Goal: Task Accomplishment & Management: Use online tool/utility

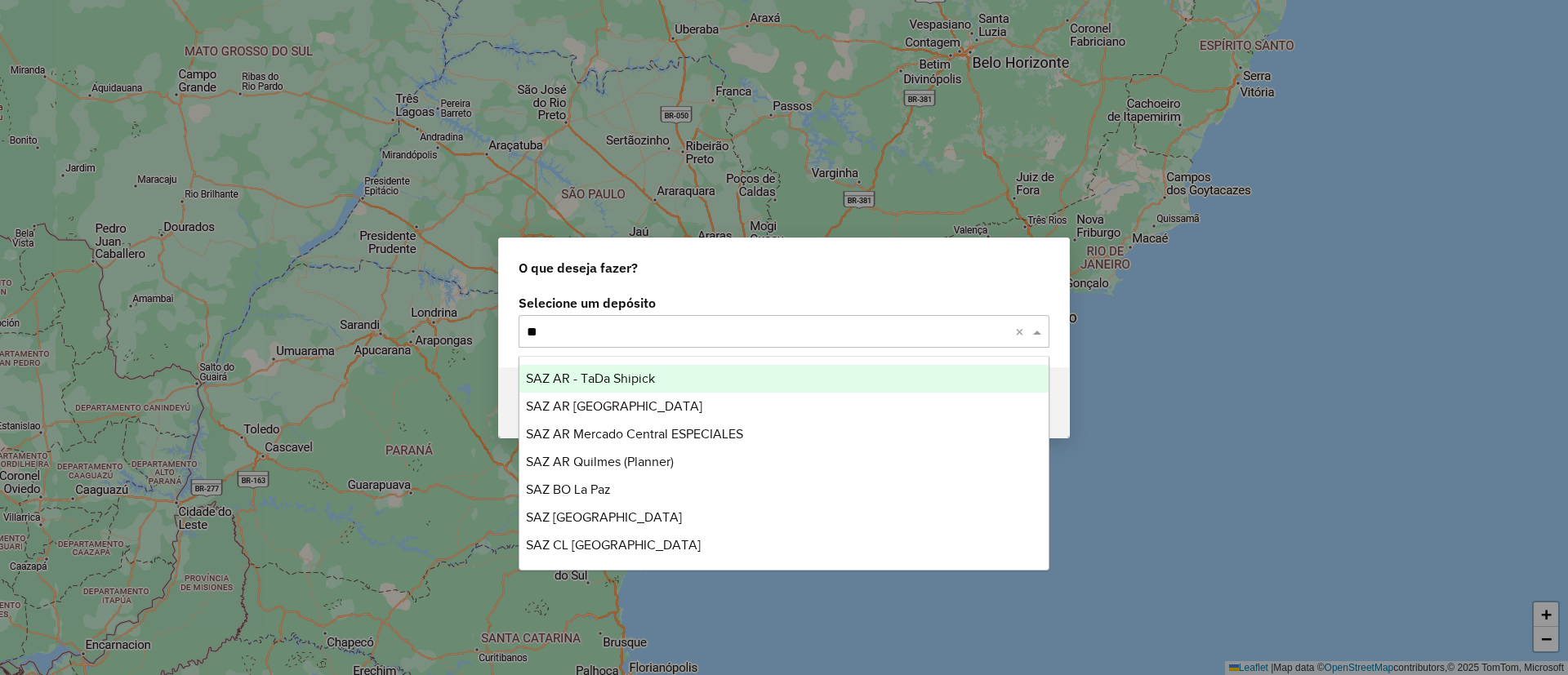
type input "***"
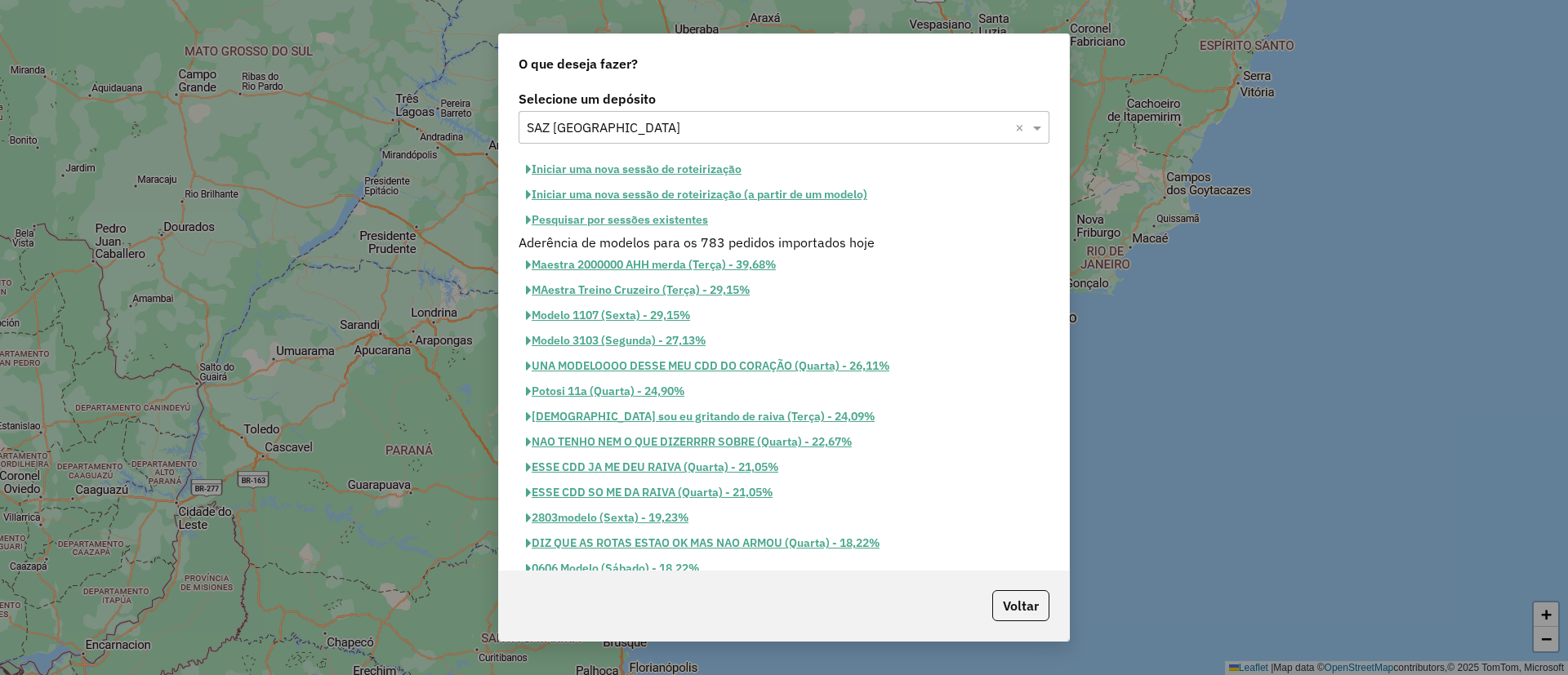
click at [720, 174] on button "Iniciar uma nova sessão de roteirização" at bounding box center [634, 169] width 230 height 25
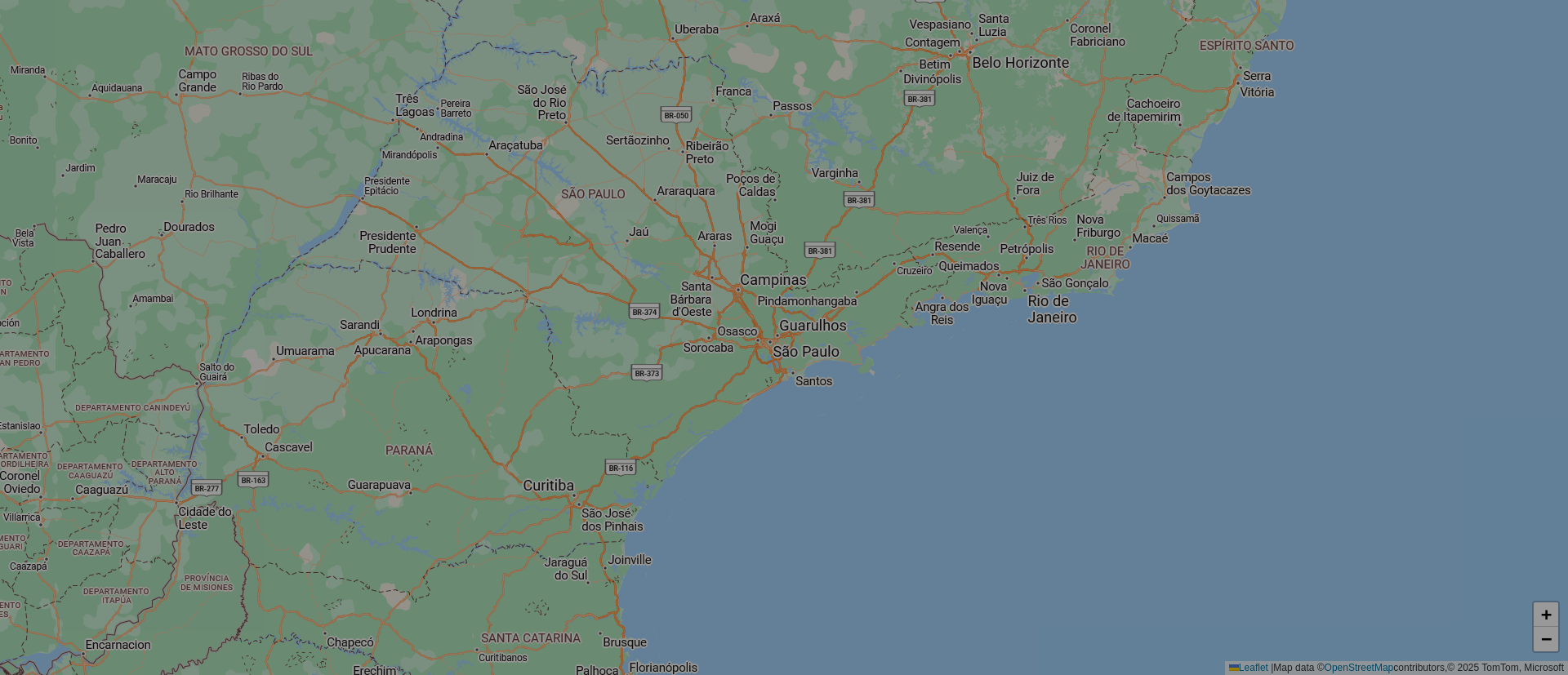
select select "*"
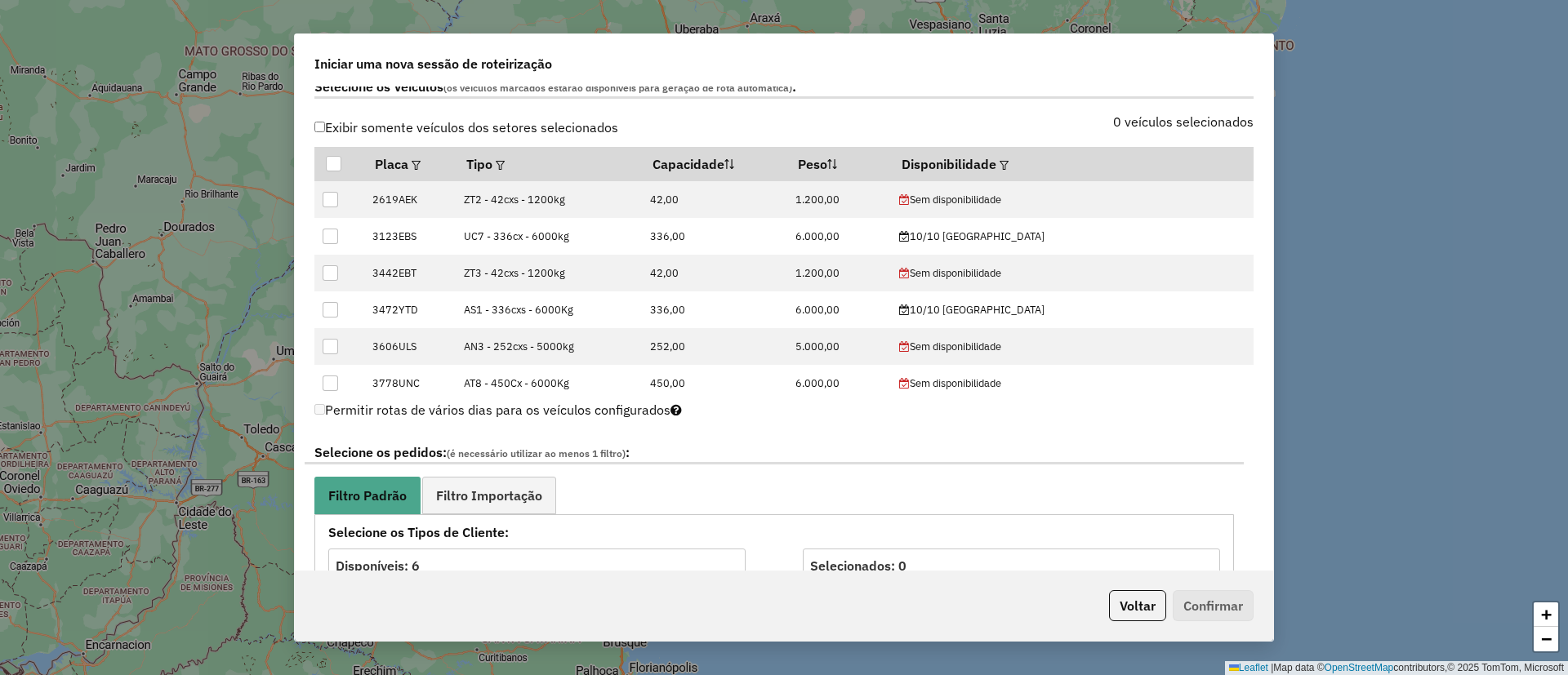
scroll to position [82, 0]
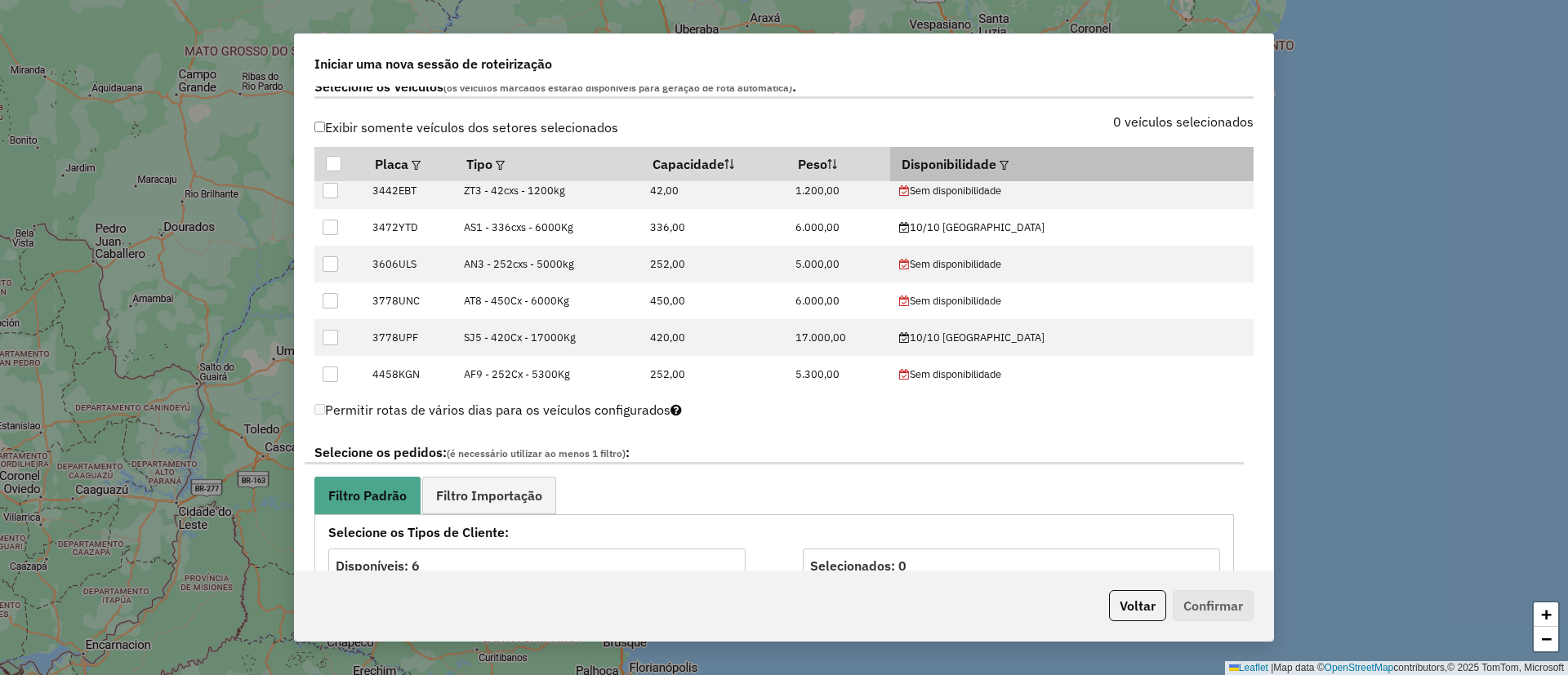
click at [1009, 162] on em at bounding box center [1004, 165] width 9 height 9
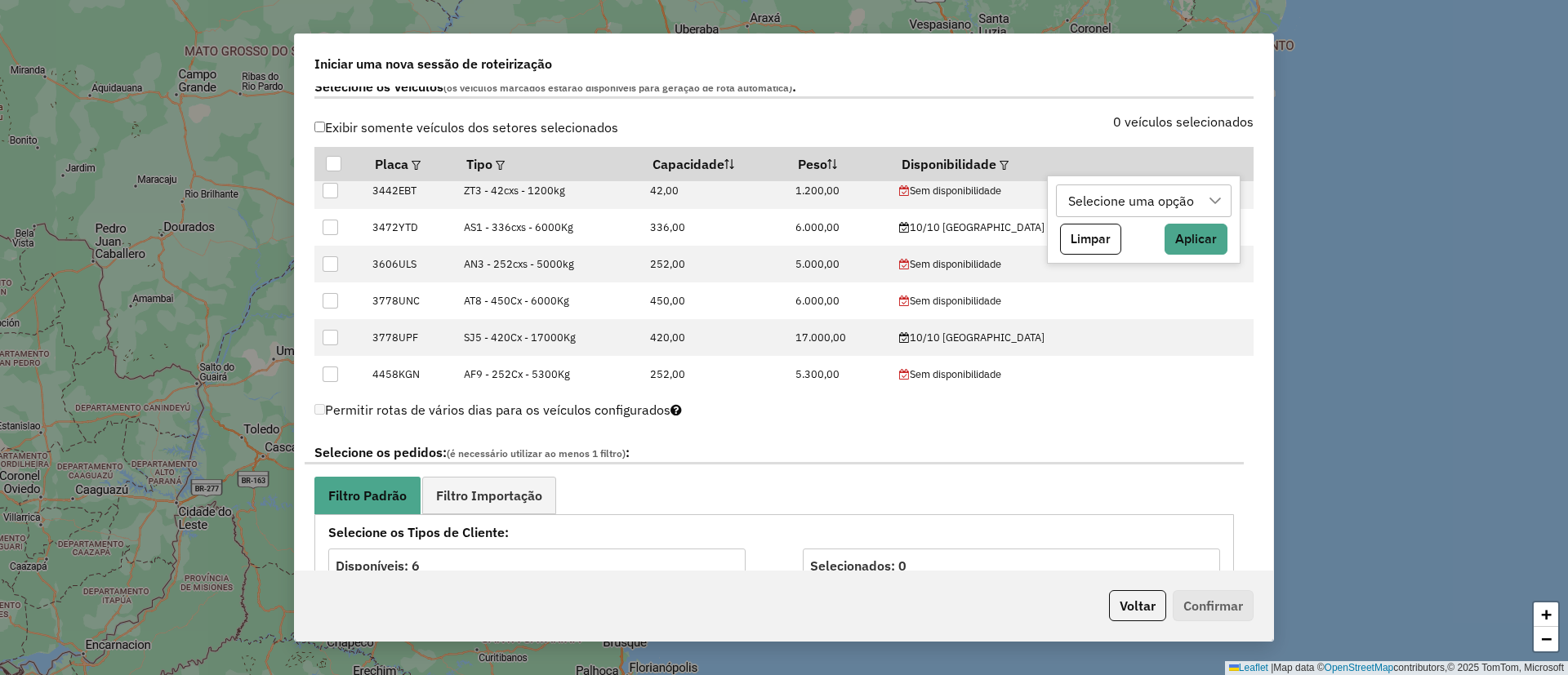
click at [1084, 190] on div "Selecione uma opção" at bounding box center [1132, 200] width 137 height 31
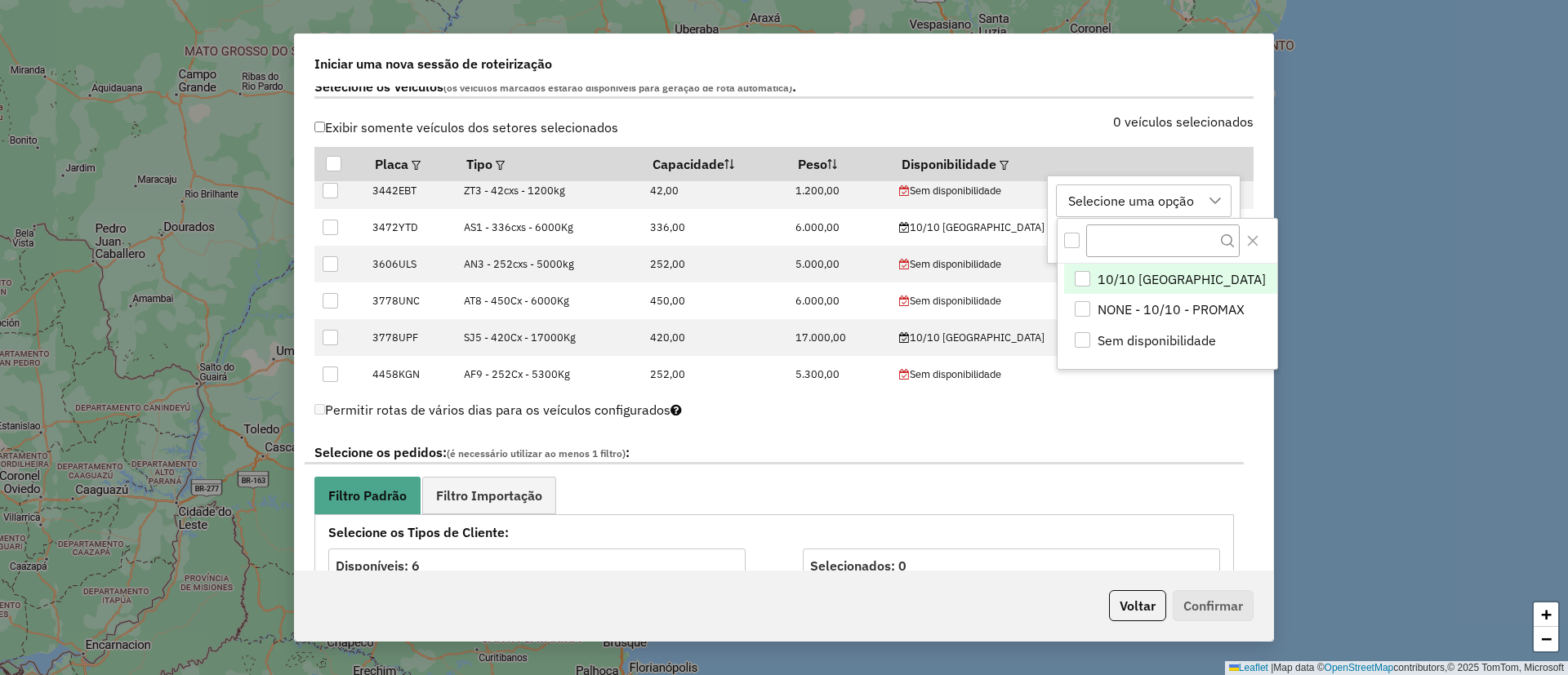
scroll to position [13, 75]
click at [1131, 277] on span "10/10 [GEOGRAPHIC_DATA]" at bounding box center [1182, 279] width 168 height 19
click at [1240, 234] on button "Close" at bounding box center [1253, 240] width 26 height 26
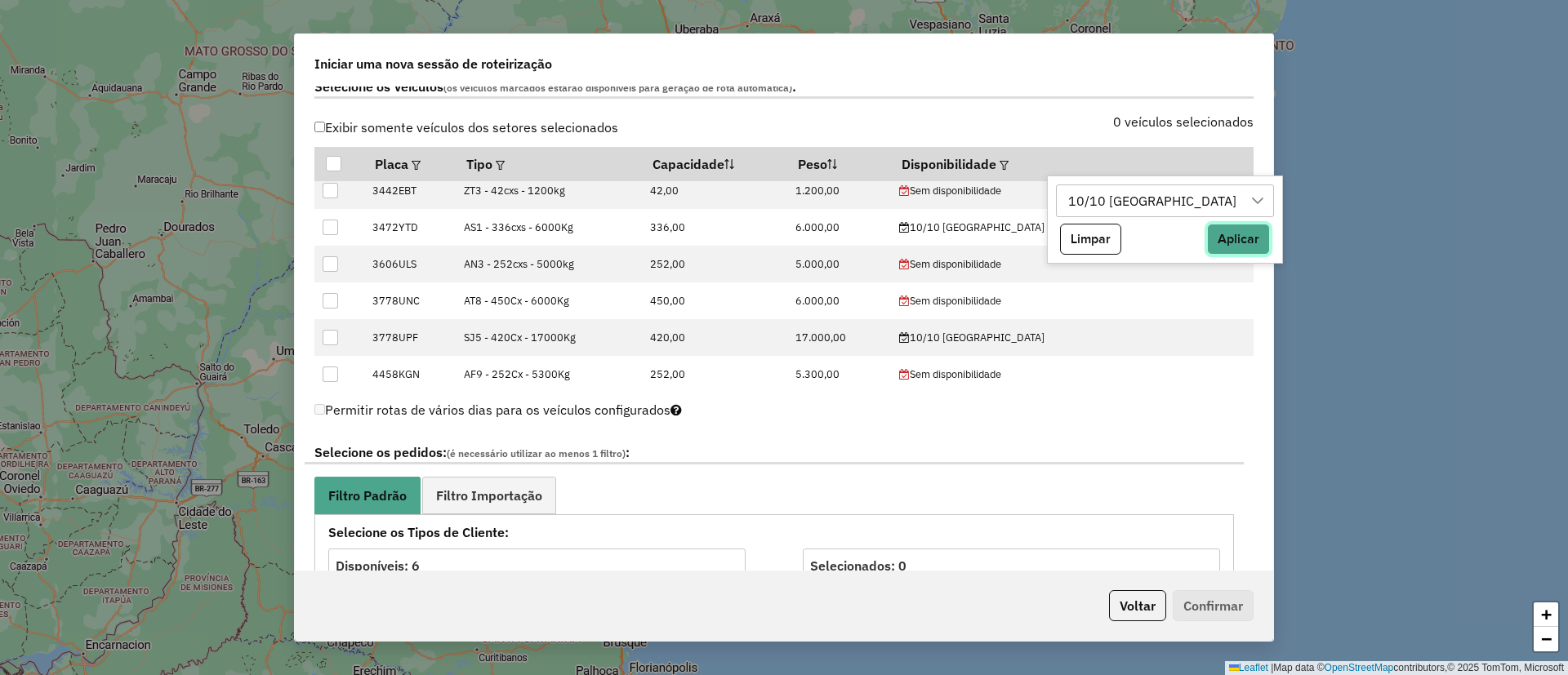
click at [1208, 242] on button "Aplicar" at bounding box center [1239, 239] width 63 height 31
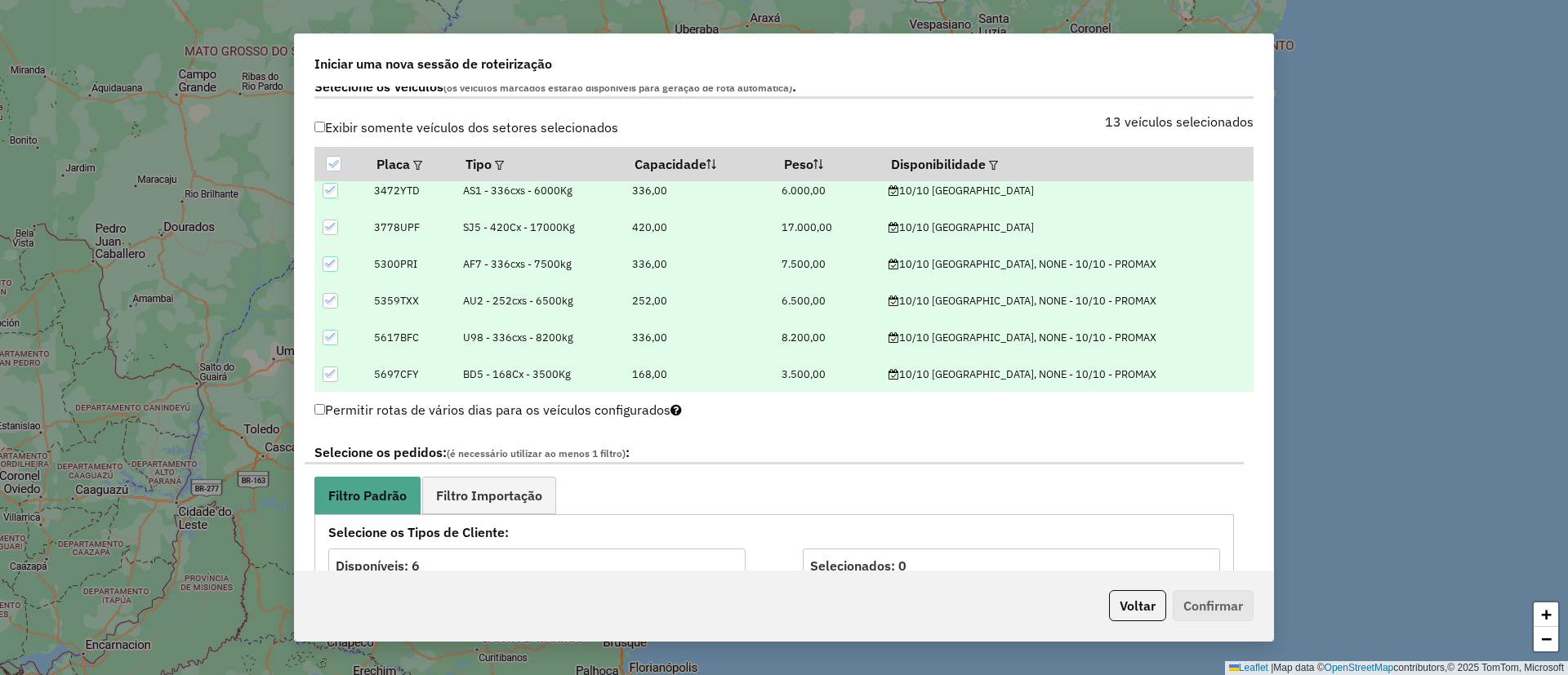
scroll to position [698, 0]
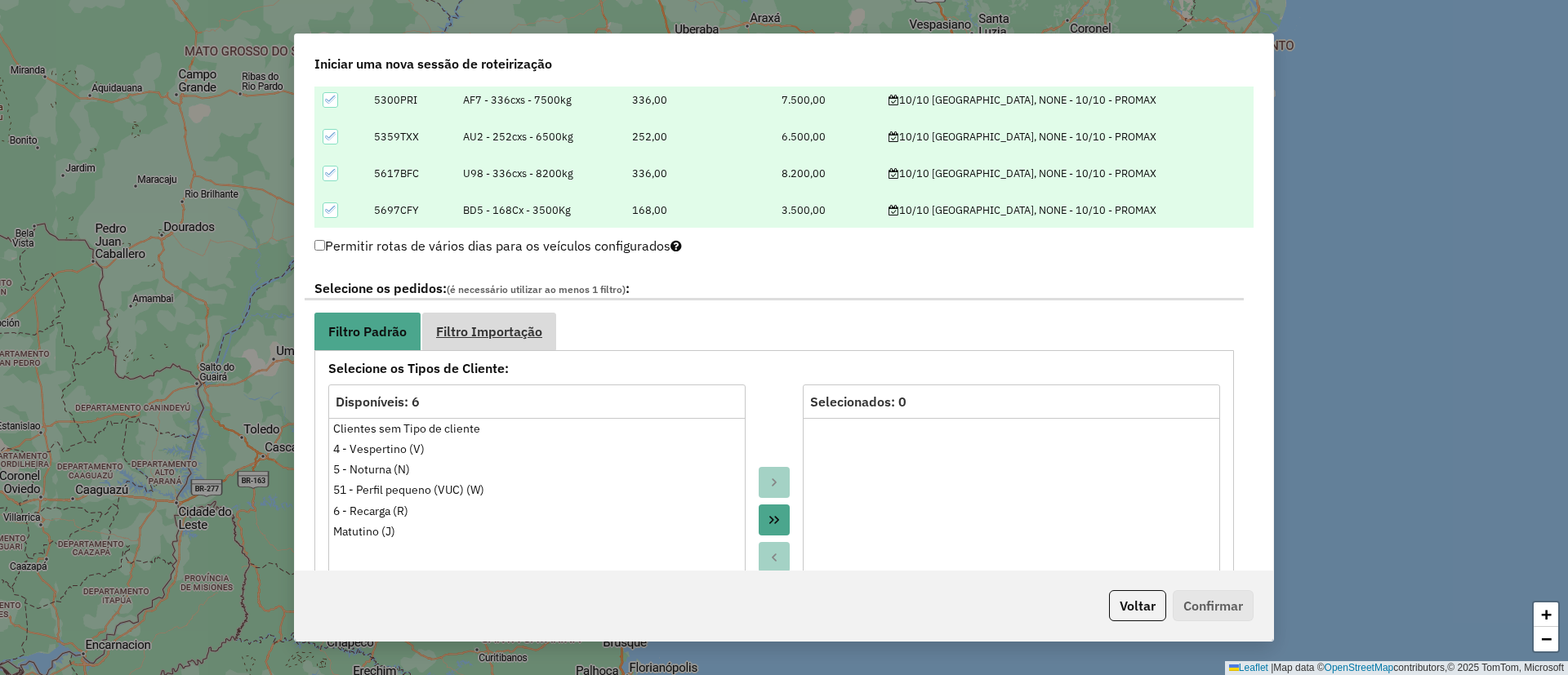
drag, startPoint x: 499, startPoint y: 337, endPoint x: 514, endPoint y: 338, distance: 15.0
click at [499, 337] on span "Filtro Importação" at bounding box center [489, 332] width 106 height 13
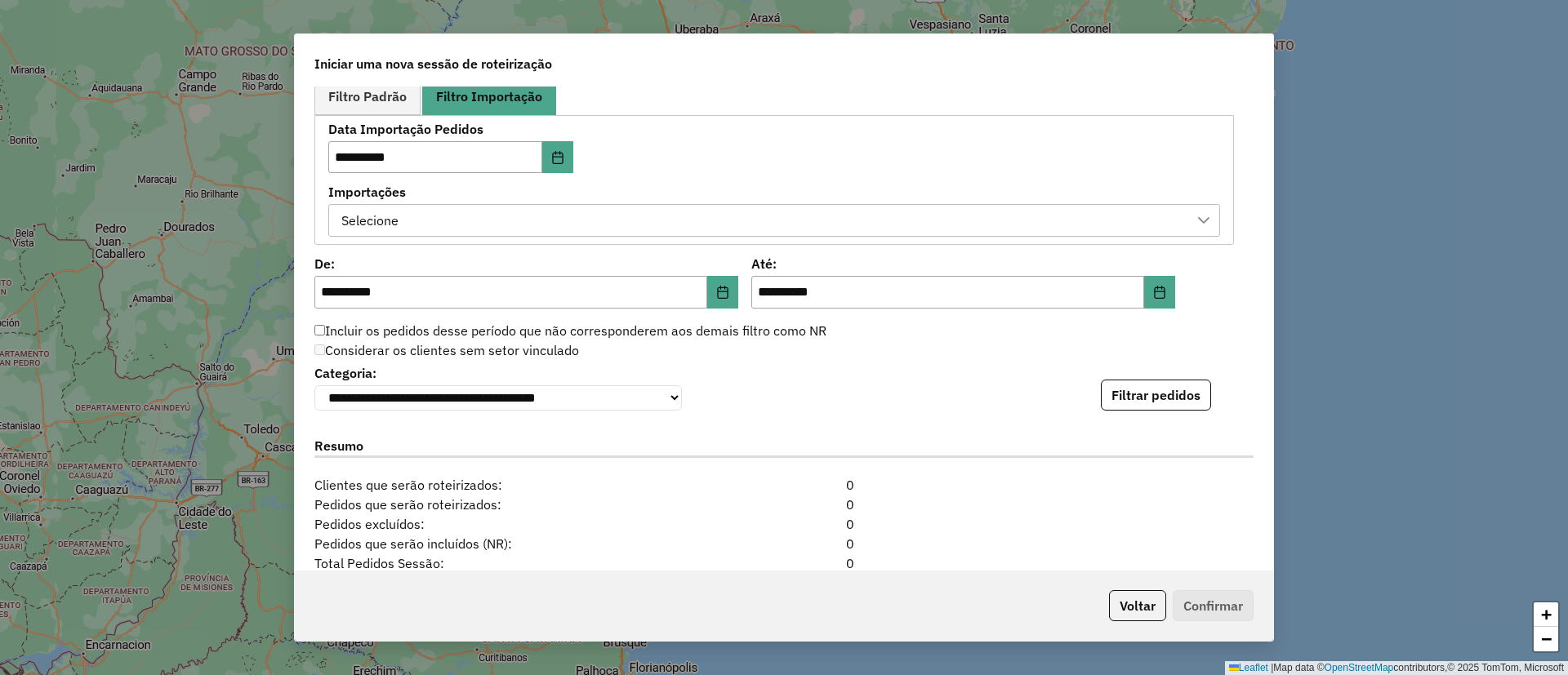
scroll to position [951, 0]
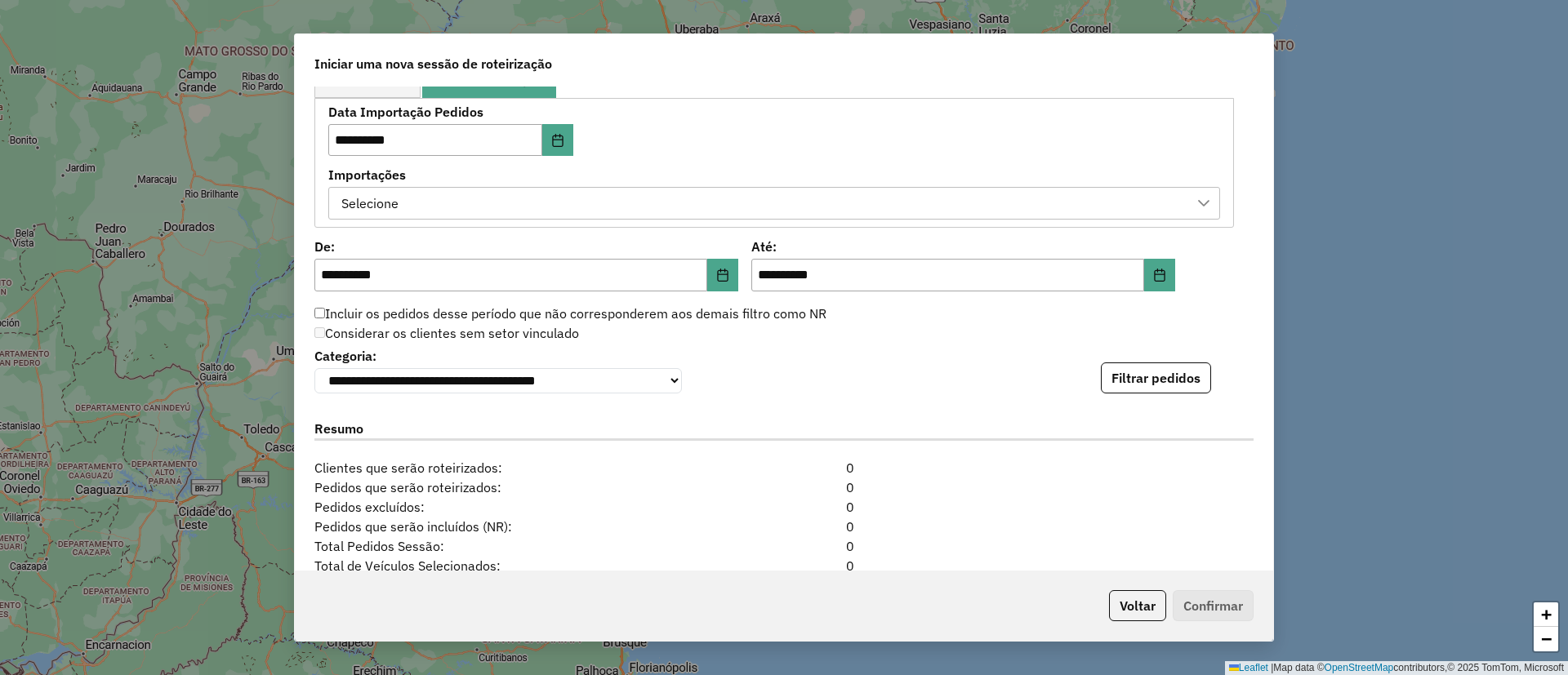
click at [613, 201] on div "Selecione" at bounding box center [763, 203] width 853 height 31
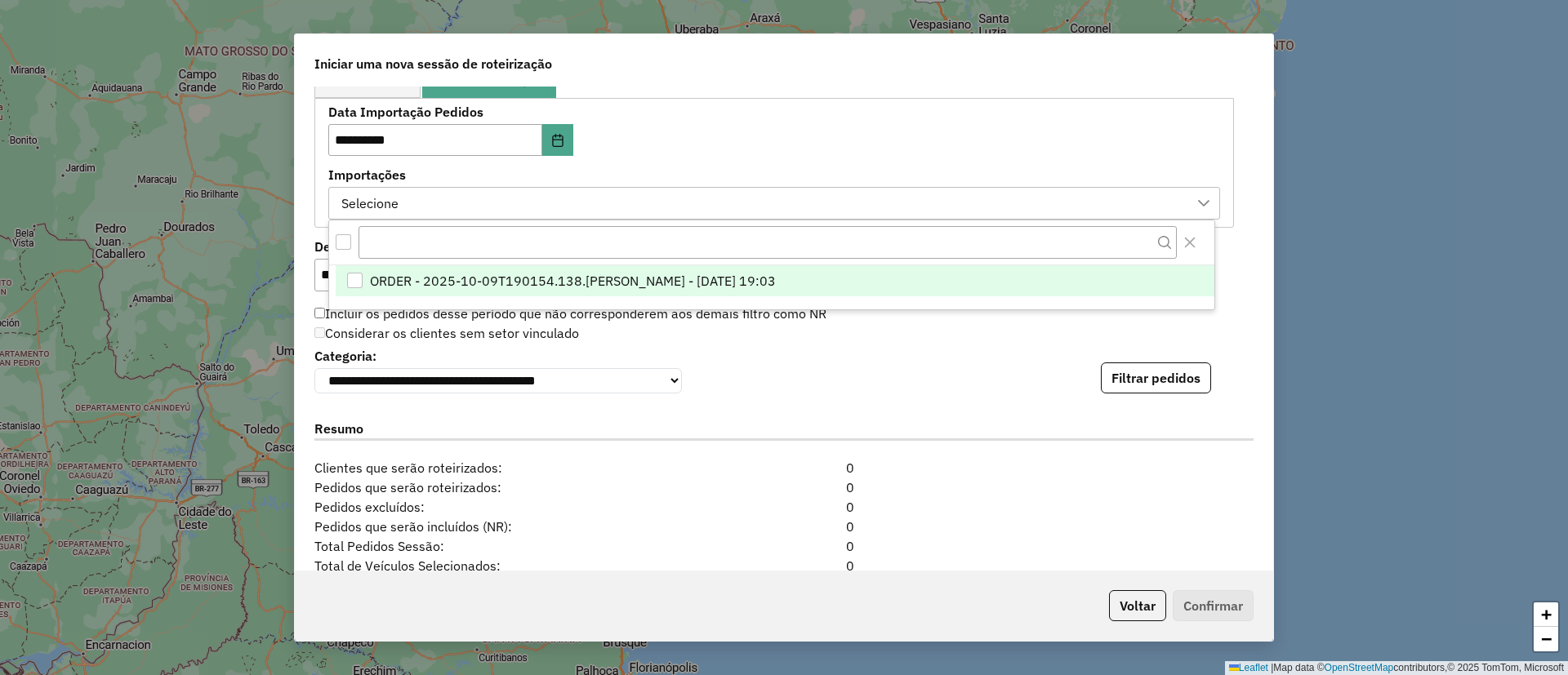
scroll to position [13, 75]
click at [636, 284] on span "ORDER - 2025-10-09T190154.138.DL - BARBARA PAULOSSI BERTO - 09/10/2025 19:03" at bounding box center [573, 281] width 406 height 19
click at [1132, 380] on button "Filtrar pedidos" at bounding box center [1157, 378] width 111 height 31
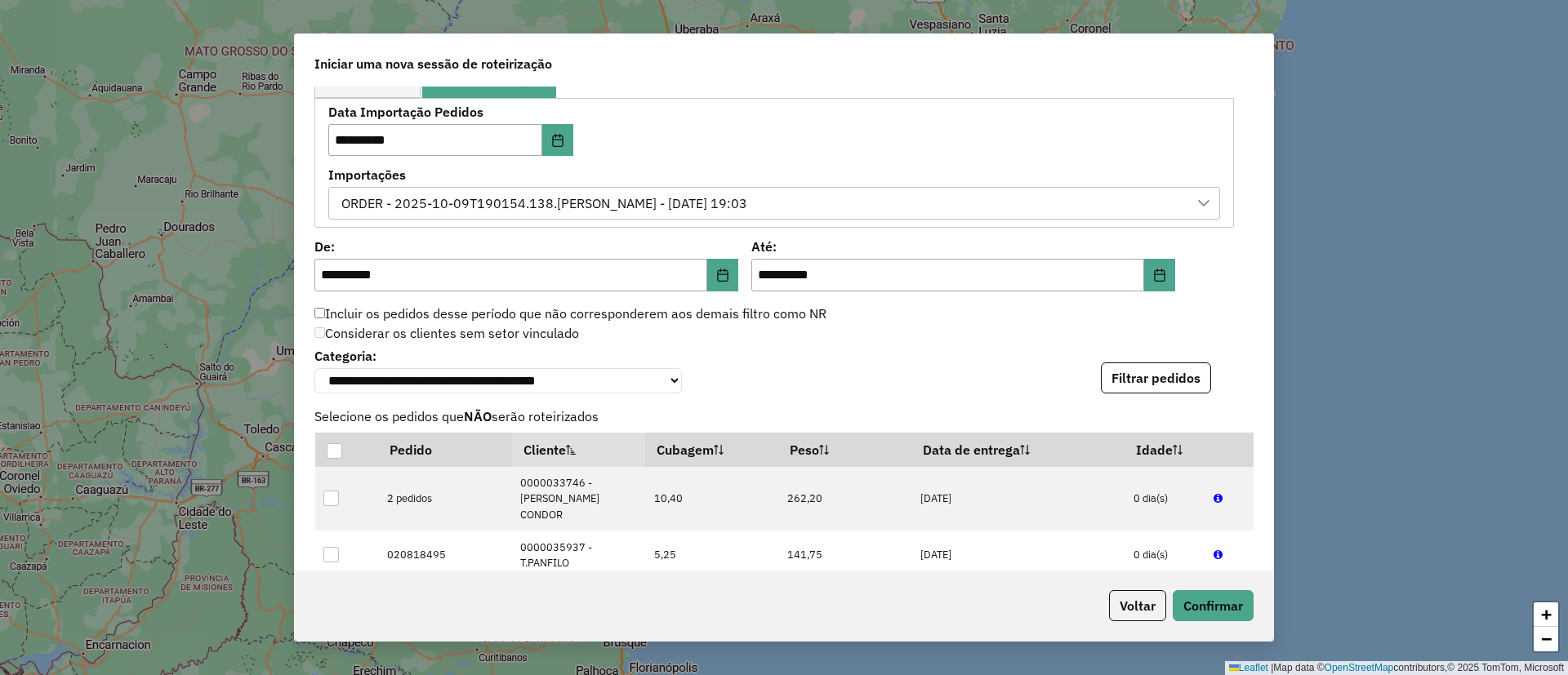
scroll to position [1484, 0]
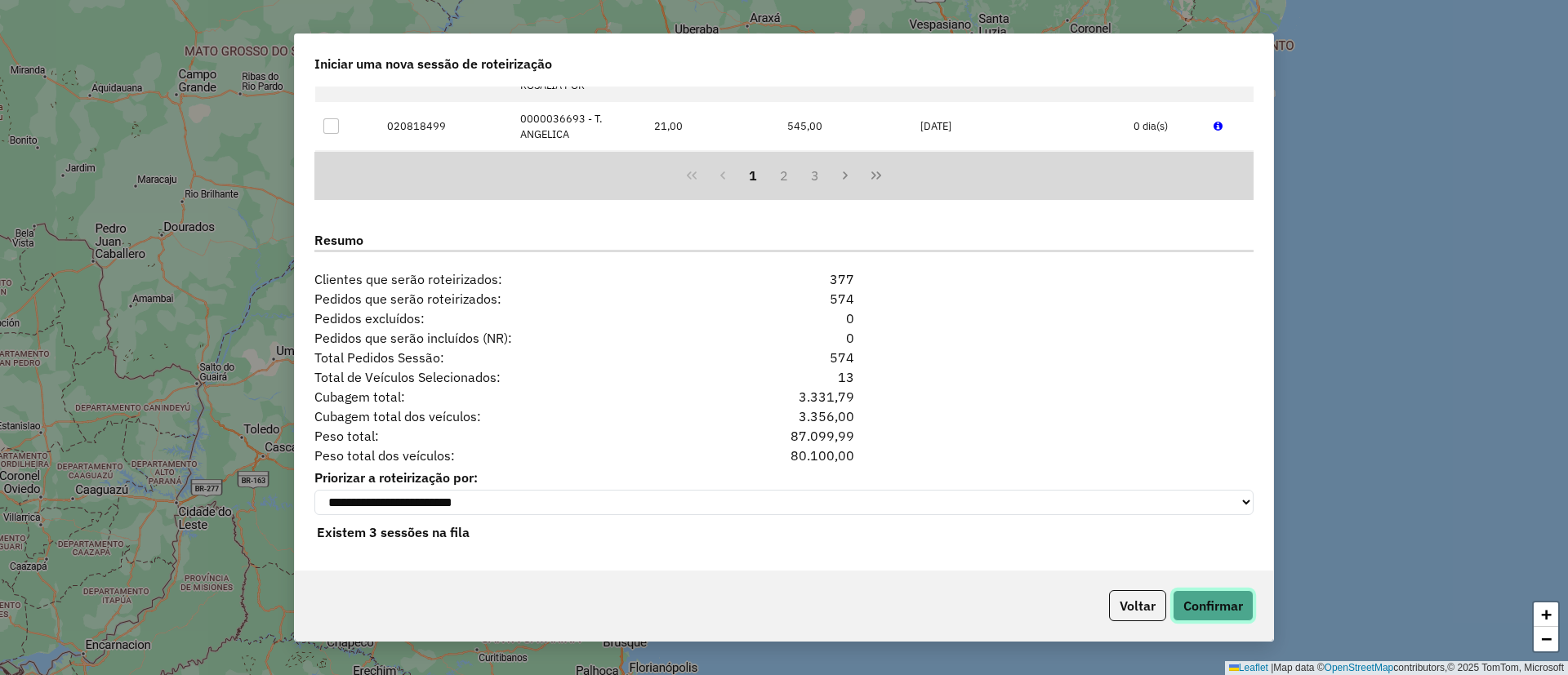
click at [1199, 601] on button "Confirmar" at bounding box center [1214, 605] width 80 height 31
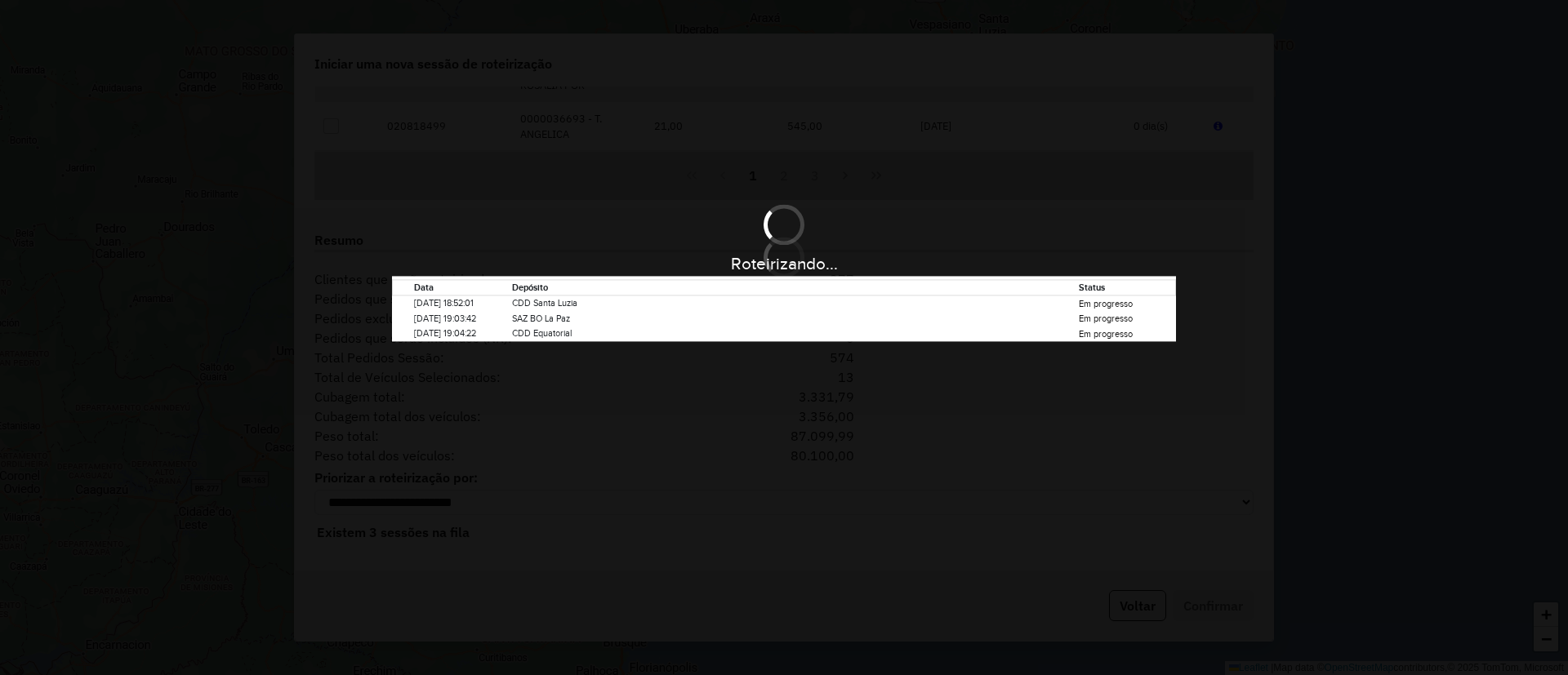
click at [1199, 601] on div "Roteirizando... Data Depósito Status 09/10/2025 18:52:01 CDD Santa Luzia Em pro…" at bounding box center [784, 338] width 1568 height 675
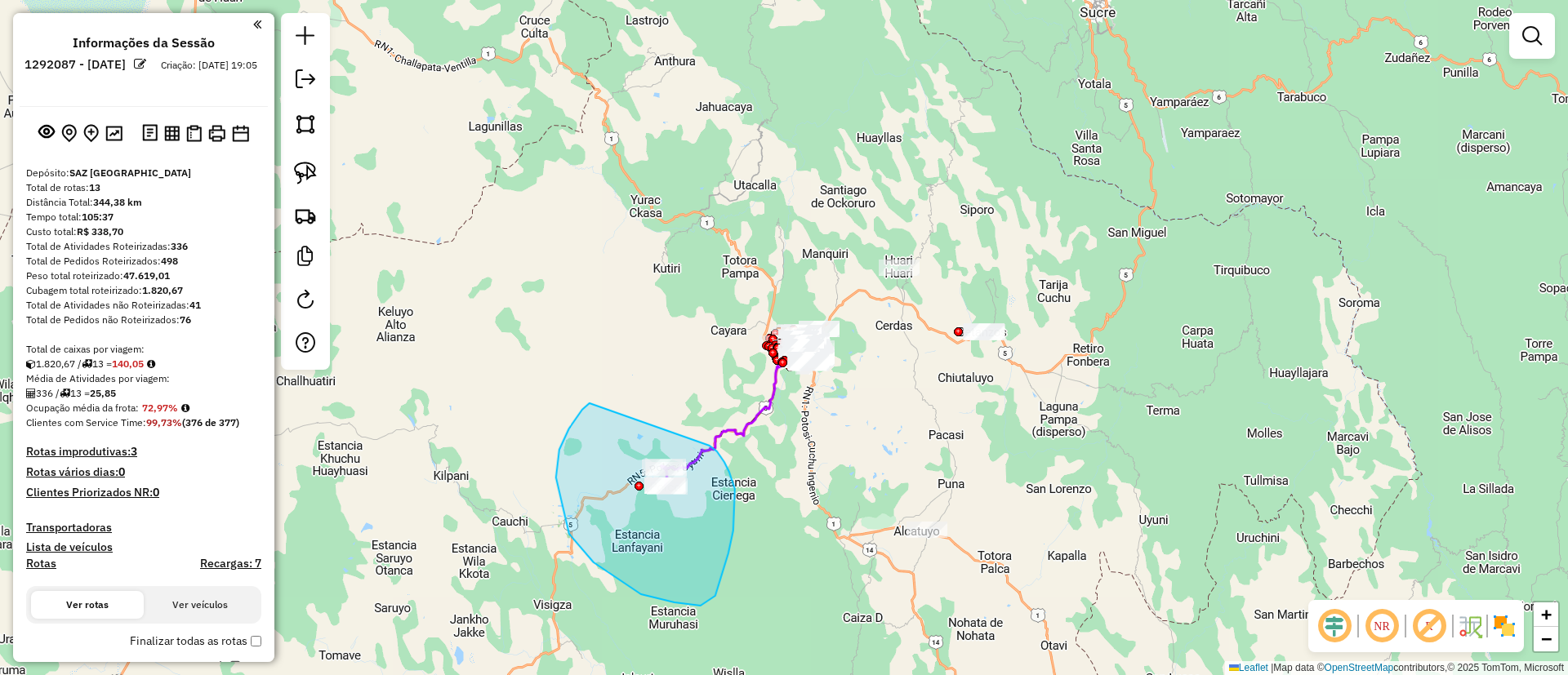
drag, startPoint x: 590, startPoint y: 404, endPoint x: 701, endPoint y: 443, distance: 117.7
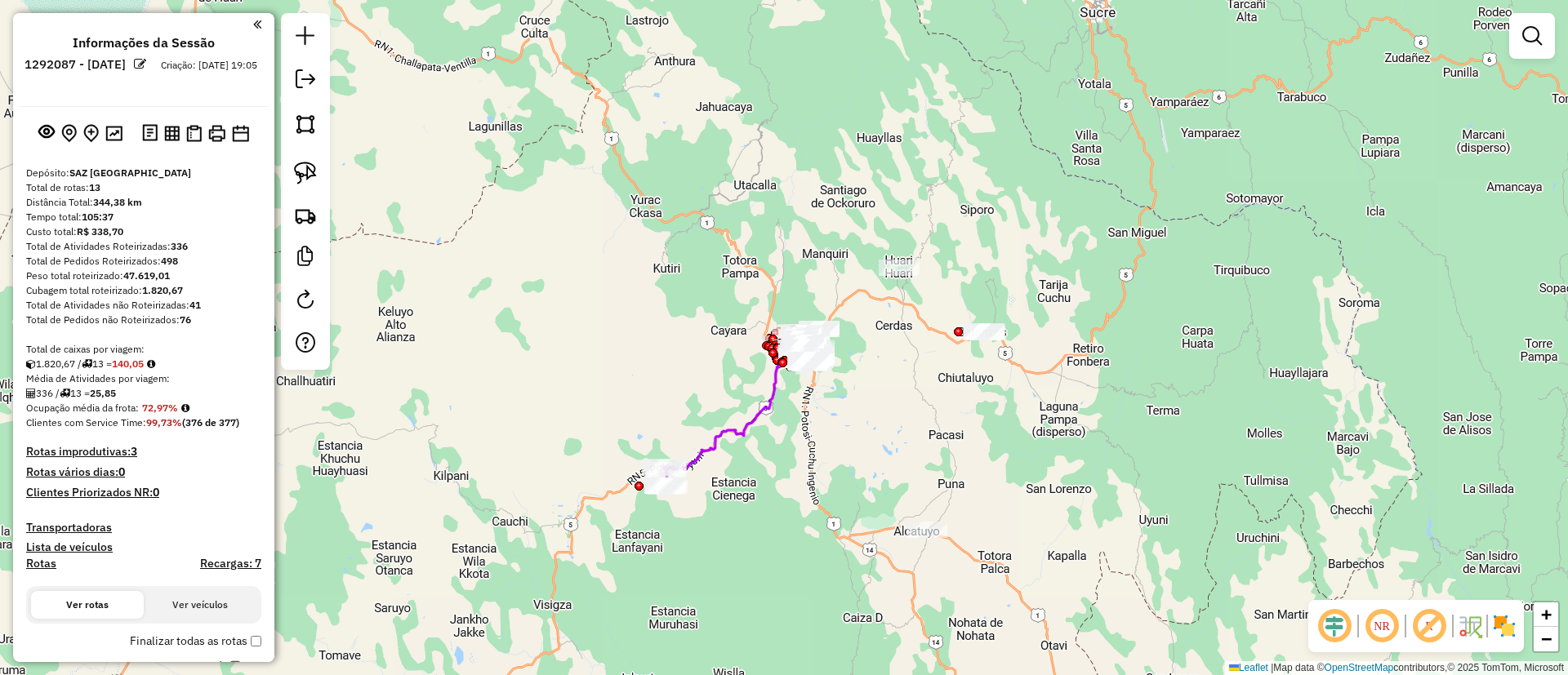
select select "**********"
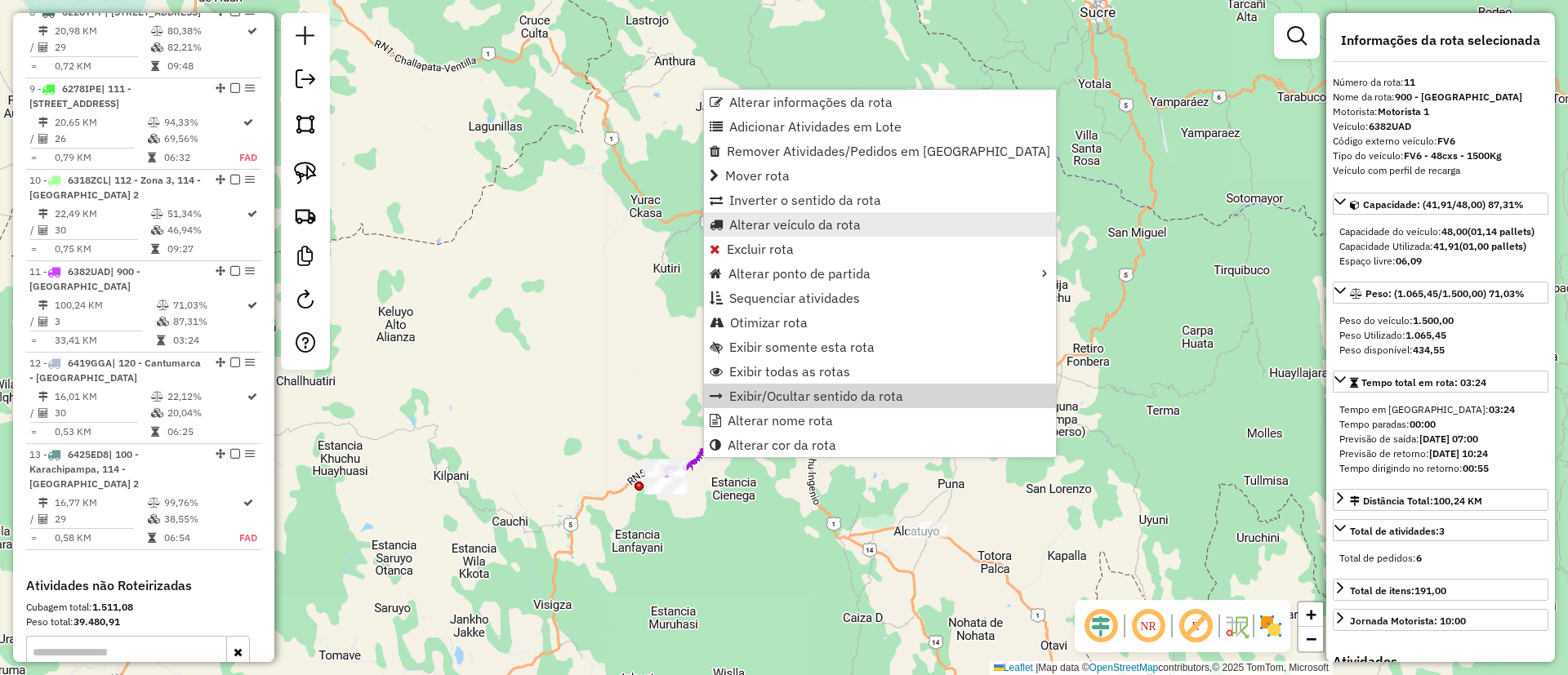
scroll to position [1548, 0]
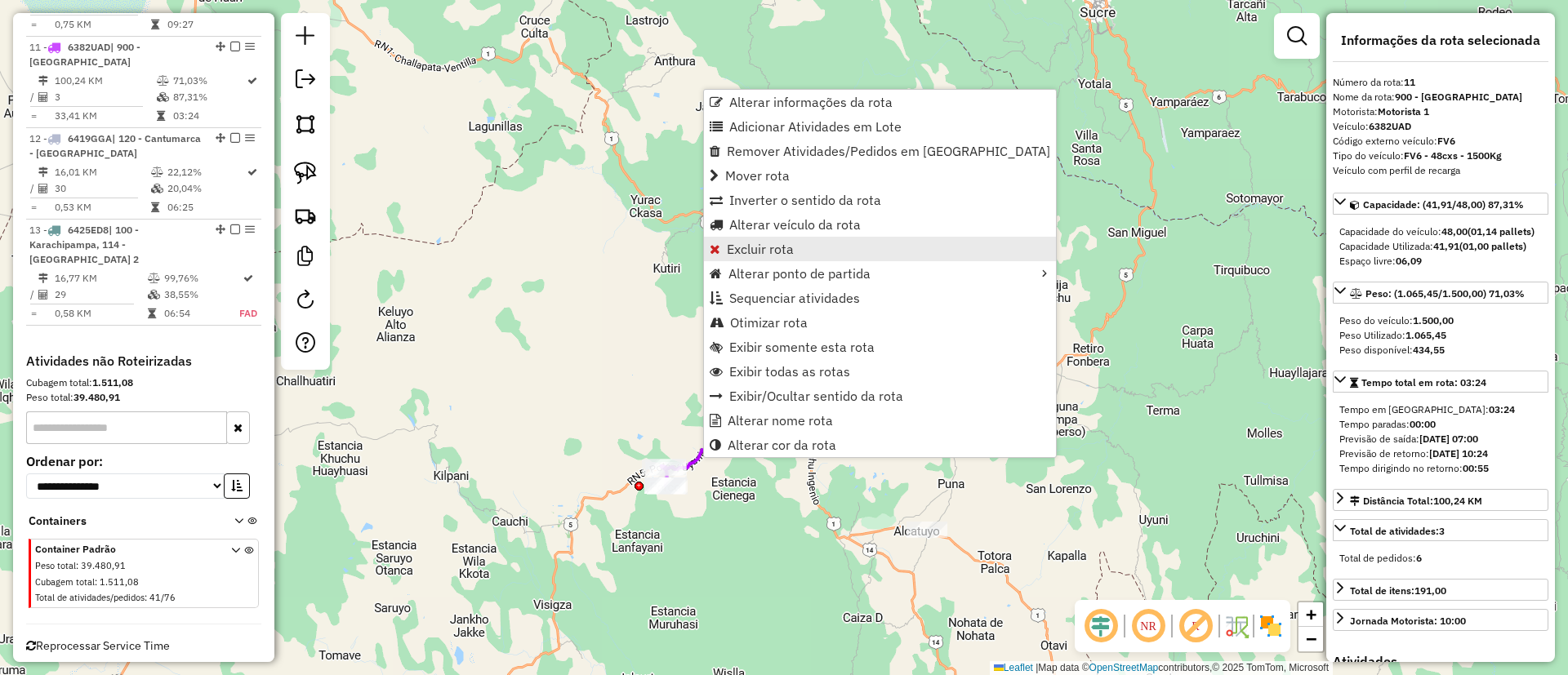
click at [778, 242] on span "Excluir rota" at bounding box center [761, 249] width 67 height 13
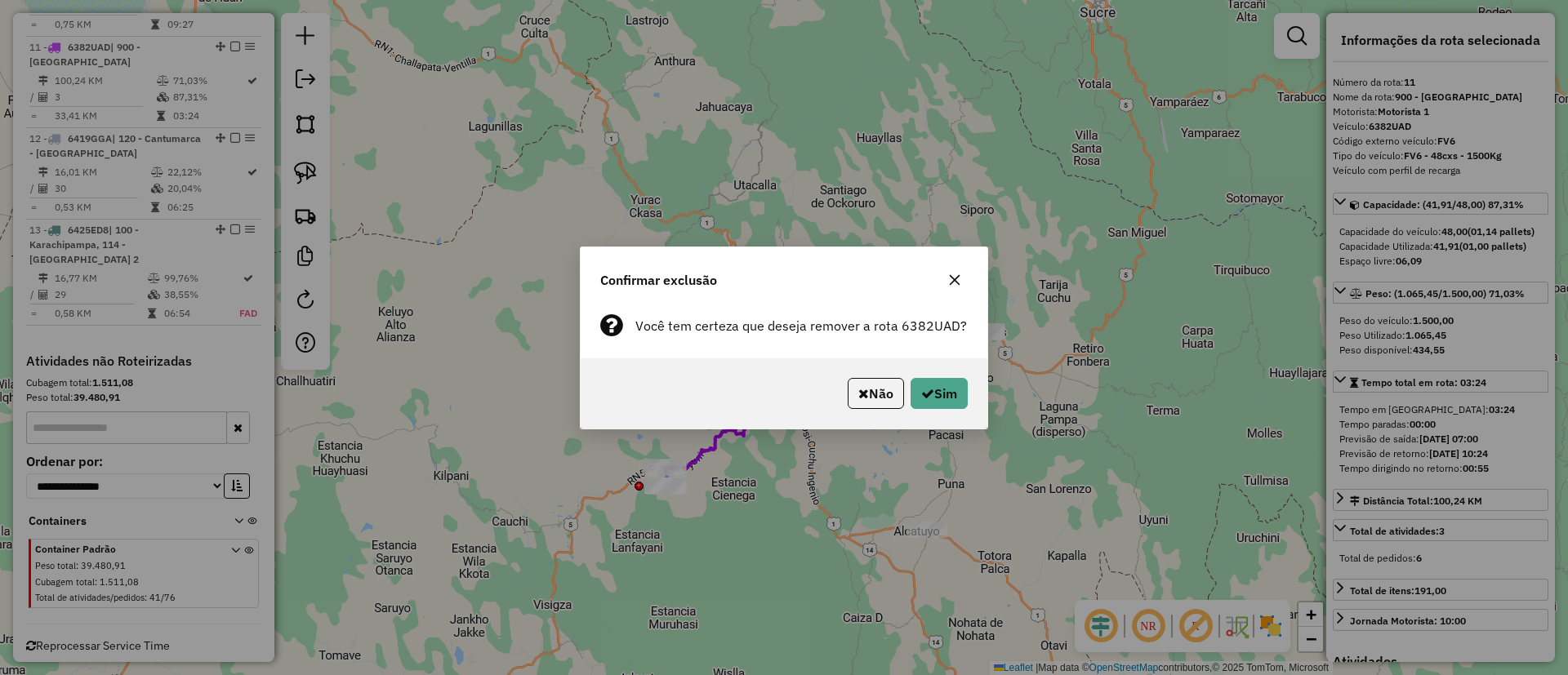
click at [901, 383] on p-footer "Não Sim" at bounding box center [904, 393] width 127 height 31
click at [924, 383] on button "Sim" at bounding box center [939, 393] width 57 height 31
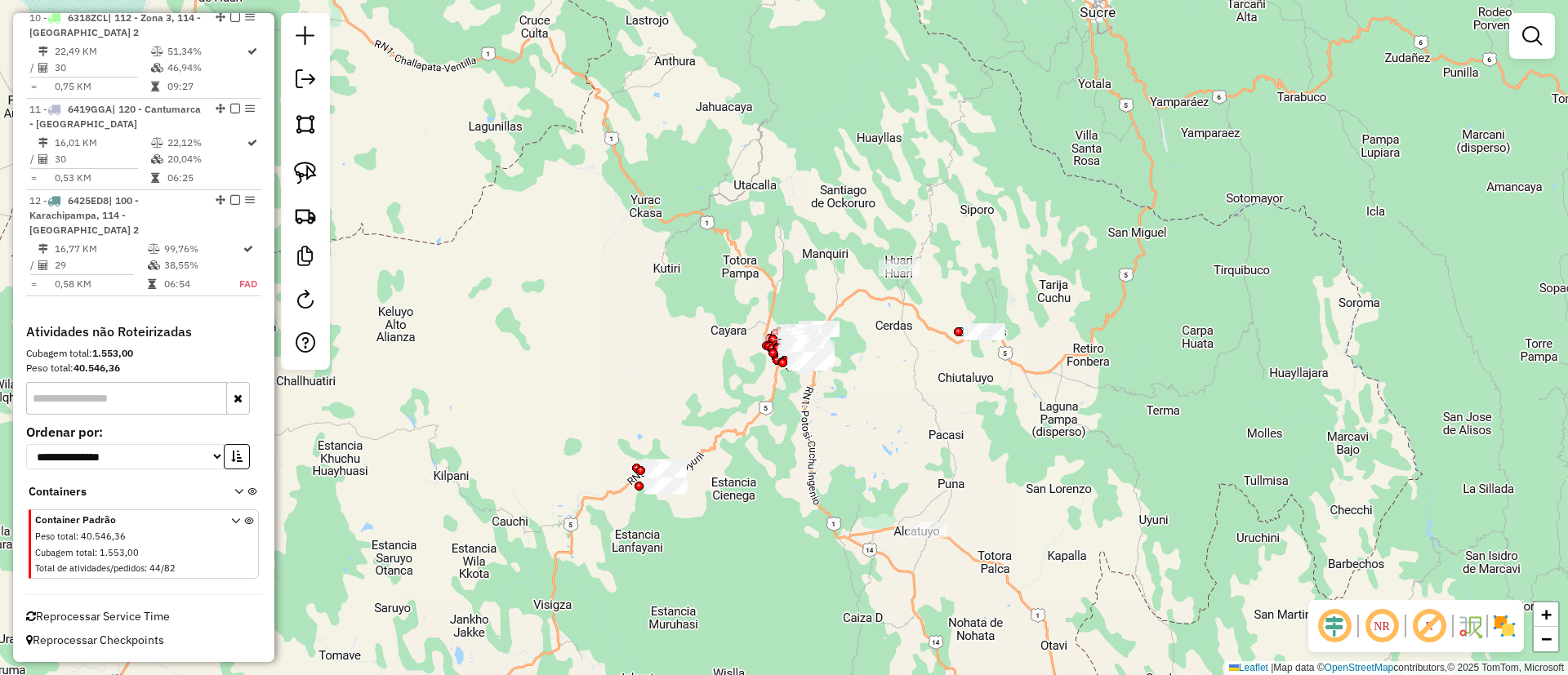
scroll to position [1457, 0]
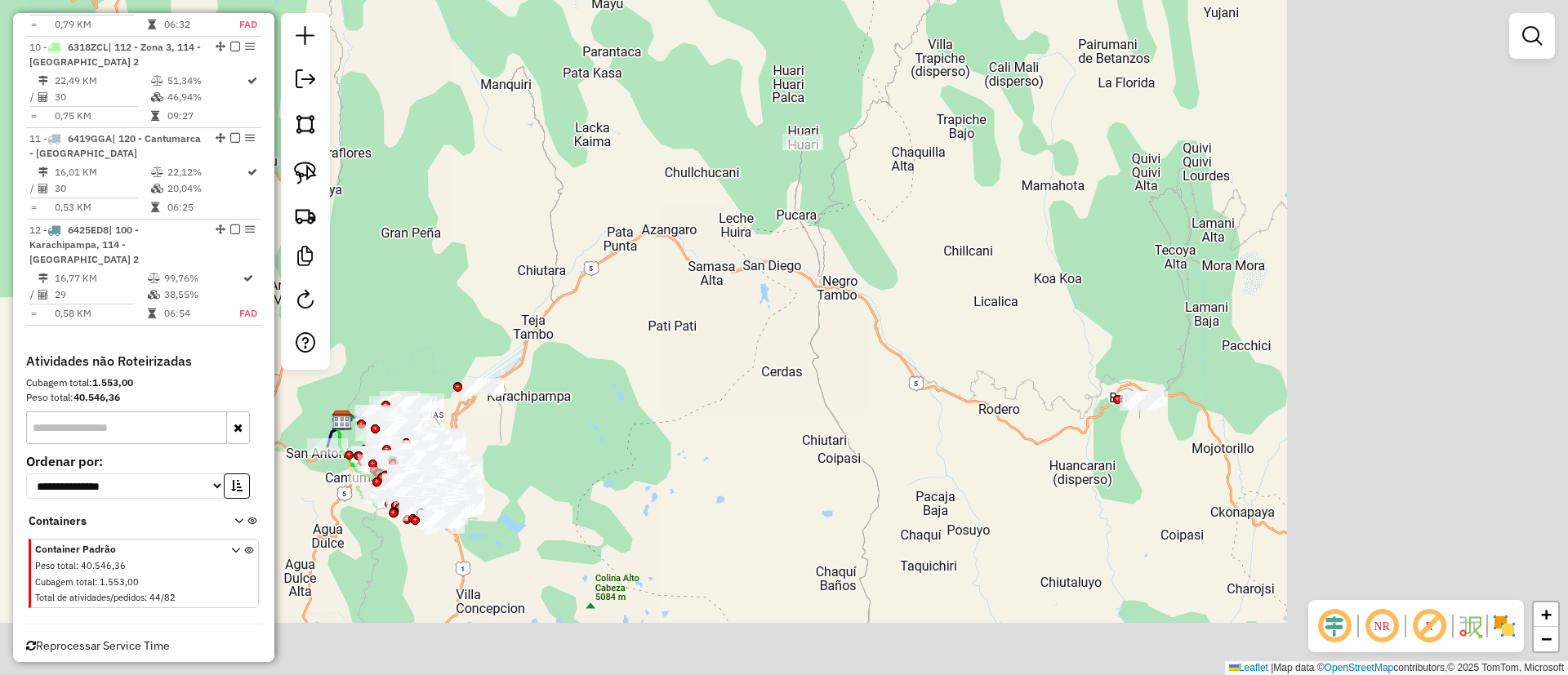
drag, startPoint x: 734, startPoint y: 297, endPoint x: 489, endPoint y: 239, distance: 251.8
click at [491, 239] on div "Janela de atendimento Grade de atendimento Capacidade Transportadoras Veículos …" at bounding box center [784, 338] width 1568 height 675
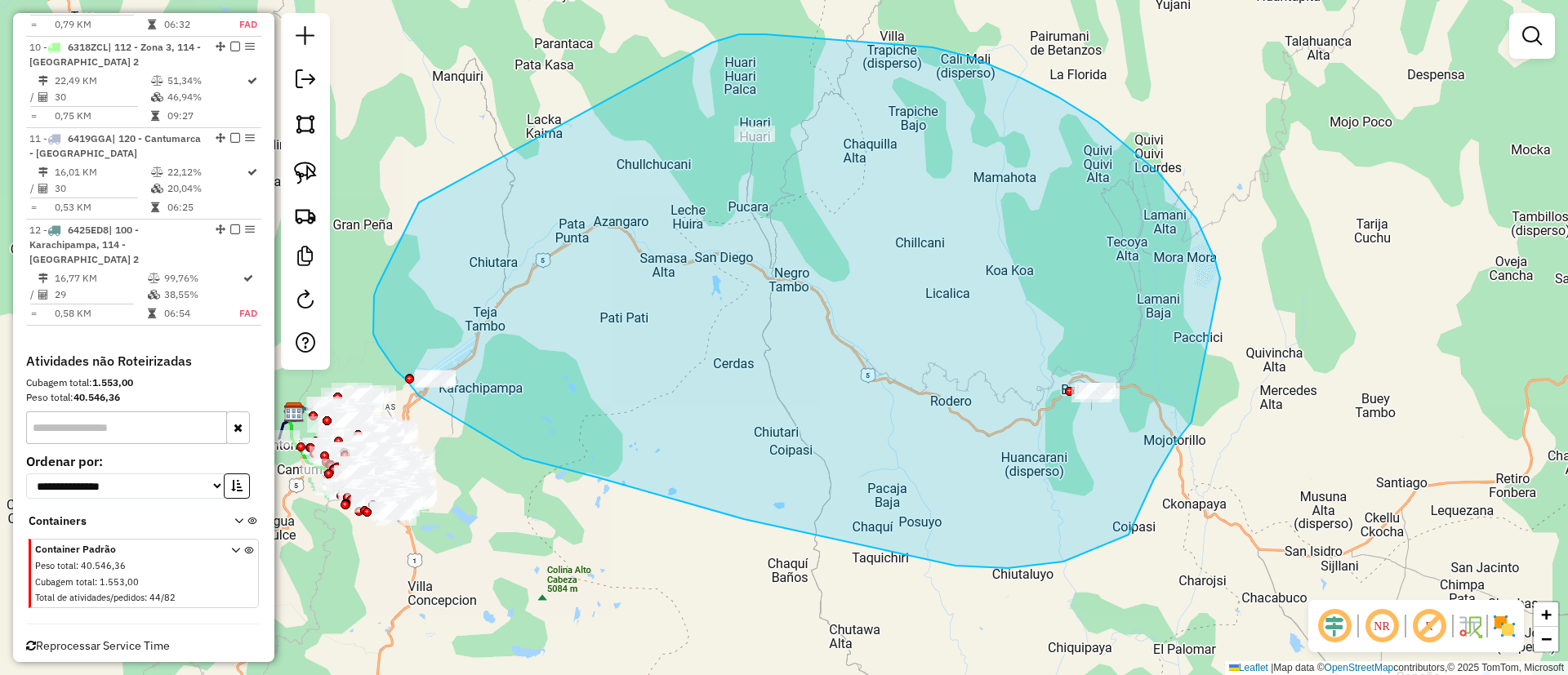
drag, startPoint x: 373, startPoint y: 324, endPoint x: 712, endPoint y: 43, distance: 440.3
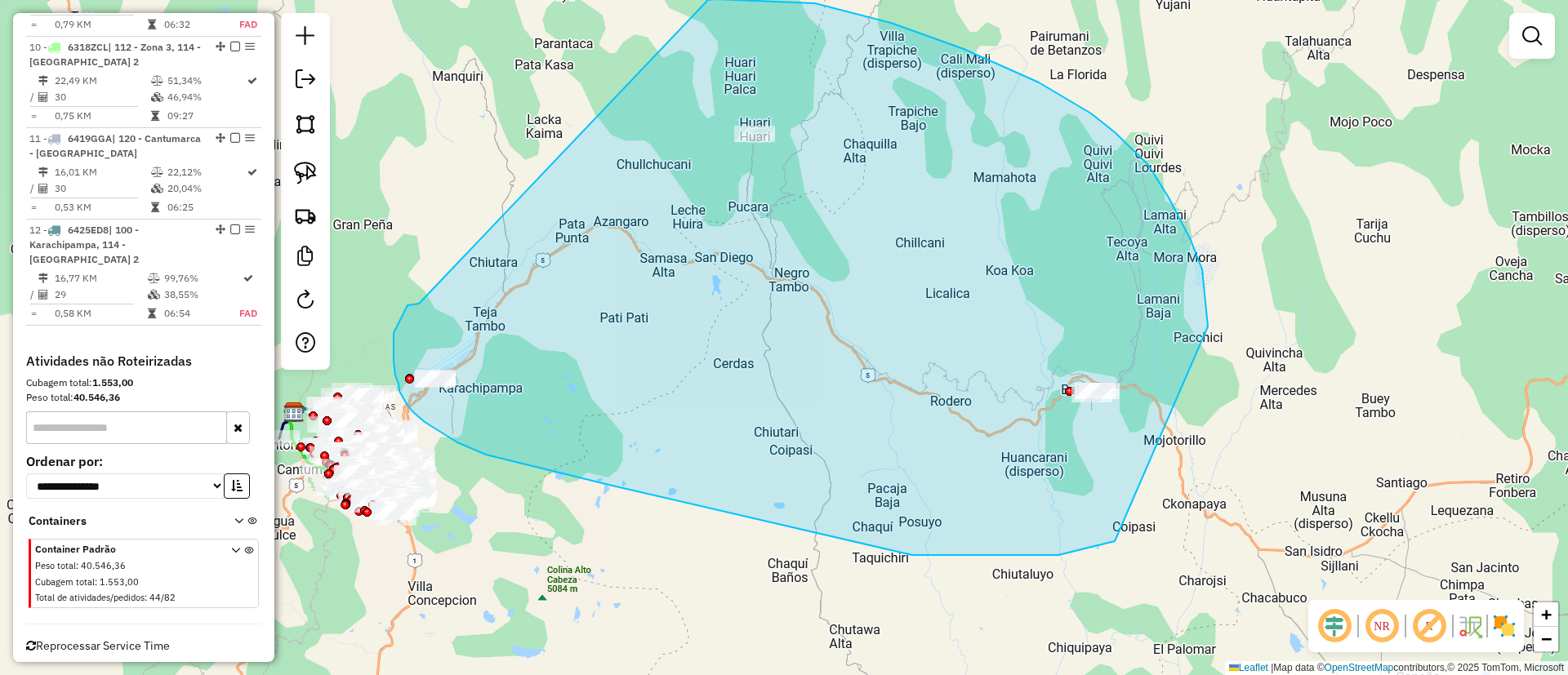
drag, startPoint x: 404, startPoint y: 311, endPoint x: 706, endPoint y: 3, distance: 431.4
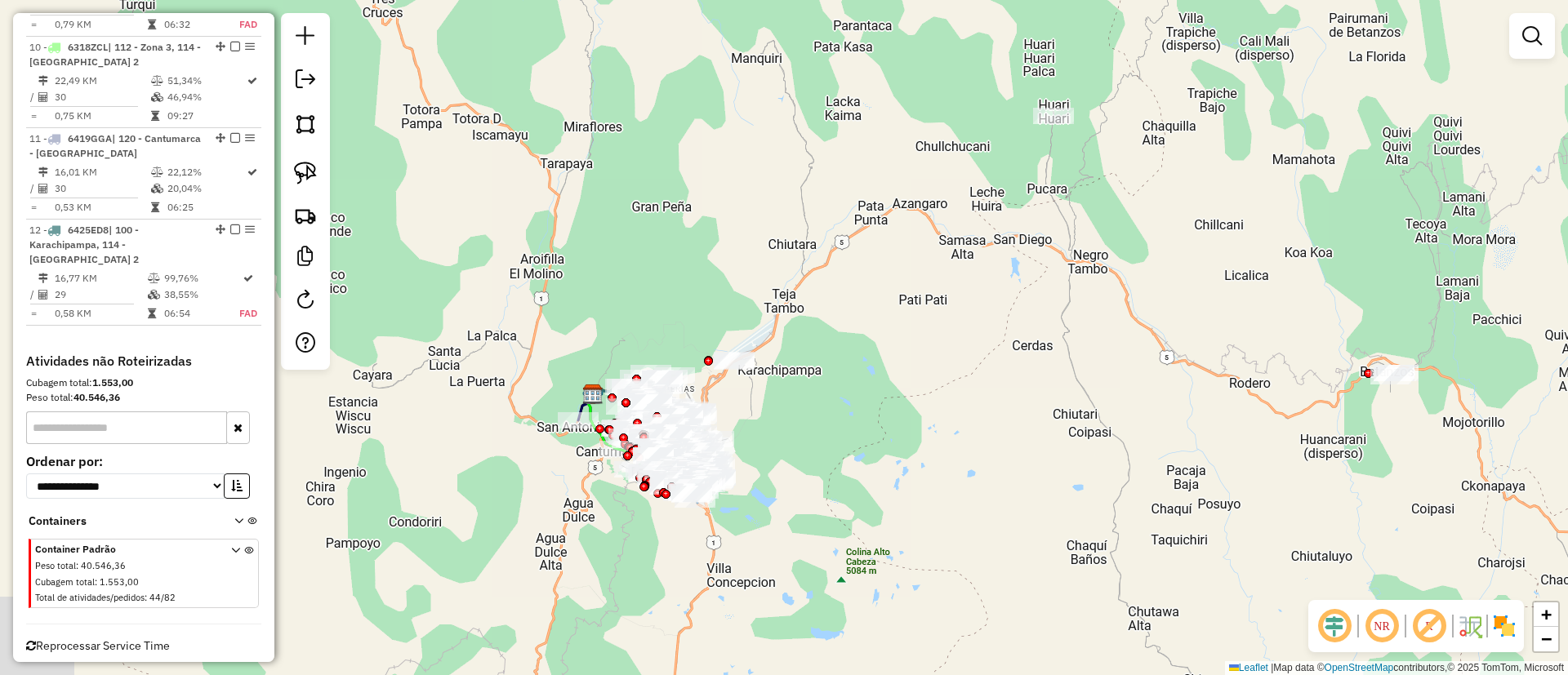
drag, startPoint x: 572, startPoint y: 363, endPoint x: 895, endPoint y: 345, distance: 323.5
click at [895, 345] on div "Janela de atendimento Grade de atendimento Capacidade Transportadoras Veículos …" at bounding box center [784, 338] width 1568 height 675
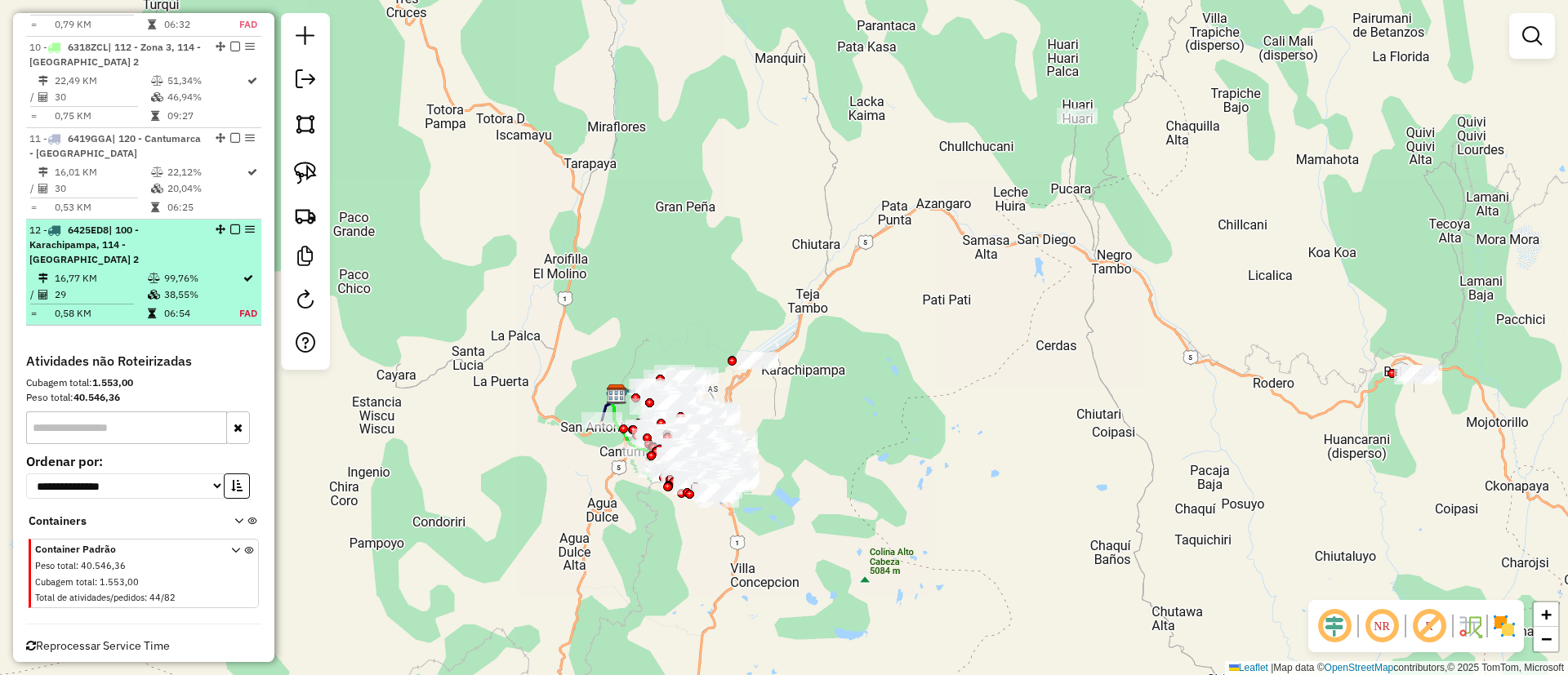
click at [210, 271] on td "99,76%" at bounding box center [201, 278] width 76 height 16
select select "**********"
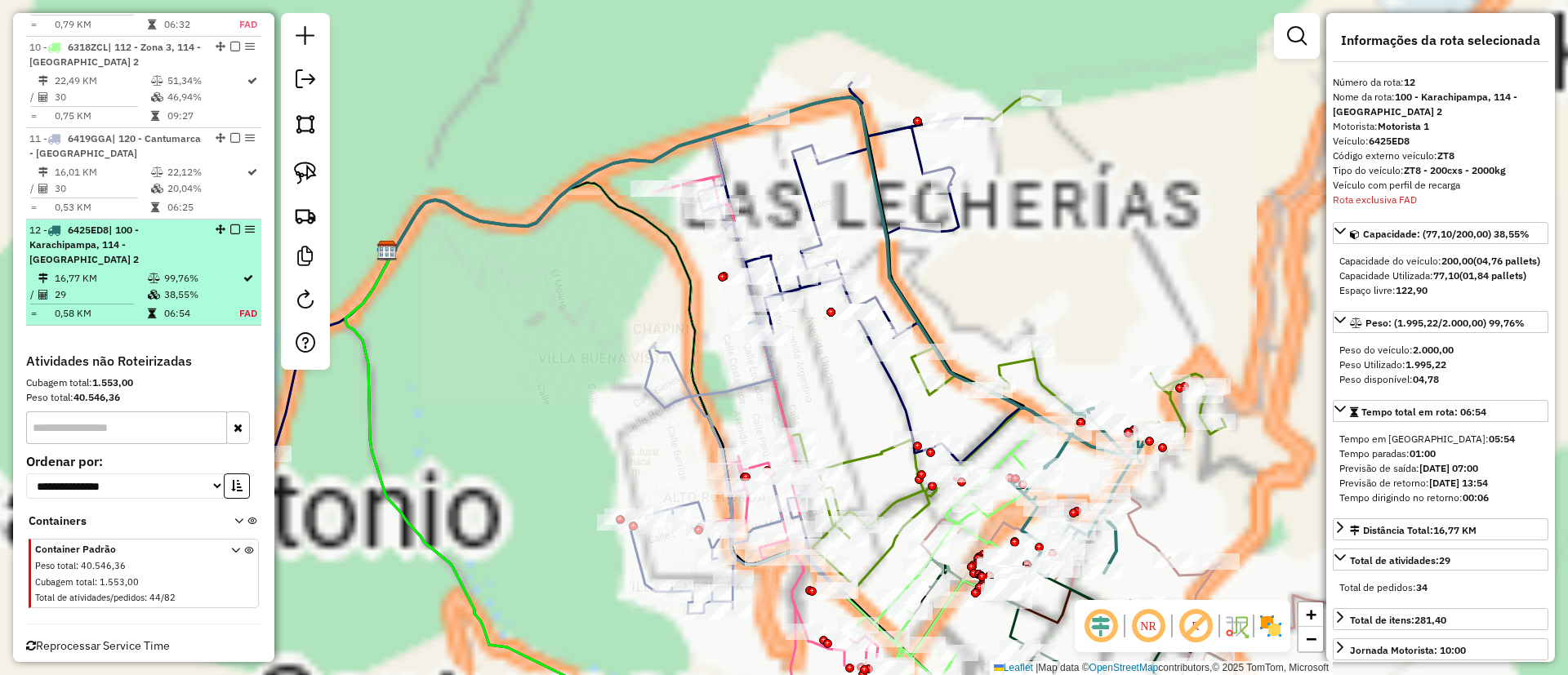
click at [235, 224] on em at bounding box center [235, 229] width 10 height 10
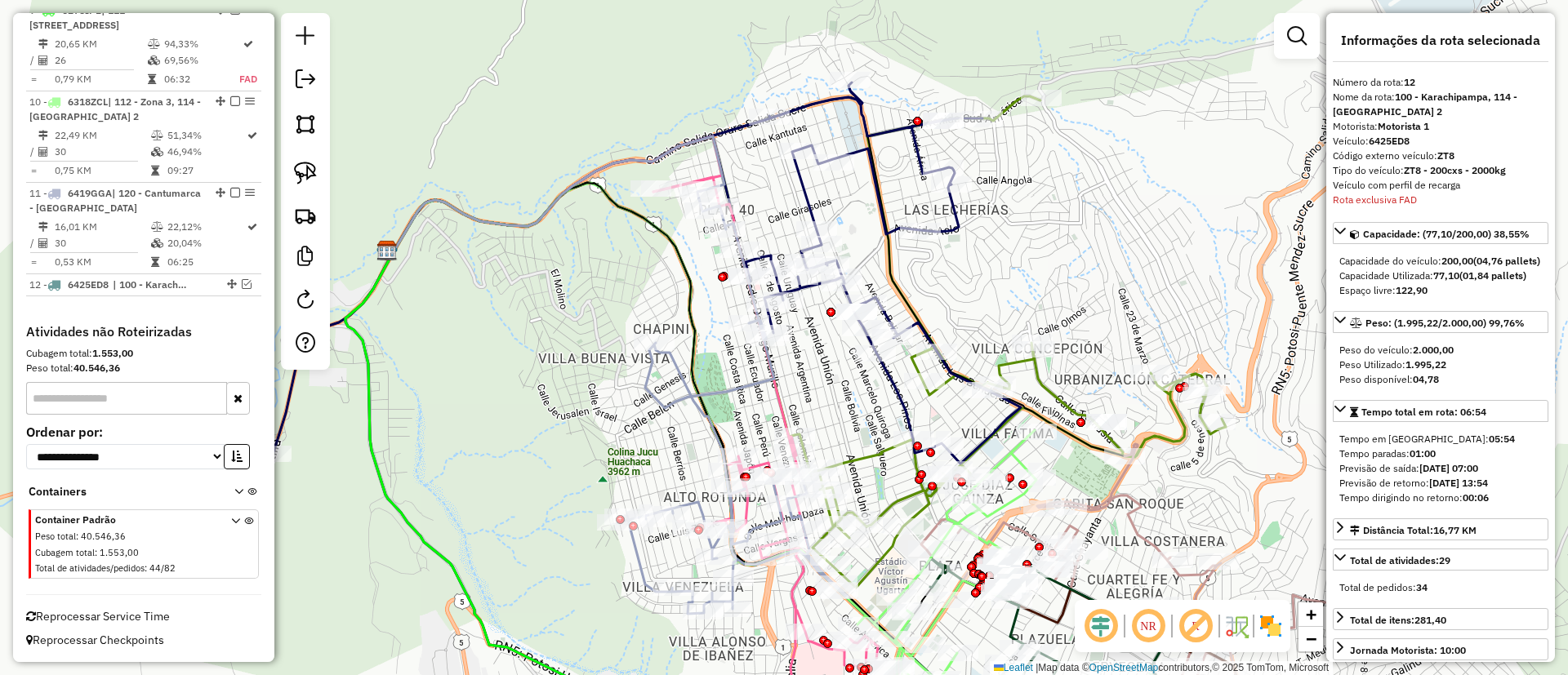
scroll to position [1388, 0]
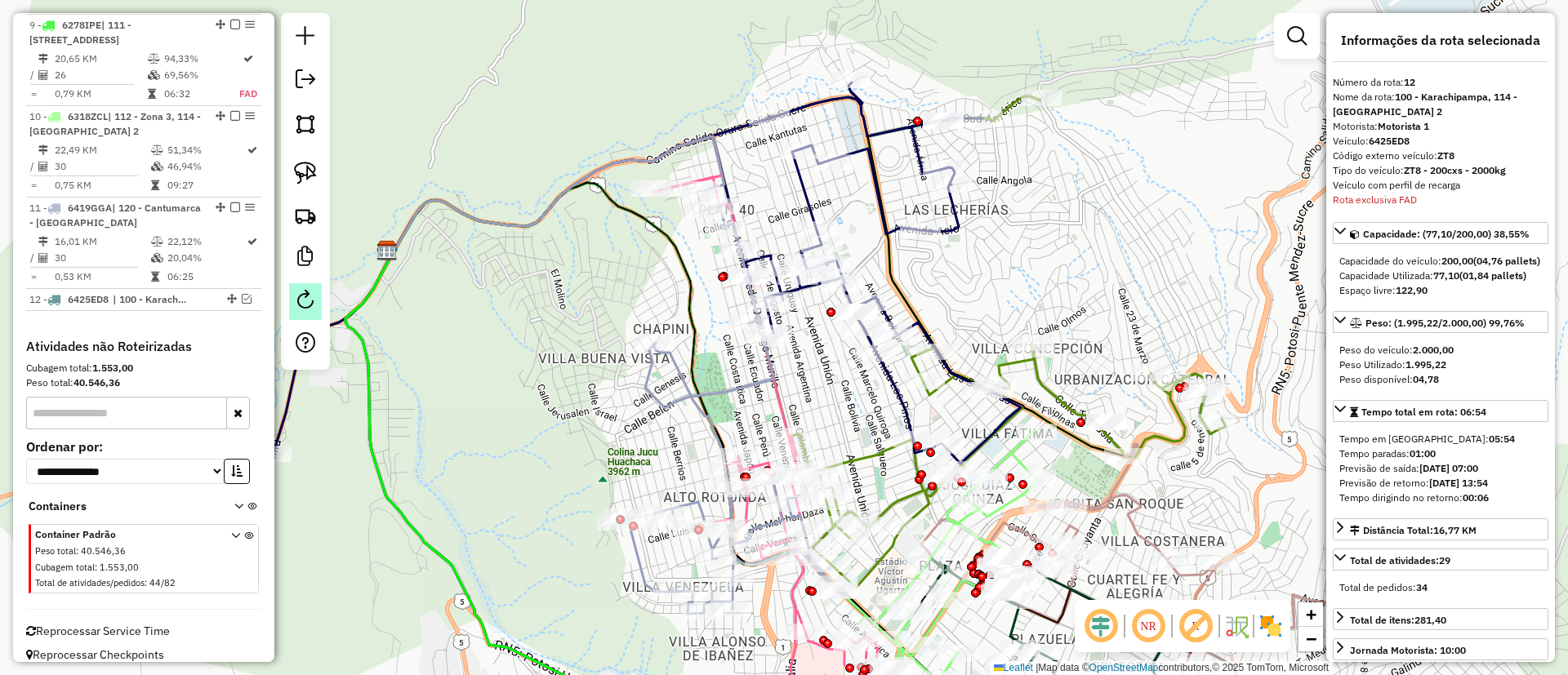
click at [303, 296] on em at bounding box center [305, 299] width 19 height 19
select select "*"
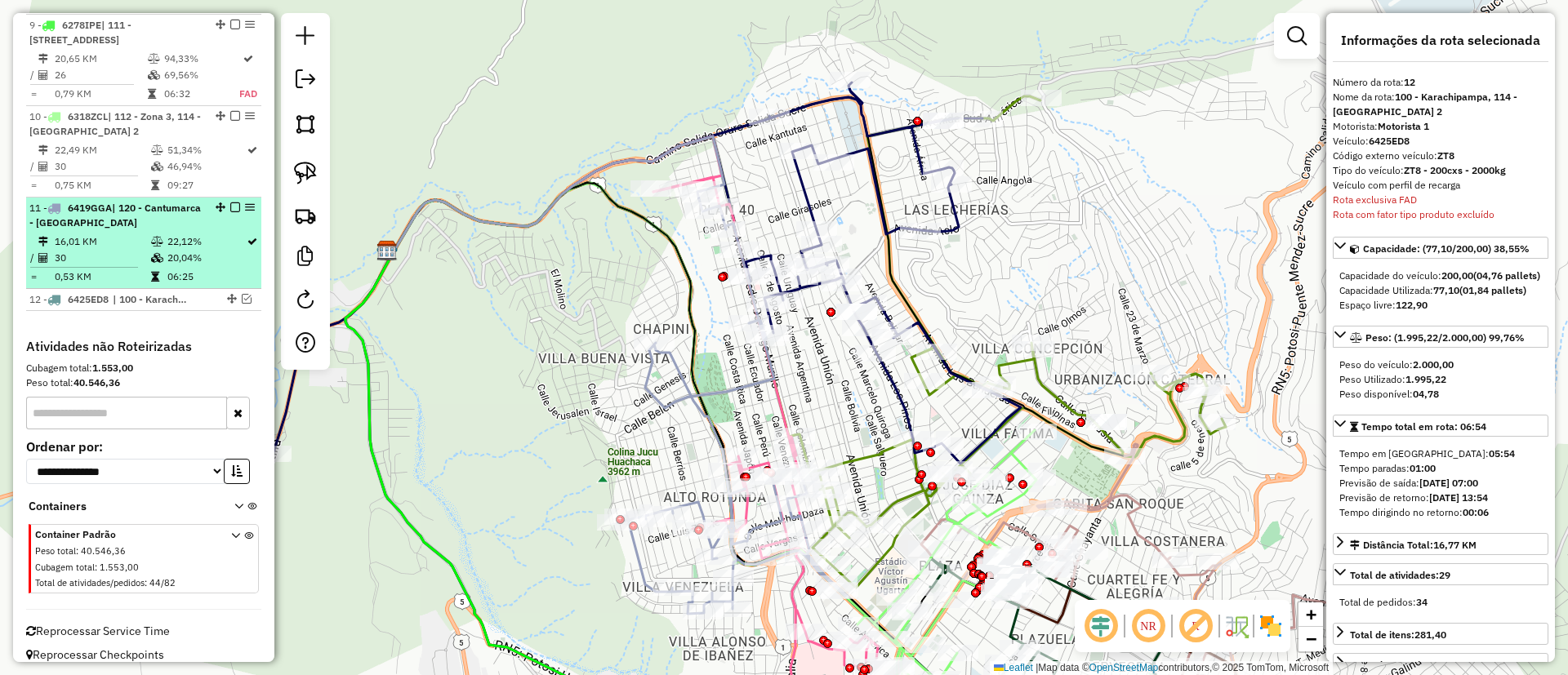
scroll to position [1143, 0]
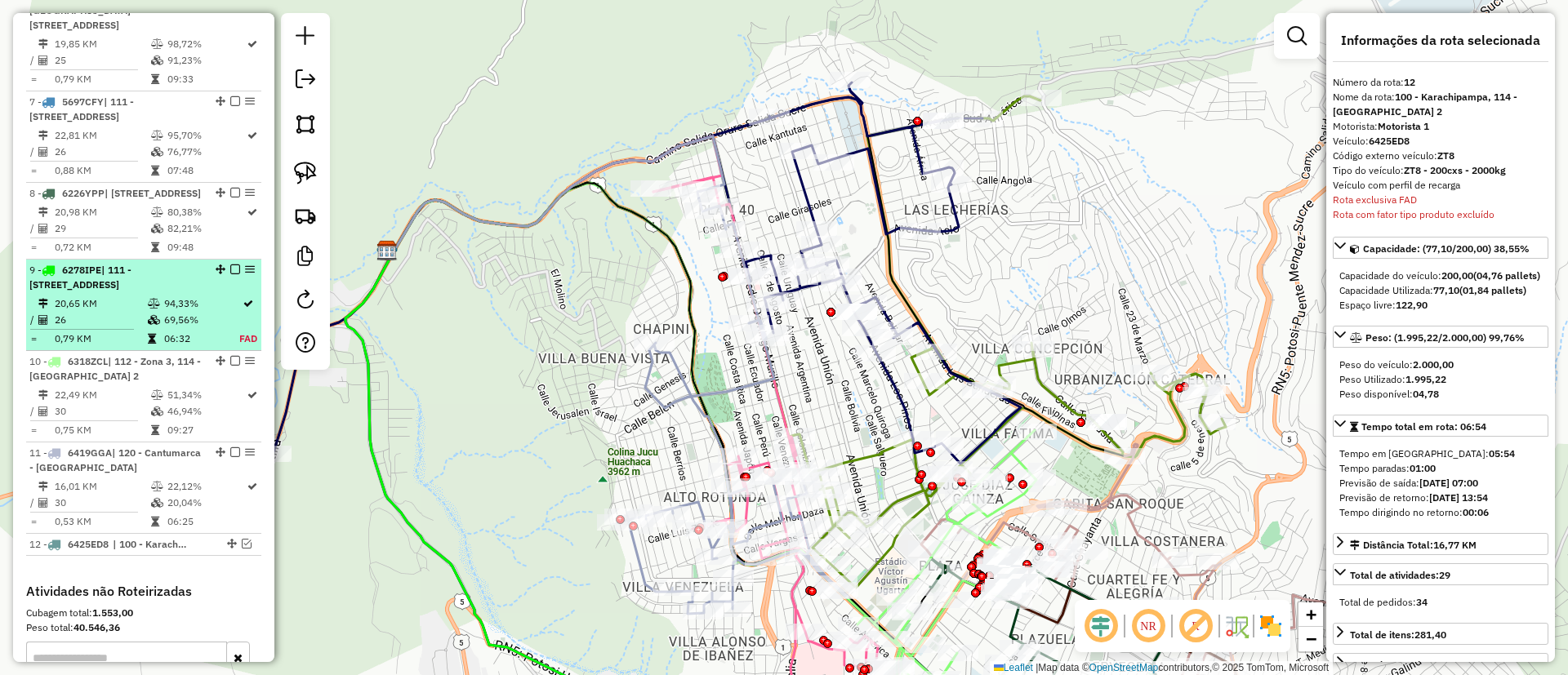
click at [215, 275] on div "9 - 6278IPE | 111 - Calle Angosta, 112 - Zona 3" at bounding box center [143, 277] width 229 height 29
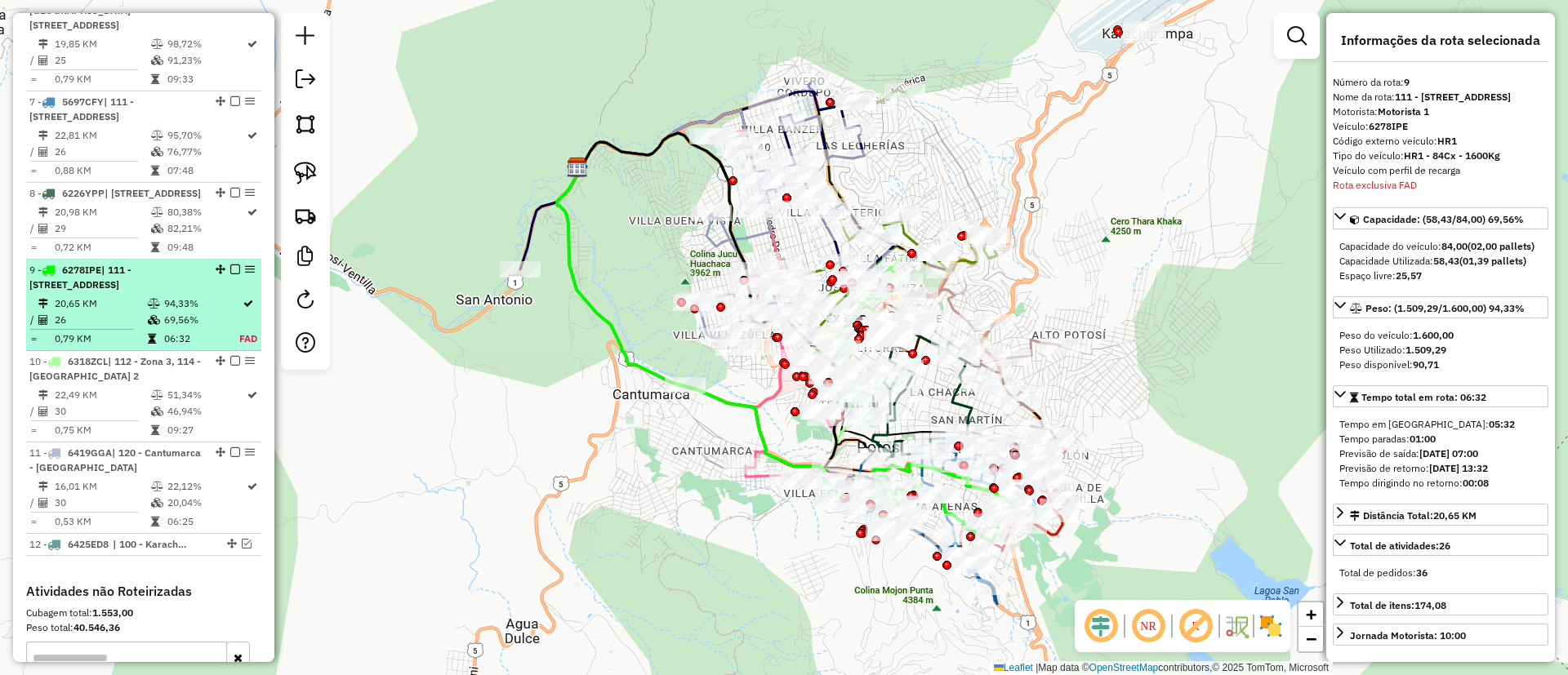
click at [232, 265] on em at bounding box center [235, 270] width 10 height 10
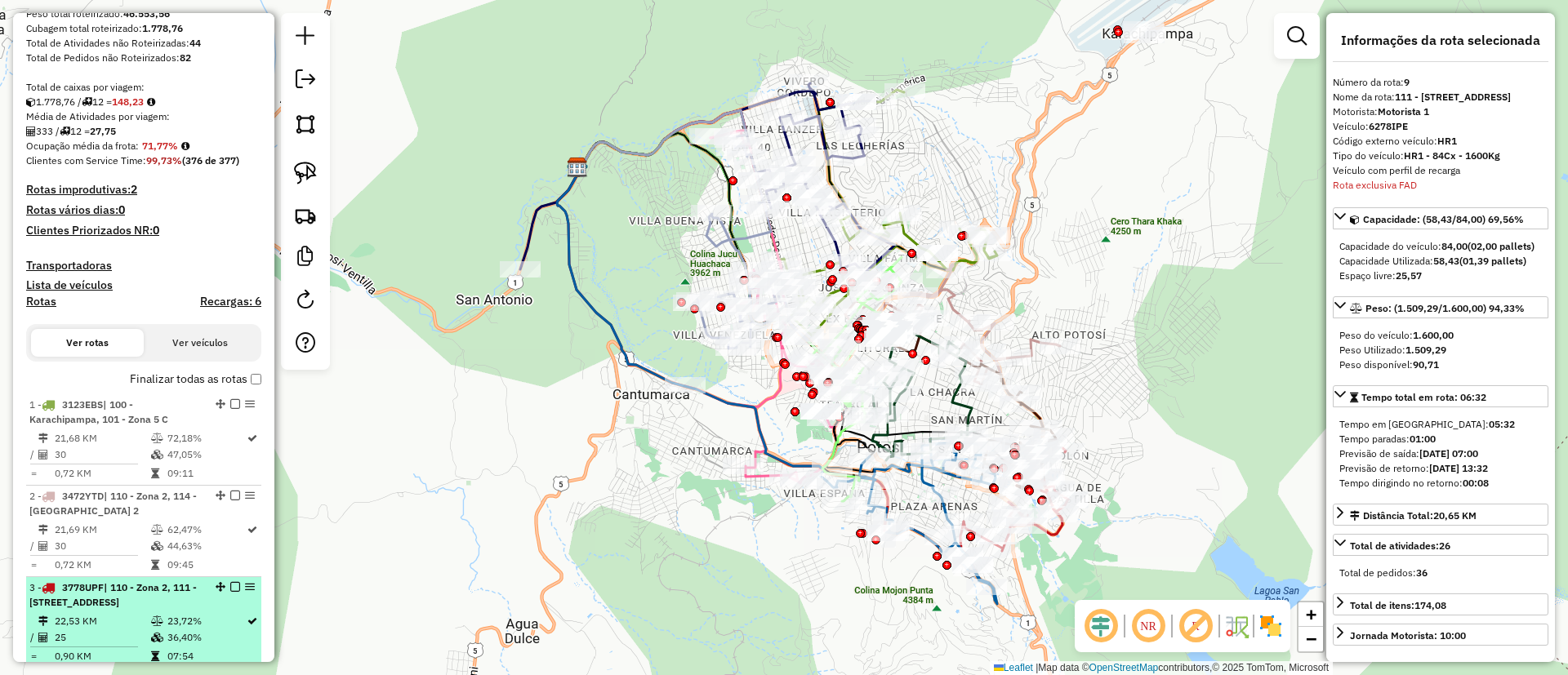
scroll to position [216, 0]
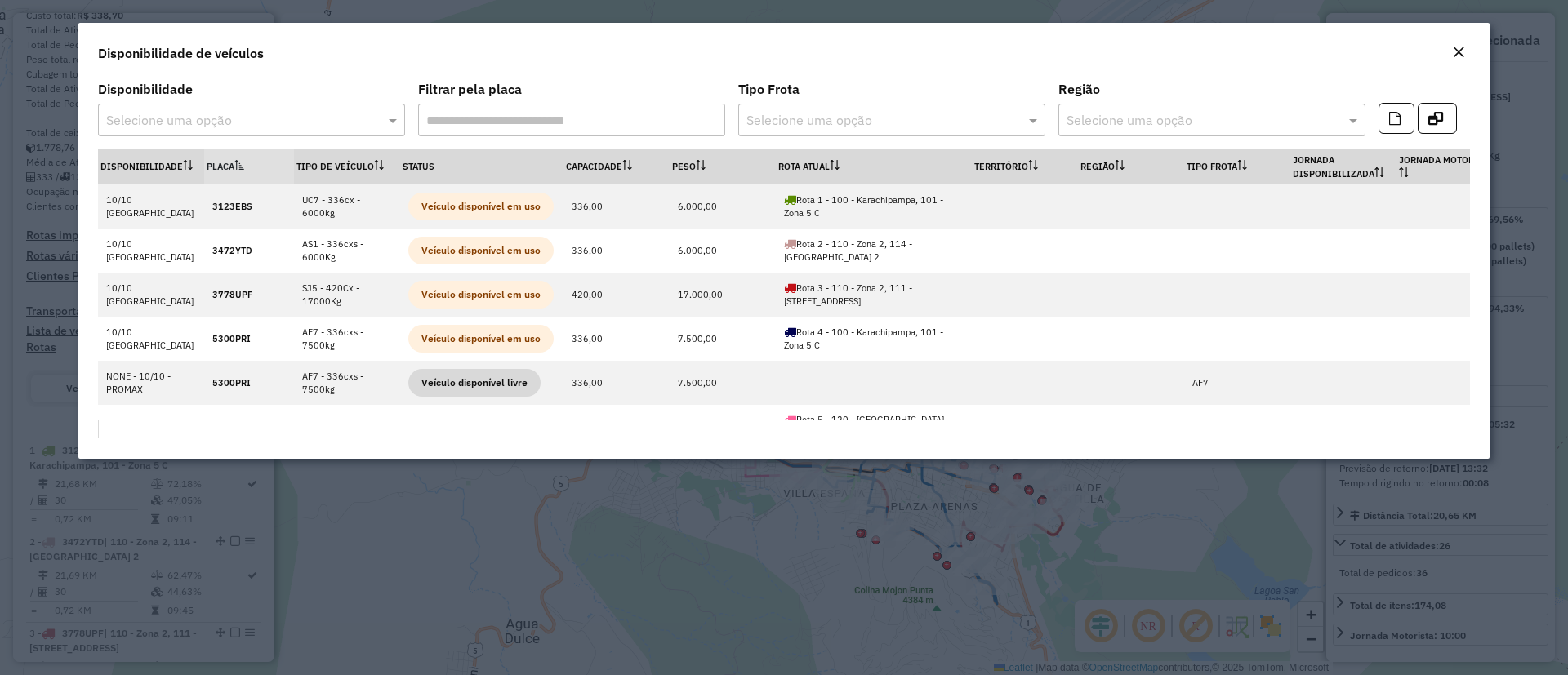
click at [324, 126] on input "text" at bounding box center [235, 121] width 258 height 19
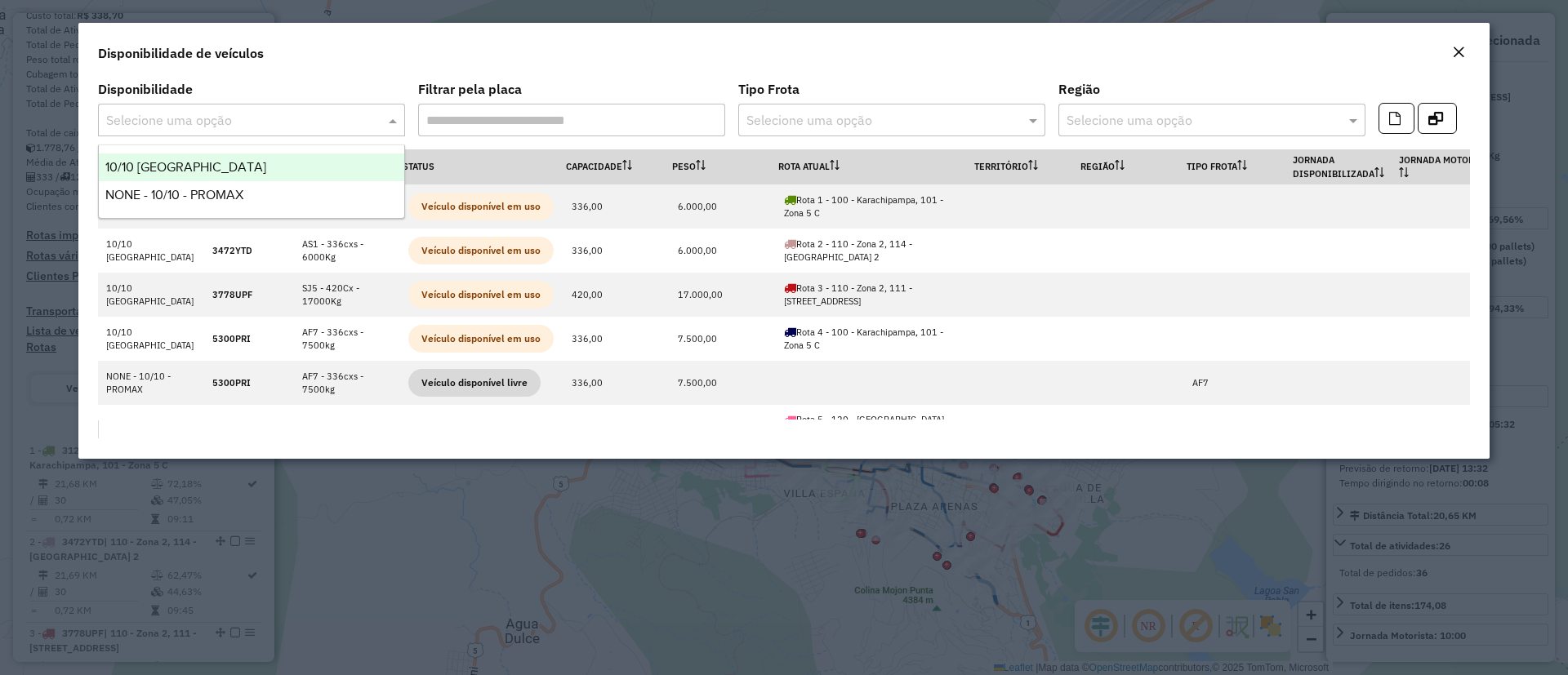
click at [264, 170] on div "10/10 POTOSÍ" at bounding box center [251, 167] width 306 height 28
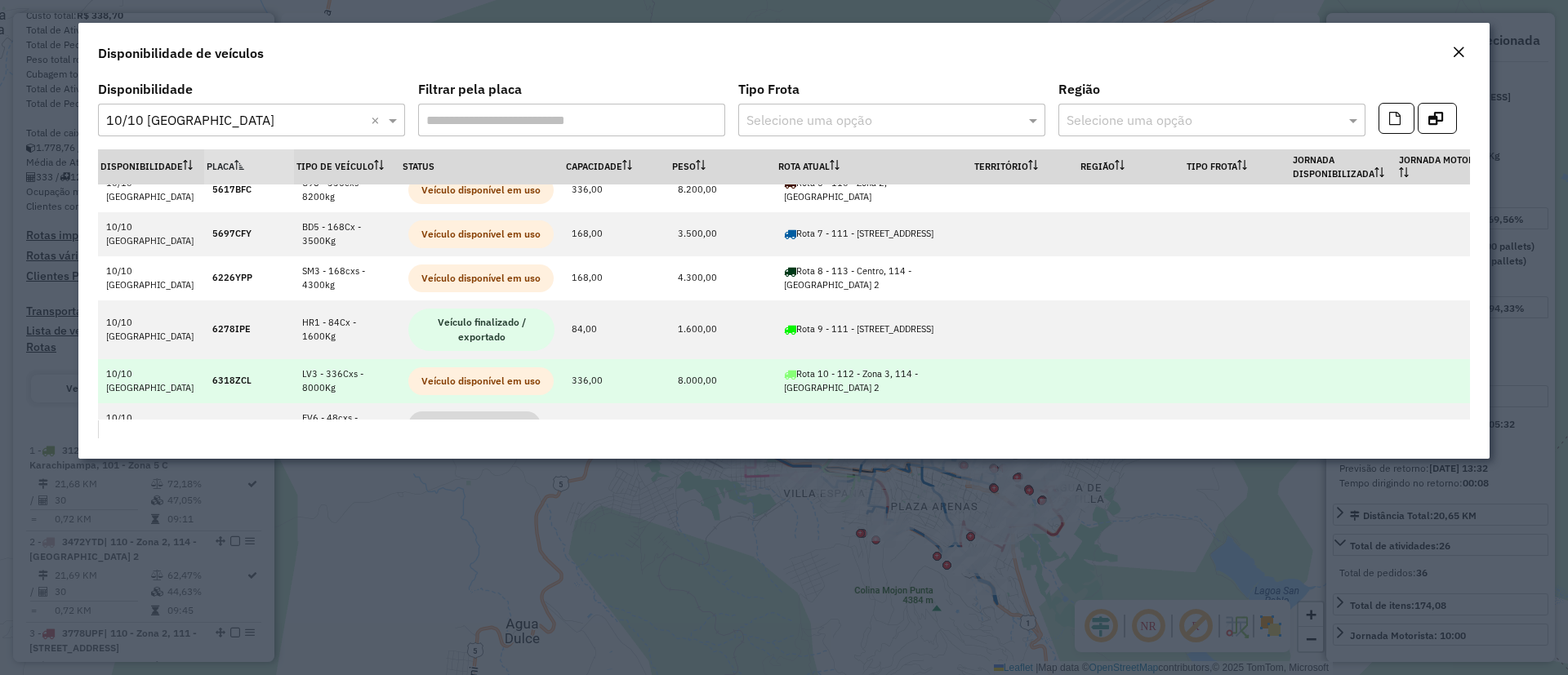
scroll to position [372, 0]
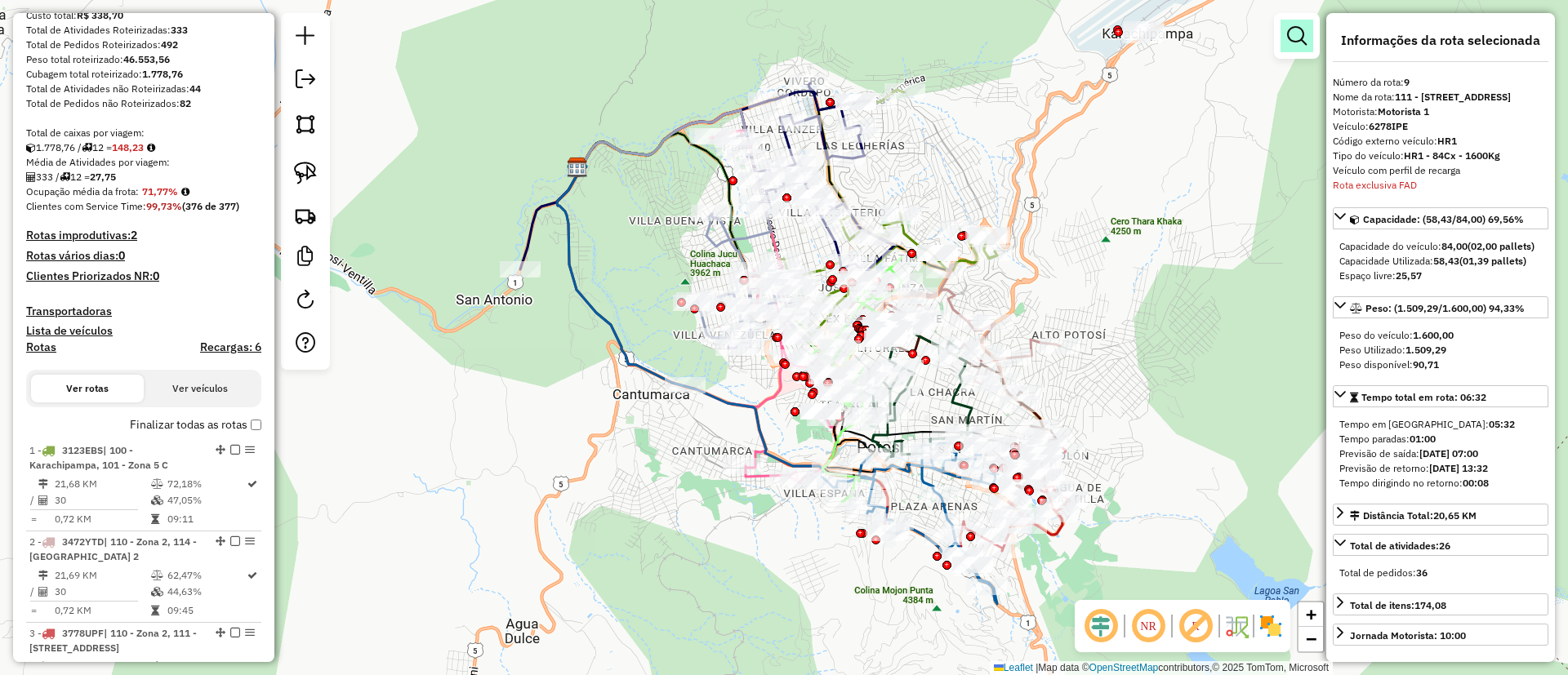
click at [1282, 28] on link at bounding box center [1296, 35] width 33 height 33
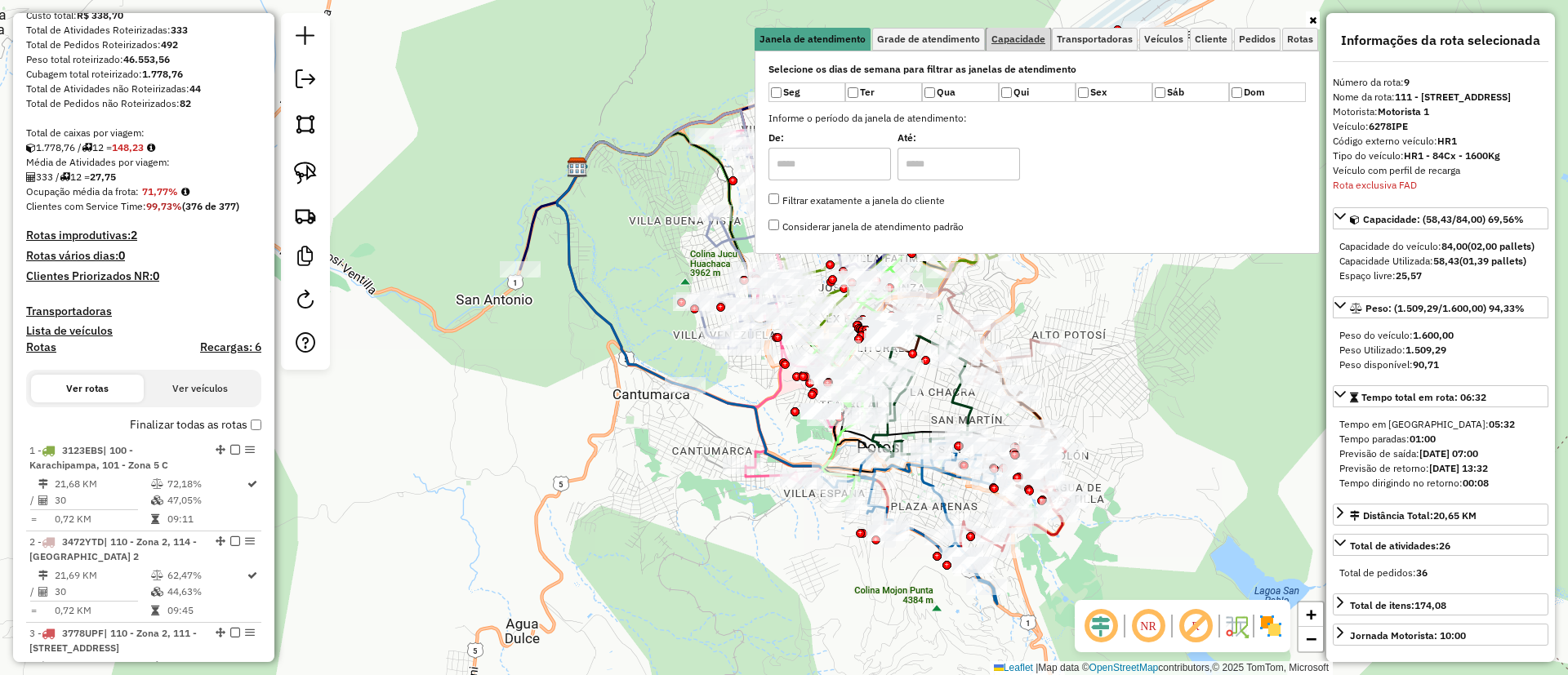
click at [1028, 36] on span "Capacidade" at bounding box center [1018, 39] width 54 height 10
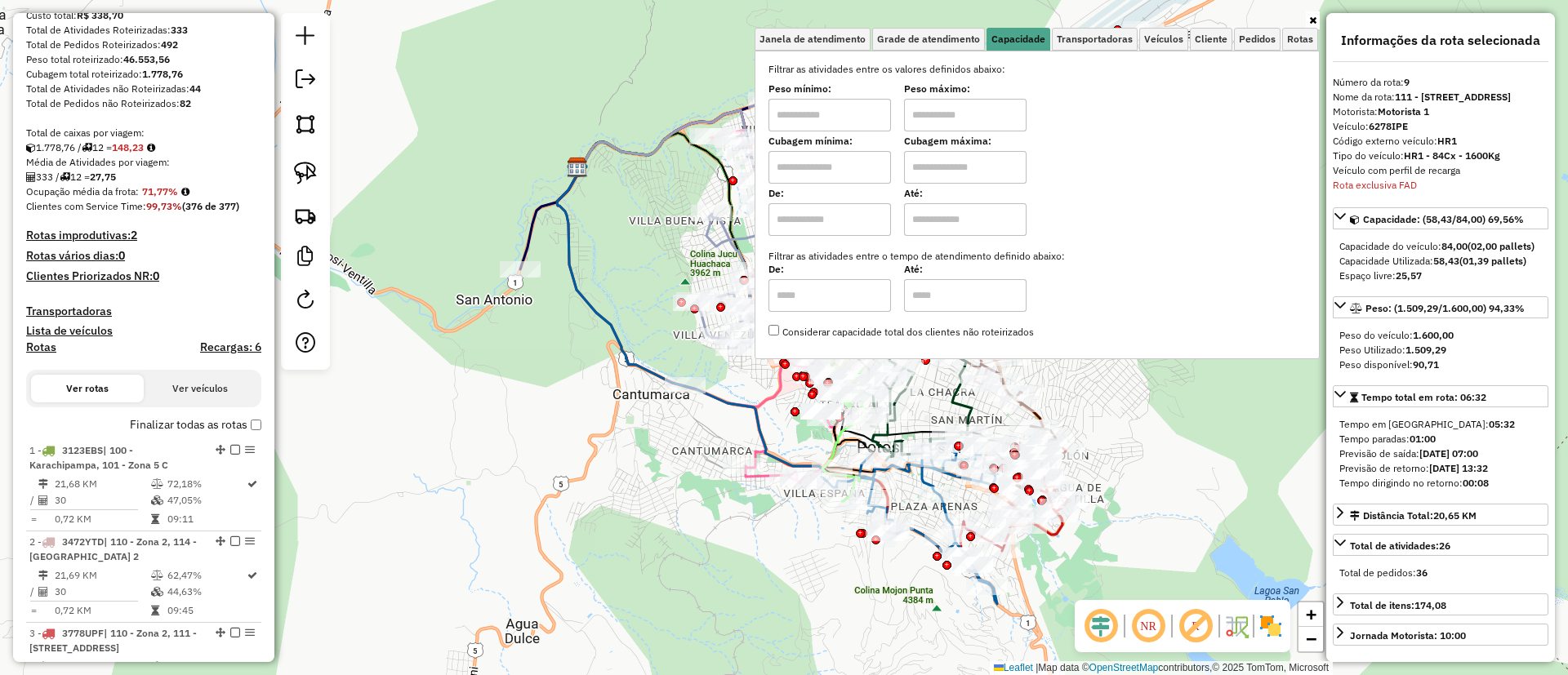
click at [832, 217] on input "text" at bounding box center [830, 219] width 122 height 33
type input "****"
click at [958, 209] on input "text" at bounding box center [965, 219] width 122 height 33
type input "*****"
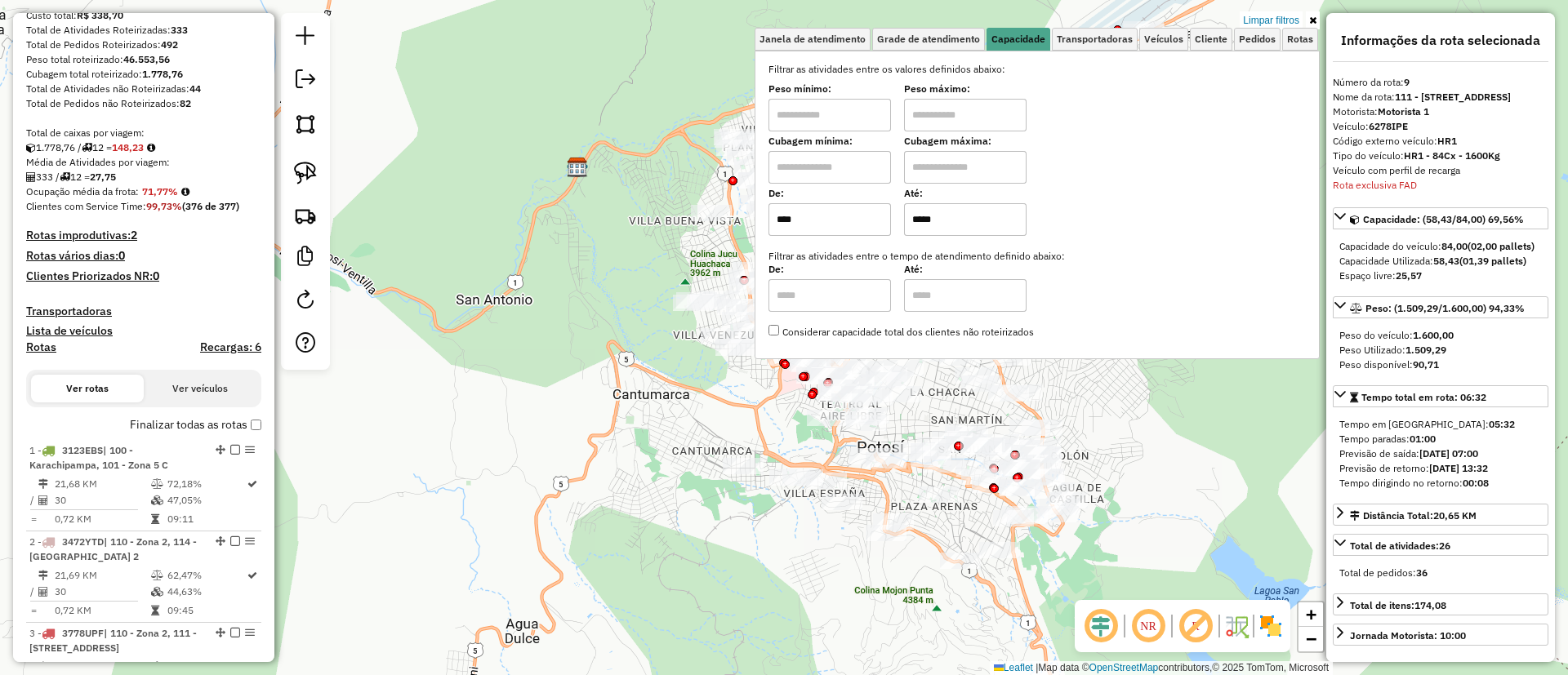
click at [1311, 18] on icon at bounding box center [1313, 21] width 8 height 10
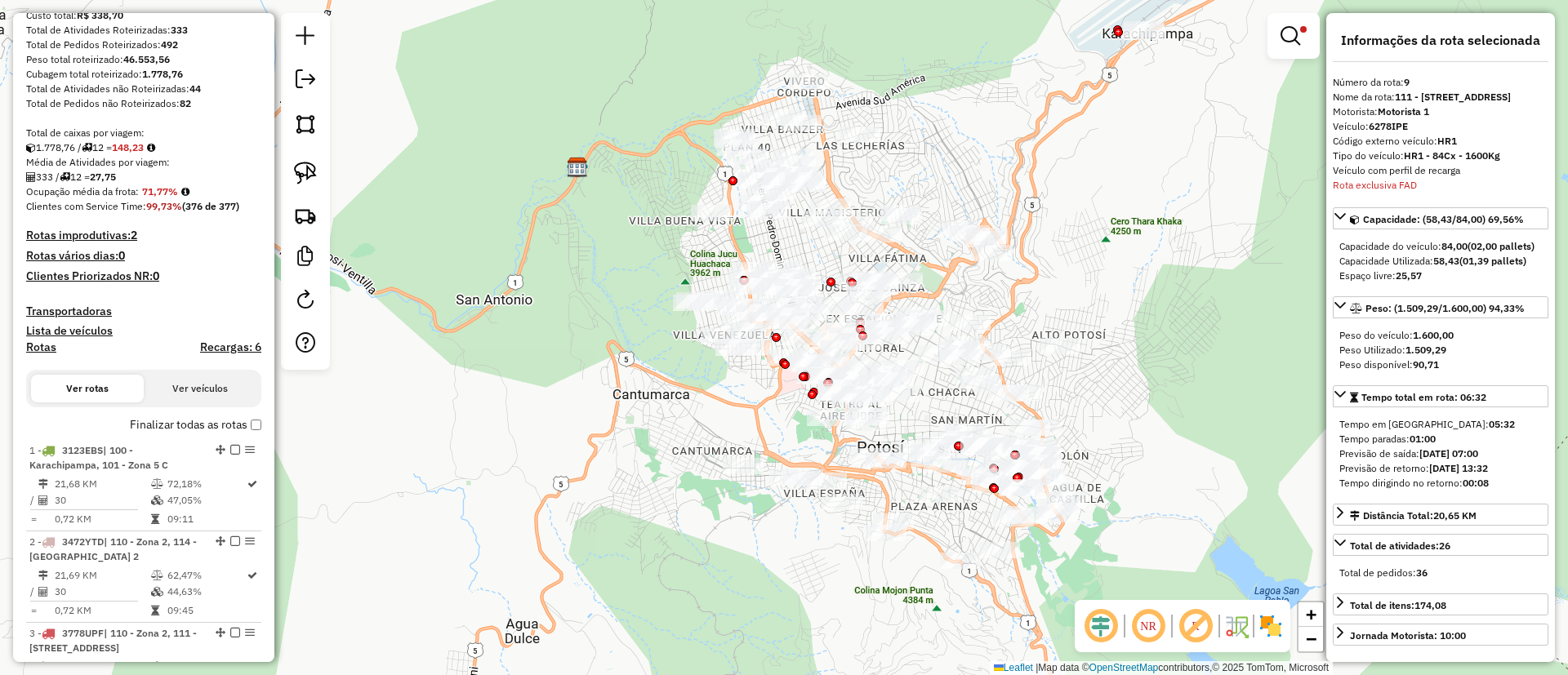
click at [1275, 626] on img at bounding box center [1270, 626] width 26 height 26
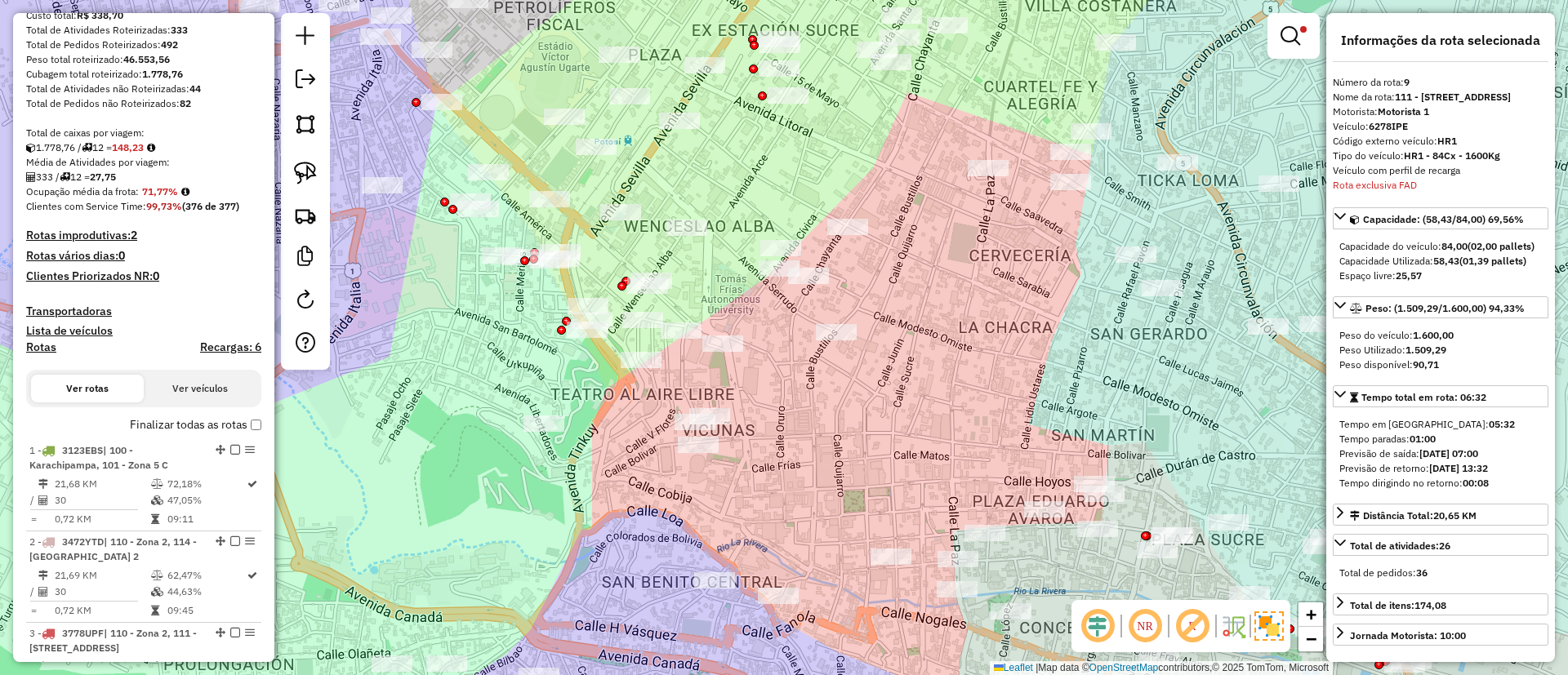
drag, startPoint x: 925, startPoint y: 372, endPoint x: 869, endPoint y: 466, distance: 109.4
click at [869, 466] on div "Limpar filtros Janela de atendimento Grade de atendimento Capacidade Transporta…" at bounding box center [784, 338] width 1568 height 675
click at [1276, 29] on link at bounding box center [1294, 35] width 39 height 33
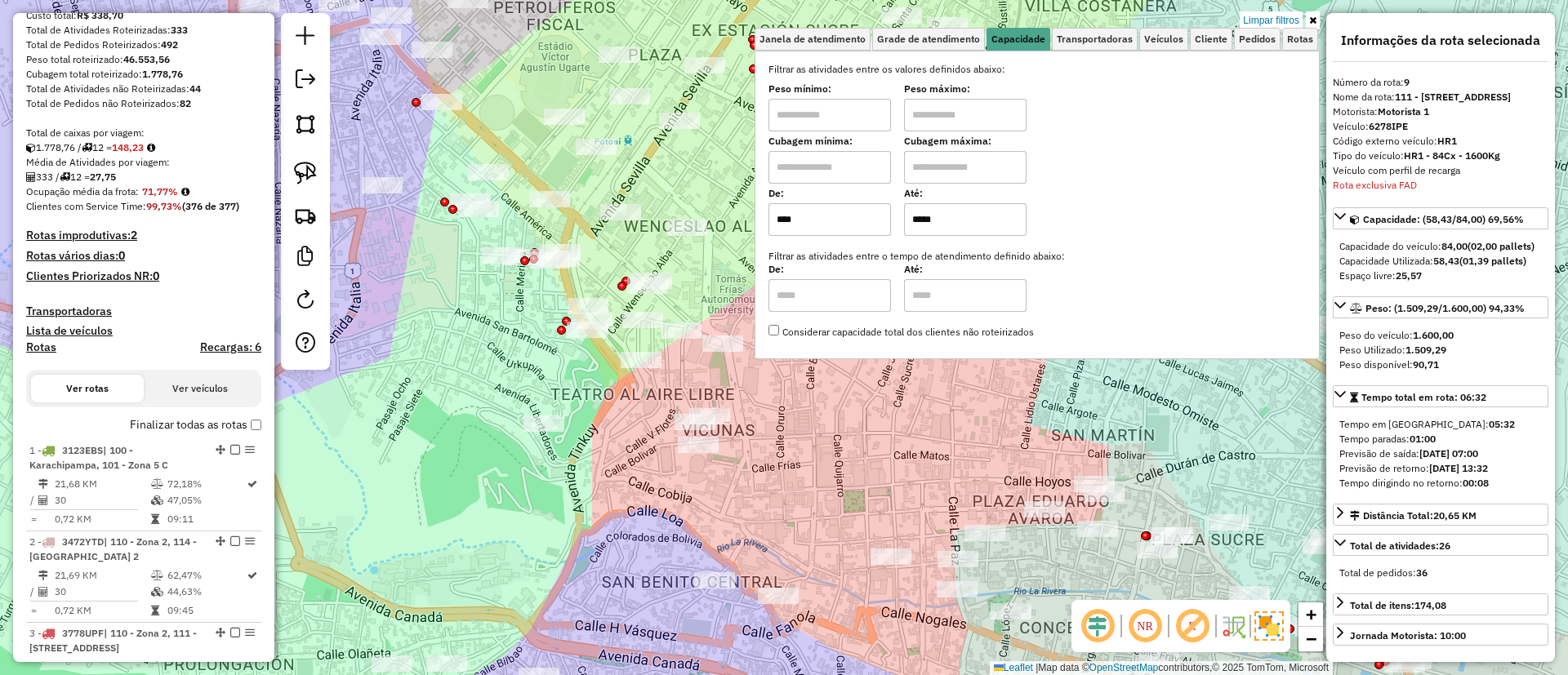
click at [1285, 14] on link "Limpar filtros" at bounding box center [1271, 20] width 63 height 18
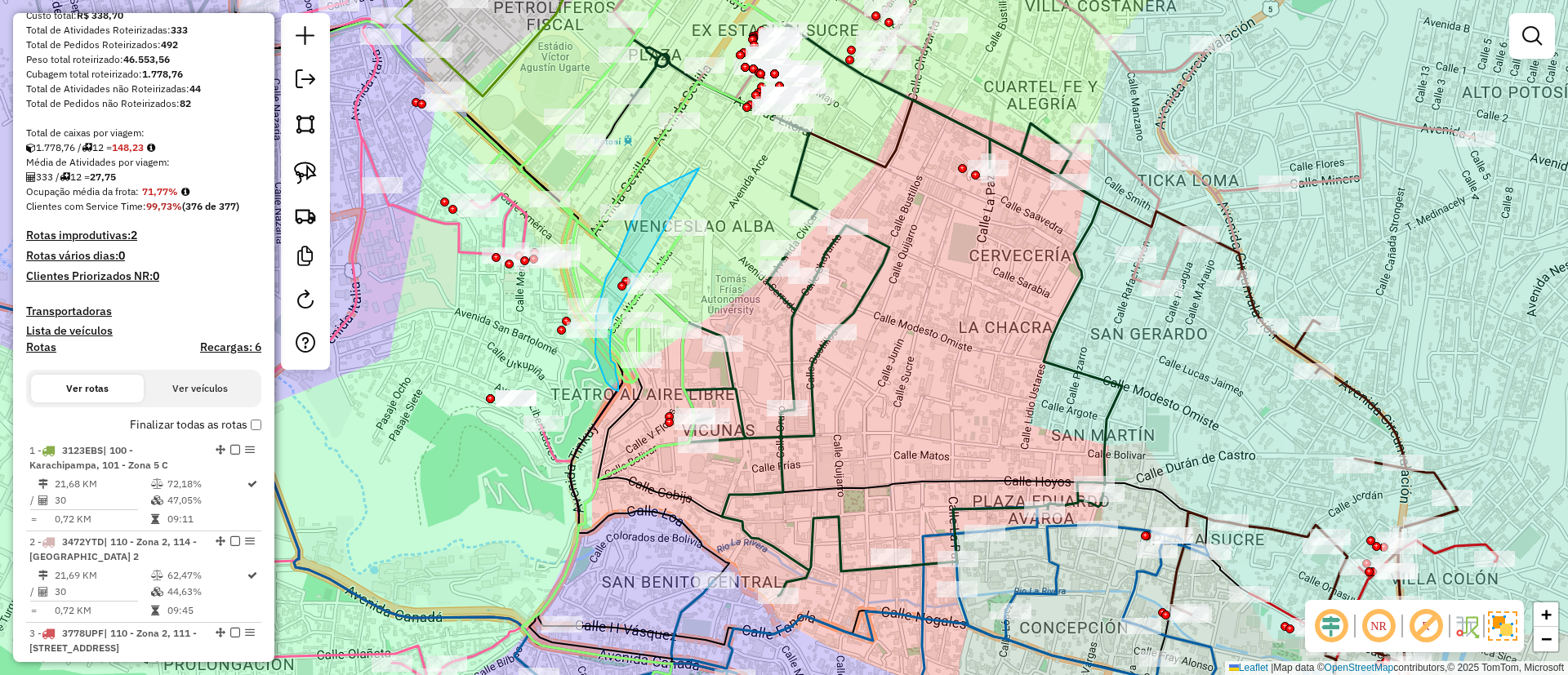
drag, startPoint x: 623, startPoint y: 245, endPoint x: 627, endPoint y: 276, distance: 31.3
click at [627, 276] on div "Rota 10 - Placa 6318ZCL 0000697939 - T. SOFI Janela de atendimento Grade de ate…" at bounding box center [784, 338] width 1568 height 675
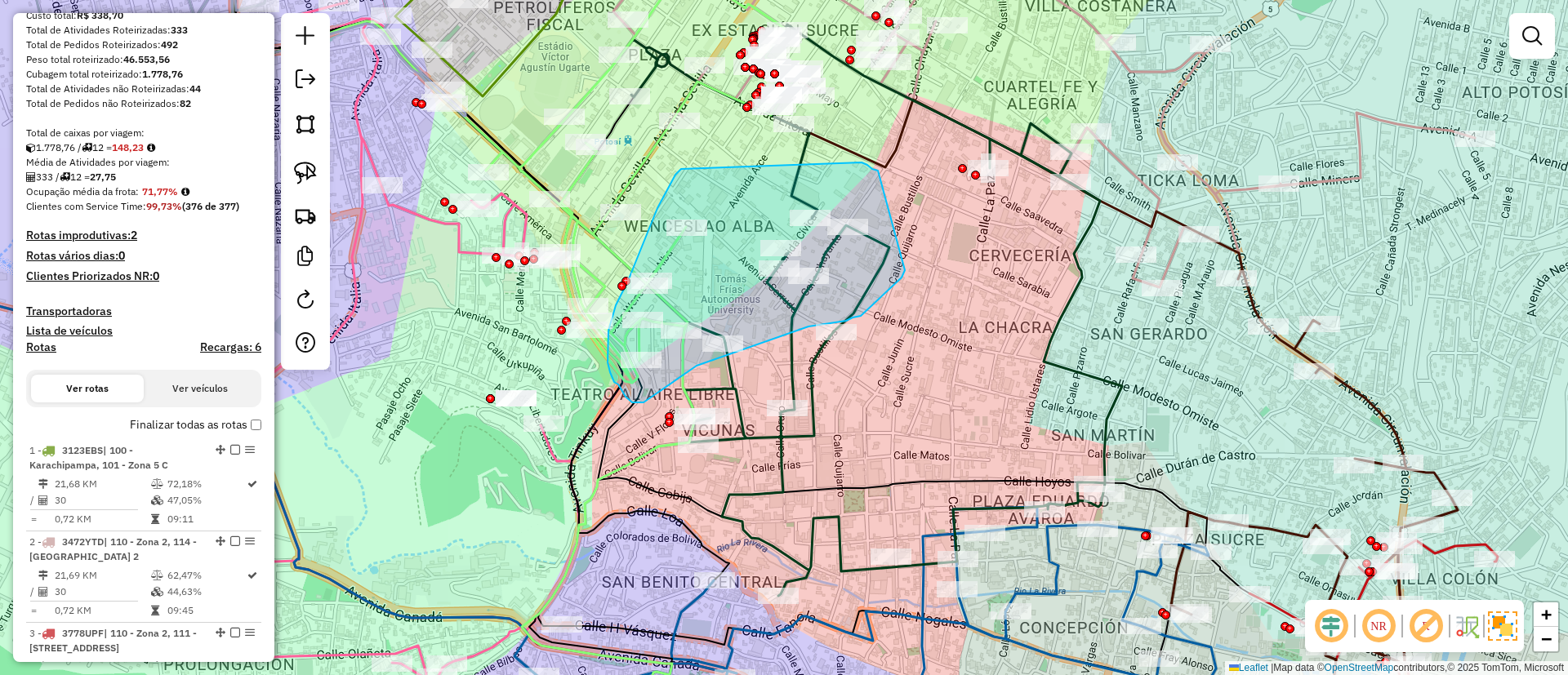
drag, startPoint x: 675, startPoint y: 175, endPoint x: 862, endPoint y: 162, distance: 187.5
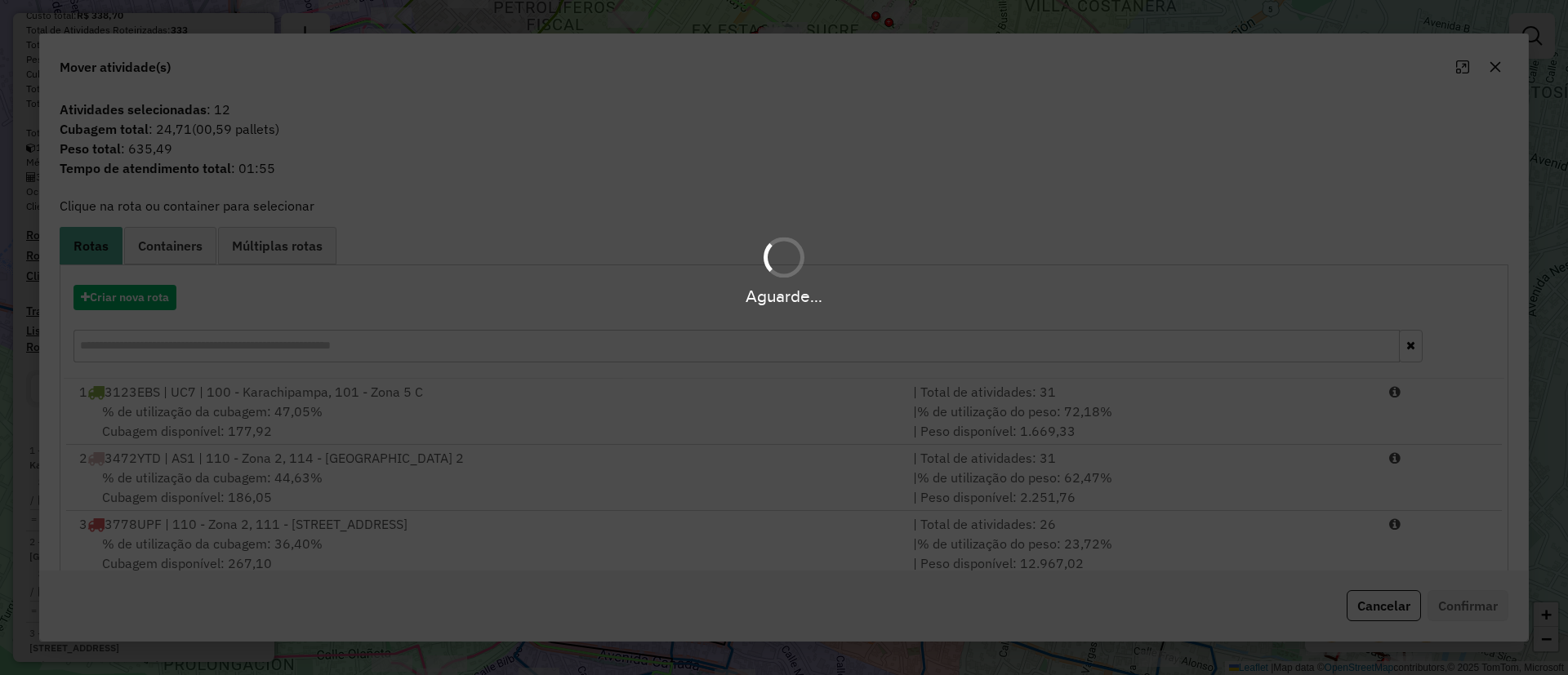
click at [111, 292] on div "Aguarde..." at bounding box center [784, 296] width 1568 height 25
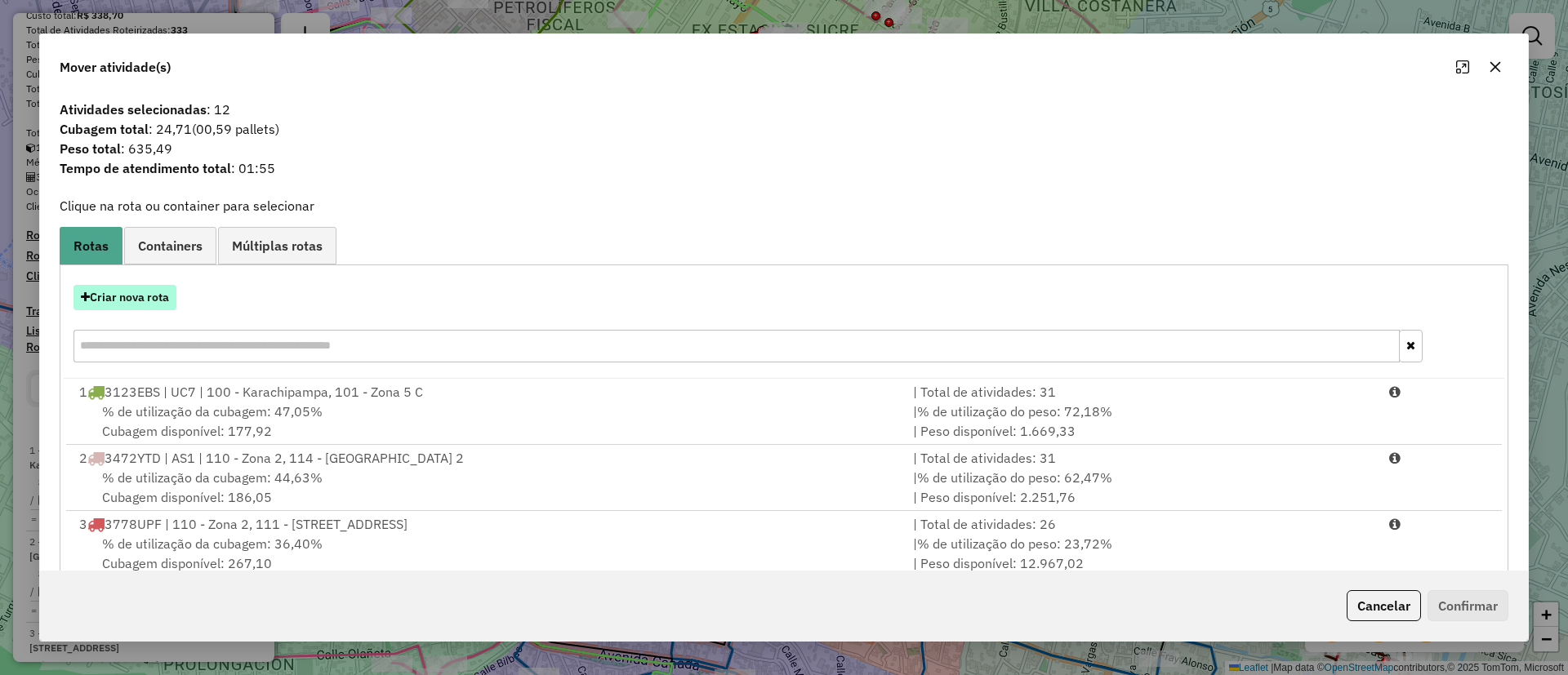
click at [164, 302] on button "Criar nova rota" at bounding box center [125, 297] width 103 height 25
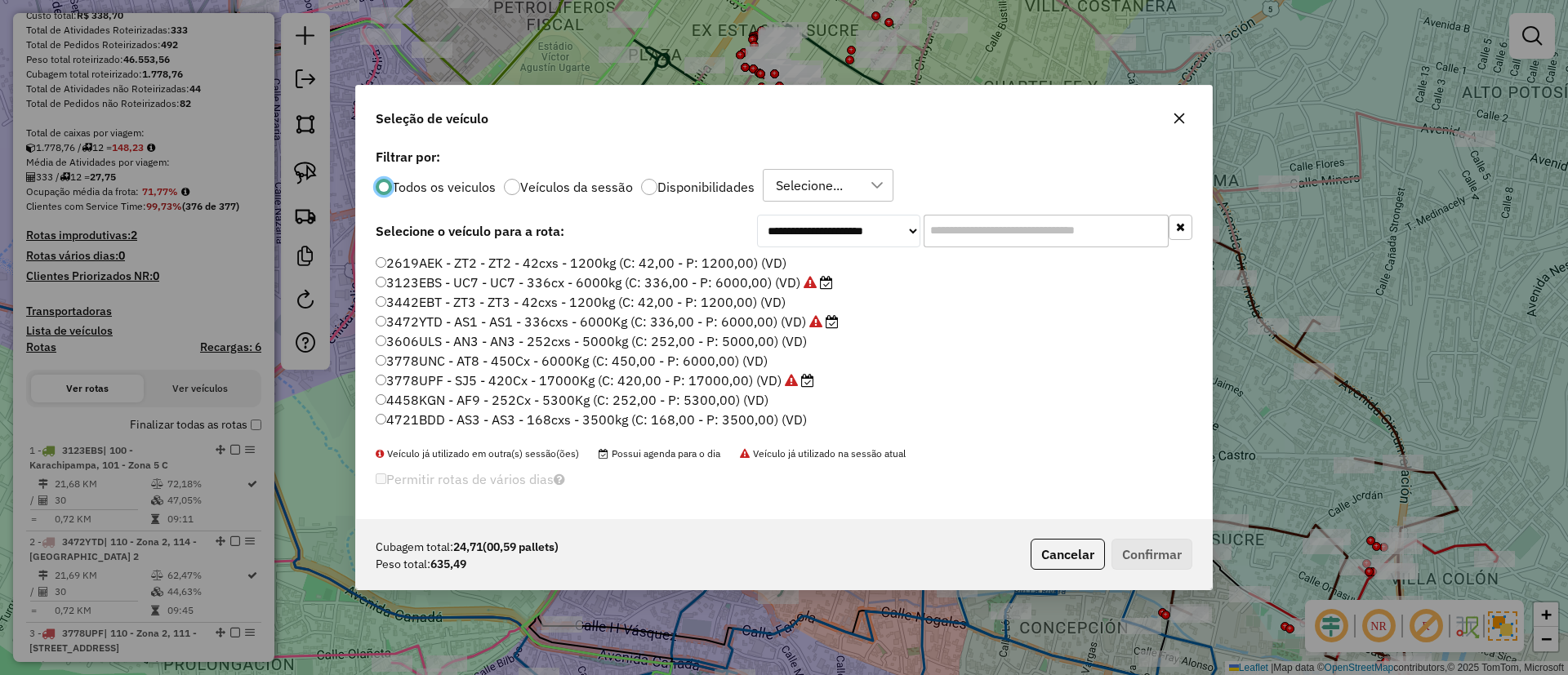
click at [1012, 238] on input "text" at bounding box center [1046, 230] width 245 height 33
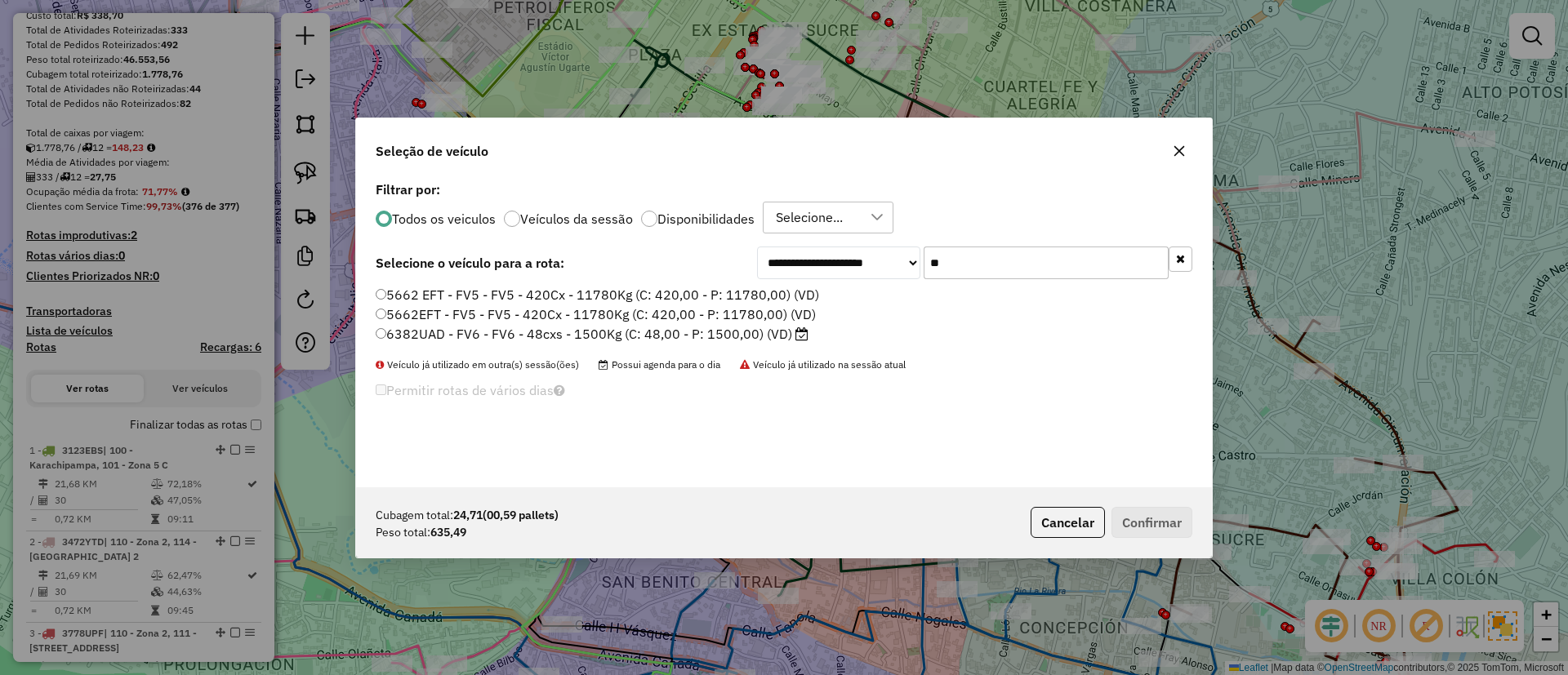
type input "**"
drag, startPoint x: 566, startPoint y: 338, endPoint x: 734, endPoint y: 348, distance: 168.3
click at [566, 338] on label "6382UAD - FV6 - FV6 - 48cxs - 1500Kg (C: 48,00 - P: 1500,00) (VD)" at bounding box center [592, 333] width 433 height 19
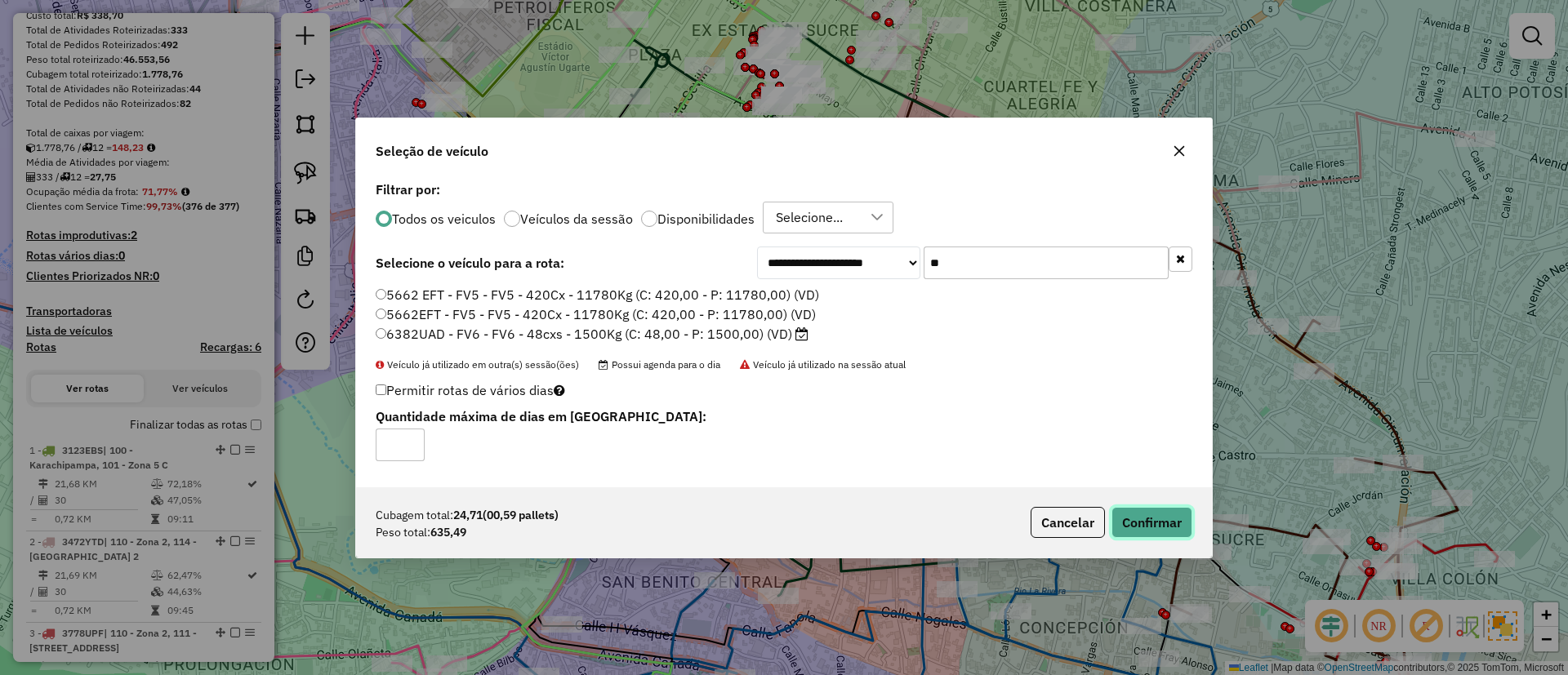
click at [1141, 532] on button "Confirmar" at bounding box center [1152, 522] width 80 height 31
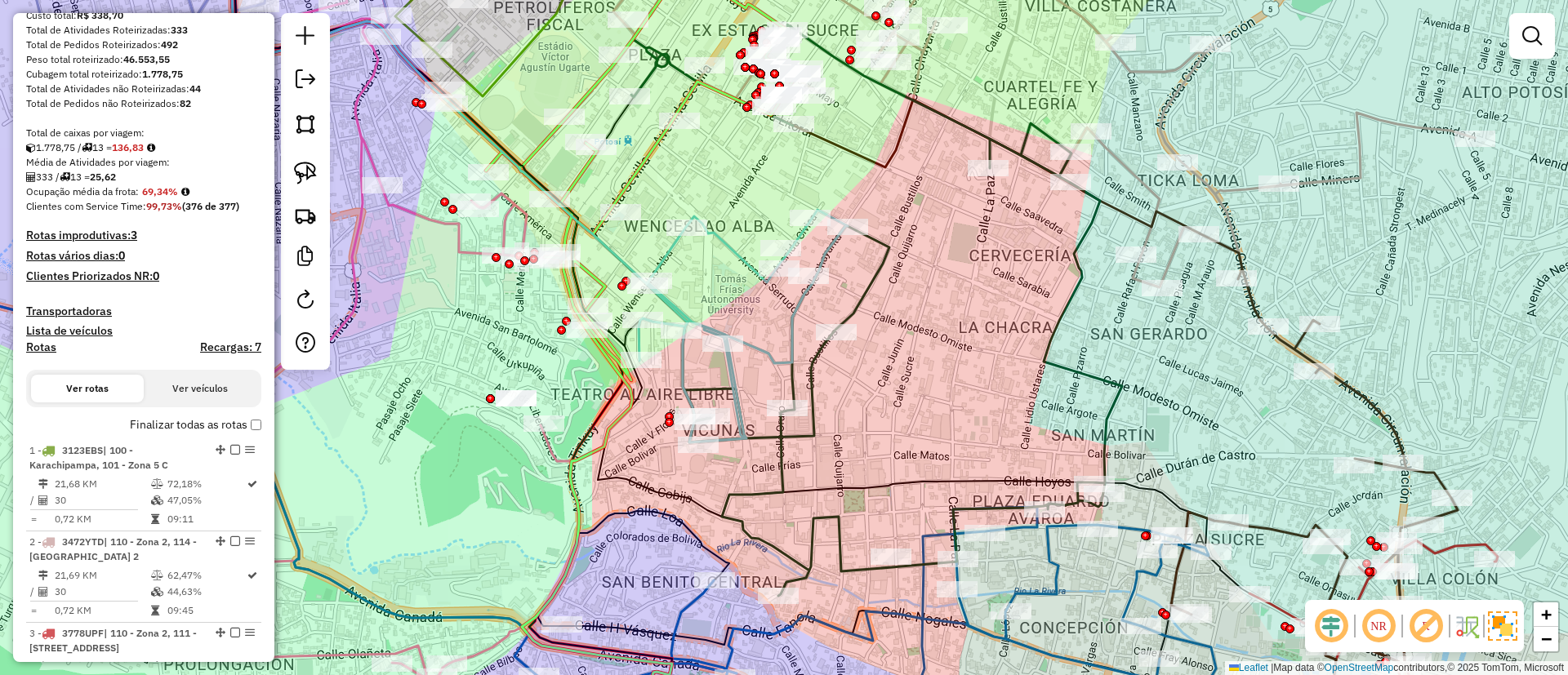
click at [799, 299] on icon at bounding box center [743, 327] width 210 height 233
select select "**********"
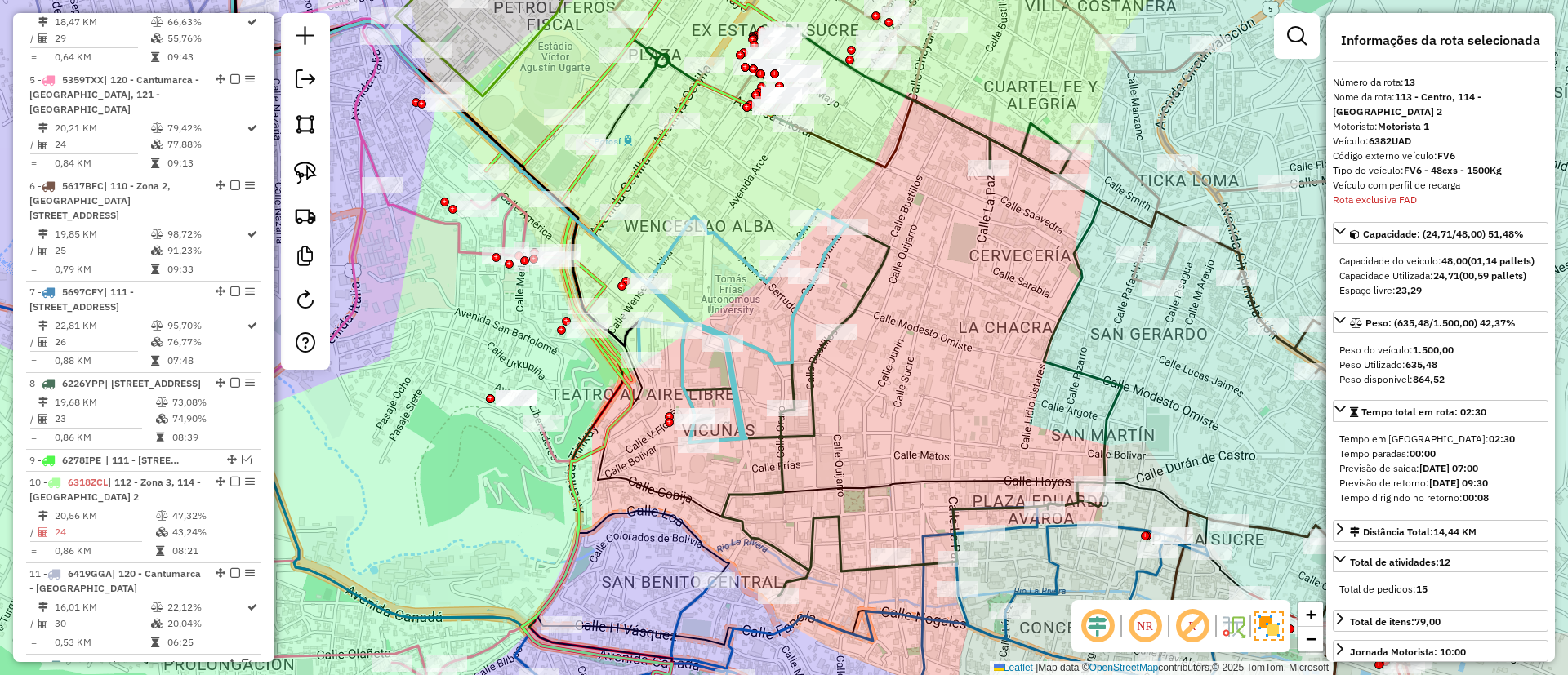
scroll to position [1409, 0]
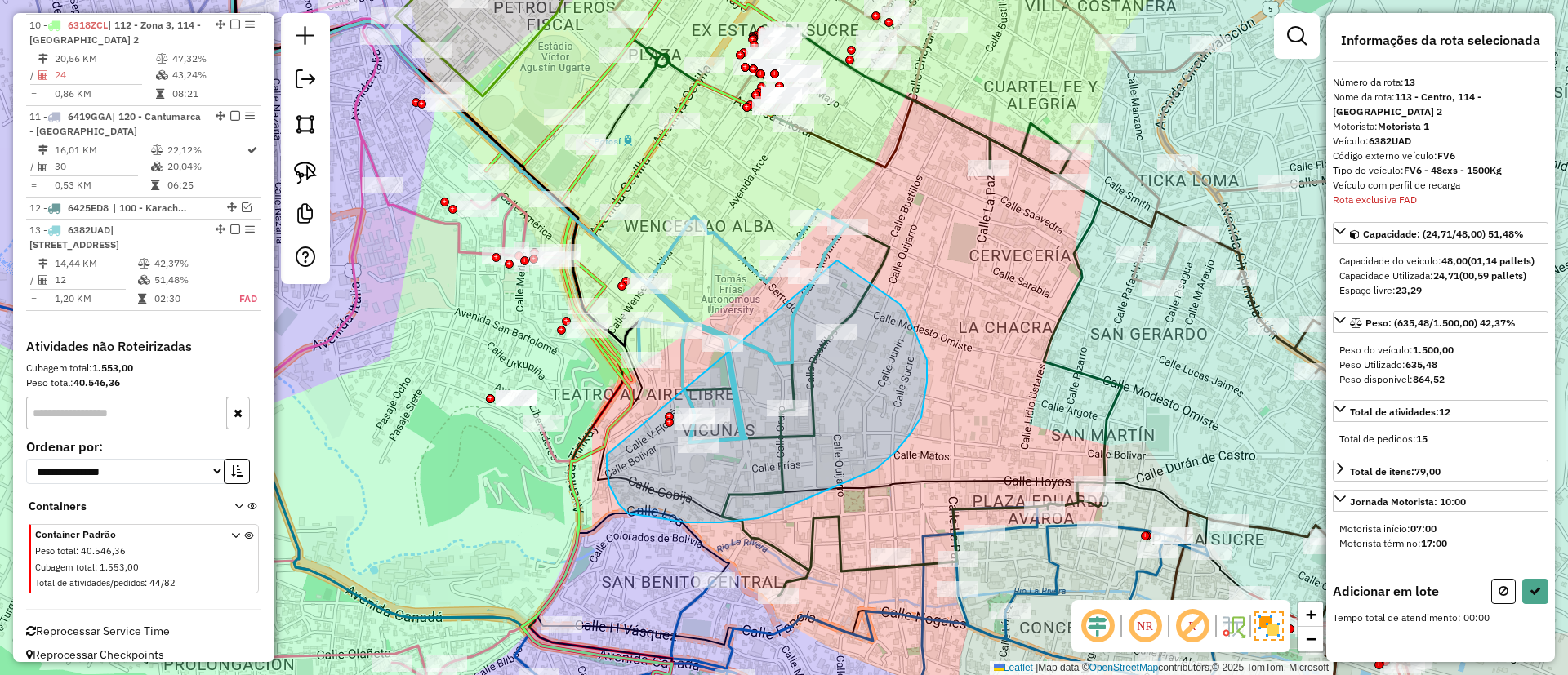
drag, startPoint x: 629, startPoint y: 513, endPoint x: 837, endPoint y: 260, distance: 327.5
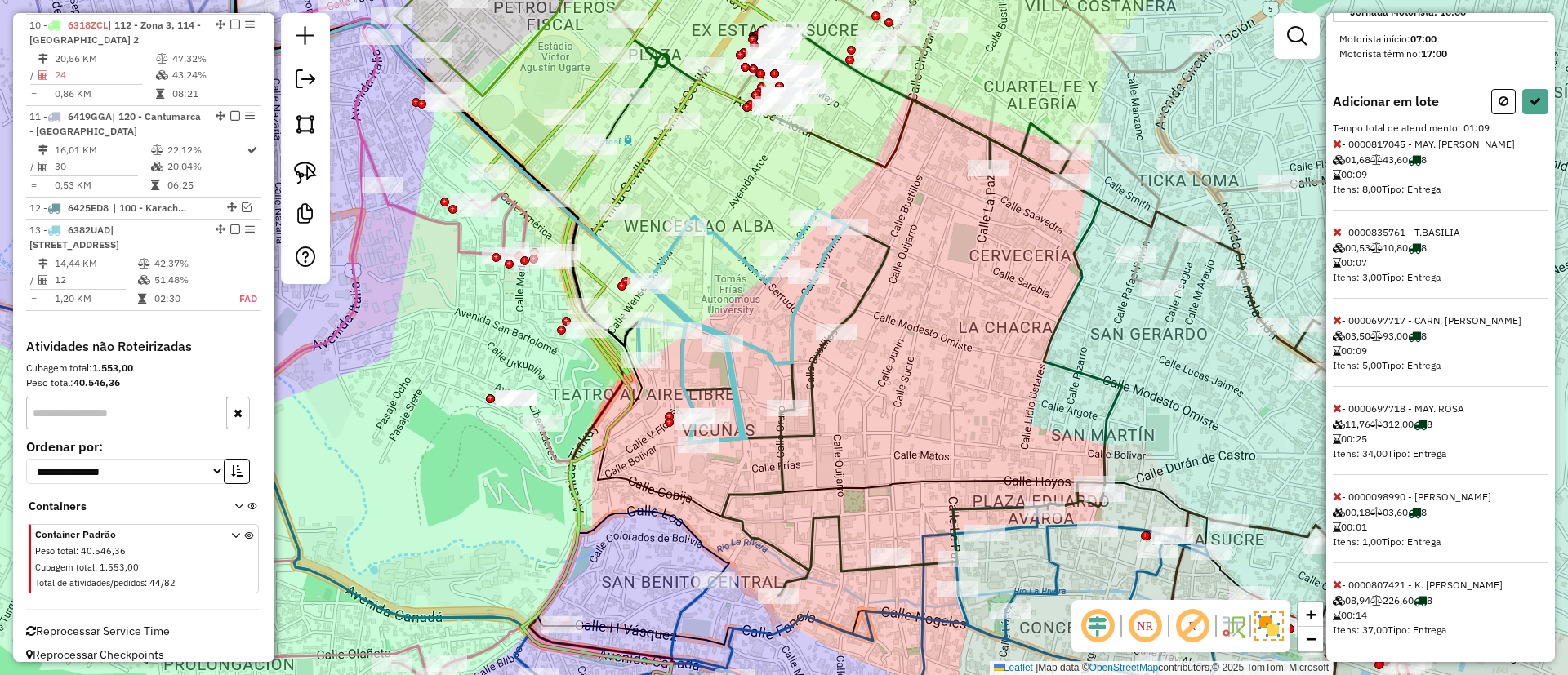
scroll to position [513, 0]
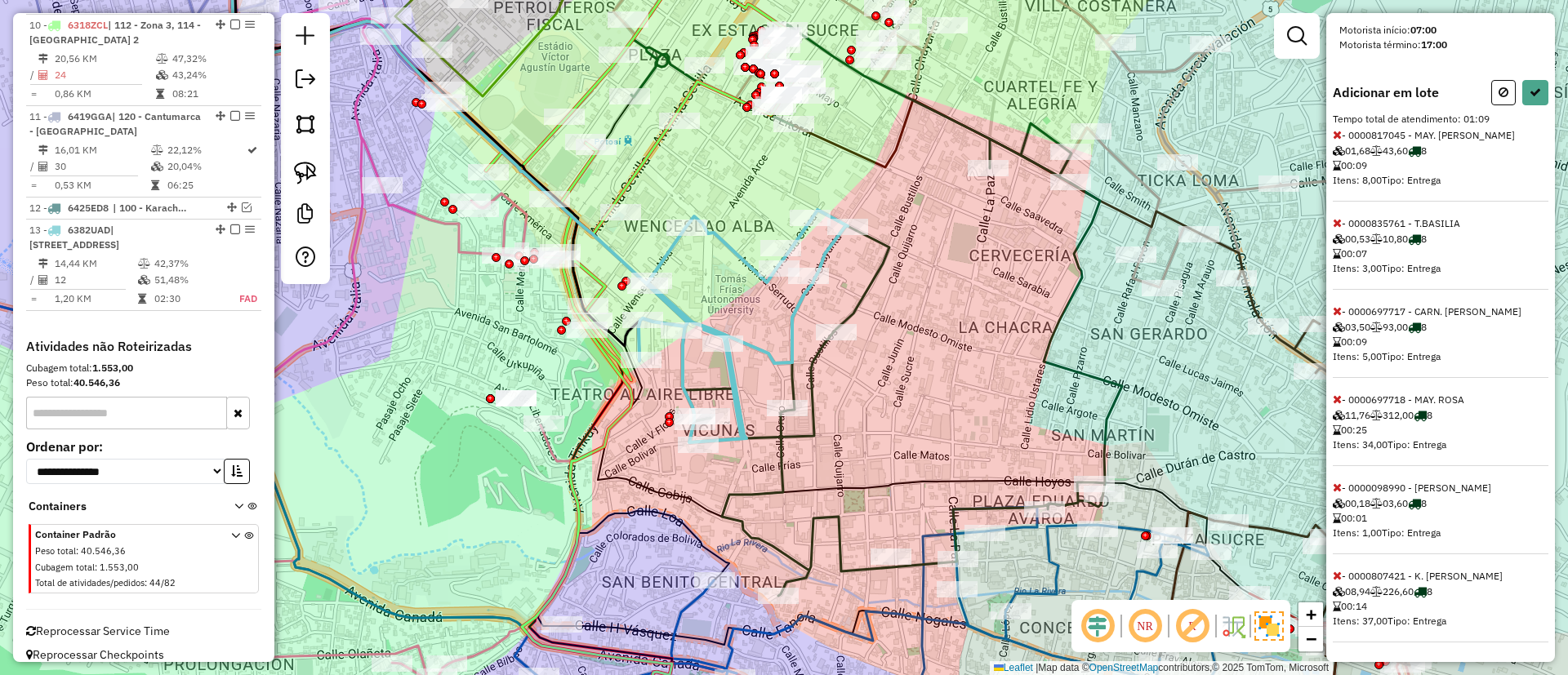
click at [1337, 575] on icon at bounding box center [1338, 575] width 9 height 12
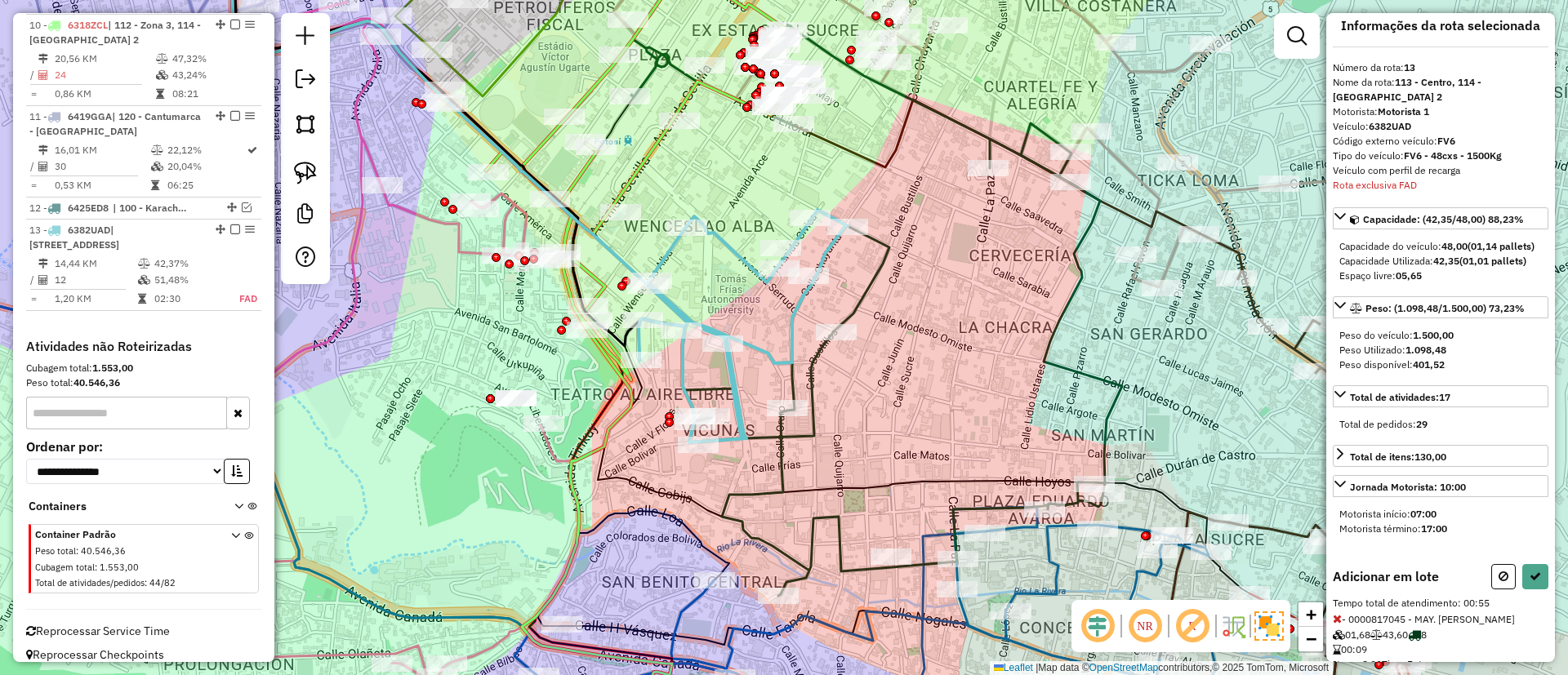
scroll to position [0, 0]
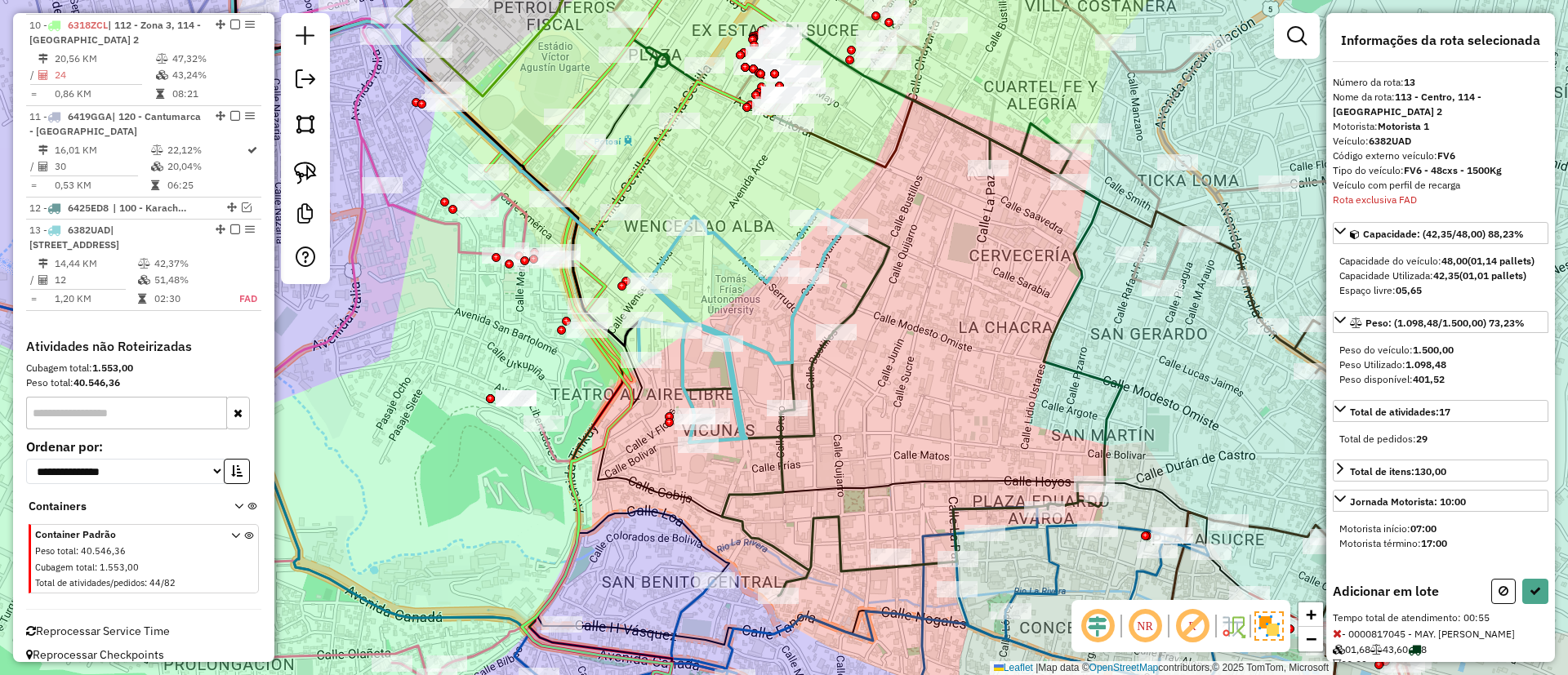
select select "**********"
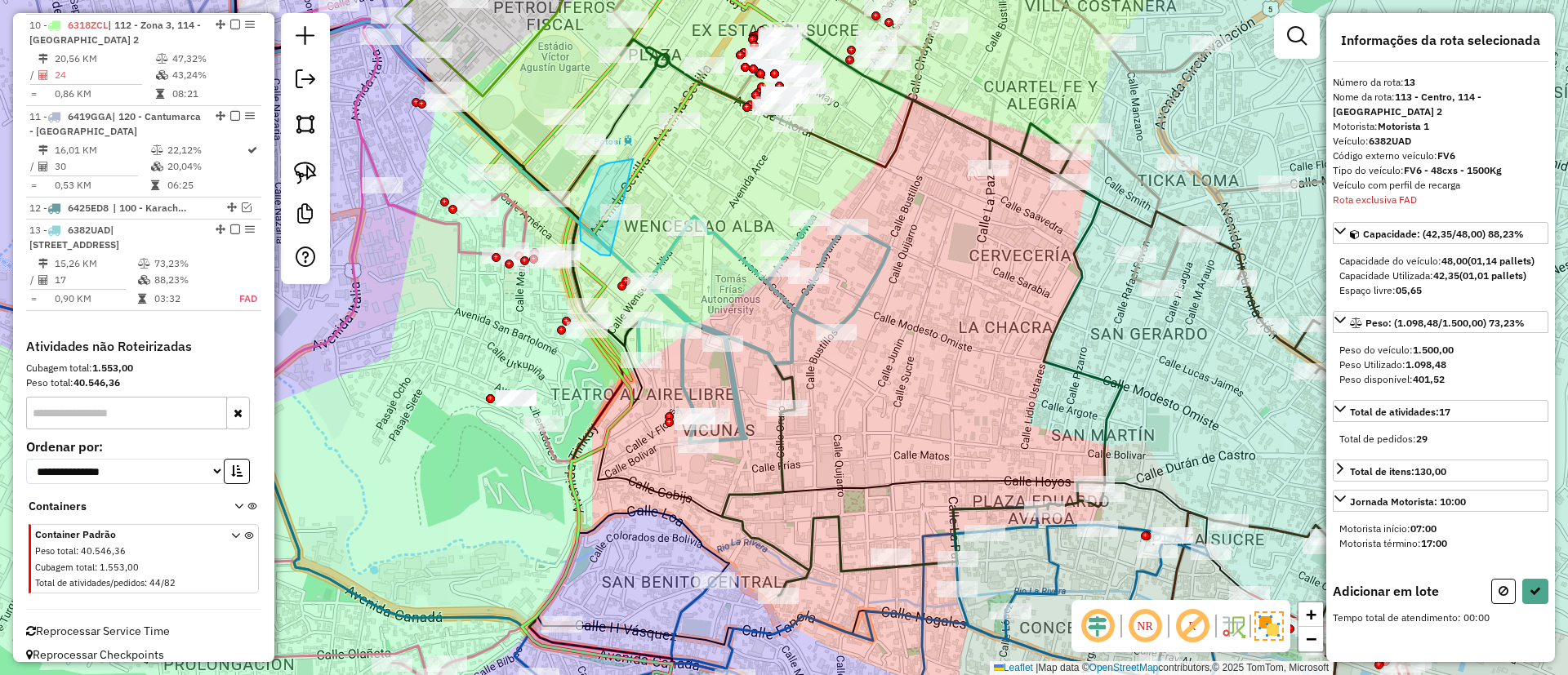
drag, startPoint x: 608, startPoint y: 163, endPoint x: 583, endPoint y: 216, distance: 58.6
drag, startPoint x: 644, startPoint y: 177, endPoint x: 570, endPoint y: 199, distance: 77.2
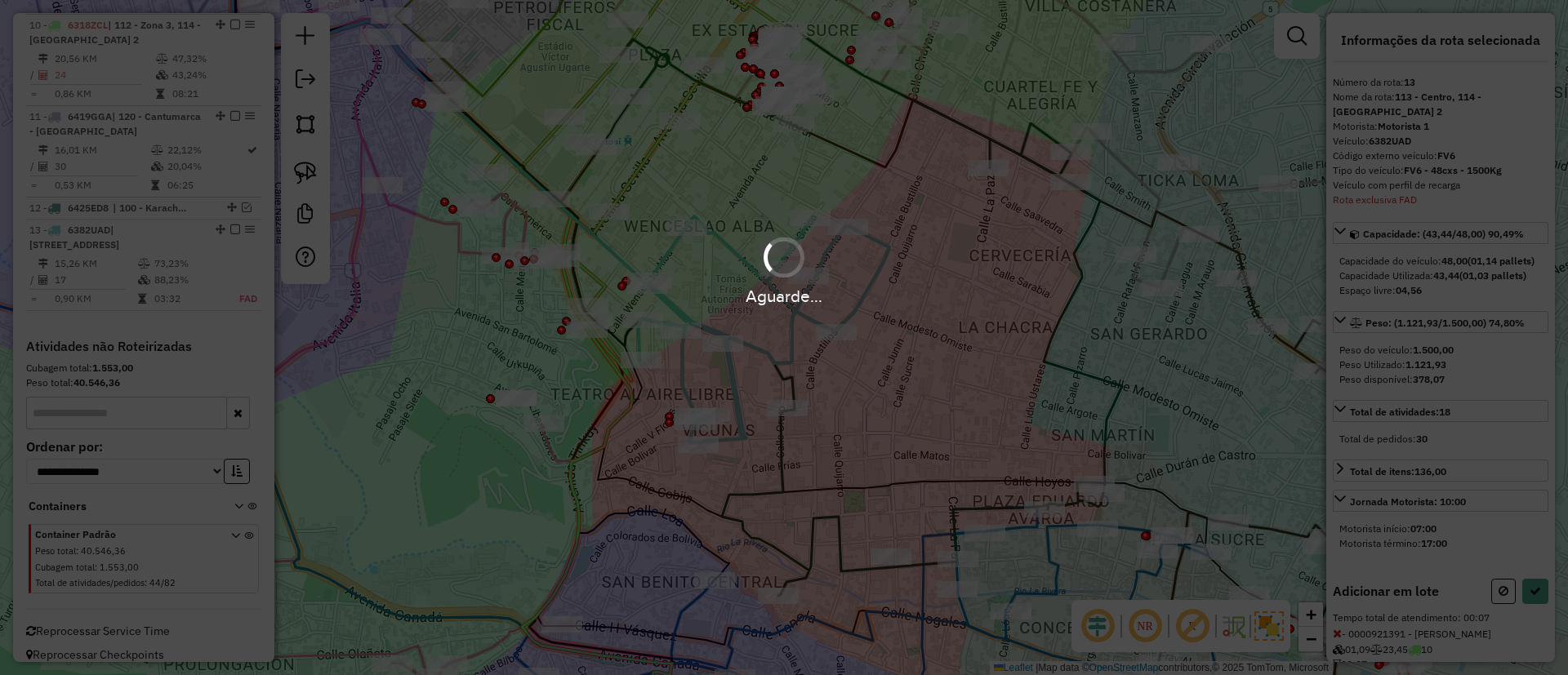
select select "**********"
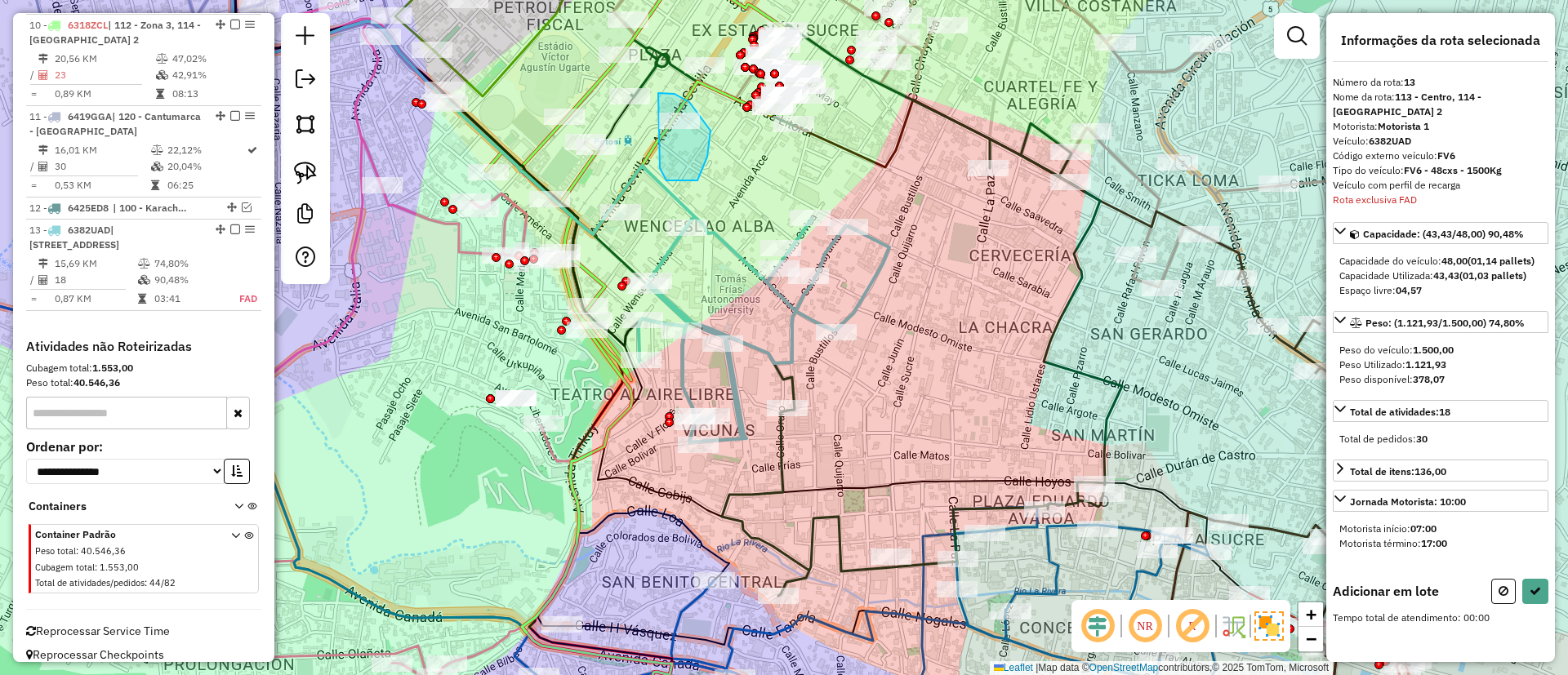
drag, startPoint x: 666, startPoint y: 180, endPoint x: 659, endPoint y: 93, distance: 87.3
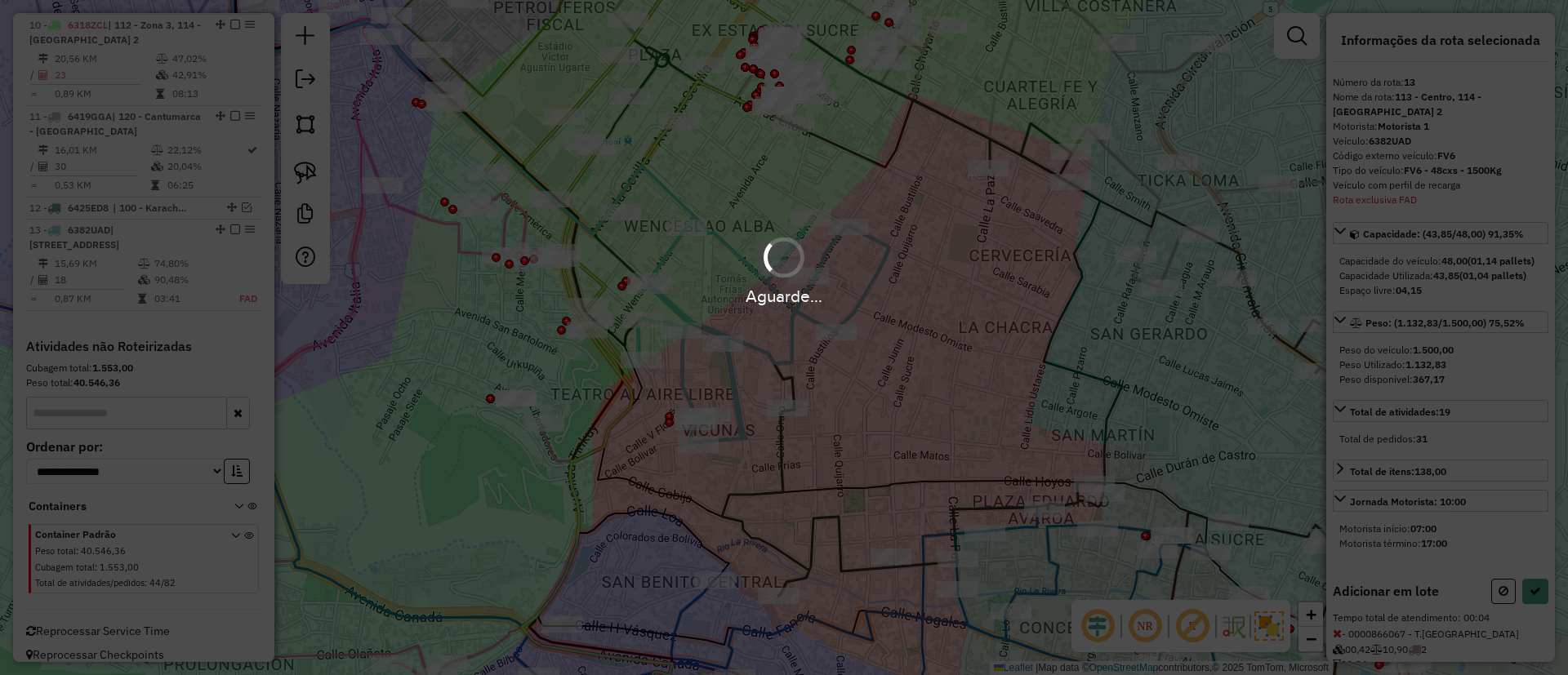
select select "**********"
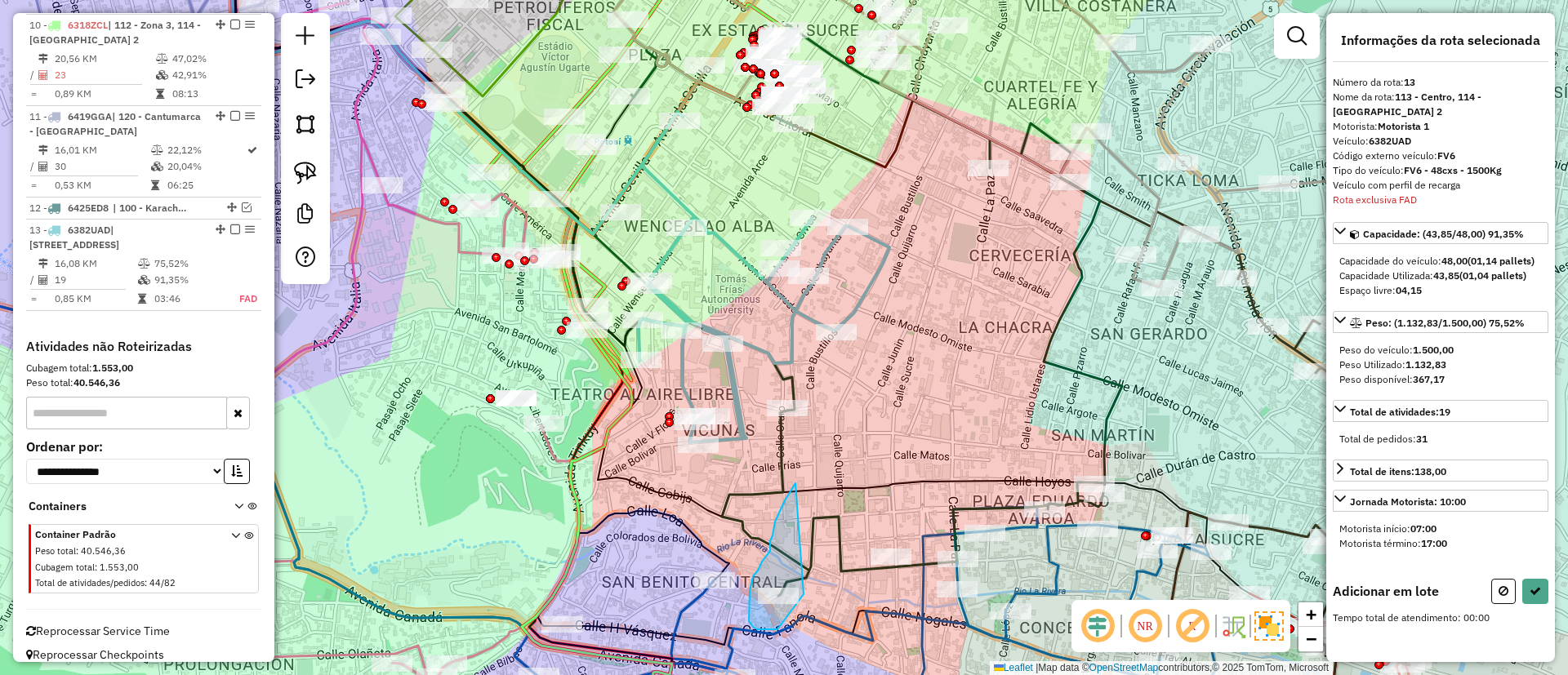
drag, startPoint x: 774, startPoint y: 529, endPoint x: 804, endPoint y: 592, distance: 69.8
select select "**********"
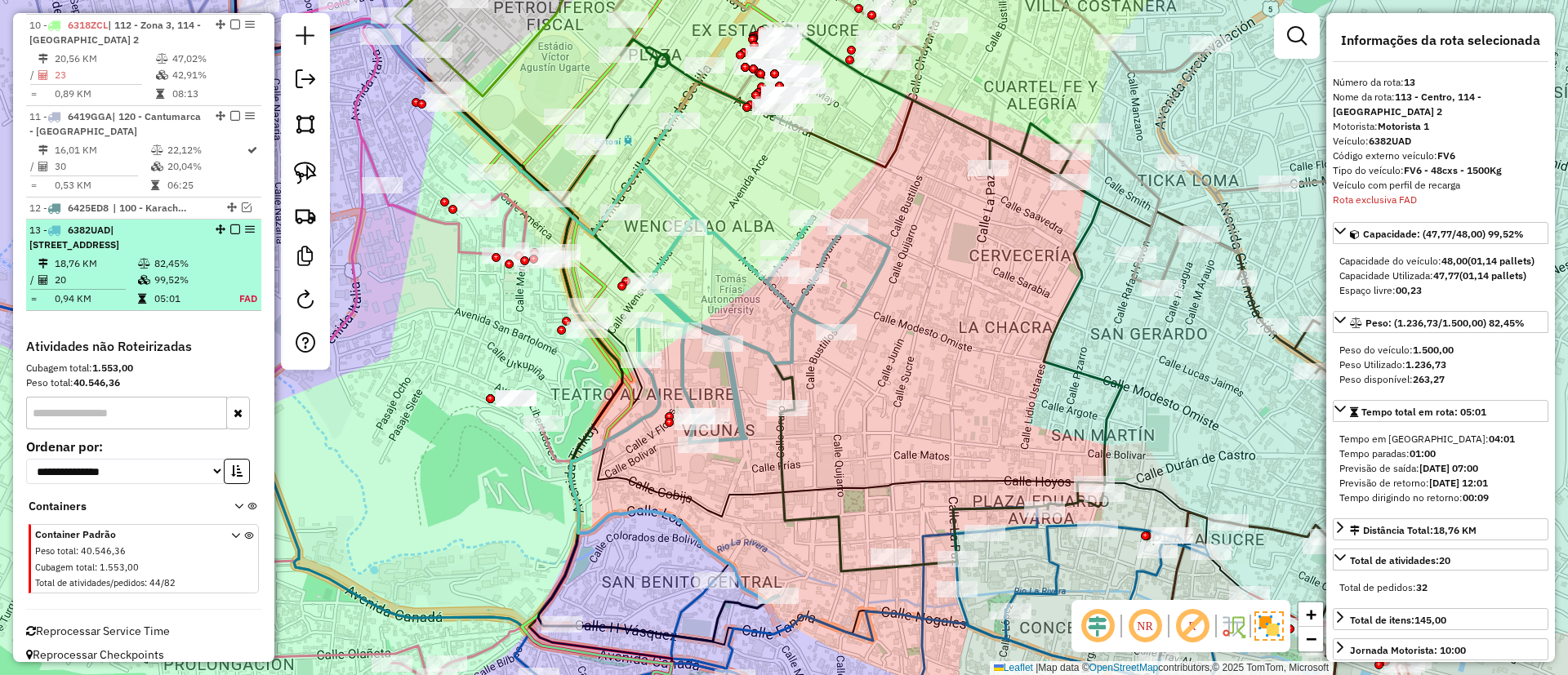
click at [230, 224] on em at bounding box center [235, 229] width 10 height 10
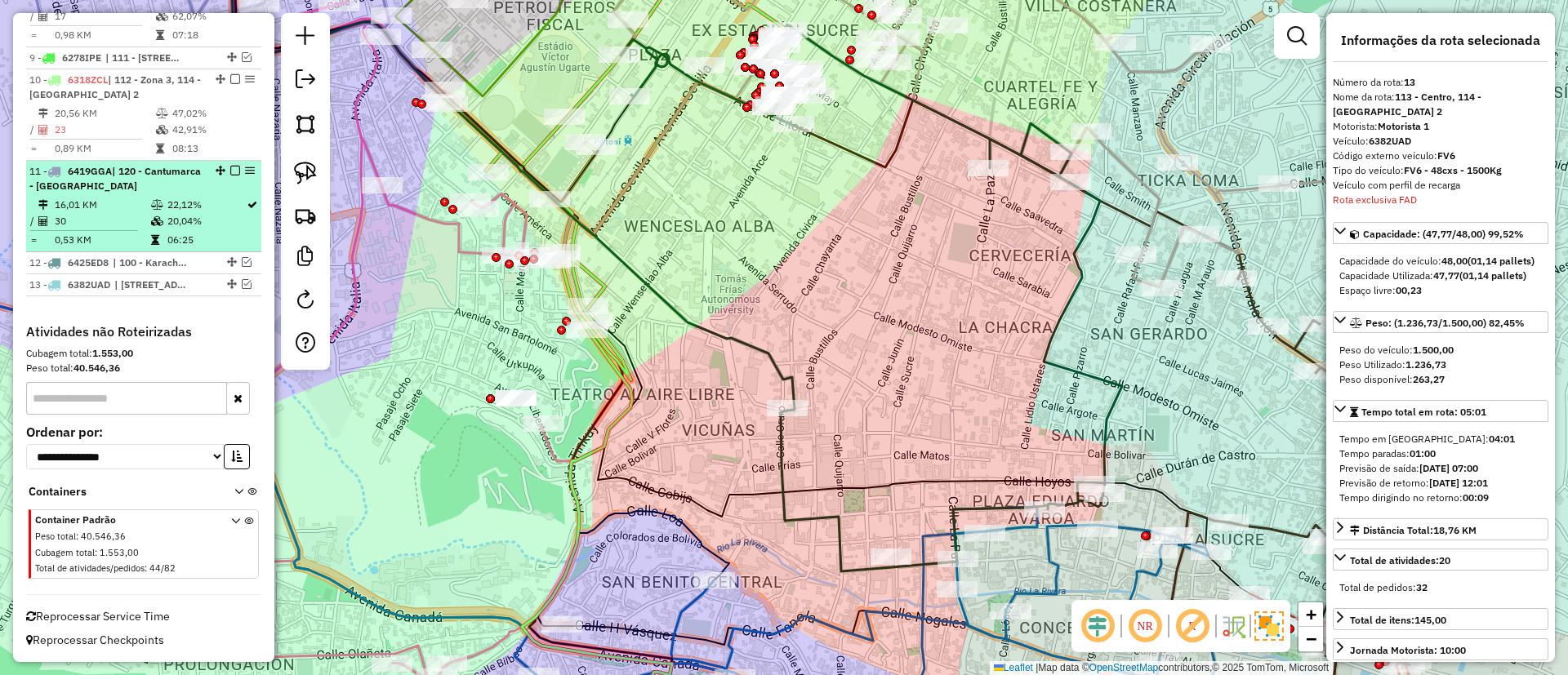
scroll to position [1341, 0]
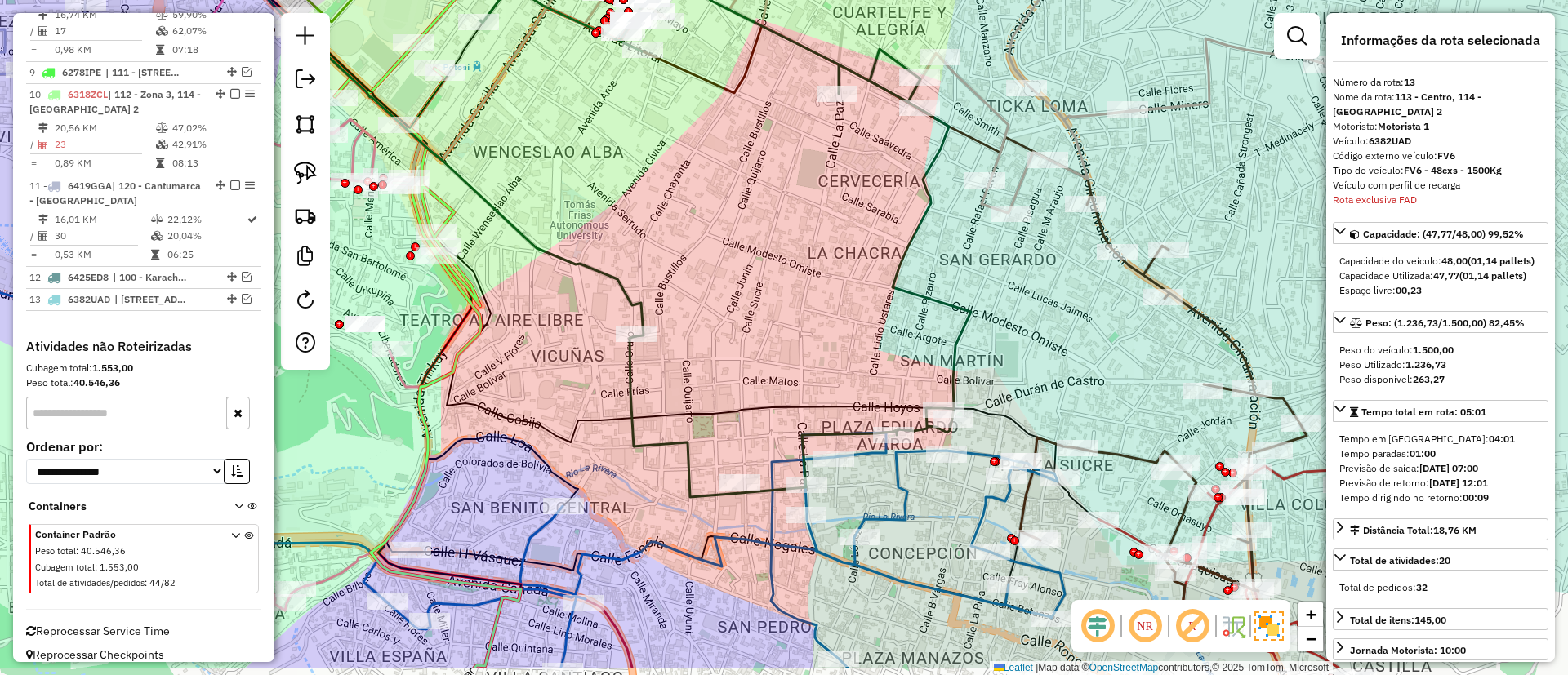
drag, startPoint x: 906, startPoint y: 385, endPoint x: 1383, endPoint y: 86, distance: 563.0
click at [803, 281] on div "Janela de atendimento Grade de atendimento Capacidade Transportadoras Veículos …" at bounding box center [784, 338] width 1568 height 675
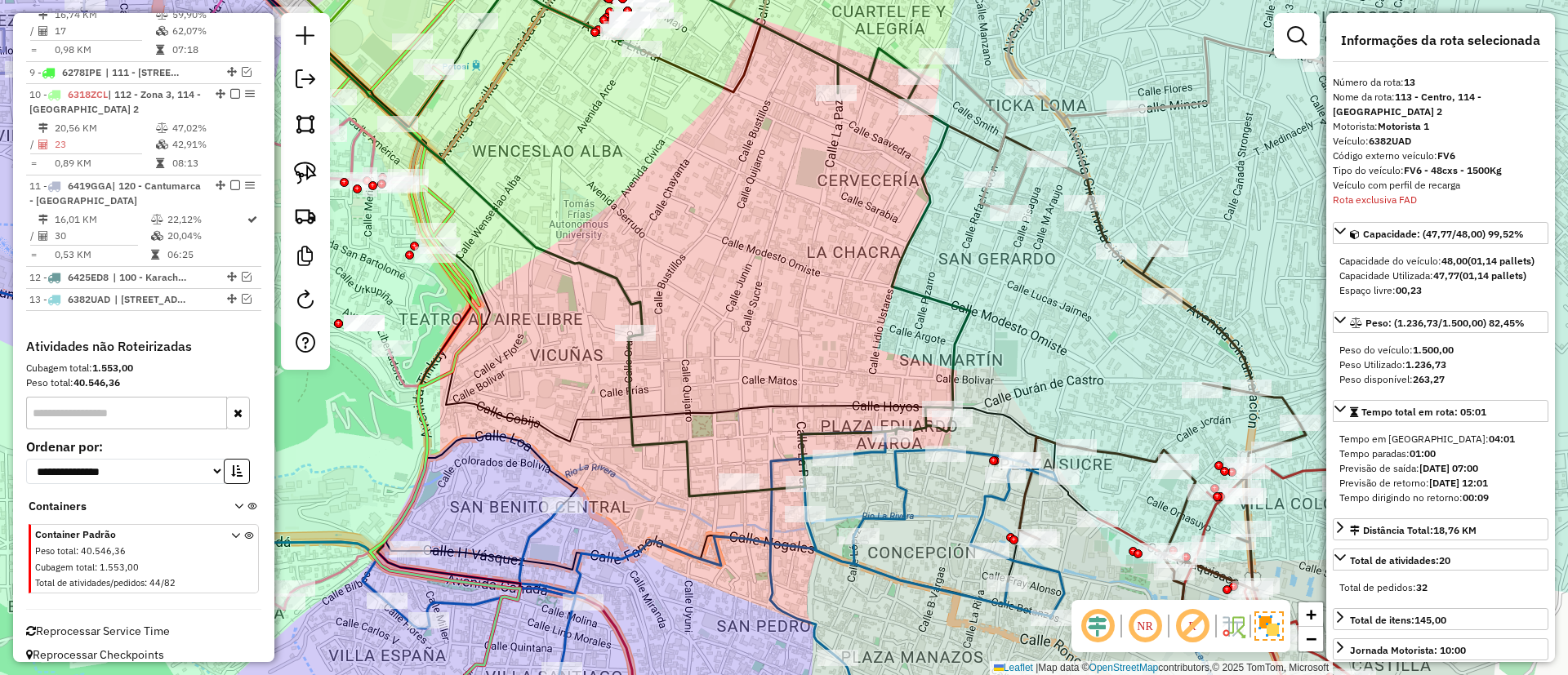
click at [1278, 39] on div at bounding box center [1297, 36] width 46 height 46
click at [1292, 28] on em at bounding box center [1296, 35] width 19 height 19
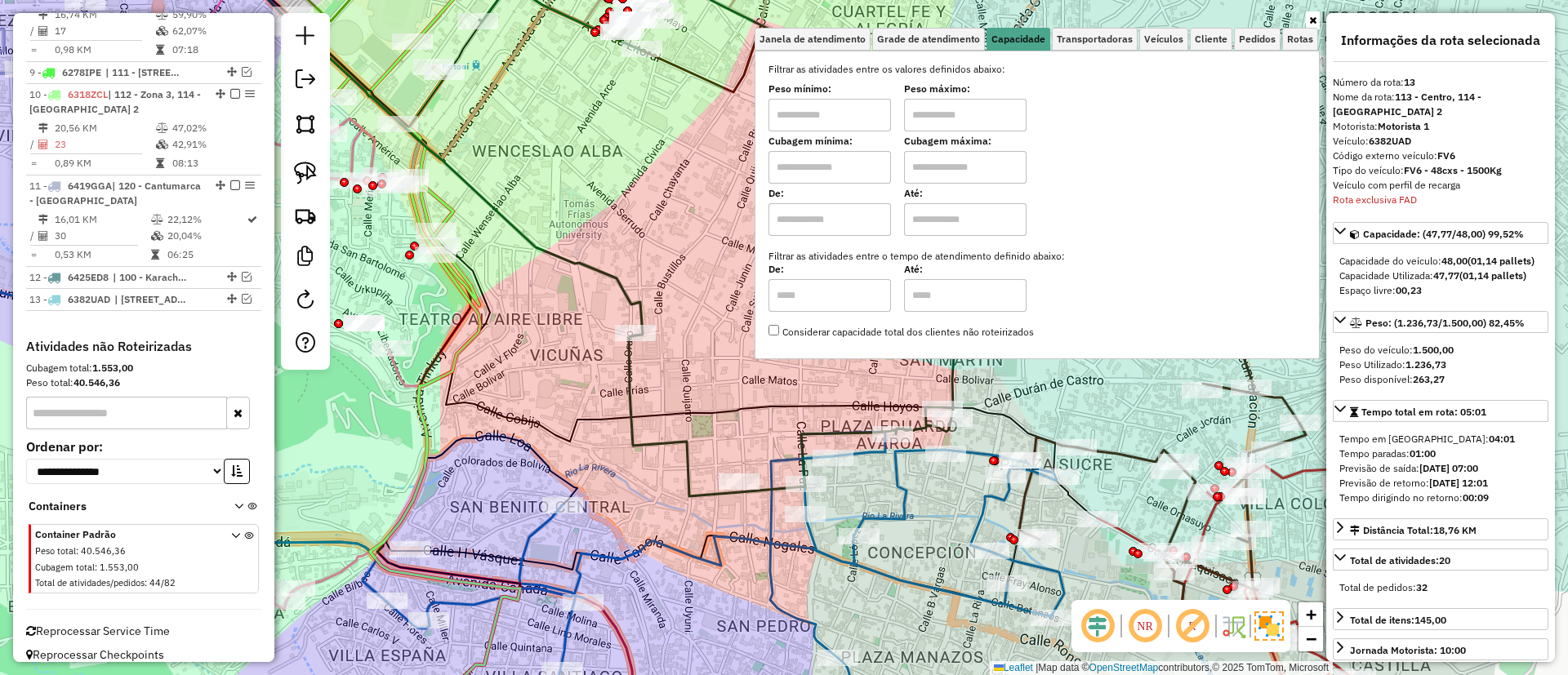
click at [624, 366] on icon at bounding box center [719, 223] width 501 height 547
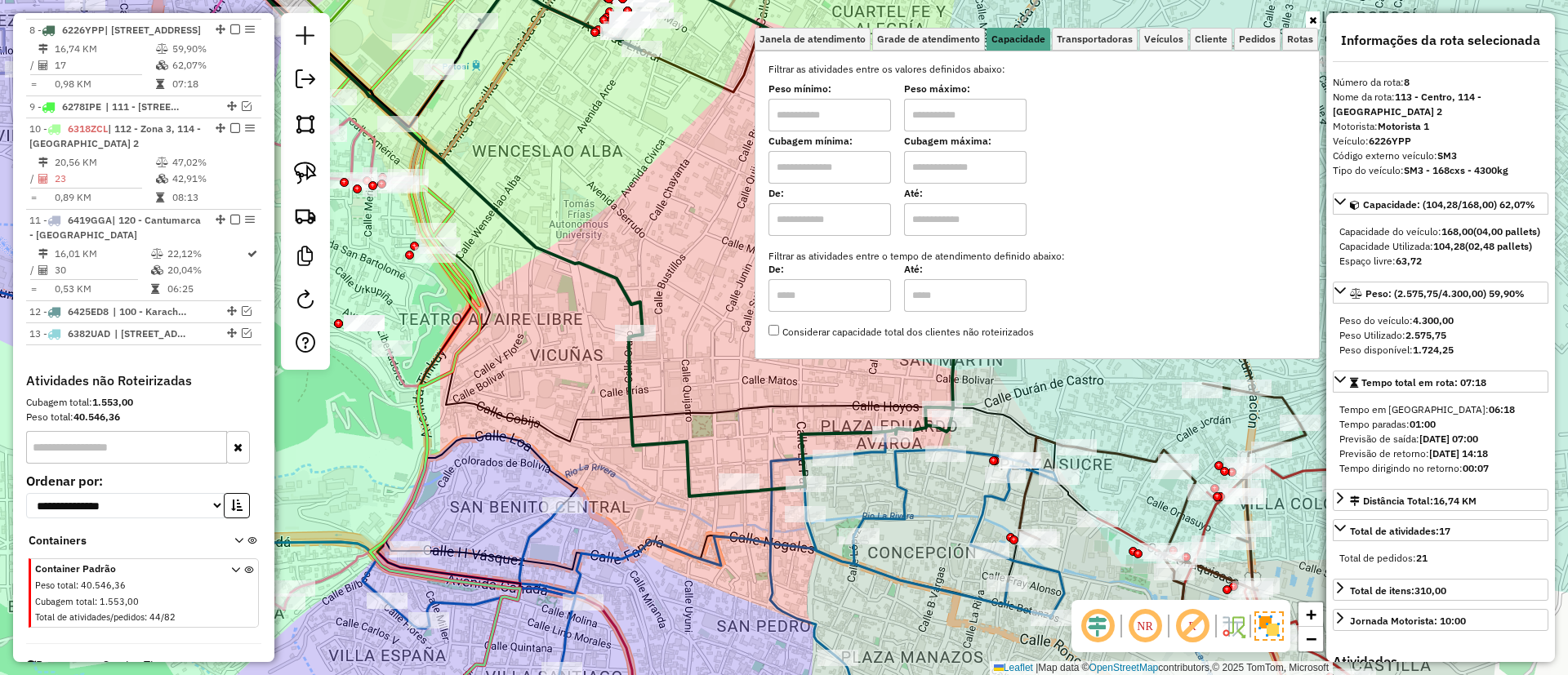
scroll to position [1283, 0]
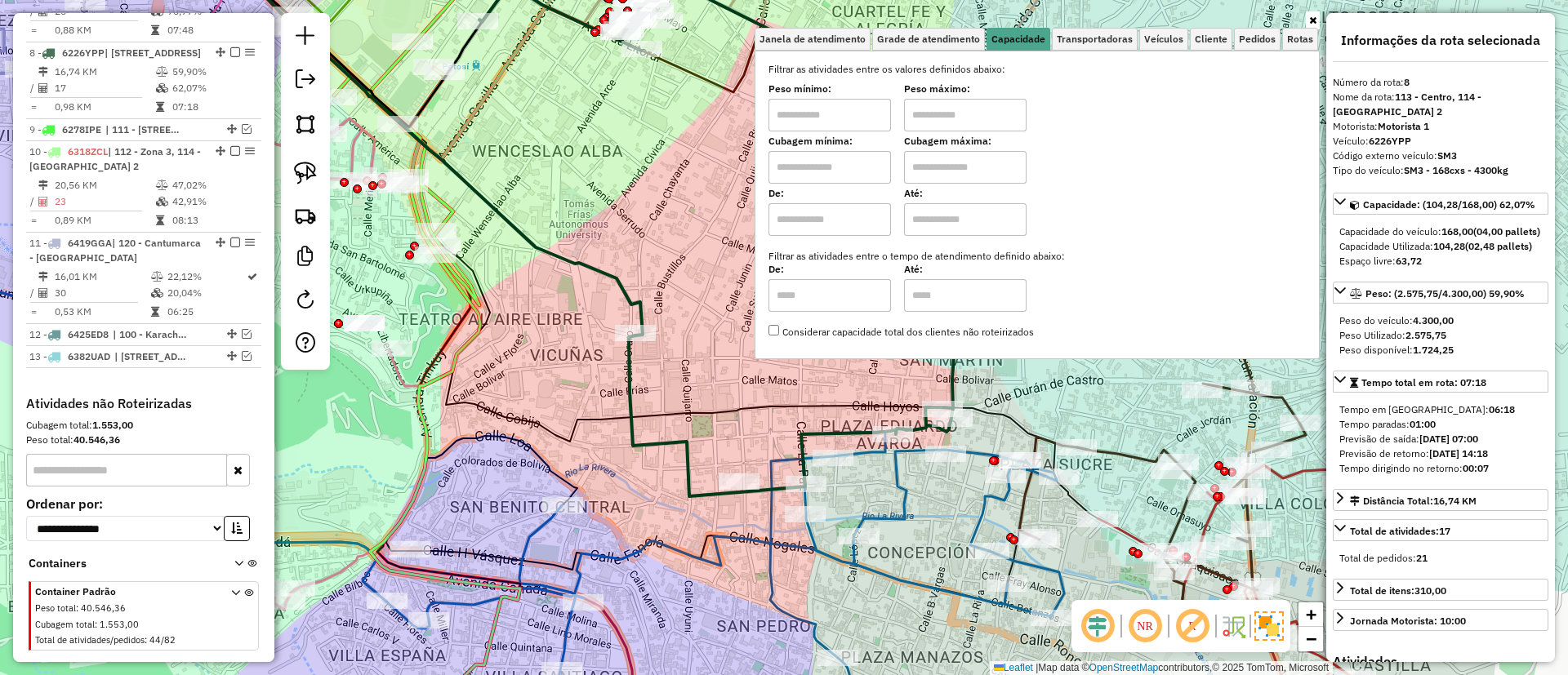
click at [1307, 16] on div at bounding box center [1038, 21] width 566 height 15
click at [1312, 18] on icon at bounding box center [1313, 21] width 8 height 10
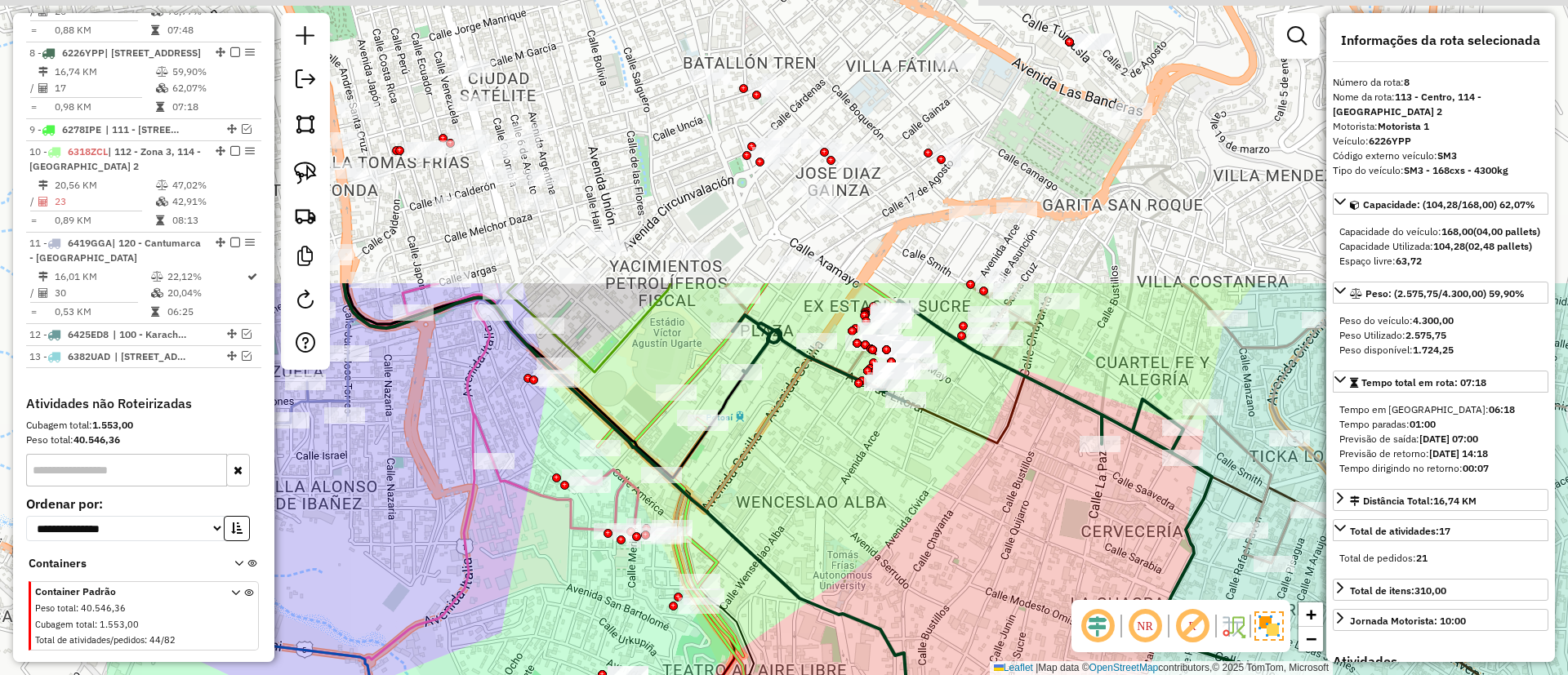
drag, startPoint x: 802, startPoint y: 224, endPoint x: 1046, endPoint y: 550, distance: 407.2
click at [1046, 550] on div "Janela de atendimento Grade de atendimento Capacidade Transportadoras Veículos …" at bounding box center [784, 338] width 1568 height 675
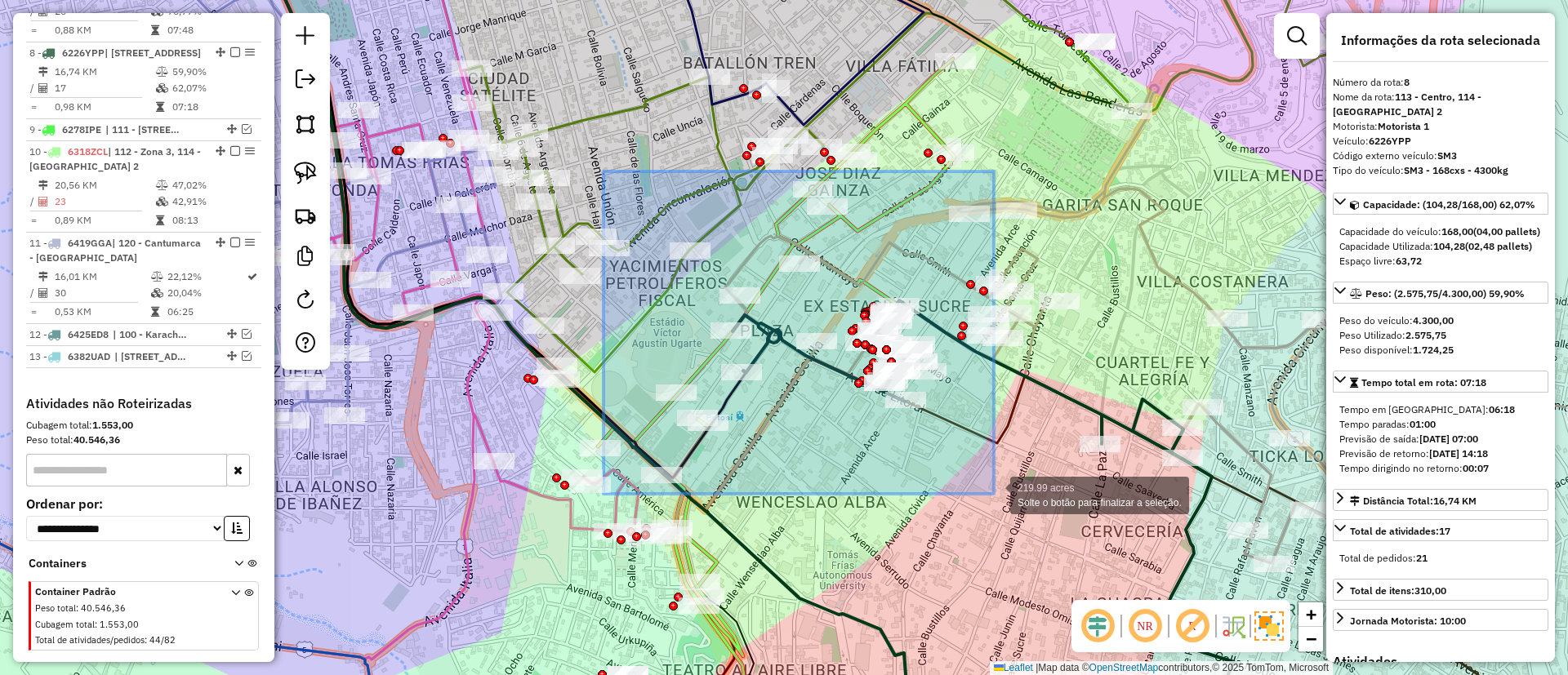
drag, startPoint x: 716, startPoint y: 282, endPoint x: 994, endPoint y: 494, distance: 349.6
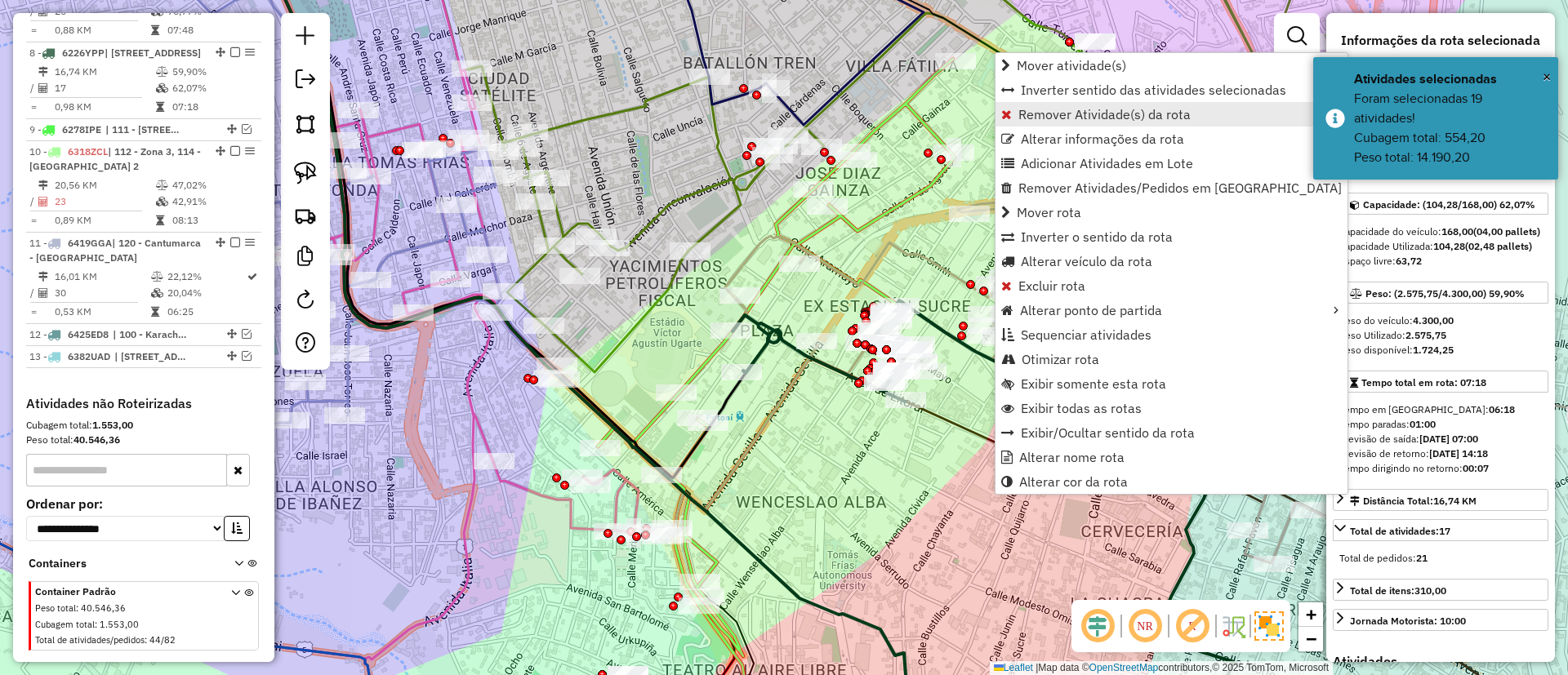
click at [1079, 118] on span "Remover Atividade(s) da rota" at bounding box center [1105, 115] width 173 height 13
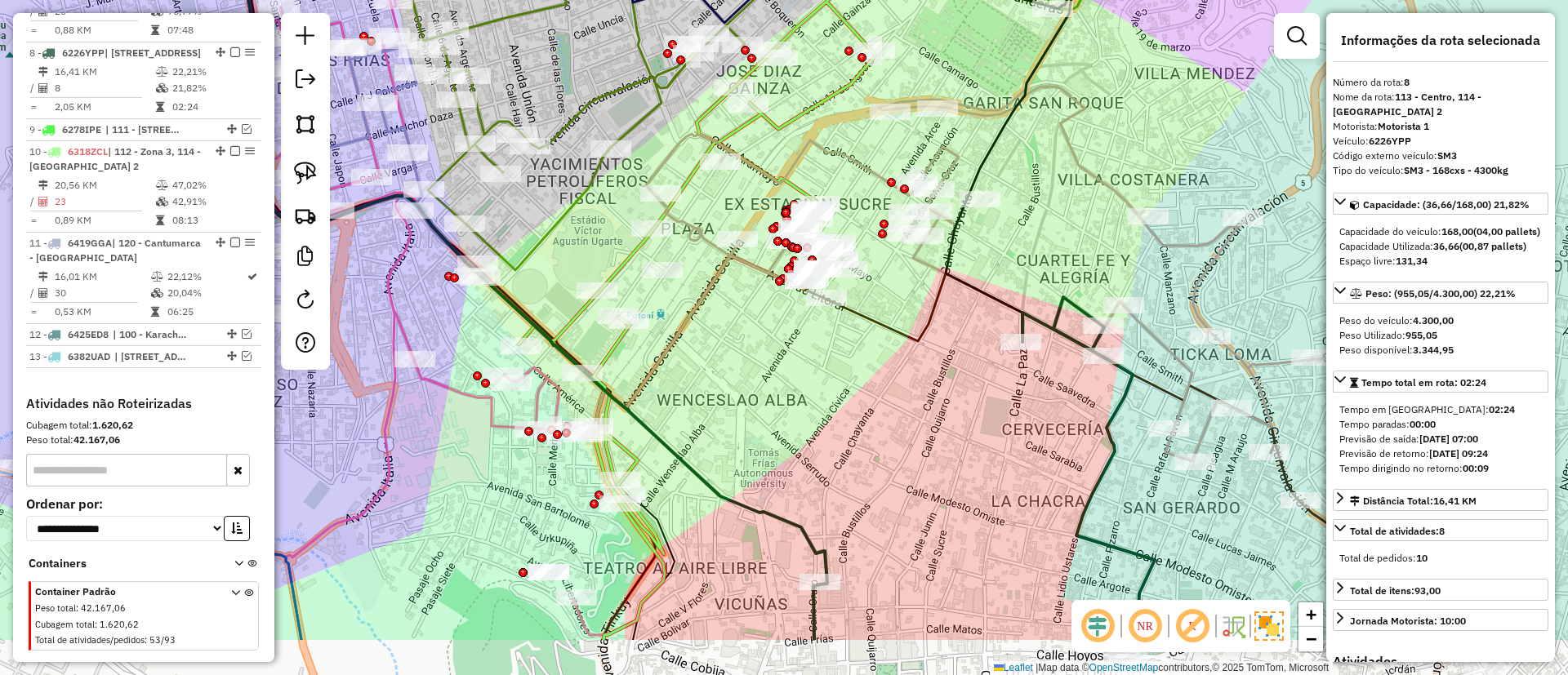
drag, startPoint x: 975, startPoint y: 477, endPoint x: 752, endPoint y: 177, distance: 373.8
click at [766, 194] on div "Janela de atendimento Grade de atendimento Capacidade Transportadoras Veículos …" at bounding box center [784, 338] width 1568 height 675
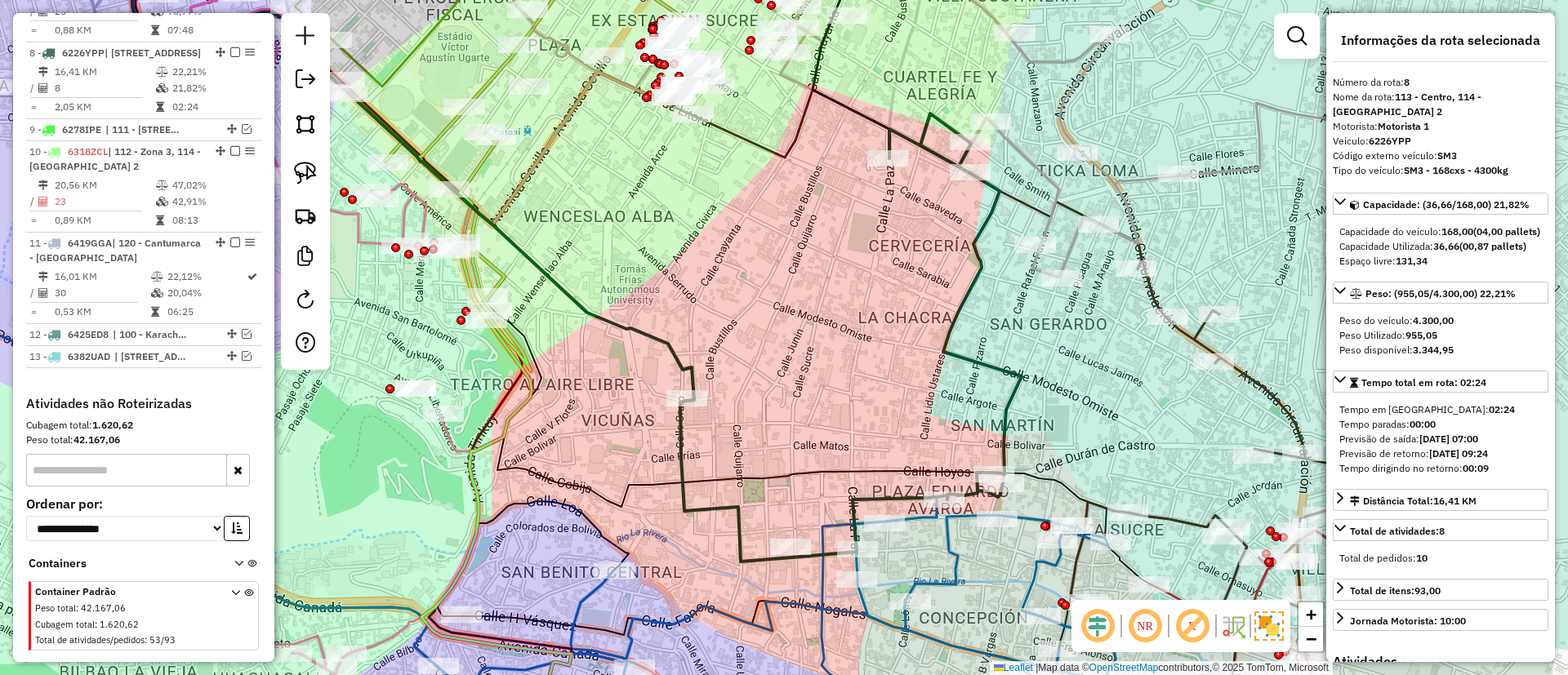
click at [950, 340] on icon at bounding box center [851, 337] width 341 height 448
click at [945, 340] on icon at bounding box center [851, 337] width 341 height 448
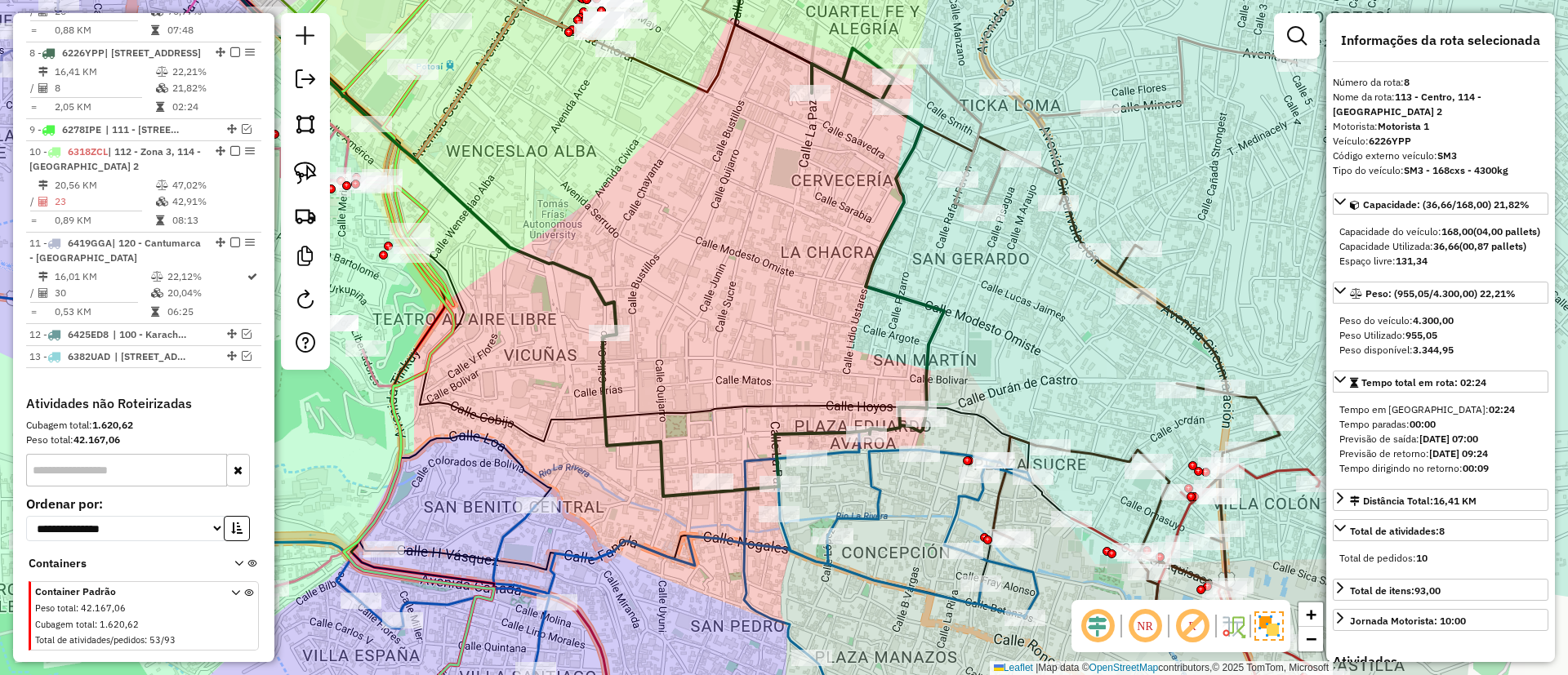
drag, startPoint x: 835, startPoint y: 295, endPoint x: 803, endPoint y: 275, distance: 37.7
click at [803, 275] on div "Janela de atendimento Grade de atendimento Capacidade Transportadoras Veículos …" at bounding box center [784, 338] width 1568 height 675
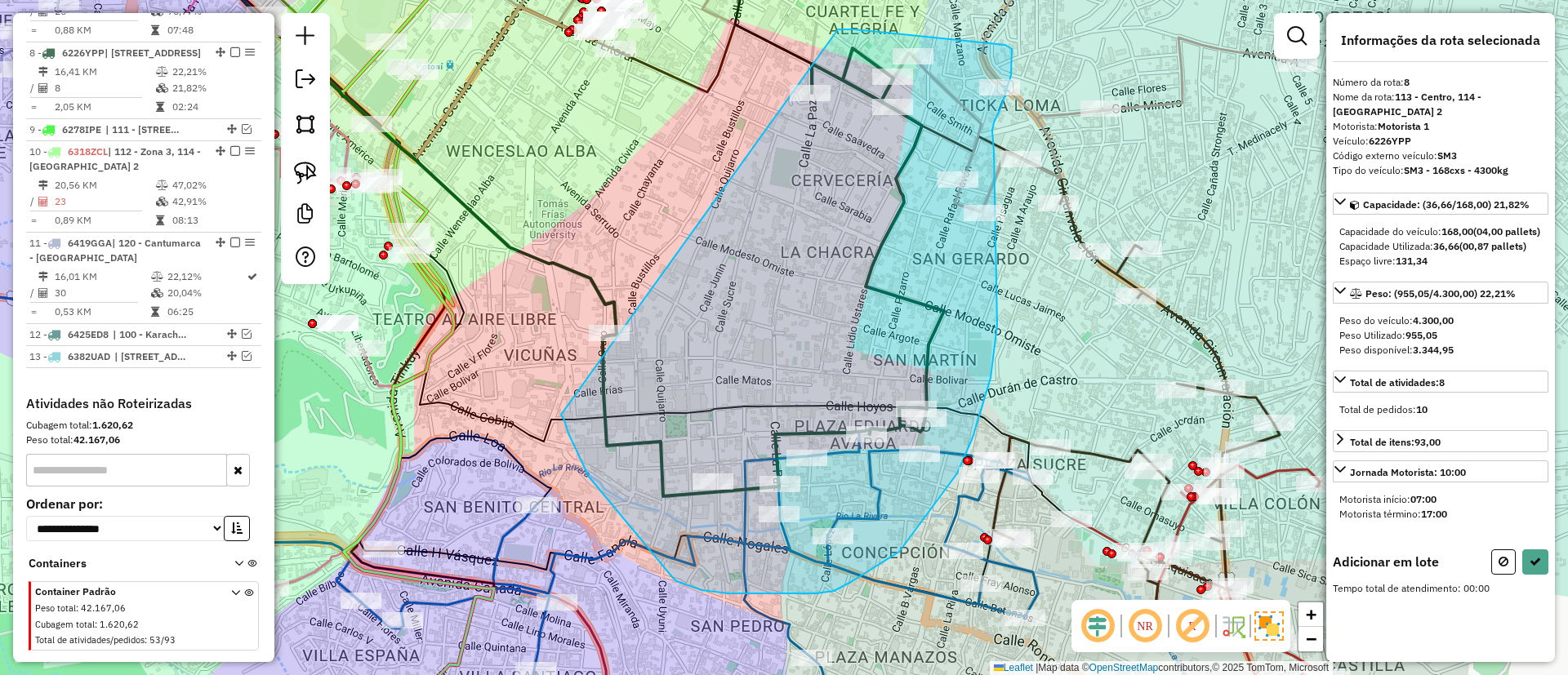
drag, startPoint x: 568, startPoint y: 434, endPoint x: 836, endPoint y: 29, distance: 485.6
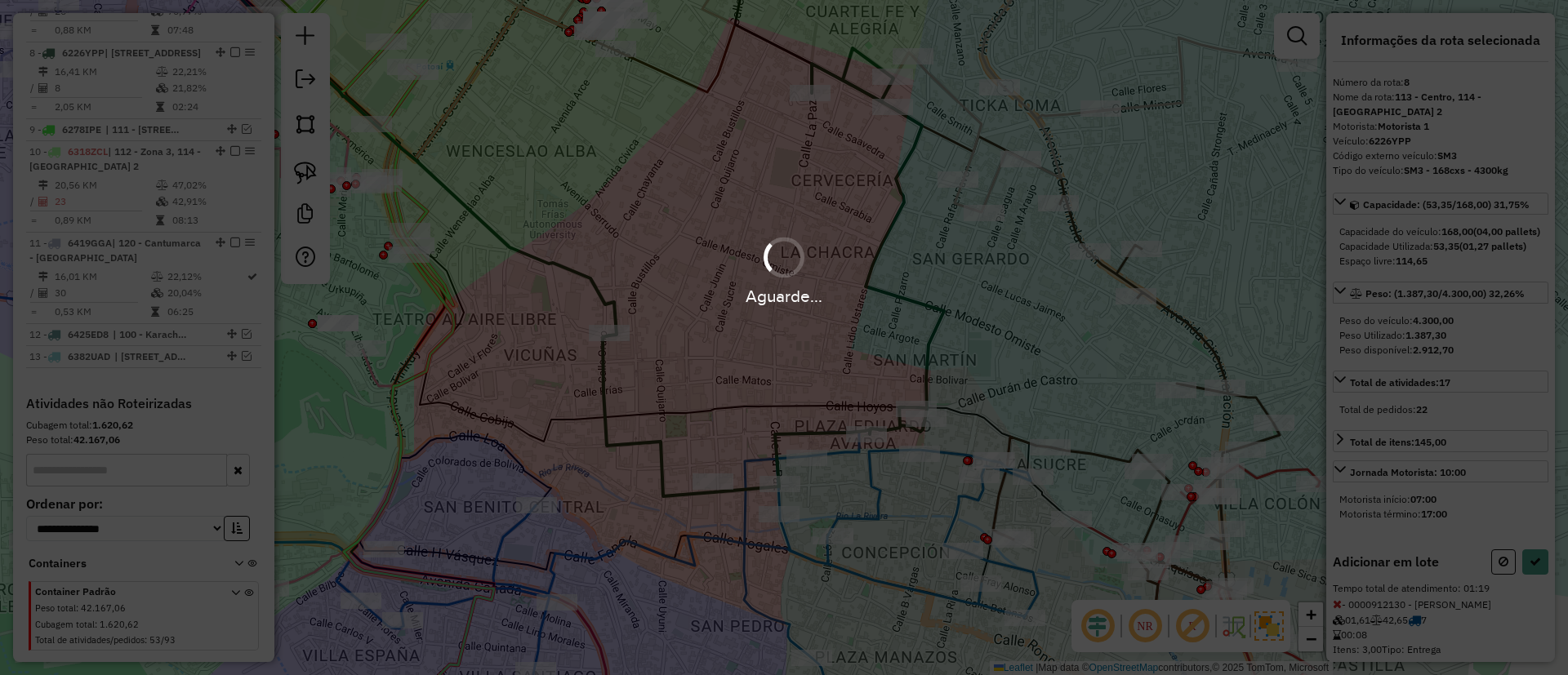
select select "**********"
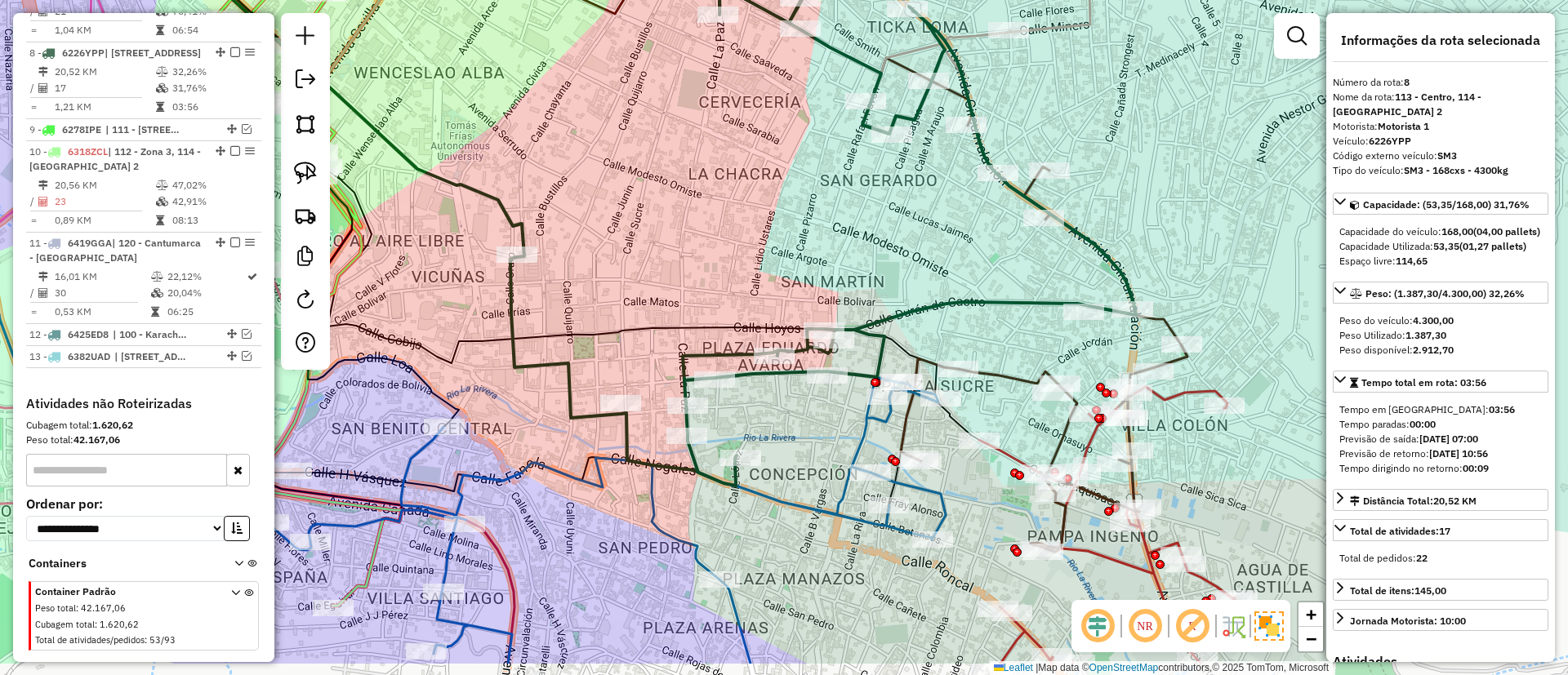
drag, startPoint x: 807, startPoint y: 260, endPoint x: 718, endPoint y: 181, distance: 119.0
click at [718, 181] on div "Janela de atendimento Grade de atendimento Capacidade Transportadoras Veículos …" at bounding box center [784, 338] width 1568 height 675
click at [689, 353] on icon at bounding box center [823, 210] width 626 height 551
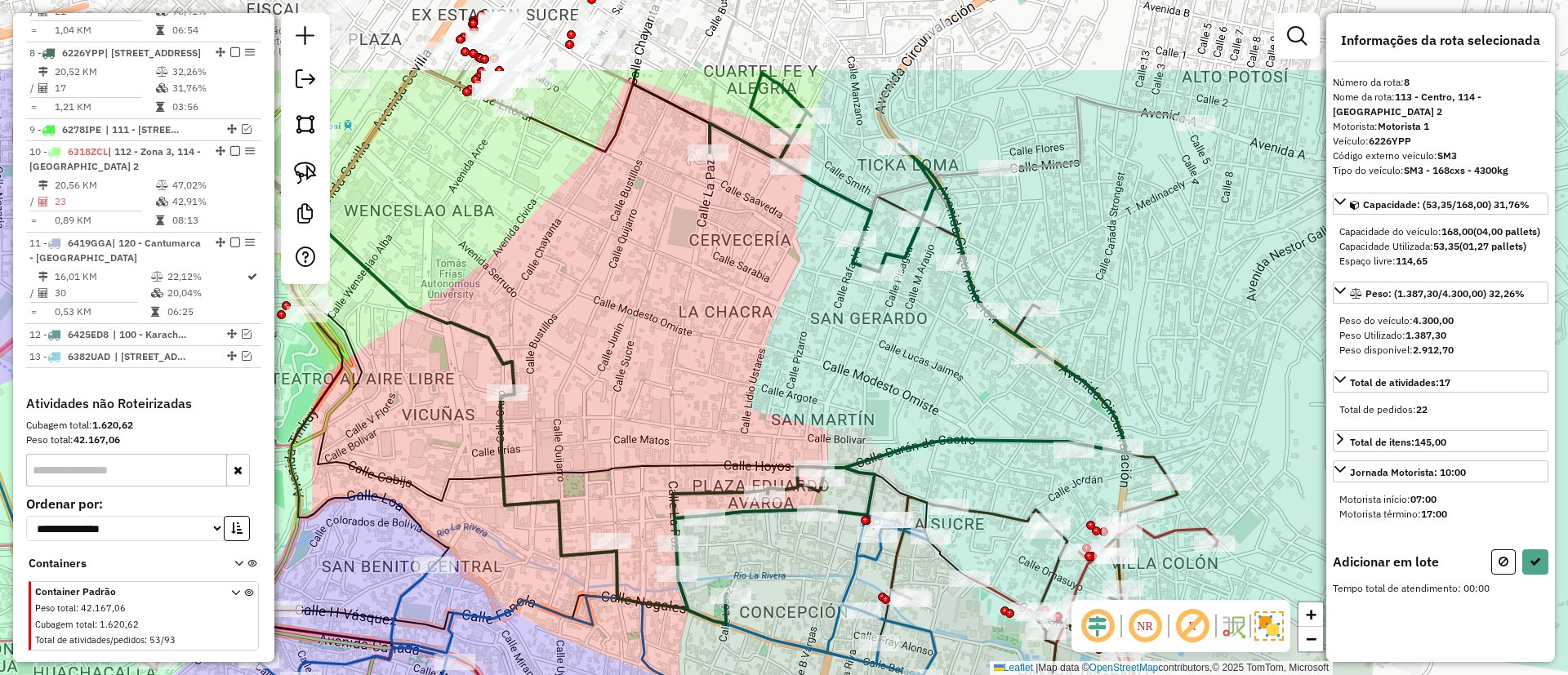
drag, startPoint x: 792, startPoint y: 216, endPoint x: 789, endPoint y: 312, distance: 96.0
click at [789, 312] on div "Janela de atendimento Grade de atendimento Capacidade Transportadoras Veículos …" at bounding box center [784, 338] width 1568 height 675
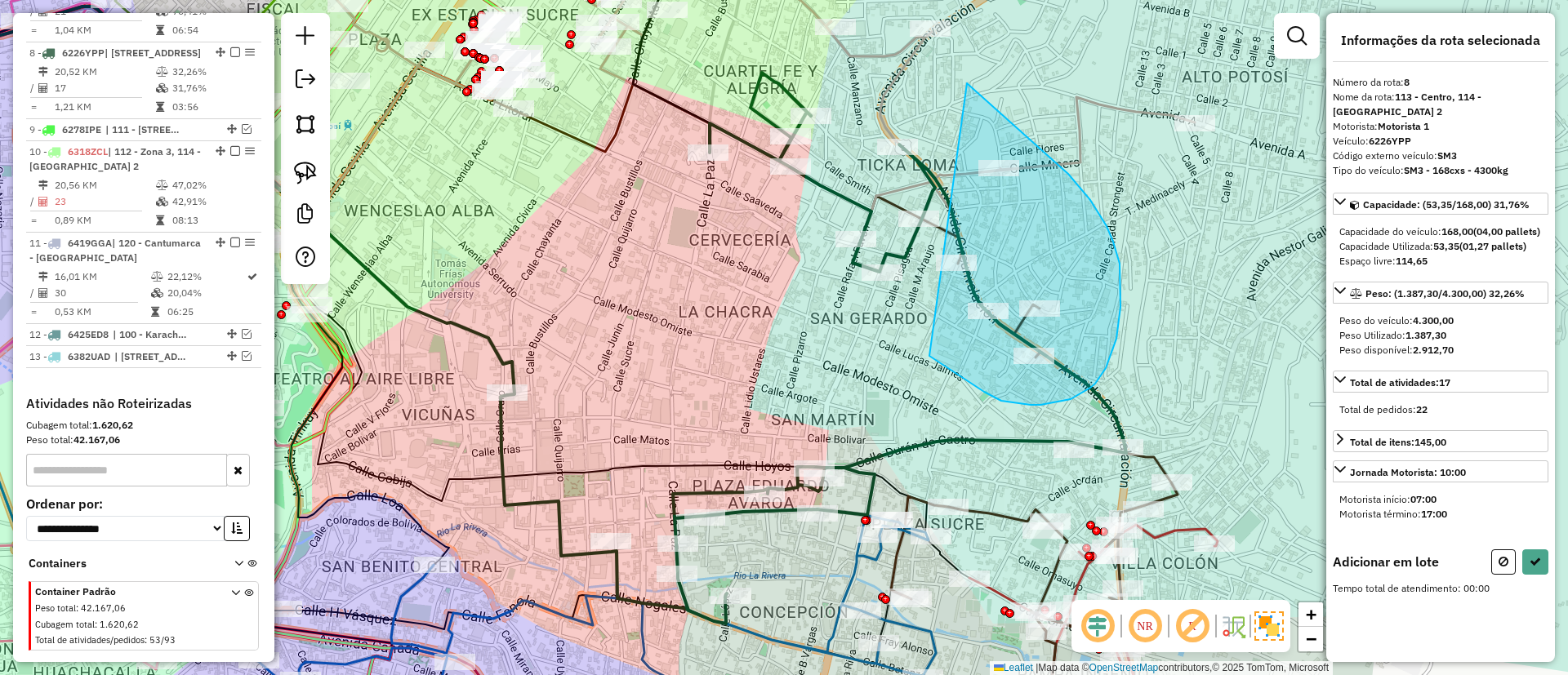
drag, startPoint x: 1107, startPoint y: 226, endPoint x: 872, endPoint y: 291, distance: 243.8
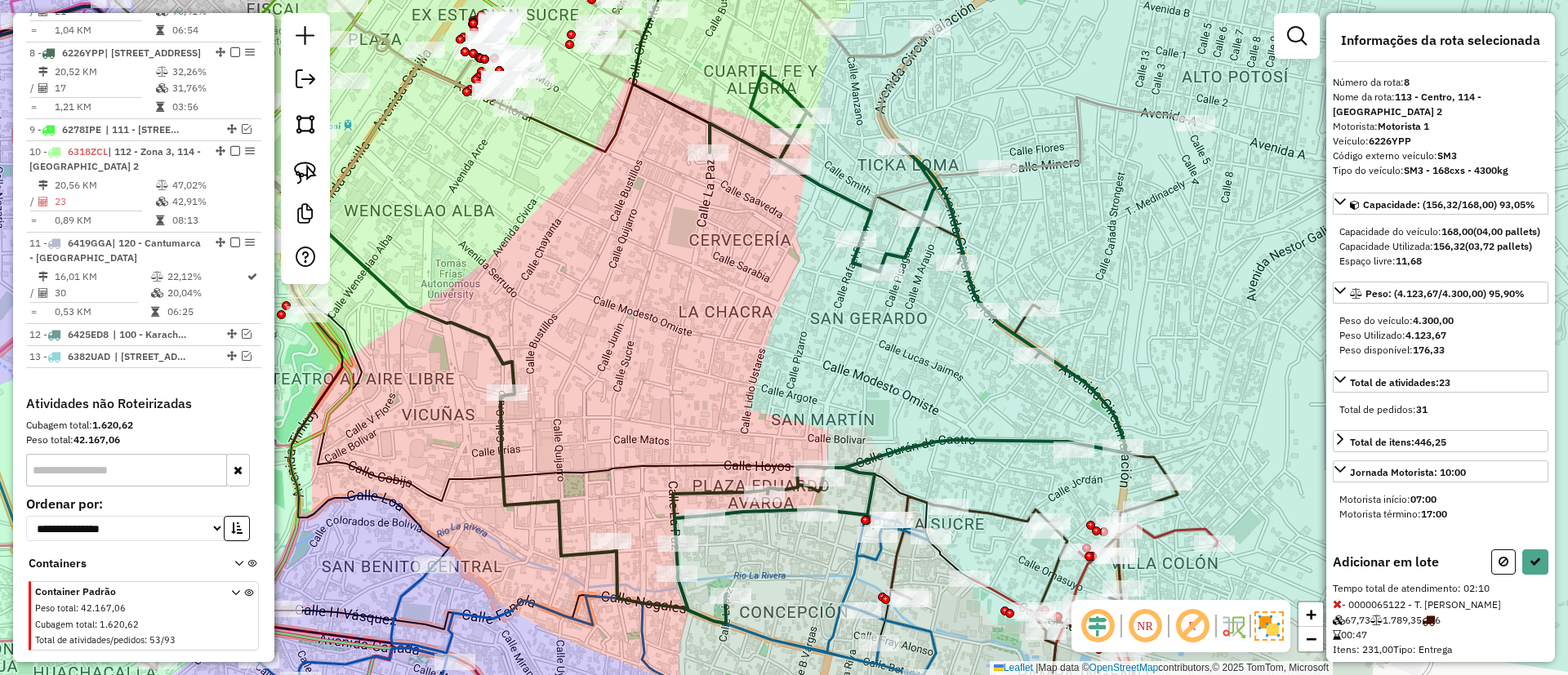
select select "**********"
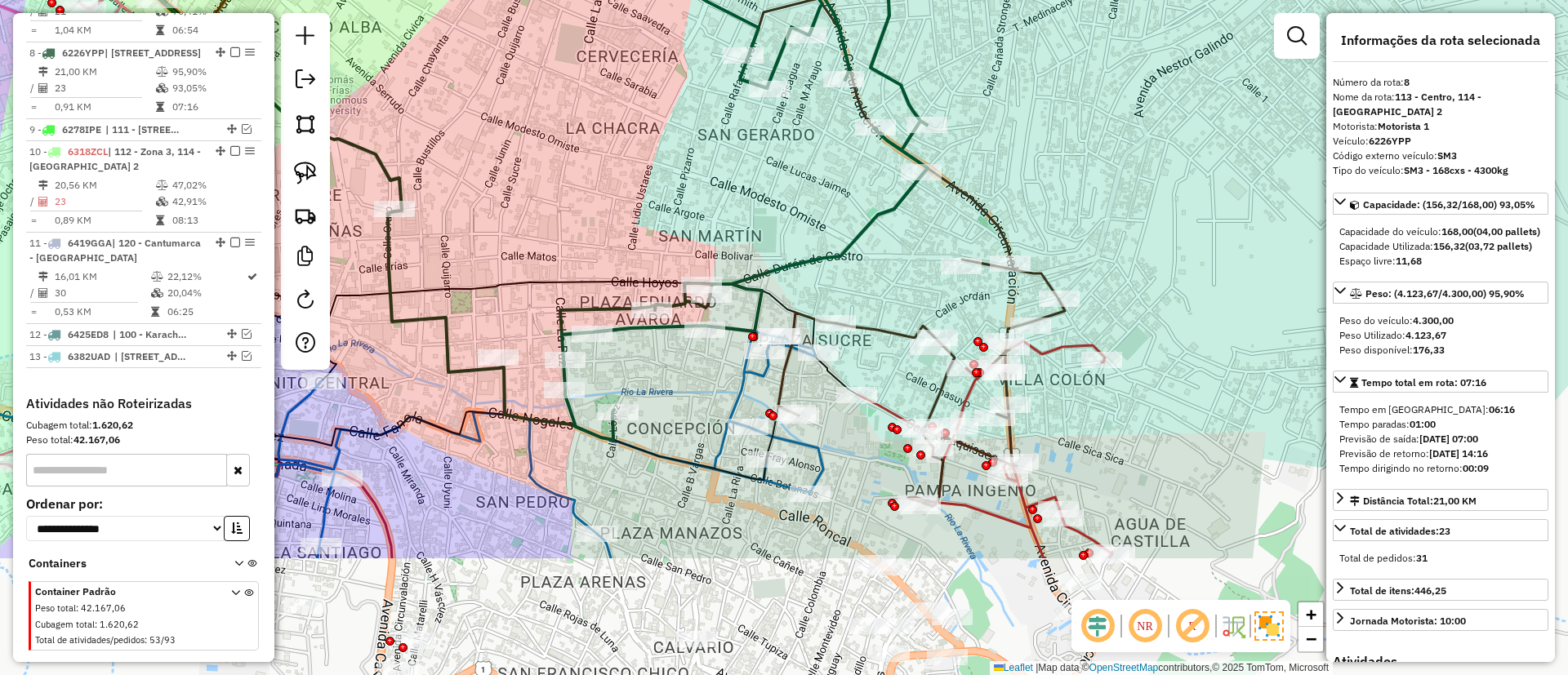
drag, startPoint x: 860, startPoint y: 446, endPoint x: 714, endPoint y: 227, distance: 263.2
click at [715, 227] on div "Janela de atendimento Grade de atendimento Capacidade Transportadoras Veículos …" at bounding box center [784, 338] width 1568 height 675
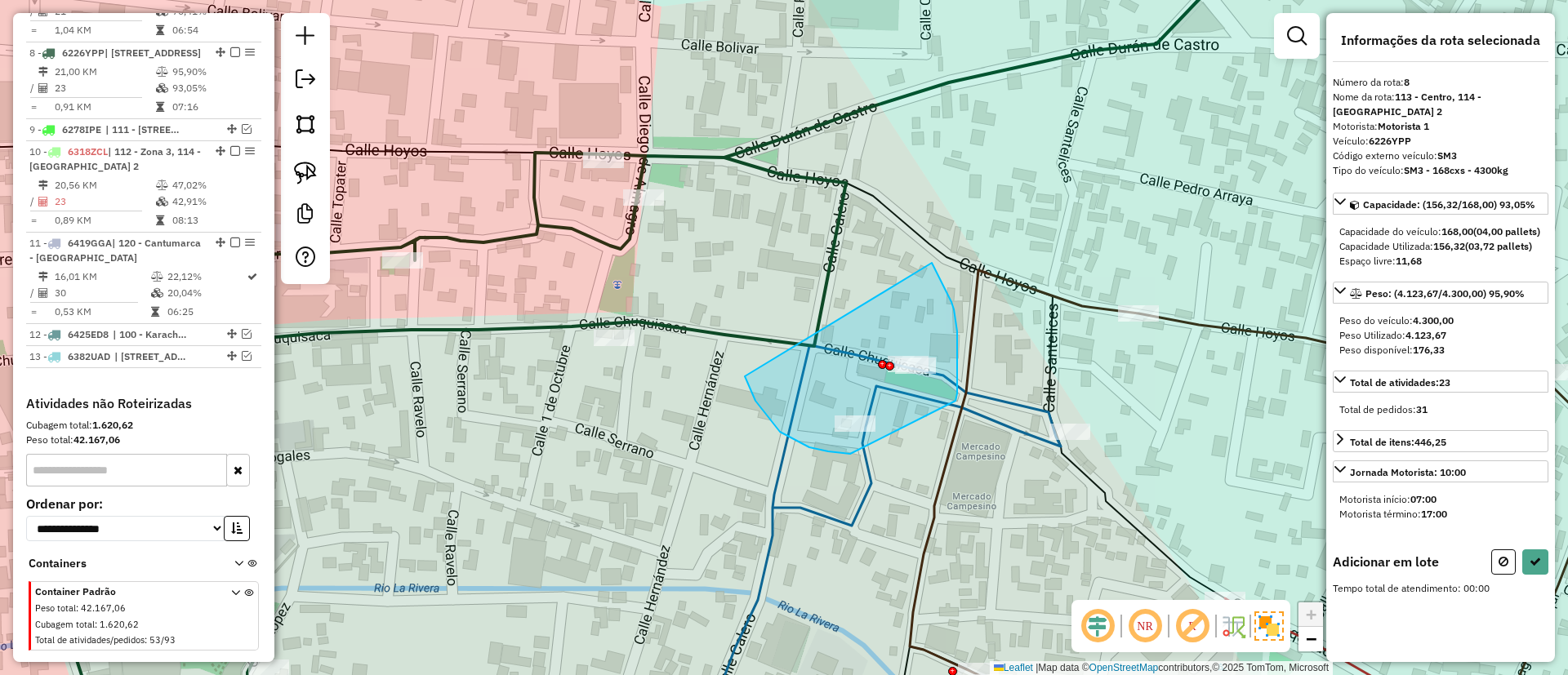
drag, startPoint x: 780, startPoint y: 432, endPoint x: 926, endPoint y: 257, distance: 227.9
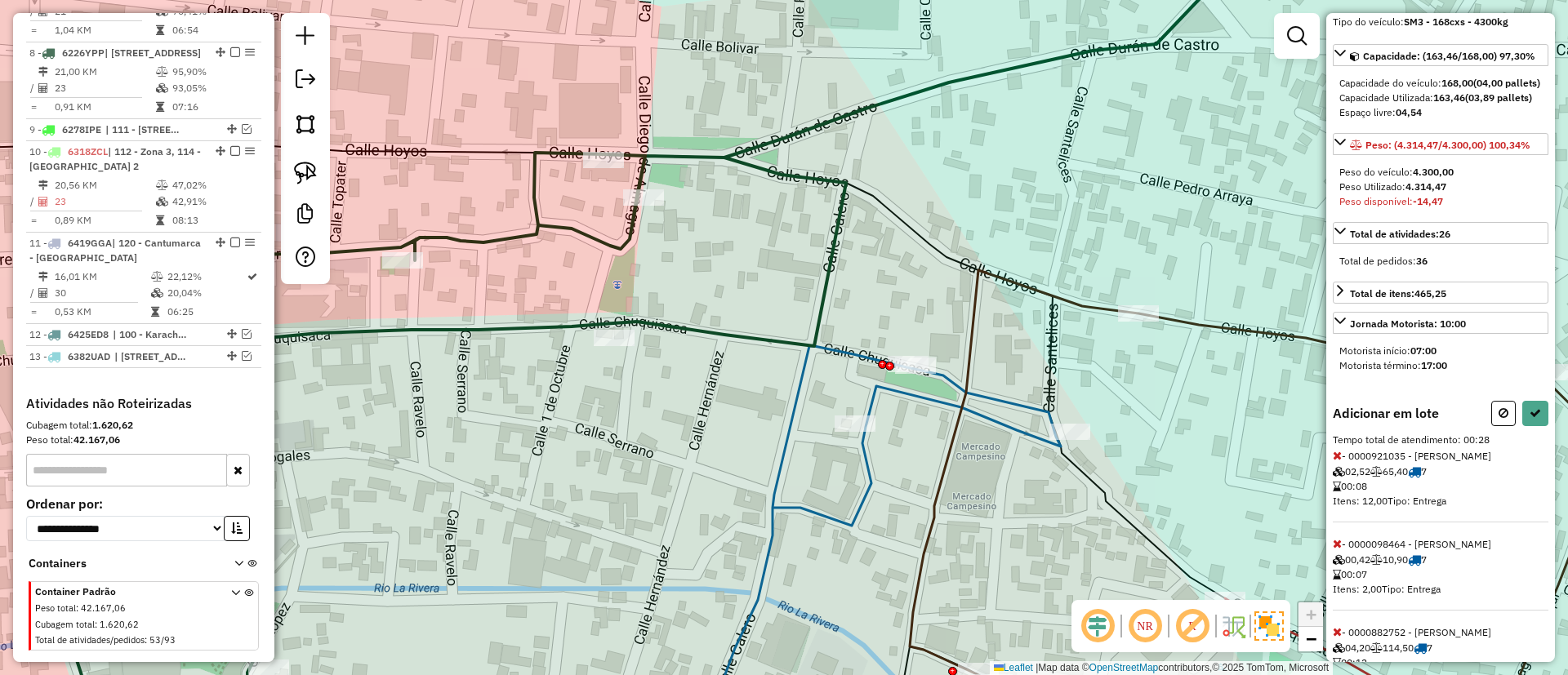
scroll to position [234, 0]
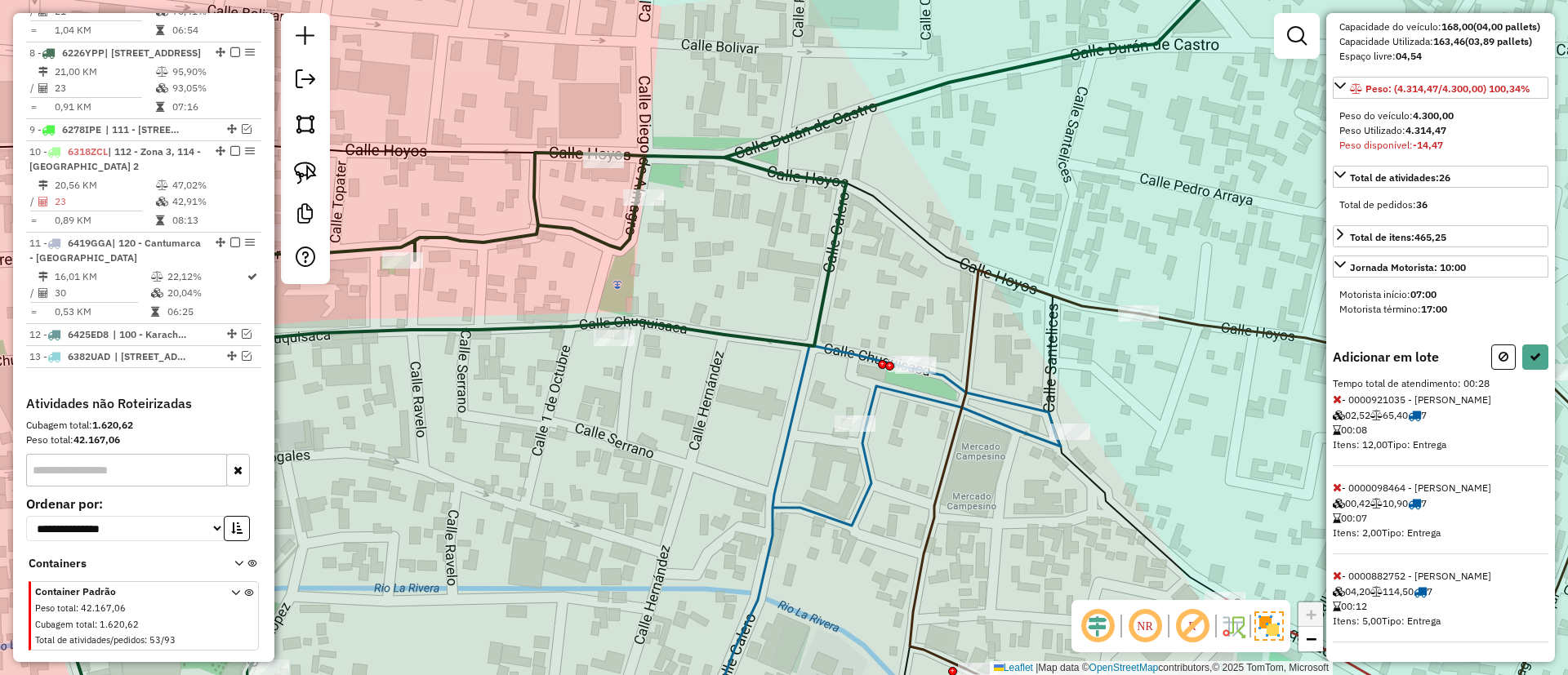
click at [1333, 403] on icon at bounding box center [1338, 399] width 9 height 12
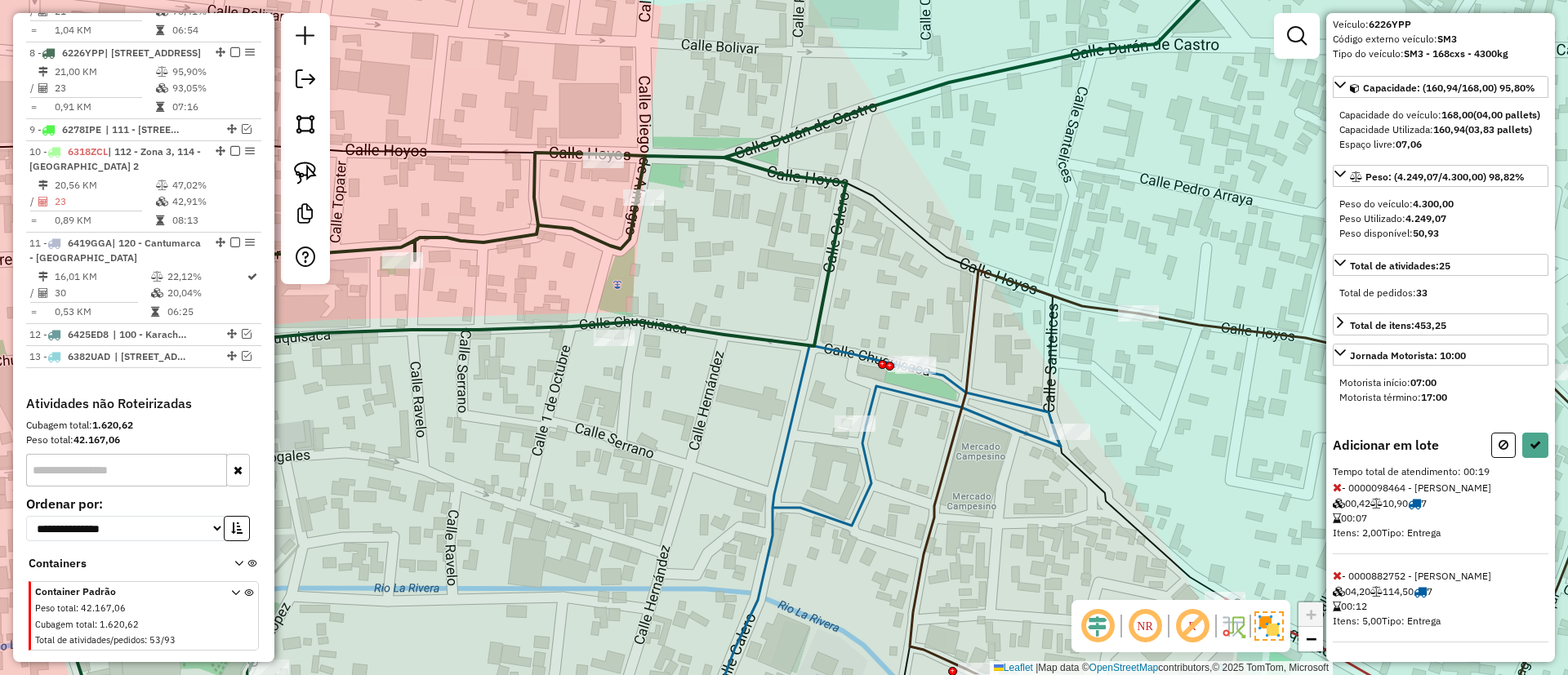
select select "**********"
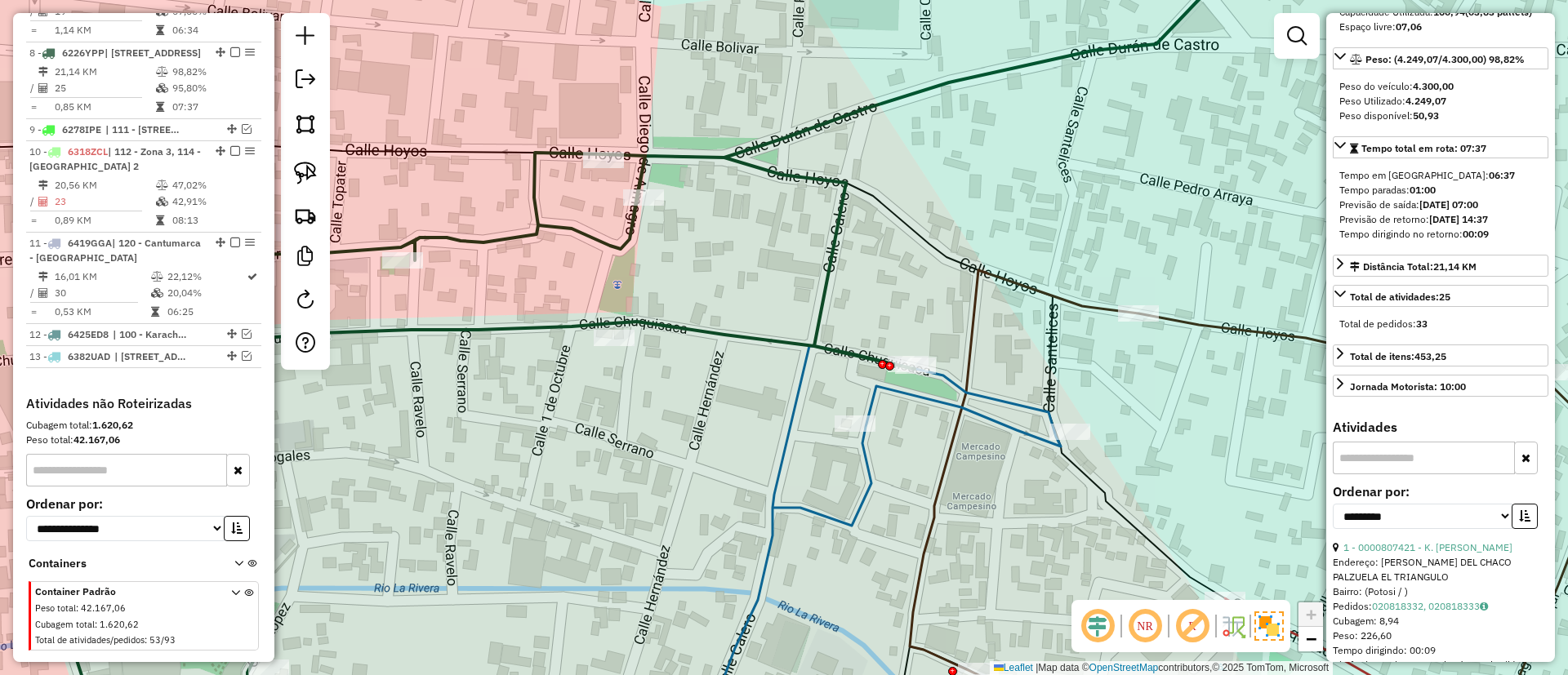
click at [231, 48] on em at bounding box center [235, 53] width 10 height 10
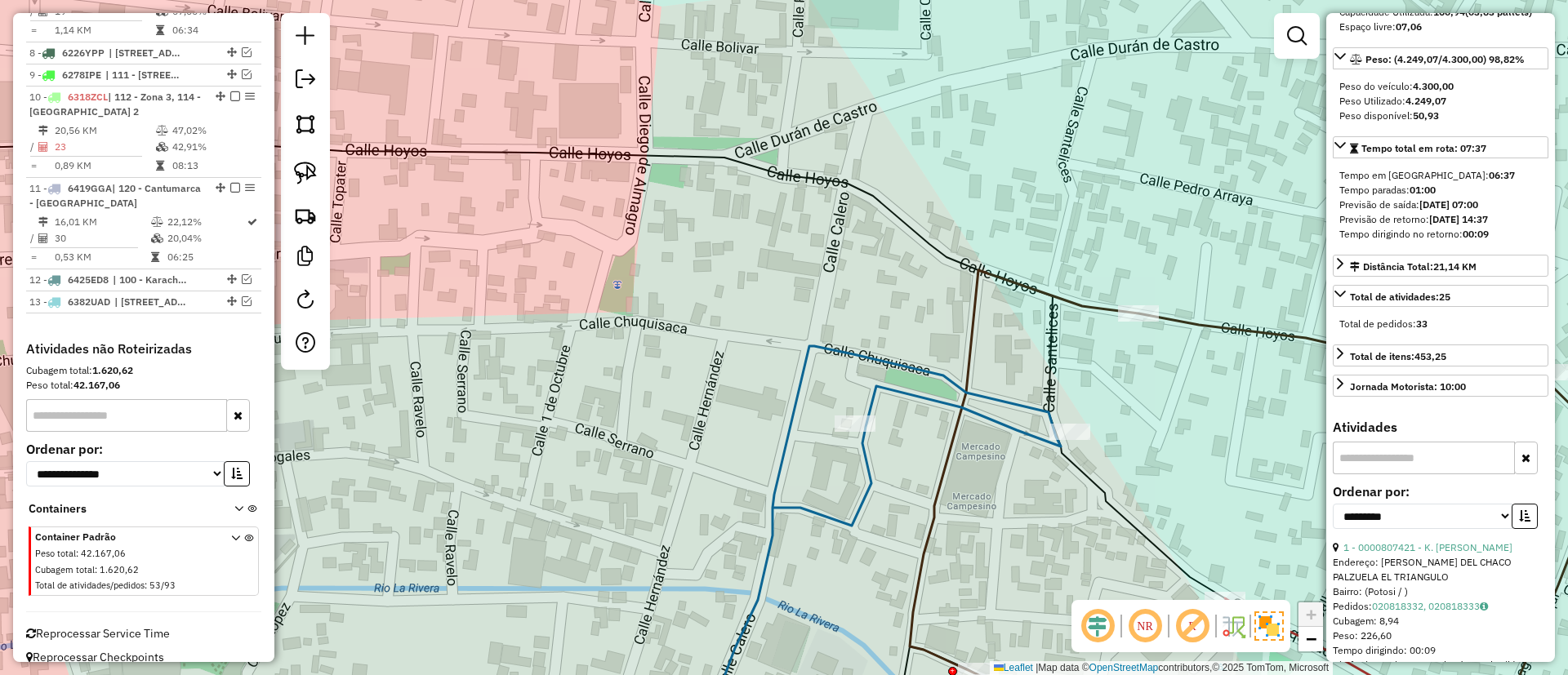
scroll to position [1213, 0]
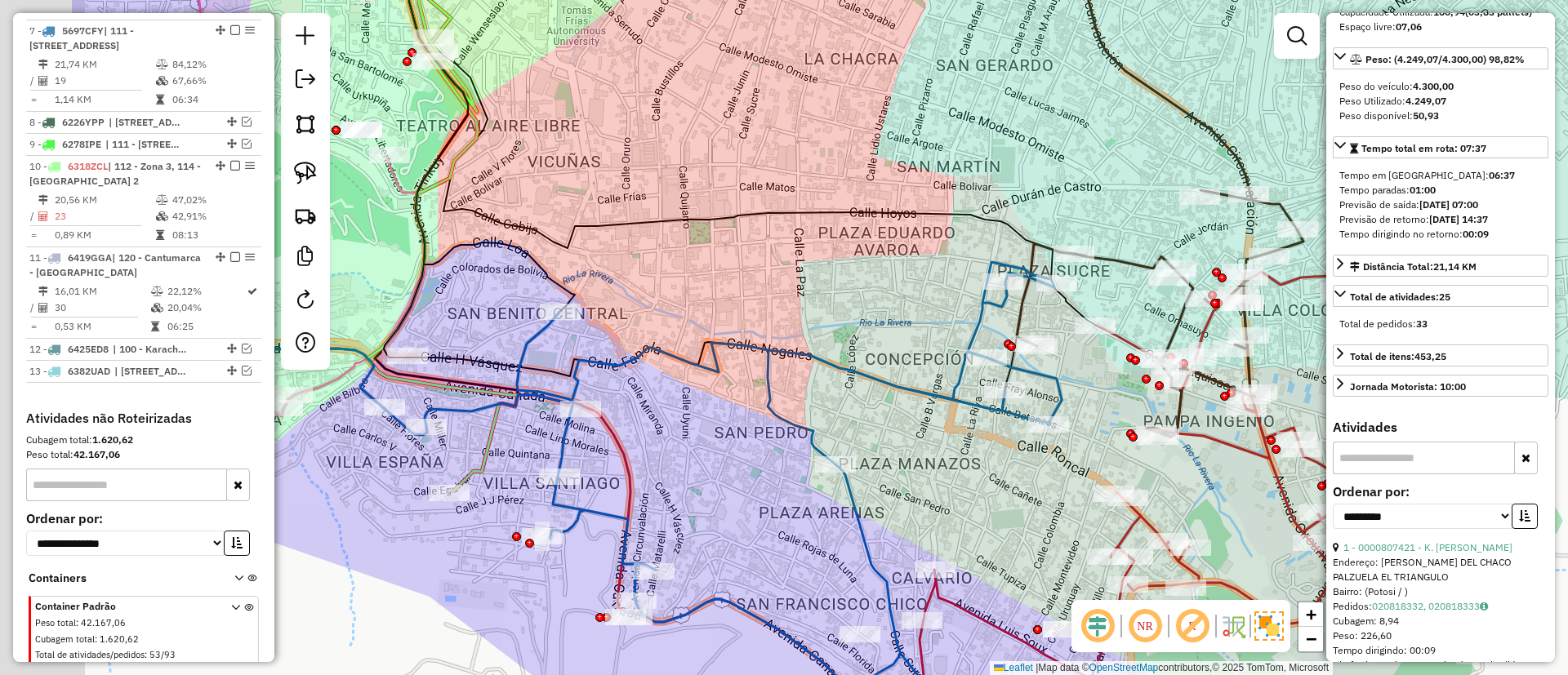
drag, startPoint x: 639, startPoint y: 282, endPoint x: 863, endPoint y: 276, distance: 224.1
click at [920, 278] on div "Janela de atendimento Grade de atendimento Capacidade Transportadoras Veículos …" at bounding box center [784, 338] width 1568 height 675
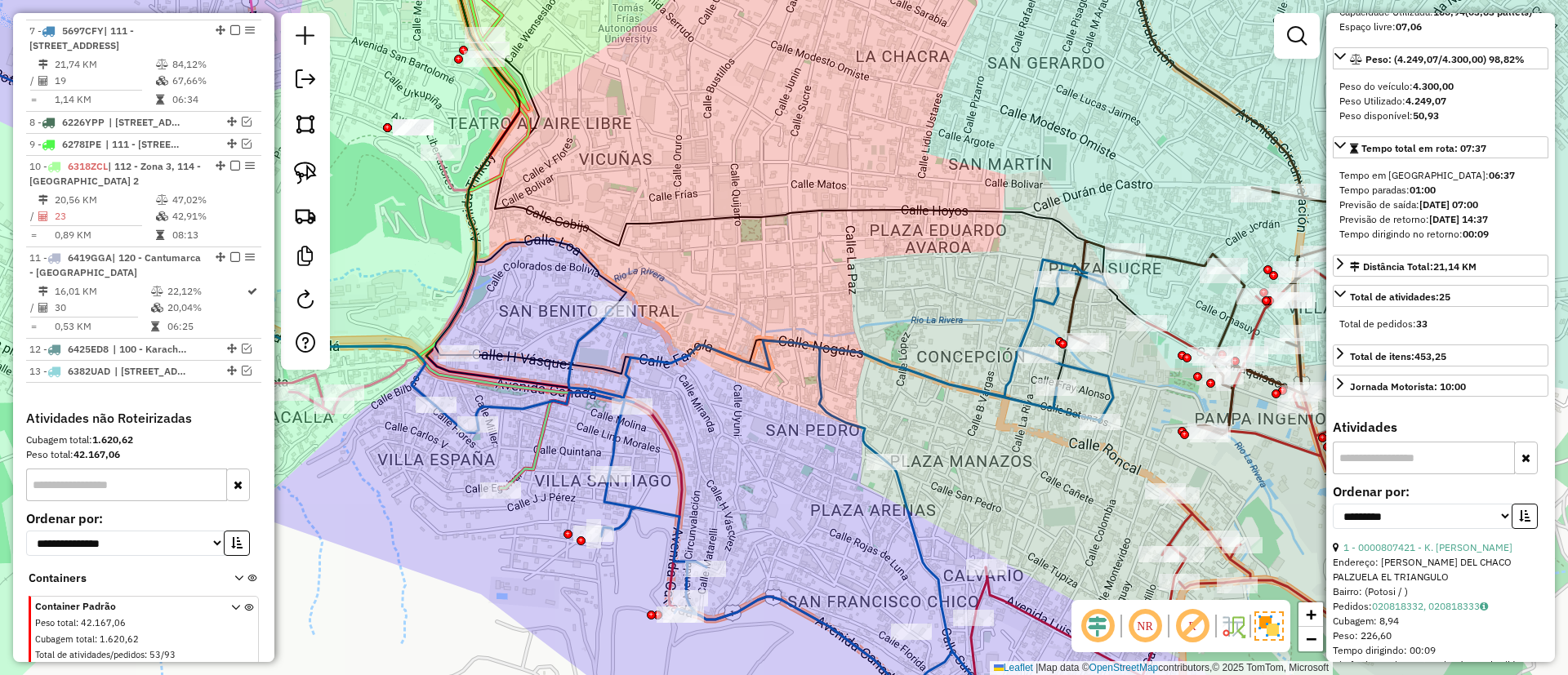
click at [717, 366] on div "Janela de atendimento Grade de atendimento Capacidade Transportadoras Veículos …" at bounding box center [784, 338] width 1568 height 675
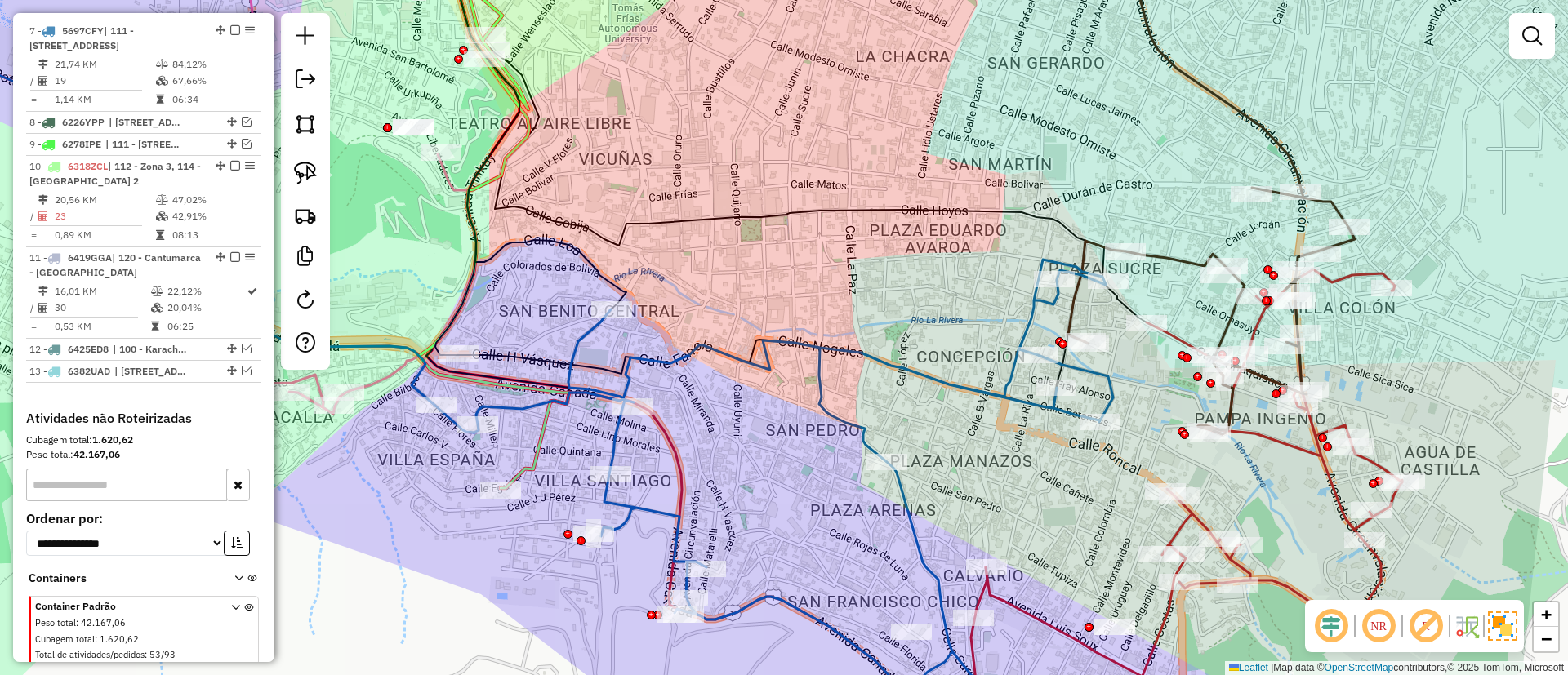
click at [702, 360] on div "Janela de atendimento Grade de atendimento Capacidade Transportadoras Veículos …" at bounding box center [784, 338] width 1568 height 675
click at [698, 350] on icon at bounding box center [774, 501] width 678 height 482
select select "**********"
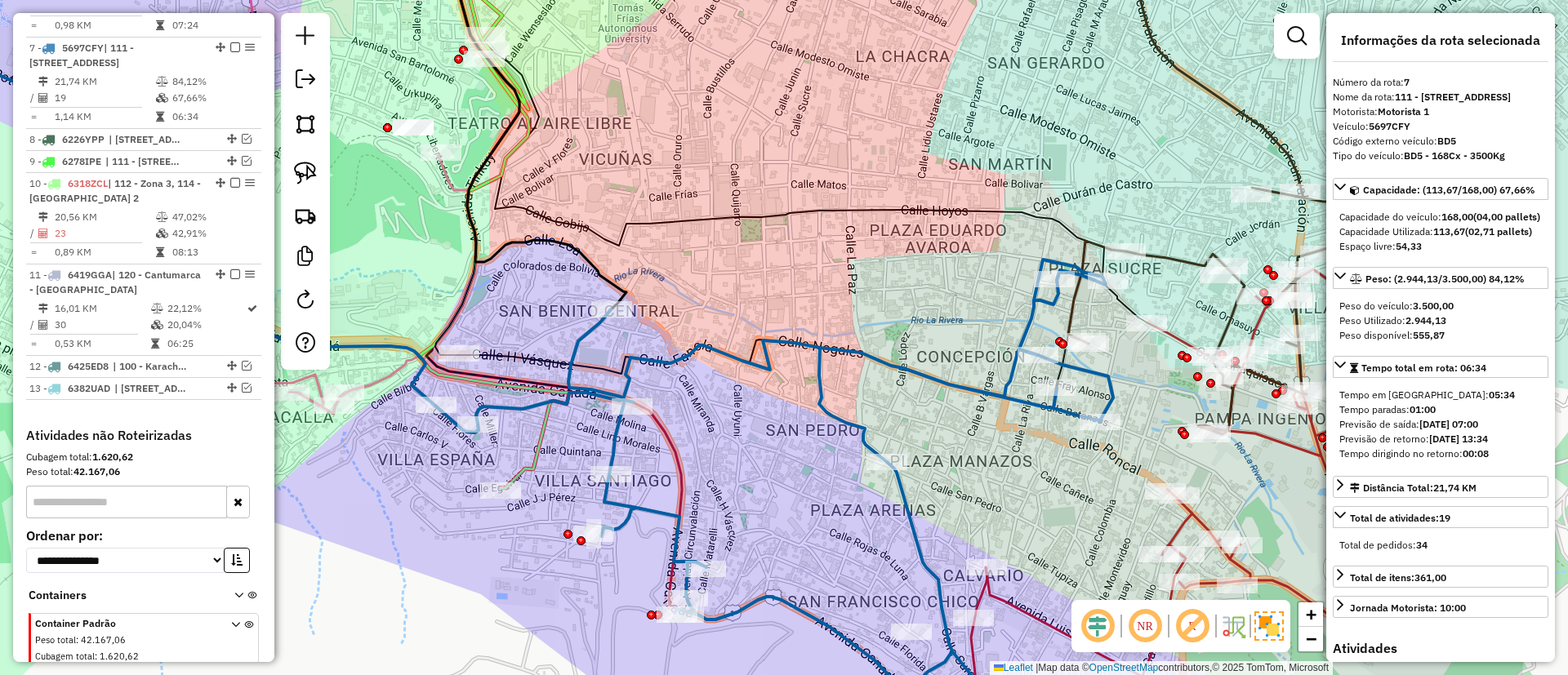
scroll to position [1192, 0]
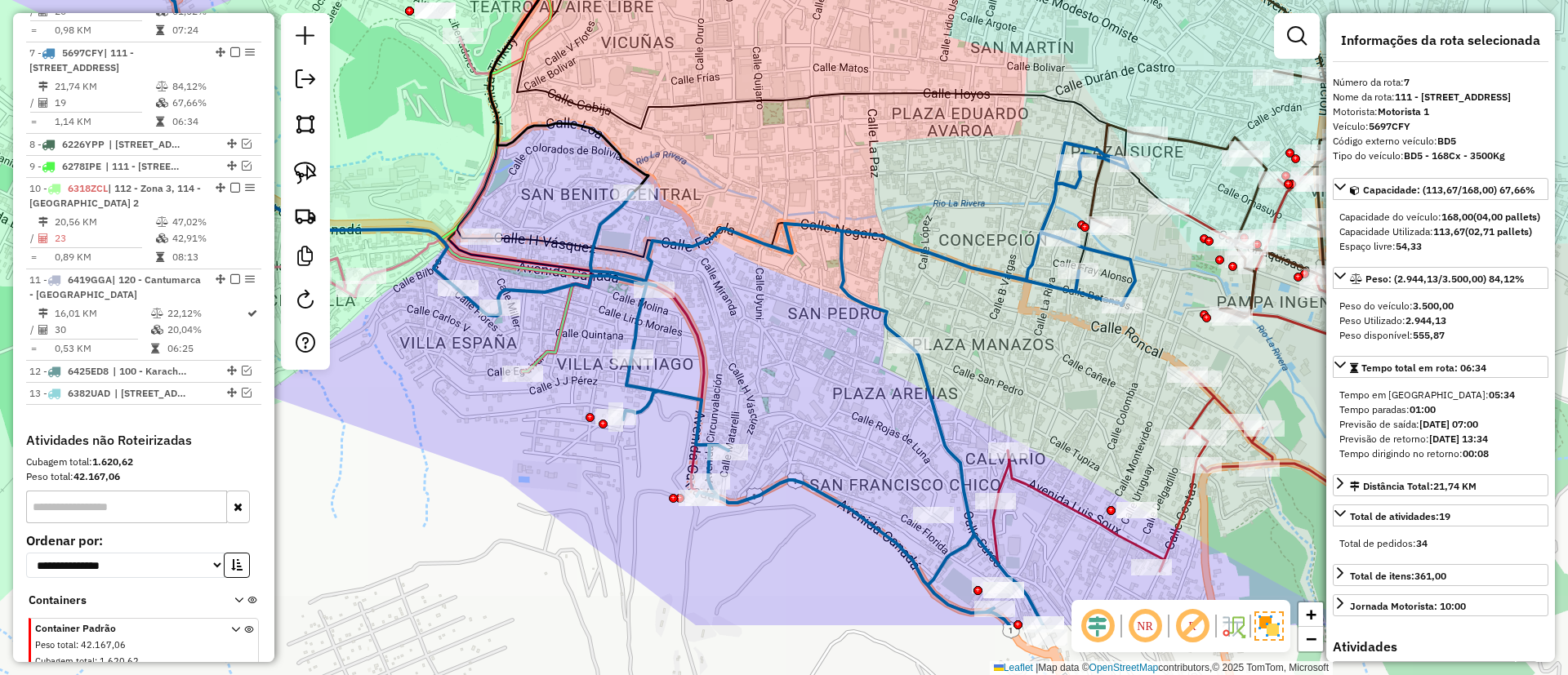
drag, startPoint x: 760, startPoint y: 398, endPoint x: 737, endPoint y: 267, distance: 133.0
click at [784, 276] on div "Janela de atendimento Grade de atendimento Capacidade Transportadoras Veículos …" at bounding box center [784, 338] width 1568 height 675
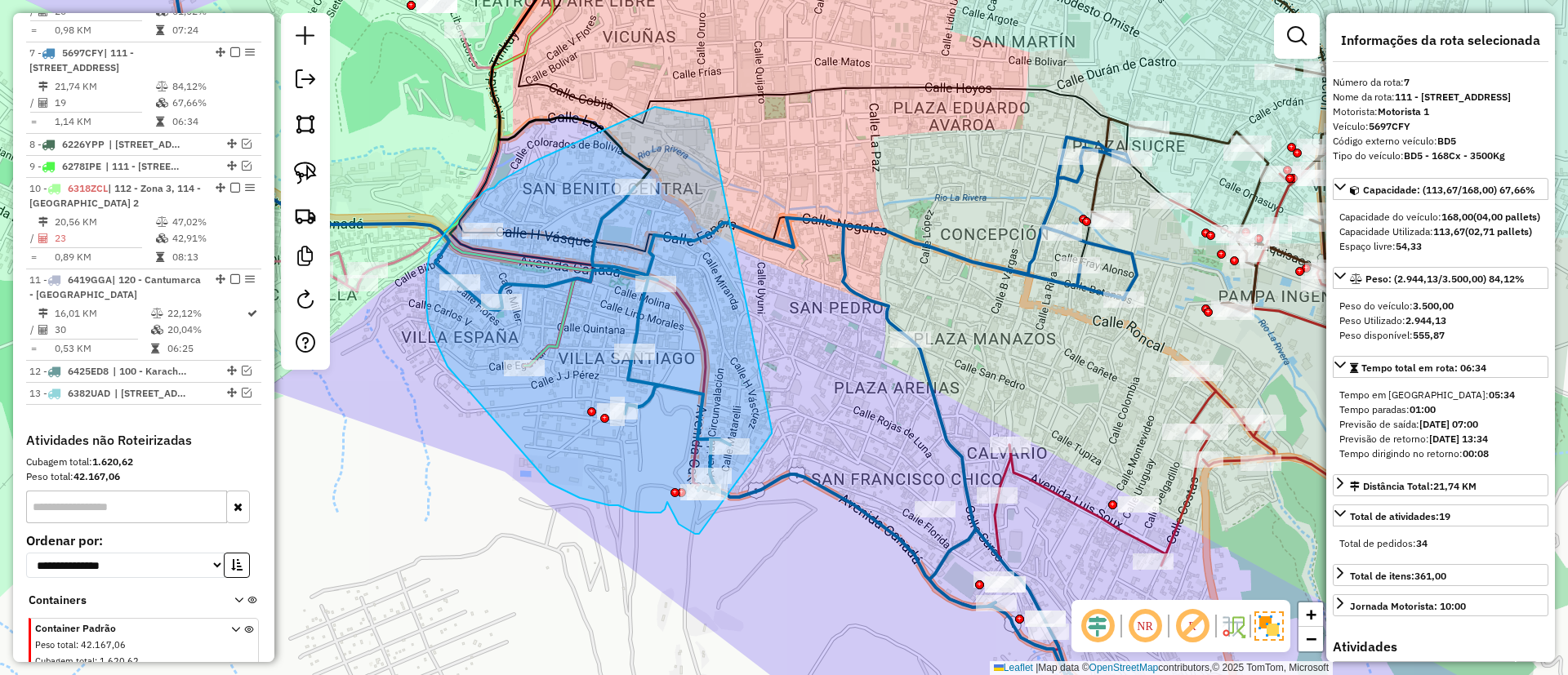
drag, startPoint x: 655, startPoint y: 107, endPoint x: 772, endPoint y: 430, distance: 343.5
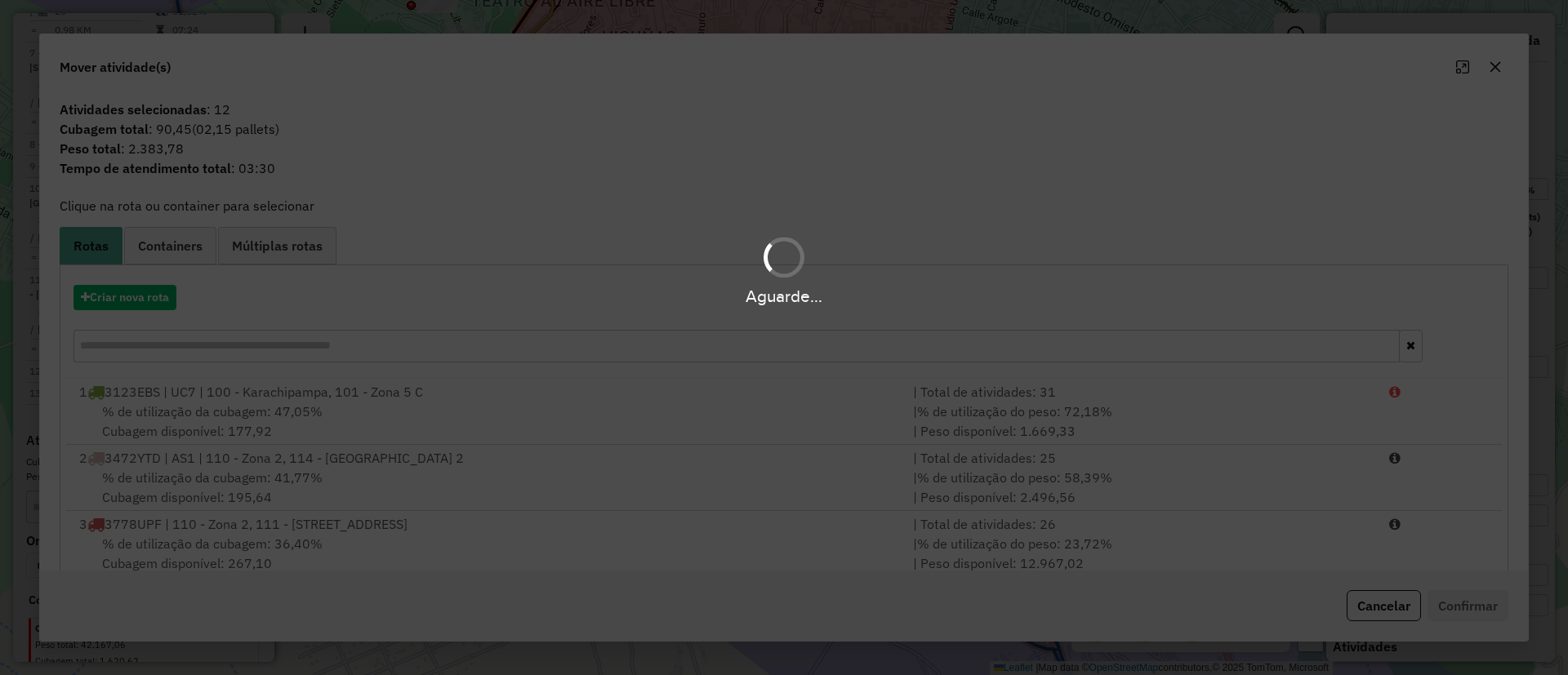
click at [163, 304] on div "Aguarde..." at bounding box center [784, 296] width 1568 height 25
click at [154, 298] on div "Aguarde..." at bounding box center [784, 296] width 1568 height 25
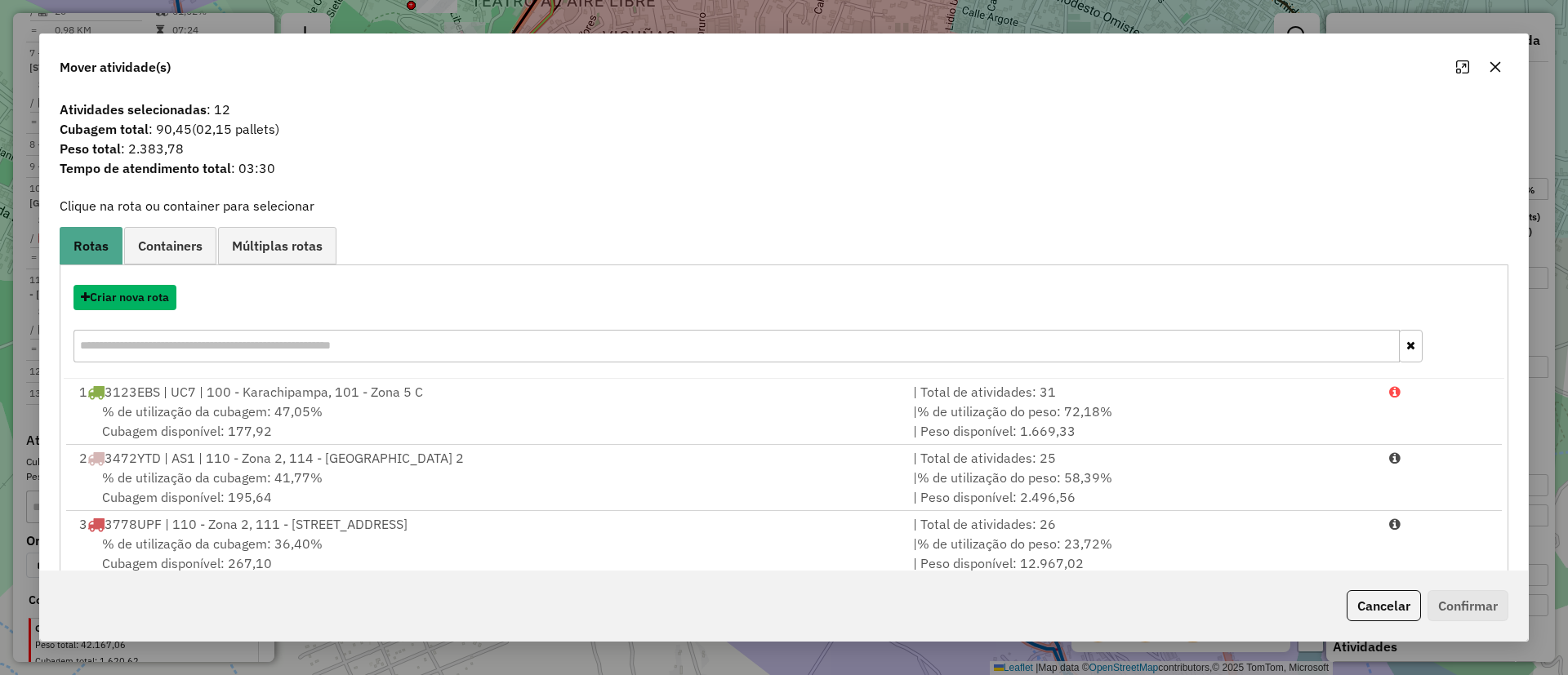
click at [154, 298] on button "Criar nova rota" at bounding box center [125, 297] width 103 height 25
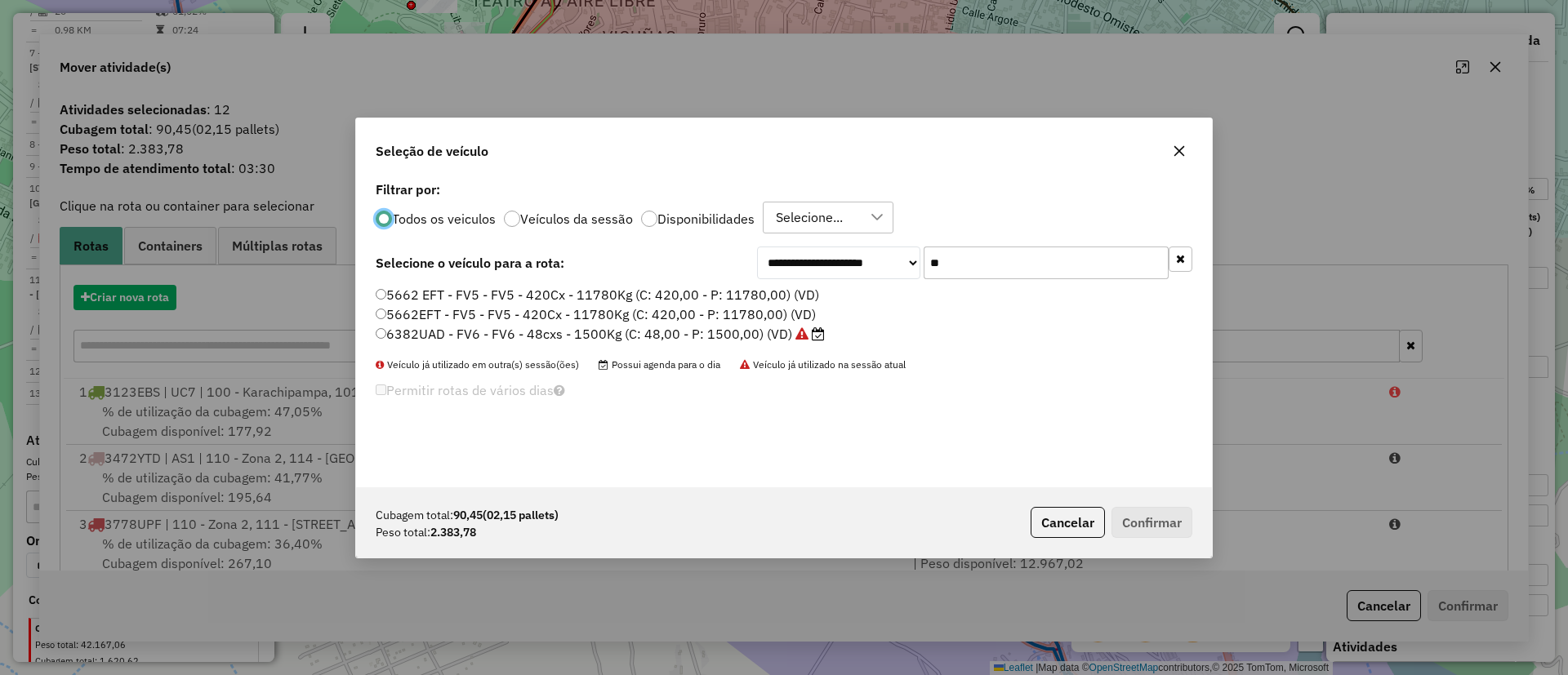
scroll to position [9, 5]
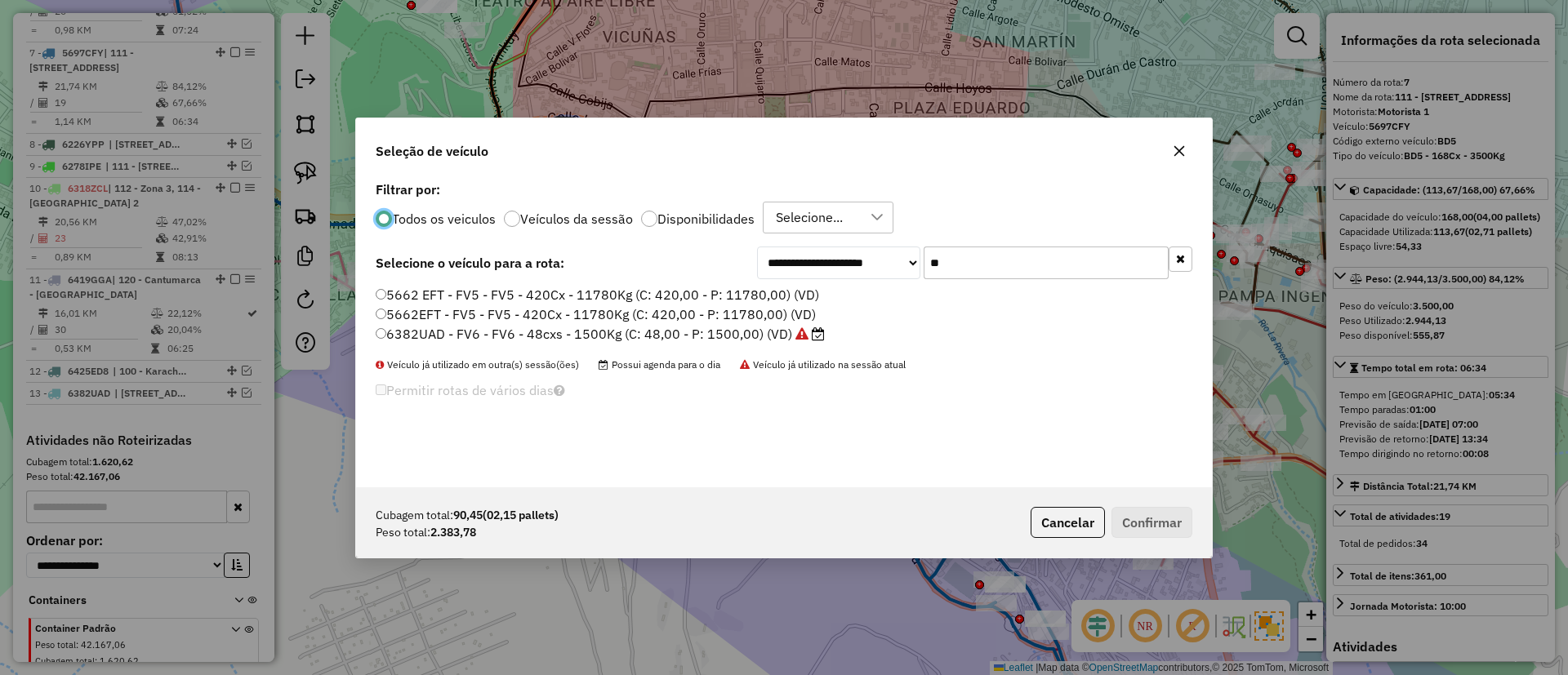
click at [866, 263] on div "**********" at bounding box center [975, 262] width 436 height 33
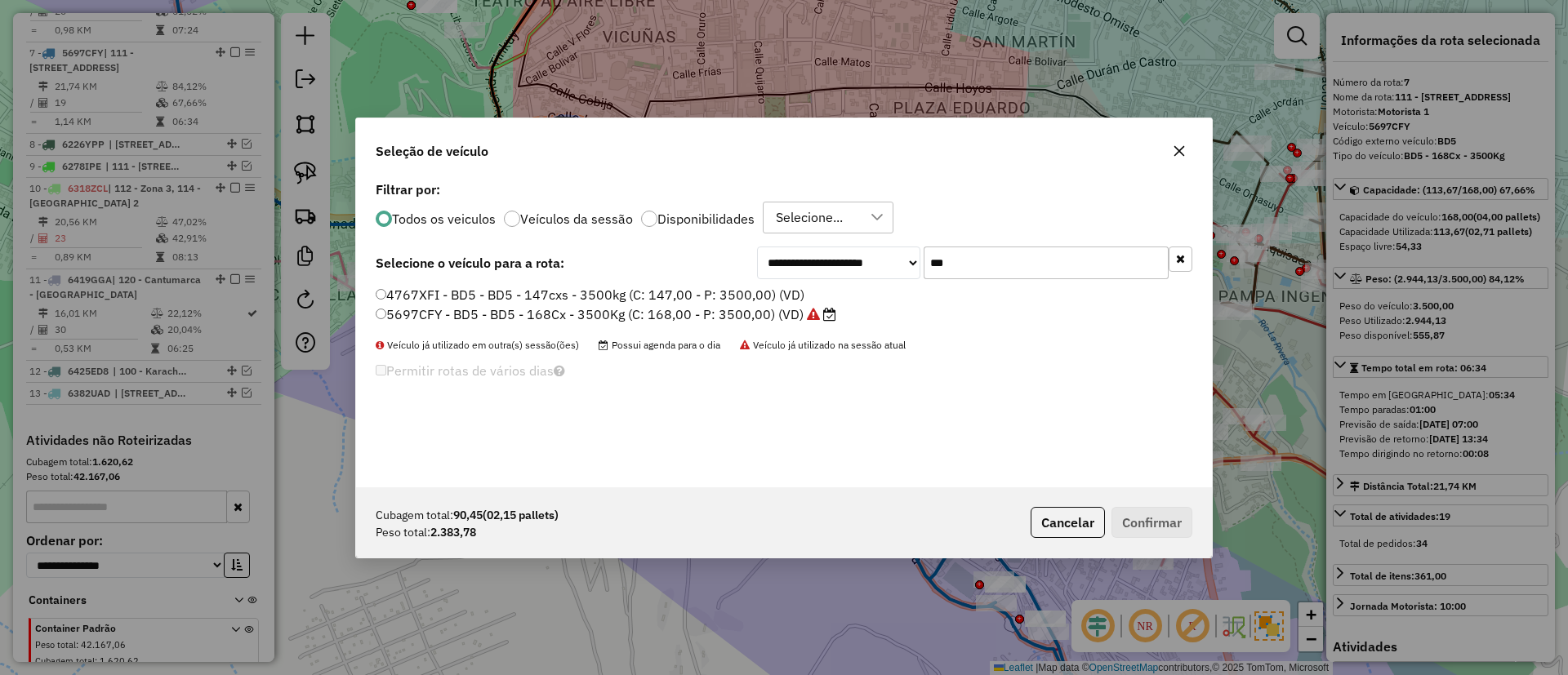
type input "***"
drag, startPoint x: 770, startPoint y: 309, endPoint x: 891, endPoint y: 369, distance: 135.1
click at [770, 309] on label "5697CFY - BD5 - BD5 - 168Cx - 3500Kg (C: 168,00 - P: 3500,00) (VD)" at bounding box center [606, 314] width 461 height 19
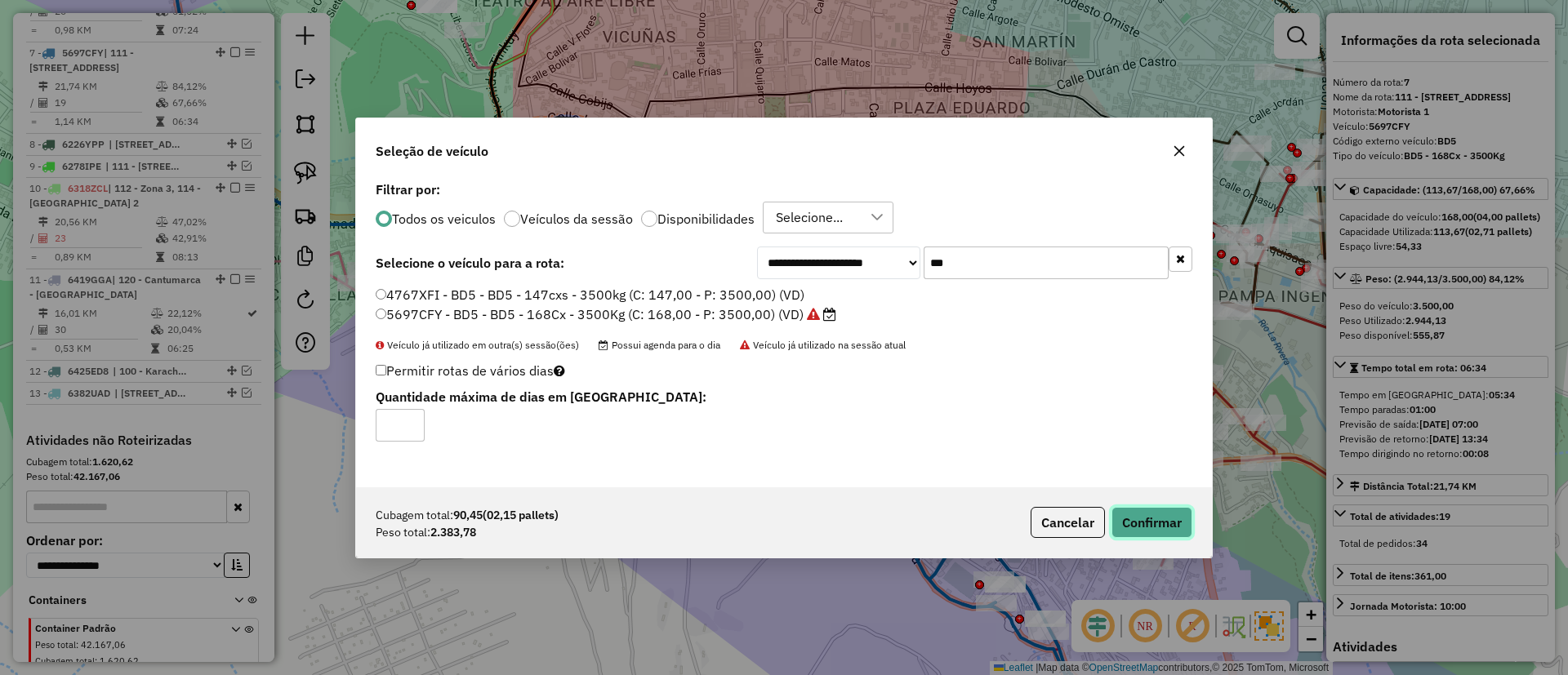
click at [1150, 528] on button "Confirmar" at bounding box center [1152, 522] width 80 height 31
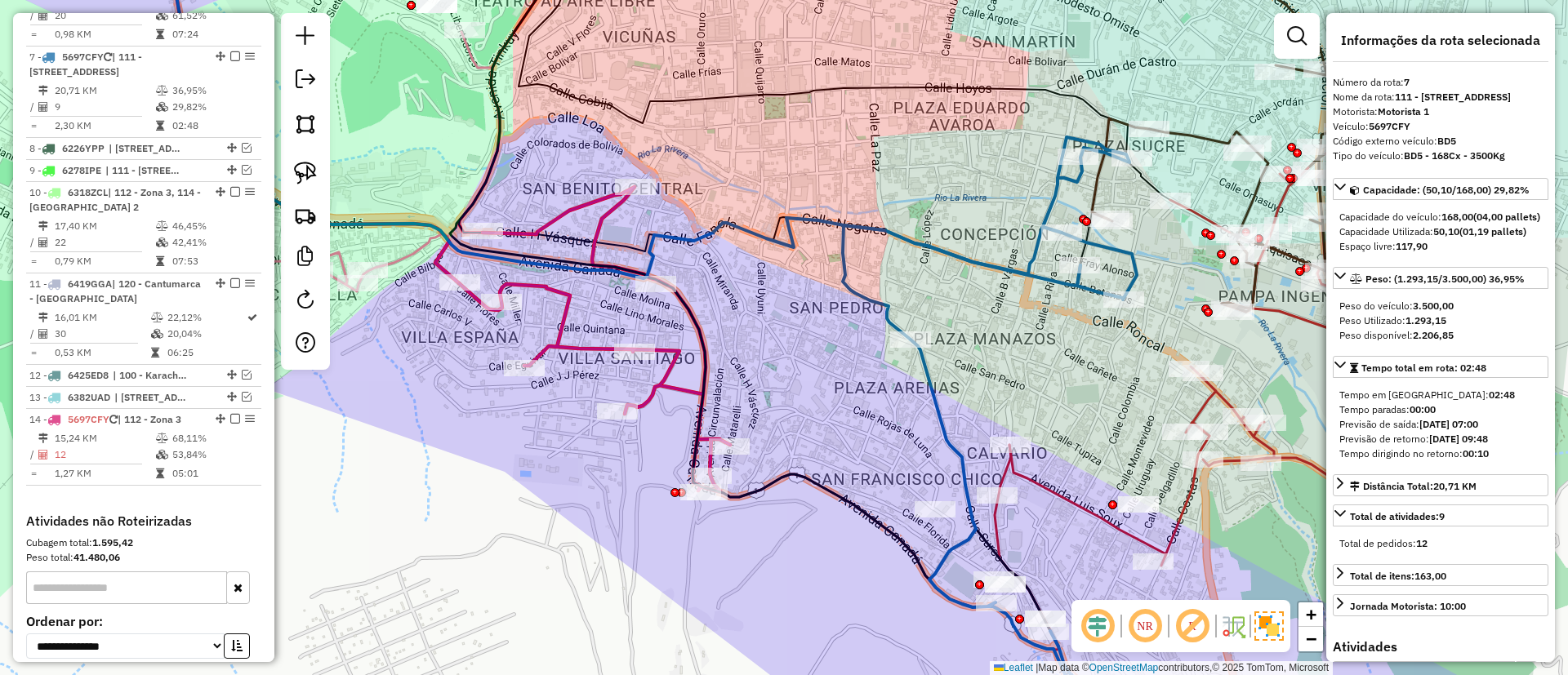
scroll to position [1192, 0]
click at [561, 338] on icon at bounding box center [595, 339] width 272 height 306
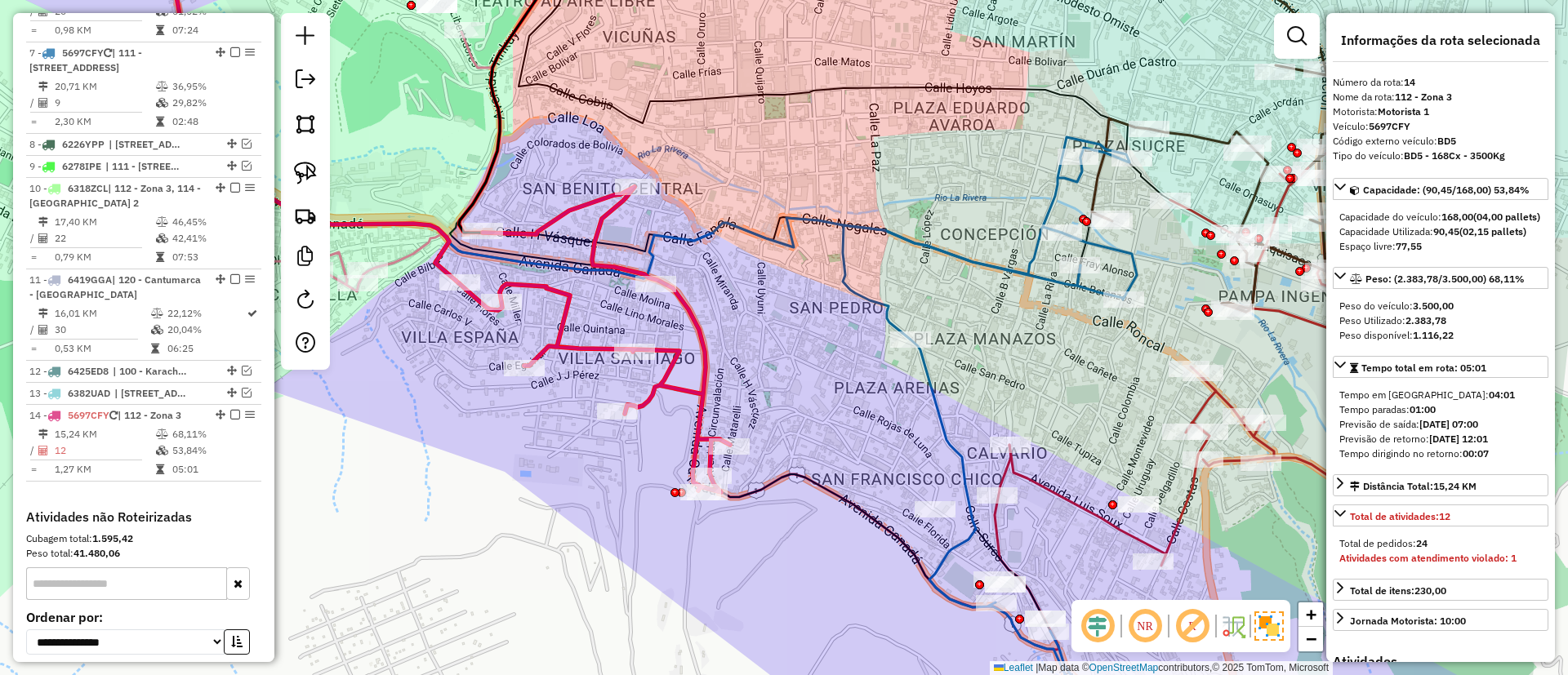
scroll to position [1347, 0]
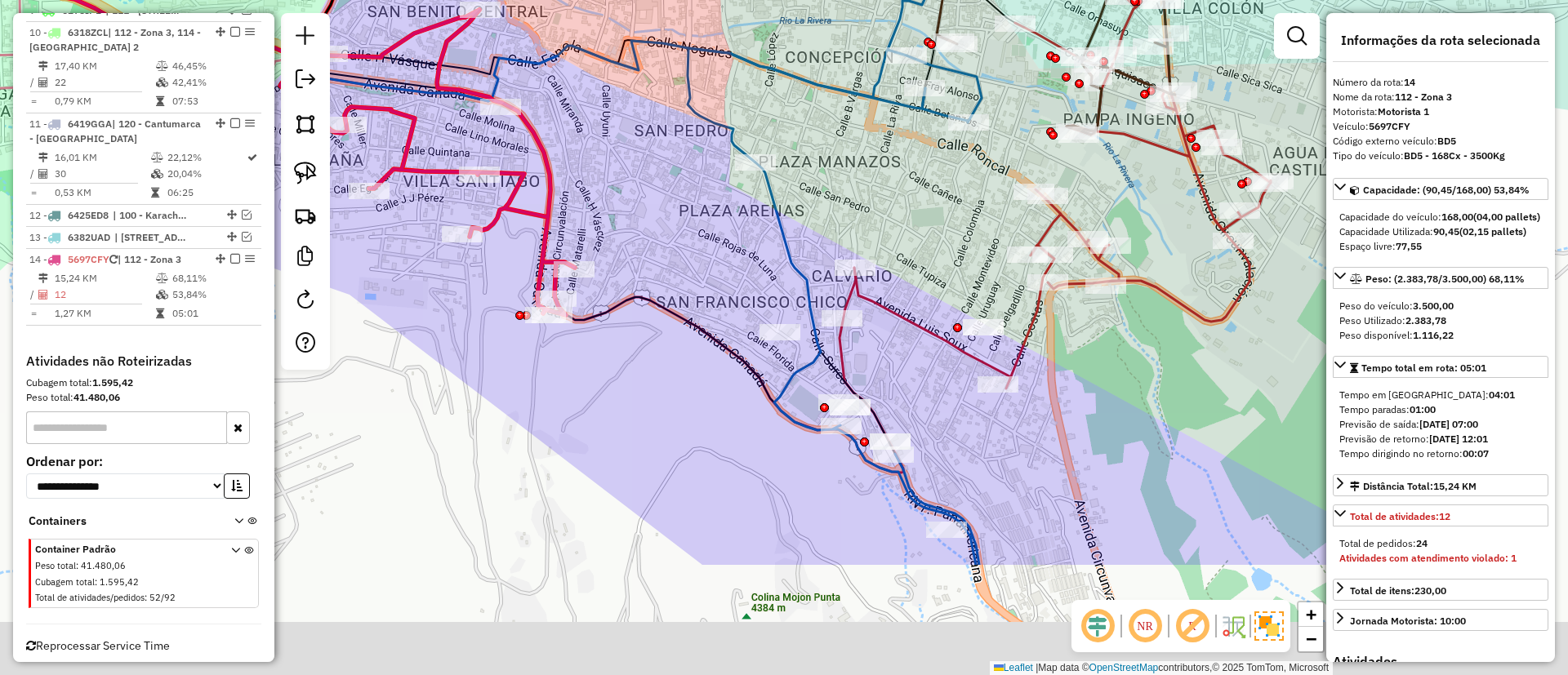
drag, startPoint x: 523, startPoint y: 371, endPoint x: 436, endPoint y: 266, distance: 136.4
click at [436, 266] on div "Janela de atendimento Grade de atendimento Capacidade Transportadoras Veículos …" at bounding box center [784, 338] width 1568 height 675
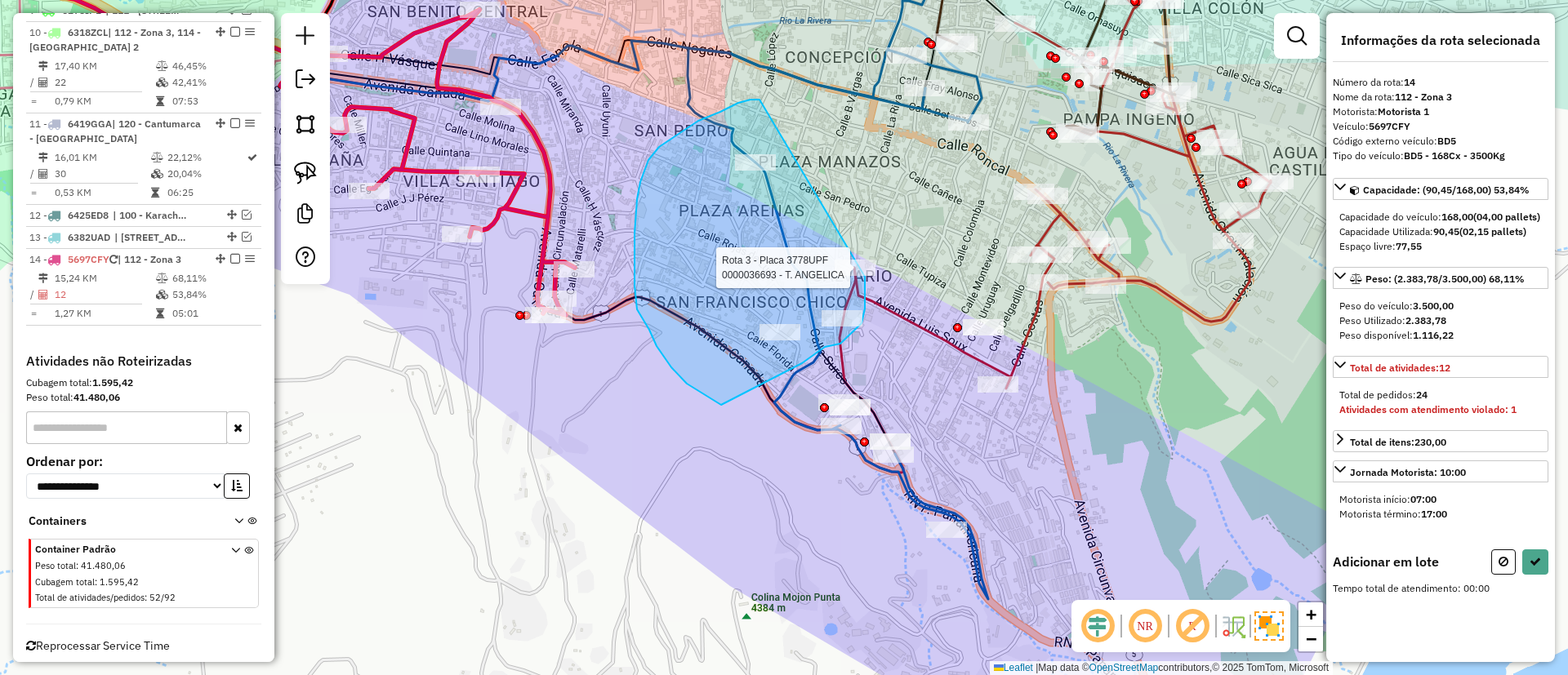
drag, startPoint x: 738, startPoint y: 103, endPoint x: 865, endPoint y: 276, distance: 214.6
click at [865, 276] on div "Rota 3 - Placa 3778UPF 0000036693 - T. ANGELICA Janela de atendimento Grade de …" at bounding box center [784, 338] width 1568 height 675
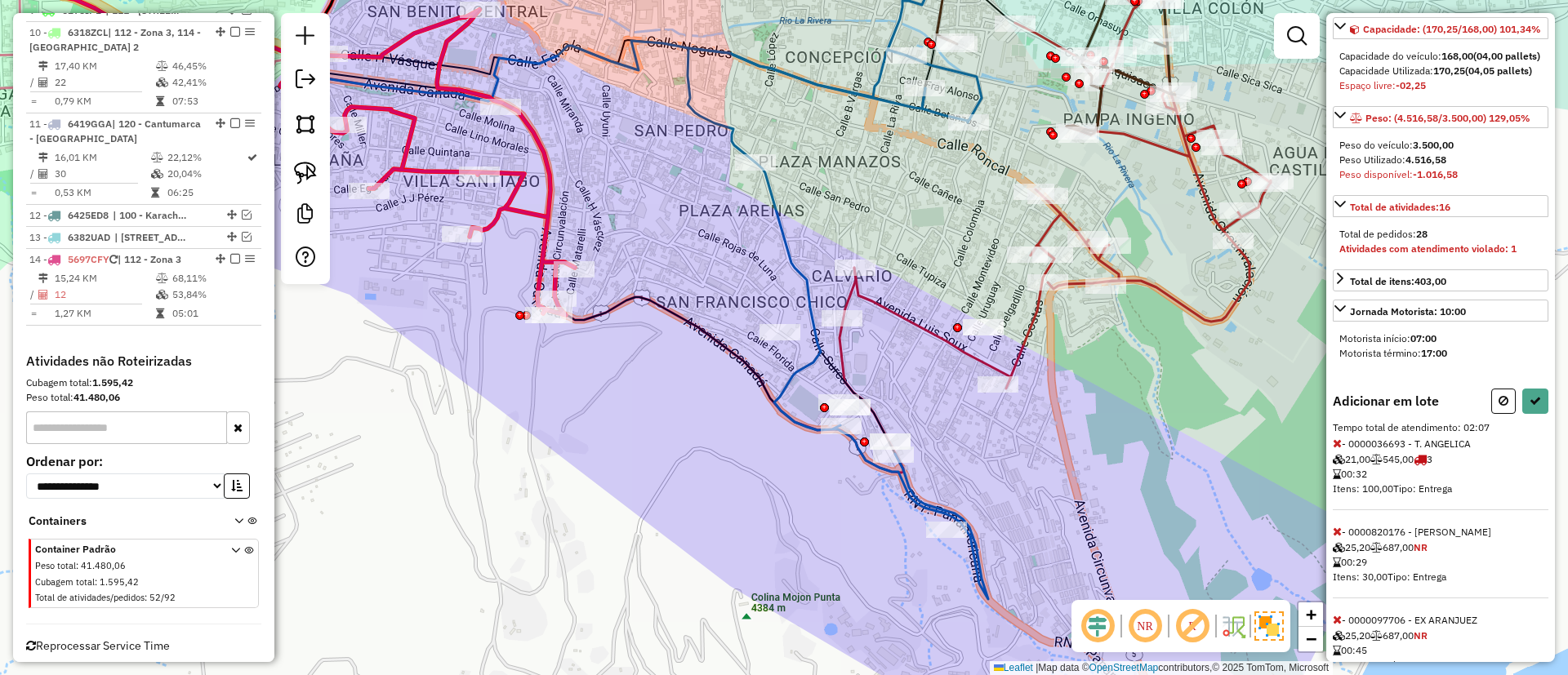
scroll to position [338, 0]
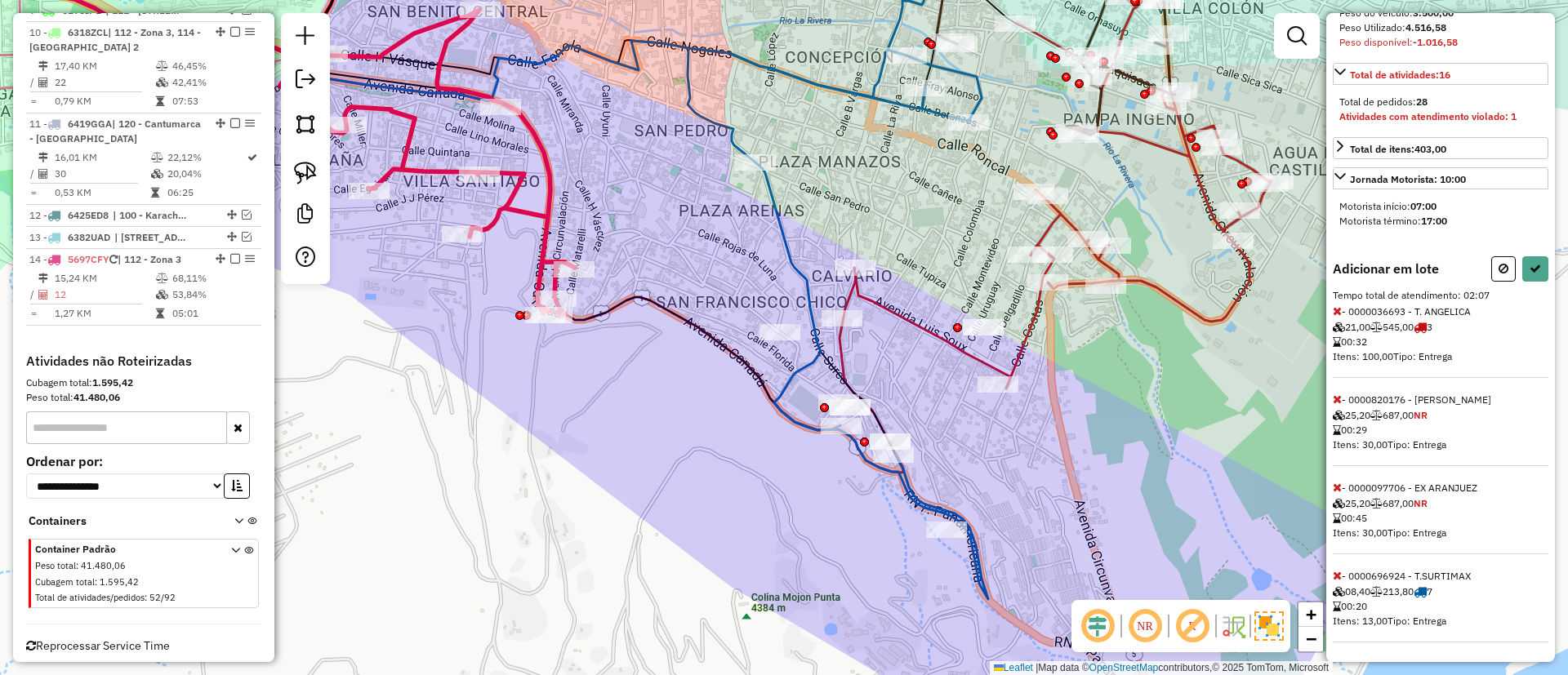
click at [1338, 401] on icon at bounding box center [1338, 399] width 9 height 12
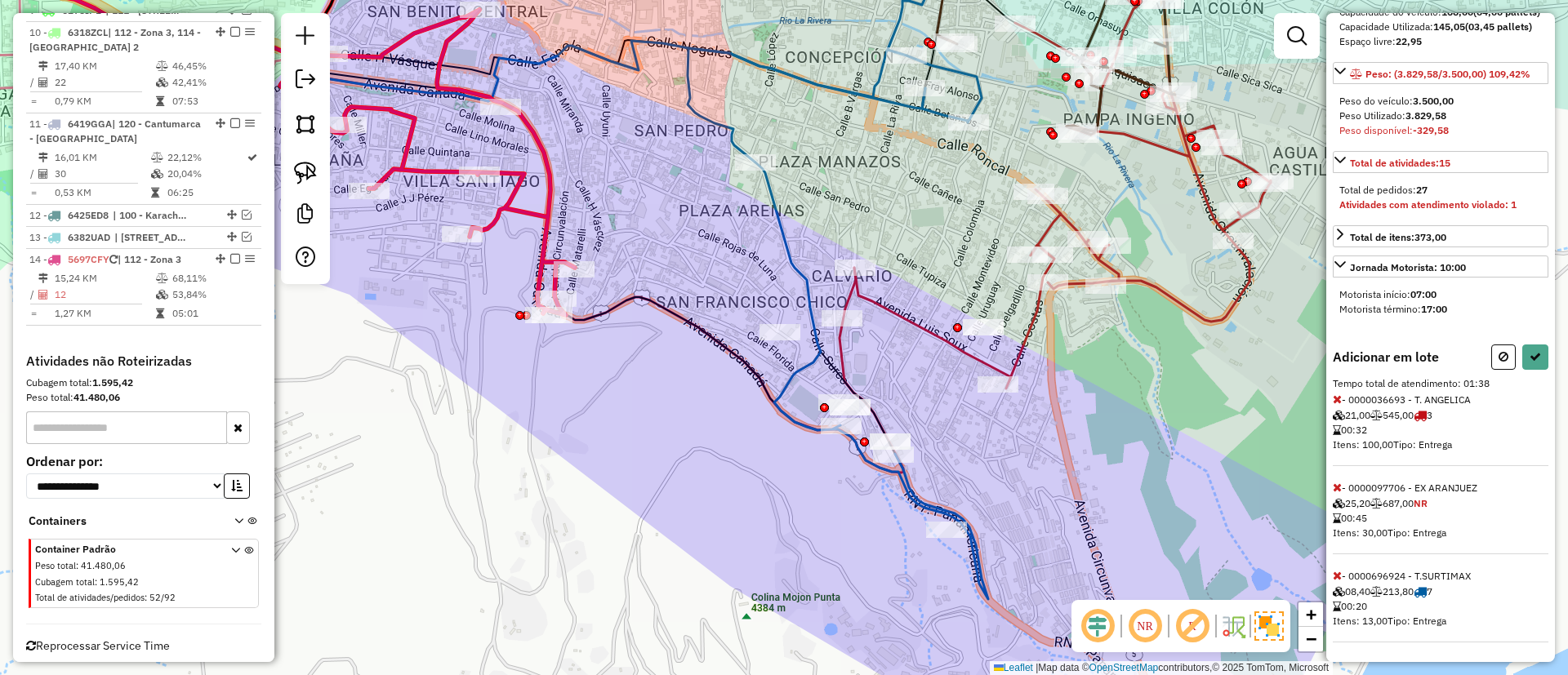
scroll to position [234, 0]
click at [1338, 394] on icon at bounding box center [1338, 399] width 9 height 12
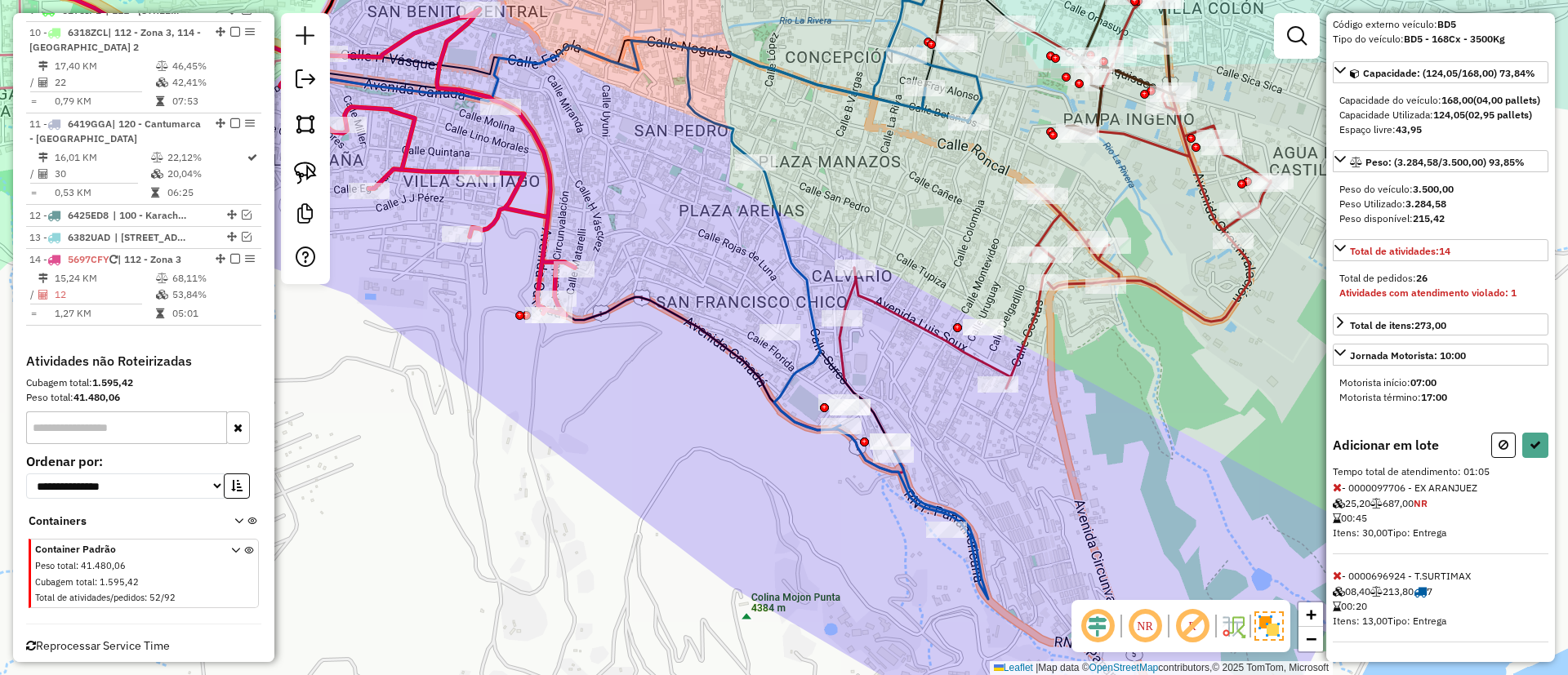
select select "**********"
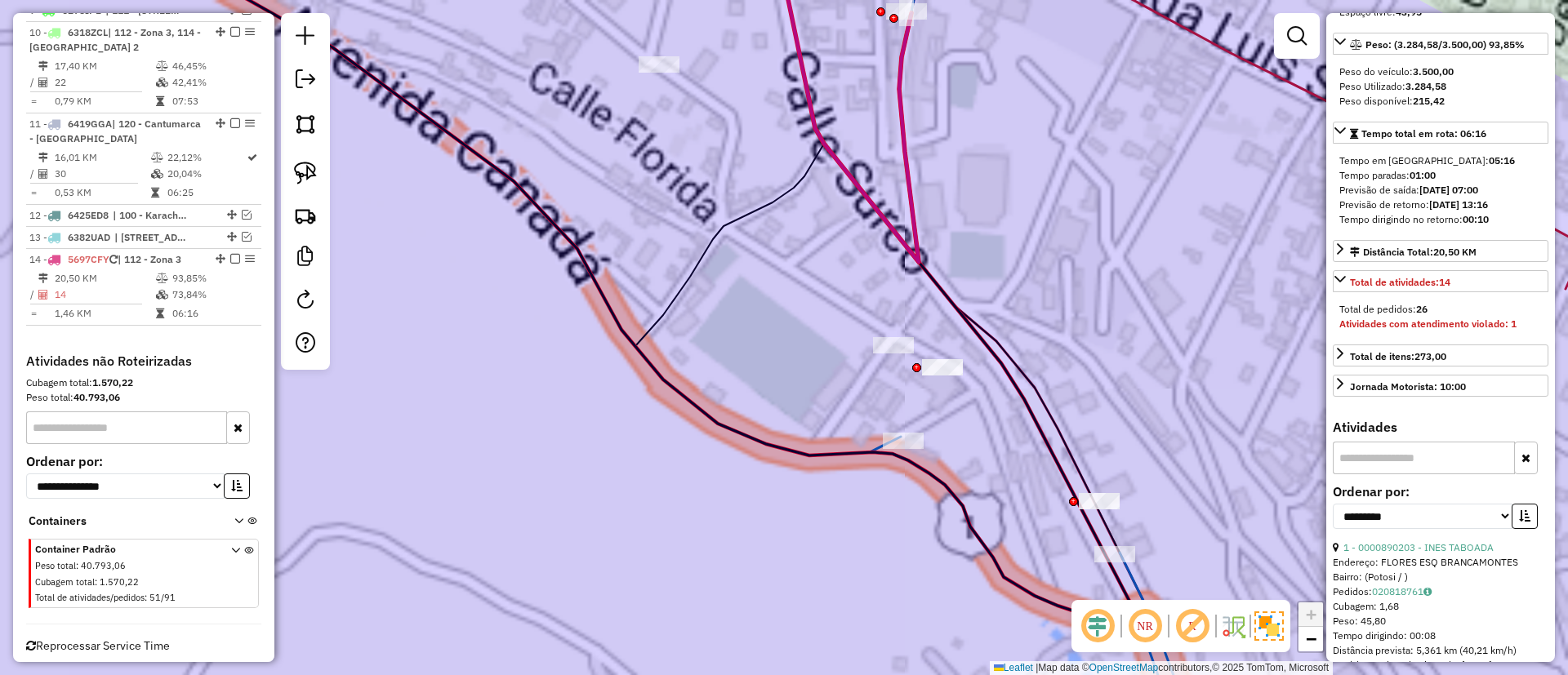
scroll to position [0, 0]
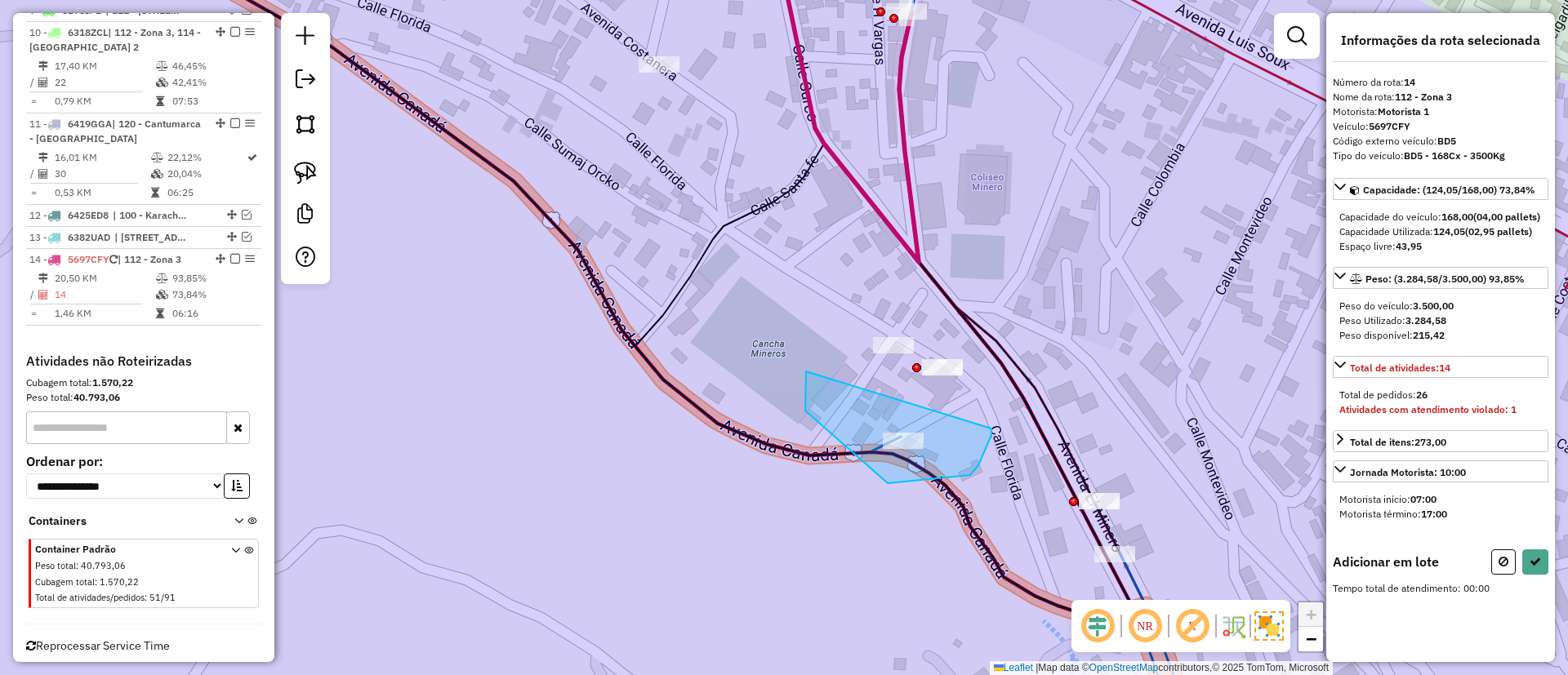
drag, startPoint x: 805, startPoint y: 410, endPoint x: 991, endPoint y: 422, distance: 186.4
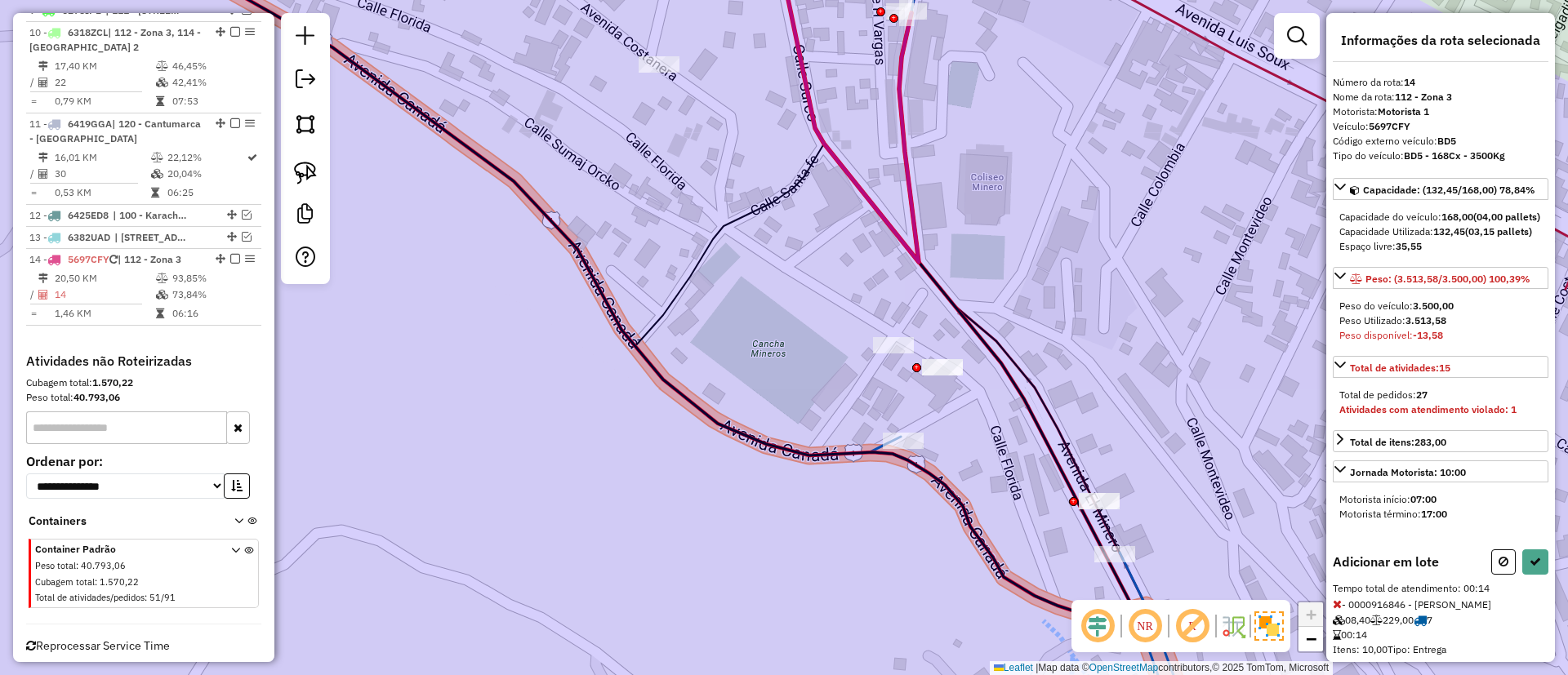
select select "**********"
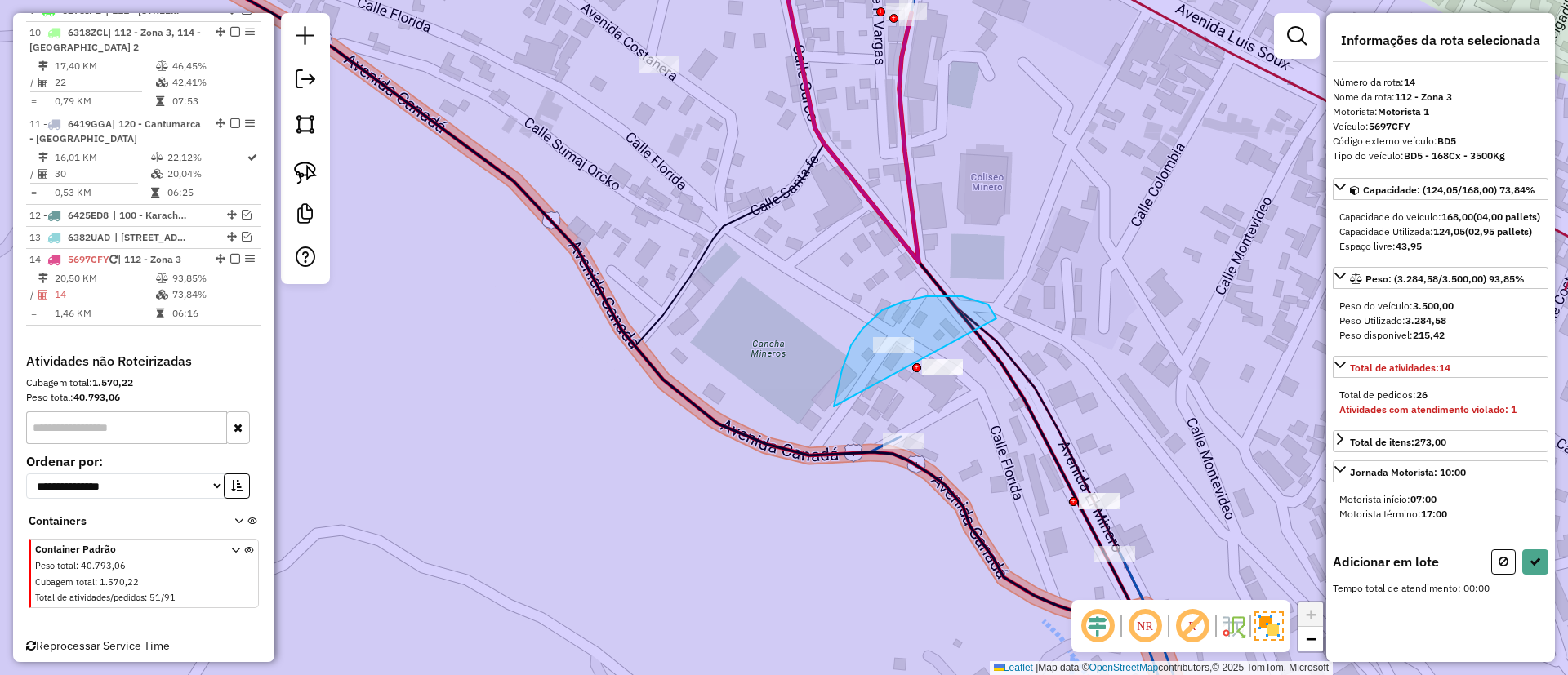
drag, startPoint x: 834, startPoint y: 406, endPoint x: 996, endPoint y: 318, distance: 184.4
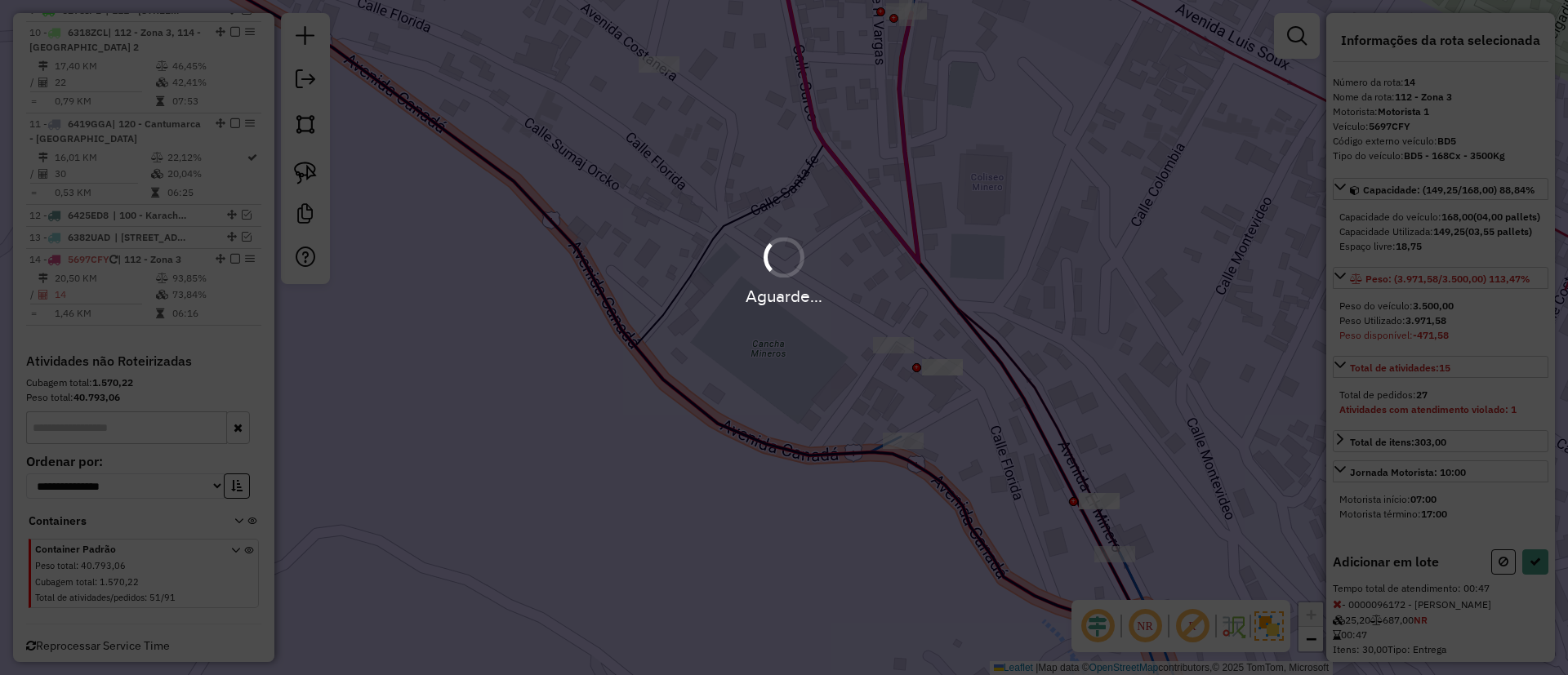
select select "**********"
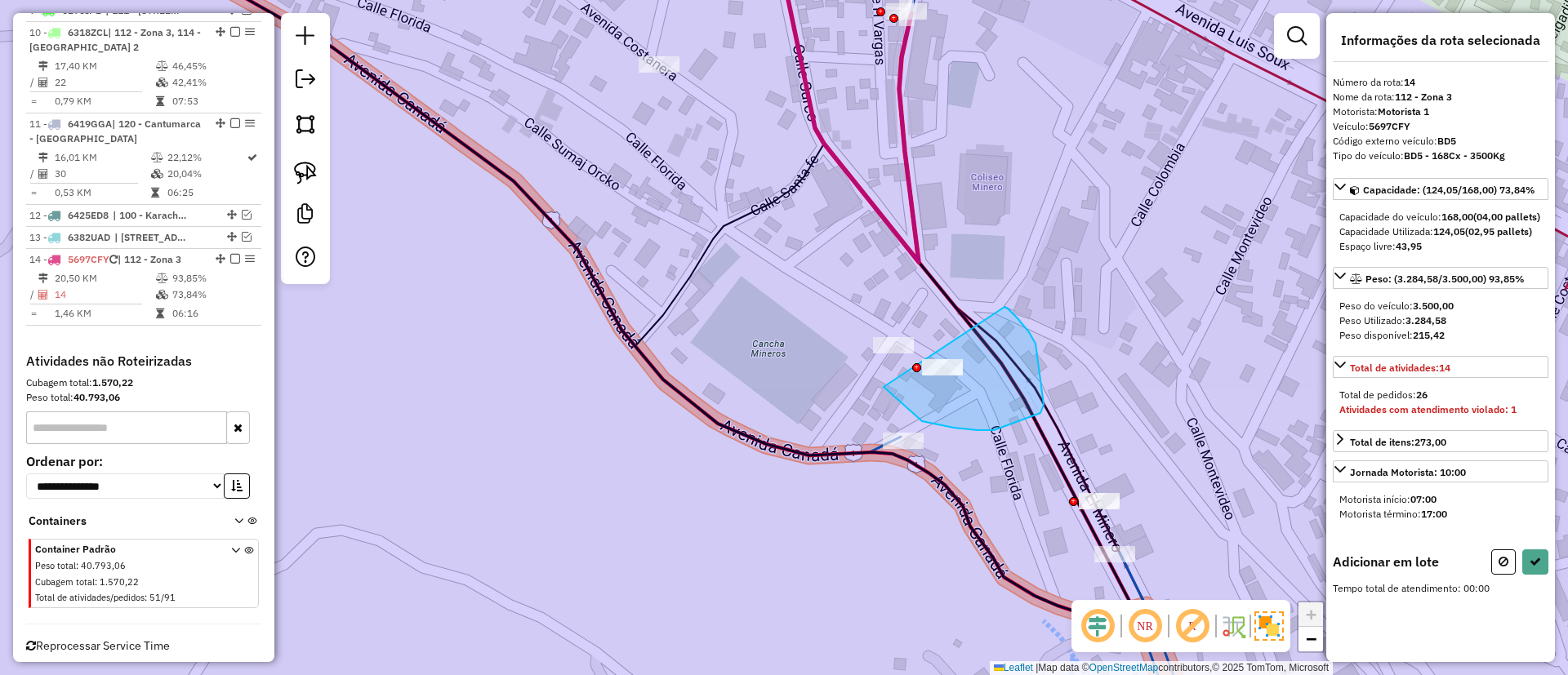
drag, startPoint x: 1044, startPoint y: 404, endPoint x: 1004, endPoint y: 307, distance: 104.9
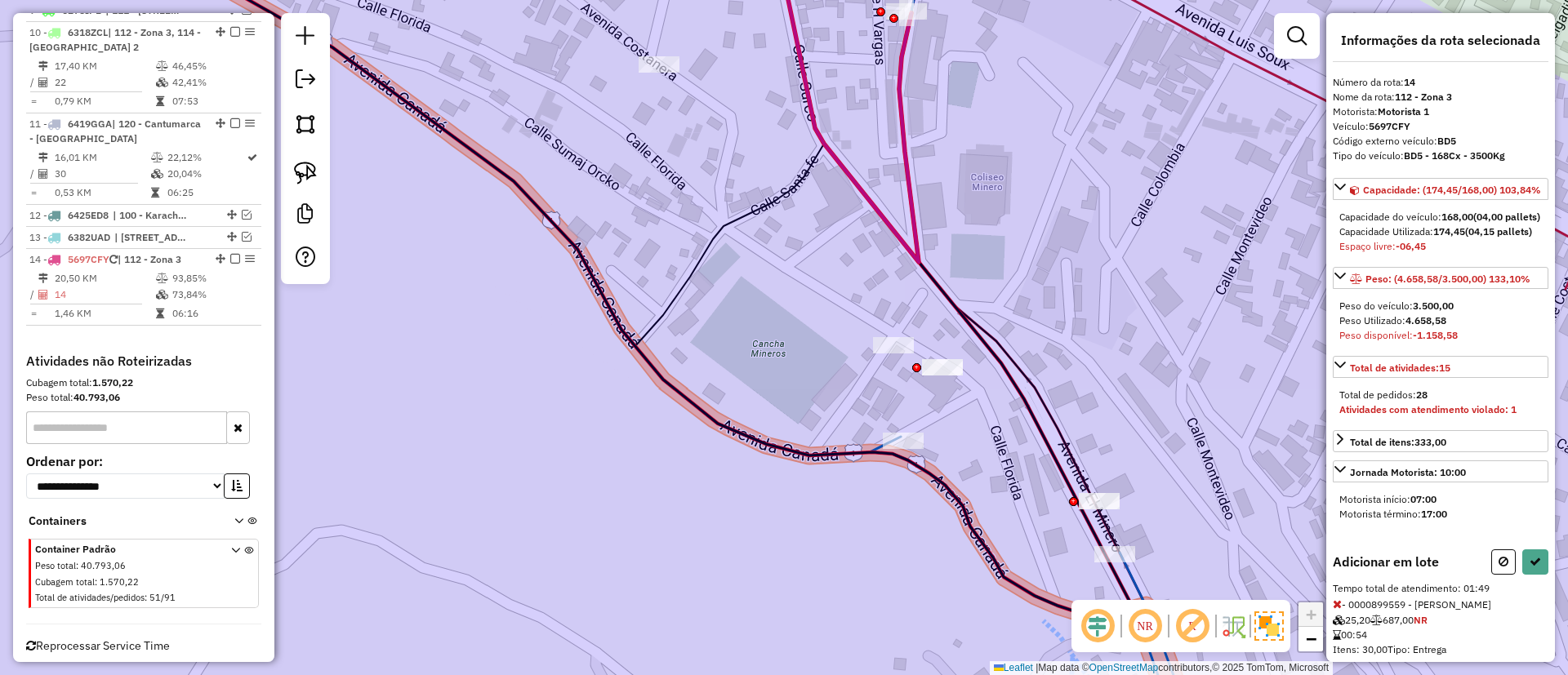
select select "**********"
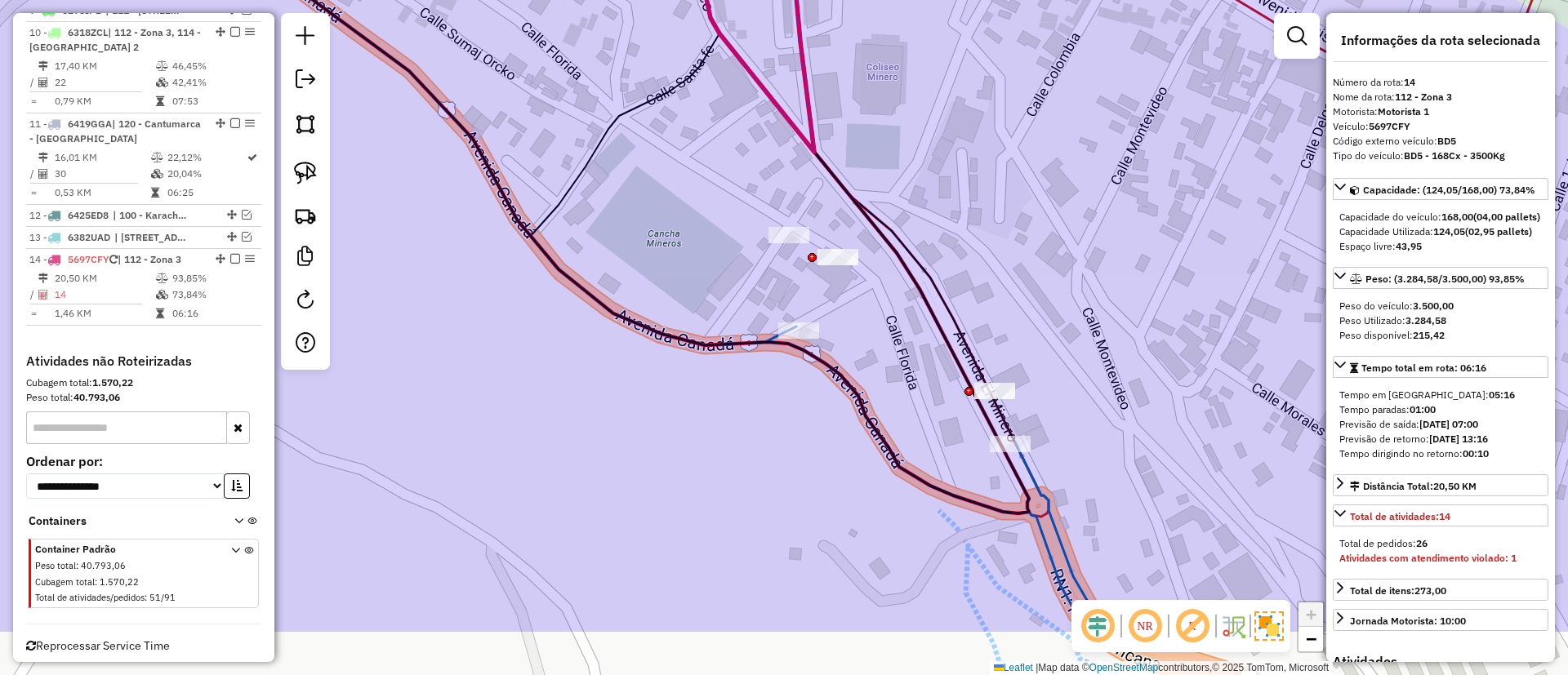
drag, startPoint x: 931, startPoint y: 427, endPoint x: 851, endPoint y: 356, distance: 107.0
click at [851, 356] on div "Janela de atendimento Grade de atendimento Capacidade Transportadoras Veículos …" at bounding box center [784, 338] width 1568 height 675
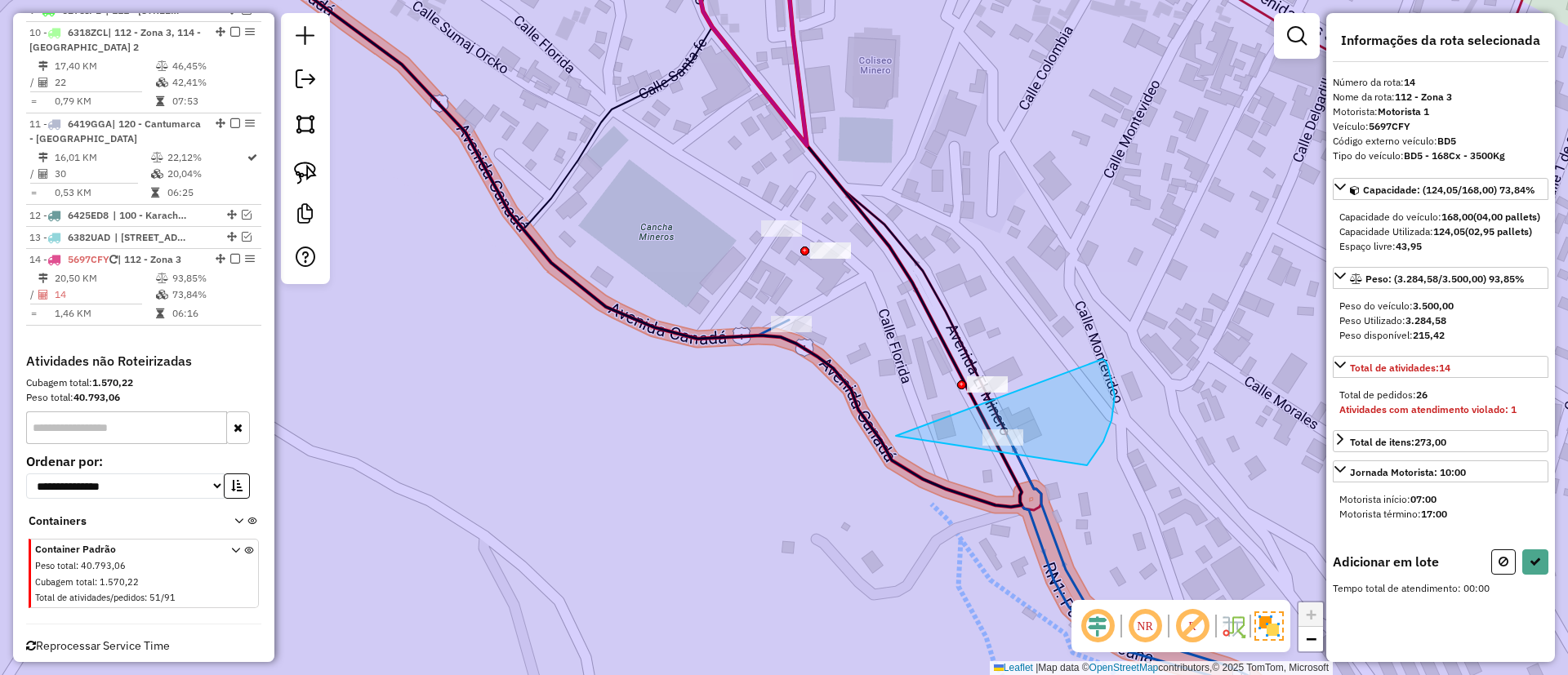
drag, startPoint x: 1115, startPoint y: 396, endPoint x: 1103, endPoint y: 359, distance: 38.9
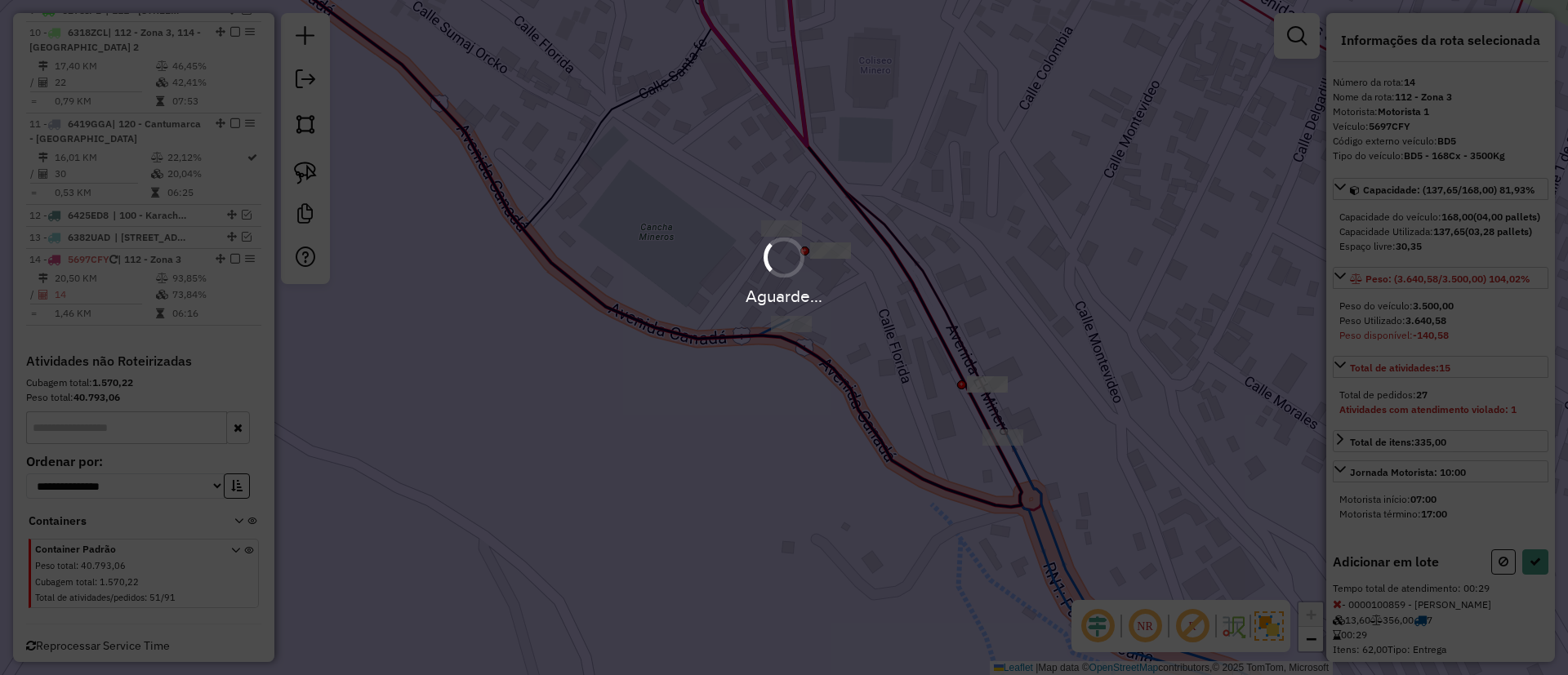
select select "**********"
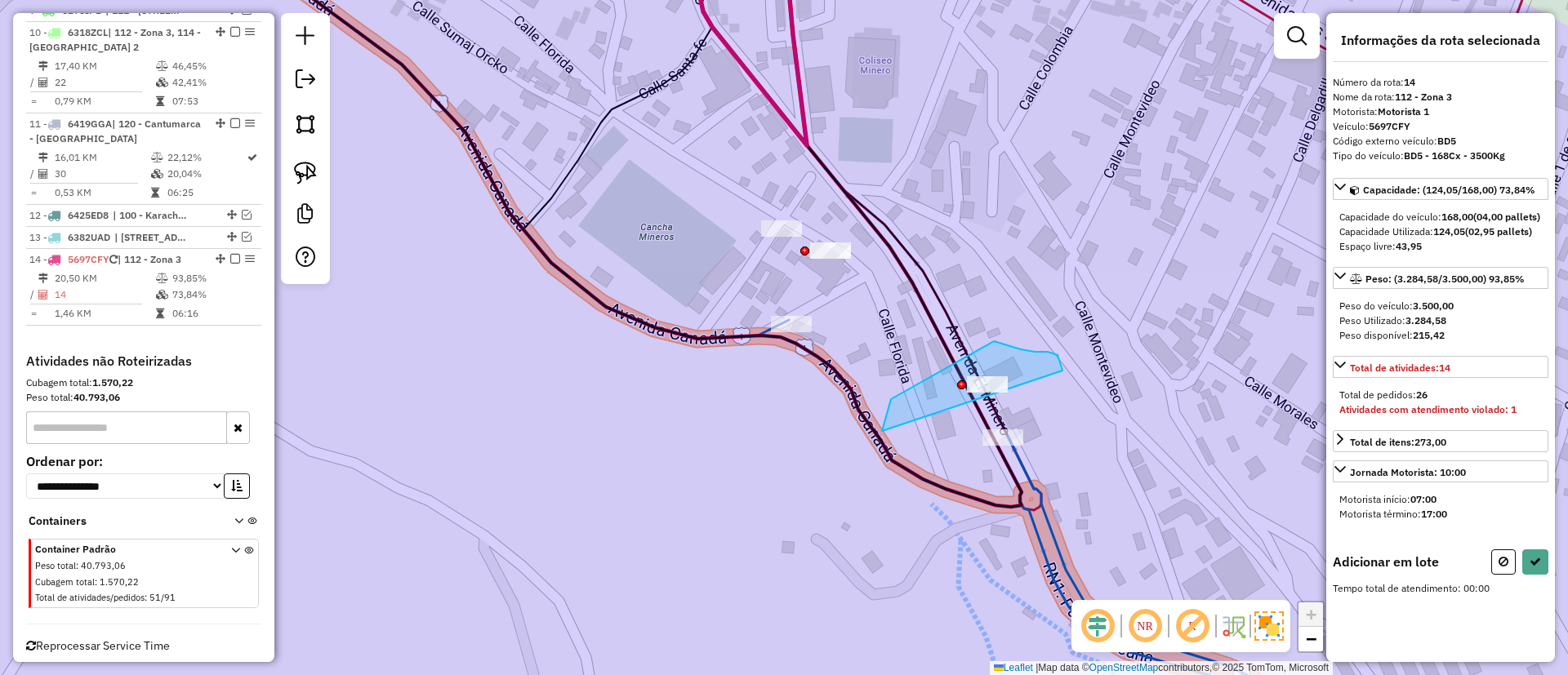
drag, startPoint x: 882, startPoint y: 431, endPoint x: 1063, endPoint y: 372, distance: 190.4
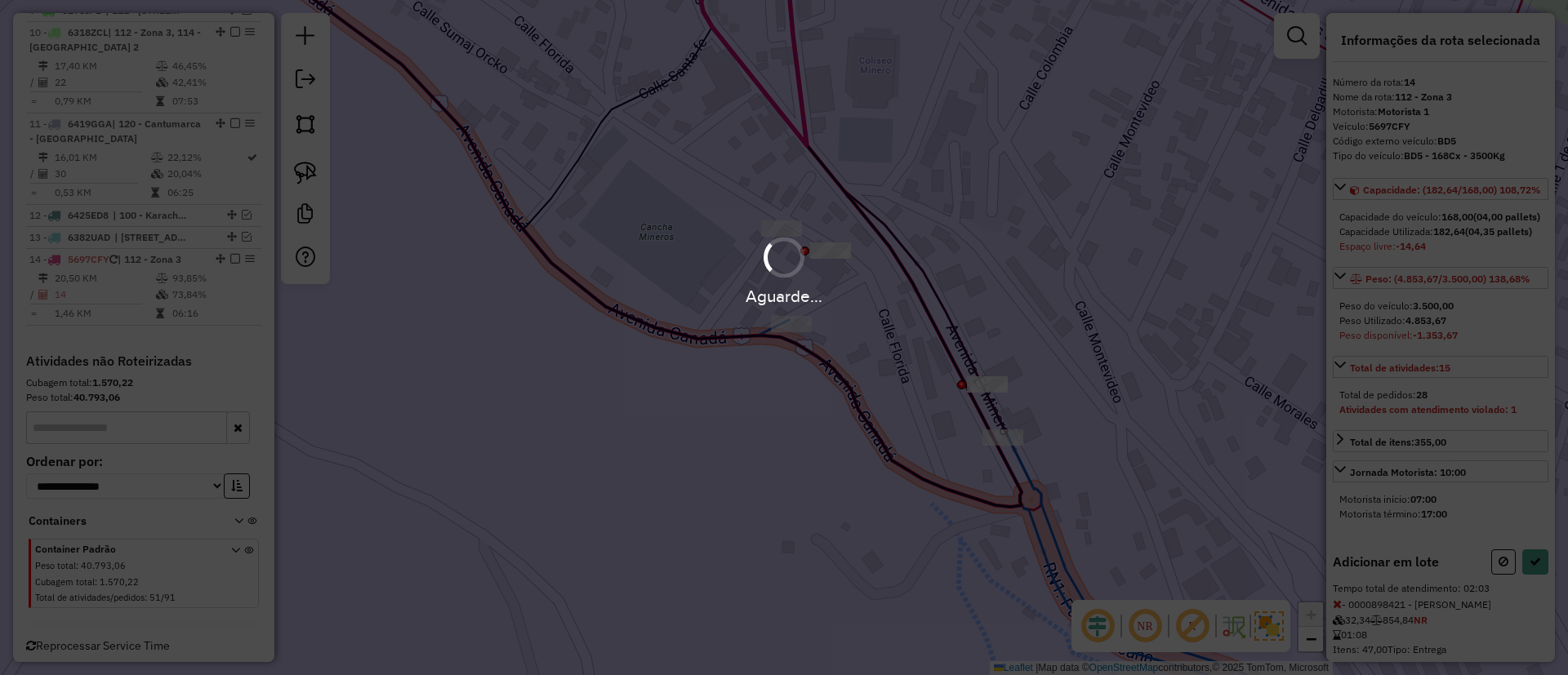
select select "**********"
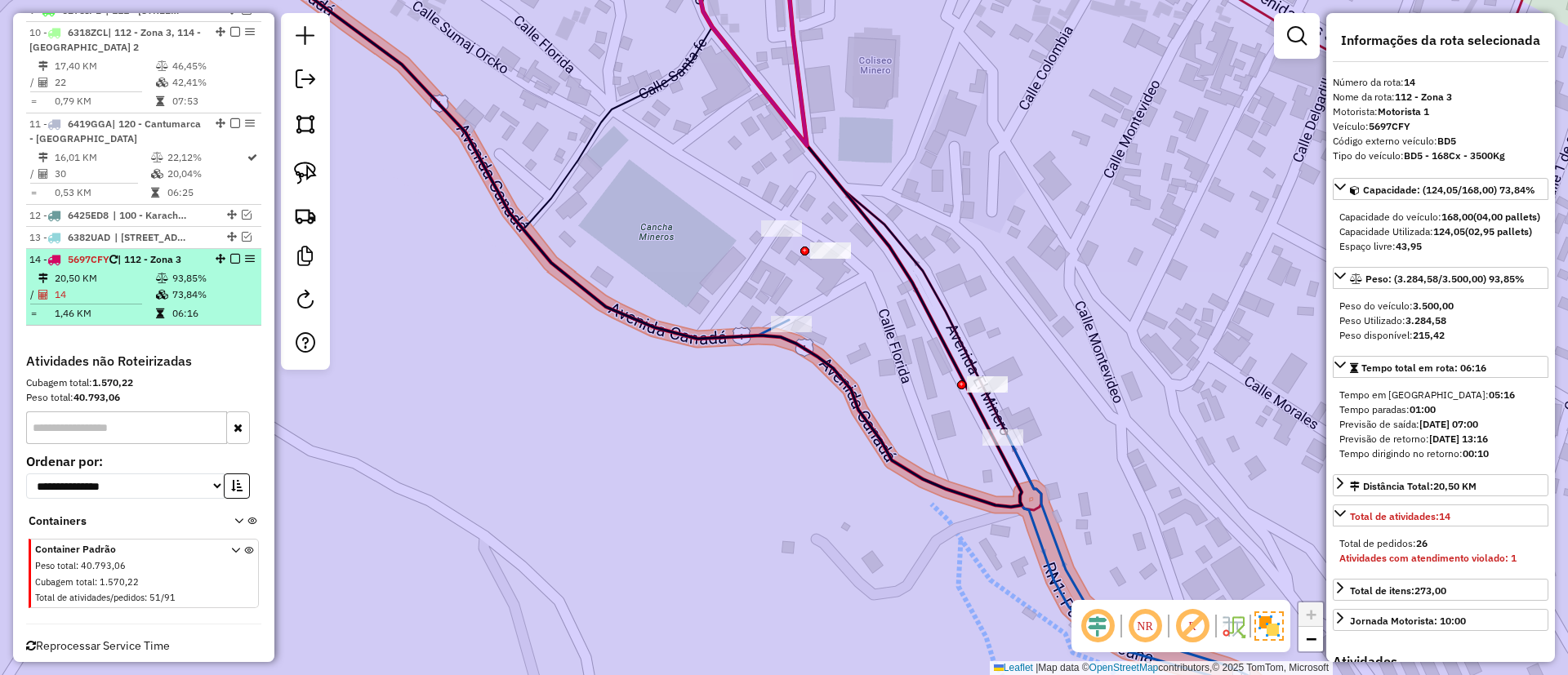
click at [245, 286] on td "73,84%" at bounding box center [213, 294] width 82 height 16
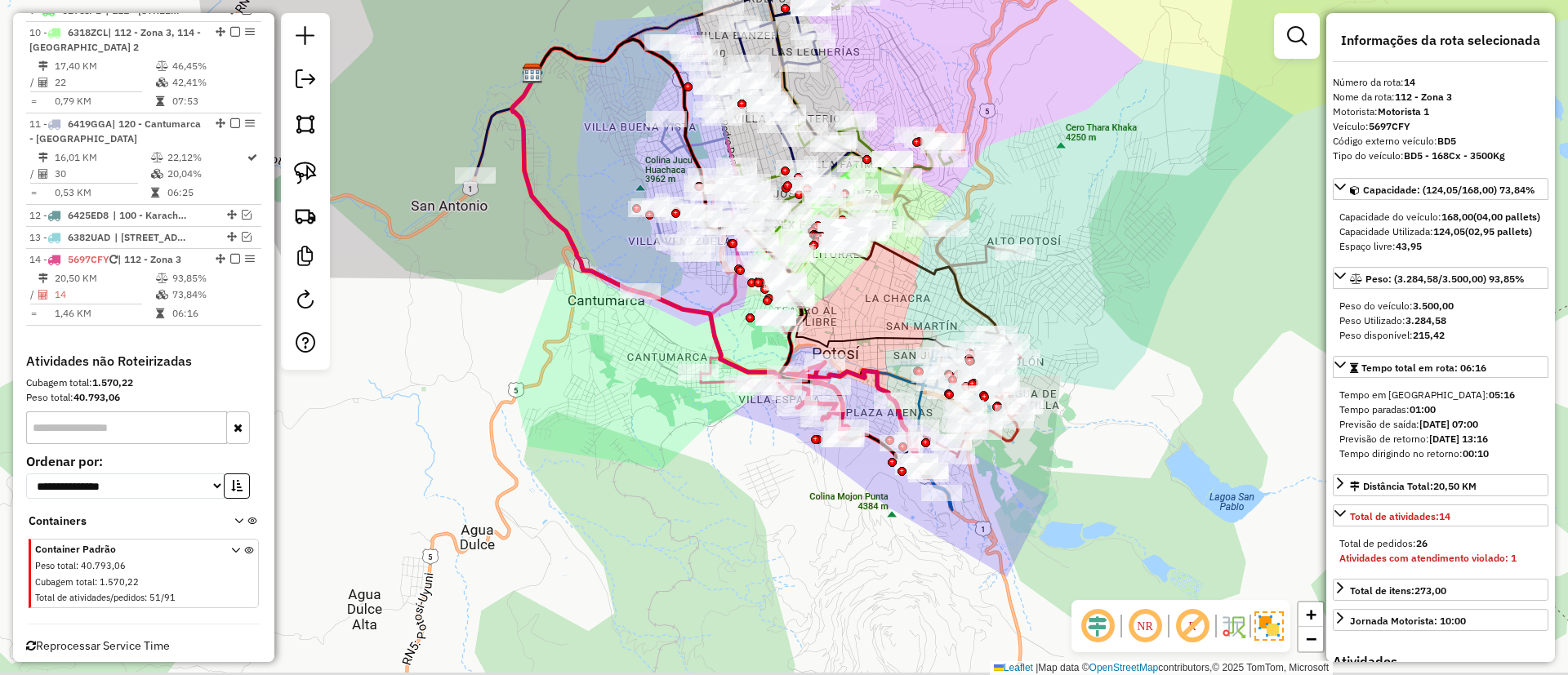
drag, startPoint x: 950, startPoint y: 372, endPoint x: 819, endPoint y: 233, distance: 191.0
click at [820, 210] on div "Janela de atendimento Grade de atendimento Capacidade Transportadoras Veículos …" at bounding box center [784, 338] width 1568 height 675
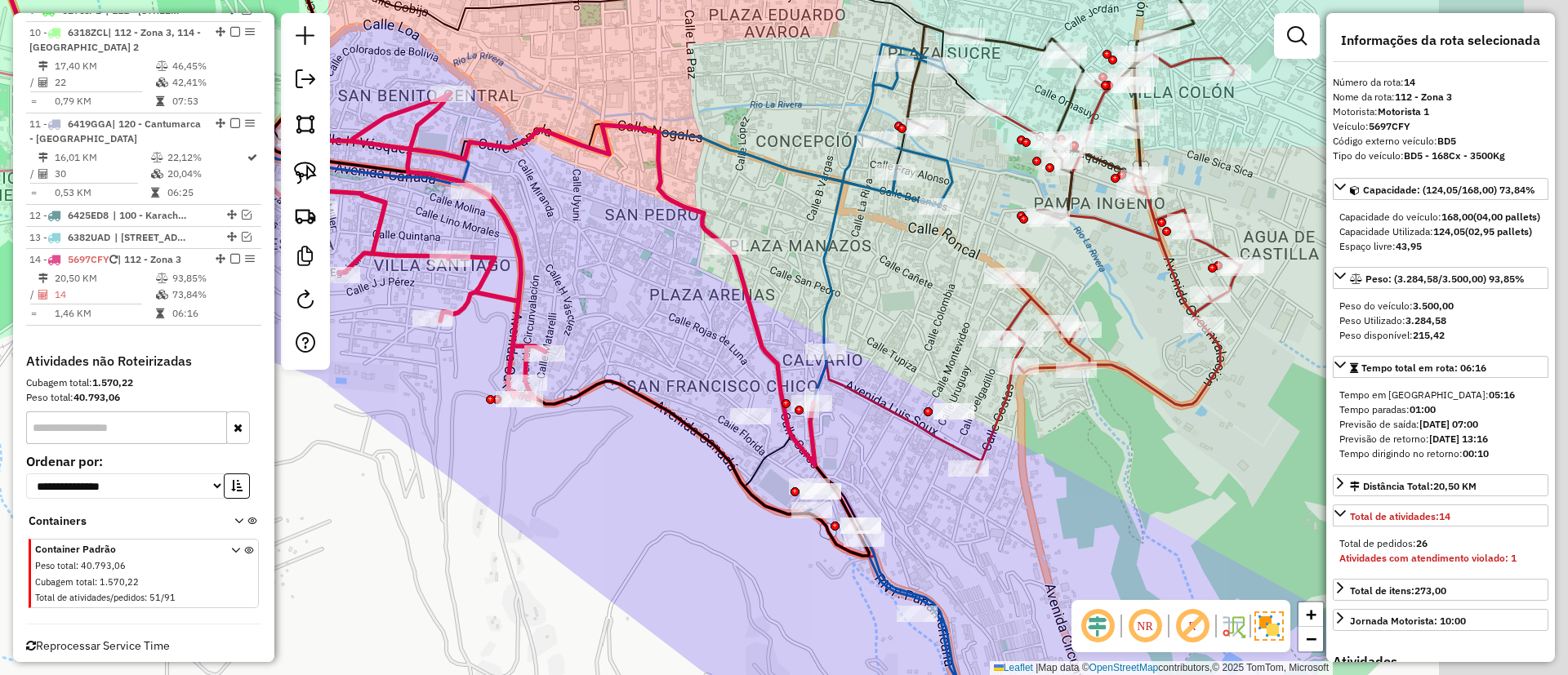
drag, startPoint x: 1082, startPoint y: 356, endPoint x: 713, endPoint y: 299, distance: 373.4
click at [713, 299] on icon at bounding box center [545, 280] width 541 height 372
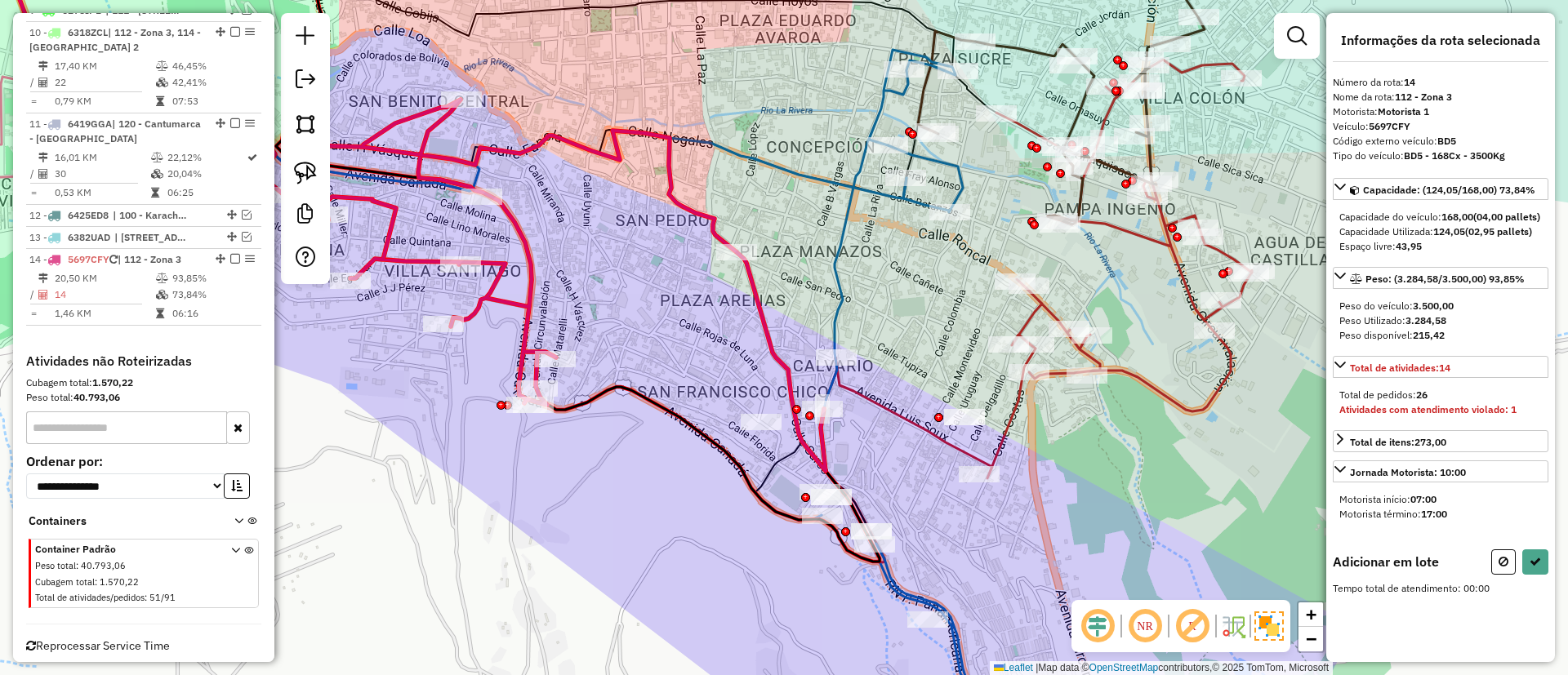
drag, startPoint x: 767, startPoint y: 402, endPoint x: 769, endPoint y: 301, distance: 101.0
click at [784, 316] on div "Rota 10 - Placa 6318ZCL 0000913078 - MADELEY GISELA Janela de atendimento Grade…" at bounding box center [784, 338] width 1568 height 675
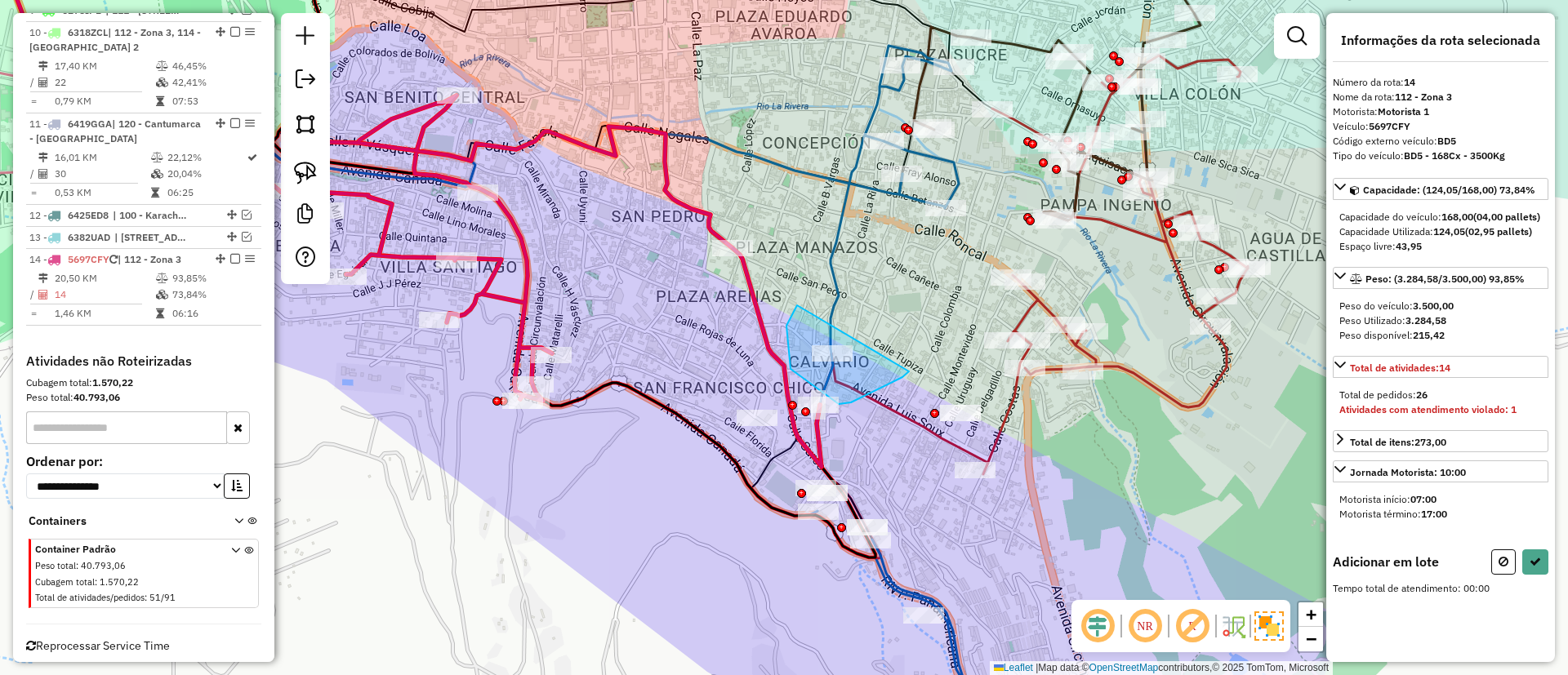
drag, startPoint x: 791, startPoint y: 369, endPoint x: 915, endPoint y: 328, distance: 130.6
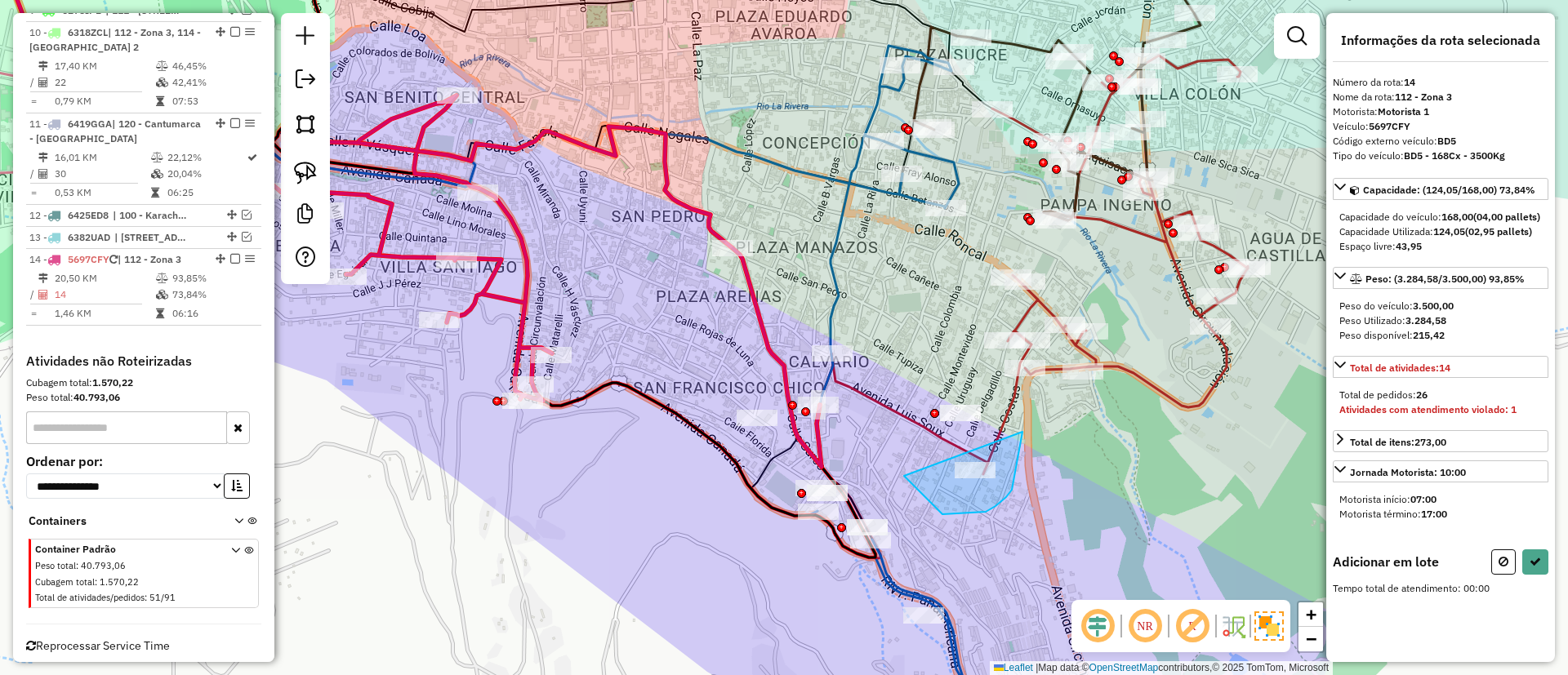
drag, startPoint x: 996, startPoint y: 506, endPoint x: 1017, endPoint y: 424, distance: 84.6
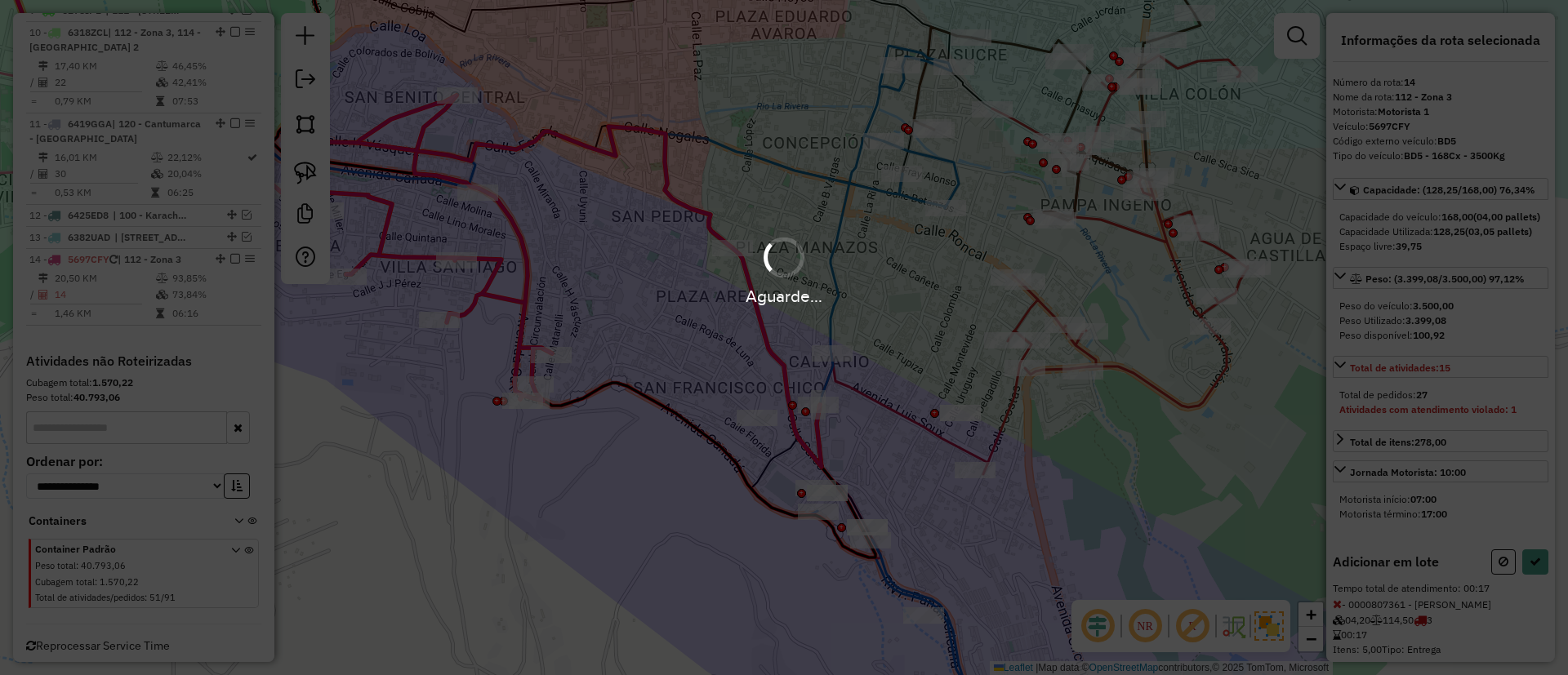
select select "**********"
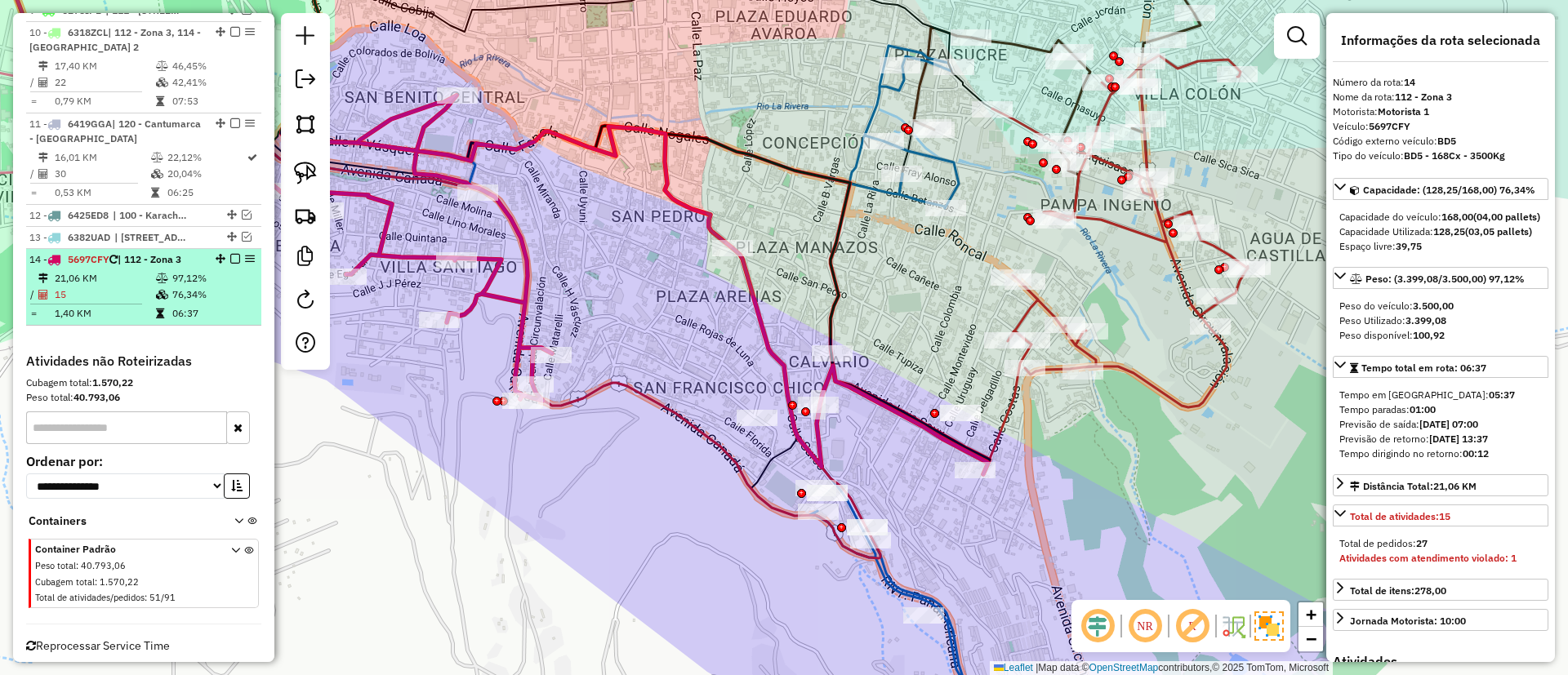
click at [235, 254] on em at bounding box center [235, 259] width 10 height 10
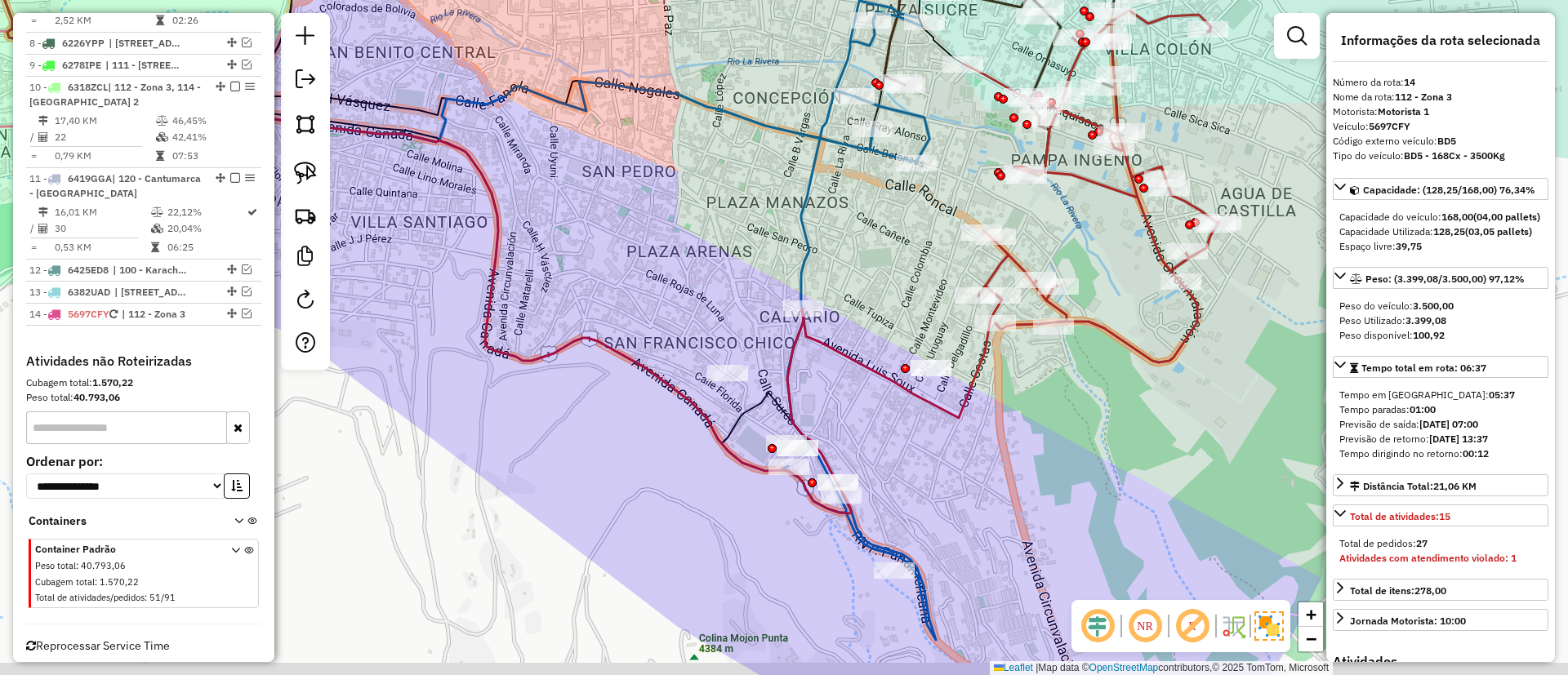
drag, startPoint x: 779, startPoint y: 319, endPoint x: 734, endPoint y: 244, distance: 87.5
click at [734, 244] on div "Rota 10 - Placa 6318ZCL 0000913078 - MADELEY GISELA Janela de atendimento Grade…" at bounding box center [784, 338] width 1568 height 675
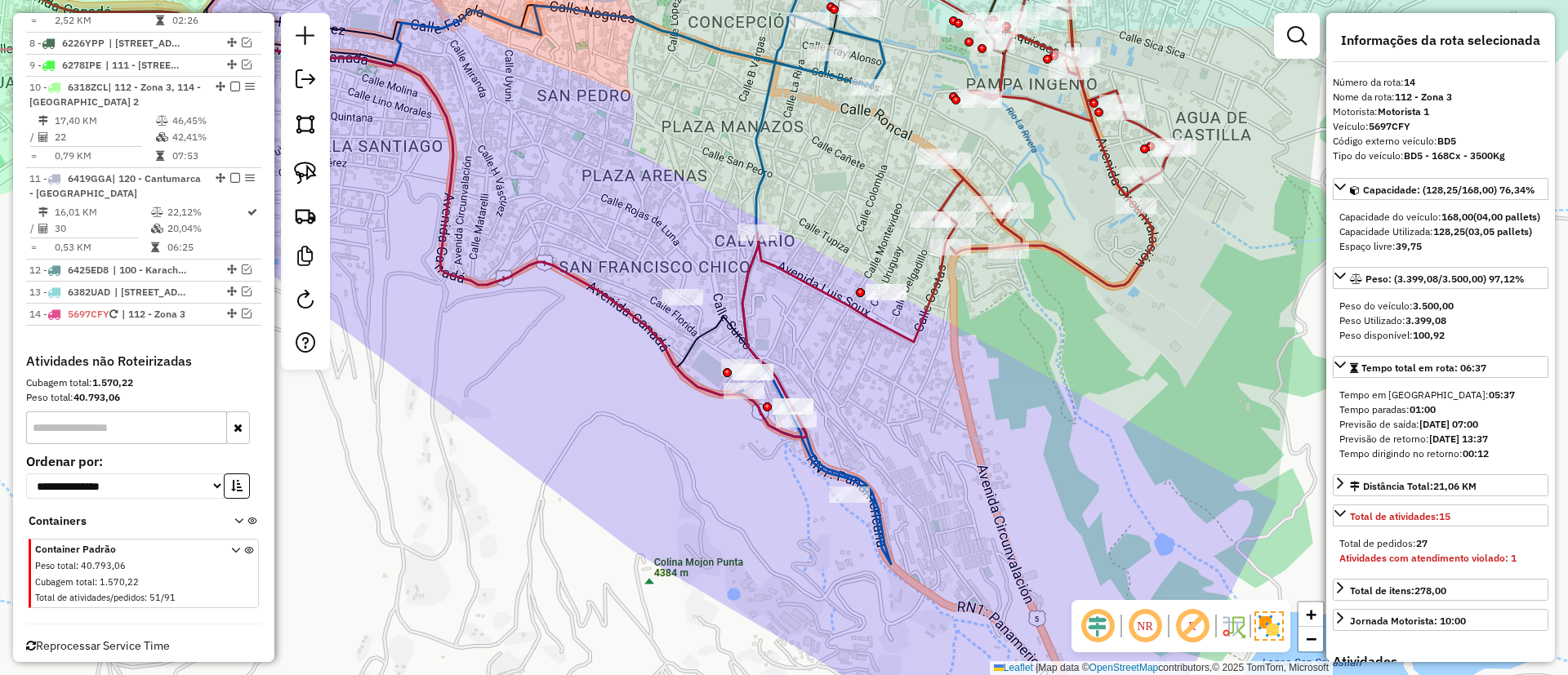
click at [823, 455] on icon at bounding box center [813, 248] width 156 height 631
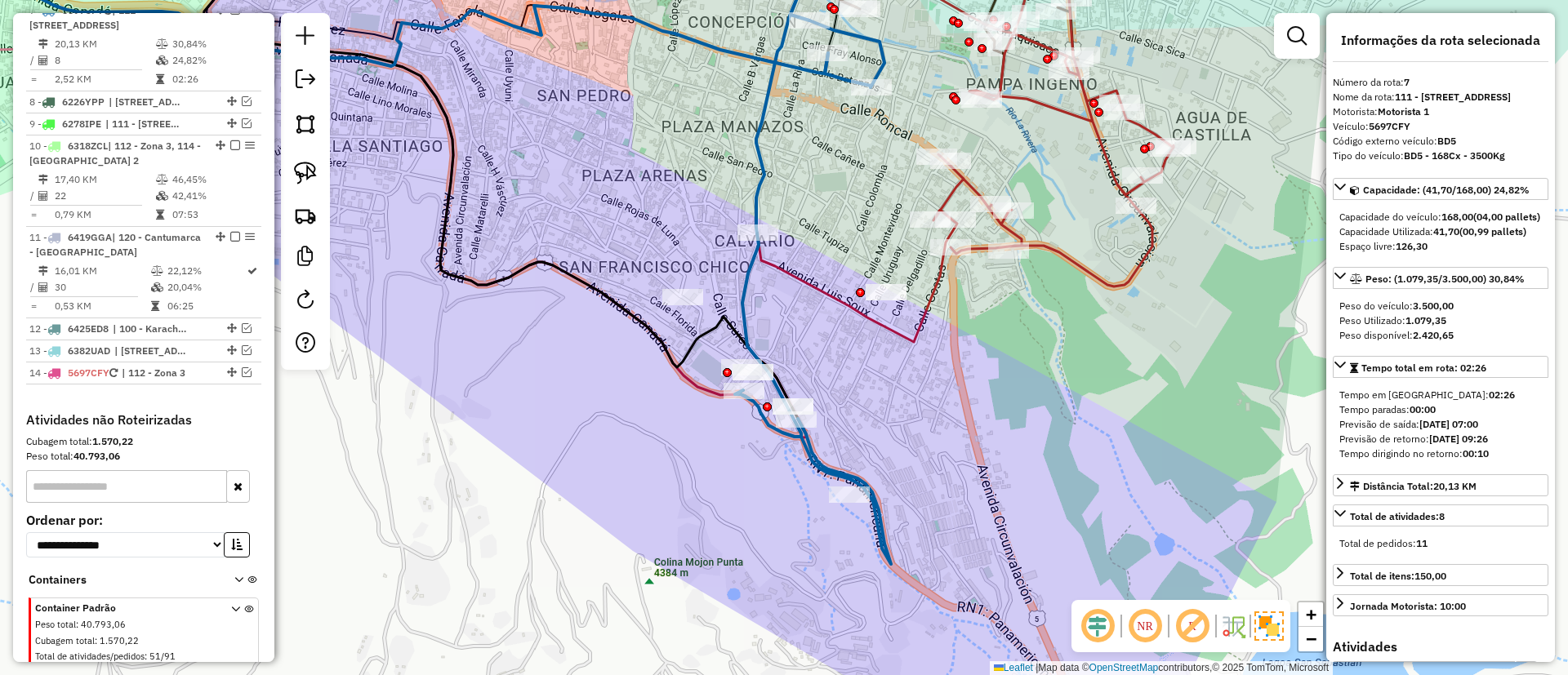
scroll to position [1192, 0]
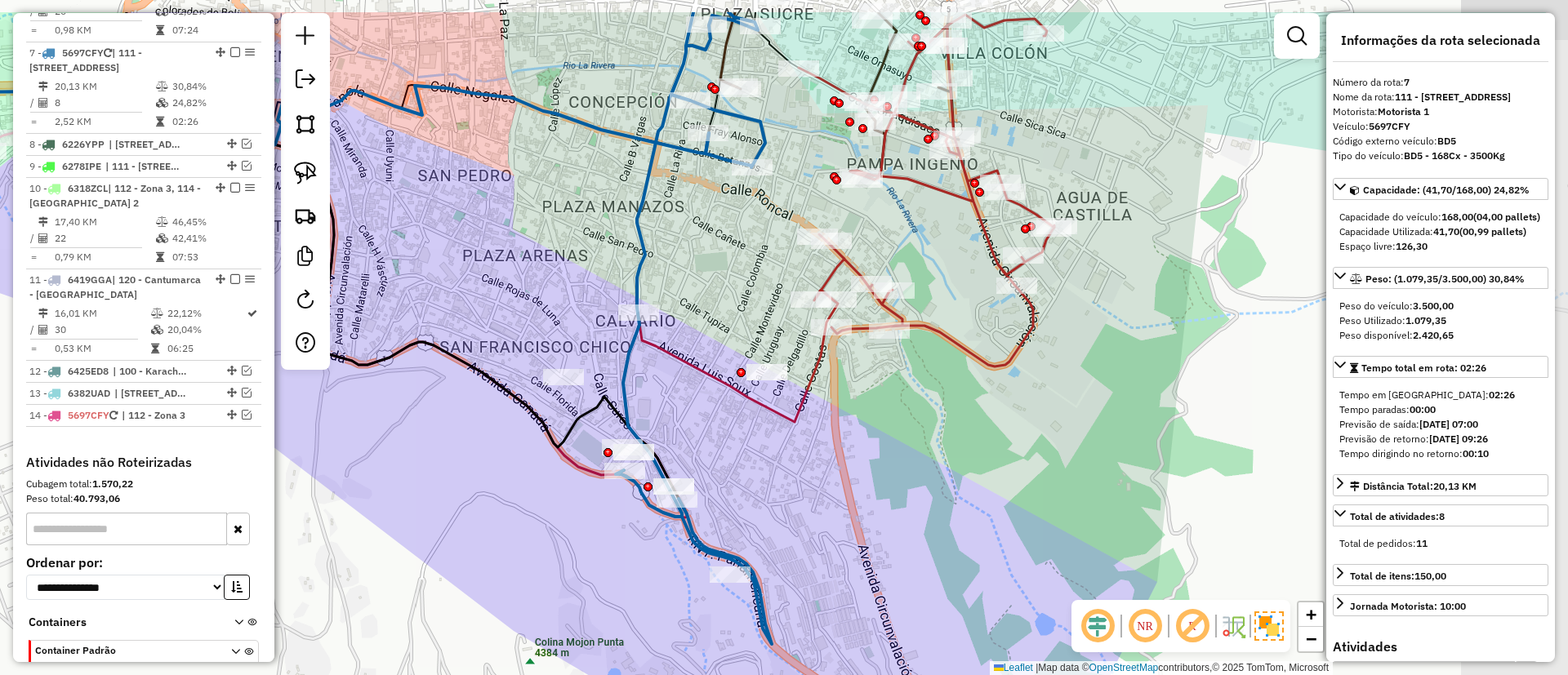
drag, startPoint x: 903, startPoint y: 448, endPoint x: 863, endPoint y: 486, distance: 55.2
click at [863, 486] on div "Janela de atendimento Grade de atendimento Capacidade Transportadoras Veículos …" at bounding box center [784, 338] width 1568 height 675
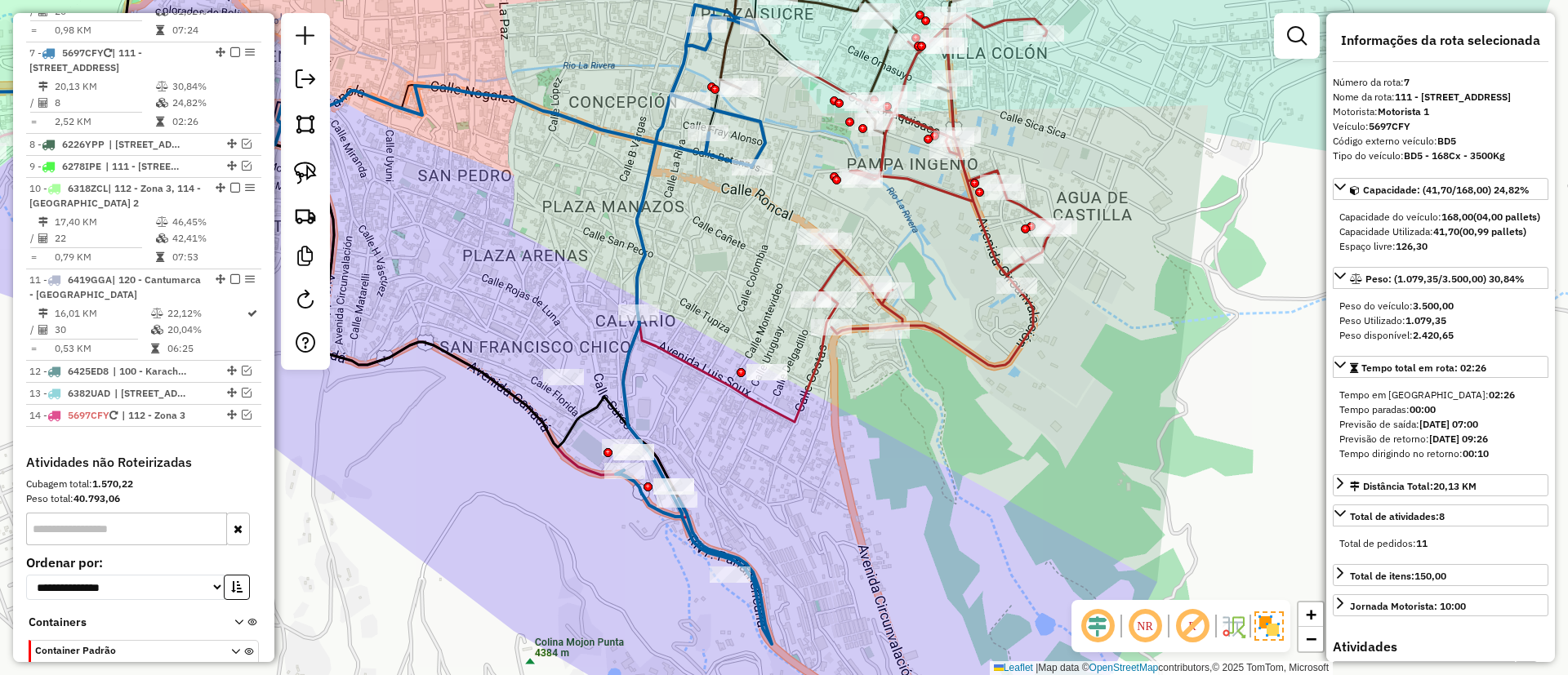
click at [953, 322] on div "Janela de atendimento Grade de atendimento Capacidade Transportadoras Veículos …" at bounding box center [784, 338] width 1568 height 675
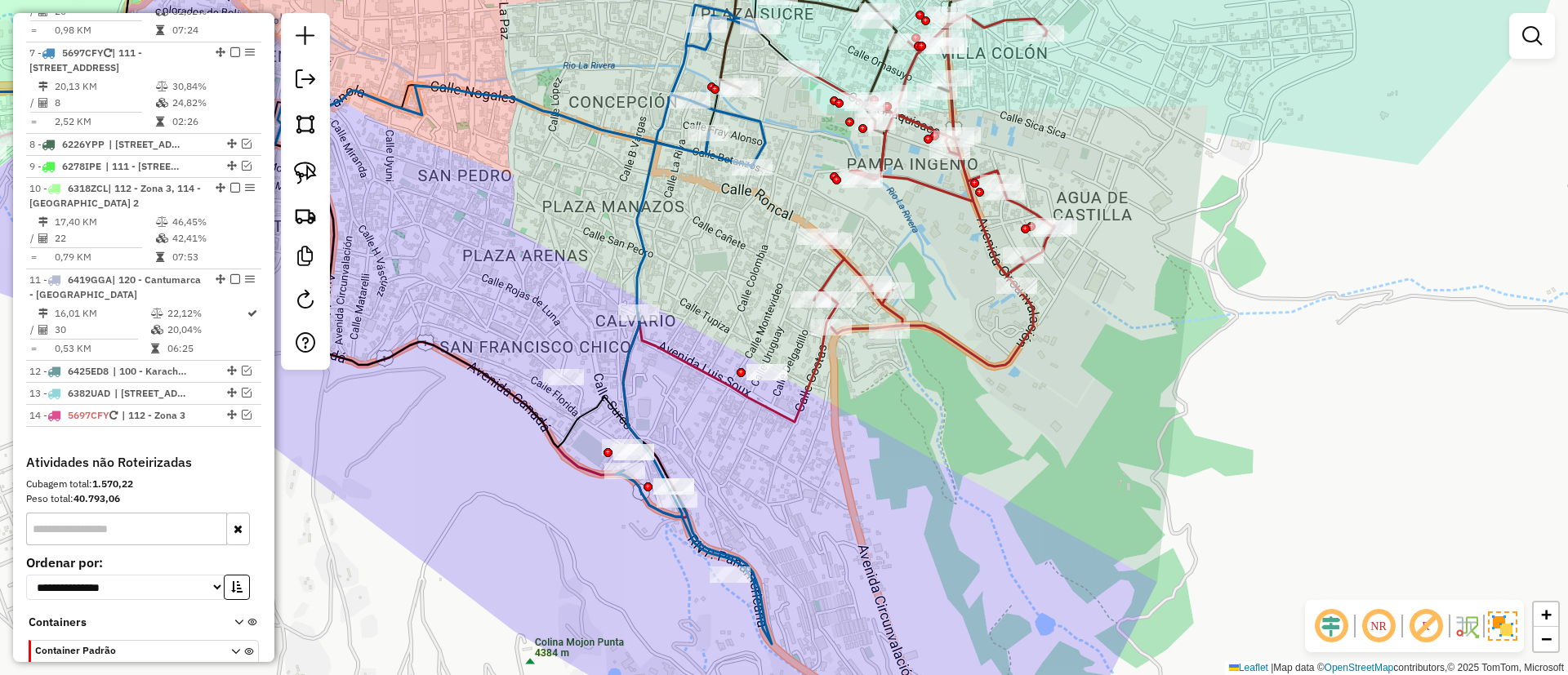
click at [944, 332] on icon at bounding box center [846, 219] width 417 height 407
select select "**********"
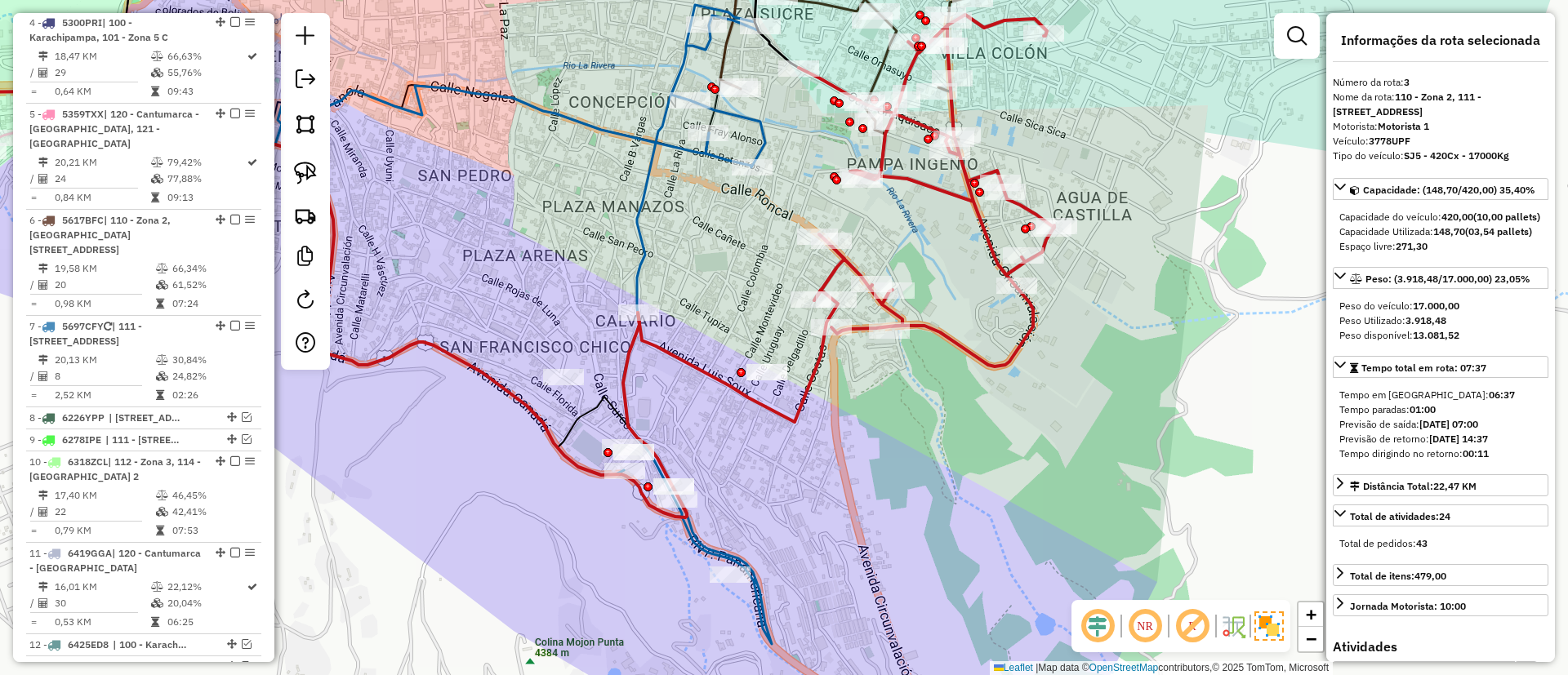
scroll to position [826, 0]
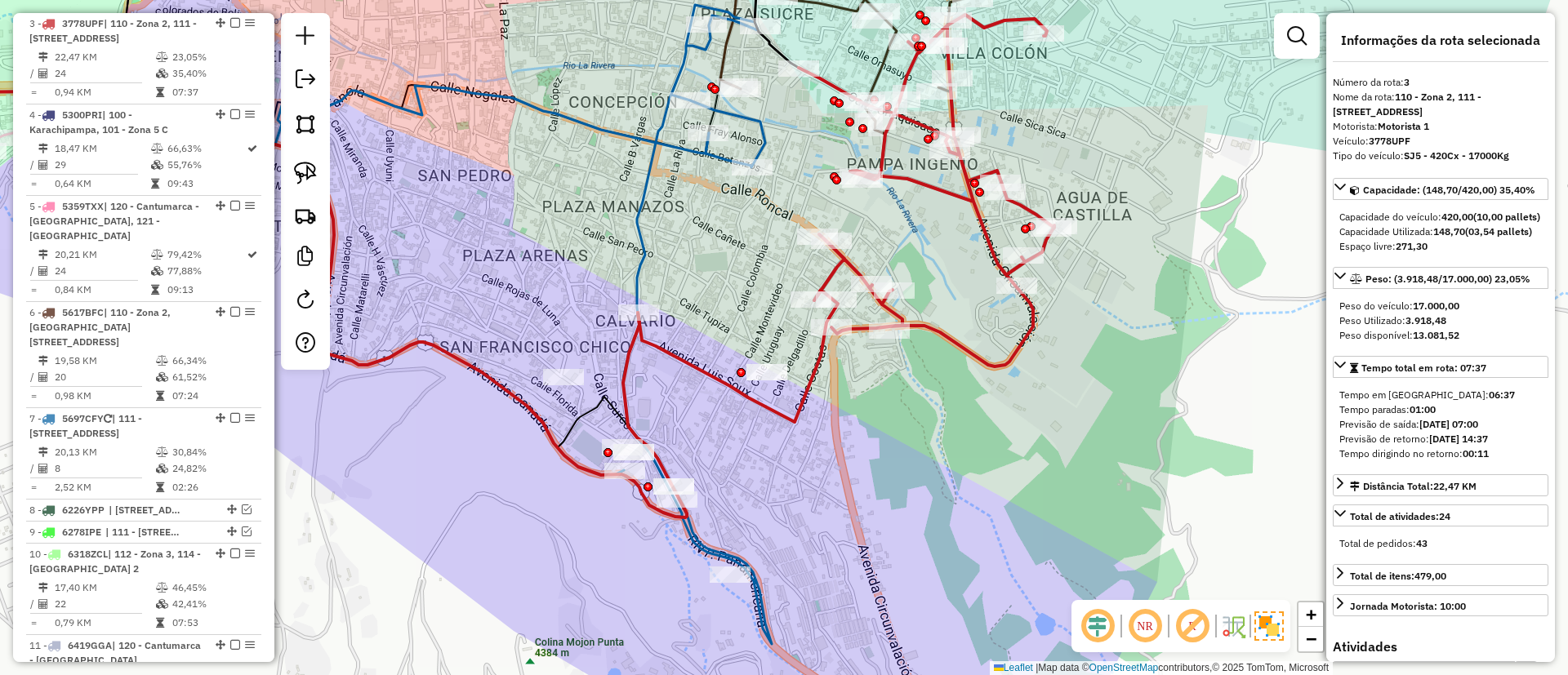
drag, startPoint x: 924, startPoint y: 384, endPoint x: 955, endPoint y: 348, distance: 47.5
click at [955, 348] on div "Janela de atendimento Grade de atendimento Capacidade Transportadoras Veículos …" at bounding box center [784, 338] width 1568 height 675
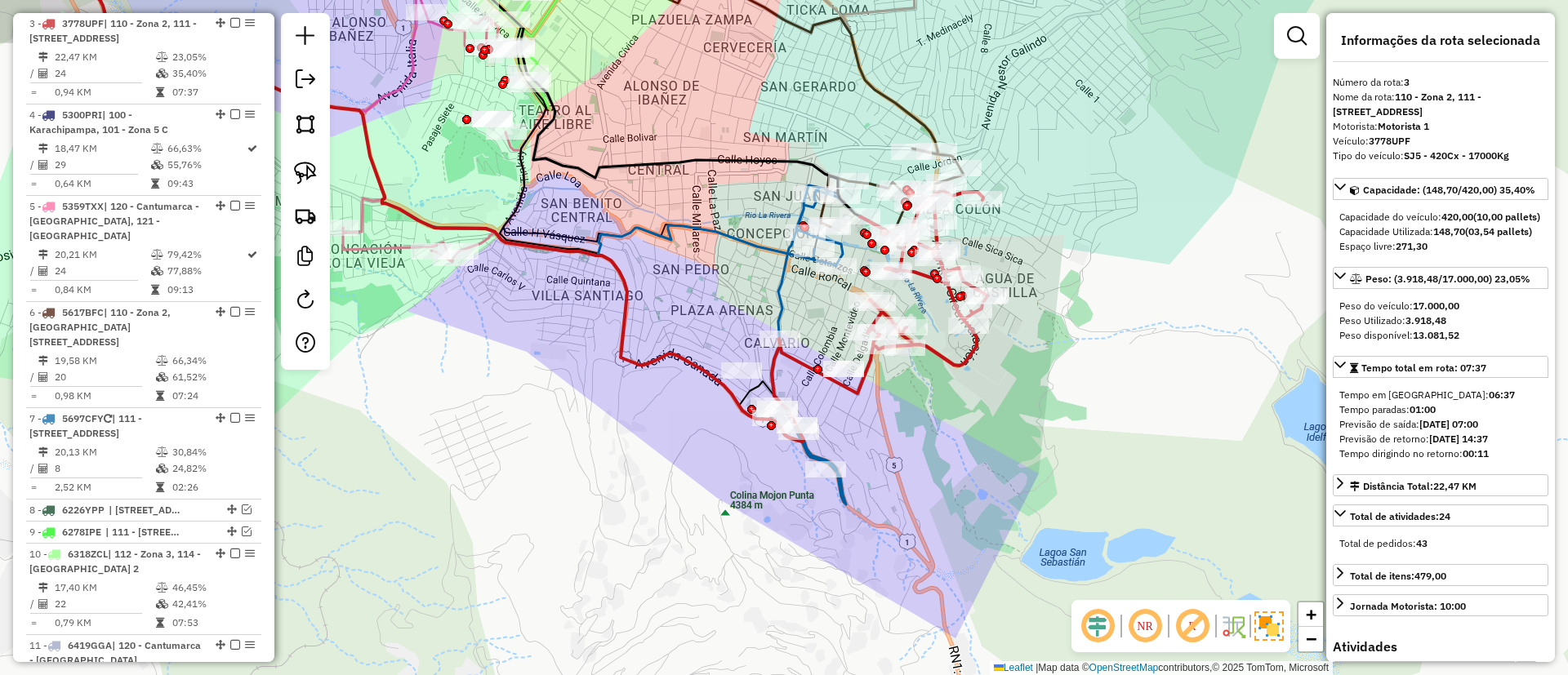
drag, startPoint x: 942, startPoint y: 366, endPoint x: 769, endPoint y: 371, distance: 173.1
click at [908, 394] on div "Janela de atendimento Grade de atendimento Capacidade Transportadoras Veículos …" at bounding box center [784, 338] width 1568 height 675
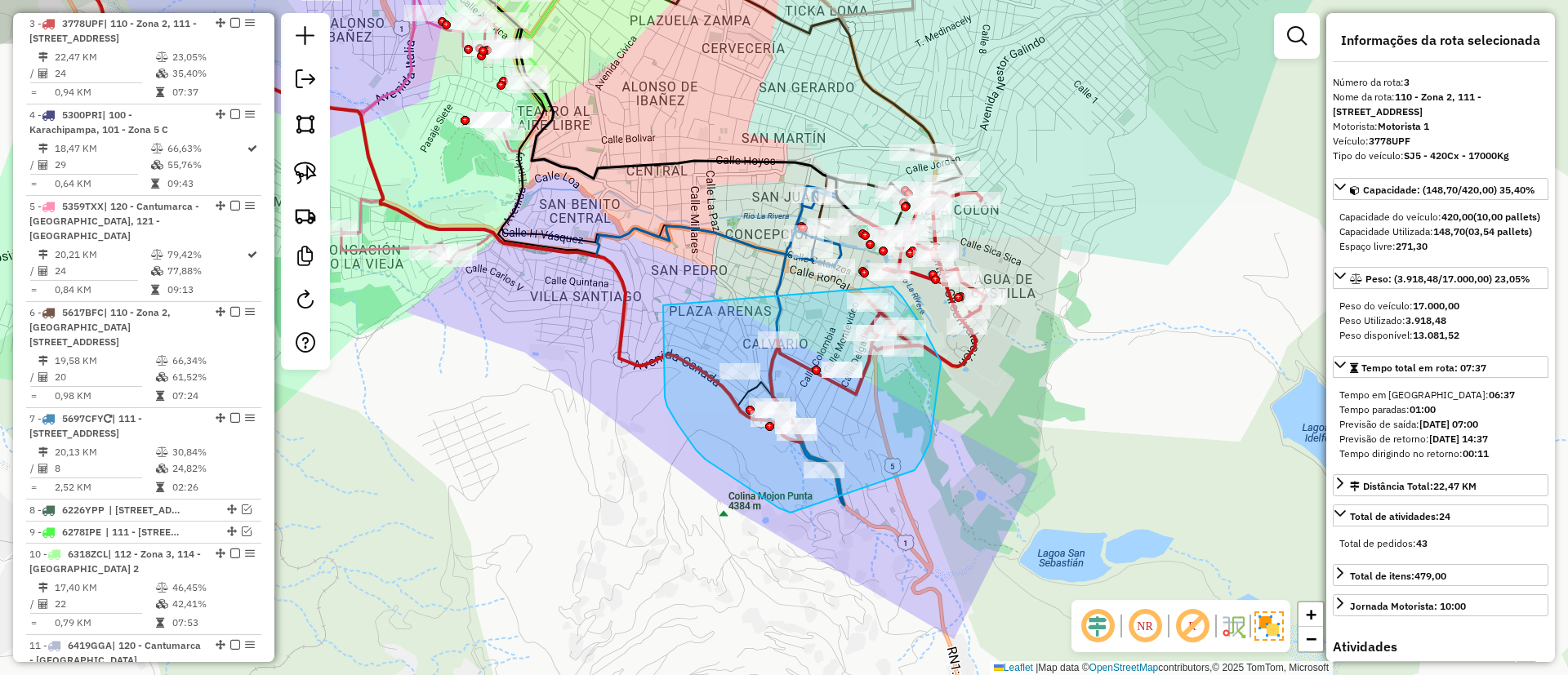
drag, startPoint x: 706, startPoint y: 460, endPoint x: 893, endPoint y: 286, distance: 255.4
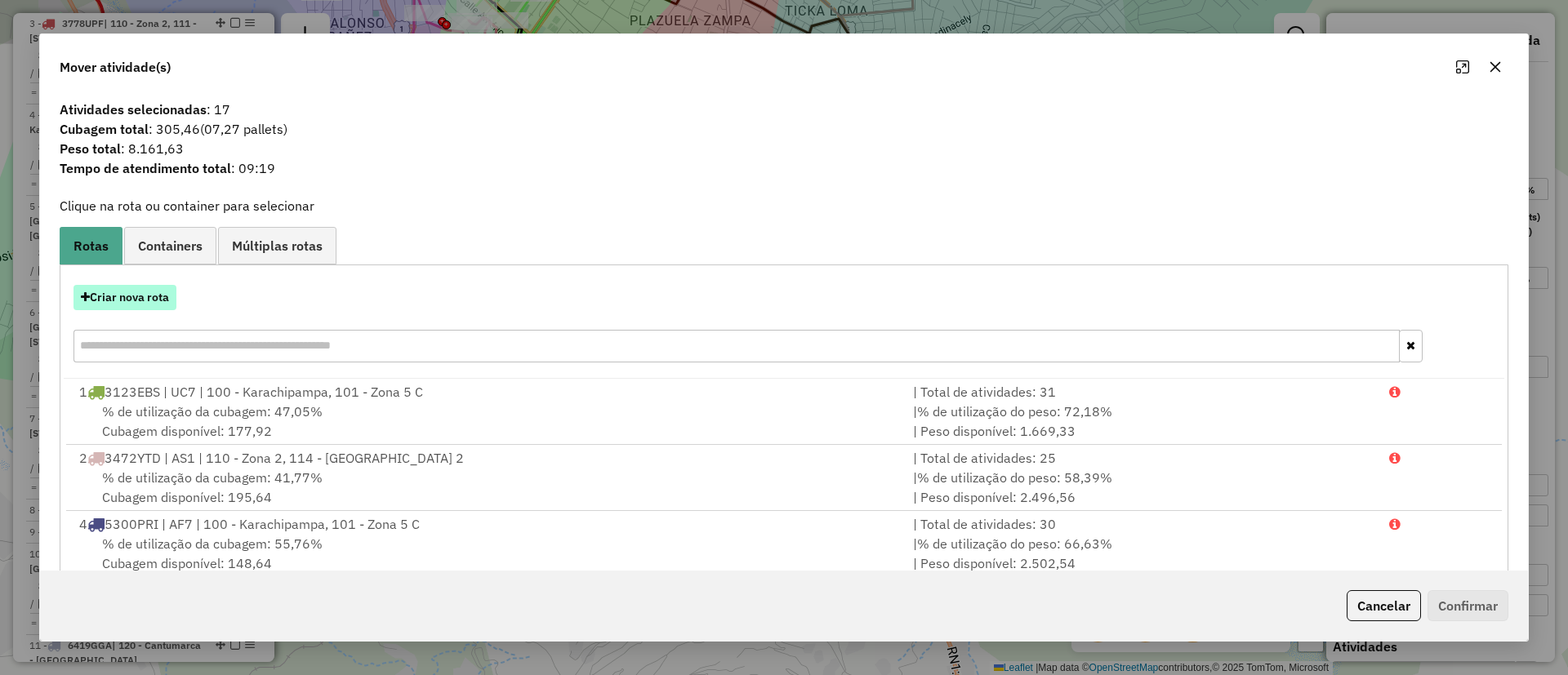
click at [131, 298] on button "Criar nova rota" at bounding box center [125, 297] width 103 height 25
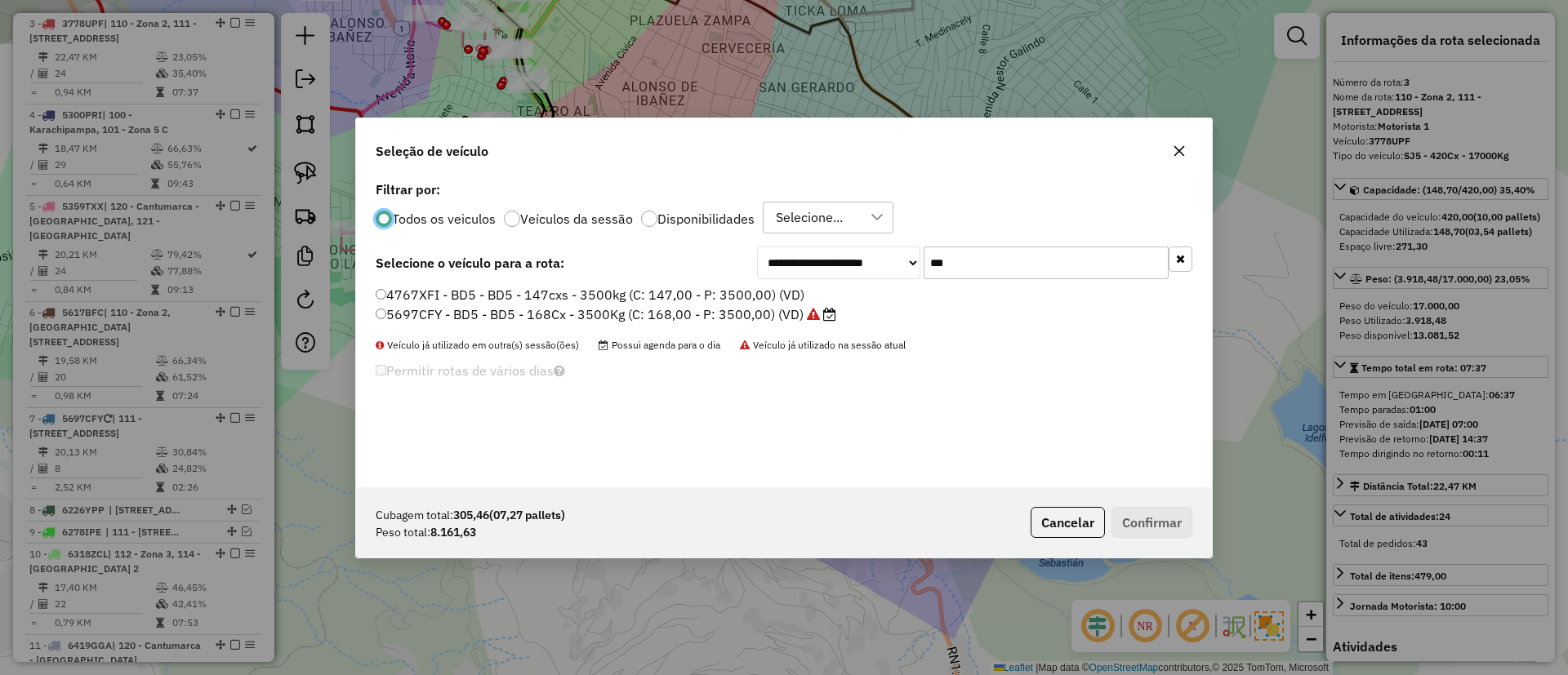
scroll to position [9, 5]
drag, startPoint x: 978, startPoint y: 253, endPoint x: 910, endPoint y: 264, distance: 68.9
click at [910, 264] on div "**********" at bounding box center [975, 262] width 436 height 33
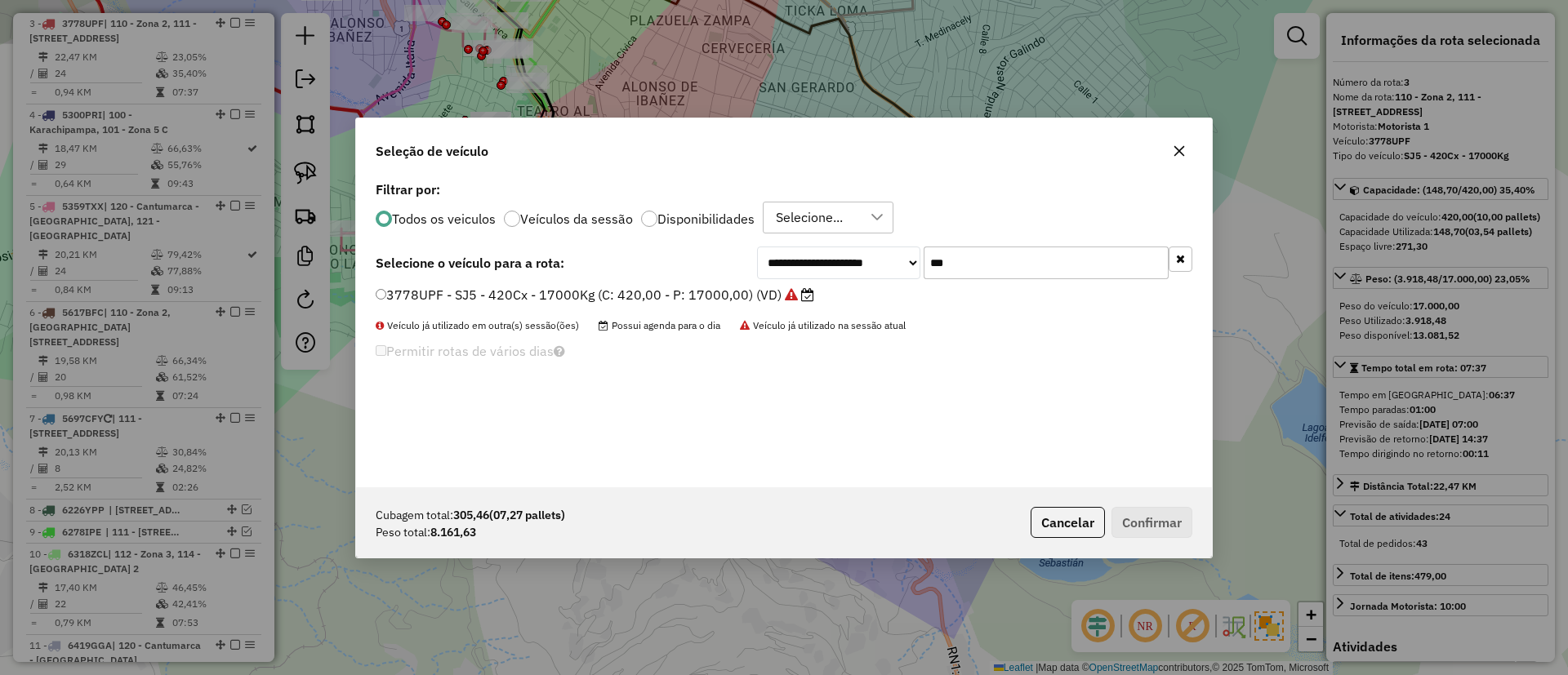
type input "***"
click at [747, 291] on label "3778UPF - SJ5 - 420Cx - 17000Kg (C: 420,00 - P: 17000,00) (VD)" at bounding box center [594, 294] width 438 height 19
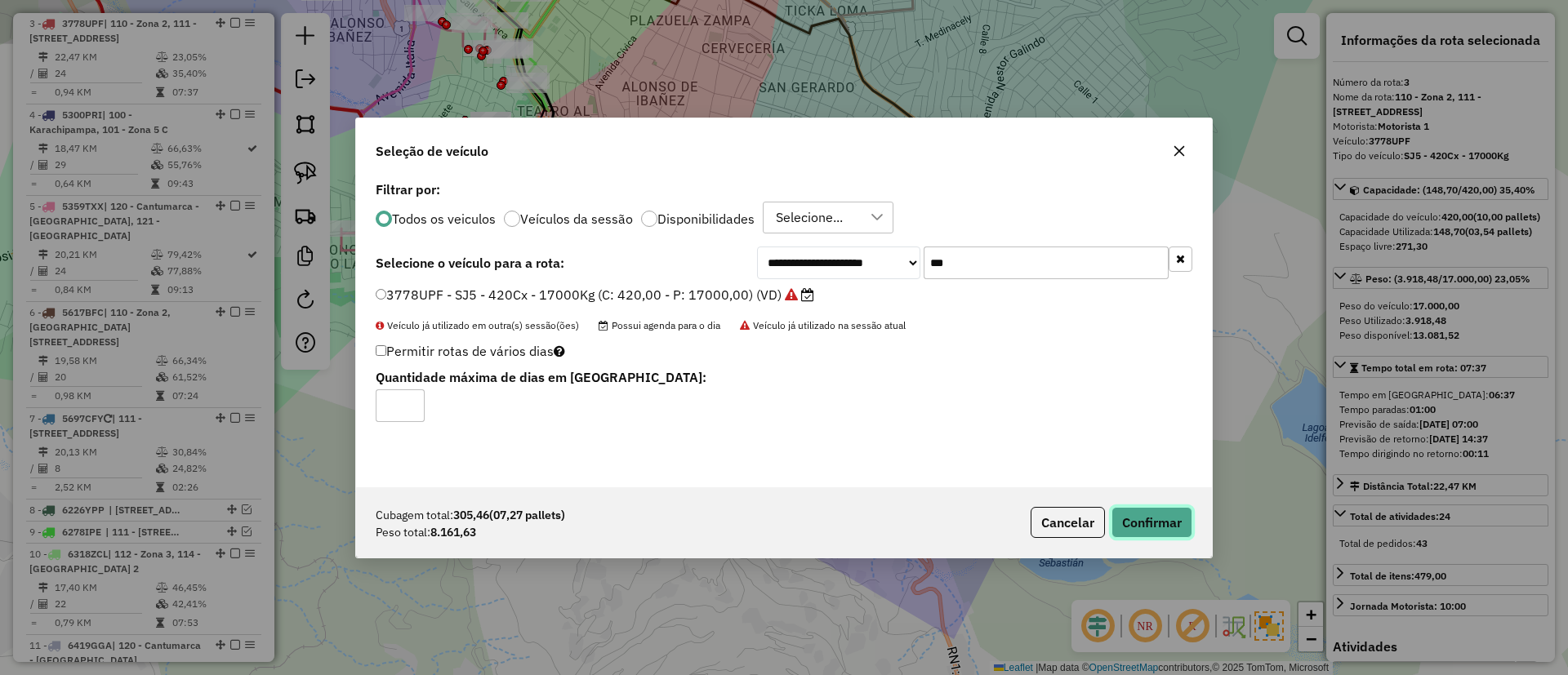
click at [1126, 519] on button "Confirmar" at bounding box center [1152, 522] width 80 height 31
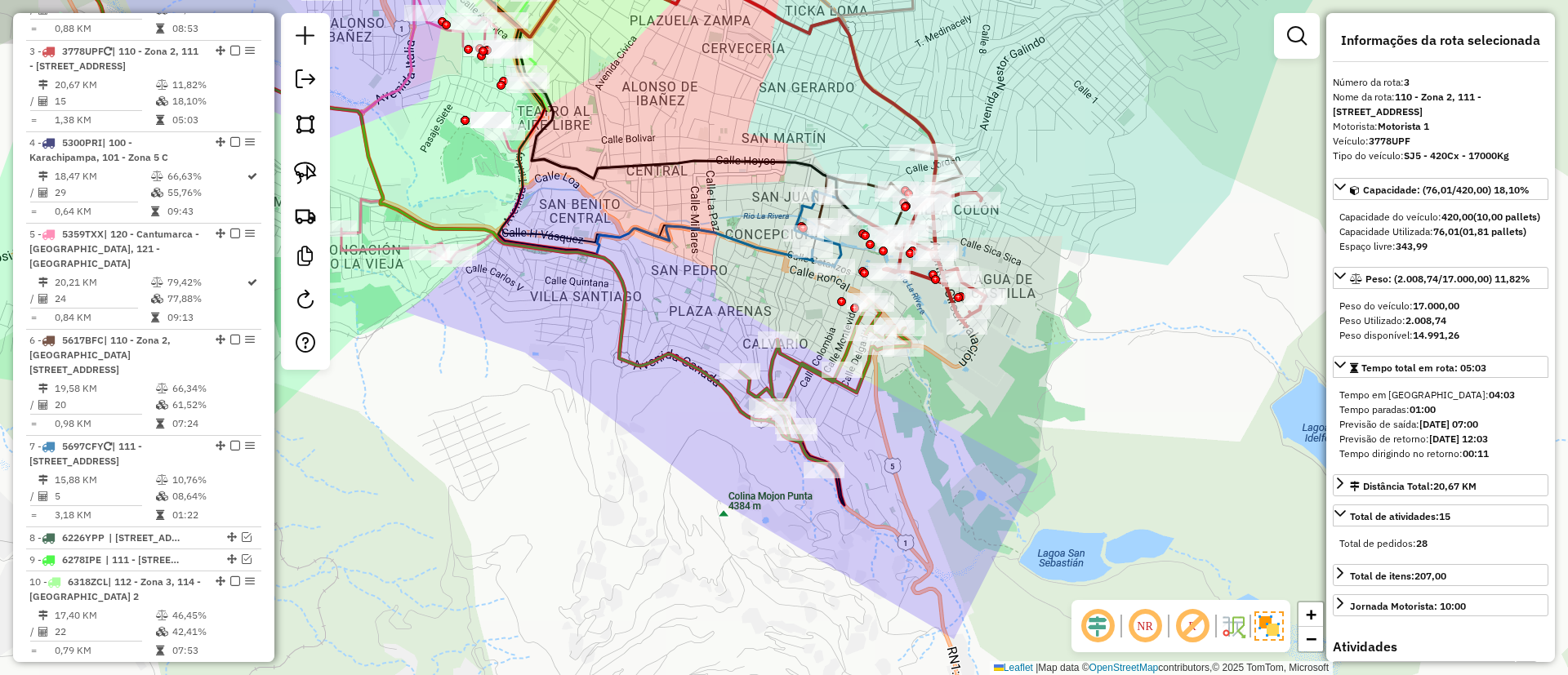
scroll to position [826, 0]
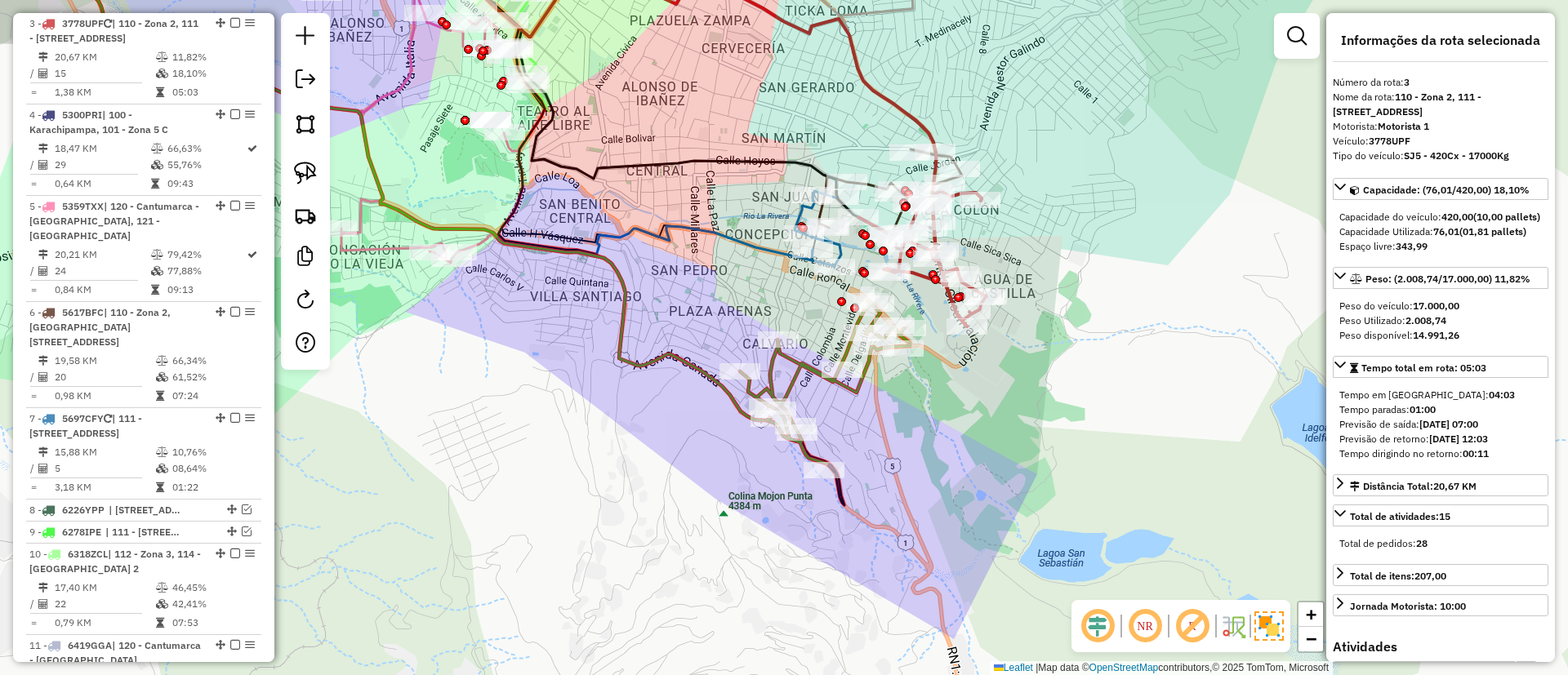
click at [802, 378] on icon at bounding box center [825, 382] width 170 height 163
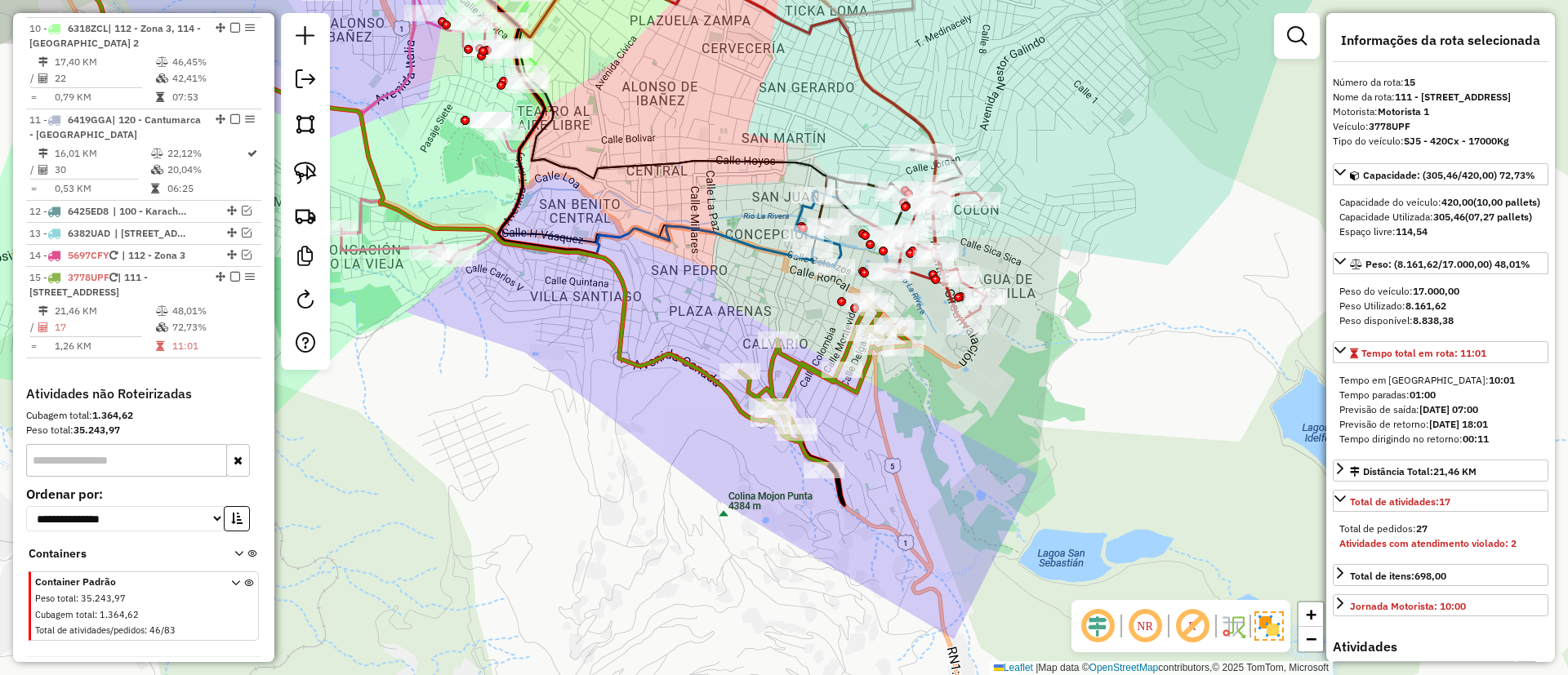
scroll to position [1384, 0]
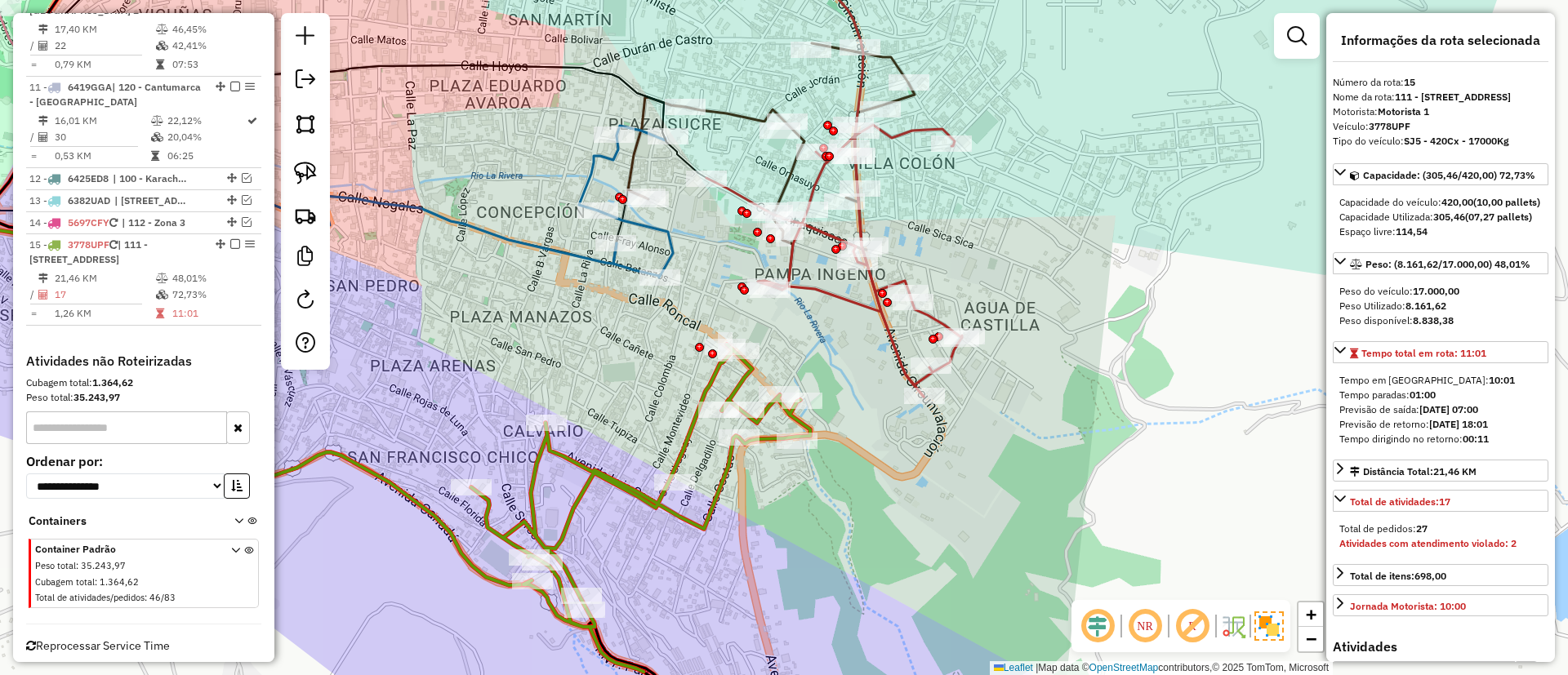
drag, startPoint x: 805, startPoint y: 306, endPoint x: 663, endPoint y: 343, distance: 146.7
click at [663, 343] on div "Janela de atendimento Grade de atendimento Capacidade Transportadoras Veículos …" at bounding box center [784, 338] width 1568 height 675
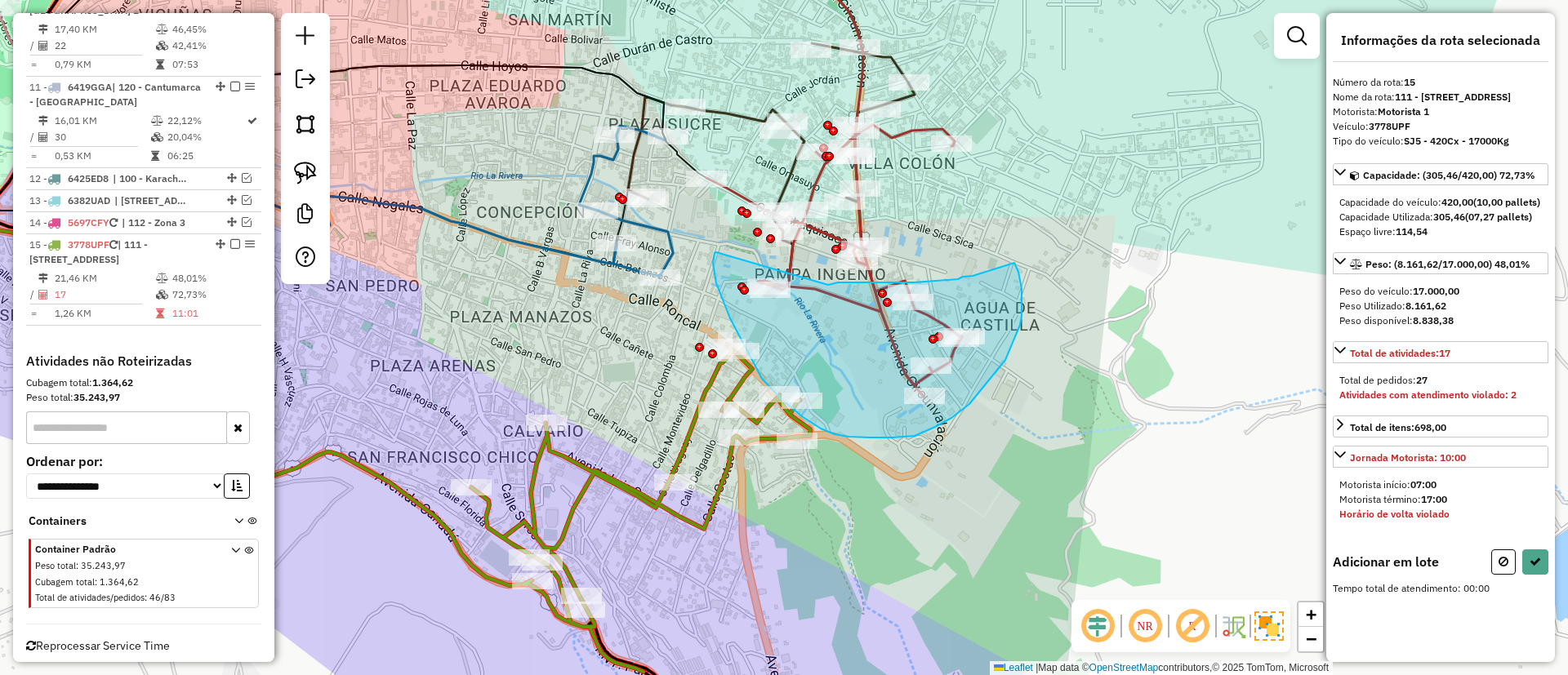
drag, startPoint x: 713, startPoint y: 264, endPoint x: 828, endPoint y: 285, distance: 116.9
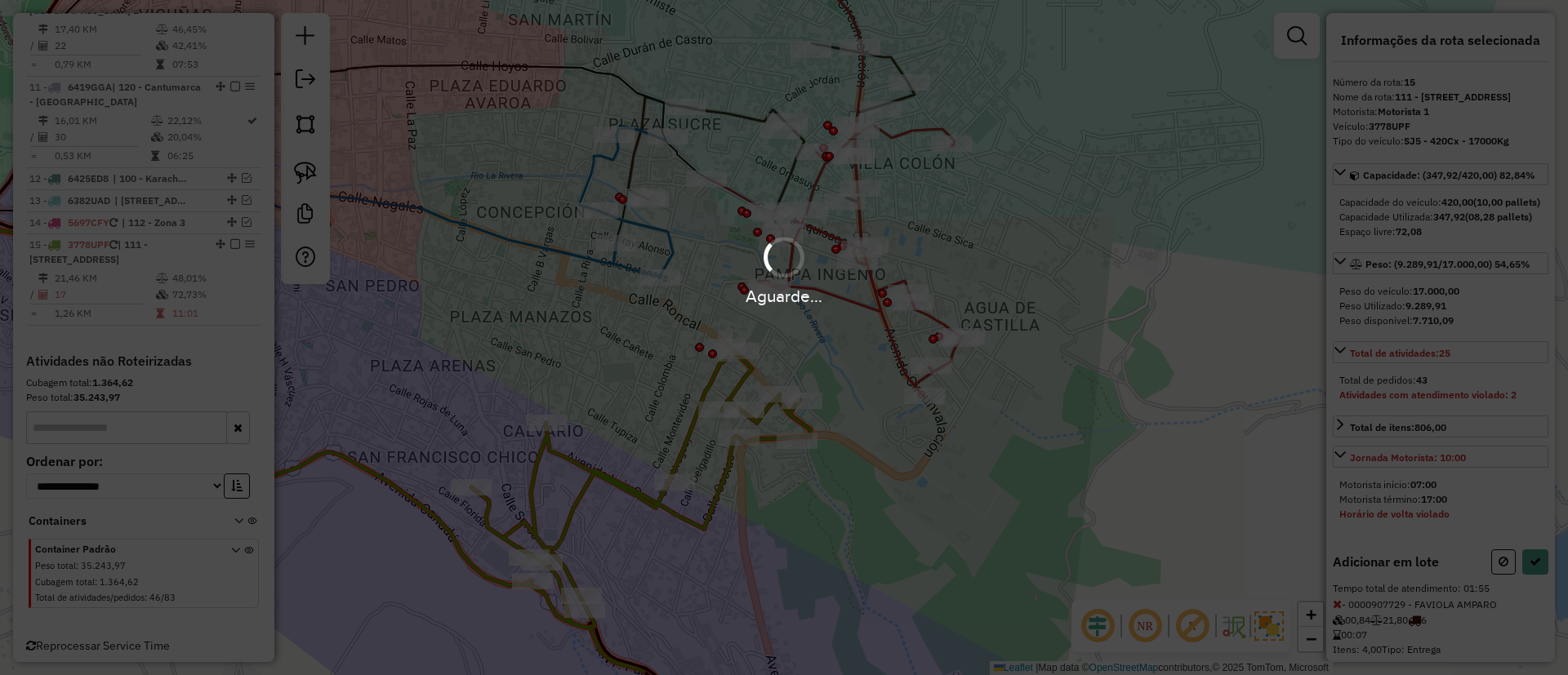
select select "**********"
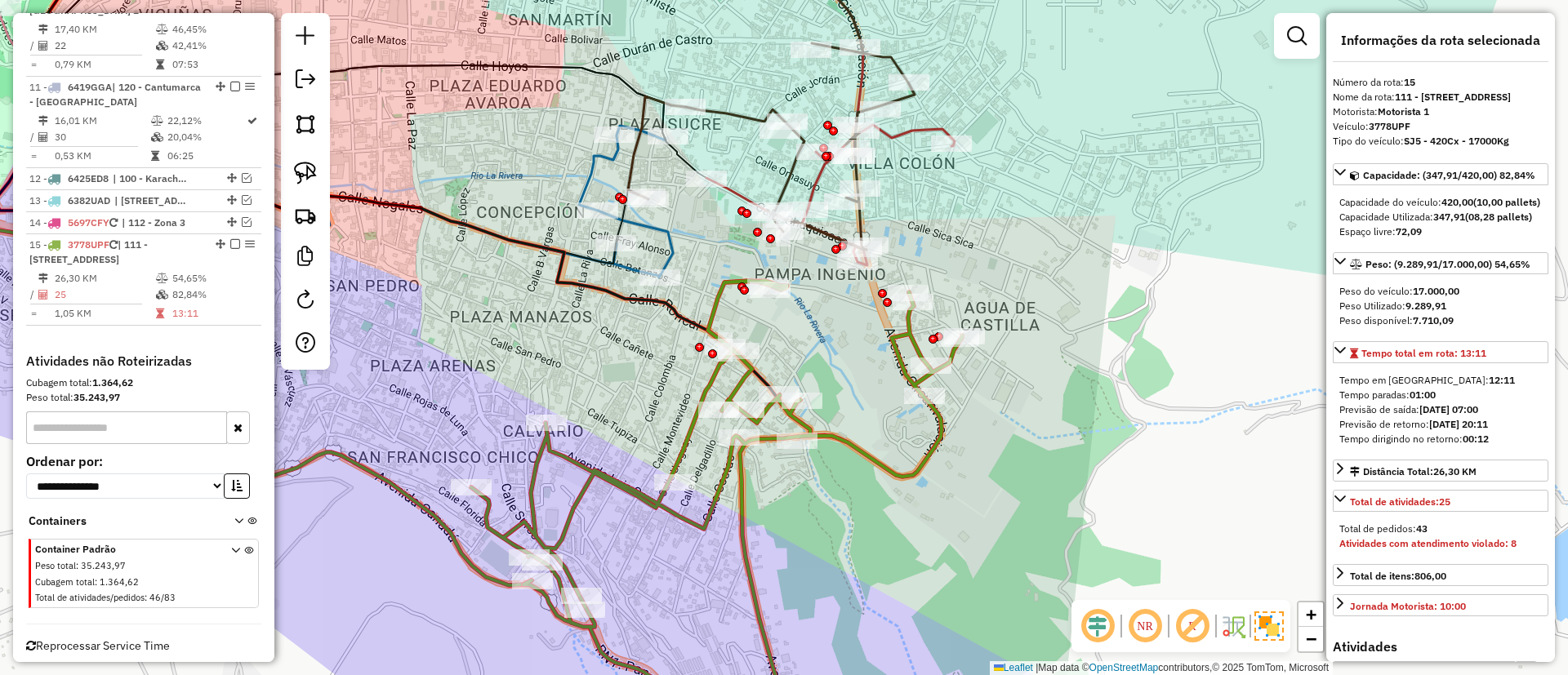
click at [142, 638] on span "Reprocessar Service Time" at bounding box center [98, 646] width 144 height 15
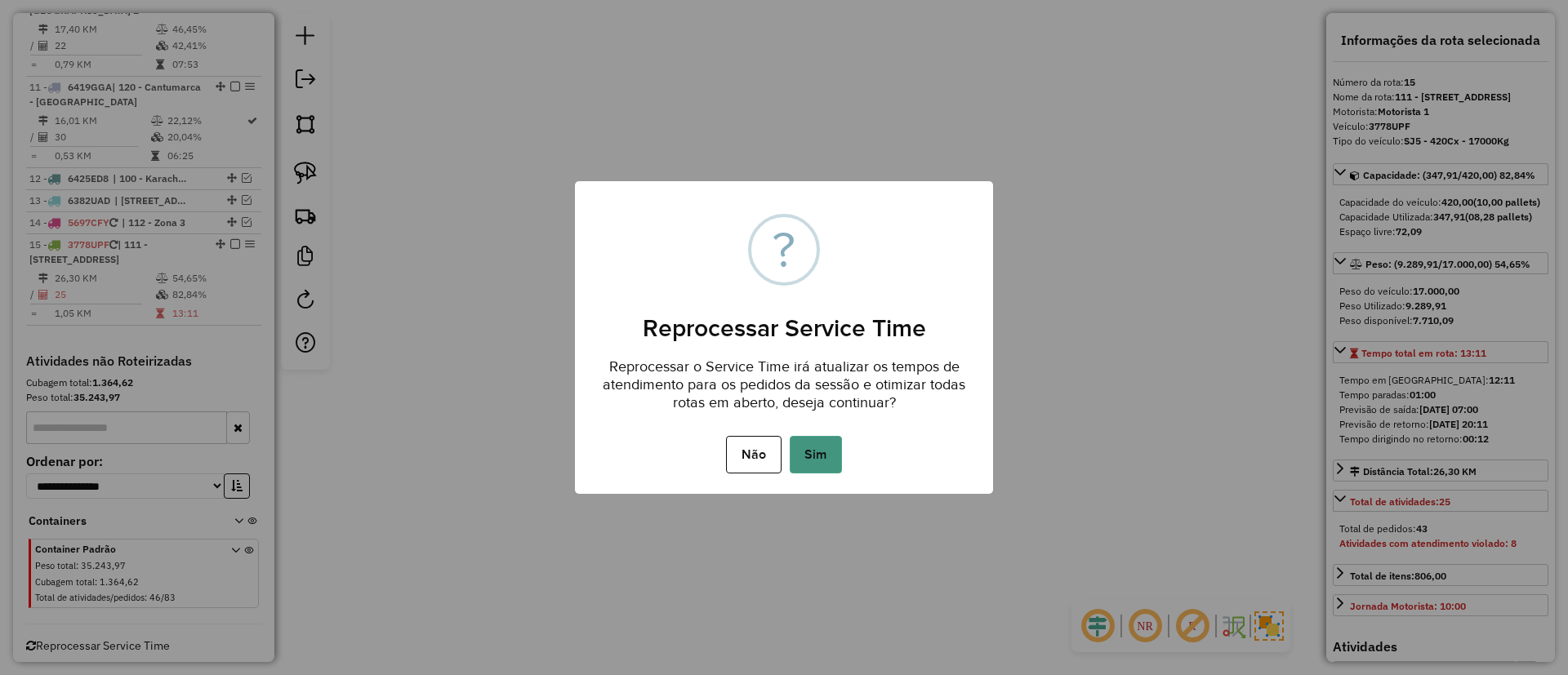
click at [802, 464] on button "Sim" at bounding box center [816, 455] width 52 height 38
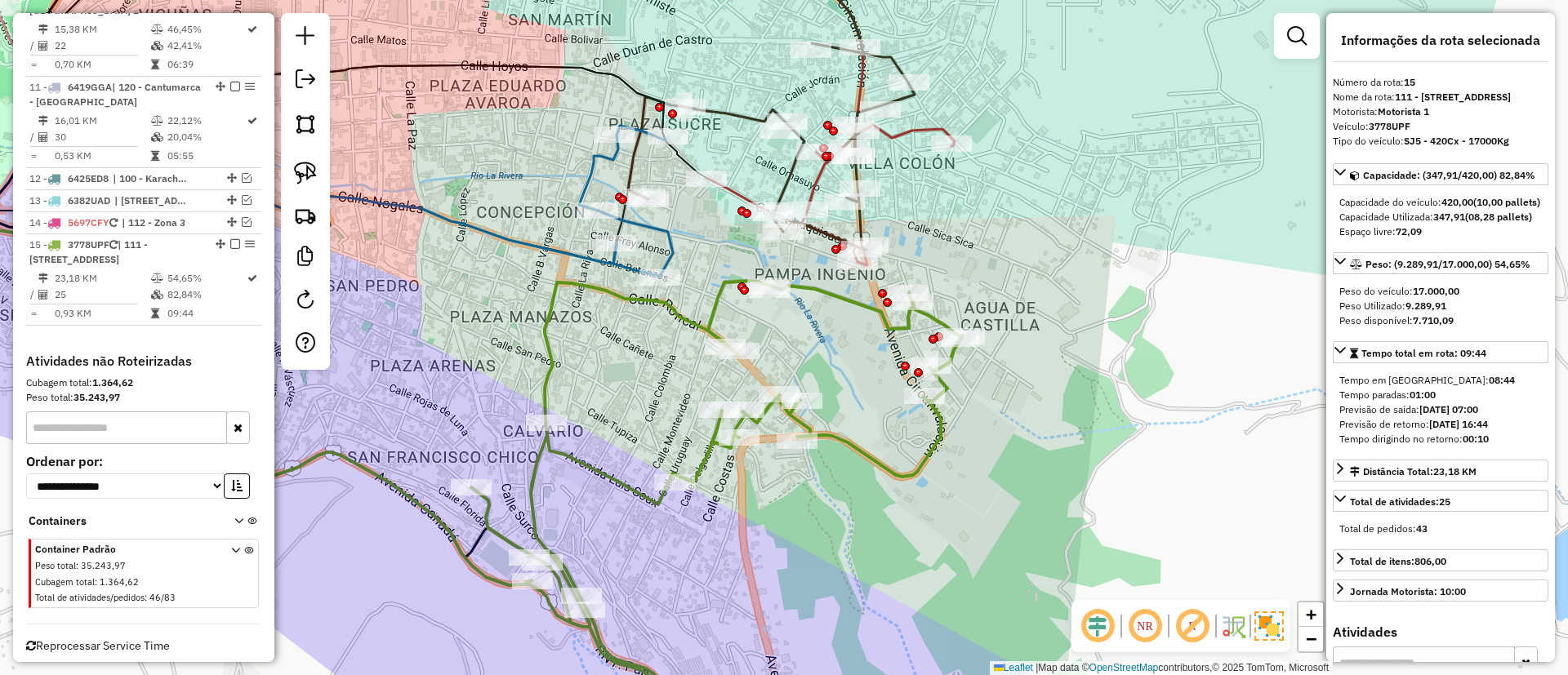
click at [858, 440] on icon at bounding box center [717, 511] width 491 height 461
click at [856, 440] on icon at bounding box center [717, 511] width 491 height 461
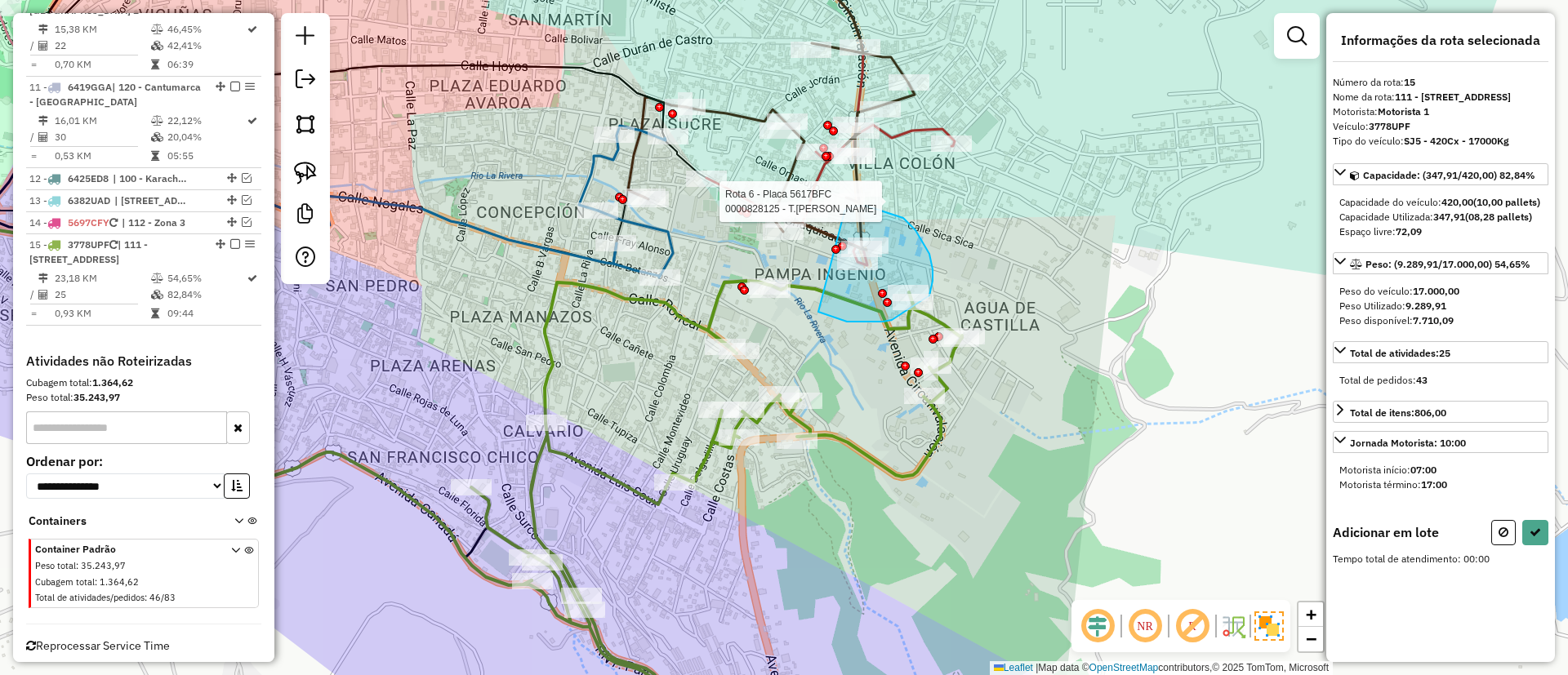
drag, startPoint x: 821, startPoint y: 312, endPoint x: 845, endPoint y: 211, distance: 103.8
click at [845, 211] on div "Rota 6 - Placa 5617BFC 0000828125 - T.MIGUEL Janela de atendimento Grade de ate…" at bounding box center [784, 338] width 1568 height 675
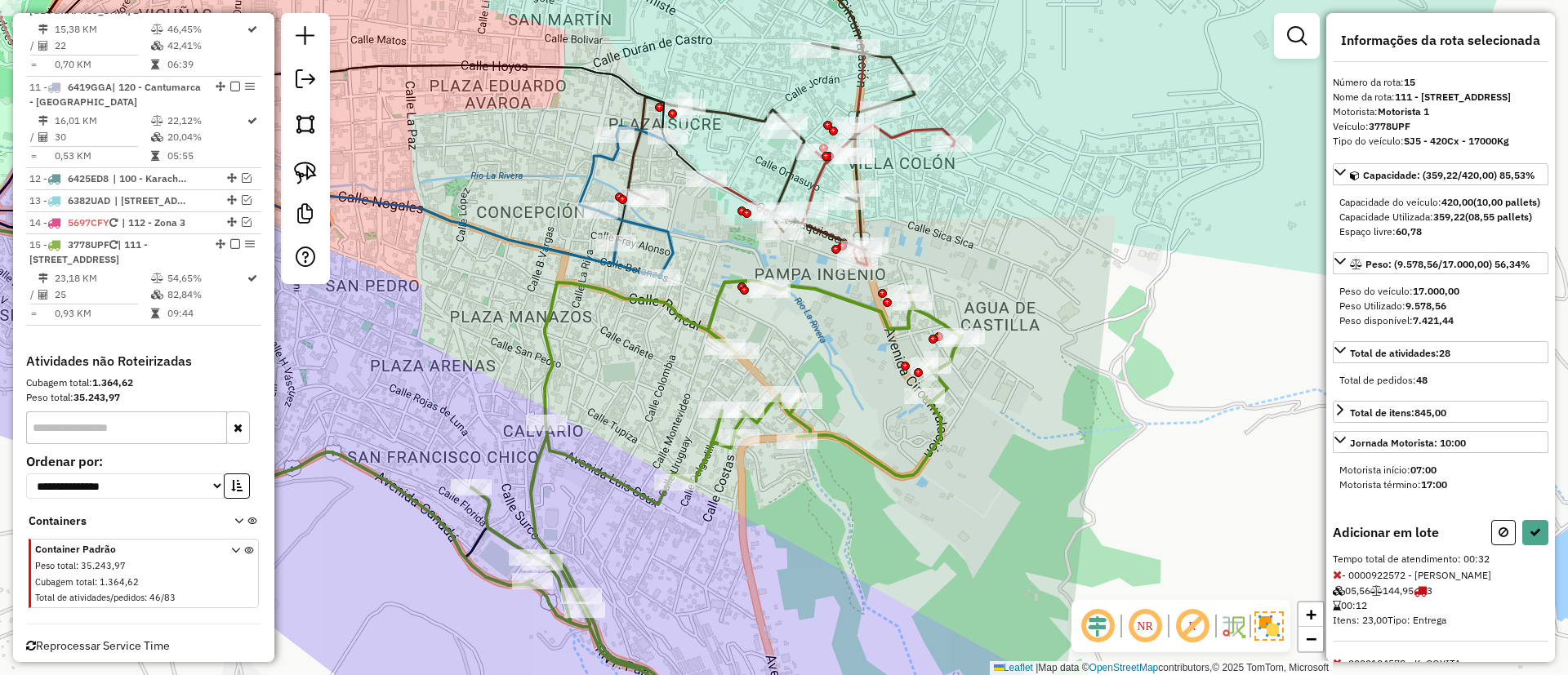
select select "**********"
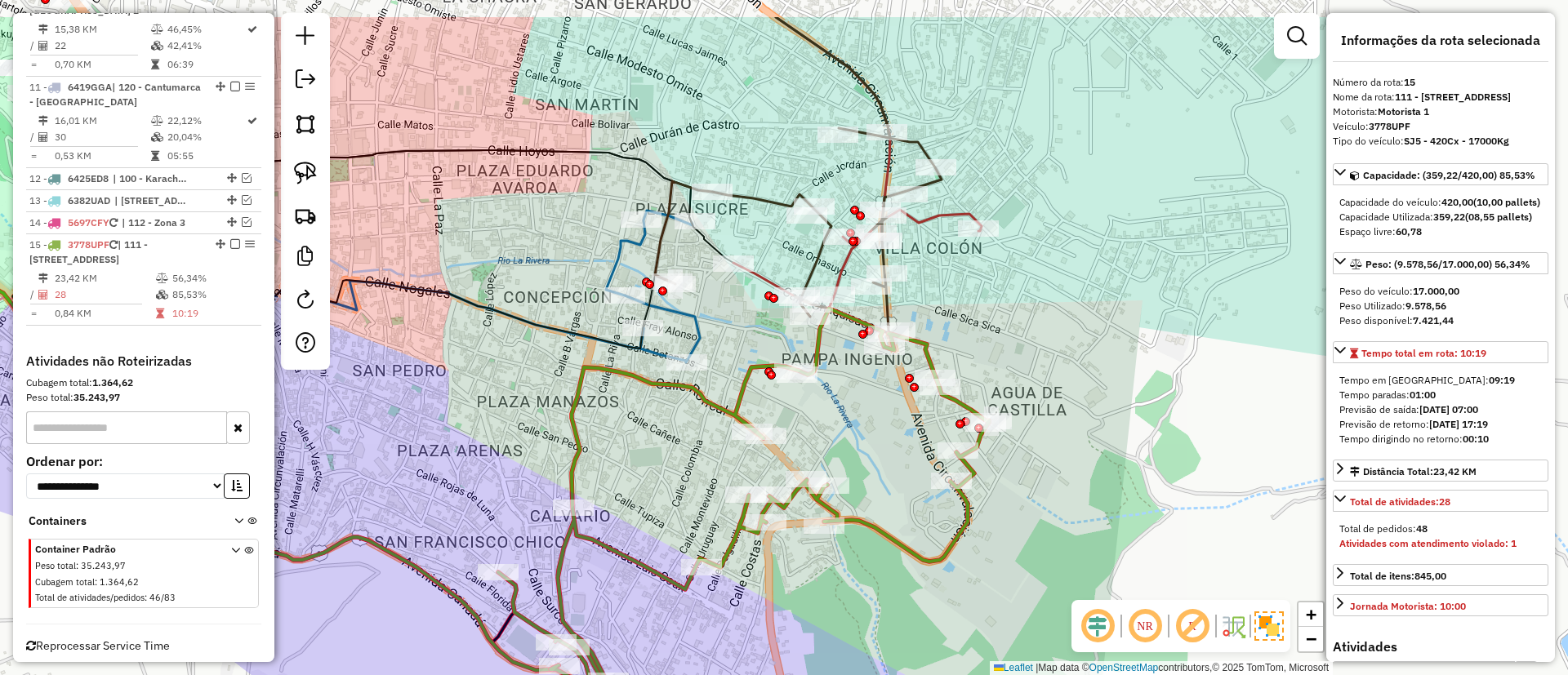
drag, startPoint x: 999, startPoint y: 210, endPoint x: 1026, endPoint y: 294, distance: 88.2
click at [1026, 294] on div "Janela de atendimento Grade de atendimento Capacidade Transportadoras Veículos …" at bounding box center [784, 338] width 1568 height 675
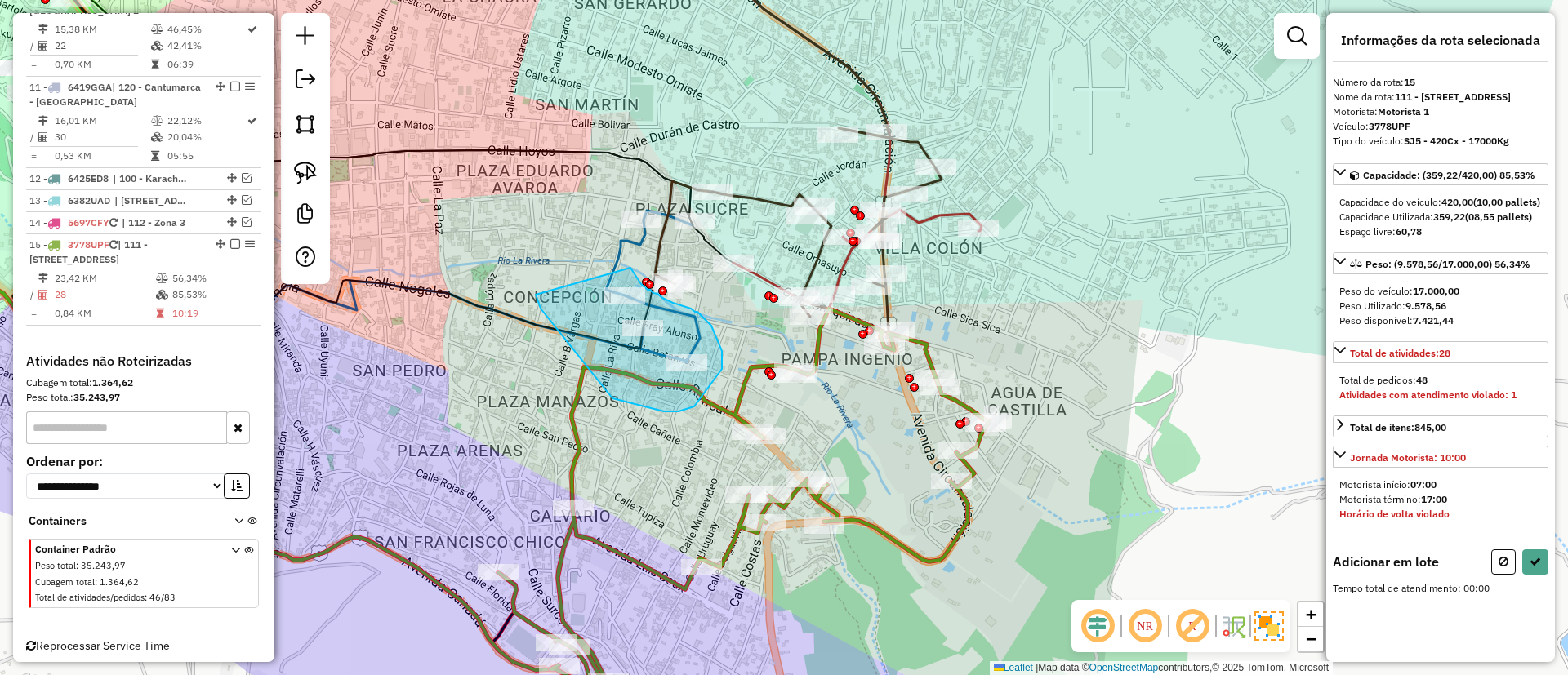
drag, startPoint x: 613, startPoint y: 399, endPoint x: 630, endPoint y: 267, distance: 133.1
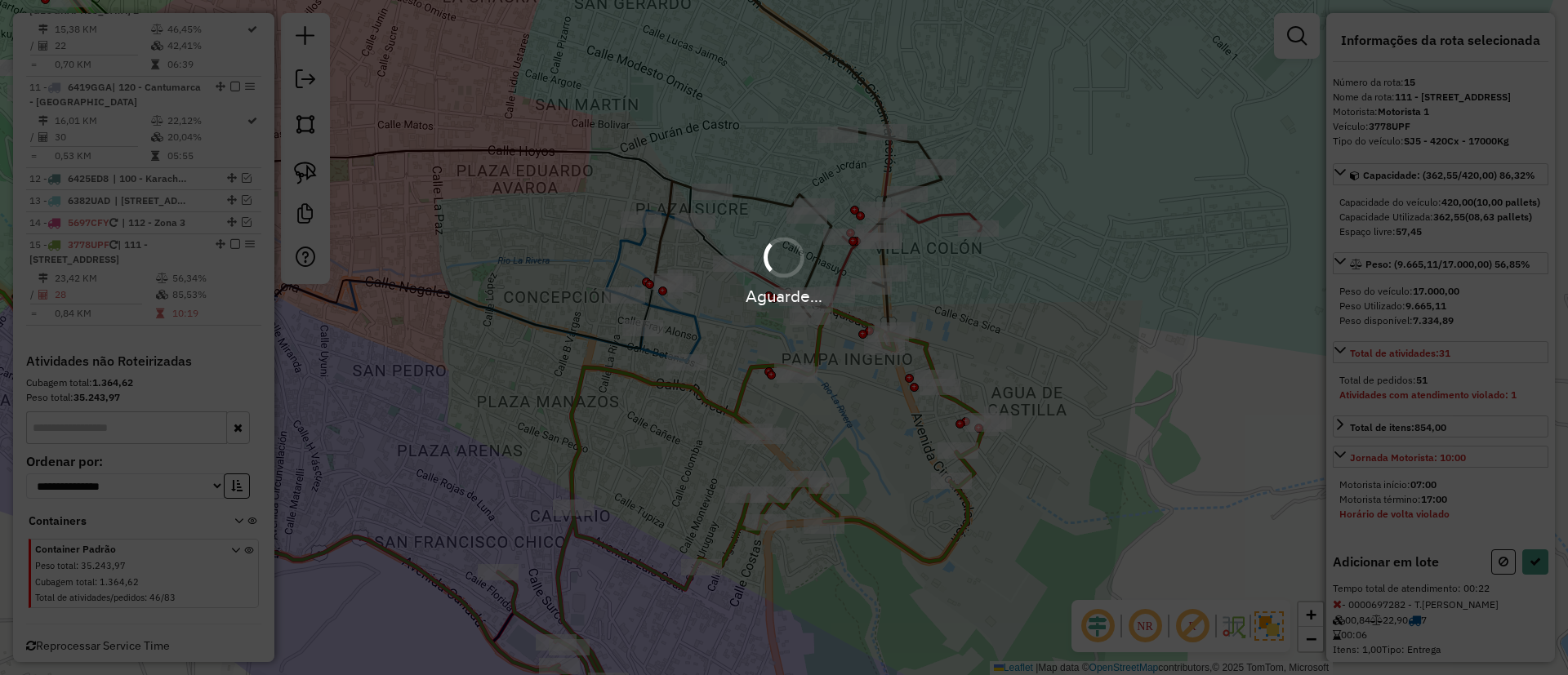
select select "**********"
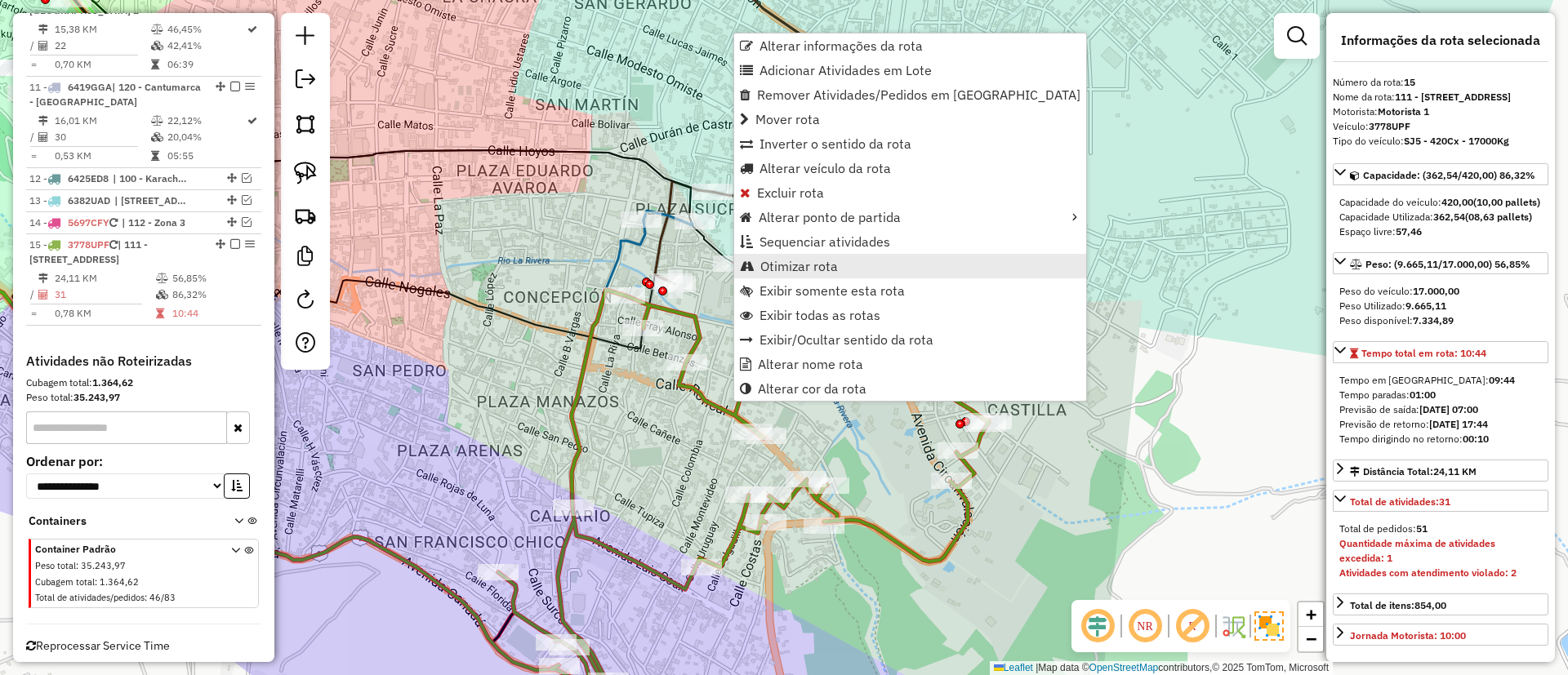
click at [791, 267] on span "Otimizar rota" at bounding box center [799, 266] width 78 height 13
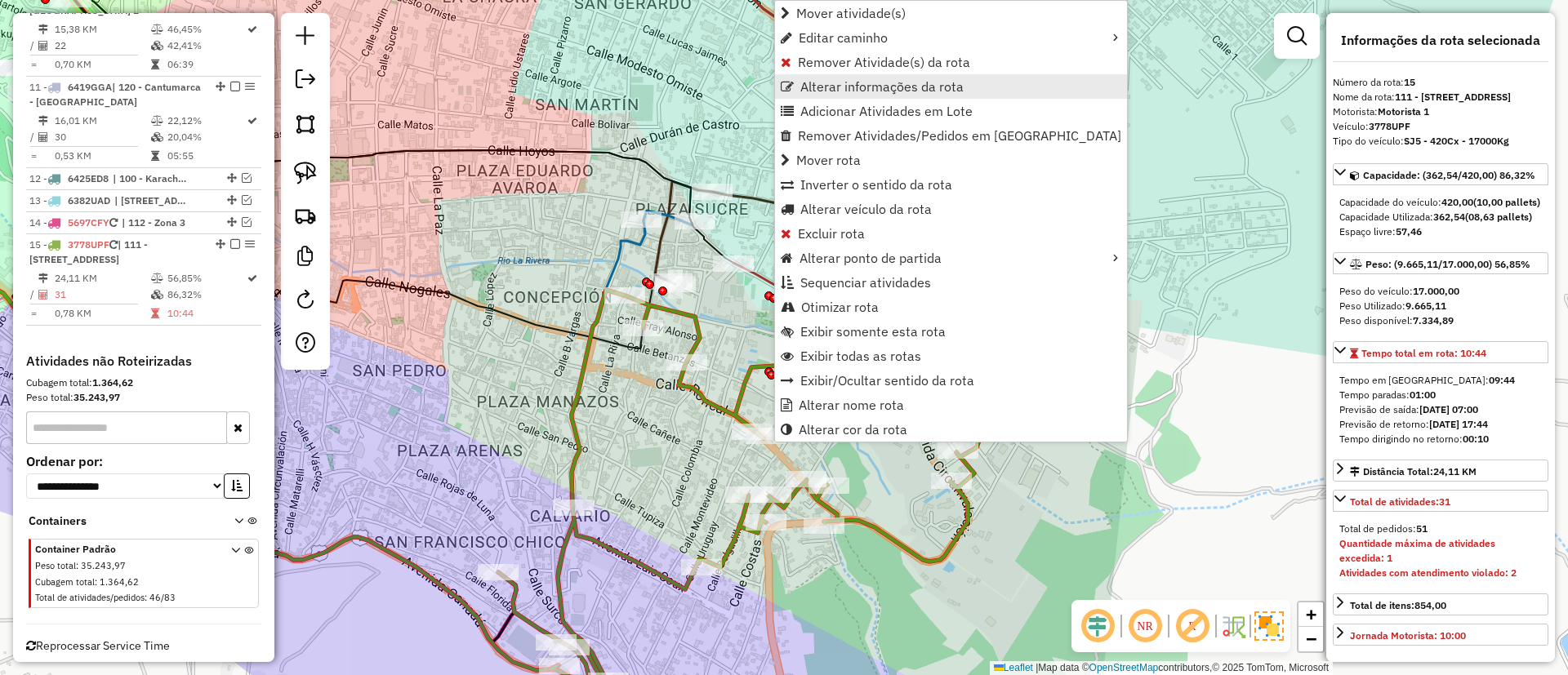
click at [838, 86] on span "Alterar informações da rota" at bounding box center [882, 87] width 163 height 13
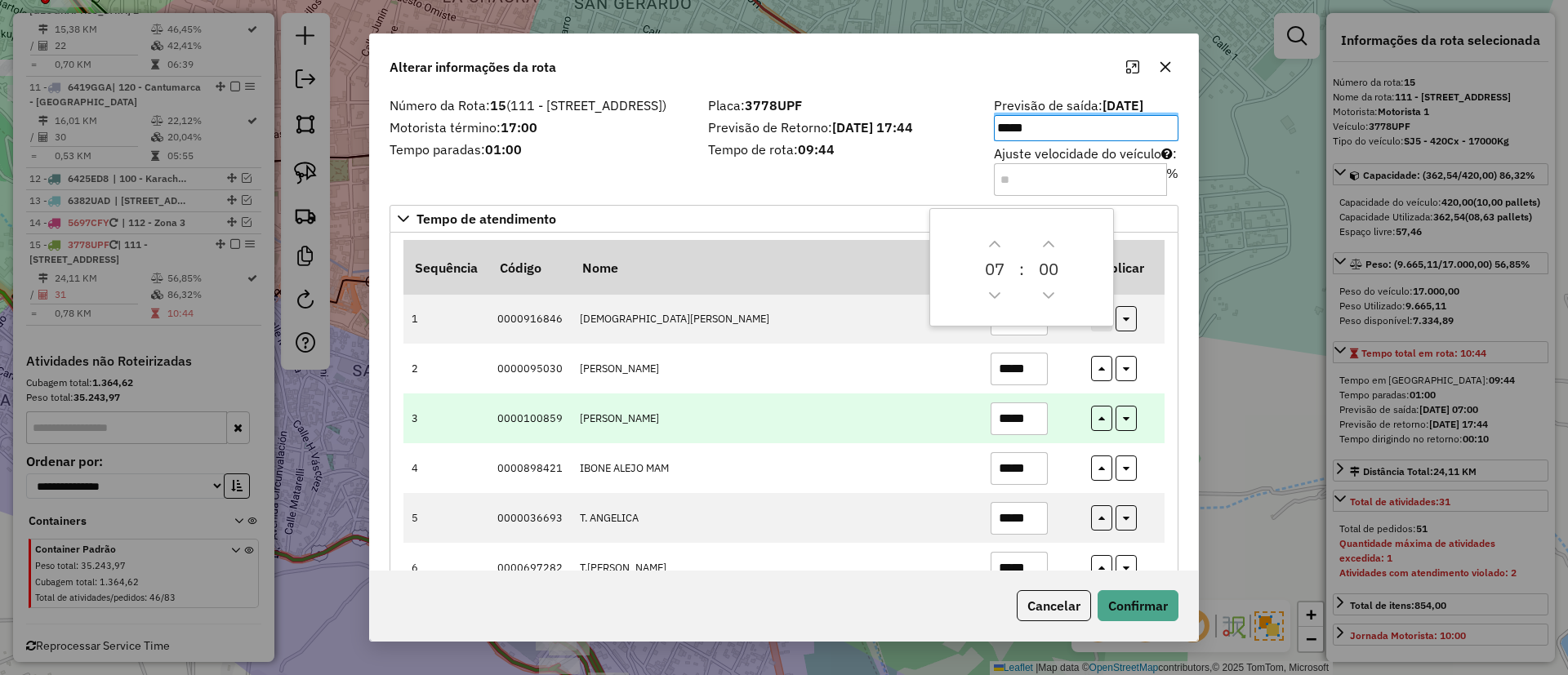
click at [1020, 420] on input "*****" at bounding box center [1019, 419] width 57 height 33
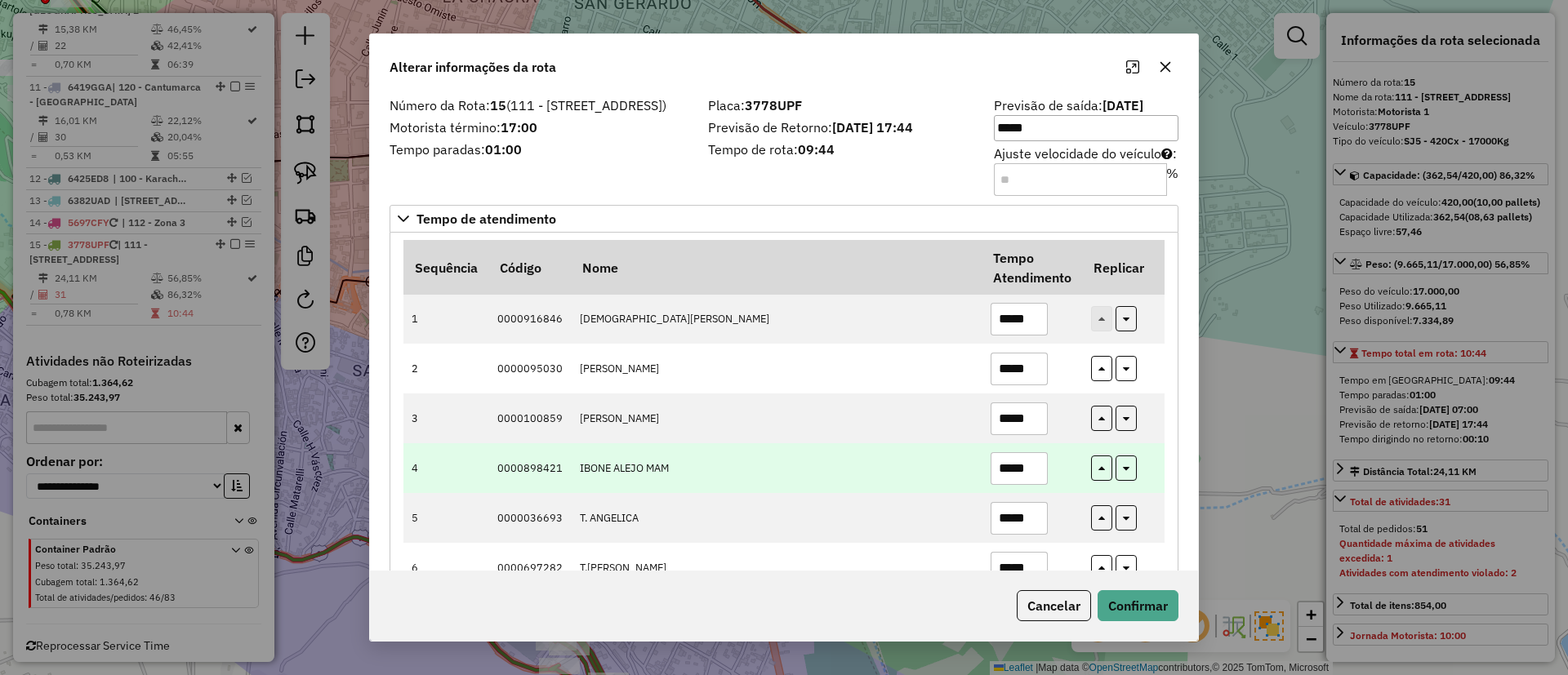
click at [1022, 466] on input "*****" at bounding box center [1019, 468] width 57 height 33
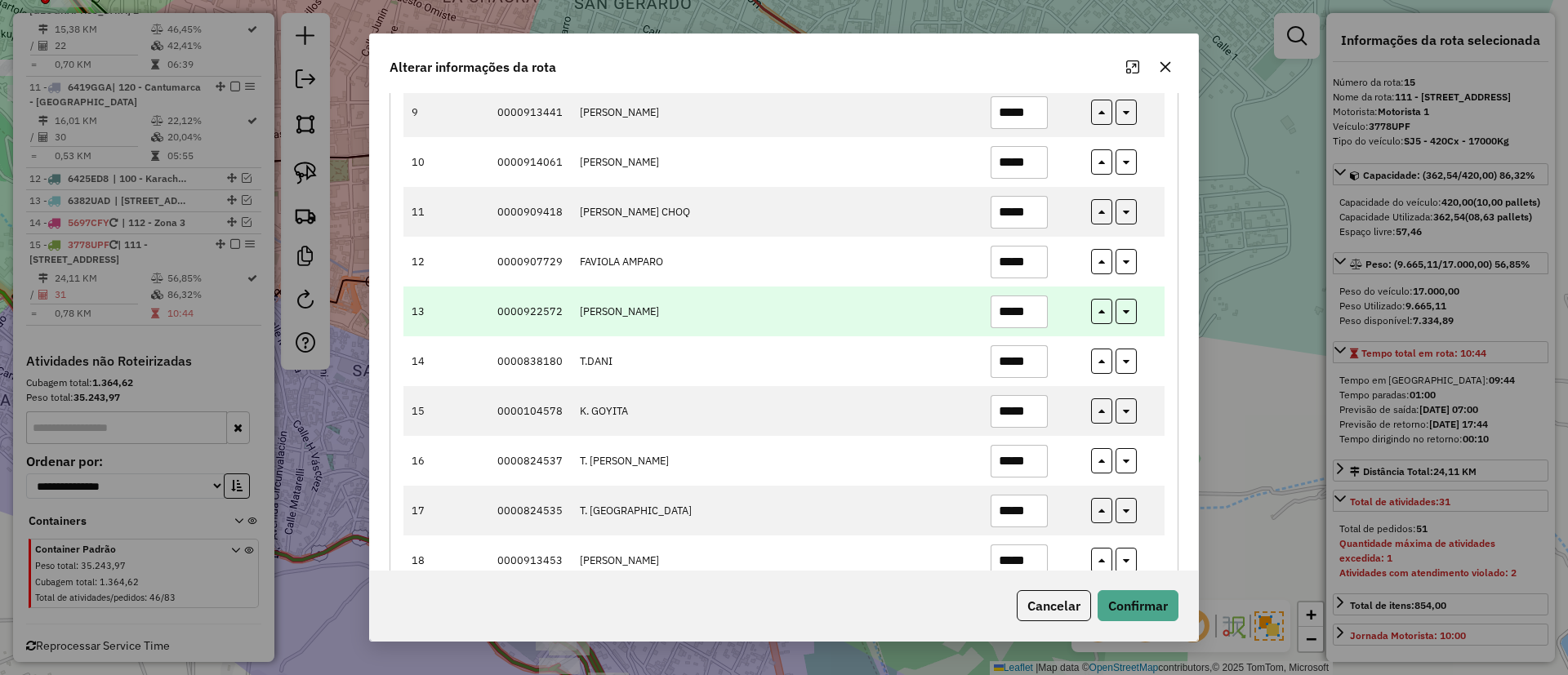
scroll to position [612, 0]
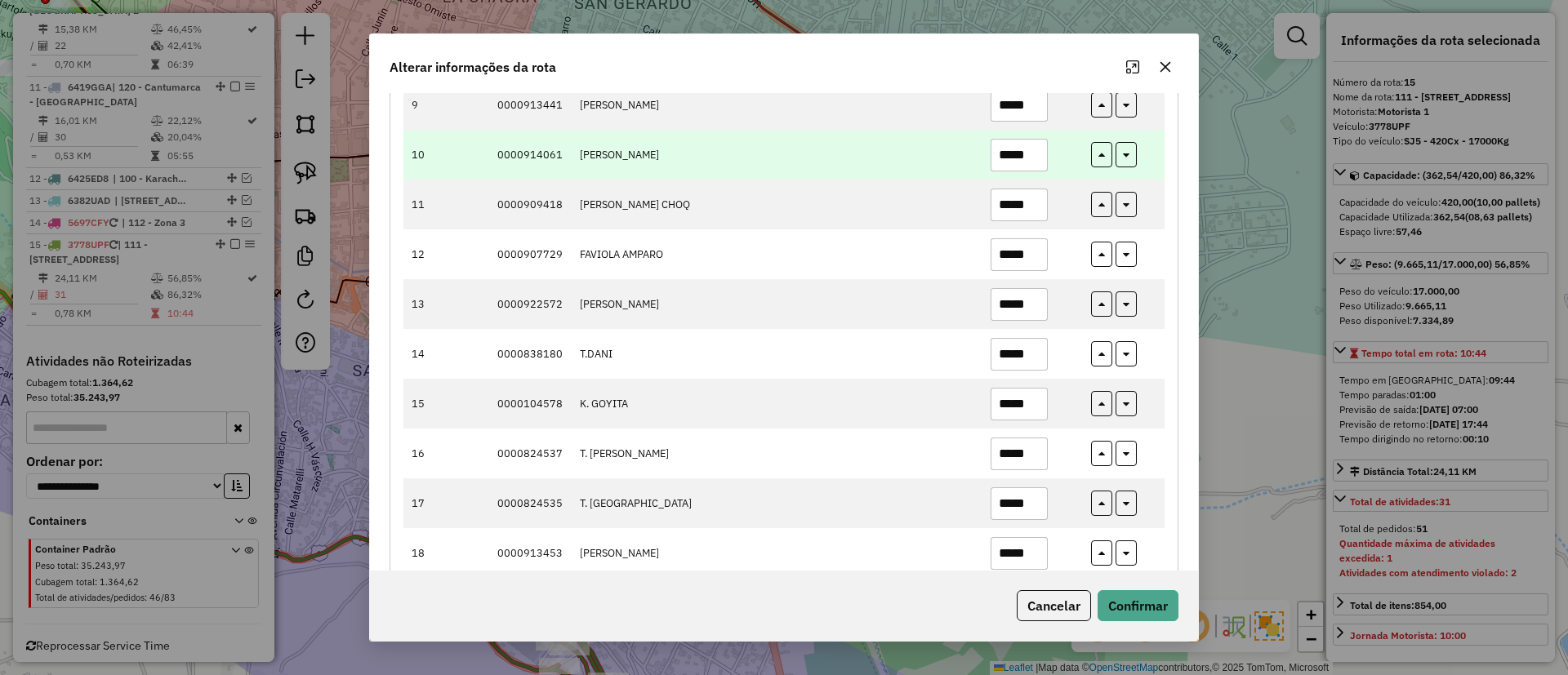
type input "*****"
click at [1021, 160] on input "*****" at bounding box center [1019, 155] width 57 height 33
click at [1021, 157] on input "*****" at bounding box center [1019, 155] width 57 height 33
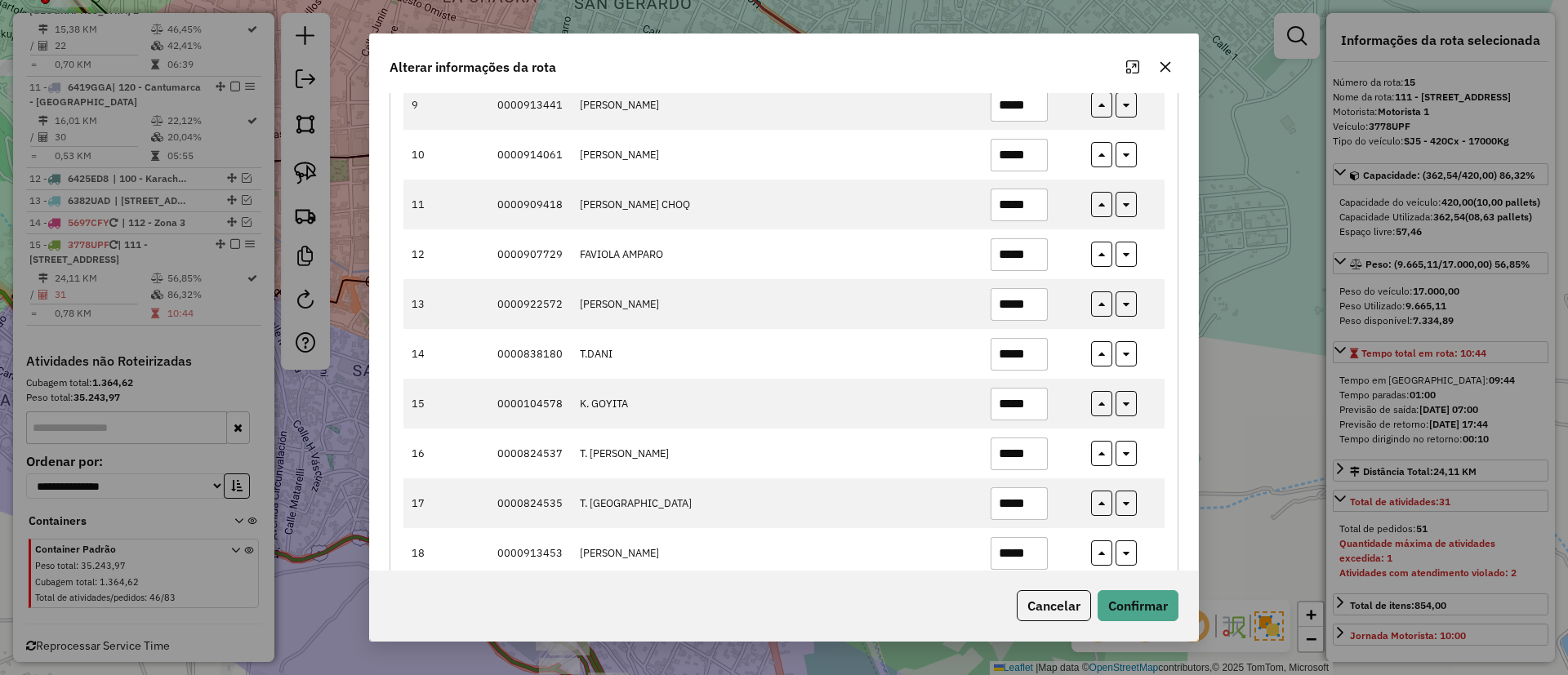
scroll to position [1102, 0]
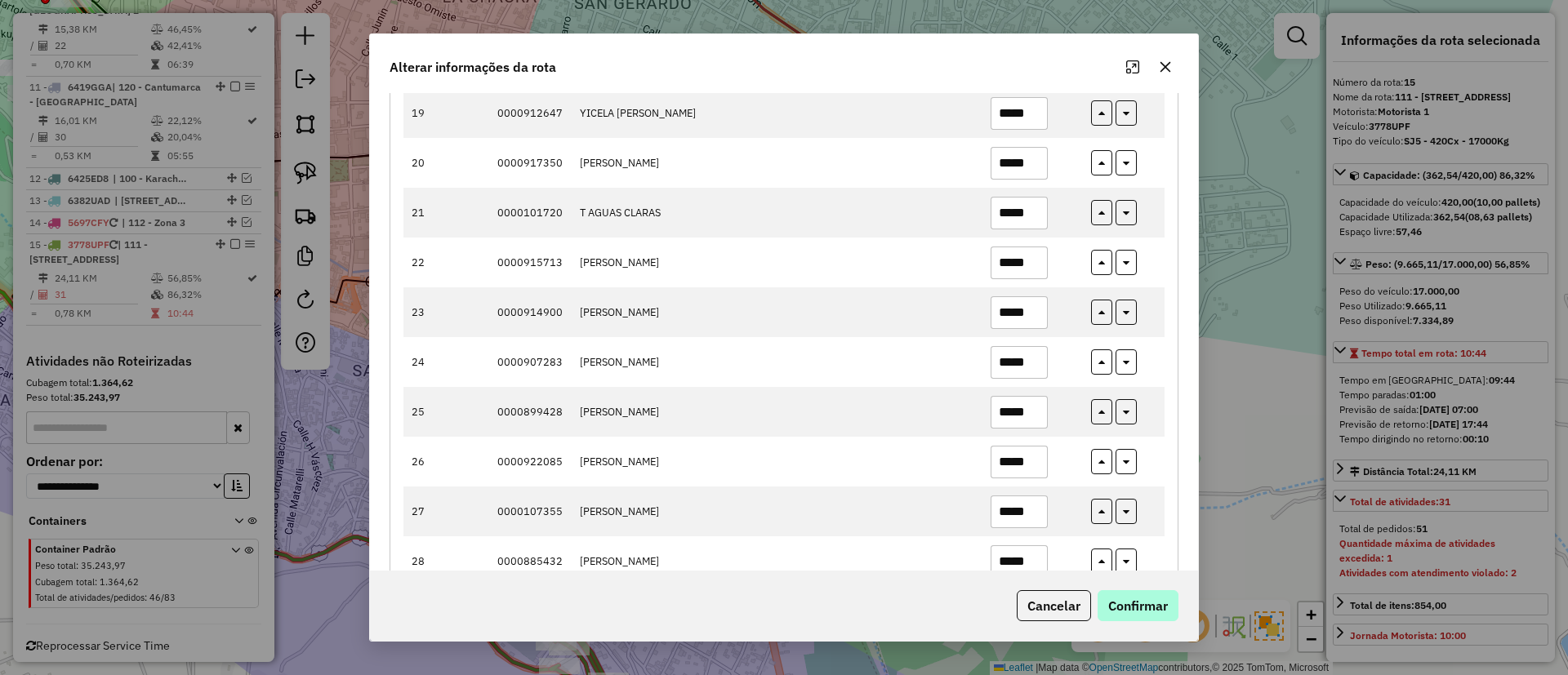
type input "*****"
click at [1112, 600] on button "Confirmar" at bounding box center [1138, 605] width 80 height 31
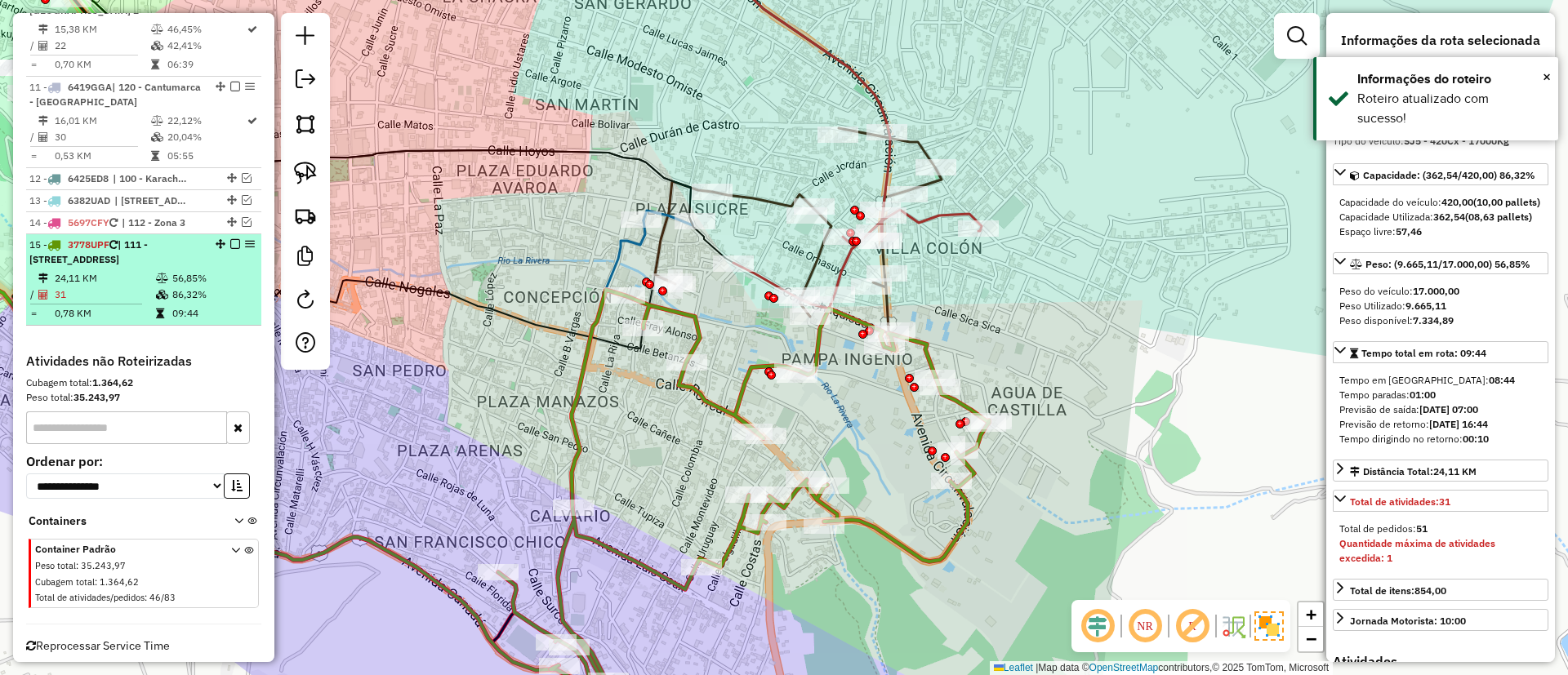
click at [235, 240] on div at bounding box center [230, 245] width 49 height 10
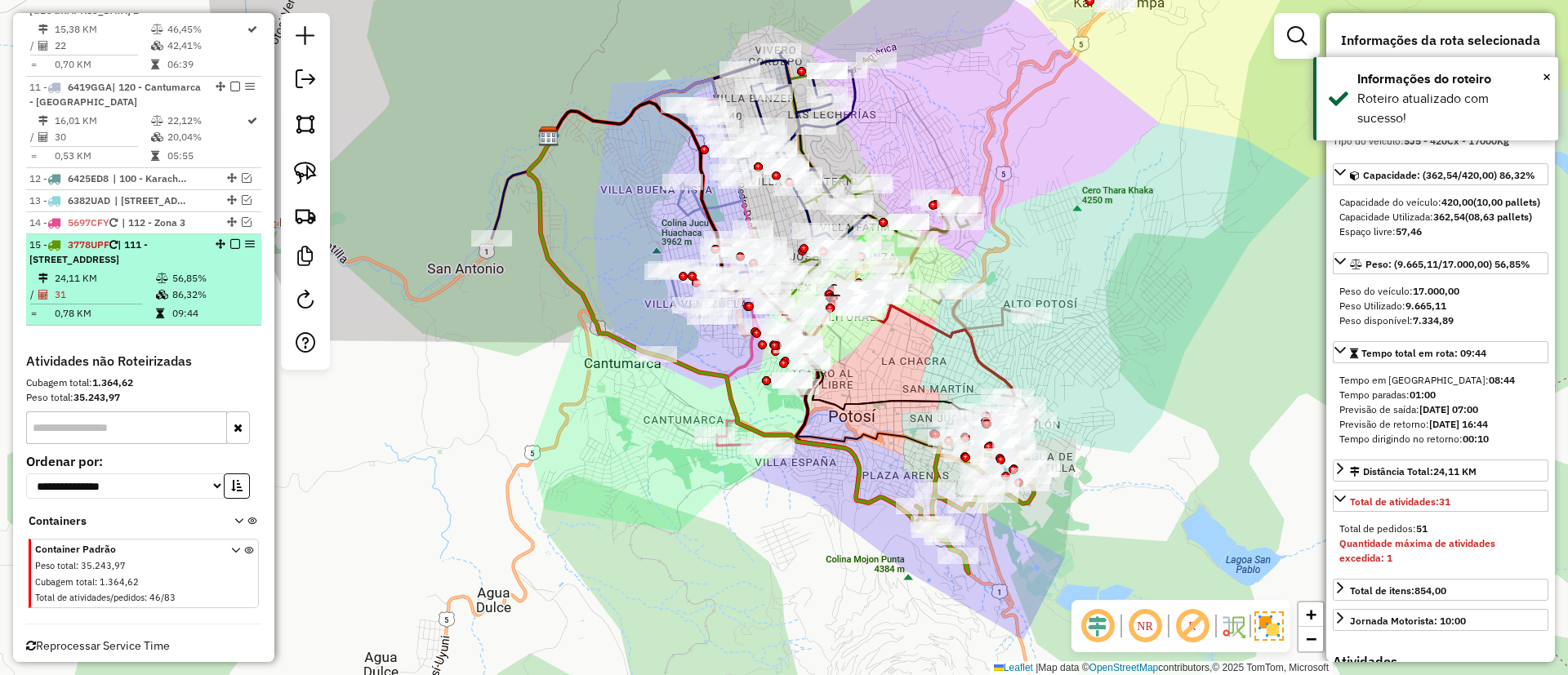
click at [235, 240] on div at bounding box center [230, 245] width 49 height 10
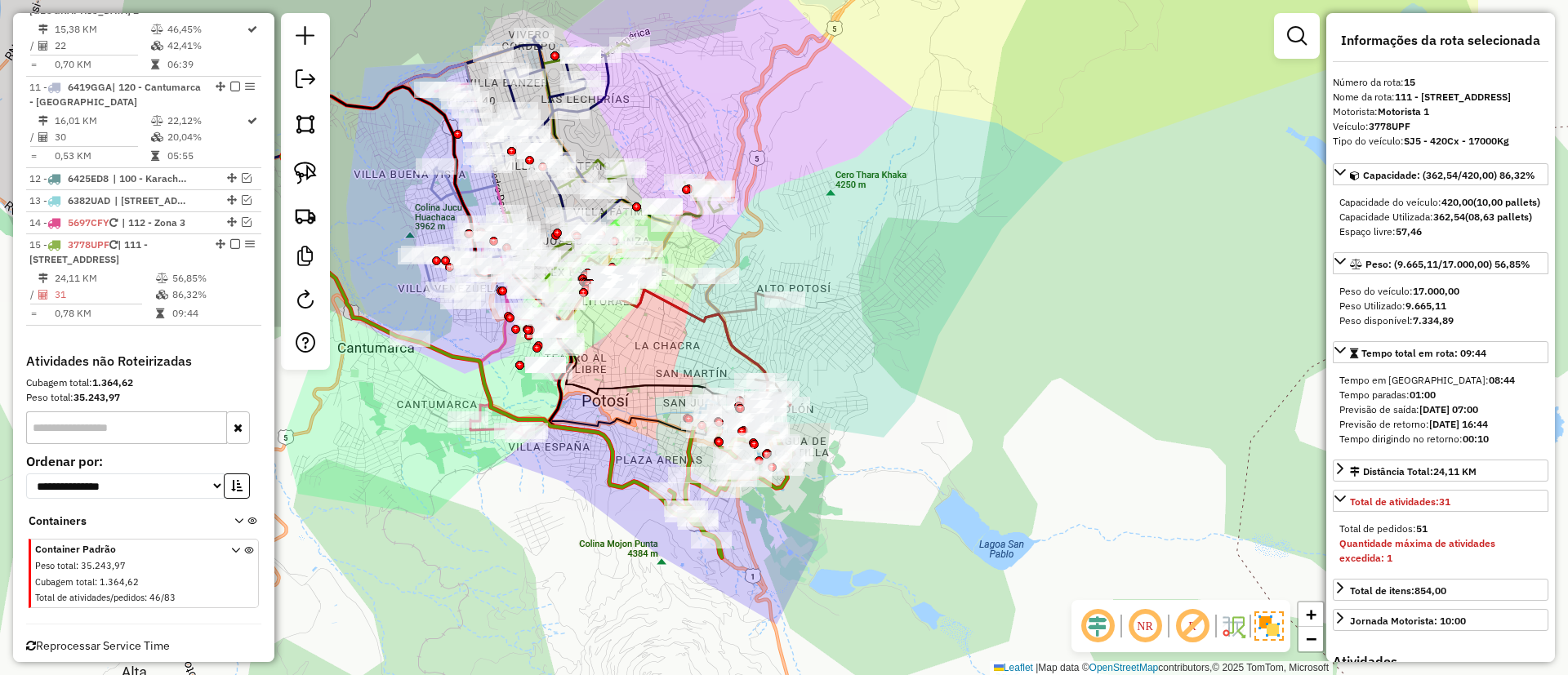
drag, startPoint x: 832, startPoint y: 401, endPoint x: 357, endPoint y: 290, distance: 487.8
click at [577, 358] on div "Janela de atendimento Grade de atendimento Capacidade Transportadoras Veículos …" at bounding box center [784, 338] width 1568 height 675
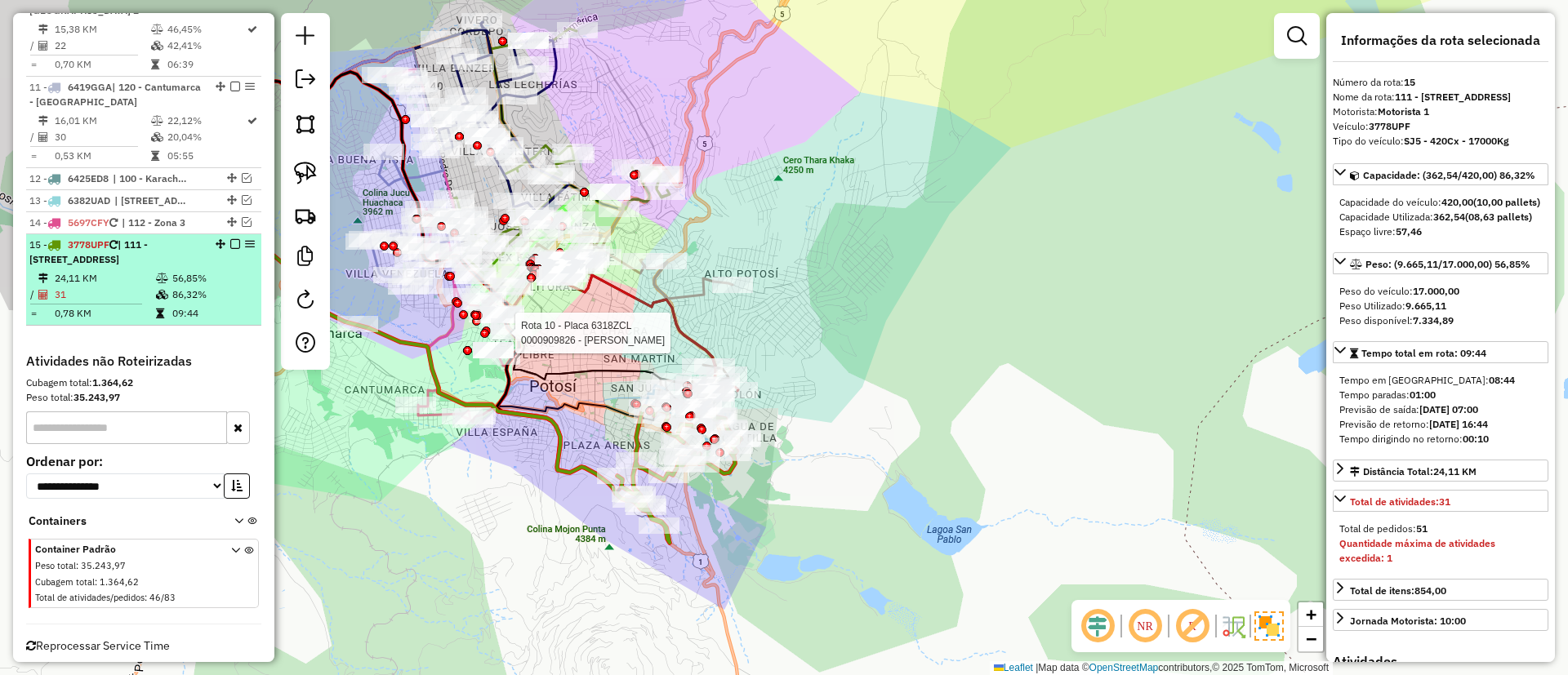
click at [233, 240] on em at bounding box center [235, 245] width 10 height 10
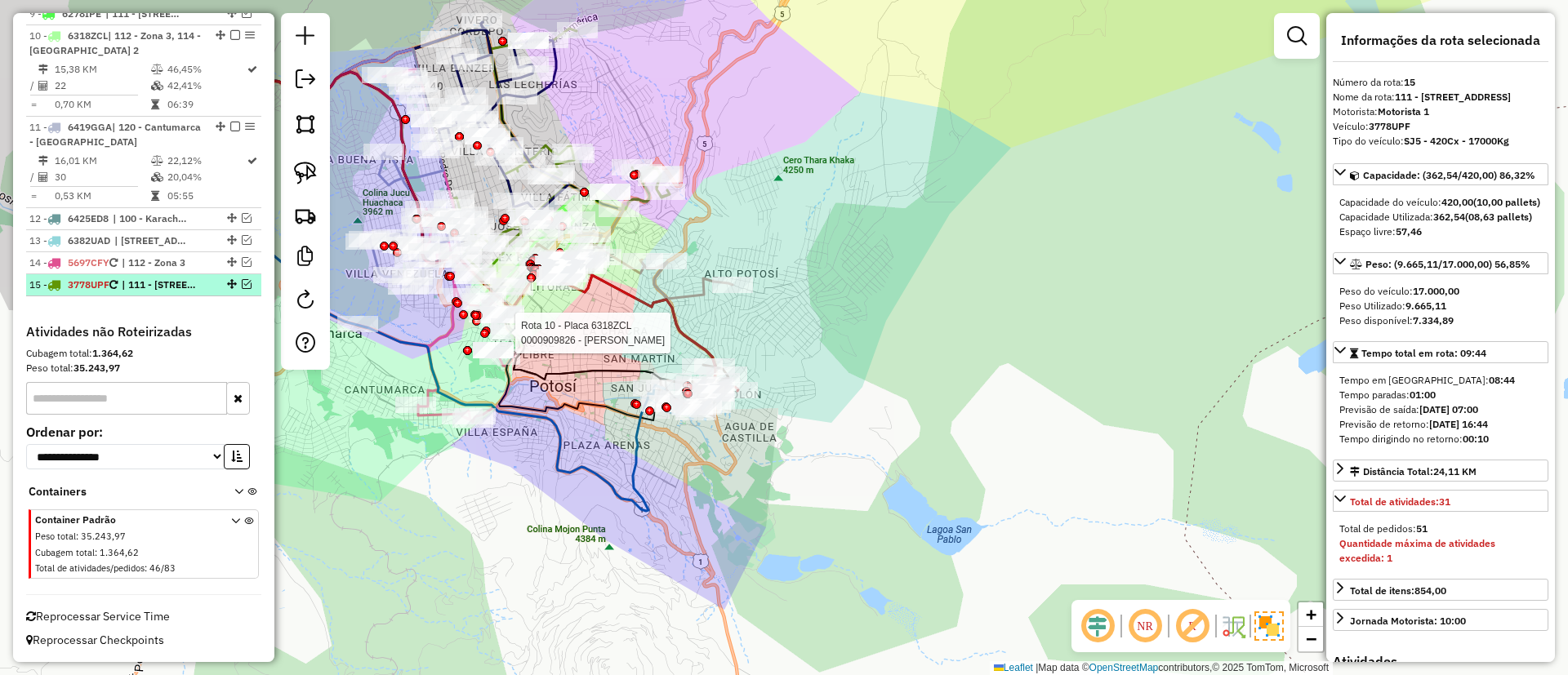
scroll to position [1315, 0]
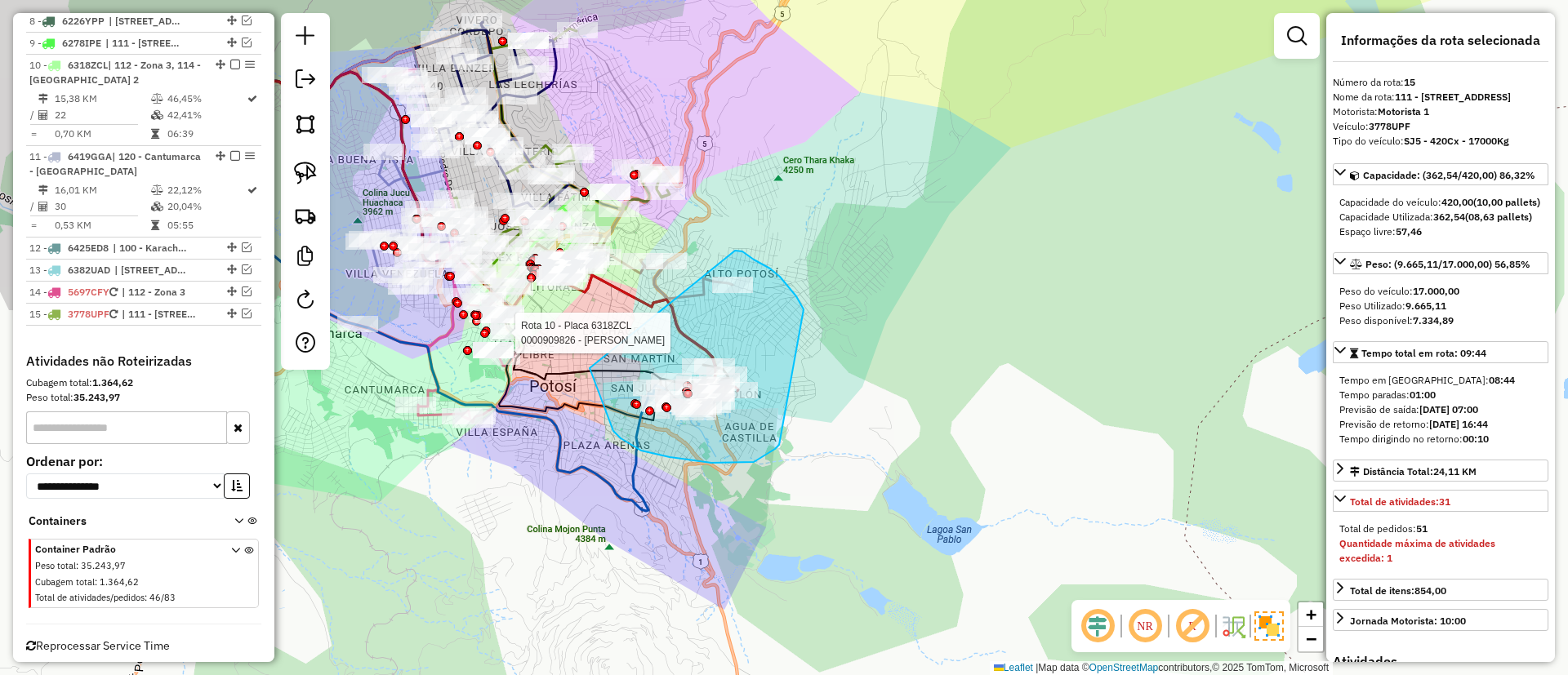
drag, startPoint x: 712, startPoint y: 463, endPoint x: 735, endPoint y: 250, distance: 214.2
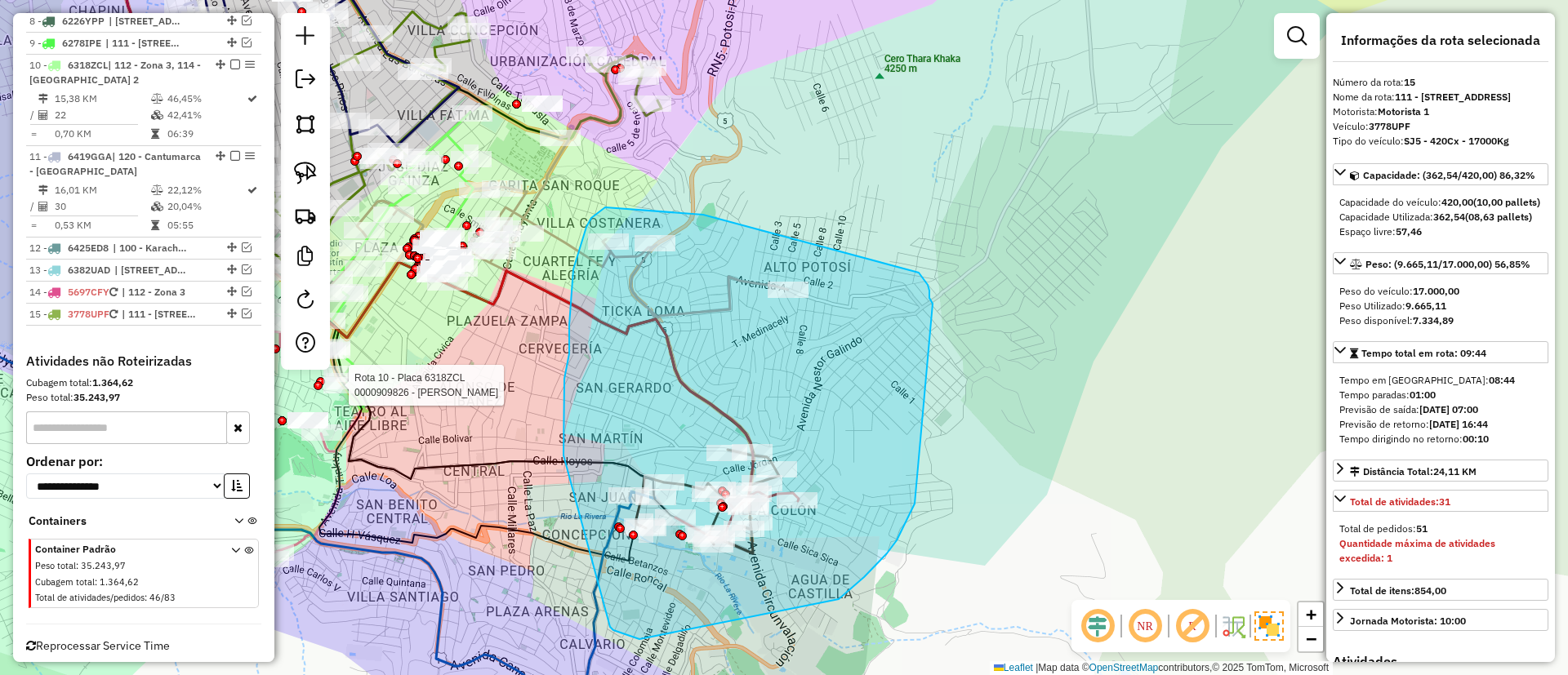
drag, startPoint x: 591, startPoint y: 219, endPoint x: 903, endPoint y: 259, distance: 314.6
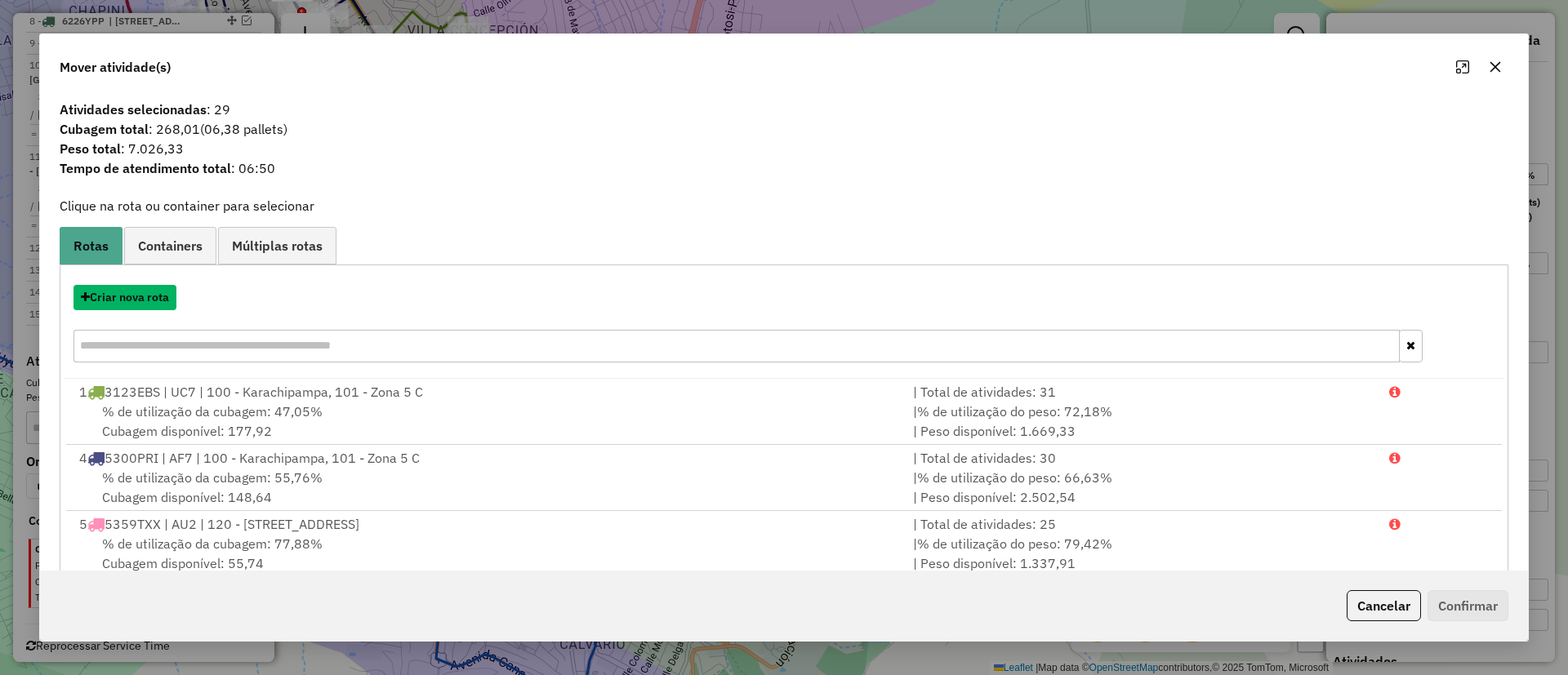
click at [141, 291] on button "Criar nova rota" at bounding box center [125, 297] width 103 height 25
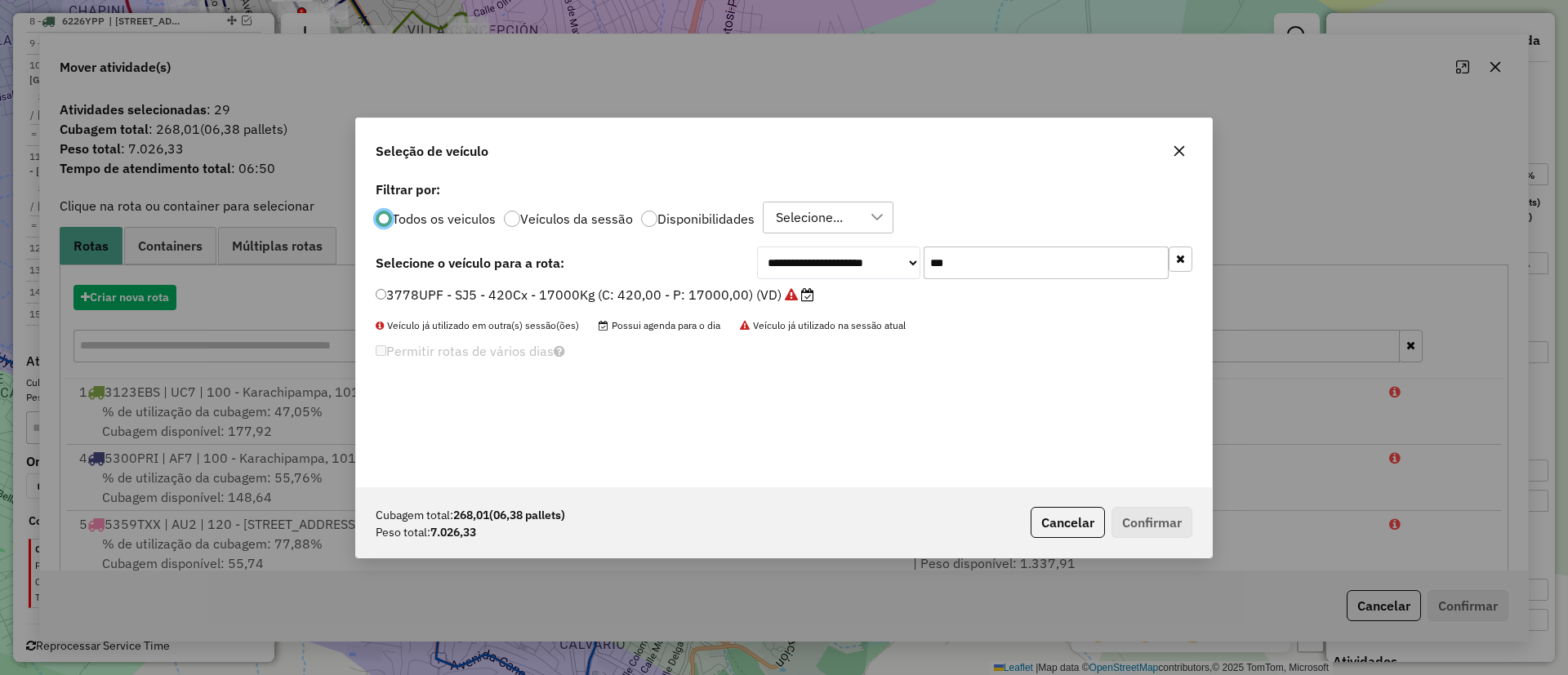
scroll to position [9, 6]
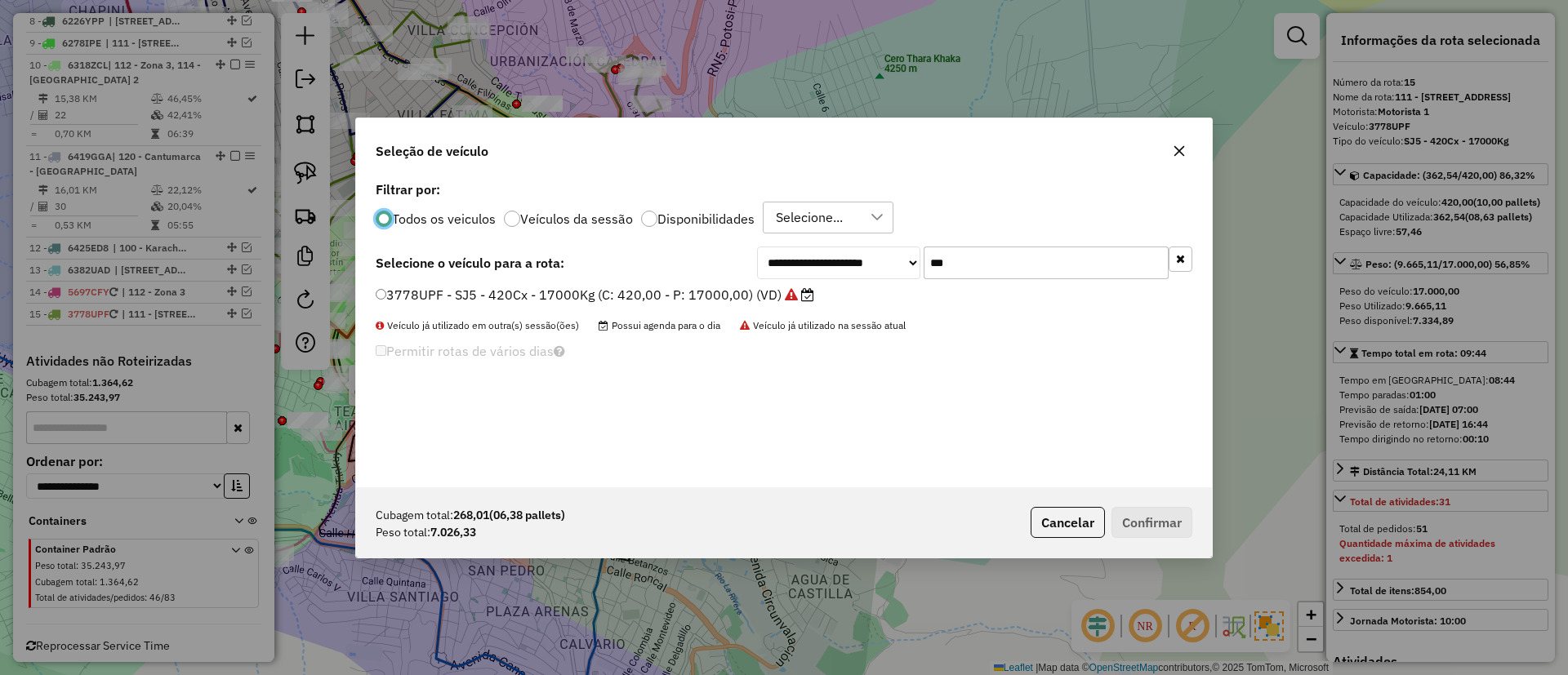
click at [580, 218] on label "Veículos da sessão" at bounding box center [577, 219] width 113 height 13
click at [1176, 253] on button "button" at bounding box center [1181, 259] width 23 height 25
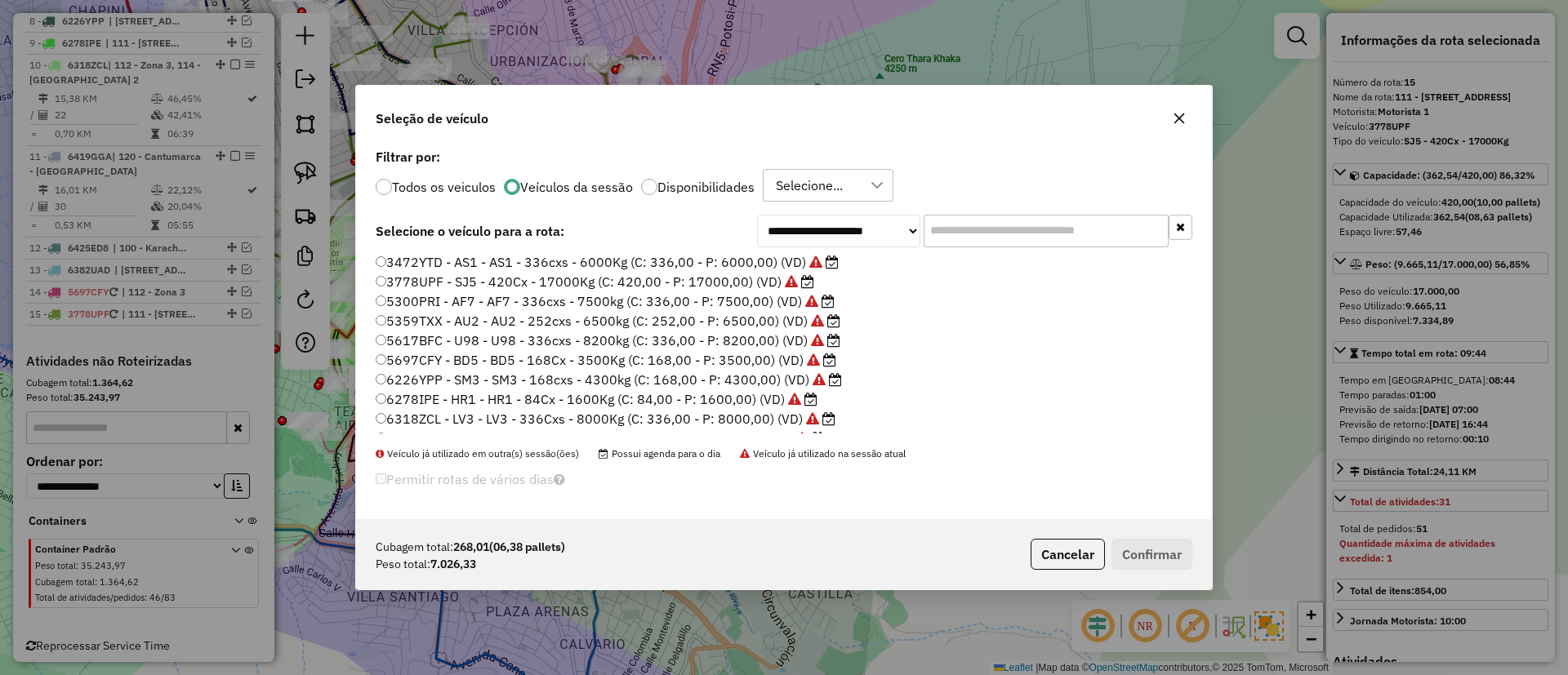
scroll to position [0, 0]
click at [686, 321] on label "5300PRI - AF7 - AF7 - 336cxs - 7500kg (C: 336,00 - P: 7500,00) (VD)" at bounding box center [605, 321] width 459 height 19
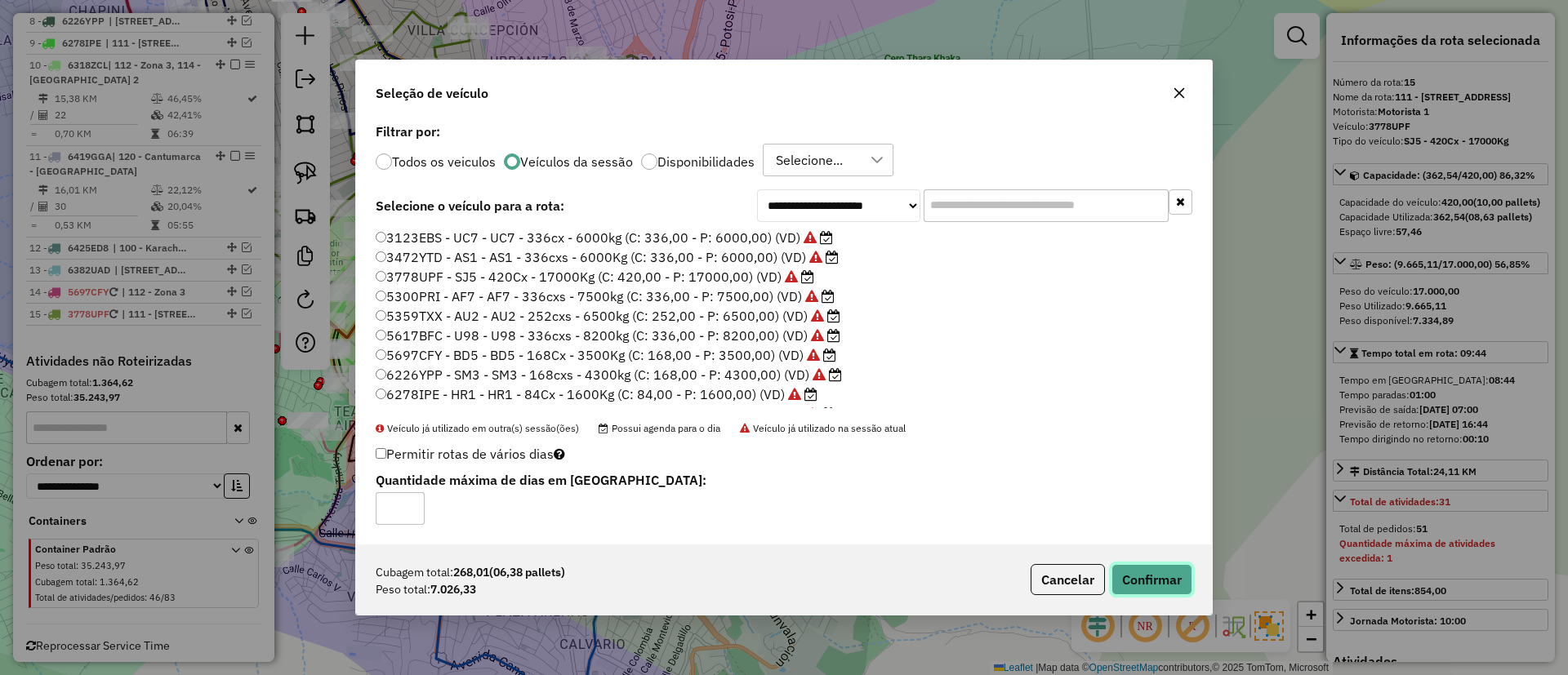
click at [1145, 585] on button "Confirmar" at bounding box center [1152, 580] width 80 height 31
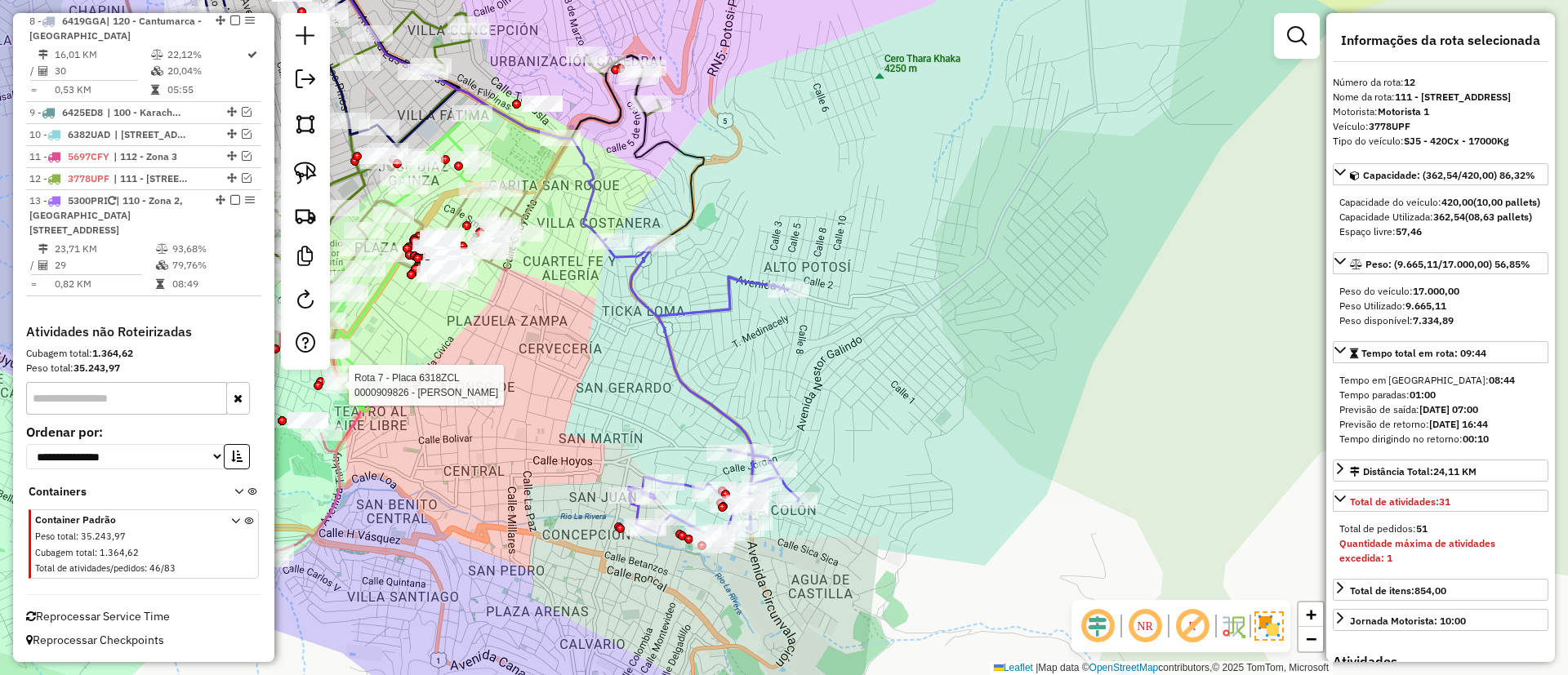
scroll to position [1132, 0]
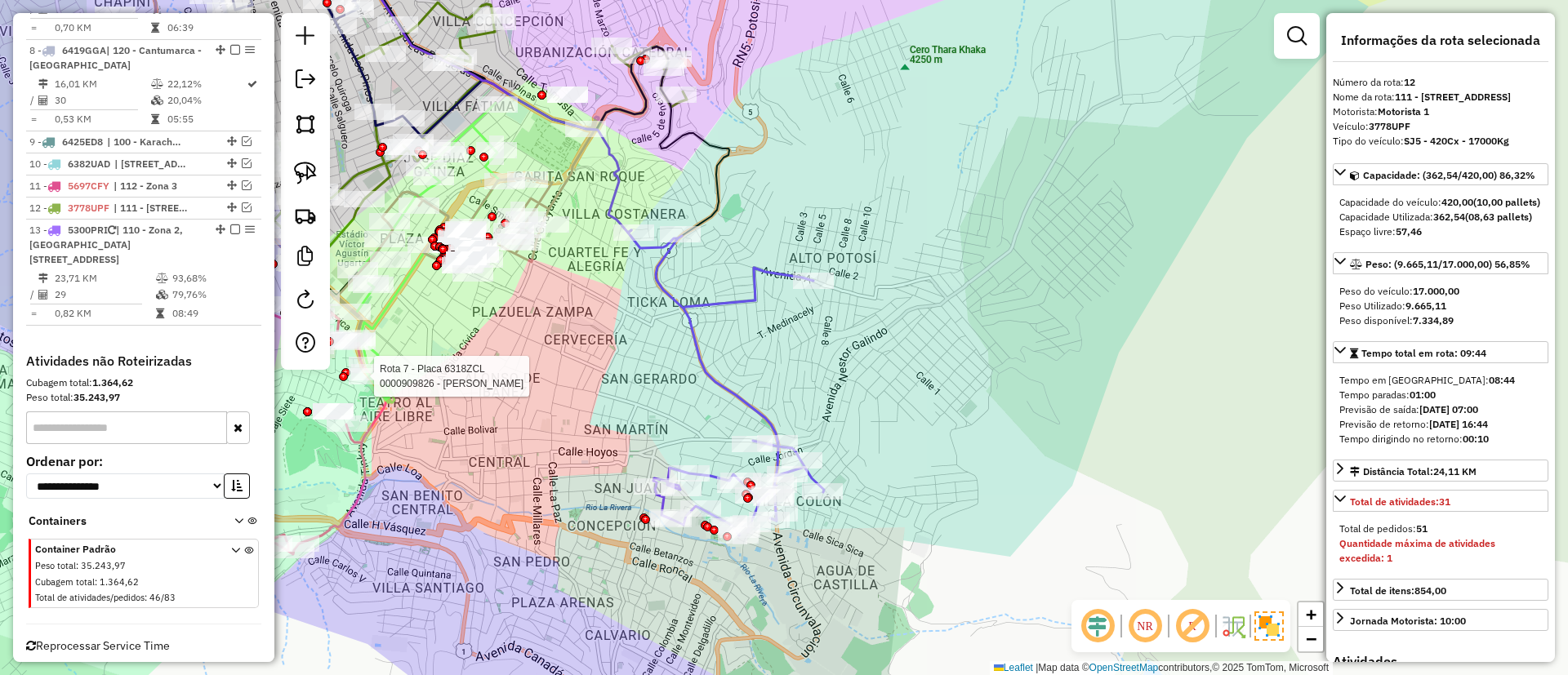
drag, startPoint x: 932, startPoint y: 402, endPoint x: 957, endPoint y: 393, distance: 26.6
click at [957, 393] on div "Rota 7 - Placa 6318ZCL 0000909826 - GRACIELA OJEDA Janela de atendimento Grade …" at bounding box center [784, 338] width 1568 height 675
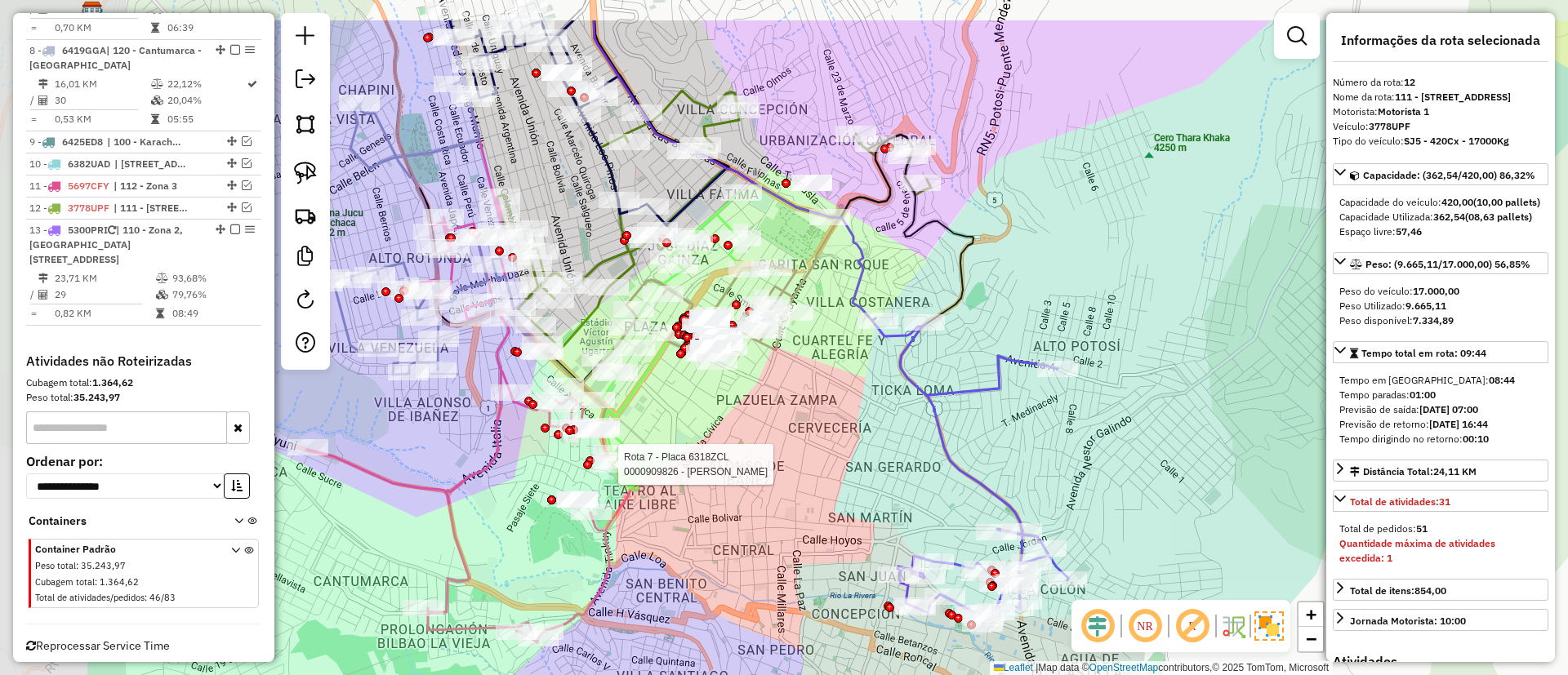
drag, startPoint x: 785, startPoint y: 330, endPoint x: 1029, endPoint y: 418, distance: 259.4
click at [1029, 418] on div "Rota 7 - Placa 6318ZCL 0000909826 - GRACIELA OJEDA Janela de atendimento Grade …" at bounding box center [784, 338] width 1568 height 675
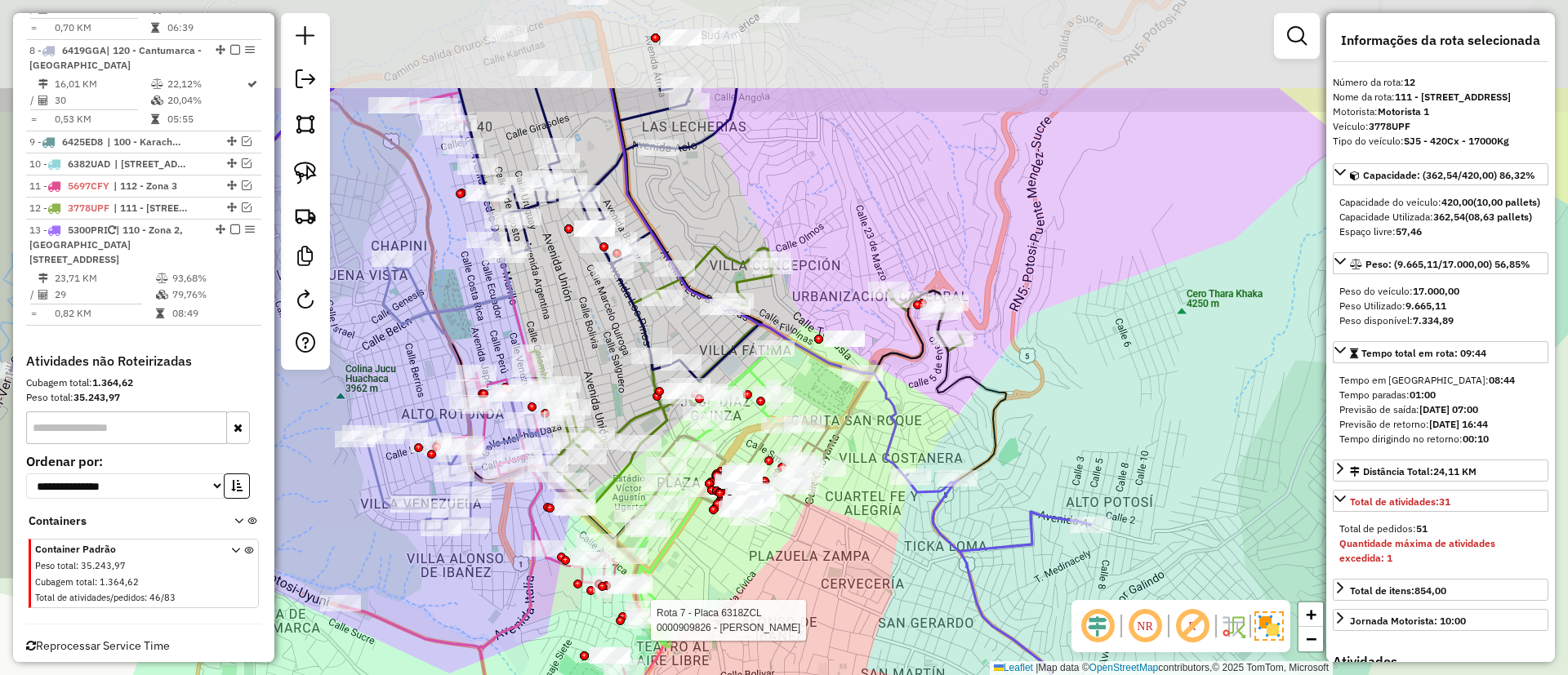
drag, startPoint x: 494, startPoint y: 475, endPoint x: 512, endPoint y: 581, distance: 107.5
click at [512, 581] on div "Rota 7 - Placa 6318ZCL 0000909826 - GRACIELA OJEDA Janela de atendimento Grade …" at bounding box center [784, 338] width 1568 height 675
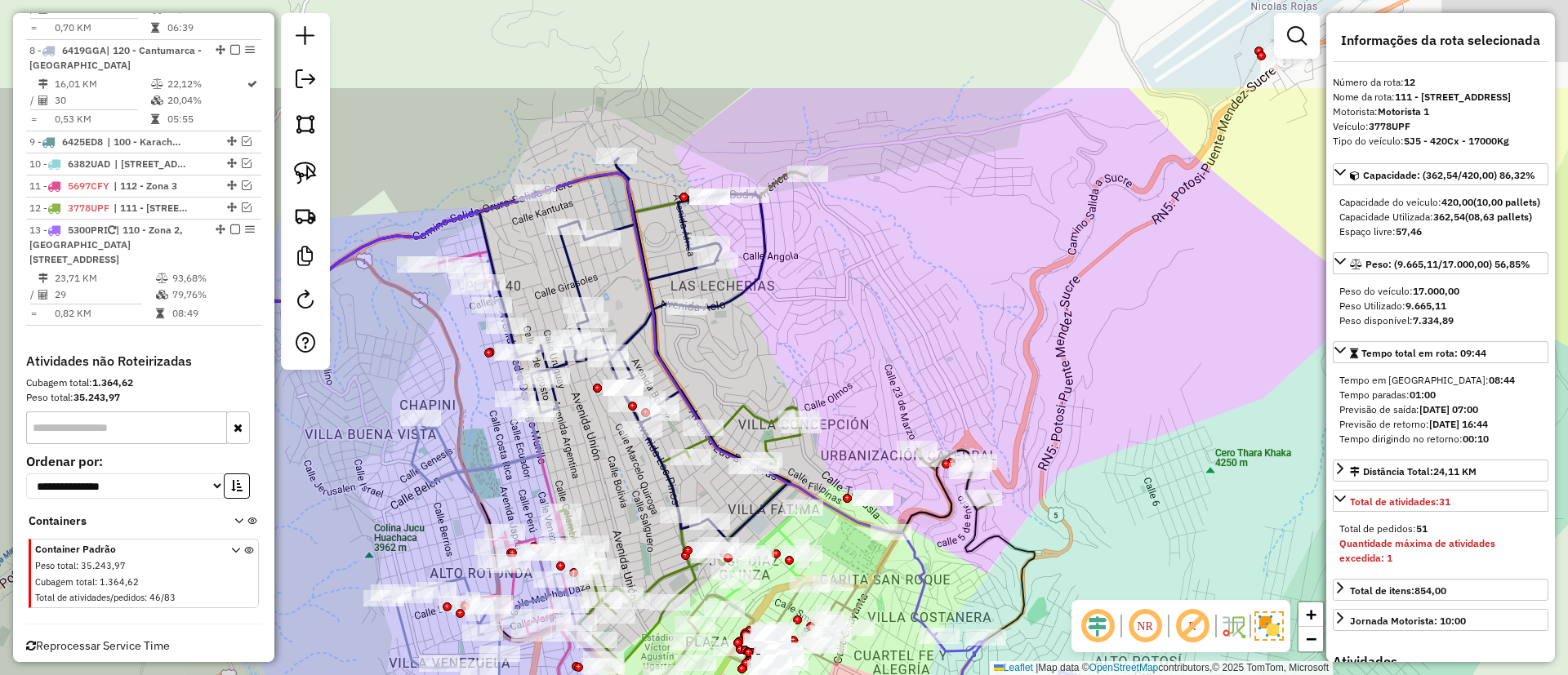
drag, startPoint x: 892, startPoint y: 242, endPoint x: 820, endPoint y: 305, distance: 95.7
click at [920, 363] on div "Rota 7 - Placa 6318ZCL 0000909826 - GRACIELA OJEDA Janela de atendimento Grade …" at bounding box center [784, 338] width 1568 height 675
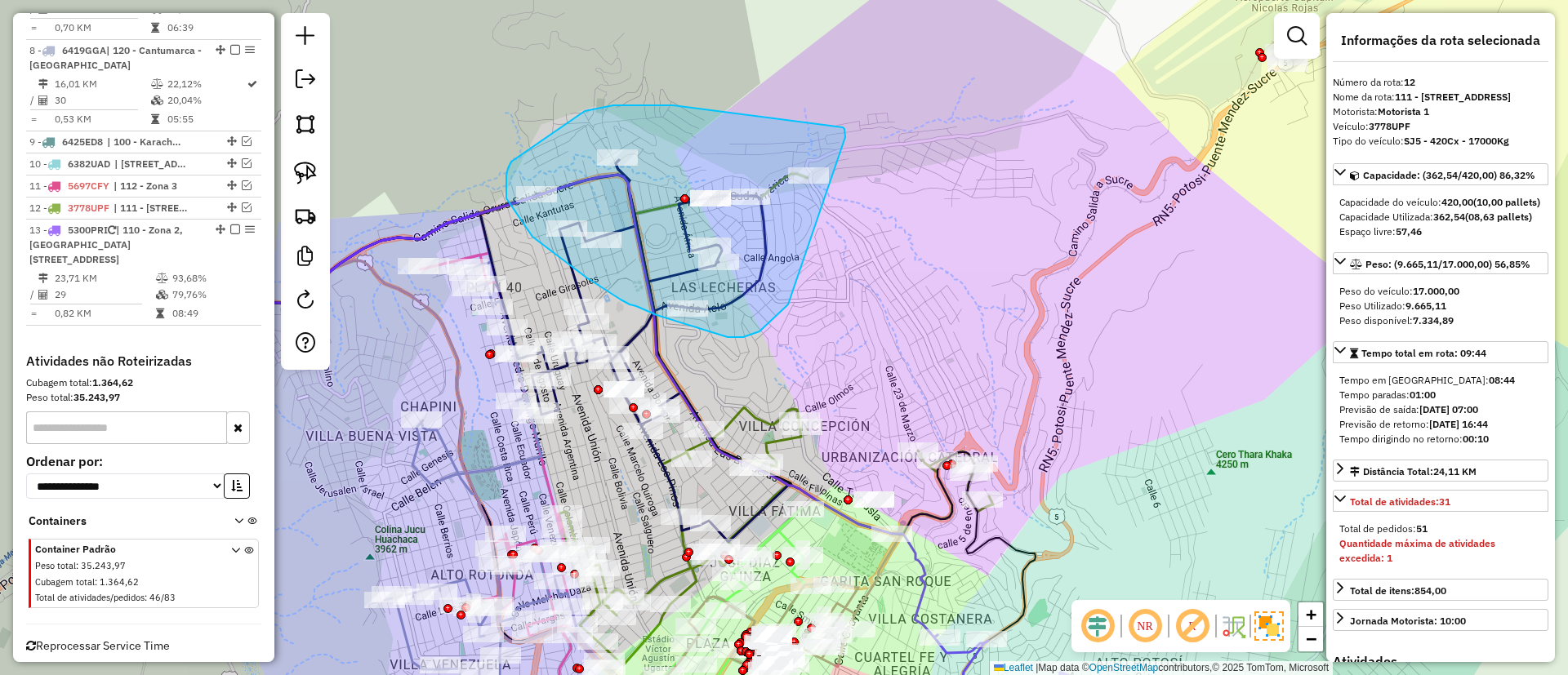
drag, startPoint x: 585, startPoint y: 111, endPoint x: 843, endPoint y: 127, distance: 258.5
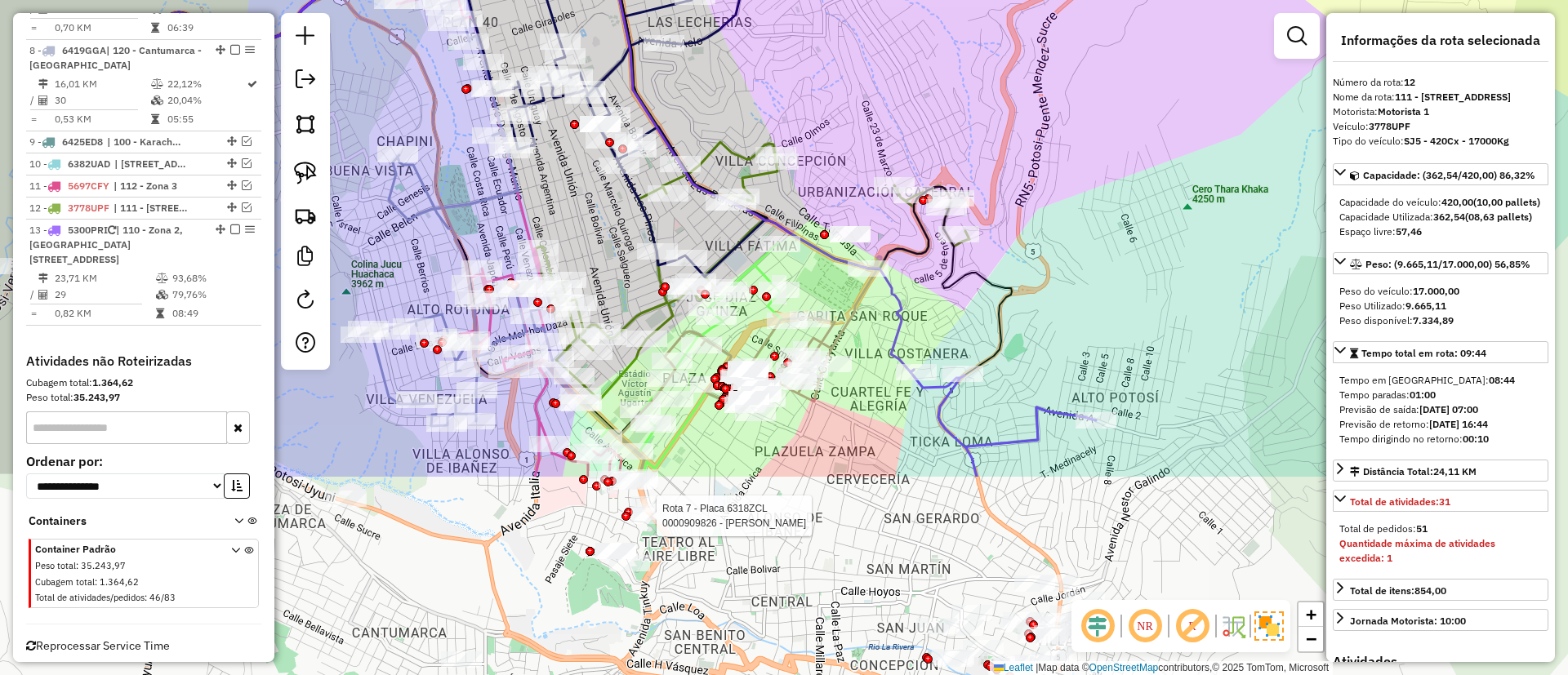
drag, startPoint x: 825, startPoint y: 420, endPoint x: 800, endPoint y: 155, distance: 266.2
click at [800, 155] on div "Rota 7 - Placa 6318ZCL 0000909826 - GRACIELA OJEDA Janela de atendimento Grade …" at bounding box center [784, 338] width 1568 height 675
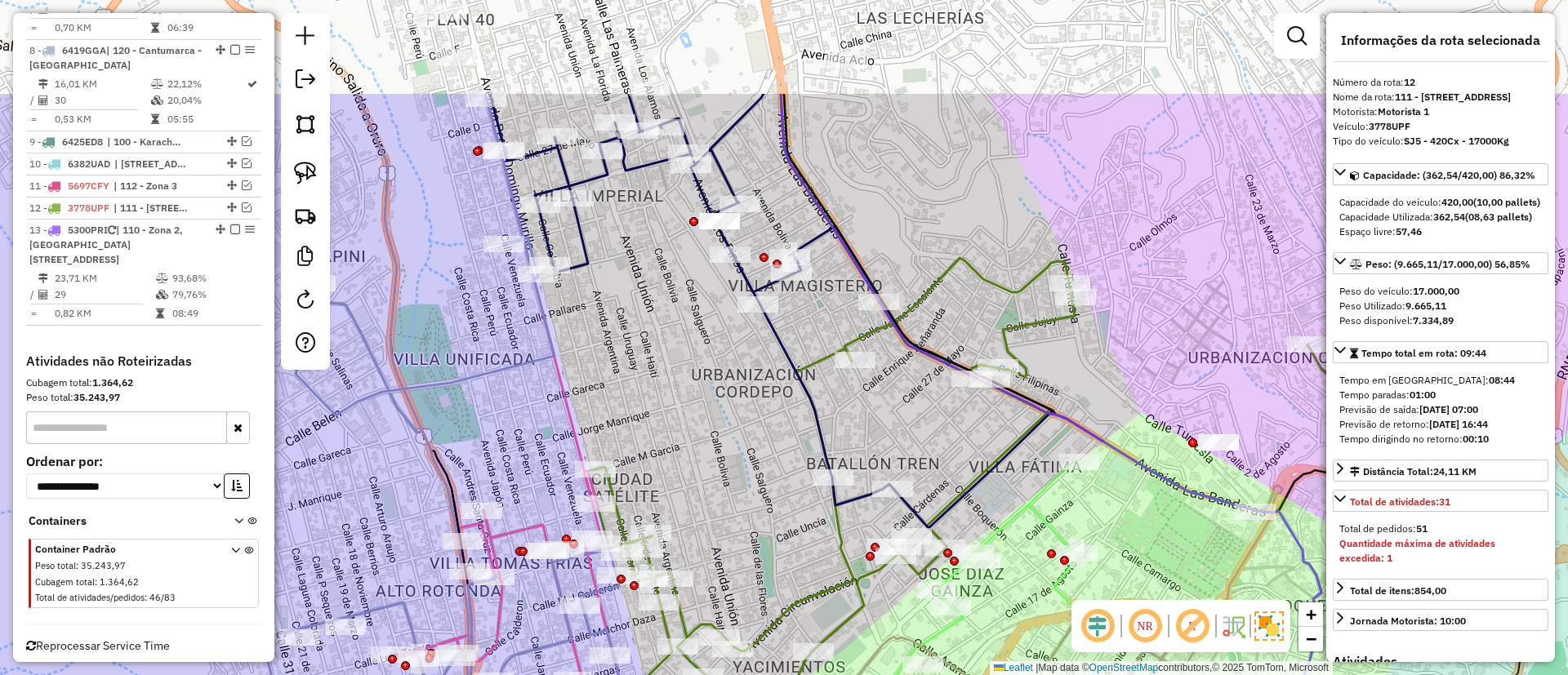
drag, startPoint x: 722, startPoint y: 333, endPoint x: 744, endPoint y: 442, distance: 111.2
click at [744, 442] on div "Rota 7 - Placa 6318ZCL 0000909826 - GRACIELA OJEDA Janela de atendimento Grade …" at bounding box center [784, 338] width 1568 height 675
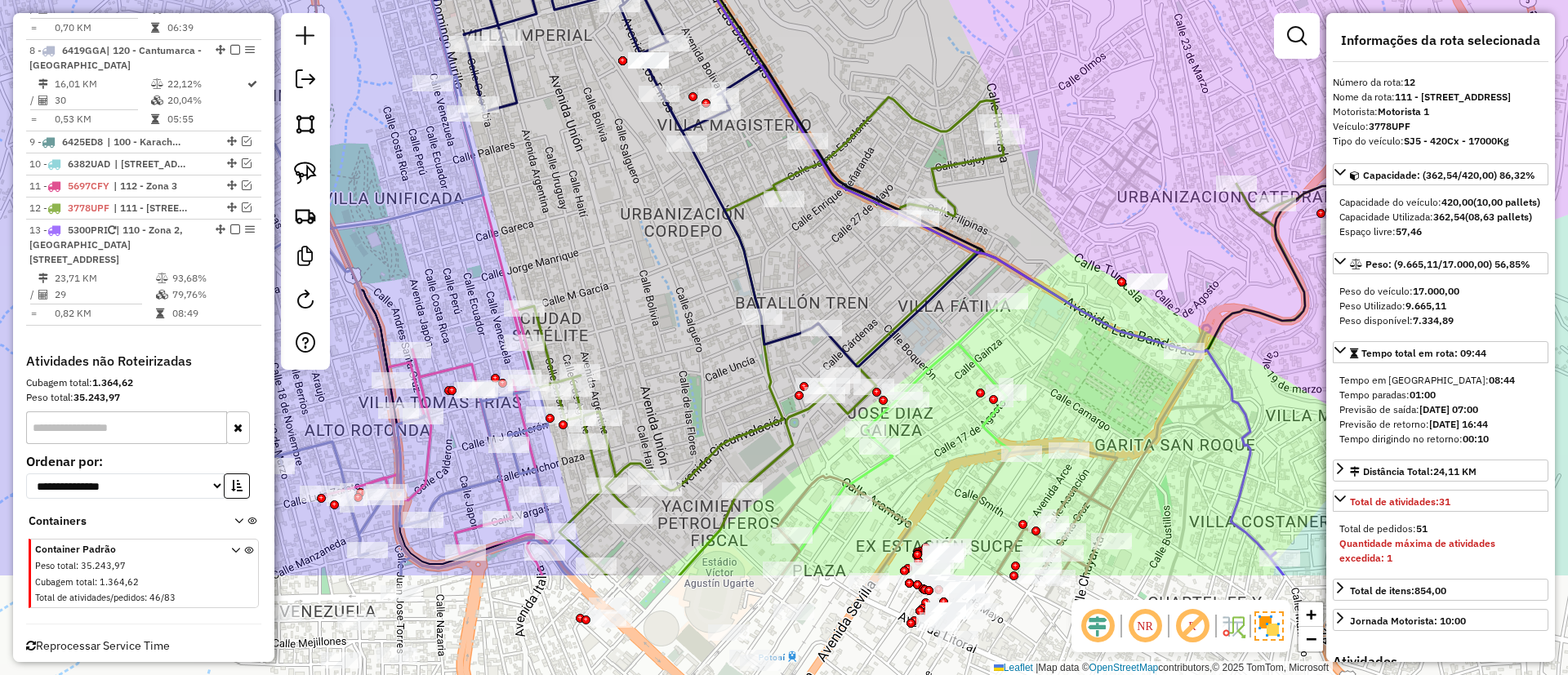
drag, startPoint x: 744, startPoint y: 442, endPoint x: 646, endPoint y: 227, distance: 236.3
click at [646, 227] on div "Rota 7 - Placa 6318ZCL 0000909826 - GRACIELA OJEDA Janela de atendimento Grade …" at bounding box center [784, 338] width 1568 height 675
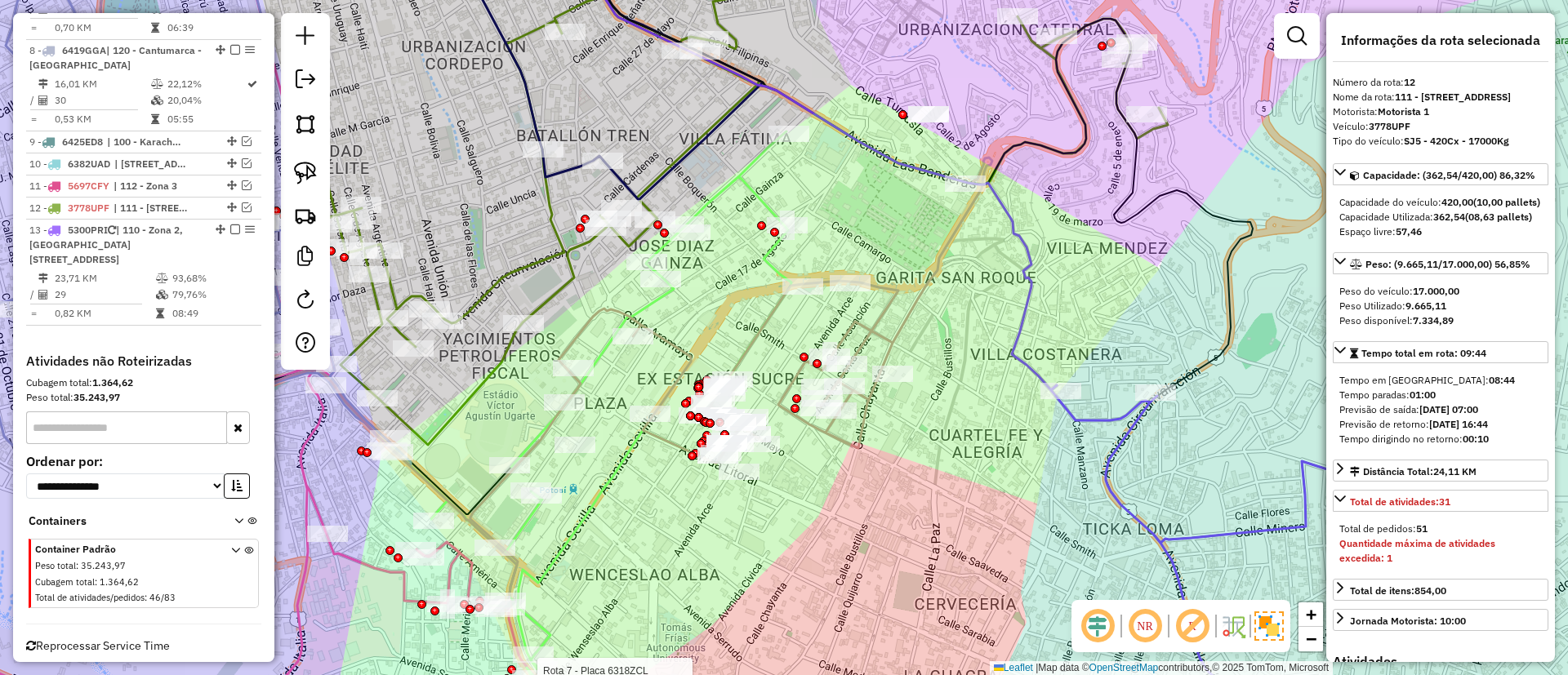
click at [891, 332] on icon at bounding box center [731, 379] width 522 height 443
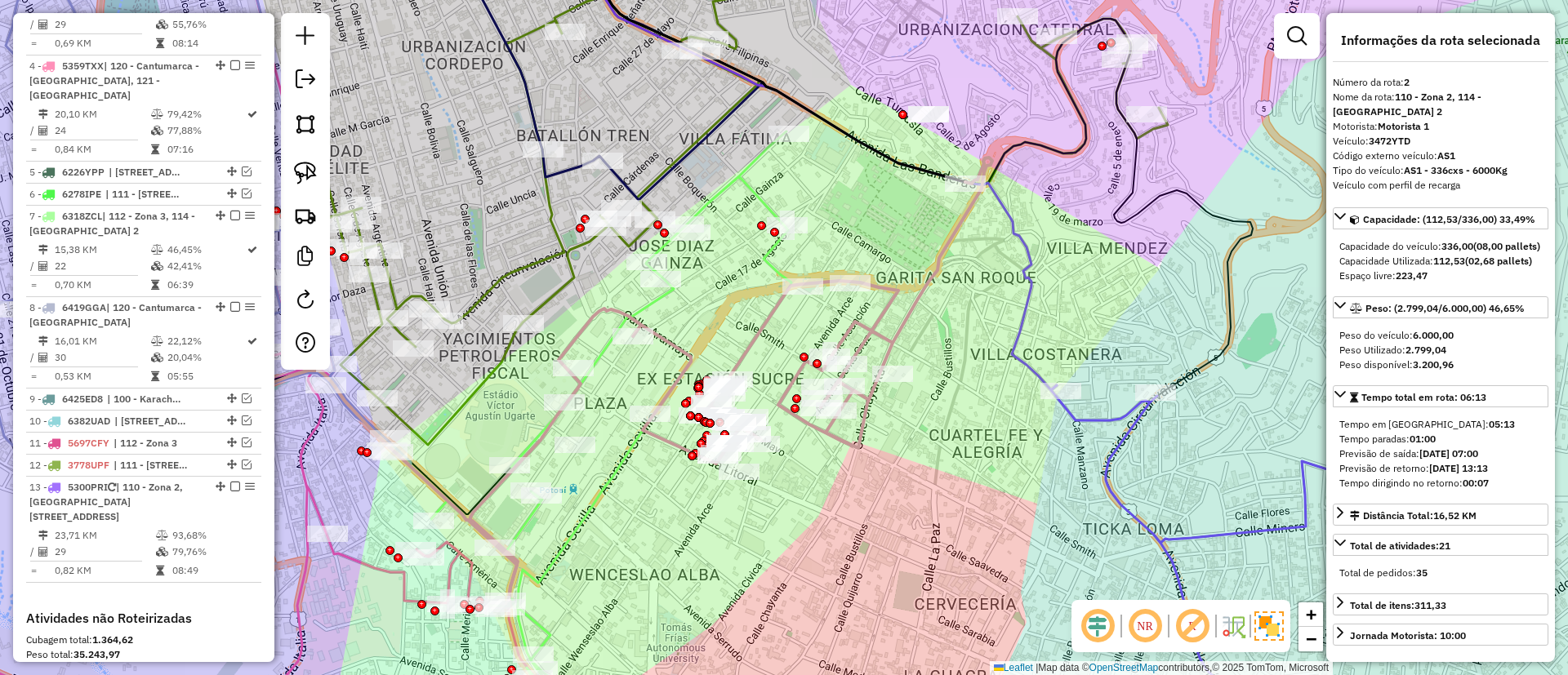
scroll to position [734, 0]
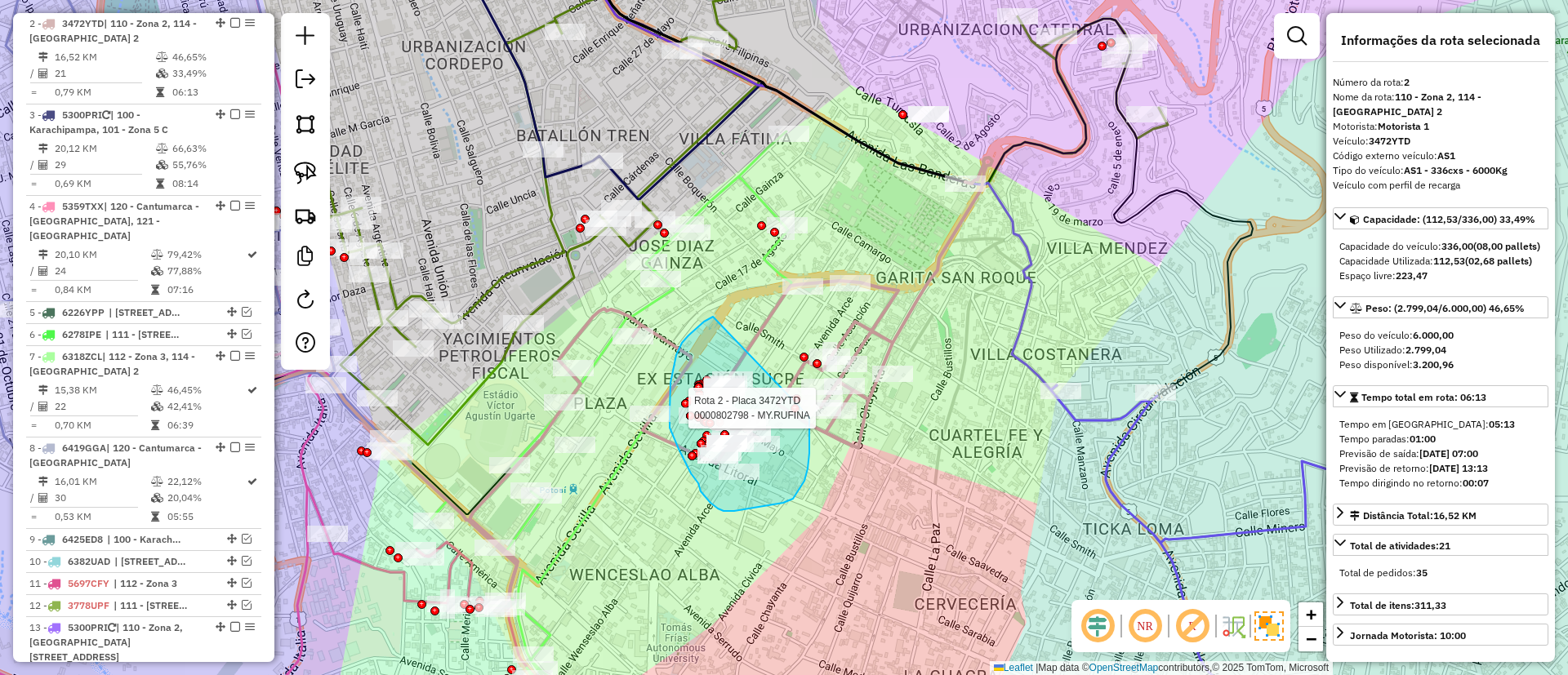
click at [810, 415] on div "Rota 2 - Placa 3472YTD 0000802798 - MY.RUFINA Janela de atendimento Grade de at…" at bounding box center [784, 338] width 1568 height 675
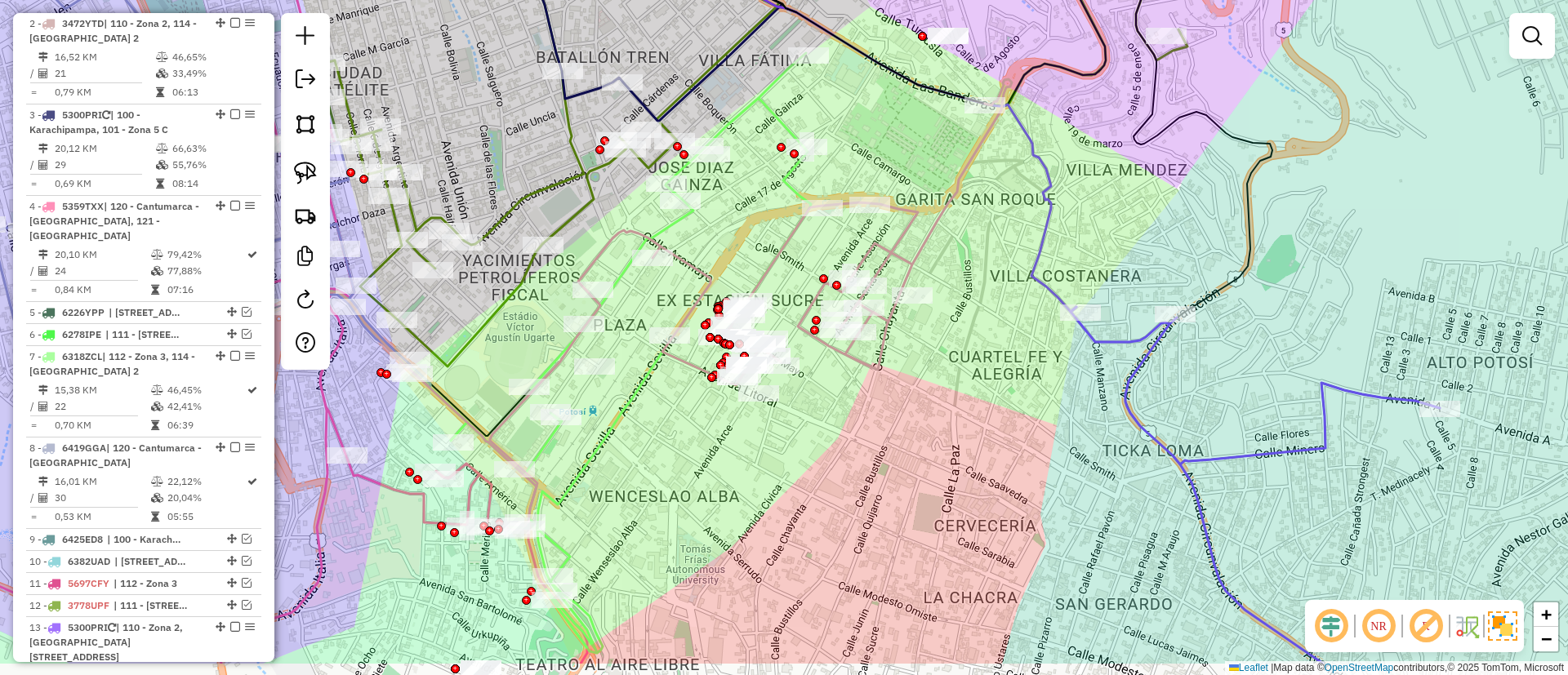
drag, startPoint x: 623, startPoint y: 508, endPoint x: 642, endPoint y: 430, distance: 80.3
click at [642, 430] on div "Janela de atendimento Grade de atendimento Capacidade Transportadoras Veículos …" at bounding box center [784, 338] width 1568 height 675
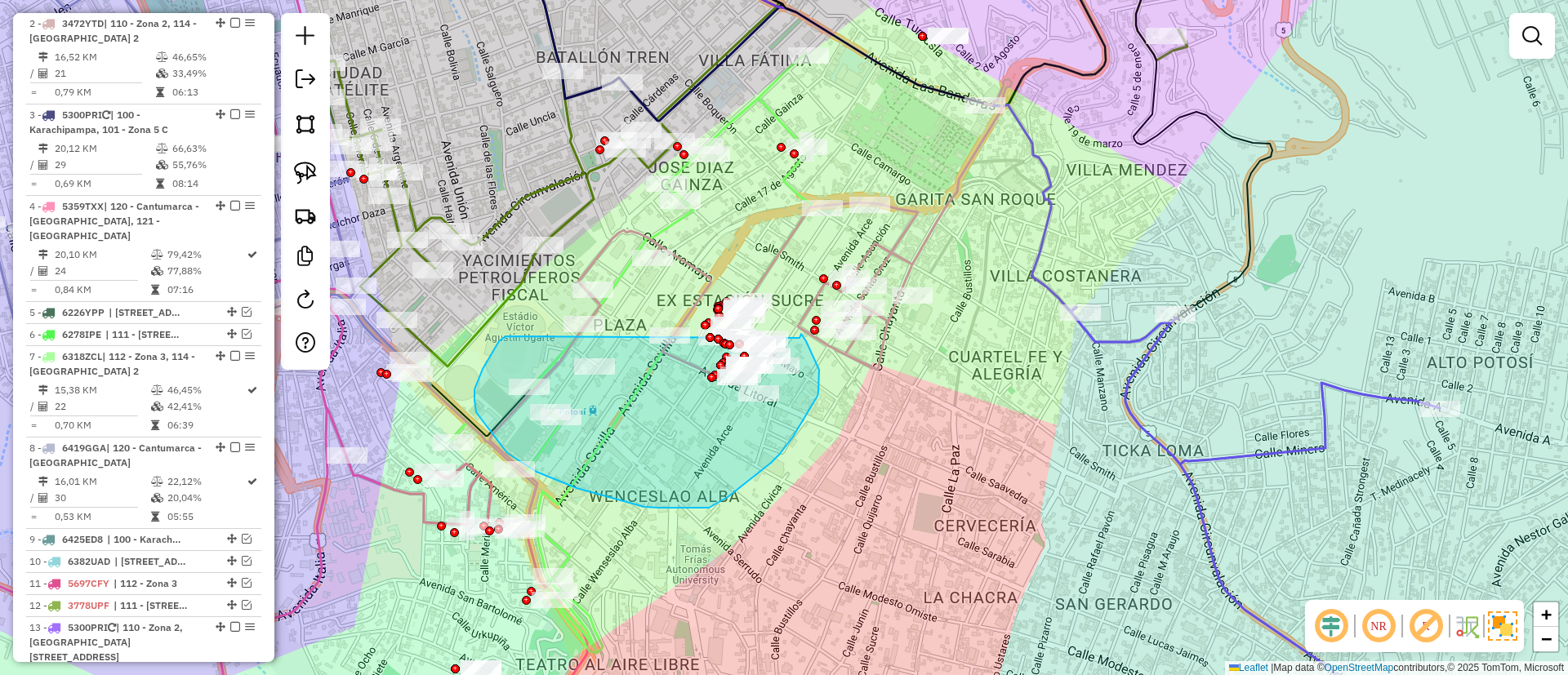
drag, startPoint x: 505, startPoint y: 337, endPoint x: 800, endPoint y: 338, distance: 295.0
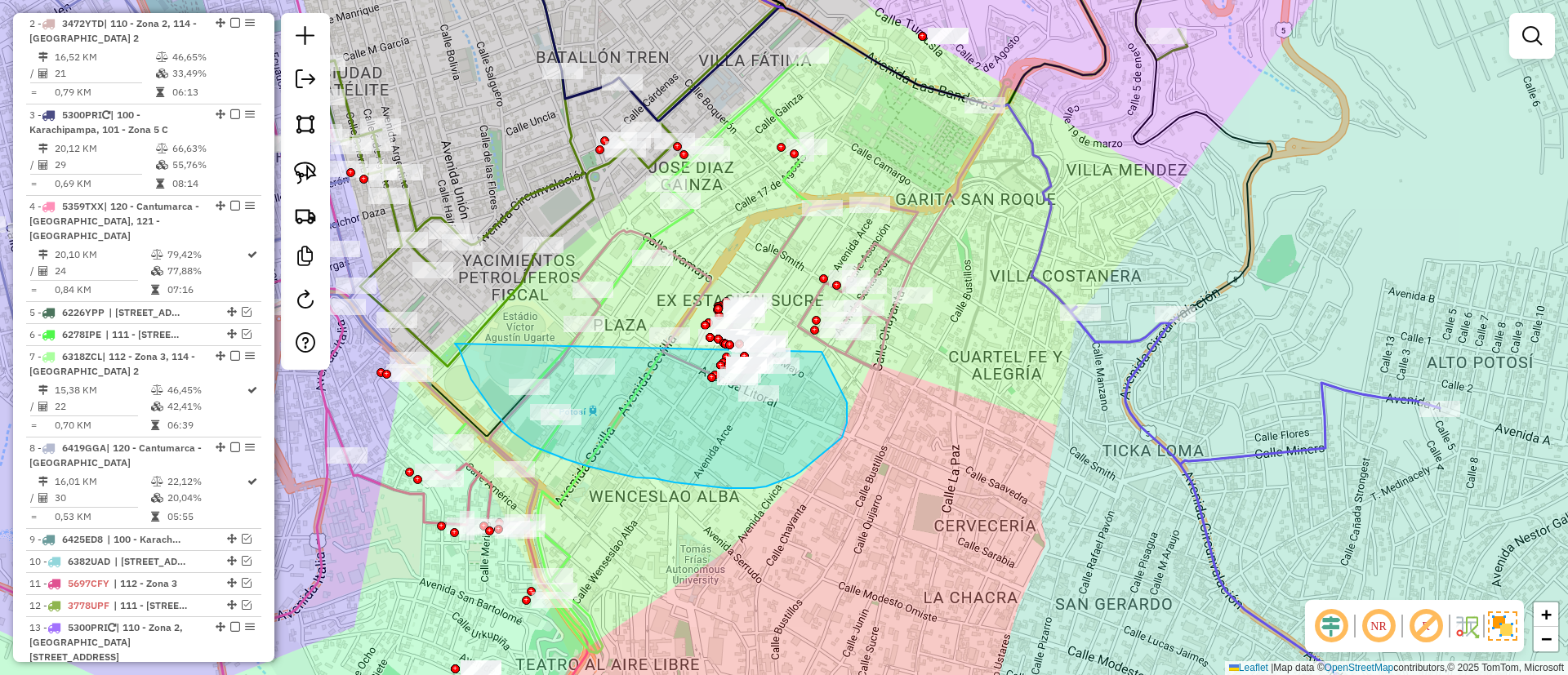
drag, startPoint x: 520, startPoint y: 437, endPoint x: 822, endPoint y: 352, distance: 313.7
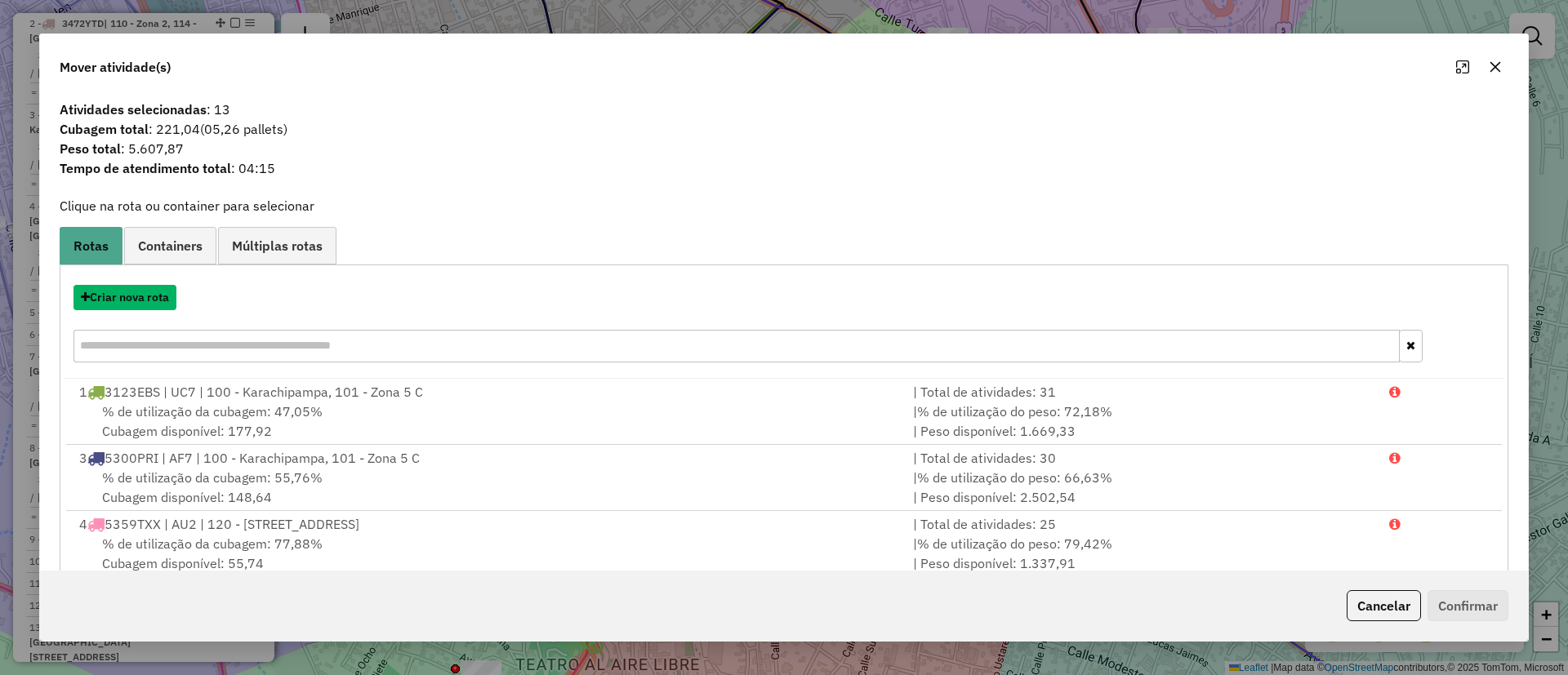
click at [120, 295] on button "Criar nova rota" at bounding box center [125, 297] width 103 height 25
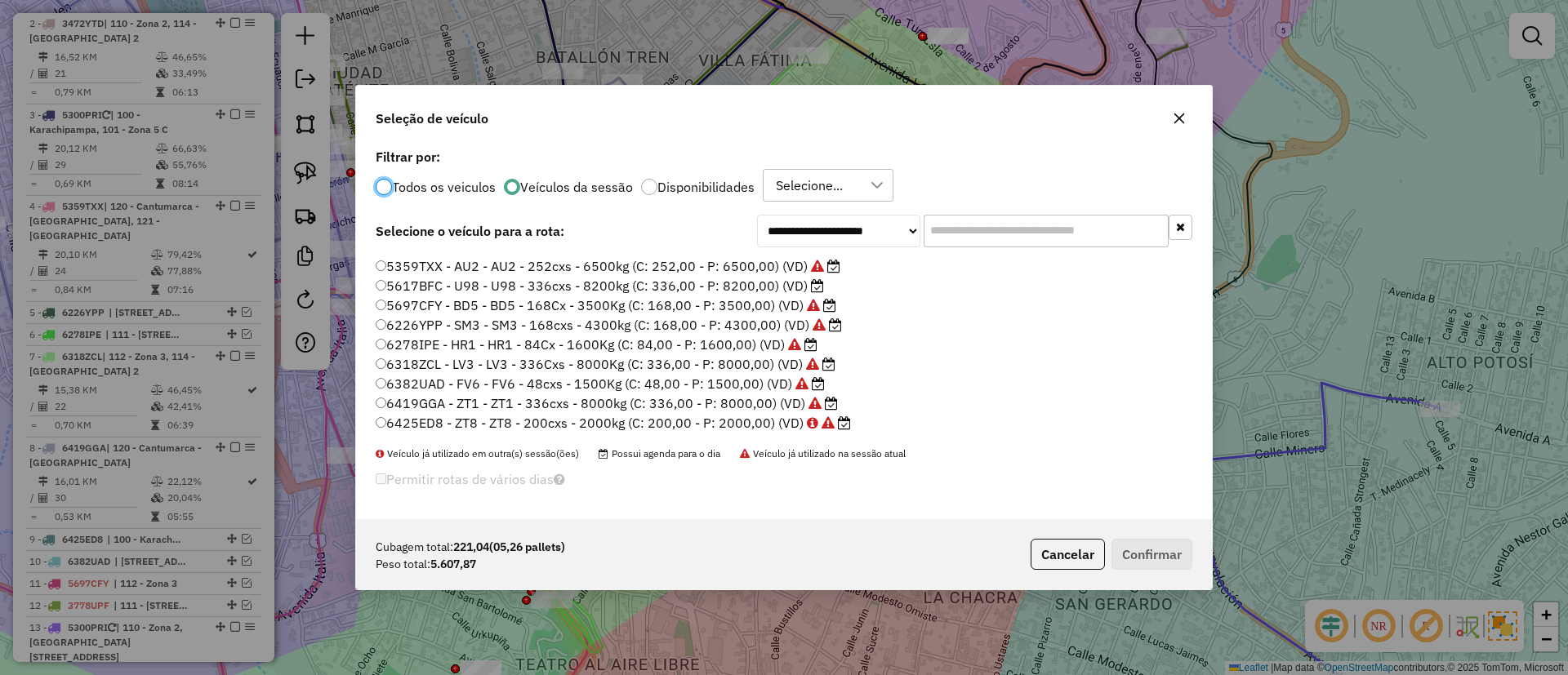
scroll to position [0, 0]
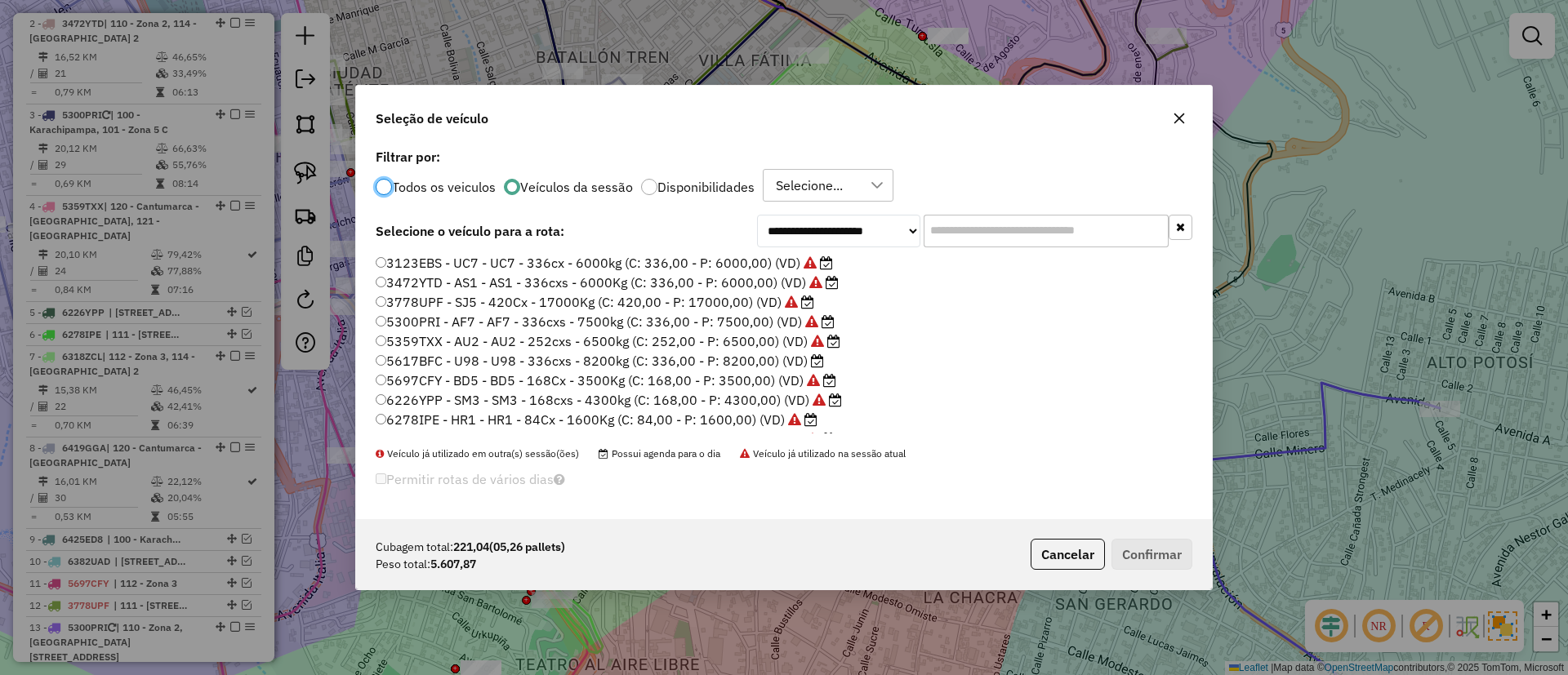
click at [722, 357] on label "5617BFC - U98 - U98 - 336cxs - 8200kg (C: 336,00 - P: 8200,00) (VD)" at bounding box center [599, 360] width 448 height 19
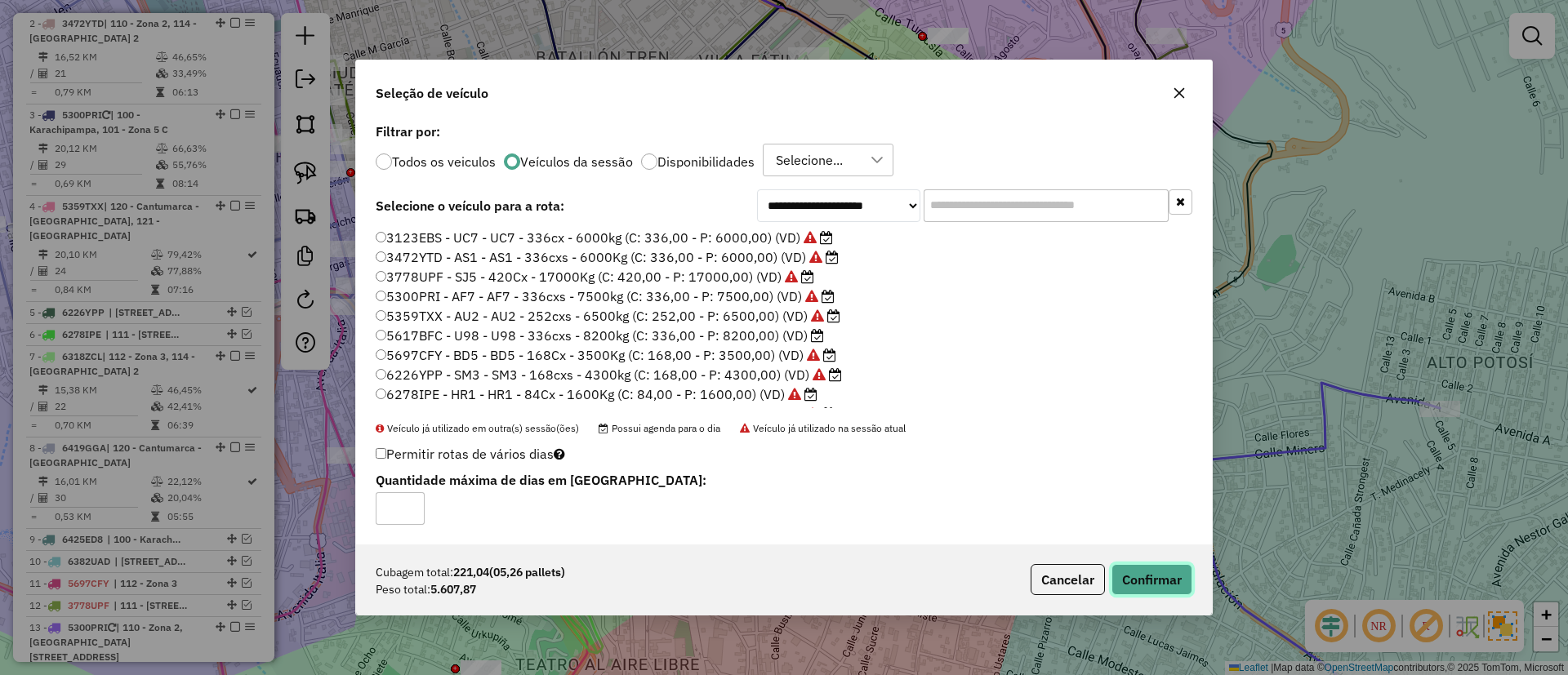
click at [1149, 574] on button "Confirmar" at bounding box center [1152, 580] width 80 height 31
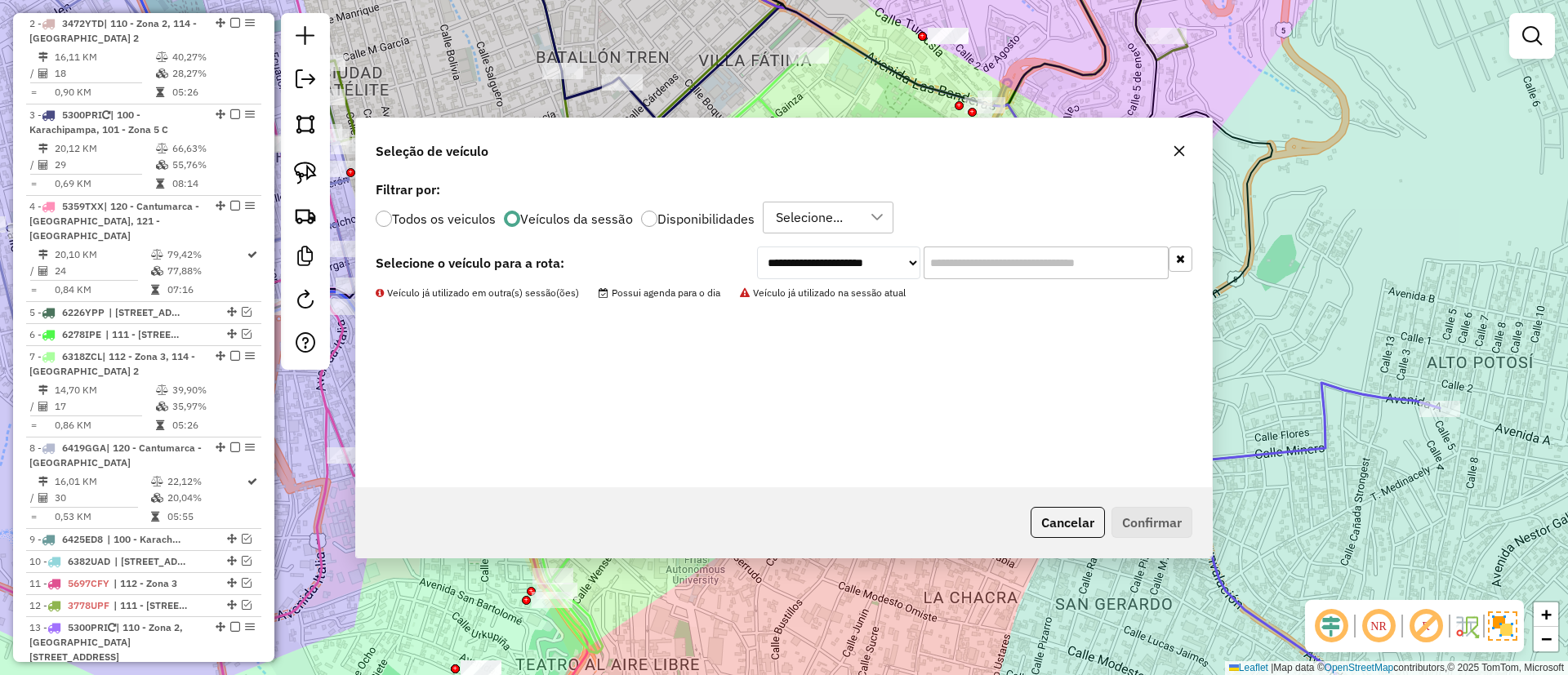
scroll to position [643, 0]
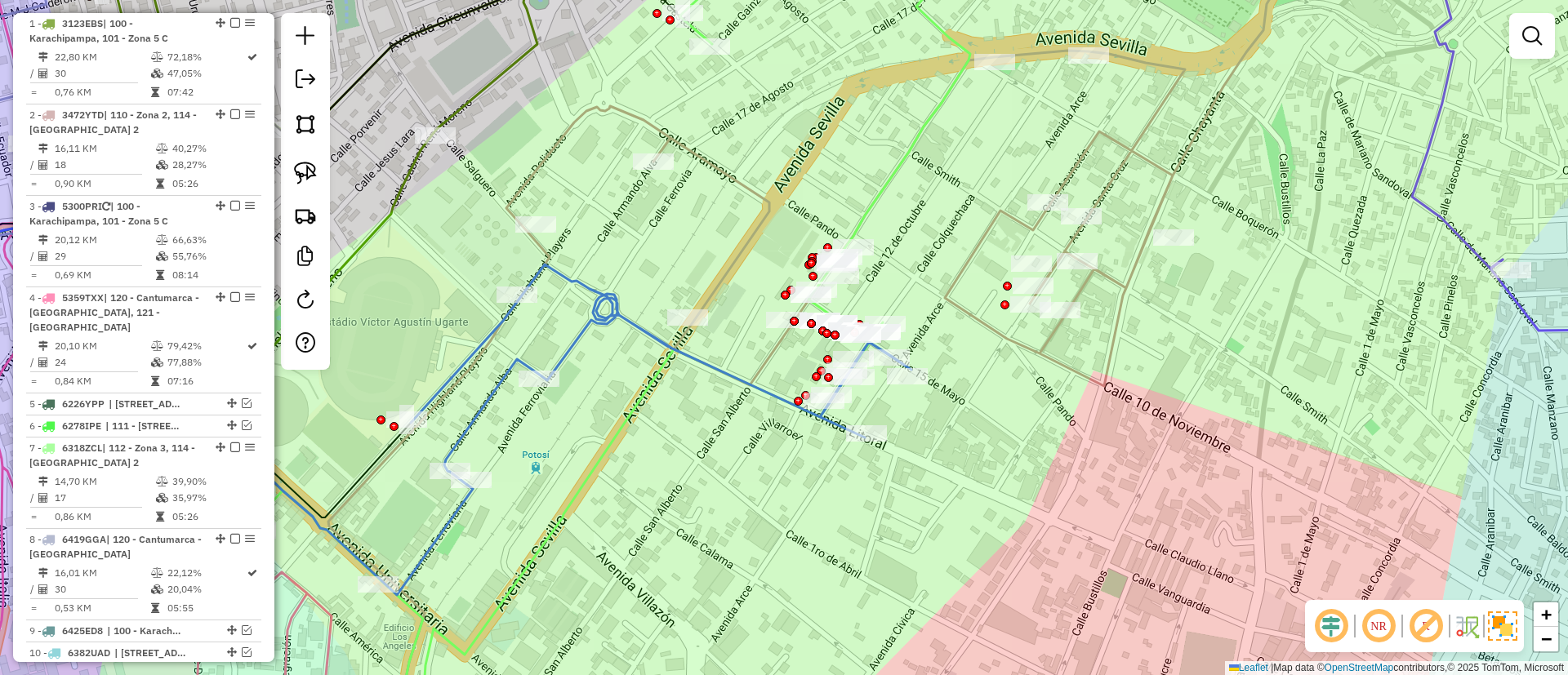
click at [627, 319] on icon at bounding box center [661, 374] width 501 height 220
select select "**********"
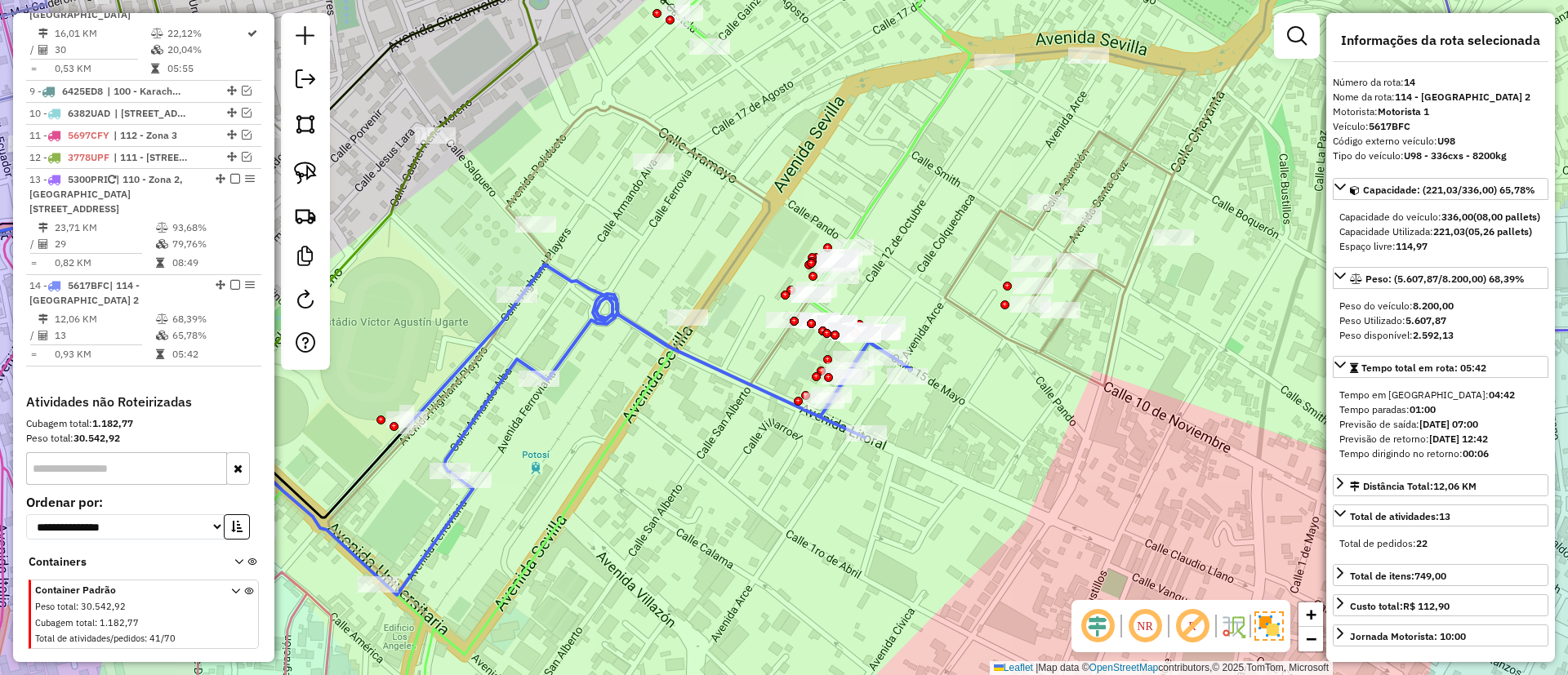
scroll to position [1224, 0]
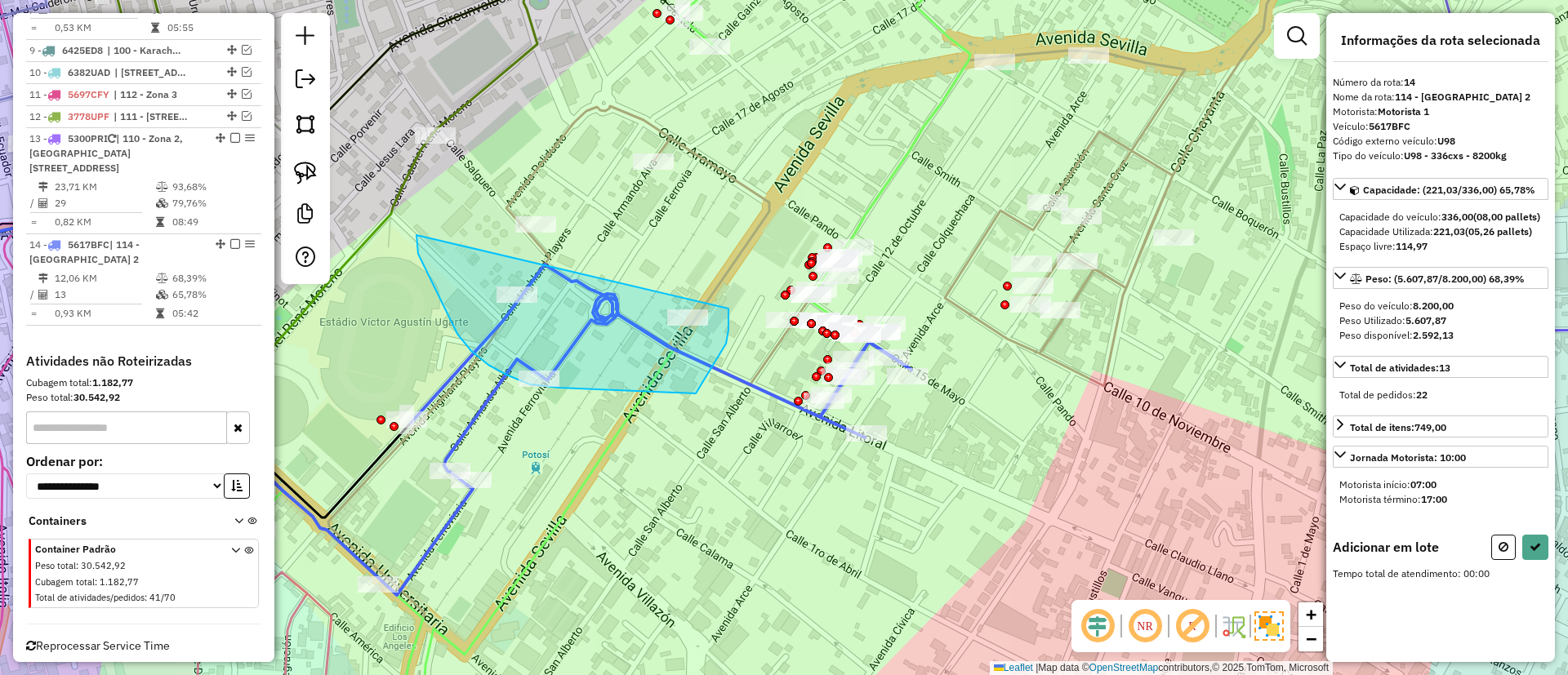
drag, startPoint x: 418, startPoint y: 254, endPoint x: 726, endPoint y: 300, distance: 311.4
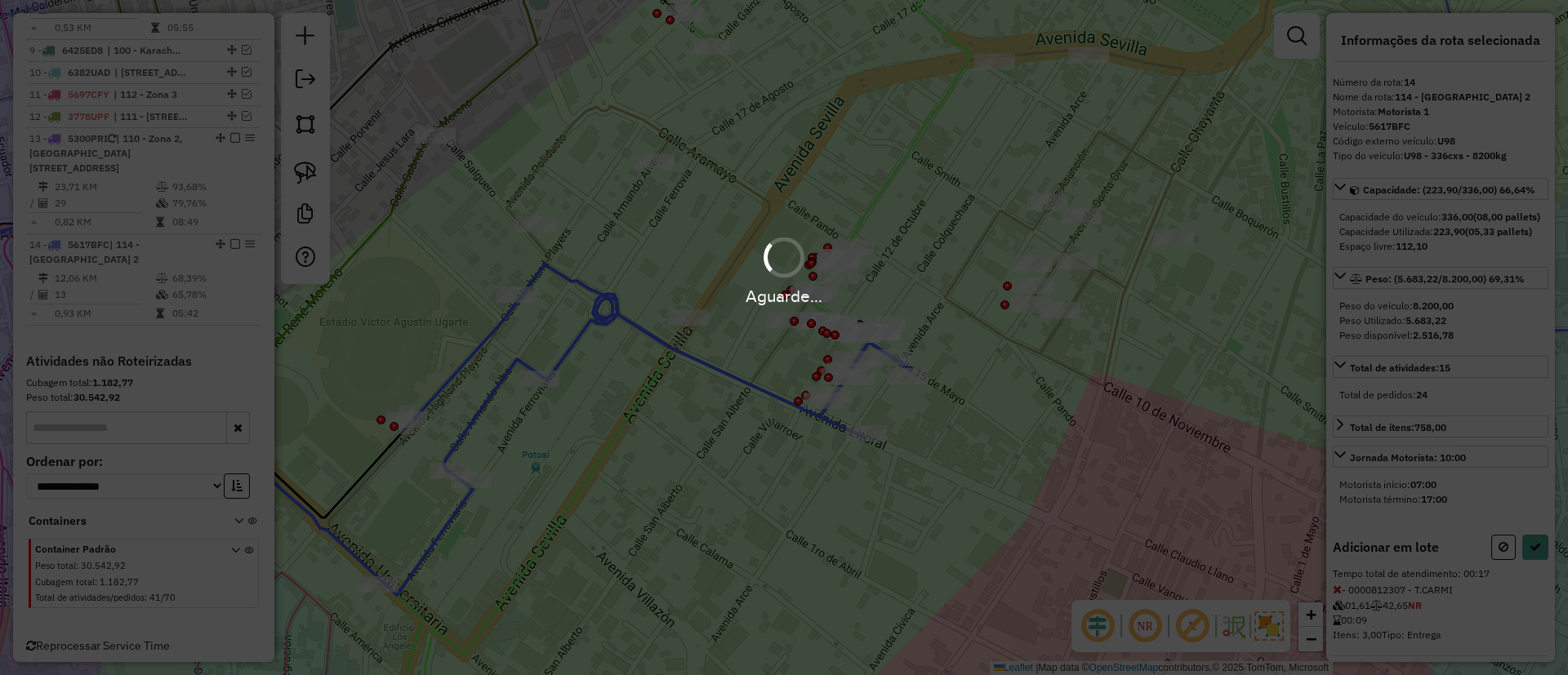
select select "**********"
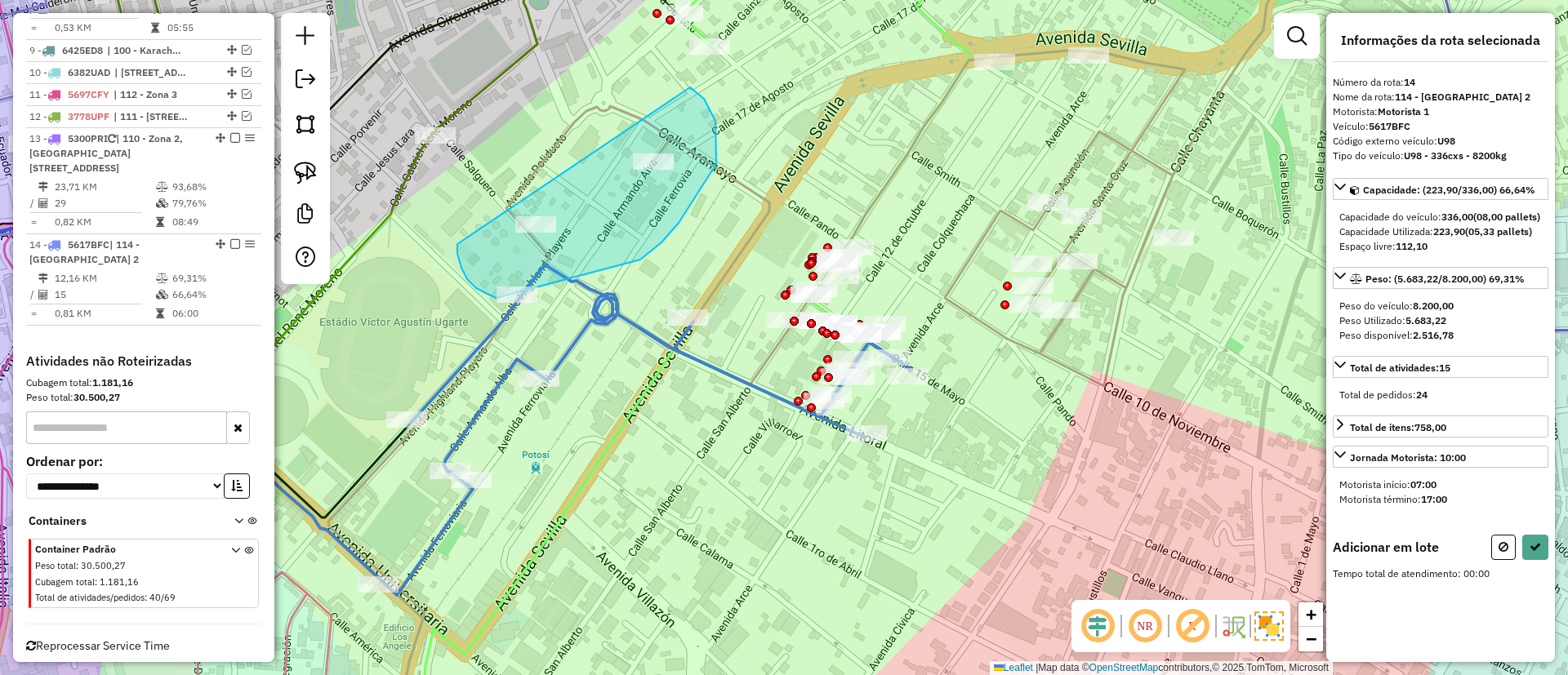
drag, startPoint x: 458, startPoint y: 254, endPoint x: 691, endPoint y: 87, distance: 286.7
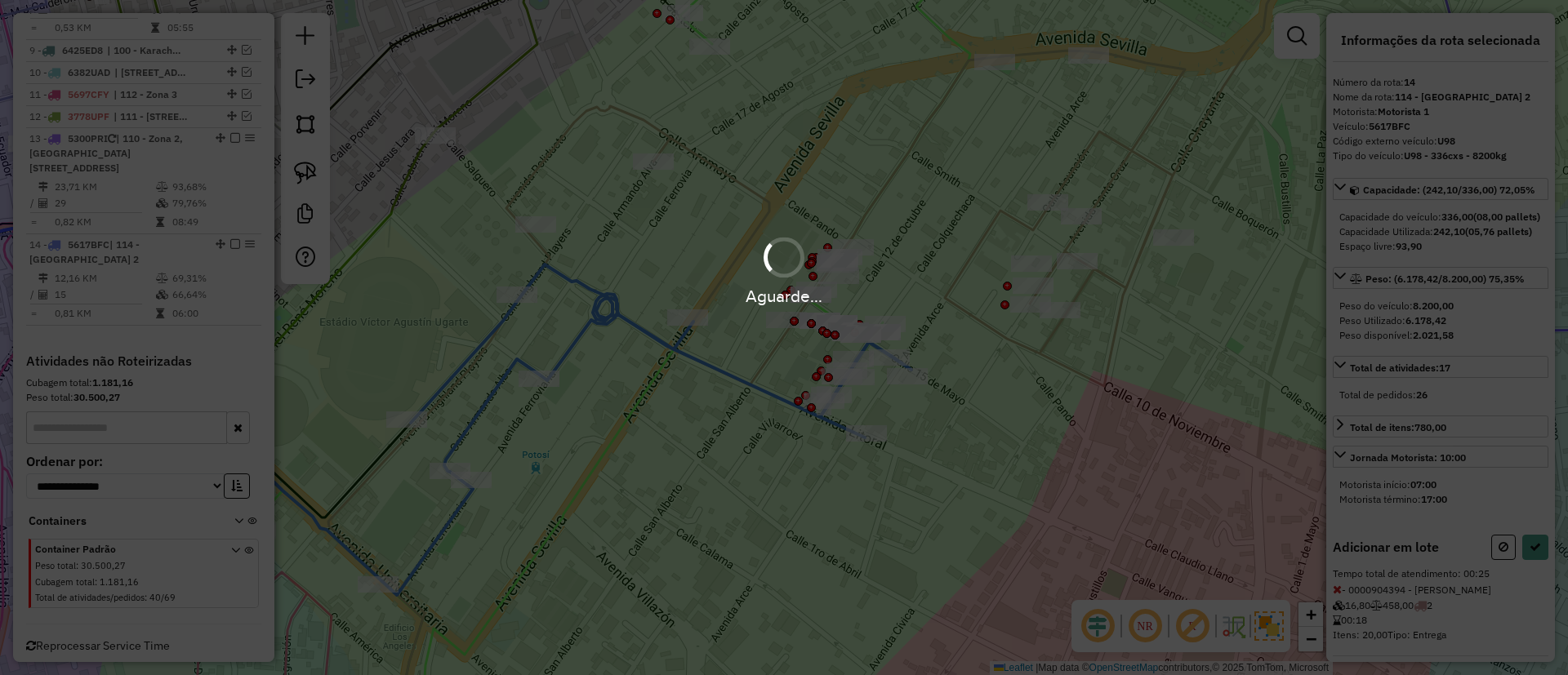
select select "**********"
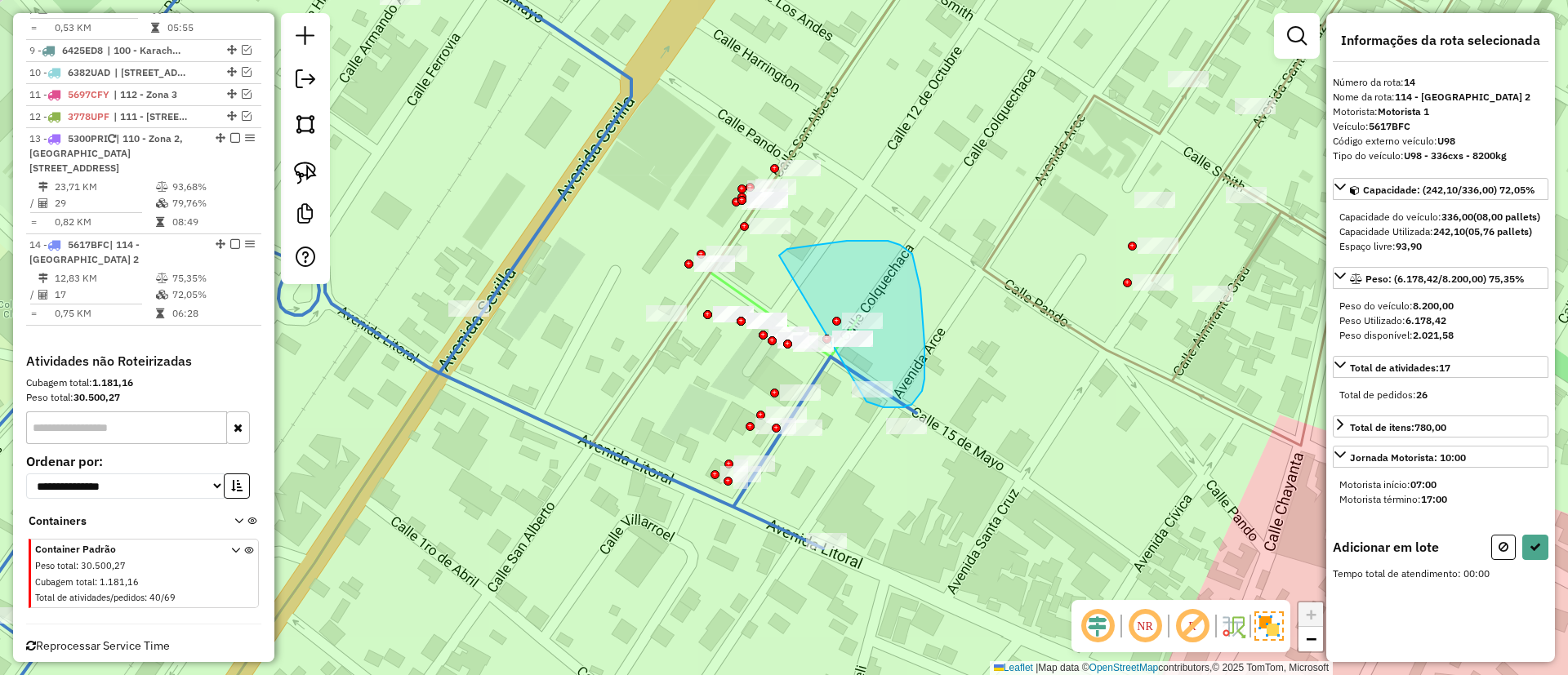
drag, startPoint x: 780, startPoint y: 255, endPoint x: 864, endPoint y: 399, distance: 166.7
click at [864, 399] on div "Janela de atendimento Grade de atendimento Capacidade Transportadoras Veículos …" at bounding box center [784, 338] width 1568 height 675
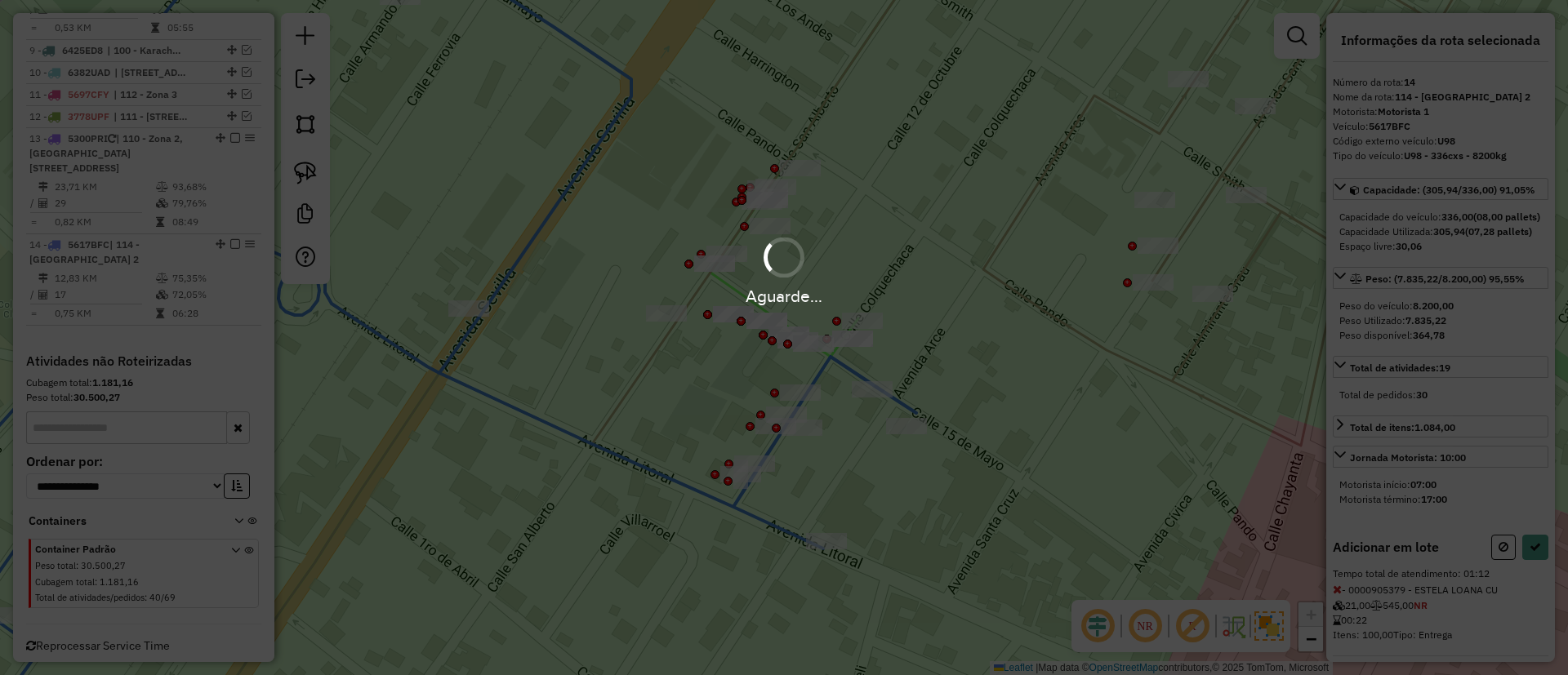
select select "**********"
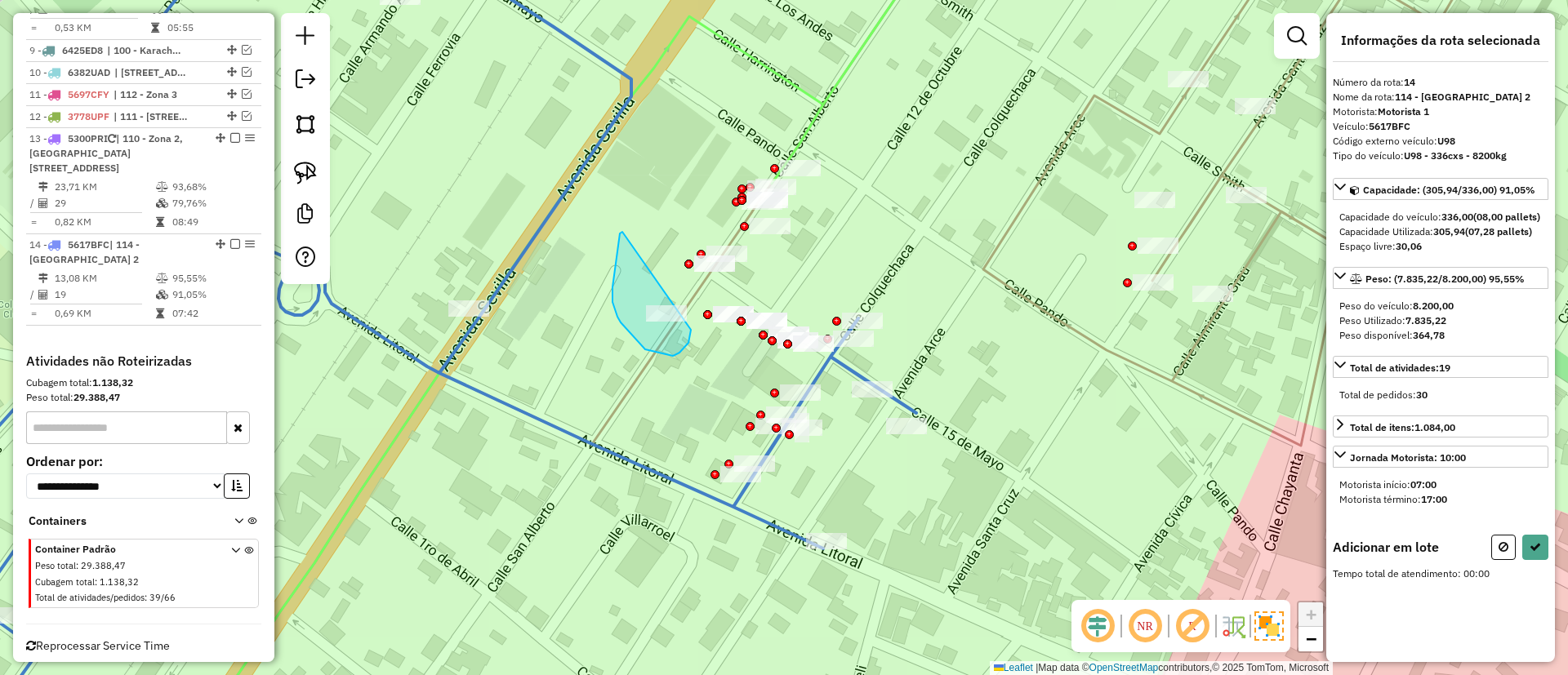
drag, startPoint x: 621, startPoint y: 322, endPoint x: 695, endPoint y: 319, distance: 74.1
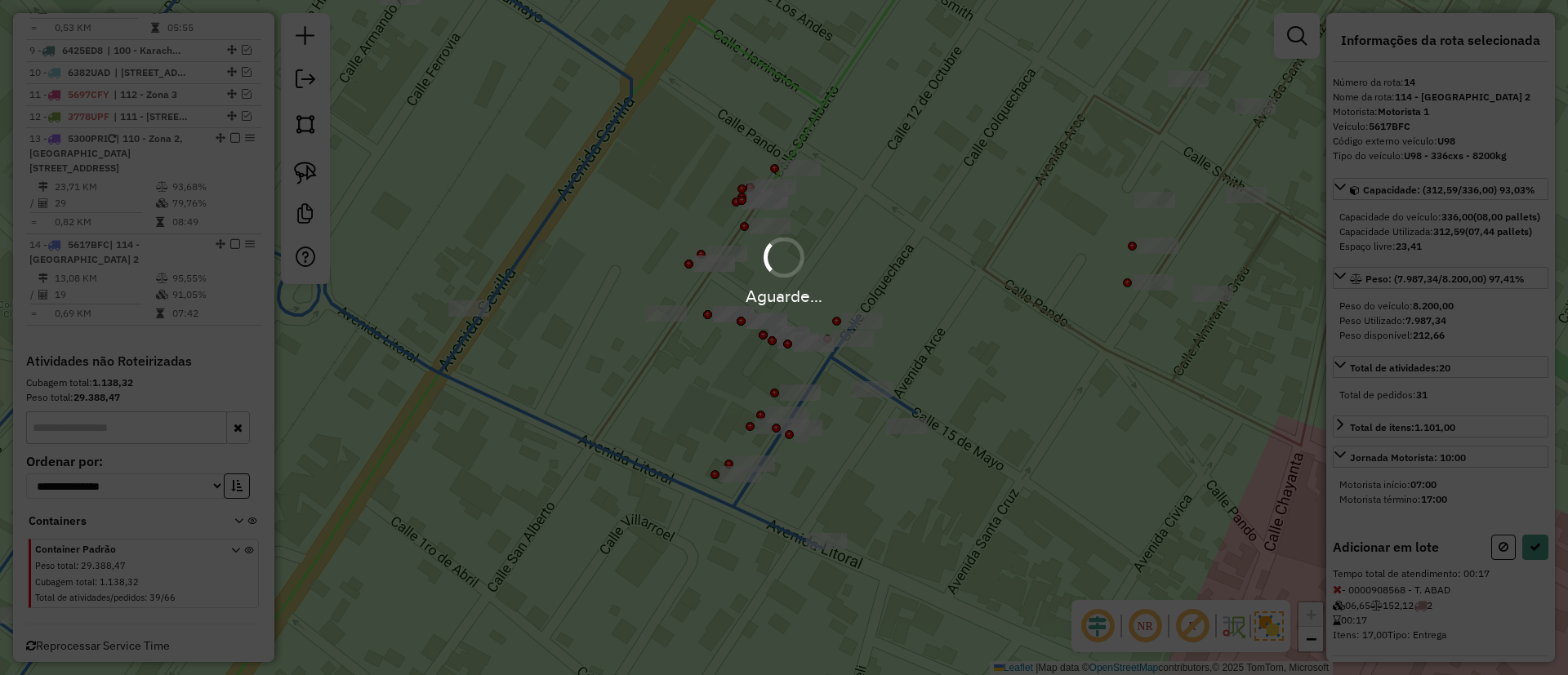
select select "**********"
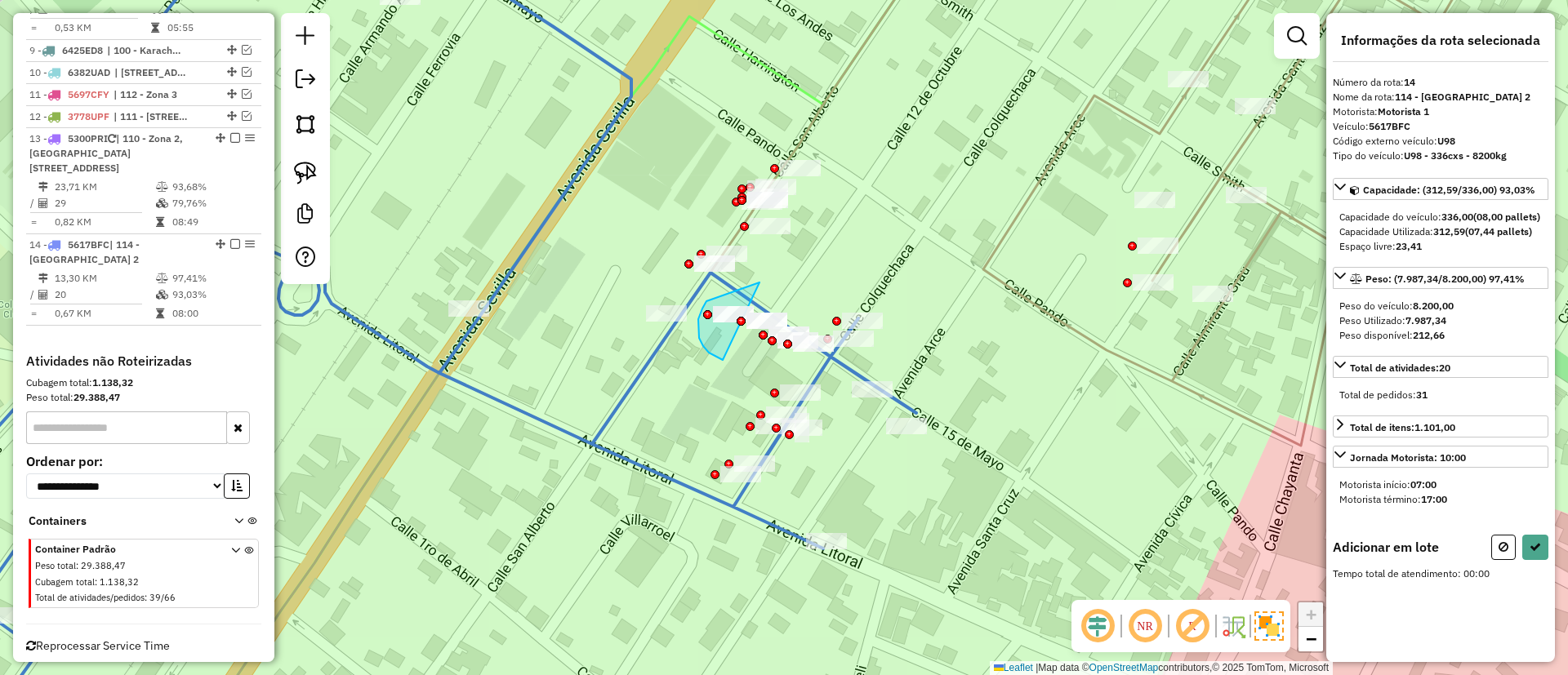
drag, startPoint x: 759, startPoint y: 282, endPoint x: 723, endPoint y: 360, distance: 85.9
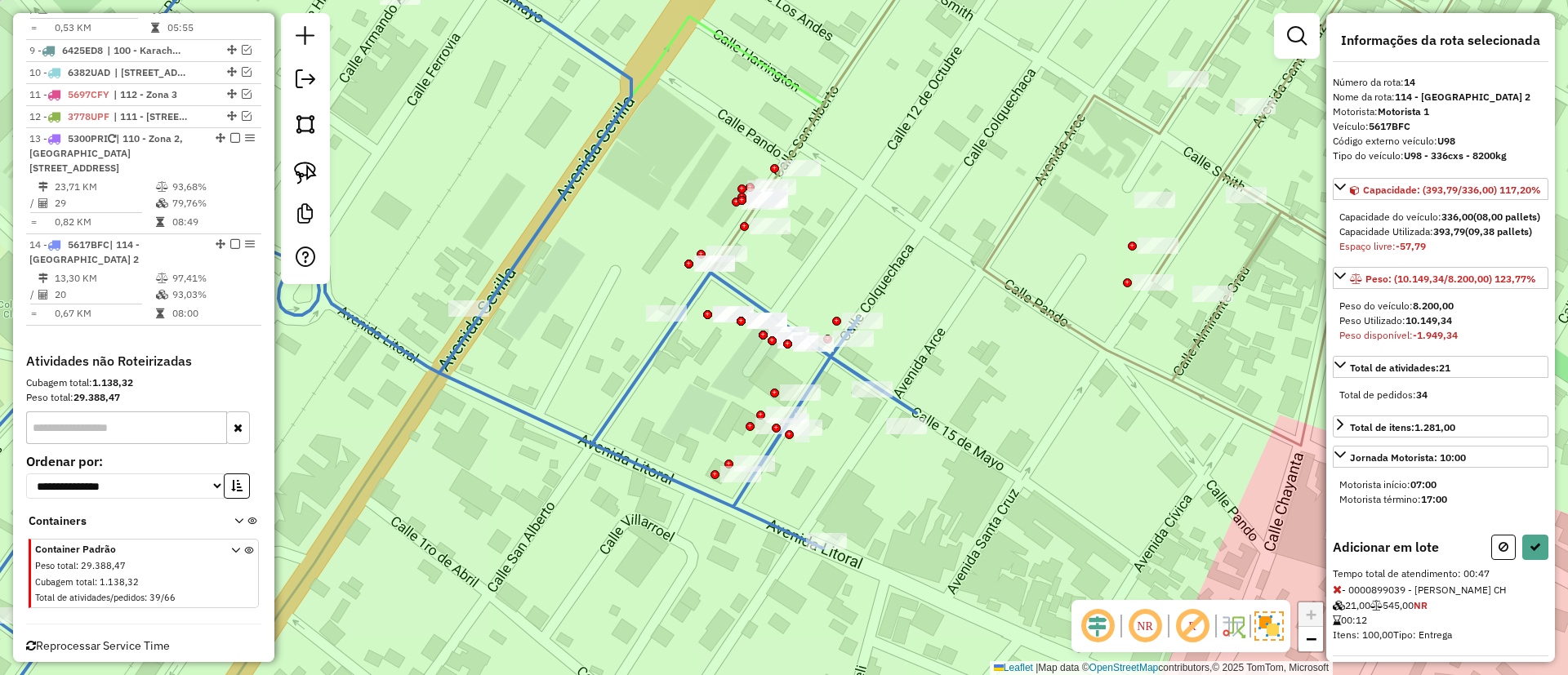
select select "**********"
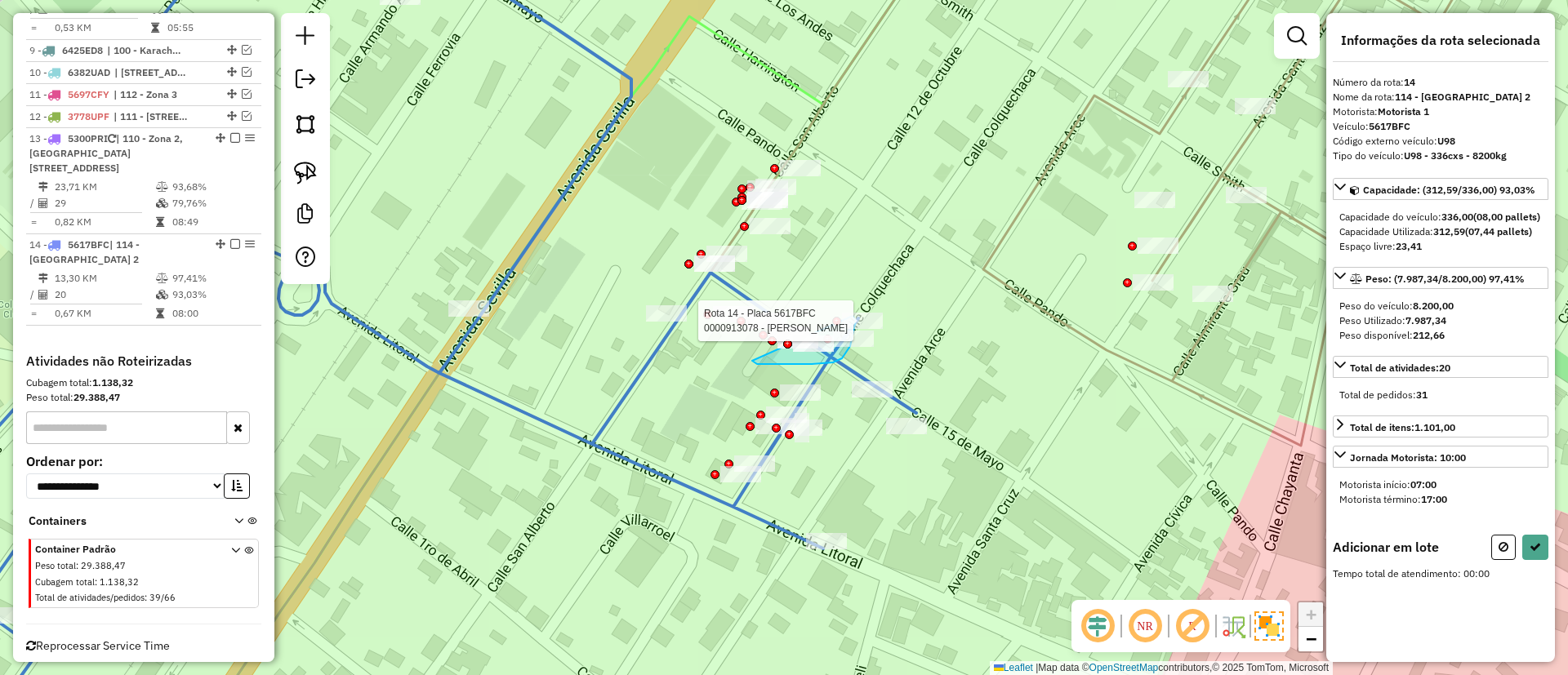
click at [853, 316] on div "Rota 14 - Placa 5617BFC 0000913078 - MADELEY GISELA Janela de atendimento Grade…" at bounding box center [784, 338] width 1568 height 675
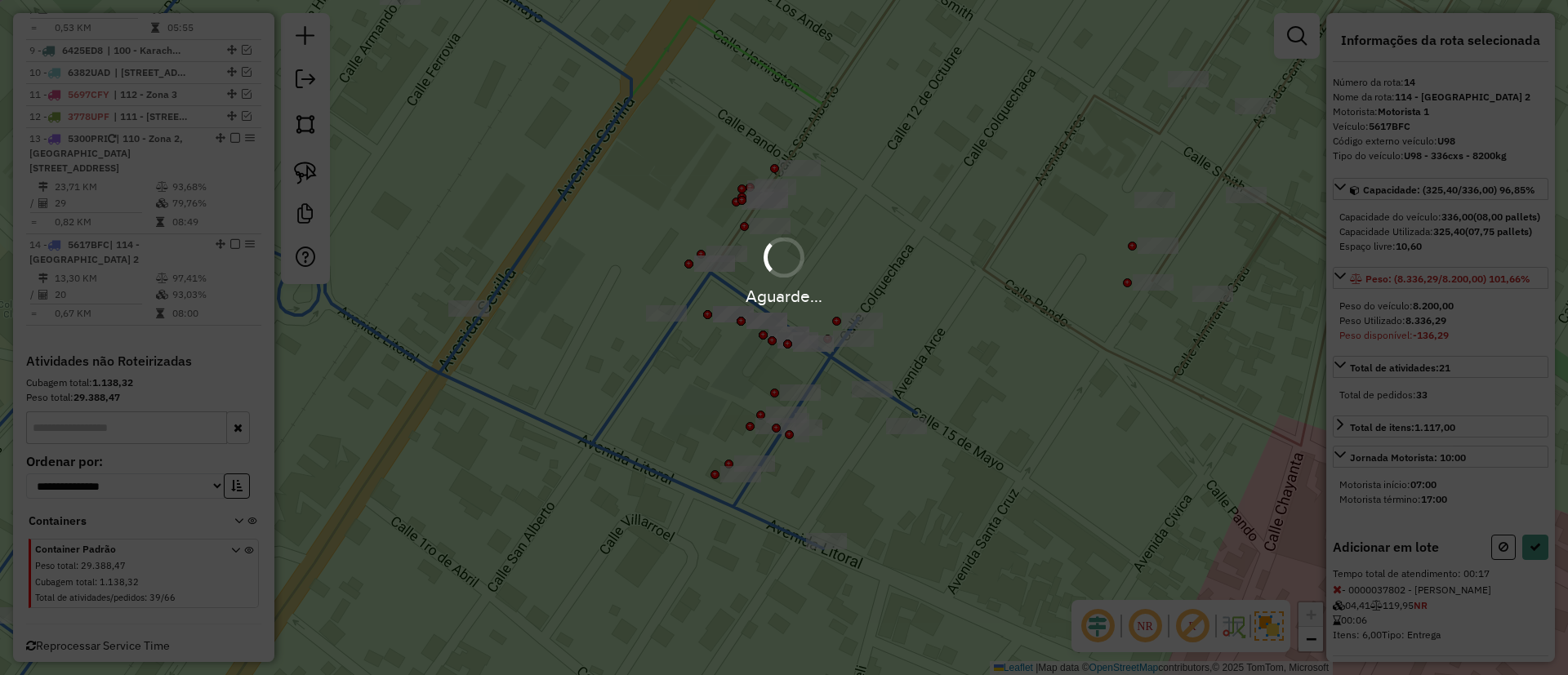
select select "**********"
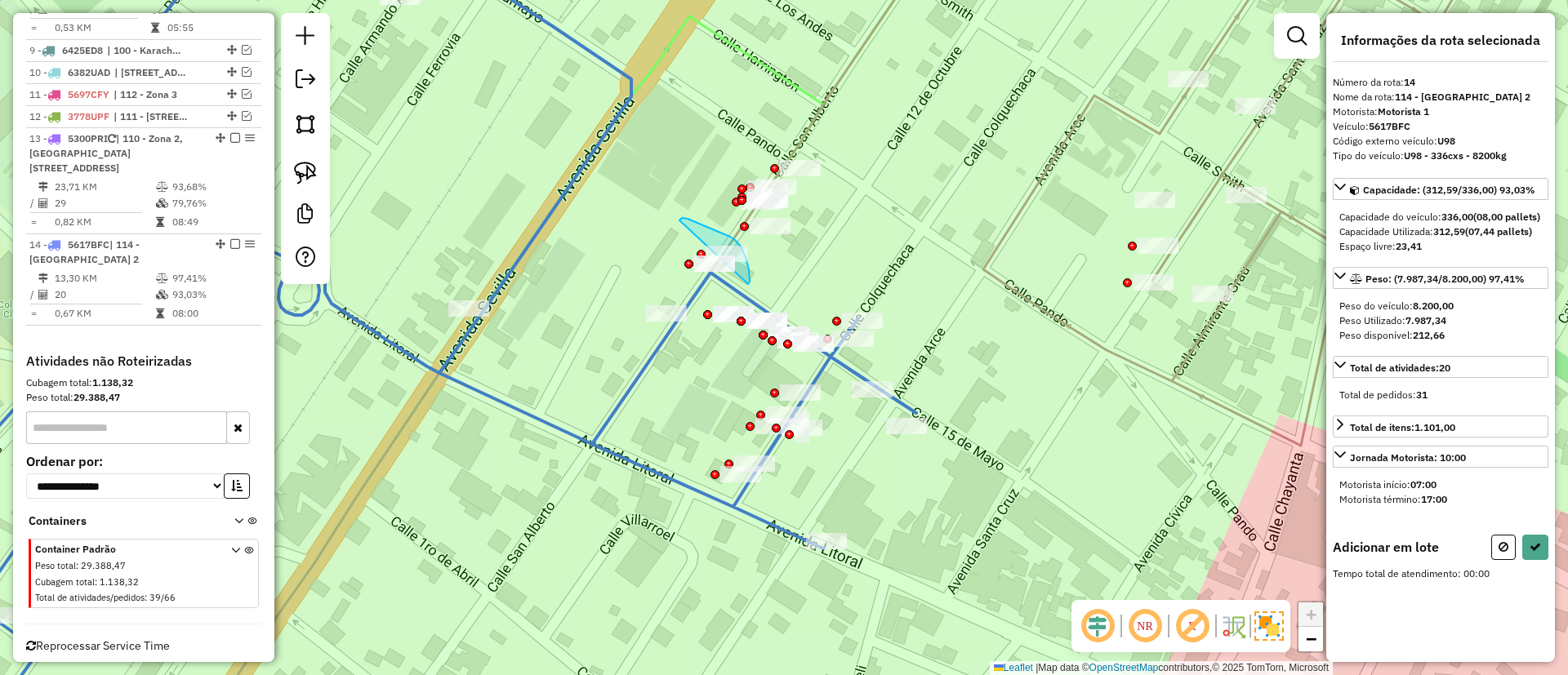
drag, startPoint x: 680, startPoint y: 220, endPoint x: 748, endPoint y: 284, distance: 93.4
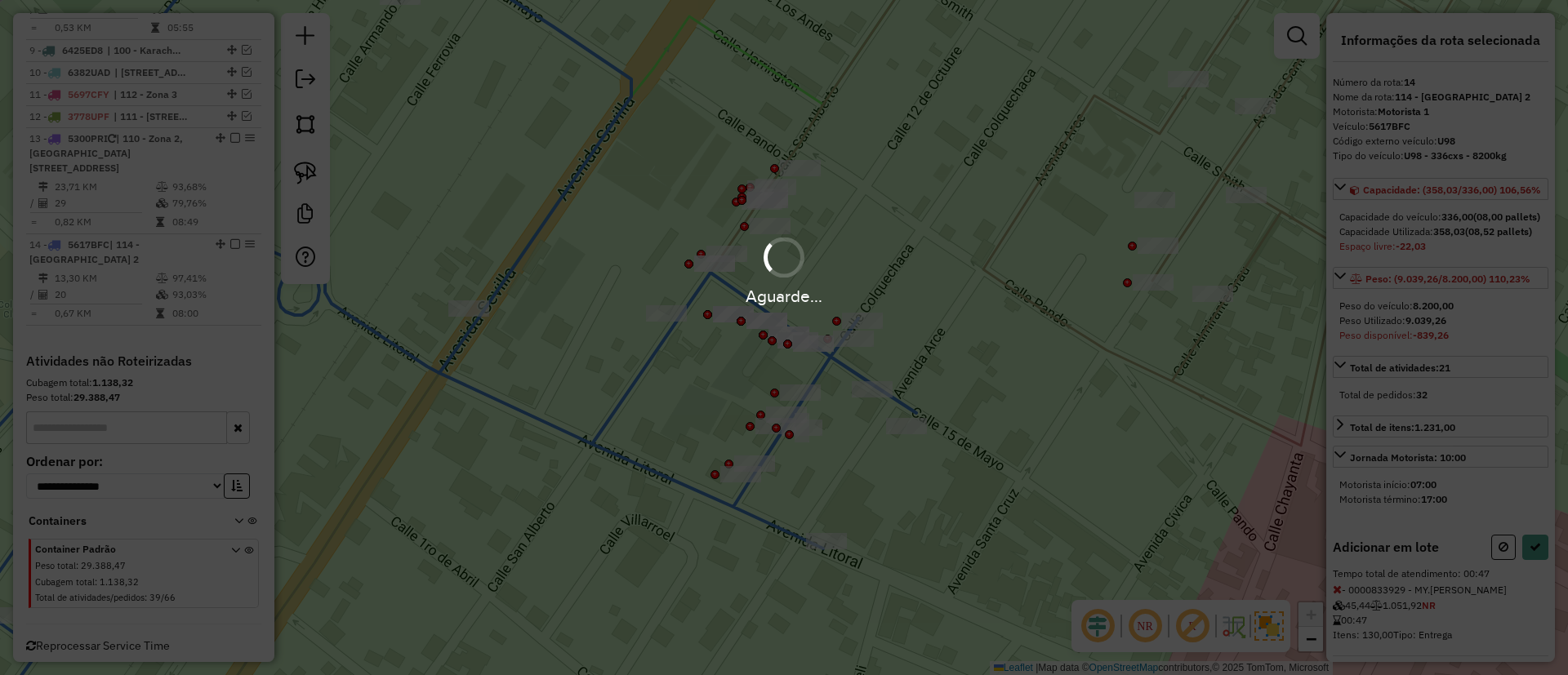
select select "**********"
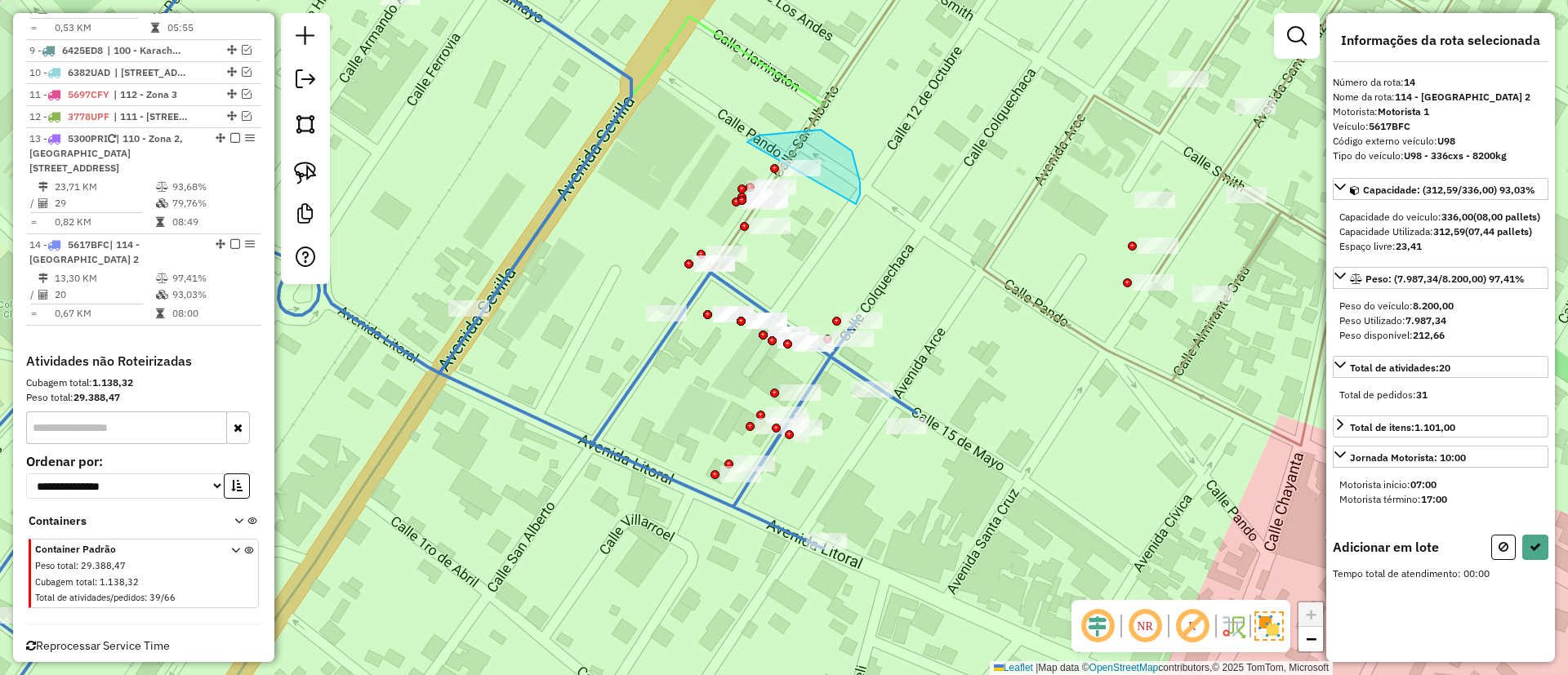
drag, startPoint x: 748, startPoint y: 142, endPoint x: 842, endPoint y: 214, distance: 118.4
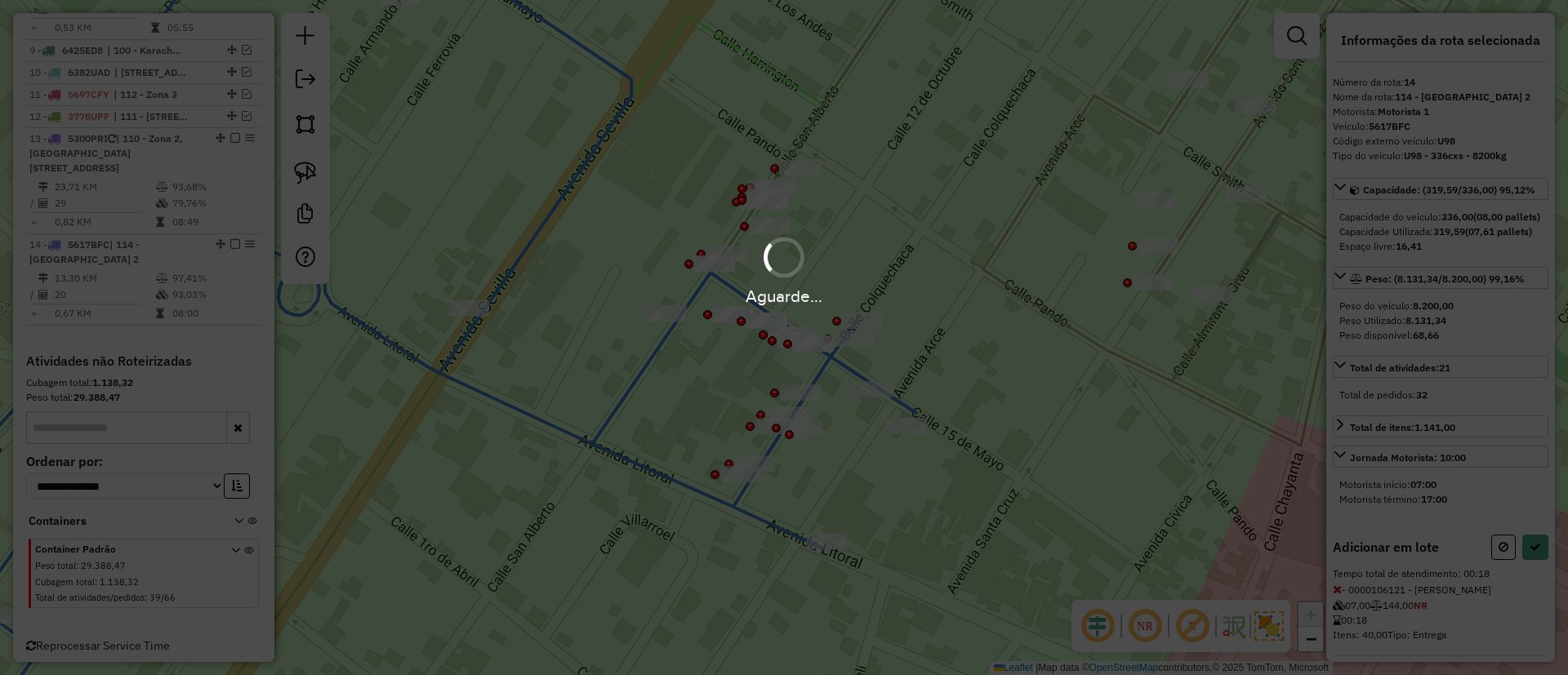
select select "**********"
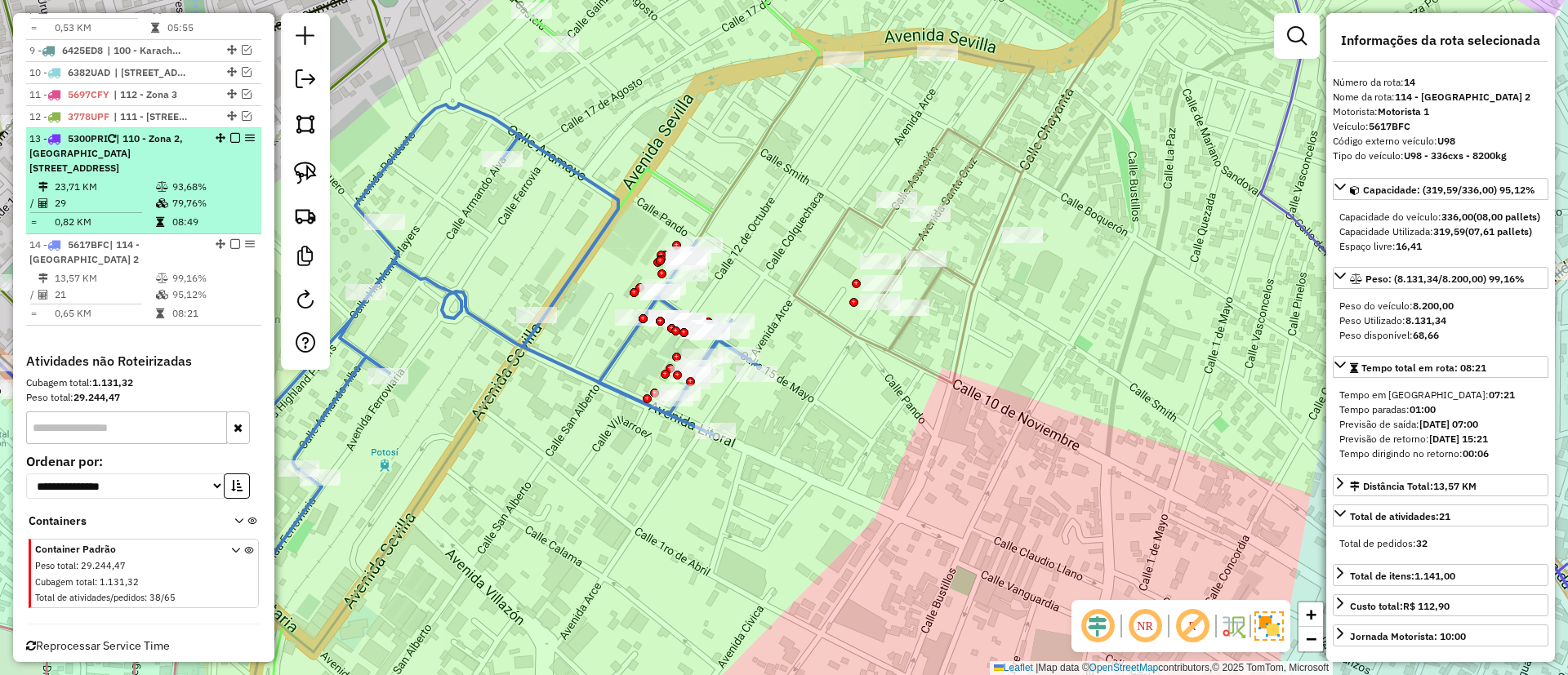
click at [231, 240] on em at bounding box center [235, 245] width 10 height 10
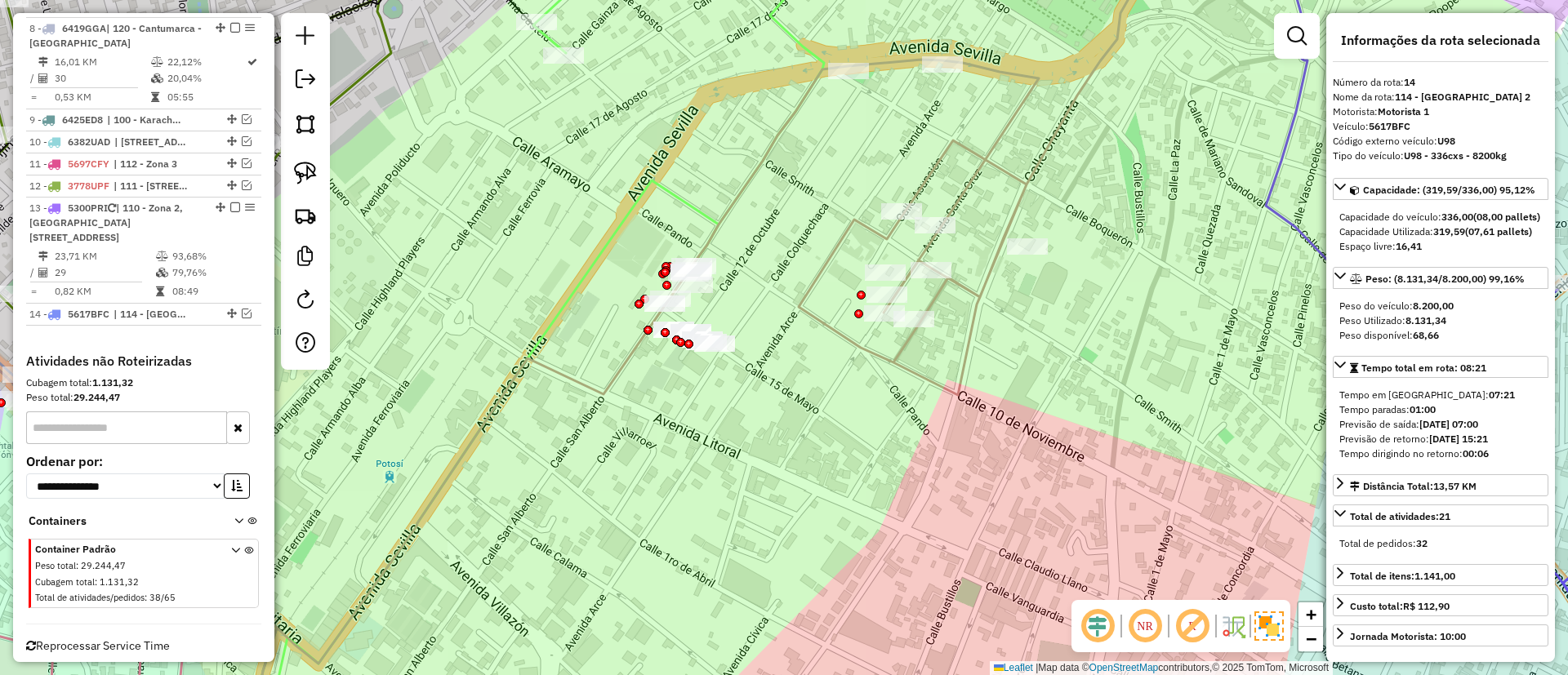
drag, startPoint x: 556, startPoint y: 349, endPoint x: 586, endPoint y: 376, distance: 40.4
click at [572, 393] on div "Janela de atendimento Grade de atendimento Capacidade Transportadoras Veículos …" at bounding box center [784, 338] width 1568 height 675
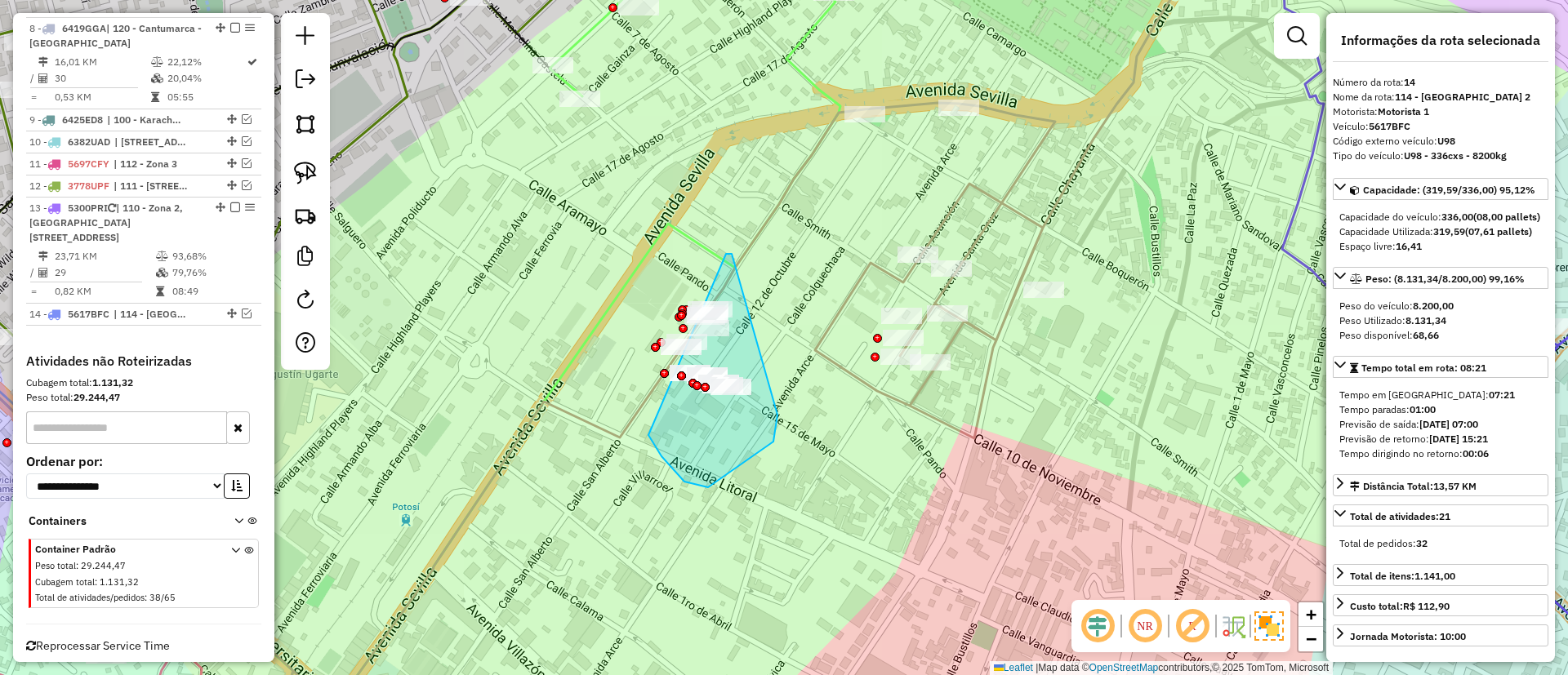
drag, startPoint x: 732, startPoint y: 254, endPoint x: 778, endPoint y: 415, distance: 167.4
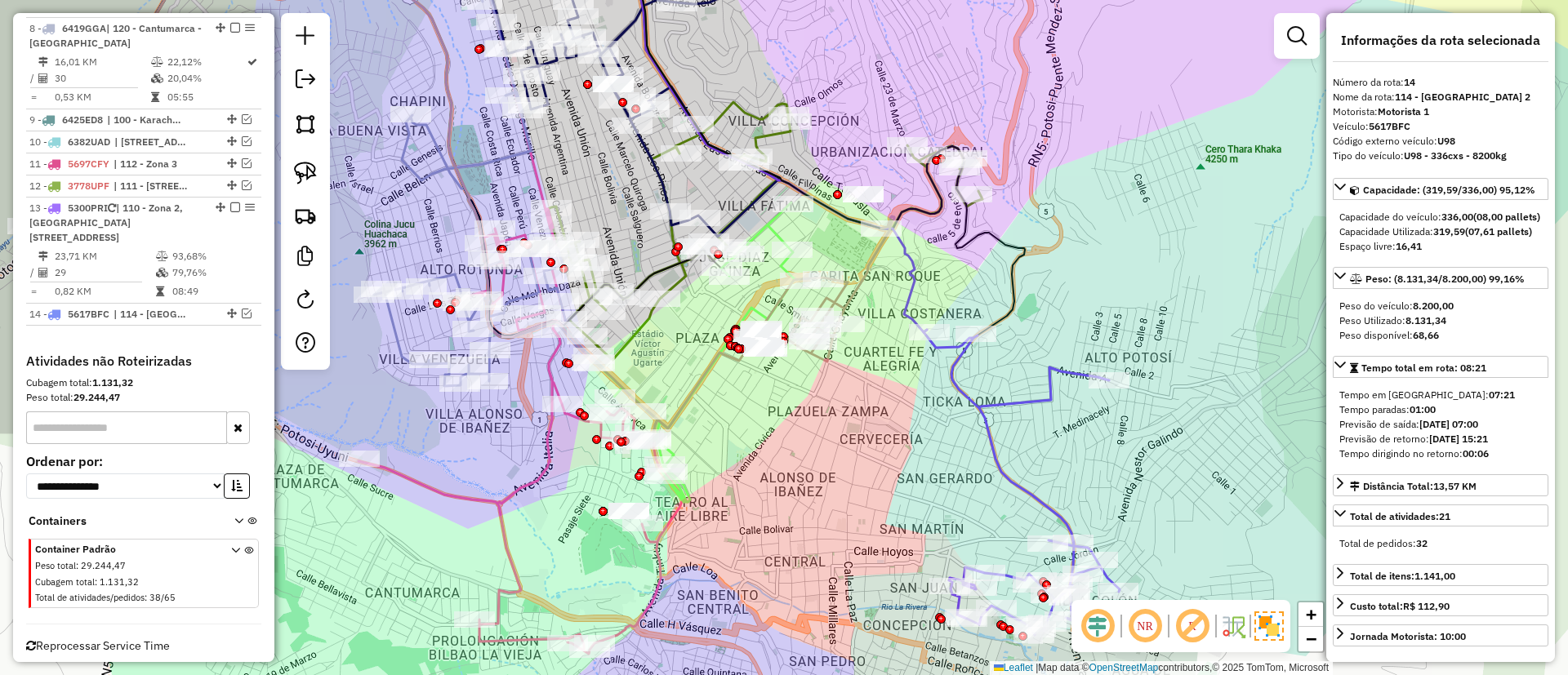
click at [509, 497] on icon at bounding box center [520, 301] width 324 height 704
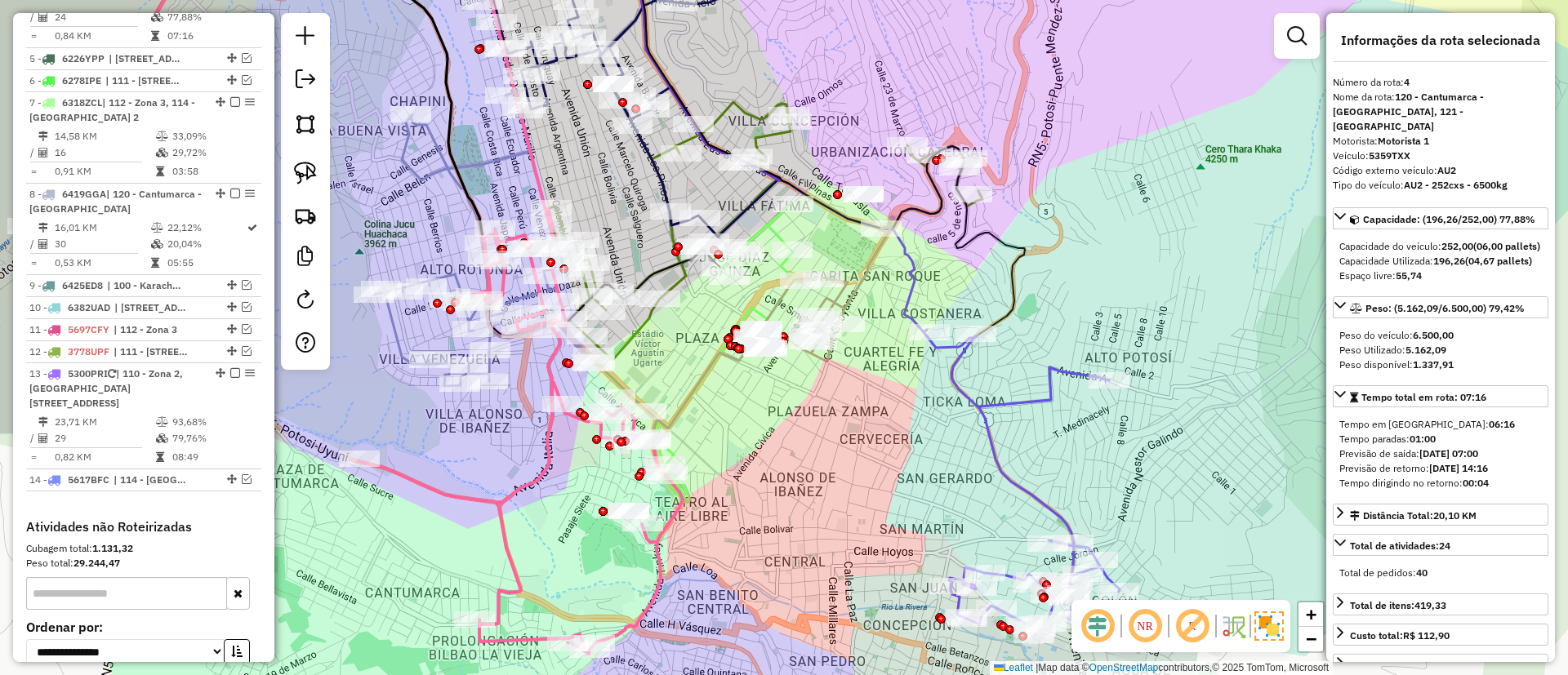
scroll to position [918, 0]
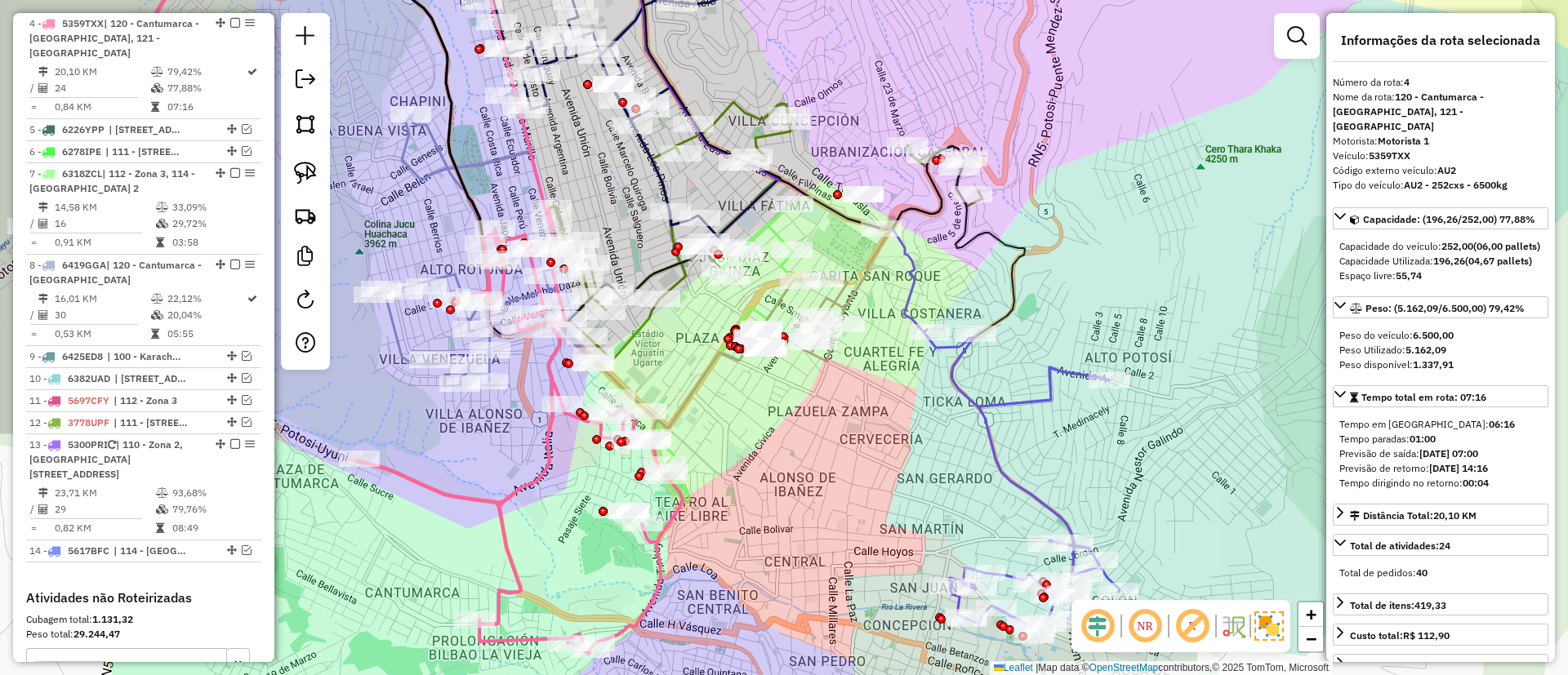
click at [484, 160] on icon at bounding box center [489, 174] width 230 height 423
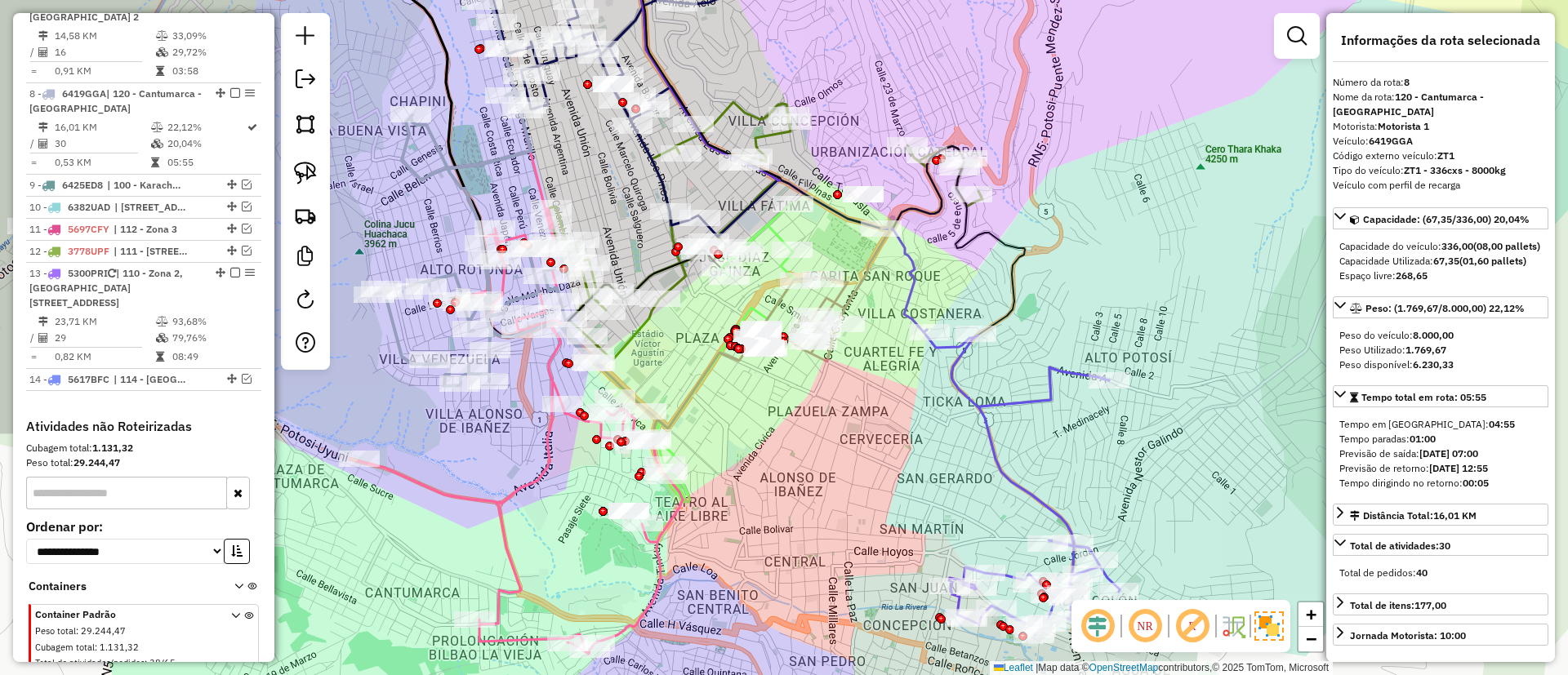
scroll to position [1145, 0]
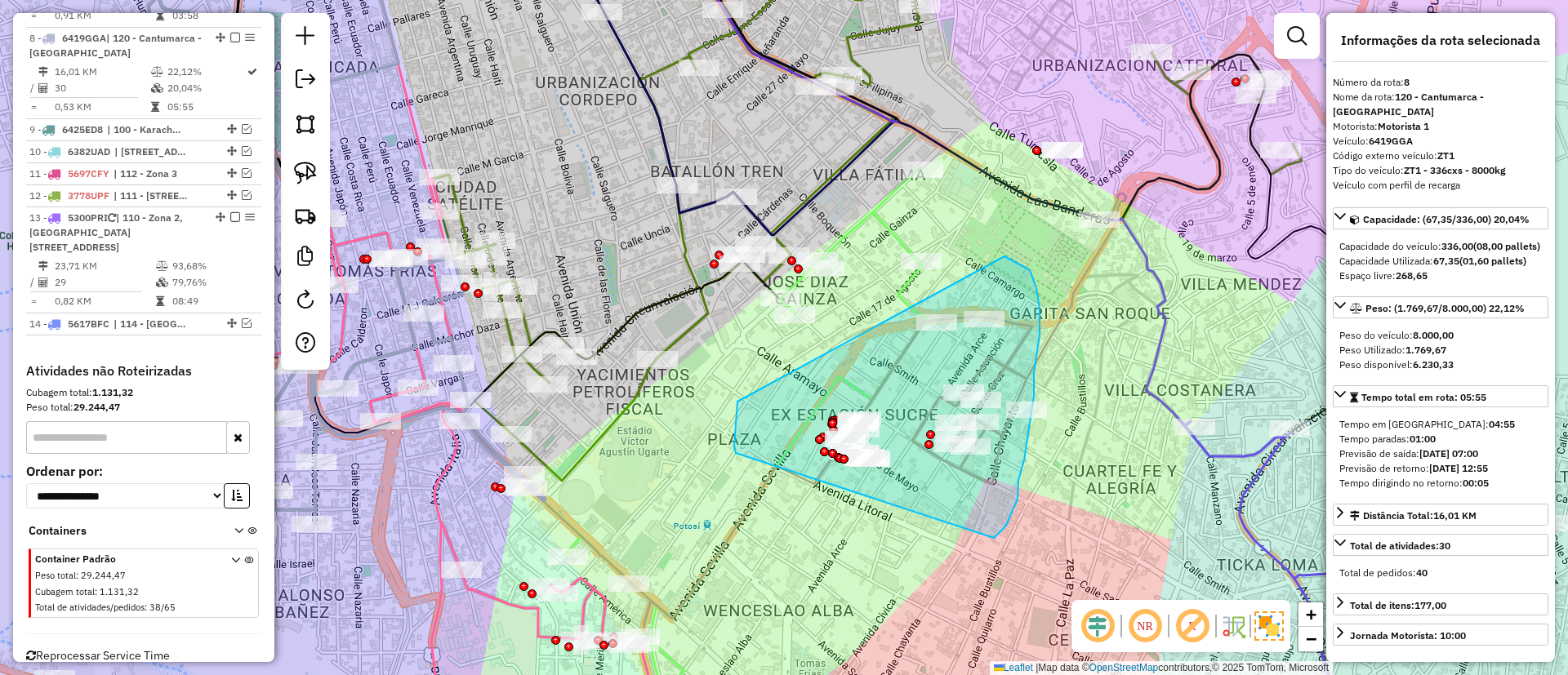
drag, startPoint x: 736, startPoint y: 415, endPoint x: 1005, endPoint y: 256, distance: 312.5
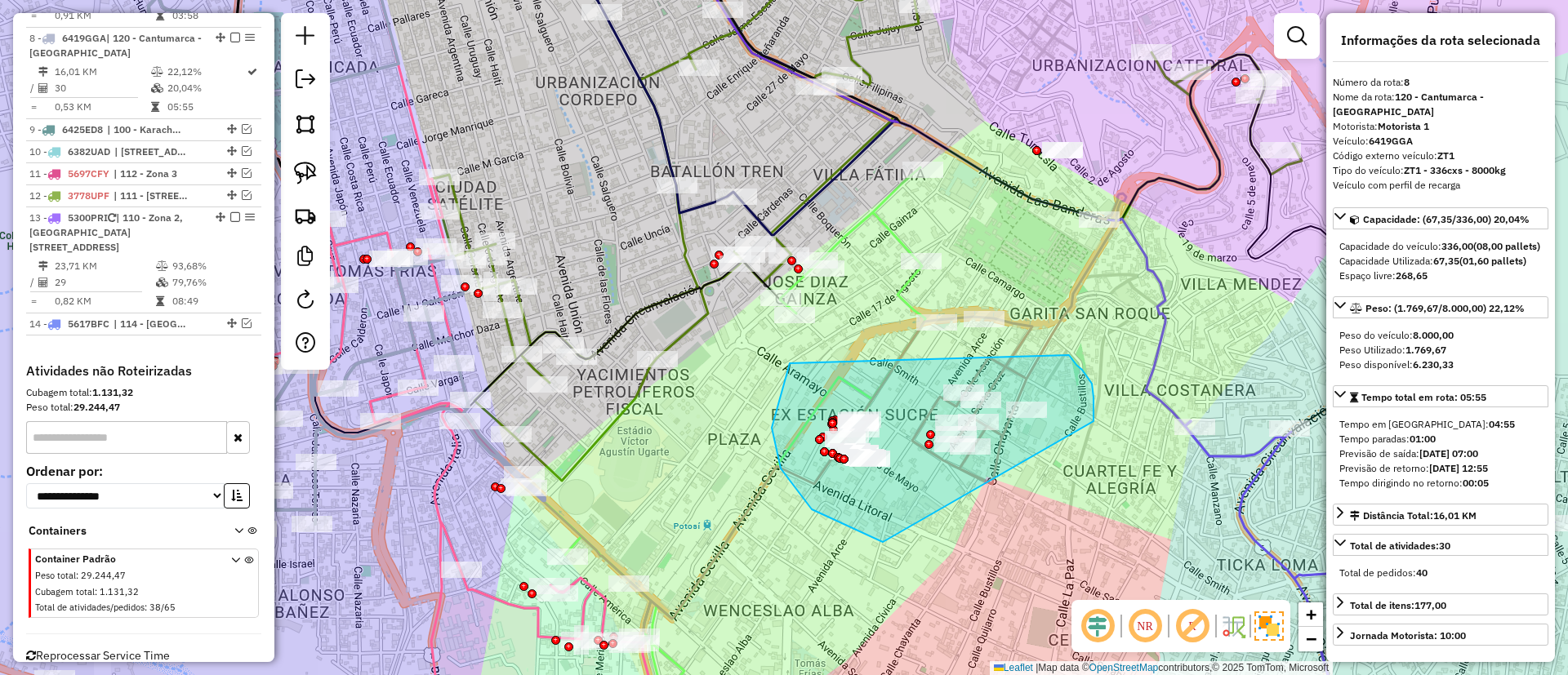
drag, startPoint x: 781, startPoint y: 468, endPoint x: 1069, endPoint y: 355, distance: 309.4
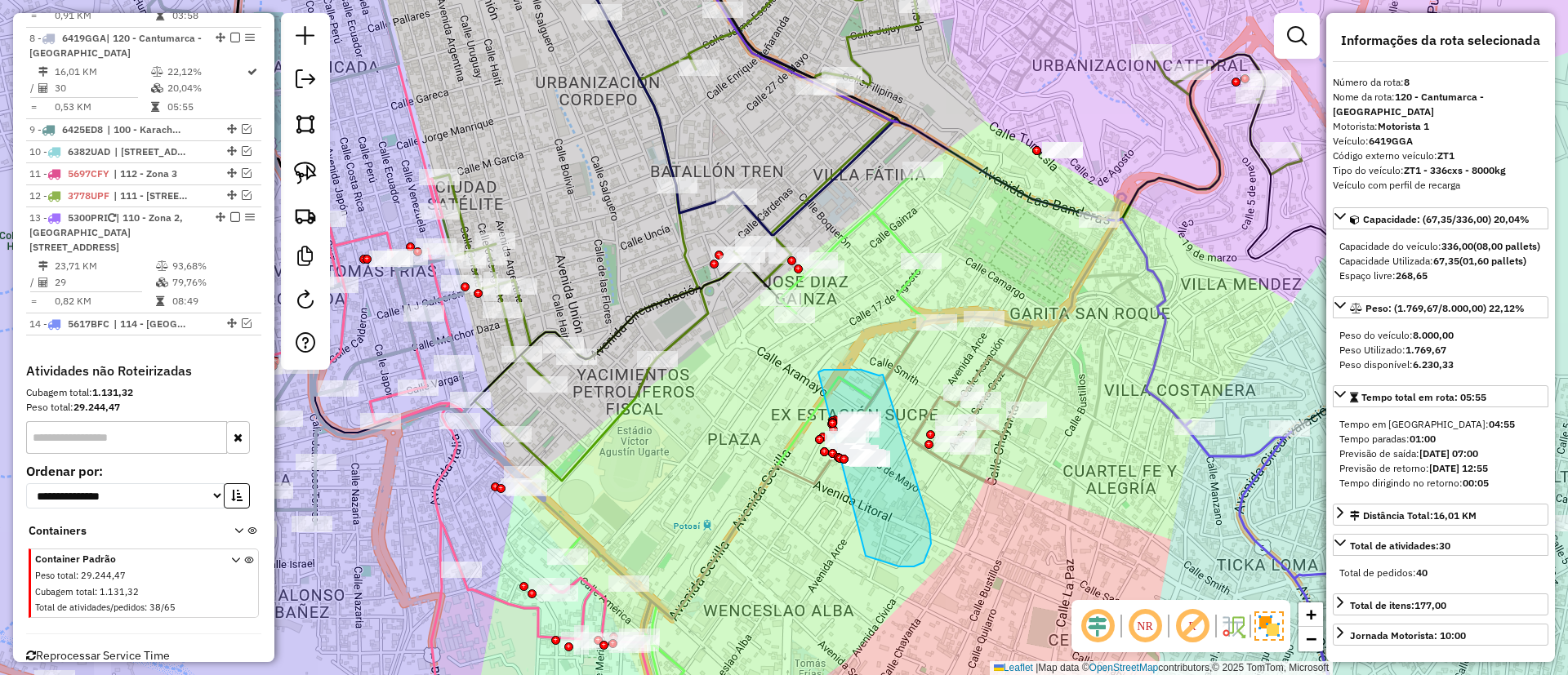
drag, startPoint x: 861, startPoint y: 370, endPoint x: 929, endPoint y: 524, distance: 168.3
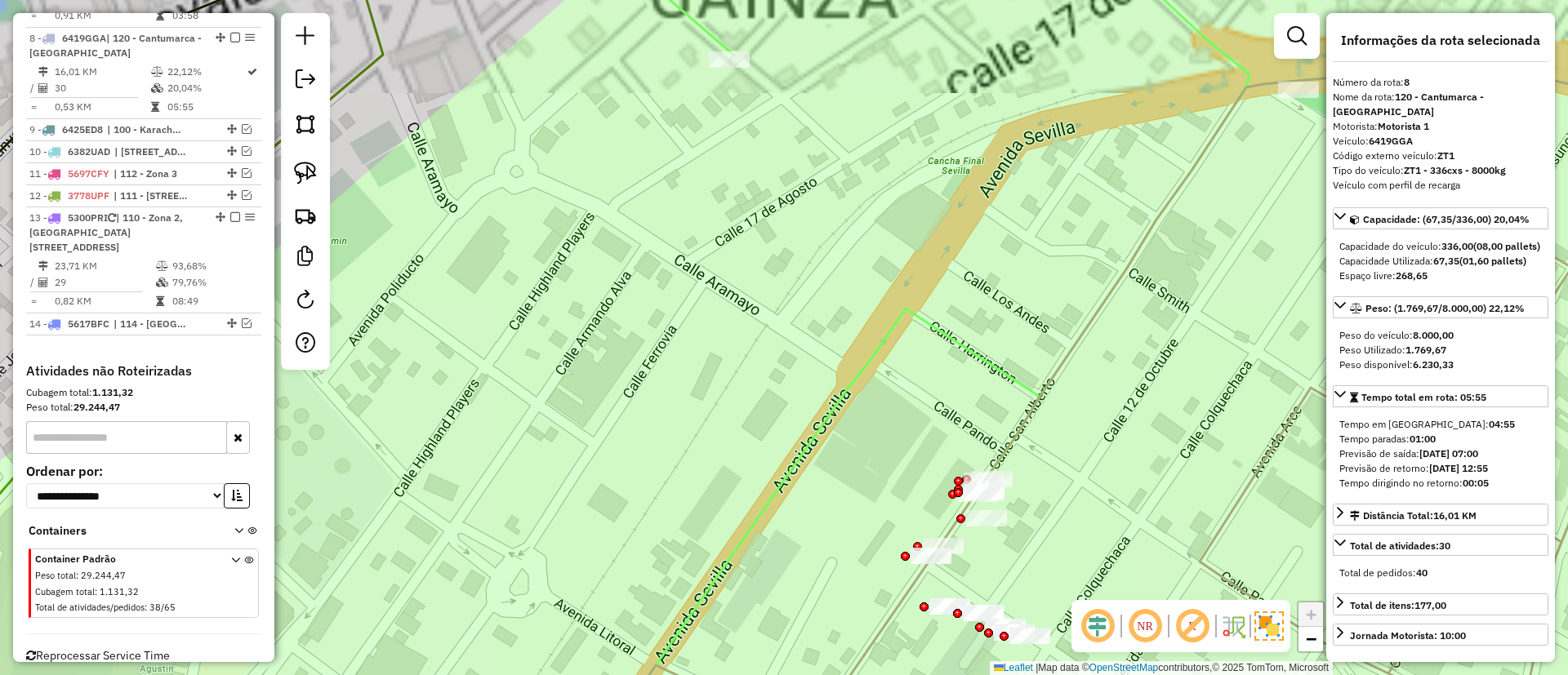
drag, startPoint x: 836, startPoint y: 427, endPoint x: 761, endPoint y: 253, distance: 189.5
click at [761, 253] on div "Janela de atendimento Grade de atendimento Capacidade Transportadoras Veículos …" at bounding box center [784, 338] width 1568 height 675
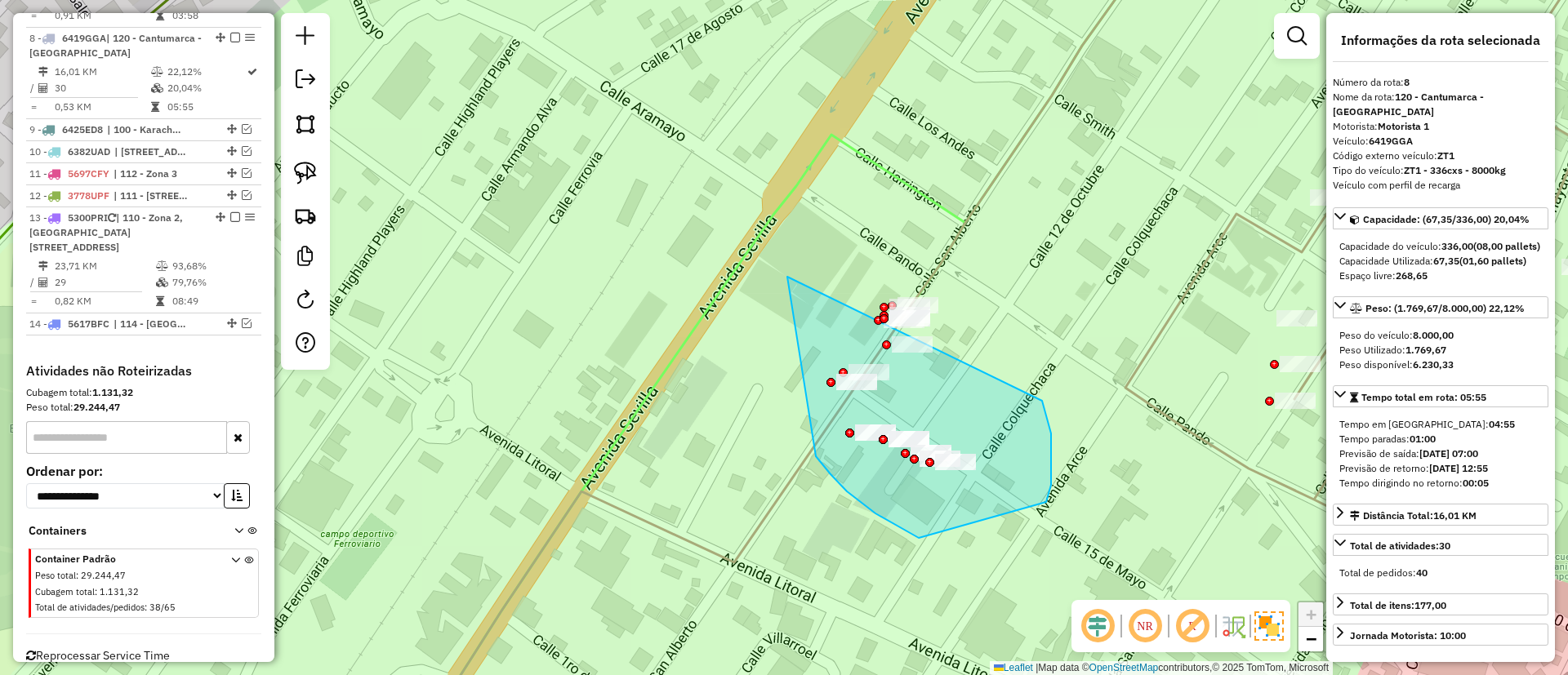
drag, startPoint x: 788, startPoint y: 276, endPoint x: 1042, endPoint y: 399, distance: 282.2
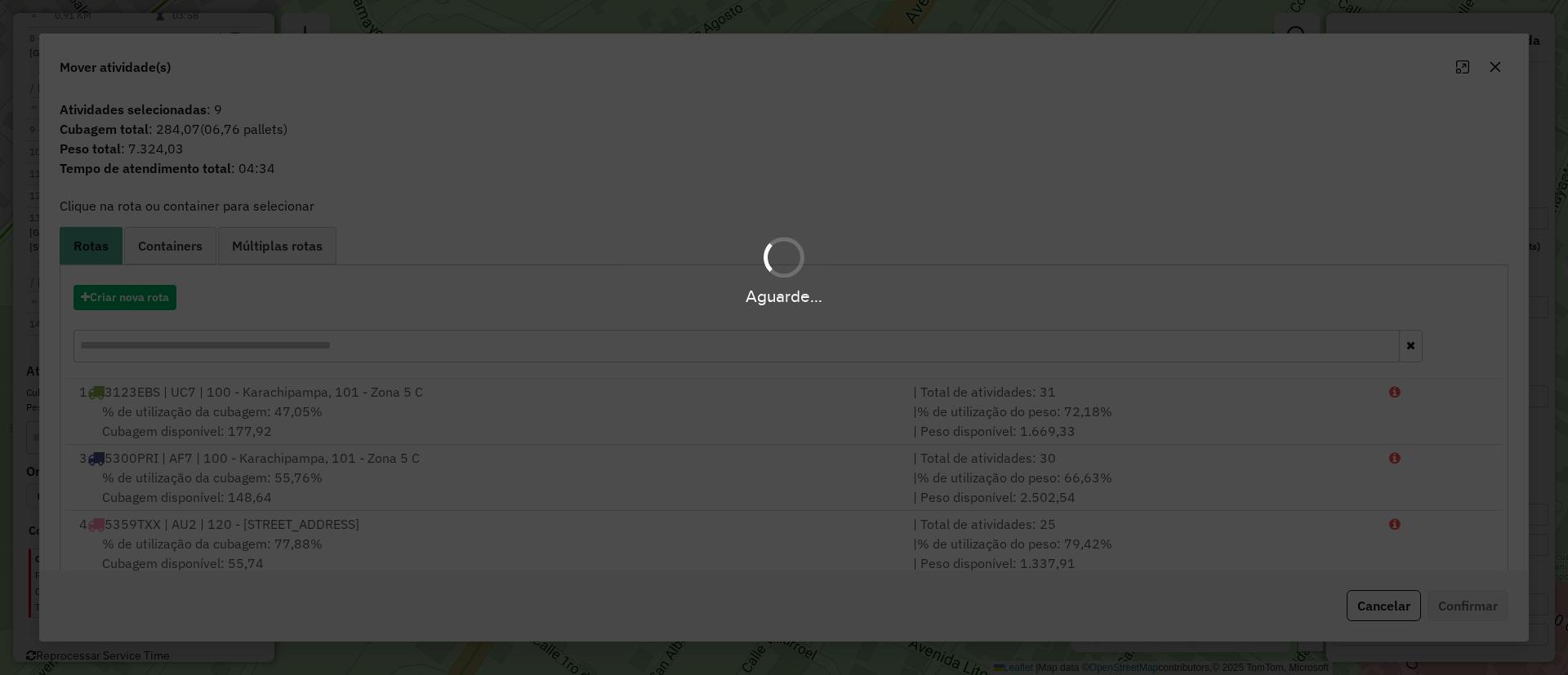
click at [122, 295] on hb-app "Aguarde... Pop-up bloqueado! Seu navegador bloqueou automáticamente a abertura …" at bounding box center [784, 338] width 1568 height 675
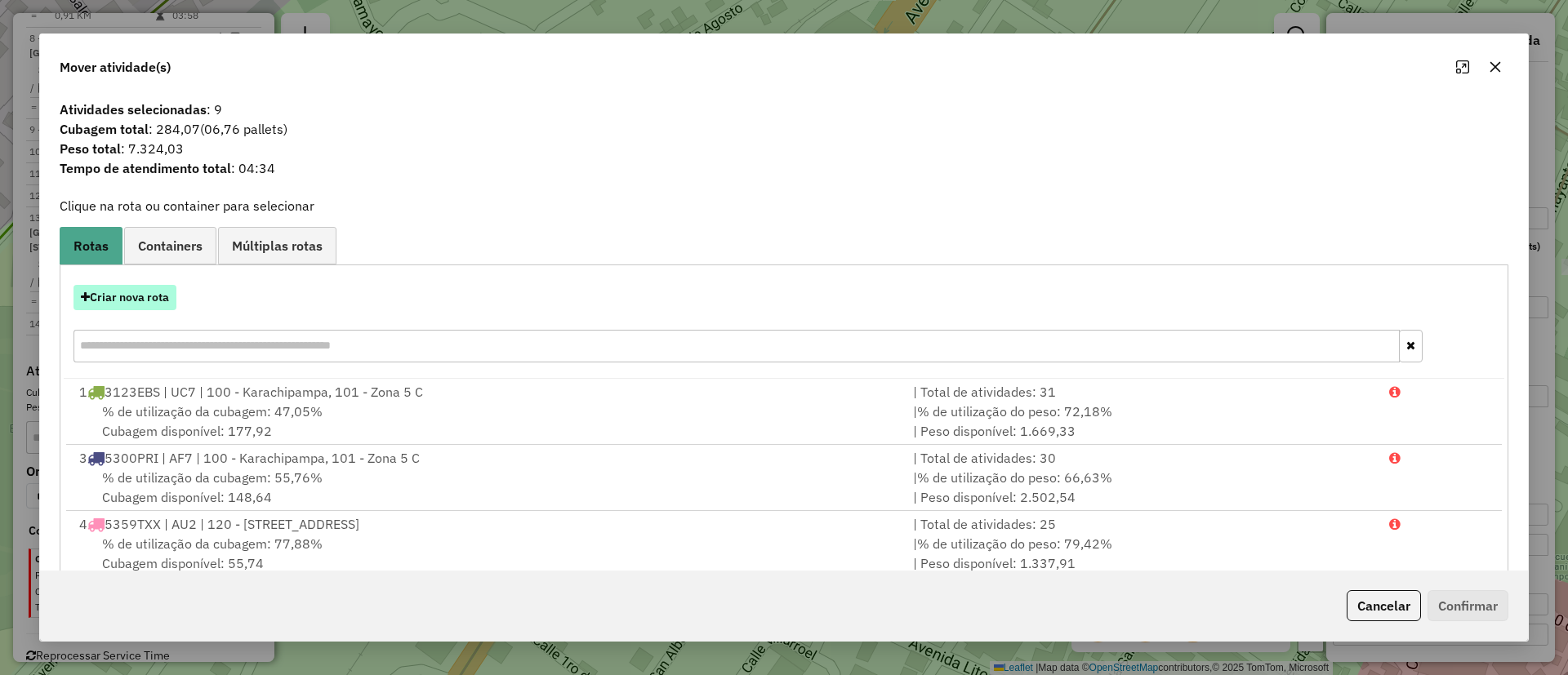
click at [119, 296] on button "Criar nova rota" at bounding box center [125, 297] width 103 height 25
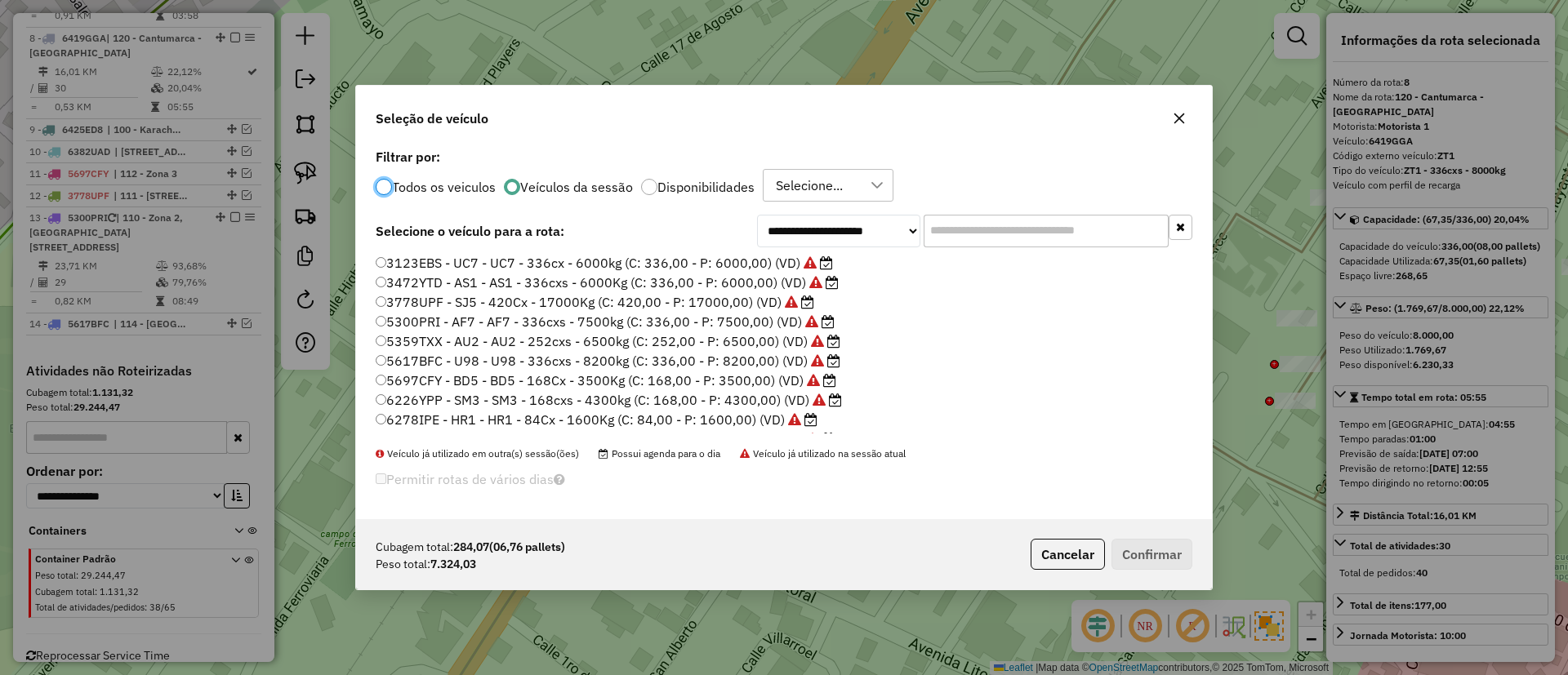
scroll to position [9, 5]
click at [974, 230] on input "text" at bounding box center [1046, 230] width 245 height 33
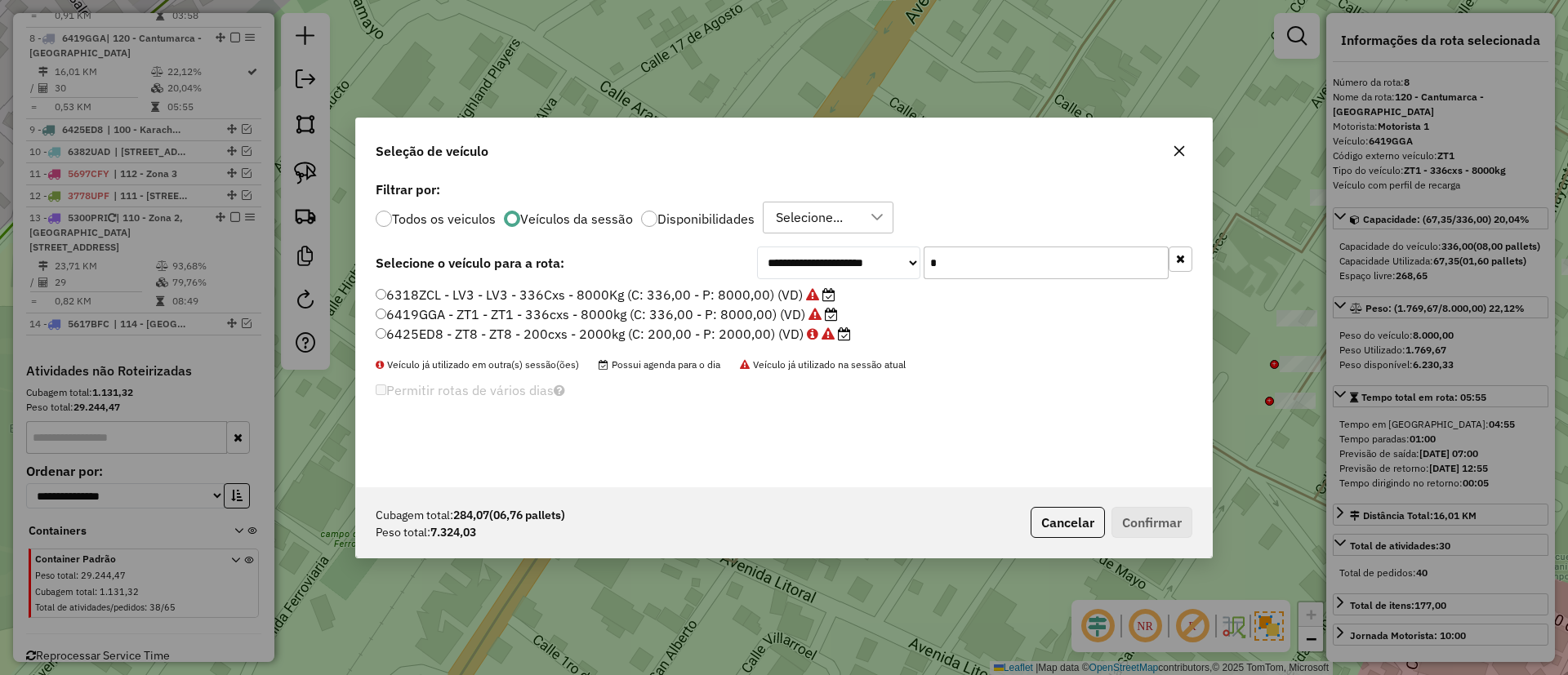
scroll to position [0, 0]
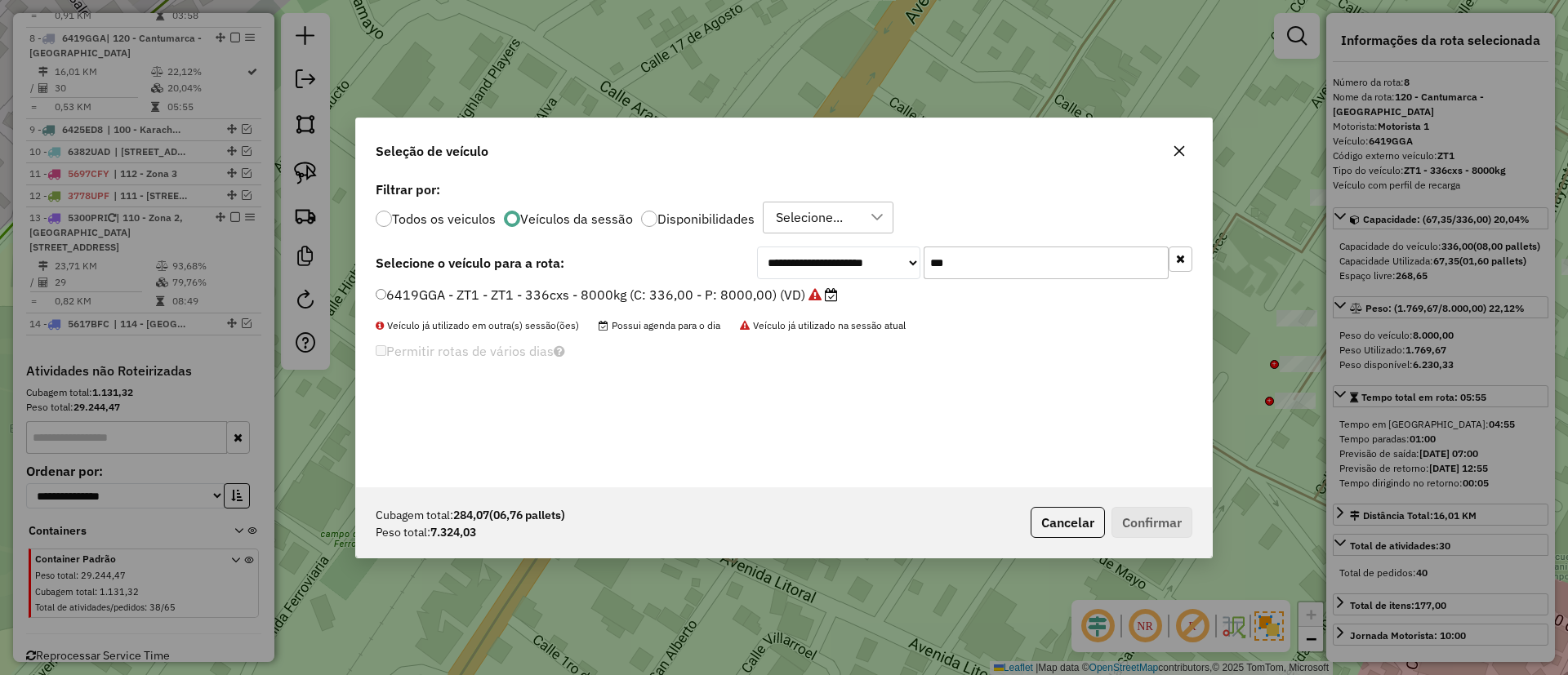
type input "***"
click at [759, 292] on label "6419GGA - ZT1 - ZT1 - 336cxs - 8000kg (C: 336,00 - P: 8000,00) (VD)" at bounding box center [607, 294] width 463 height 19
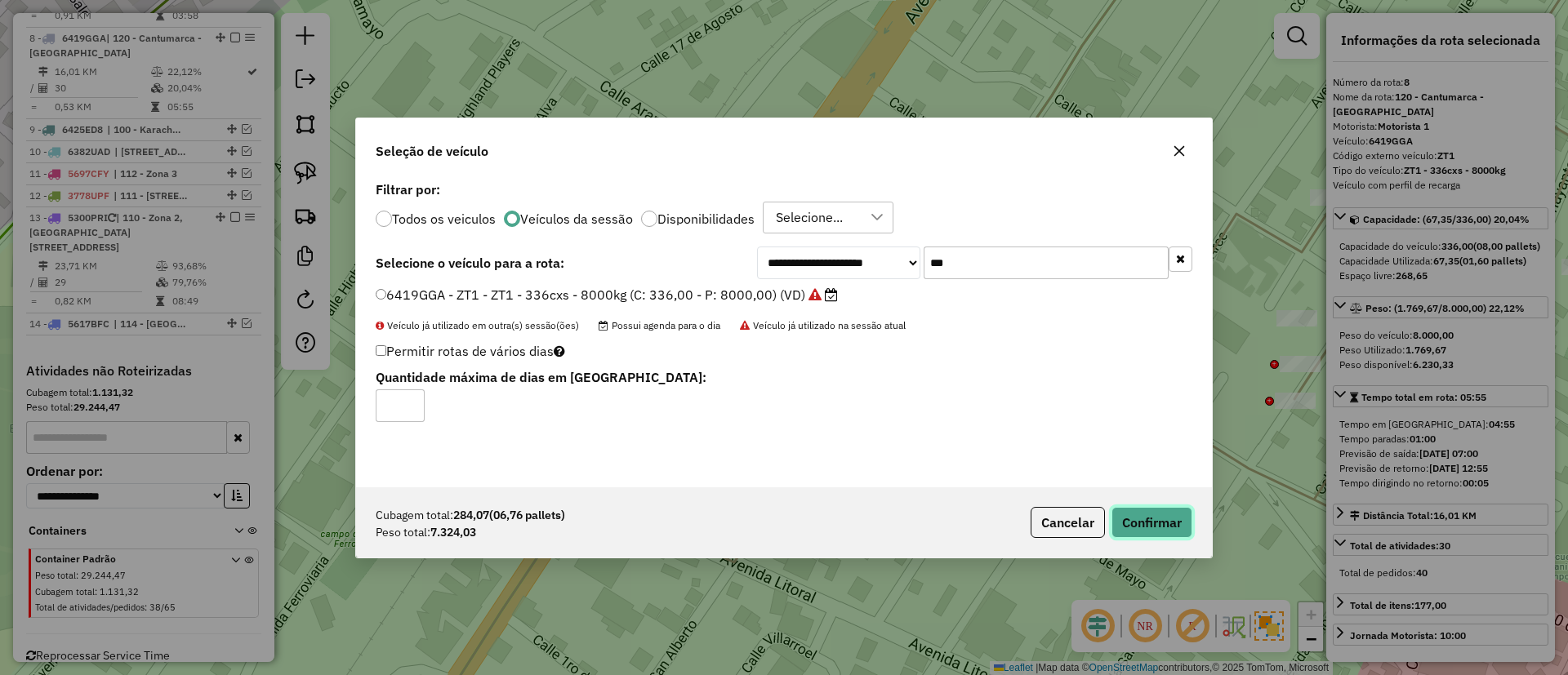
click at [1131, 515] on button "Confirmar" at bounding box center [1152, 522] width 80 height 31
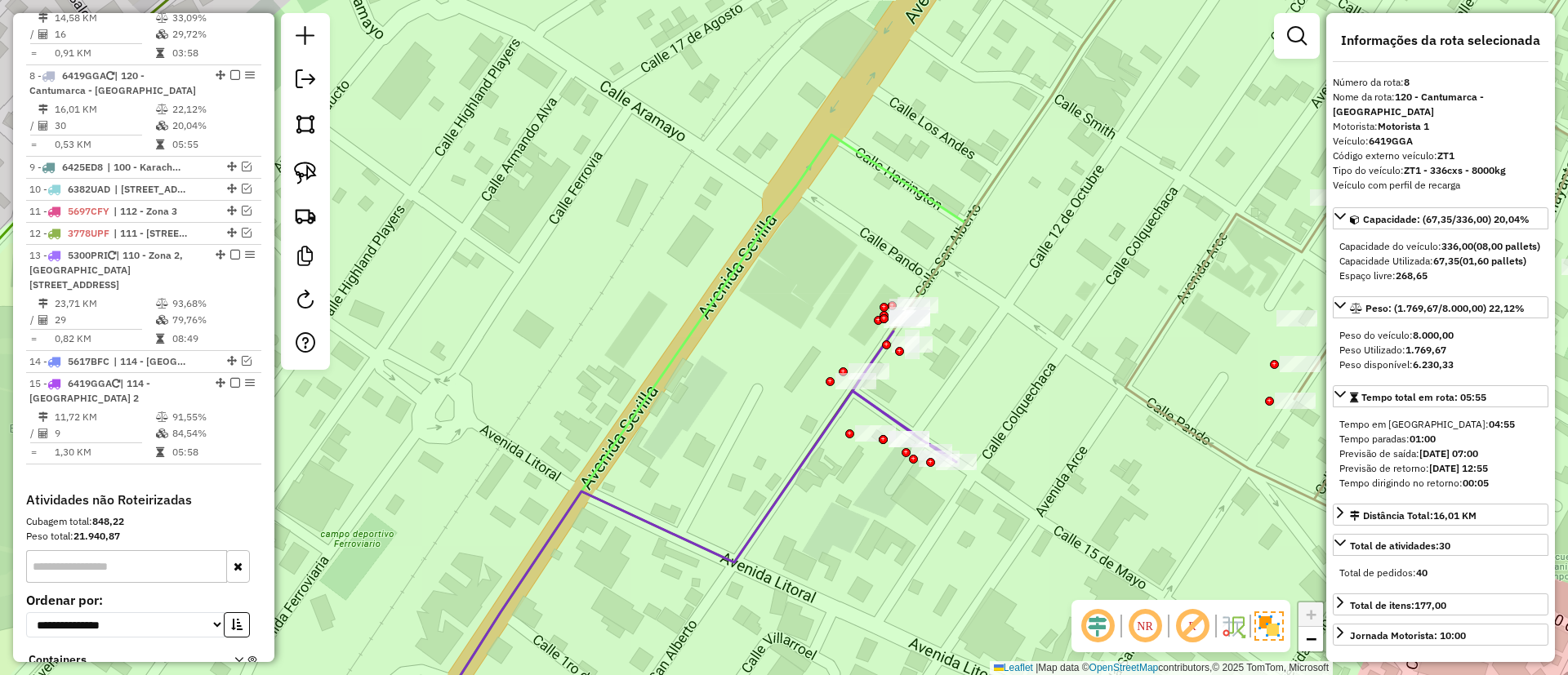
scroll to position [1145, 0]
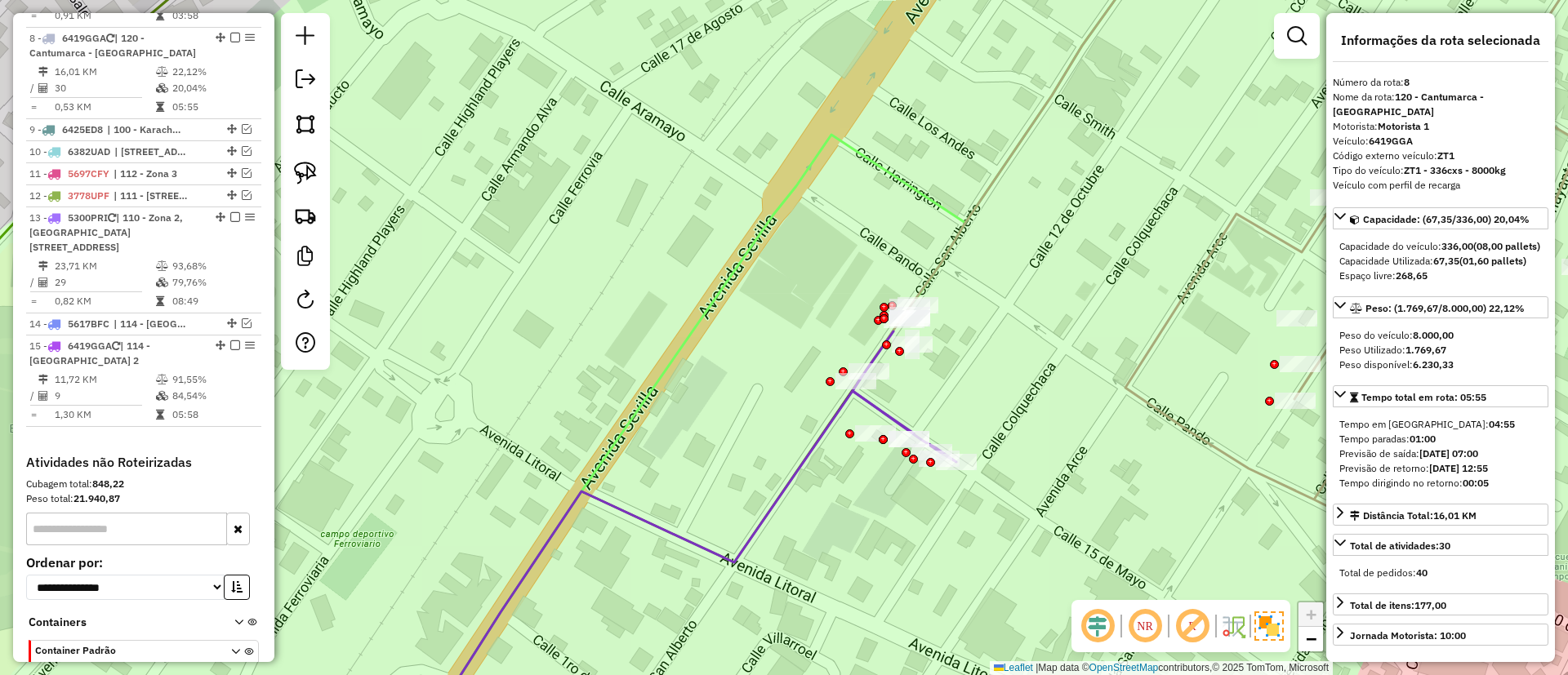
click at [804, 462] on icon at bounding box center [650, 566] width 474 height 351
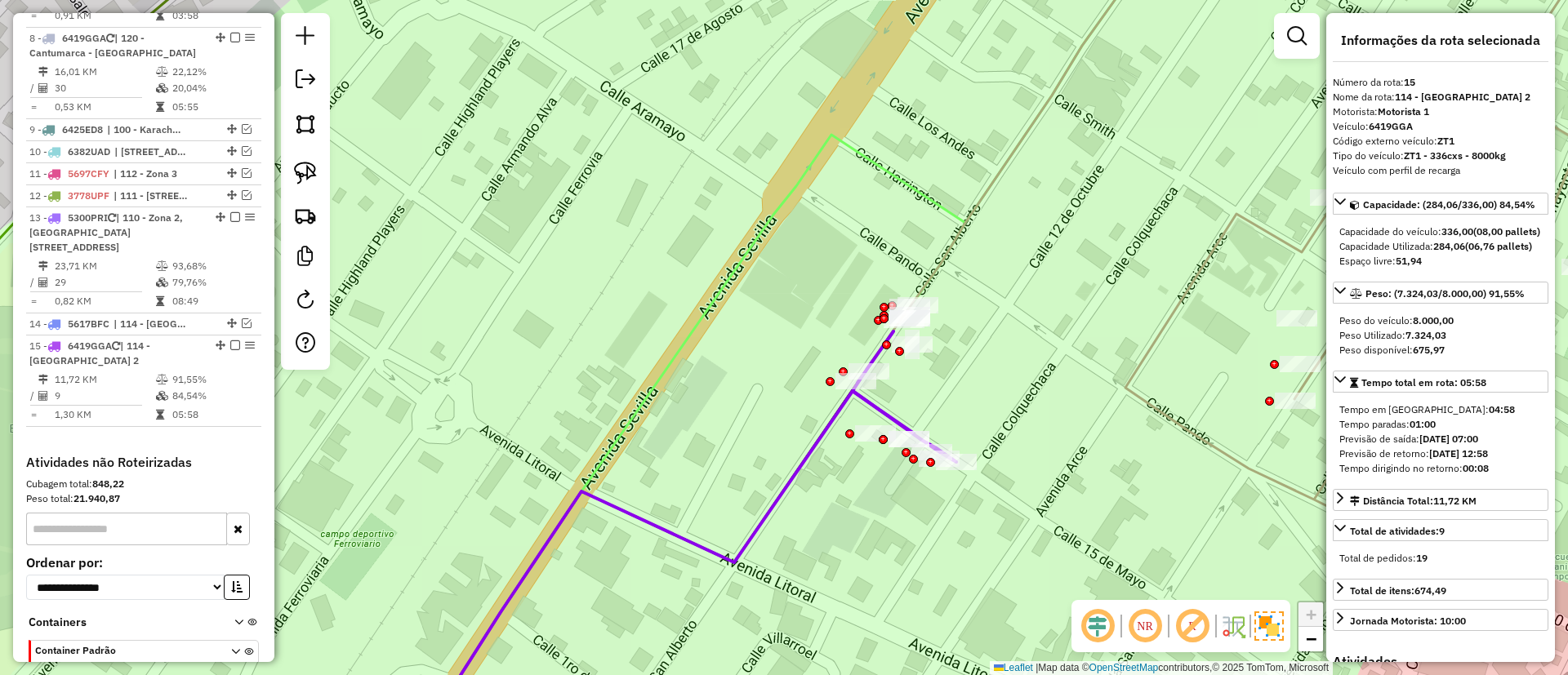
scroll to position [1245, 0]
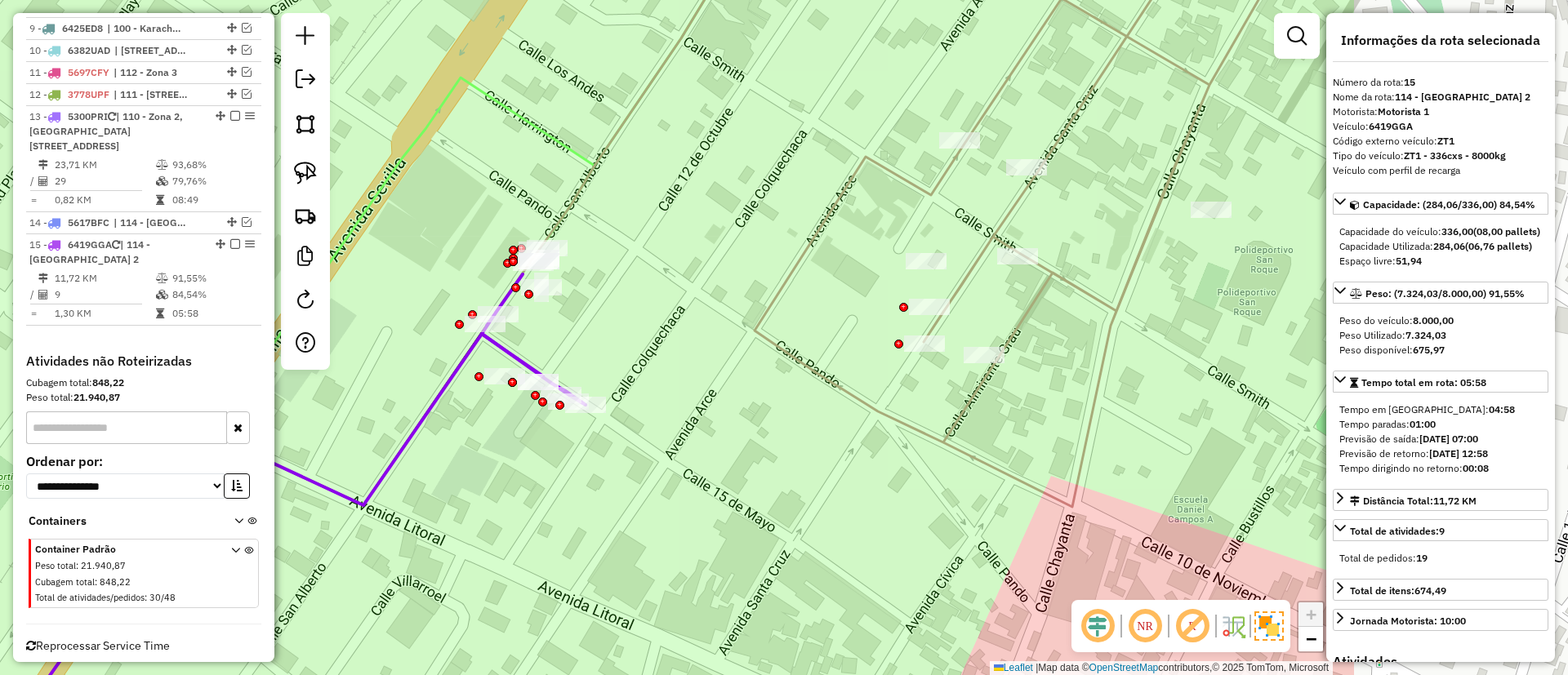
drag, startPoint x: 1012, startPoint y: 358, endPoint x: 727, endPoint y: 343, distance: 285.4
click at [727, 343] on div "Janela de atendimento Grade de atendimento Capacidade Transportadoras Veículos …" at bounding box center [784, 338] width 1568 height 675
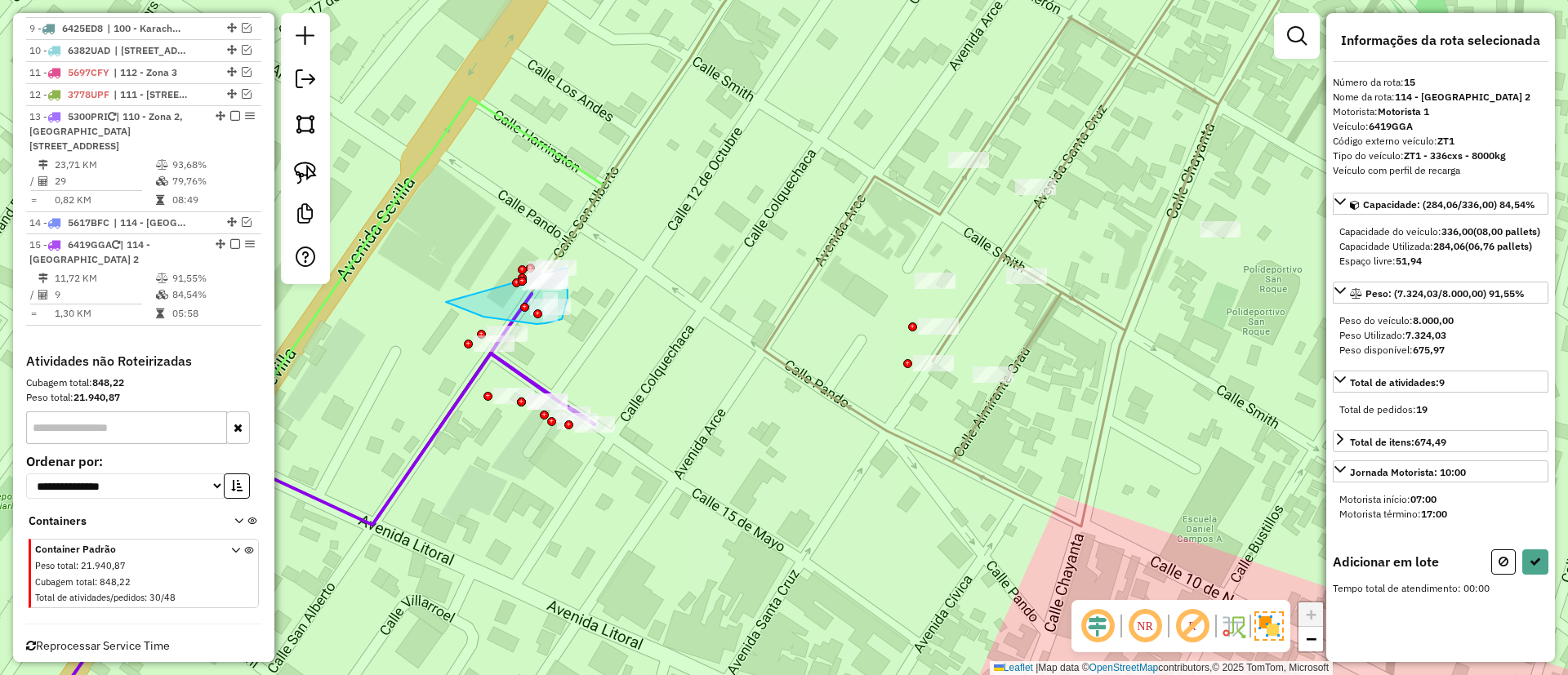
click at [567, 268] on div "Janela de atendimento Grade de atendimento Capacidade Transportadoras Veículos …" at bounding box center [784, 338] width 1568 height 675
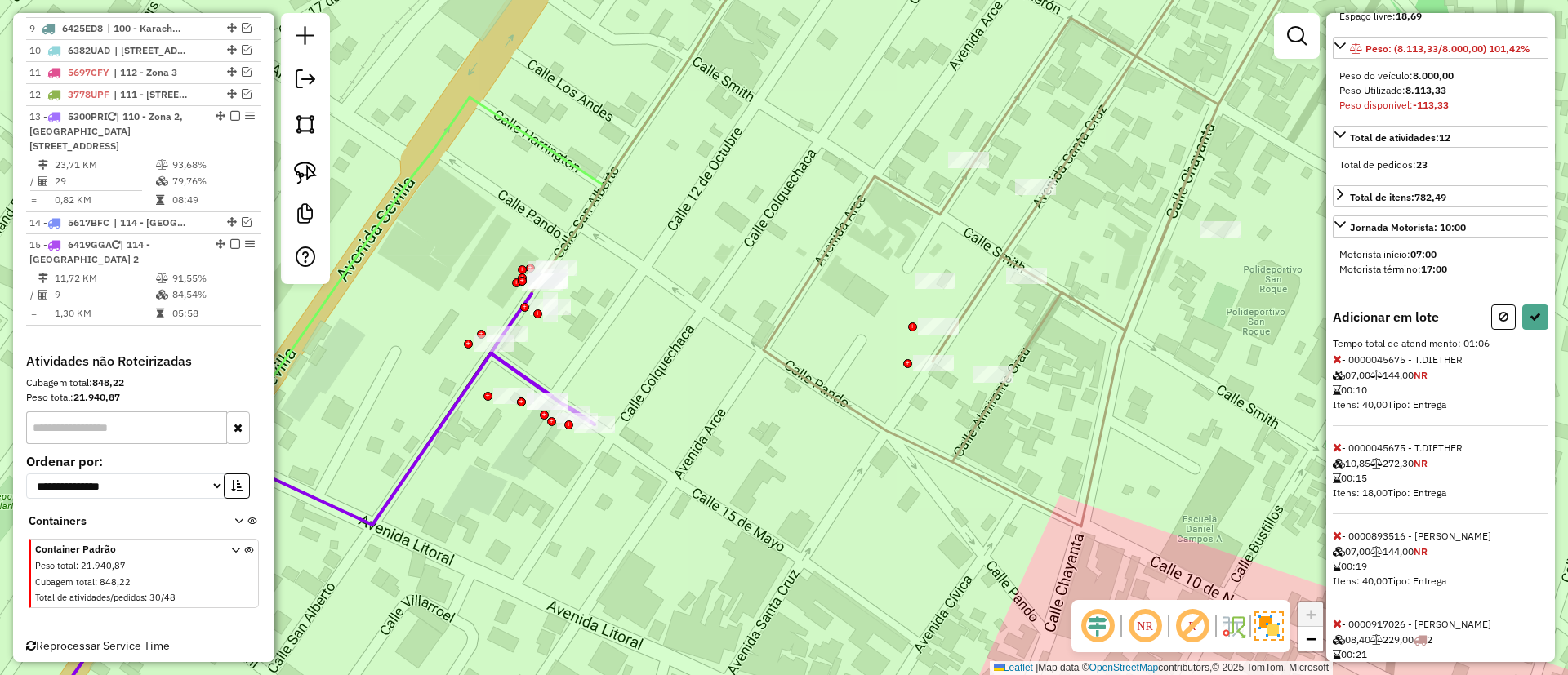
scroll to position [322, 0]
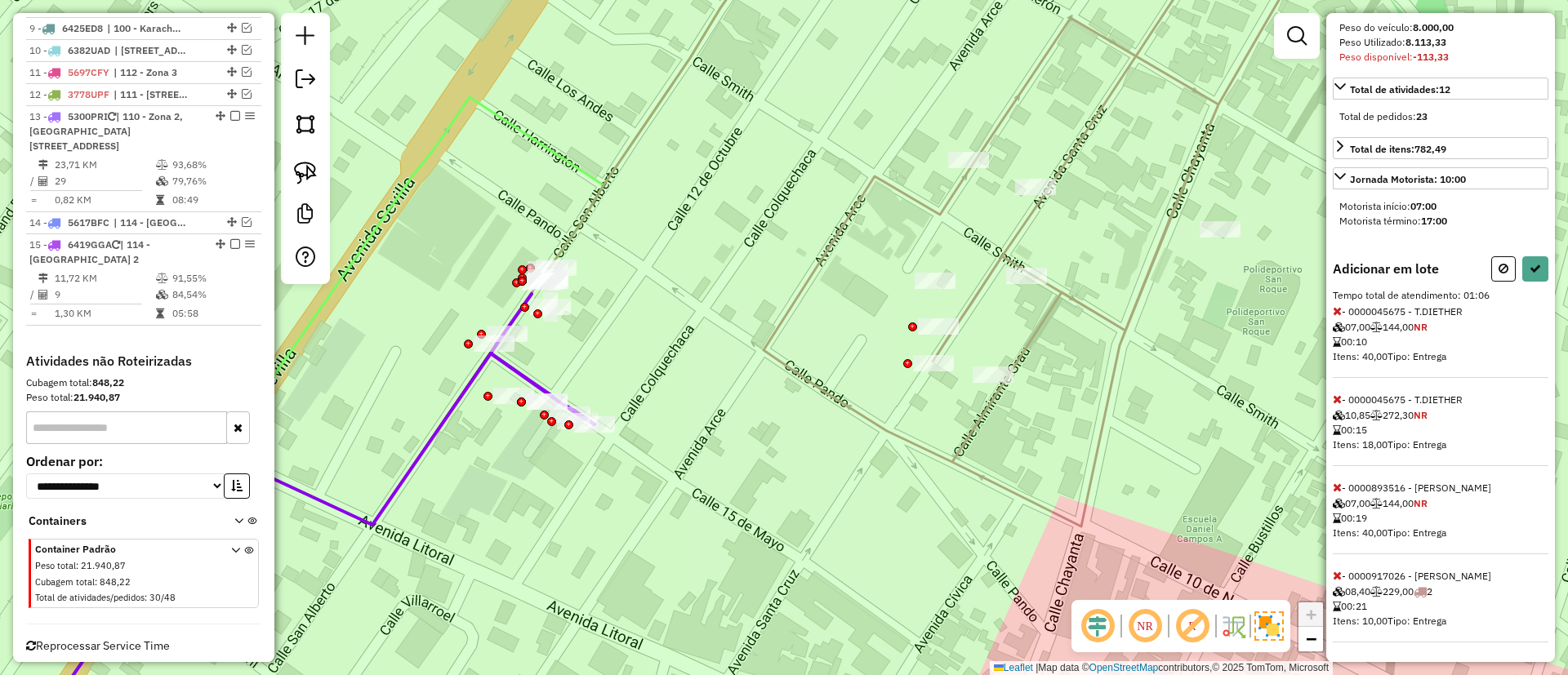
click at [1338, 478] on div "Adicionar em lote Tempo total de atendimento: 01:06 - 0000045675 - T.DIETHER 07…" at bounding box center [1441, 449] width 215 height 386
click at [1340, 480] on span at bounding box center [1338, 487] width 9 height 15
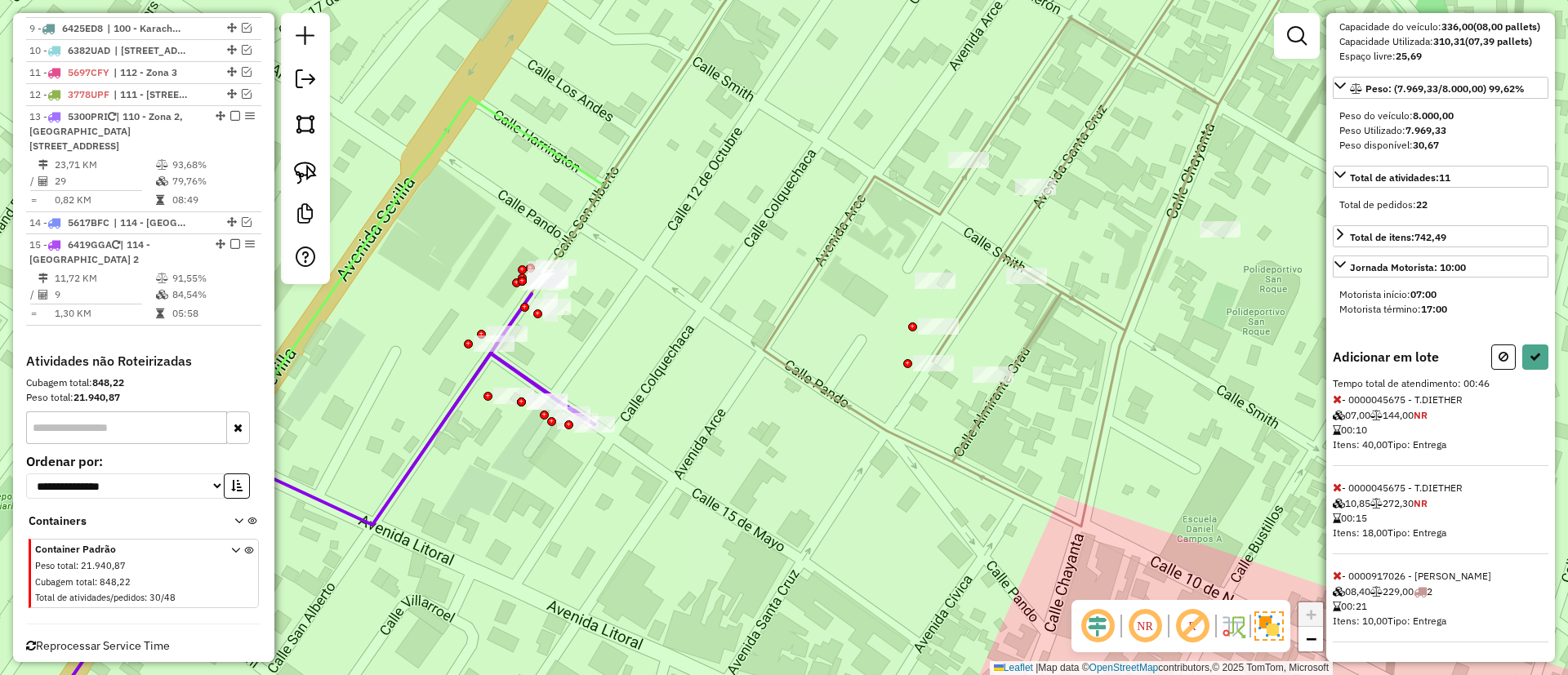
select select "**********"
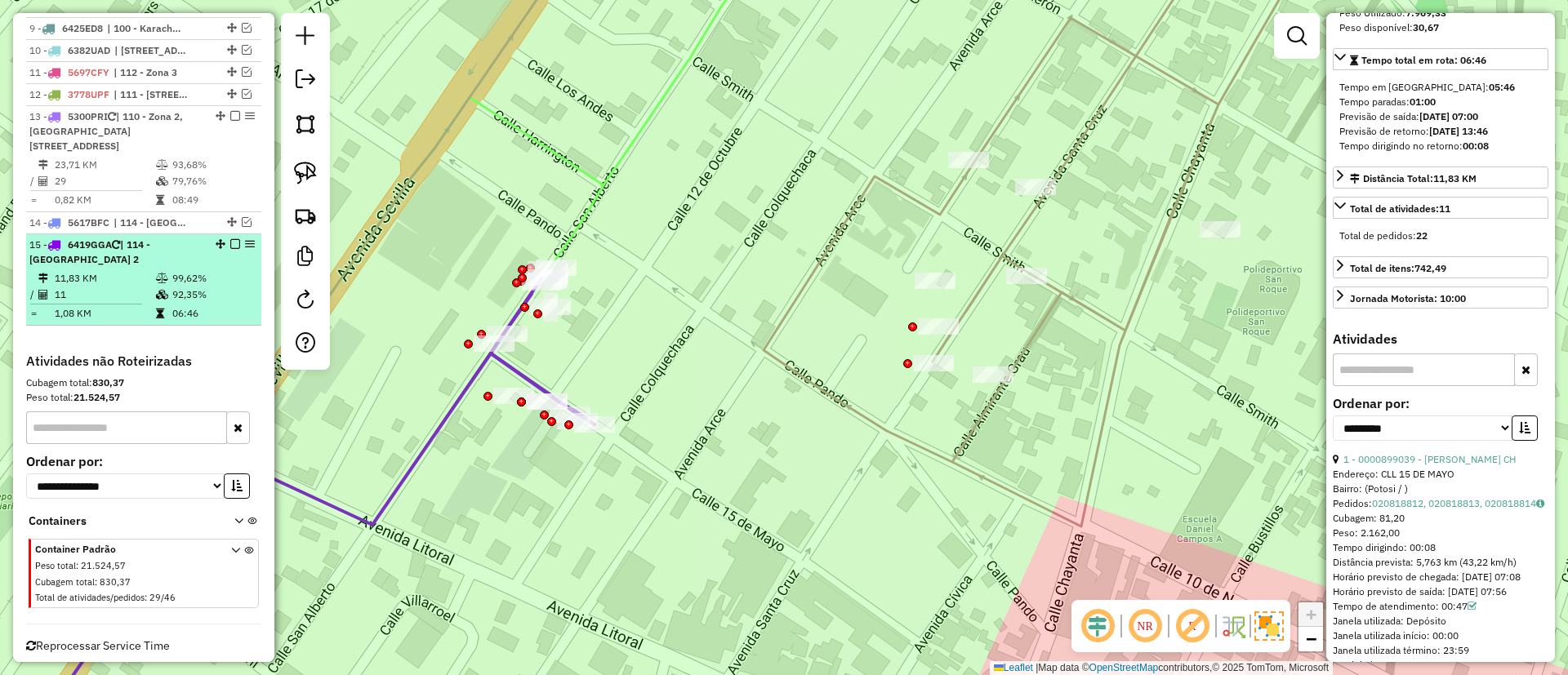
click at [232, 240] on em at bounding box center [235, 245] width 10 height 10
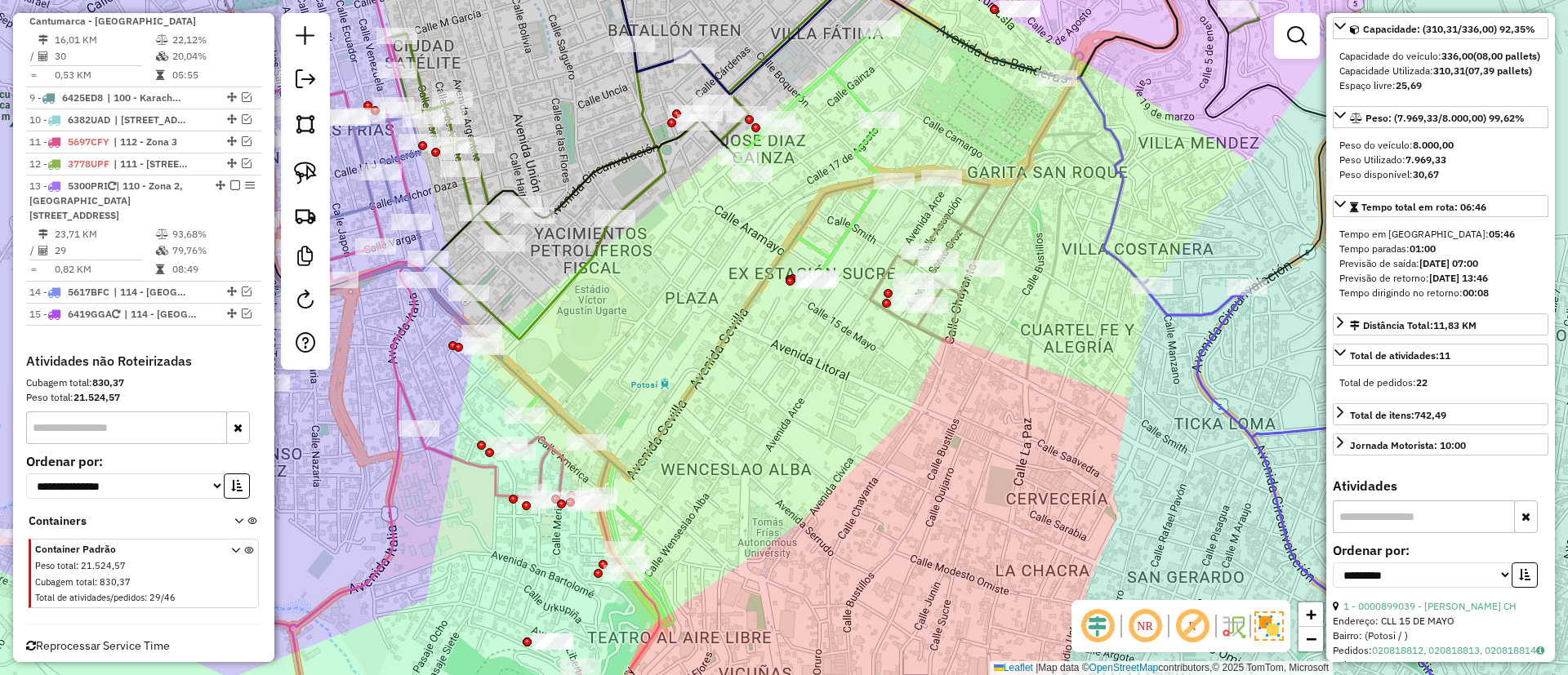
scroll to position [0, 0]
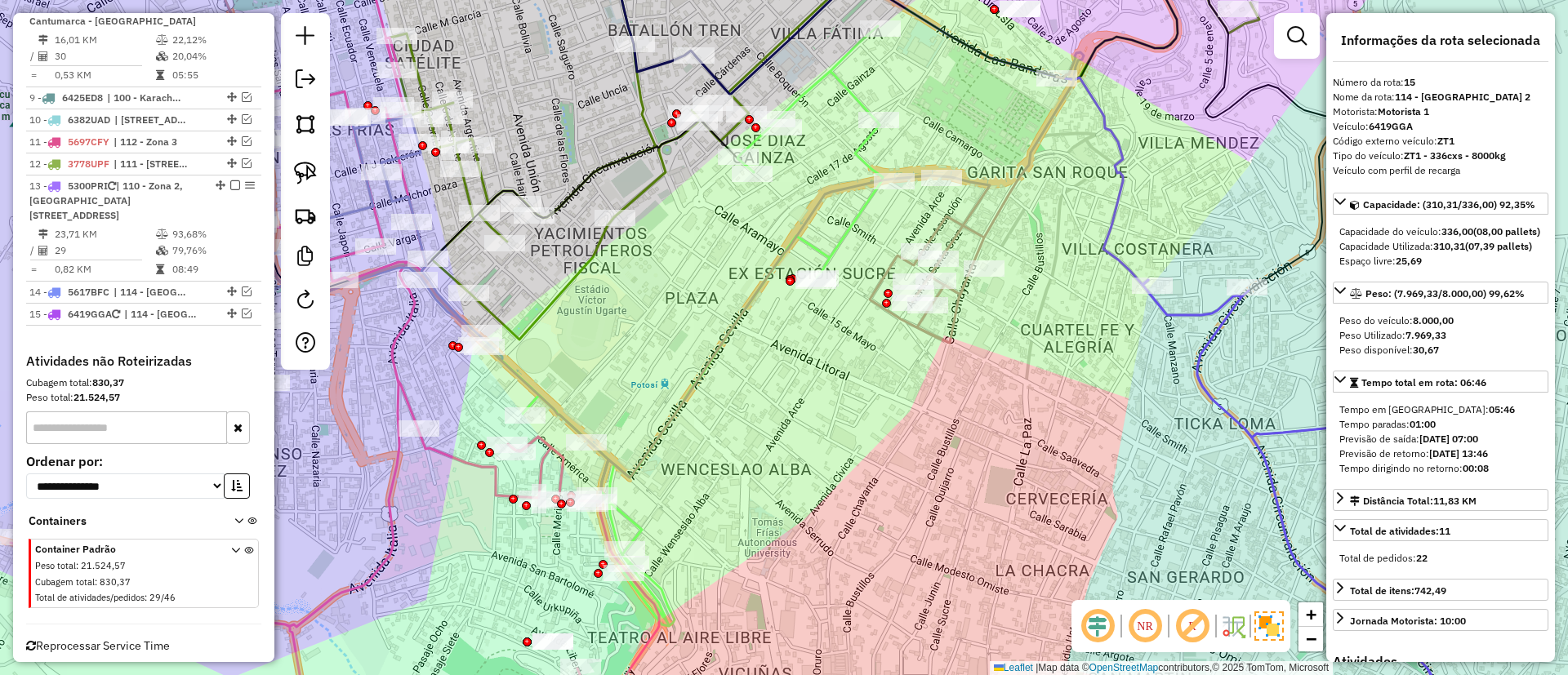
click at [862, 145] on icon at bounding box center [682, 326] width 401 height 600
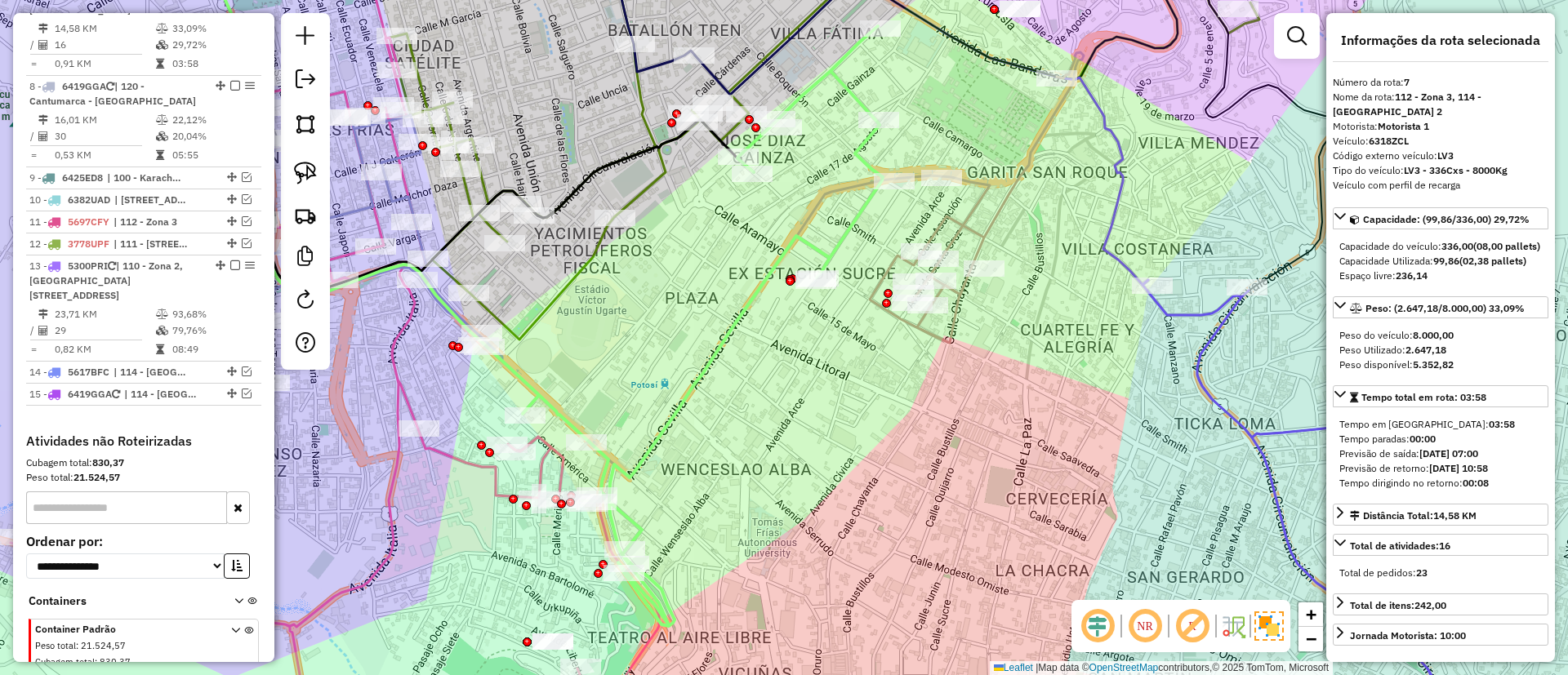
scroll to position [1053, 0]
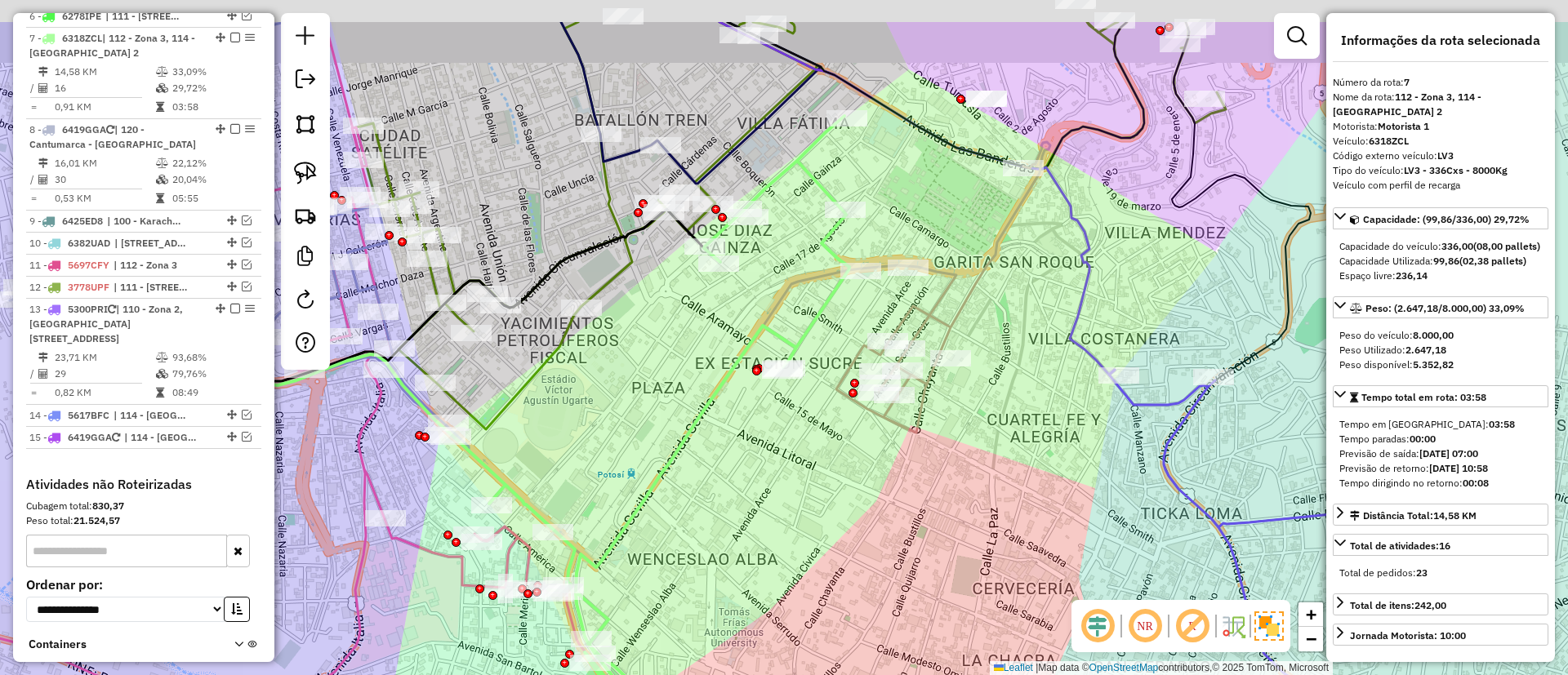
drag, startPoint x: 752, startPoint y: 224, endPoint x: 707, endPoint y: 342, distance: 126.3
click at [707, 342] on div "Janela de atendimento Grade de atendimento Capacidade Transportadoras Veículos …" at bounding box center [784, 338] width 1568 height 675
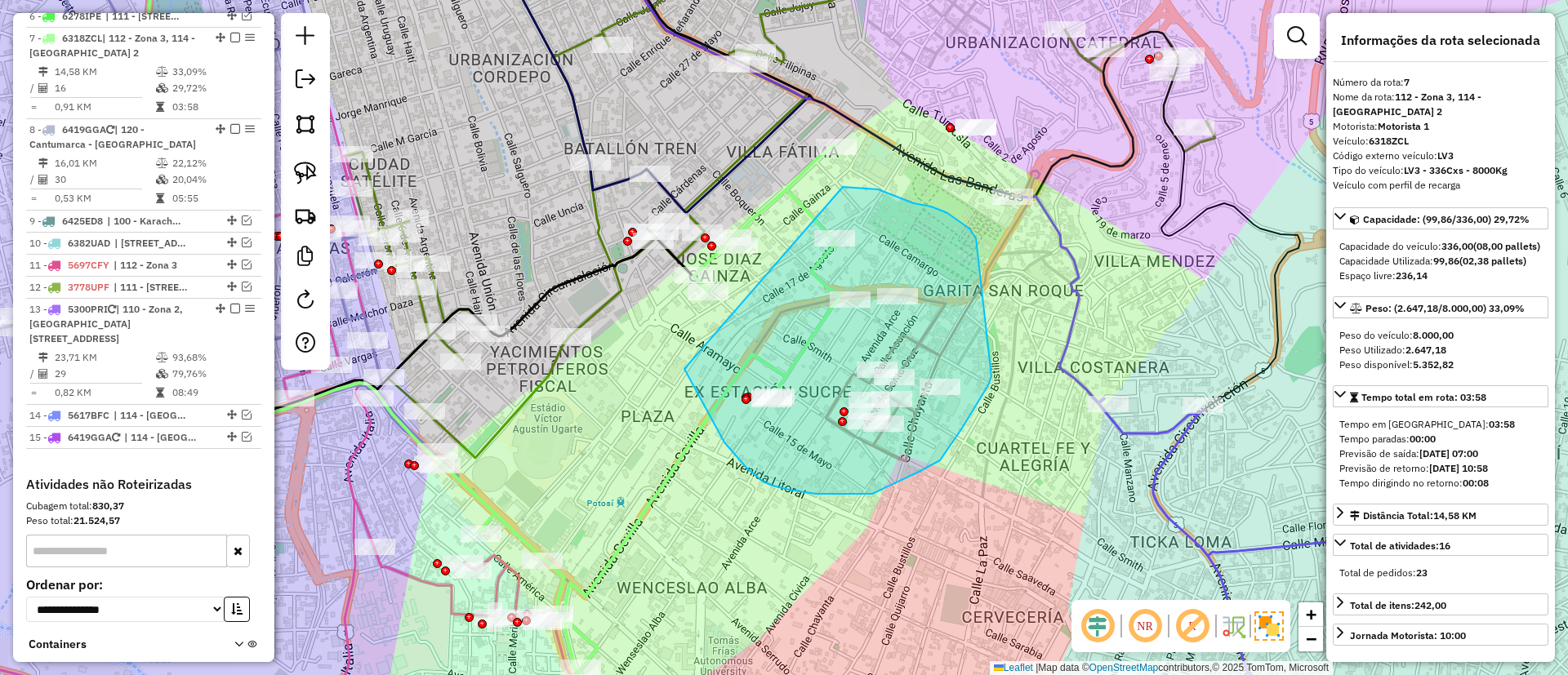
drag, startPoint x: 816, startPoint y: 494, endPoint x: 843, endPoint y: 187, distance: 308.2
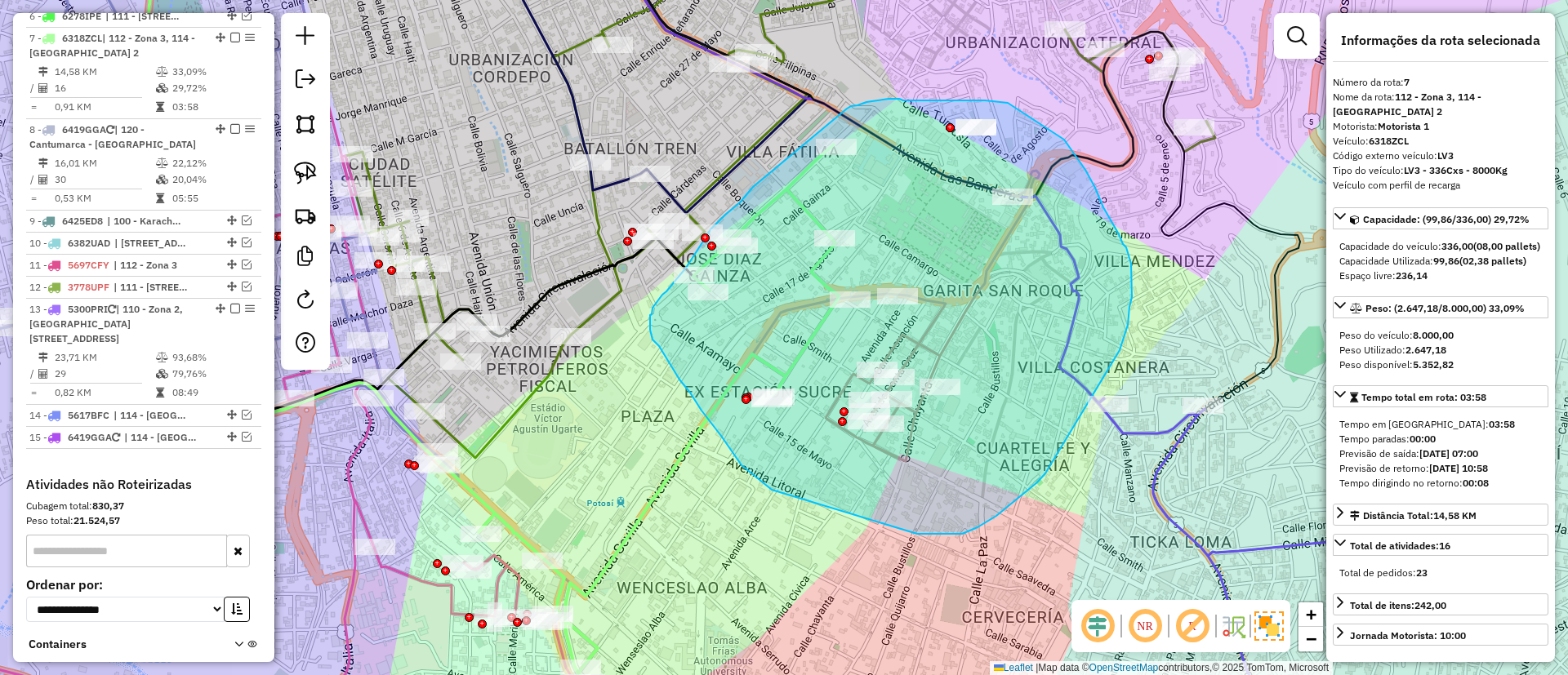
drag, startPoint x: 712, startPoint y: 229, endPoint x: 841, endPoint y: 112, distance: 174.2
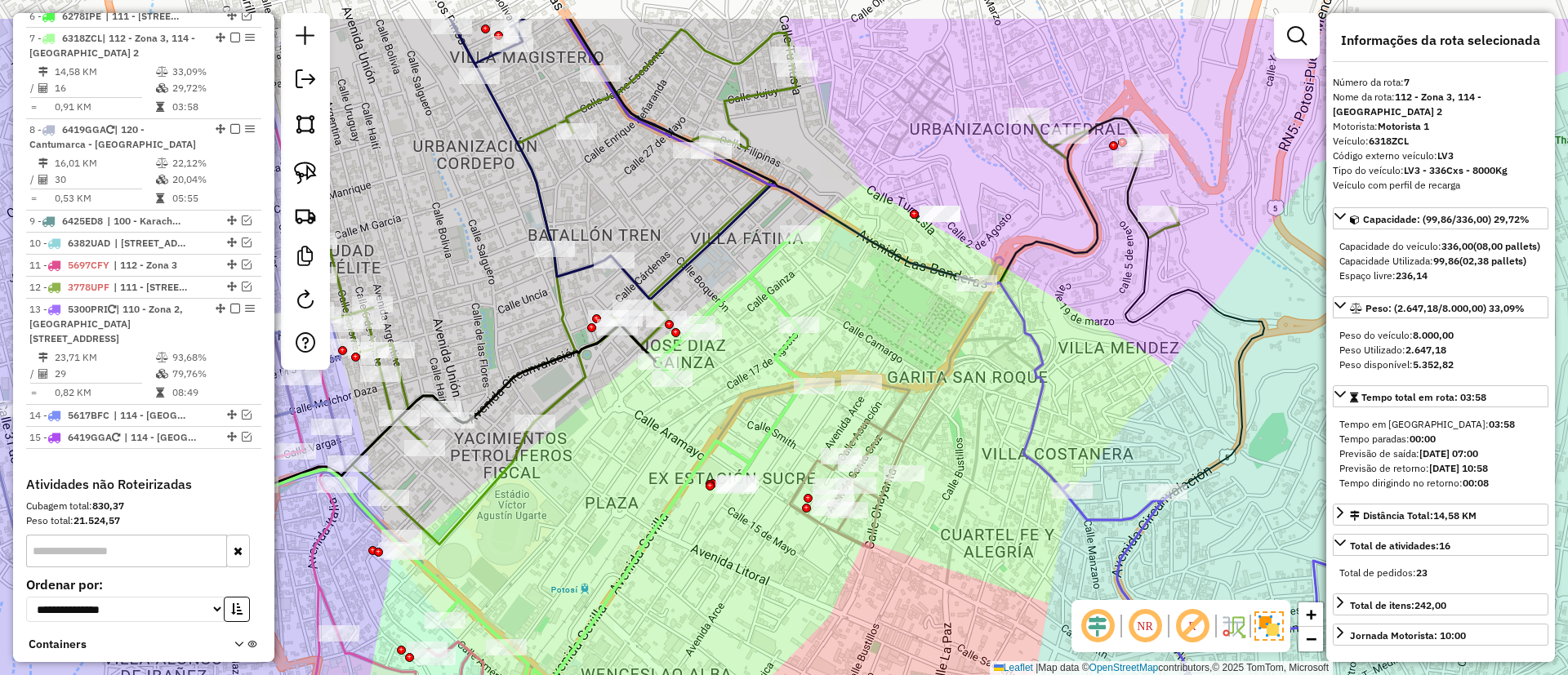
drag, startPoint x: 937, startPoint y: 236, endPoint x: 915, endPoint y: 276, distance: 45.7
click at [915, 276] on div "Janela de atendimento Grade de atendimento Capacidade Transportadoras Veículos …" at bounding box center [784, 338] width 1568 height 675
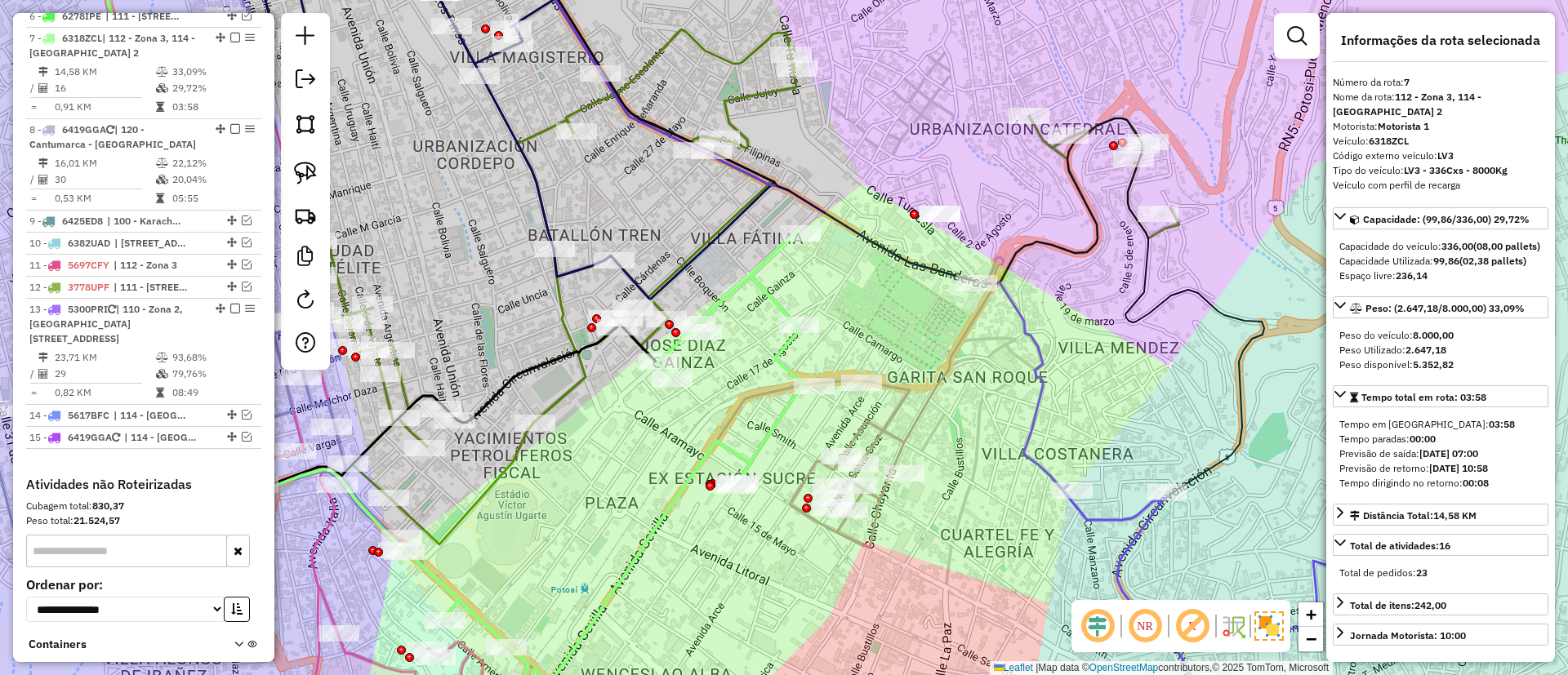
click at [895, 426] on icon at bounding box center [762, 478] width 484 height 443
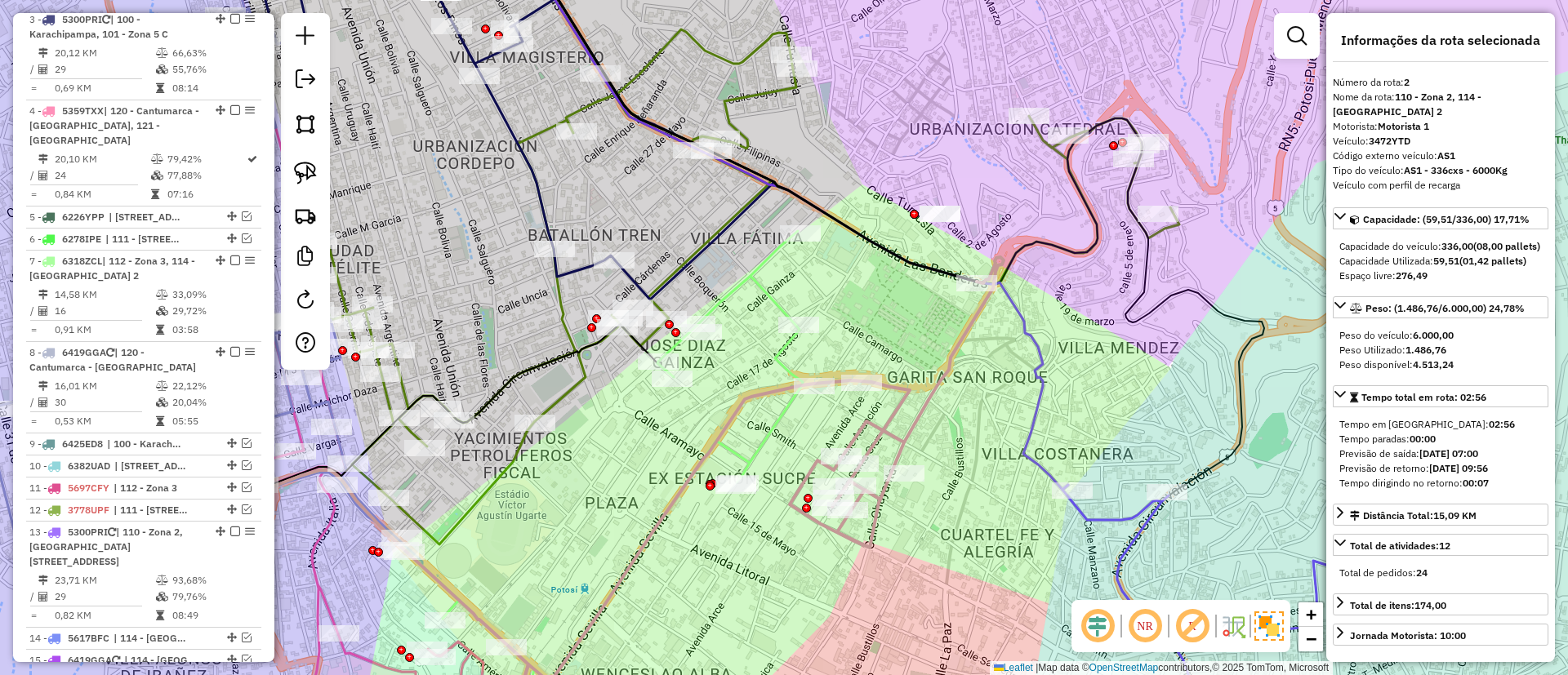
scroll to position [734, 0]
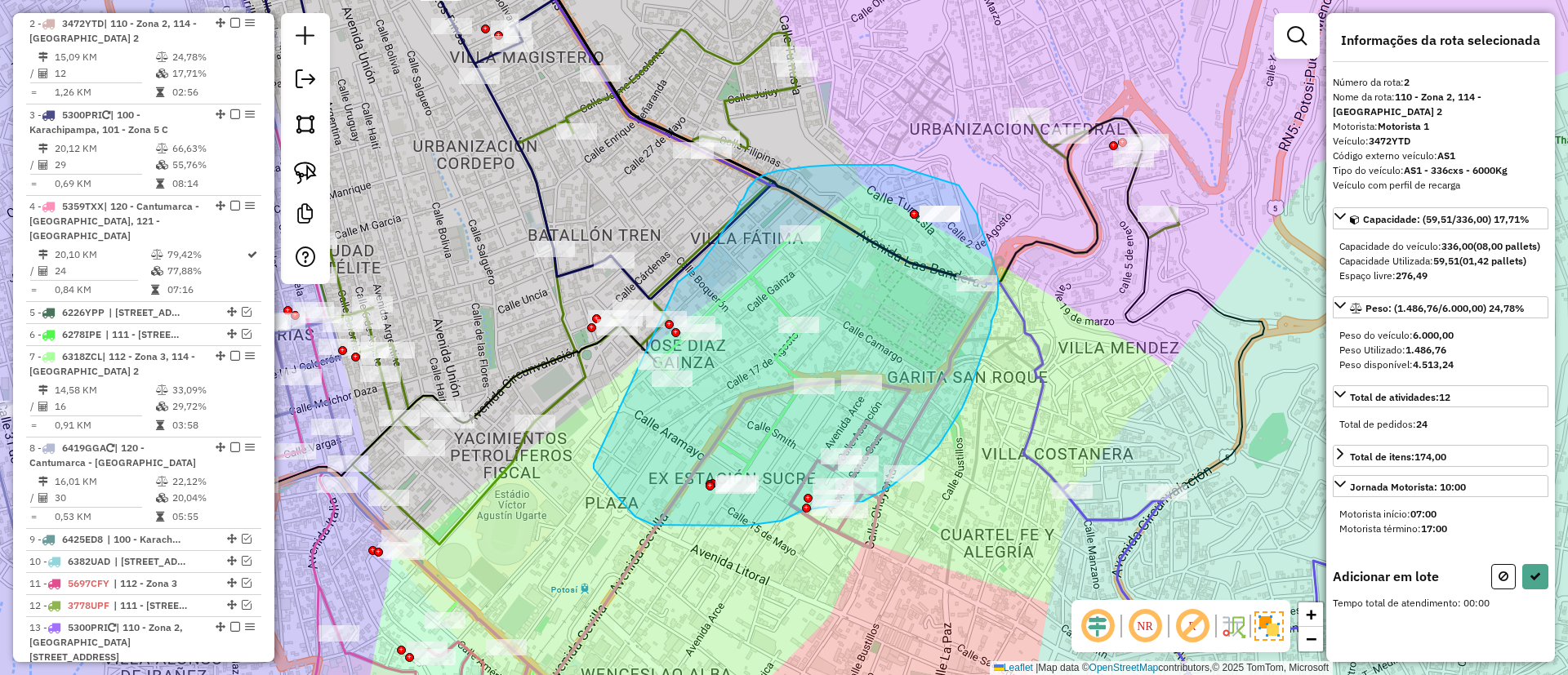
drag, startPoint x: 633, startPoint y: 513, endPoint x: 678, endPoint y: 282, distance: 235.3
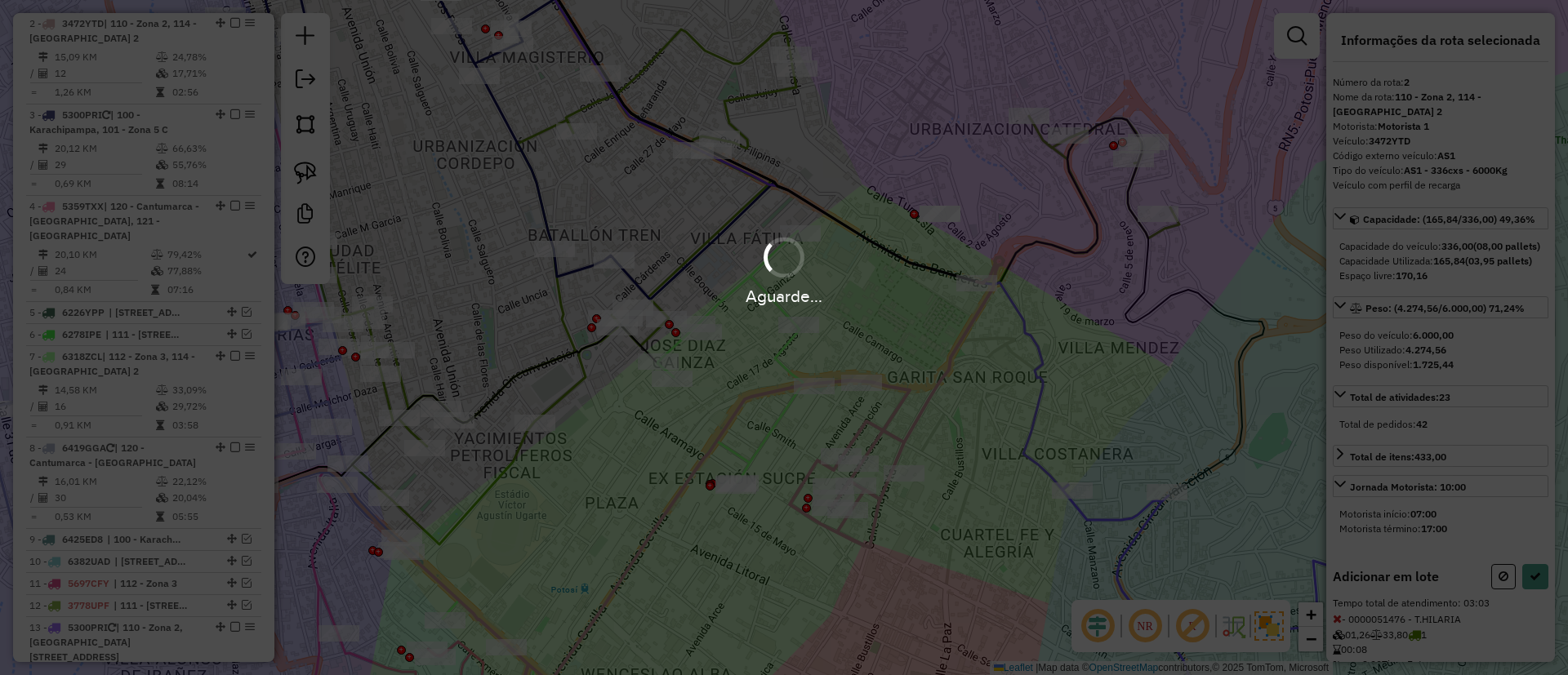
select select "**********"
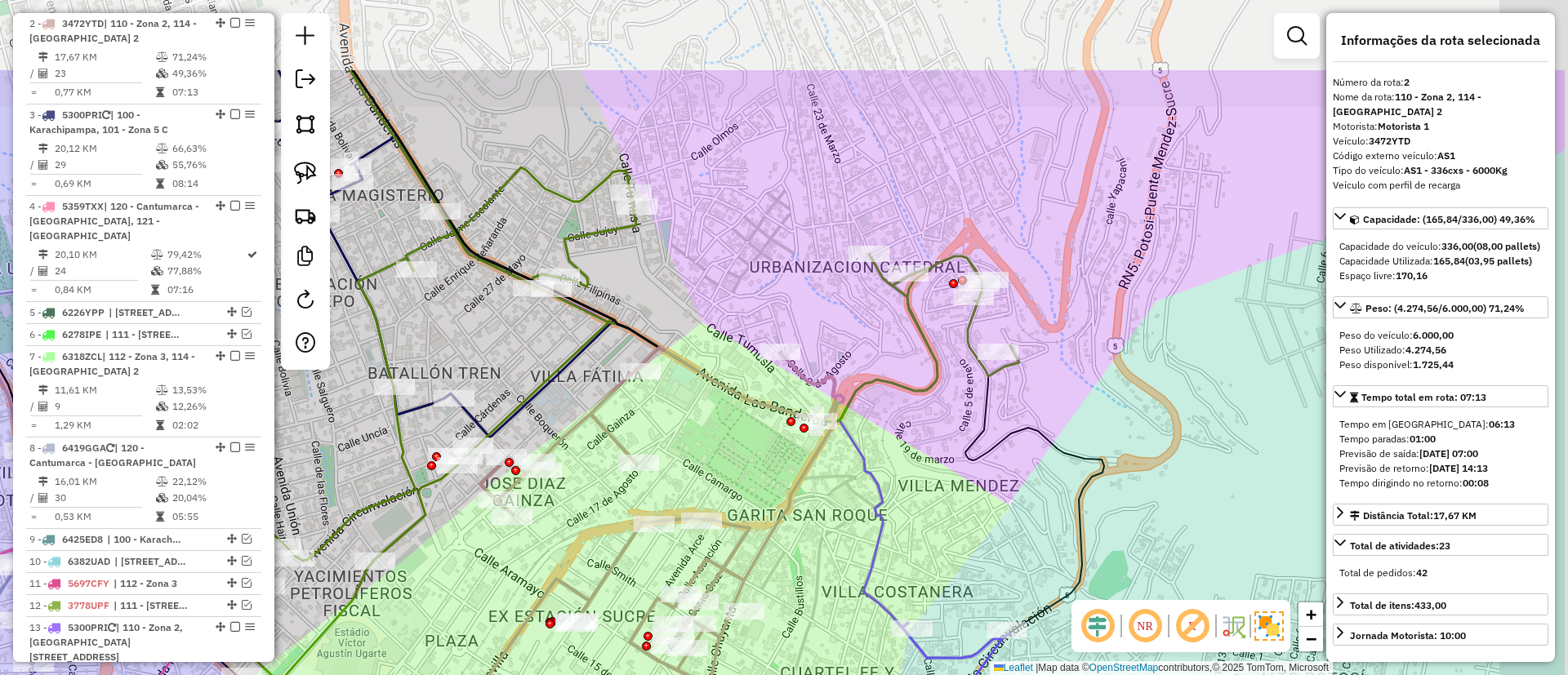
drag, startPoint x: 907, startPoint y: 294, endPoint x: 747, endPoint y: 432, distance: 211.3
click at [747, 432] on div "Janela de atendimento Grade de atendimento Capacidade Transportadoras Veículos …" at bounding box center [784, 338] width 1568 height 675
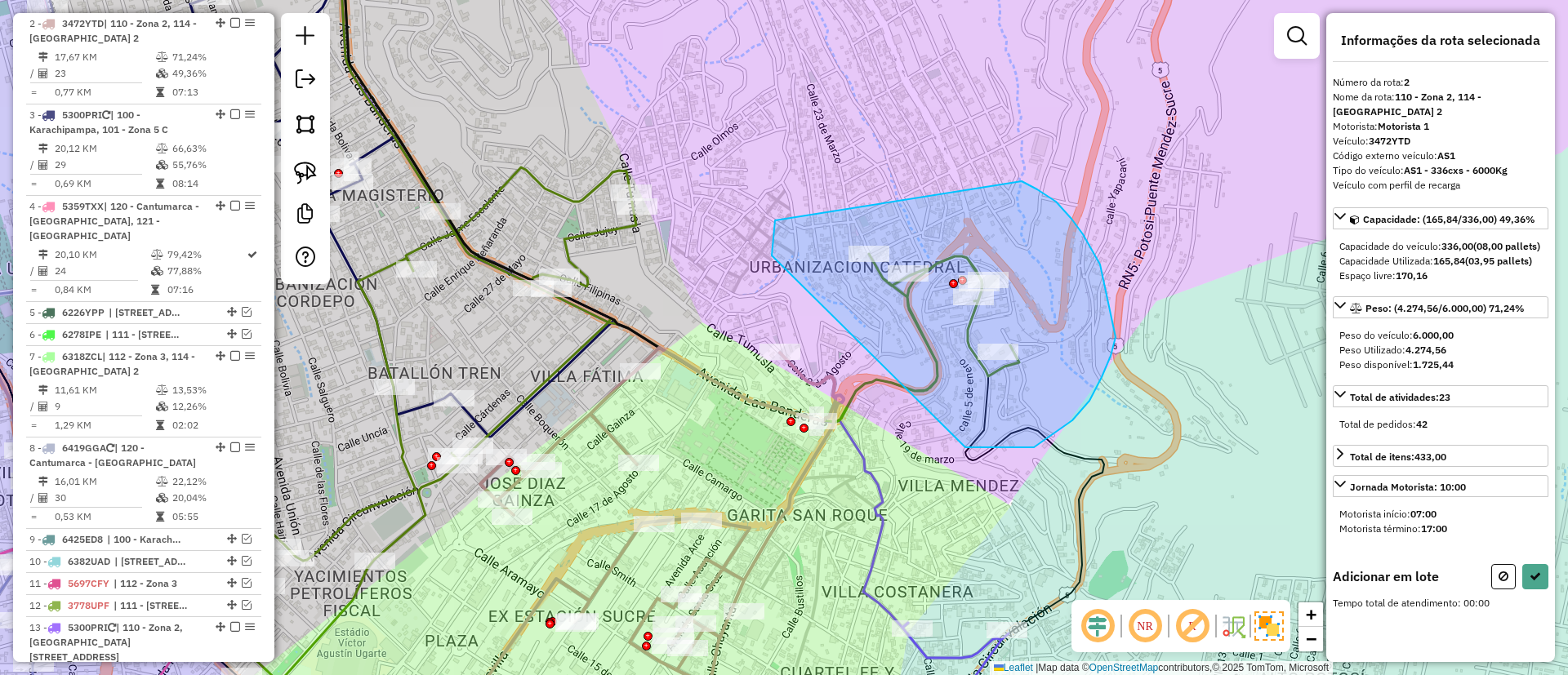
drag, startPoint x: 775, startPoint y: 220, endPoint x: 1022, endPoint y: 181, distance: 250.1
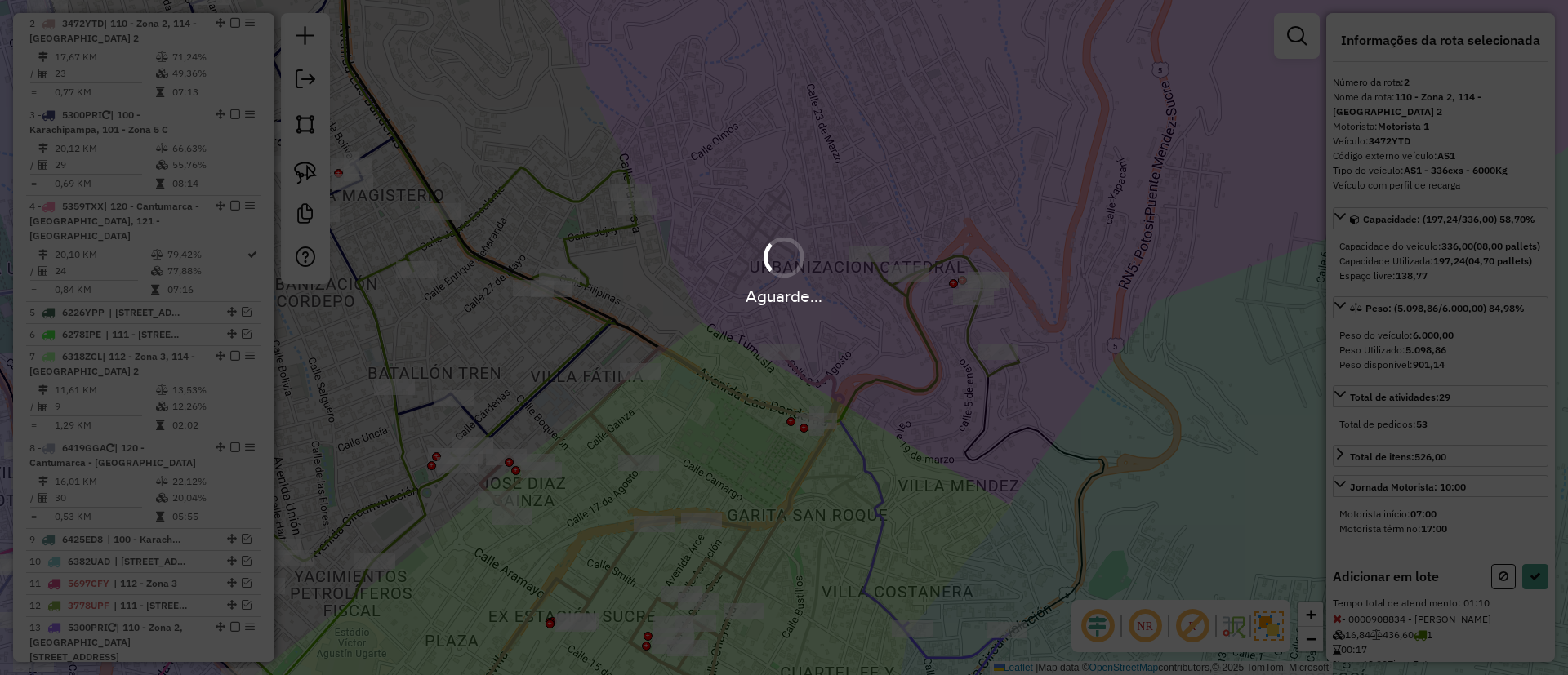
select select "**********"
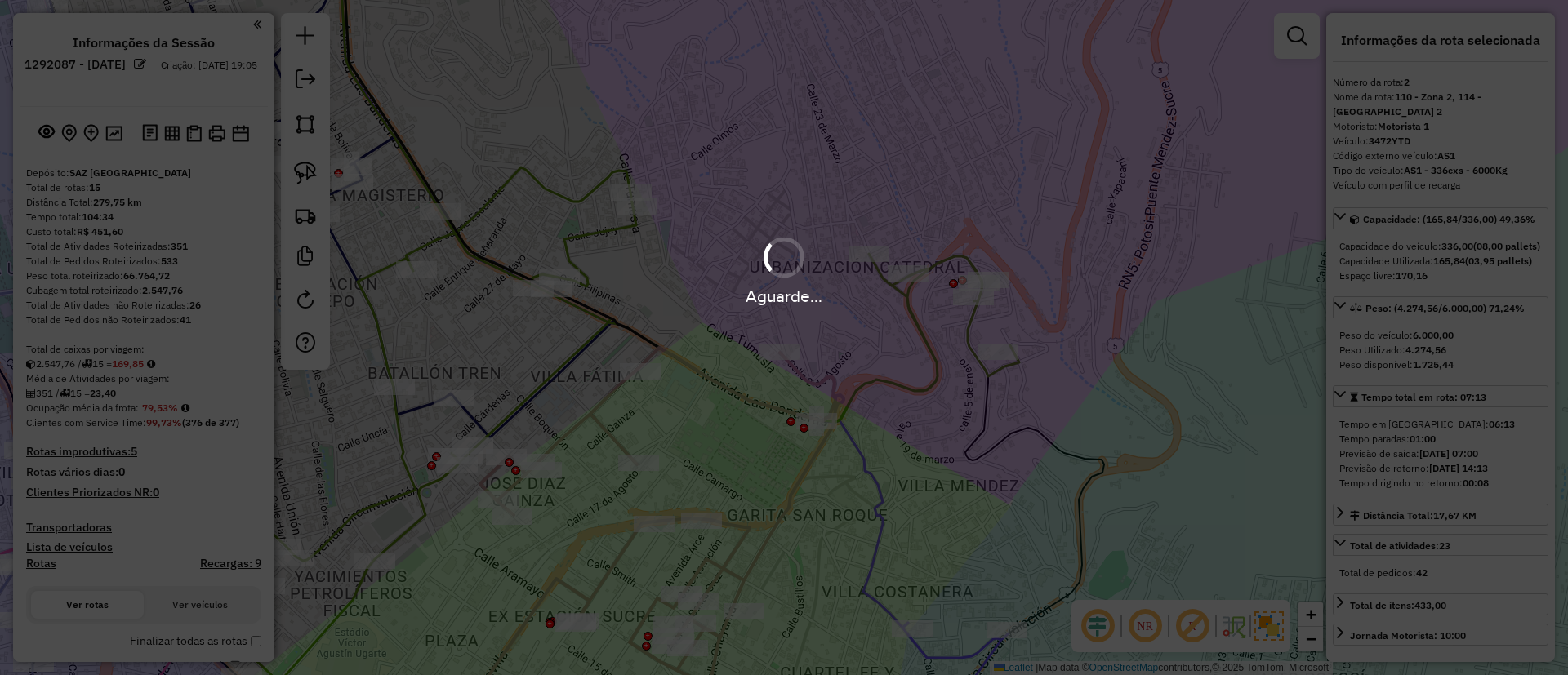
select select "**********"
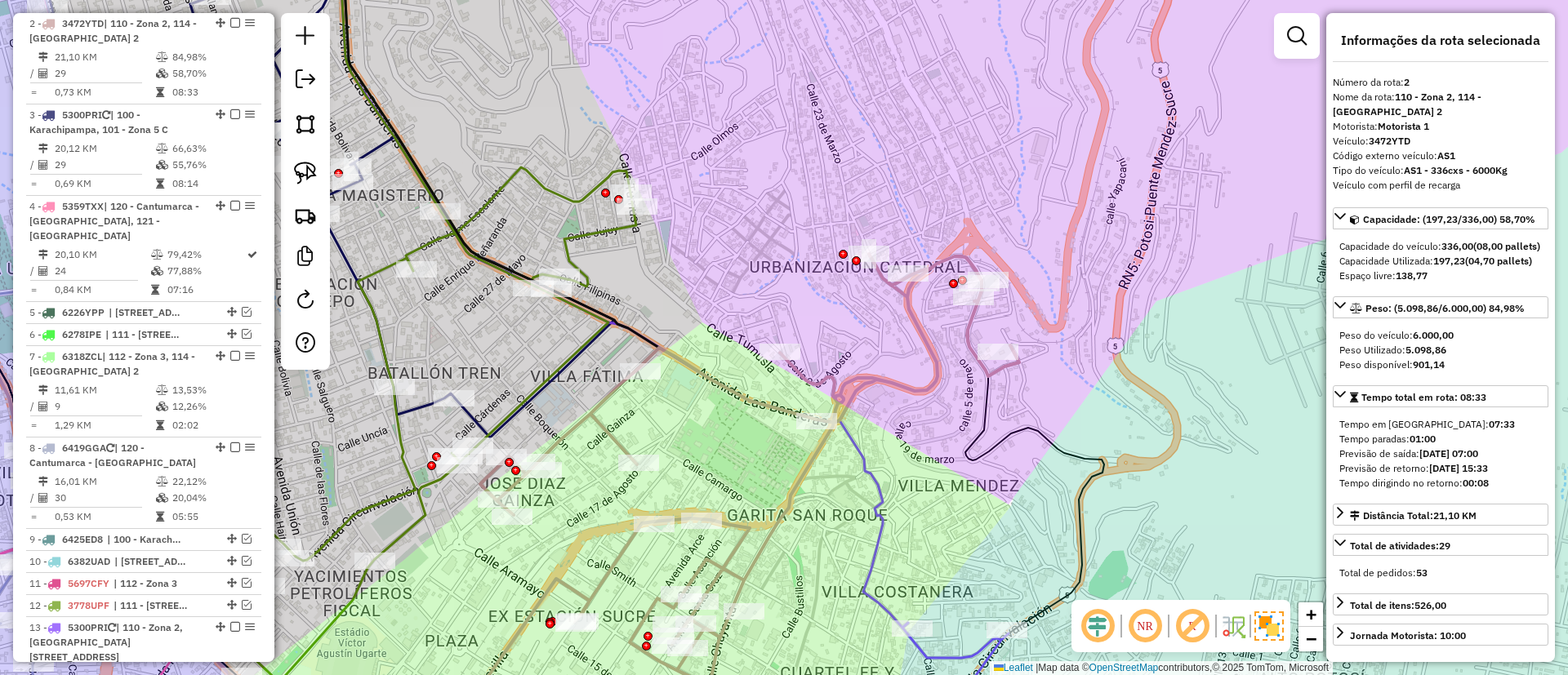
drag, startPoint x: 719, startPoint y: 467, endPoint x: 840, endPoint y: 396, distance: 140.3
click at [840, 396] on div "Janela de atendimento Grade de atendimento Capacidade Transportadoras Veículos …" at bounding box center [784, 338] width 1568 height 675
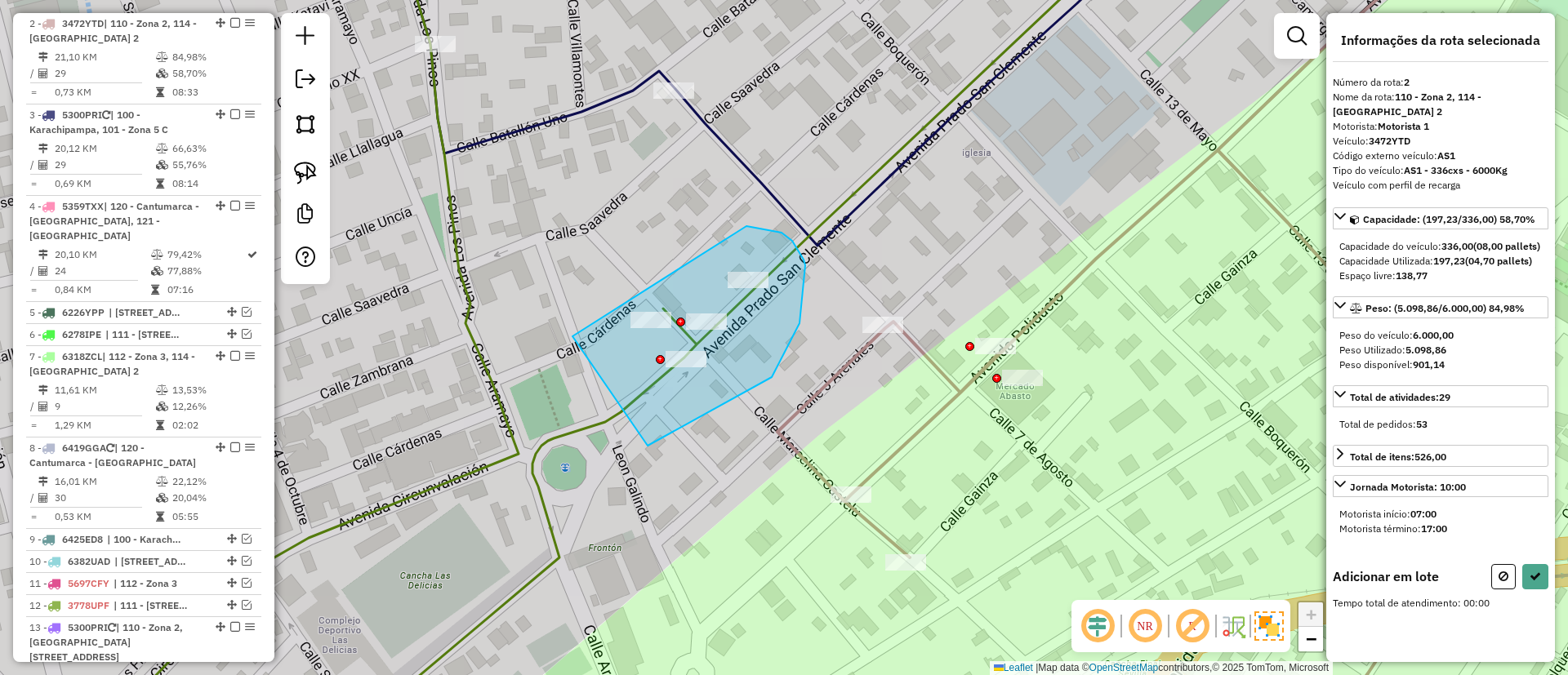
drag, startPoint x: 648, startPoint y: 446, endPoint x: 720, endPoint y: 226, distance: 231.5
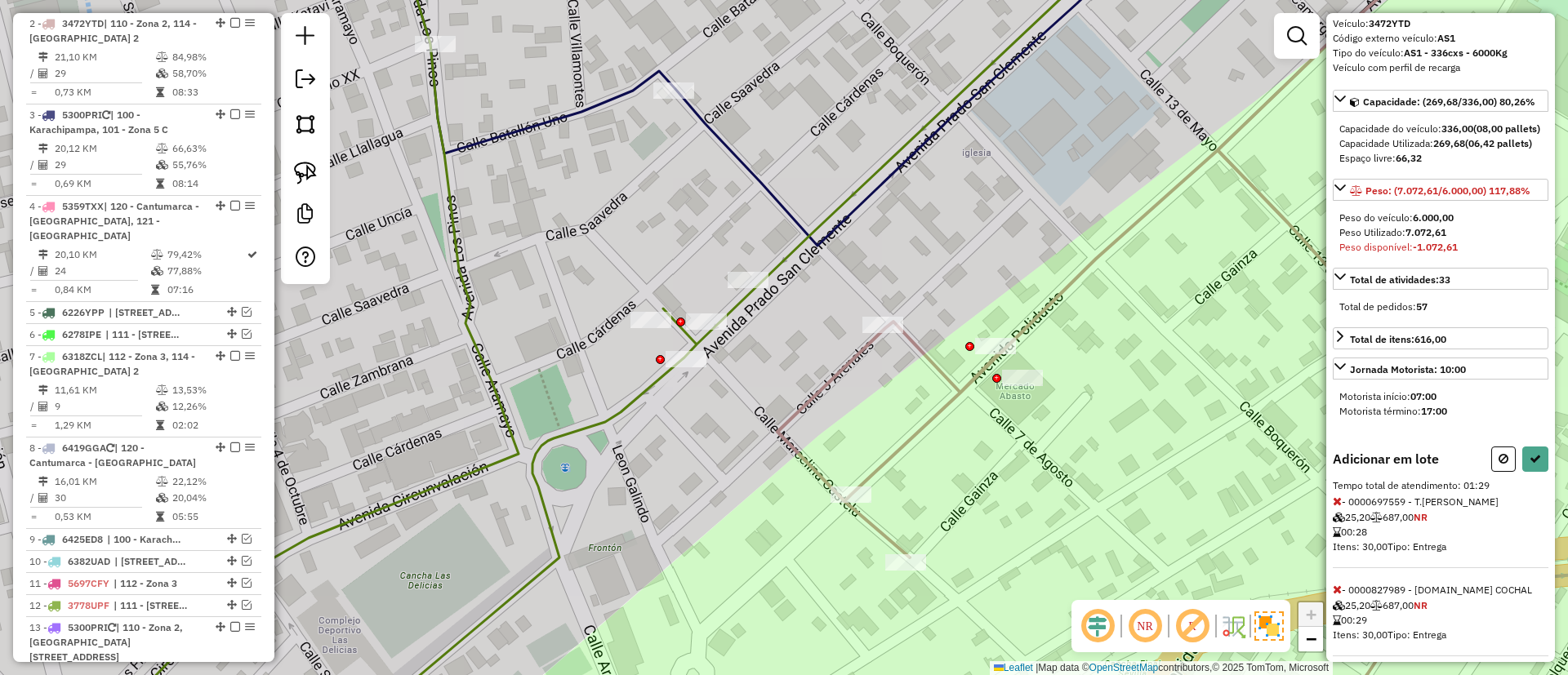
scroll to position [338, 0]
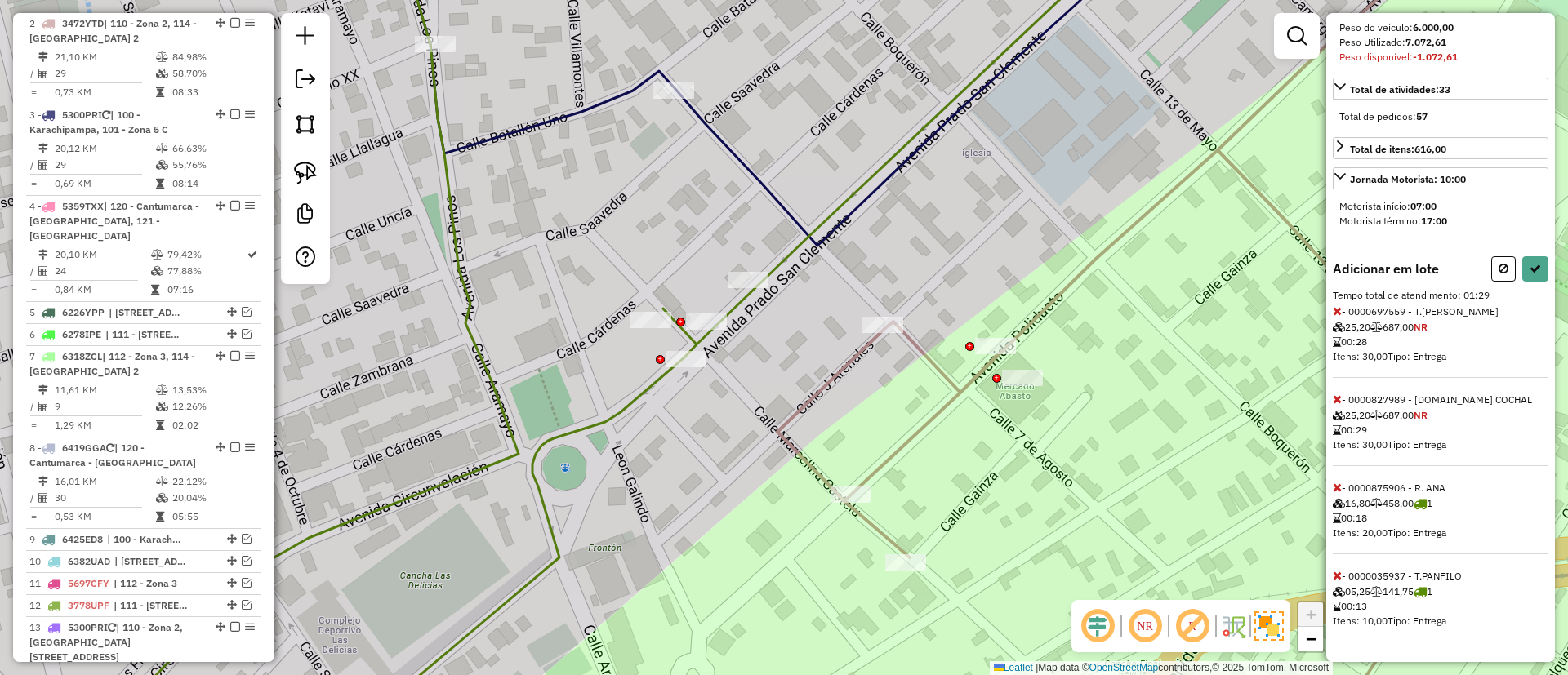
click at [1338, 400] on icon at bounding box center [1338, 399] width 9 height 12
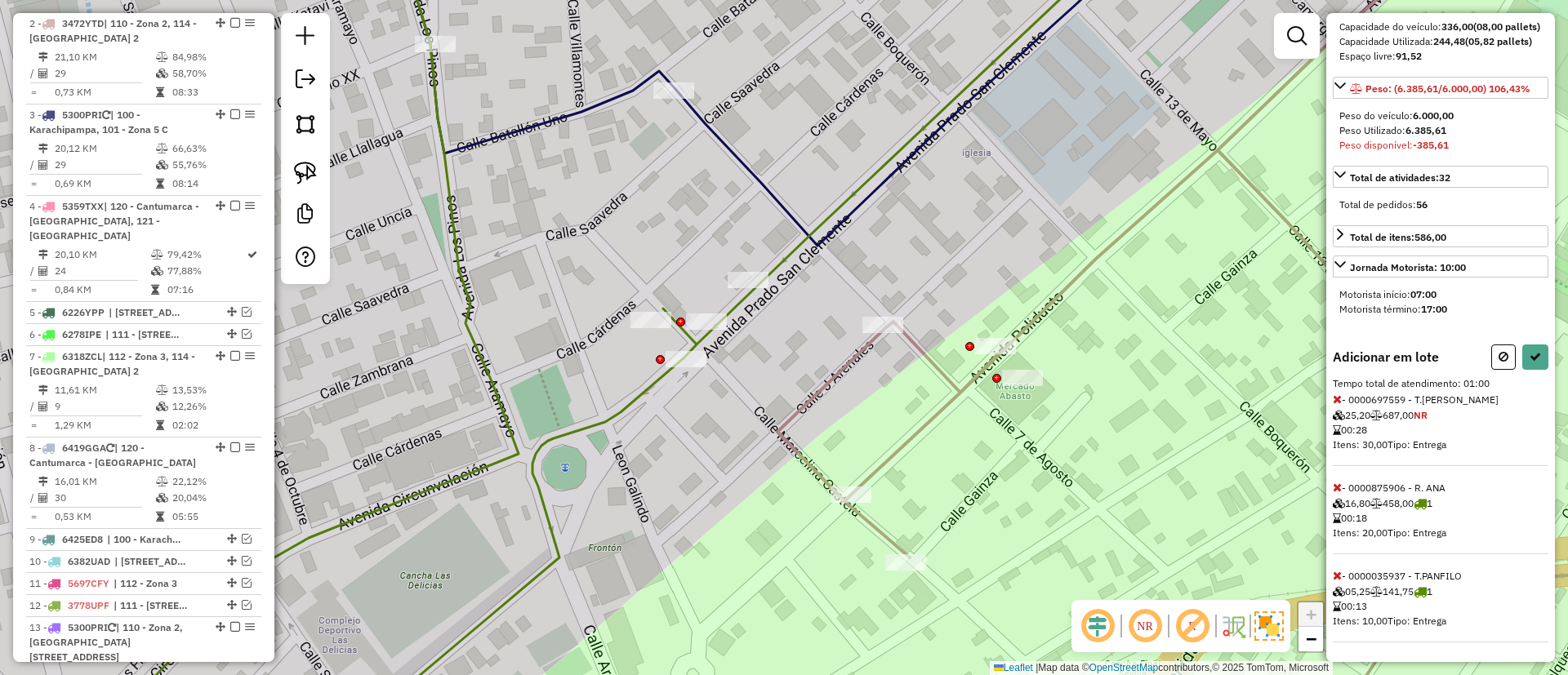
click at [1333, 485] on icon at bounding box center [1338, 487] width 9 height 12
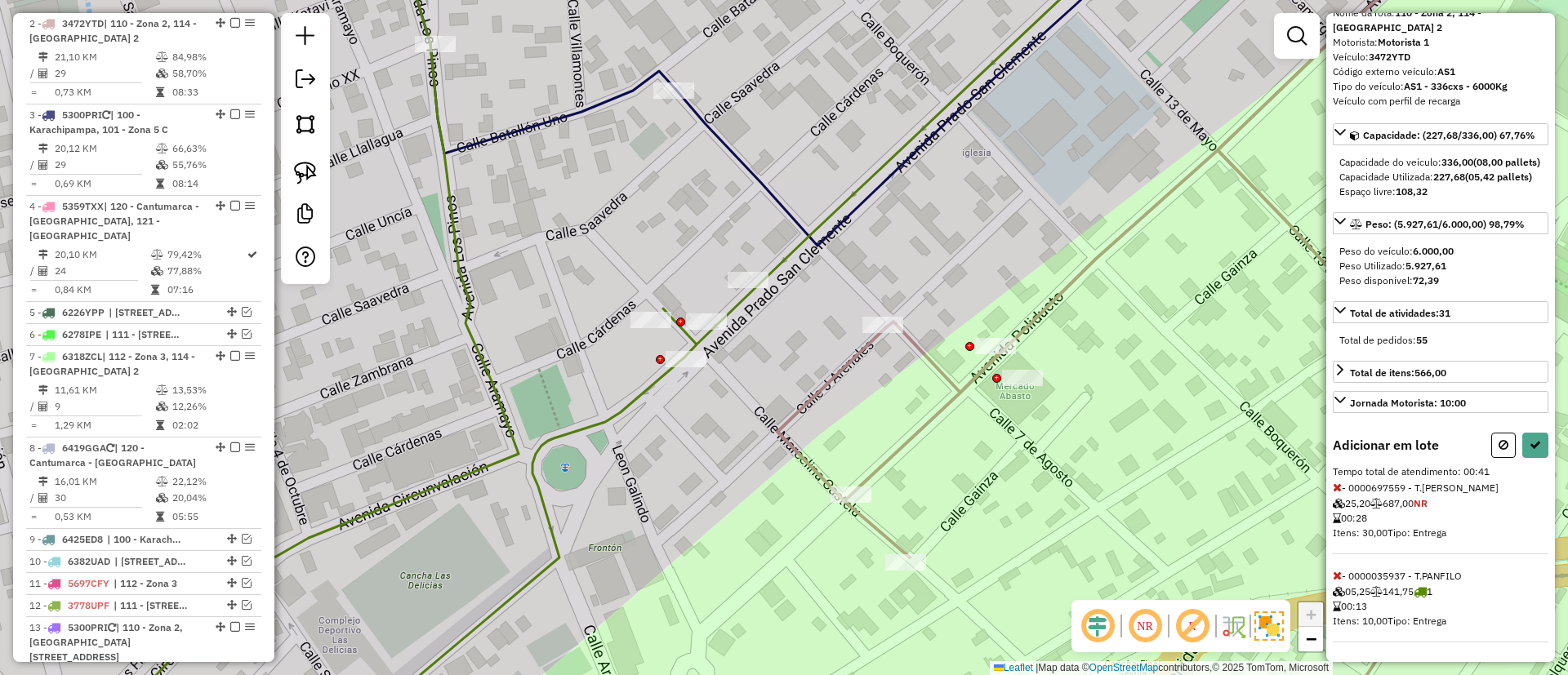
select select "**********"
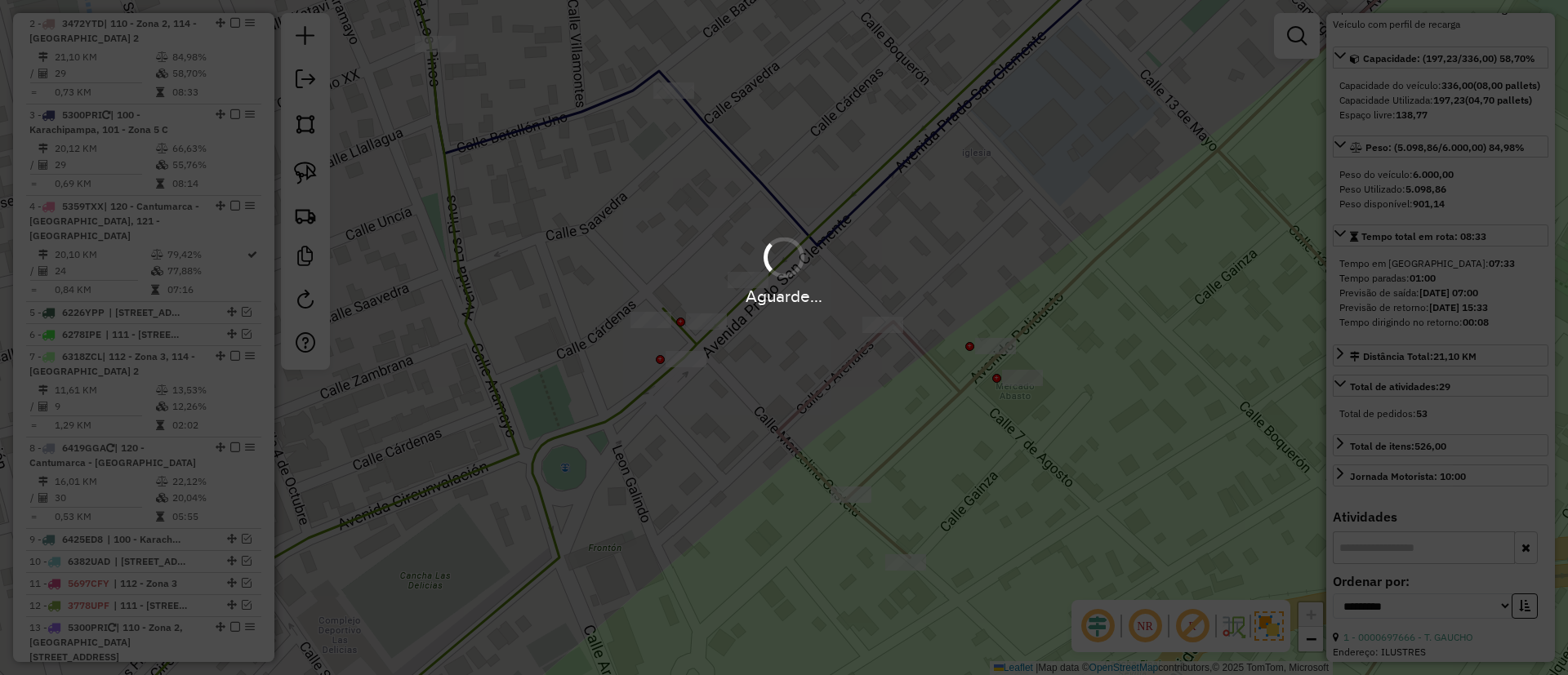
scroll to position [338, 0]
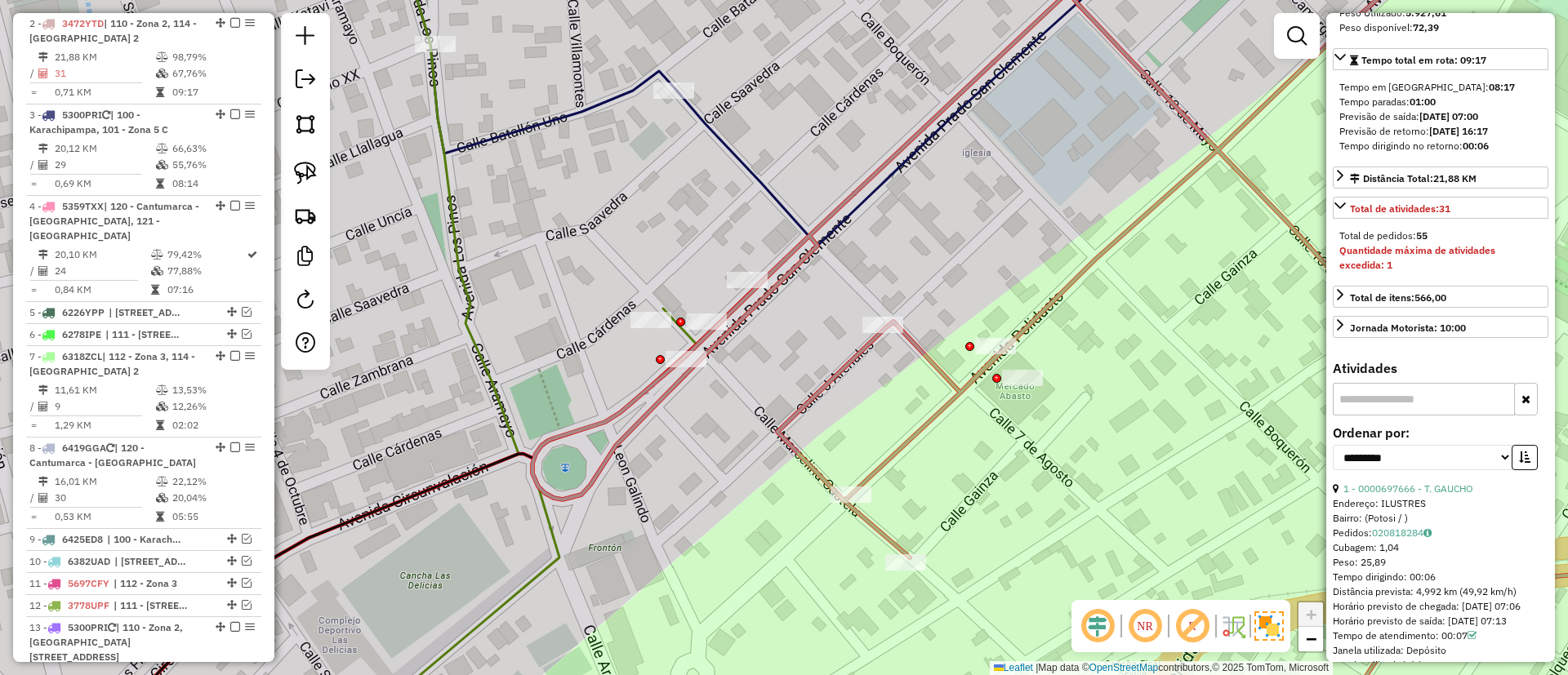
click at [235, 23] on em at bounding box center [235, 23] width 10 height 10
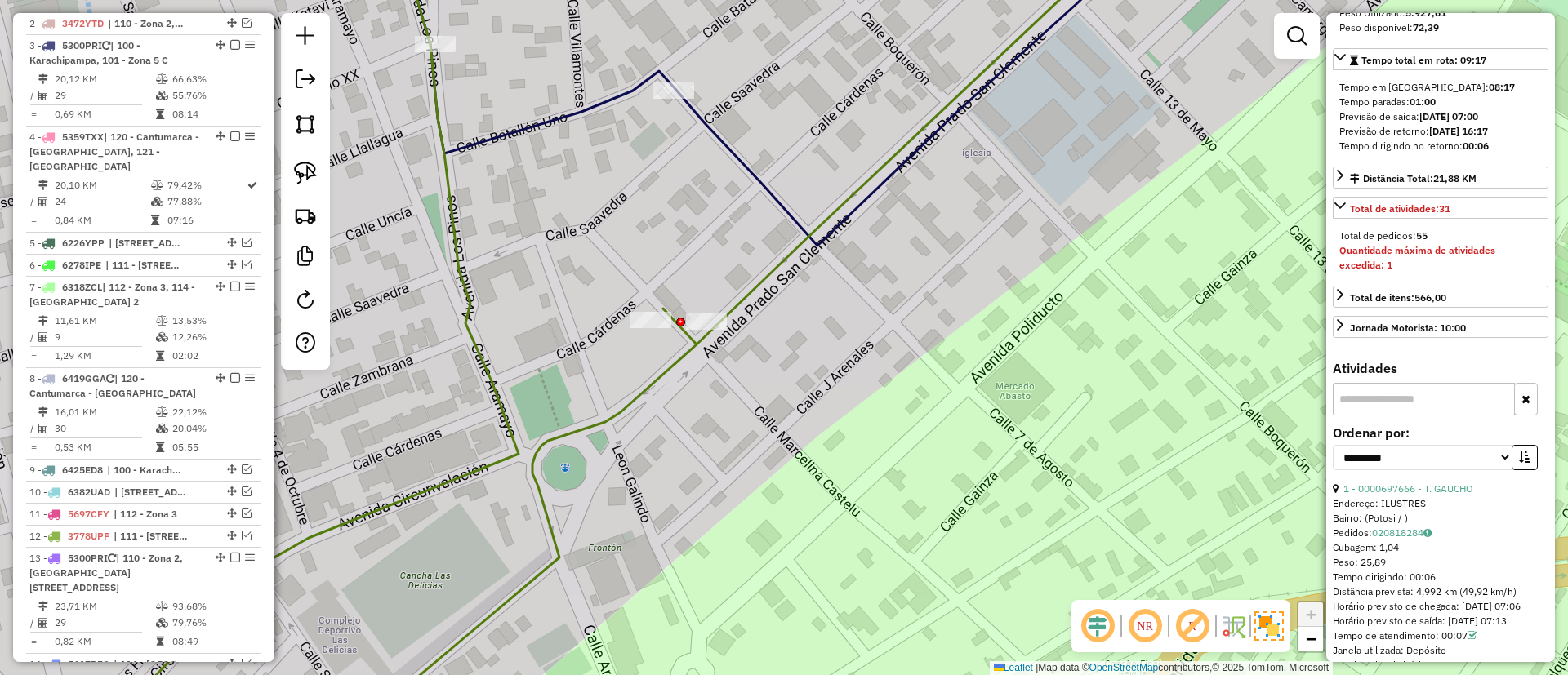
scroll to position [665, 0]
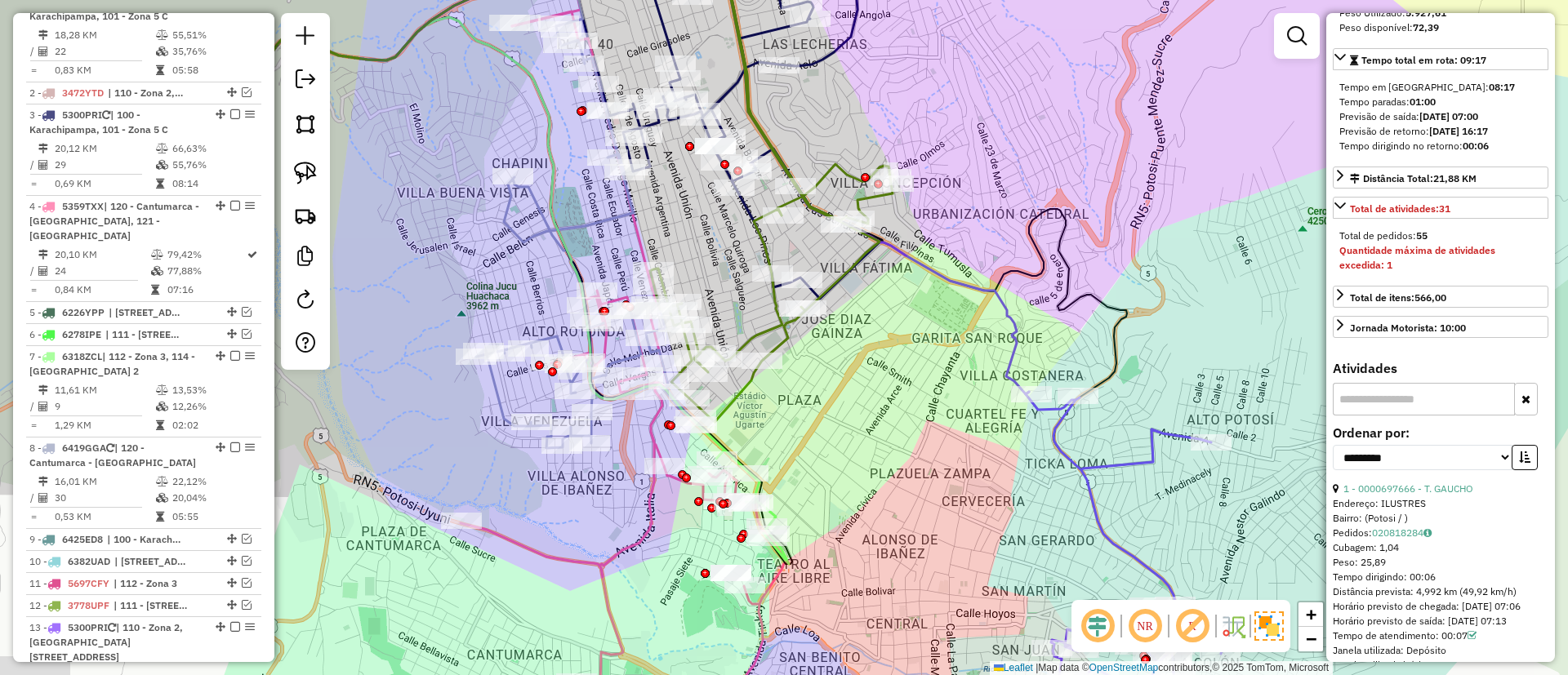
drag, startPoint x: 735, startPoint y: 296, endPoint x: 858, endPoint y: 216, distance: 146.7
click at [858, 216] on div "Janela de atendimento Grade de atendimento Capacidade Transportadoras Veículos …" at bounding box center [784, 338] width 1568 height 675
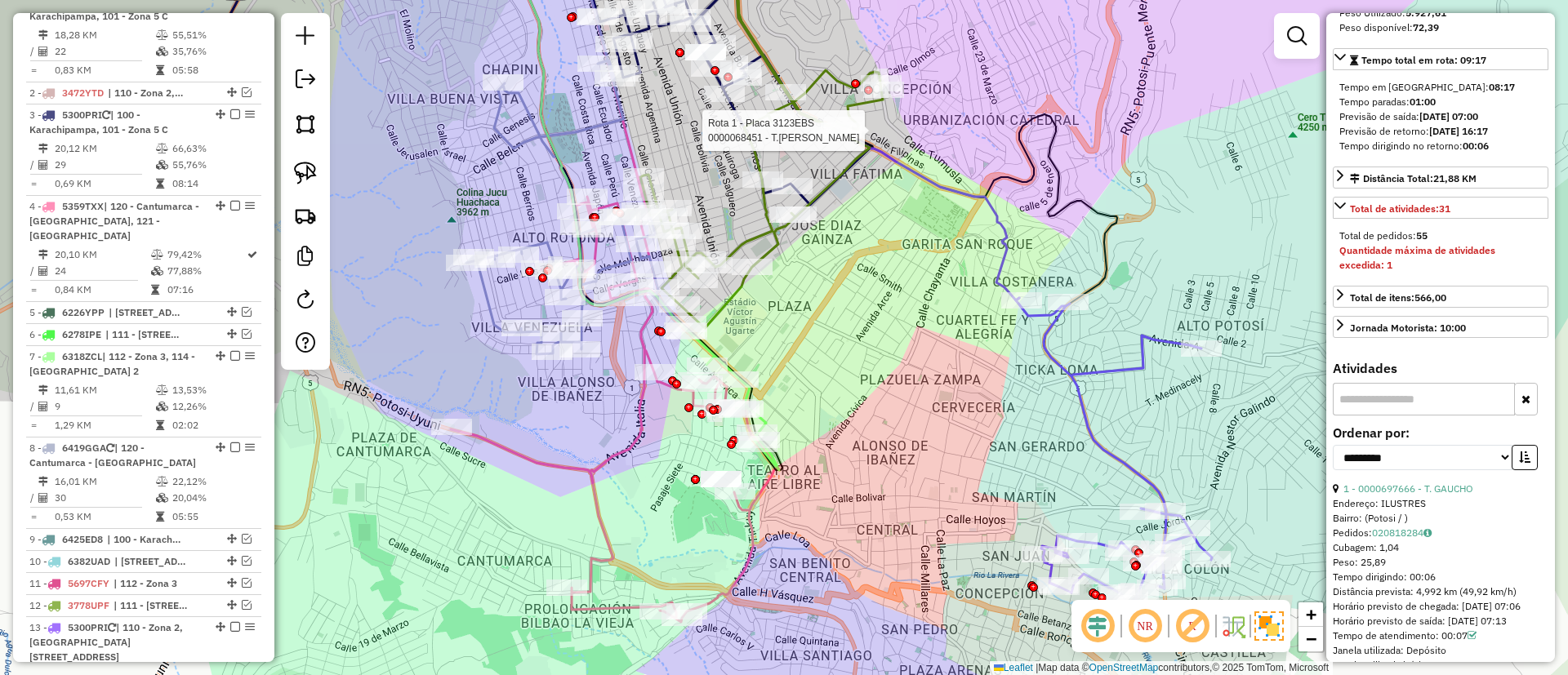
click at [603, 561] on icon at bounding box center [613, 277] width 324 height 690
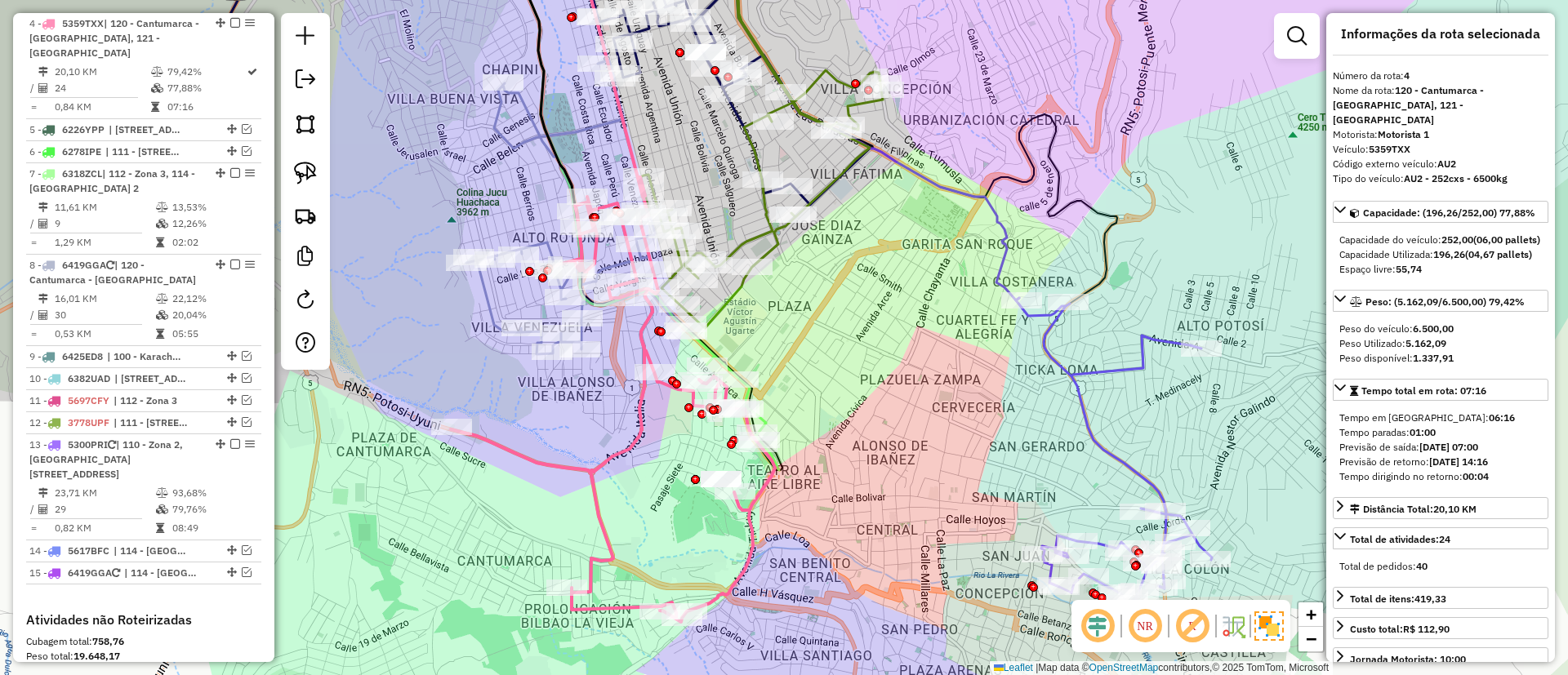
scroll to position [0, 0]
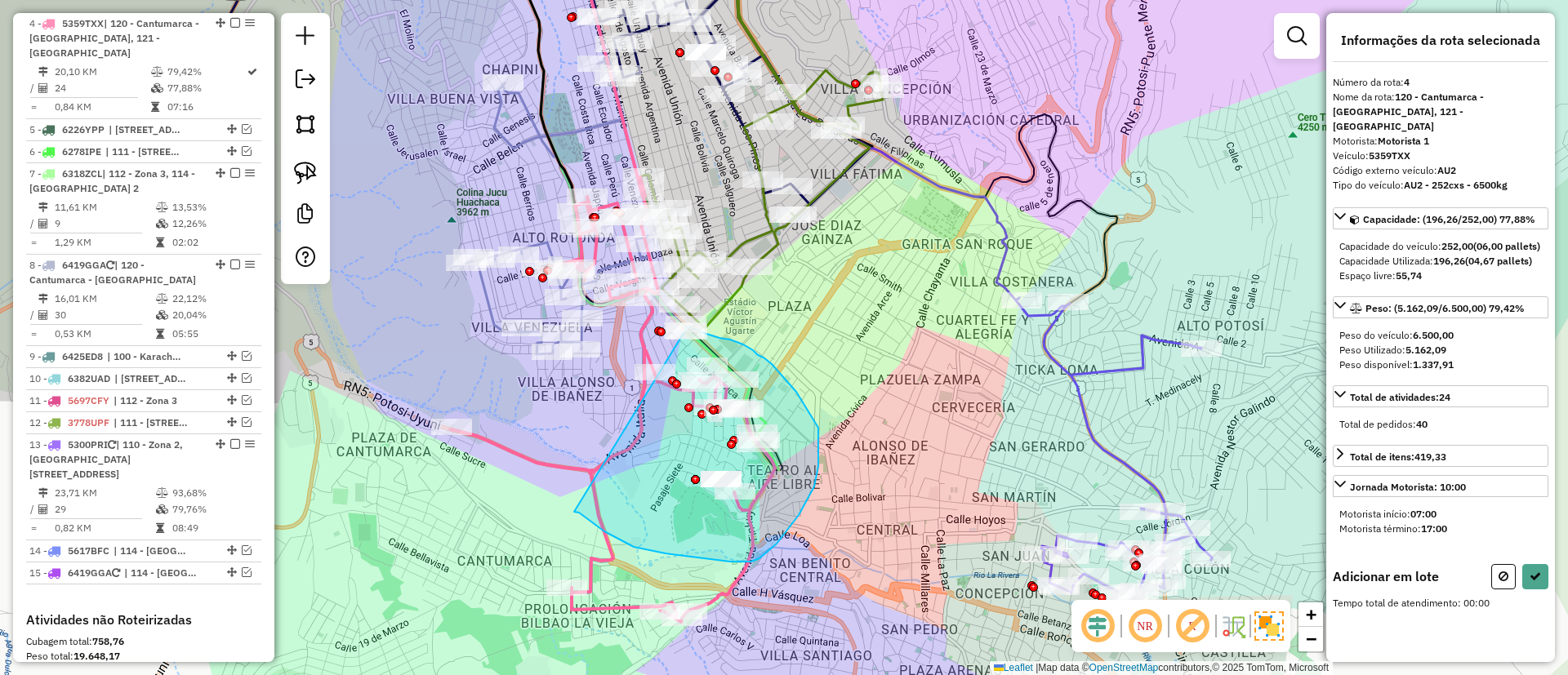
click at [688, 327] on div "Janela de atendimento Grade de atendimento Capacidade Transportadoras Veículos …" at bounding box center [784, 338] width 1568 height 675
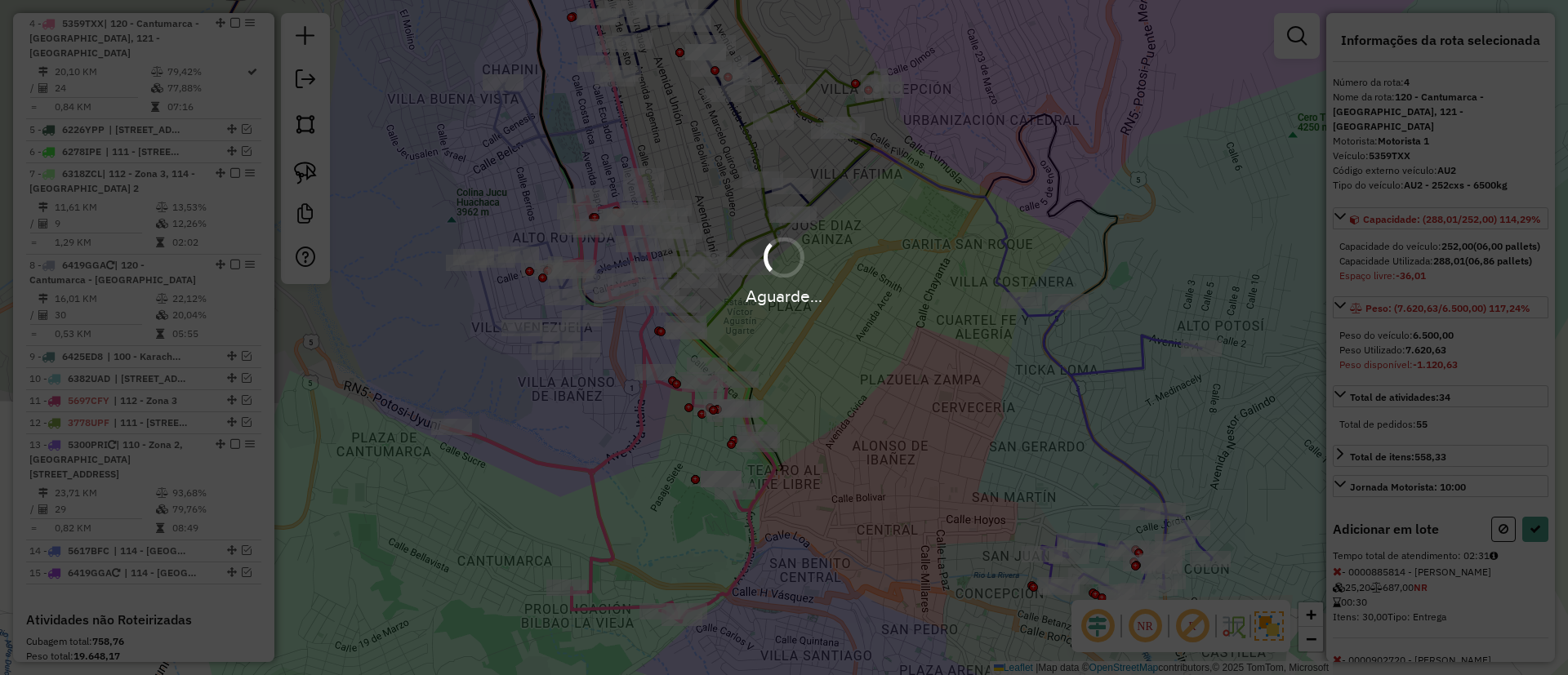
select select "**********"
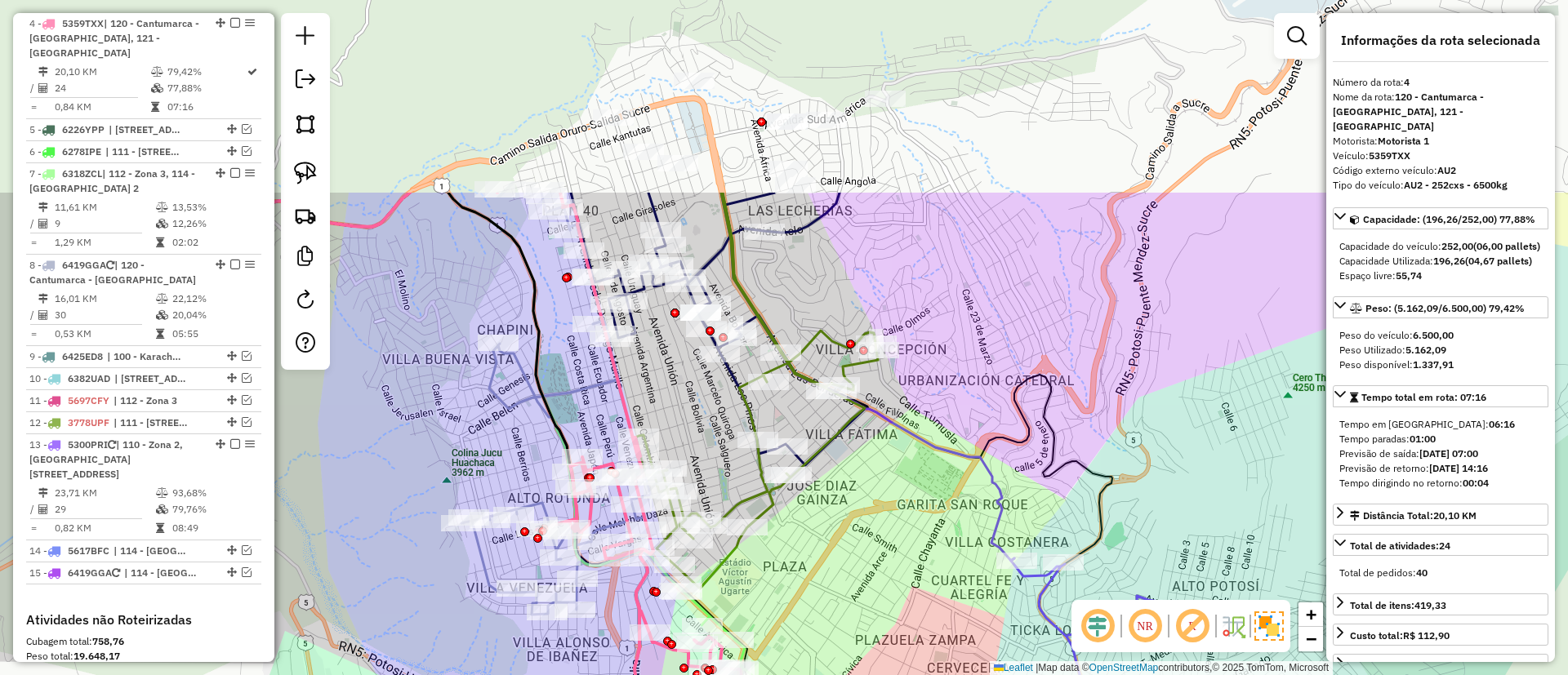
drag, startPoint x: 691, startPoint y: 171, endPoint x: 762, endPoint y: 338, distance: 181.5
click at [681, 443] on div "Janela de atendimento Grade de atendimento Capacidade Transportadoras Veículos …" at bounding box center [784, 338] width 1568 height 675
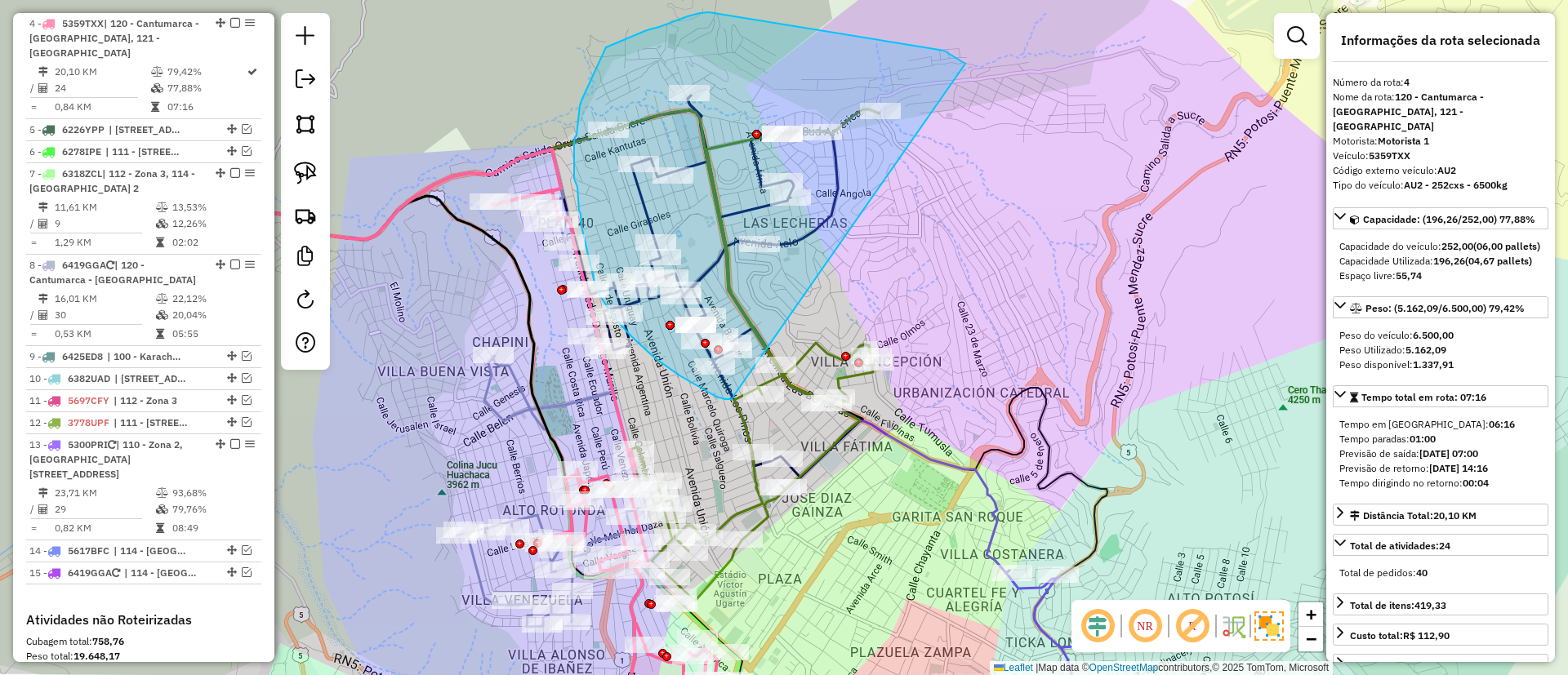
drag, startPoint x: 944, startPoint y: 50, endPoint x: 734, endPoint y: 395, distance: 403.9
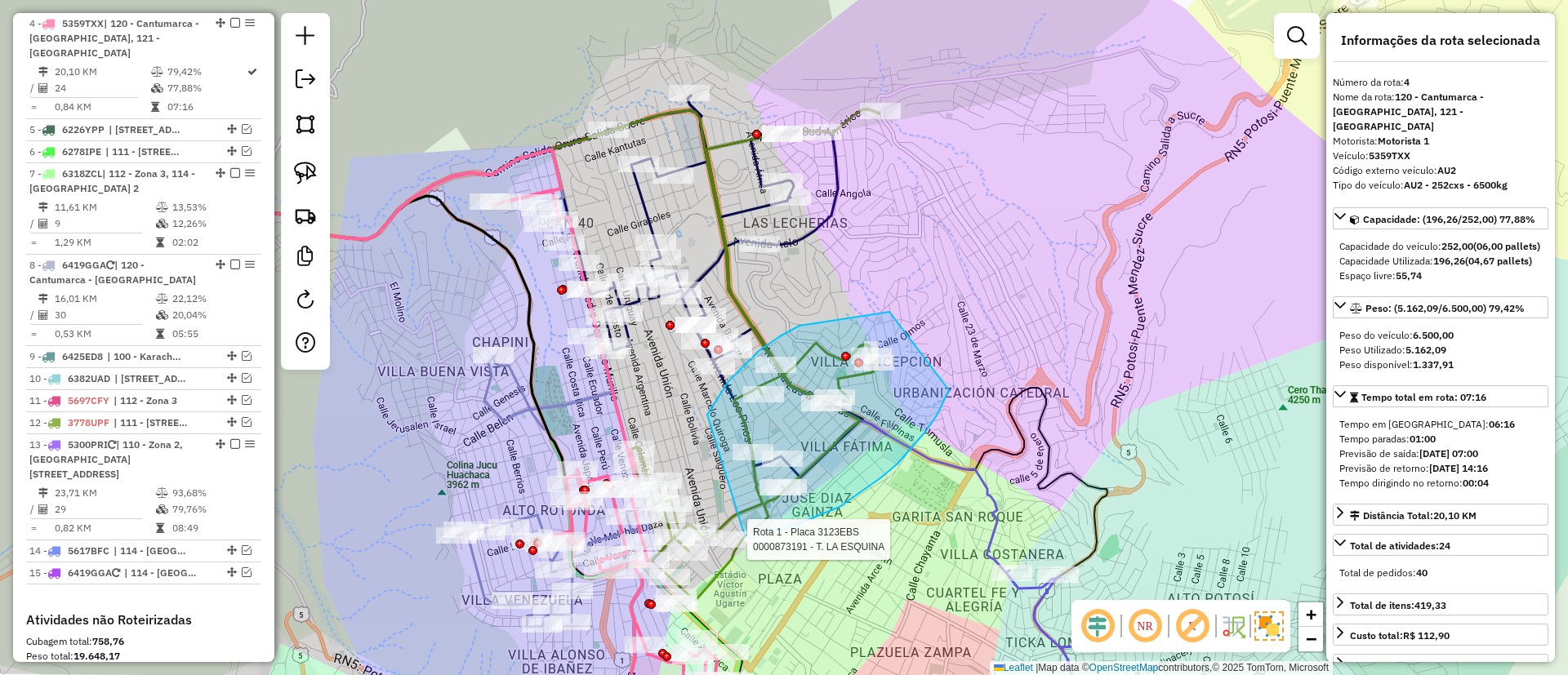
click at [745, 538] on div "Rota 1 - Placa 3123EBS 0000873191 - T. LA ESQUINA Janela de atendimento Grade d…" at bounding box center [784, 338] width 1568 height 675
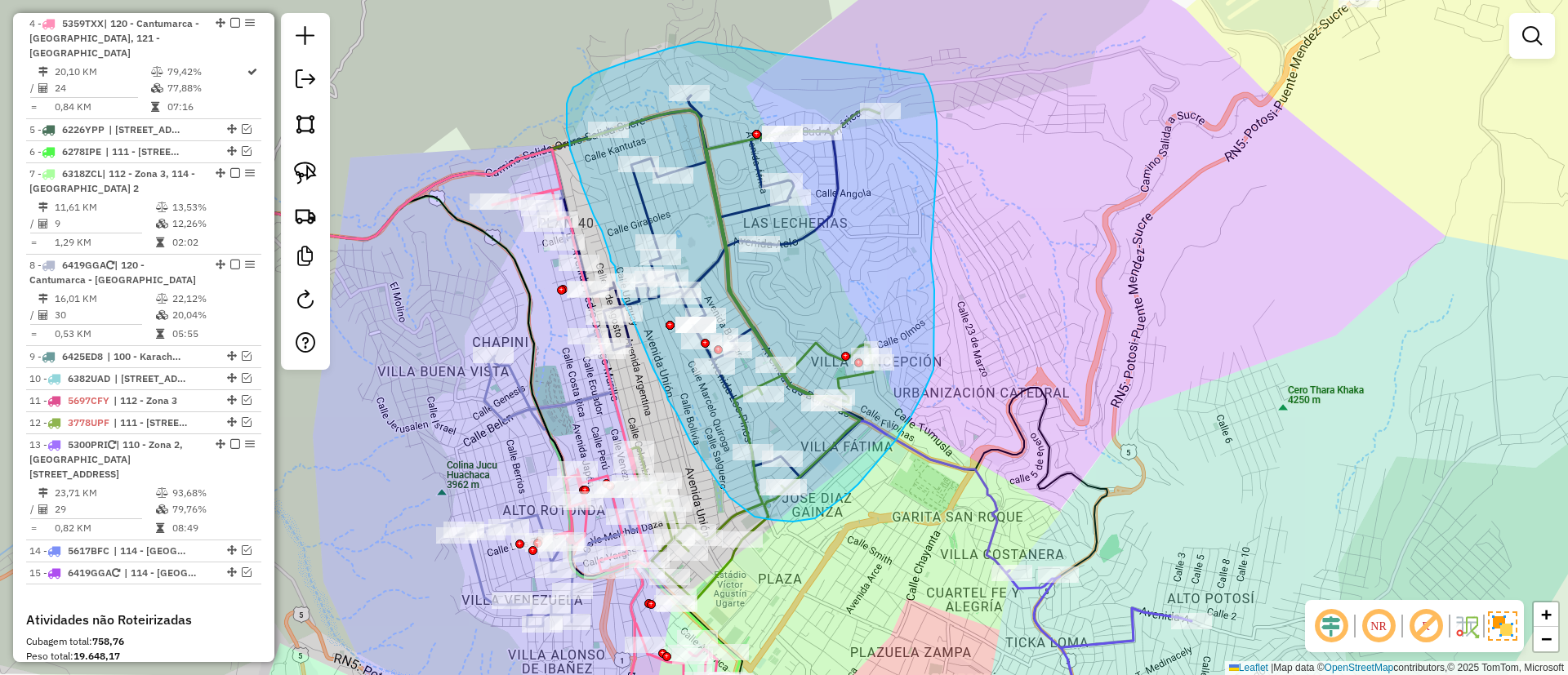
drag, startPoint x: 698, startPoint y: 42, endPoint x: 913, endPoint y: 59, distance: 215.7
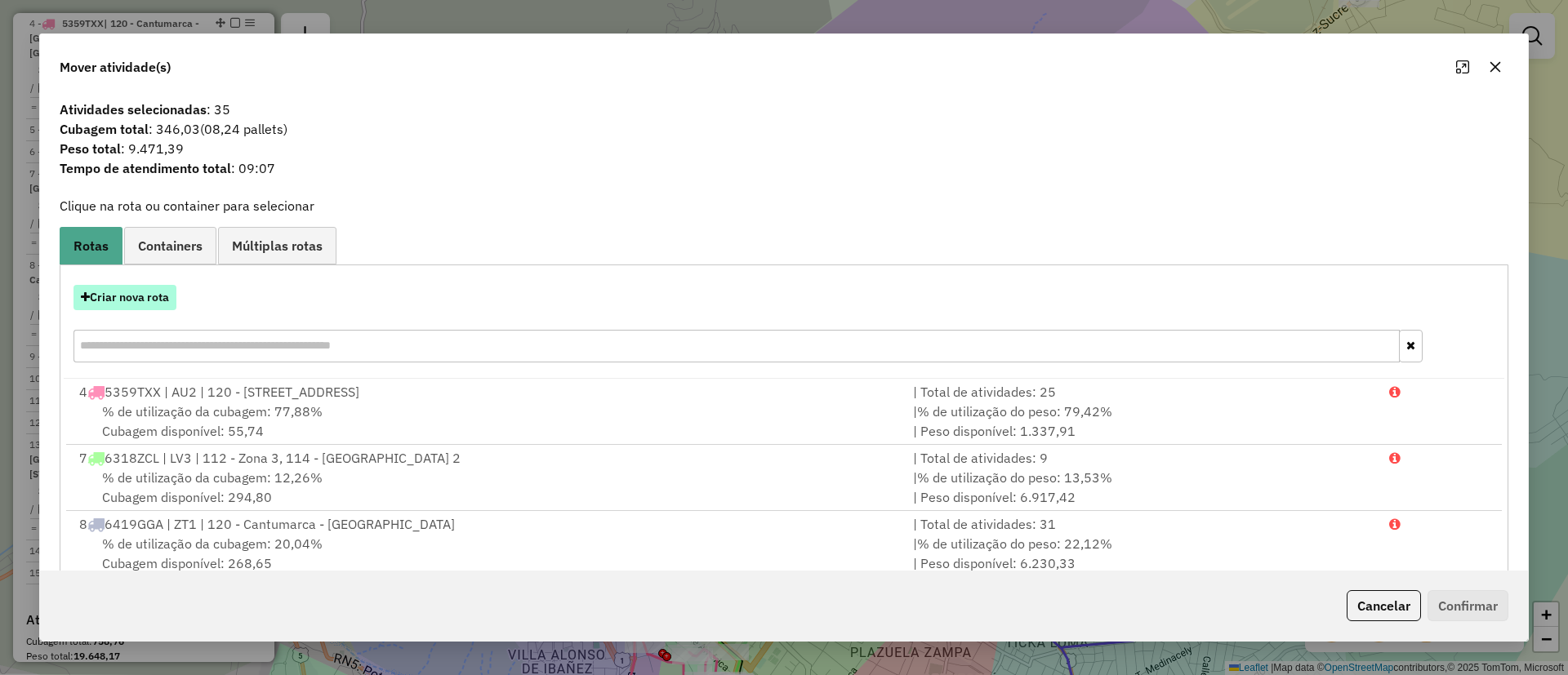
click at [149, 289] on button "Criar nova rota" at bounding box center [125, 297] width 103 height 25
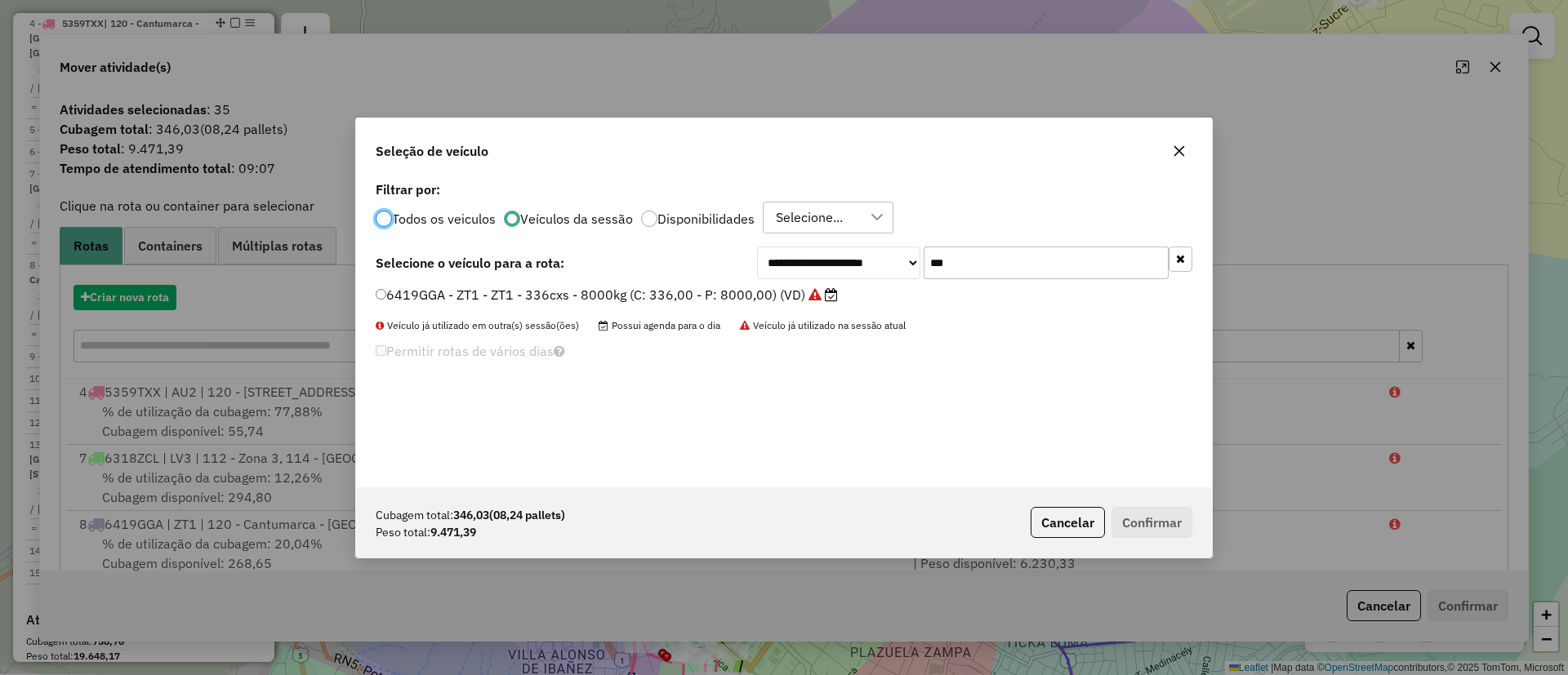
scroll to position [9, 5]
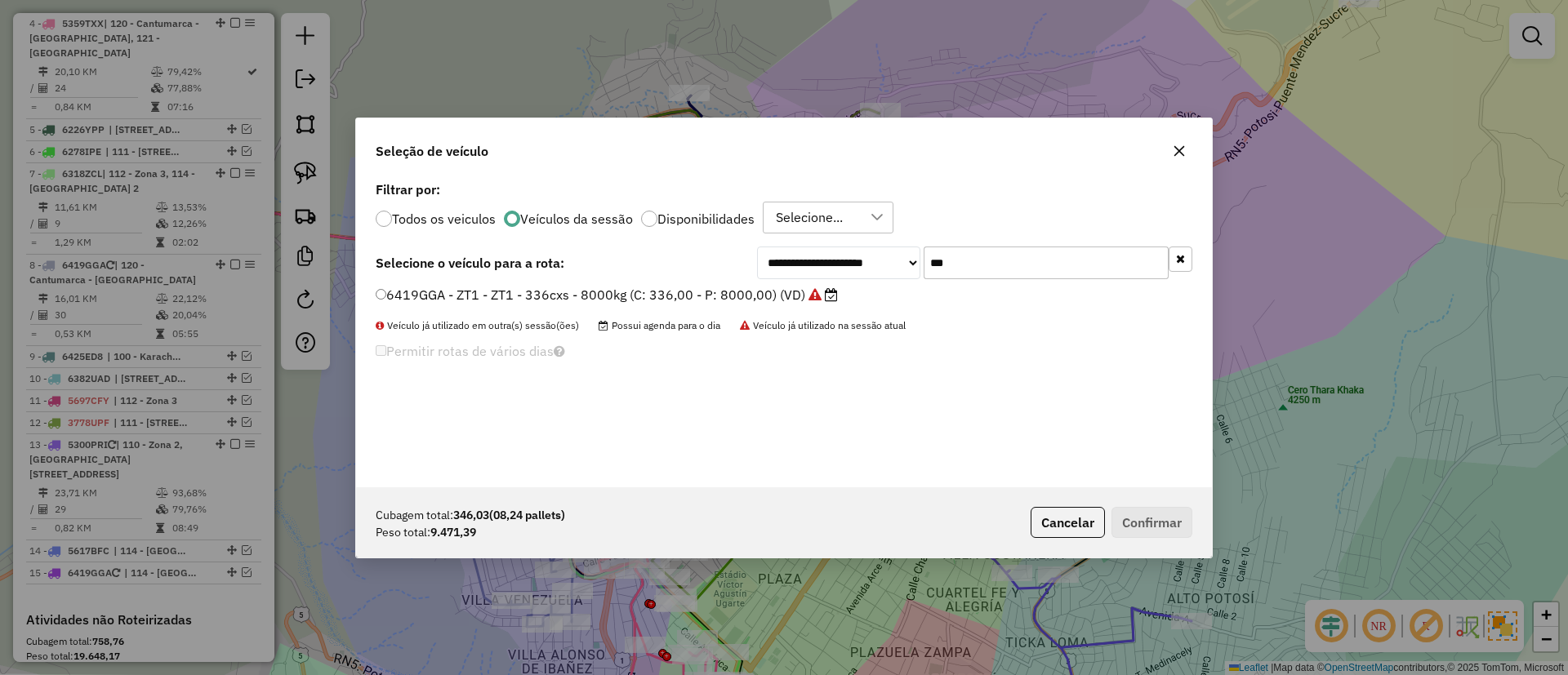
drag, startPoint x: 962, startPoint y: 250, endPoint x: 889, endPoint y: 251, distance: 73.0
click at [889, 251] on div "**********" at bounding box center [975, 262] width 436 height 33
type input "*"
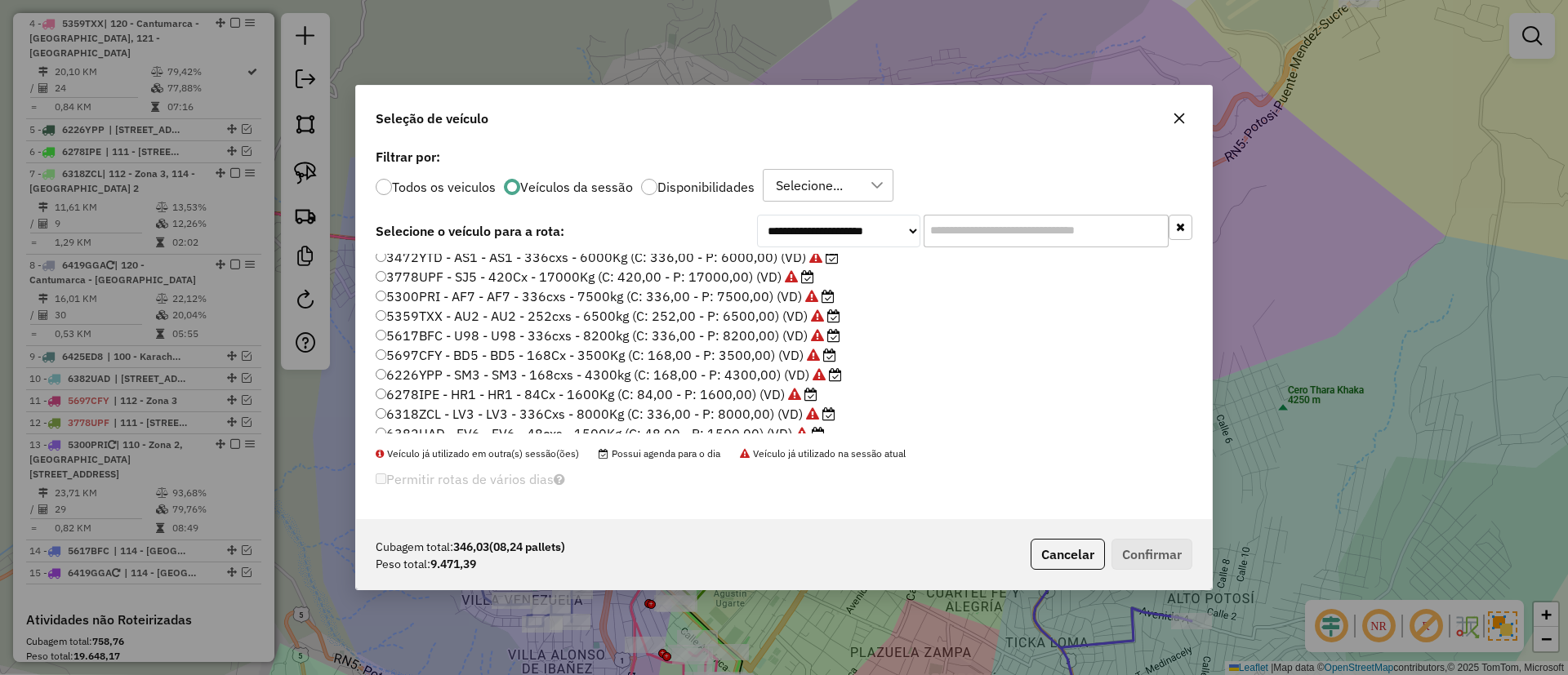
scroll to position [0, 0]
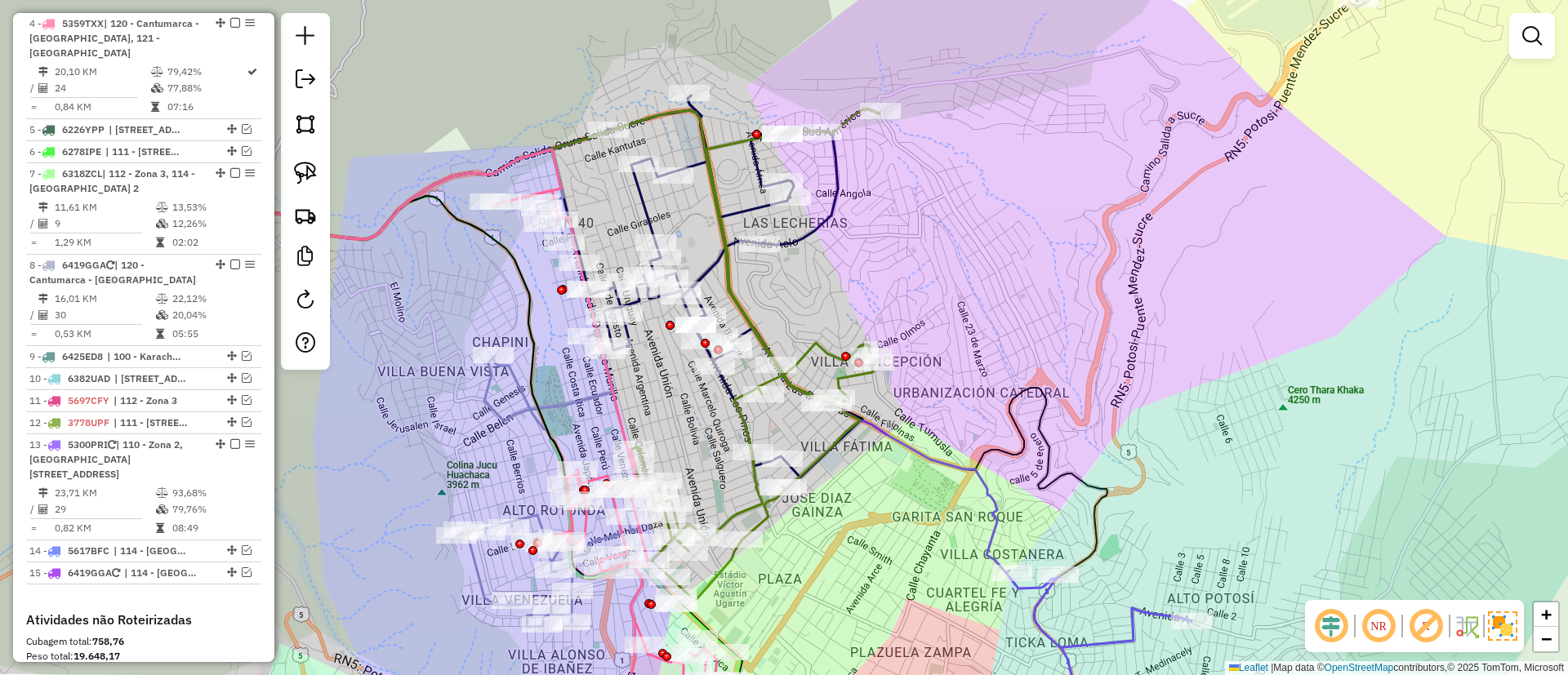
click at [851, 111] on icon at bounding box center [754, 355] width 249 height 492
select select "**********"
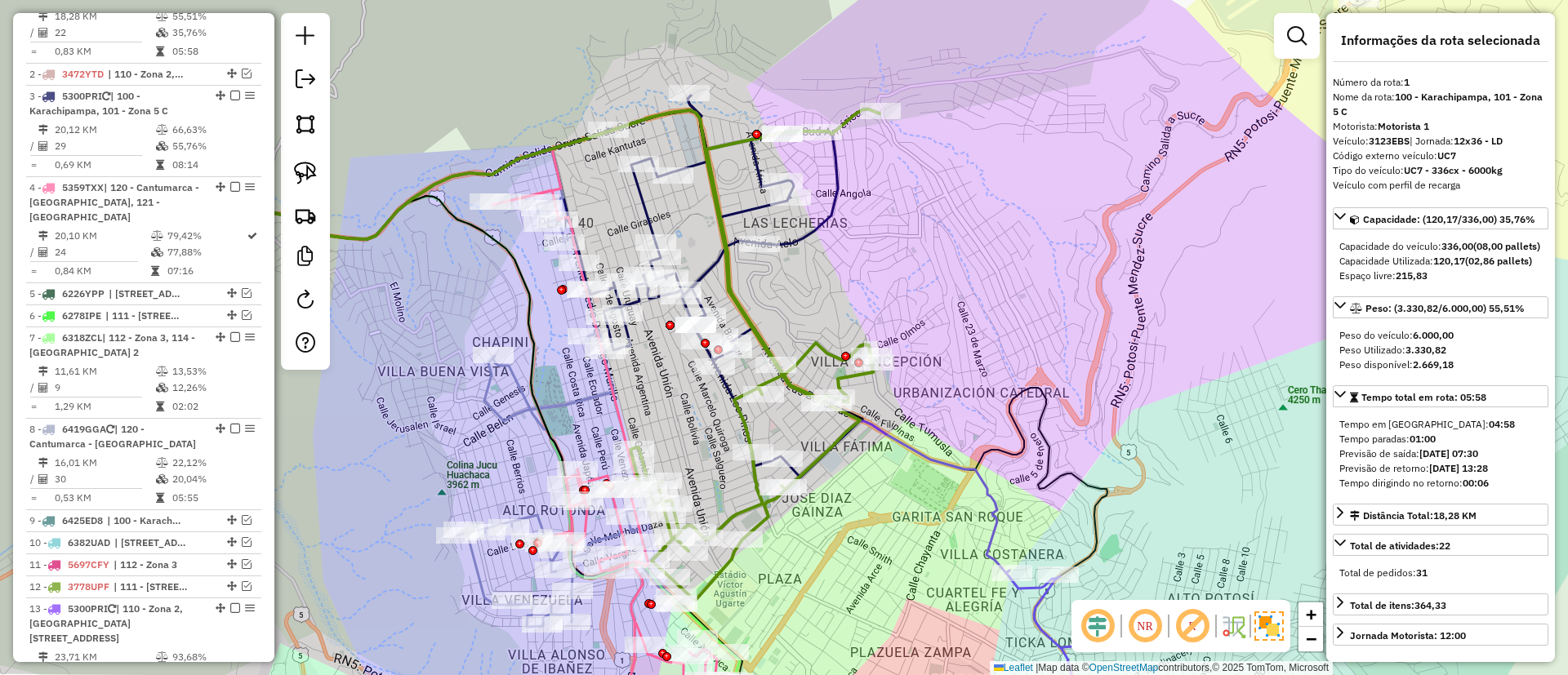
scroll to position [643, 0]
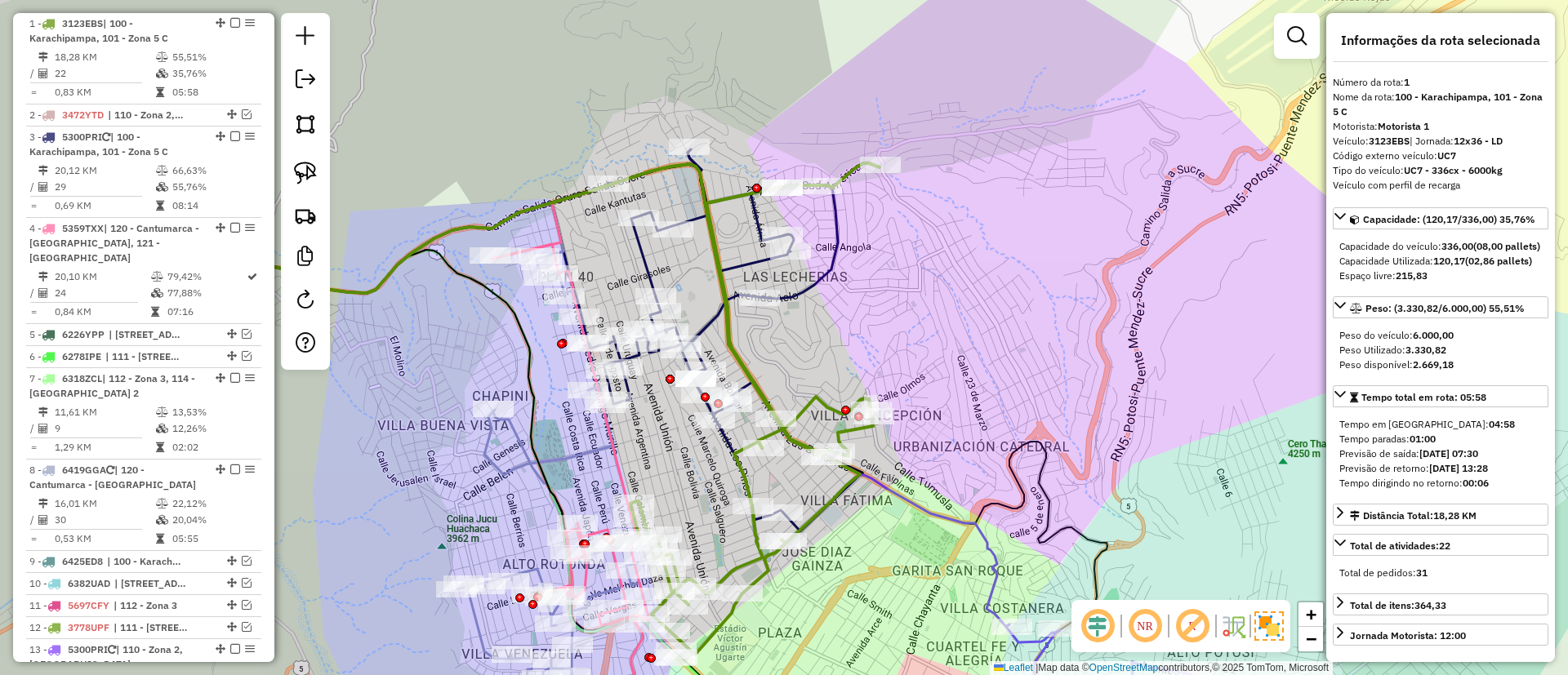
drag, startPoint x: 909, startPoint y: 207, endPoint x: 909, endPoint y: 236, distance: 29.0
click at [909, 236] on div "Janela de atendimento Grade de atendimento Capacidade Transportadoras Veículos …" at bounding box center [784, 338] width 1568 height 675
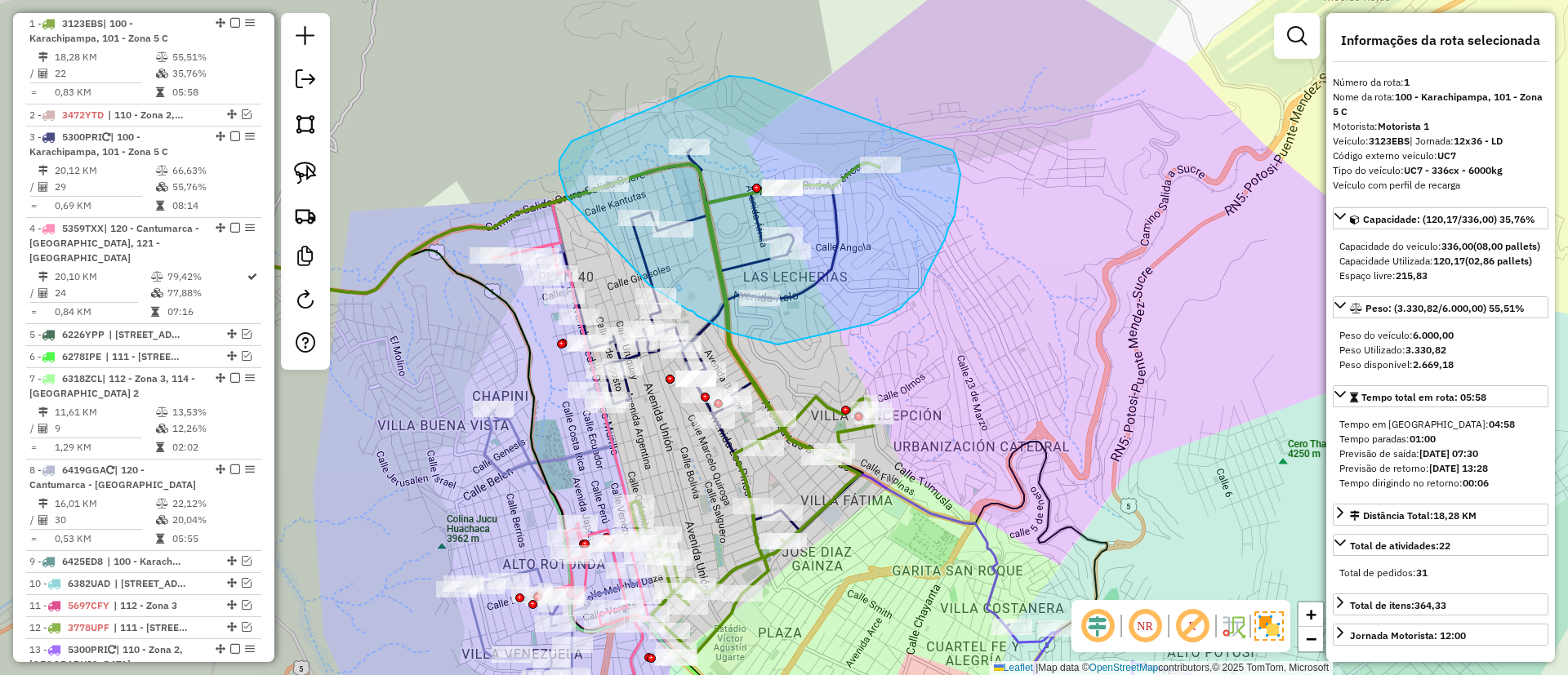
drag, startPoint x: 729, startPoint y: 76, endPoint x: 953, endPoint y: 150, distance: 235.9
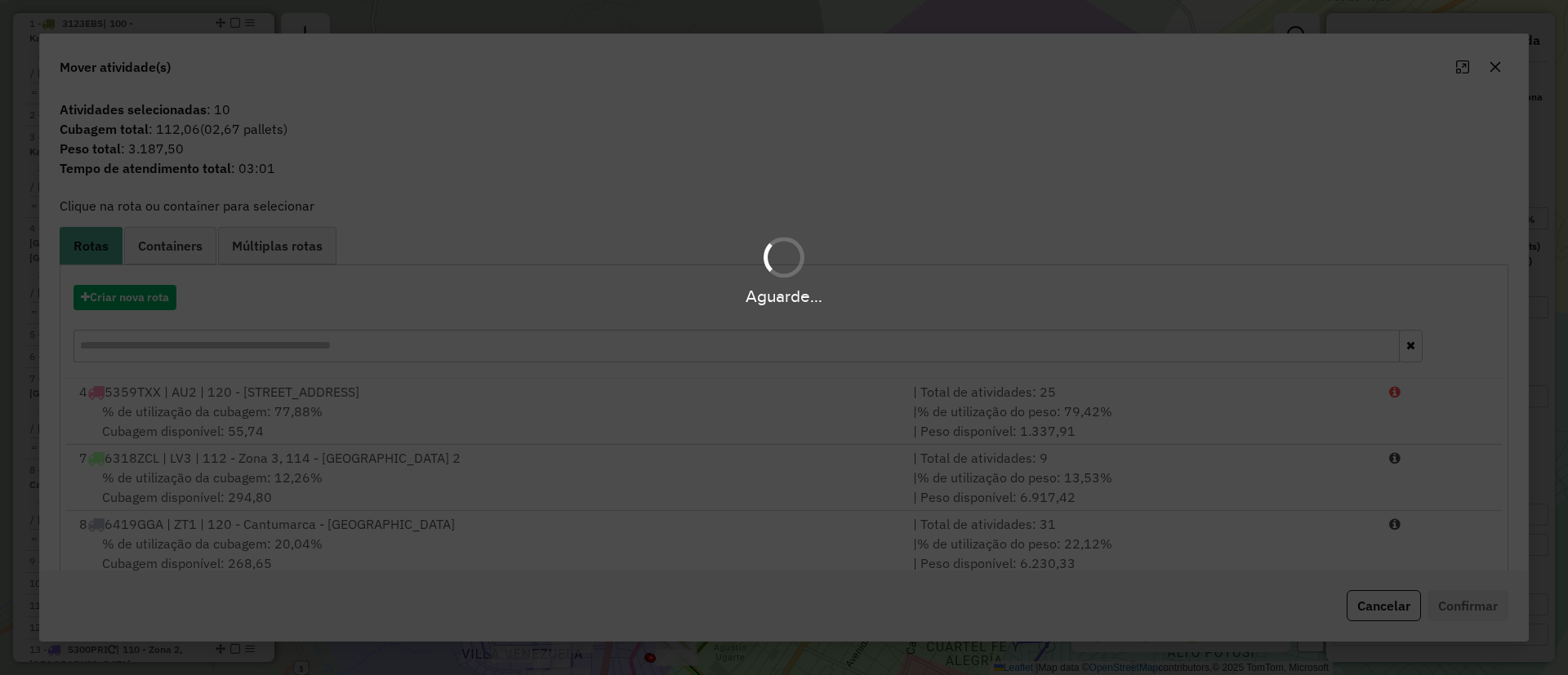
click at [132, 299] on div "Aguarde..." at bounding box center [784, 296] width 1568 height 25
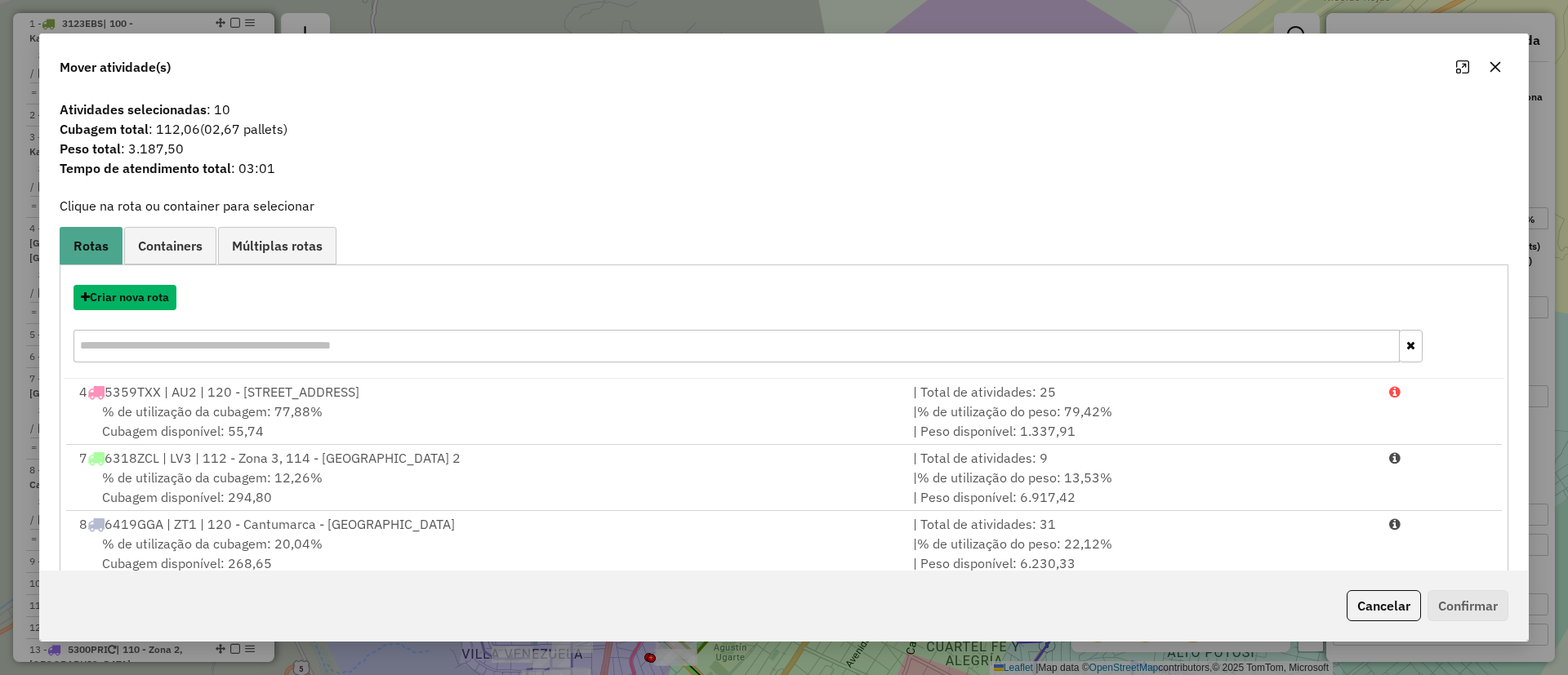
click at [132, 299] on button "Criar nova rota" at bounding box center [125, 297] width 103 height 25
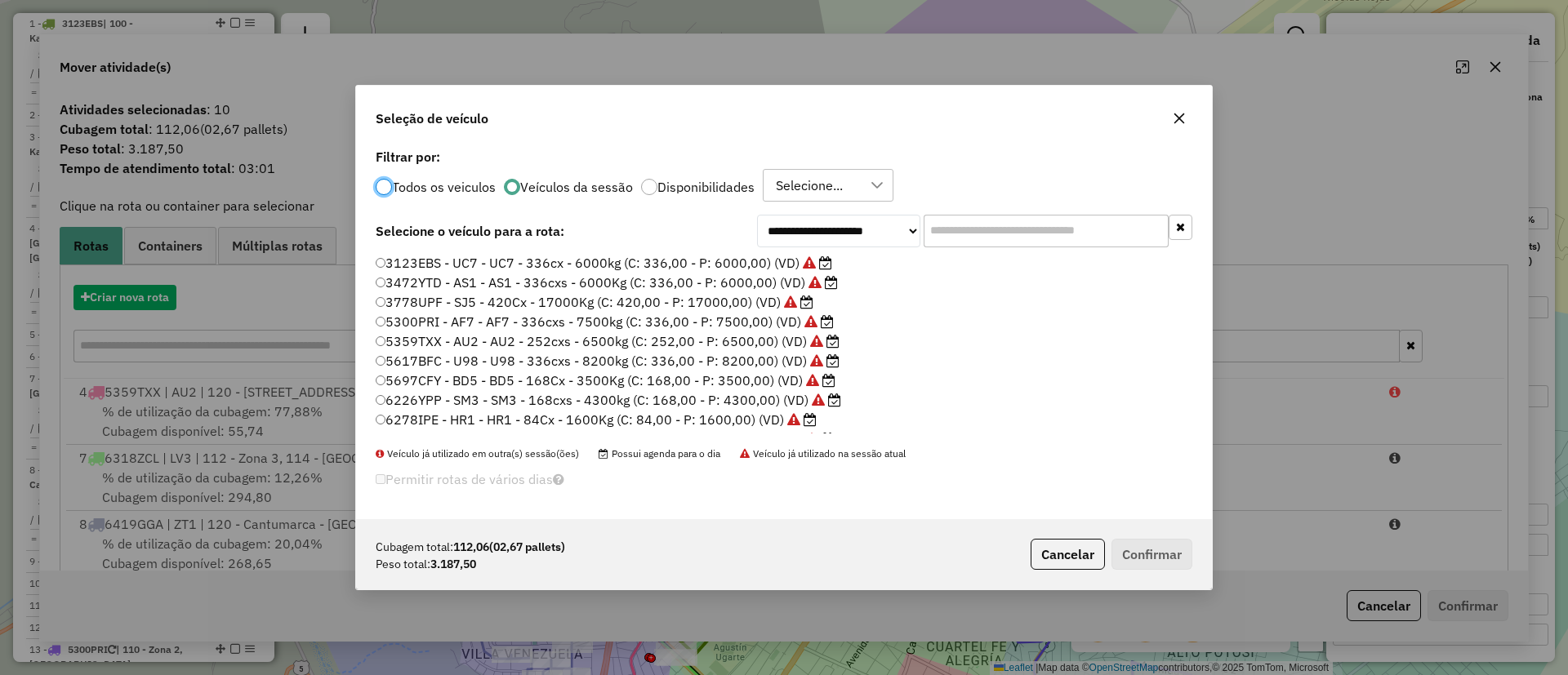
scroll to position [9, 5]
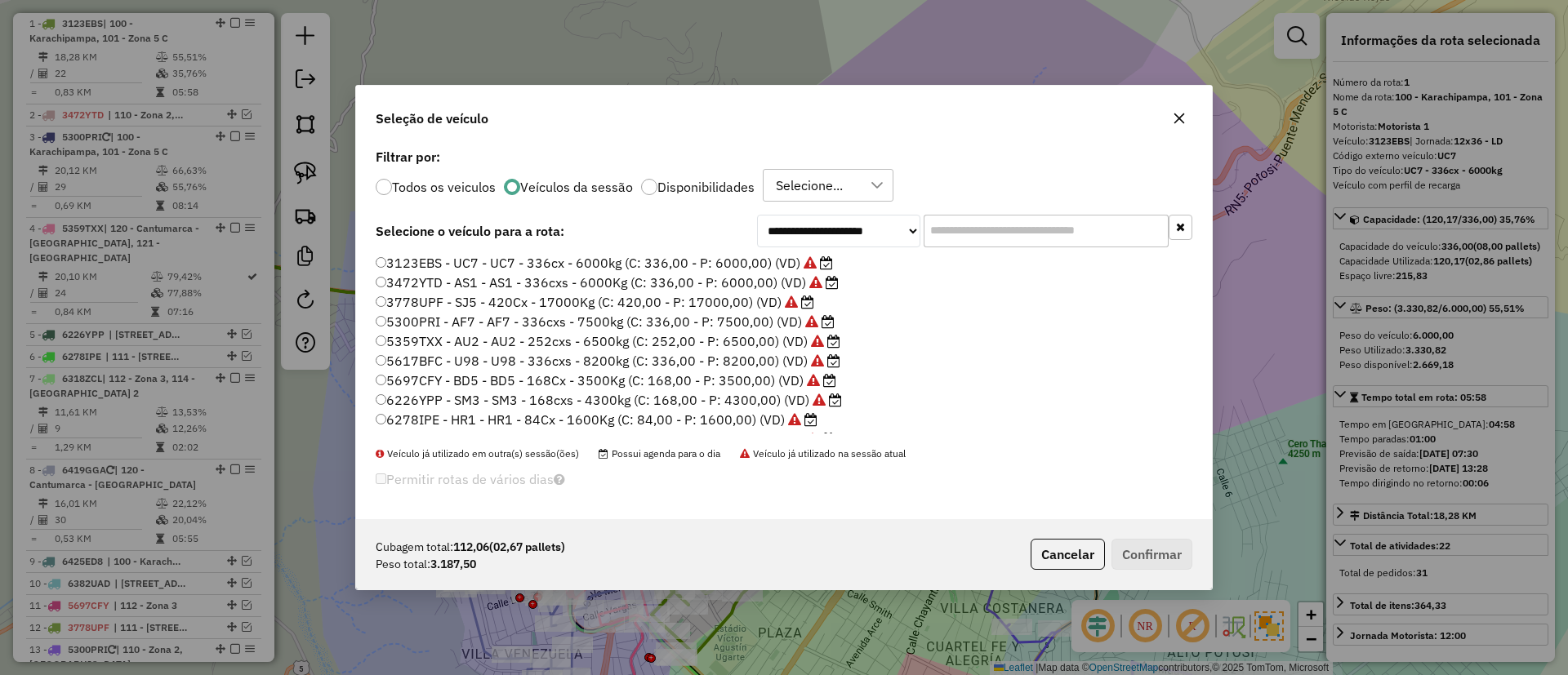
click at [991, 226] on input "text" at bounding box center [1046, 230] width 245 height 33
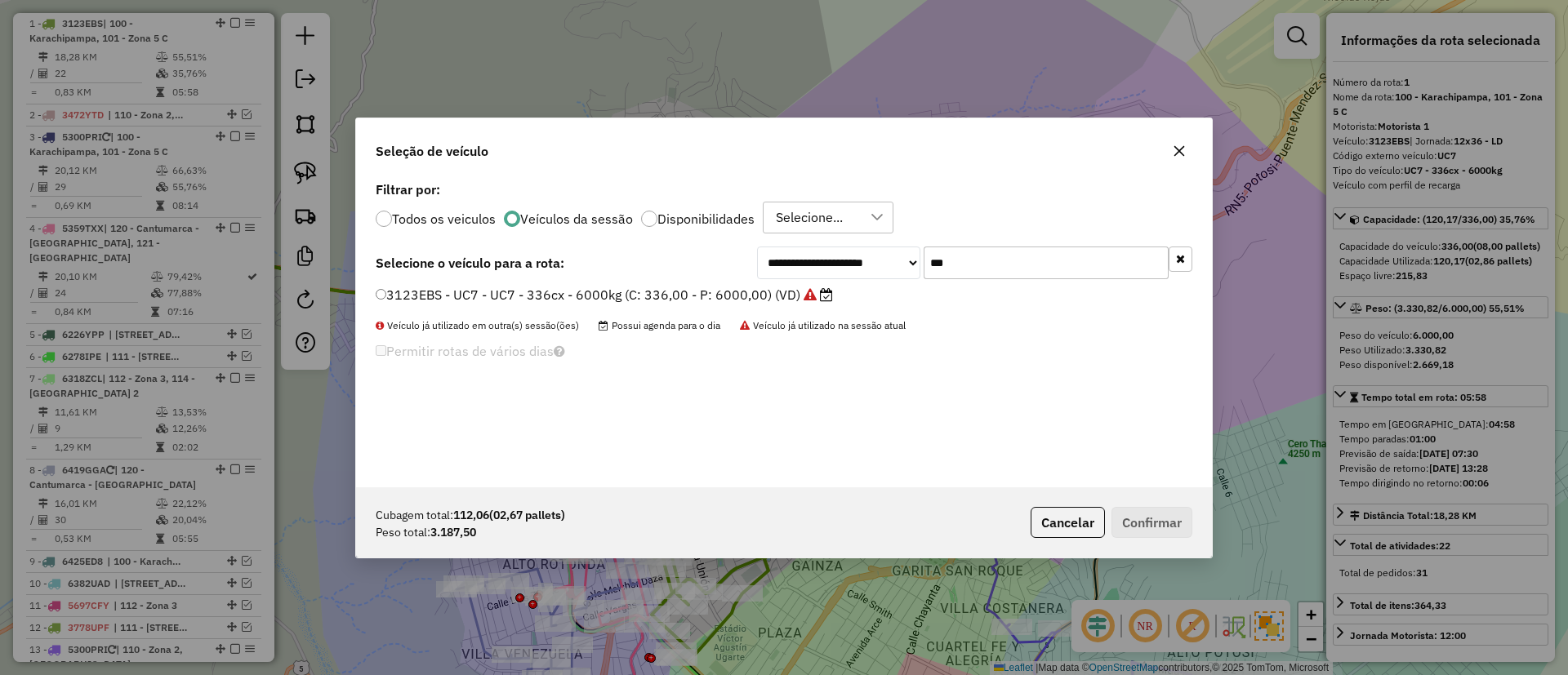
type input "***"
click at [792, 294] on label "3123EBS - UC7 - UC7 - 336cx - 6000kg (C: 336,00 - P: 6000,00) (VD)" at bounding box center [604, 294] width 458 height 19
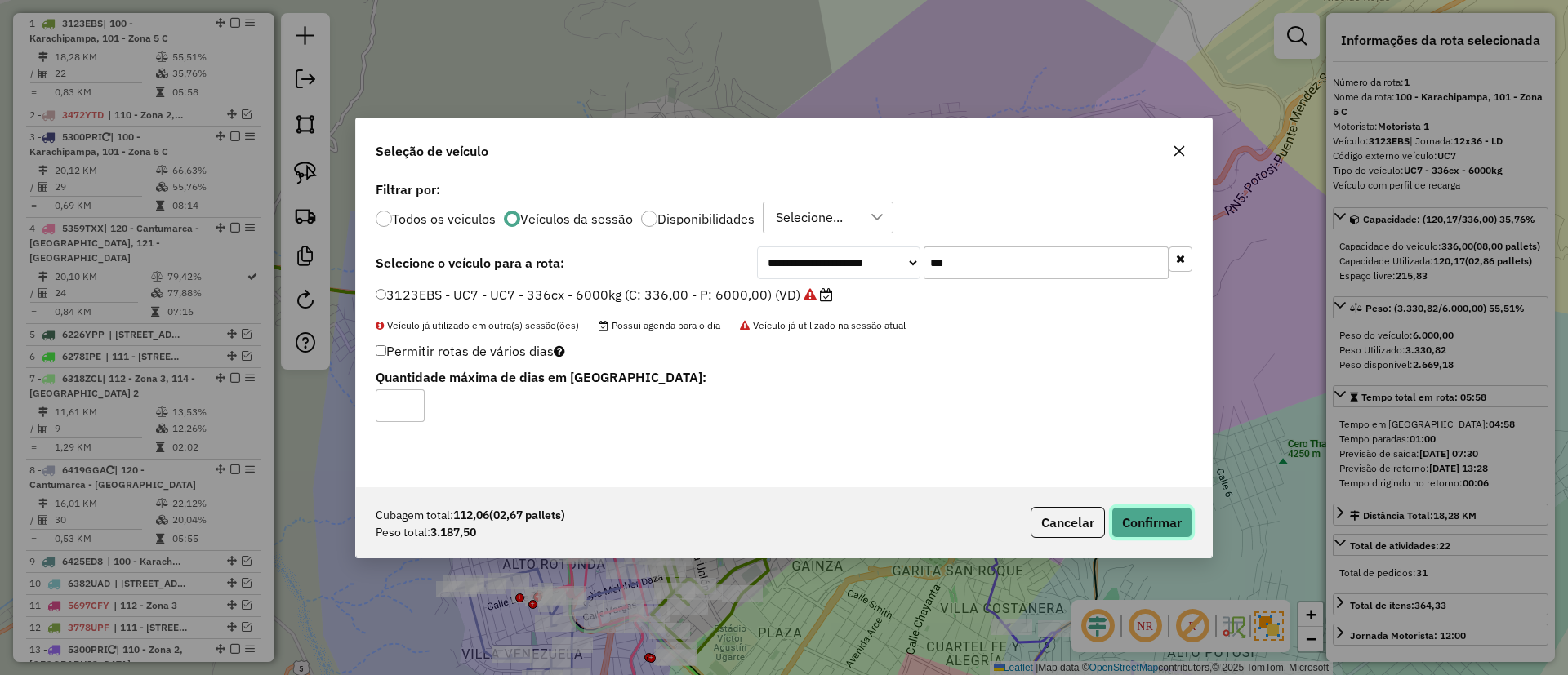
click at [1138, 513] on button "Confirmar" at bounding box center [1152, 522] width 80 height 31
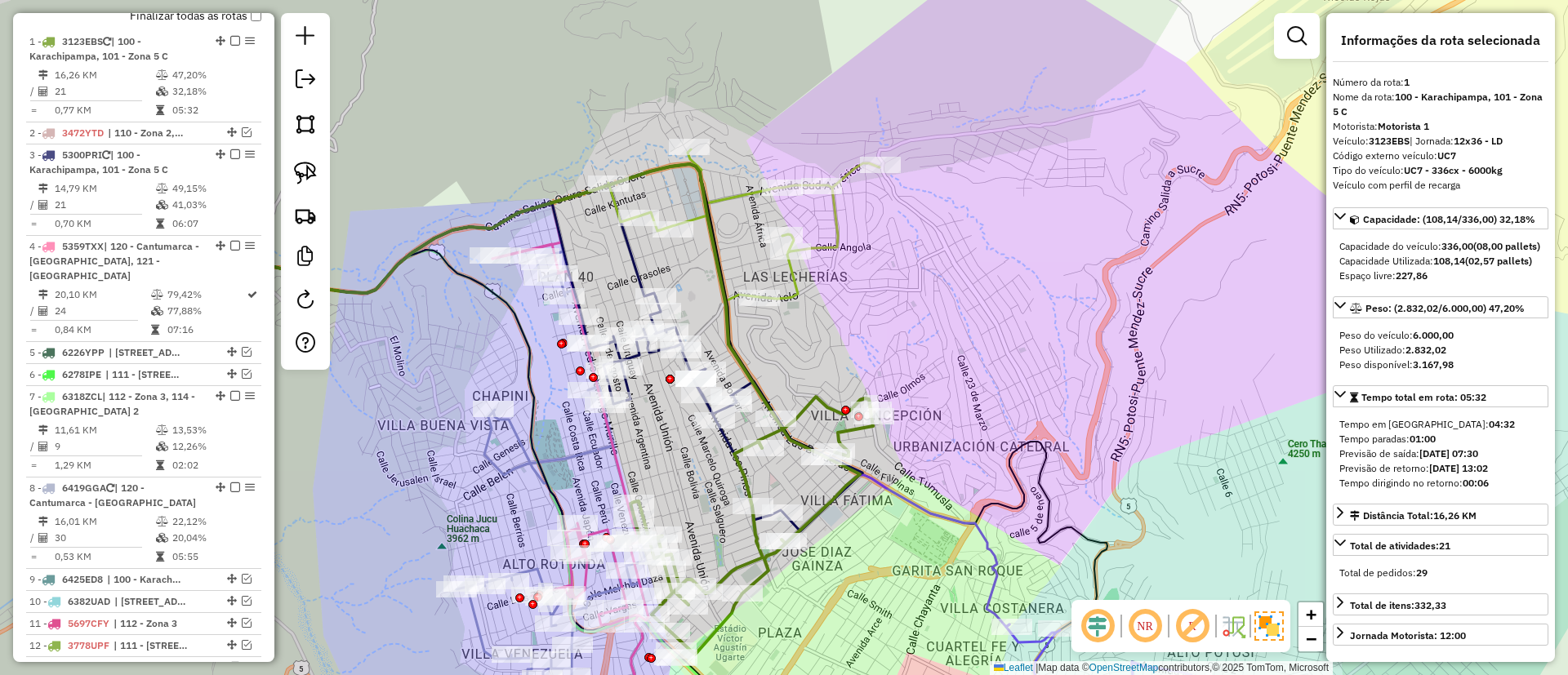
scroll to position [643, 0]
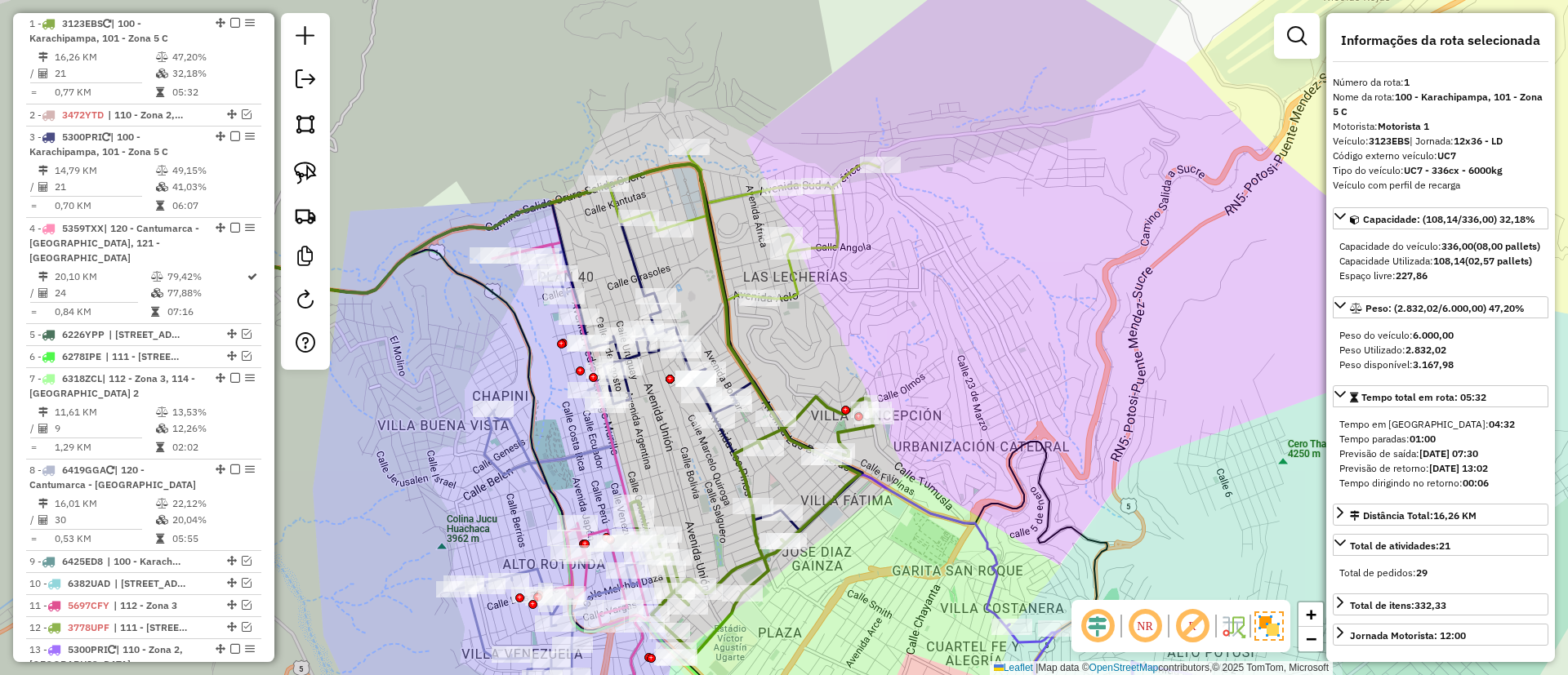
click at [825, 243] on icon at bounding box center [744, 224] width 272 height 149
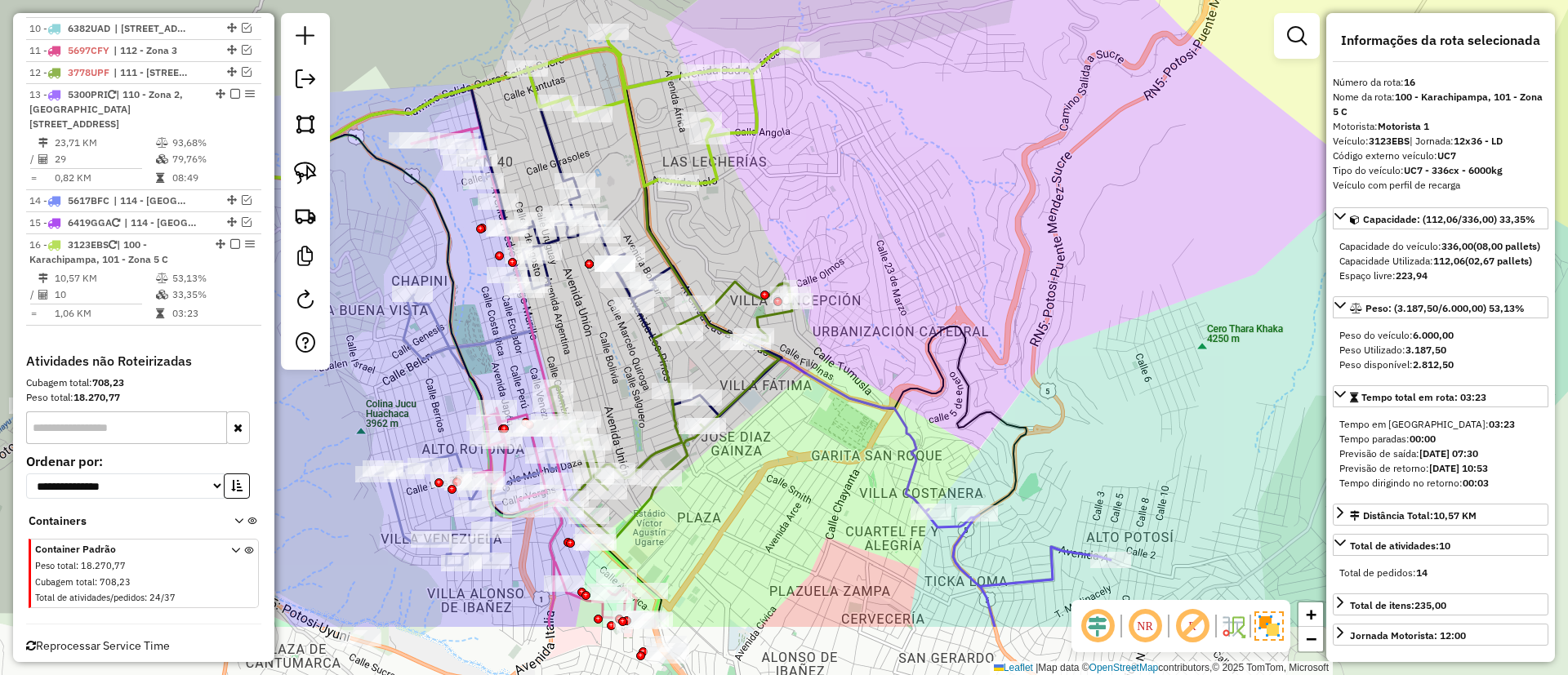
drag, startPoint x: 828, startPoint y: 285, endPoint x: 766, endPoint y: 203, distance: 102.8
click at [766, 203] on div "Janela de atendimento Grade de atendimento Capacidade Transportadoras Veículos …" at bounding box center [784, 338] width 1568 height 675
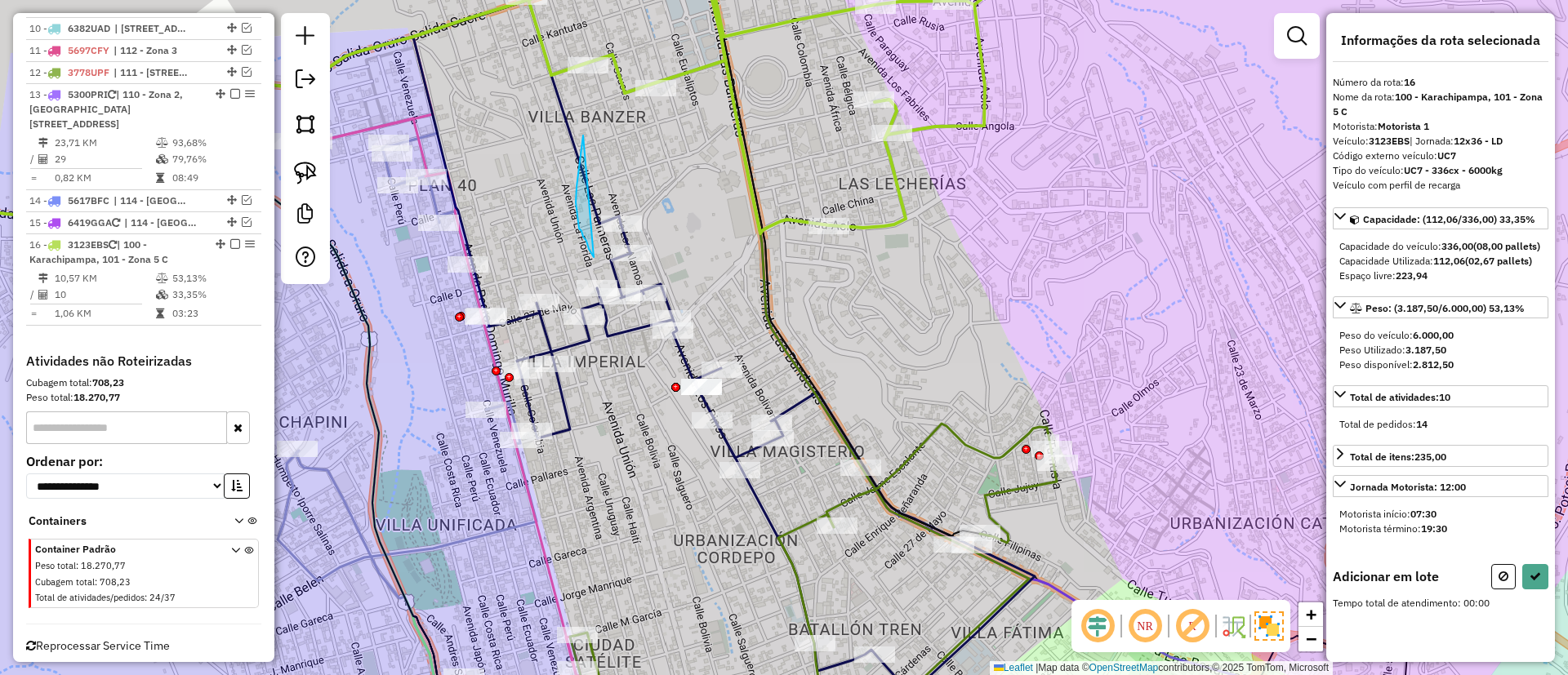
drag, startPoint x: 583, startPoint y: 137, endPoint x: 594, endPoint y: 257, distance: 120.5
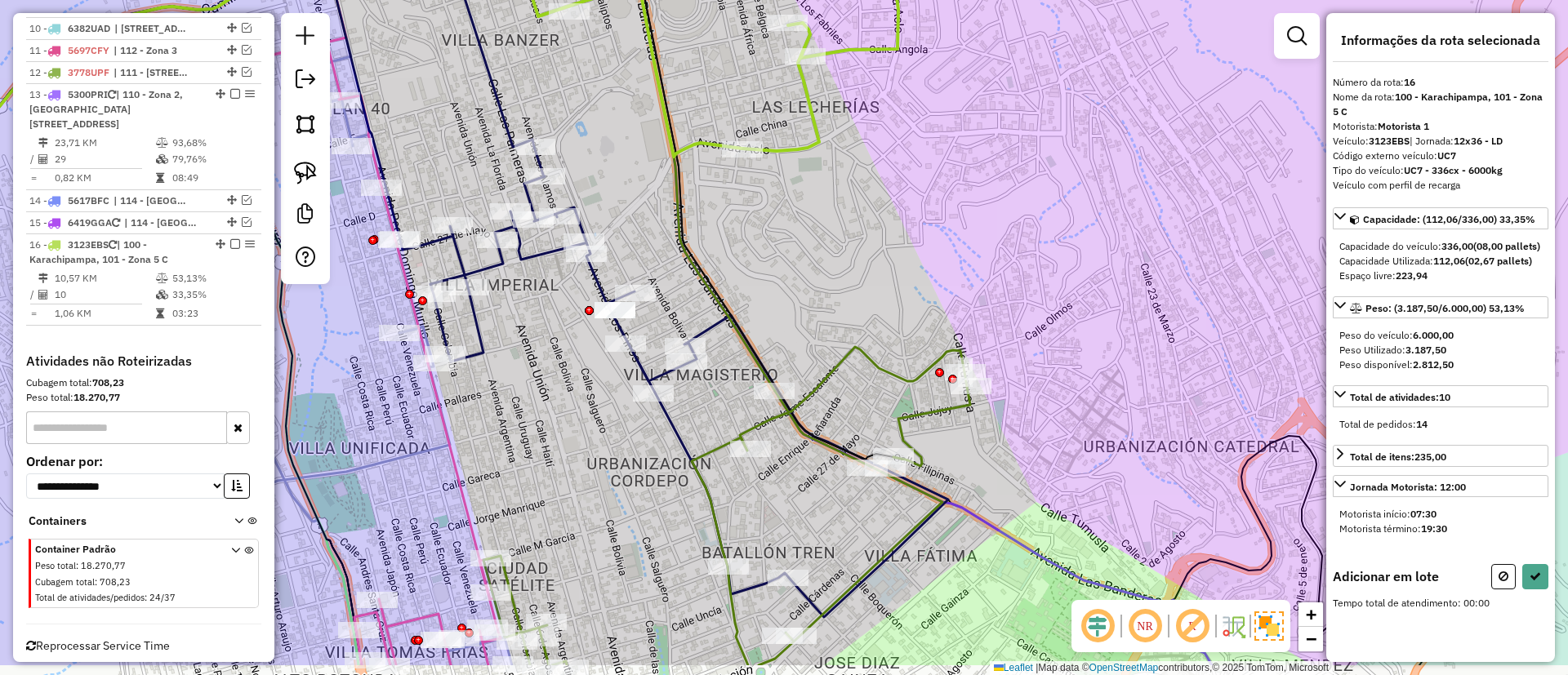
drag, startPoint x: 823, startPoint y: 327, endPoint x: 738, endPoint y: 250, distance: 114.7
click at [738, 250] on div "Janela de atendimento Grade de atendimento Capacidade Transportadoras Veículos …" at bounding box center [784, 338] width 1568 height 675
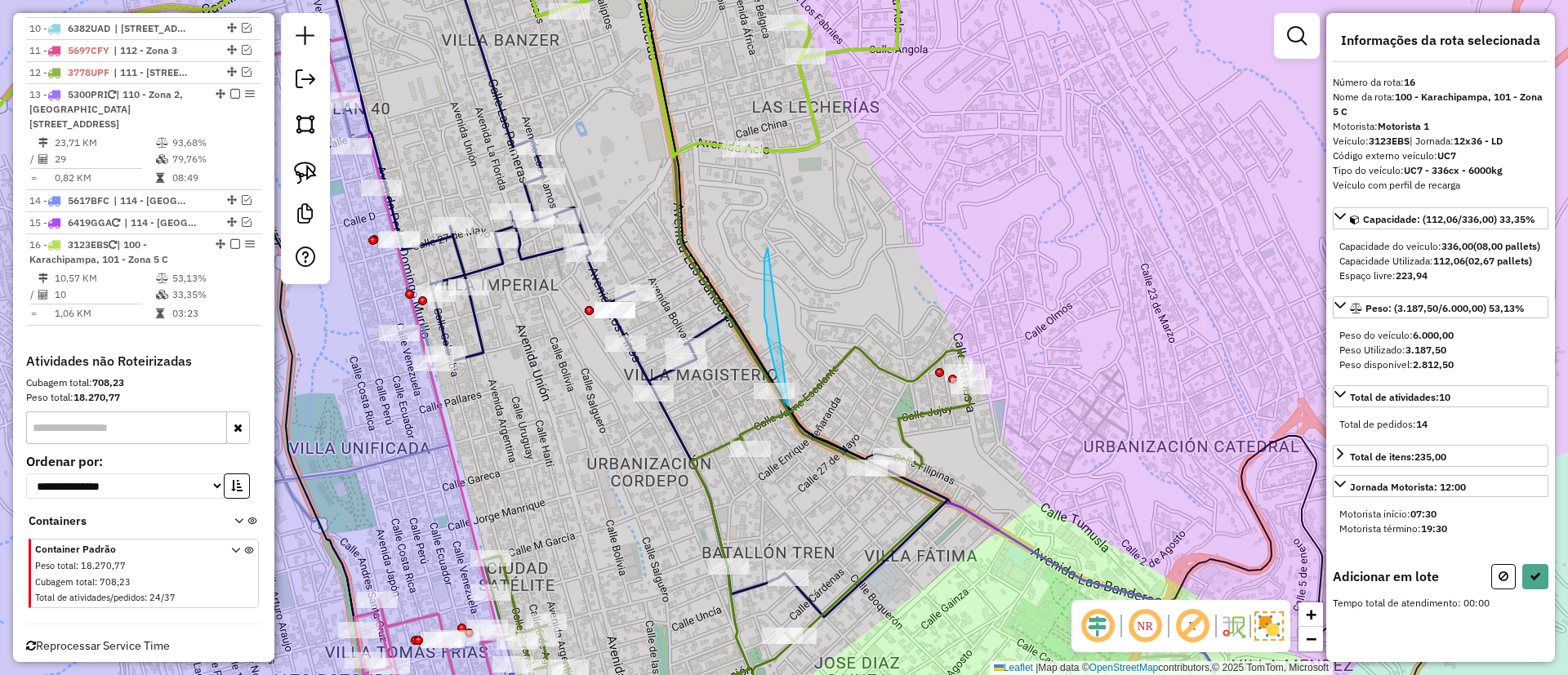
drag, startPoint x: 767, startPoint y: 334, endPoint x: 868, endPoint y: 348, distance: 102.0
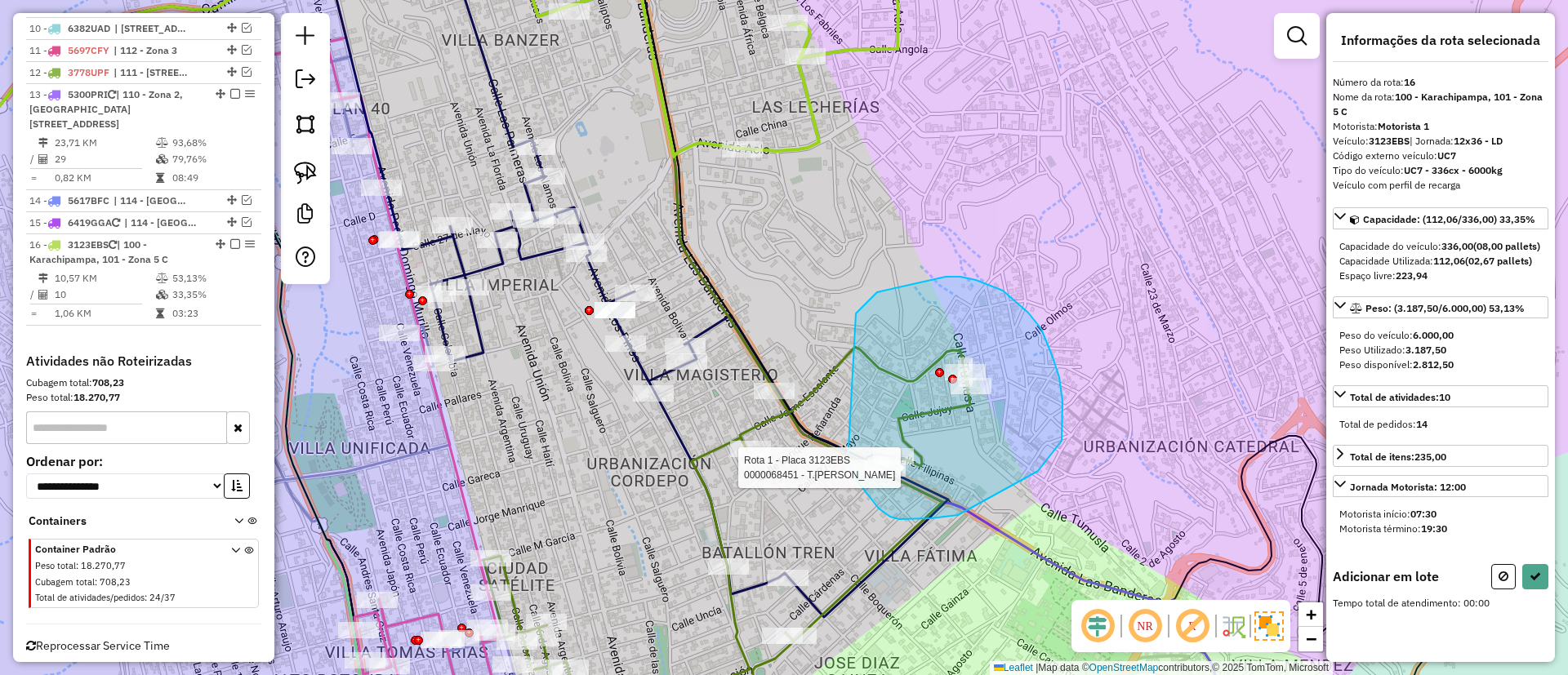
drag, startPoint x: 877, startPoint y: 292, endPoint x: 843, endPoint y: 461, distance: 172.4
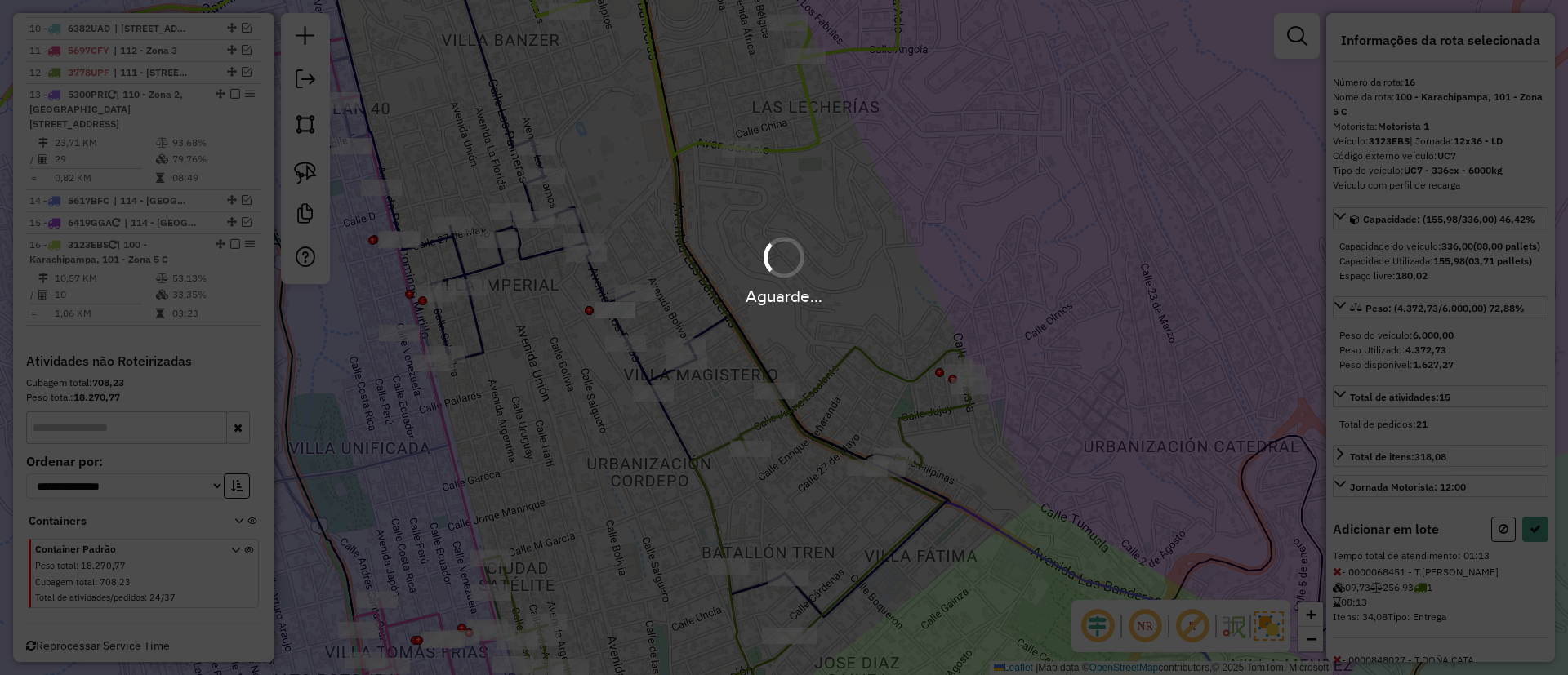
select select "**********"
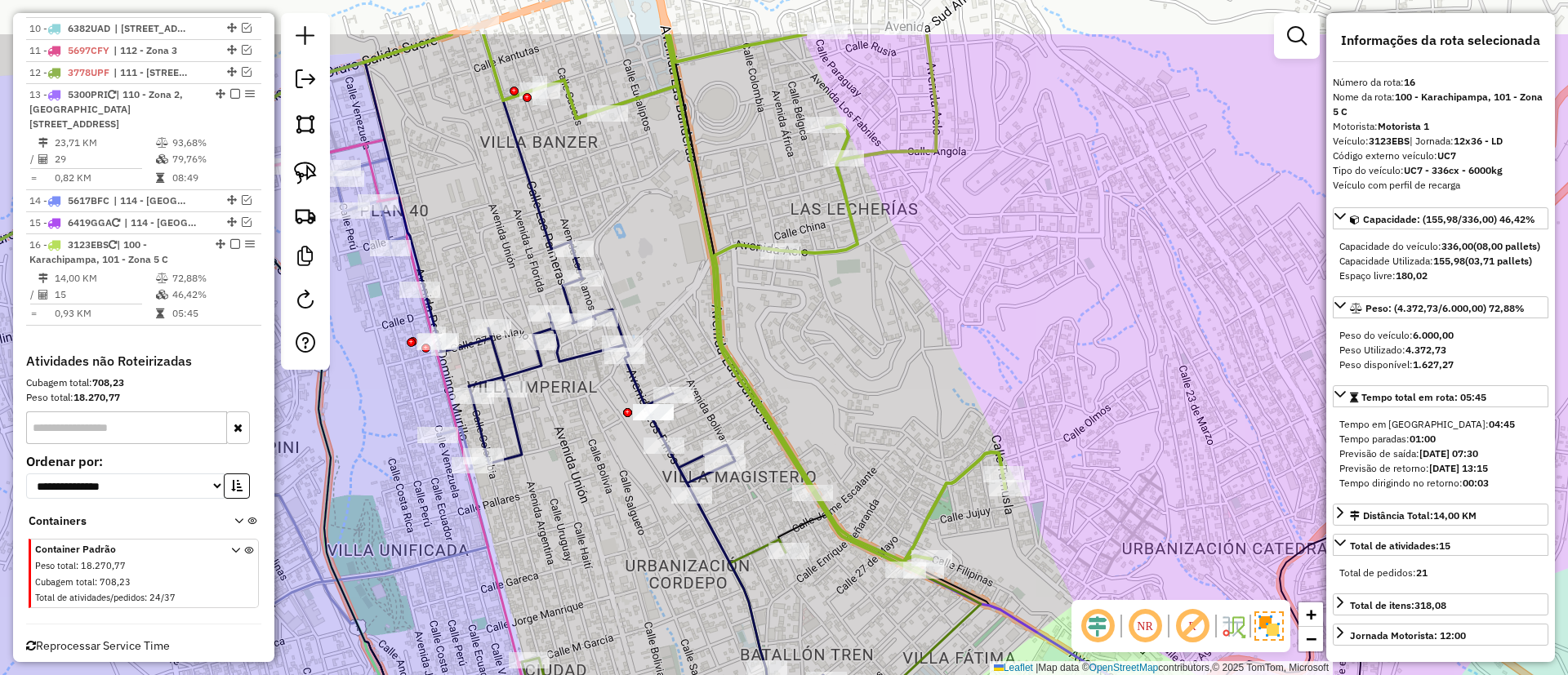
drag, startPoint x: 778, startPoint y: 242, endPoint x: 816, endPoint y: 323, distance: 89.5
click at [816, 323] on div "Janela de atendimento Grade de atendimento Capacidade Transportadoras Veículos …" at bounding box center [784, 338] width 1568 height 675
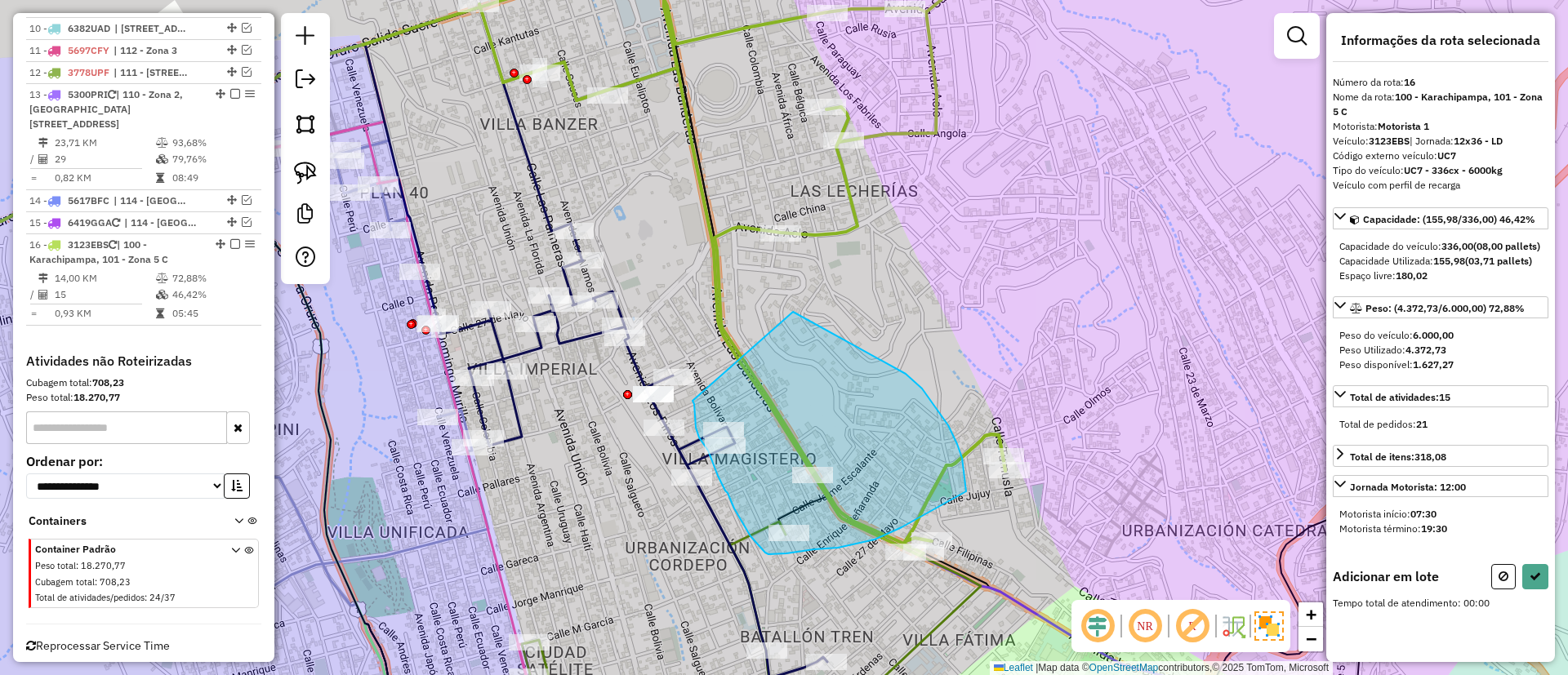
drag, startPoint x: 793, startPoint y: 312, endPoint x: 692, endPoint y: 400, distance: 134.0
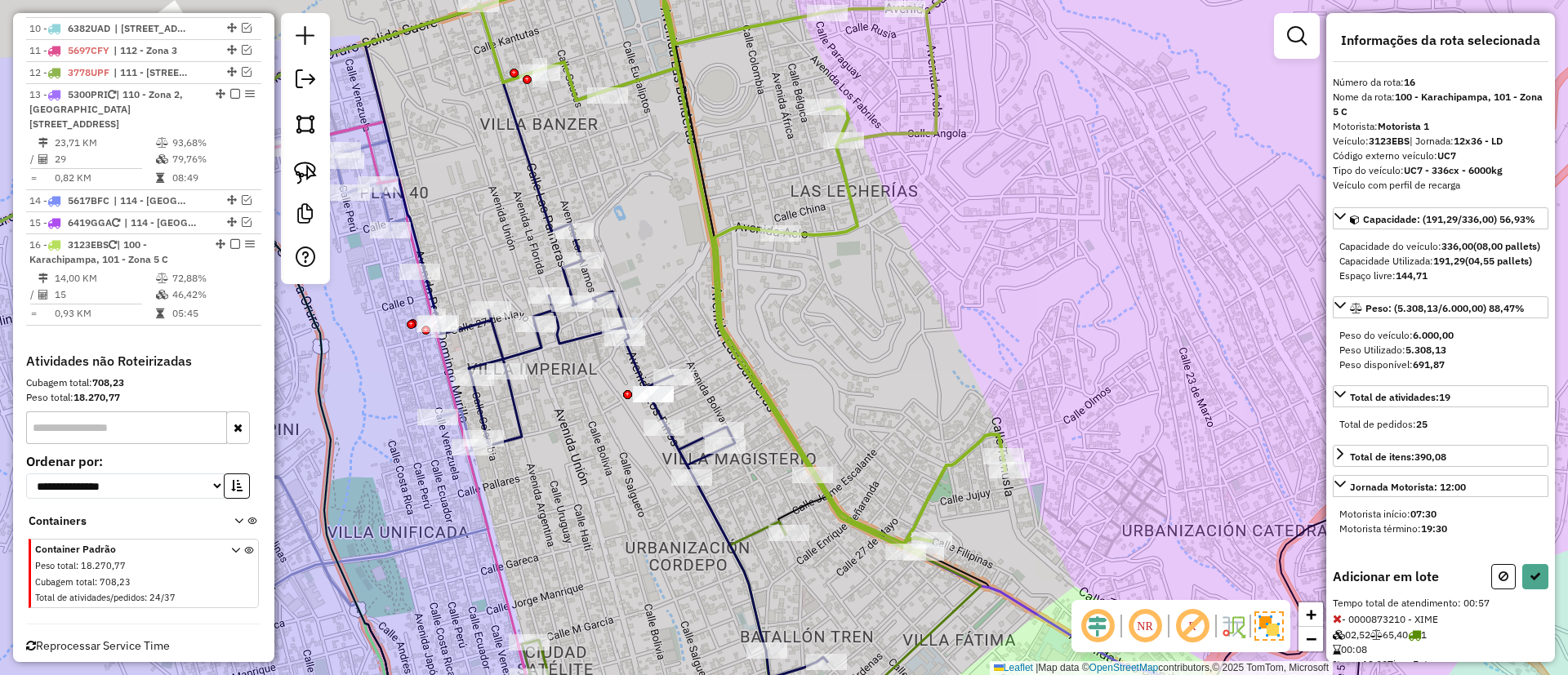
click at [706, 392] on div "Janela de atendimento Grade de atendimento Capacidade Transportadoras Veículos …" at bounding box center [784, 338] width 1568 height 675
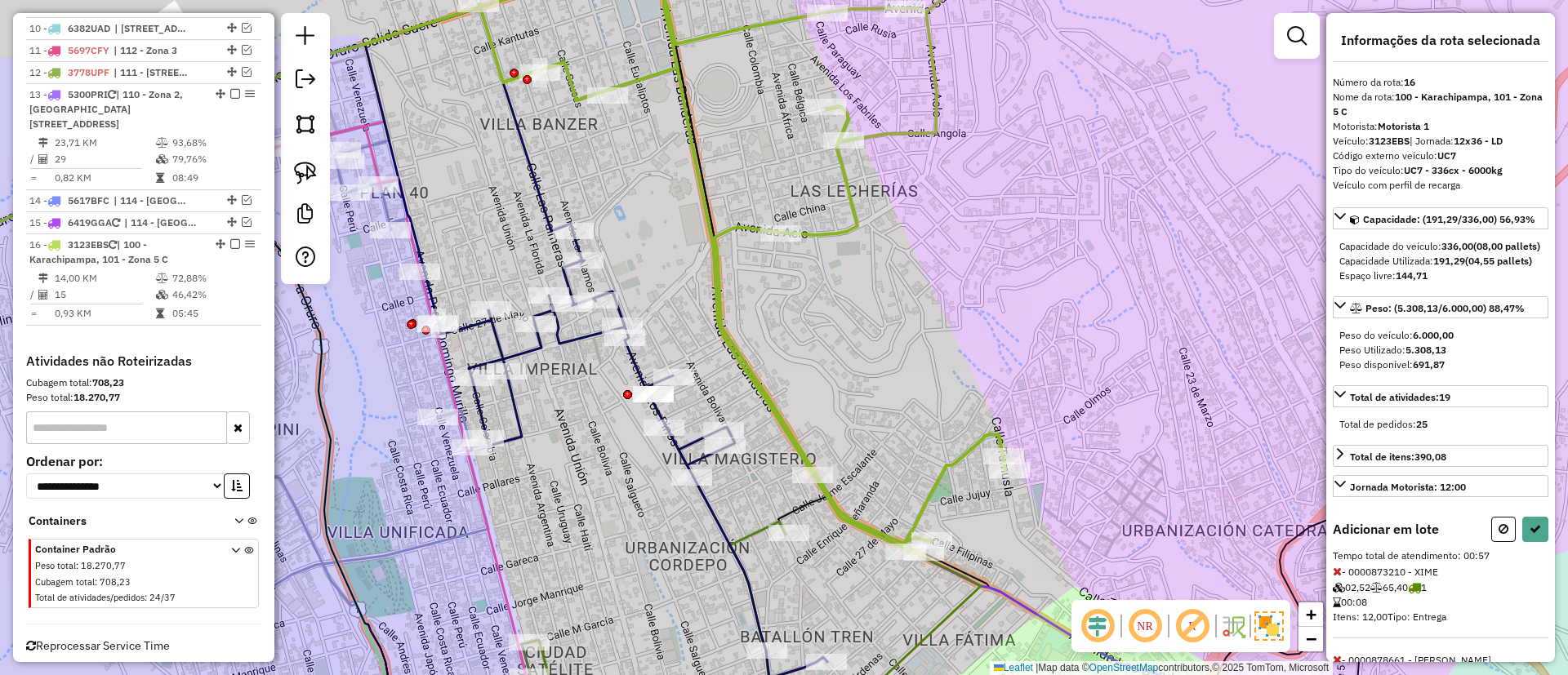
select select "**********"
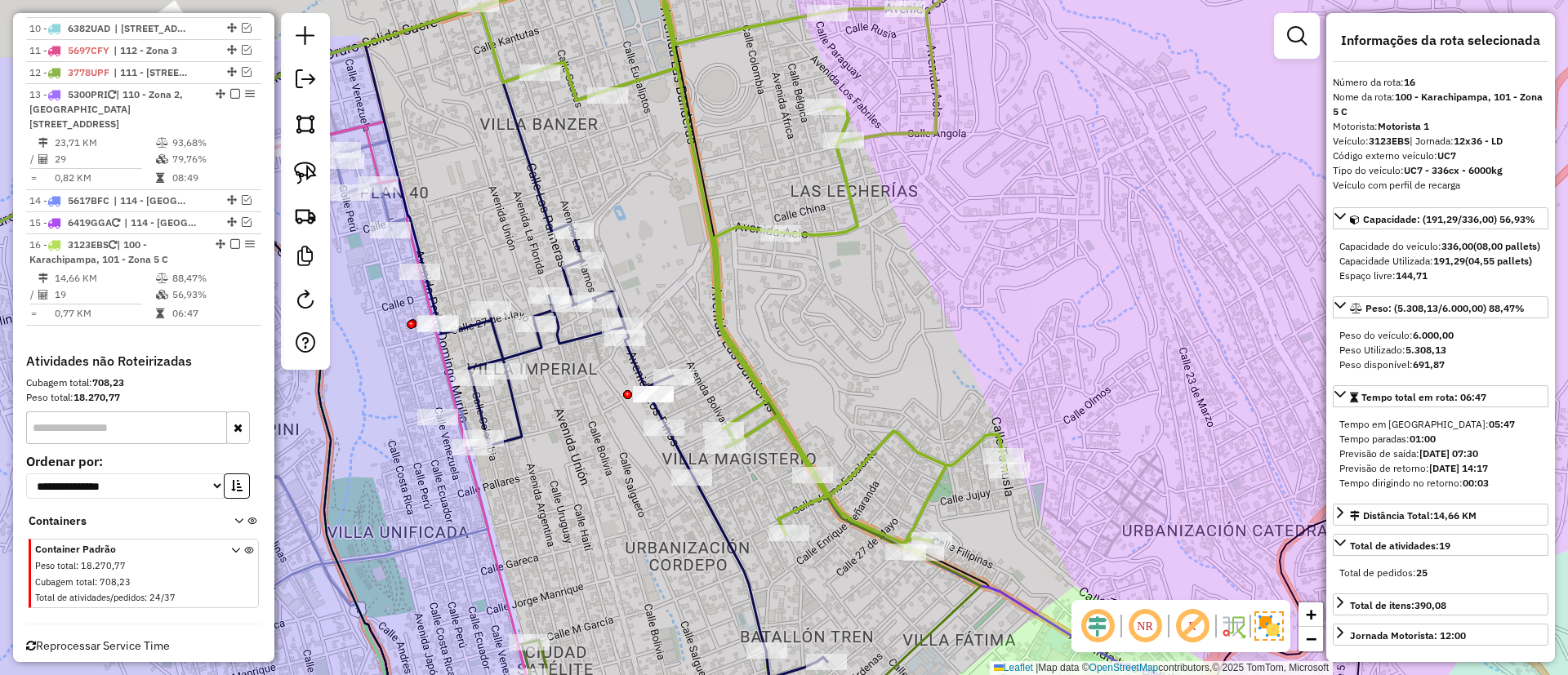
click at [740, 226] on icon at bounding box center [750, 246] width 541 height 619
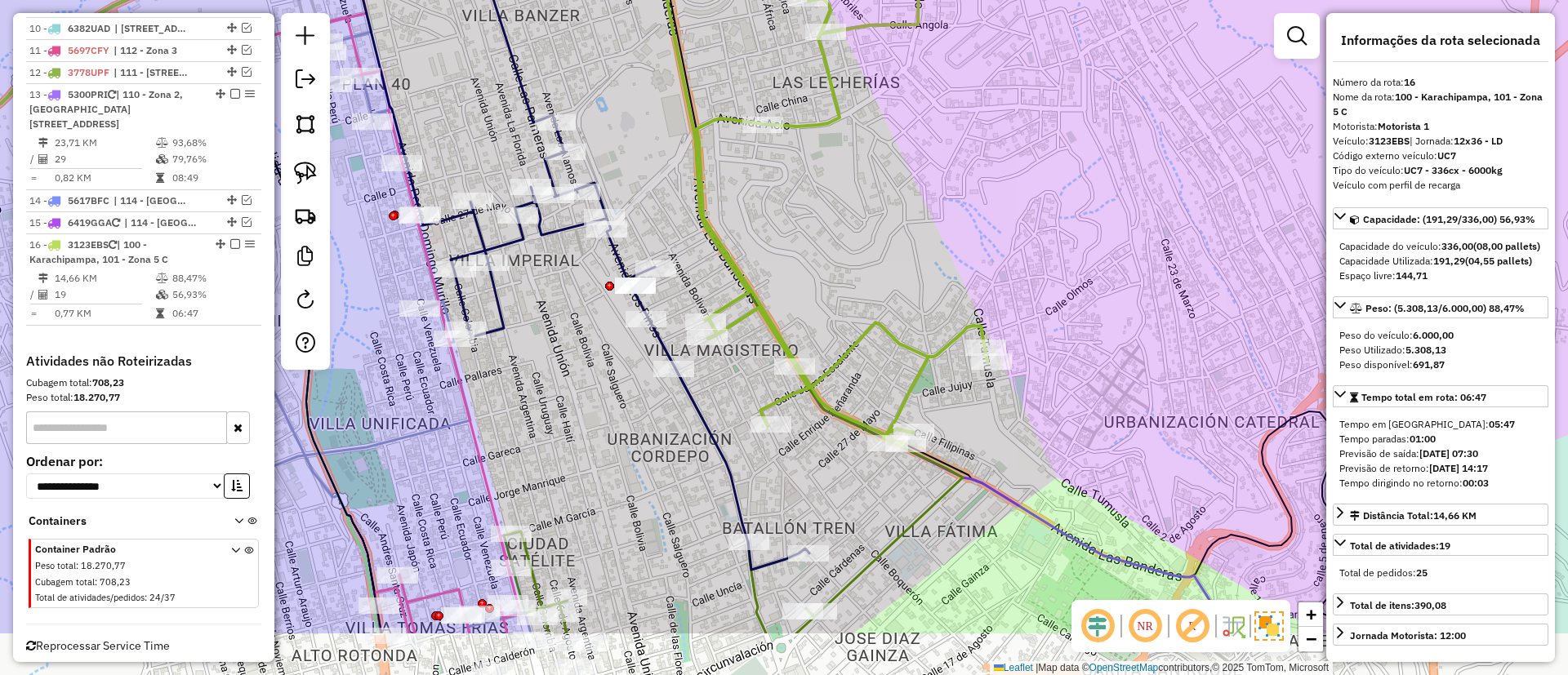
drag, startPoint x: 740, startPoint y: 277, endPoint x: 723, endPoint y: 162, distance: 116.2
click at [723, 162] on div "Janela de atendimento Grade de atendimento Capacidade Transportadoras Veículos …" at bounding box center [784, 338] width 1568 height 675
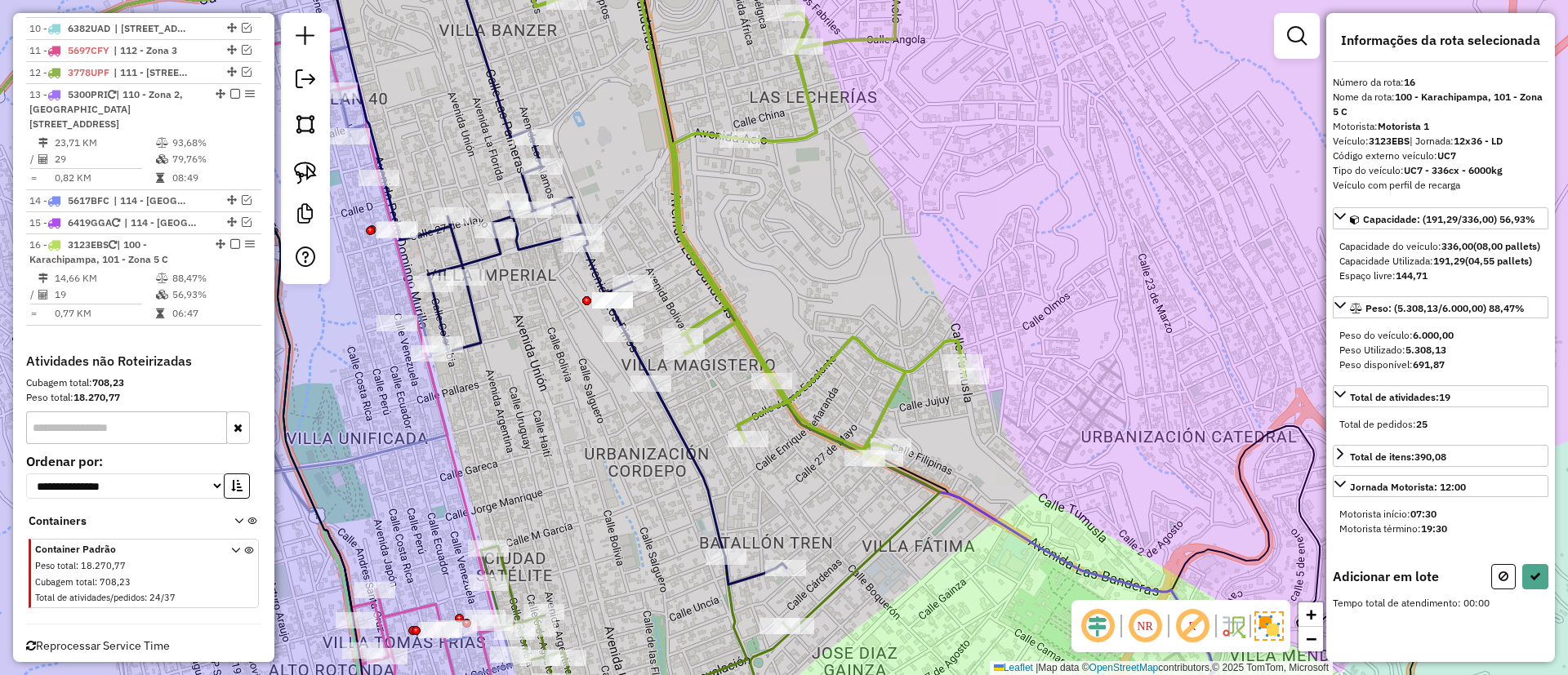
drag, startPoint x: 710, startPoint y: 207, endPoint x: 727, endPoint y: 271, distance: 66.2
click at [727, 271] on div "Janela de atendimento Grade de atendimento Capacidade Transportadoras Veículos …" at bounding box center [784, 338] width 1568 height 675
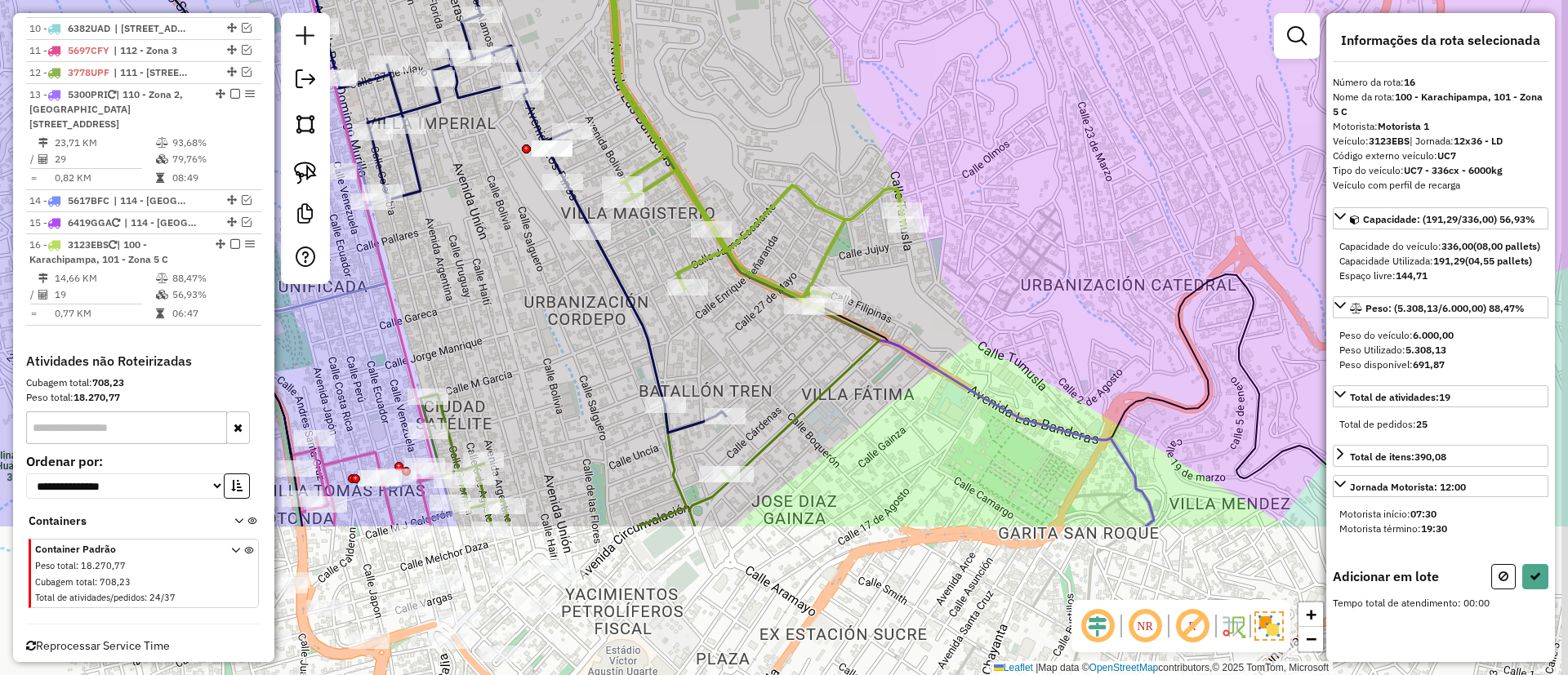
drag, startPoint x: 727, startPoint y: 178, endPoint x: 710, endPoint y: 142, distance: 39.8
click at [710, 142] on div "Janela de atendimento Grade de atendimento Capacidade Transportadoras Veículos …" at bounding box center [784, 338] width 1568 height 675
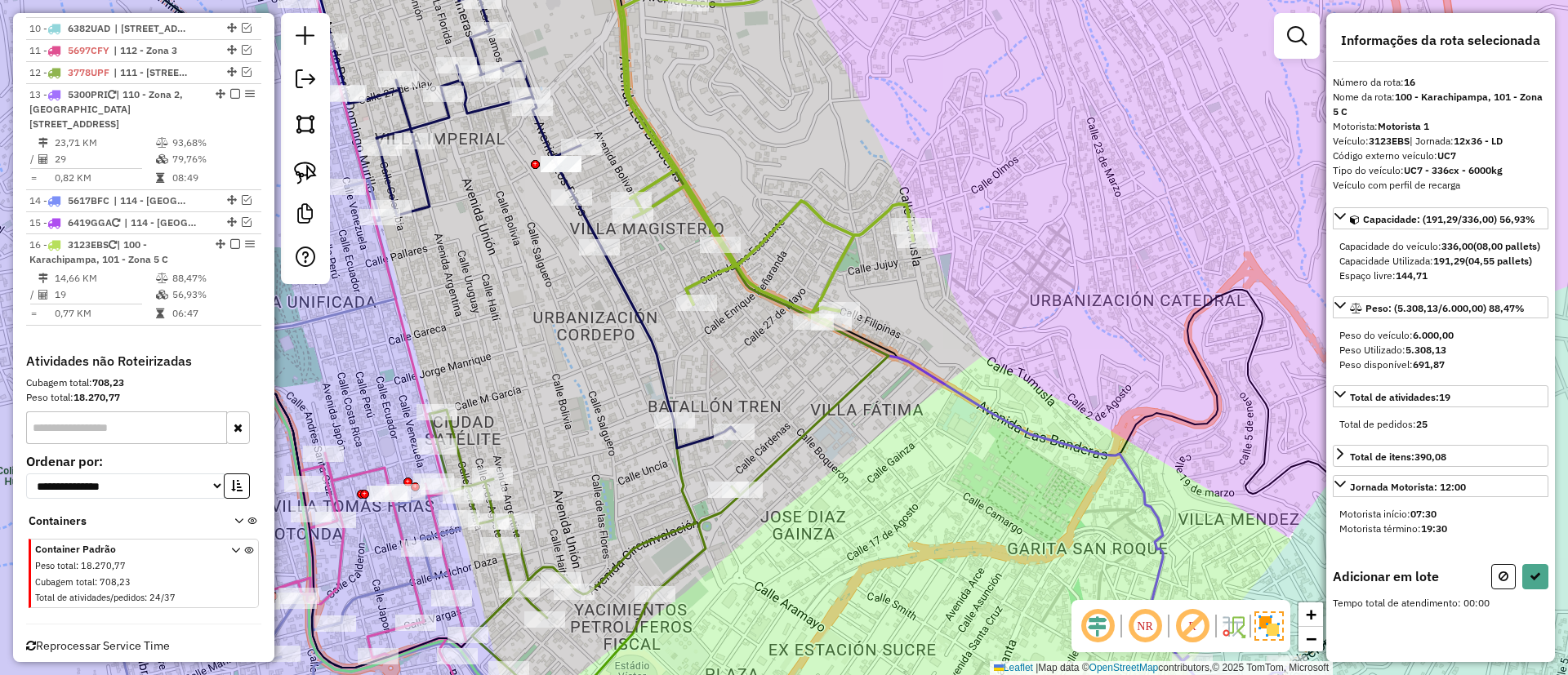
drag, startPoint x: 710, startPoint y: 136, endPoint x: 795, endPoint y: 367, distance: 246.1
click at [828, 411] on div "Janela de atendimento Grade de atendimento Capacidade Transportadoras Veículos …" at bounding box center [784, 338] width 1568 height 675
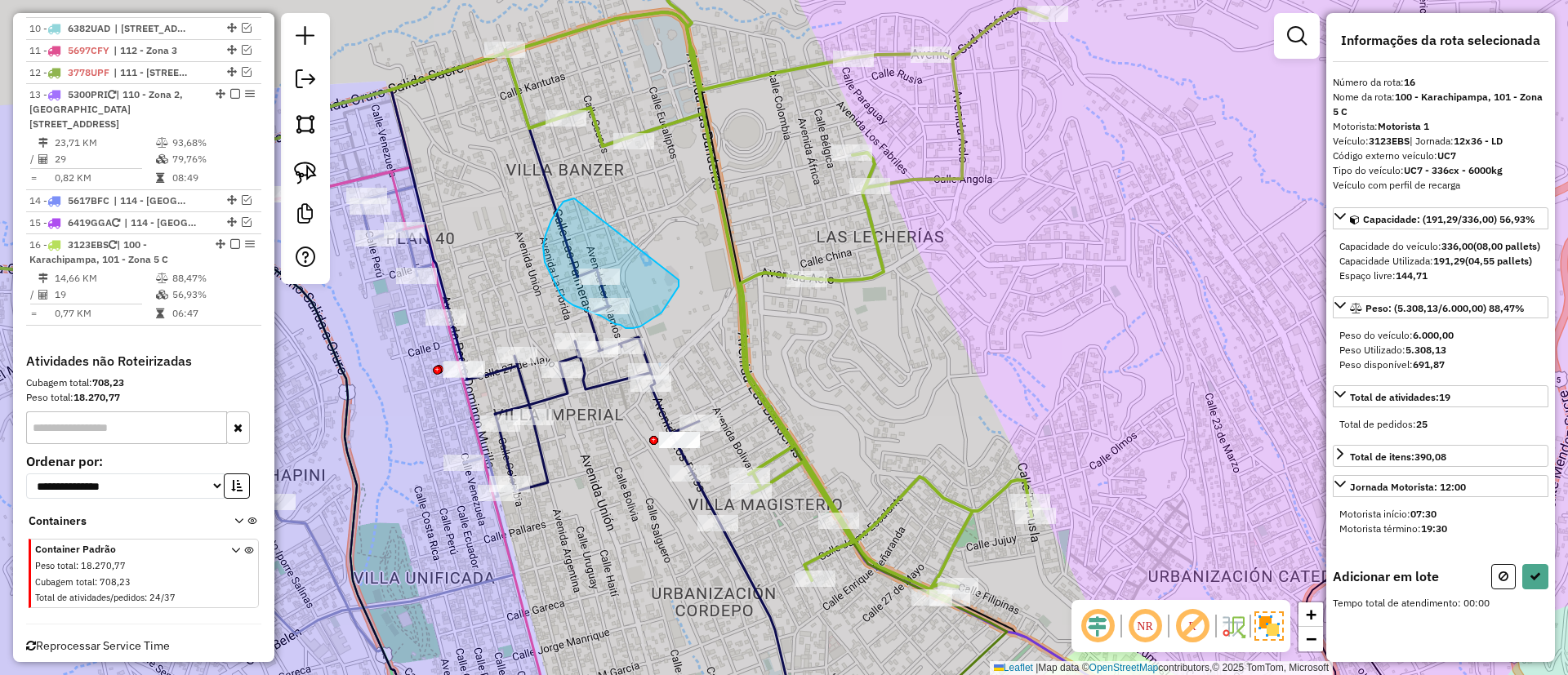
drag, startPoint x: 546, startPoint y: 235, endPoint x: 708, endPoint y: 255, distance: 163.2
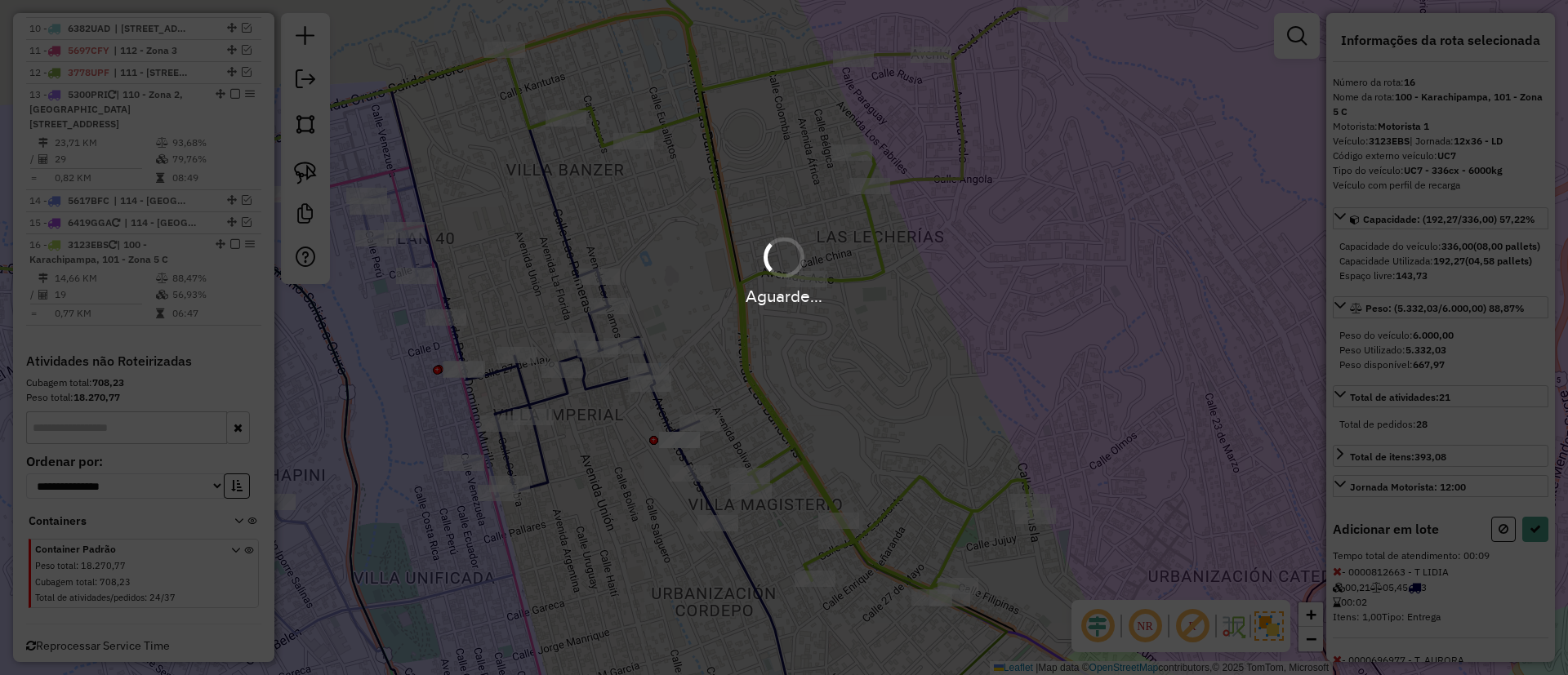
select select "**********"
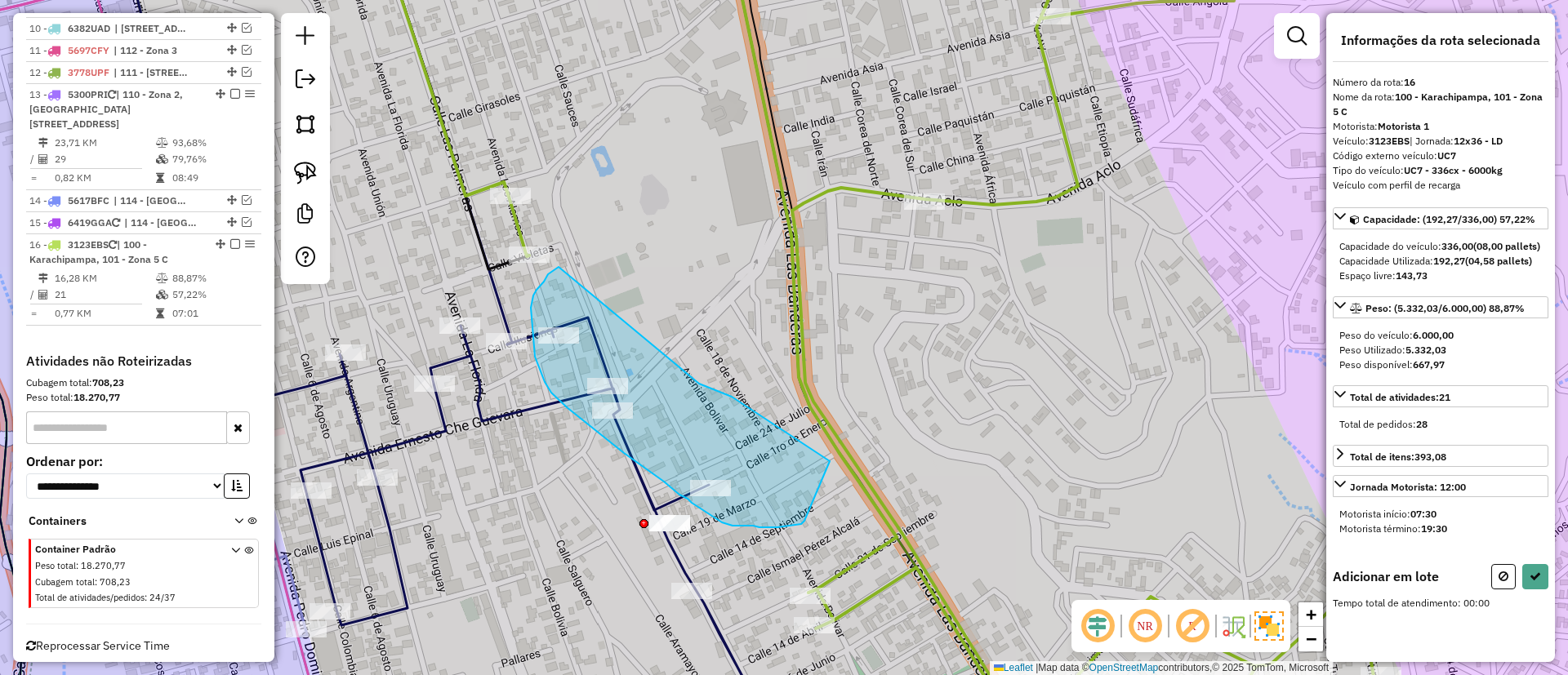
drag, startPoint x: 830, startPoint y: 461, endPoint x: 560, endPoint y: 266, distance: 333.1
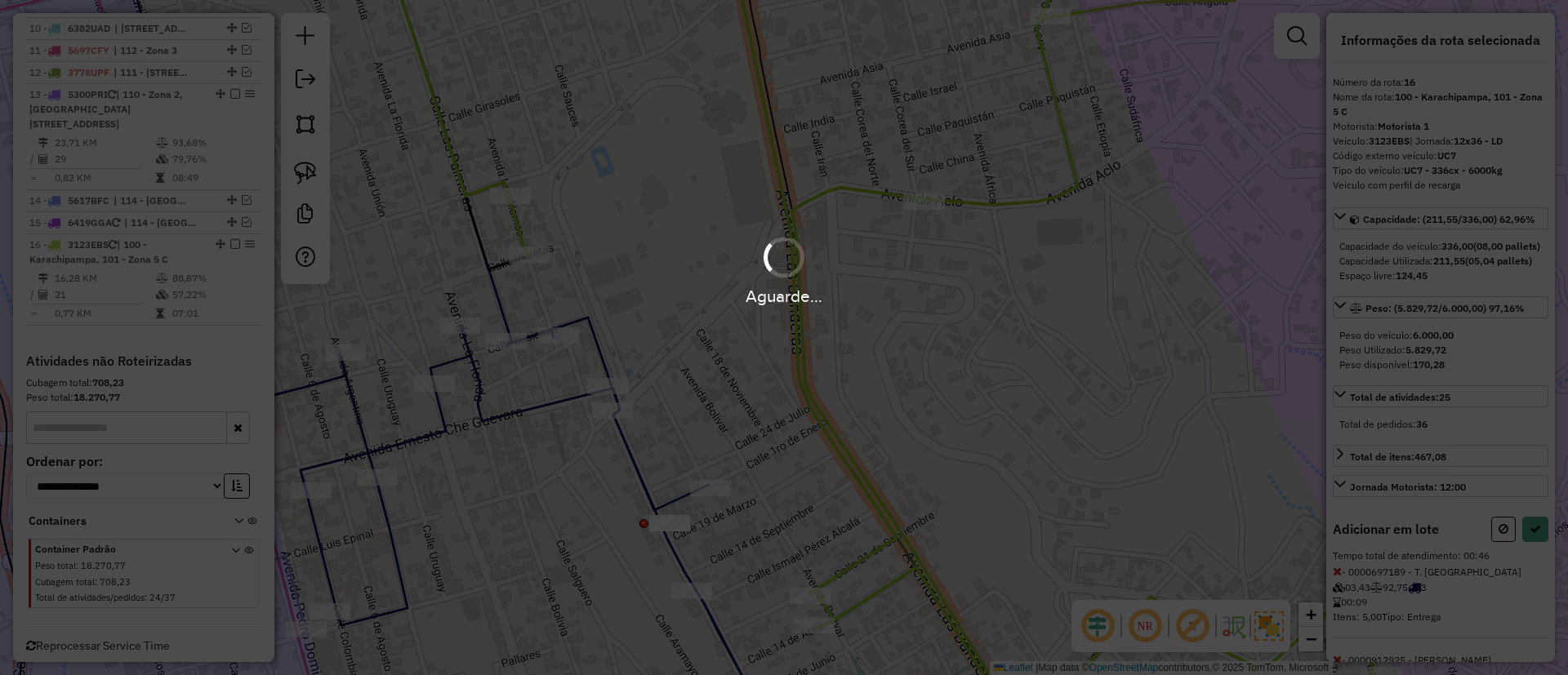
select select "**********"
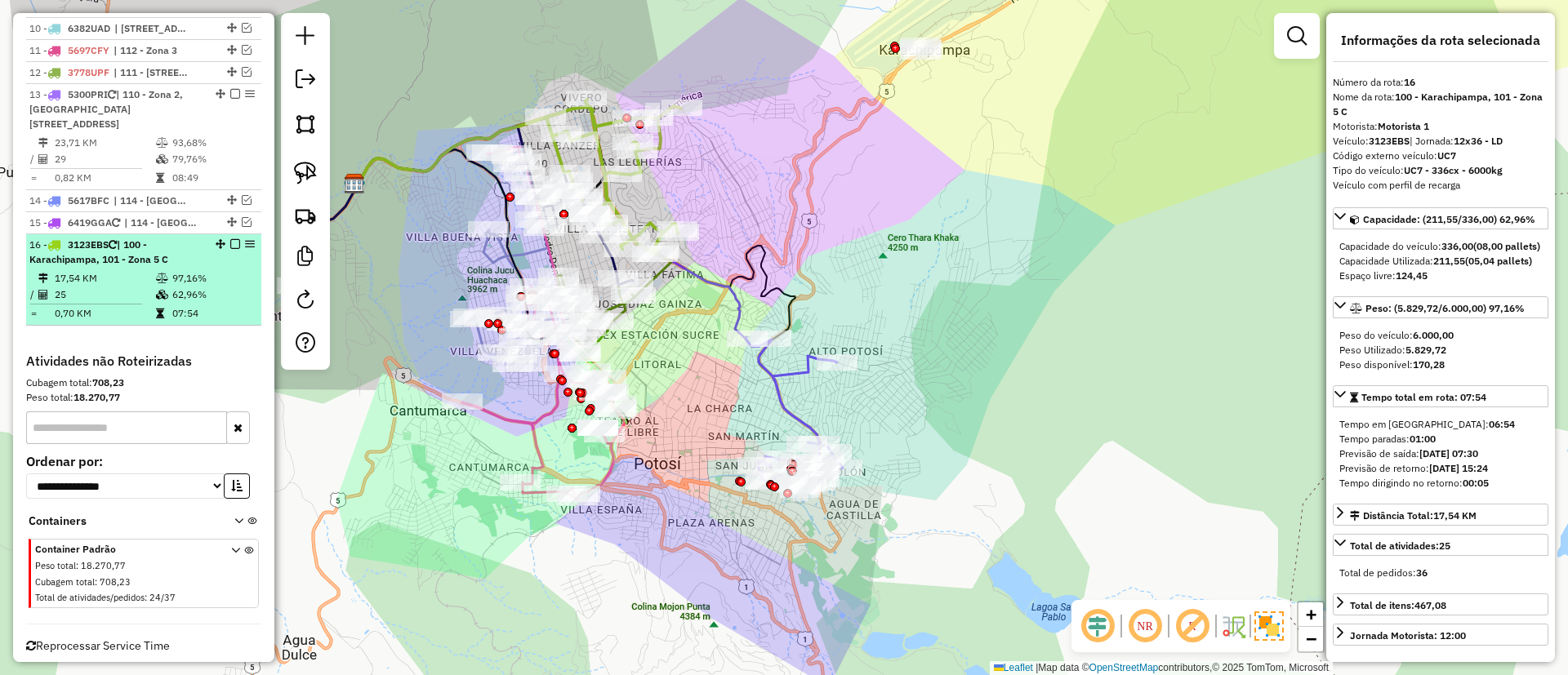
click at [163, 239] on span "| 100 - Karachipampa, 101 - Zona 5 C" at bounding box center [99, 252] width 139 height 27
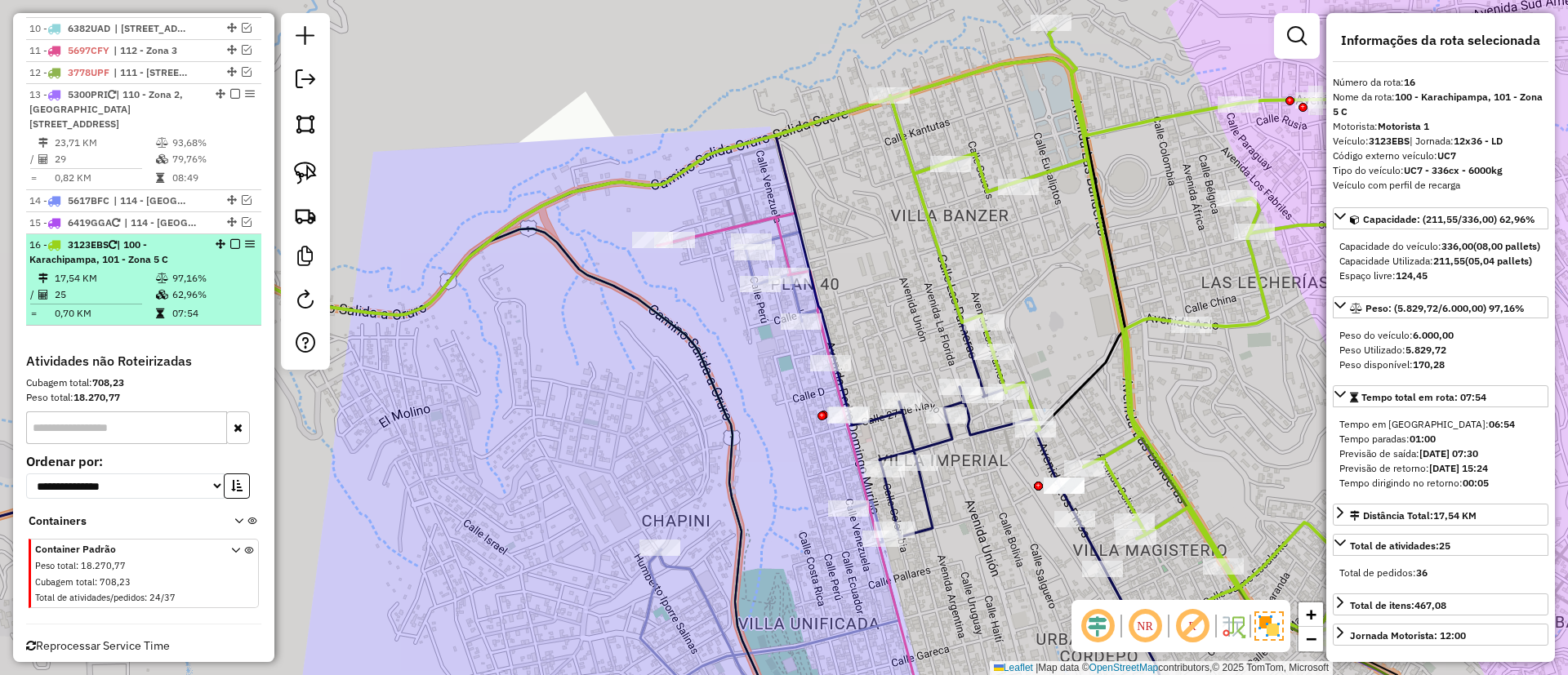
click at [231, 240] on em at bounding box center [235, 245] width 10 height 10
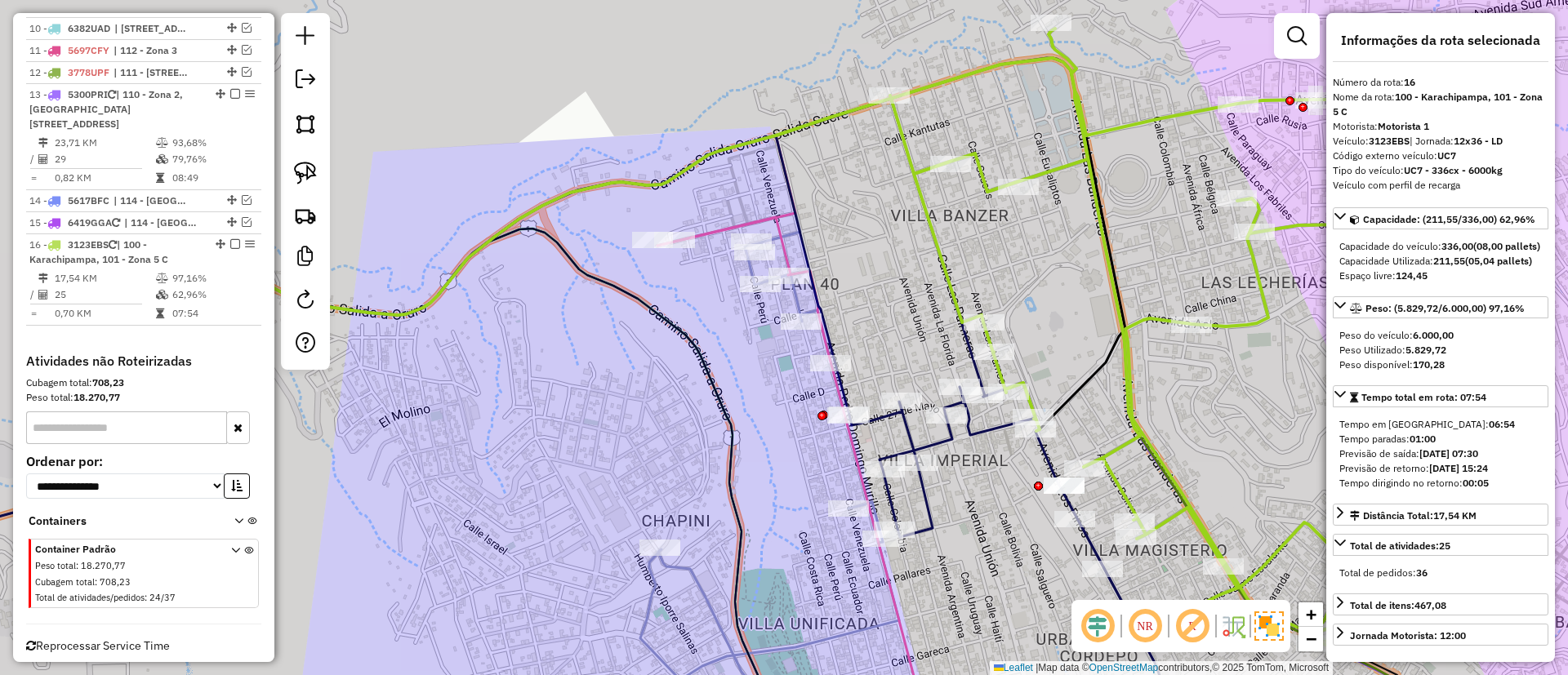
scroll to position [1129, 0]
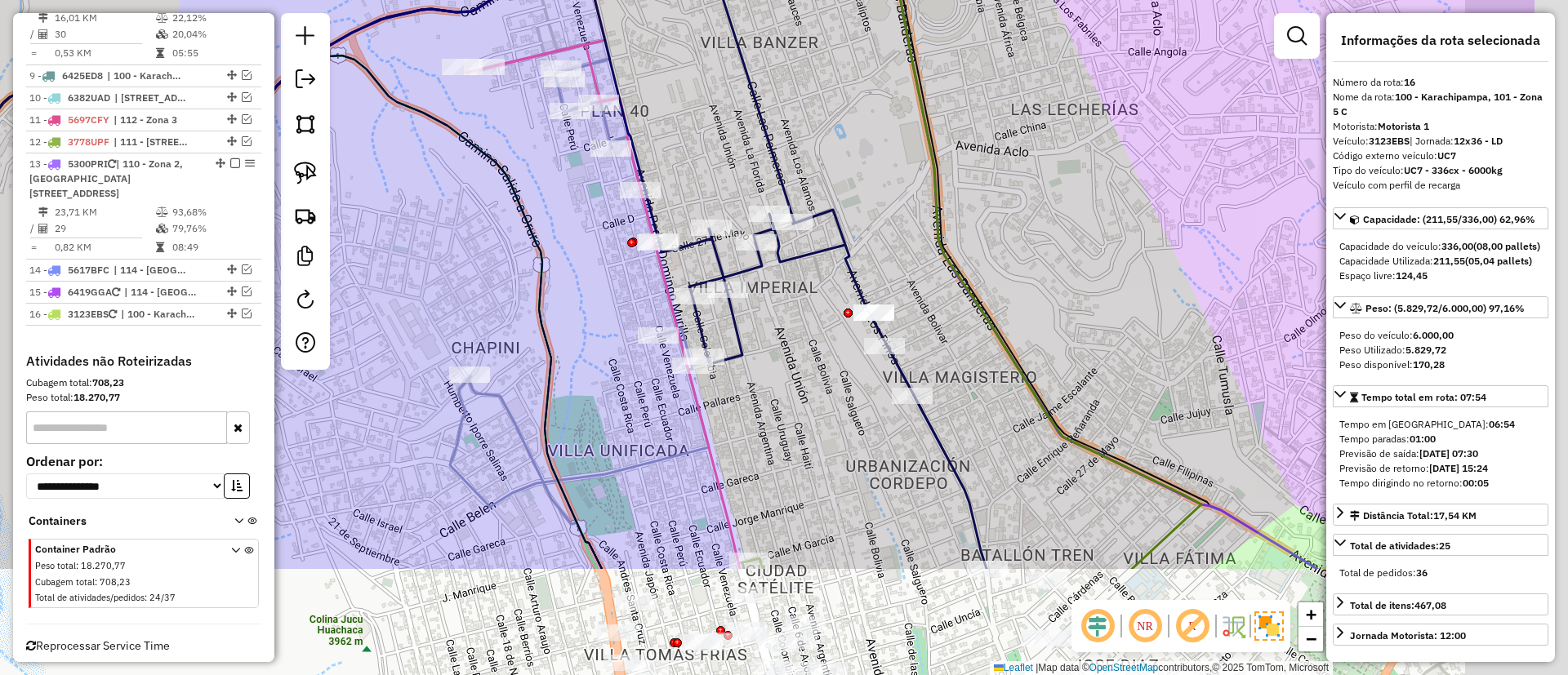
drag, startPoint x: 619, startPoint y: 388, endPoint x: 428, endPoint y: 214, distance: 258.4
click at [428, 214] on div "Janela de atendimento Grade de atendimento Capacidade Transportadoras Veículos …" at bounding box center [784, 338] width 1568 height 675
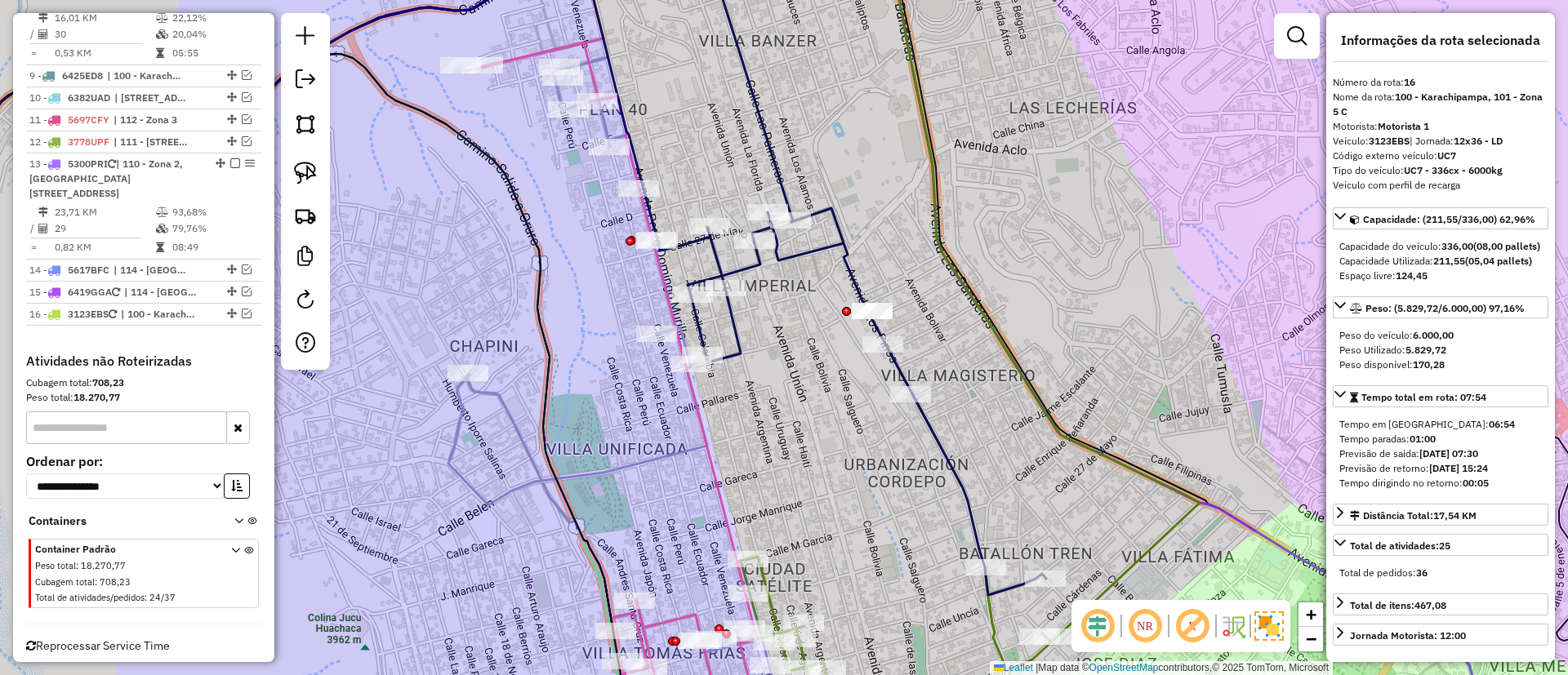
click at [807, 255] on icon at bounding box center [445, 277] width 1203 height 634
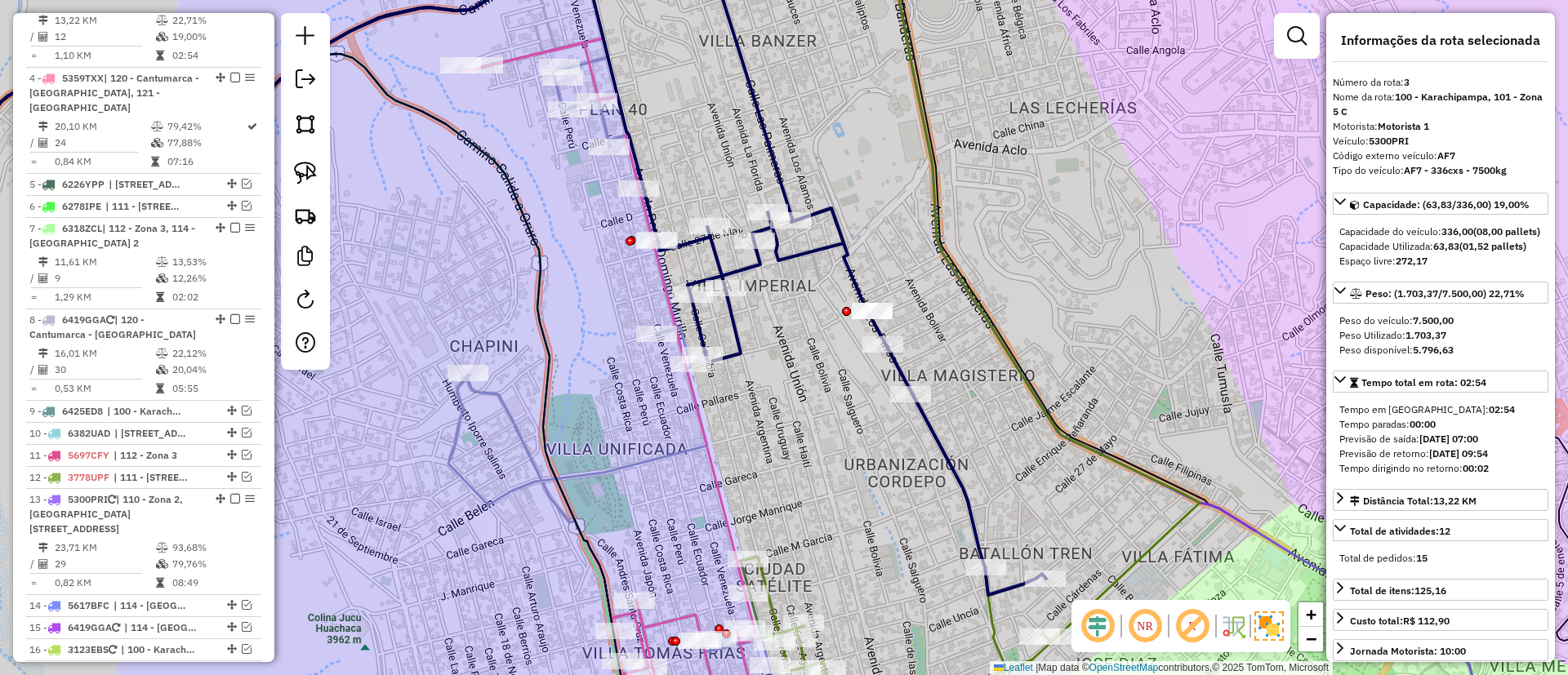
scroll to position [757, 0]
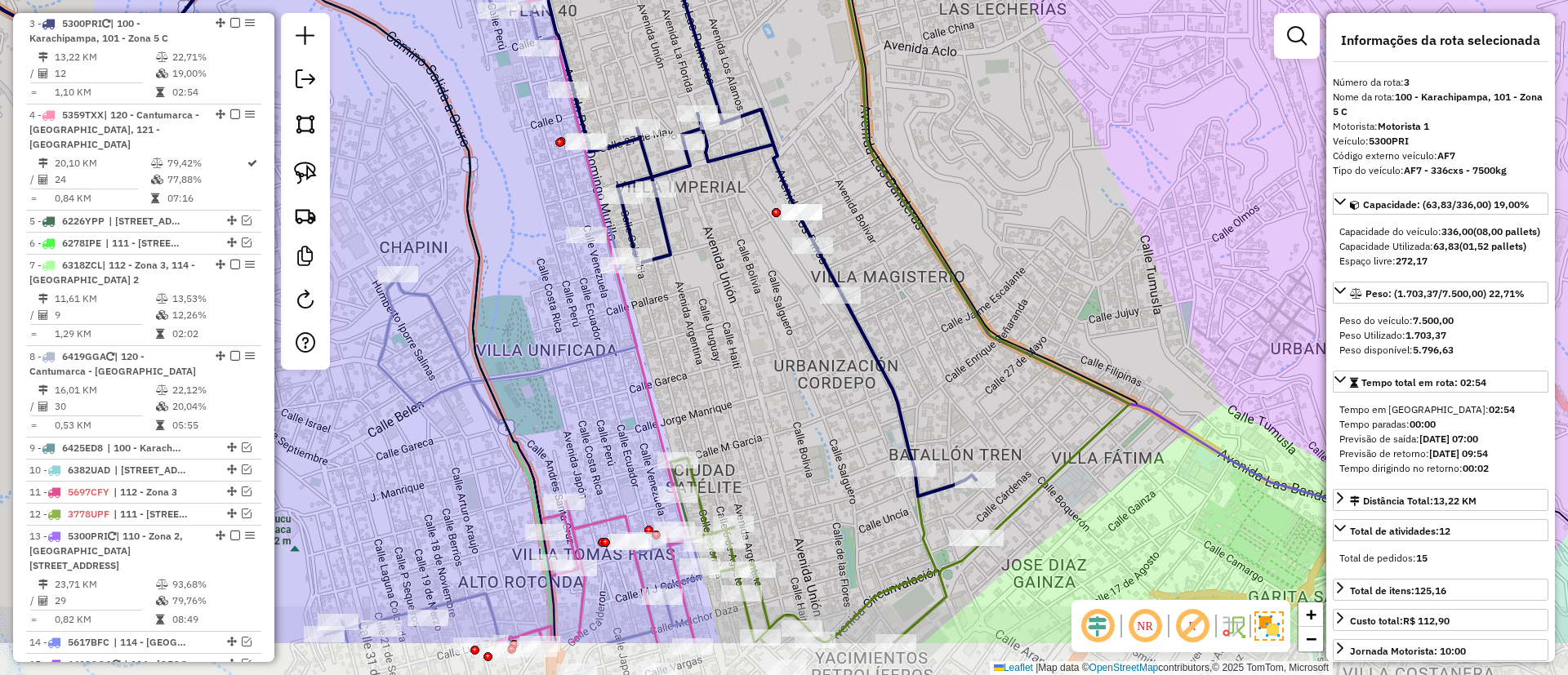
drag, startPoint x: 796, startPoint y: 327, endPoint x: 722, endPoint y: 219, distance: 130.9
click at [722, 220] on div "Janela de atendimento Grade de atendimento Capacidade Transportadoras Veículos …" at bounding box center [784, 338] width 1568 height 675
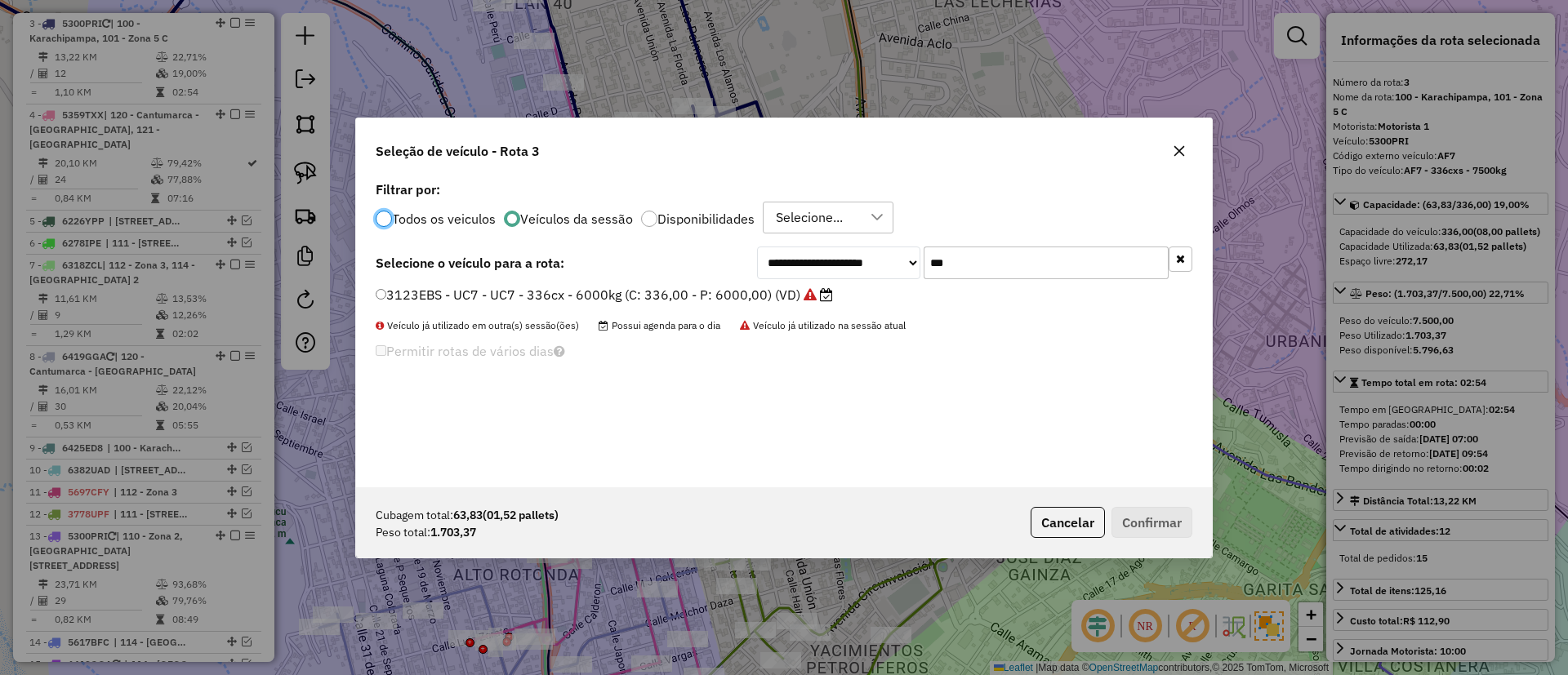
scroll to position [9, 5]
click at [1170, 261] on button "button" at bounding box center [1181, 259] width 23 height 25
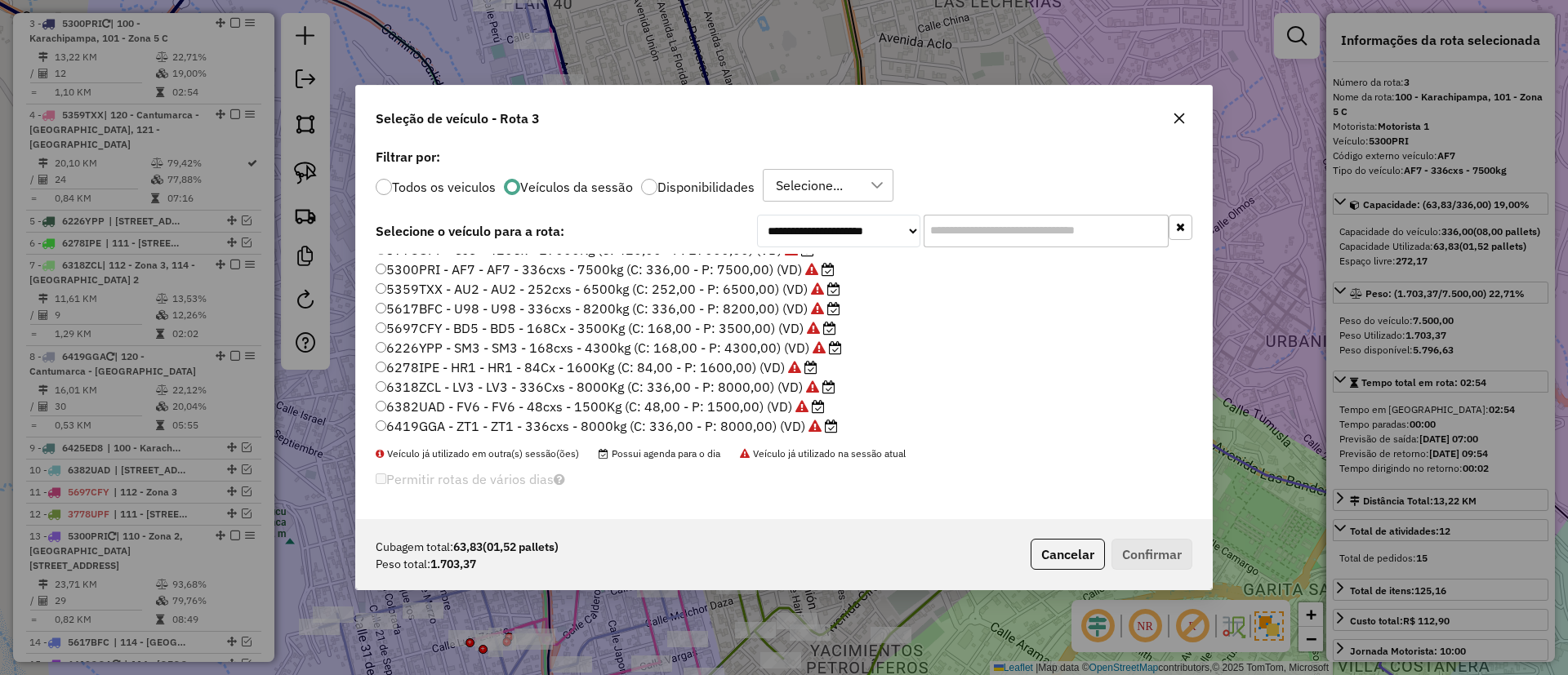
scroll to position [75, 0]
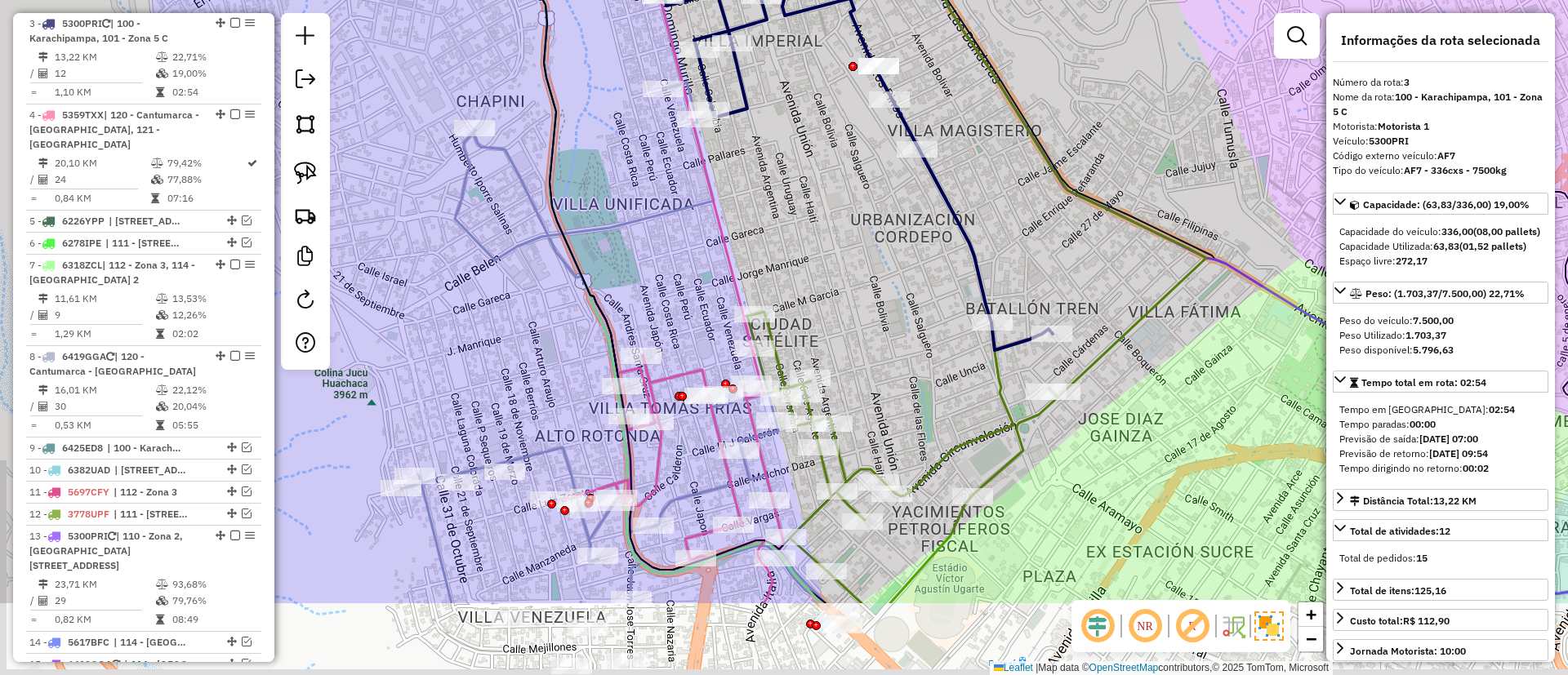
drag, startPoint x: 667, startPoint y: 347, endPoint x: 758, endPoint y: 184, distance: 186.7
click at [758, 188] on div "Janela de atendimento Grade de atendimento Capacidade Transportadoras Veículos …" at bounding box center [784, 338] width 1568 height 675
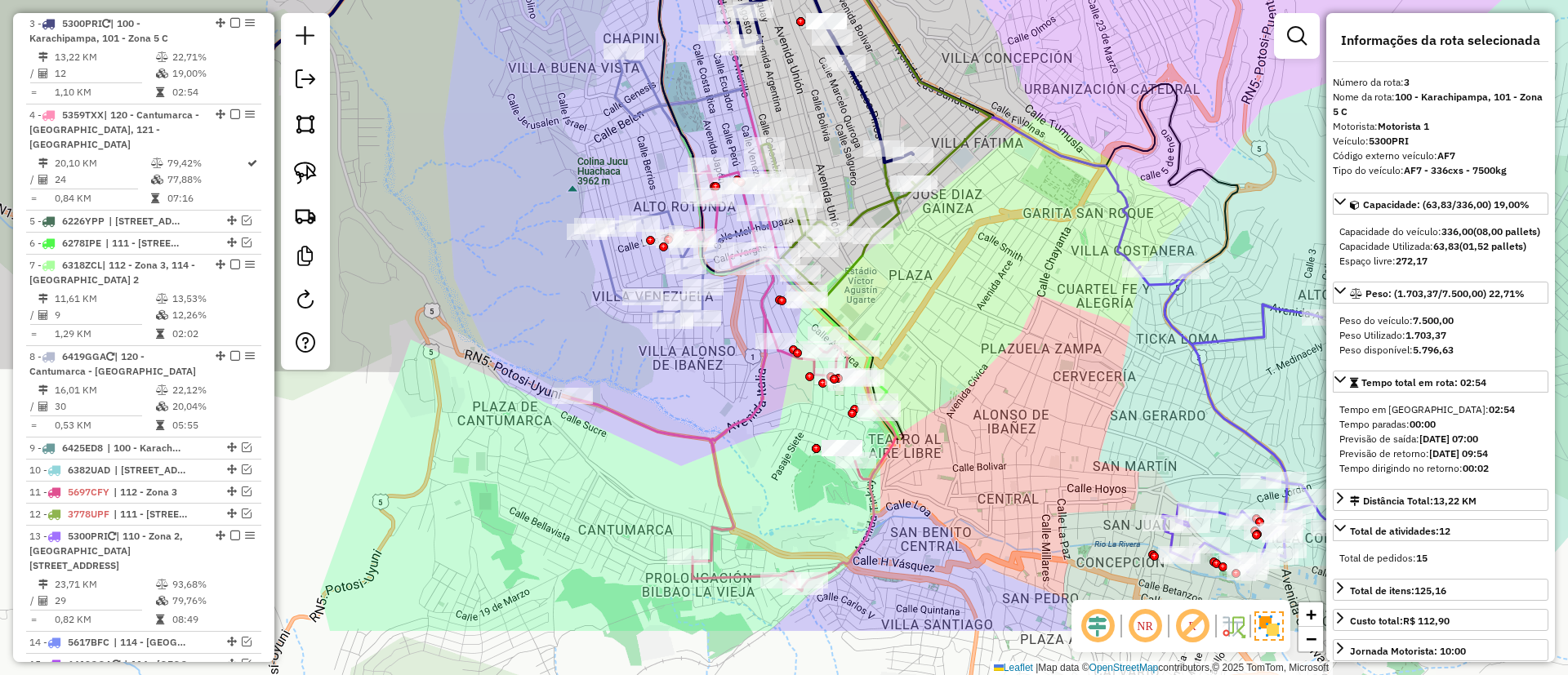
drag, startPoint x: 705, startPoint y: 446, endPoint x: 711, endPoint y: 403, distance: 43.4
click at [711, 403] on div "Janela de atendimento Grade de atendimento Capacidade Transportadoras Veículos …" at bounding box center [784, 338] width 1568 height 675
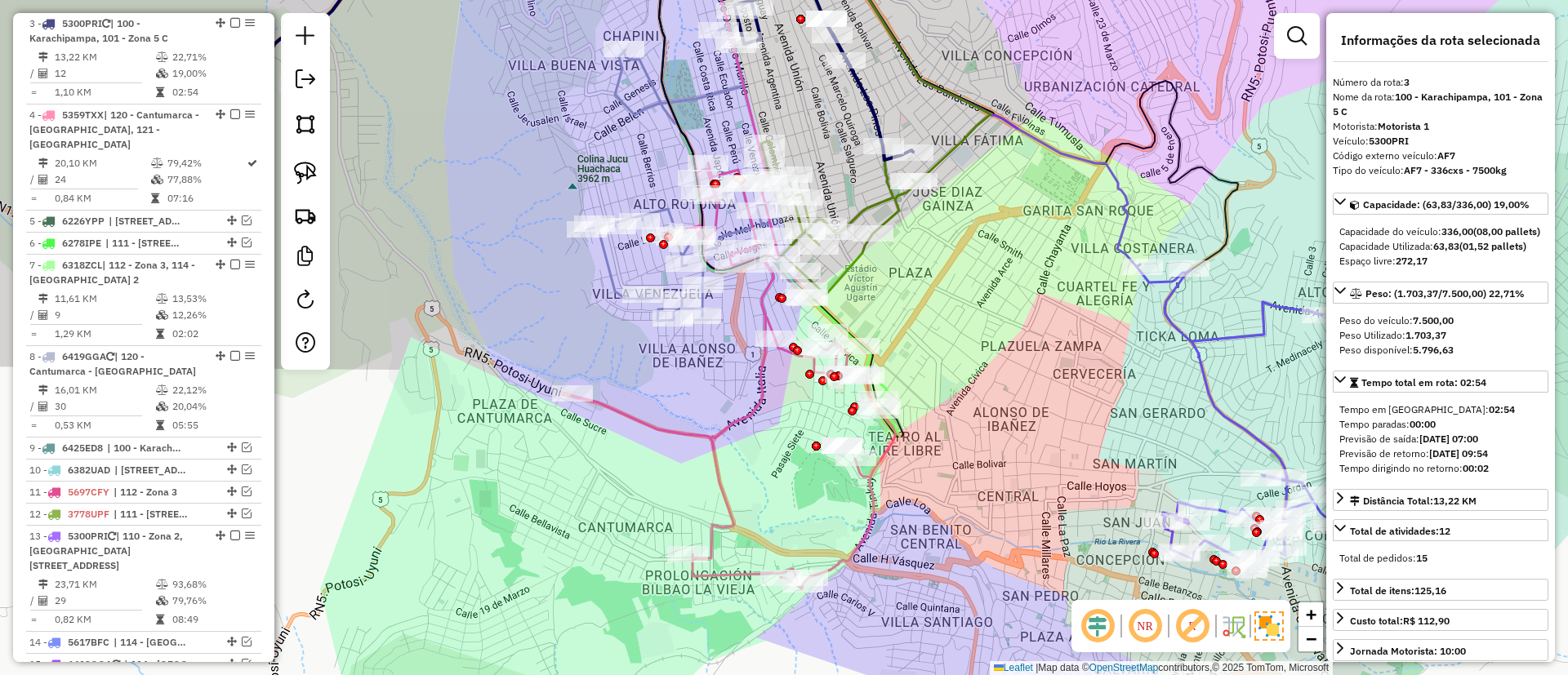
click at [713, 434] on icon at bounding box center [733, 260] width 324 height 657
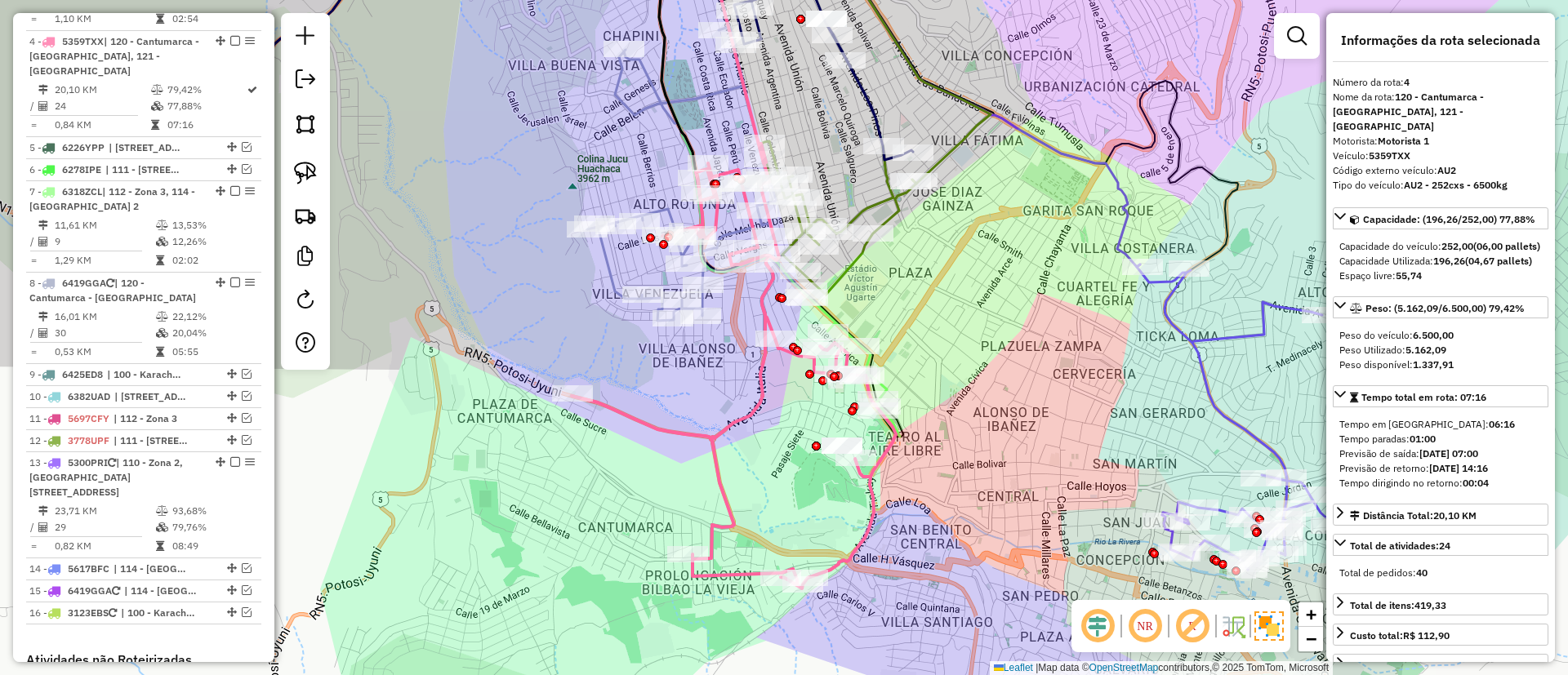
scroll to position [848, 0]
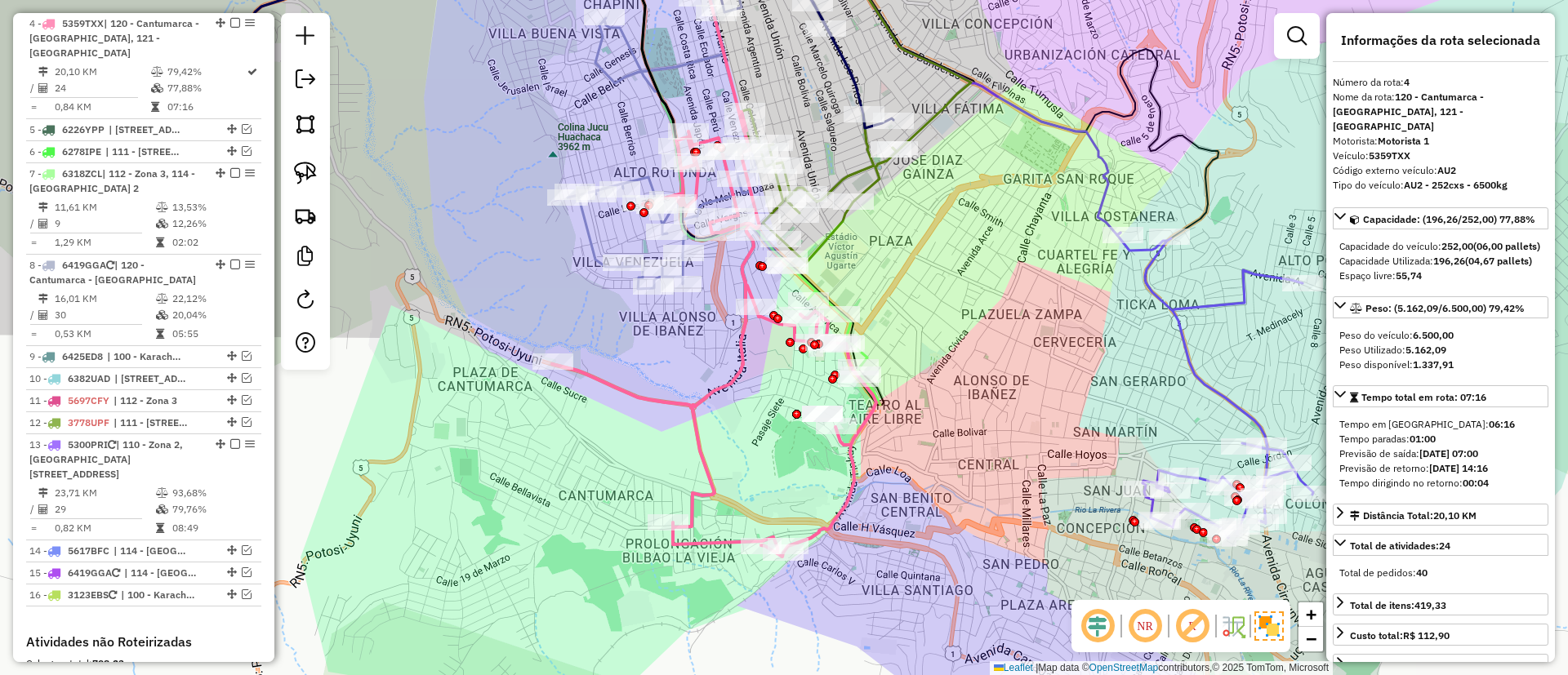
drag, startPoint x: 675, startPoint y: 407, endPoint x: 671, endPoint y: 399, distance: 8.9
click at [671, 399] on icon at bounding box center [714, 229] width 324 height 657
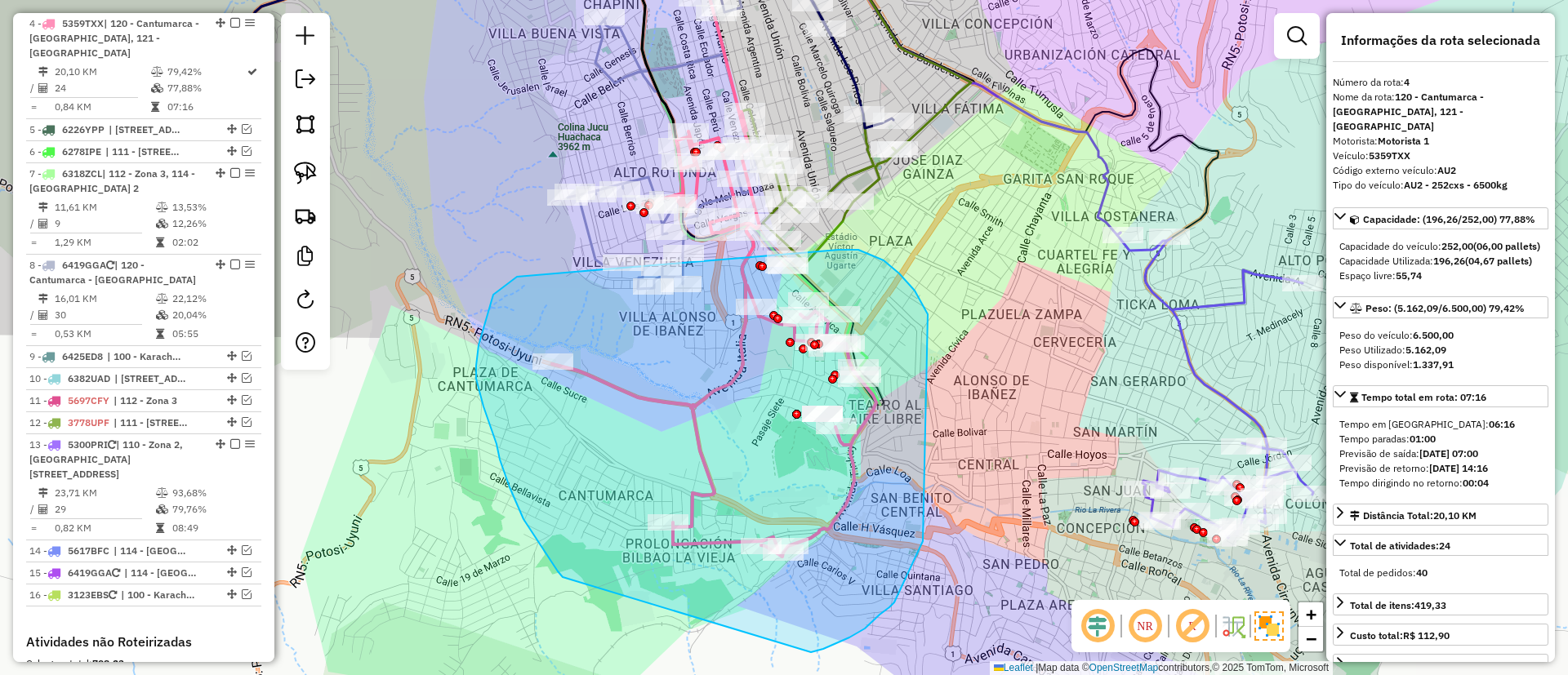
drag, startPoint x: 510, startPoint y: 281, endPoint x: 839, endPoint y: 250, distance: 330.5
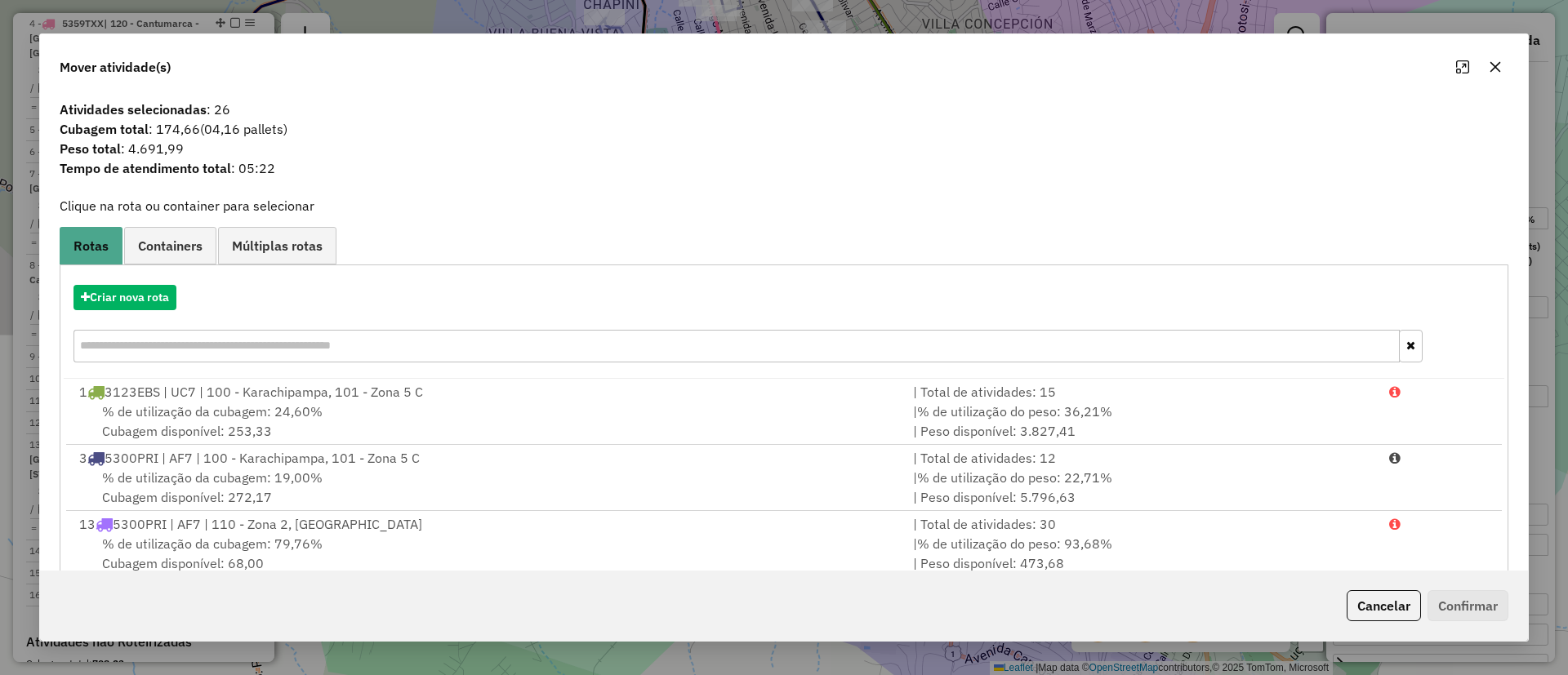
click at [127, 302] on hb-app "Aguarde... Pop-up bloqueado! Seu navegador bloqueou automáticamente a abertura …" at bounding box center [784, 338] width 1568 height 675
click at [127, 302] on button "Criar nova rota" at bounding box center [125, 297] width 103 height 25
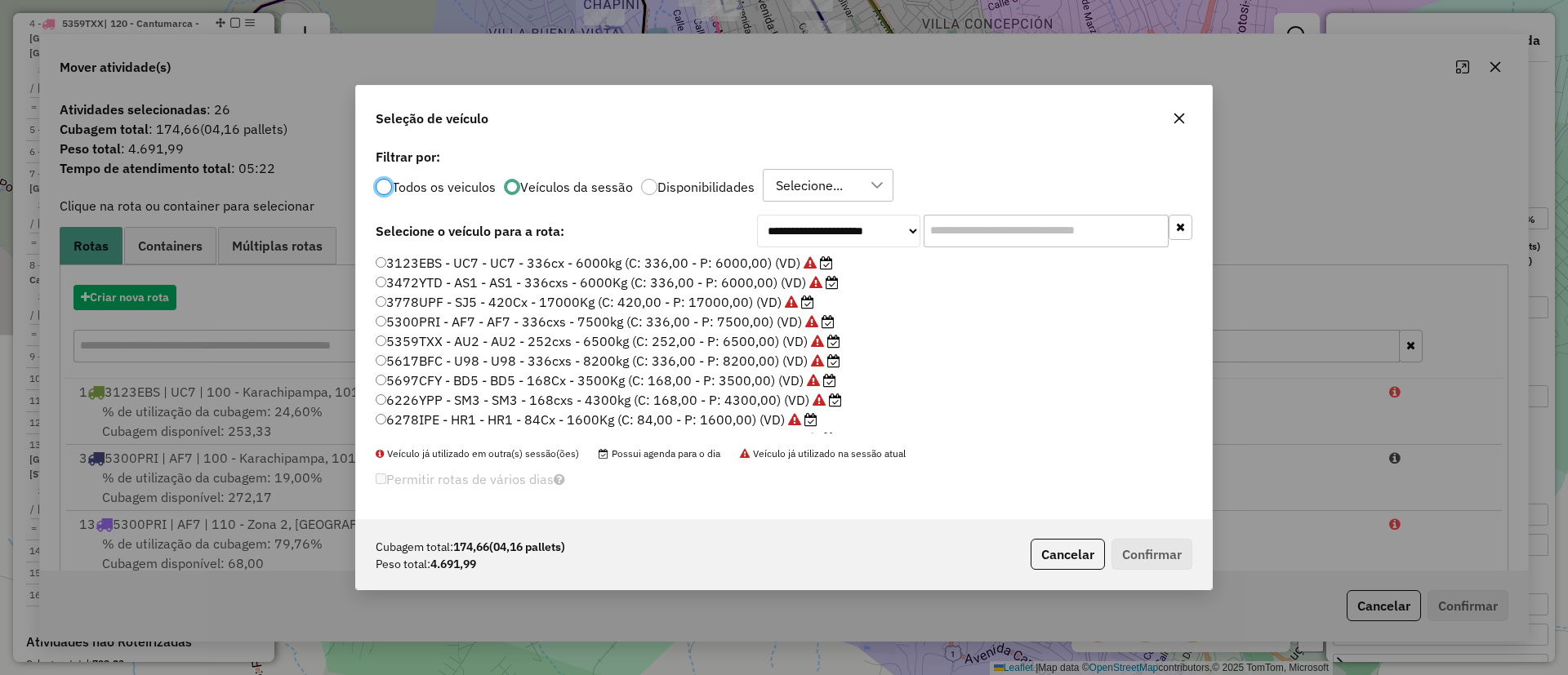
scroll to position [9, 5]
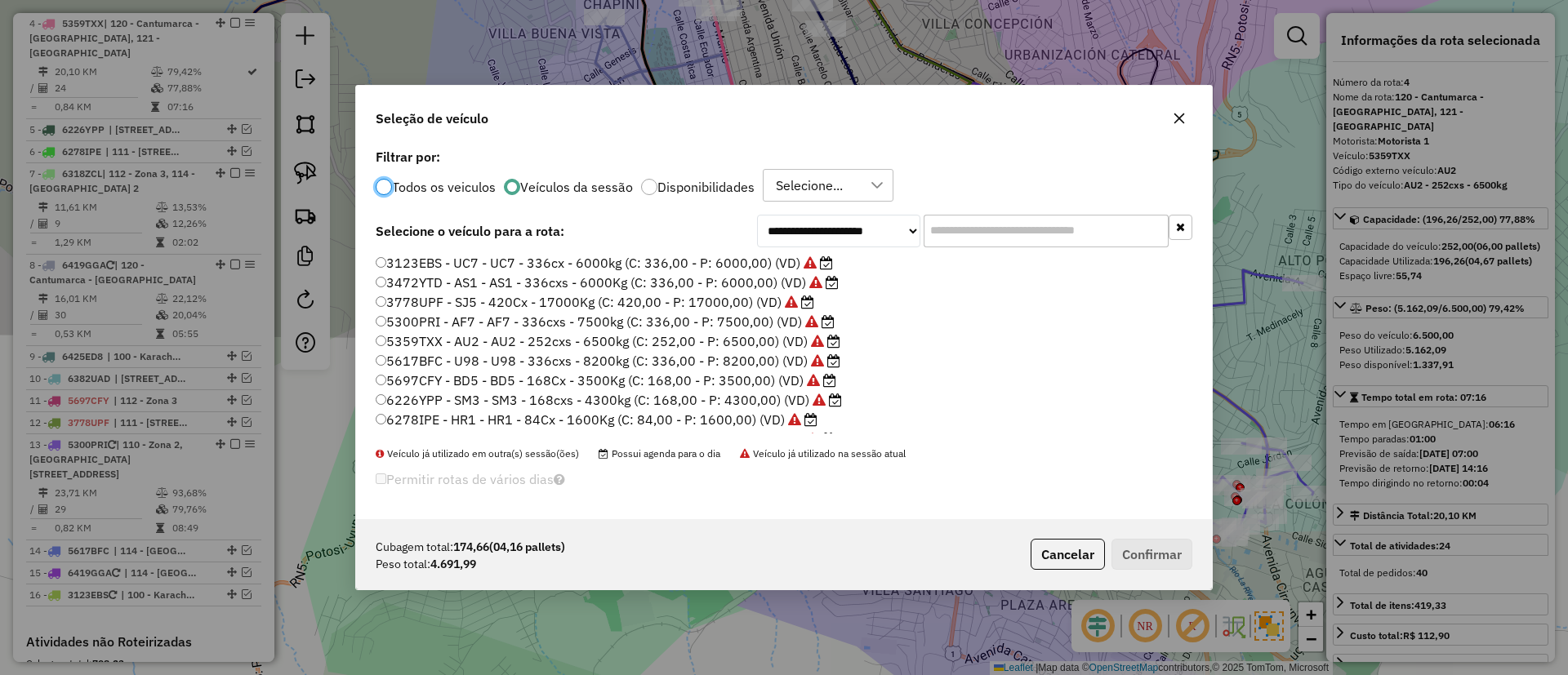
click at [1022, 234] on input "text" at bounding box center [1046, 230] width 245 height 33
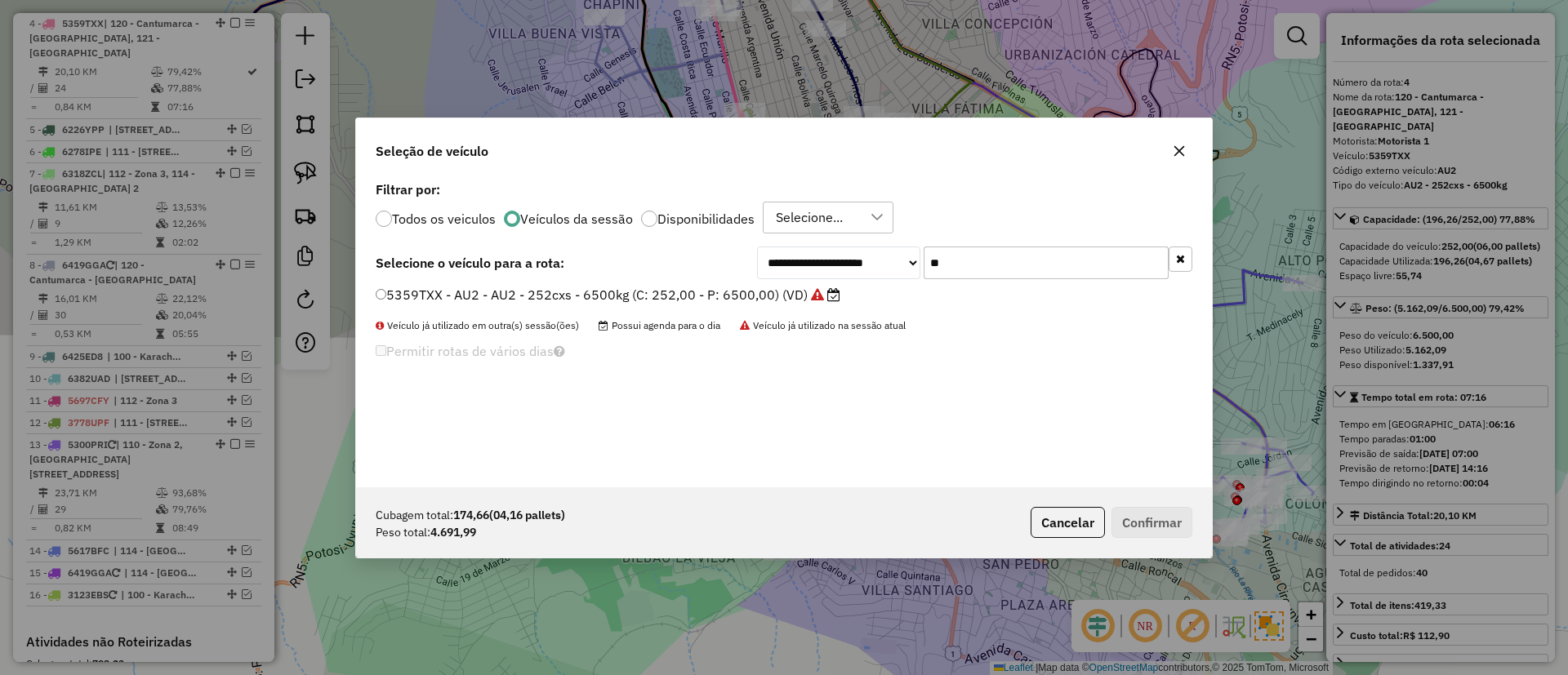
type input "**"
click at [757, 307] on div "5359TXX - AU2 - AU2 - 252cxs - 6500kg (C: 252,00 - P: 6500,00) (VD)" at bounding box center [784, 301] width 836 height 33
click at [749, 298] on label "5359TXX - AU2 - AU2 - 252cxs - 6500kg (C: 252,00 - P: 6500,00) (VD)" at bounding box center [608, 294] width 465 height 19
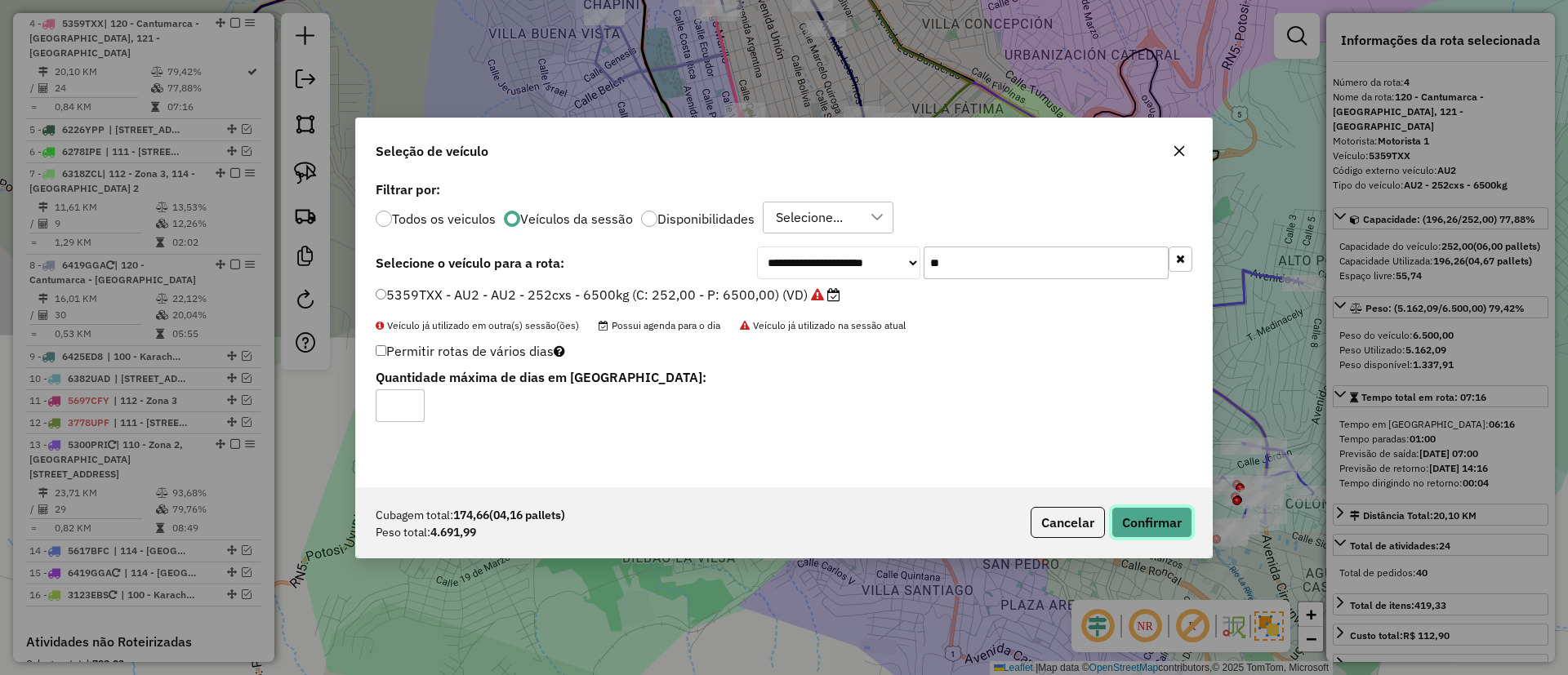
click at [1162, 530] on button "Confirmar" at bounding box center [1152, 522] width 80 height 31
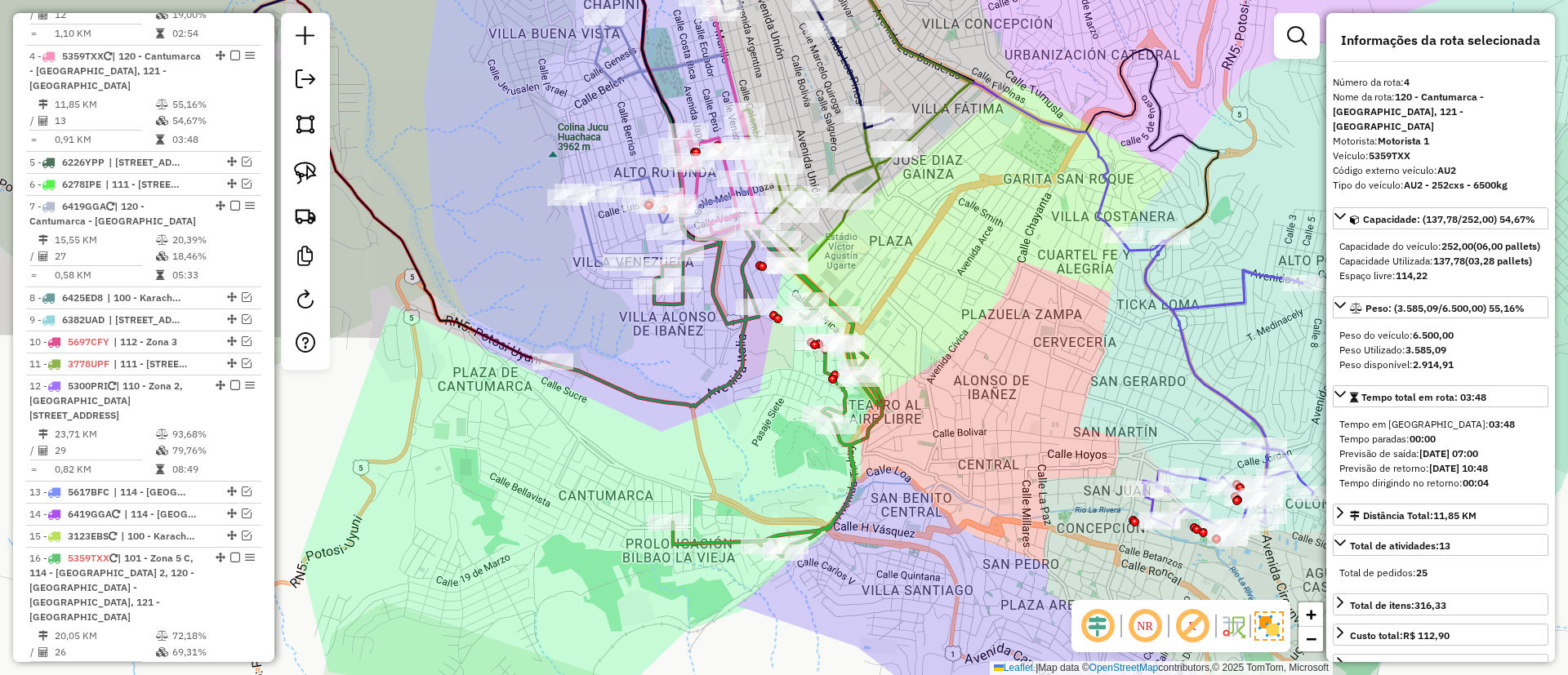
scroll to position [848, 0]
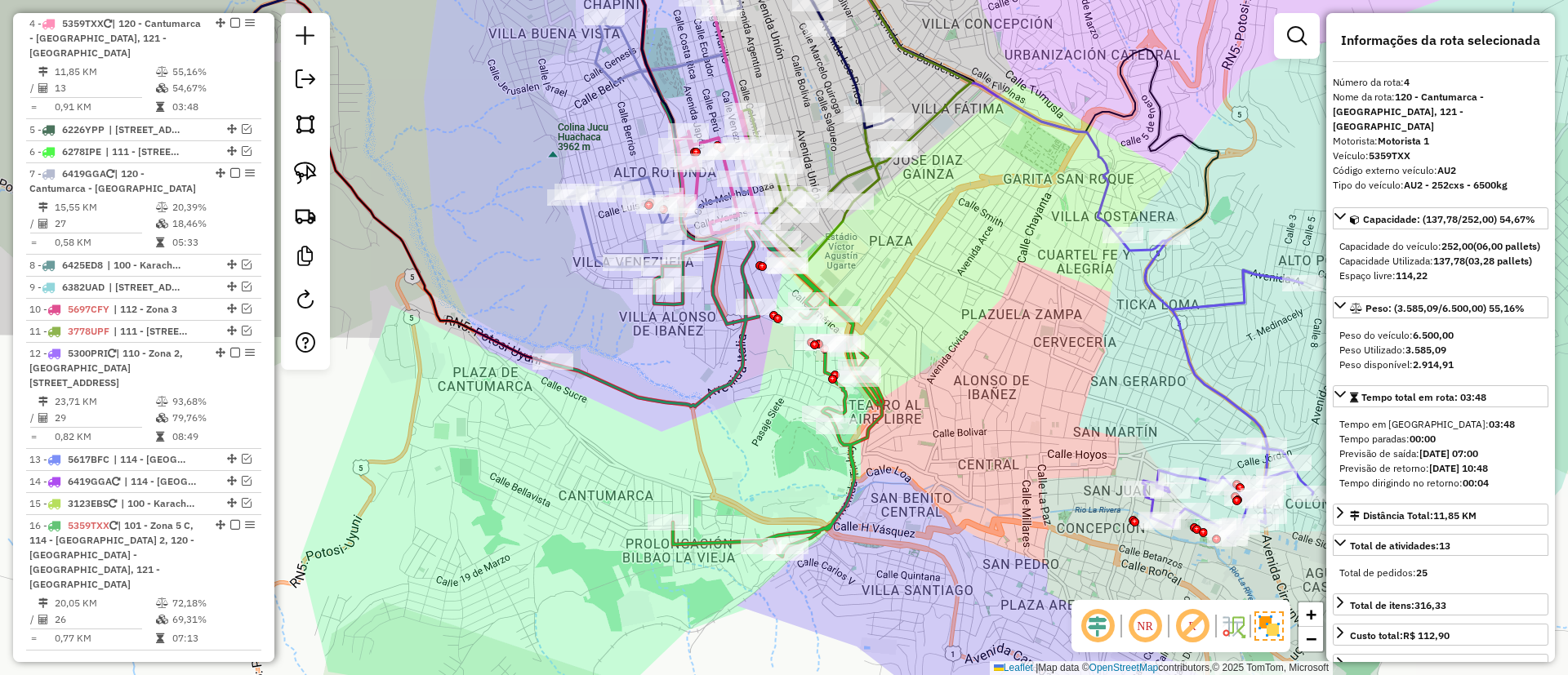
click at [854, 476] on icon at bounding box center [718, 390] width 332 height 333
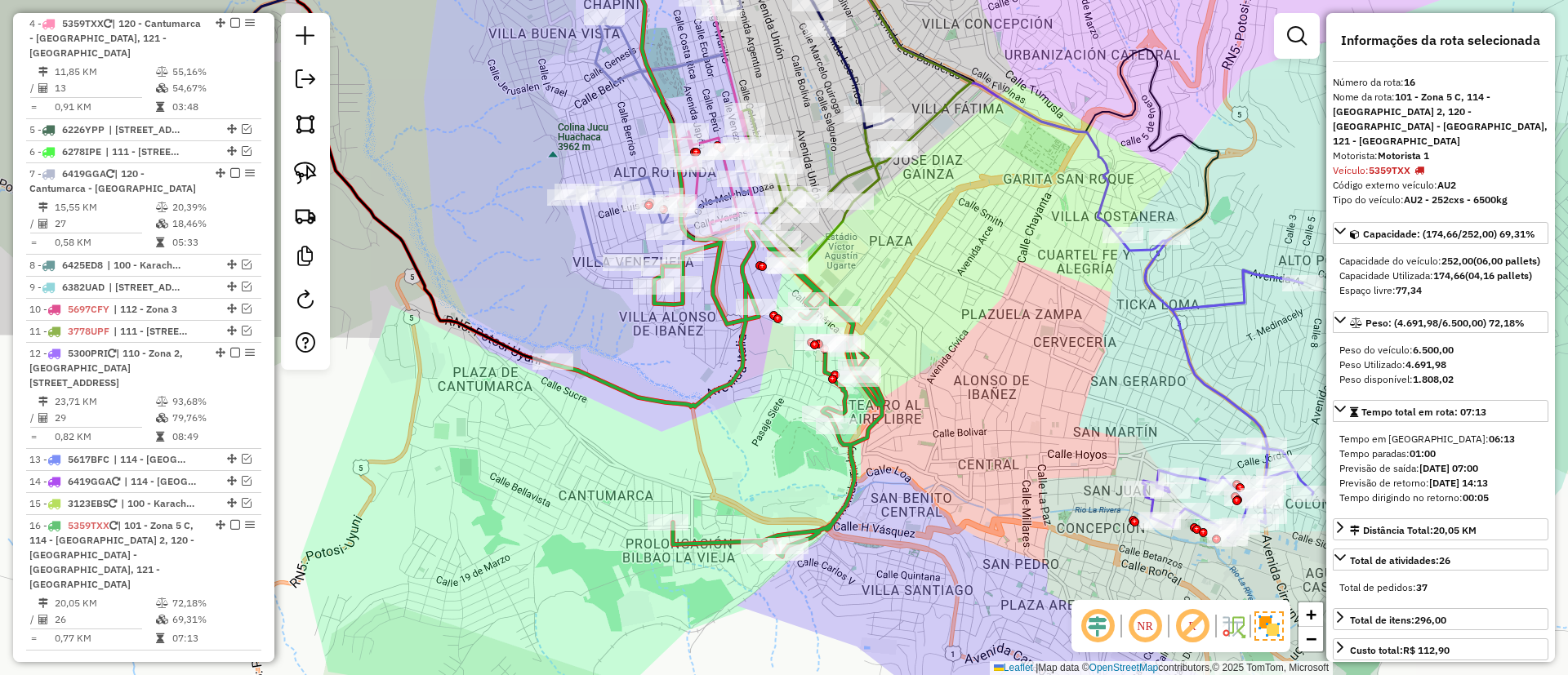
scroll to position [1173, 0]
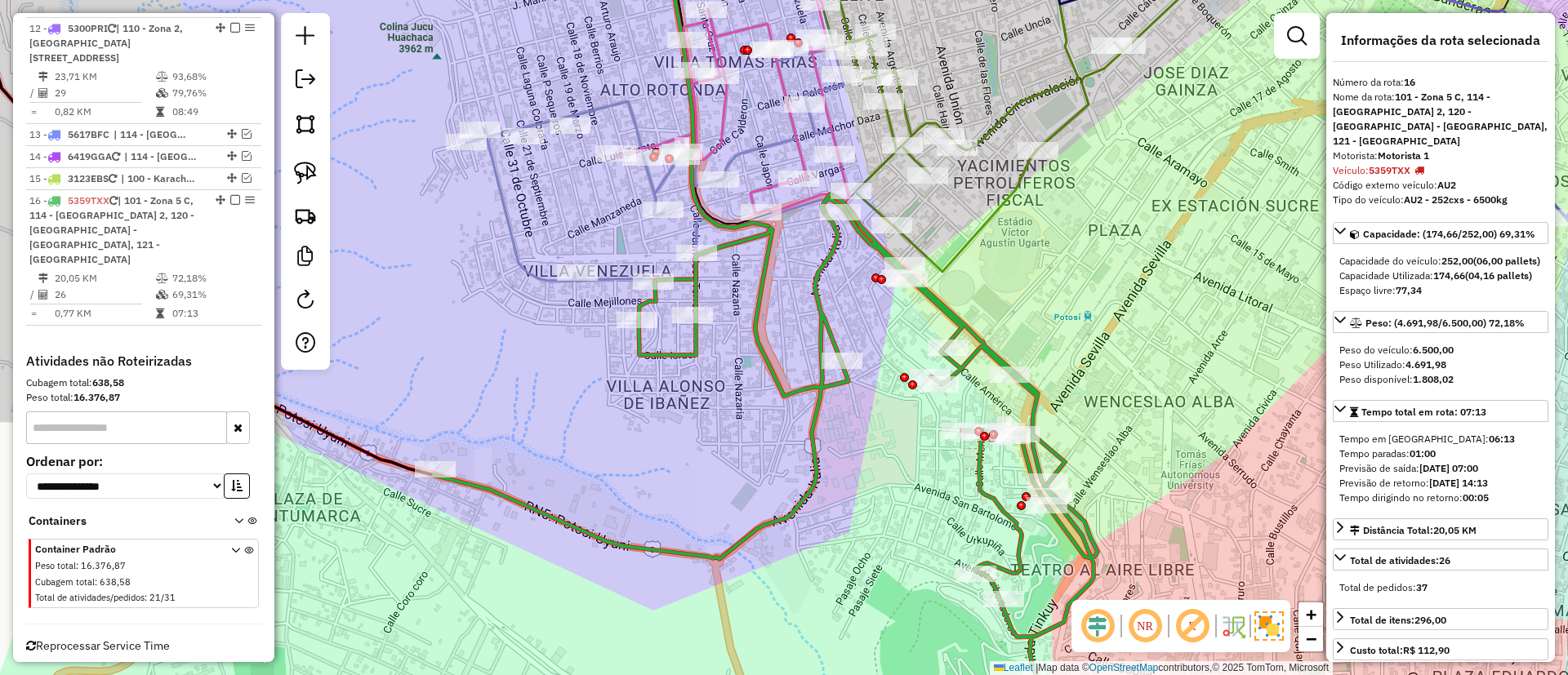
drag, startPoint x: 700, startPoint y: 352, endPoint x: 696, endPoint y: 378, distance: 26.3
click at [696, 378] on div "Janela de atendimento Grade de atendimento Capacidade Transportadoras Veículos …" at bounding box center [784, 338] width 1568 height 675
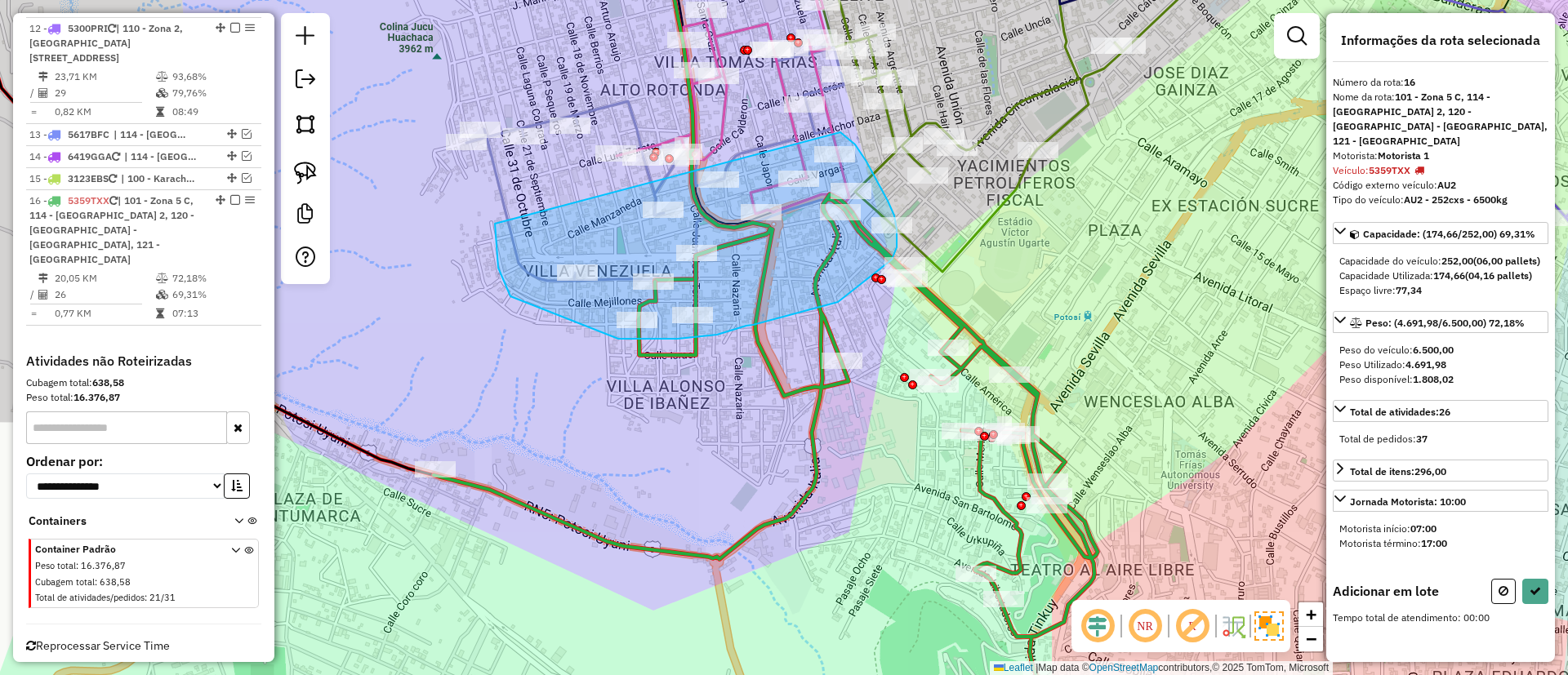
drag, startPoint x: 510, startPoint y: 296, endPoint x: 841, endPoint y: 132, distance: 369.4
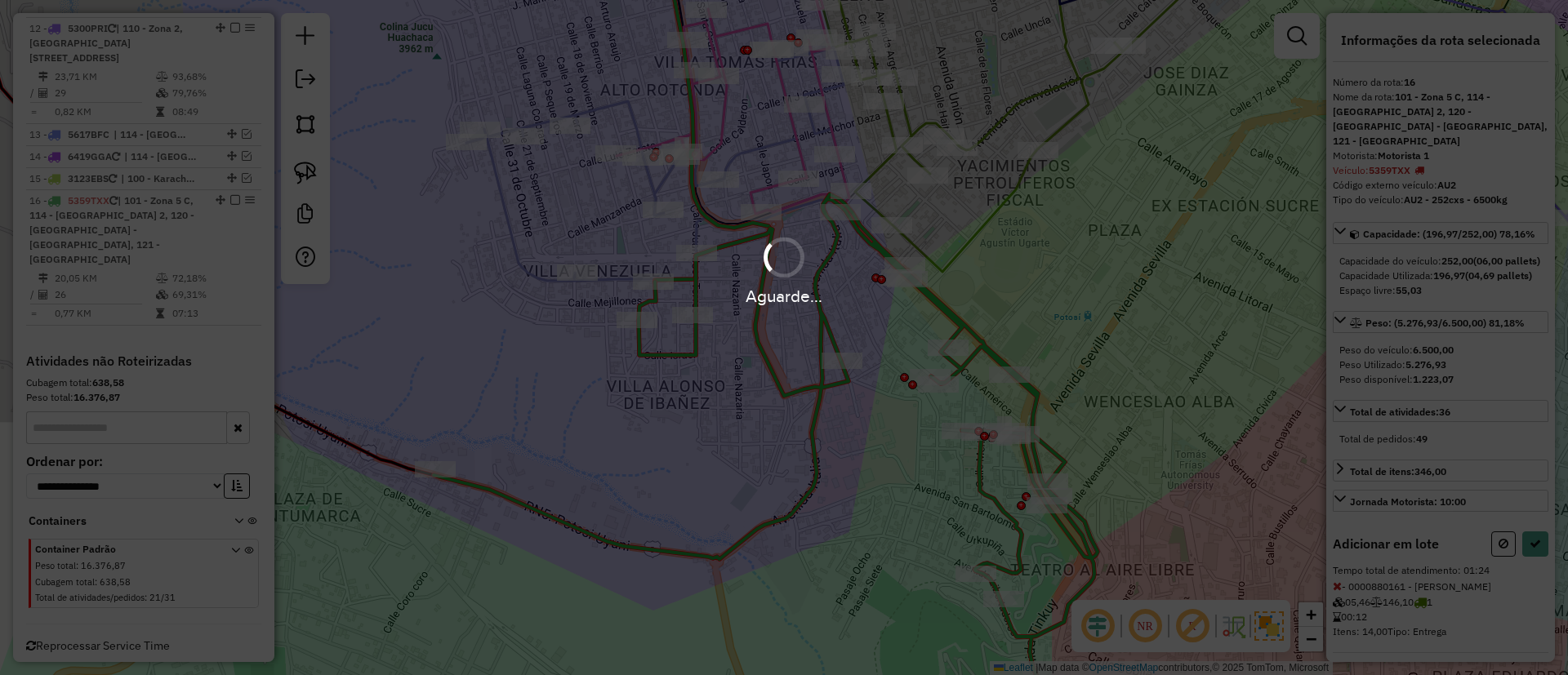
select select "**********"
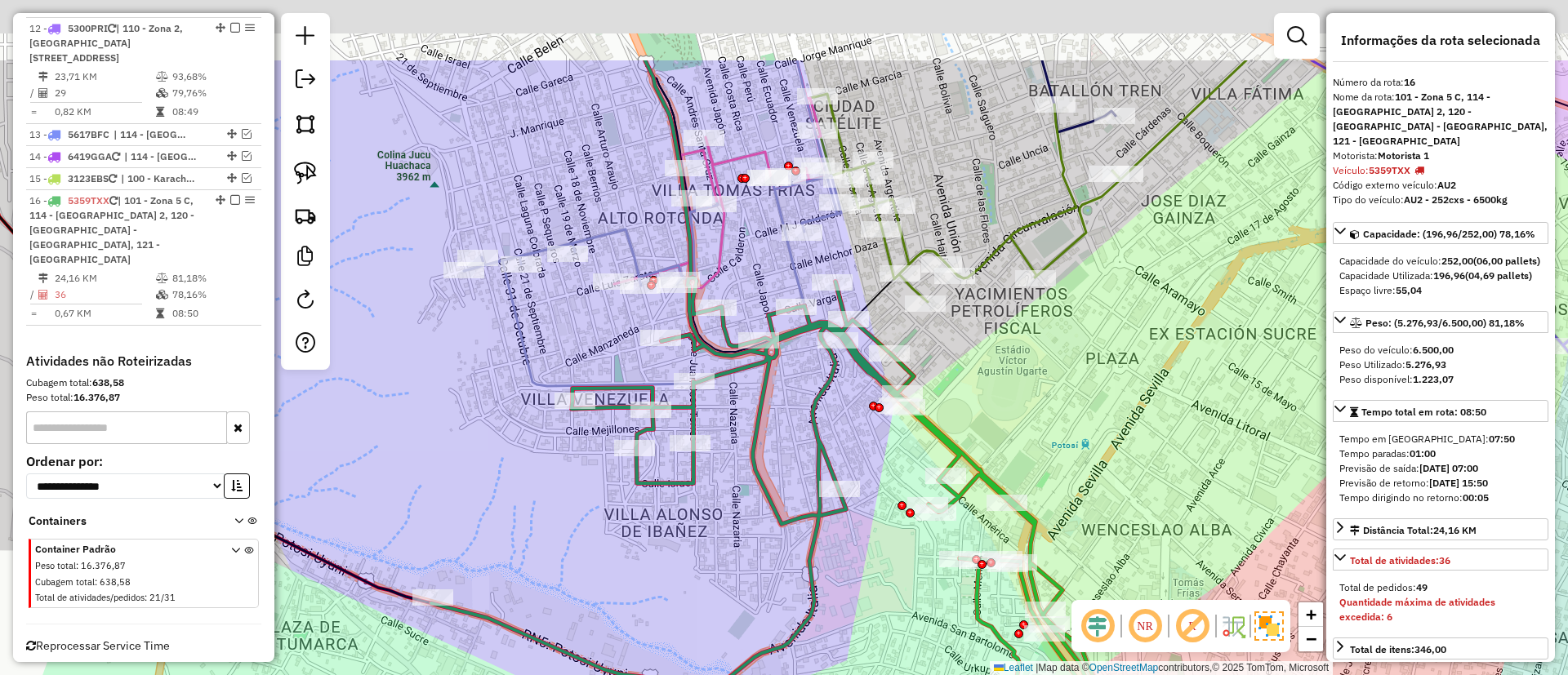
click at [422, 451] on div "Janela de atendimento Grade de atendimento Capacidade Transportadoras Veículos …" at bounding box center [784, 338] width 1568 height 675
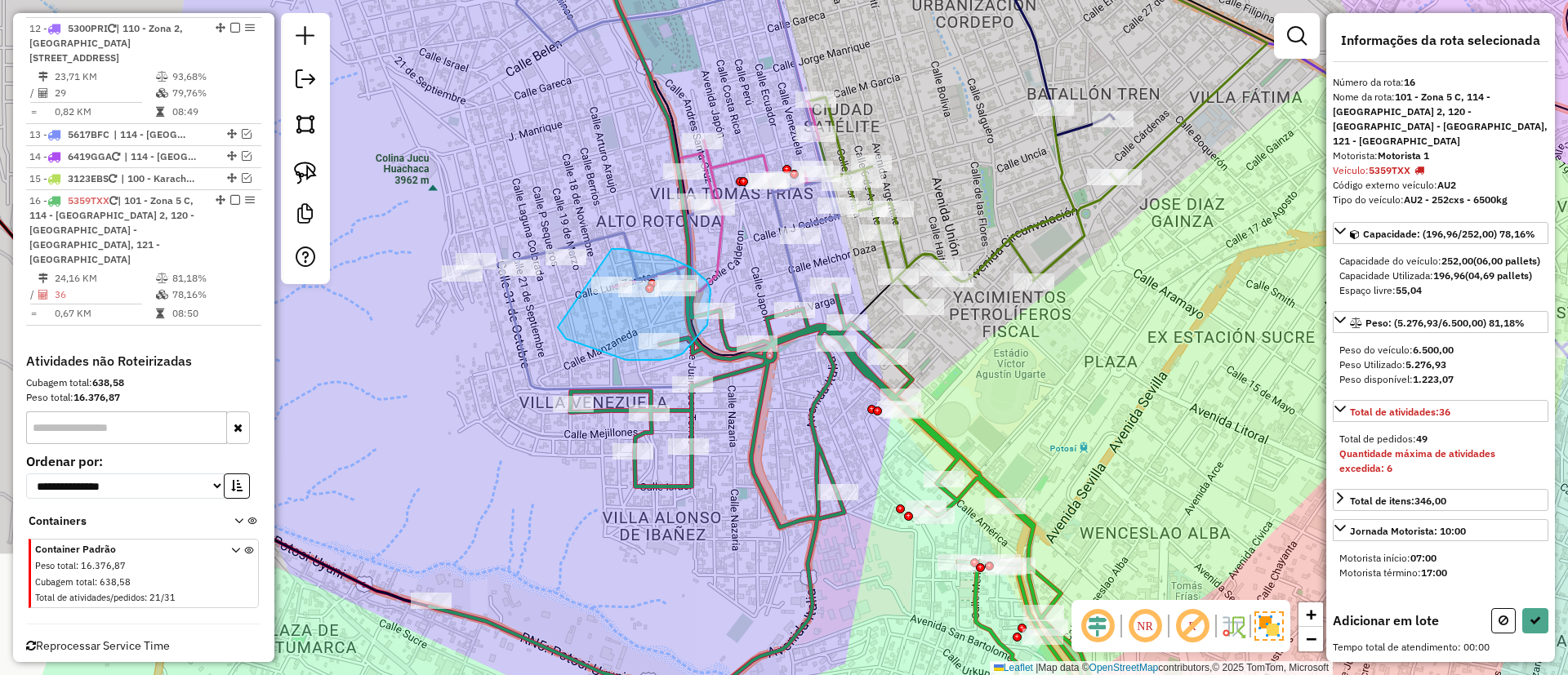
drag, startPoint x: 639, startPoint y: 360, endPoint x: 611, endPoint y: 249, distance: 114.5
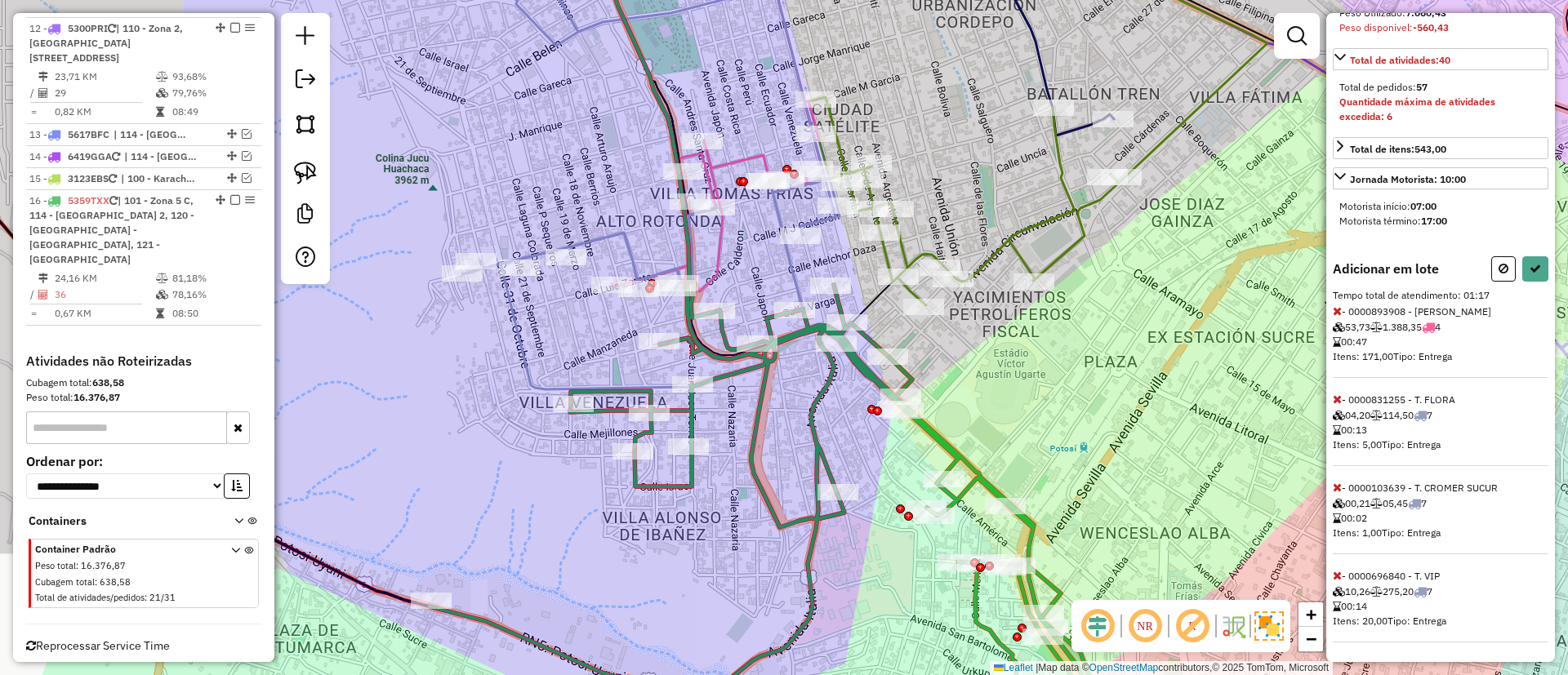
scroll to position [381, 0]
click at [1340, 314] on icon at bounding box center [1338, 312] width 9 height 12
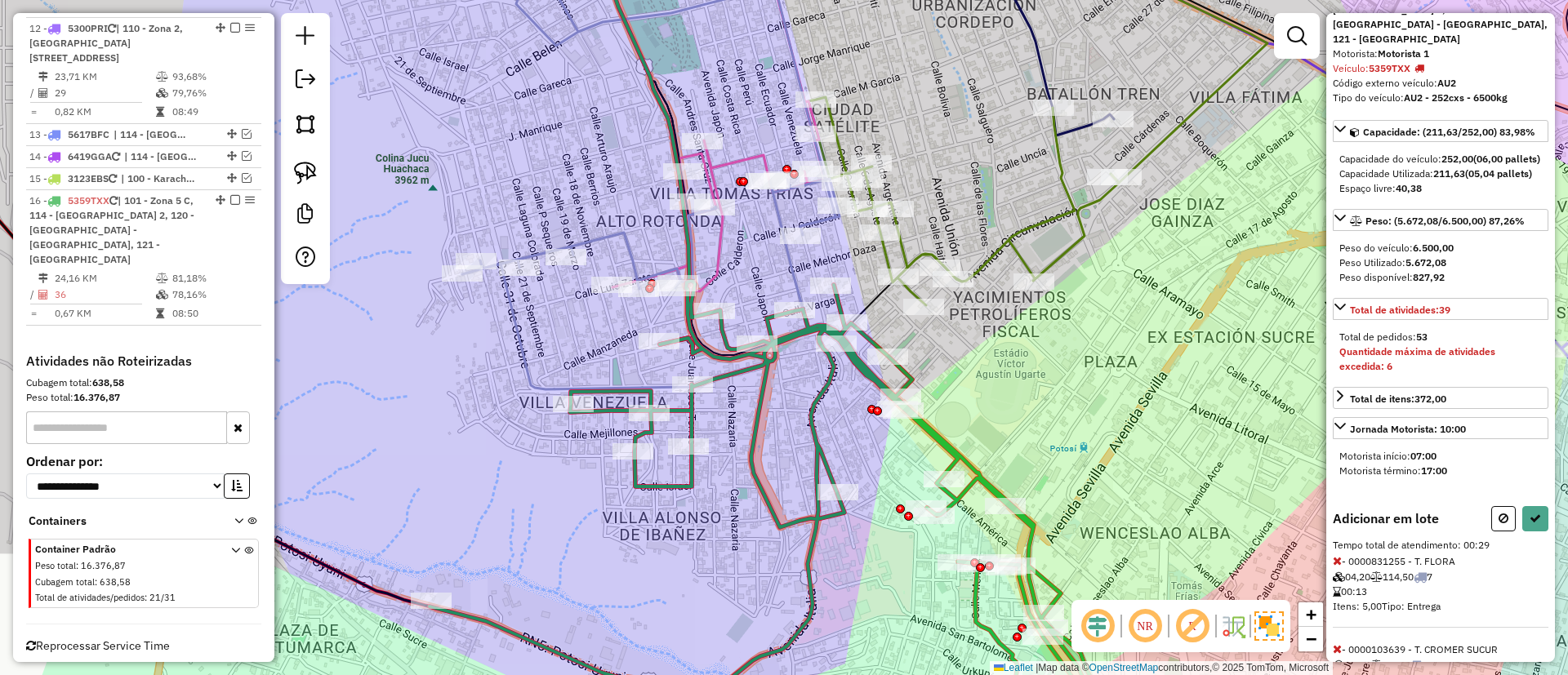
scroll to position [33, 0]
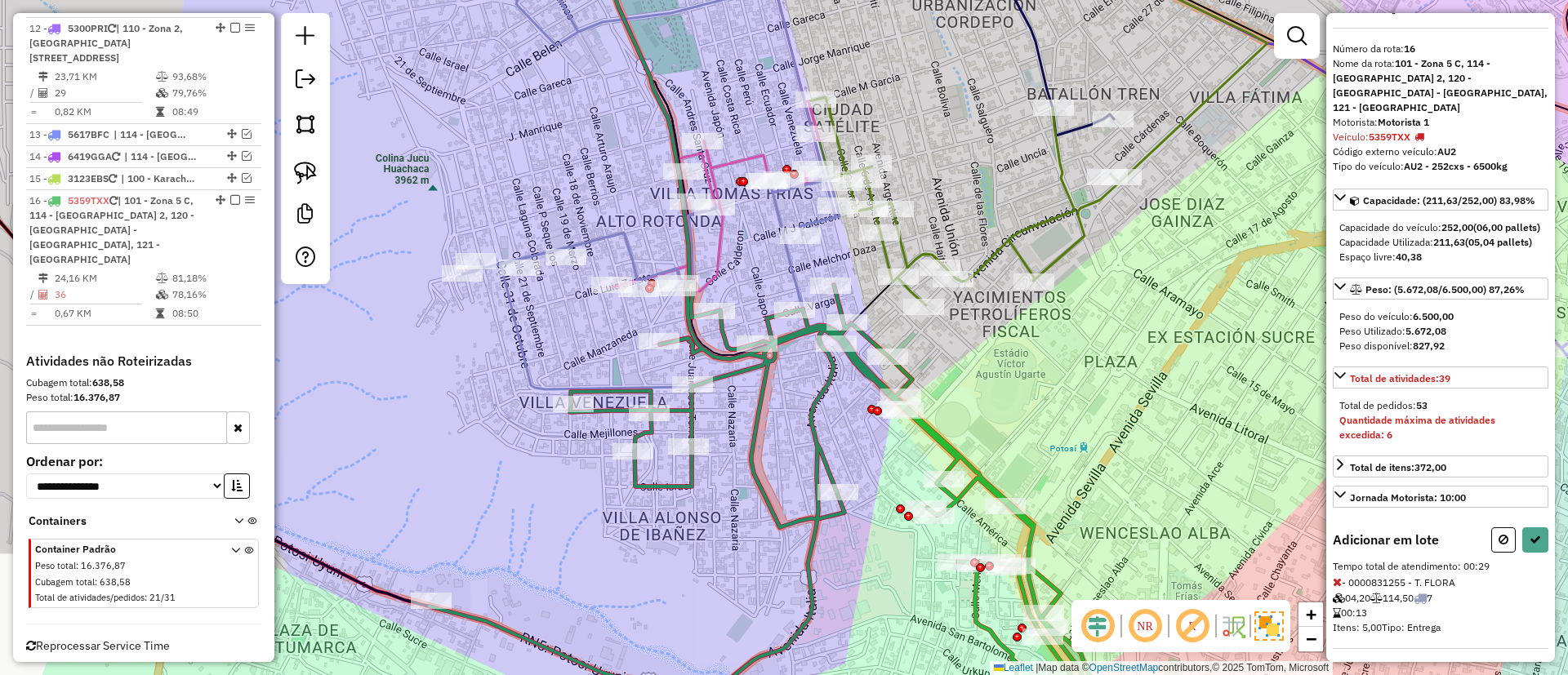
select select "**********"
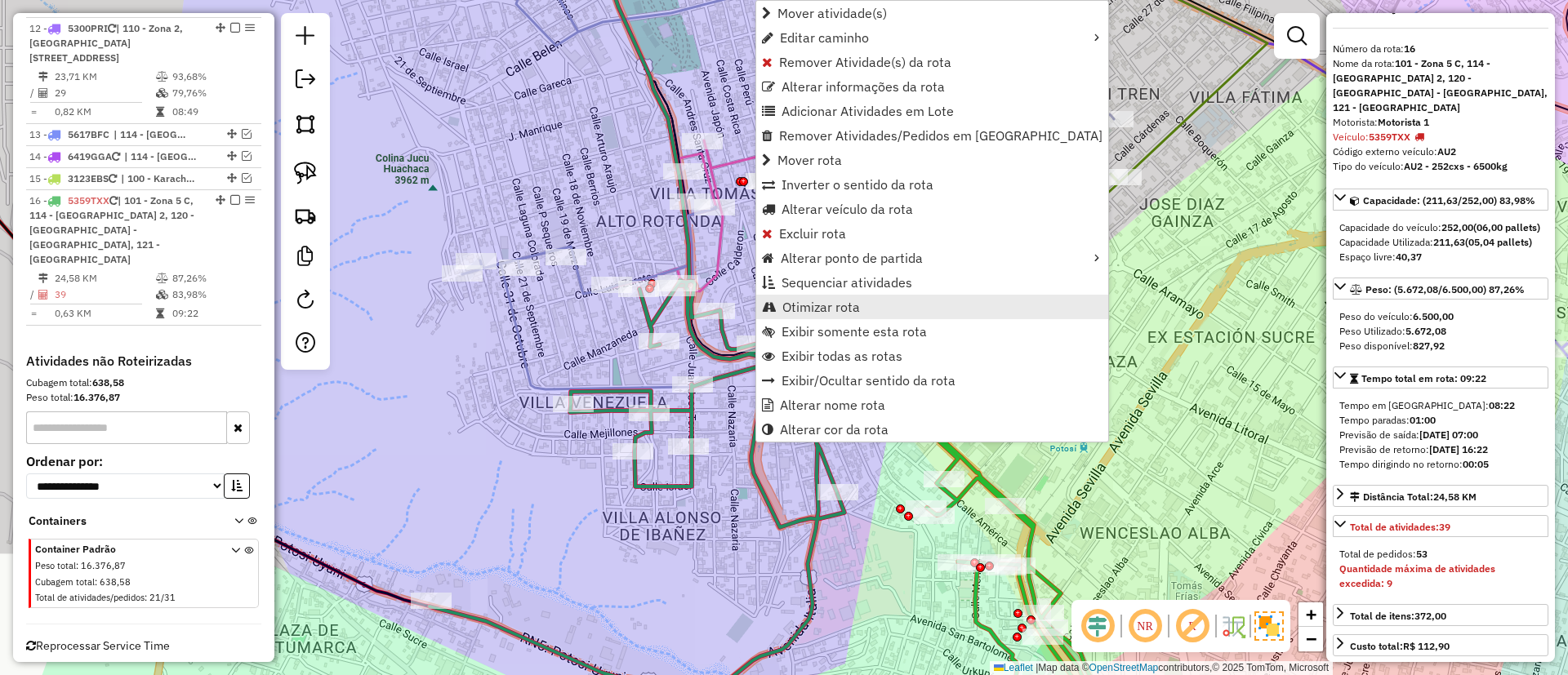
click at [800, 301] on span "Otimizar rota" at bounding box center [821, 307] width 78 height 13
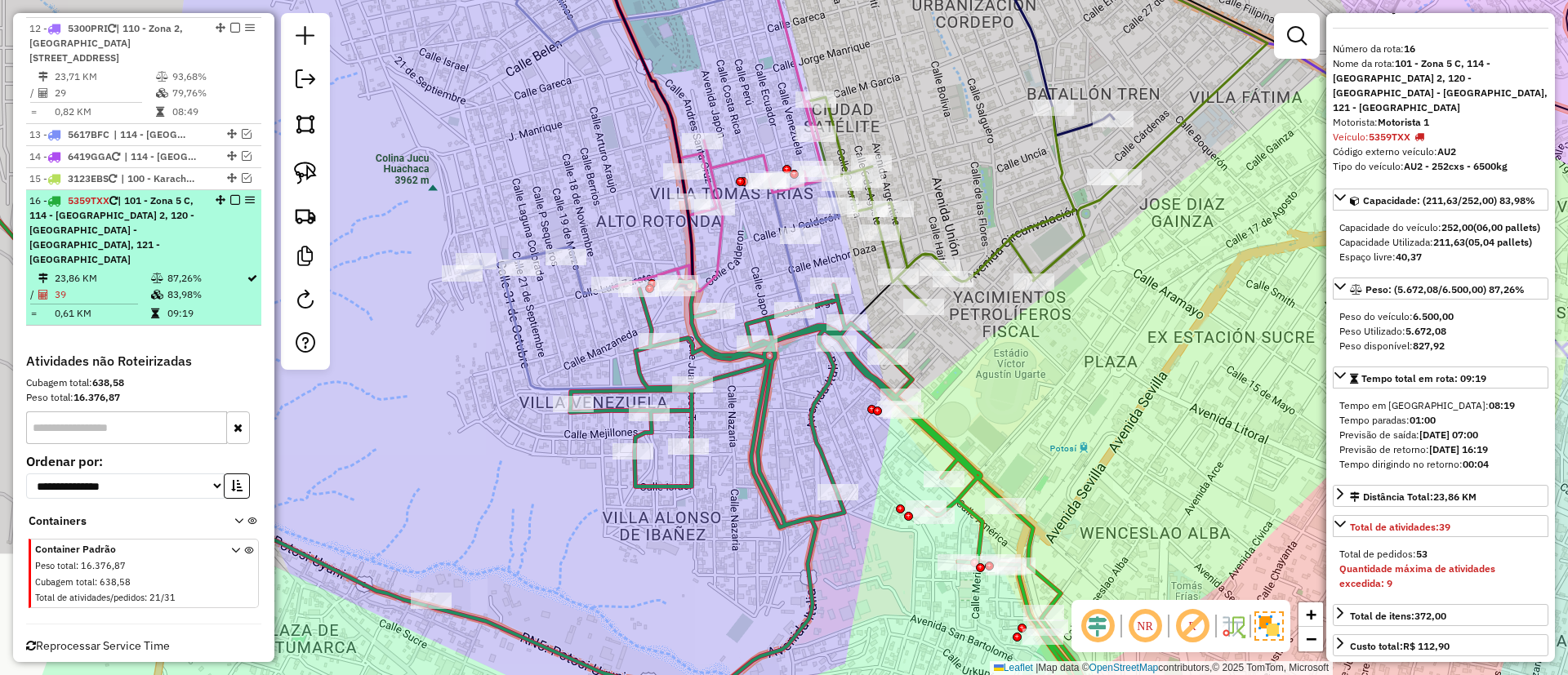
click at [230, 195] on em at bounding box center [235, 200] width 10 height 10
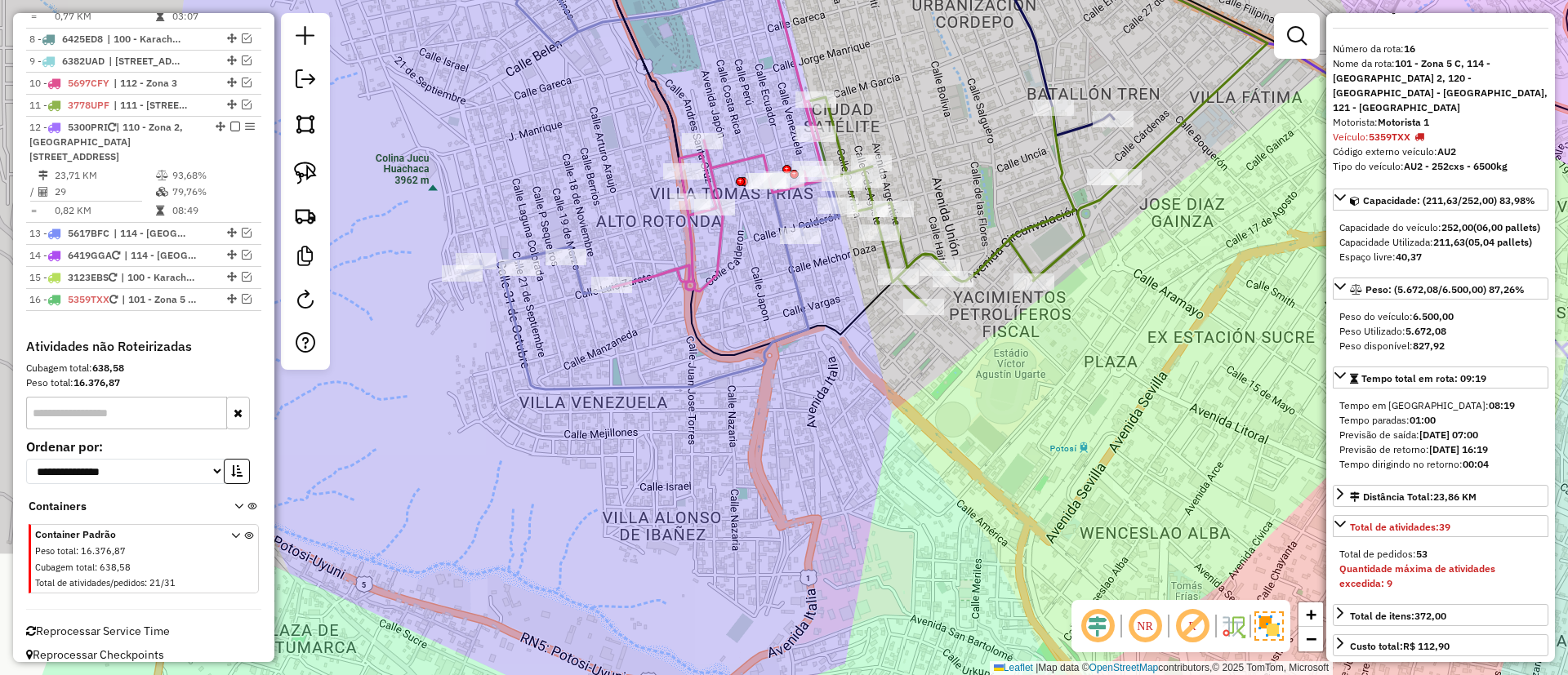
click at [784, 572] on div "Janela de atendimento Grade de atendimento Capacidade Transportadoras Veículos …" at bounding box center [784, 338] width 1568 height 675
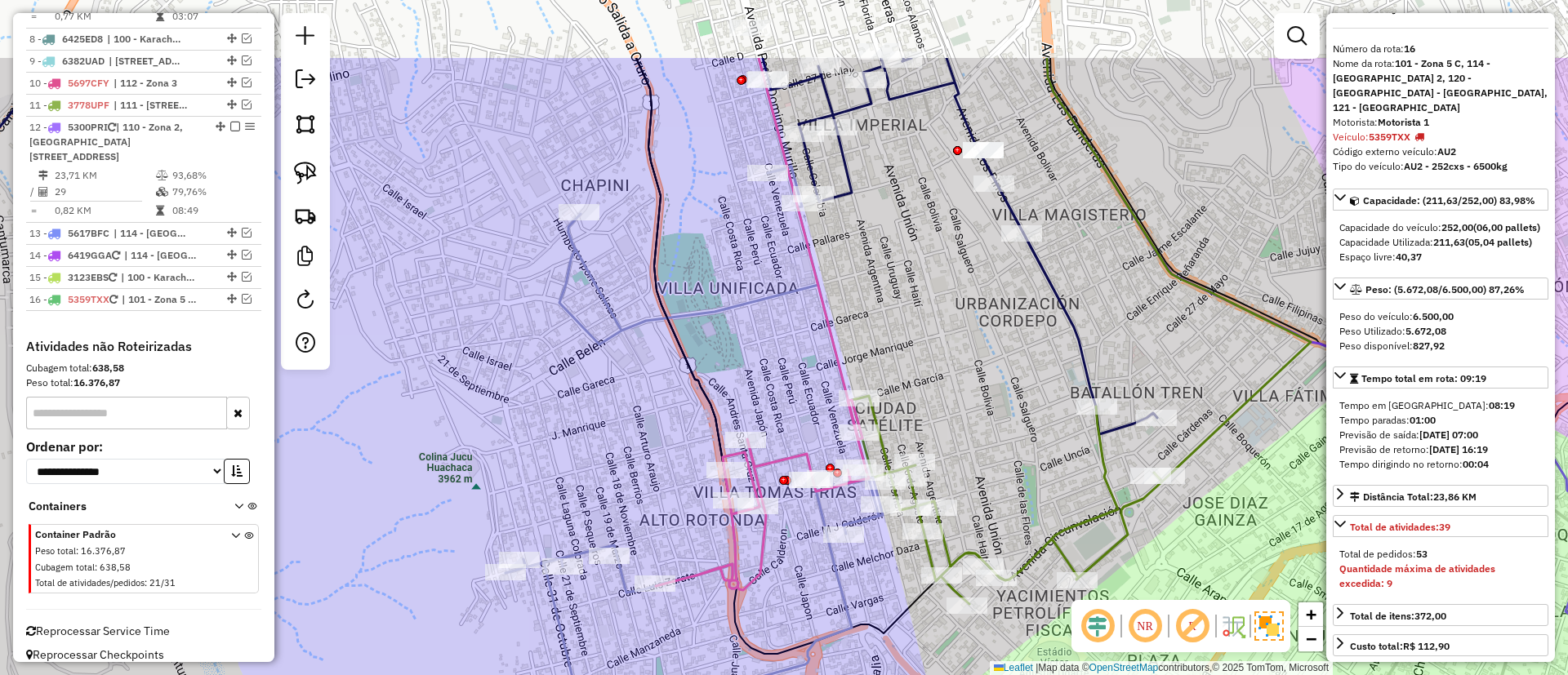
drag, startPoint x: 744, startPoint y: 331, endPoint x: 739, endPoint y: 353, distance: 22.6
click at [739, 353] on div "Janela de atendimento Grade de atendimento Capacidade Transportadoras Veículos …" at bounding box center [784, 338] width 1568 height 675
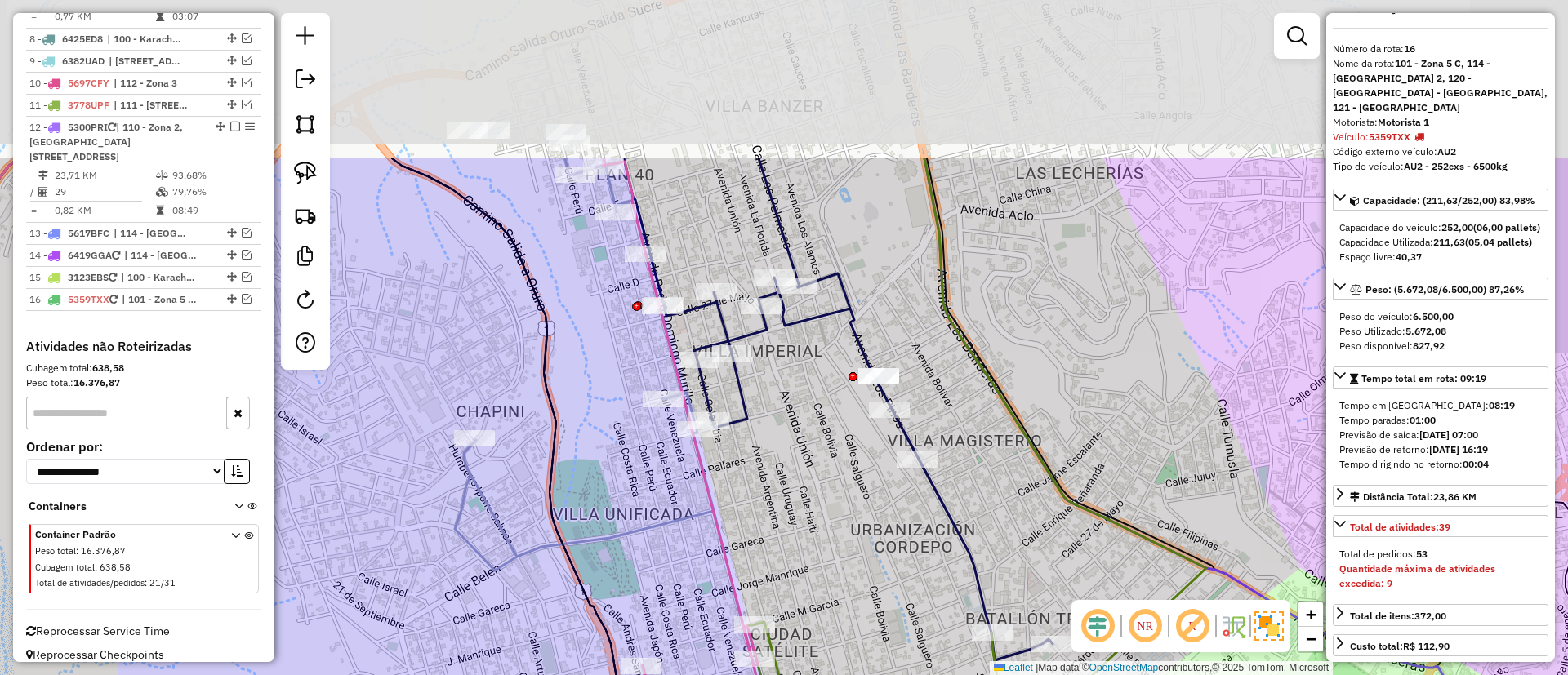
click at [915, 531] on div "Janela de atendimento Grade de atendimento Capacidade Transportadoras Veículos …" at bounding box center [784, 338] width 1568 height 675
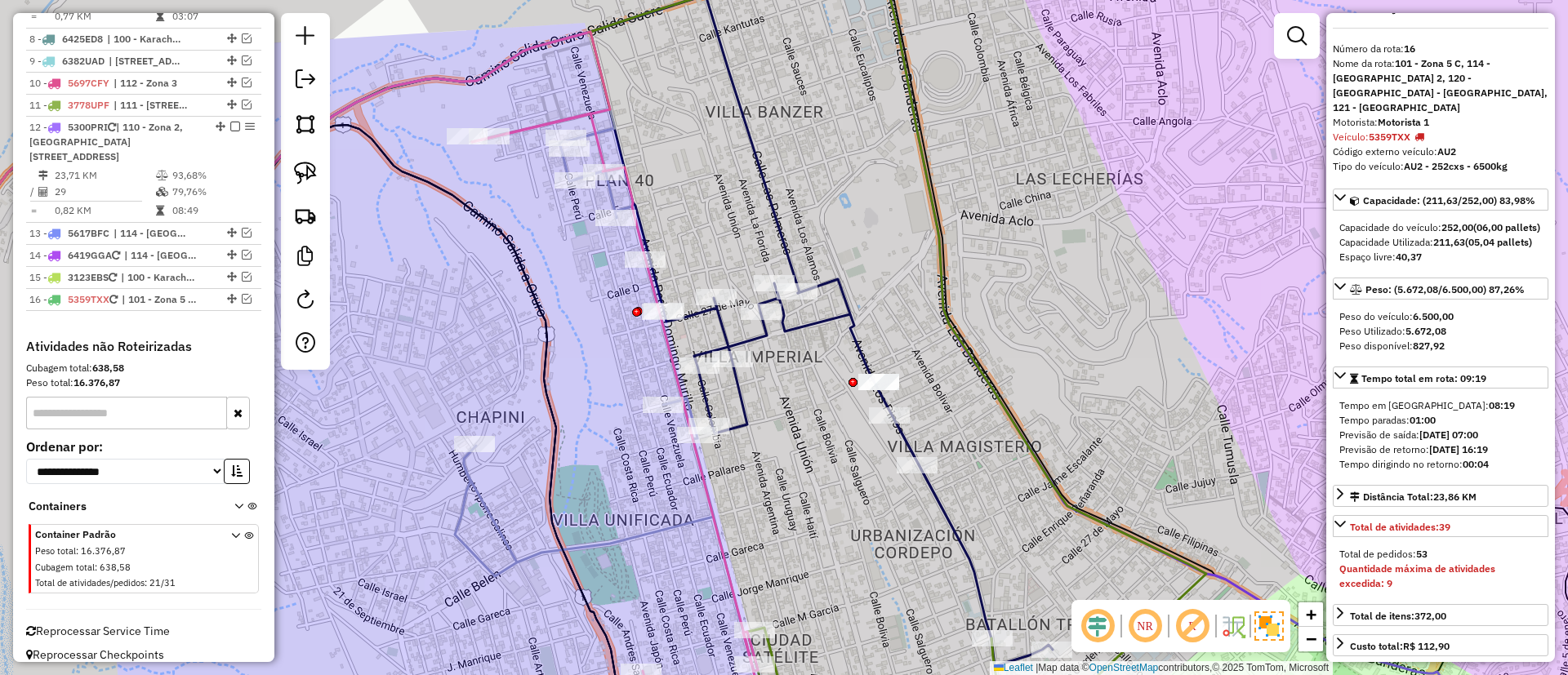
click at [846, 288] on icon at bounding box center [448, 348] width 1210 height 634
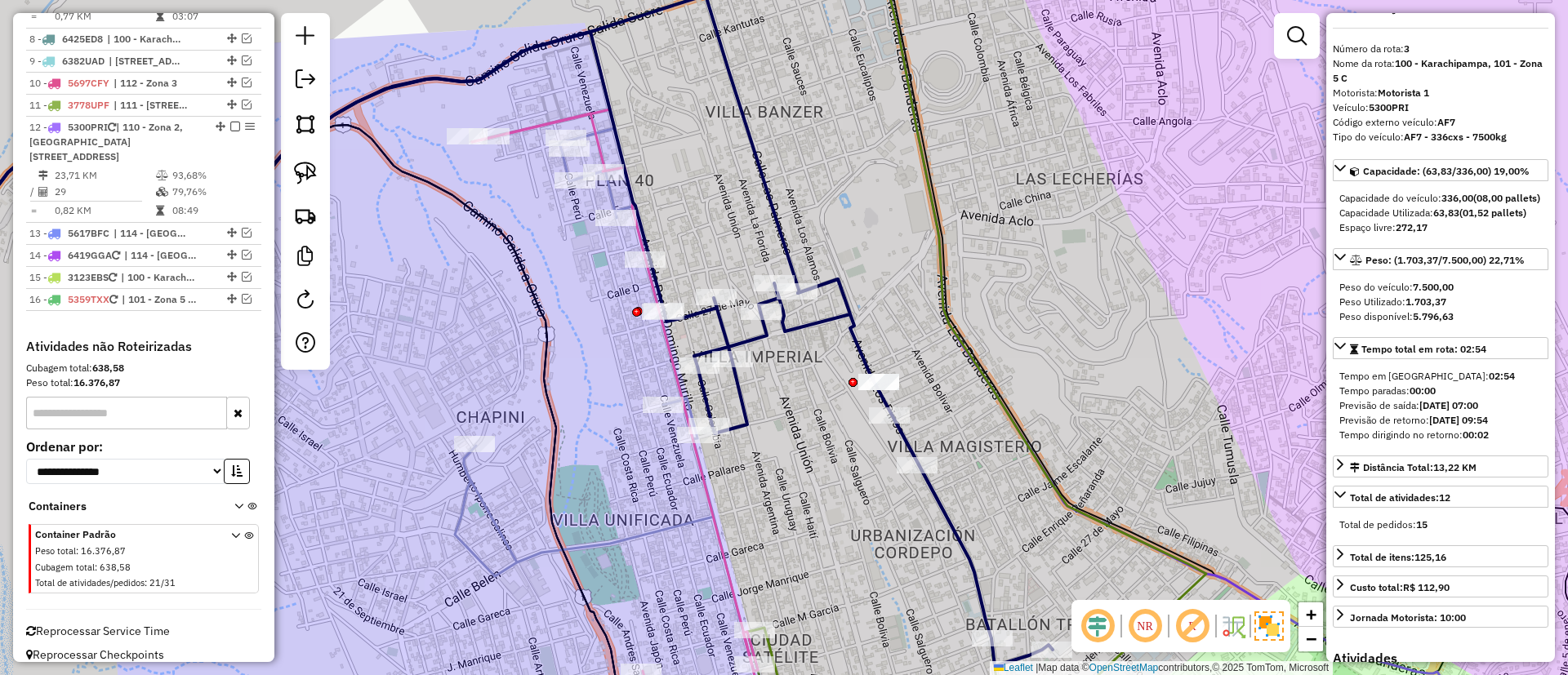
scroll to position [757, 0]
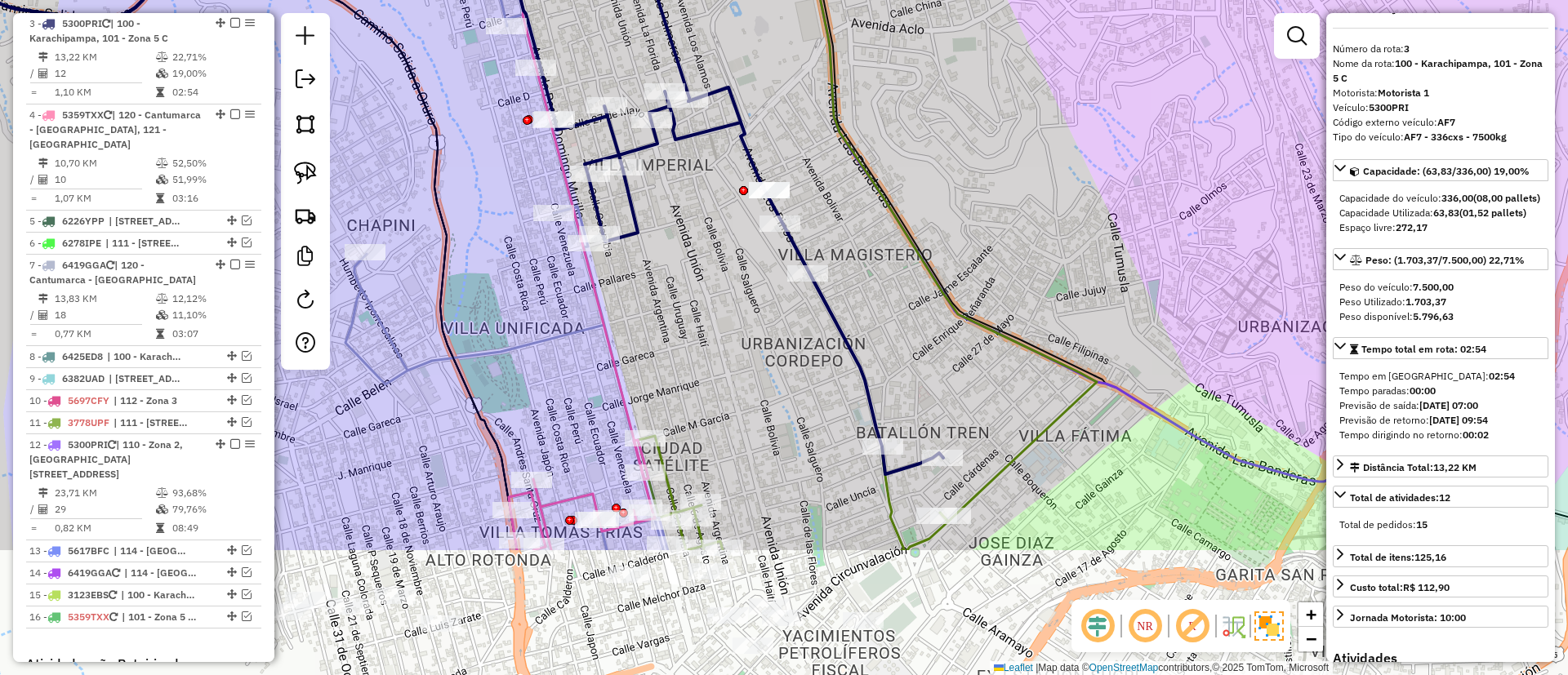
drag, startPoint x: 875, startPoint y: 304, endPoint x: 765, endPoint y: 112, distance: 221.3
click at [765, 112] on div "Janela de atendimento Grade de atendimento Capacidade Transportadoras Veículos …" at bounding box center [784, 338] width 1568 height 675
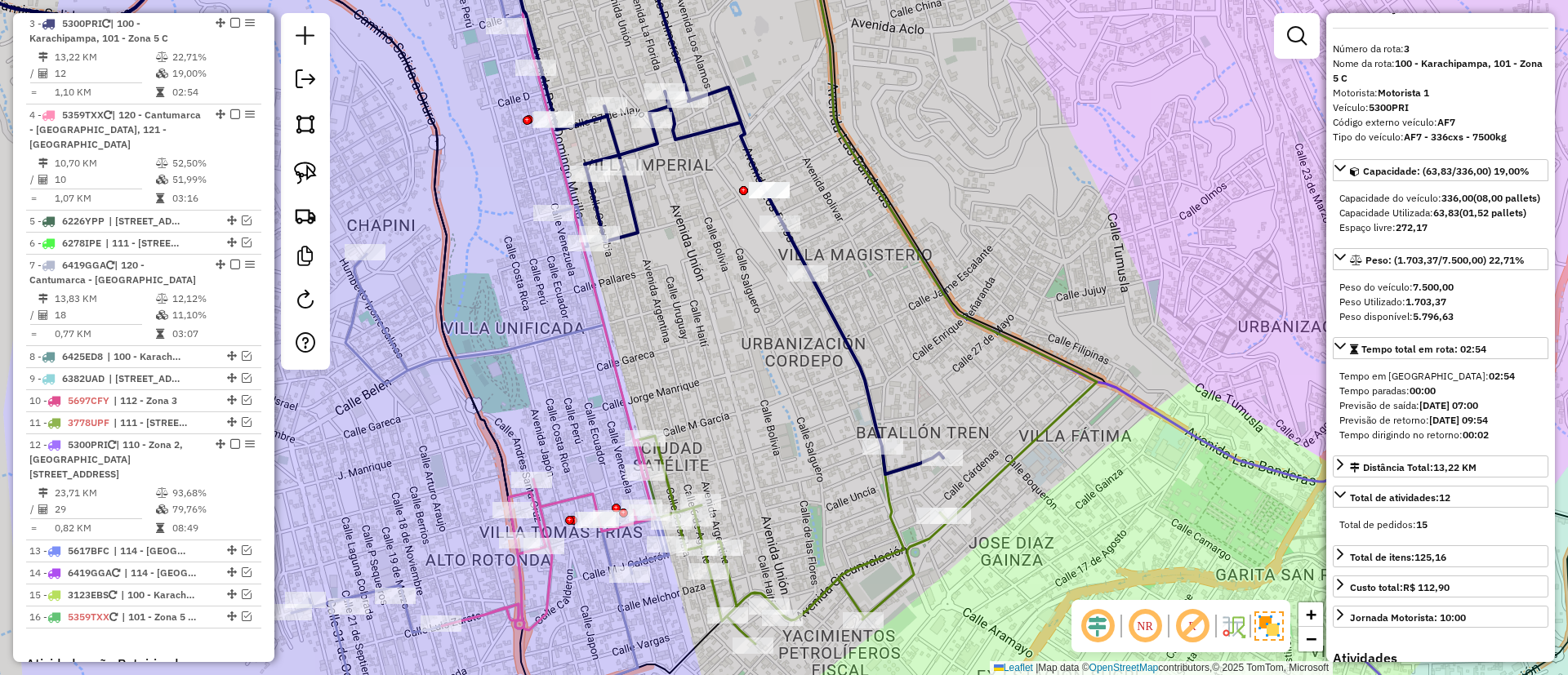
drag, startPoint x: 869, startPoint y: 268, endPoint x: 817, endPoint y: 126, distance: 151.2
click at [817, 126] on div "Janela de atendimento Grade de atendimento Capacidade Transportadoras Veículos …" at bounding box center [784, 338] width 1568 height 675
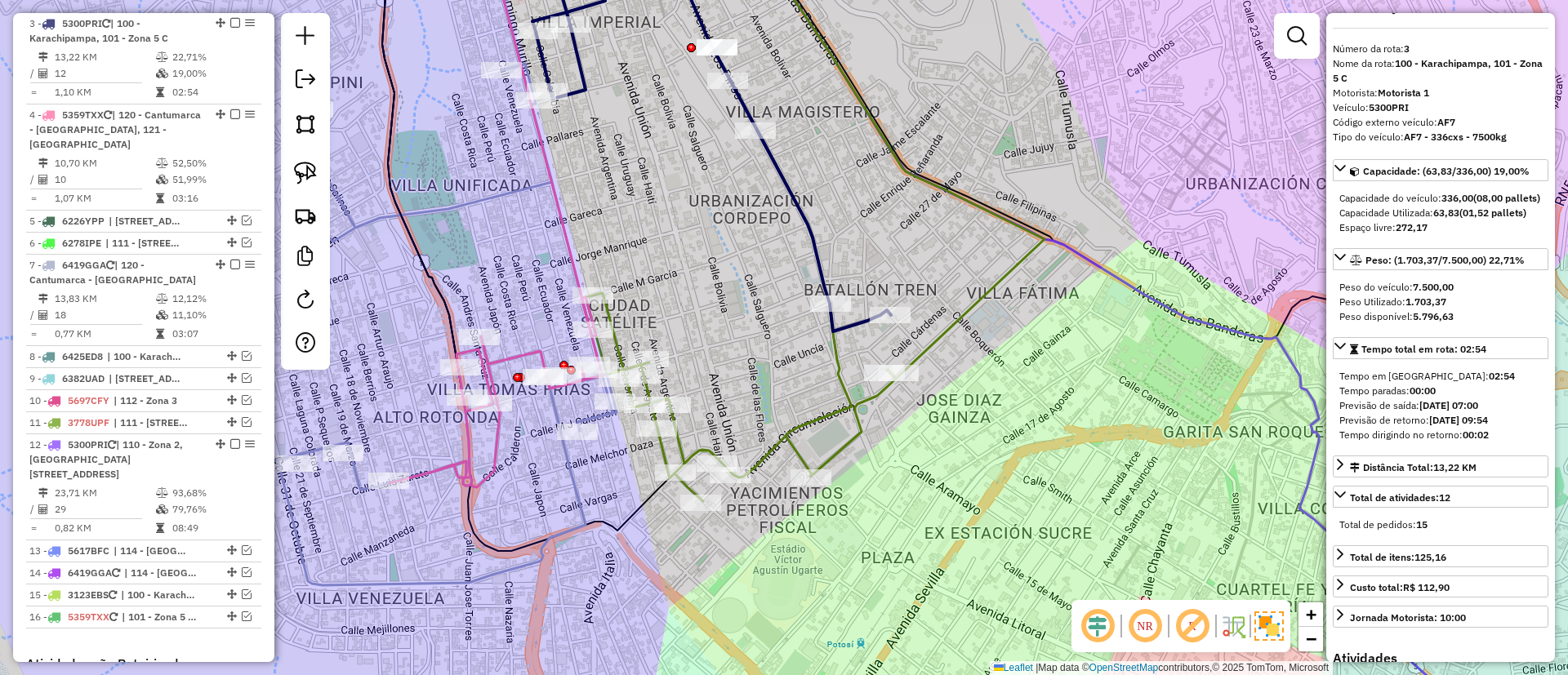
click at [836, 412] on icon at bounding box center [741, 397] width 310 height 209
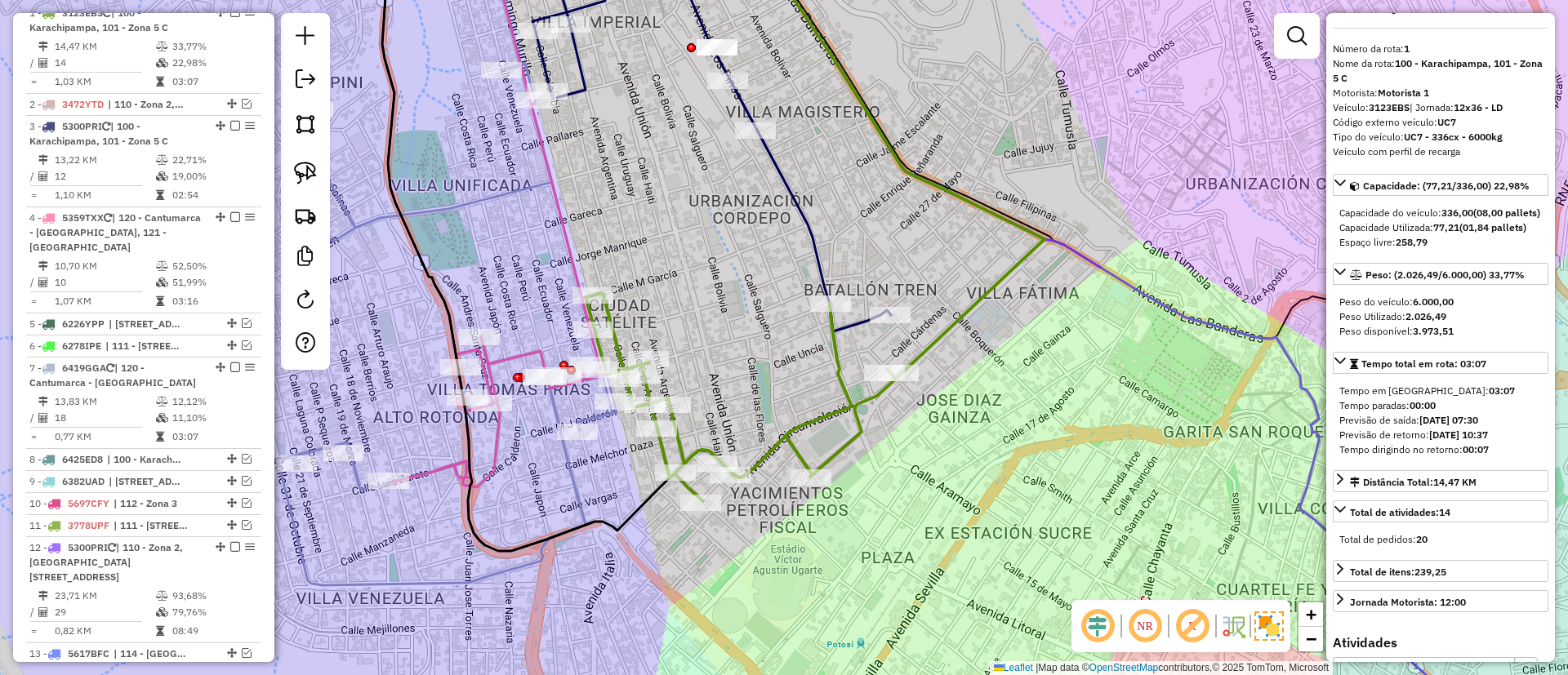
scroll to position [643, 0]
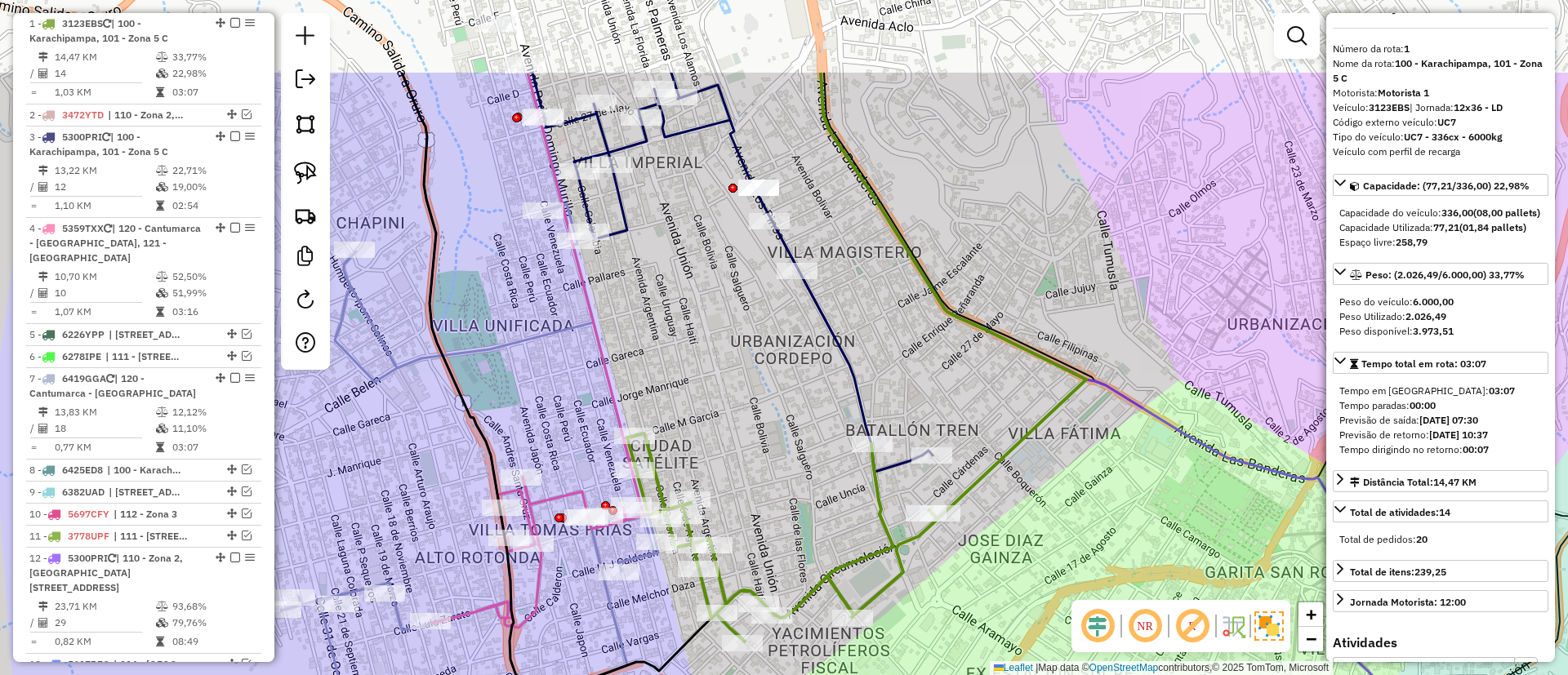
drag, startPoint x: 795, startPoint y: 385, endPoint x: 836, endPoint y: 497, distance: 119.3
click at [836, 497] on div "Janela de atendimento Grade de atendimento Capacidade Transportadoras Veículos …" at bounding box center [784, 338] width 1568 height 675
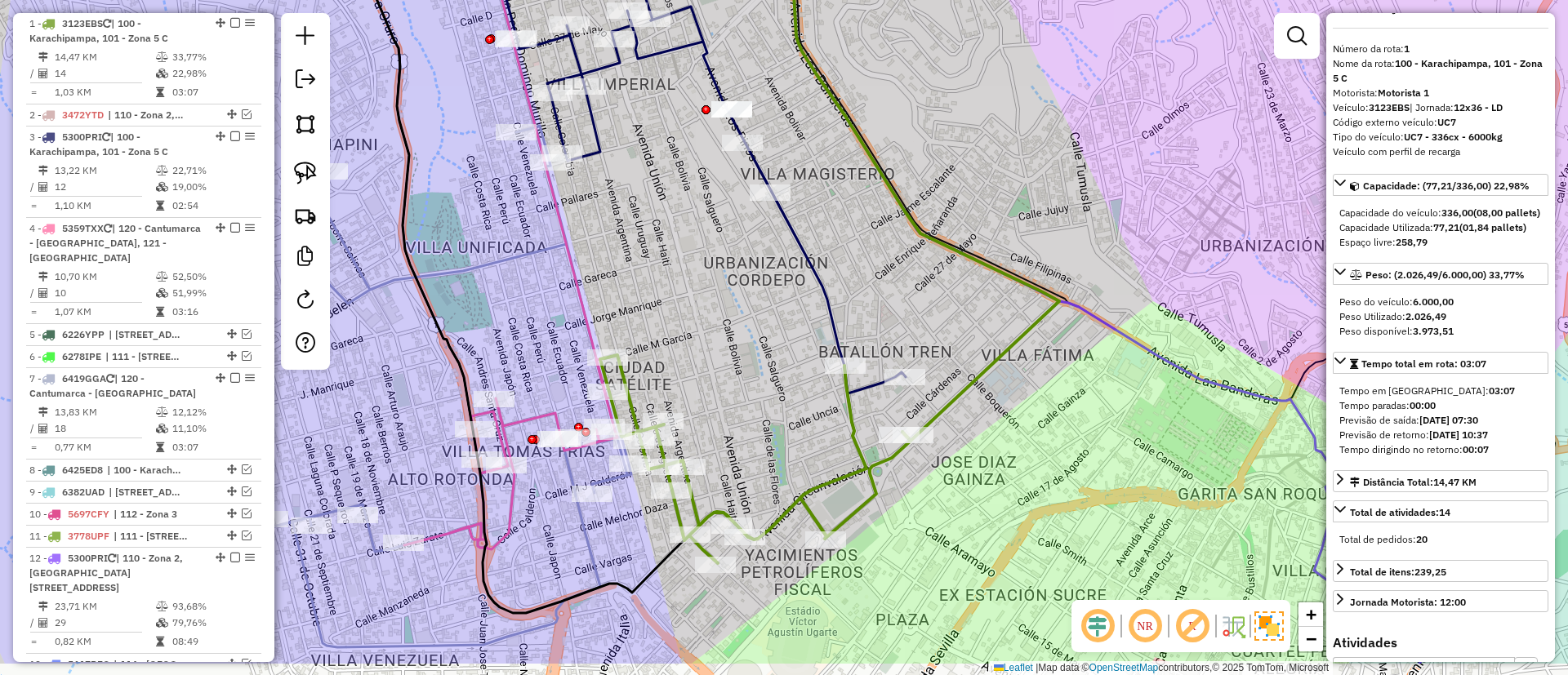
drag, startPoint x: 777, startPoint y: 393, endPoint x: 772, endPoint y: 376, distance: 17.7
click at [773, 377] on div "Janela de atendimento Grade de atendimento Capacidade Transportadoras Veículos …" at bounding box center [784, 338] width 1568 height 675
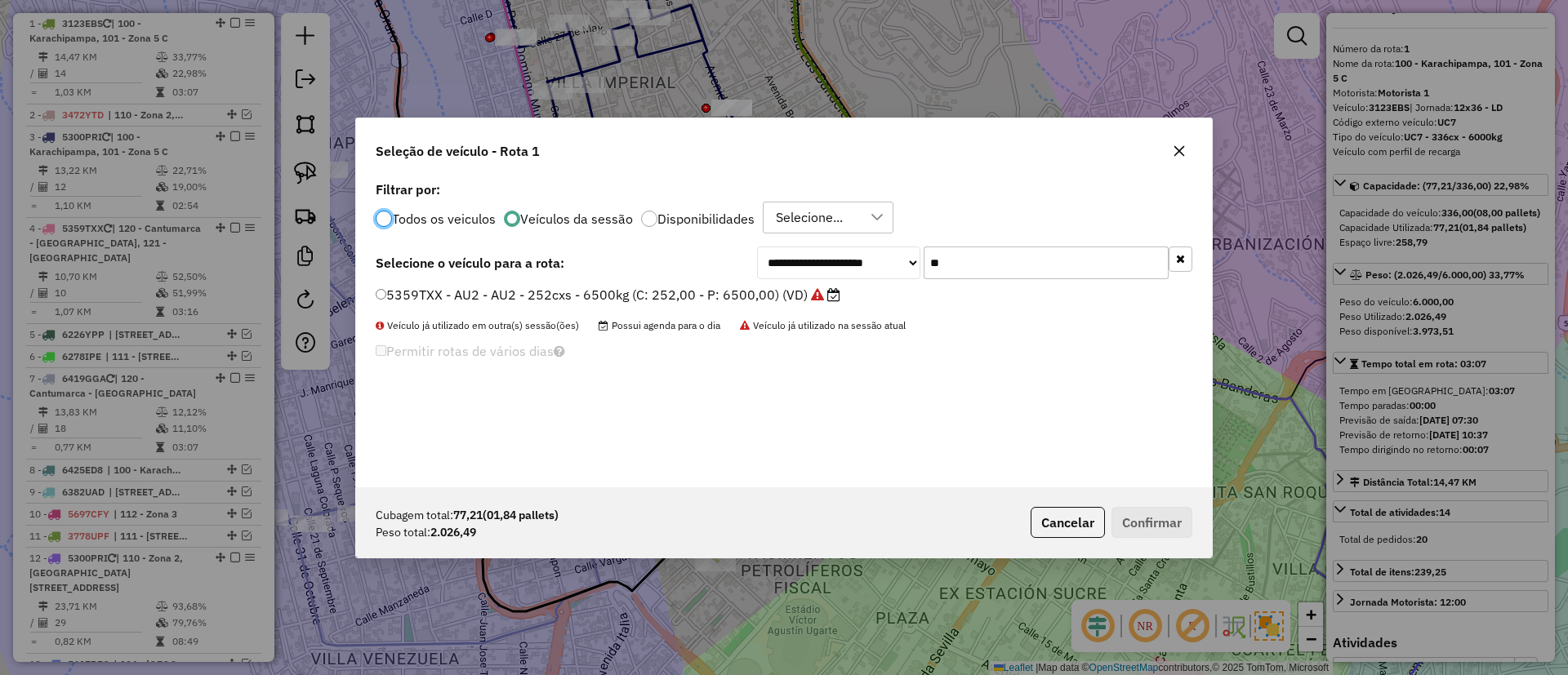
scroll to position [9, 5]
click at [1190, 258] on button "button" at bounding box center [1181, 259] width 23 height 25
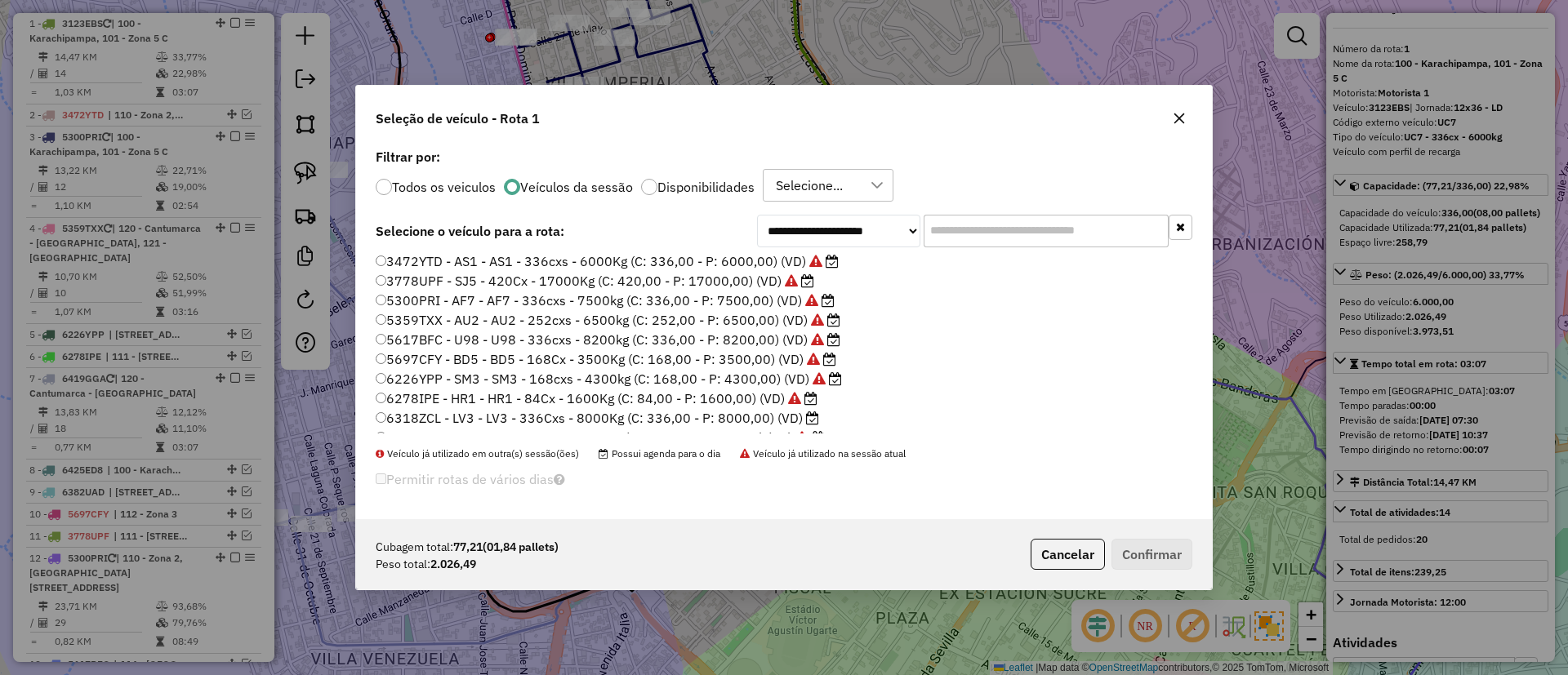
scroll to position [0, 0]
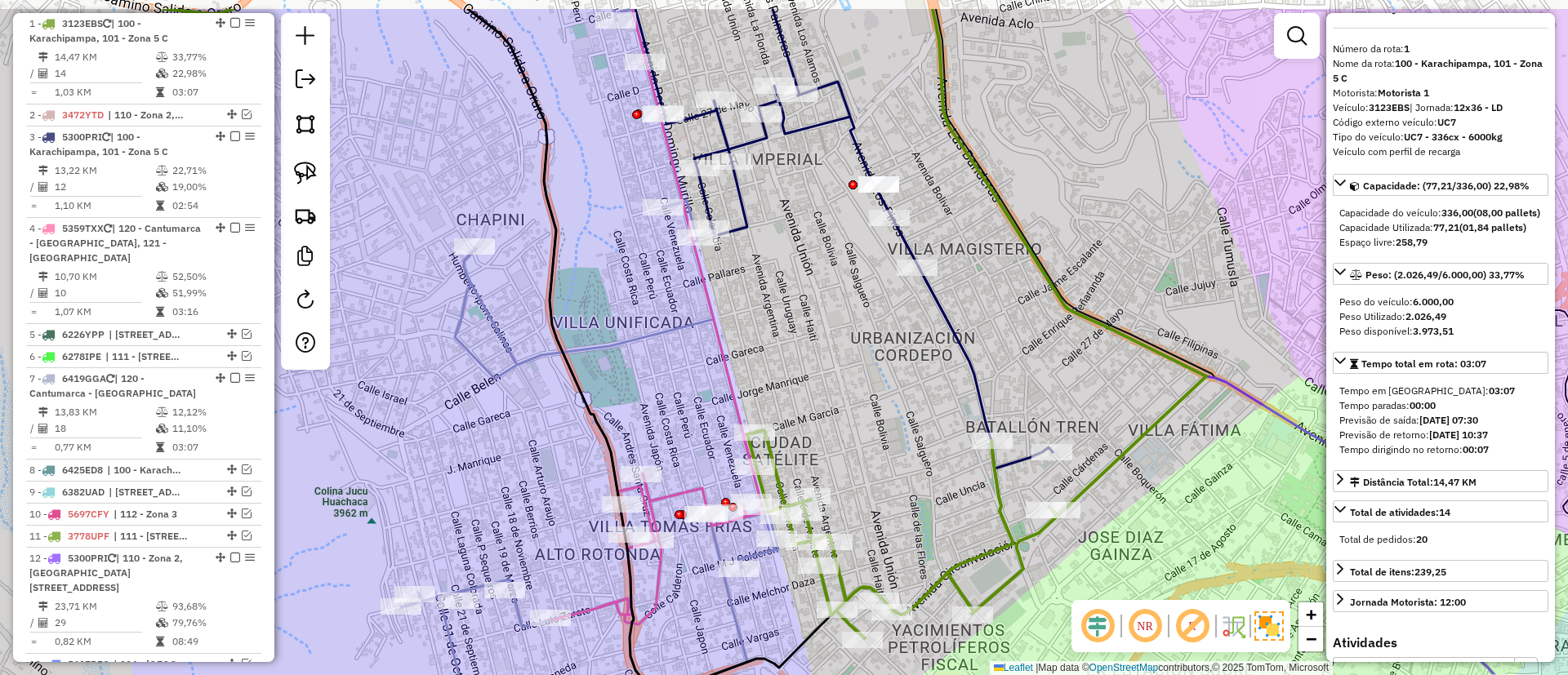
drag, startPoint x: 809, startPoint y: 353, endPoint x: 883, endPoint y: 361, distance: 74.4
click at [883, 361] on div "Janela de atendimento Grade de atendimento Capacidade Transportadoras Veículos …" at bounding box center [784, 338] width 1568 height 675
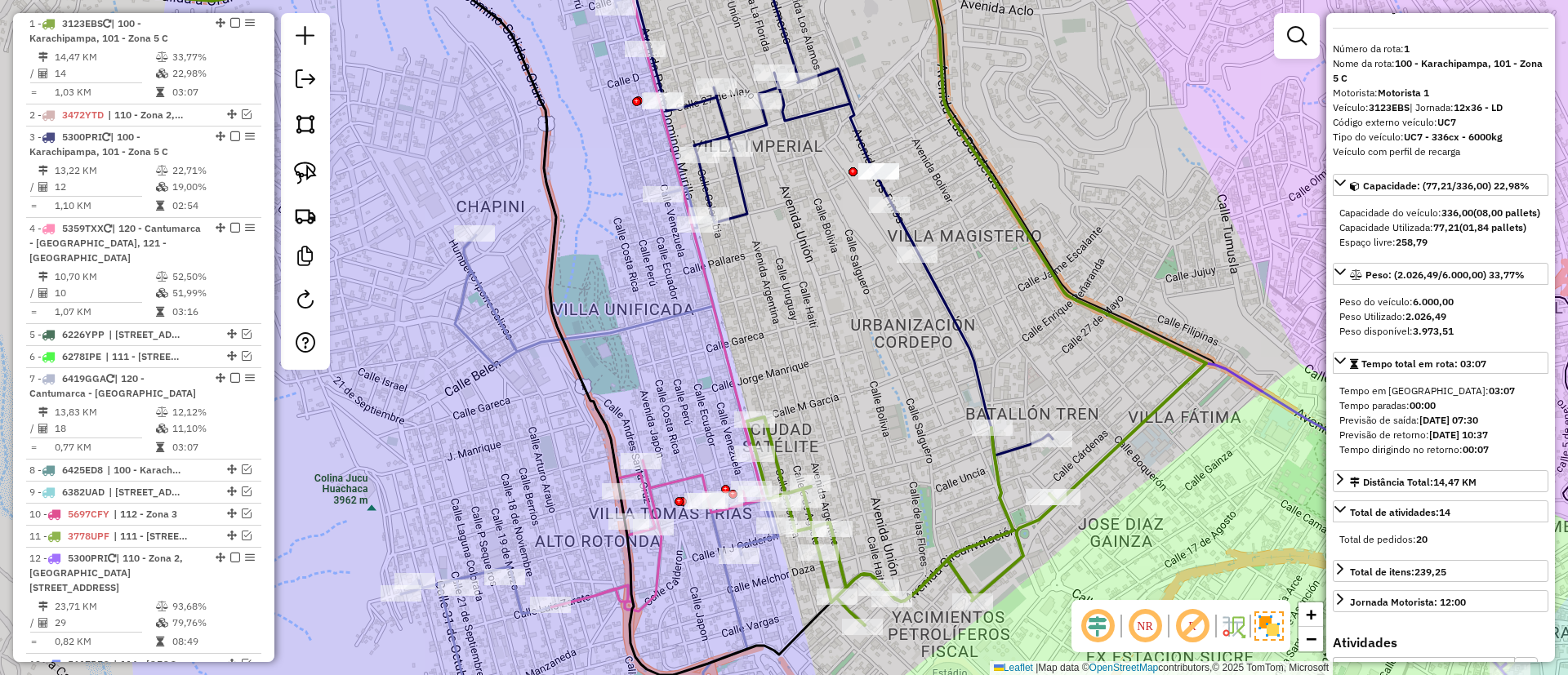
click at [513, 343] on icon at bounding box center [590, 321] width 377 height 777
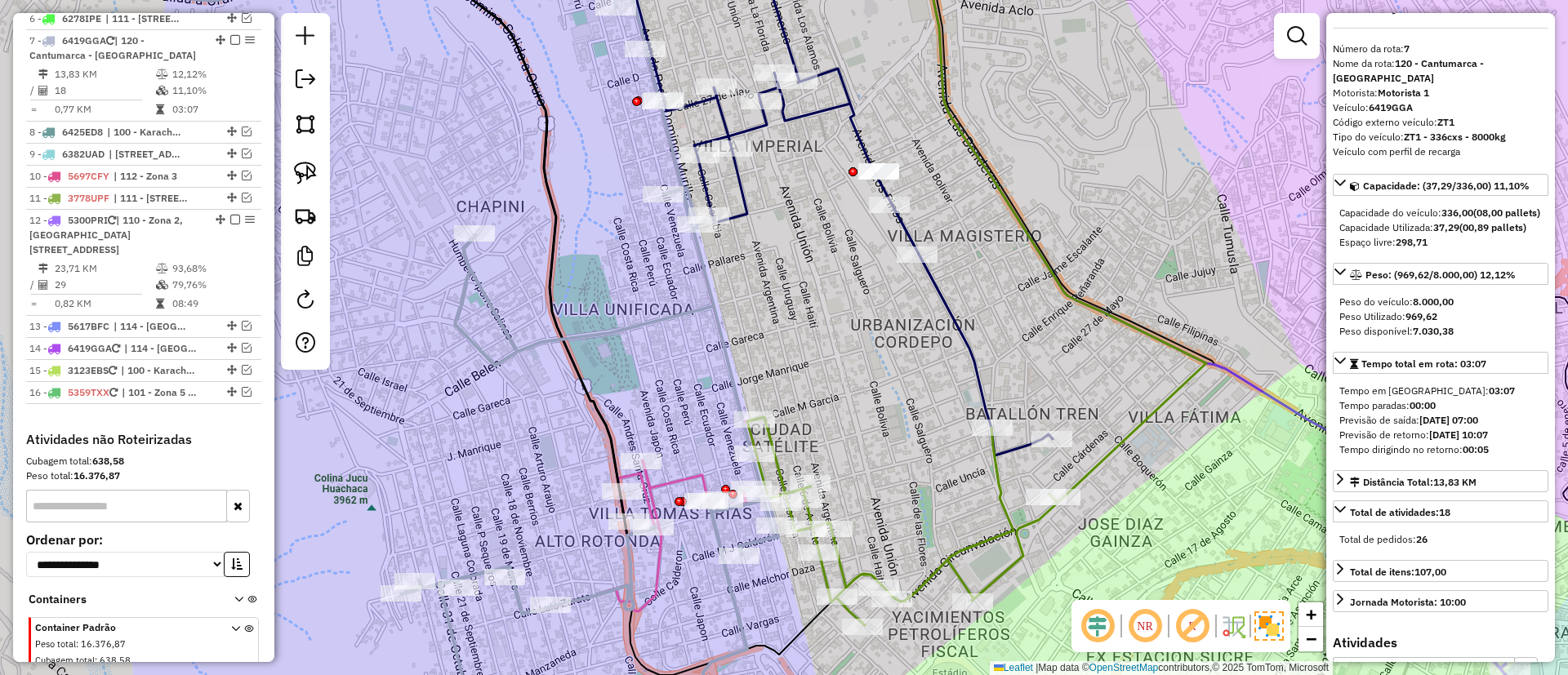
scroll to position [998, 0]
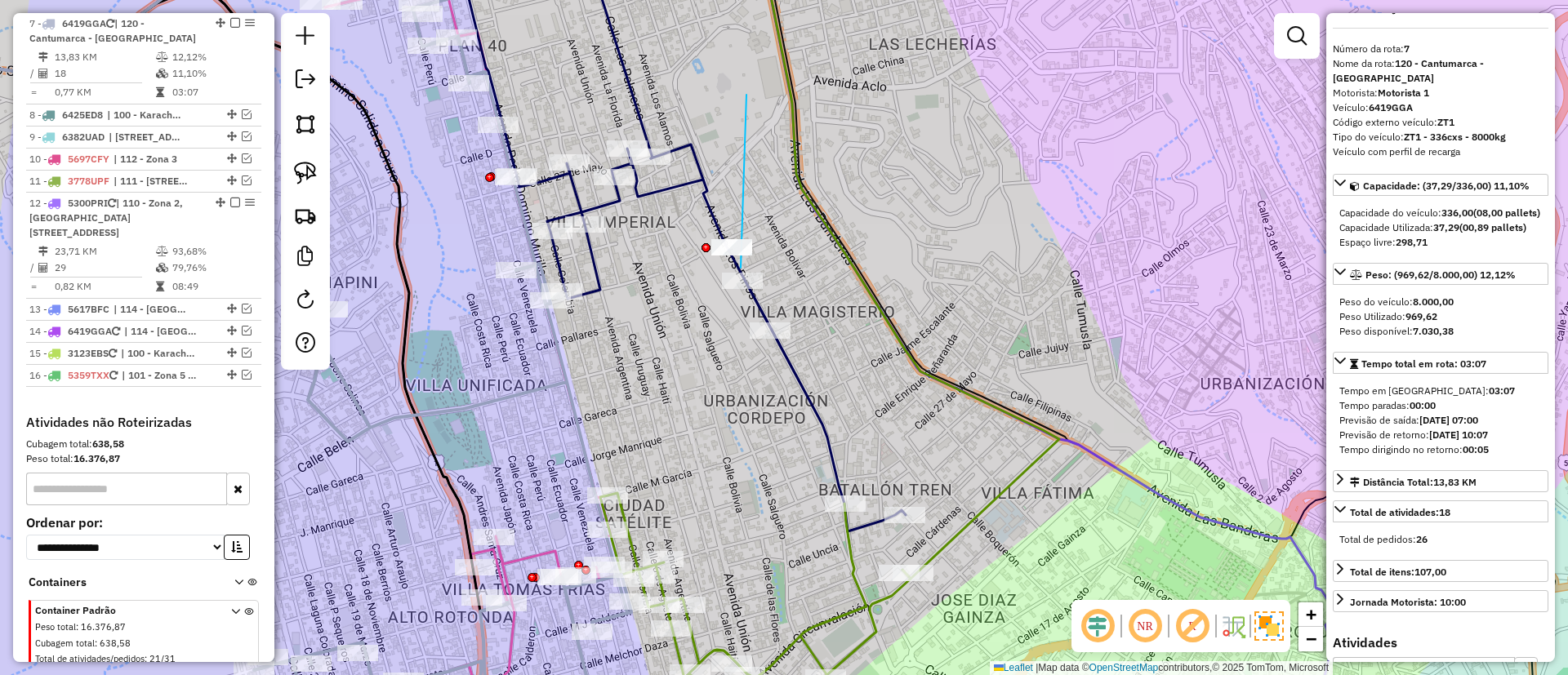
click at [741, 276] on div "Janela de atendimento Grade de atendimento Capacidade Transportadoras Veículos …" at bounding box center [784, 338] width 1568 height 675
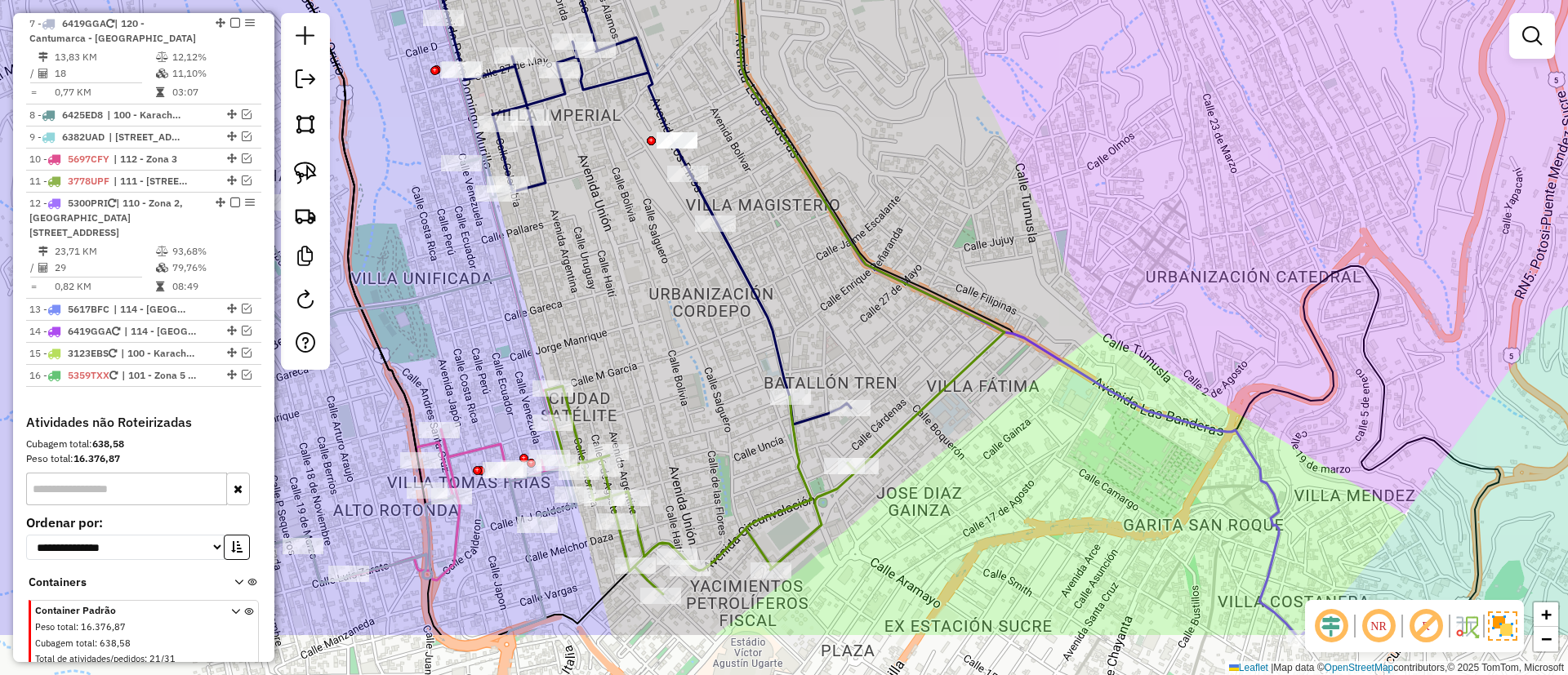
drag, startPoint x: 854, startPoint y: 182, endPoint x: 799, endPoint y: 75, distance: 120.3
click at [799, 75] on div "Janela de atendimento Grade de atendimento Capacidade Transportadoras Veículos …" at bounding box center [784, 338] width 1568 height 675
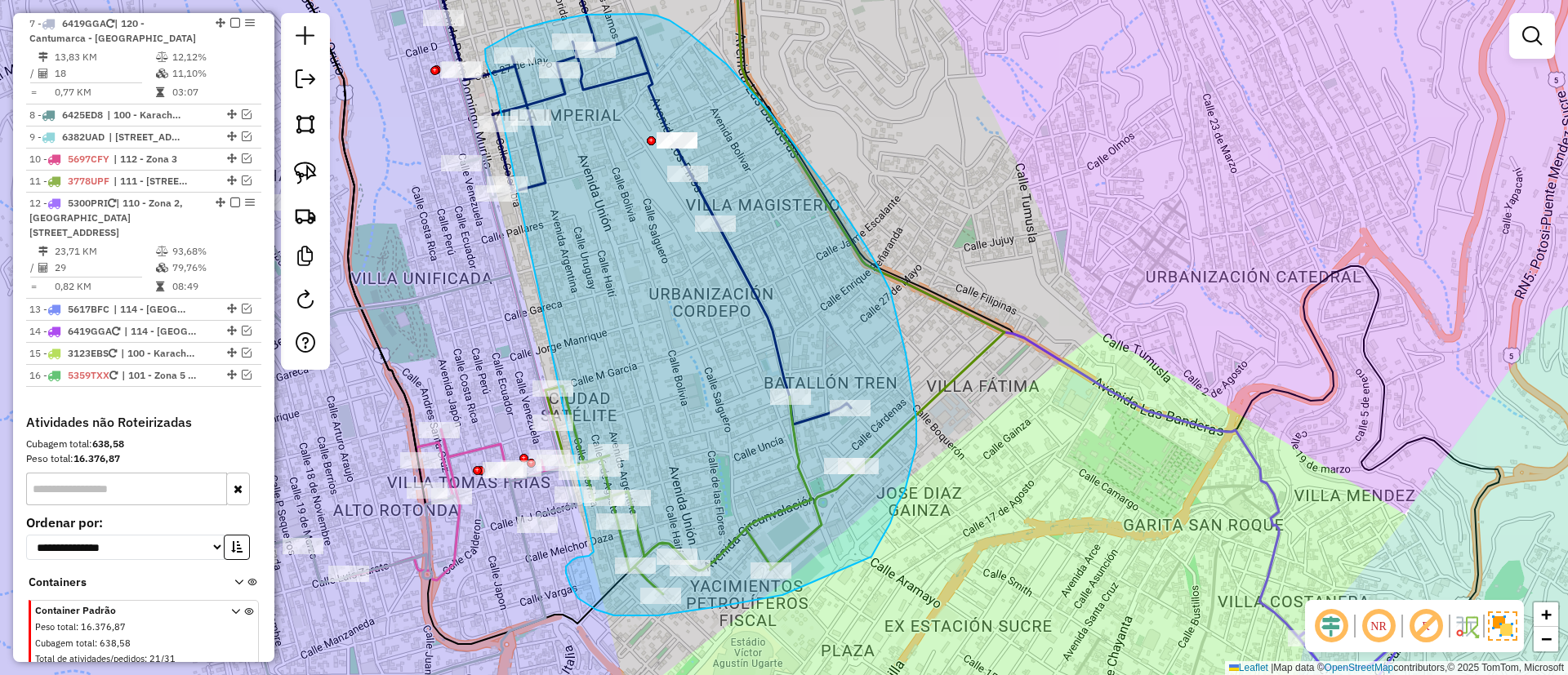
drag, startPoint x: 496, startPoint y: 87, endPoint x: 594, endPoint y: 552, distance: 475.2
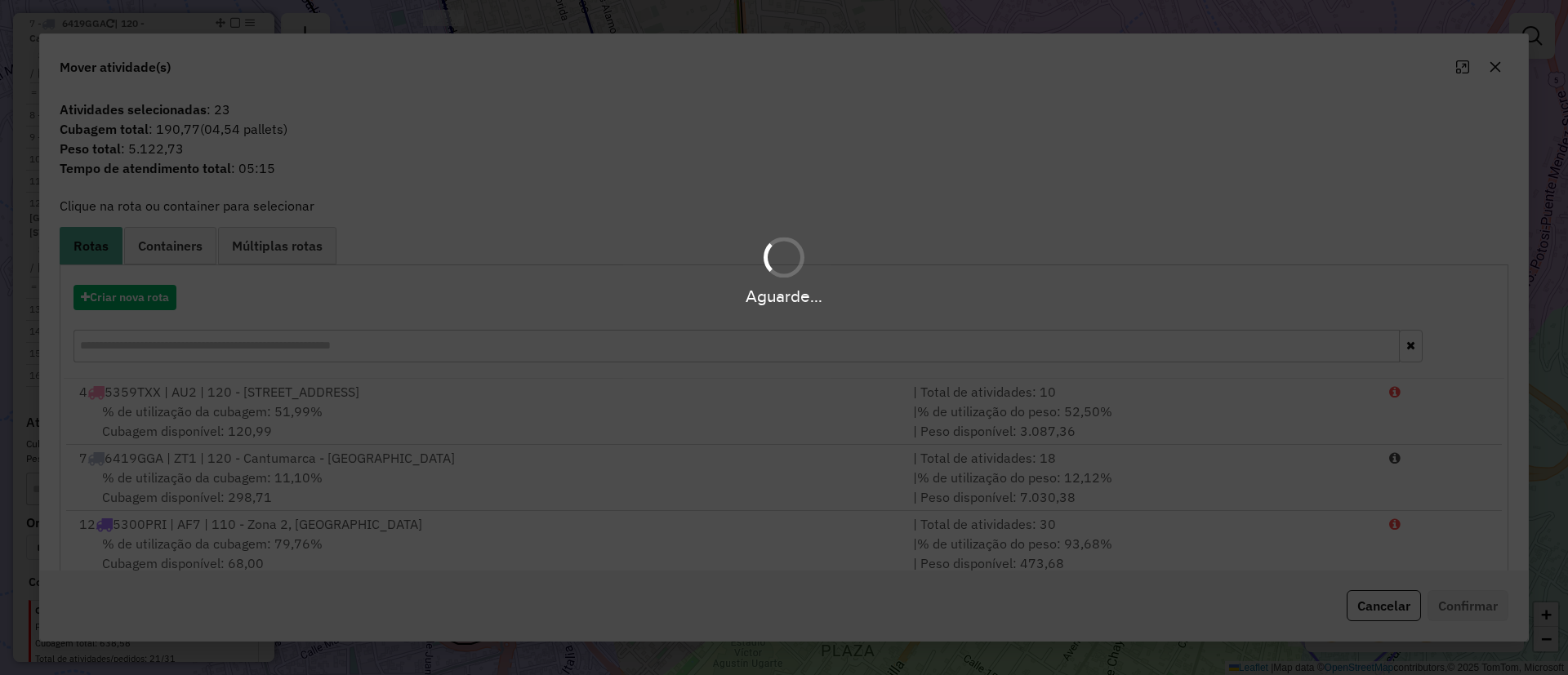
click at [122, 290] on hb-app "Aguarde... Pop-up bloqueado! Seu navegador bloqueou automáticamente a abertura …" at bounding box center [784, 338] width 1568 height 675
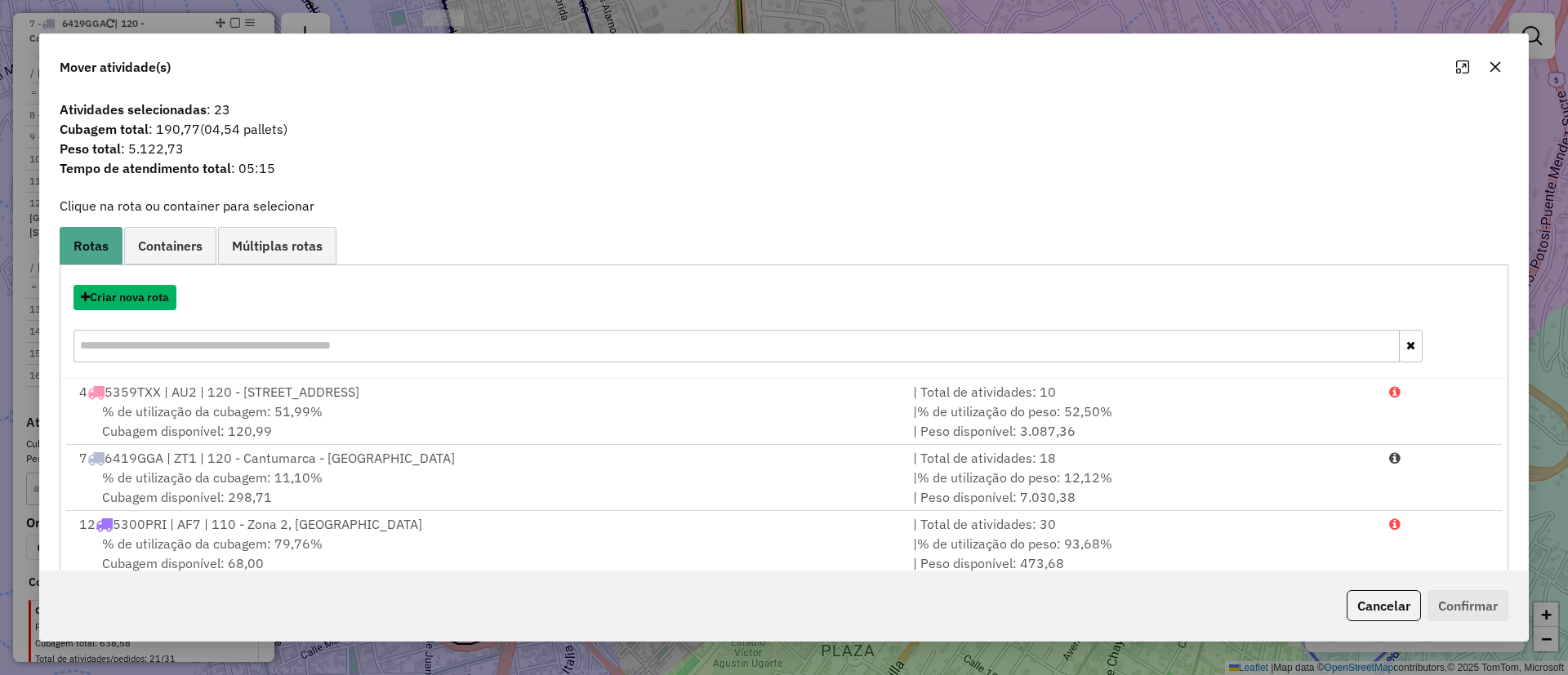
click at [122, 290] on button "Criar nova rota" at bounding box center [125, 297] width 103 height 25
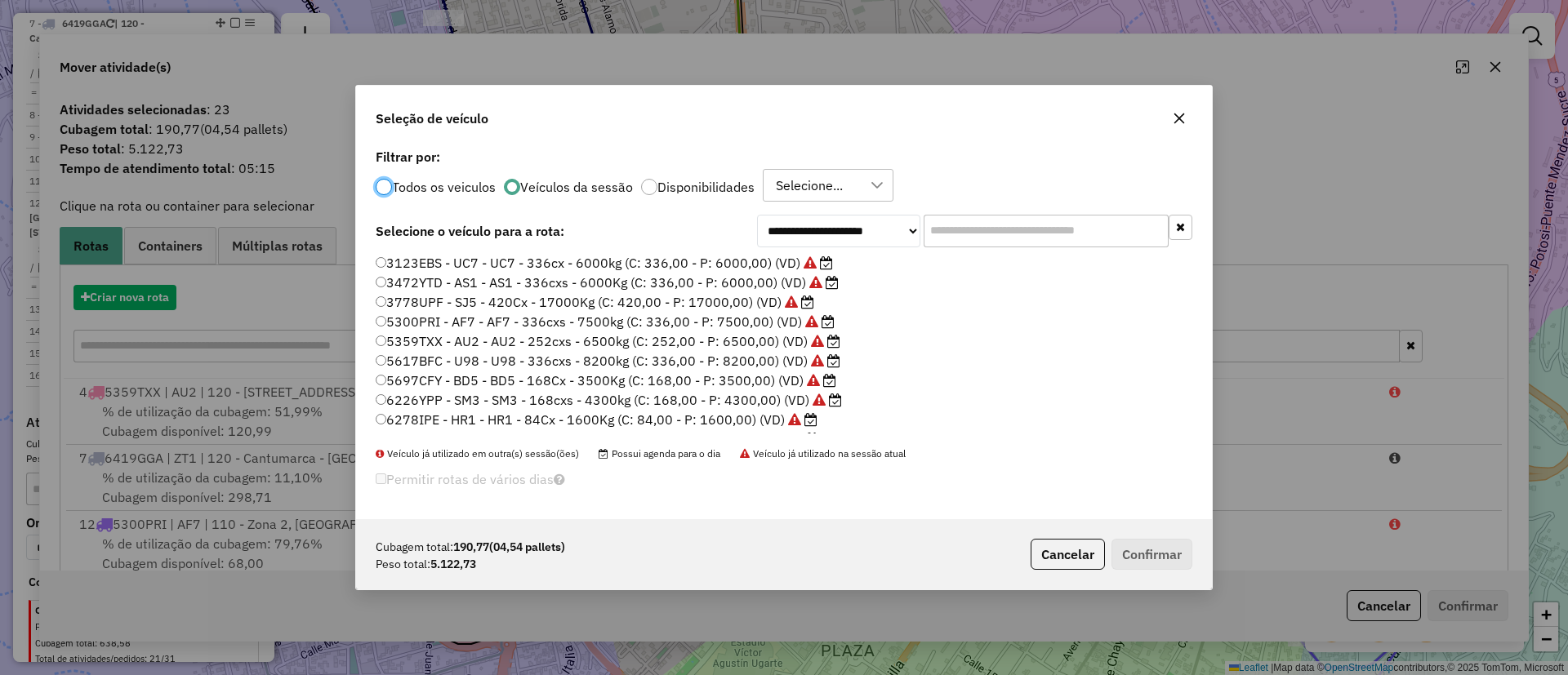
scroll to position [9, 5]
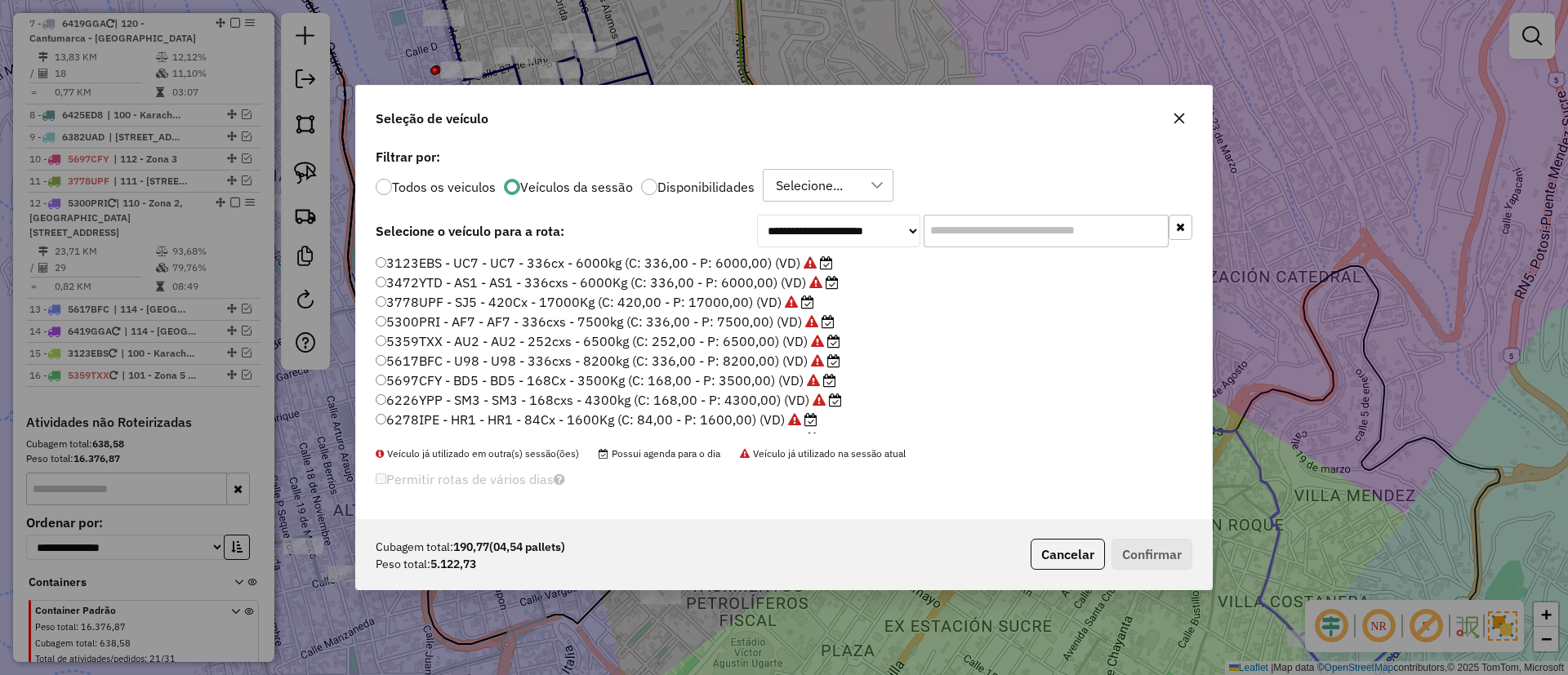
click at [966, 230] on input "text" at bounding box center [1046, 230] width 245 height 33
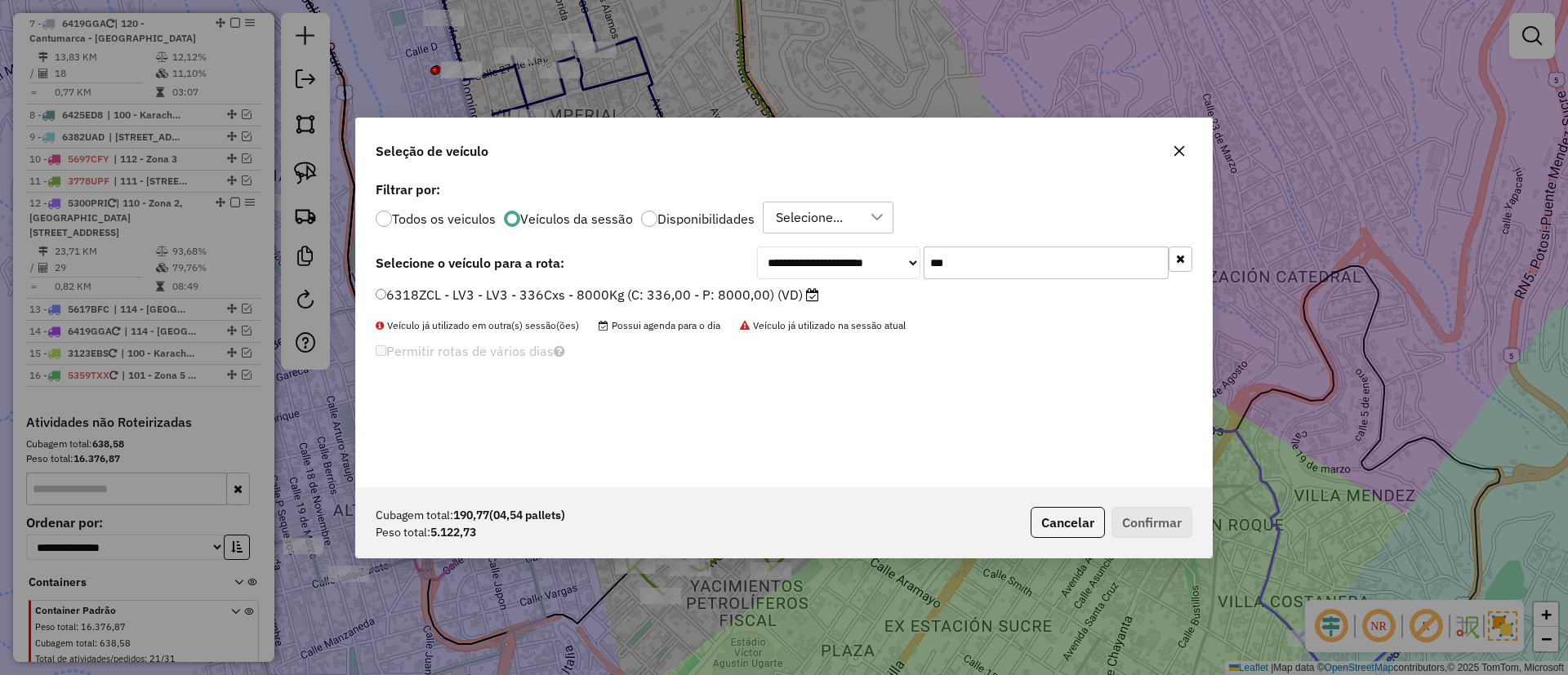
type input "***"
click at [726, 301] on label "6318ZCL - LV3 - LV3 - 336Cxs - 8000Kg (C: 336,00 - P: 8000,00) (VD)" at bounding box center [597, 294] width 443 height 19
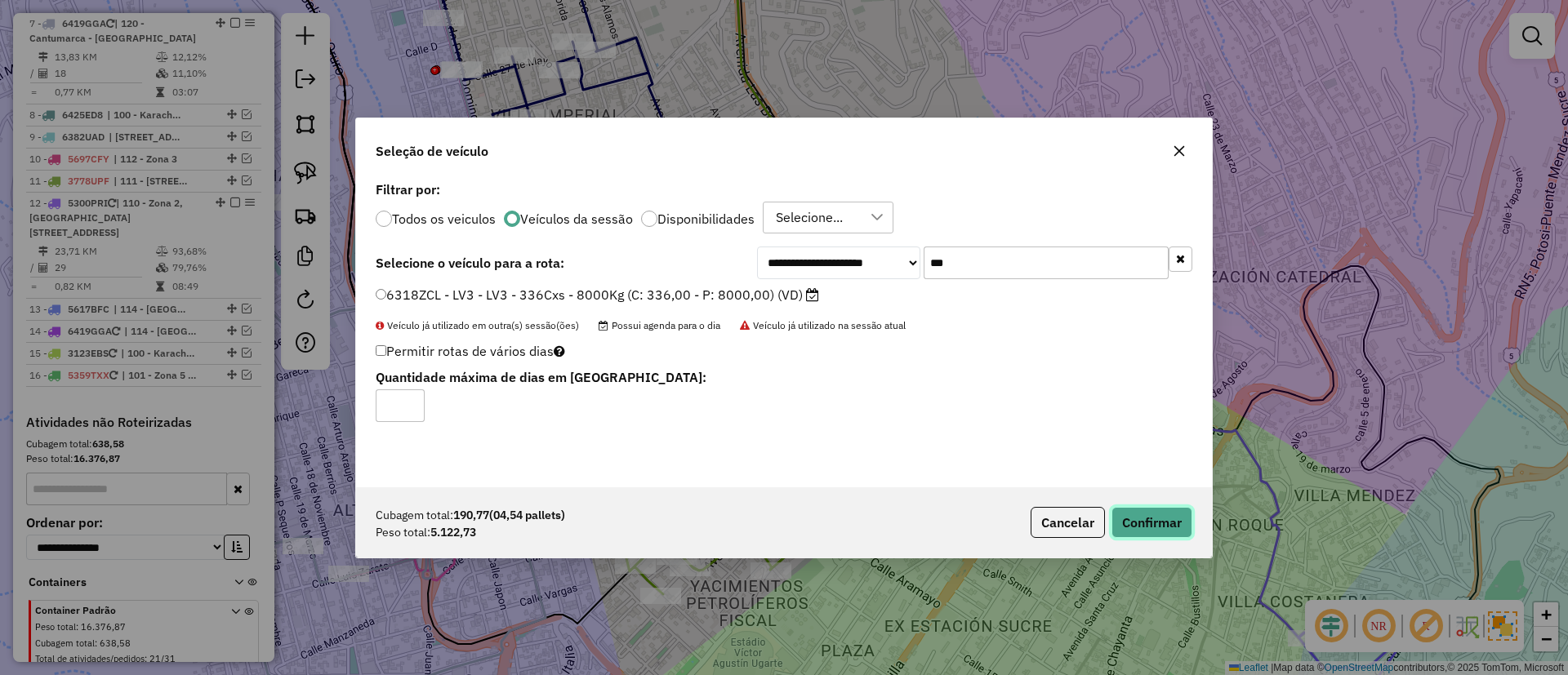
click at [1162, 510] on button "Confirmar" at bounding box center [1152, 522] width 80 height 31
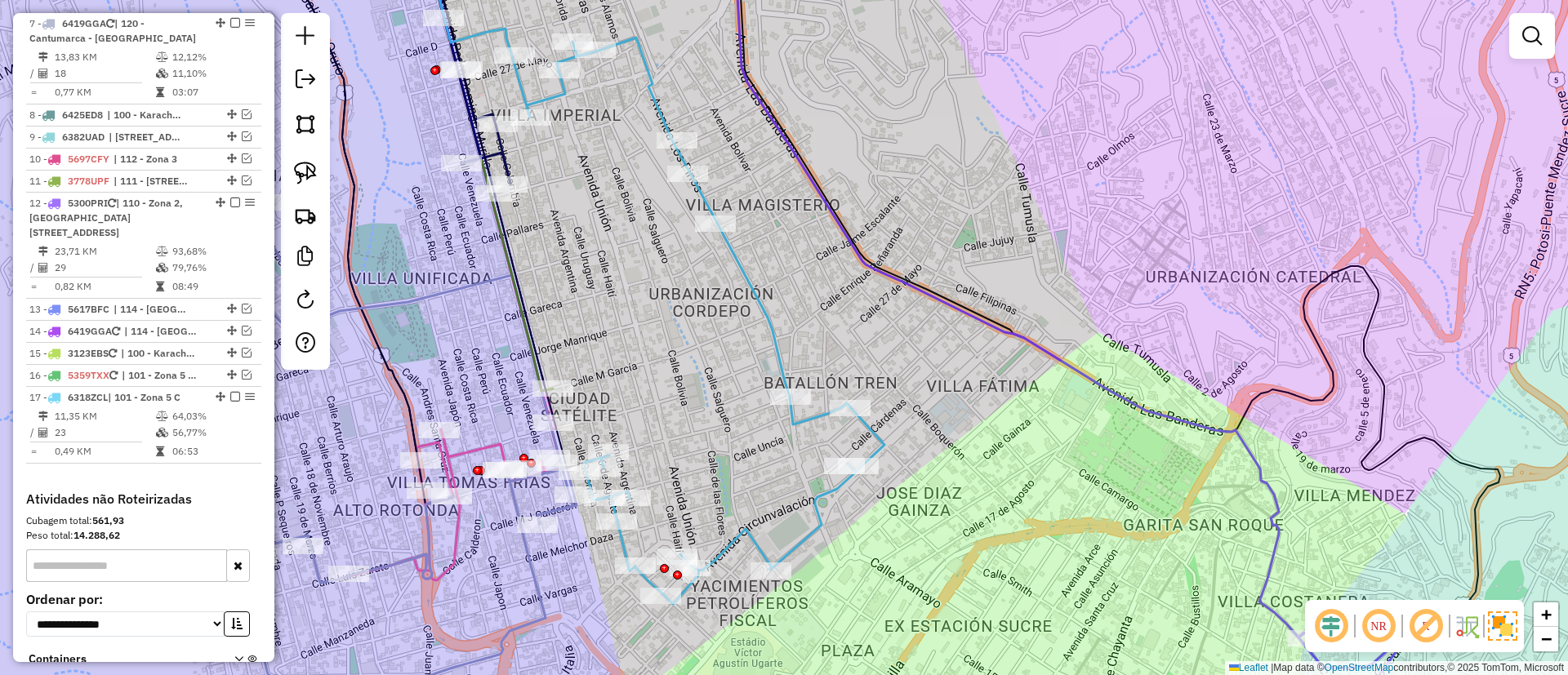
click at [800, 538] on icon at bounding box center [698, 321] width 372 height 566
select select "**********"
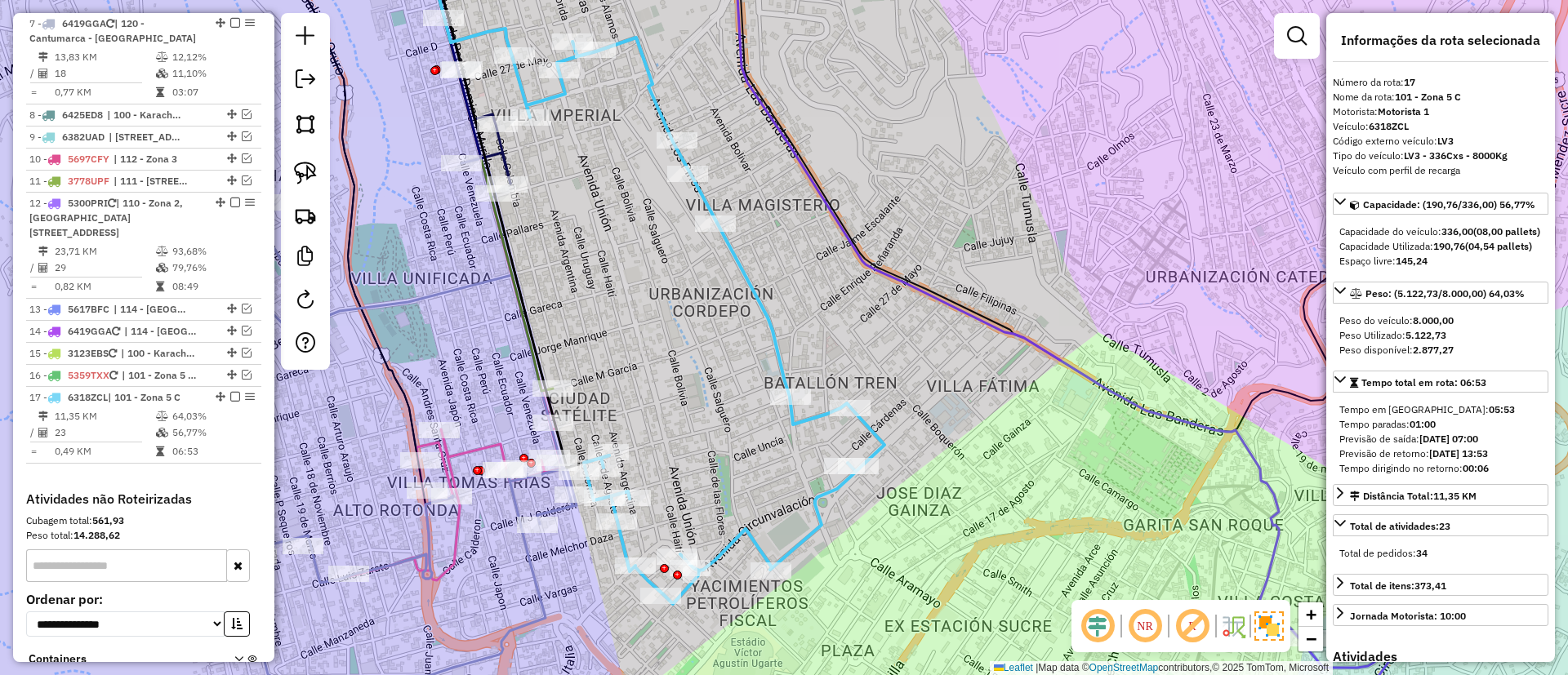
scroll to position [1151, 0]
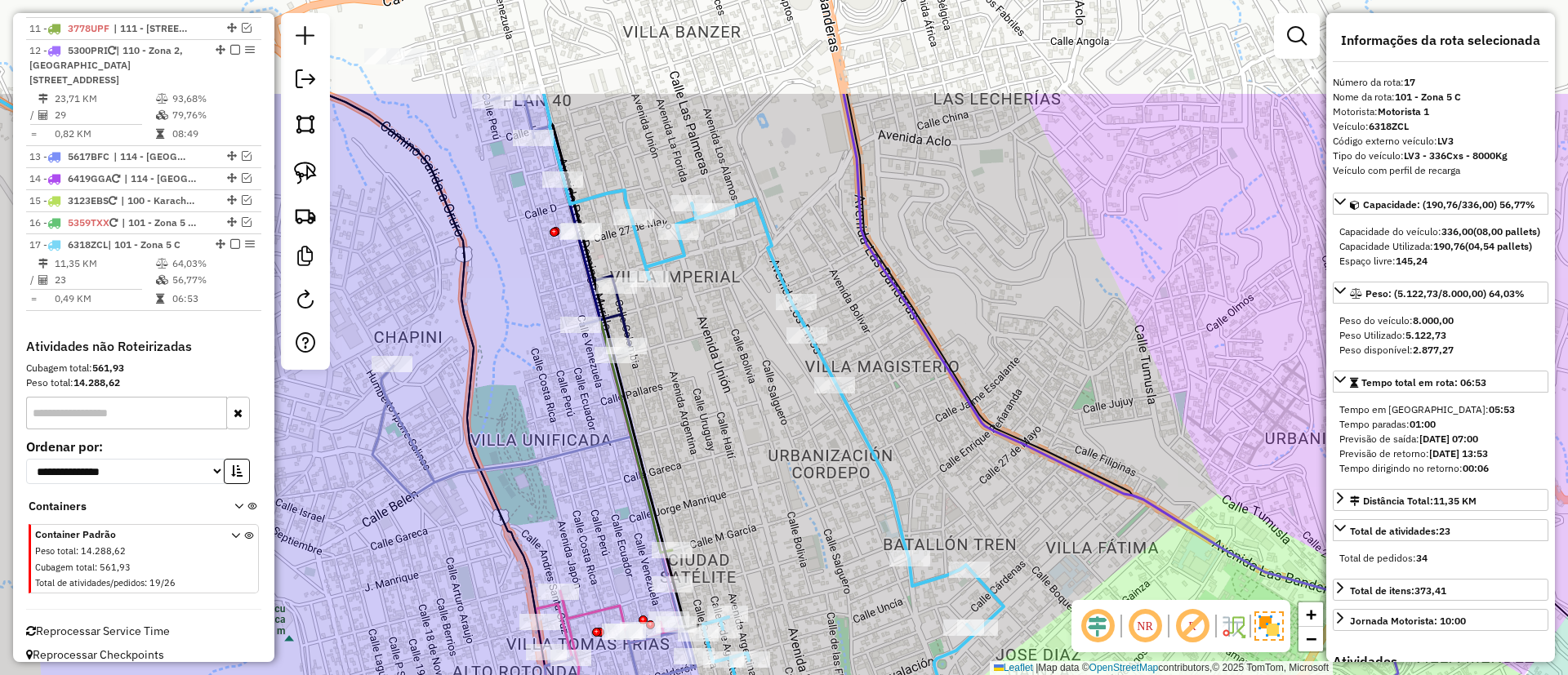
click at [790, 521] on div "Janela de atendimento Grade de atendimento Capacidade Transportadoras Veículos …" at bounding box center [784, 338] width 1568 height 675
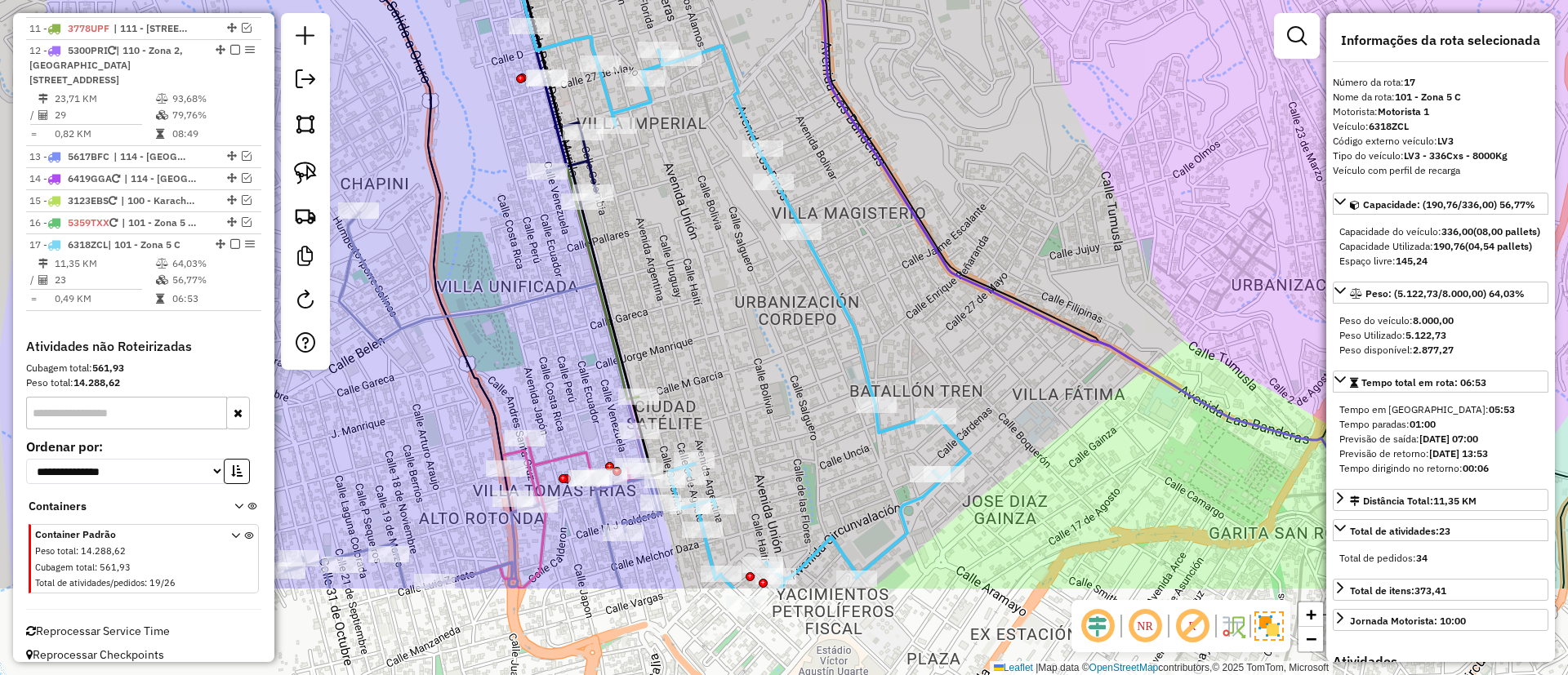
drag, startPoint x: 727, startPoint y: 303, endPoint x: 721, endPoint y: 276, distance: 27.7
click at [721, 276] on div "Janela de atendimento Grade de atendimento Capacidade Transportadoras Veículos …" at bounding box center [784, 338] width 1568 height 675
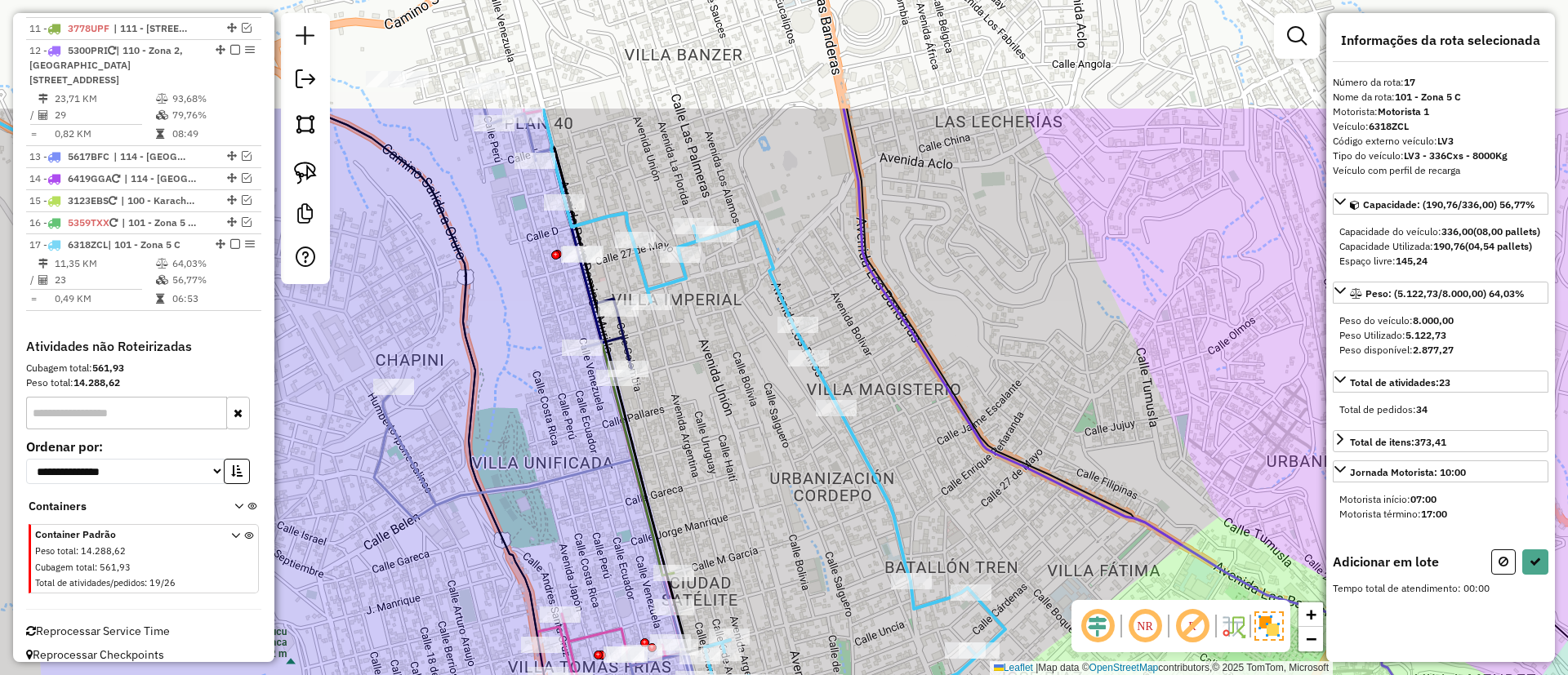
drag, startPoint x: 654, startPoint y: 307, endPoint x: 691, endPoint y: 501, distance: 197.5
click at [691, 501] on div "Janela de atendimento Grade de atendimento Capacidade Transportadoras Veículos …" at bounding box center [784, 338] width 1568 height 675
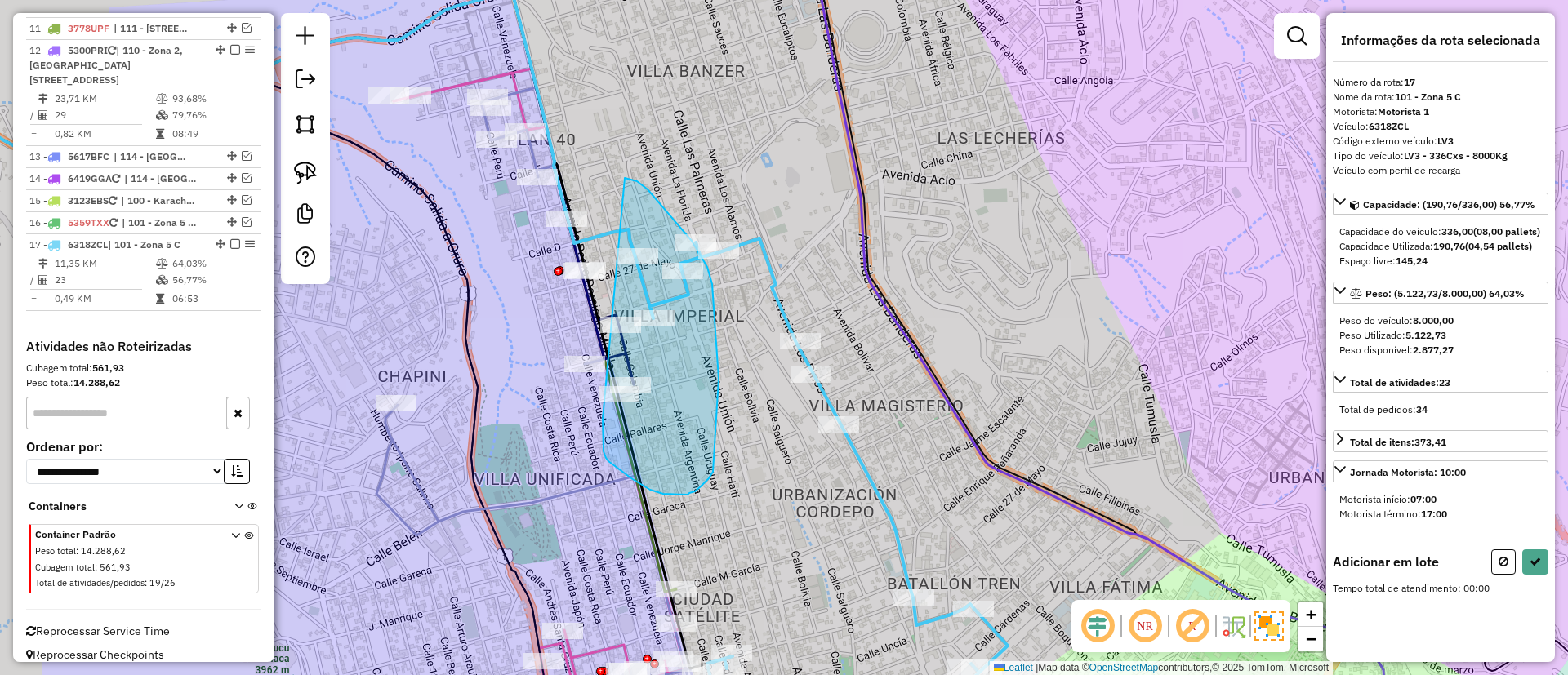
drag, startPoint x: 712, startPoint y: 284, endPoint x: 603, endPoint y: 419, distance: 173.5
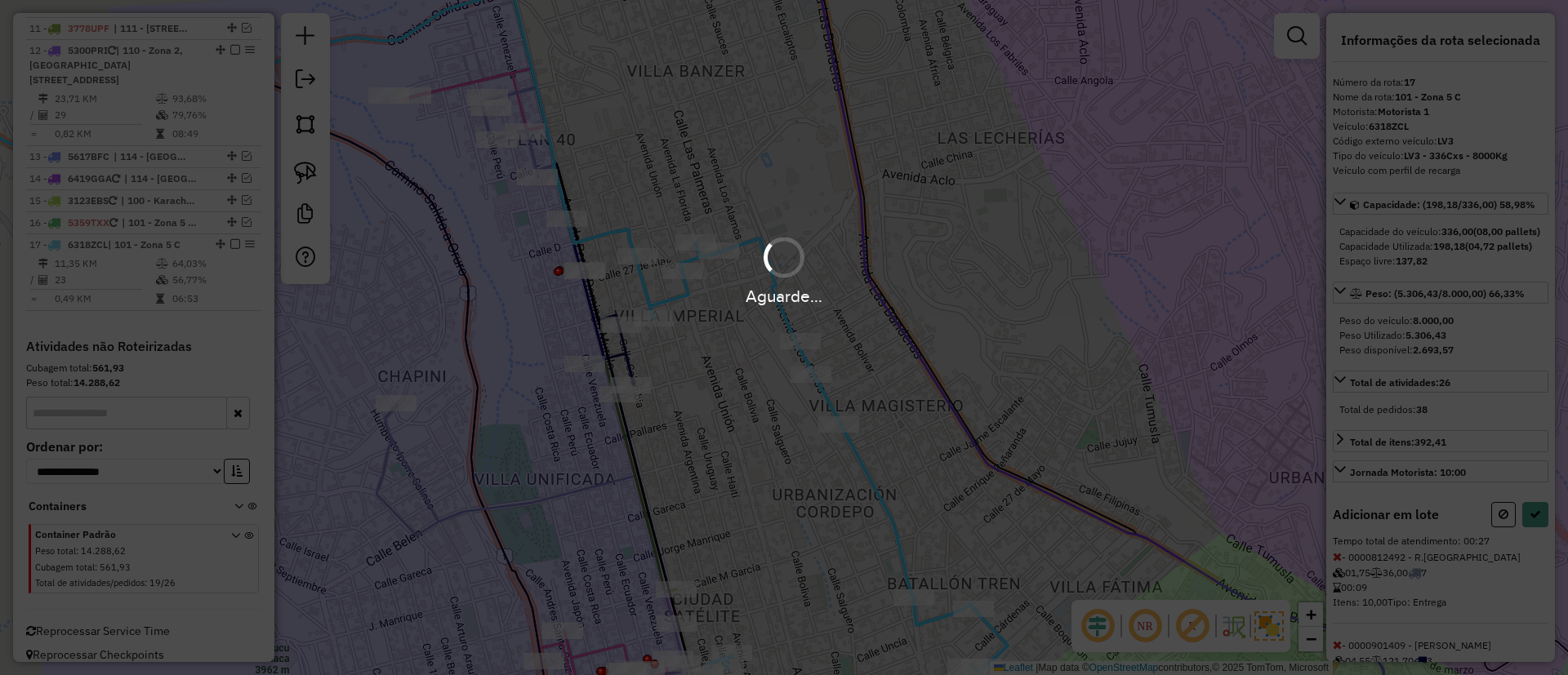
select select "**********"
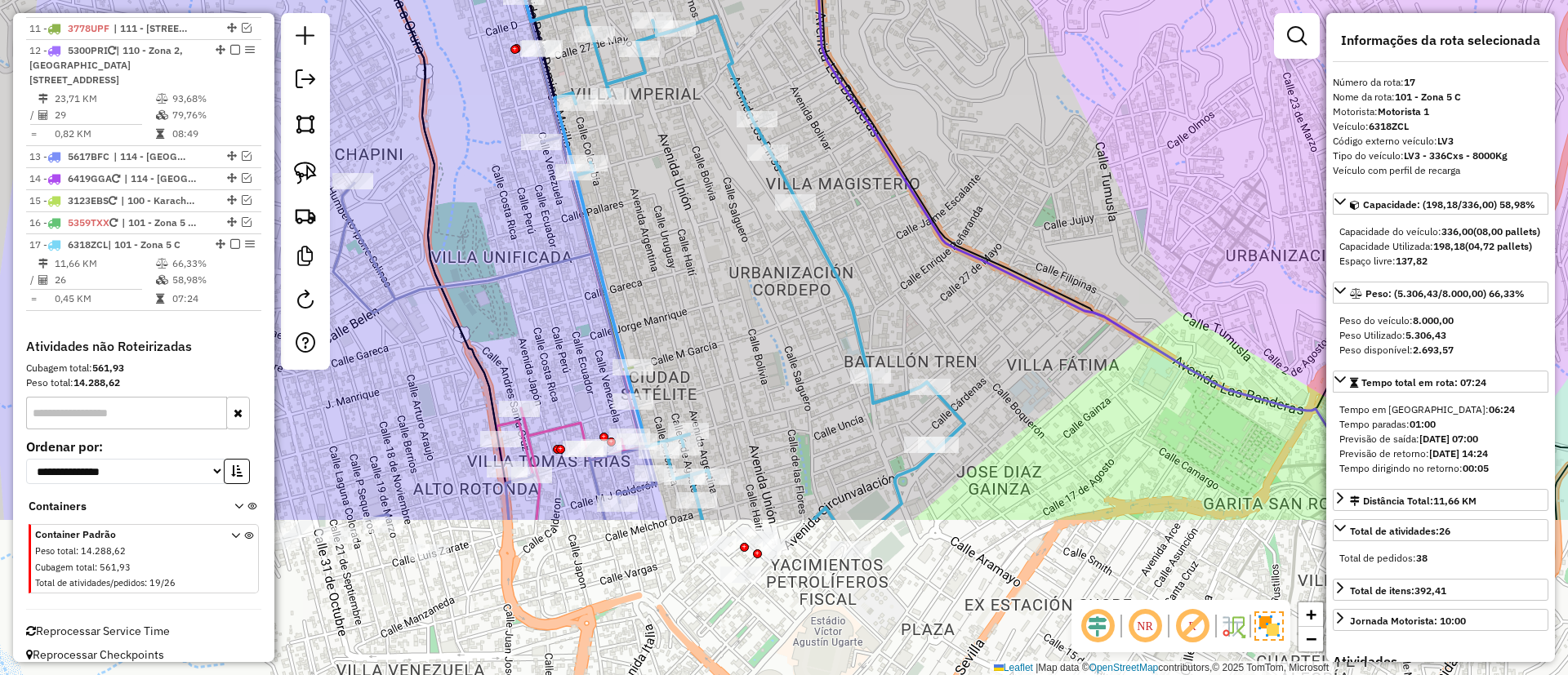
drag, startPoint x: 753, startPoint y: 524, endPoint x: 695, endPoint y: 296, distance: 235.3
click at [703, 278] on div "Janela de atendimento Grade de atendimento Capacidade Transportadoras Veículos …" at bounding box center [784, 338] width 1568 height 675
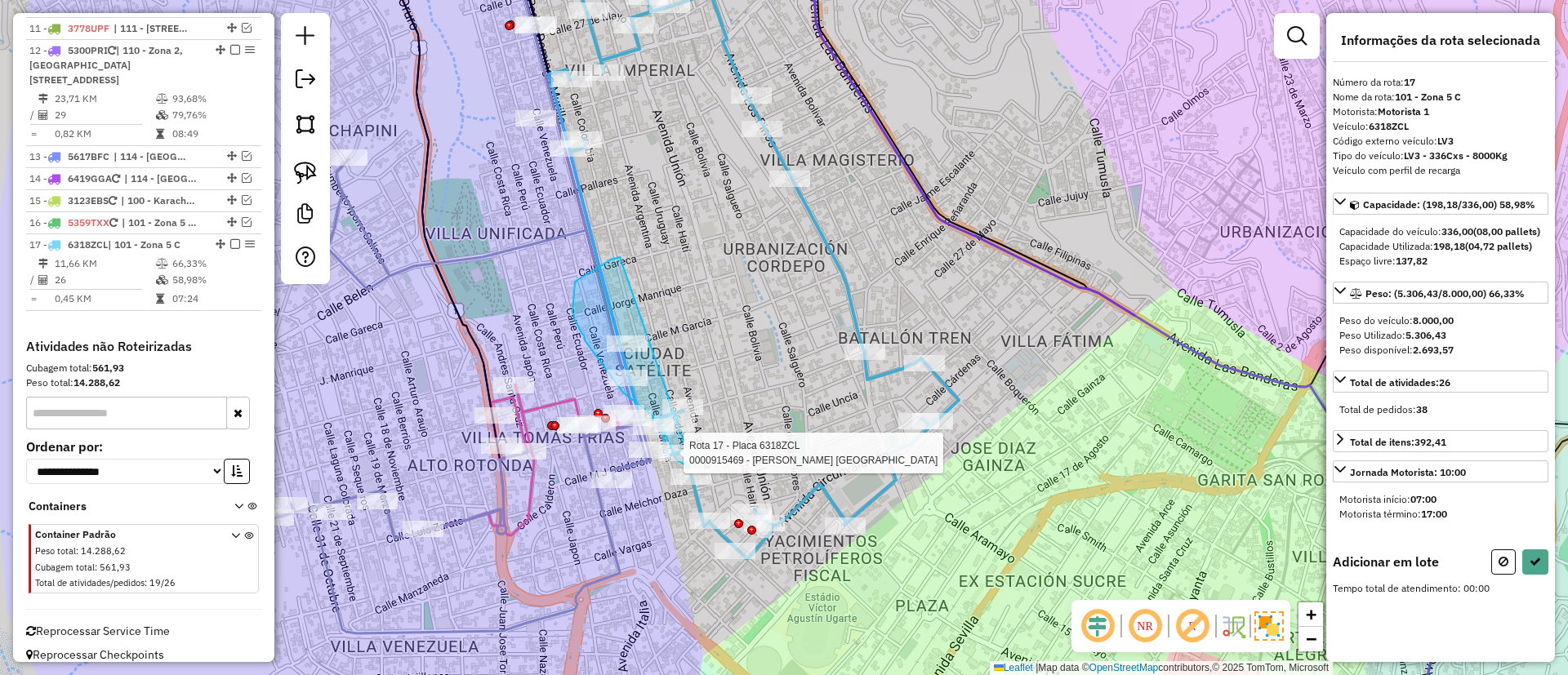
drag, startPoint x: 575, startPoint y: 281, endPoint x: 691, endPoint y: 462, distance: 215.0
click at [691, 462] on div "Rota 17 - Placa 6318ZCL 0000915469 - RUTH BALVINA FL Janela de atendimento Grad…" at bounding box center [784, 338] width 1568 height 675
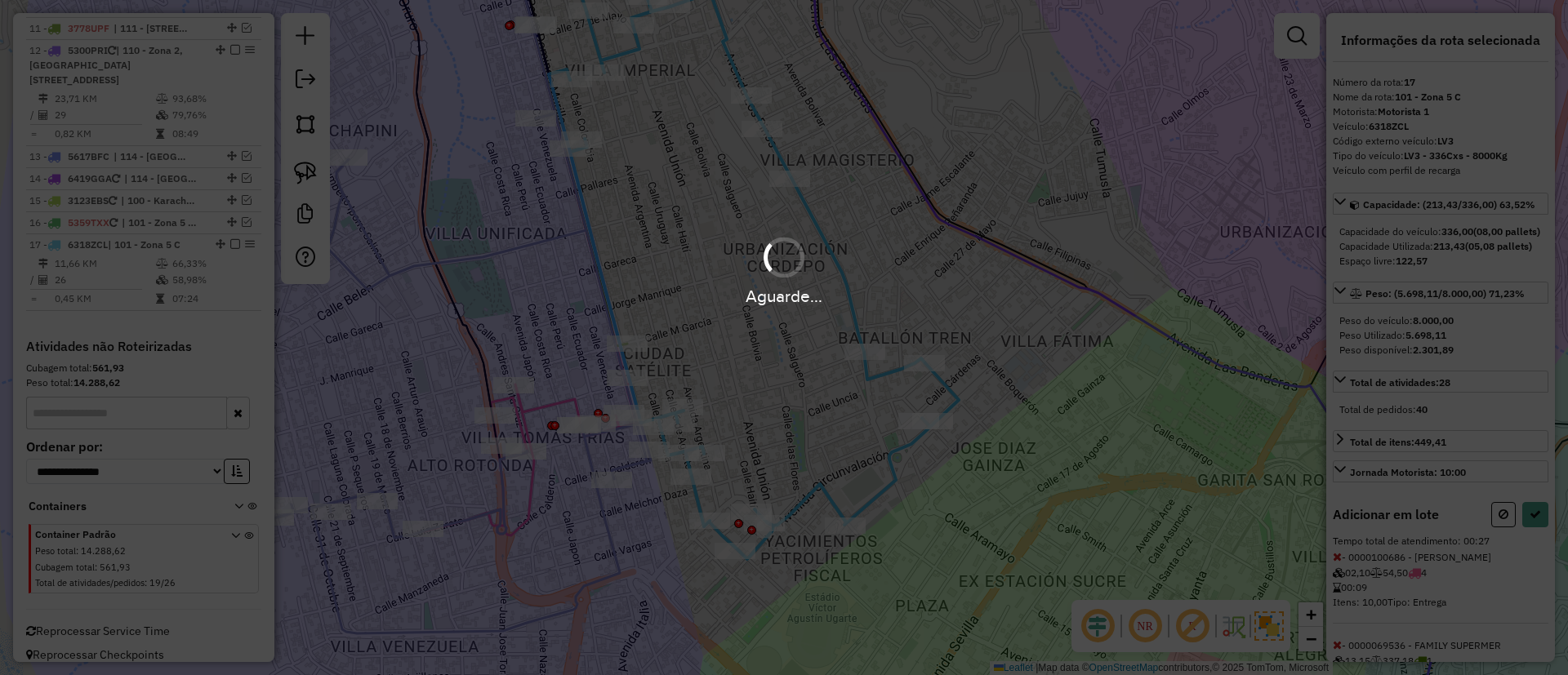
select select "**********"
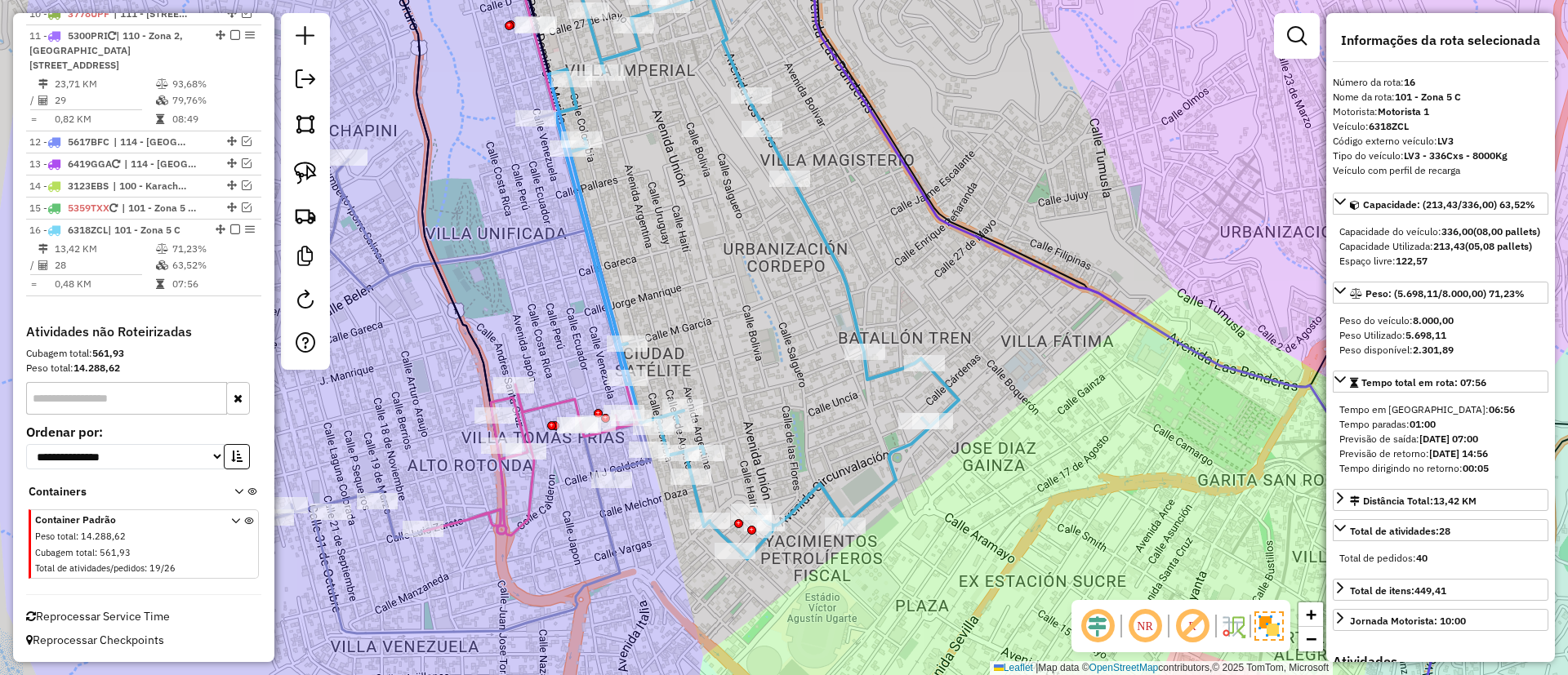
scroll to position [1059, 0]
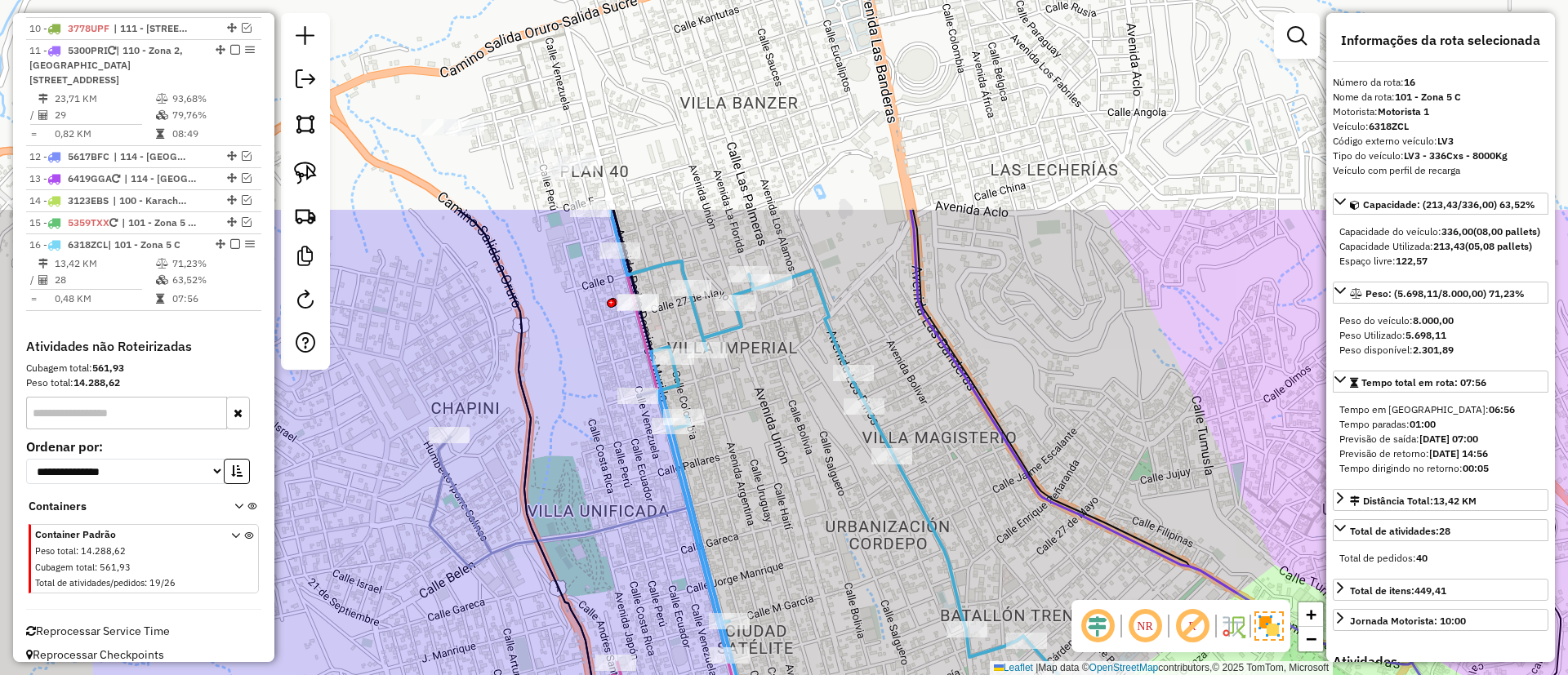
drag, startPoint x: 665, startPoint y: 215, endPoint x: 768, endPoint y: 492, distance: 295.5
click at [768, 498] on div "Janela de atendimento Grade de atendimento Capacidade Transportadoras Veículos …" at bounding box center [784, 338] width 1568 height 675
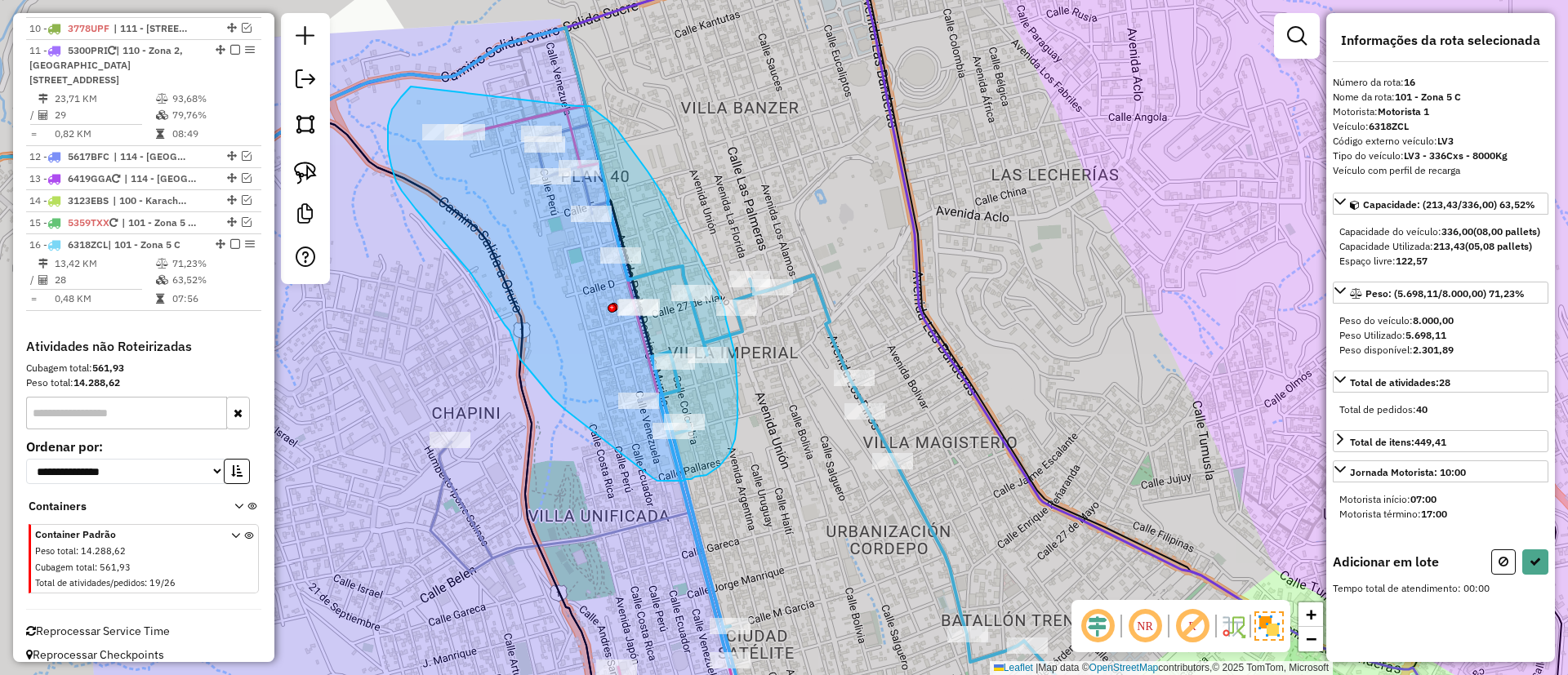
drag, startPoint x: 665, startPoint y: 198, endPoint x: 411, endPoint y: 86, distance: 277.6
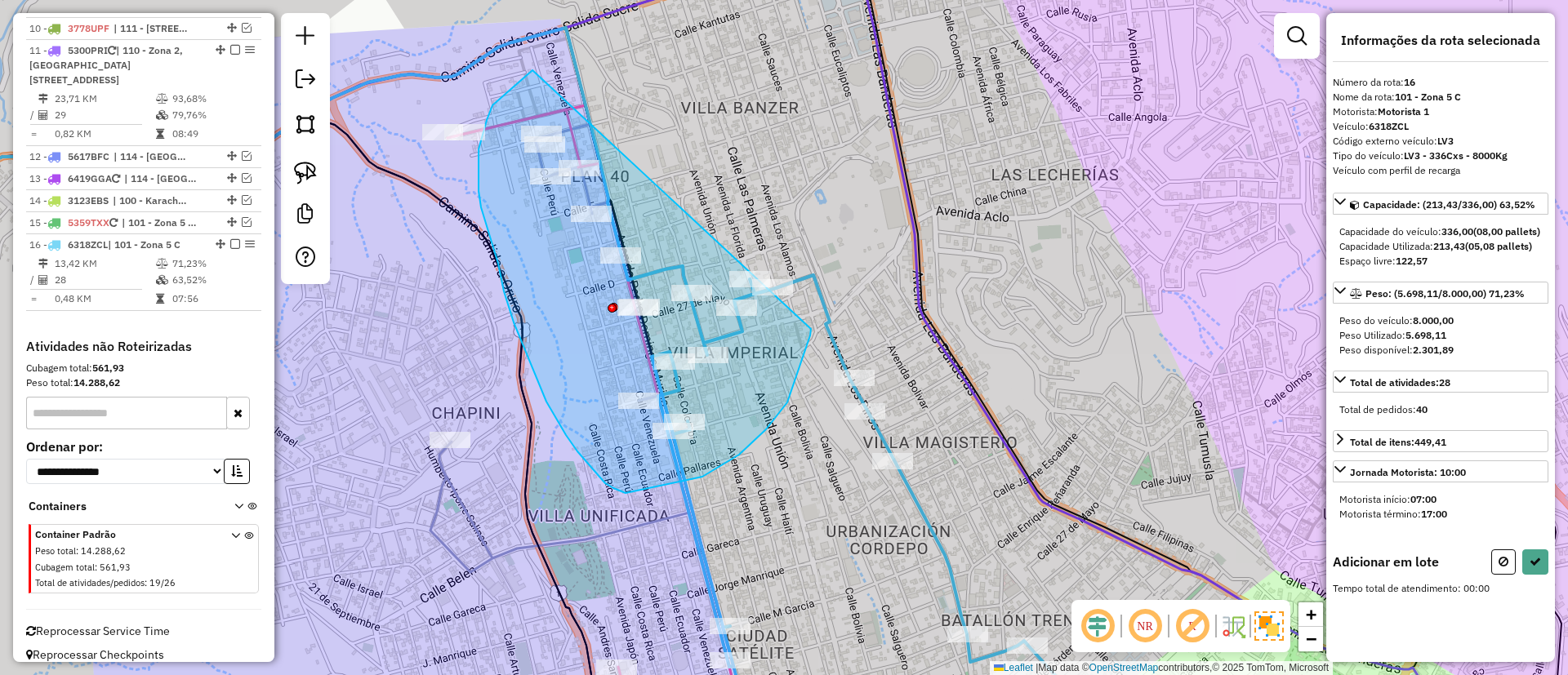
drag, startPoint x: 479, startPoint y: 183, endPoint x: 820, endPoint y: 271, distance: 352.2
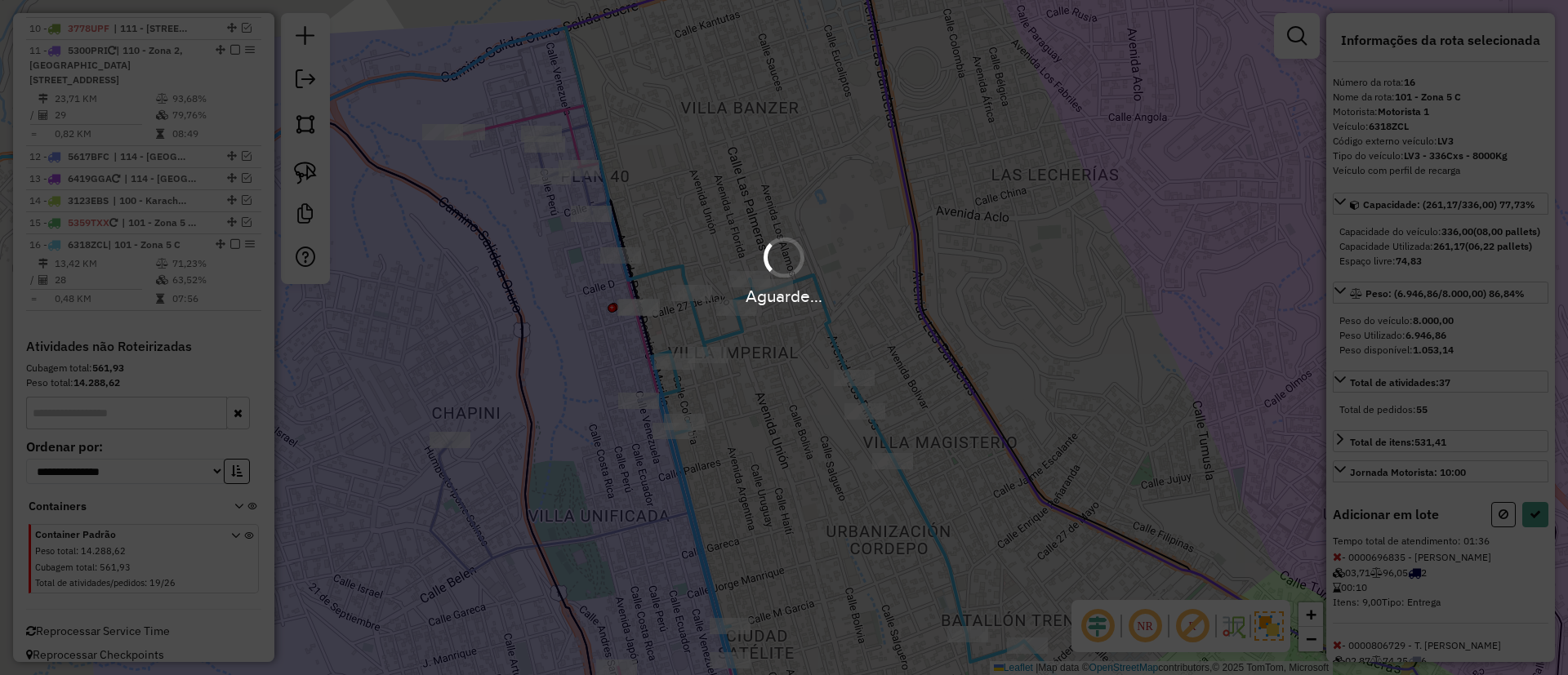
select select "**********"
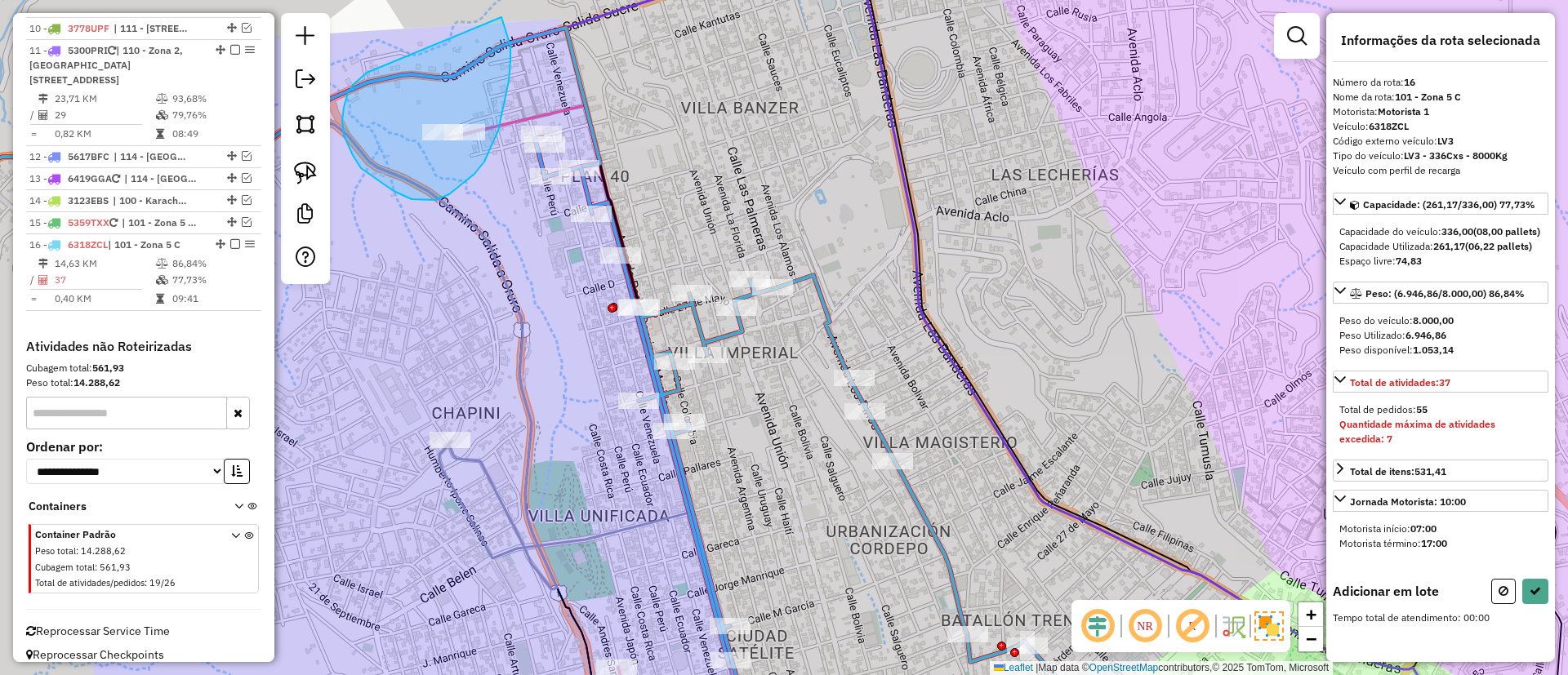
drag, startPoint x: 344, startPoint y: 136, endPoint x: 499, endPoint y: 17, distance: 195.4
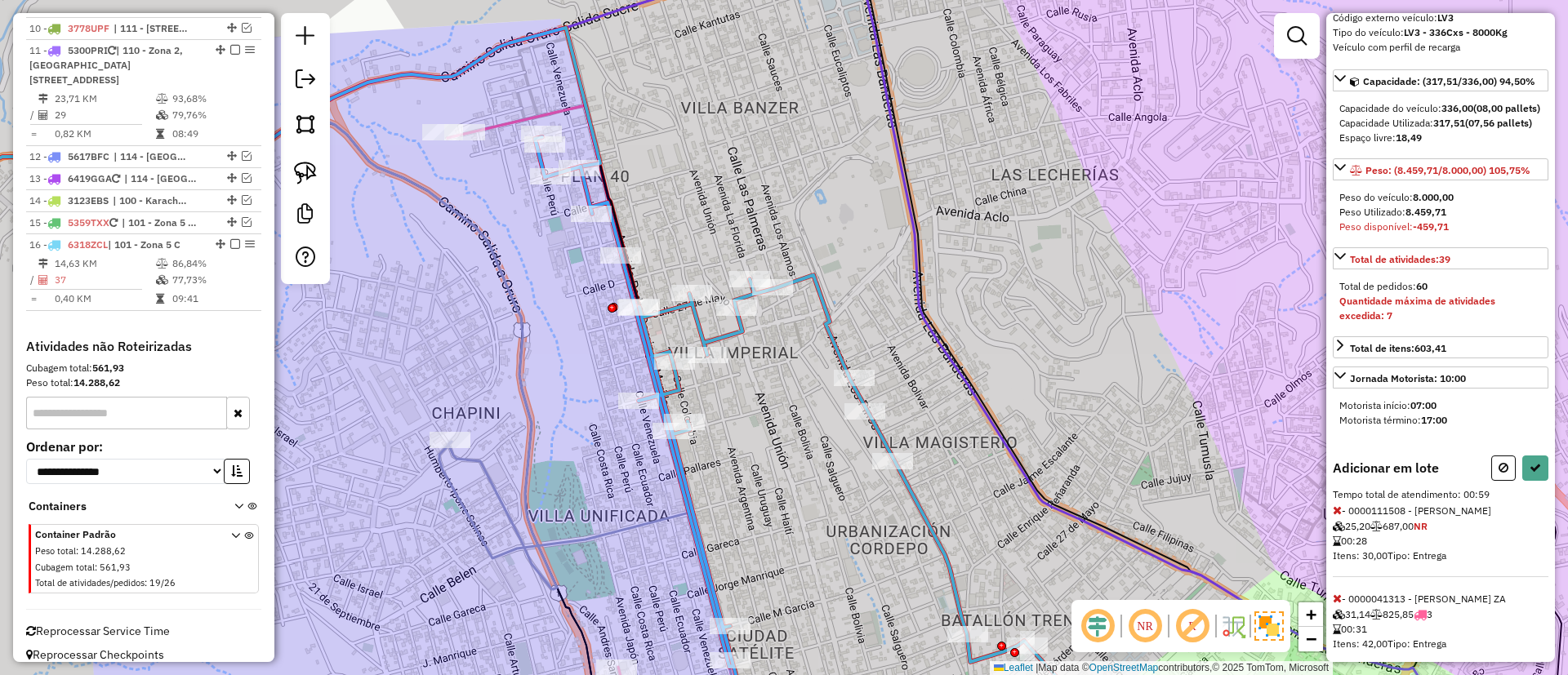
scroll to position [176, 0]
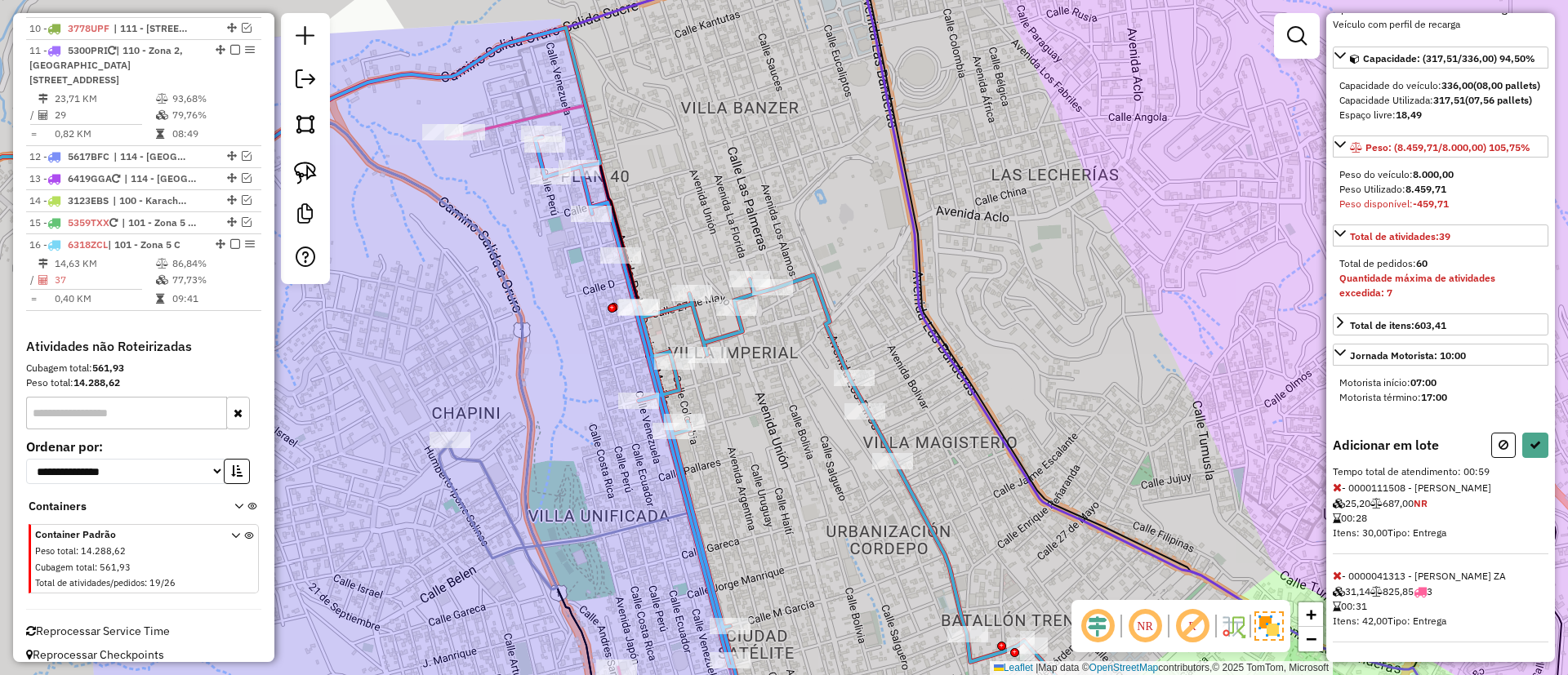
click at [1333, 483] on div "Informações da rota selecionada Número da rota: 16 Nome da rota: 101 - Zona 5 C…" at bounding box center [1441, 338] width 229 height 649
click at [1333, 484] on div "Informações da rota selecionada Número da rota: 16 Nome da rota: 101 - Zona 5 C…" at bounding box center [1441, 338] width 229 height 649
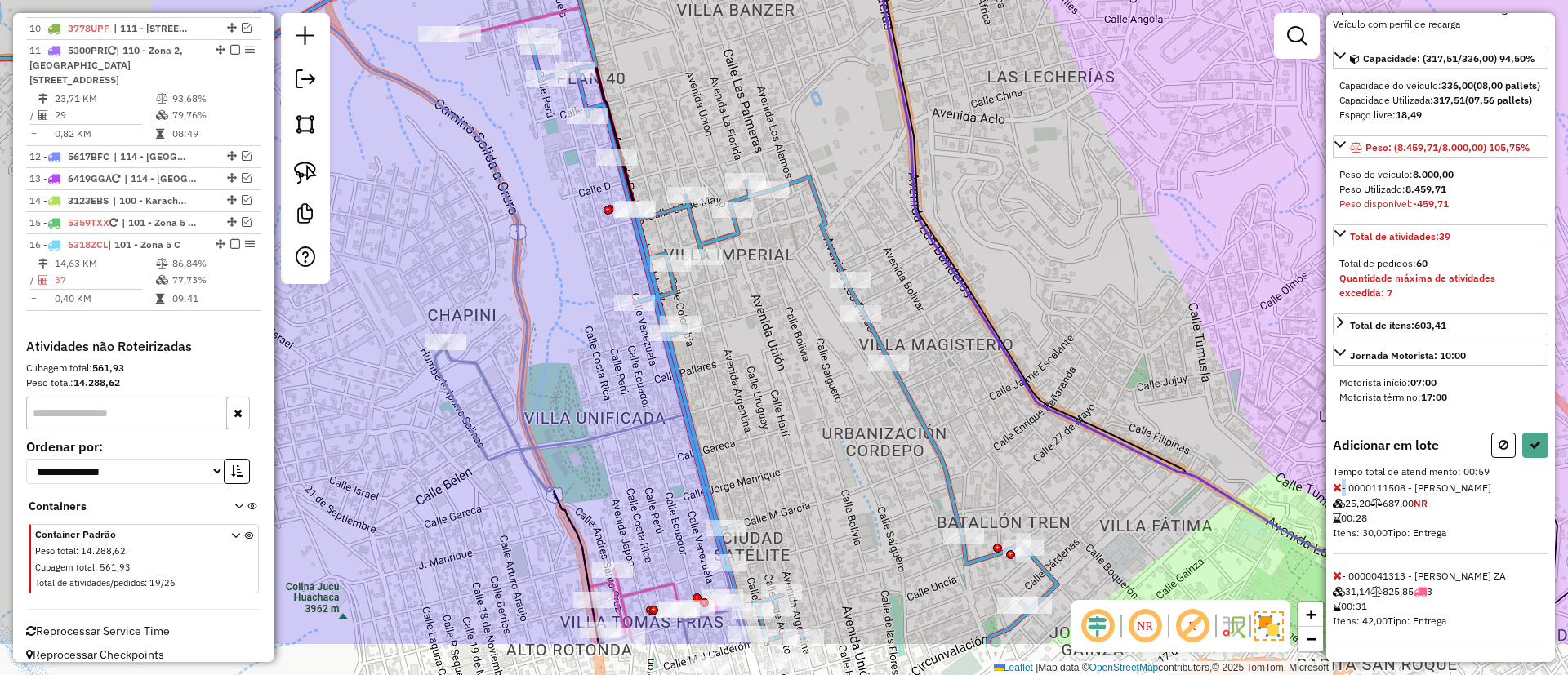
drag, startPoint x: 727, startPoint y: 409, endPoint x: 724, endPoint y: 183, distance: 226.0
click at [724, 183] on div "Janela de atendimento Grade de atendimento Capacidade Transportadoras Veículos …" at bounding box center [784, 338] width 1568 height 675
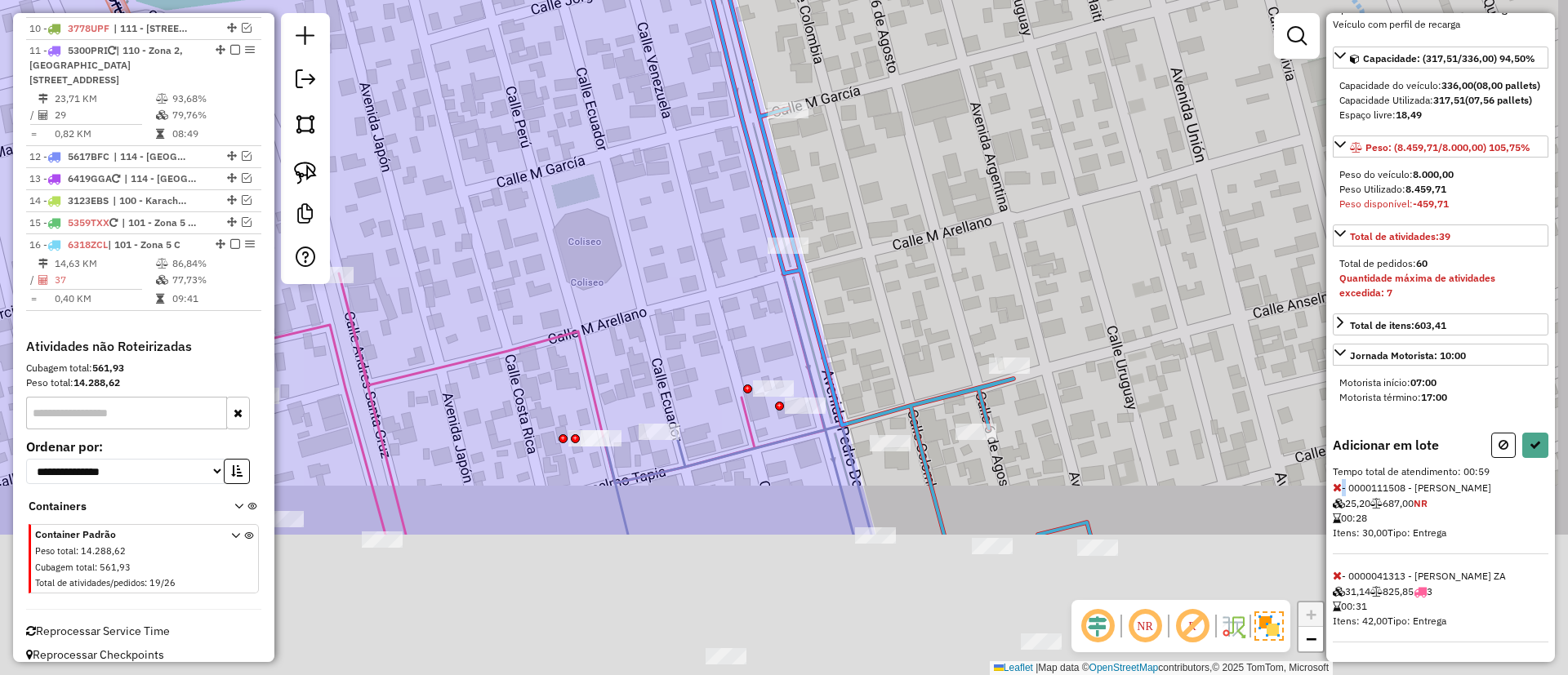
drag, startPoint x: 748, startPoint y: 476, endPoint x: 735, endPoint y: 269, distance: 207.4
click at [735, 269] on div "Janela de atendimento Grade de atendimento Capacidade Transportadoras Veículos …" at bounding box center [784, 338] width 1568 height 675
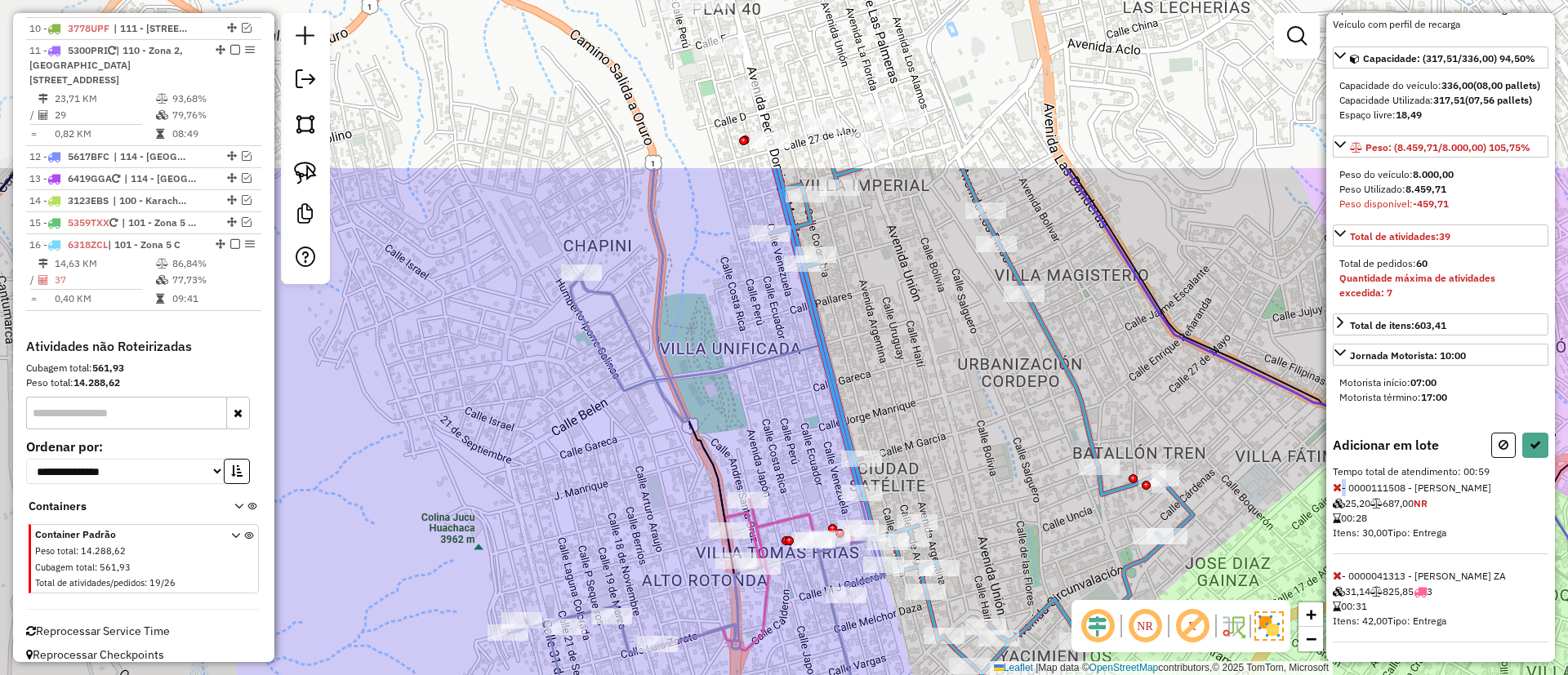
drag, startPoint x: 924, startPoint y: 188, endPoint x: 955, endPoint y: 425, distance: 239.0
click at [955, 425] on div "Janela de atendimento Grade de atendimento Capacidade Transportadoras Veículos …" at bounding box center [784, 338] width 1568 height 675
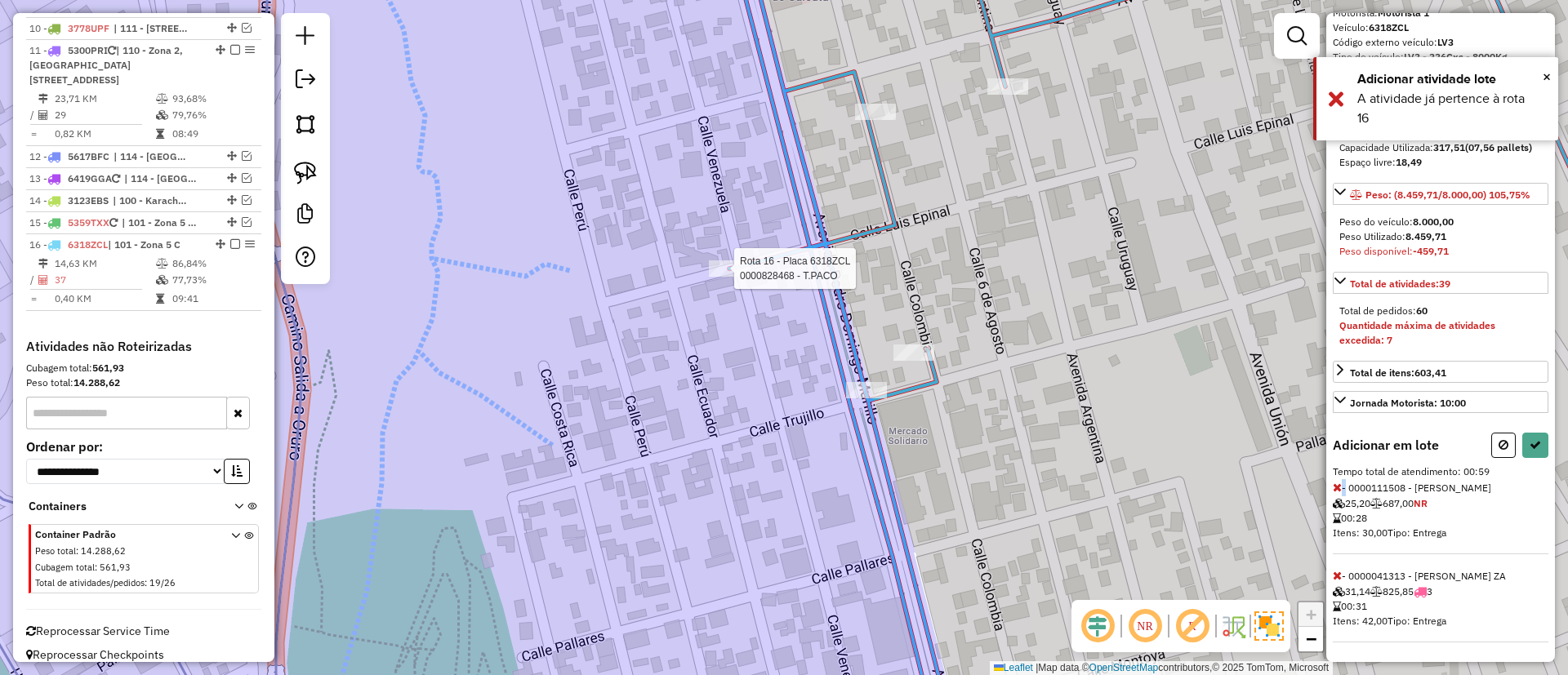
select select "**********"
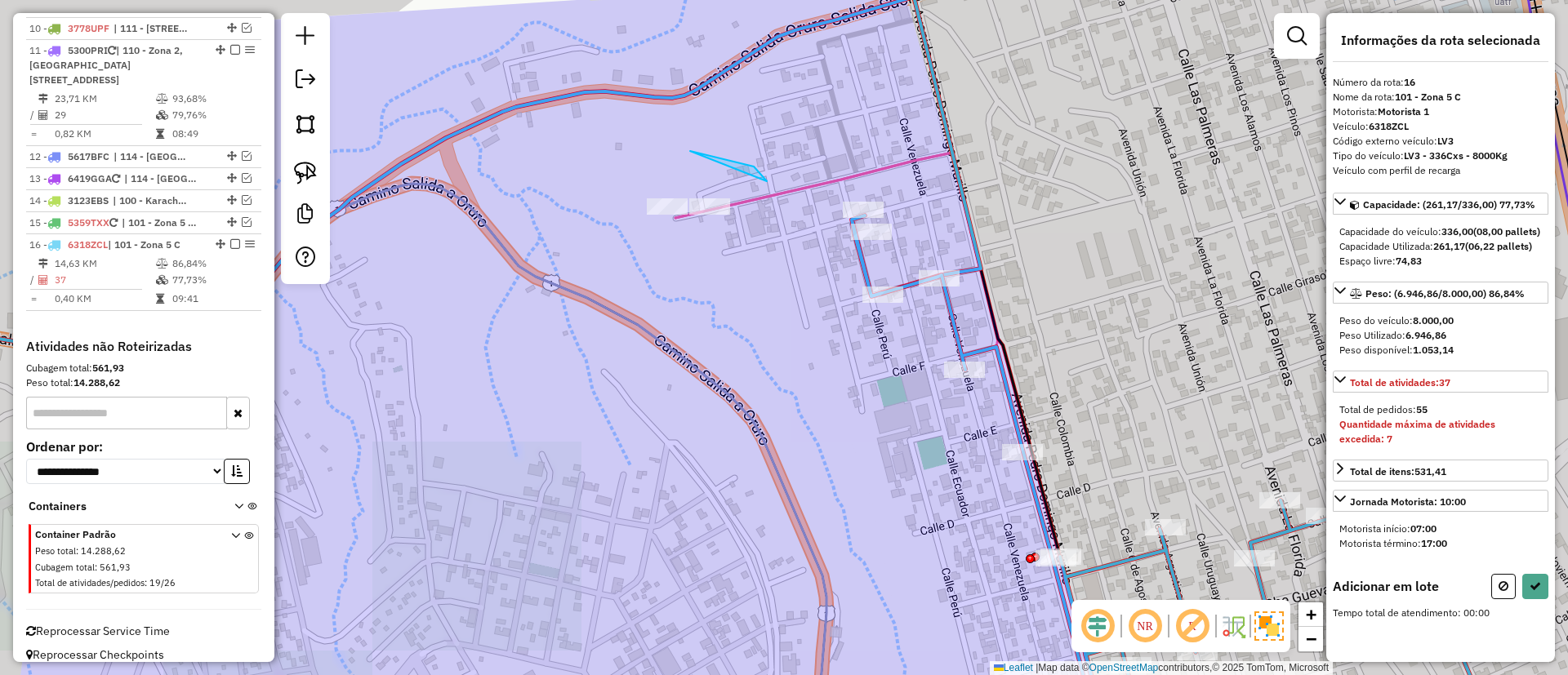
scroll to position [0, 0]
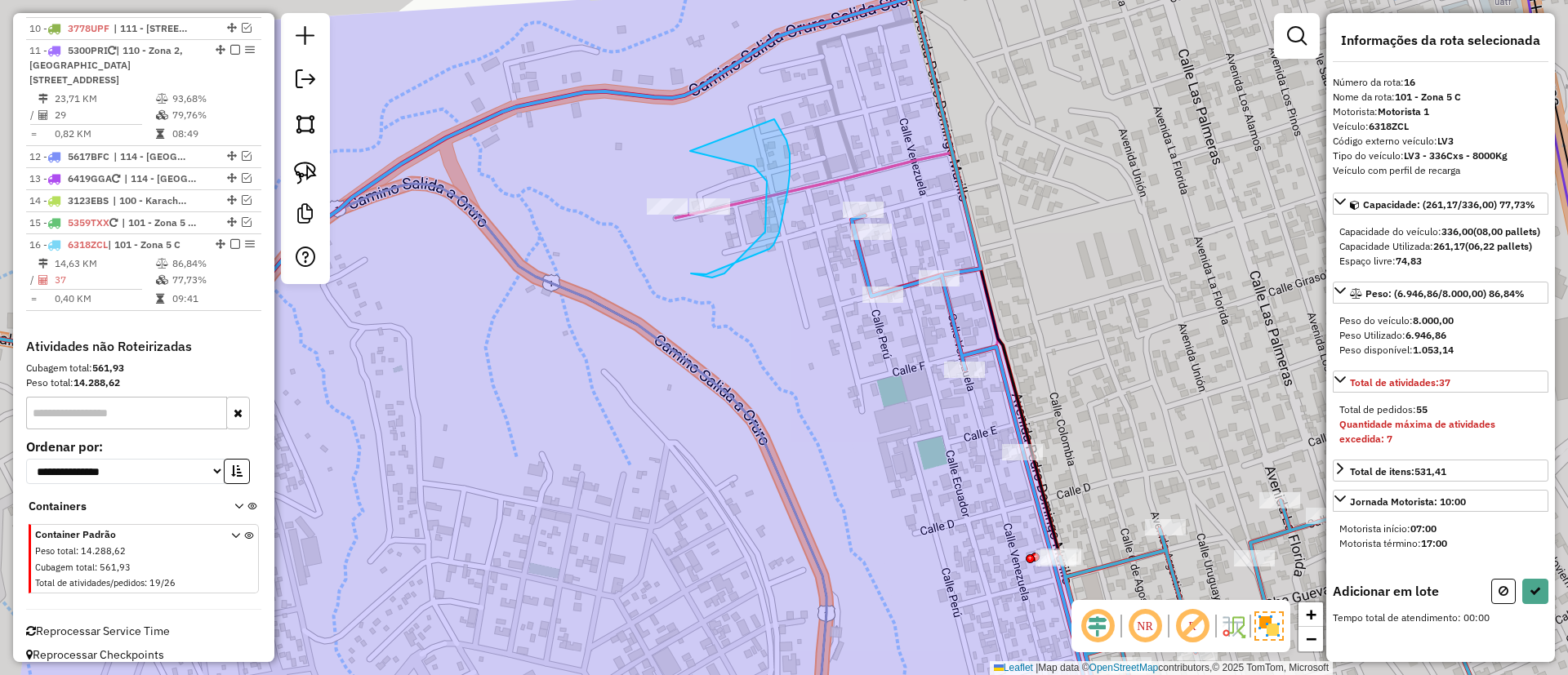
drag, startPoint x: 767, startPoint y: 181, endPoint x: 743, endPoint y: 96, distance: 88.3
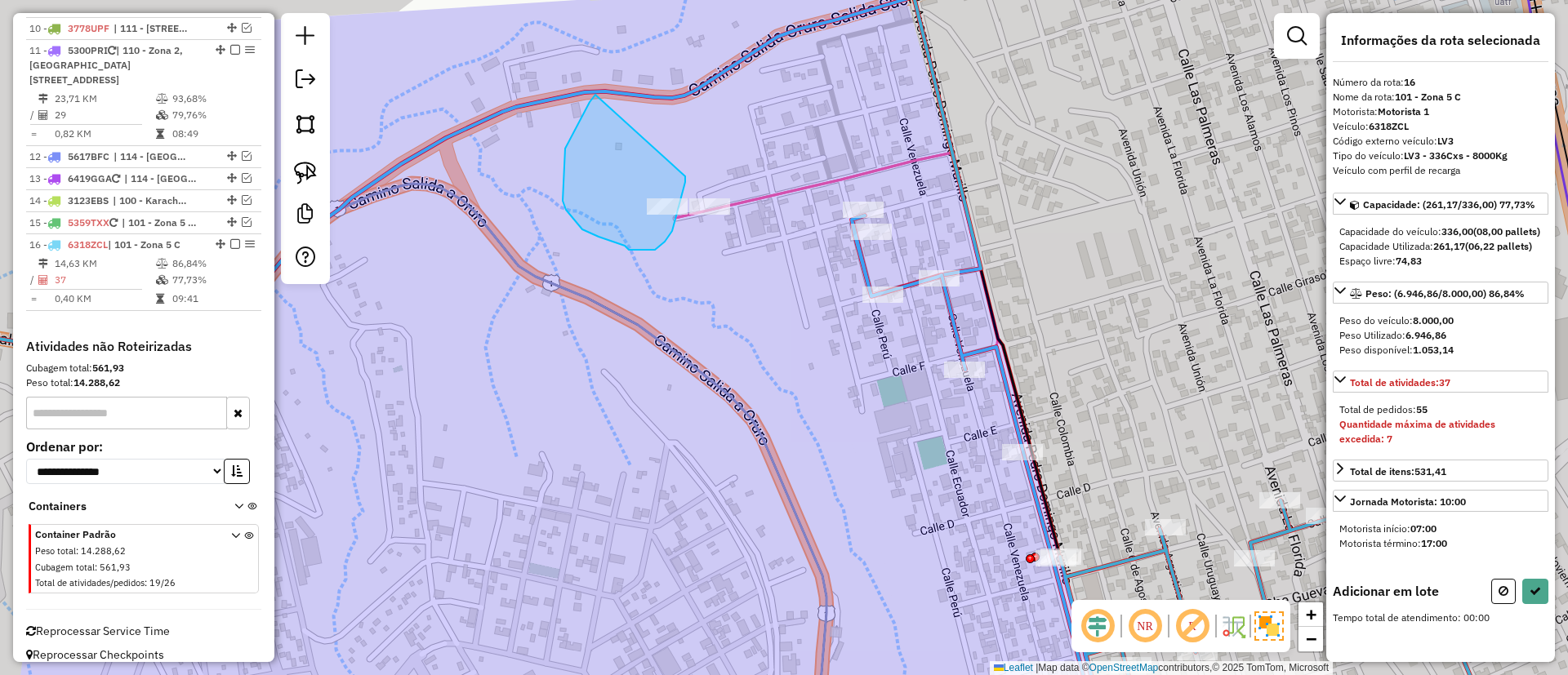
drag, startPoint x: 563, startPoint y: 188, endPoint x: 686, endPoint y: 176, distance: 123.6
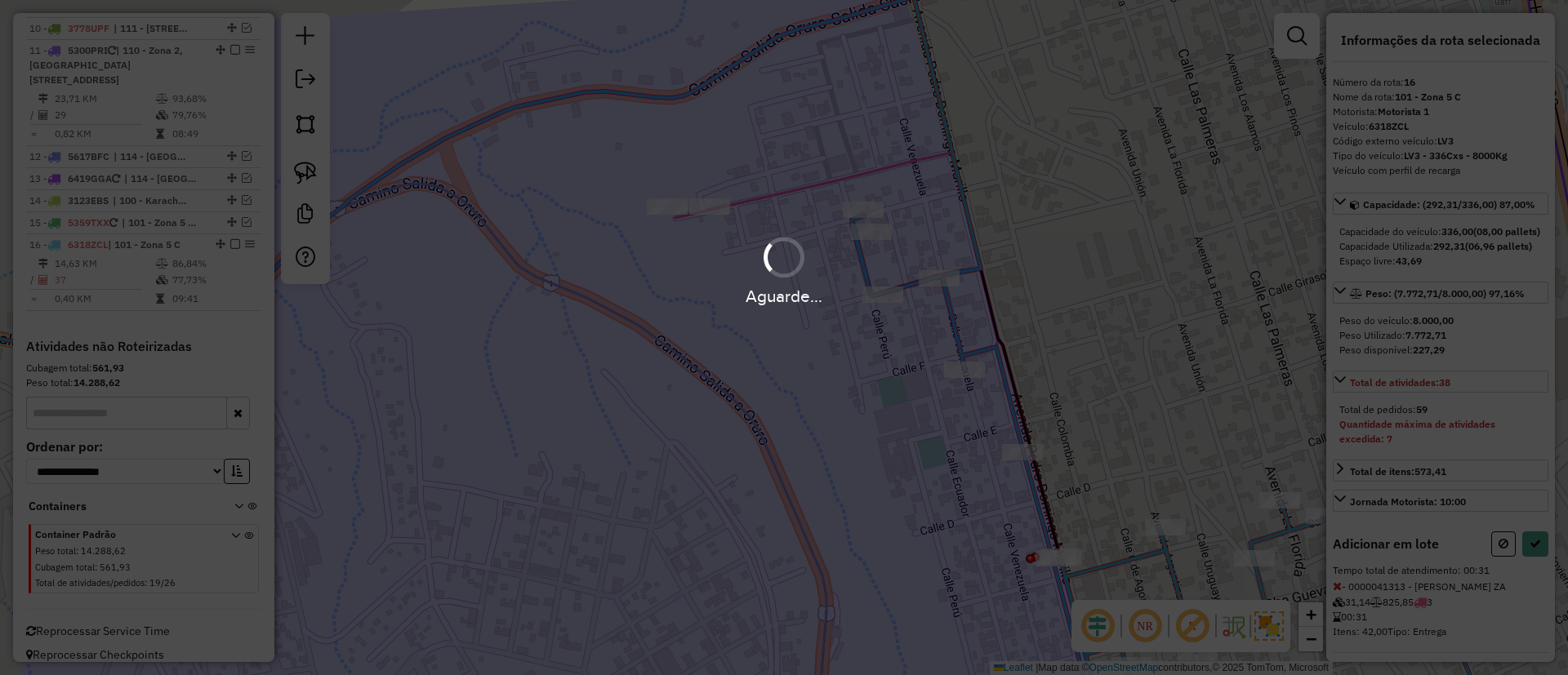
select select "**********"
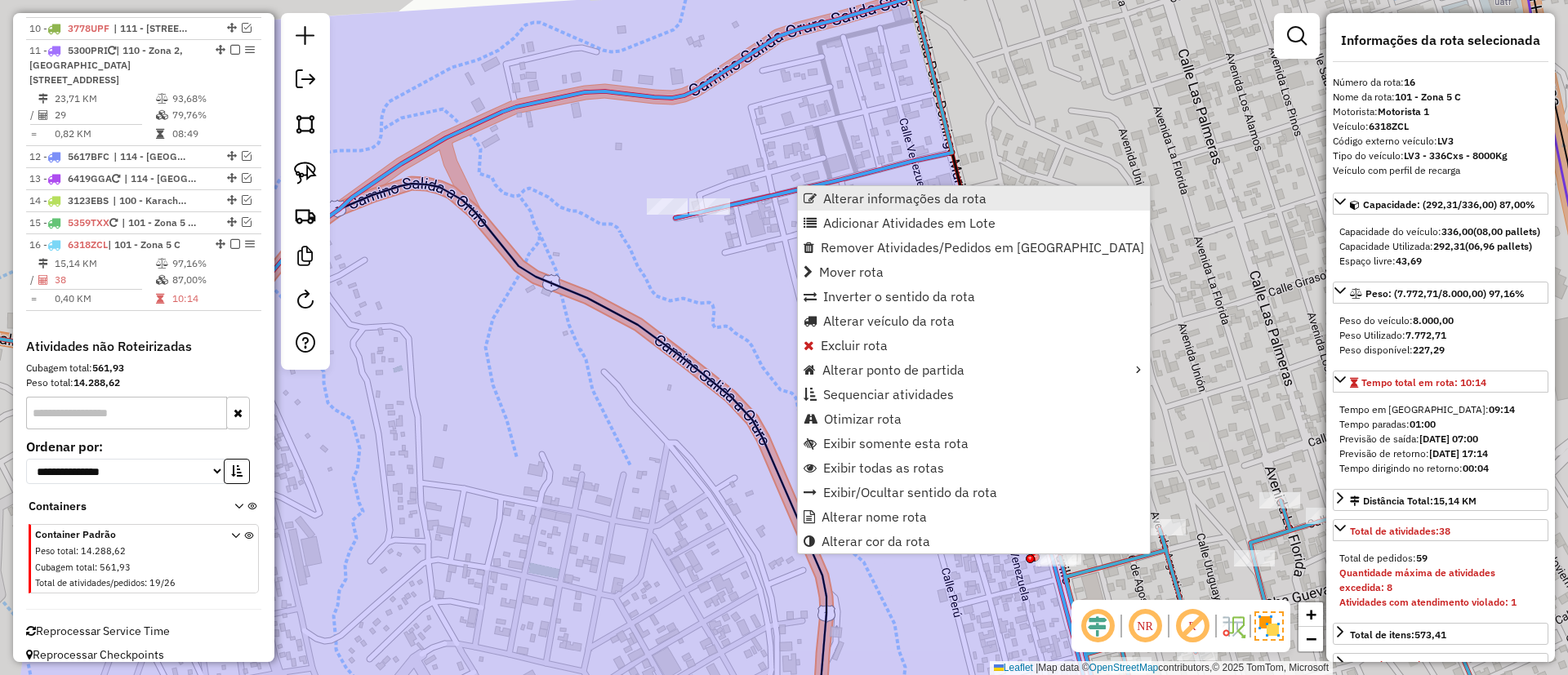
click at [888, 201] on span "Alterar informações da rota" at bounding box center [905, 198] width 163 height 13
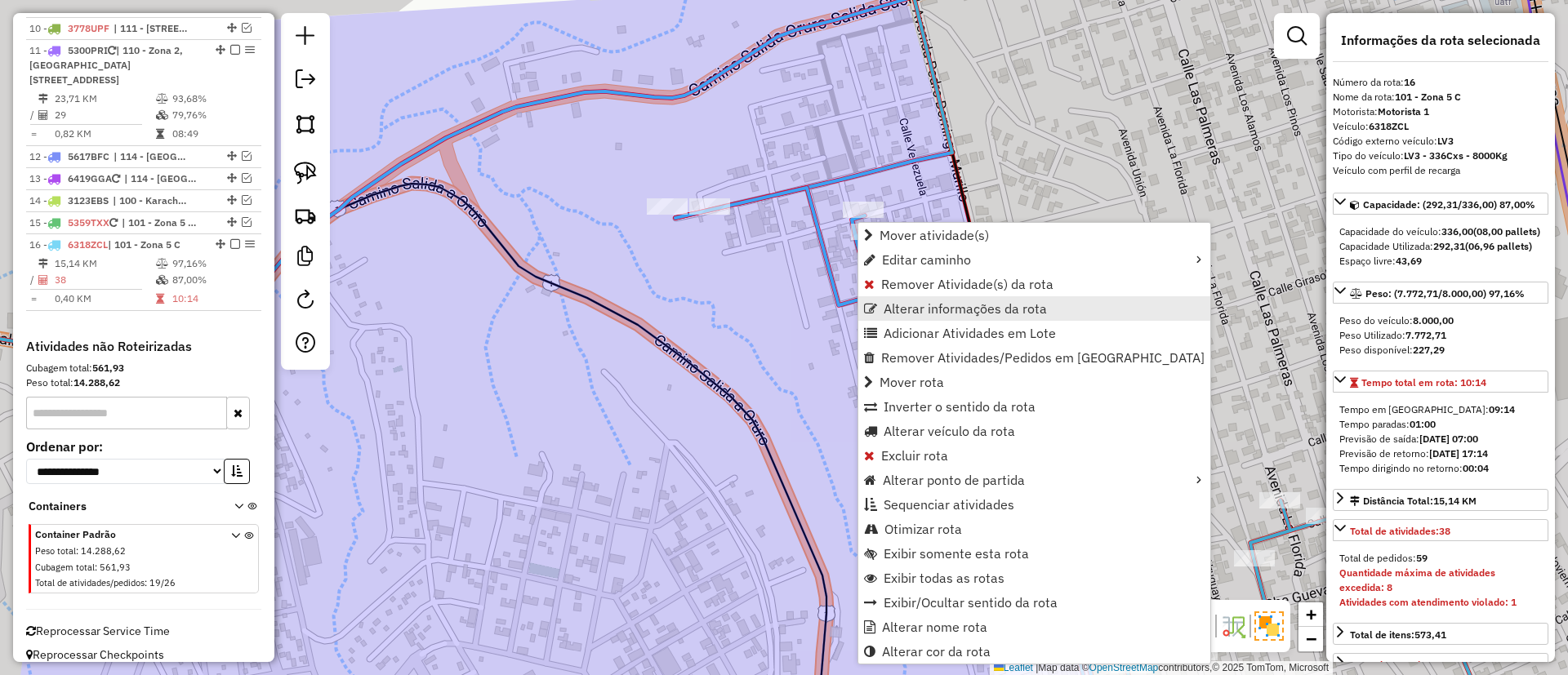
click at [934, 304] on span "Alterar informações da rota" at bounding box center [965, 309] width 163 height 13
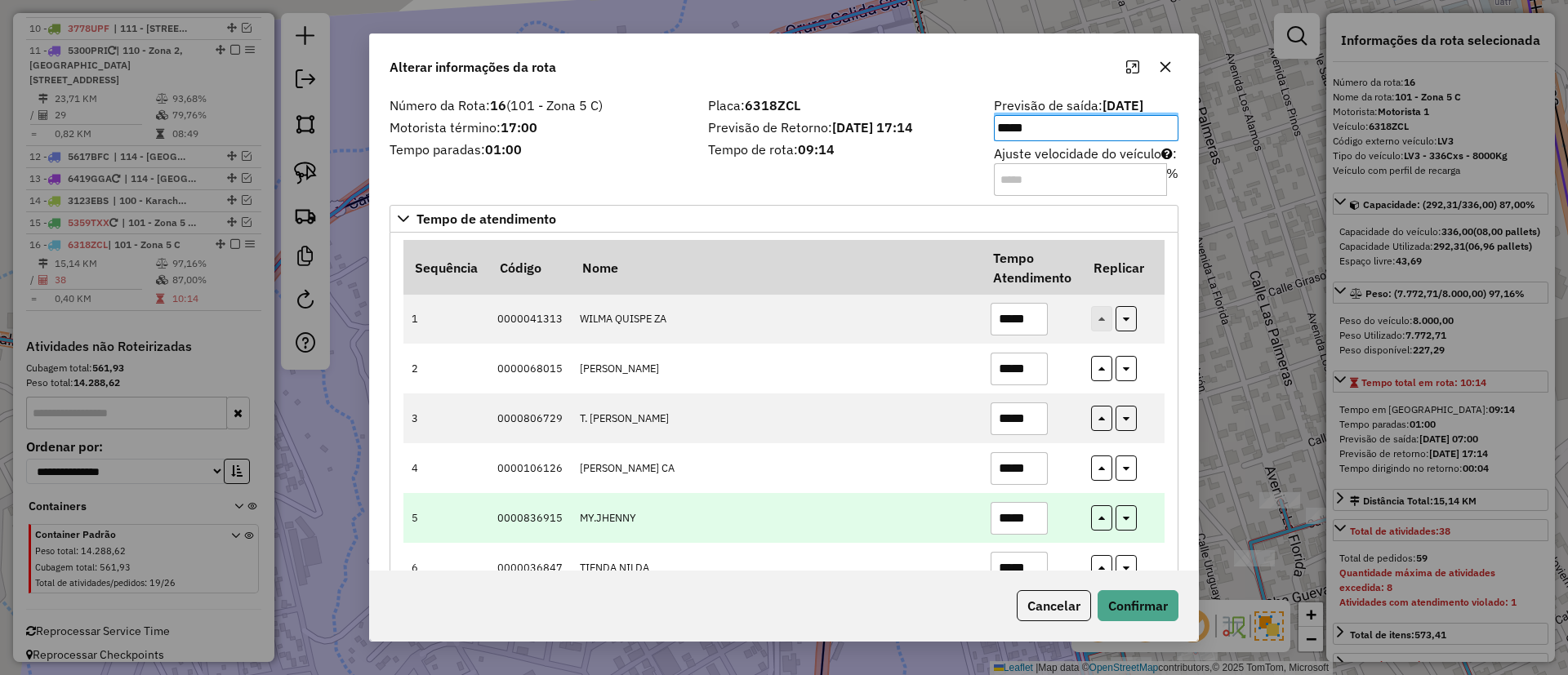
click at [1021, 514] on input "*****" at bounding box center [1019, 518] width 57 height 33
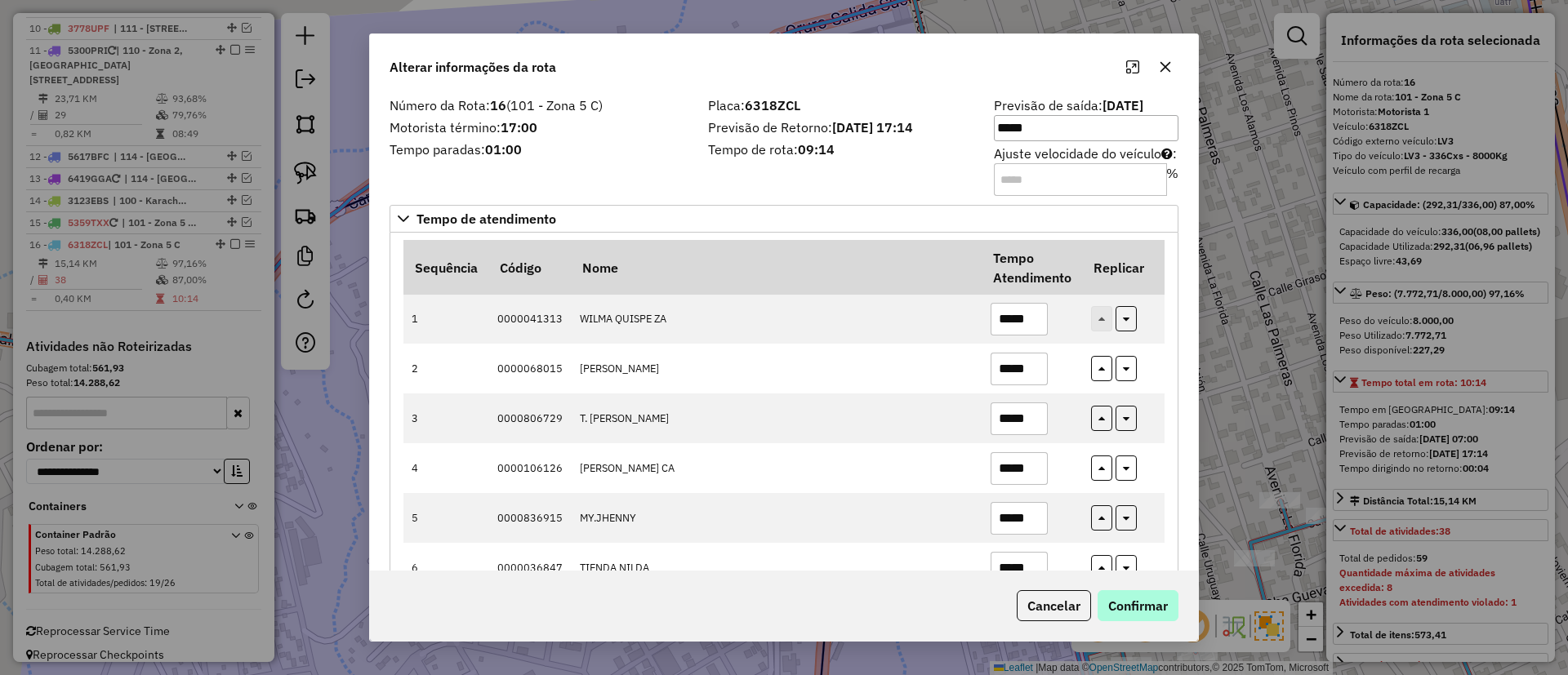
type input "*****"
click at [1132, 600] on button "Confirmar" at bounding box center [1138, 605] width 80 height 31
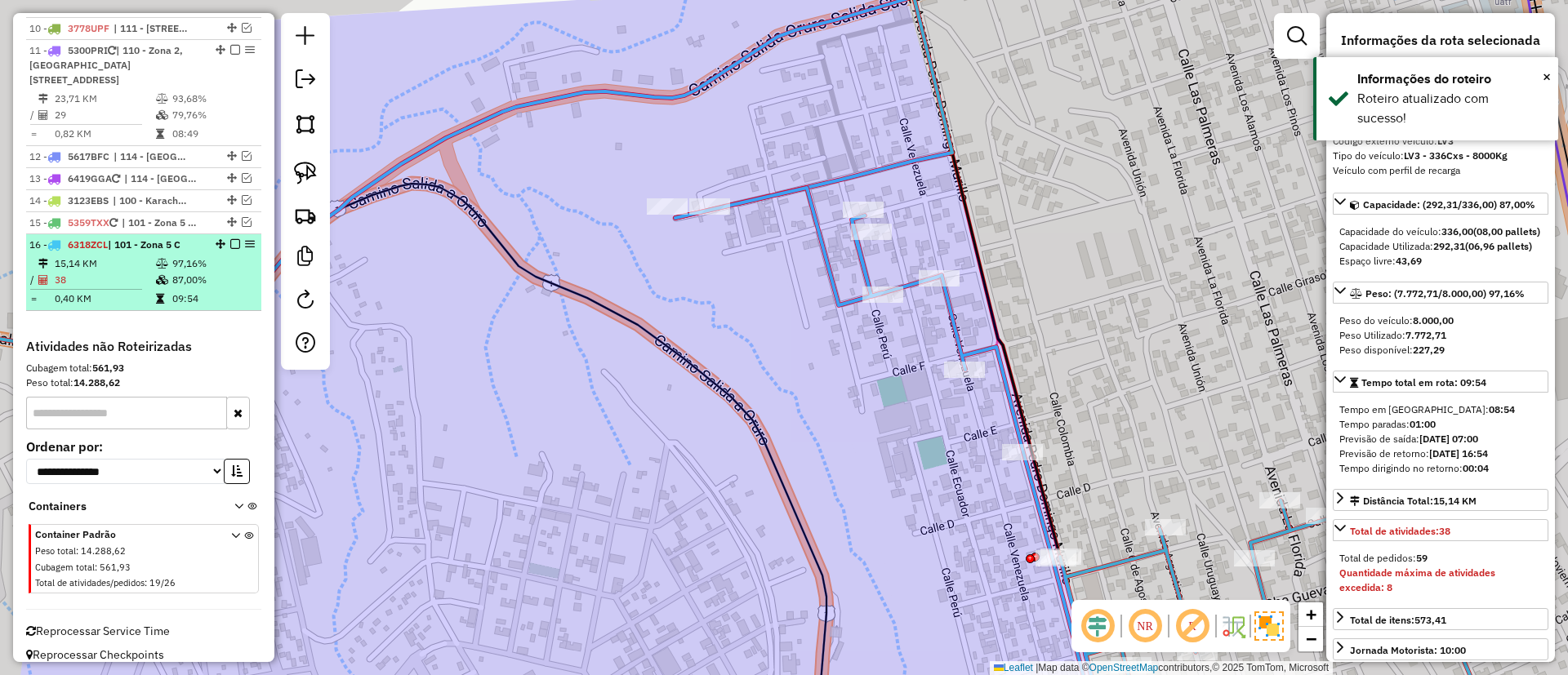
click at [233, 240] on em at bounding box center [235, 245] width 10 height 10
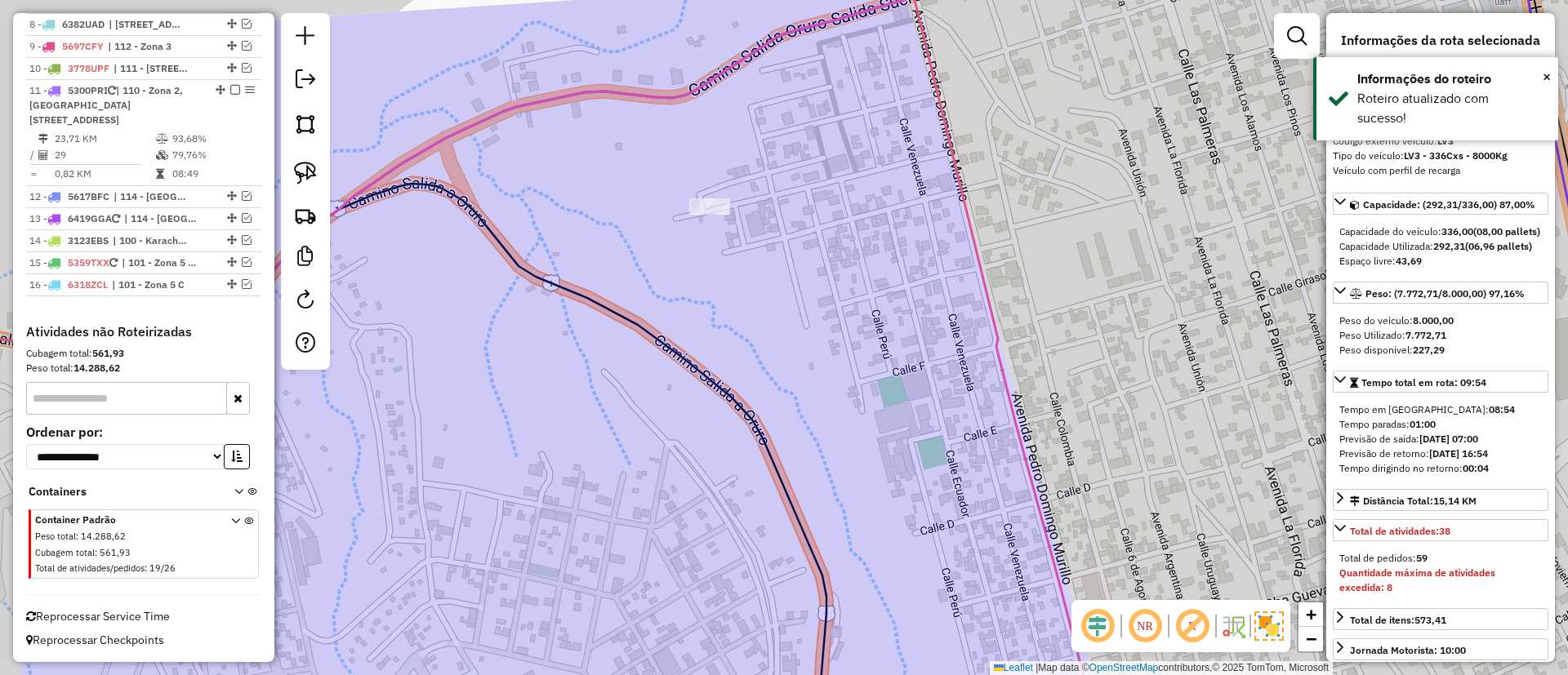
scroll to position [1005, 0]
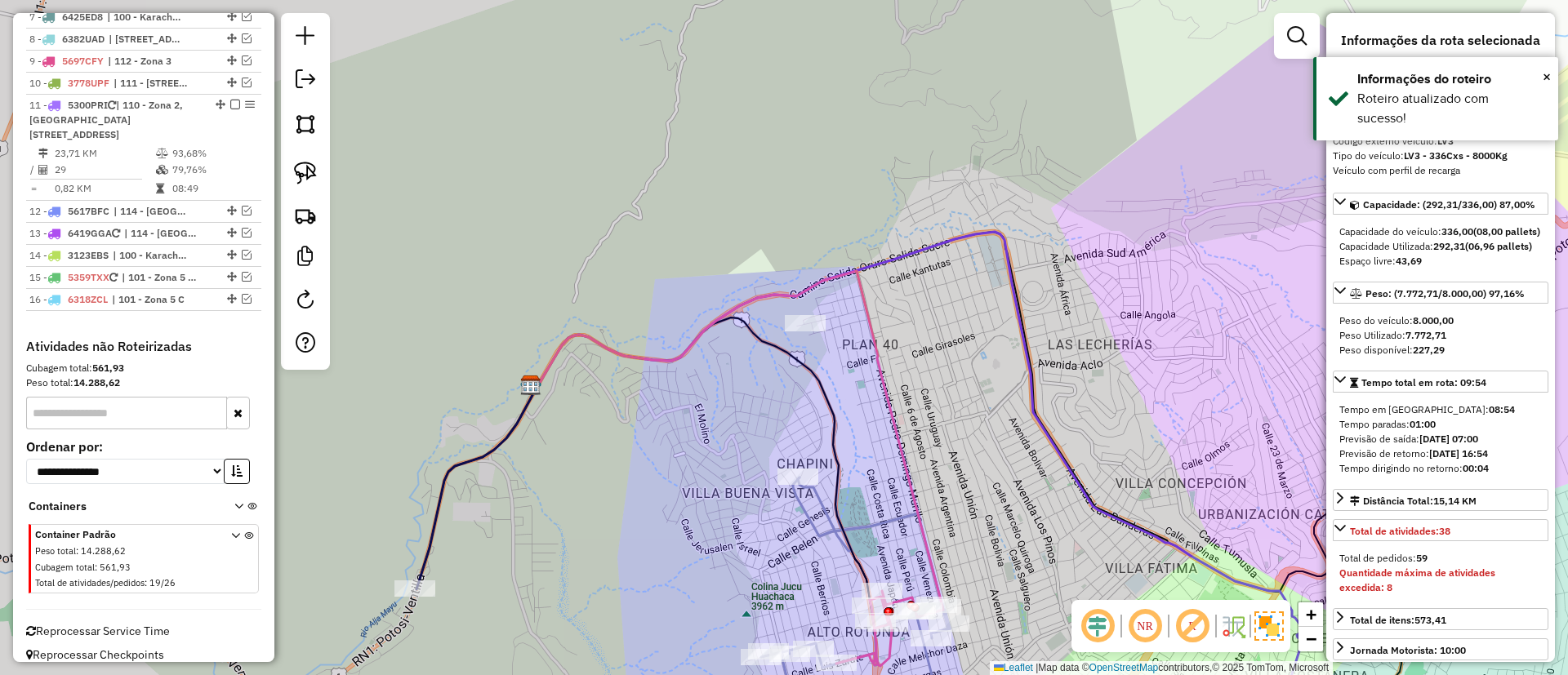
drag, startPoint x: 874, startPoint y: 435, endPoint x: 826, endPoint y: 217, distance: 223.2
click at [826, 217] on div "Janela de atendimento Grade de atendimento Capacidade Transportadoras Veículos …" at bounding box center [784, 338] width 1568 height 675
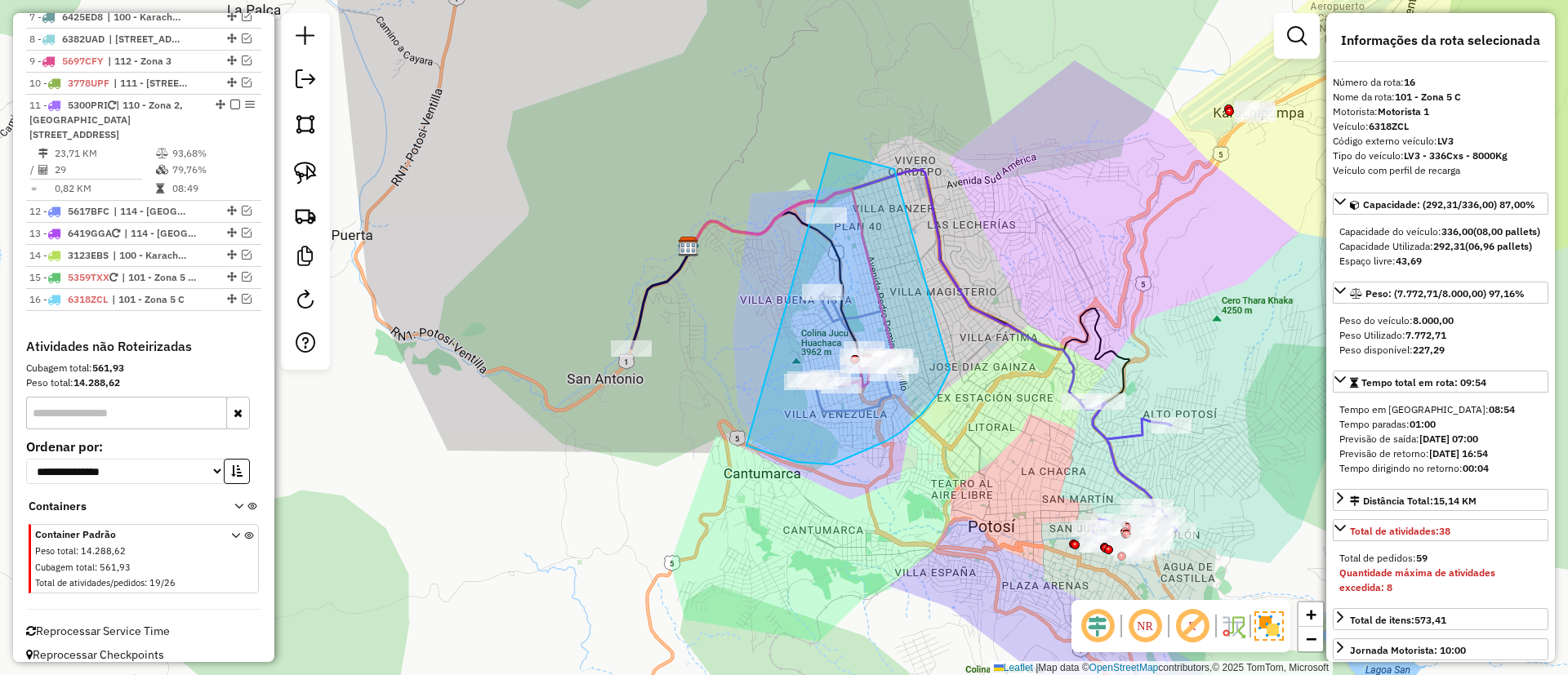
drag, startPoint x: 830, startPoint y: 152, endPoint x: 952, endPoint y: 339, distance: 223.3
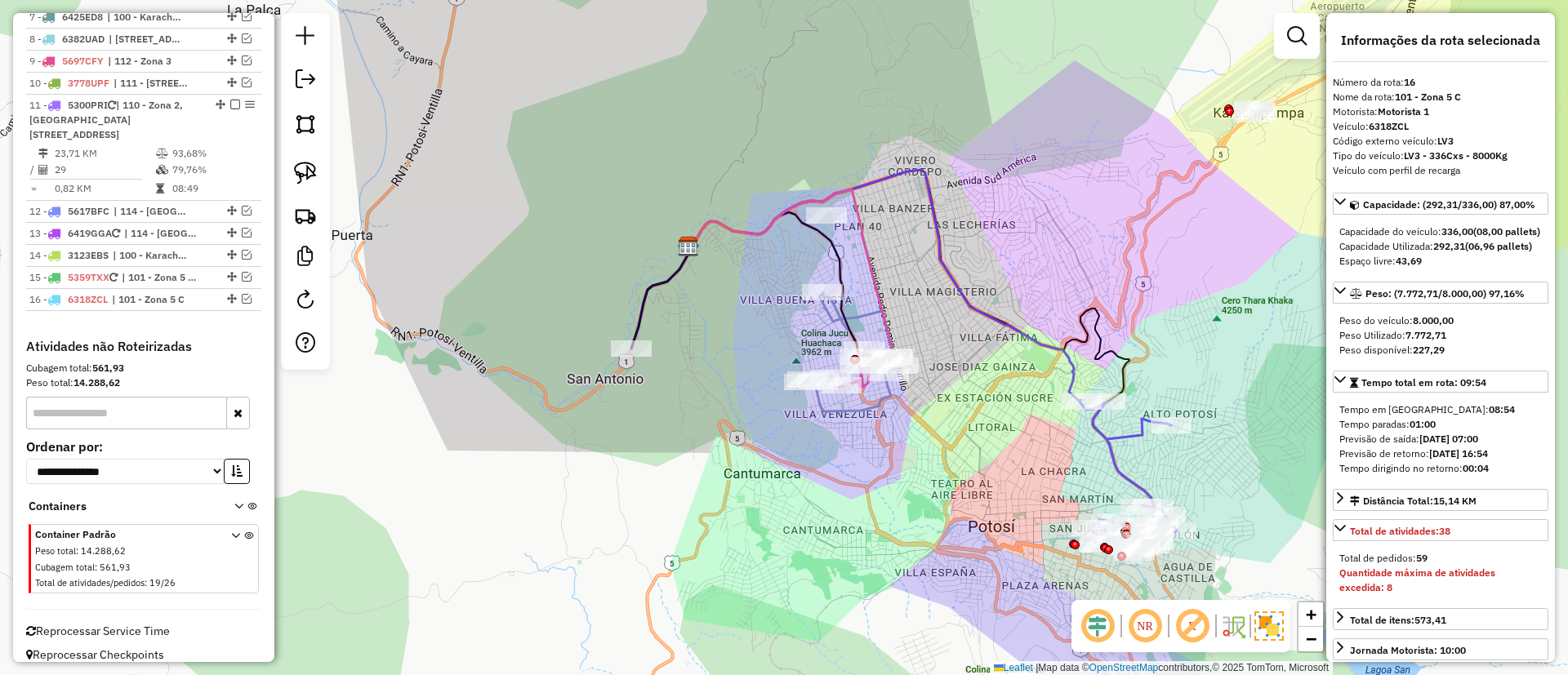
click at [649, 288] on icon at bounding box center [661, 298] width 60 height 100
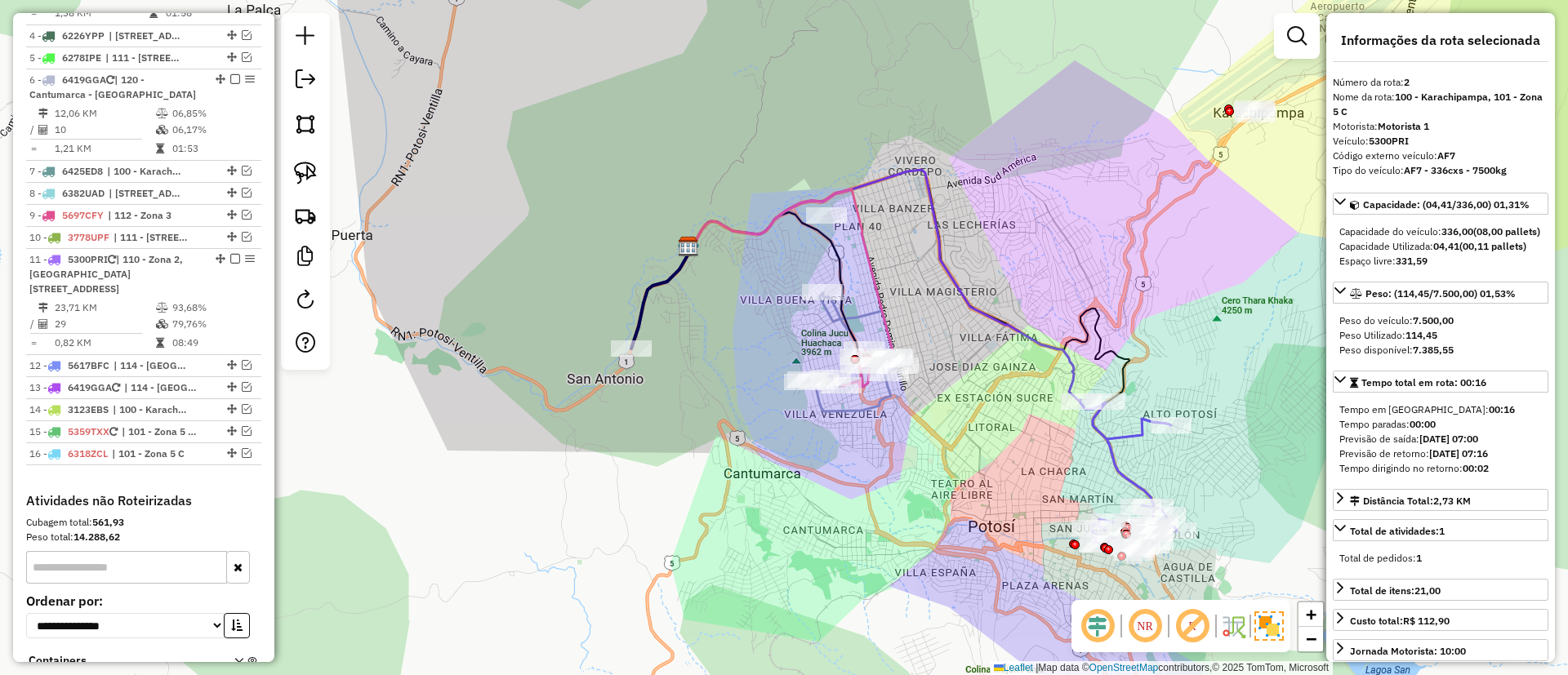
scroll to position [665, 0]
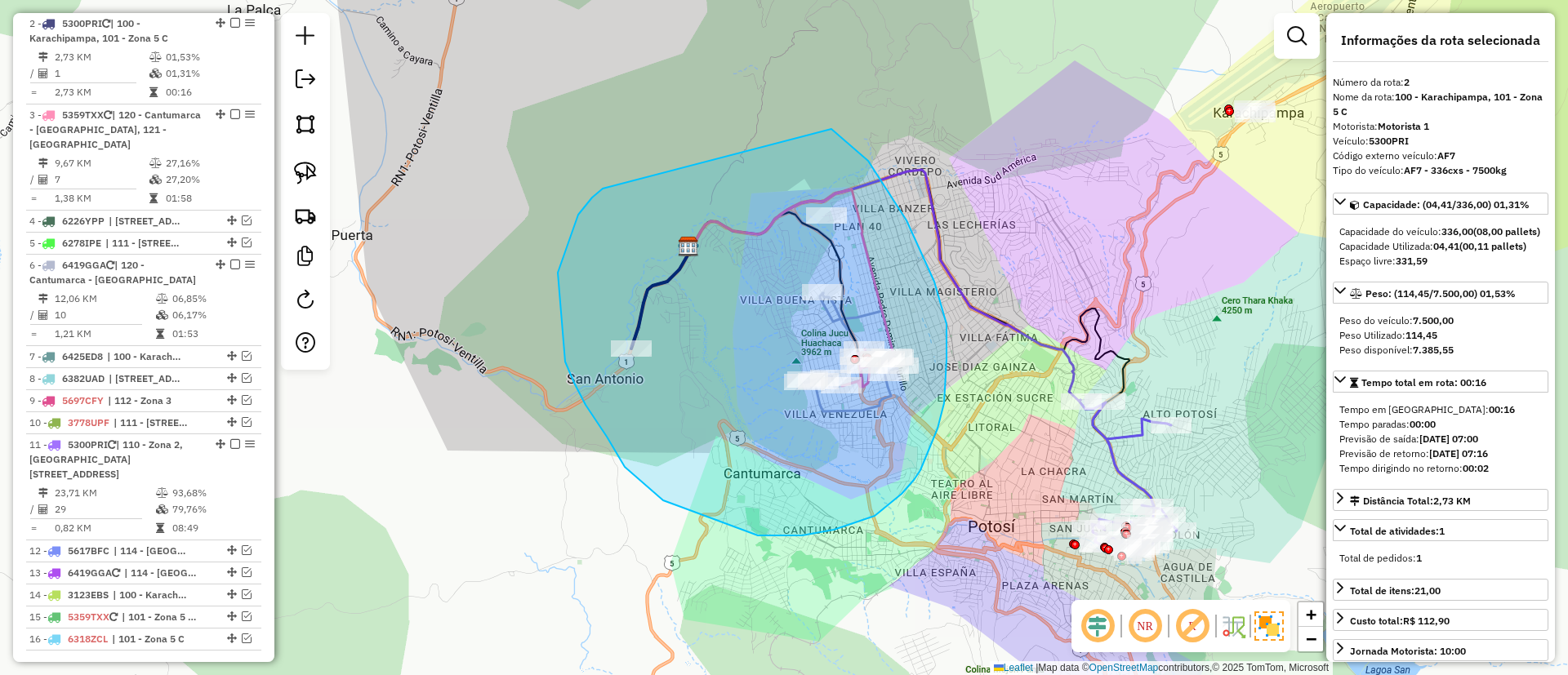
drag, startPoint x: 575, startPoint y: 222, endPoint x: 831, endPoint y: 129, distance: 272.4
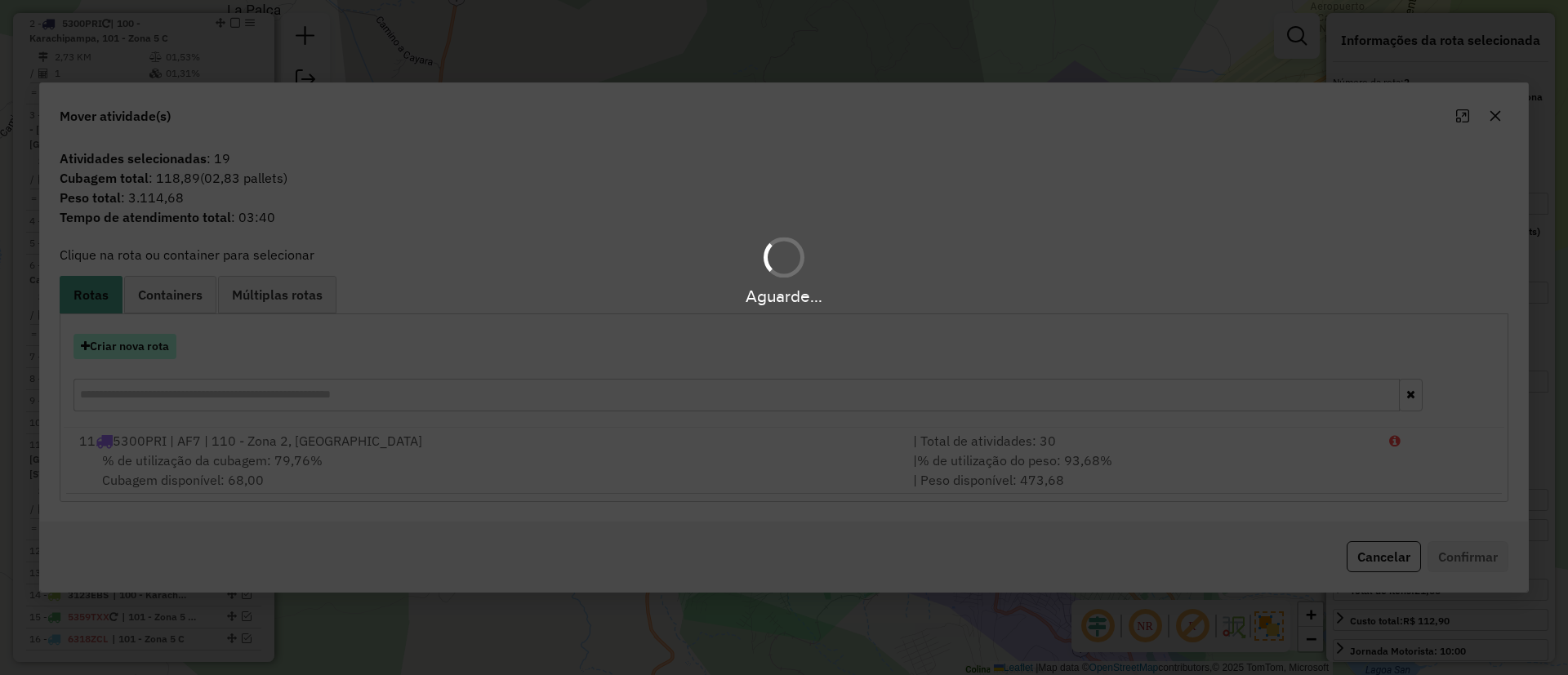
click at [132, 358] on hb-app "Aguarde... Pop-up bloqueado! Seu navegador bloqueou automáticamente a abertura …" at bounding box center [784, 338] width 1568 height 675
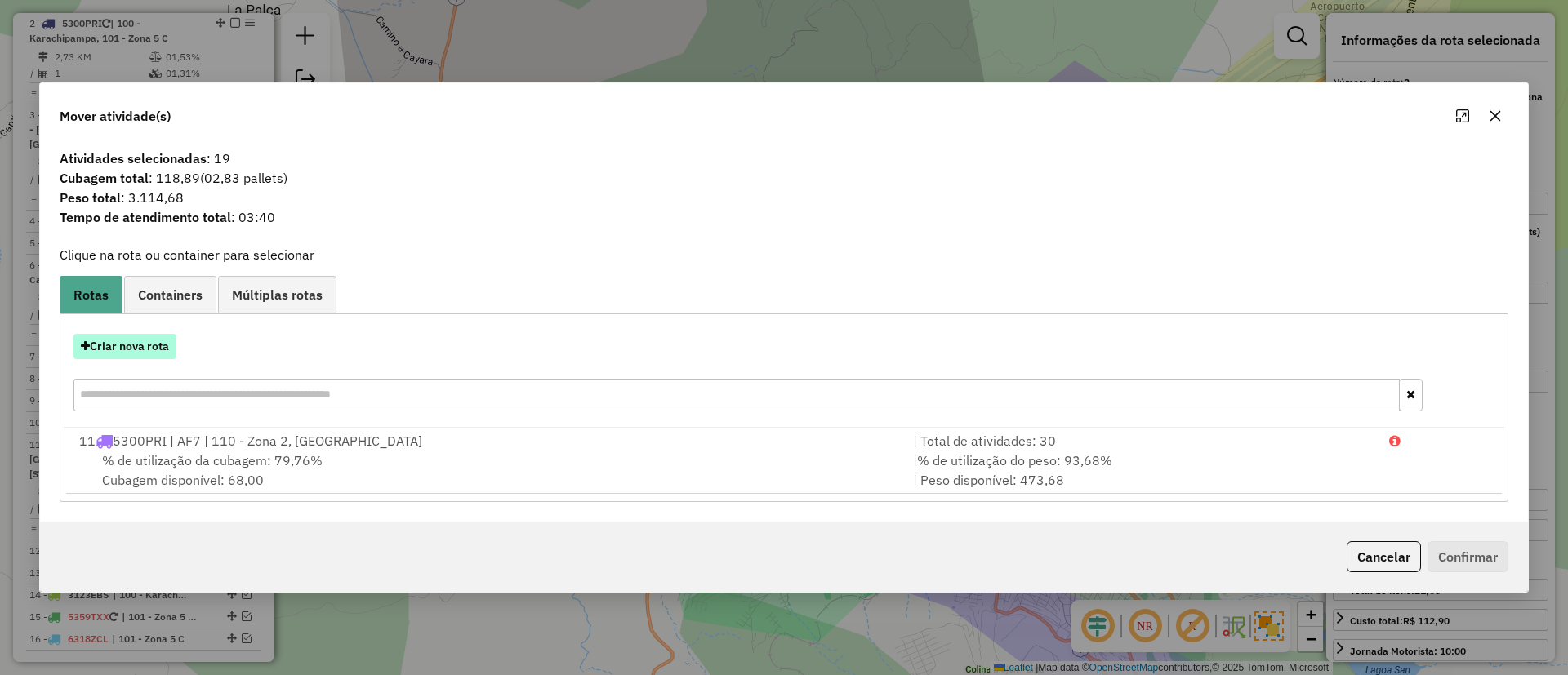
click at [137, 353] on button "Criar nova rota" at bounding box center [125, 347] width 103 height 25
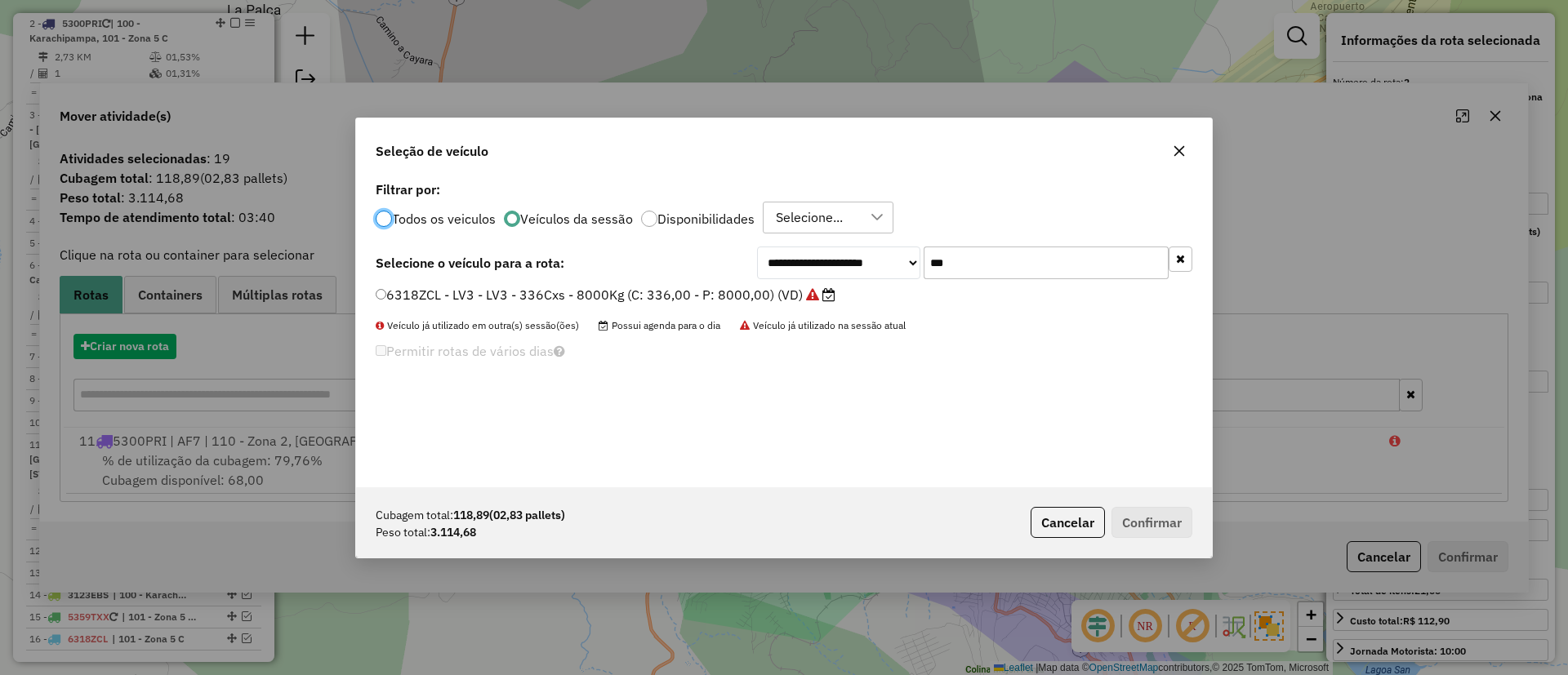
scroll to position [9, 5]
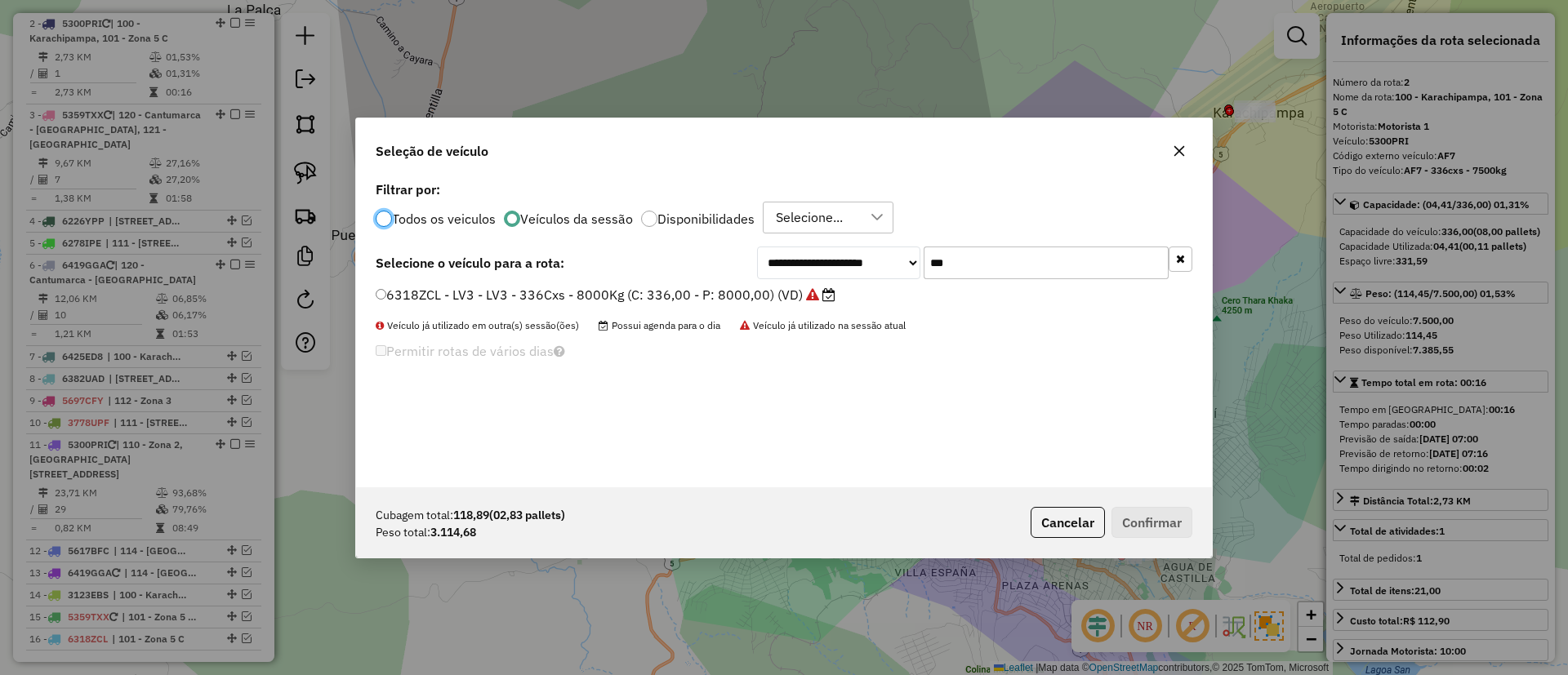
click at [1180, 257] on icon "button" at bounding box center [1181, 259] width 9 height 12
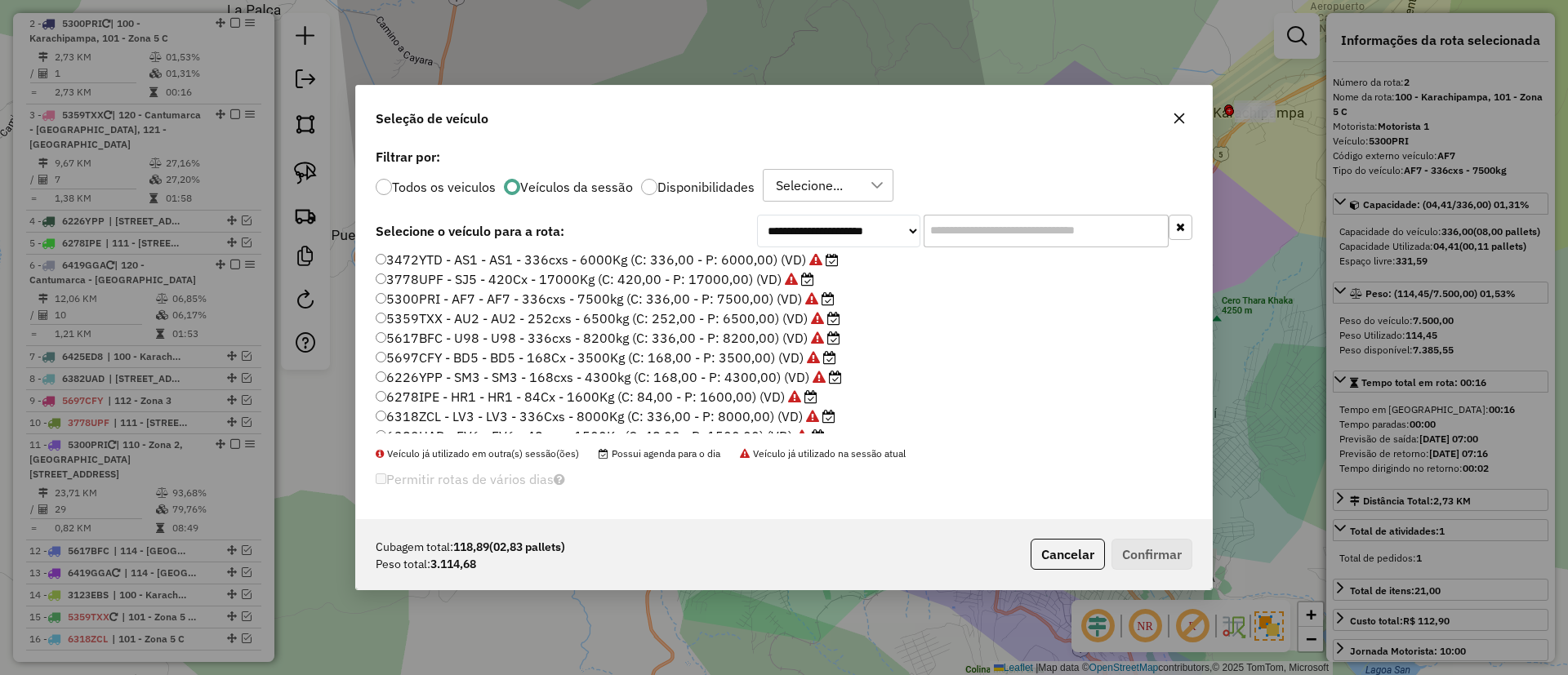
scroll to position [0, 0]
click at [719, 385] on label "5697CFY - BD5 - BD5 - 168Cx - 3500Kg (C: 168,00 - P: 3500,00) (VD)" at bounding box center [606, 380] width 461 height 19
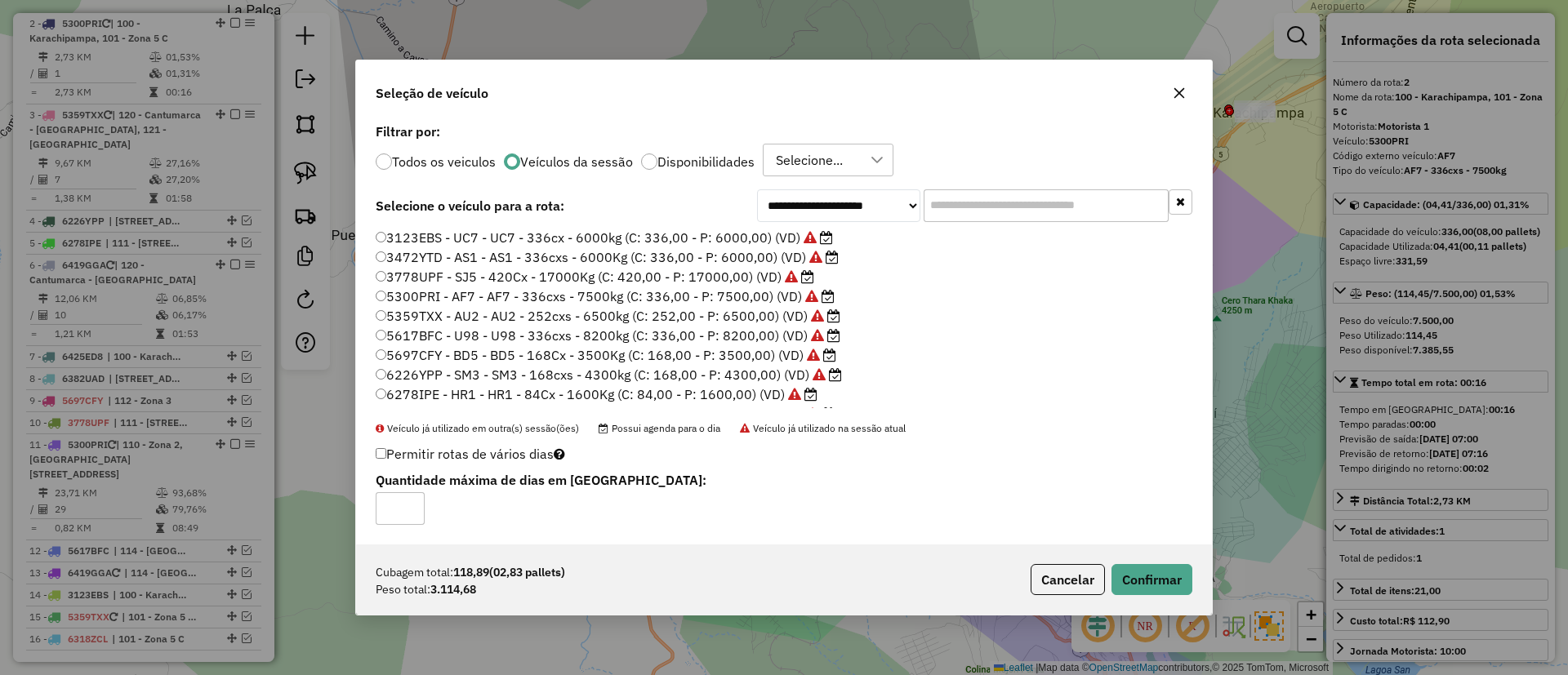
click at [1136, 561] on div "Cubagem total: 118,89 (02,83 pallets) Peso total: 3.114,68 Cancelar Confirmar" at bounding box center [784, 580] width 856 height 70
click at [1142, 572] on button "Confirmar" at bounding box center [1152, 580] width 80 height 31
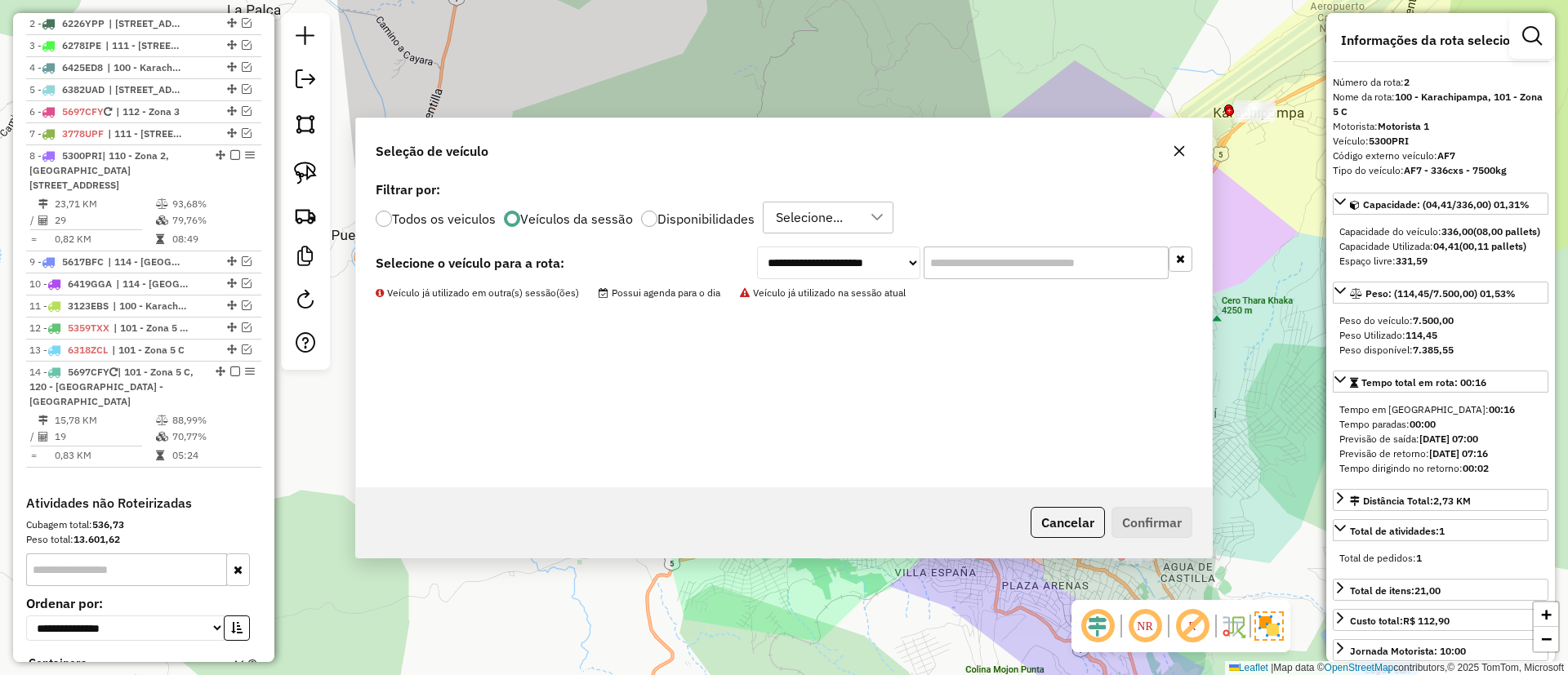
scroll to position [468, 0]
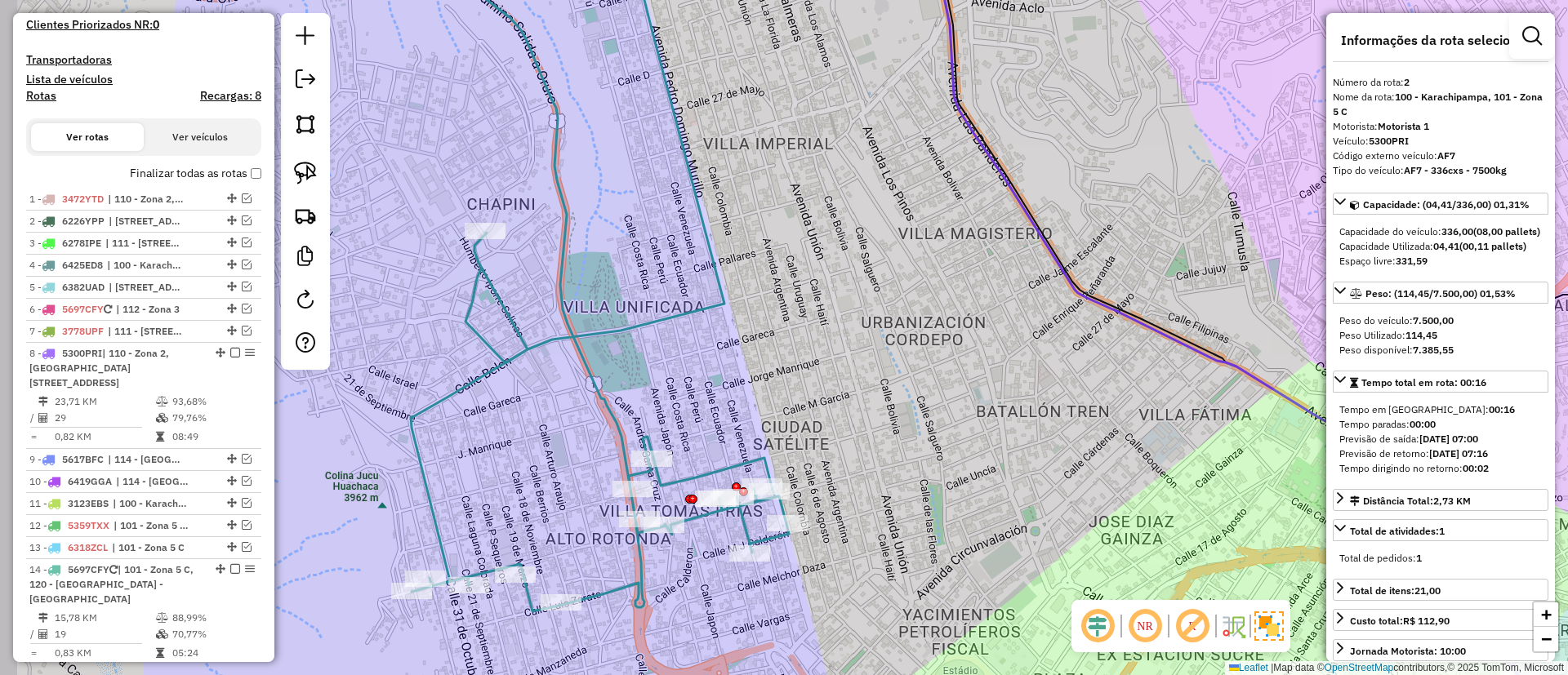
click at [732, 404] on div "Janela de atendimento Grade de atendimento Capacidade Transportadoras Veículos …" at bounding box center [784, 338] width 1568 height 675
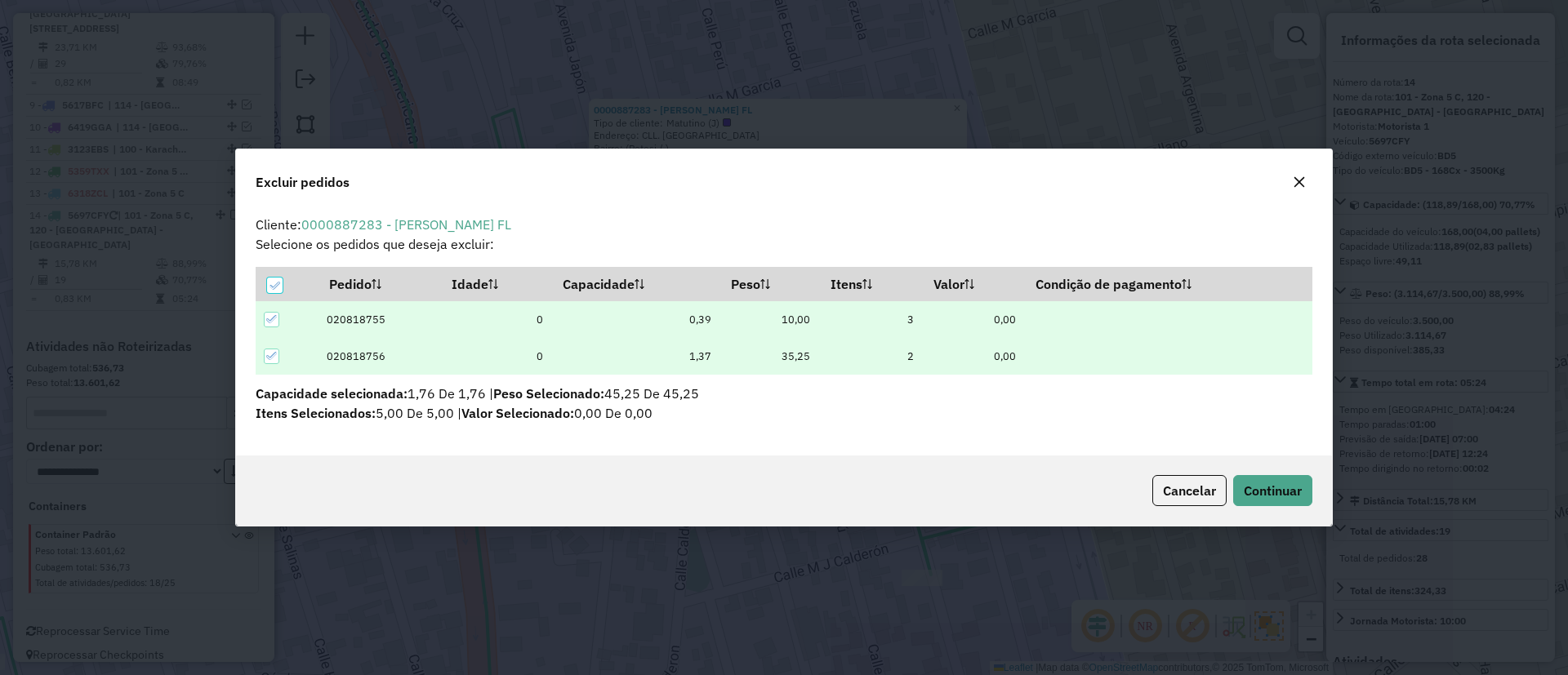
scroll to position [0, 0]
click at [1285, 482] on span "Continuar" at bounding box center [1273, 490] width 58 height 16
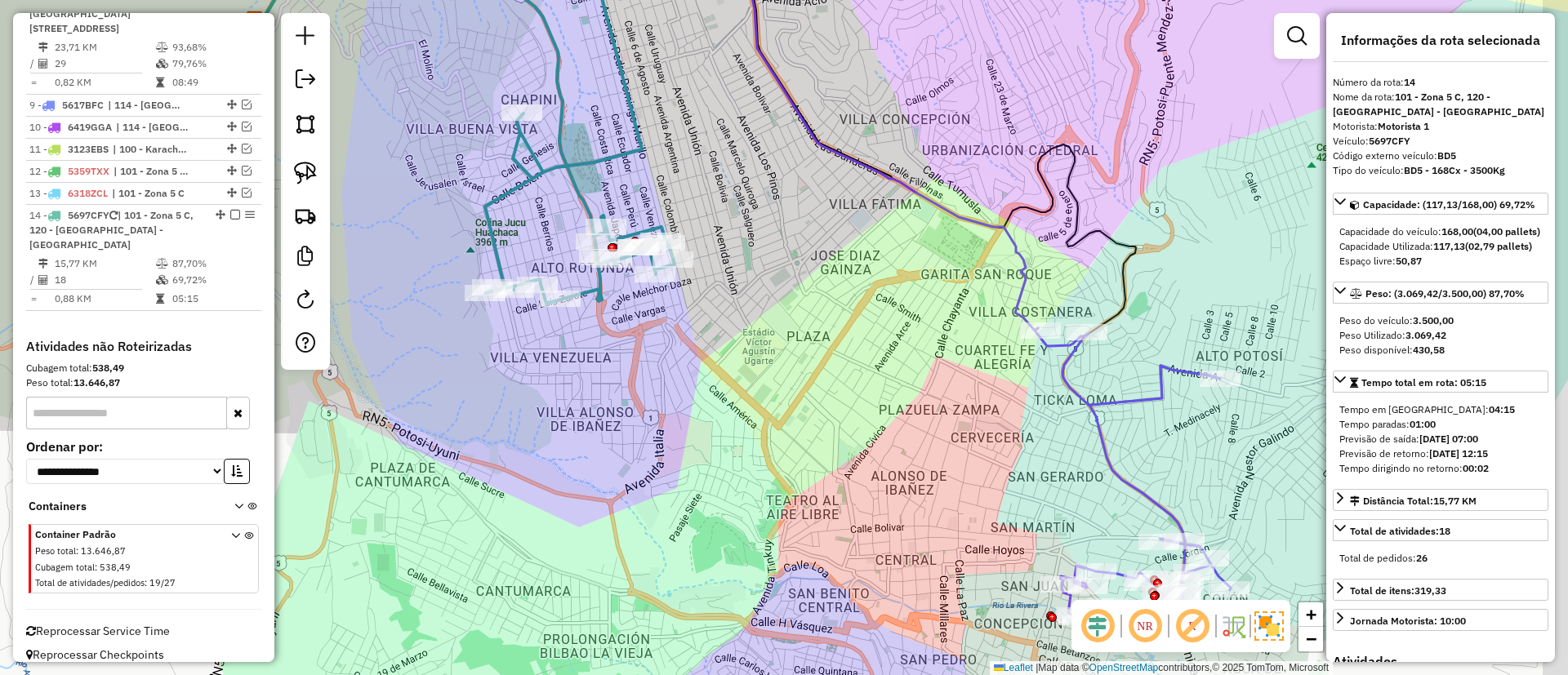
drag, startPoint x: 843, startPoint y: 249, endPoint x: 910, endPoint y: 268, distance: 69.6
click at [716, 132] on div "Janela de atendimento Grade de atendimento Capacidade Transportadoras Veículos …" at bounding box center [784, 338] width 1568 height 675
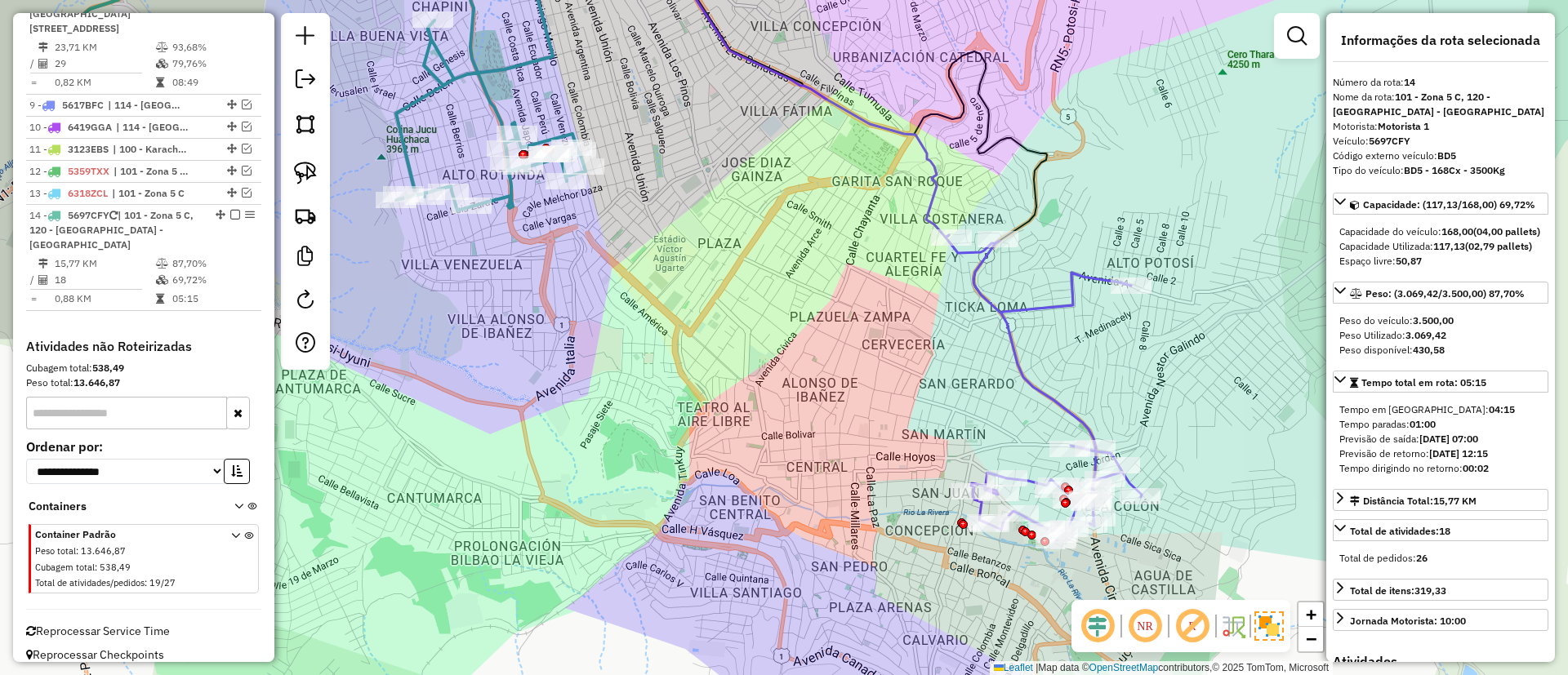
click at [998, 307] on icon at bounding box center [1044, 388] width 196 height 306
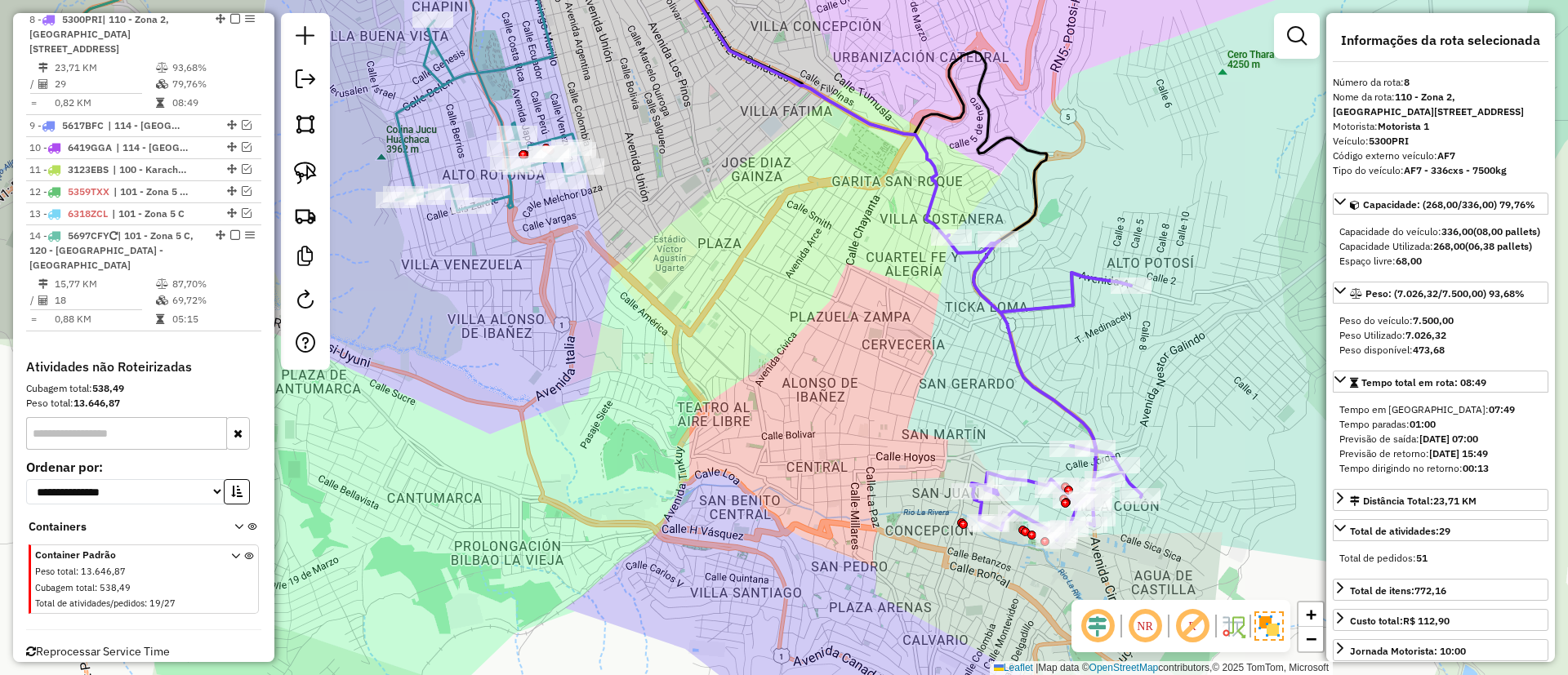
scroll to position [797, 0]
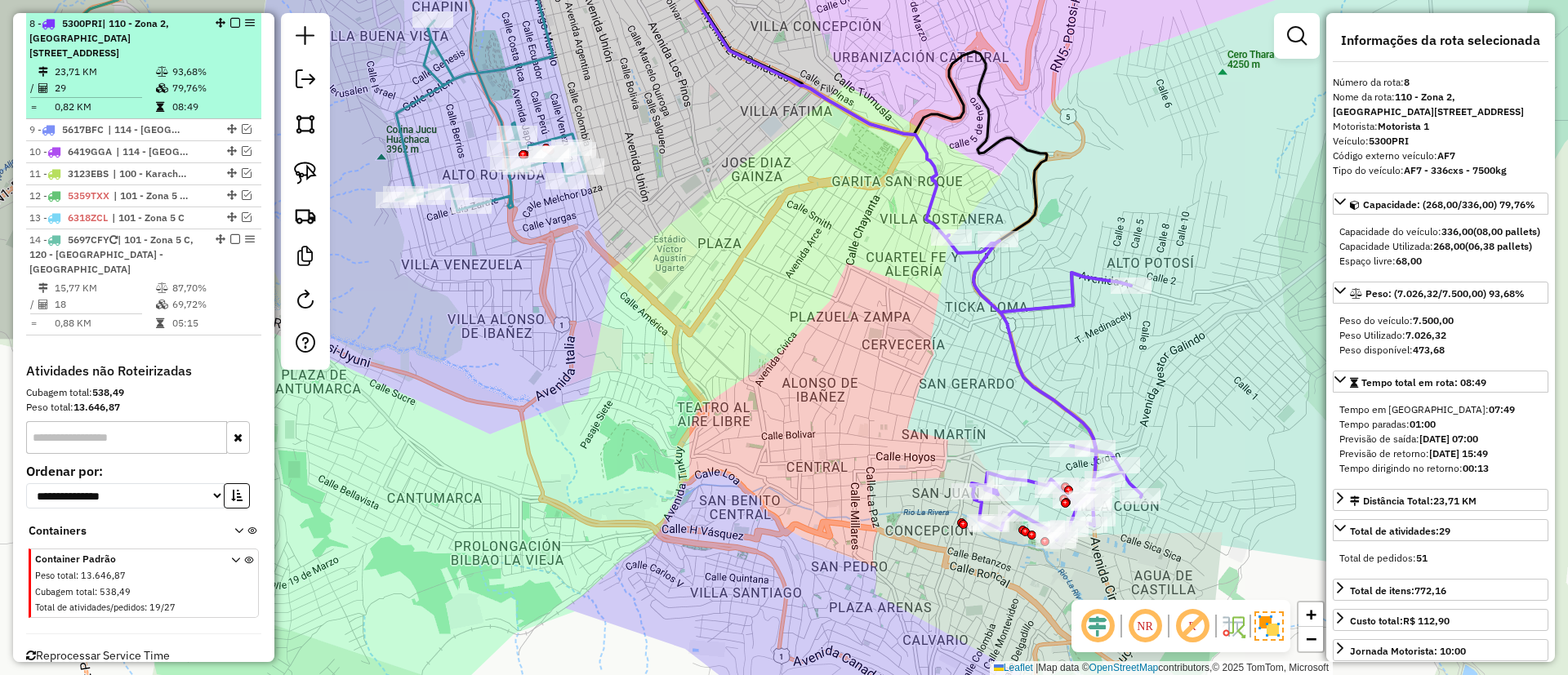
click at [234, 20] on em at bounding box center [235, 23] width 10 height 10
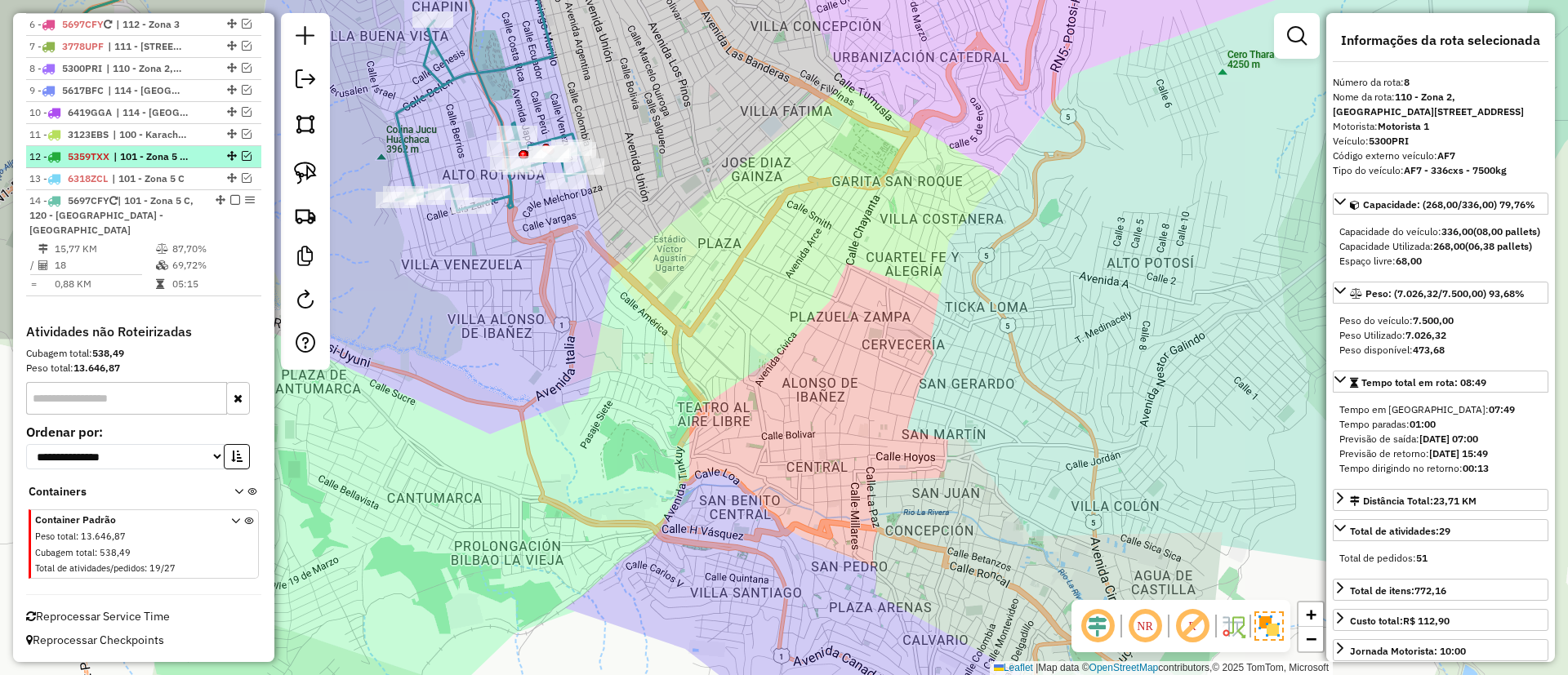
click at [1088, 307] on div "Janela de atendimento Grade de atendimento Capacidade Transportadoras Veículos …" at bounding box center [784, 338] width 1568 height 675
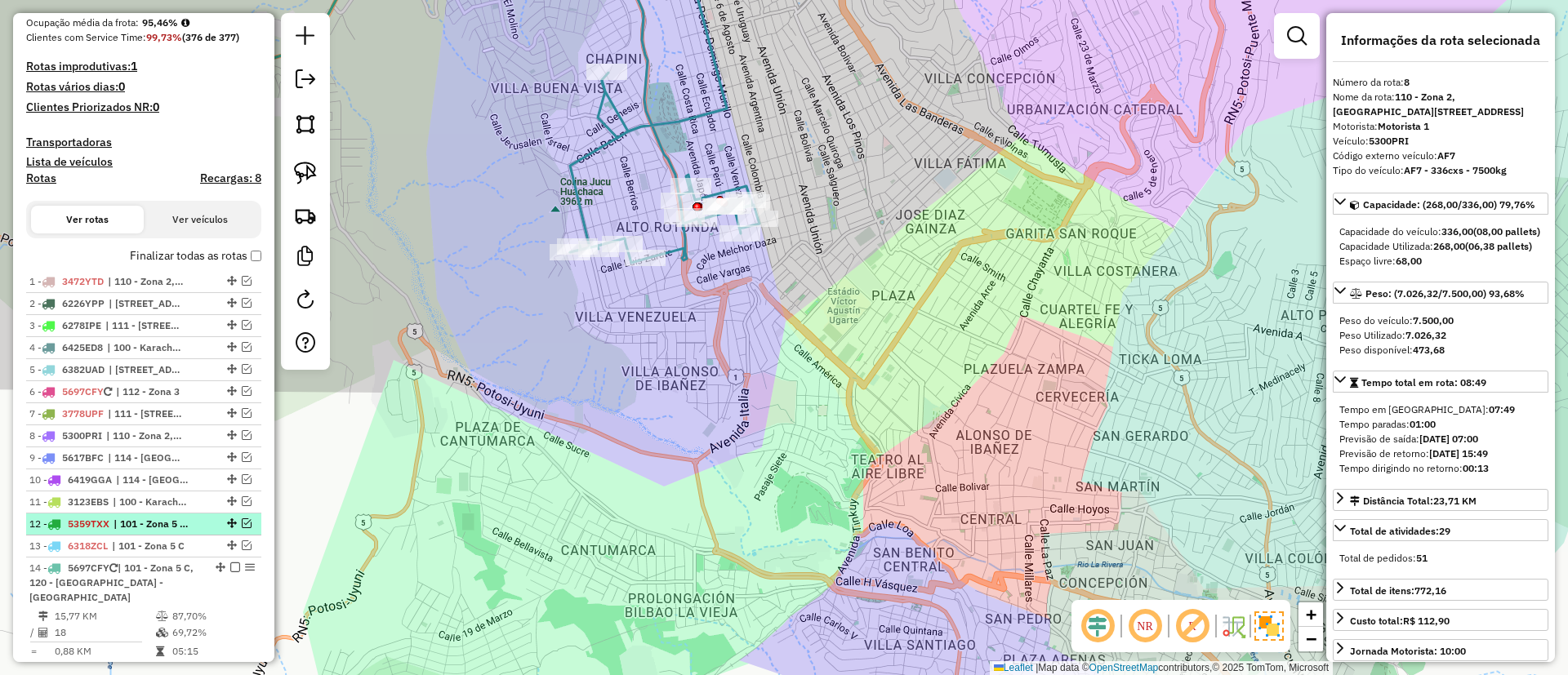
scroll to position [18, 0]
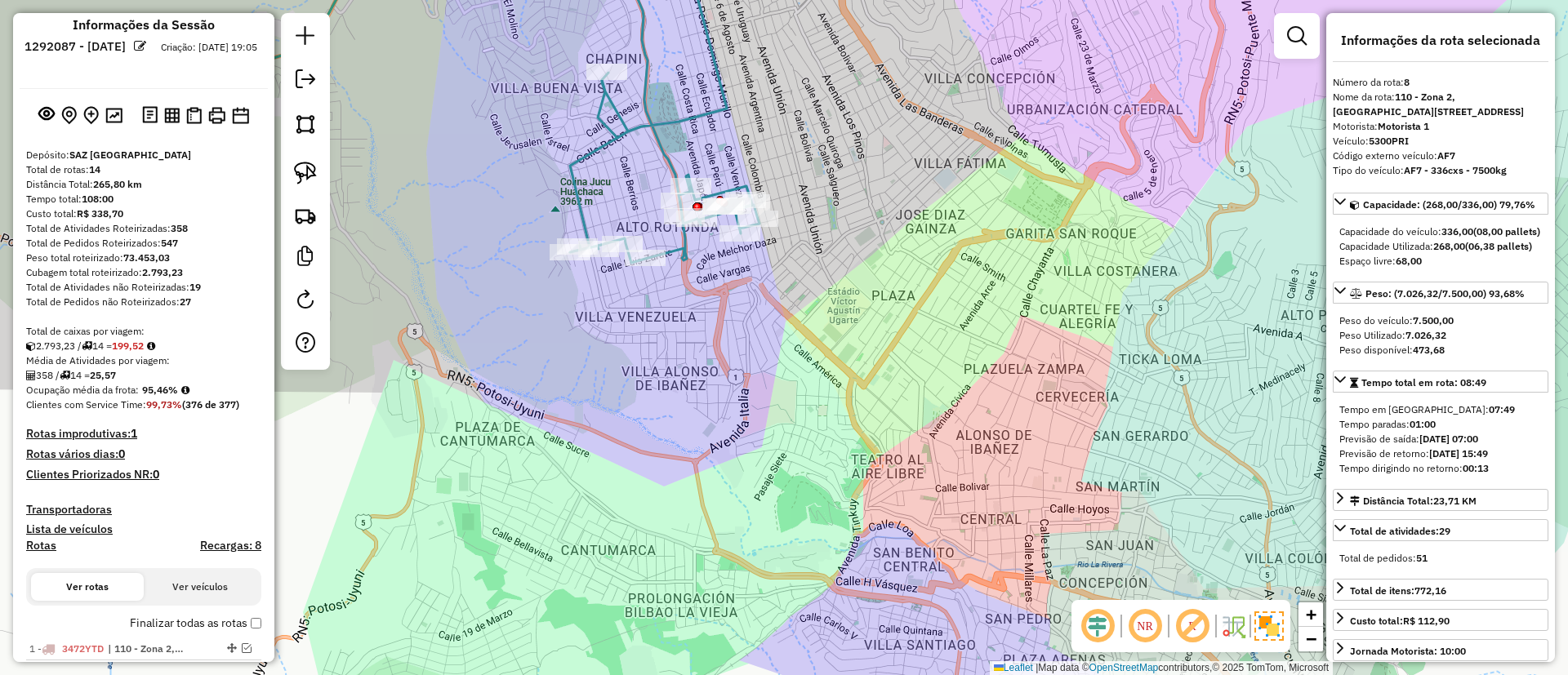
click at [225, 541] on h4 "Recargas: 8" at bounding box center [230, 545] width 61 height 14
click at [159, 621] on label "Finalizar todas as rotas" at bounding box center [195, 623] width 132 height 17
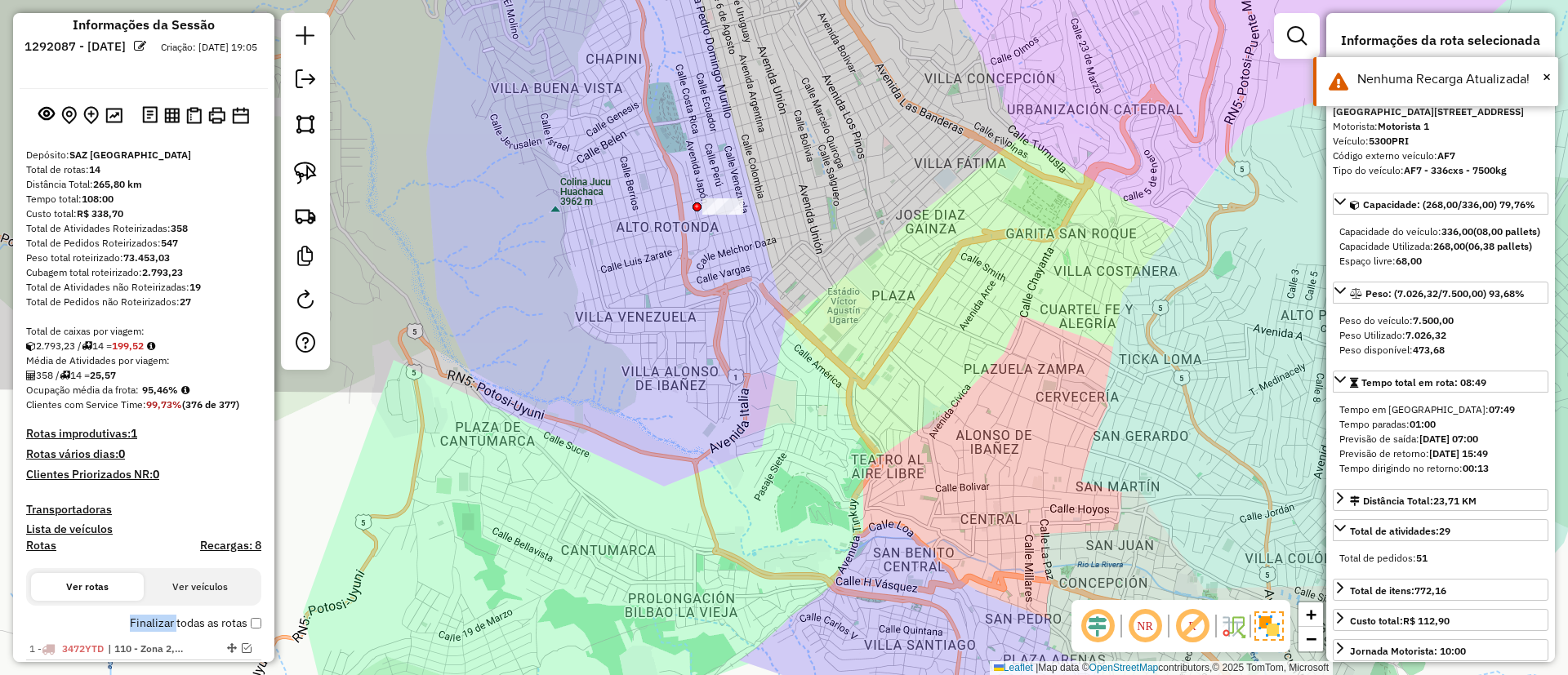
click at [159, 621] on label "Finalizar todas as rotas" at bounding box center [195, 623] width 132 height 17
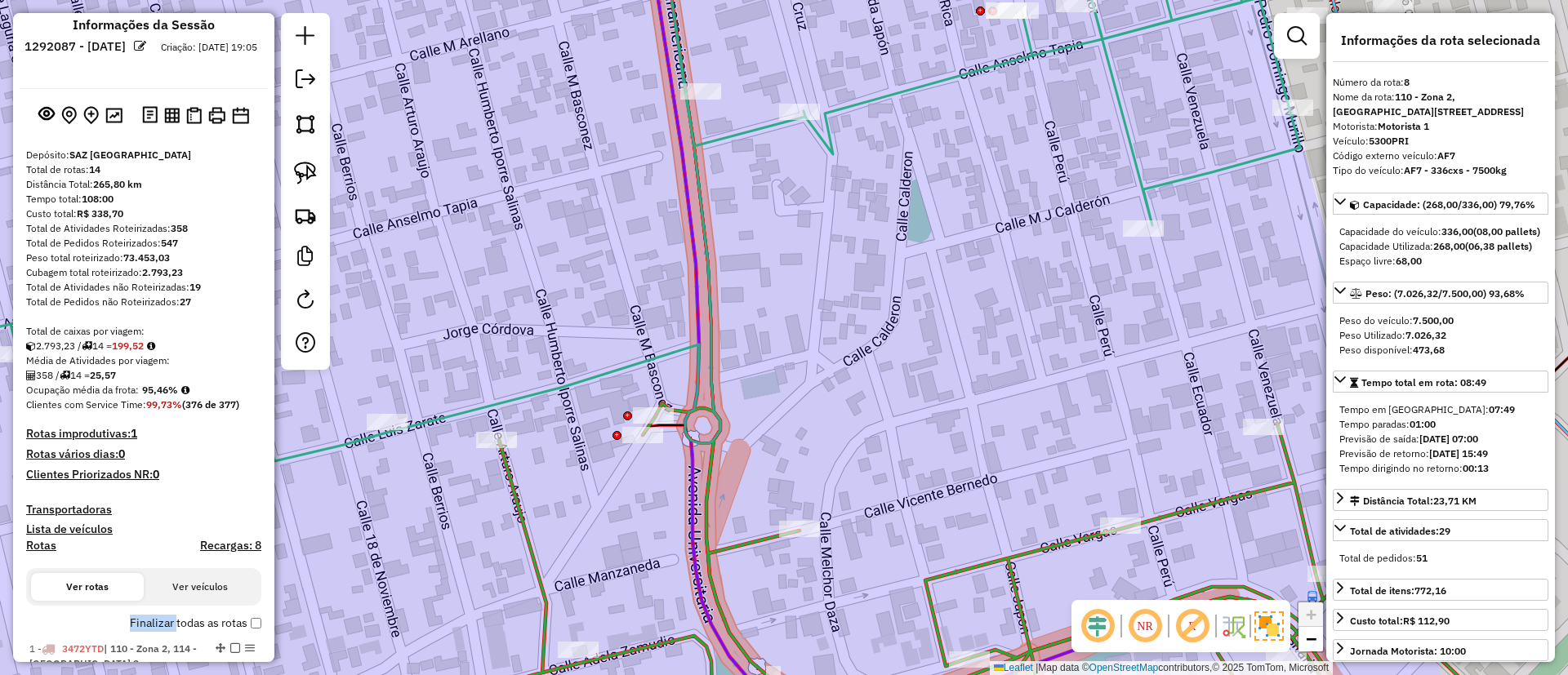
click at [753, 549] on icon at bounding box center [1006, 573] width 1046 height 339
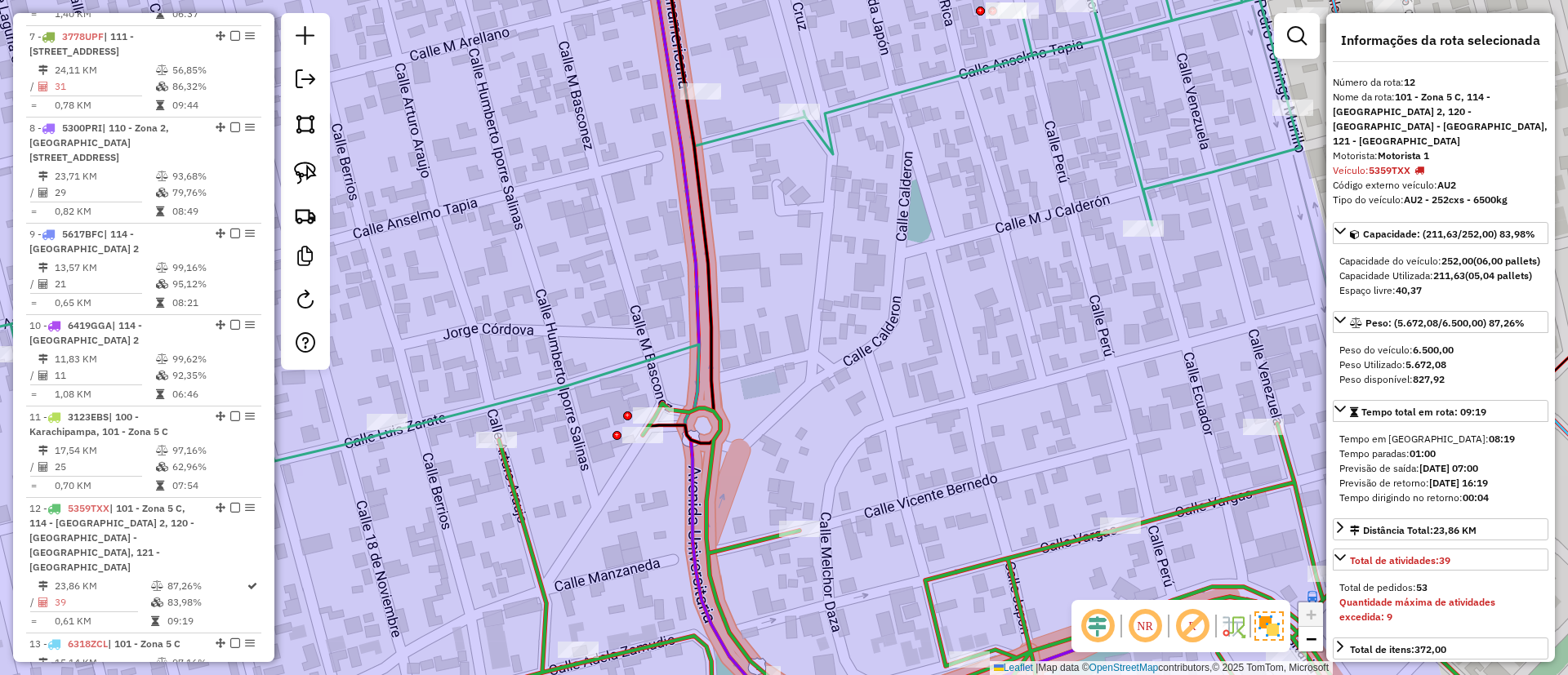
scroll to position [1634, 0]
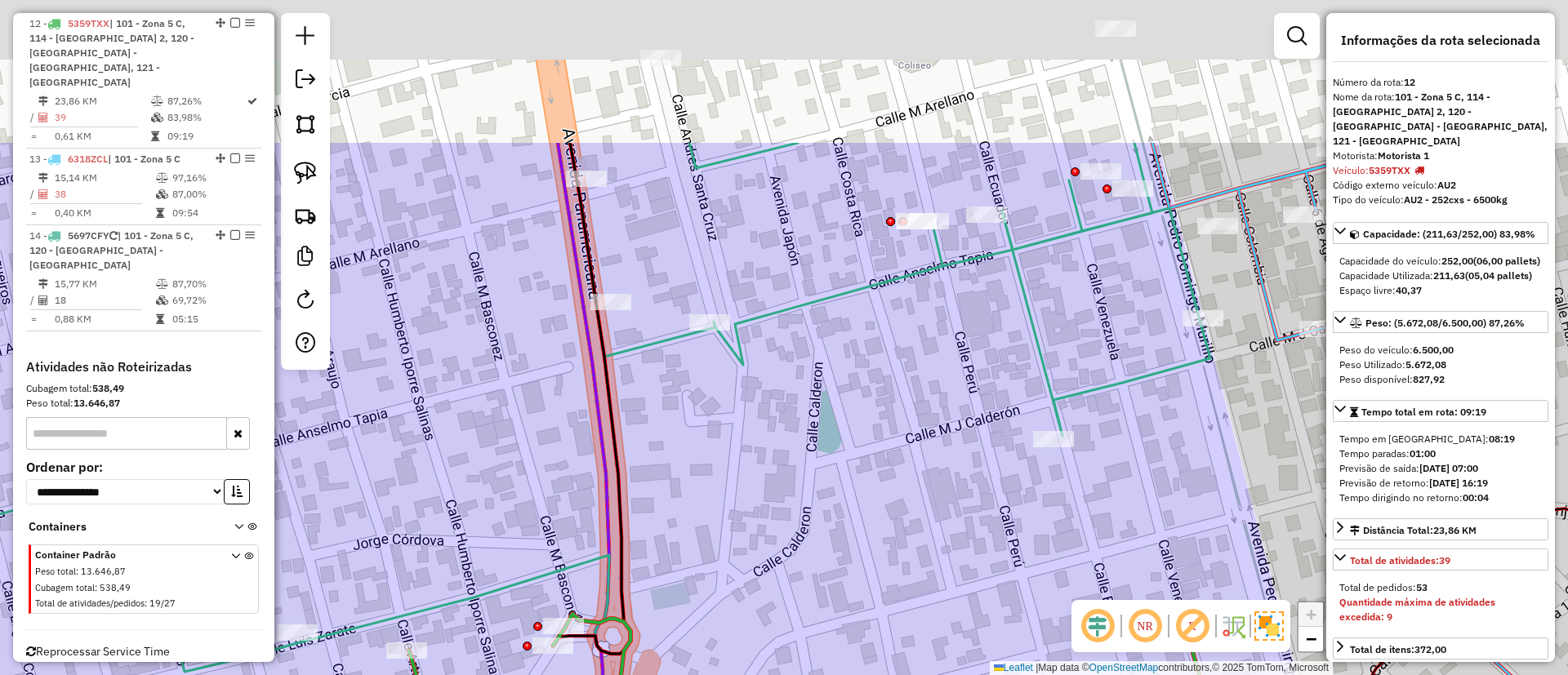
drag, startPoint x: 958, startPoint y: 379, endPoint x: 867, endPoint y: 532, distance: 178.0
click at [867, 532] on div "Janela de atendimento Grade de atendimento Capacidade Transportadoras Veículos …" at bounding box center [784, 338] width 1568 height 675
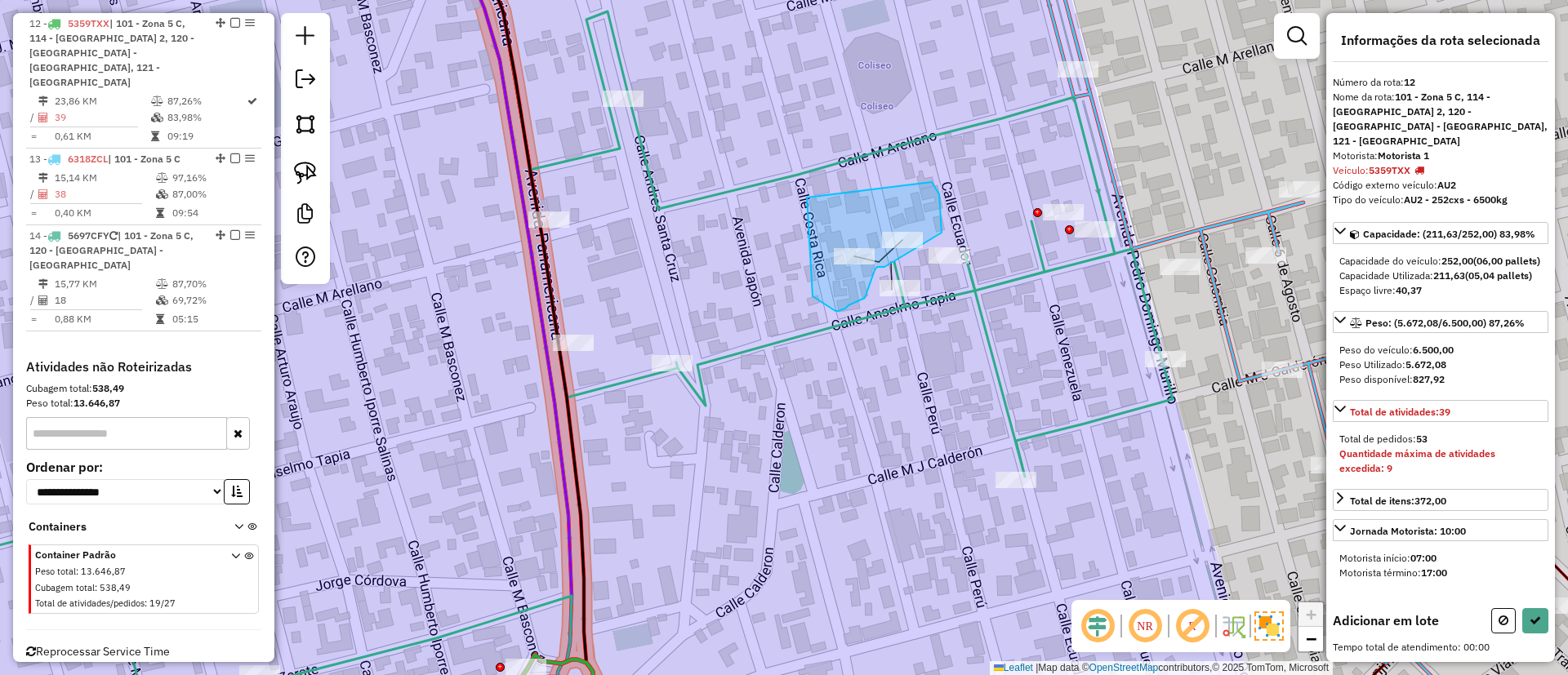
drag, startPoint x: 836, startPoint y: 311, endPoint x: 932, endPoint y: 182, distance: 160.8
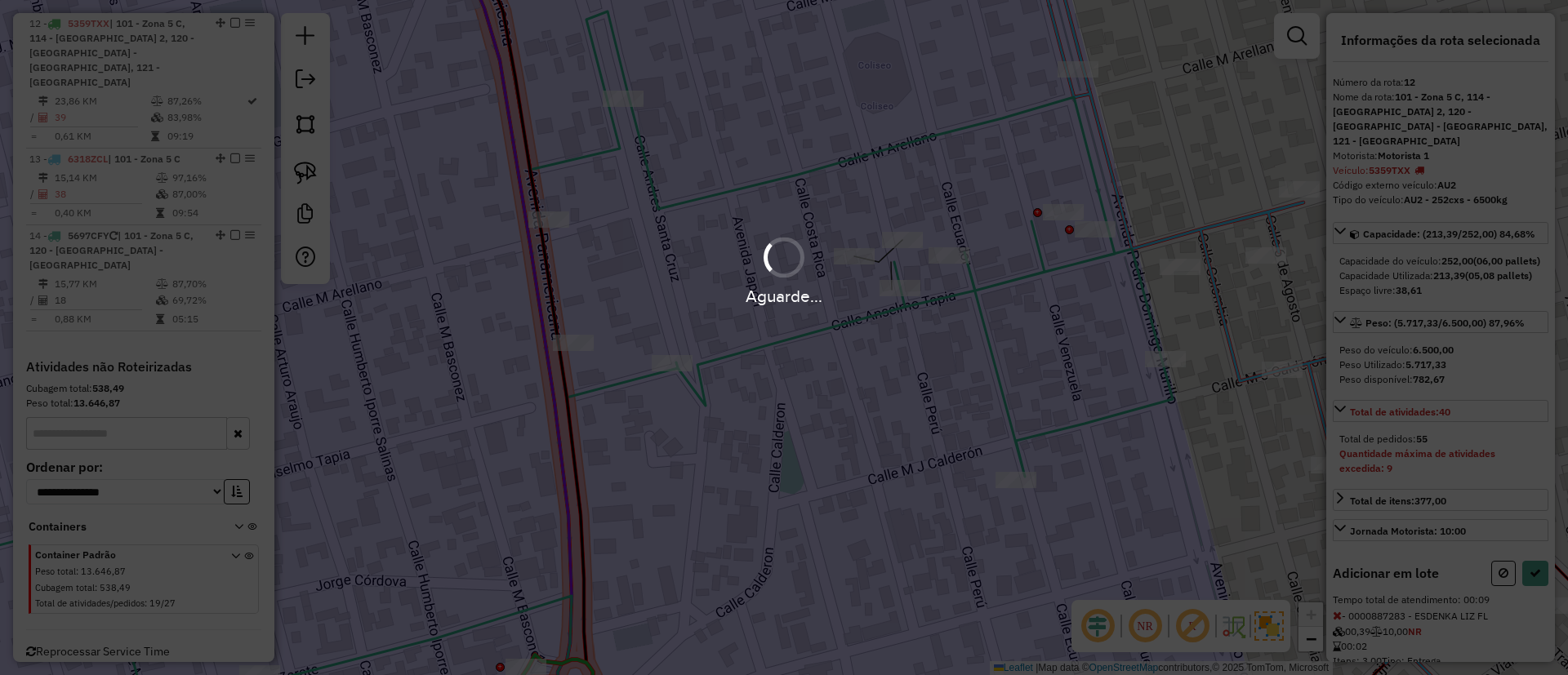
select select "**********"
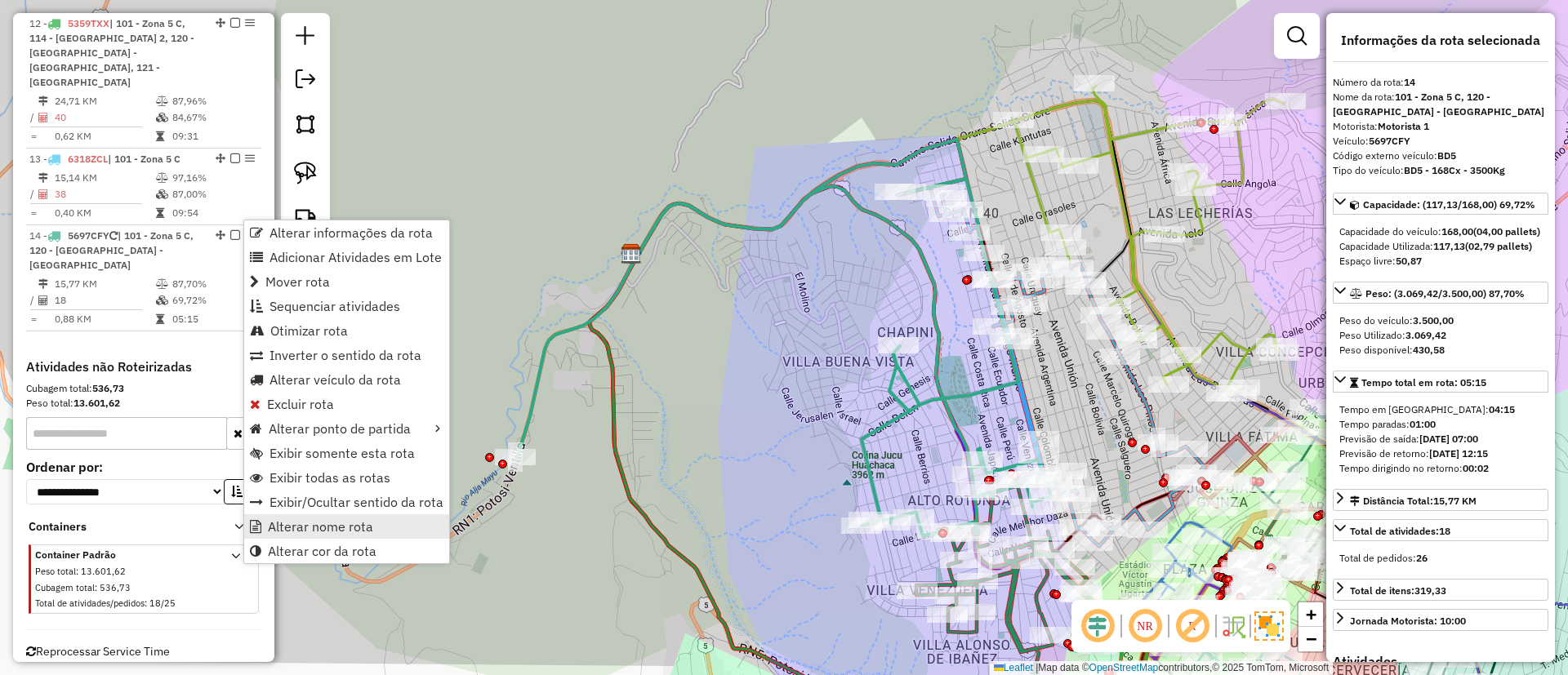
click at [303, 524] on span "Alterar nome rota" at bounding box center [321, 527] width 106 height 13
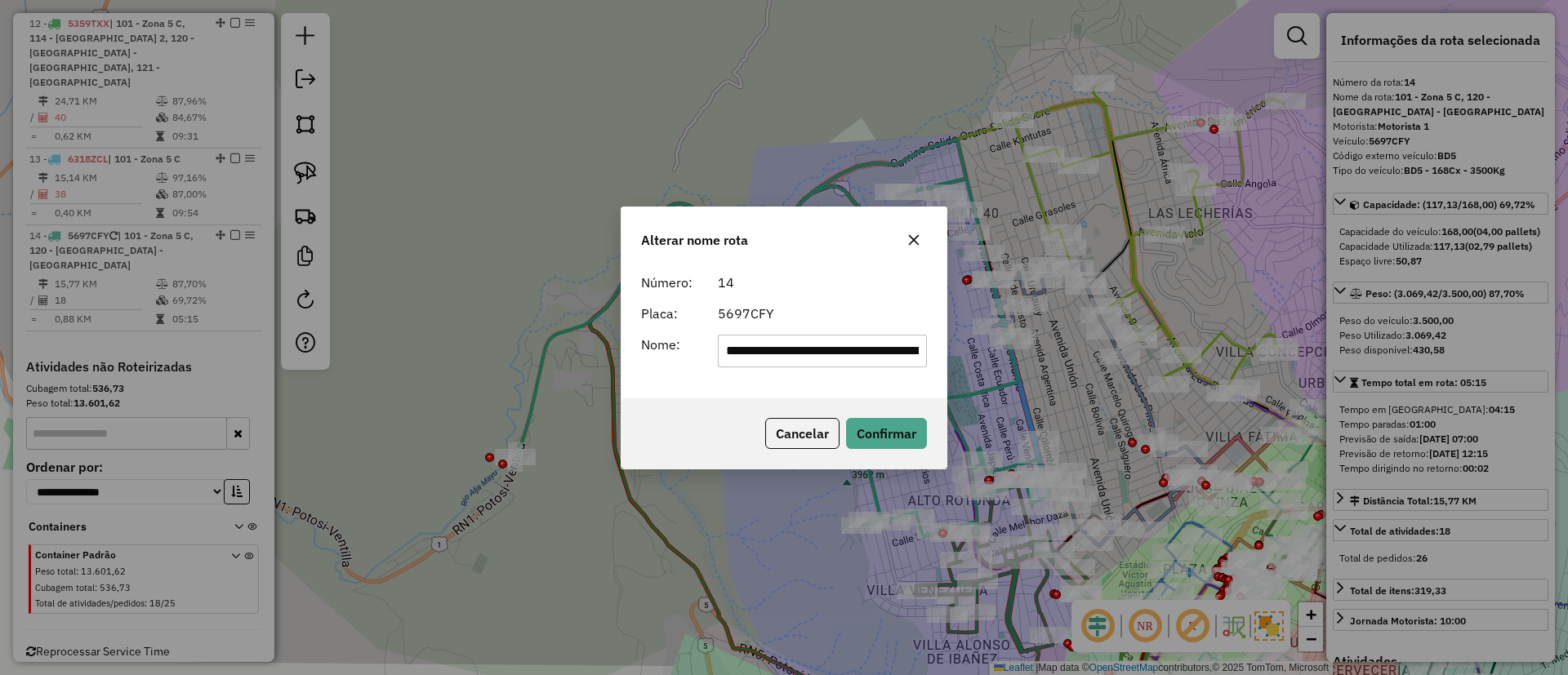
scroll to position [0, 121]
click at [784, 328] on form "**********" at bounding box center [784, 320] width 286 height 95
click at [783, 343] on input "**********" at bounding box center [823, 351] width 210 height 33
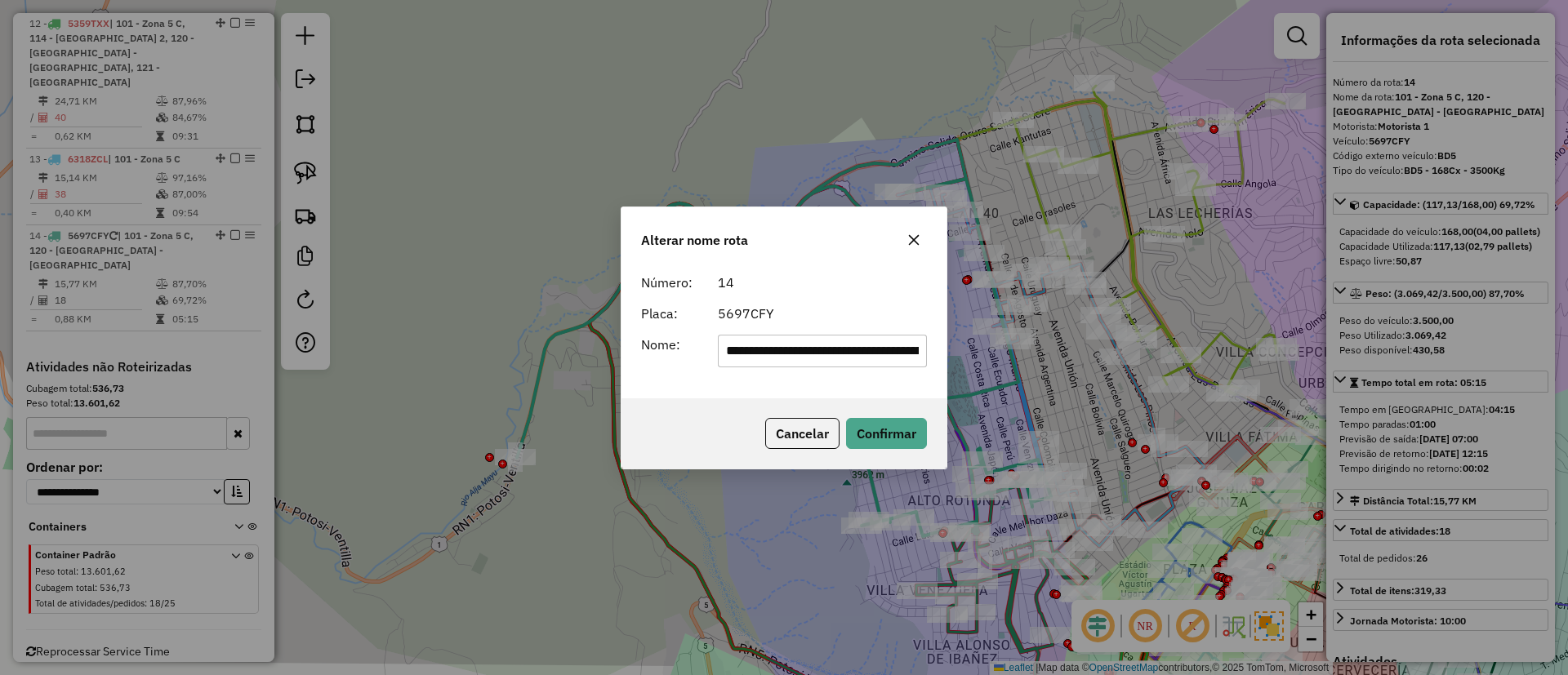
click at [783, 343] on input "**********" at bounding box center [823, 351] width 210 height 33
type input "*******"
click at [894, 426] on button "Confirmar" at bounding box center [887, 433] width 80 height 31
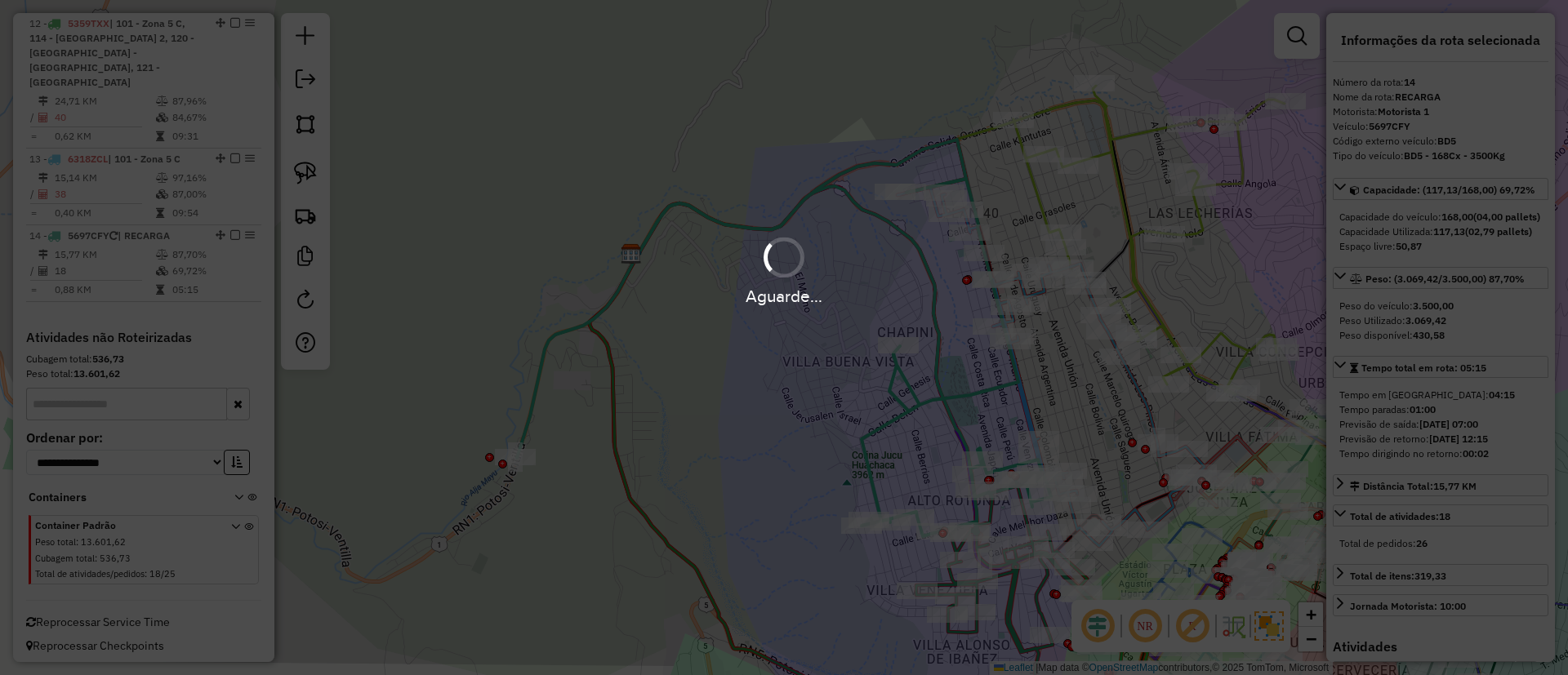
scroll to position [1626, 0]
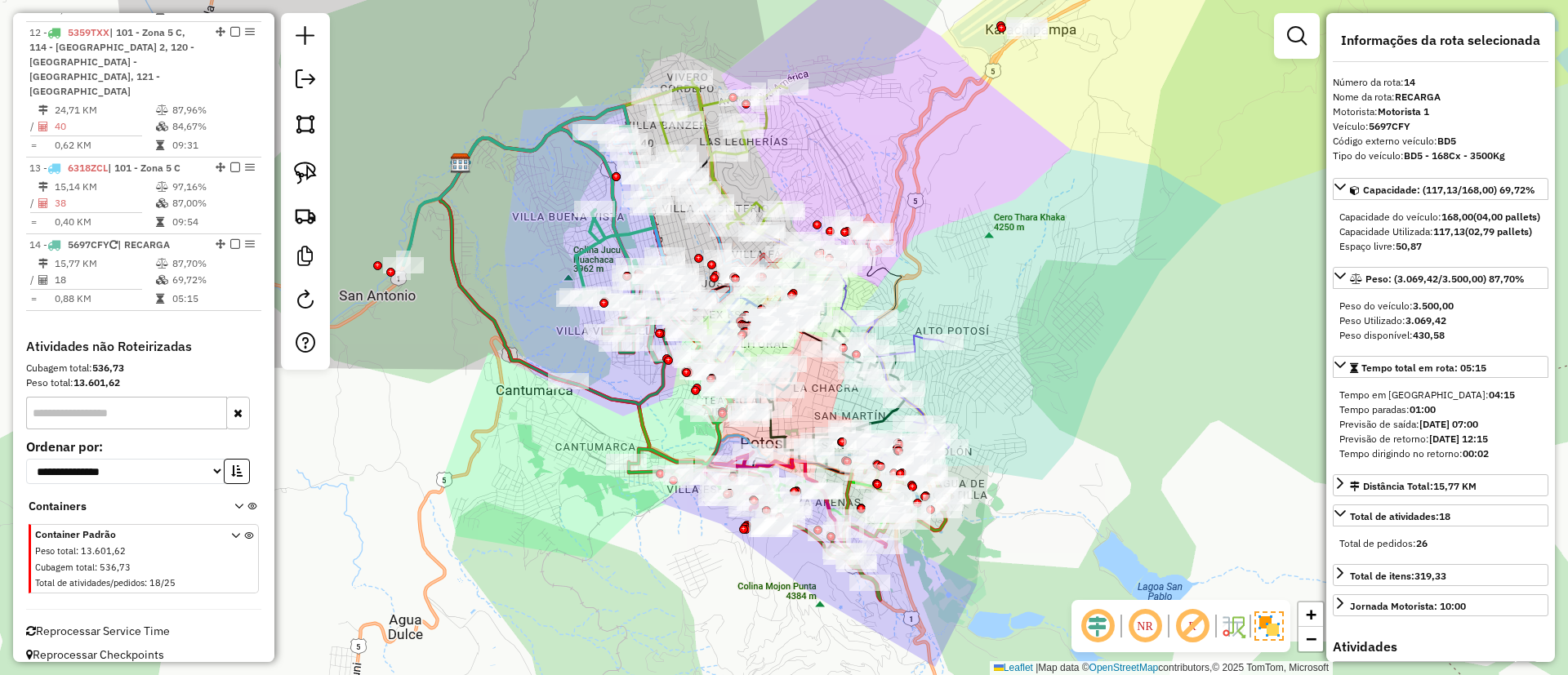
drag, startPoint x: 1068, startPoint y: 436, endPoint x: 1038, endPoint y: 403, distance: 44.6
click at [1038, 403] on div "Janela de atendimento Grade de atendimento Capacidade Transportadoras Veículos …" at bounding box center [784, 338] width 1568 height 675
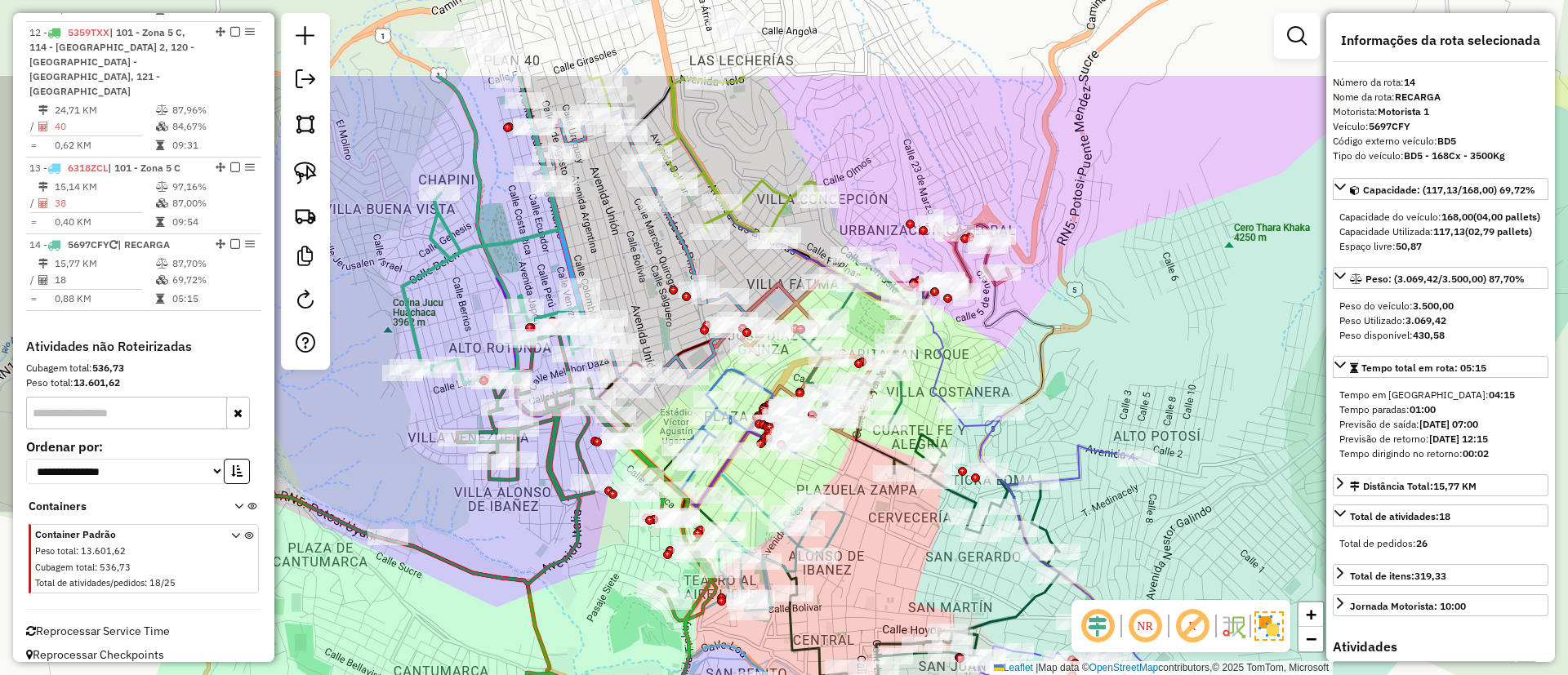
drag, startPoint x: 1196, startPoint y: 328, endPoint x: 1214, endPoint y: 338, distance: 20.6
click at [1216, 343] on div "Janela de atendimento Grade de atendimento Capacidade Transportadoras Veículos …" at bounding box center [784, 338] width 1568 height 675
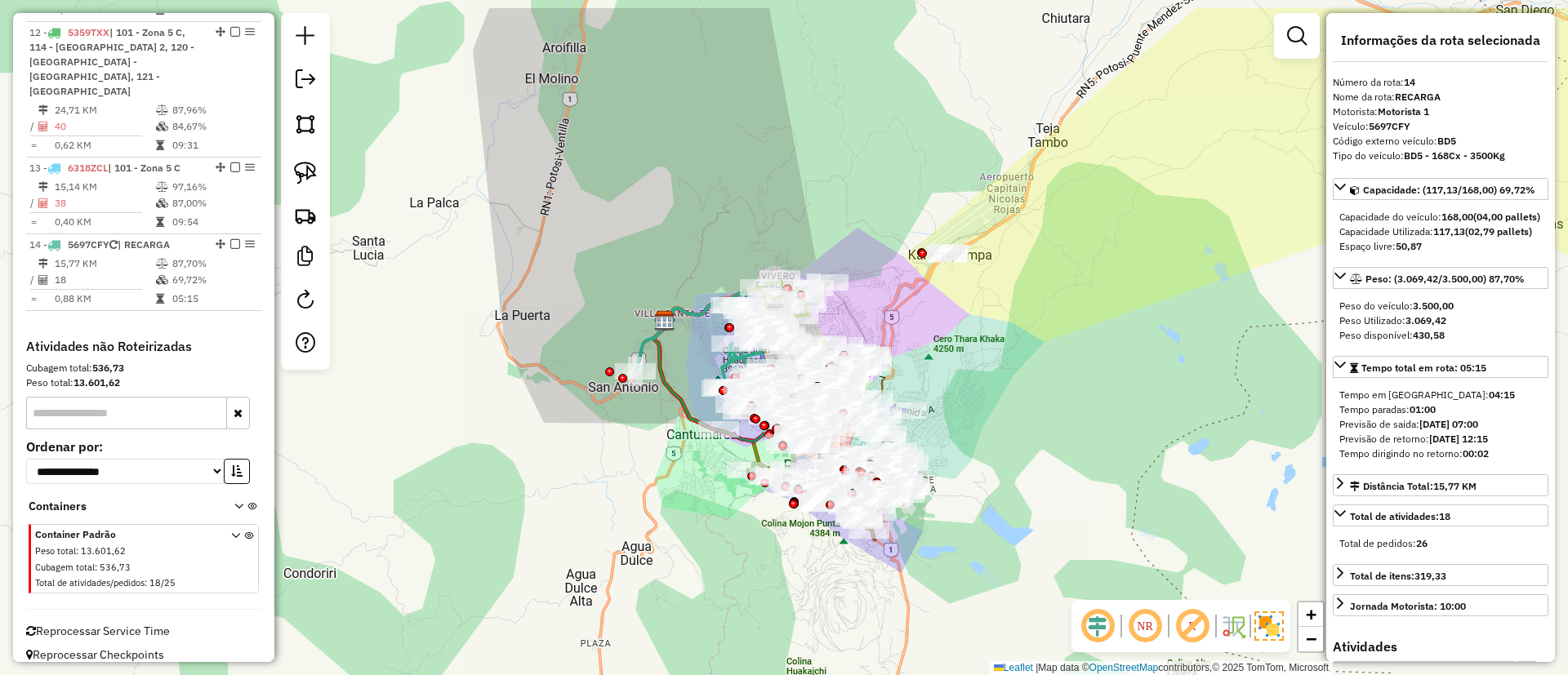
drag, startPoint x: 1122, startPoint y: 350, endPoint x: 1031, endPoint y: 385, distance: 97.5
click at [1031, 385] on div "Janela de atendimento Grade de atendimento Capacidade Transportadoras Veículos …" at bounding box center [784, 338] width 1568 height 675
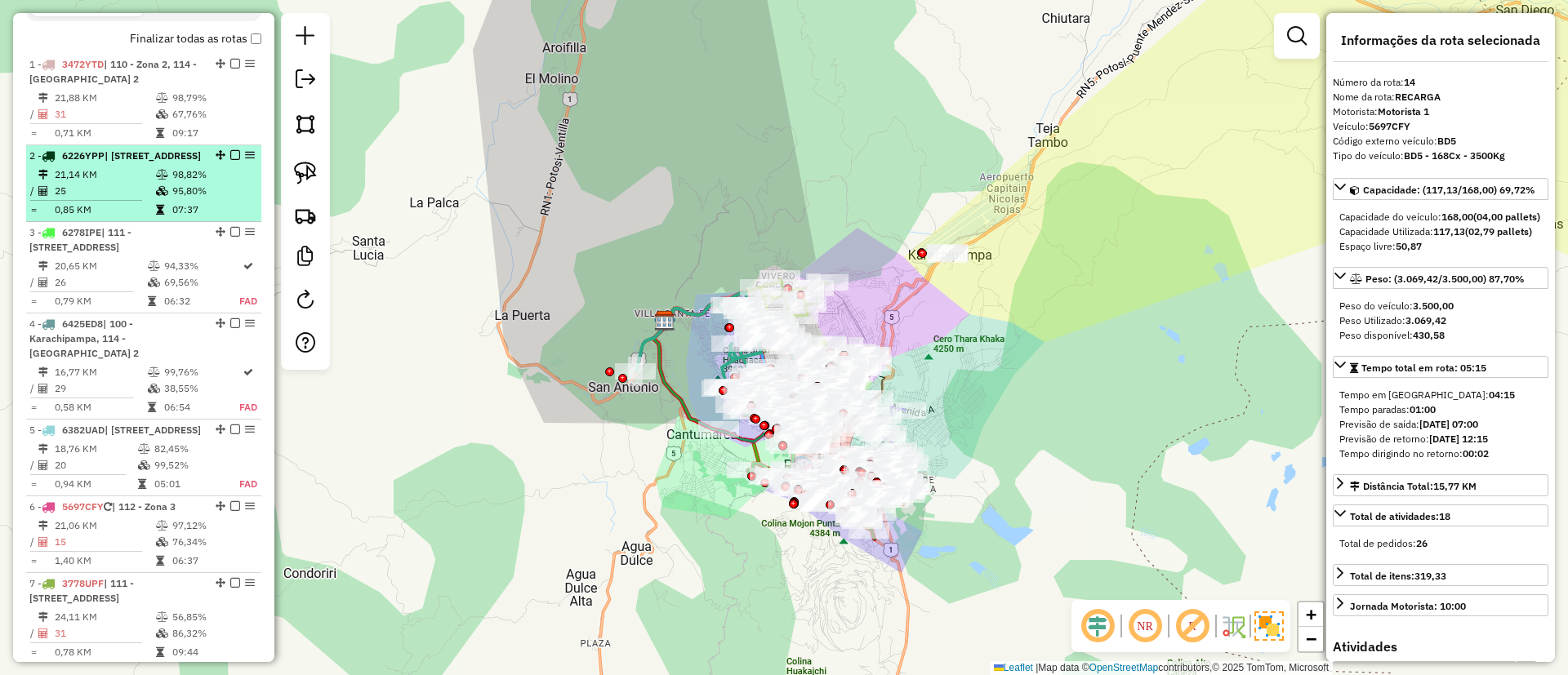
scroll to position [523, 0]
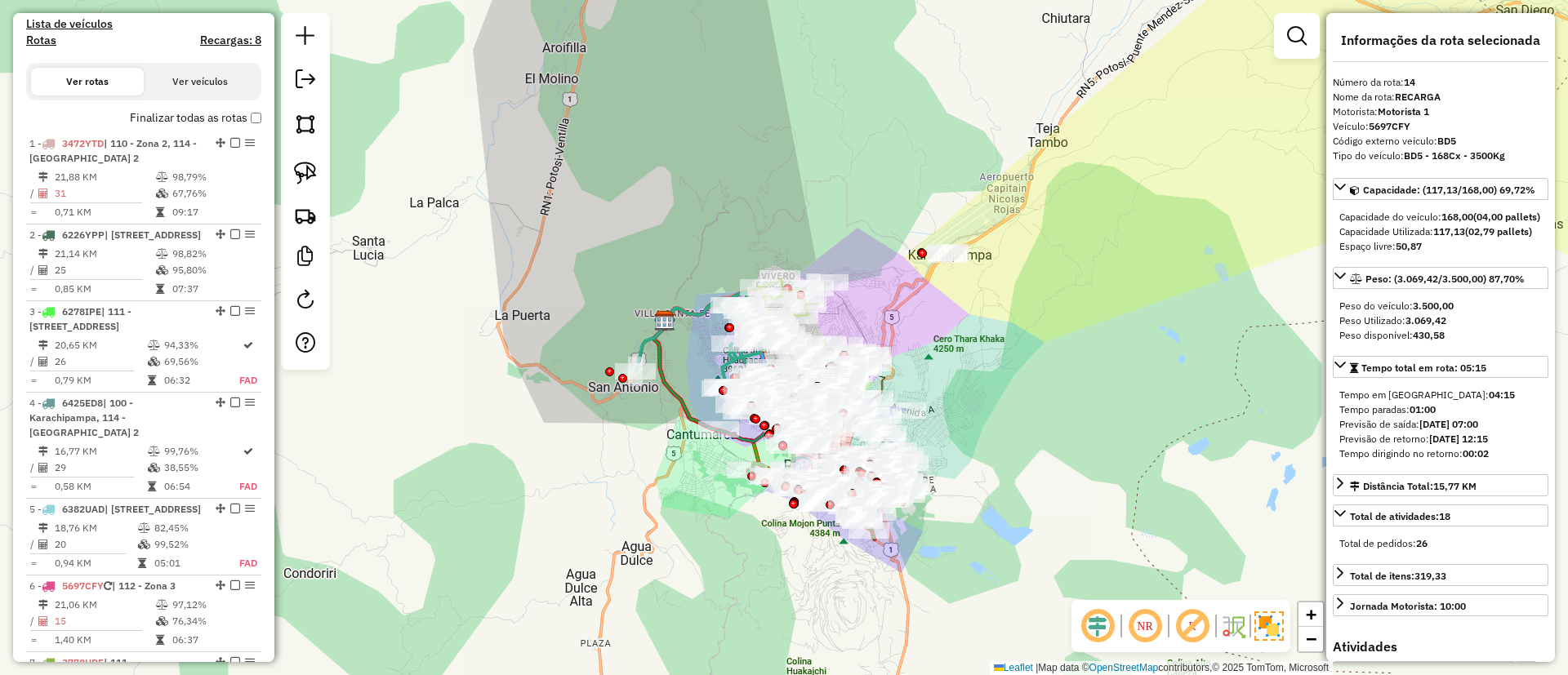
click at [189, 122] on label "Finalizar todas as rotas" at bounding box center [195, 118] width 132 height 17
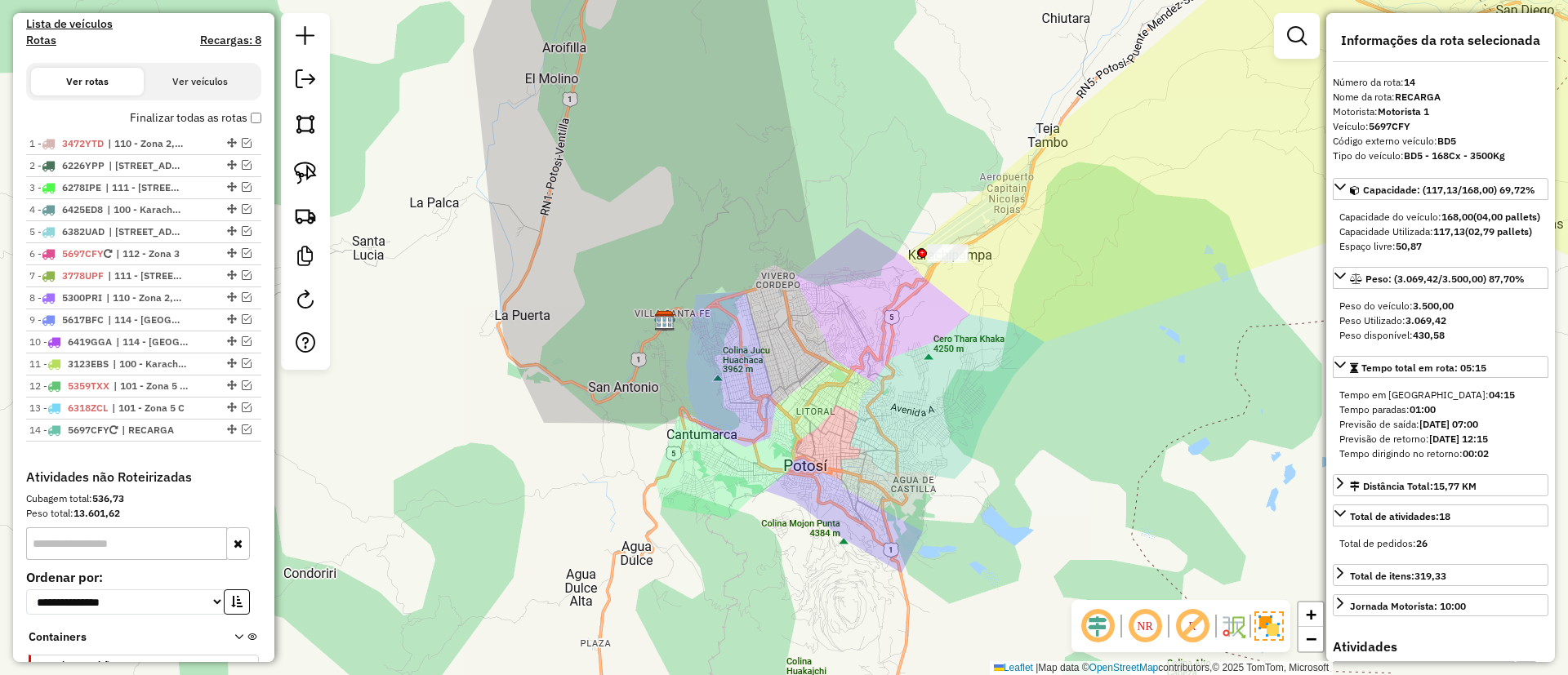
click at [189, 122] on label "Finalizar todas as rotas" at bounding box center [195, 118] width 132 height 17
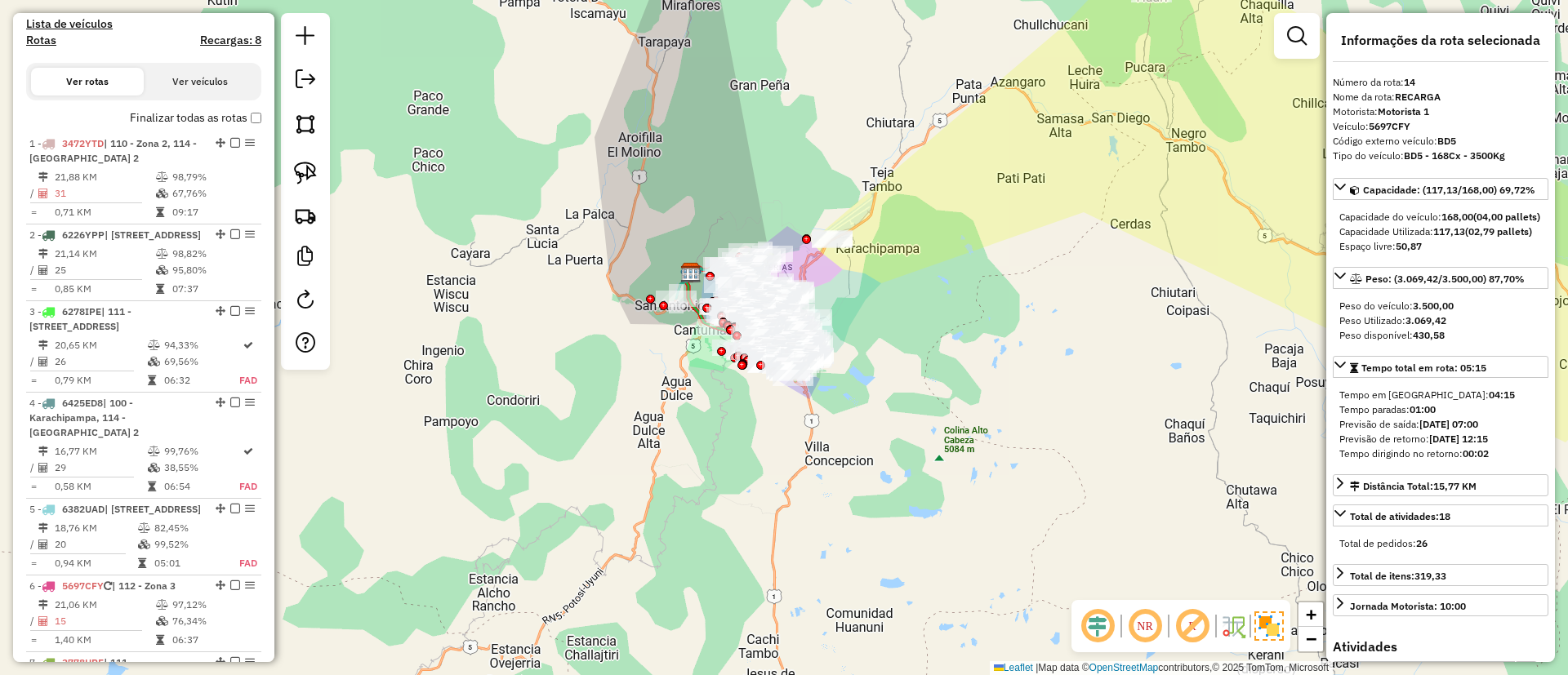
click at [187, 116] on label "Finalizar todas as rotas" at bounding box center [195, 118] width 132 height 17
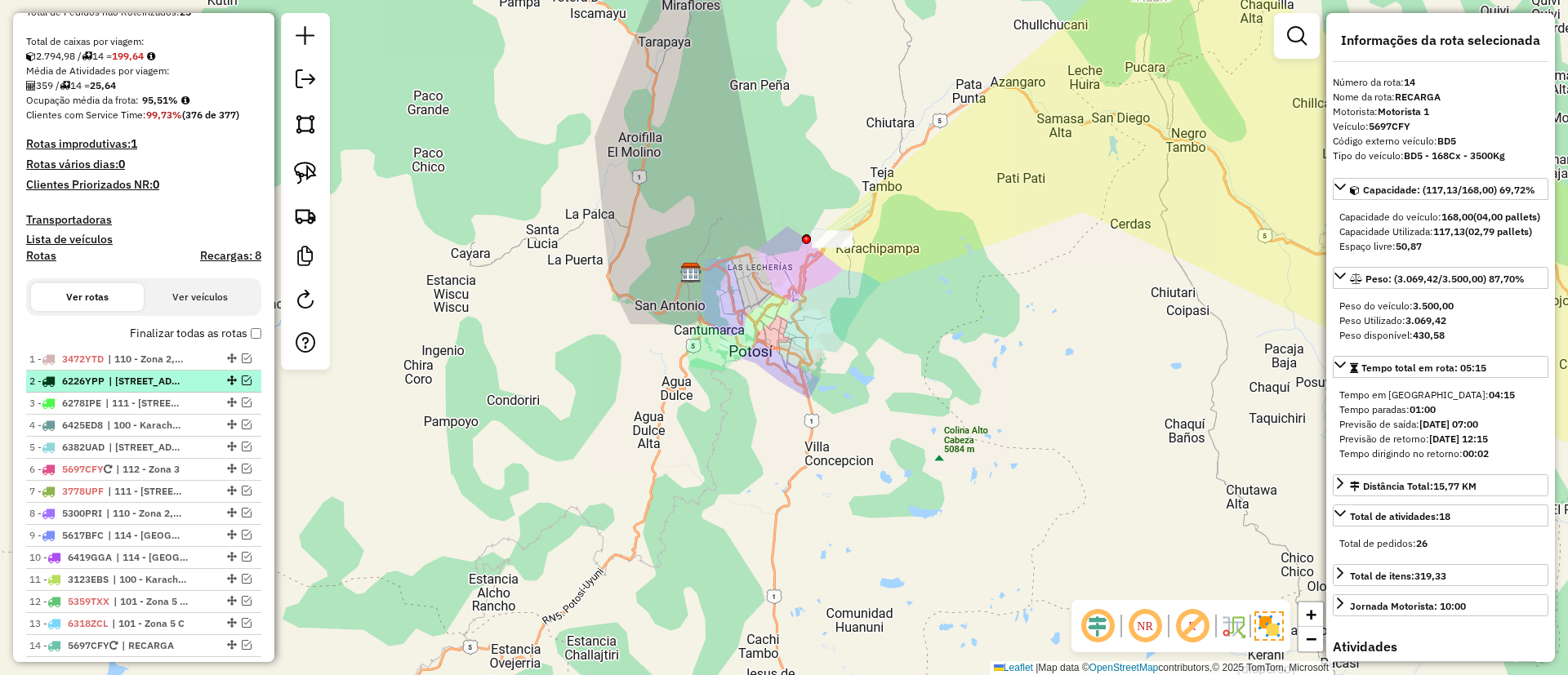
scroll to position [33, 0]
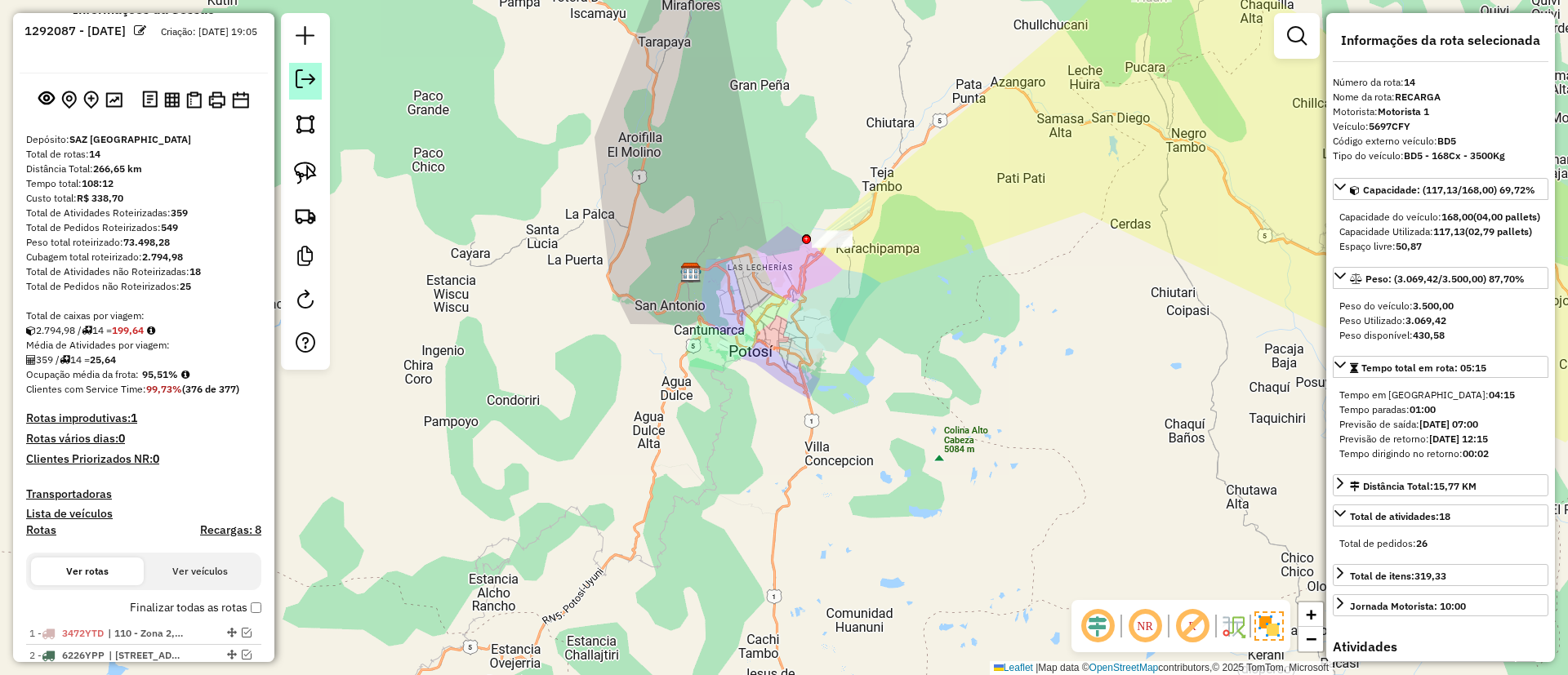
click at [304, 86] on em at bounding box center [305, 79] width 19 height 19
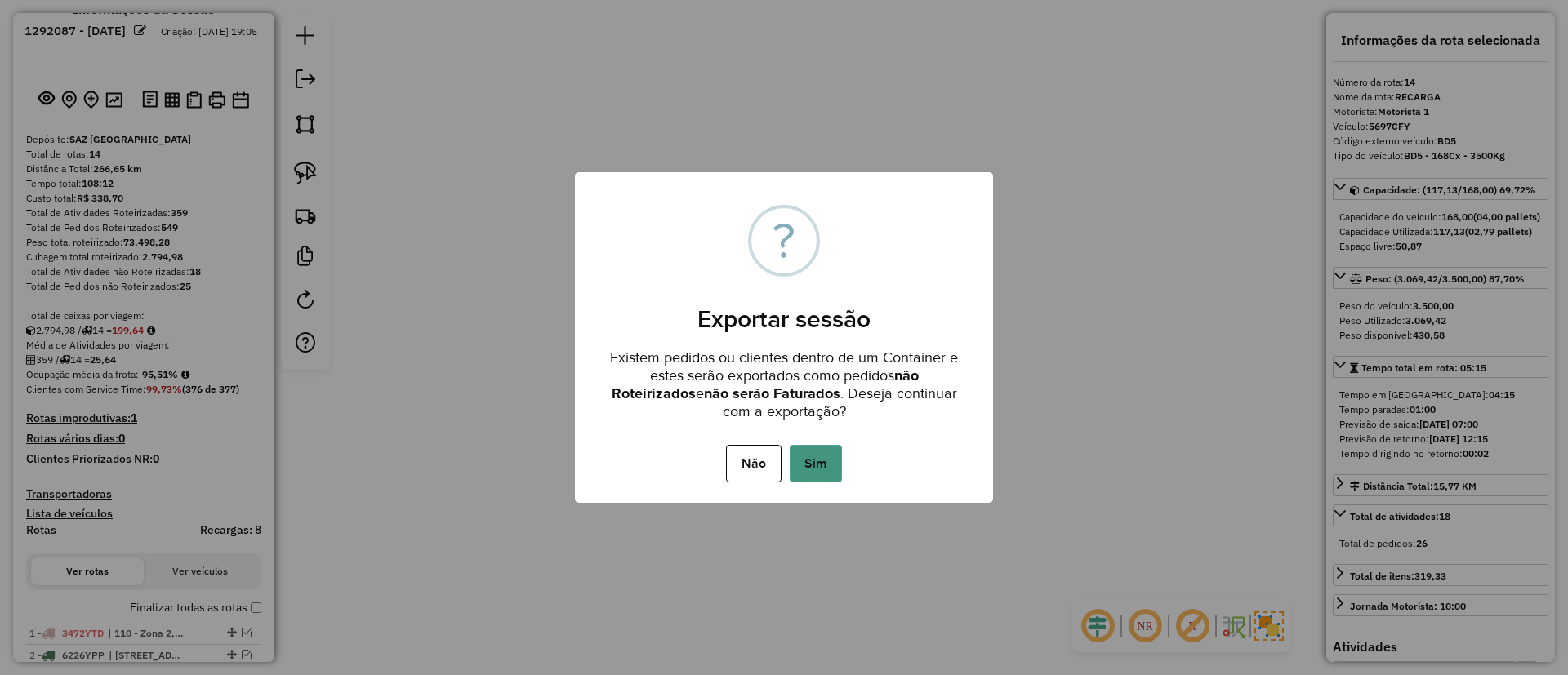
click at [802, 461] on button "Sim" at bounding box center [816, 463] width 52 height 38
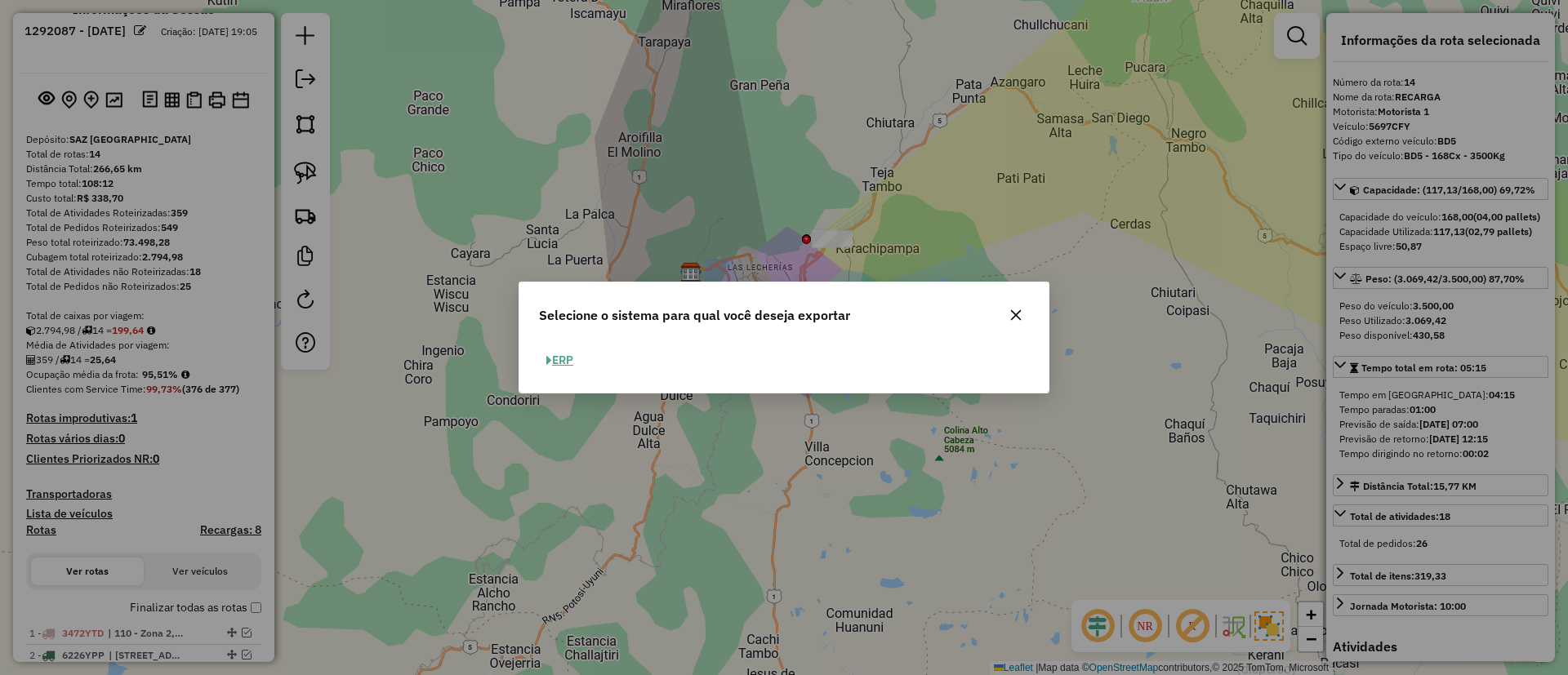
click at [562, 358] on button "ERP" at bounding box center [560, 360] width 42 height 25
select select "**"
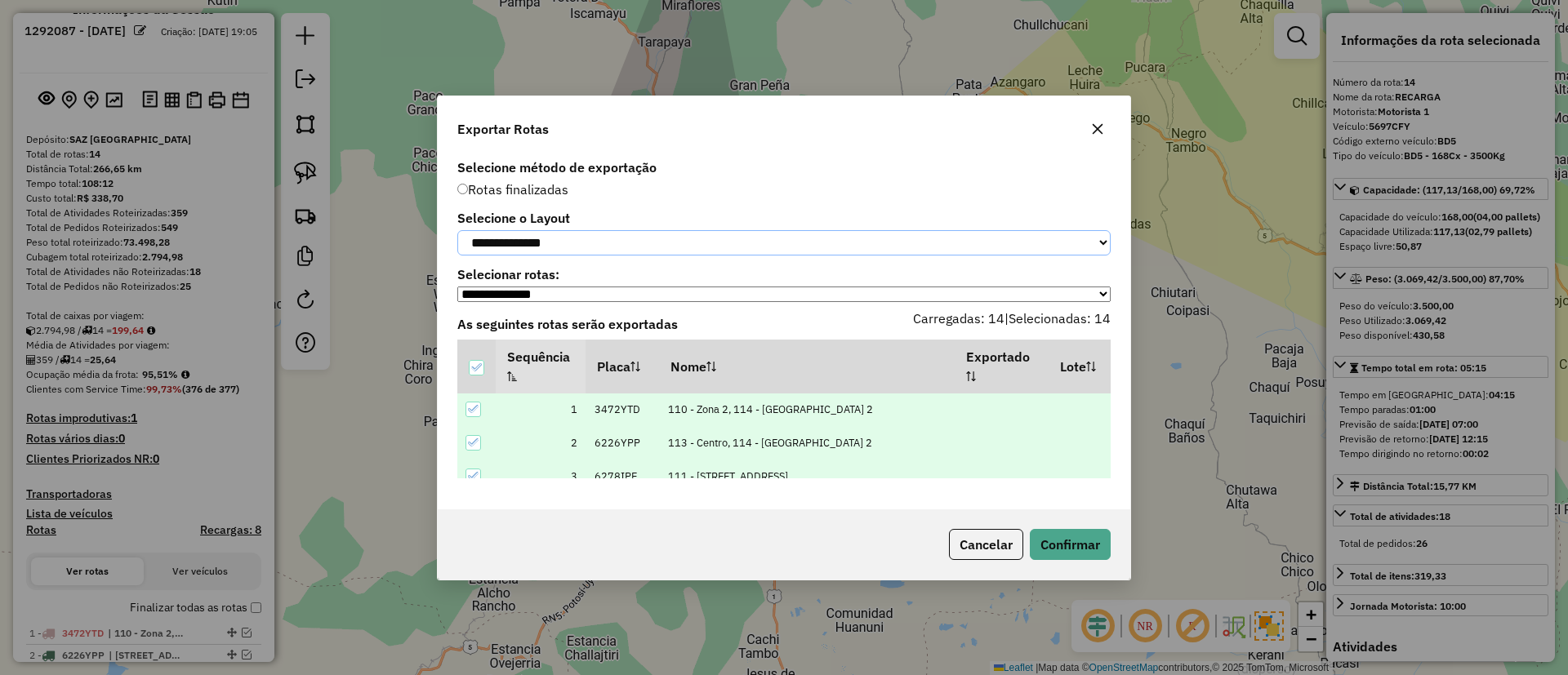
click at [533, 238] on select "**********" at bounding box center [784, 243] width 654 height 25
select select "*********"
click at [458, 230] on select "**********" at bounding box center [784, 243] width 654 height 25
click at [1094, 560] on button "Confirmar" at bounding box center [1070, 544] width 80 height 31
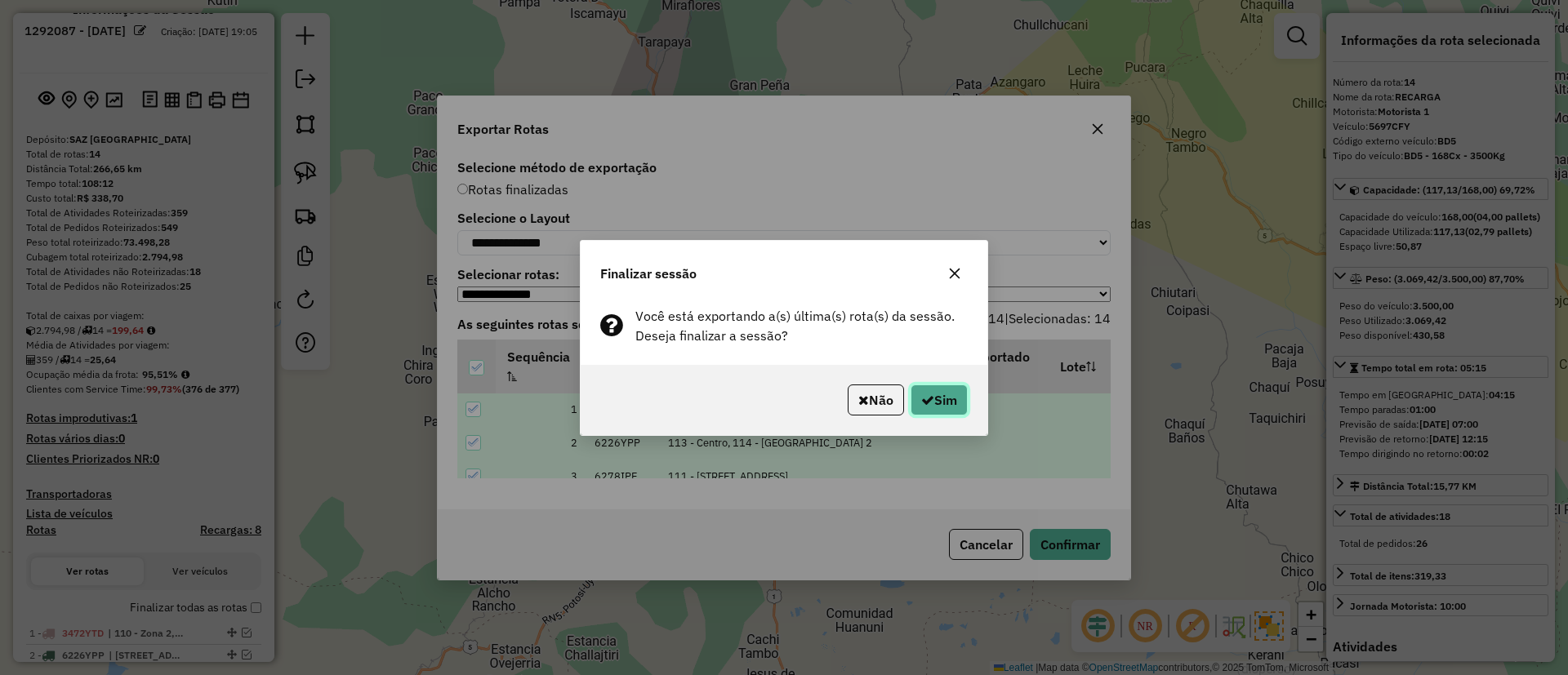
click at [936, 414] on button "Sim" at bounding box center [939, 399] width 57 height 31
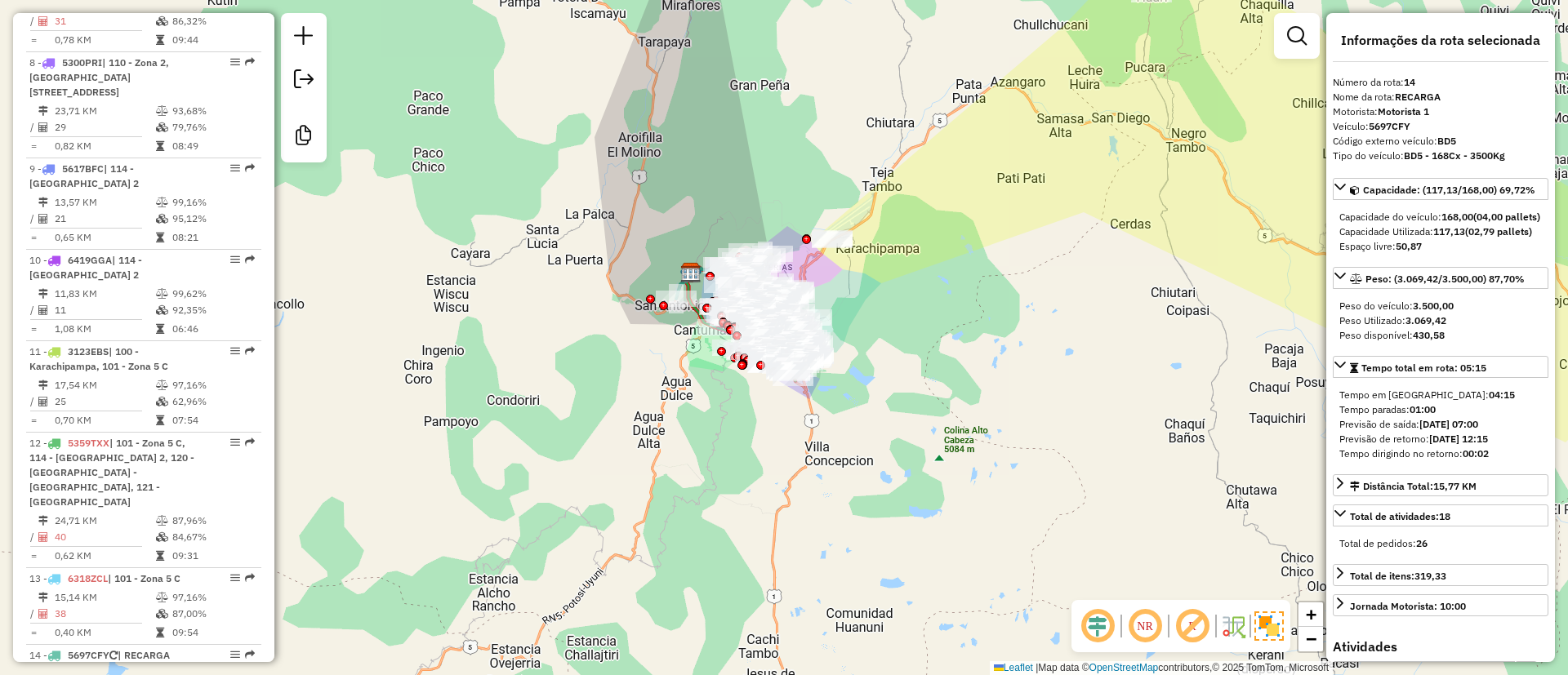
scroll to position [1556, 0]
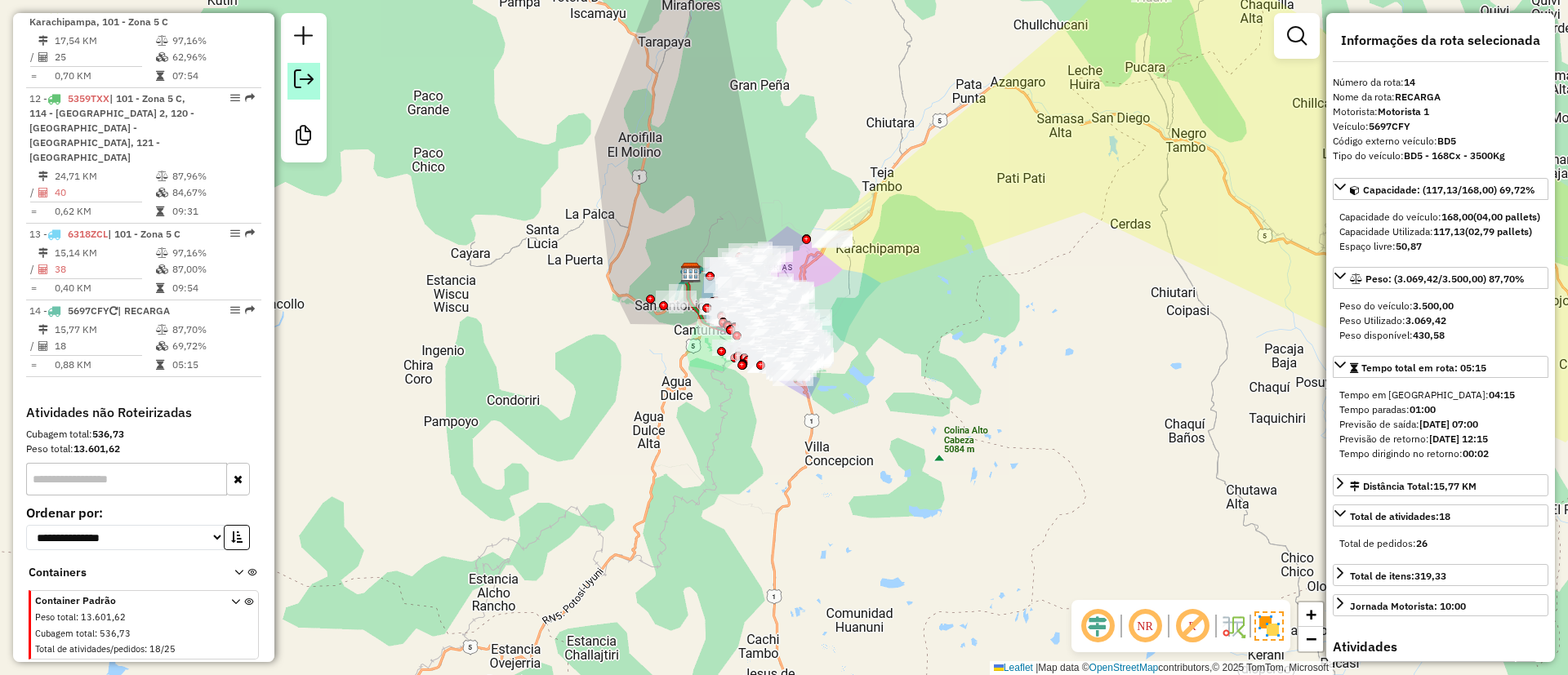
click at [289, 70] on link at bounding box center [303, 81] width 33 height 37
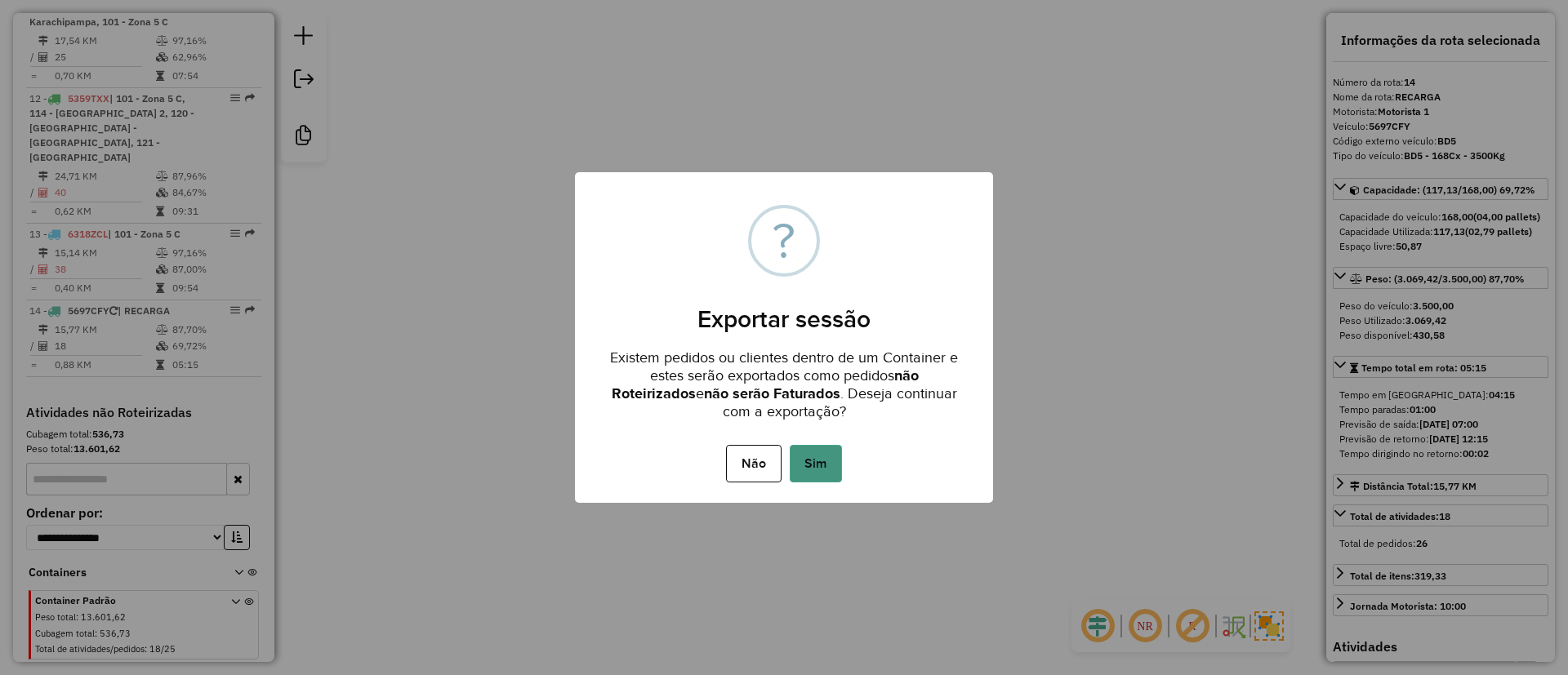
click at [817, 458] on button "Sim" at bounding box center [816, 463] width 52 height 38
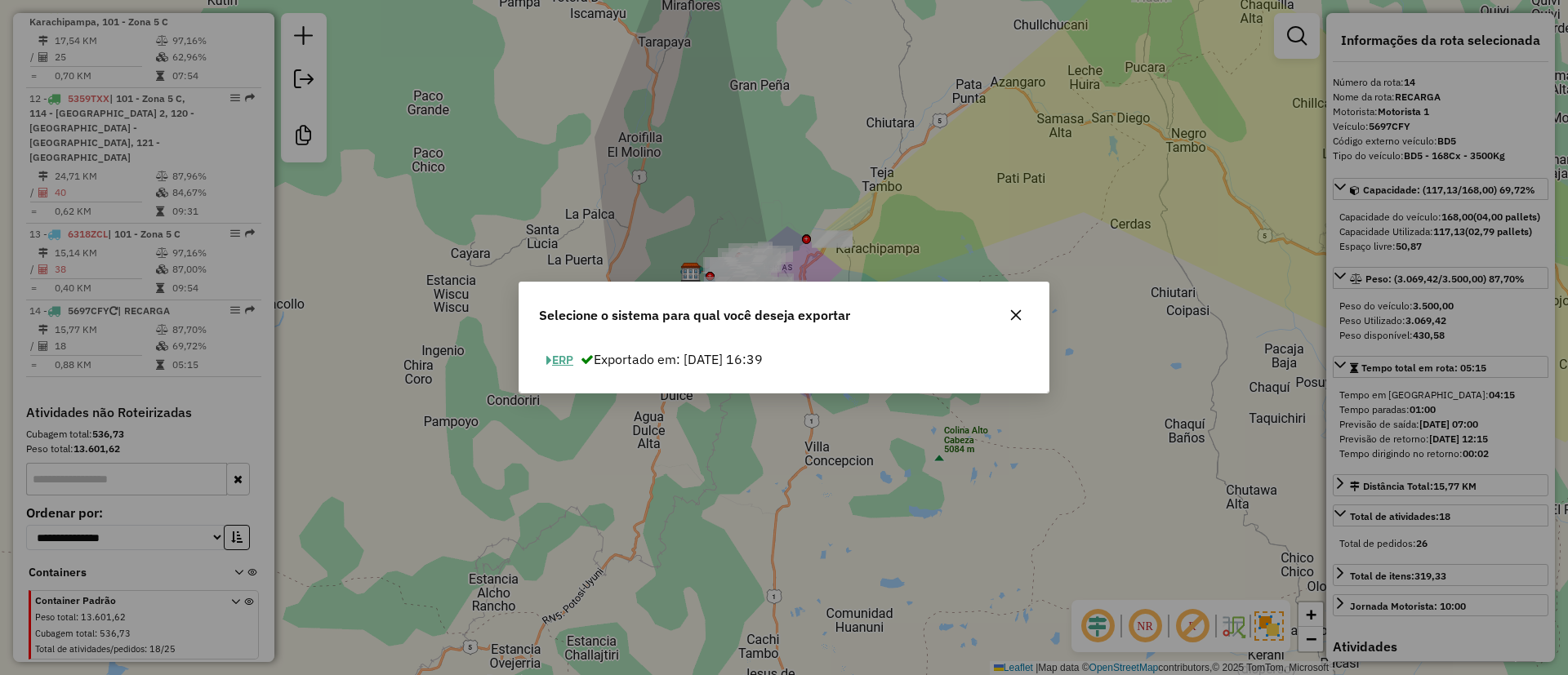
click at [569, 366] on button "ERP" at bounding box center [560, 360] width 42 height 25
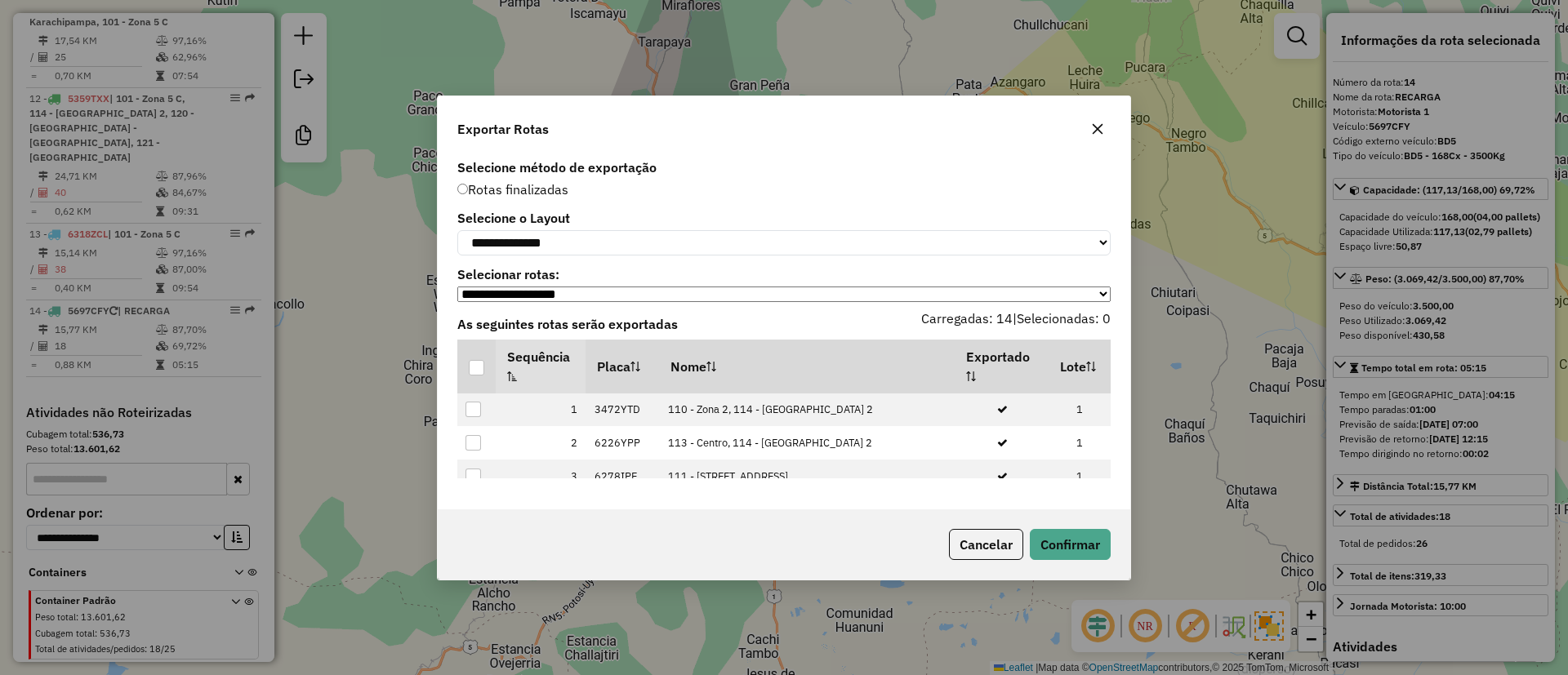
click at [628, 221] on label "Selecione o Layout" at bounding box center [784, 218] width 654 height 19
click at [631, 245] on select "**********" at bounding box center [784, 243] width 654 height 25
select select "*********"
click at [458, 230] on select "**********" at bounding box center [784, 243] width 654 height 25
click at [480, 375] on div at bounding box center [476, 368] width 16 height 16
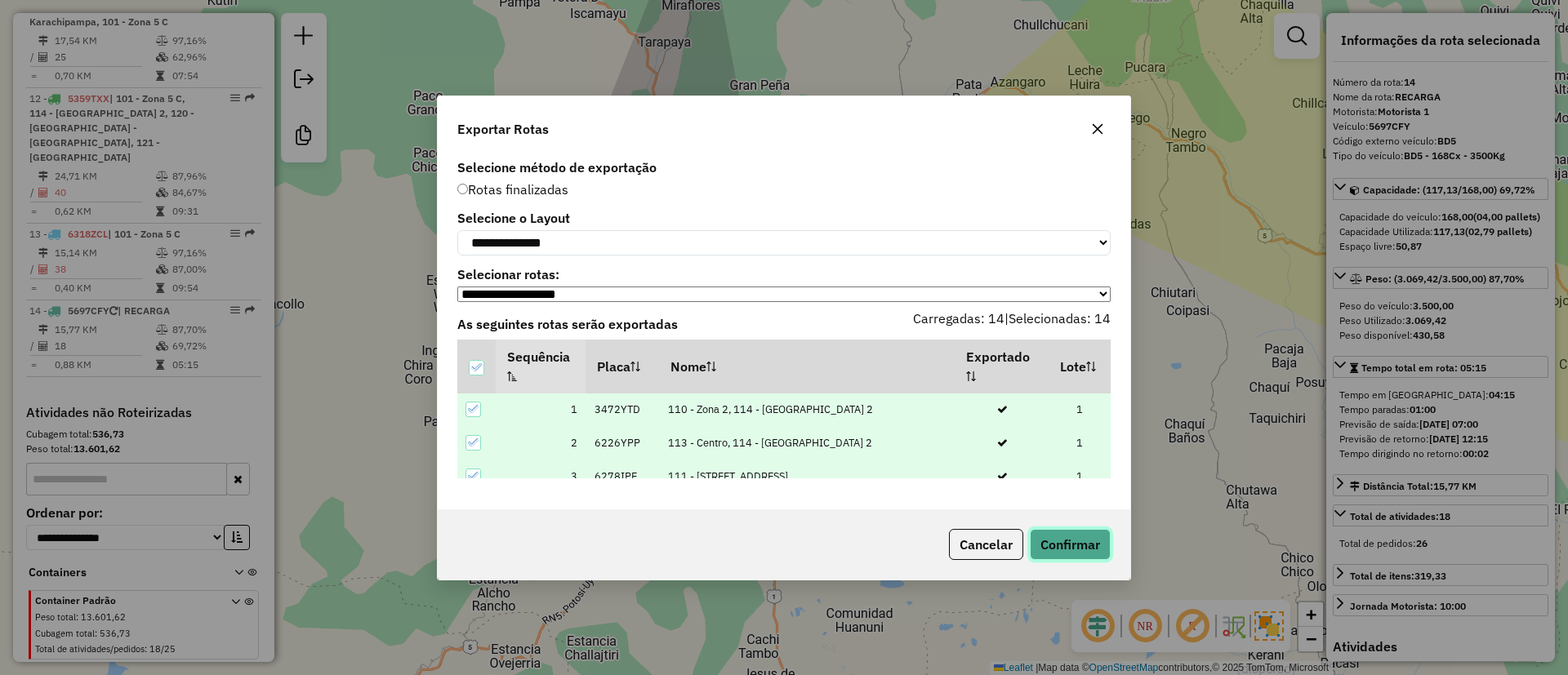
click at [1056, 544] on button "Confirmar" at bounding box center [1070, 544] width 80 height 31
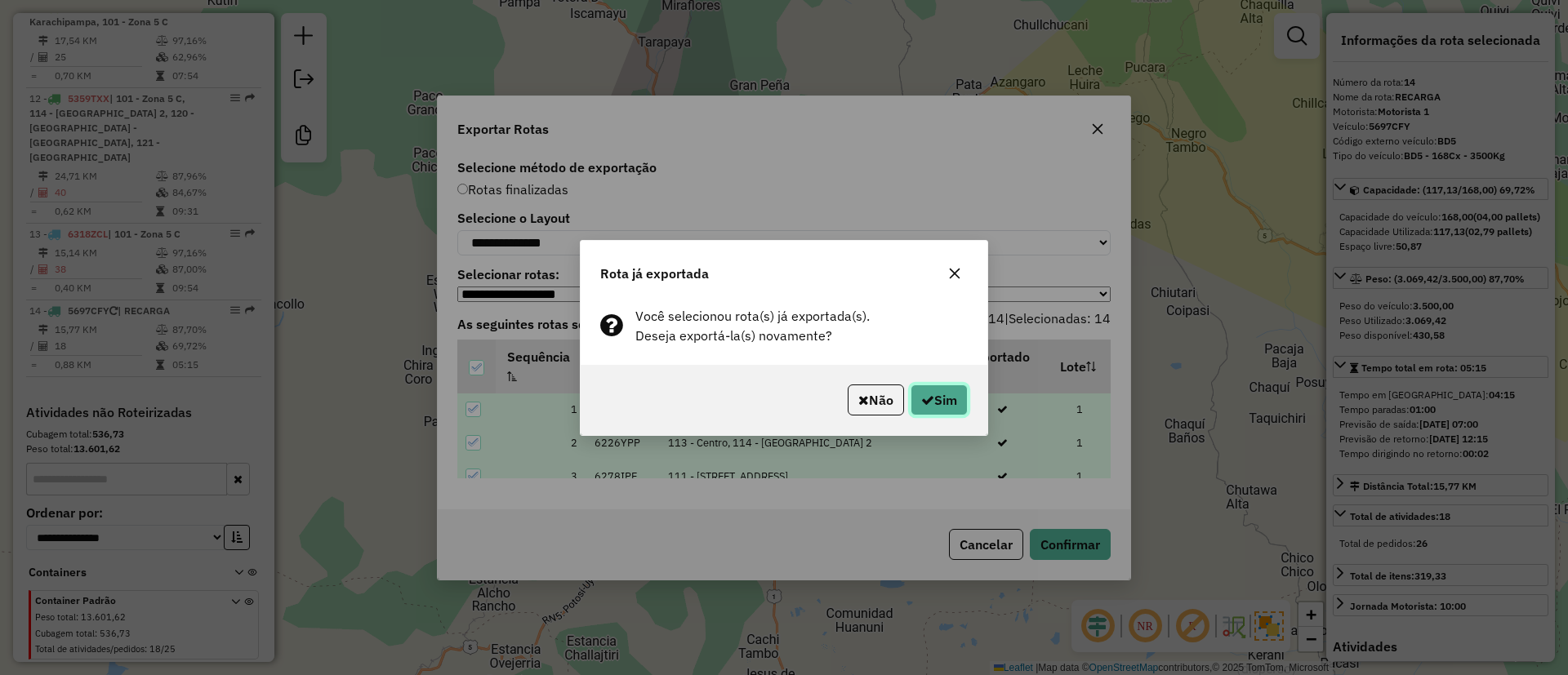
click at [924, 391] on button "Sim" at bounding box center [939, 399] width 57 height 31
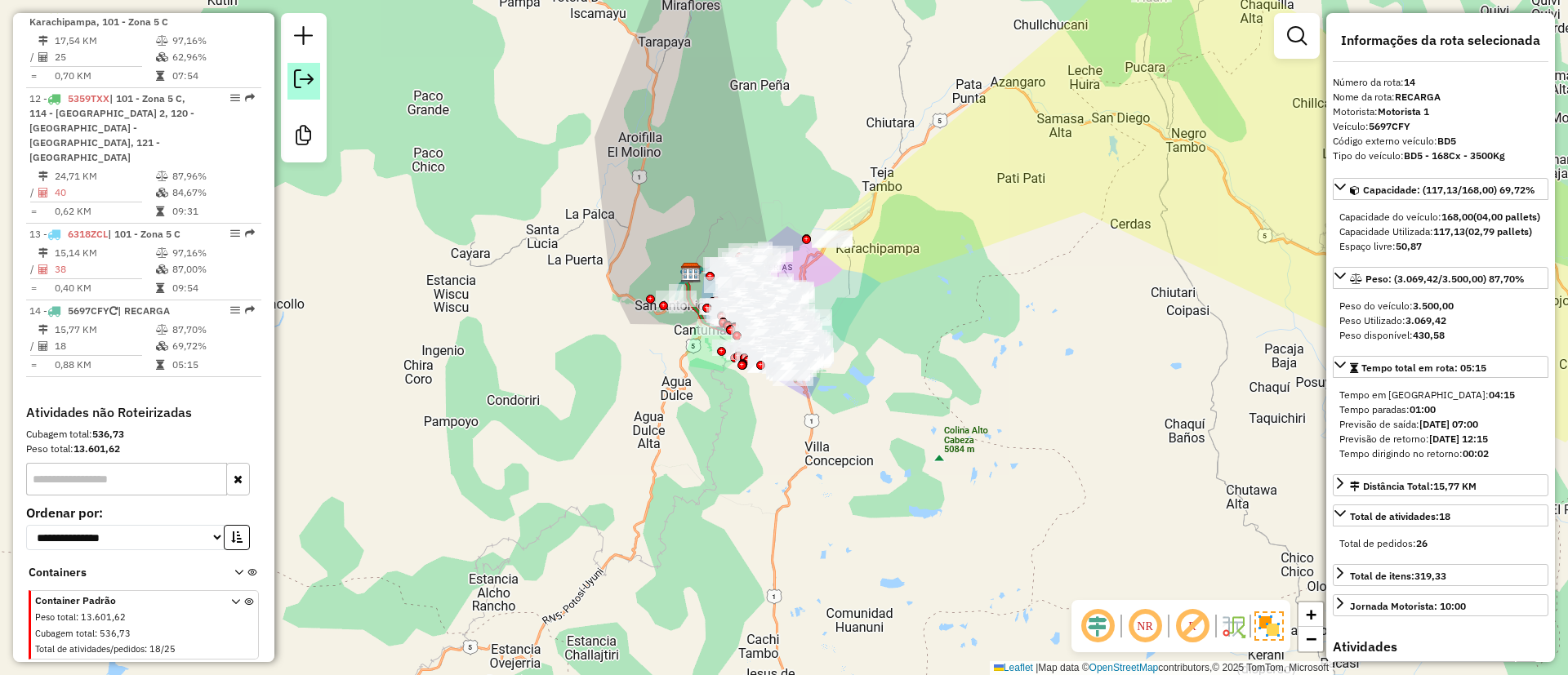
click at [308, 80] on em at bounding box center [303, 79] width 19 height 19
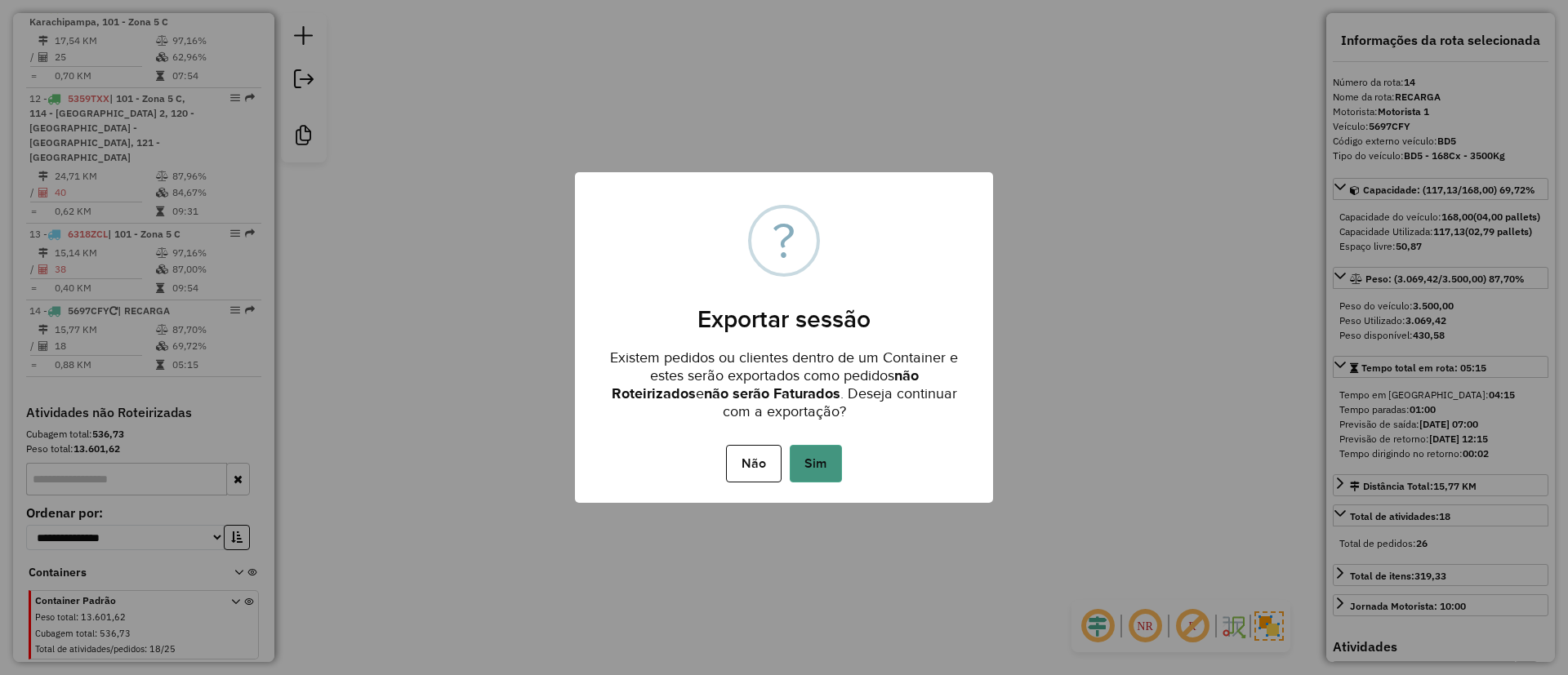
click at [821, 461] on button "Sim" at bounding box center [816, 463] width 52 height 38
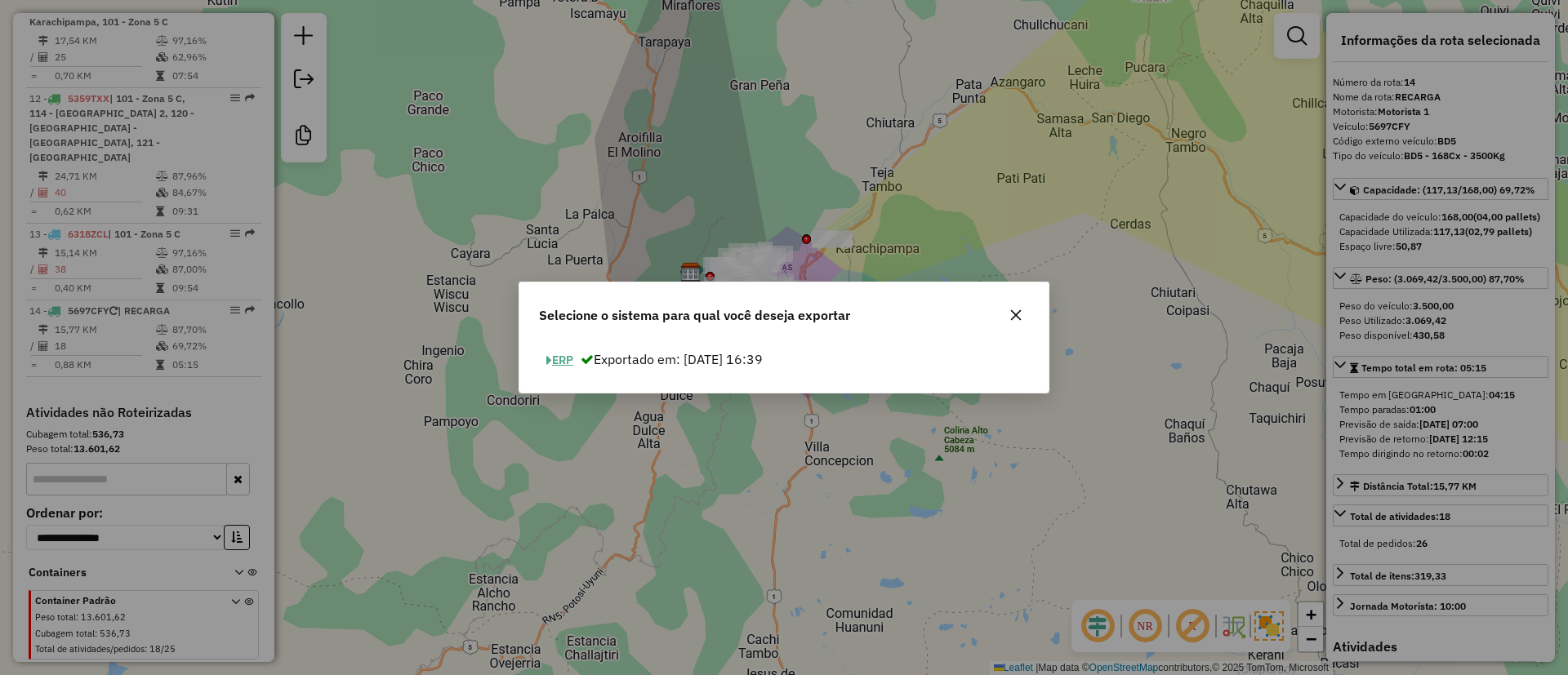
click at [559, 353] on button "ERP" at bounding box center [560, 360] width 42 height 25
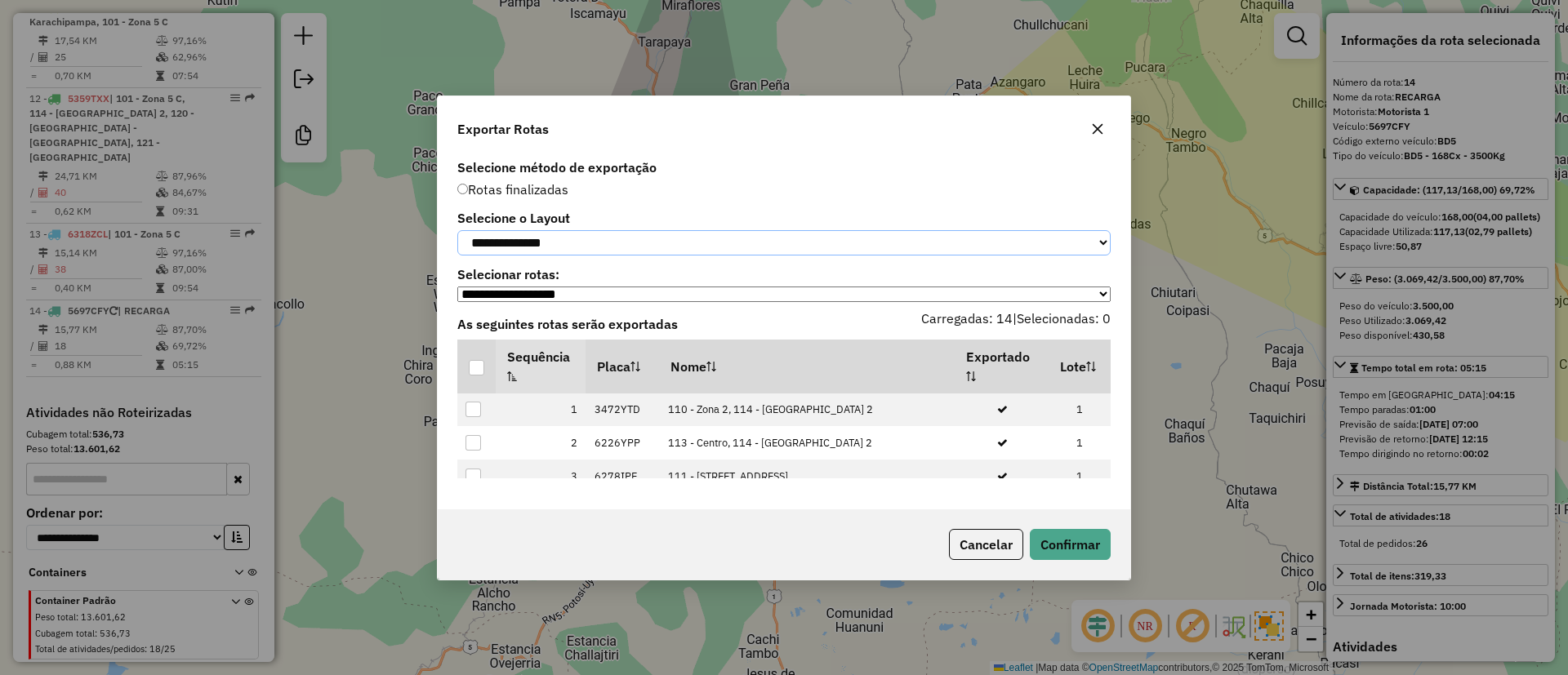
click at [521, 240] on select "**********" at bounding box center [784, 243] width 654 height 25
select select "*********"
click at [458, 230] on select "**********" at bounding box center [784, 243] width 654 height 25
click at [477, 375] on div at bounding box center [476, 368] width 16 height 16
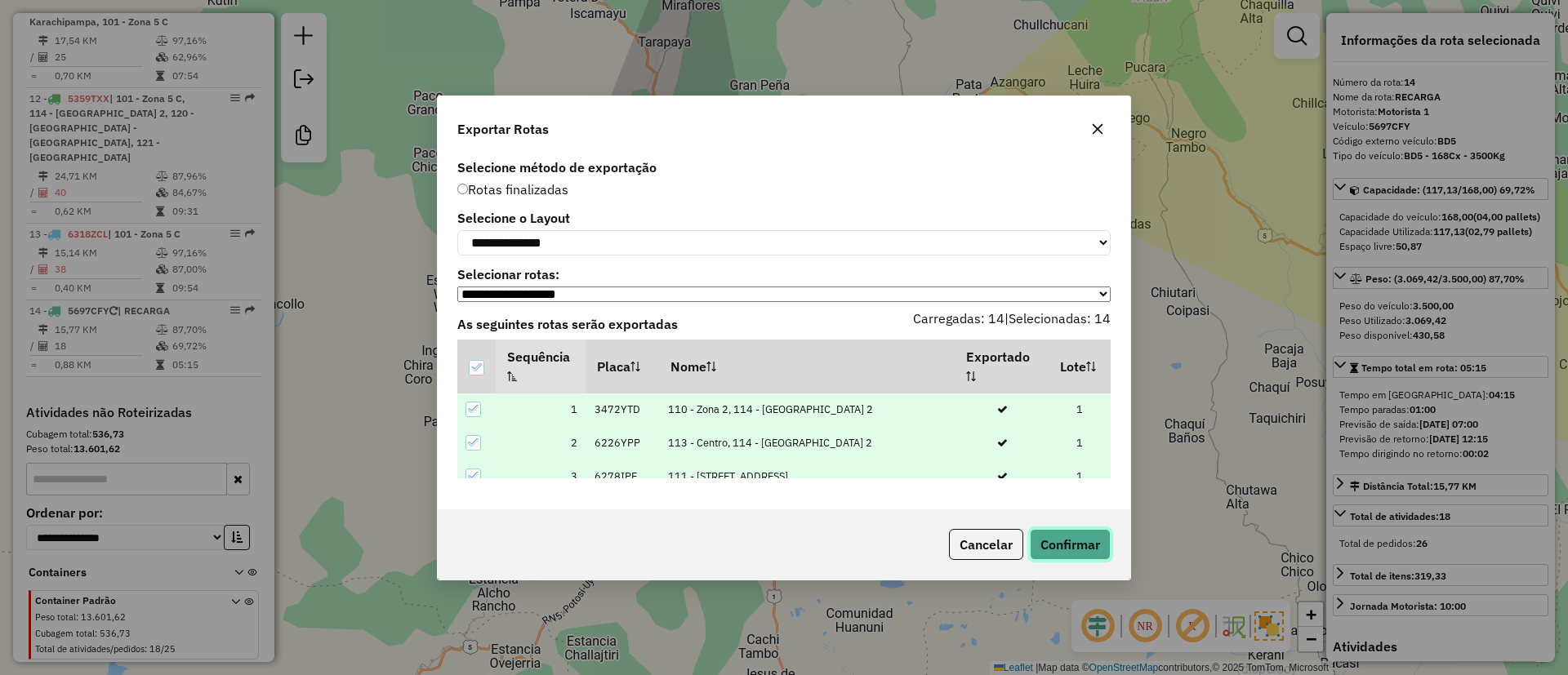
click at [1061, 544] on button "Confirmar" at bounding box center [1070, 544] width 80 height 31
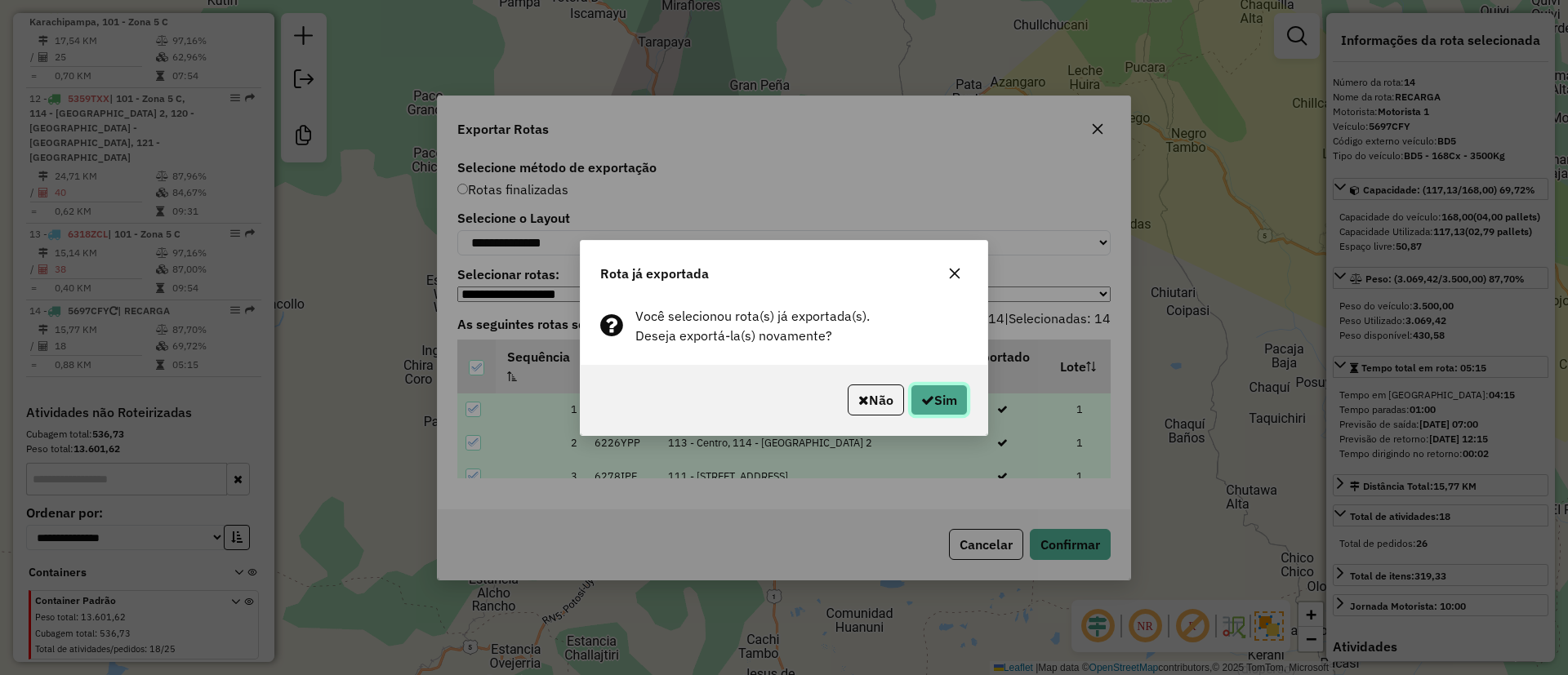
click at [944, 402] on button "Sim" at bounding box center [939, 399] width 57 height 31
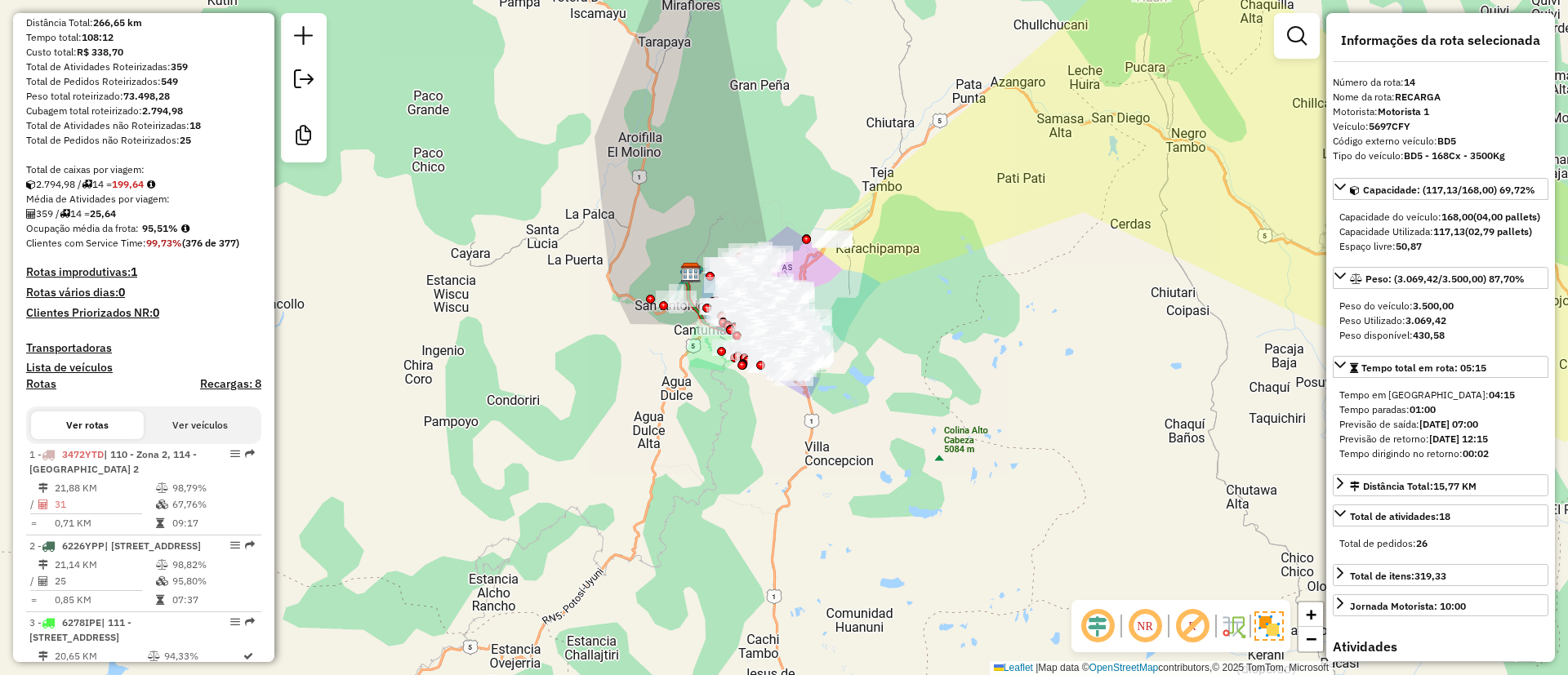
scroll to position [0, 0]
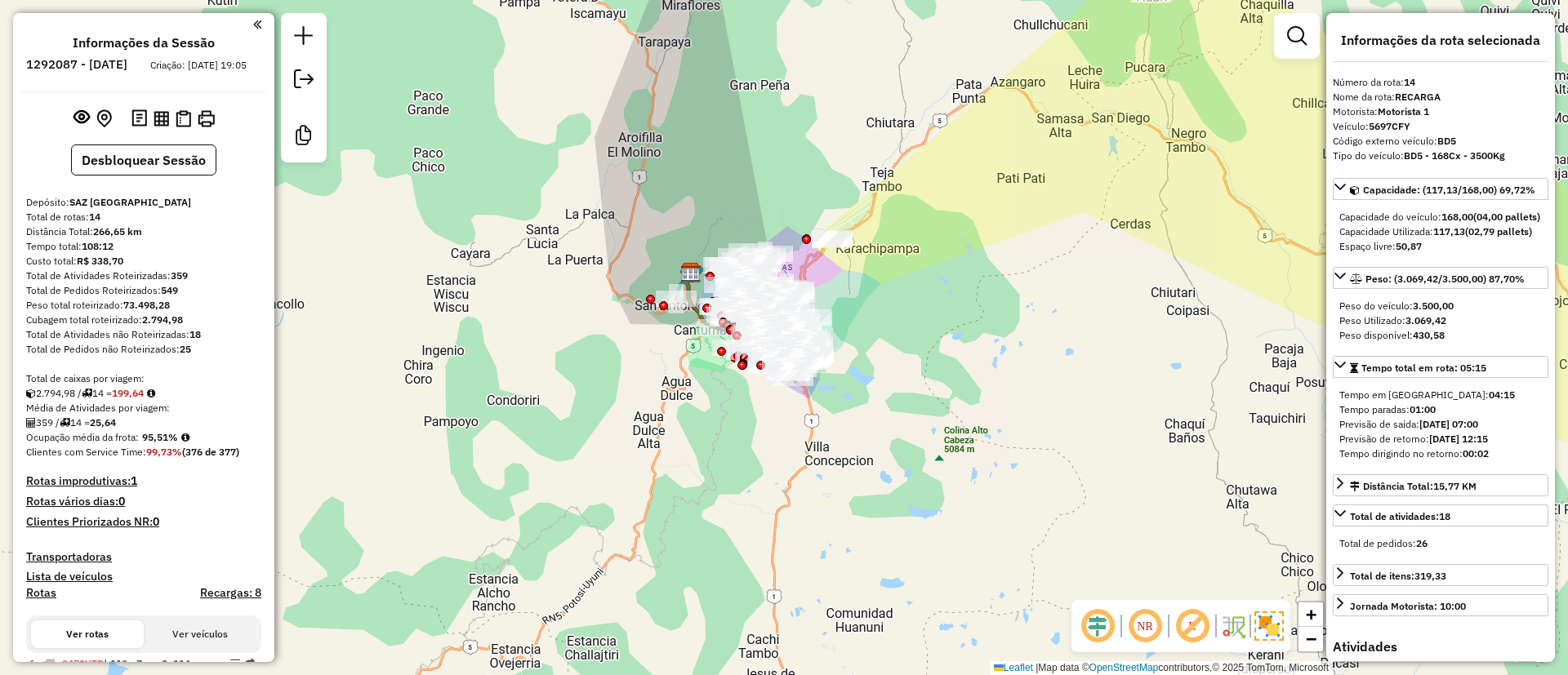
drag, startPoint x: 146, startPoint y: 448, endPoint x: 182, endPoint y: 451, distance: 36.1
click at [182, 445] on div "Ocupação média da frota: 95,51%" at bounding box center [143, 438] width 235 height 15
drag, startPoint x: 171, startPoint y: 286, endPoint x: 194, endPoint y: 286, distance: 23.0
click at [194, 283] on div "Total de Atividades Roteirizadas: 359" at bounding box center [143, 276] width 235 height 15
drag, startPoint x: 101, startPoint y: 436, endPoint x: 132, endPoint y: 433, distance: 31.1
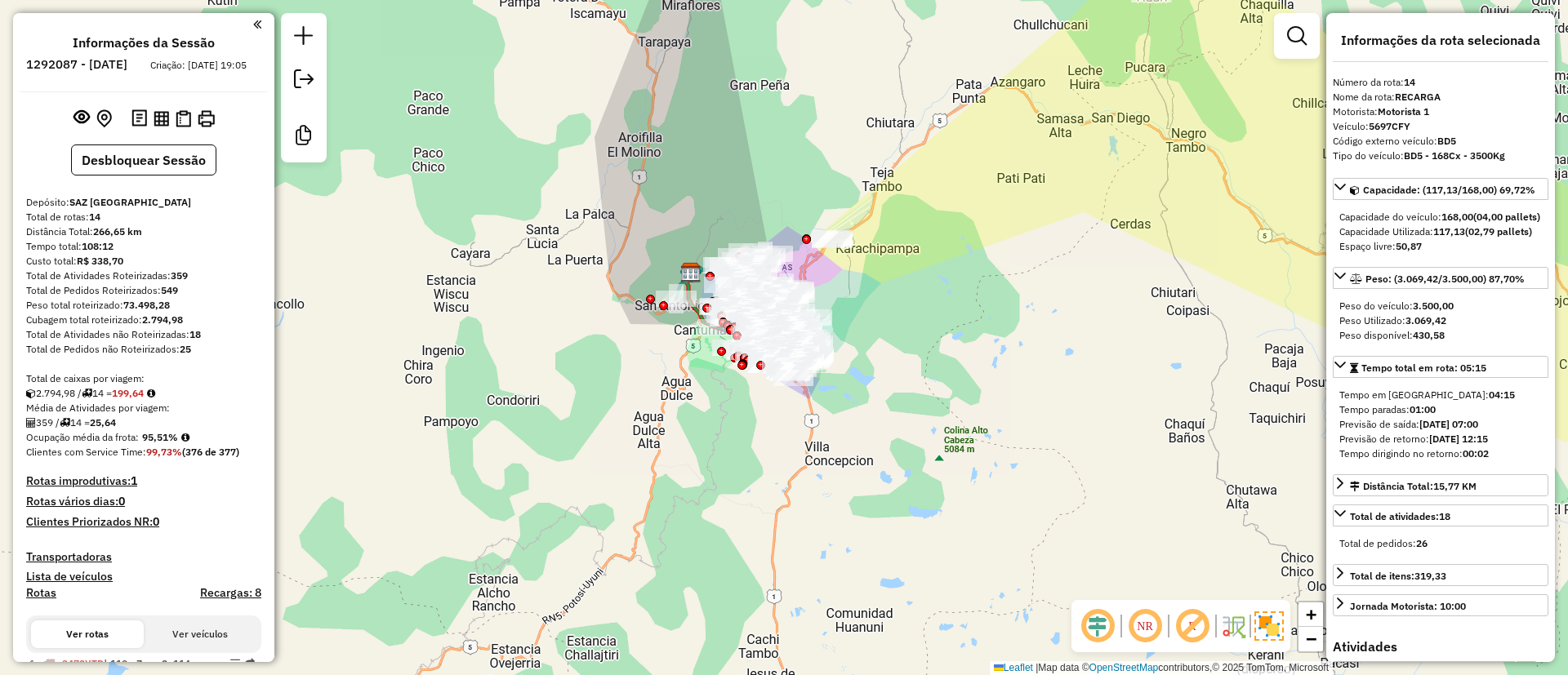
click at [132, 430] on div "359 / 14 = 25,64" at bounding box center [143, 423] width 235 height 15
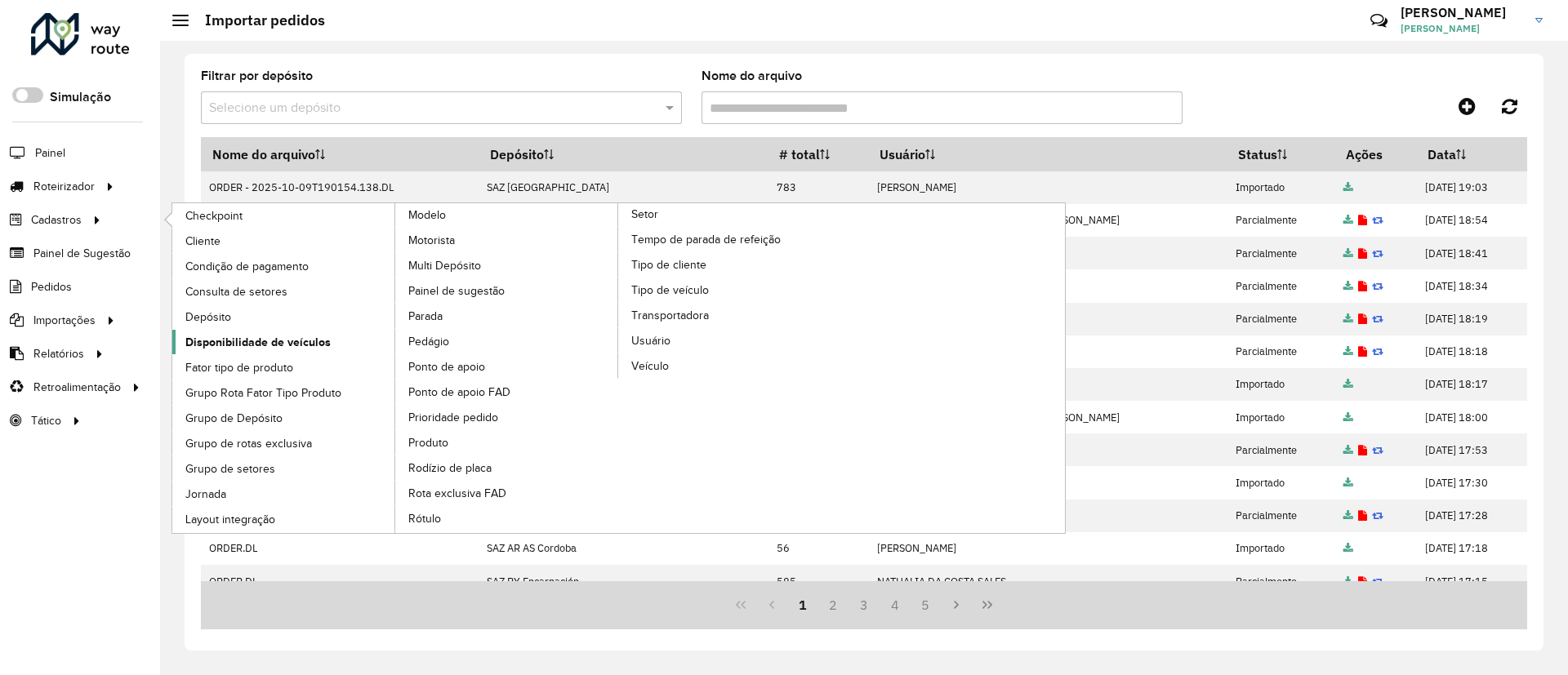
click at [308, 338] on span "Disponibilidade de veículos" at bounding box center [258, 343] width 146 height 17
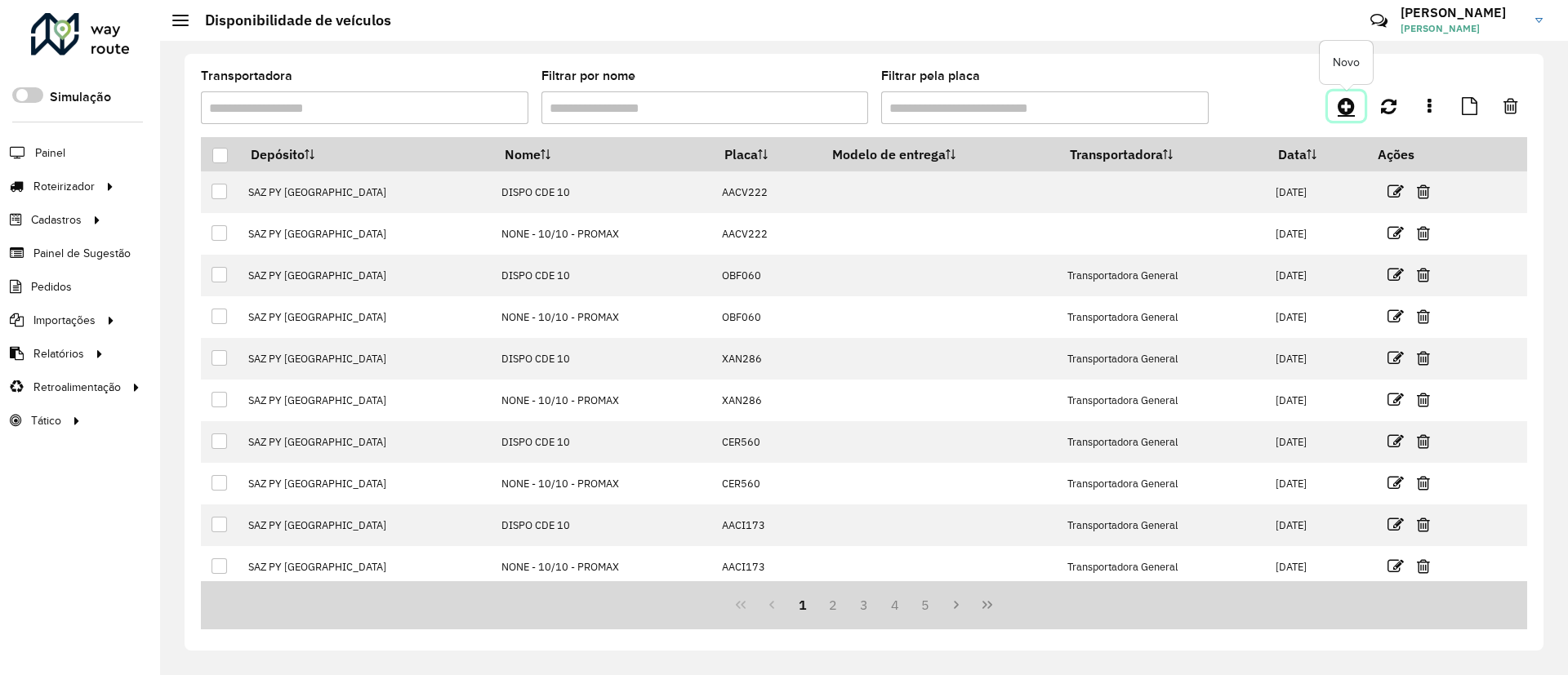
click at [1343, 103] on icon at bounding box center [1347, 106] width 17 height 19
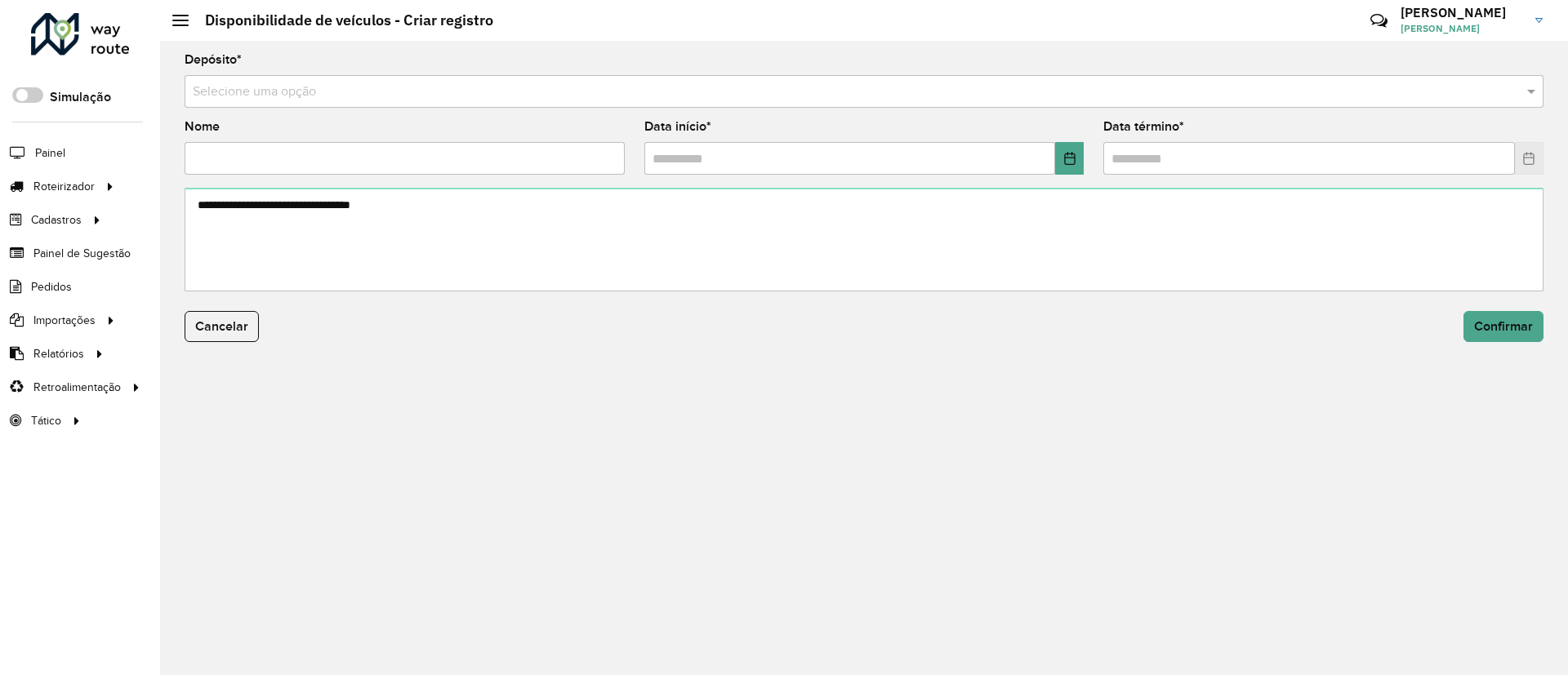
click at [508, 83] on input "text" at bounding box center [847, 91] width 1310 height 19
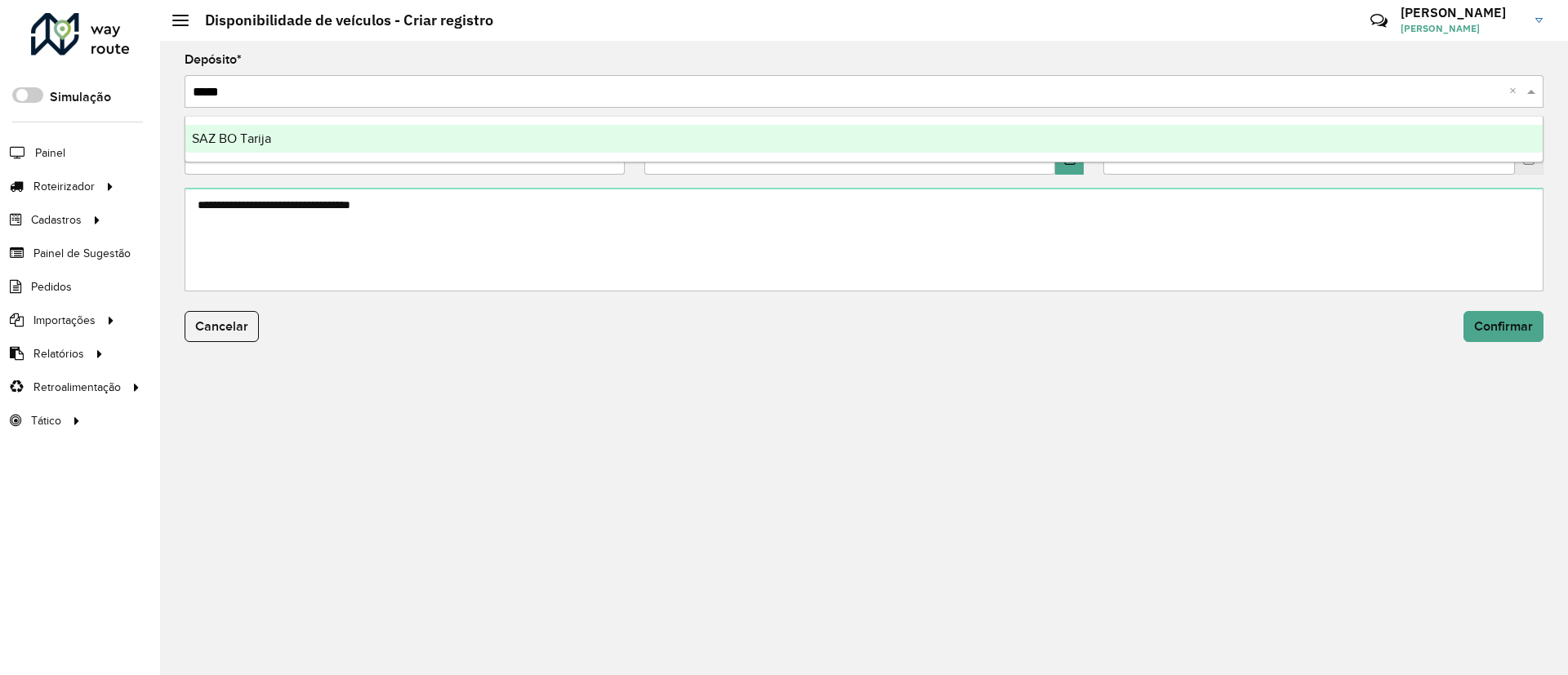
type input "******"
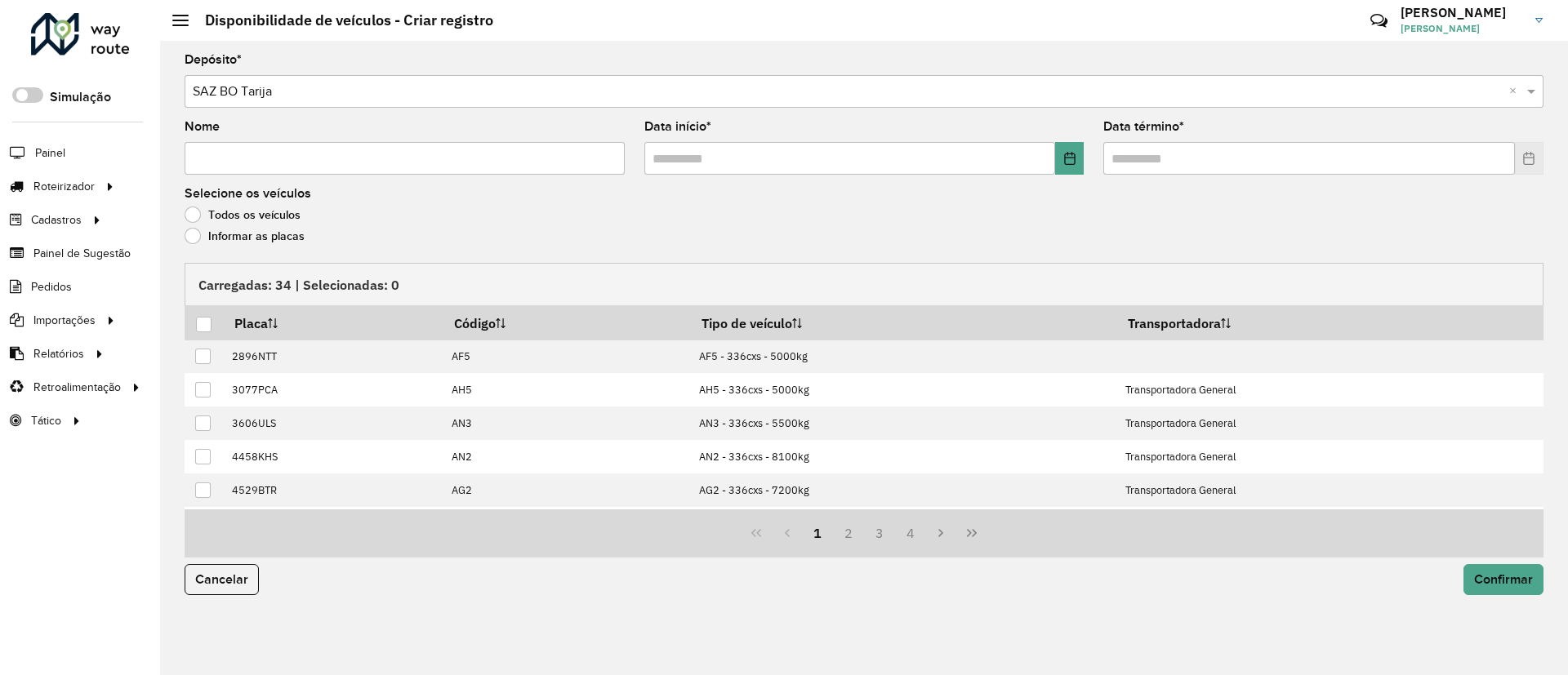
click at [566, 158] on input "Nome" at bounding box center [404, 158] width 440 height 33
type input "**********"
click at [1073, 156] on icon "Choose Date" at bounding box center [1070, 158] width 13 height 13
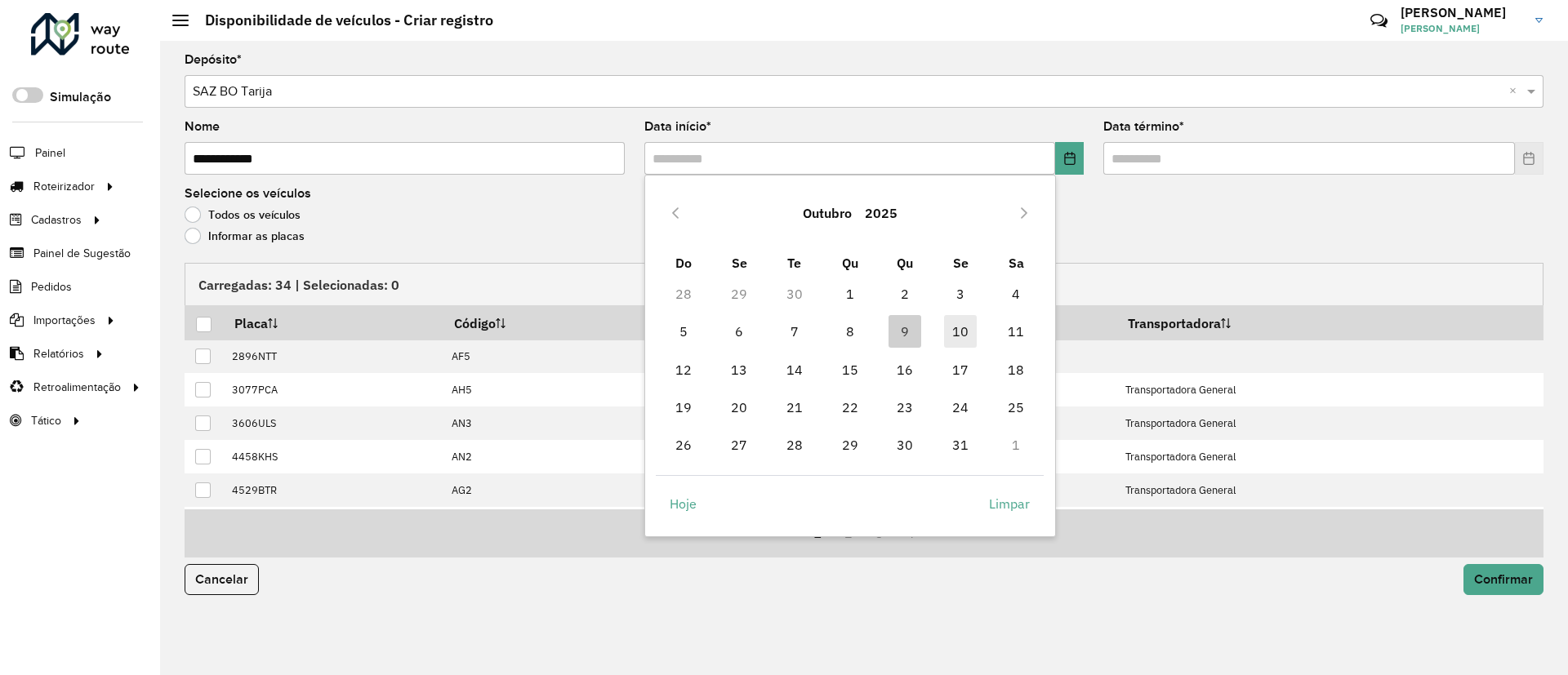
click at [955, 327] on span "10" at bounding box center [960, 331] width 33 height 33
type input "**********"
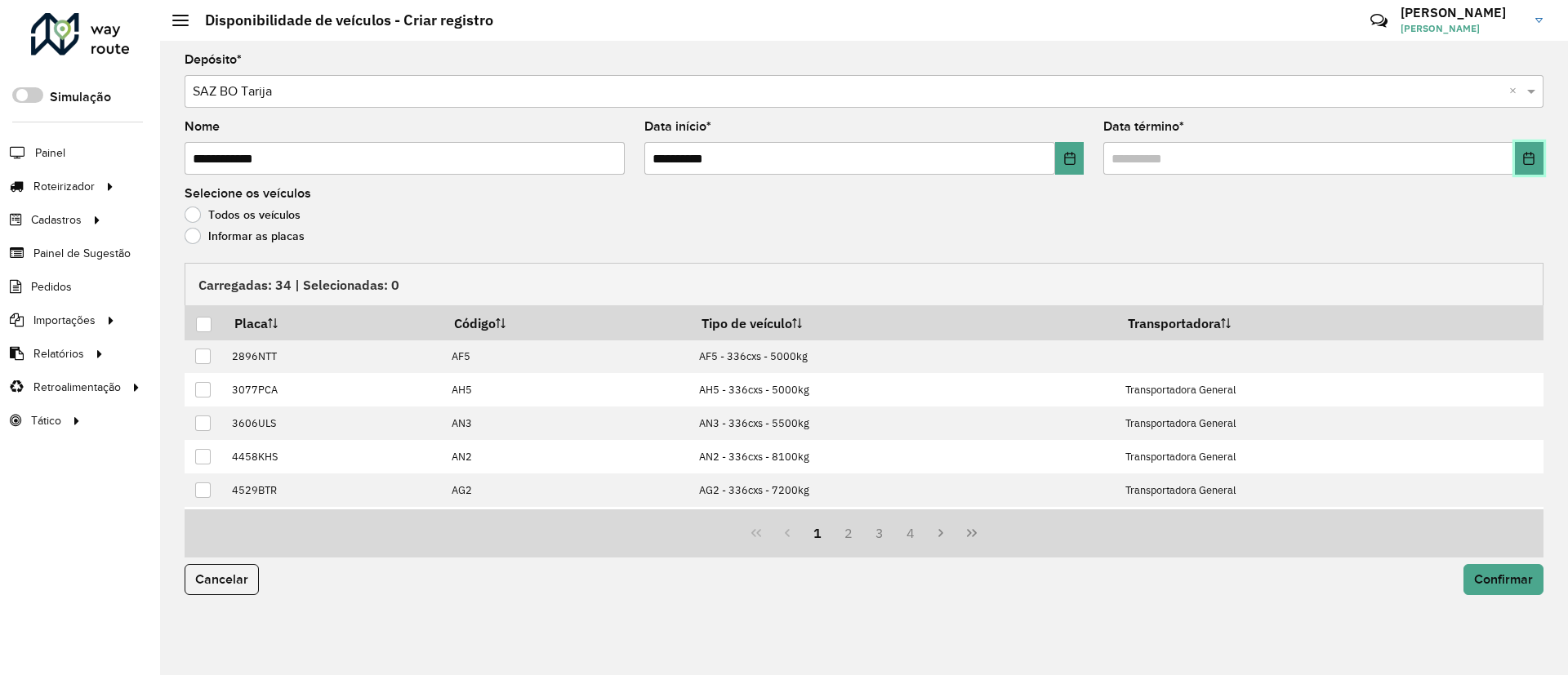
click at [1542, 157] on button "Choose Date" at bounding box center [1529, 158] width 28 height 33
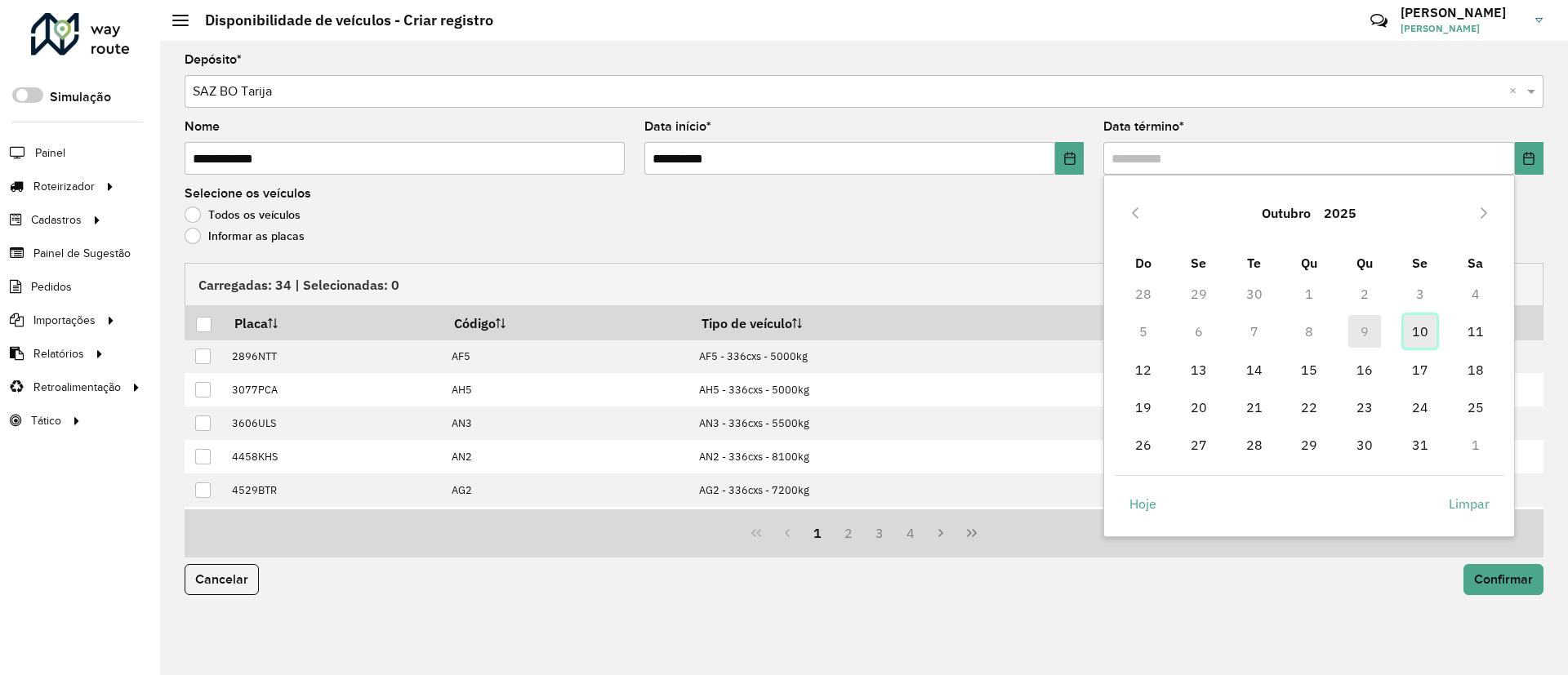
click at [1426, 328] on span "10" at bounding box center [1421, 331] width 33 height 33
type input "**********"
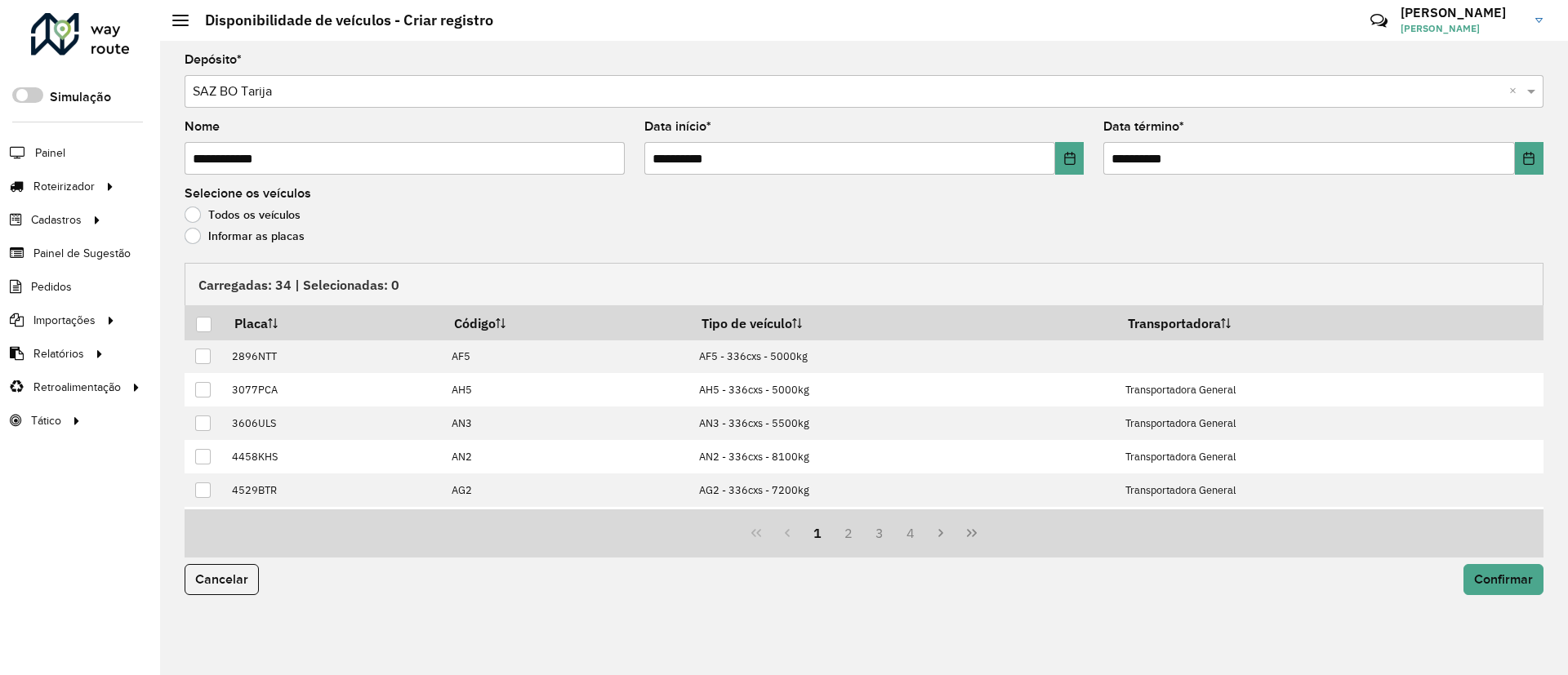
click at [237, 234] on label "Informar as placas" at bounding box center [244, 235] width 120 height 16
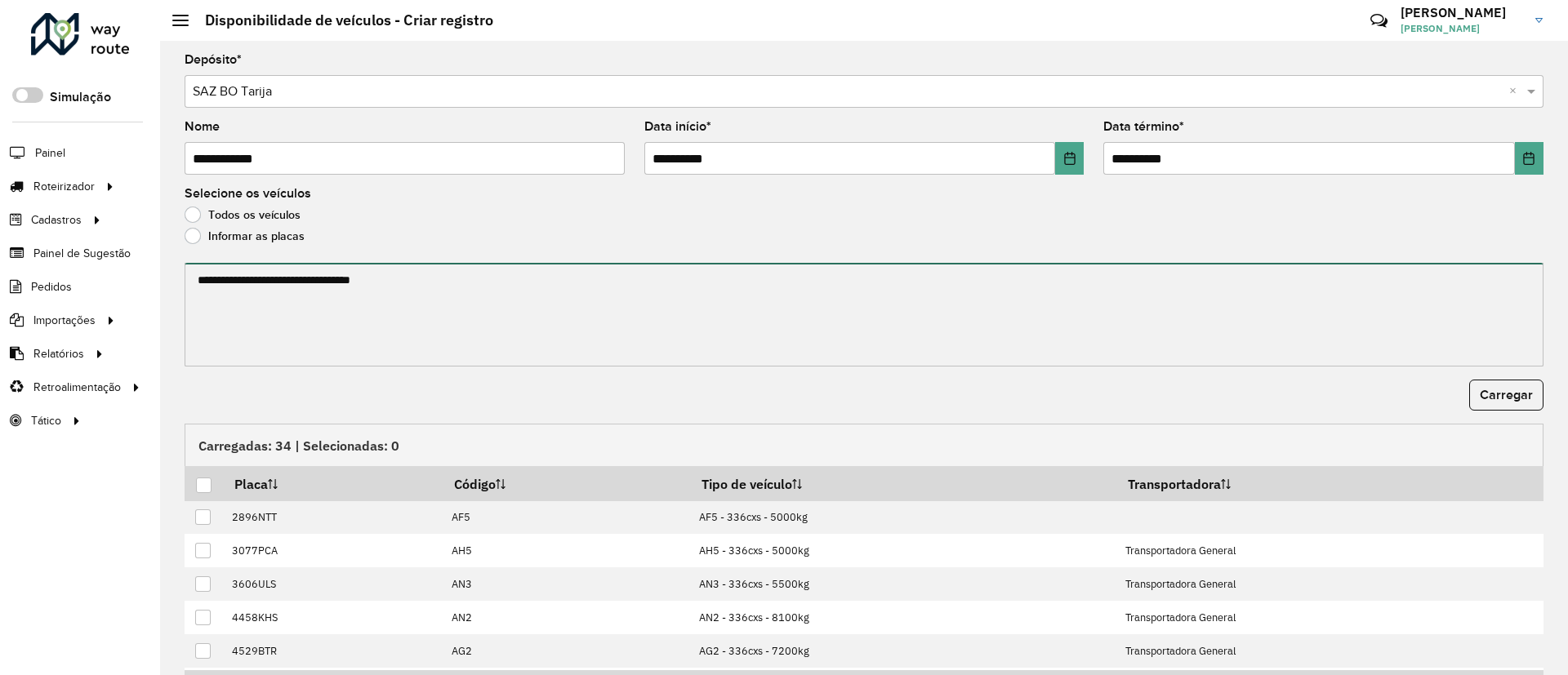
click at [265, 312] on textarea at bounding box center [864, 315] width 1359 height 104
paste textarea "******* ******* ******* ******* ******* ******* ******* ******* ******* *******…"
type textarea "******* ******* ******* ******* ******* ******* ******* ******* ******* *******…"
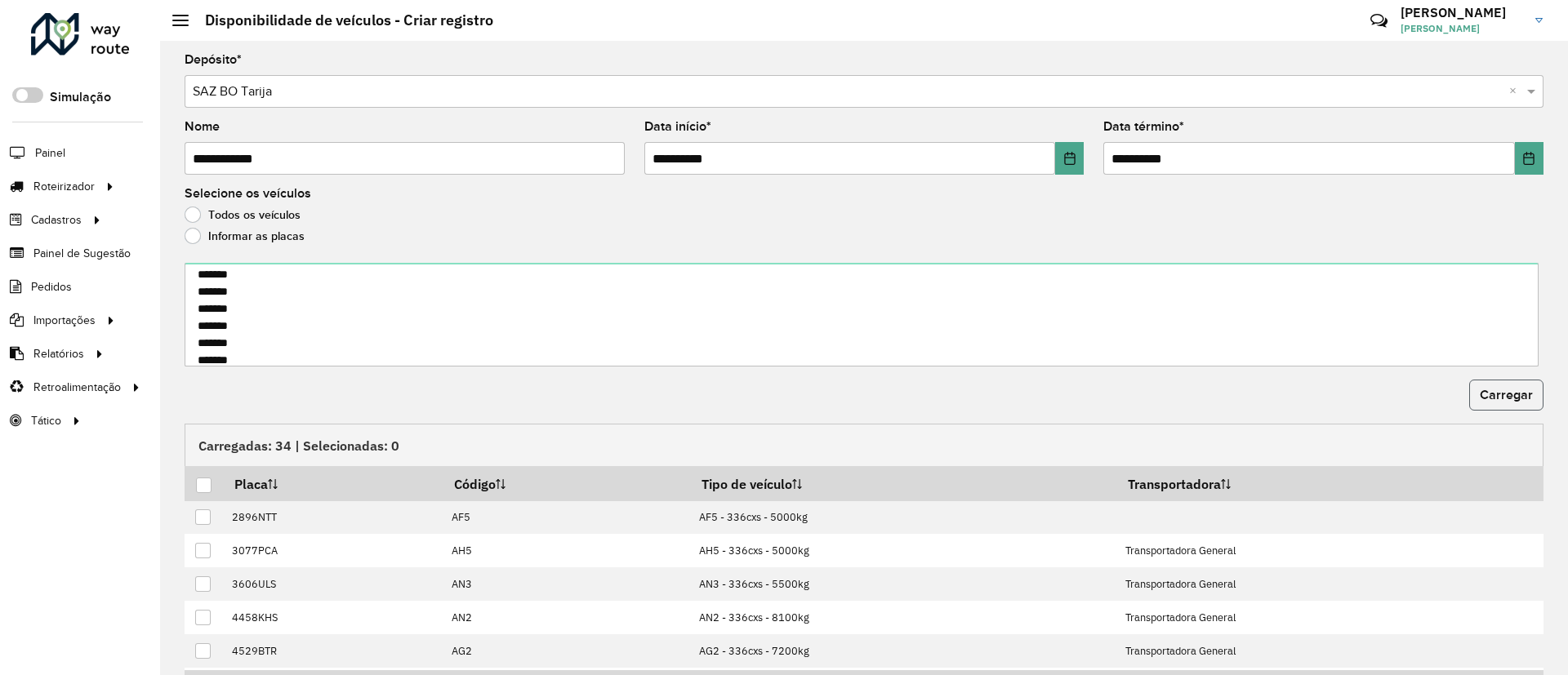
click at [1494, 396] on span "Carregar" at bounding box center [1506, 394] width 53 height 14
click at [200, 477] on div at bounding box center [204, 485] width 16 height 16
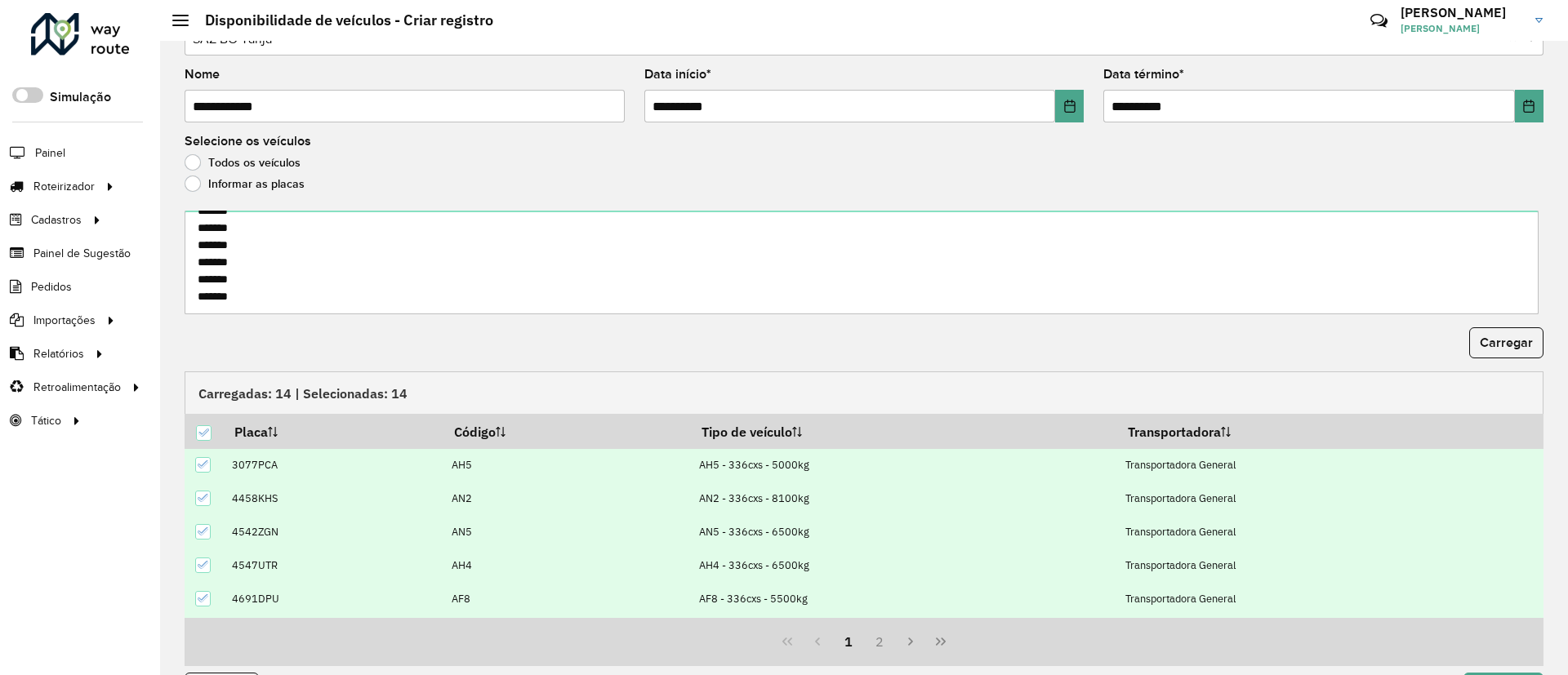
scroll to position [100, 0]
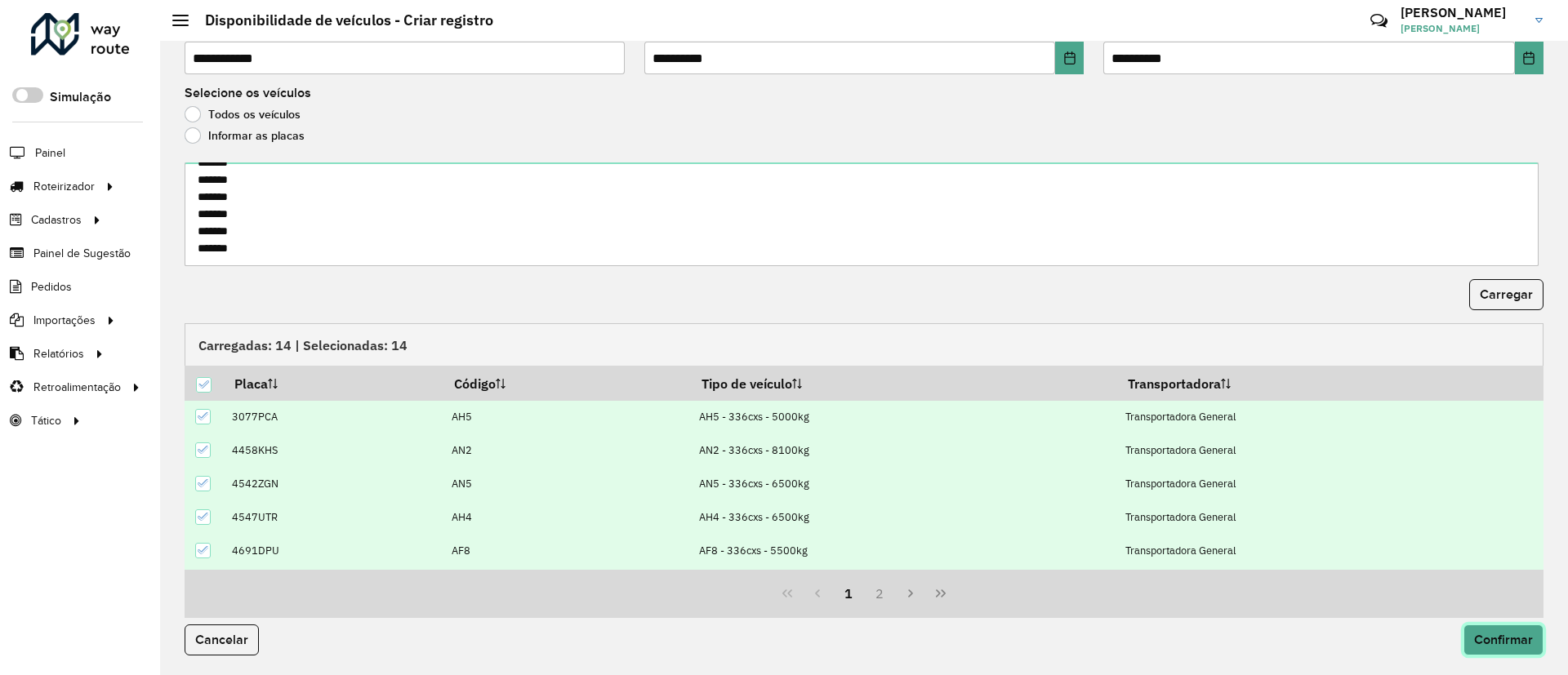
click at [1480, 635] on span "Confirmar" at bounding box center [1503, 639] width 59 height 14
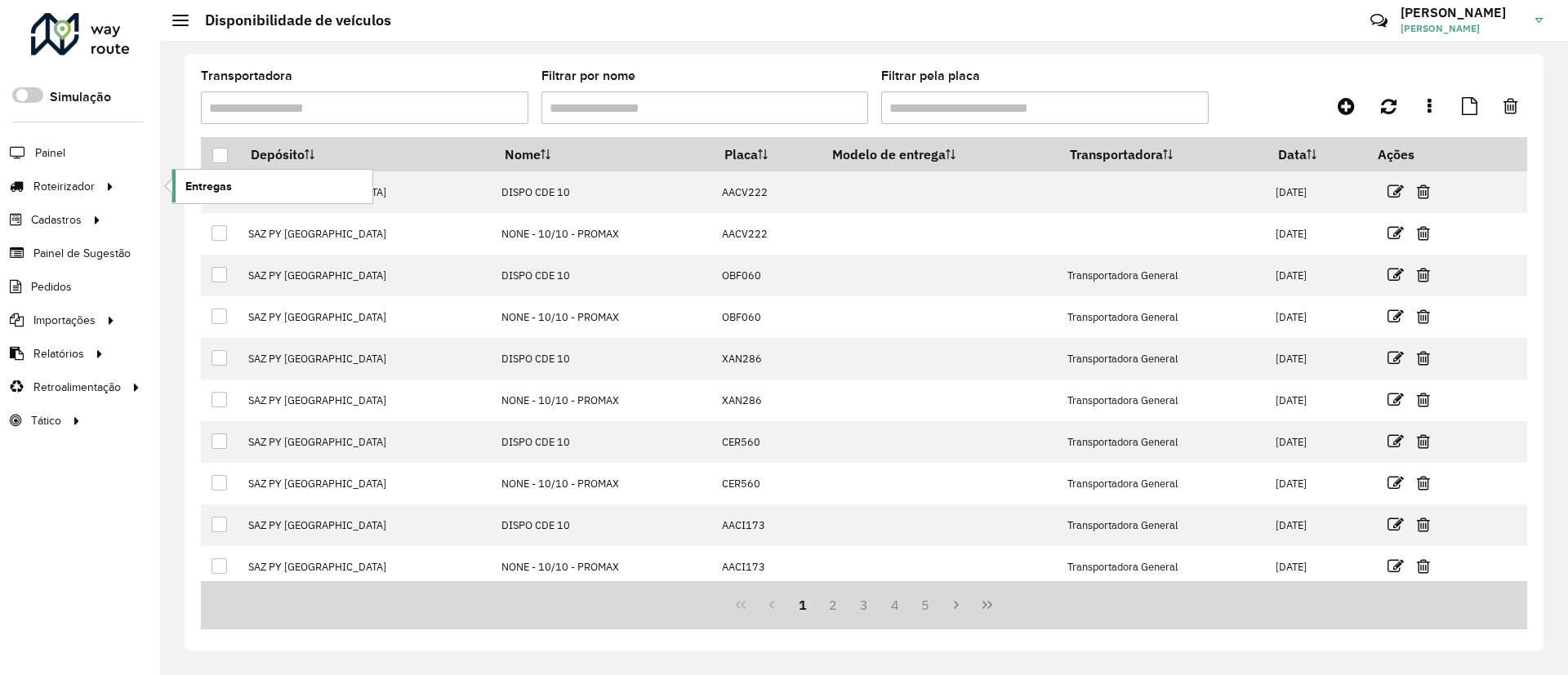
click at [220, 178] on span "Entregas" at bounding box center [209, 186] width 47 height 17
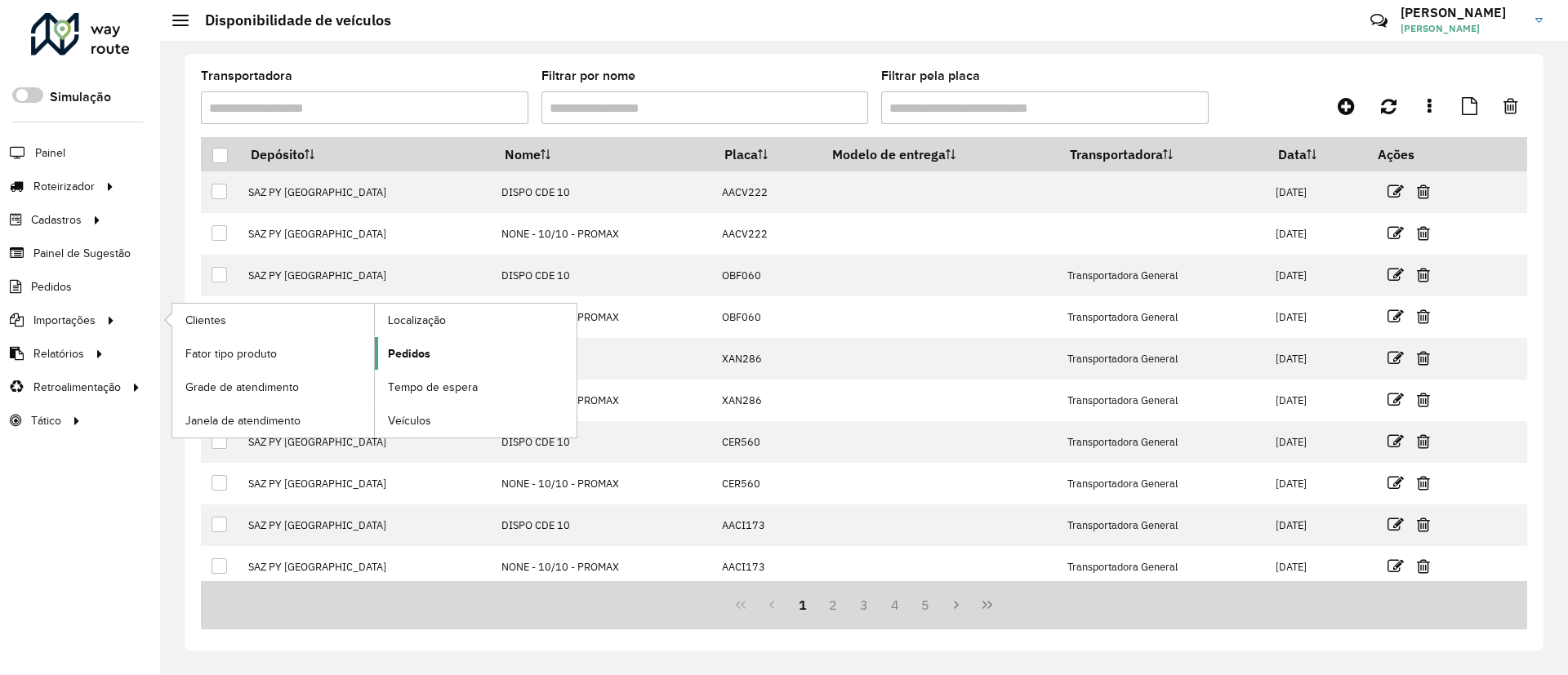
click at [475, 368] on link "Pedidos" at bounding box center [475, 353] width 202 height 33
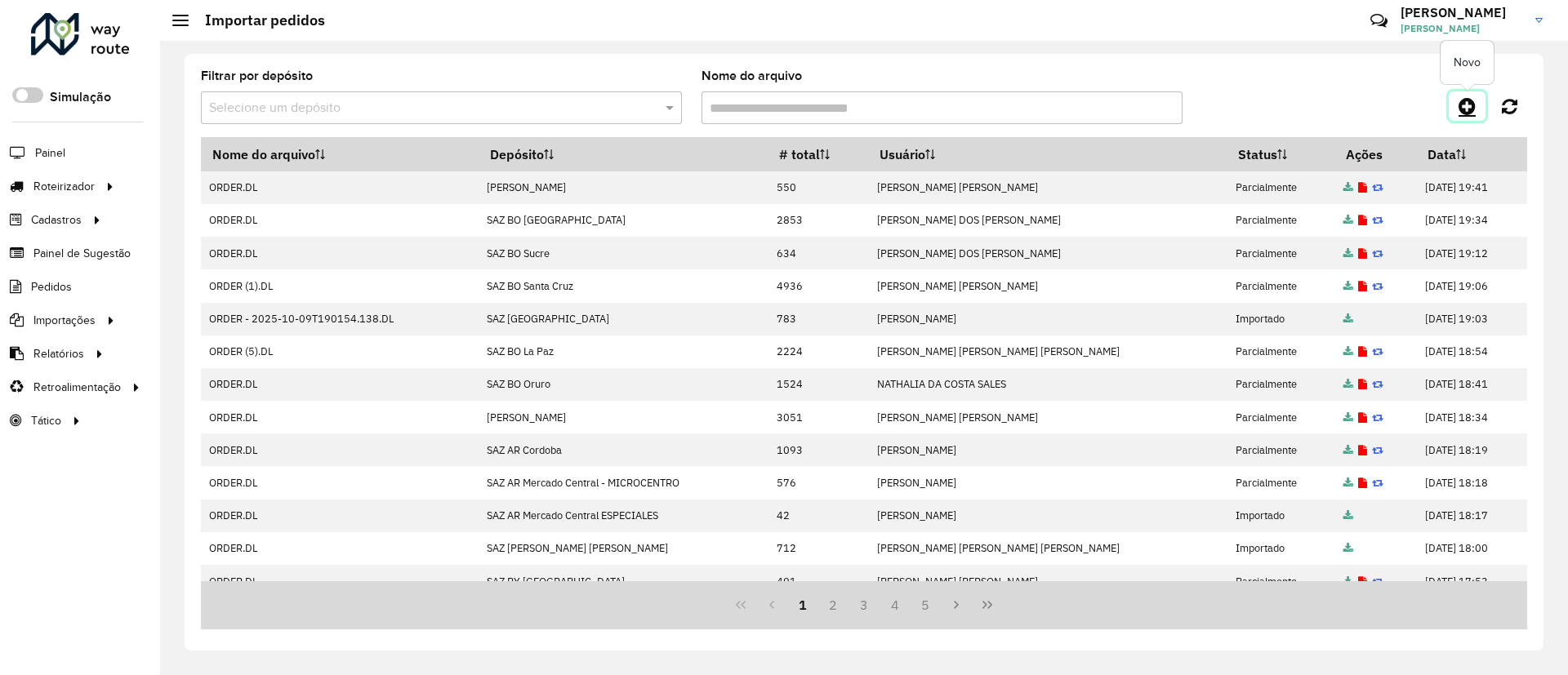
click at [1472, 92] on link at bounding box center [1467, 106] width 37 height 29
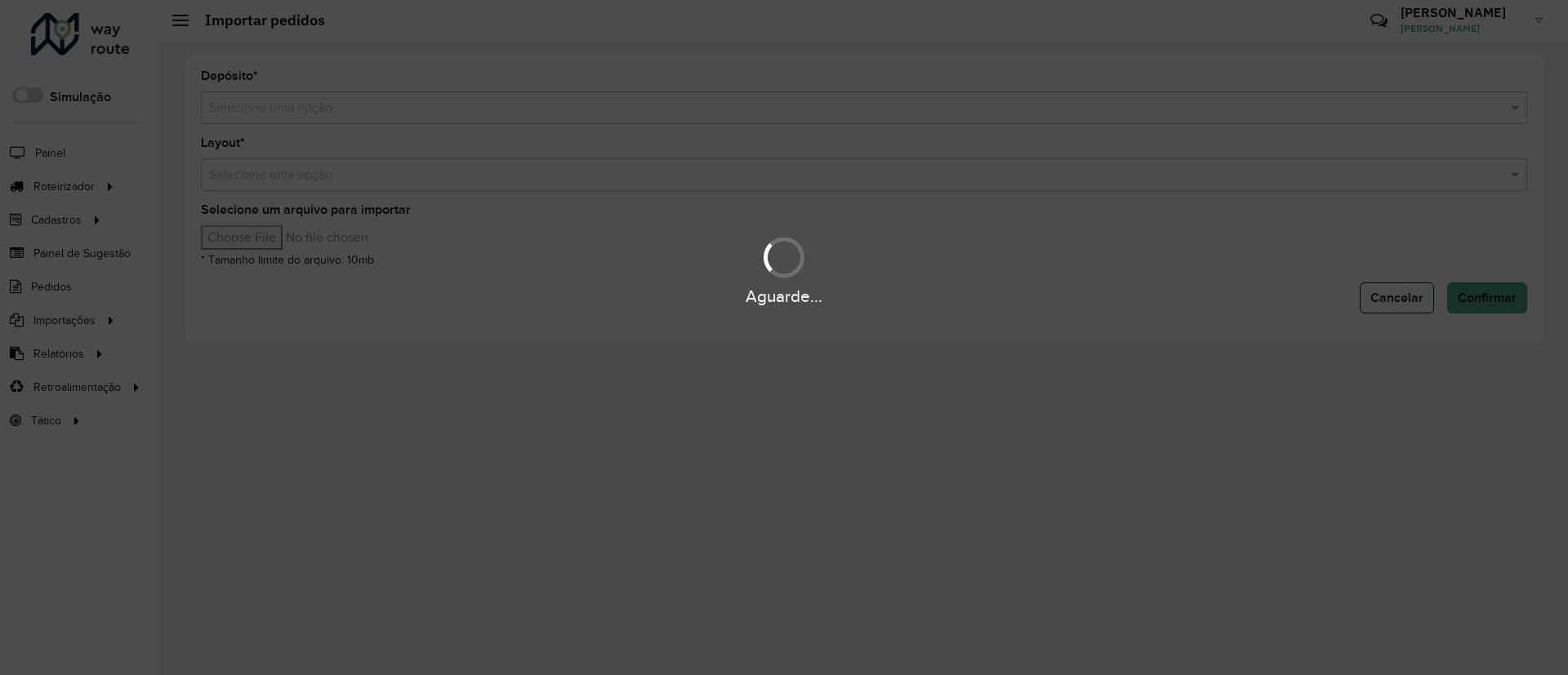
click at [770, 100] on div "Aguarde..." at bounding box center [784, 338] width 1568 height 675
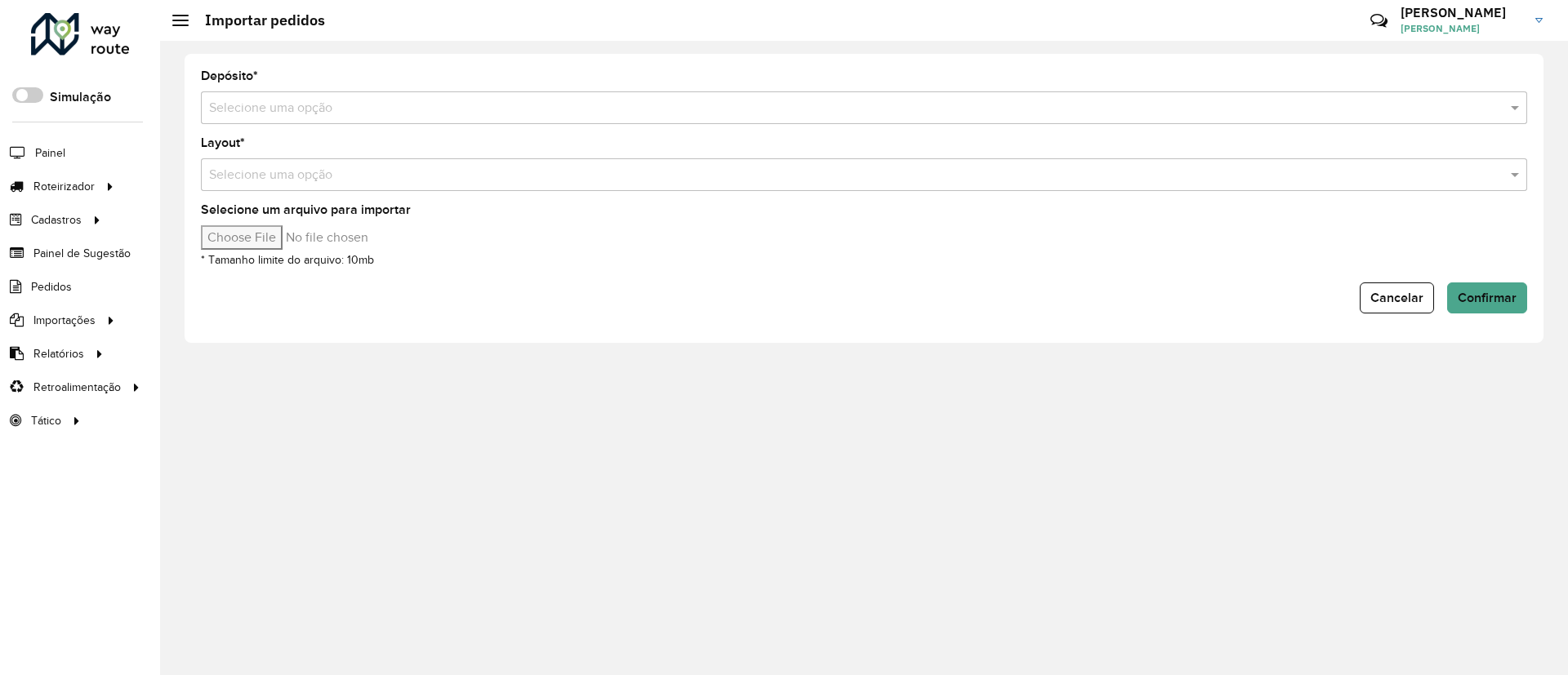
click at [338, 111] on input "text" at bounding box center [848, 108] width 1277 height 19
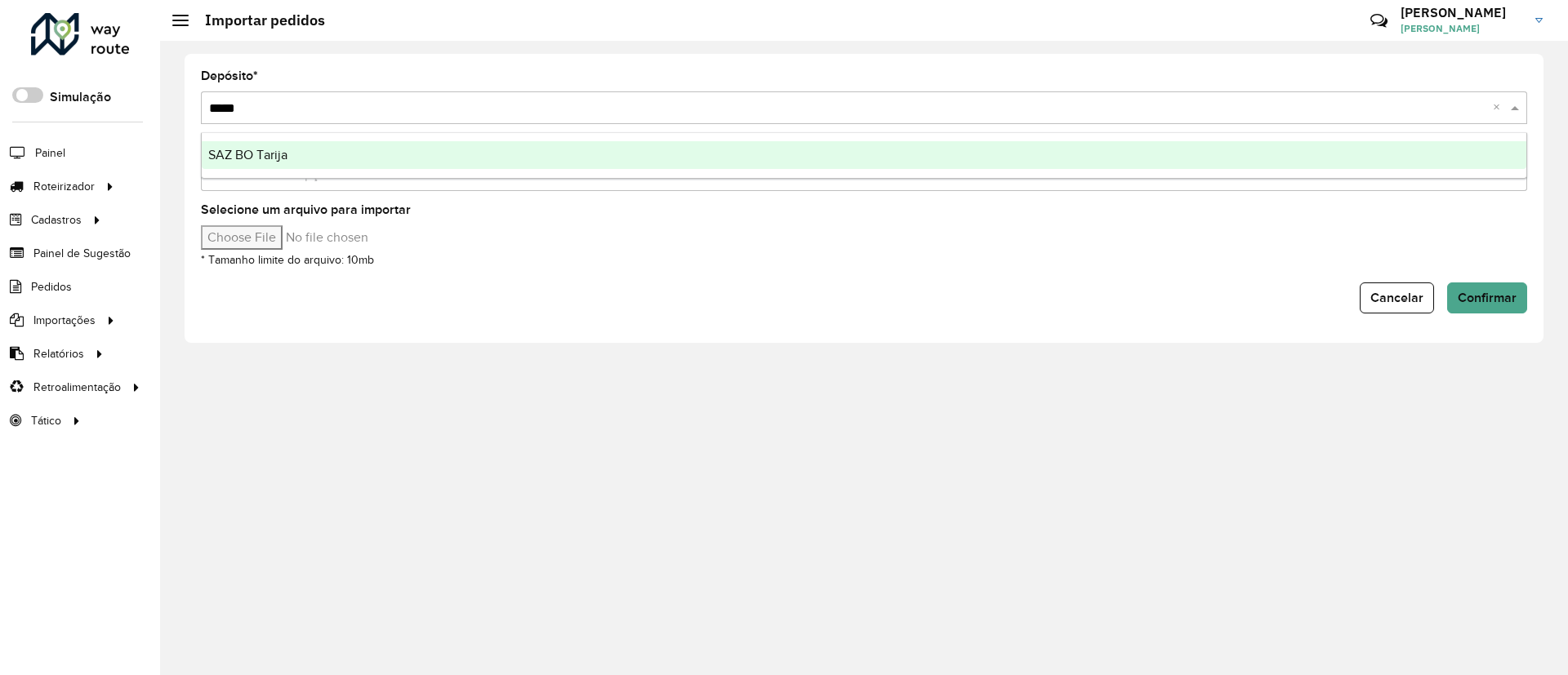
type input "******"
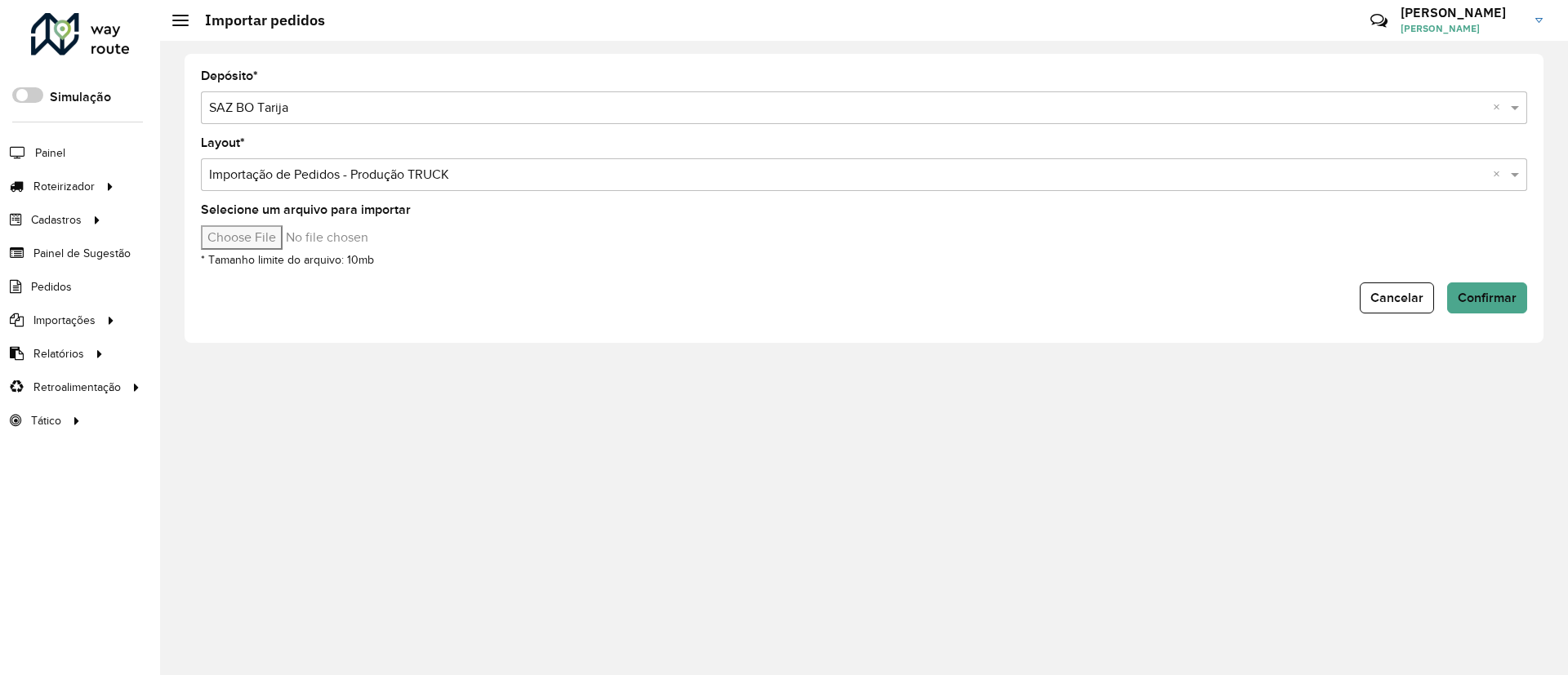
click at [275, 246] on input "Selecione um arquivo para importar" at bounding box center [339, 237] width 277 height 24
type input "**********"
click at [1521, 293] on button "Confirmar" at bounding box center [1488, 297] width 80 height 31
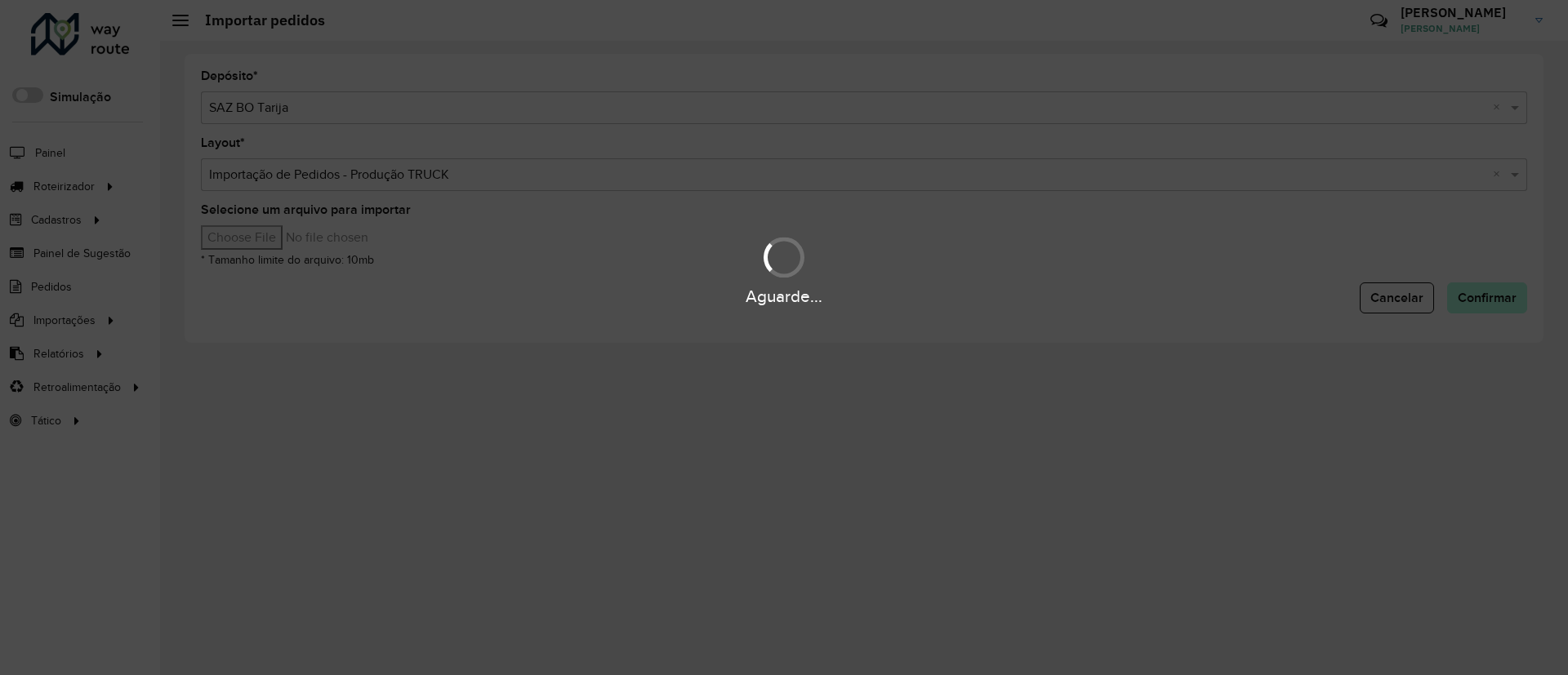
click at [1521, 293] on div "Aguarde..." at bounding box center [784, 296] width 1568 height 25
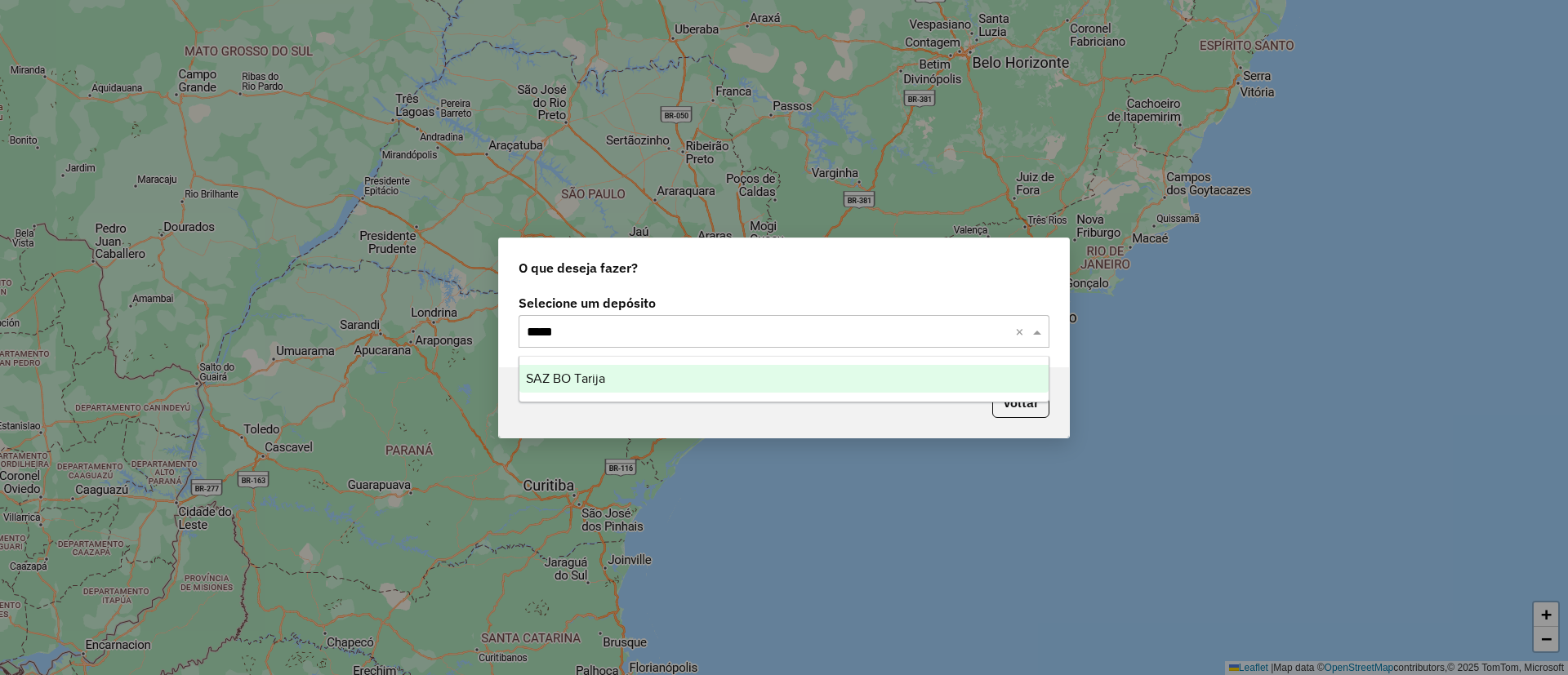
type input "******"
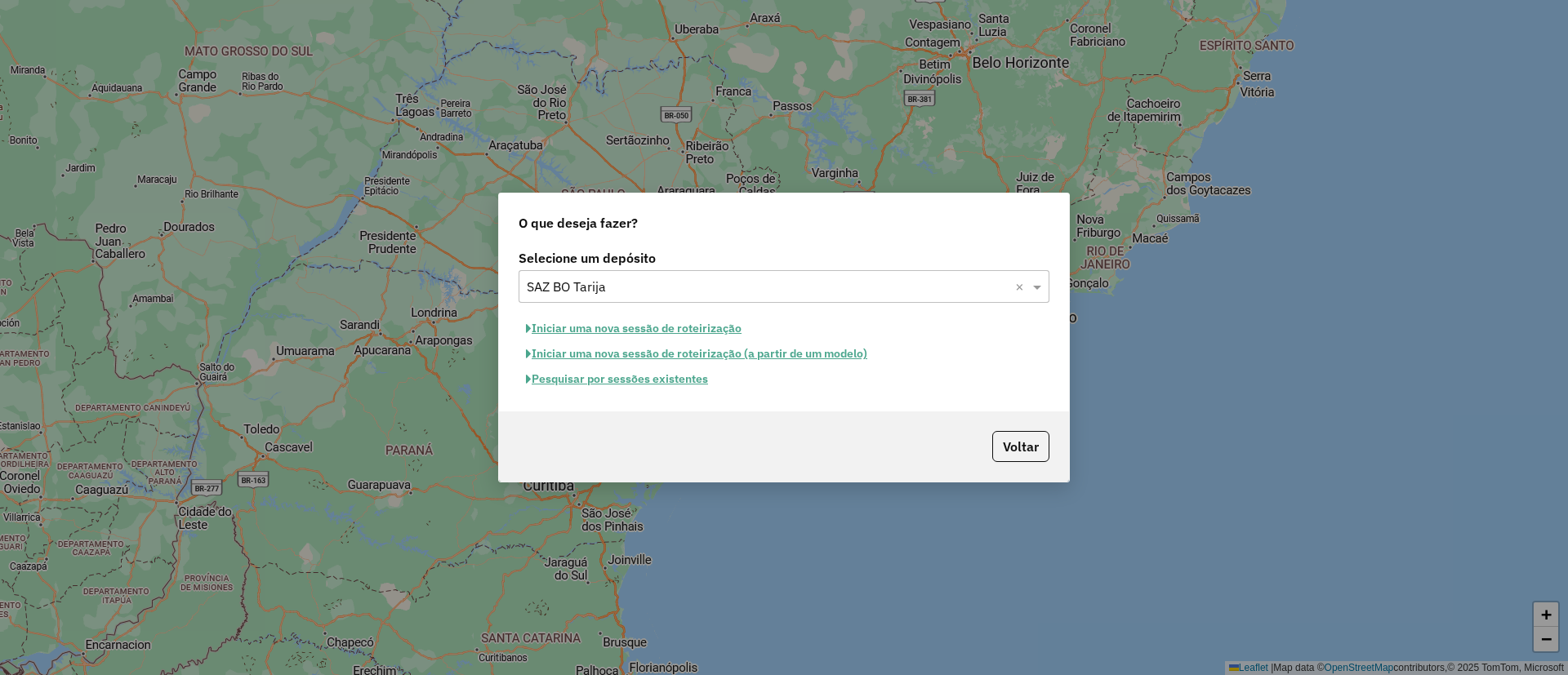
click at [613, 328] on button "Iniciar uma nova sessão de roteirização" at bounding box center [634, 328] width 230 height 25
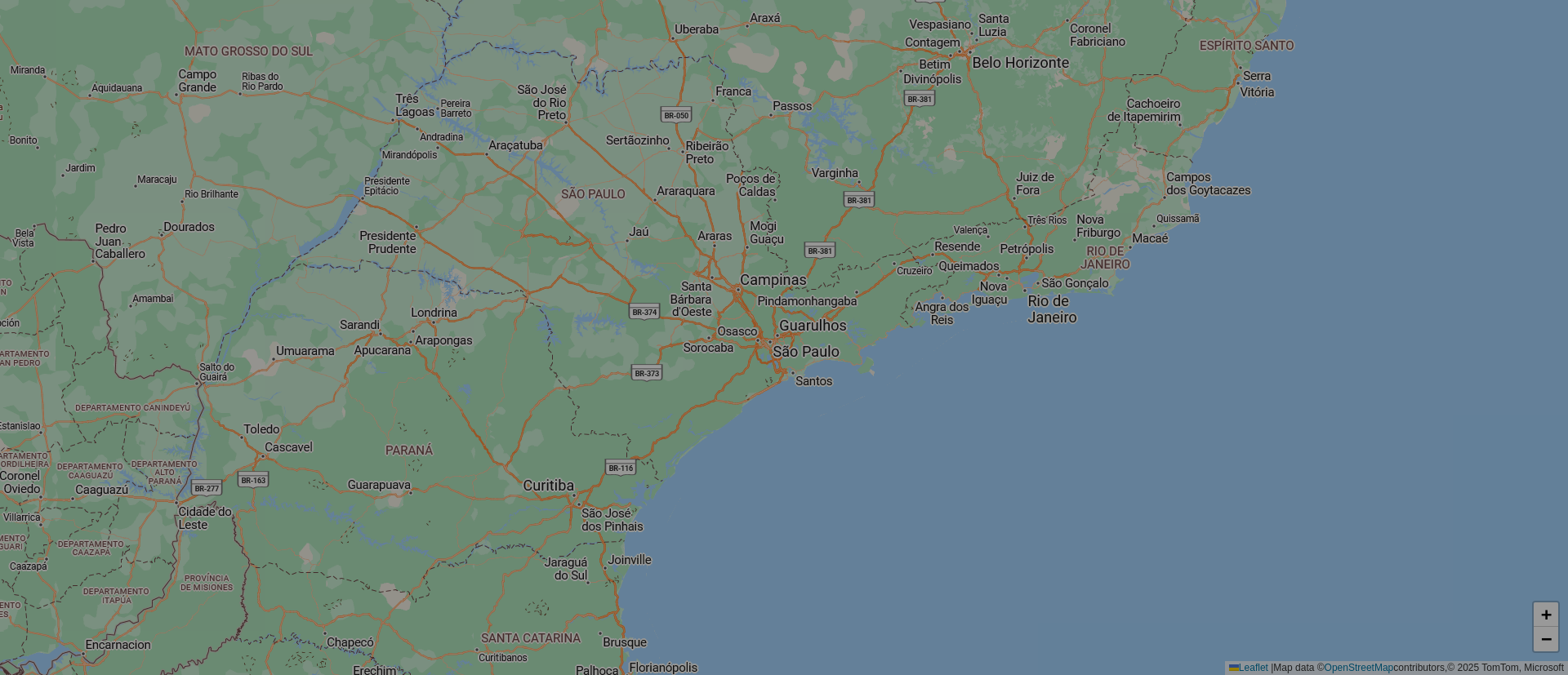
select select "*"
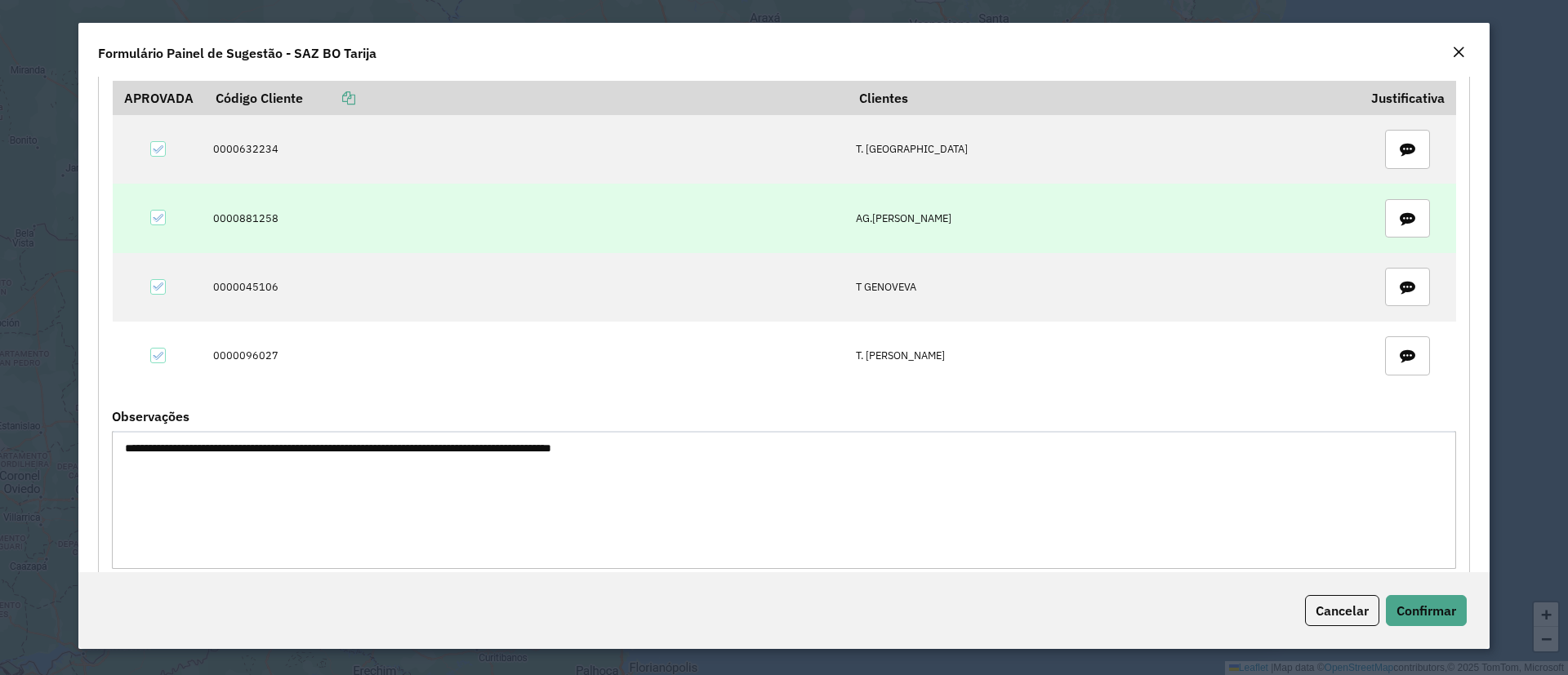
scroll to position [143, 0]
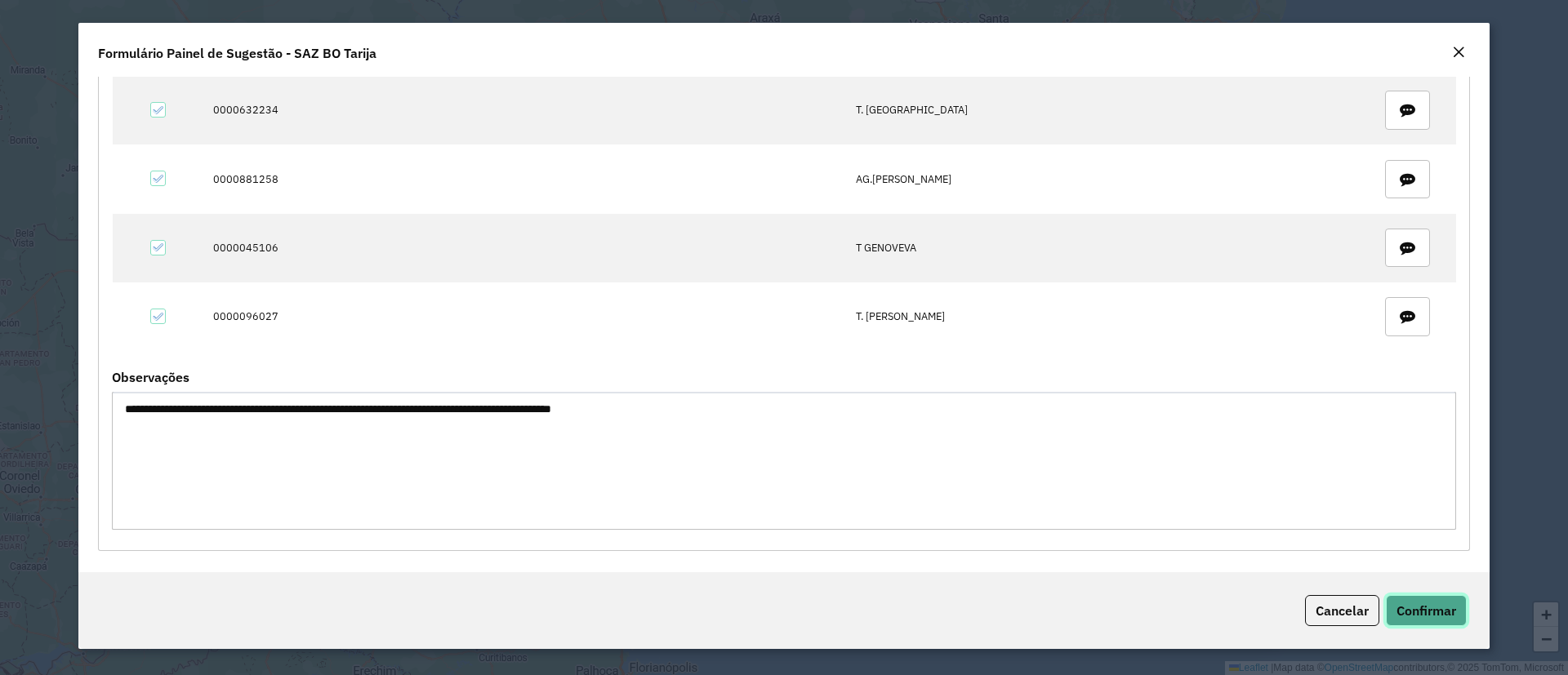
click at [1436, 609] on span "Confirmar" at bounding box center [1426, 610] width 60 height 16
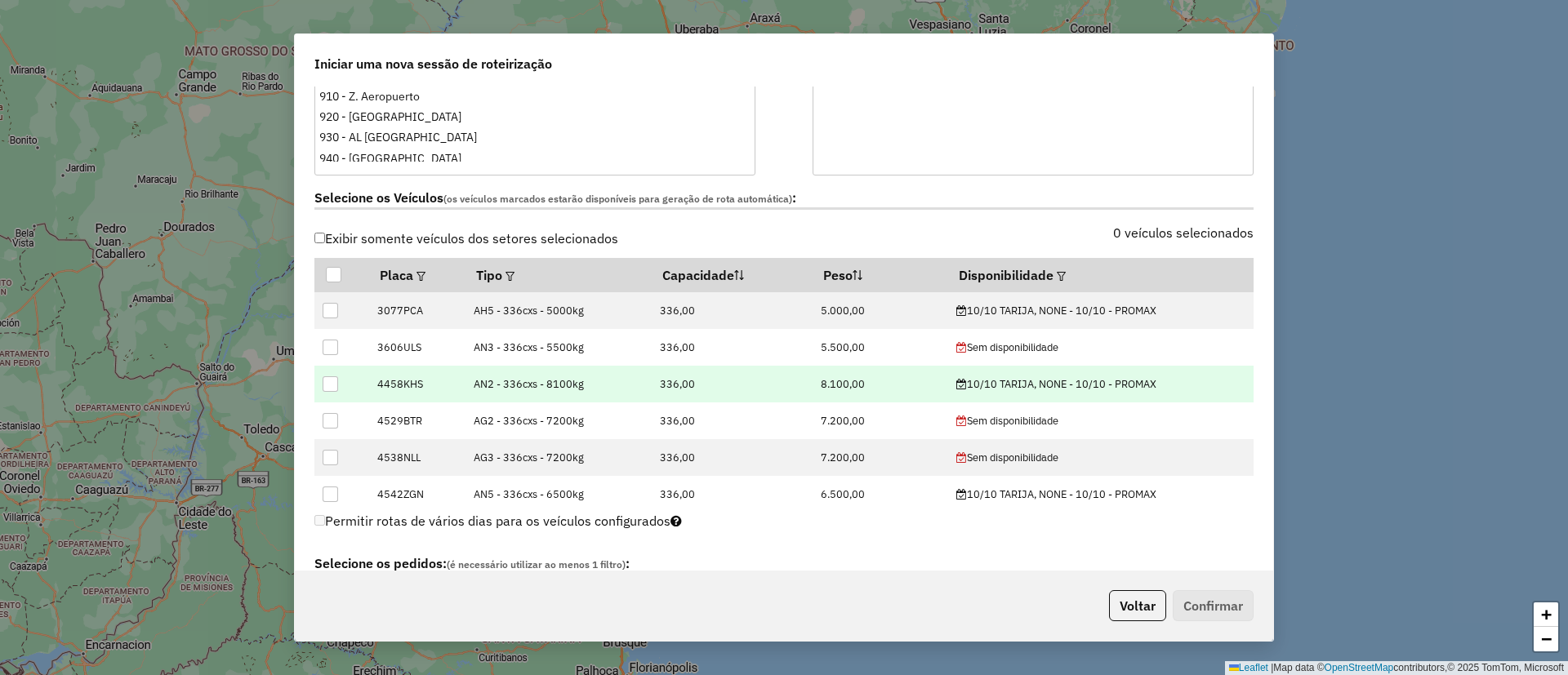
scroll to position [490, 0]
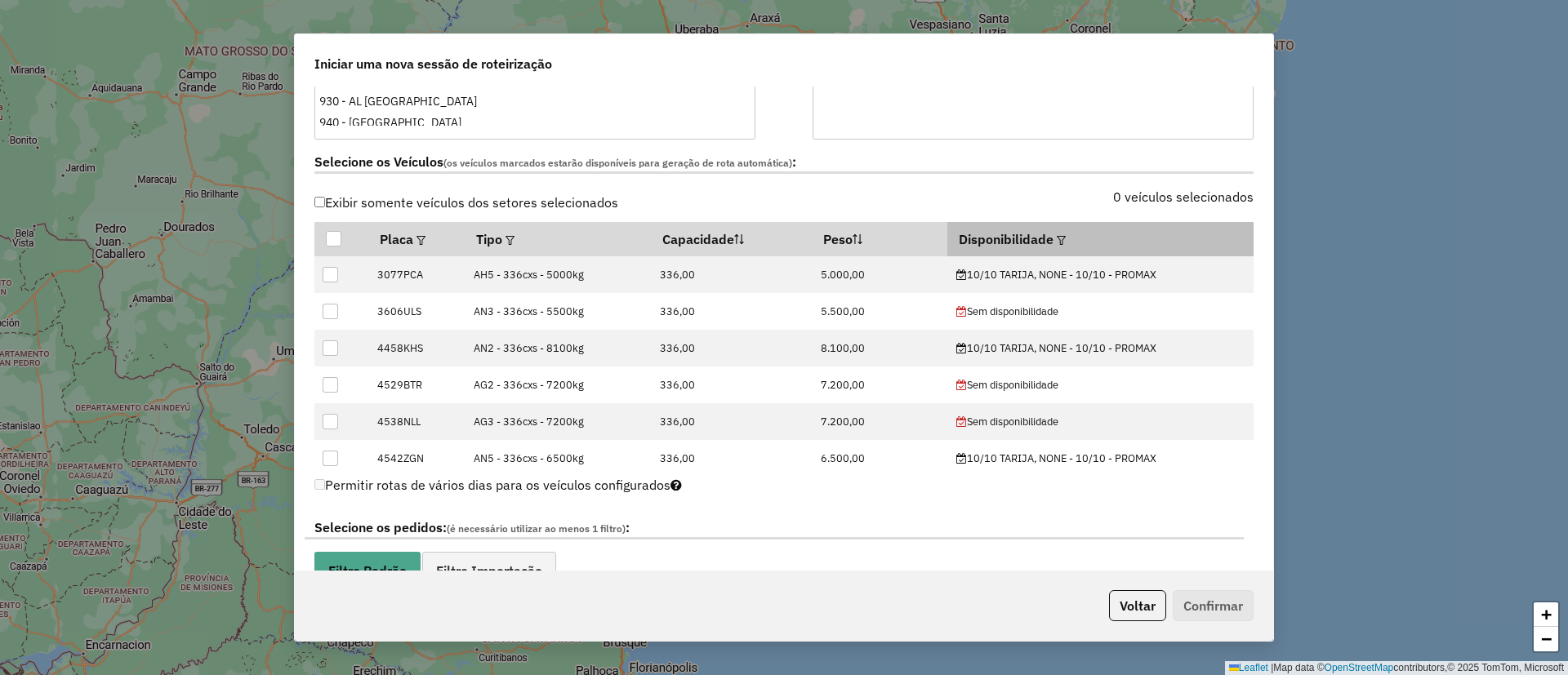
click at [1057, 237] on em at bounding box center [1061, 240] width 9 height 9
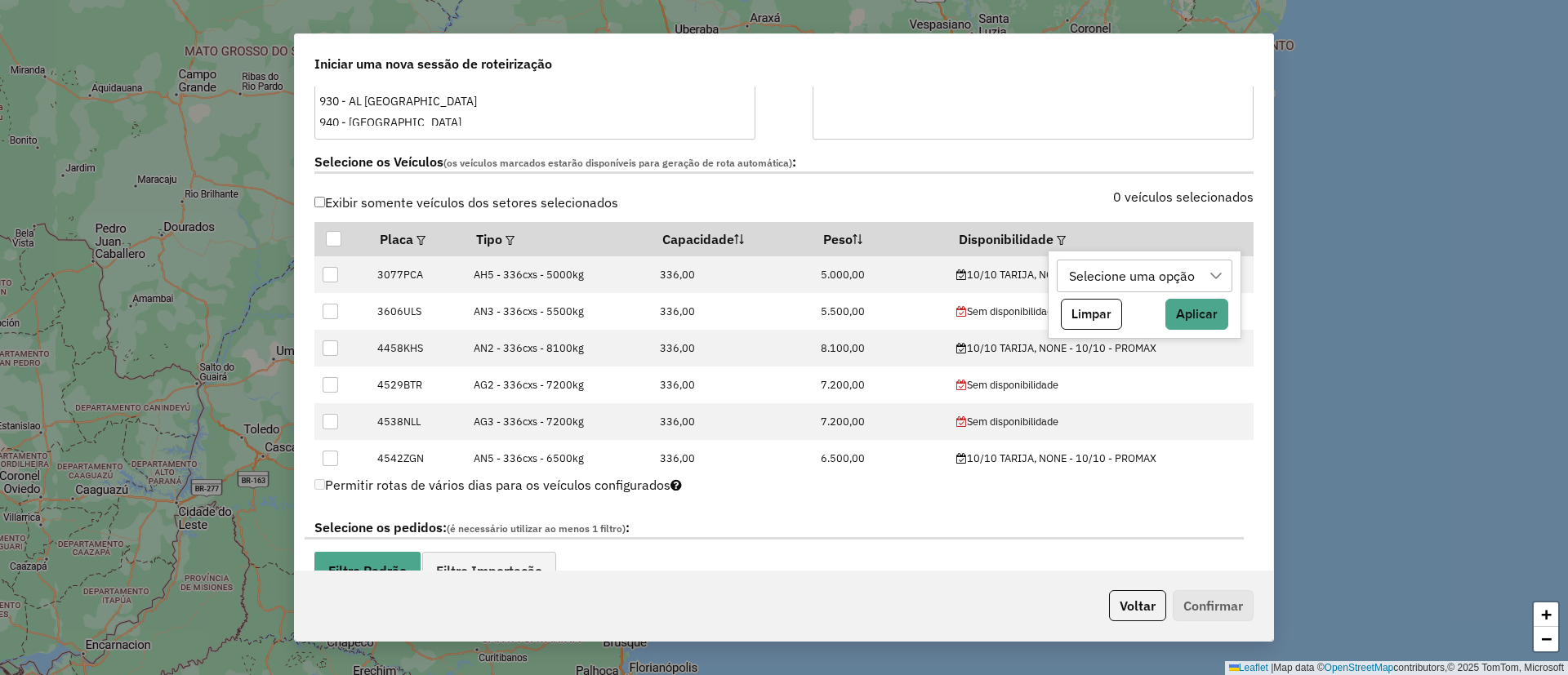
click at [1074, 276] on div "Selecione uma opção" at bounding box center [1133, 276] width 137 height 31
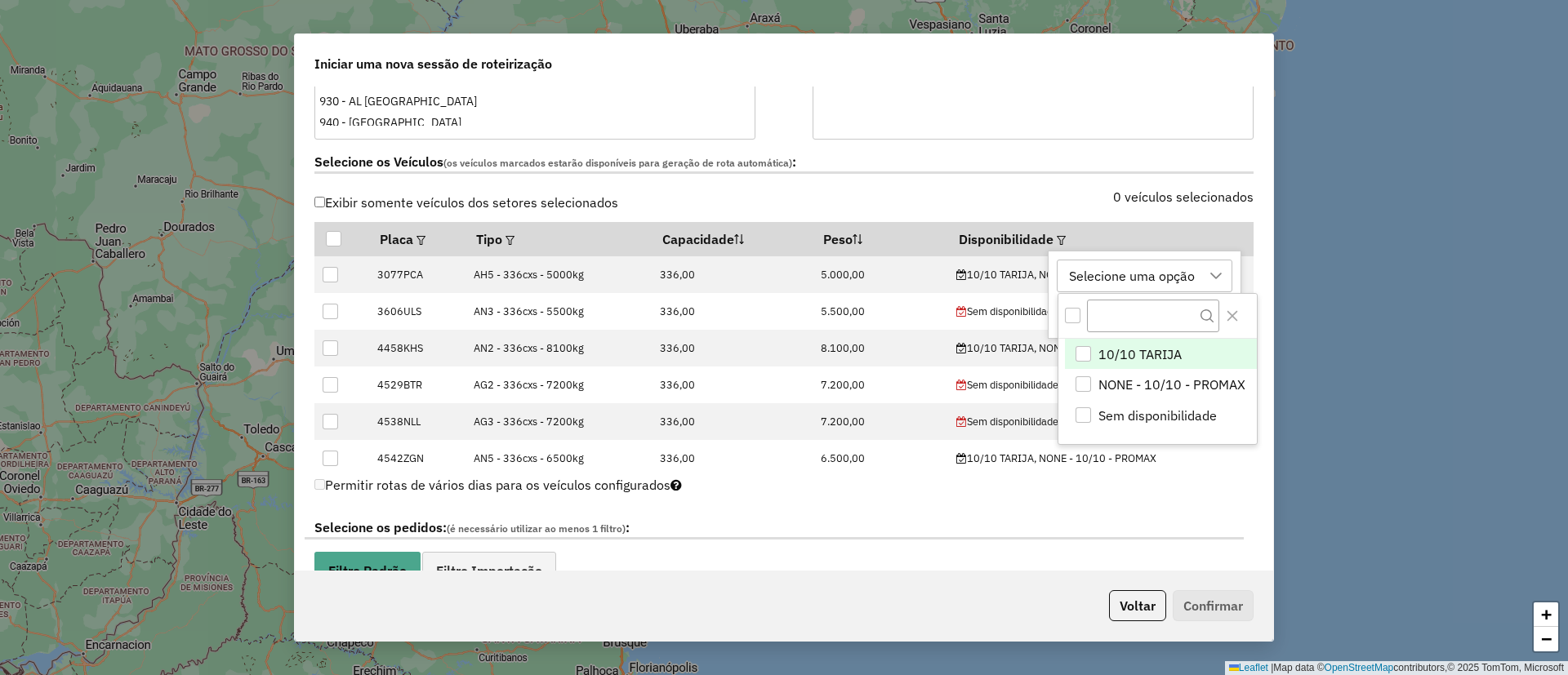
click at [1171, 363] on li "10/10 TARIJA" at bounding box center [1161, 354] width 192 height 31
click at [1221, 312] on button "Close" at bounding box center [1232, 316] width 26 height 26
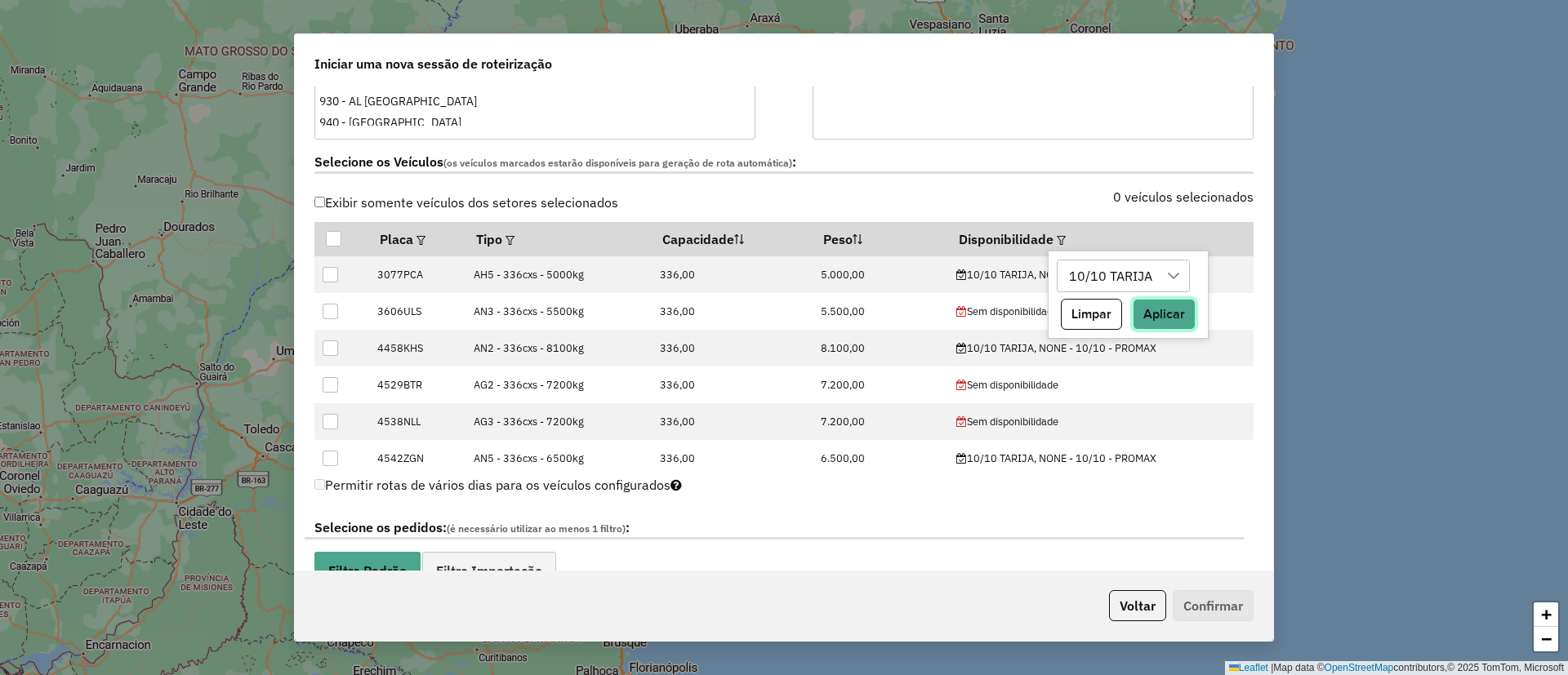
click at [1189, 309] on button "Aplicar" at bounding box center [1164, 314] width 63 height 31
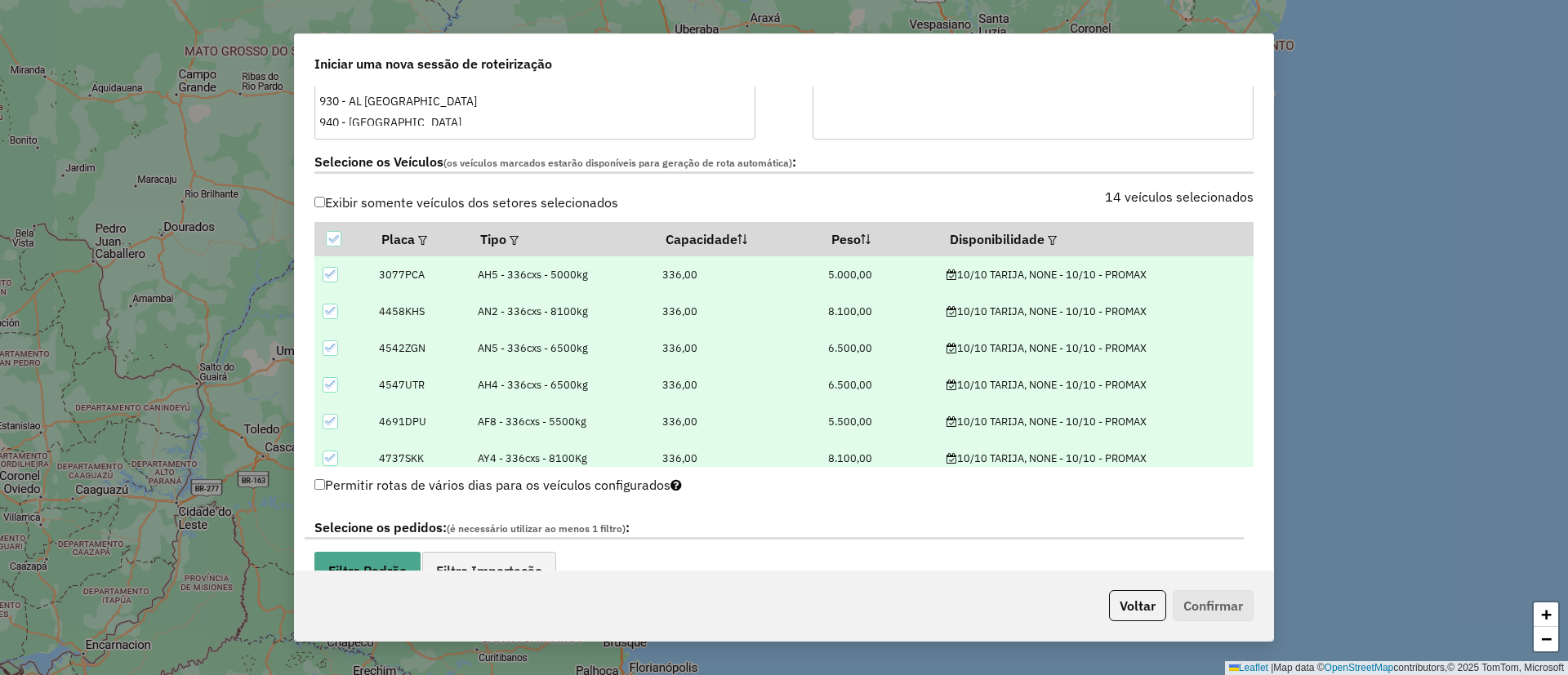
scroll to position [734, 0]
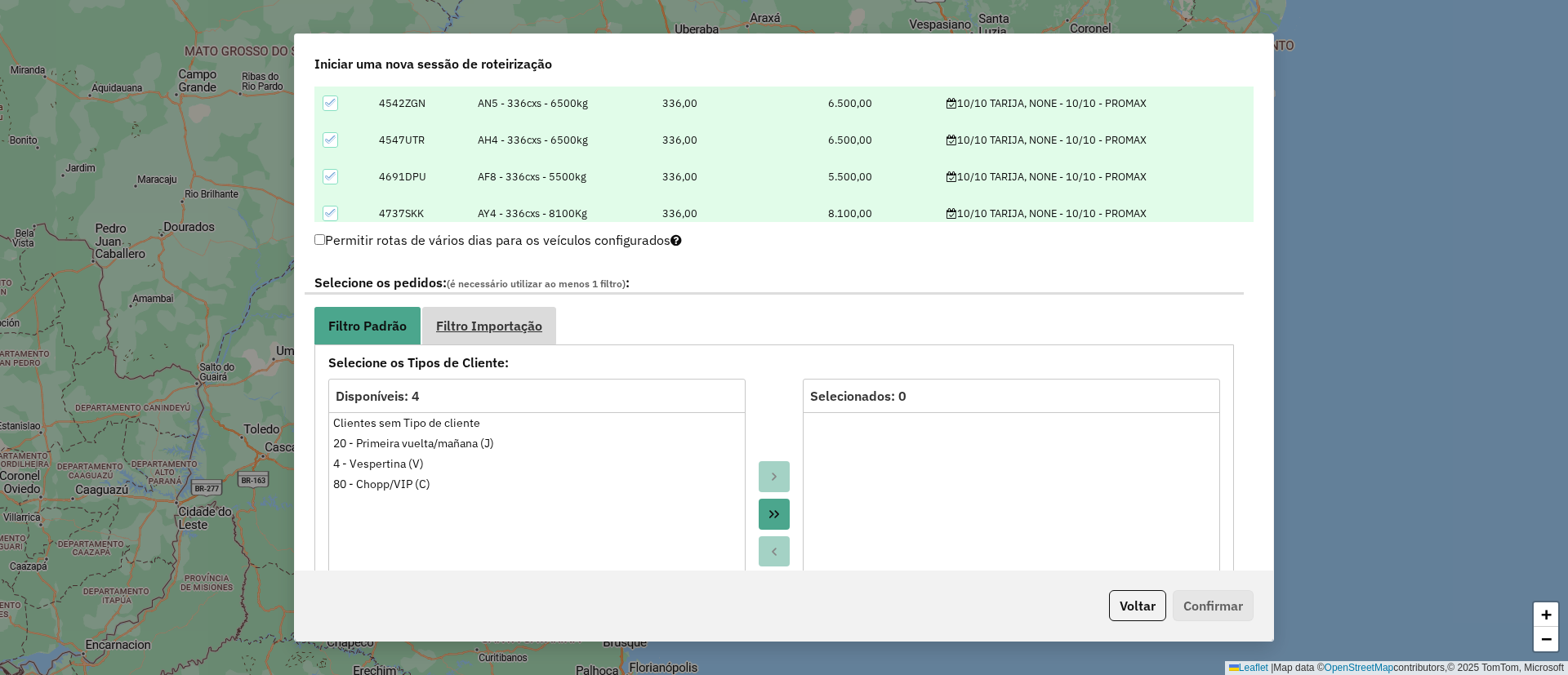
click at [518, 322] on span "Filtro Importação" at bounding box center [489, 326] width 106 height 13
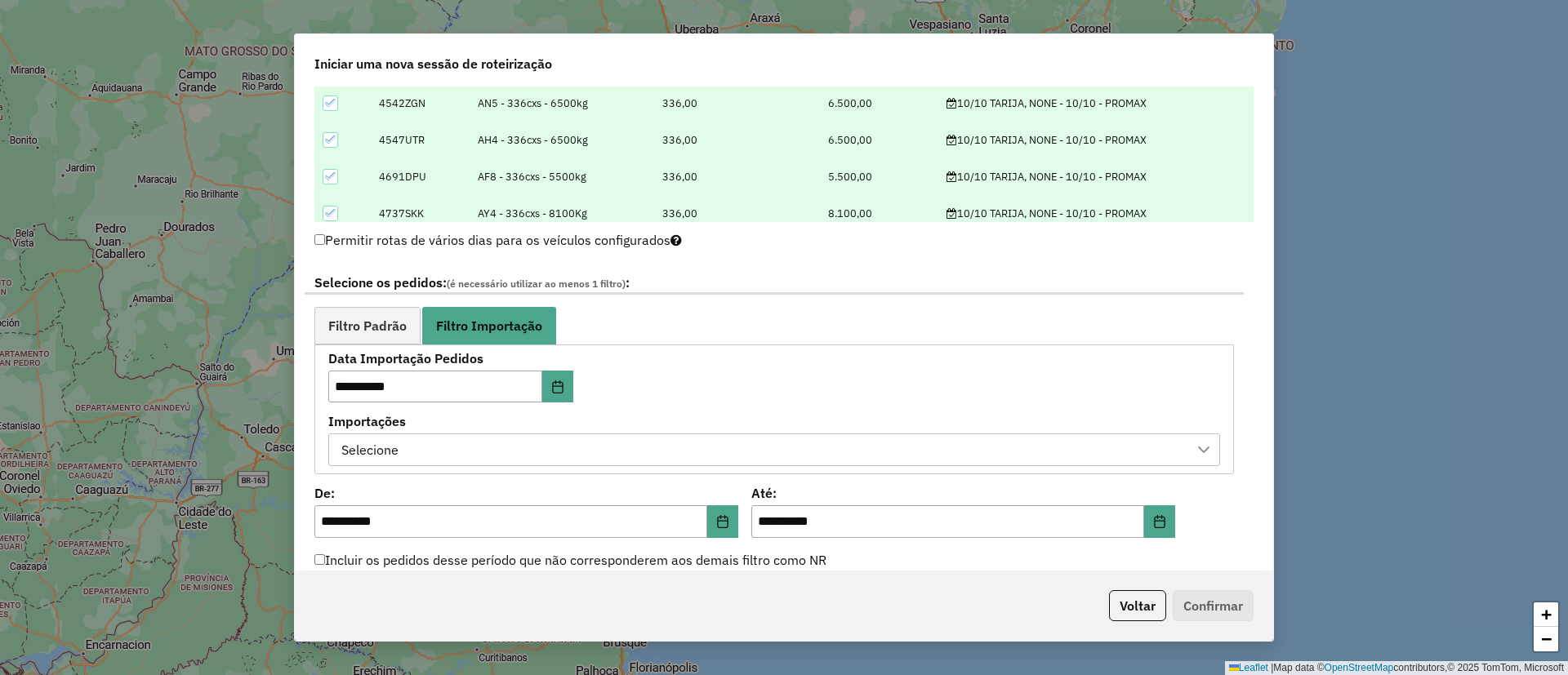
click at [485, 454] on div "Selecione" at bounding box center [763, 450] width 853 height 31
click at [1136, 601] on button "Voltar" at bounding box center [1138, 605] width 57 height 31
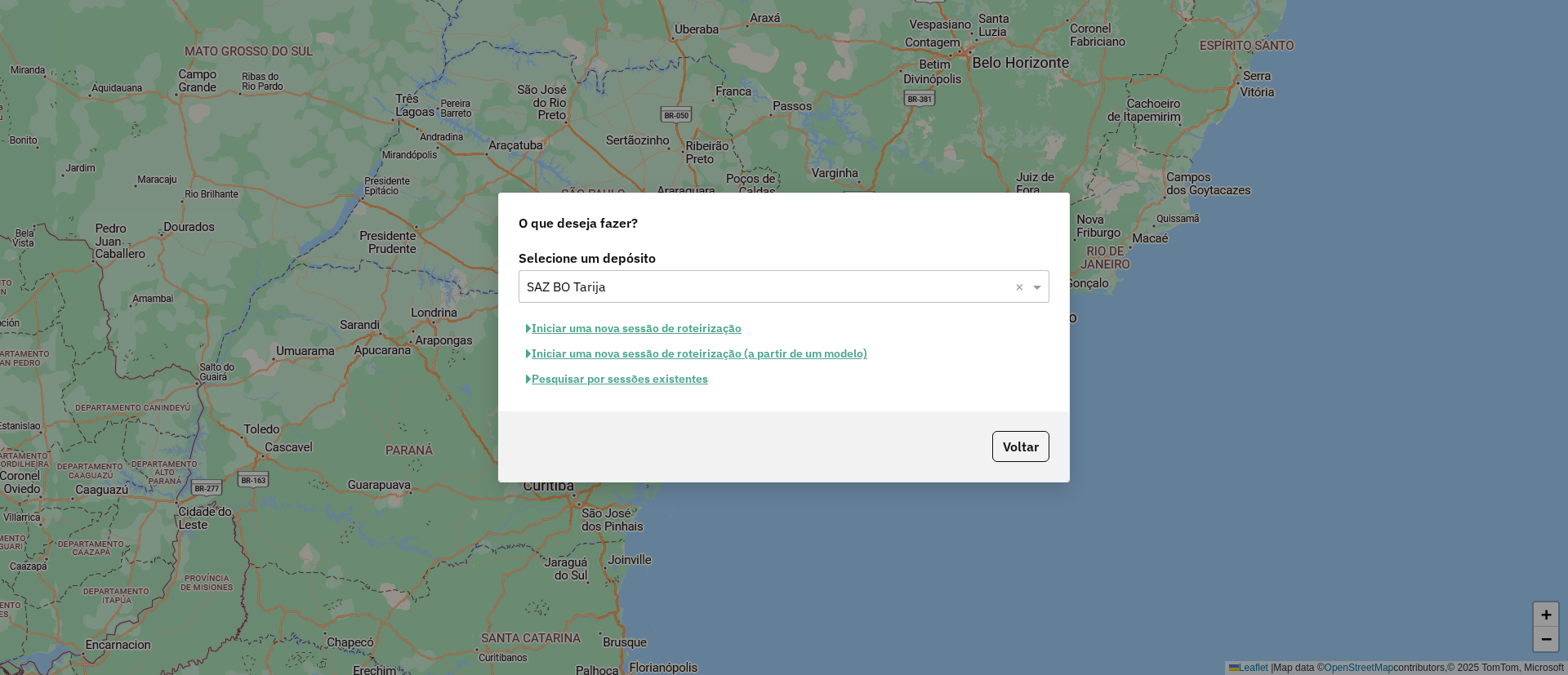
scroll to position [703, 0]
click at [670, 317] on button "Iniciar uma nova sessão de roteirização" at bounding box center [634, 328] width 230 height 25
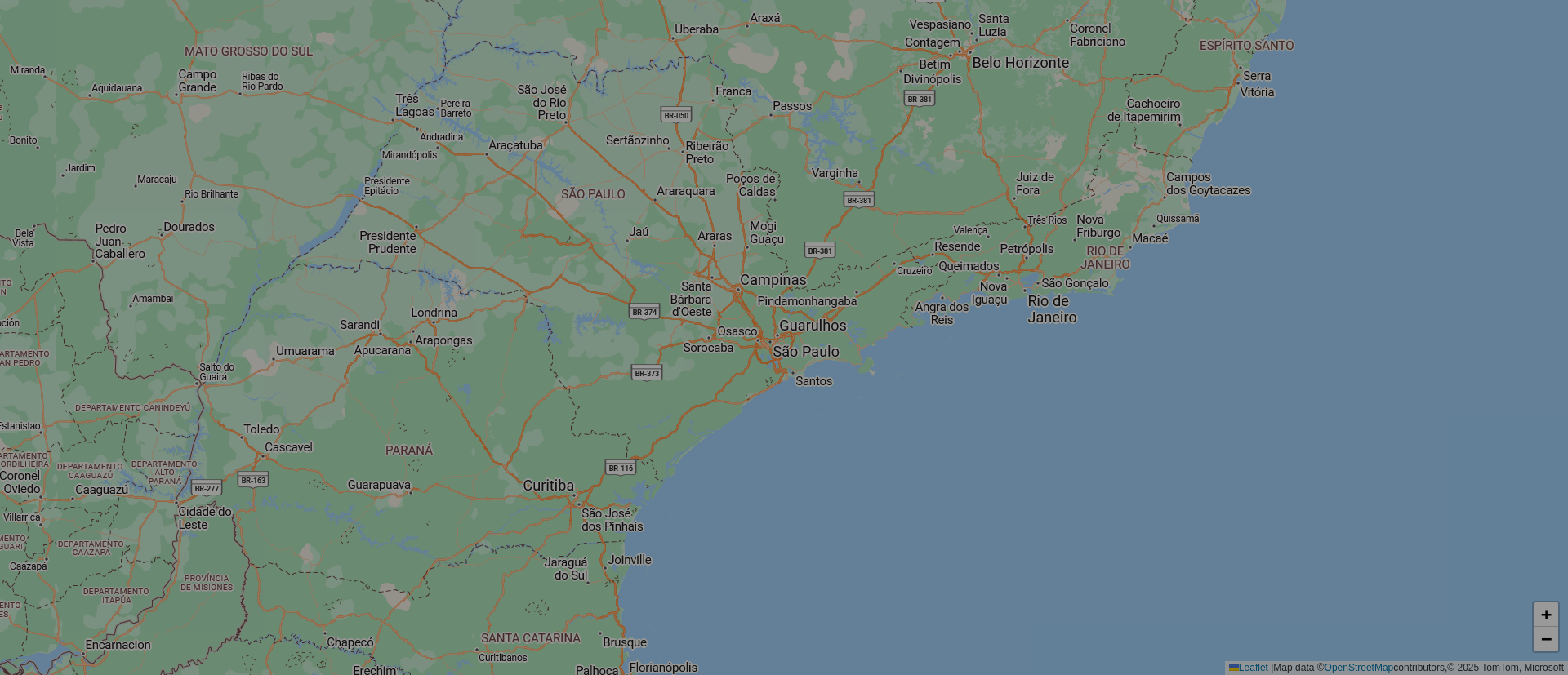
select select "*"
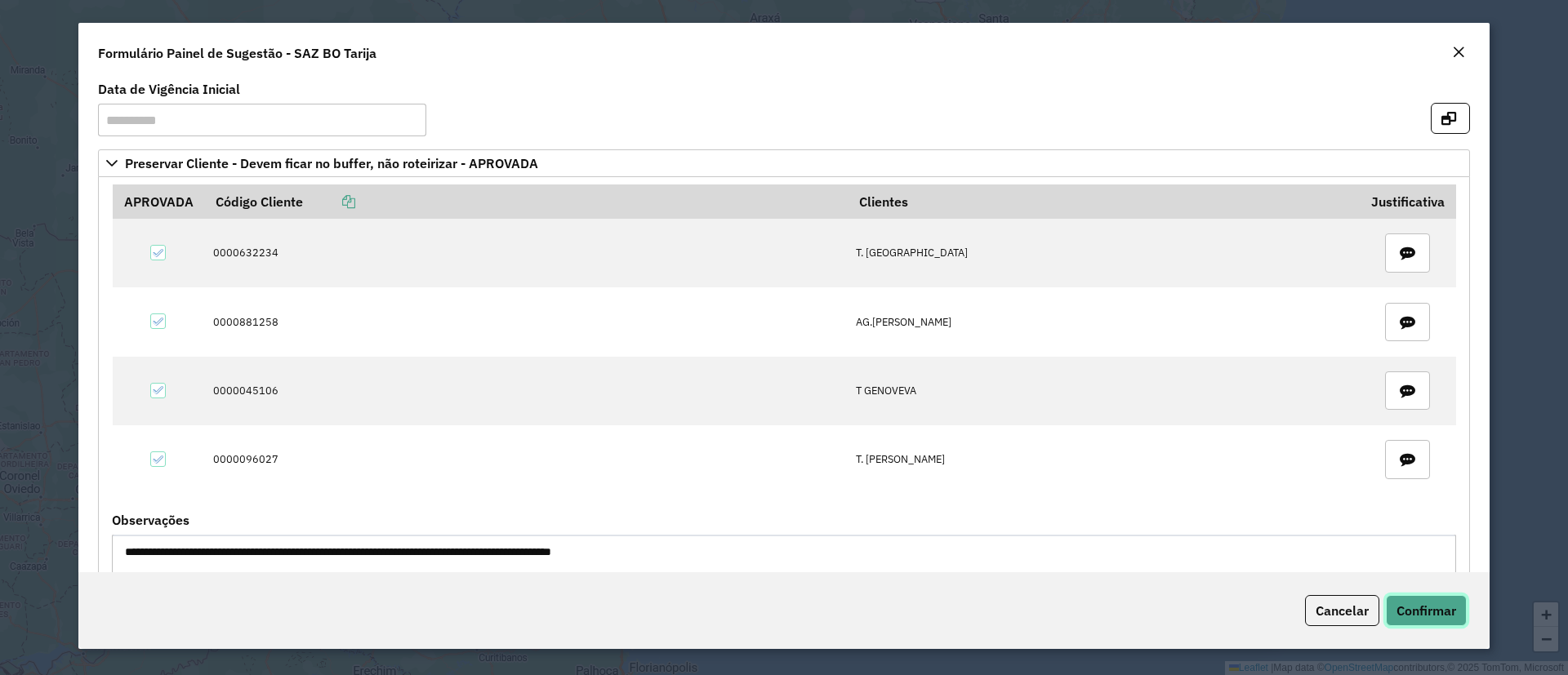
click at [1440, 611] on span "Confirmar" at bounding box center [1426, 610] width 60 height 16
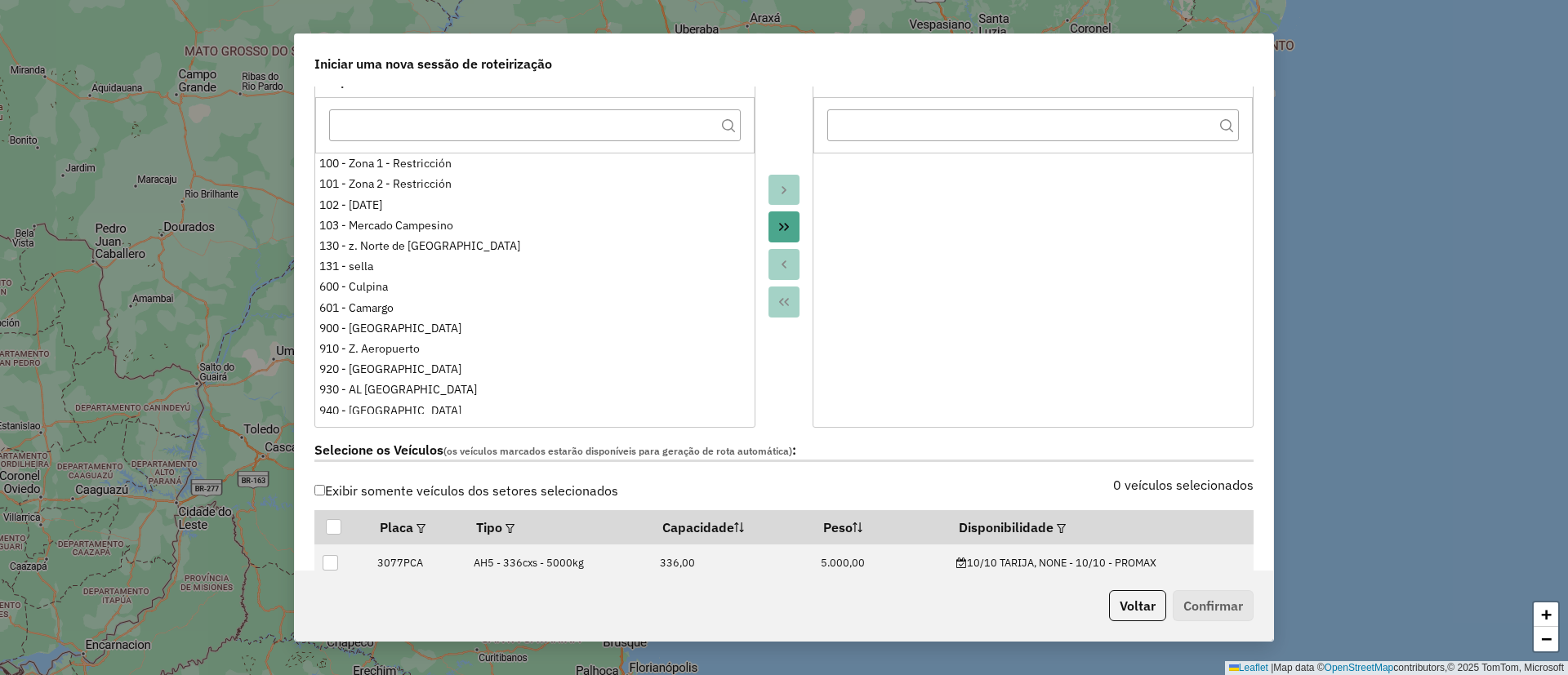
scroll to position [368, 0]
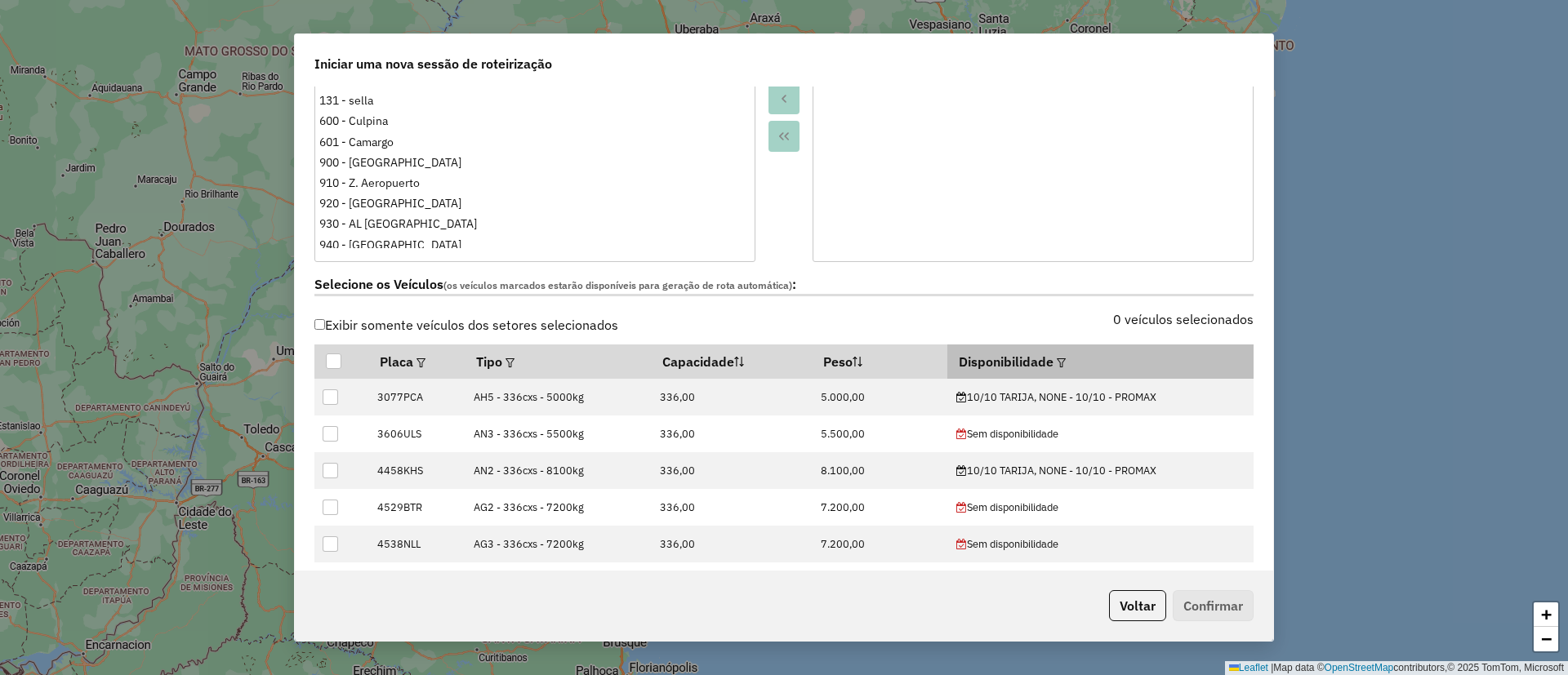
click at [1057, 362] on em at bounding box center [1061, 363] width 9 height 9
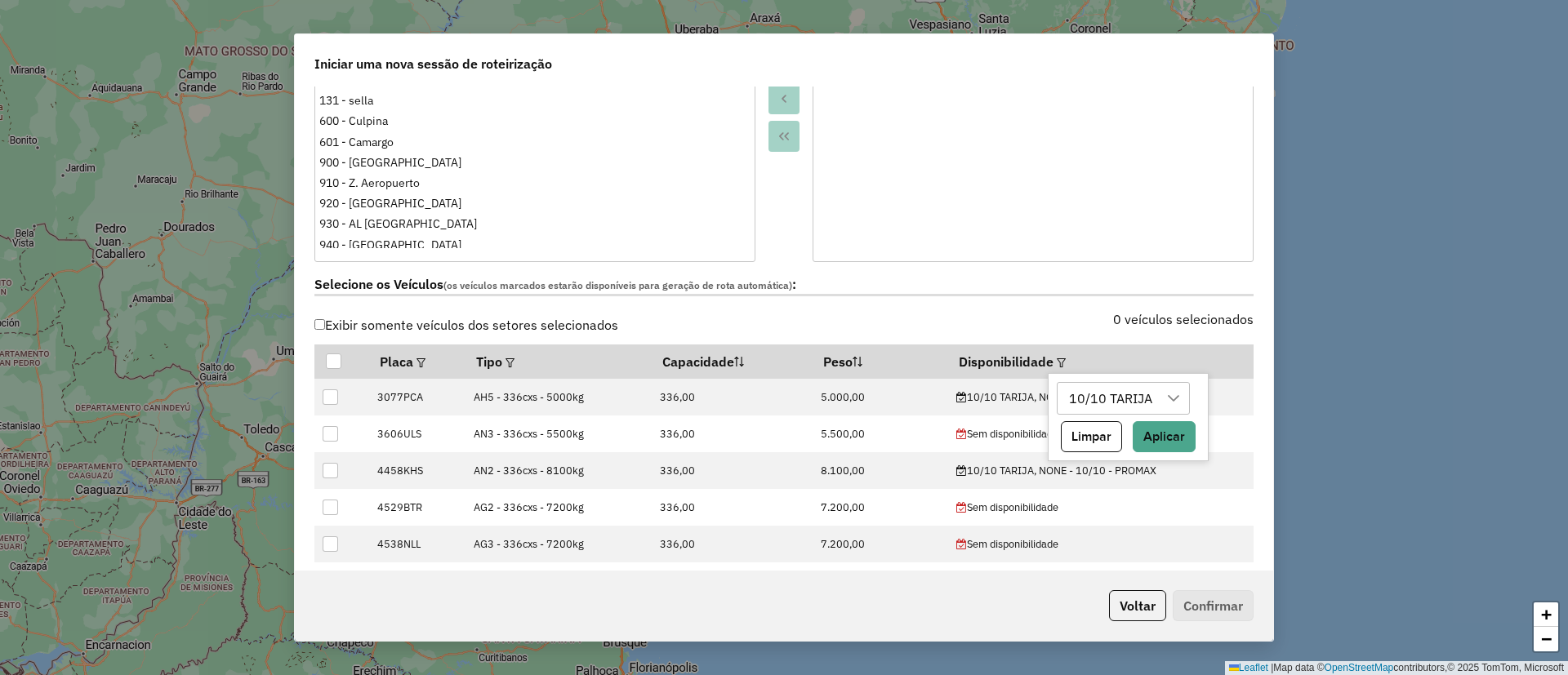
click at [1159, 397] on div at bounding box center [1173, 398] width 31 height 31
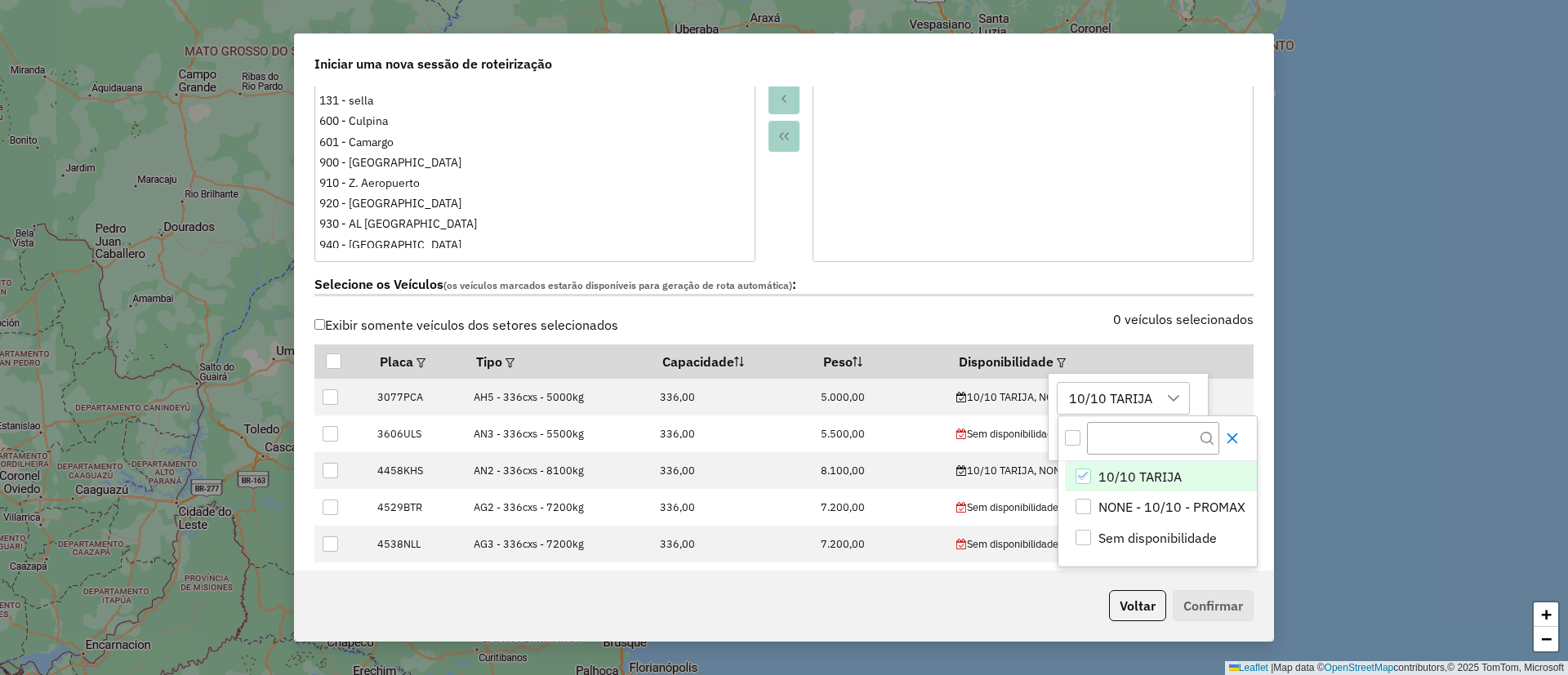
click at [1229, 432] on icon "Close" at bounding box center [1233, 439] width 13 height 13
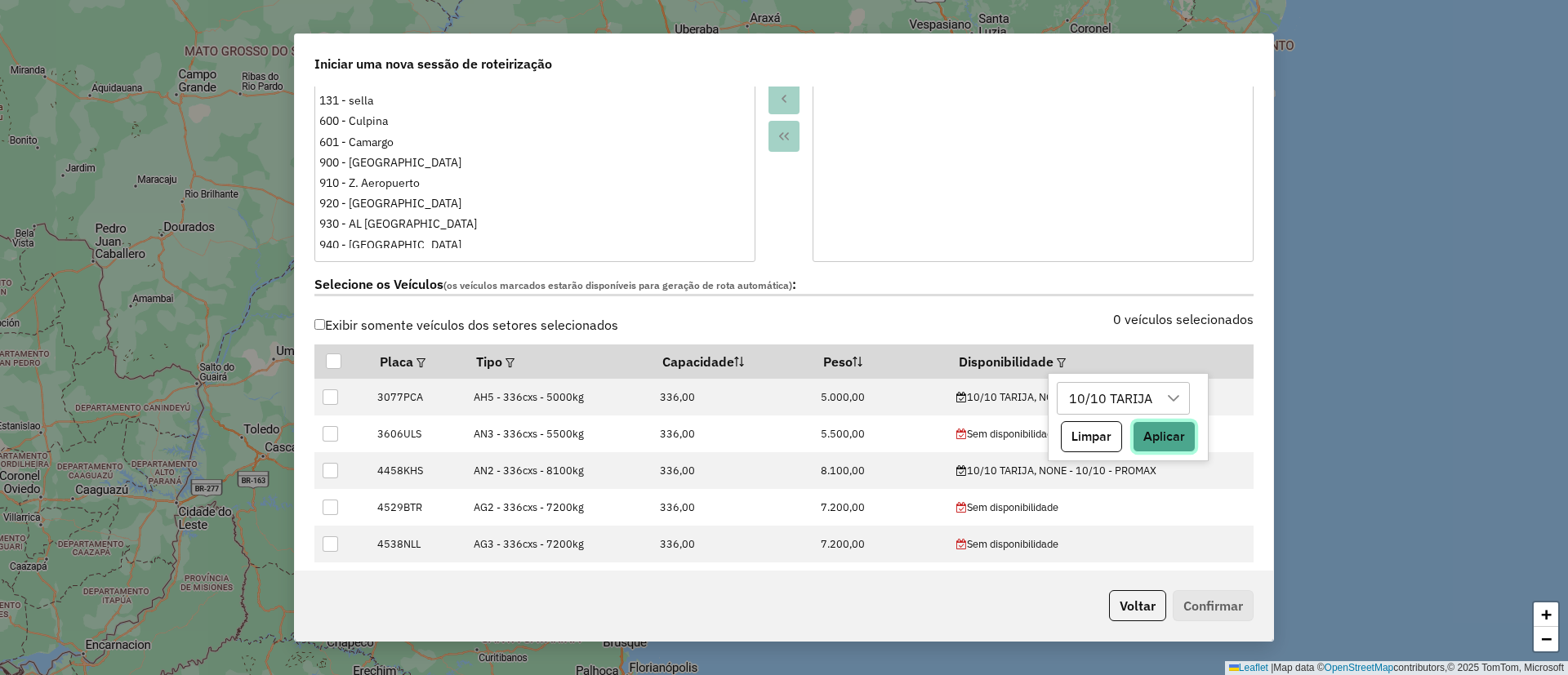
click at [1148, 431] on button "Aplicar" at bounding box center [1164, 436] width 63 height 31
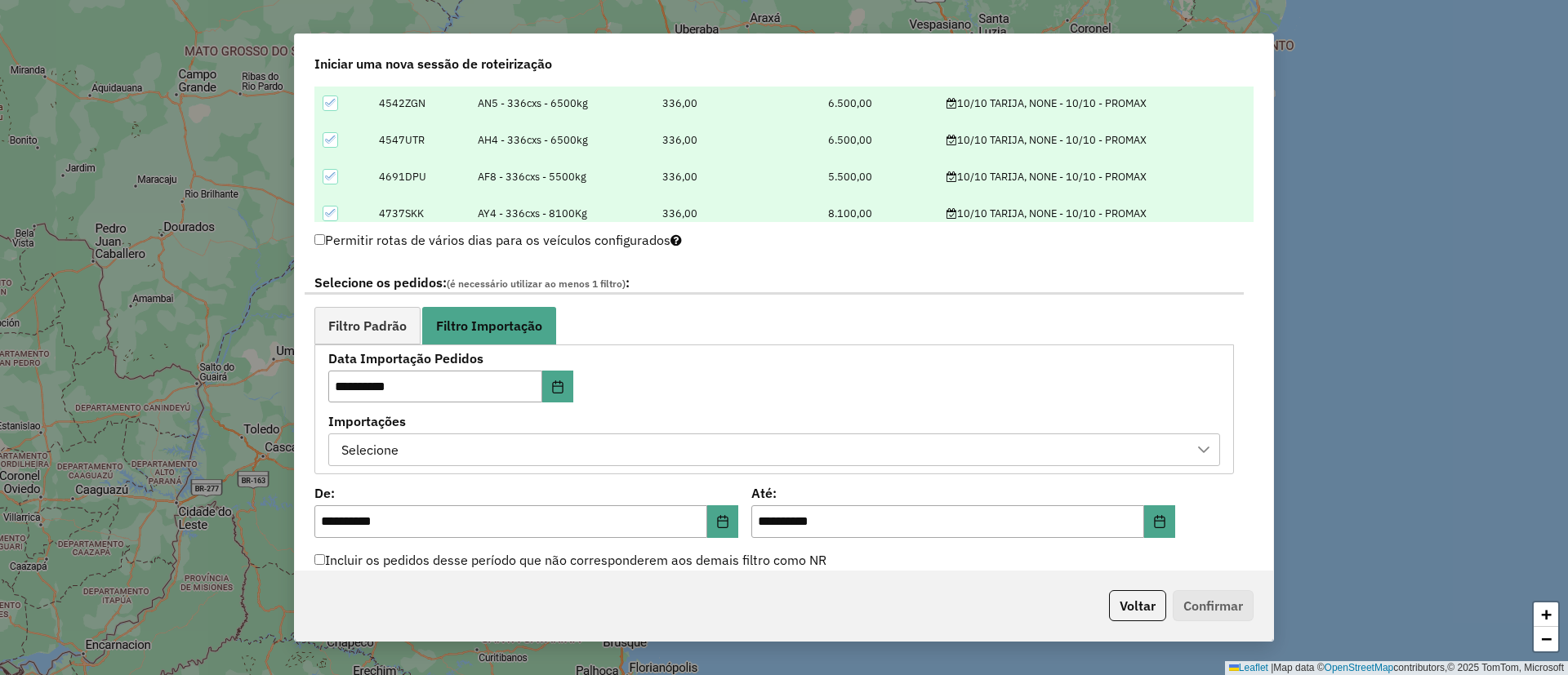
scroll to position [857, 0]
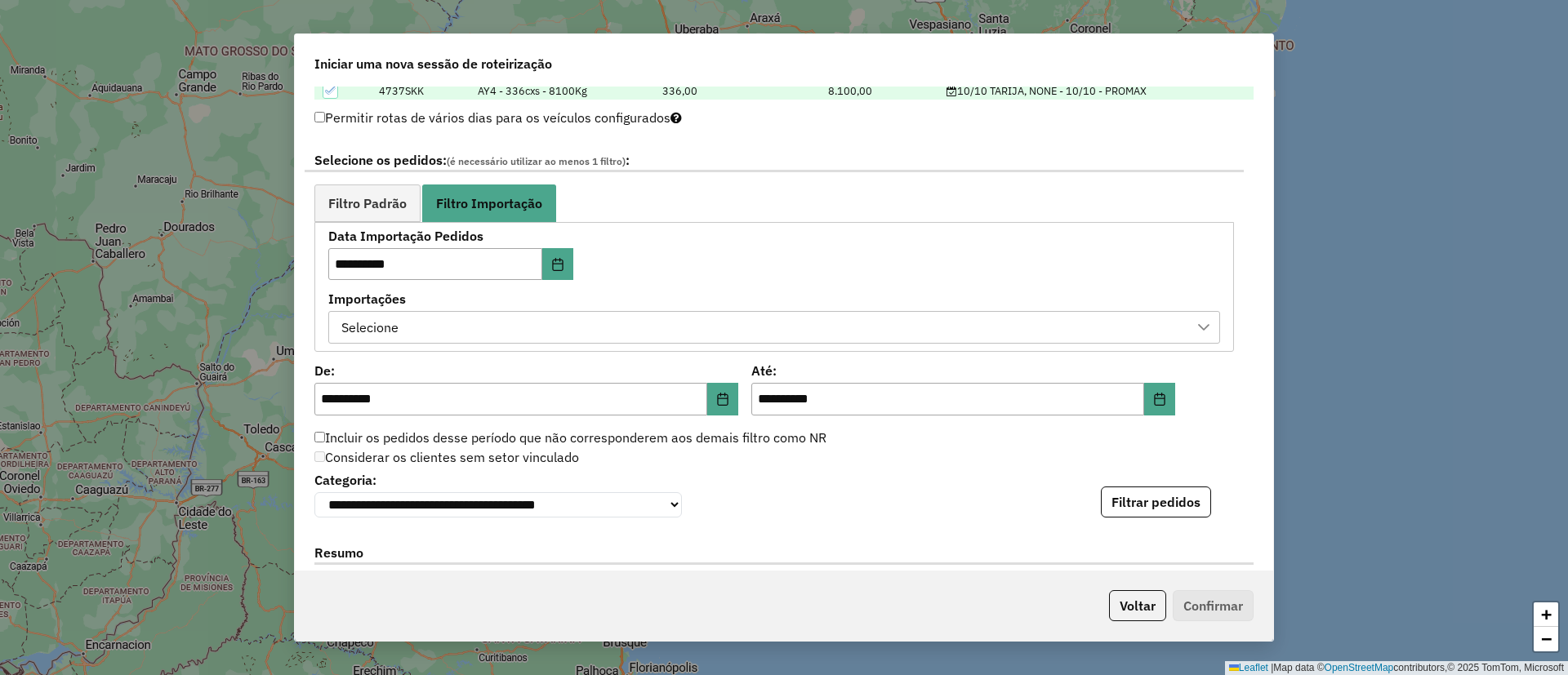
click at [561, 338] on div "Selecione" at bounding box center [763, 327] width 853 height 31
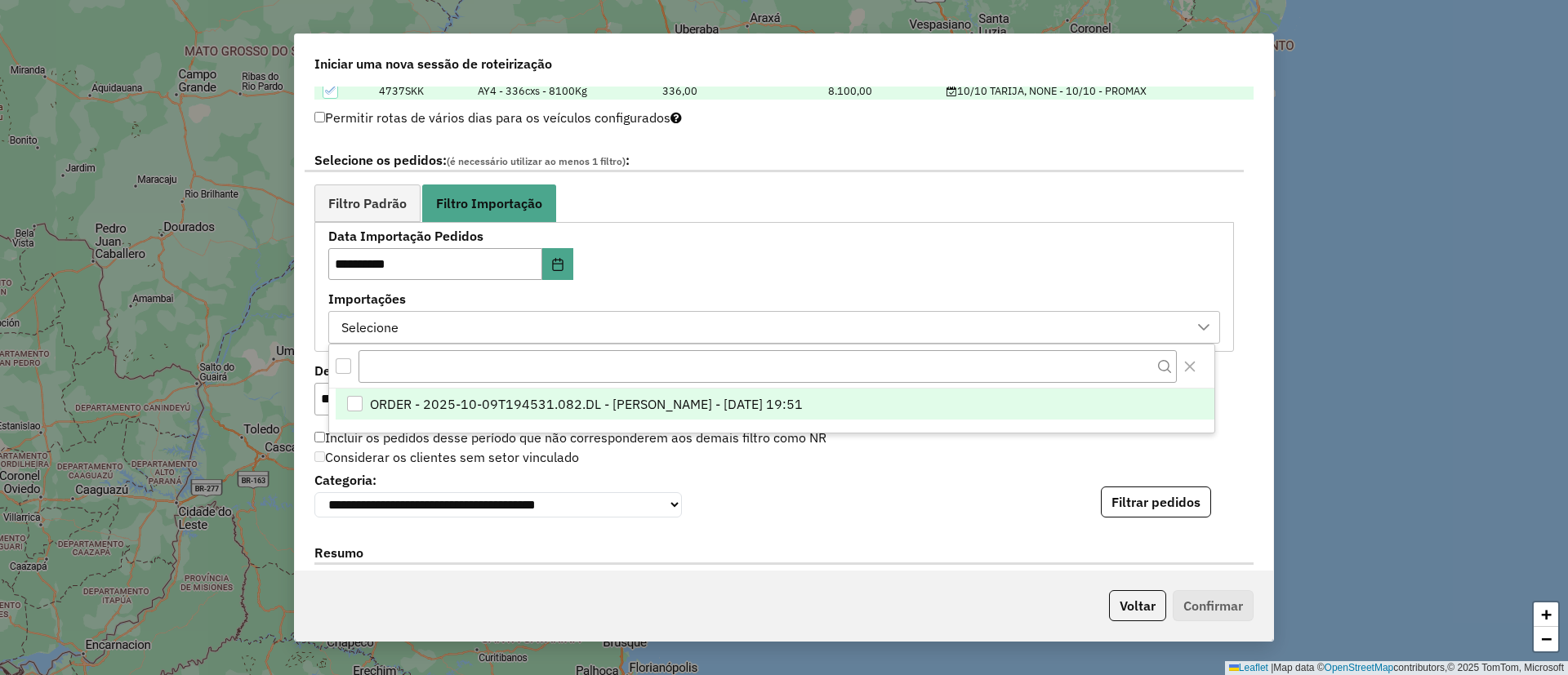
scroll to position [13, 75]
click at [623, 395] on span "ORDER - 2025-10-09T194531.082.DL - BARBARA PAULOSSI BERTO - 09/10/2025 19:51" at bounding box center [587, 404] width 433 height 19
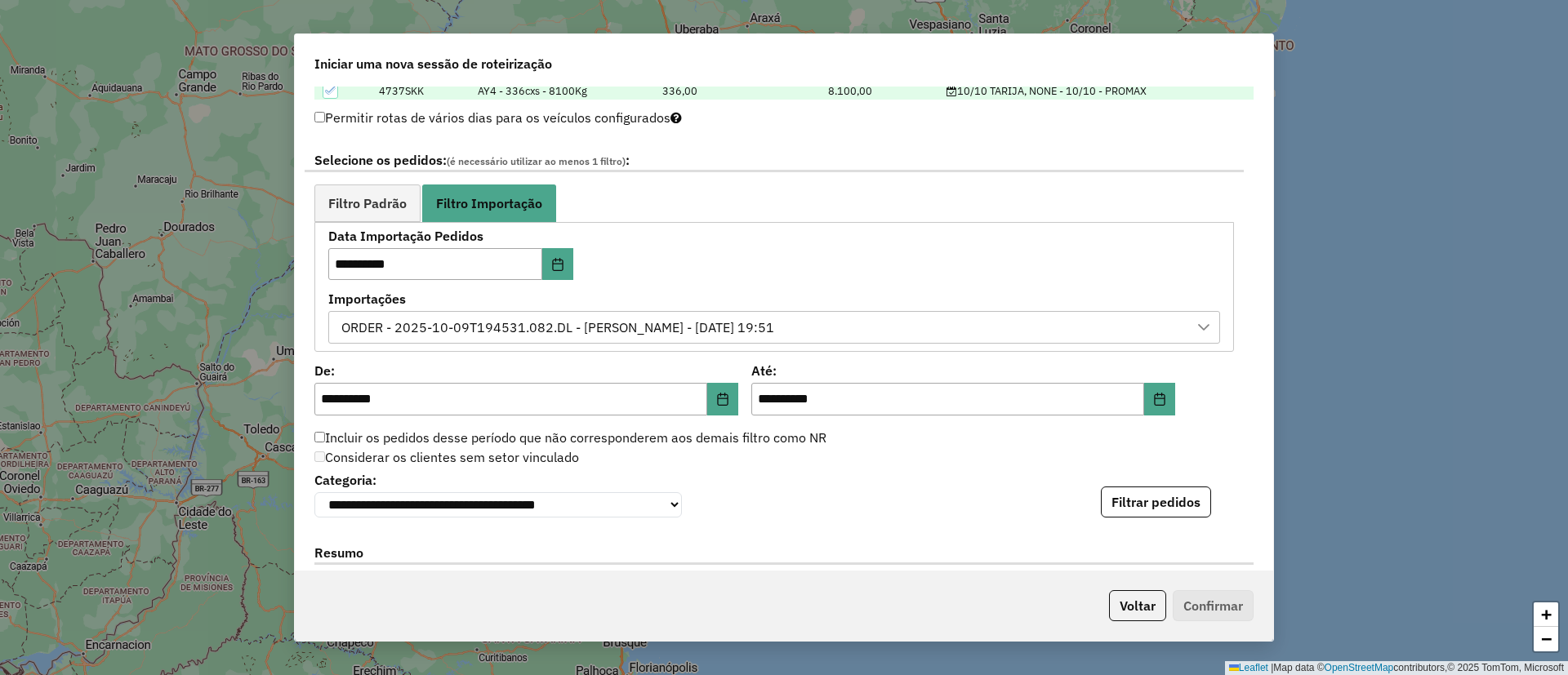
scroll to position [980, 0]
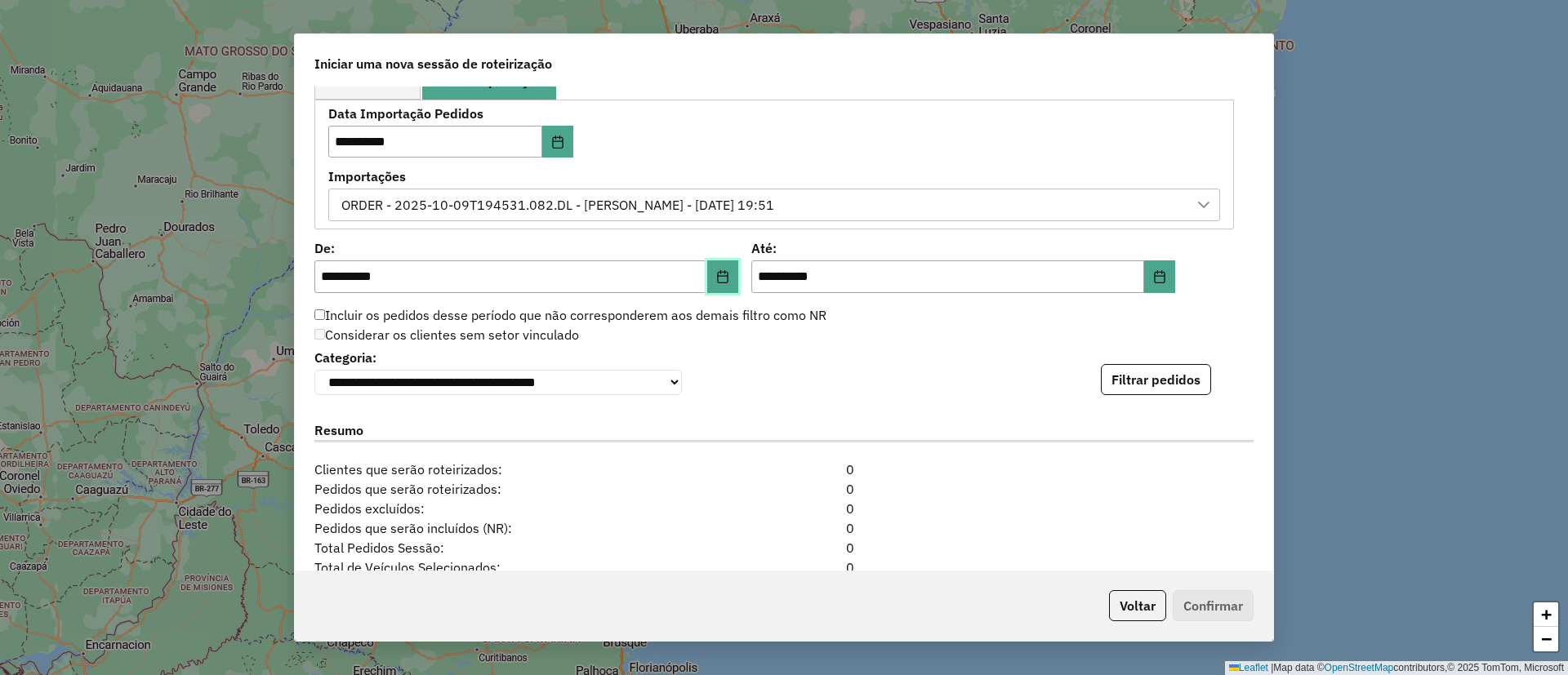
click at [732, 277] on button "Choose Date" at bounding box center [722, 276] width 31 height 33
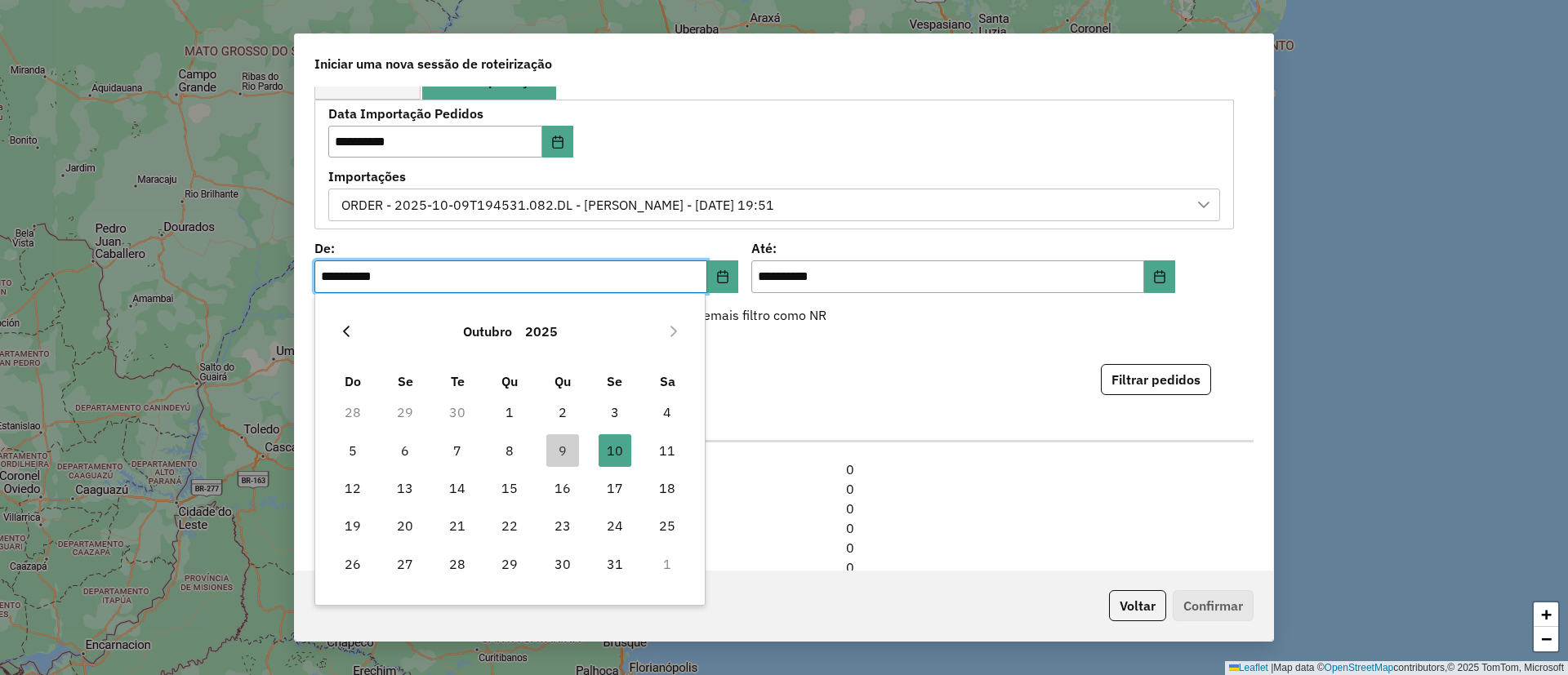
click at [352, 332] on icon "Previous Month" at bounding box center [346, 332] width 13 height 13
click at [465, 526] on span "23" at bounding box center [457, 525] width 33 height 33
type input "**********"
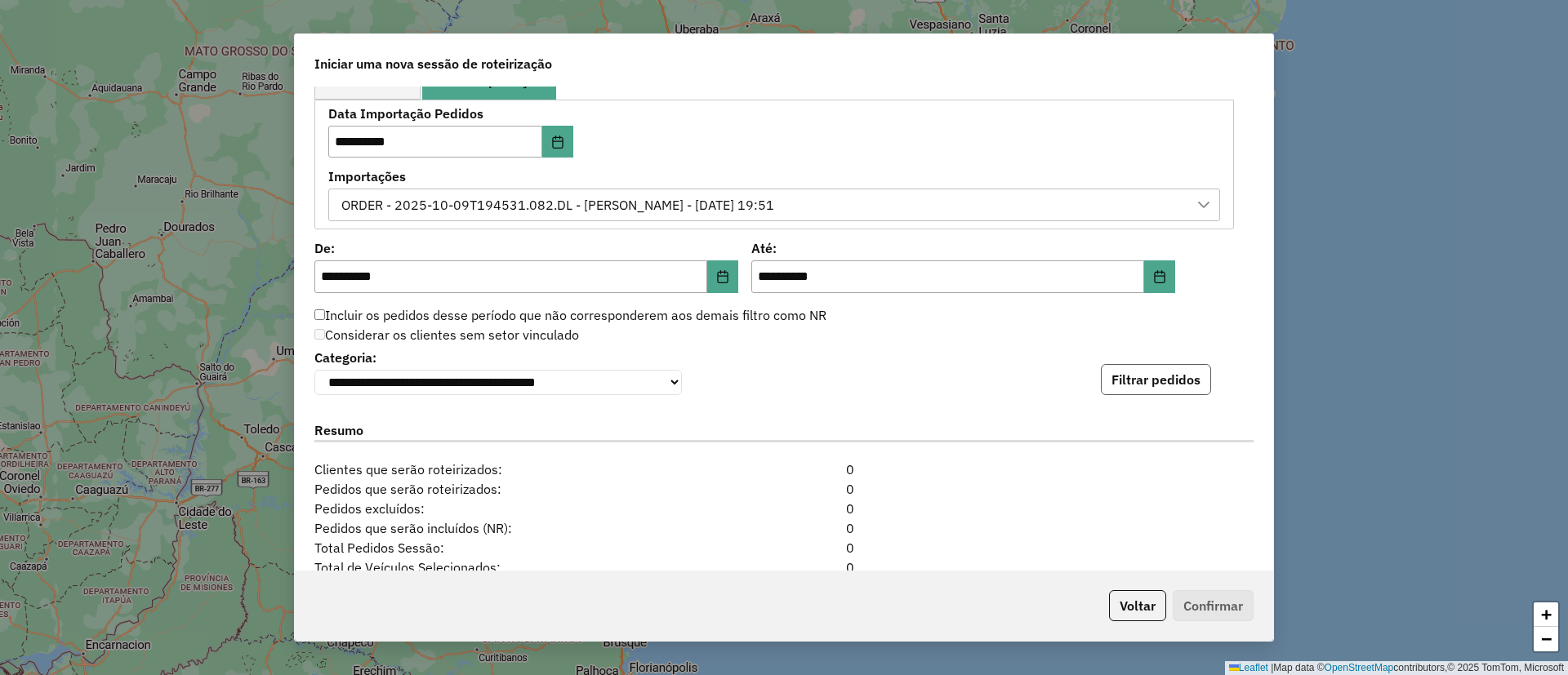
click at [1171, 371] on button "Filtrar pedidos" at bounding box center [1157, 379] width 111 height 31
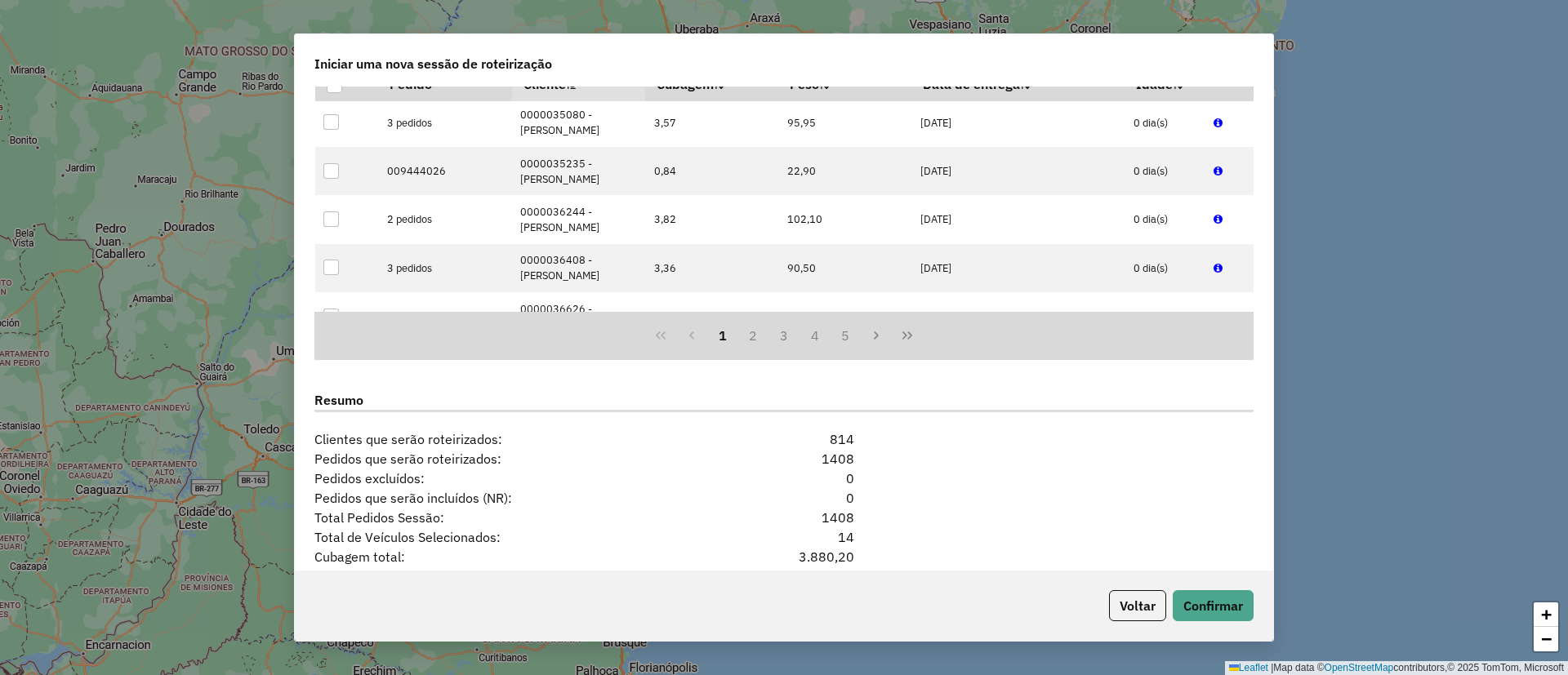
scroll to position [1479, 0]
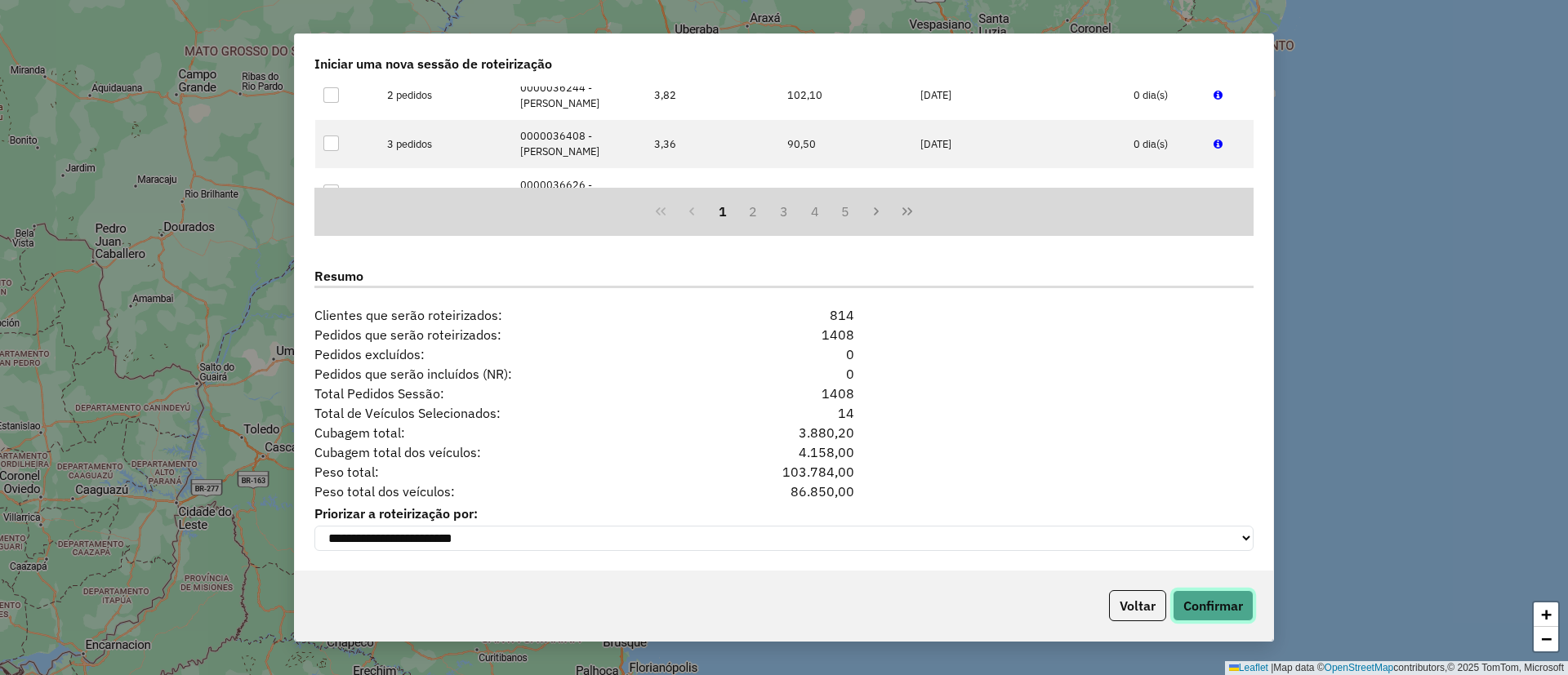
click at [1239, 603] on button "Confirmar" at bounding box center [1214, 605] width 80 height 31
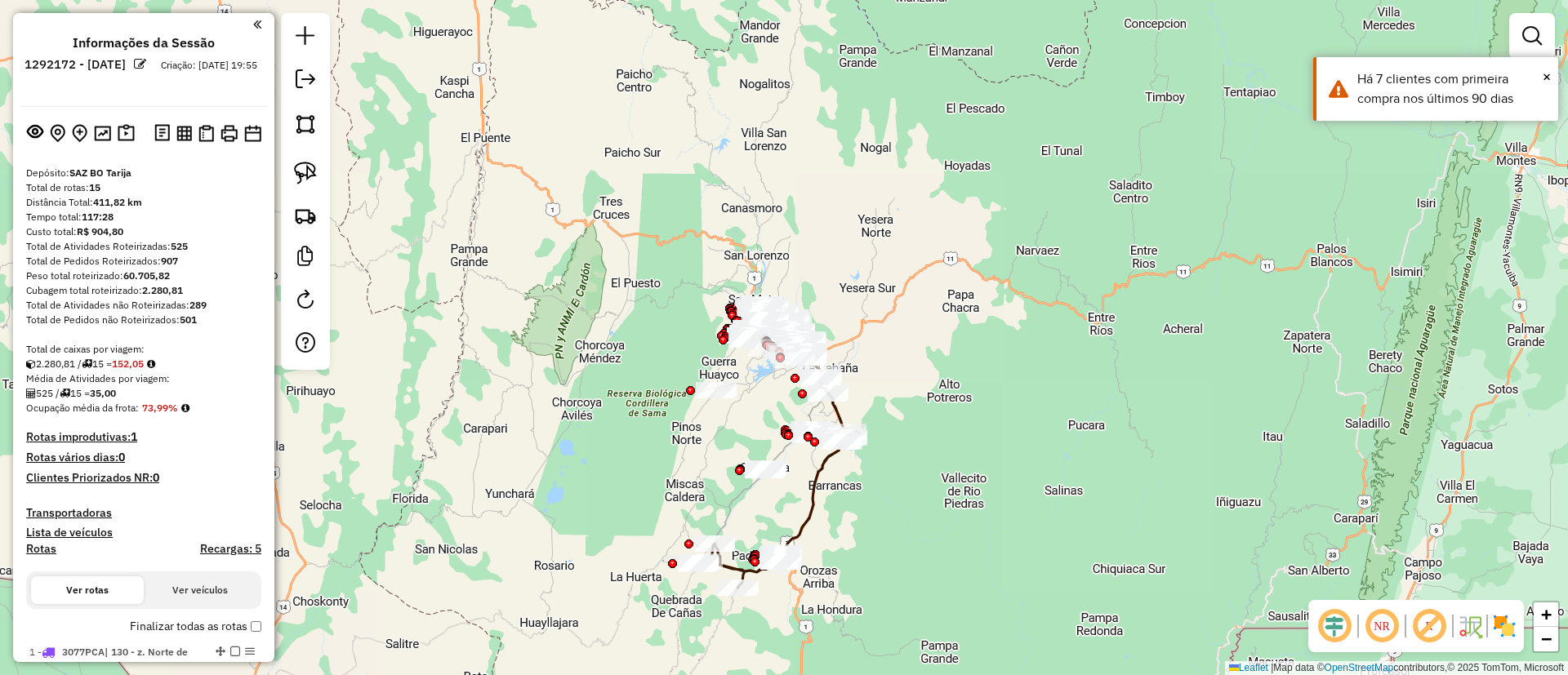
click at [1508, 620] on img at bounding box center [1504, 626] width 26 height 26
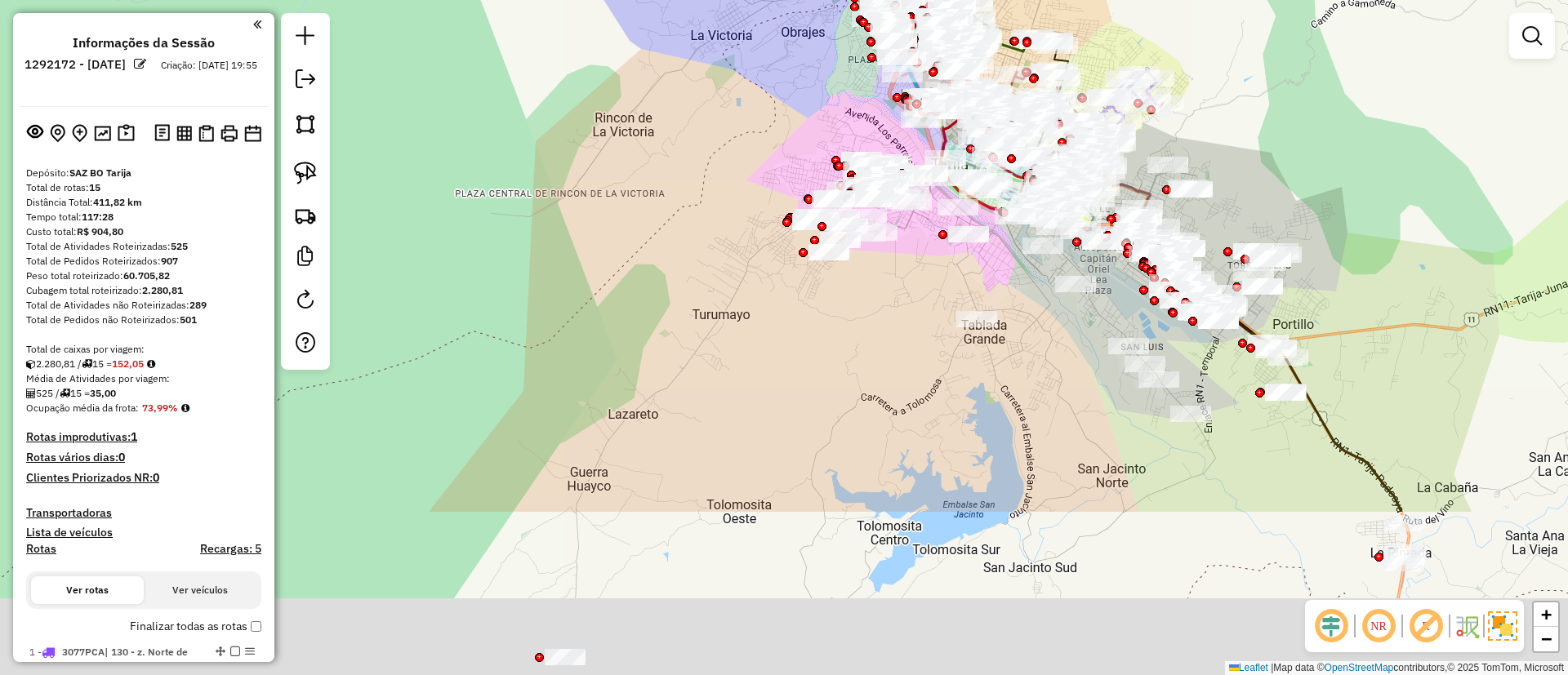
drag, startPoint x: 796, startPoint y: 328, endPoint x: 708, endPoint y: 190, distance: 163.7
click at [709, 196] on div "Janela de atendimento Grade de atendimento Capacidade Transportadoras Veículos …" at bounding box center [784, 338] width 1568 height 675
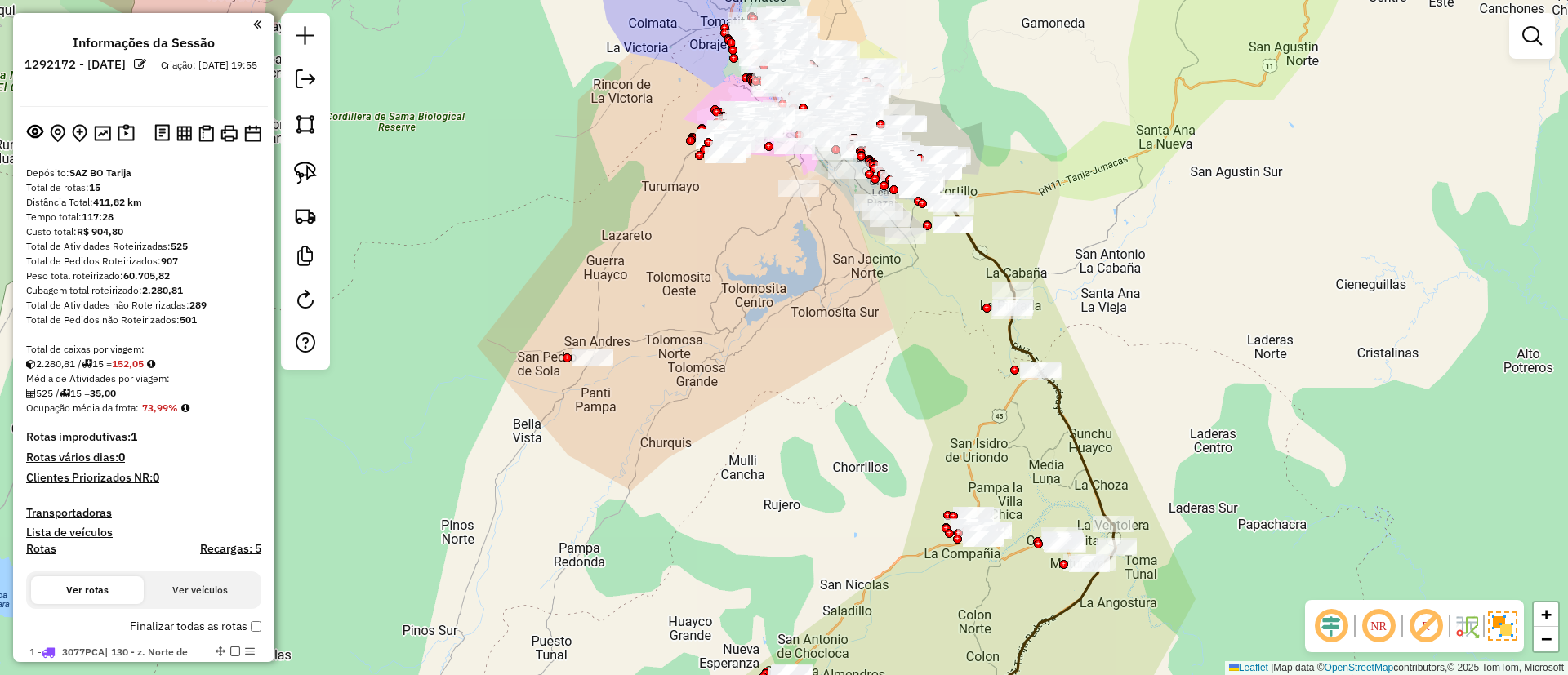
click at [1069, 429] on icon at bounding box center [1051, 516] width 131 height 452
select select "**********"
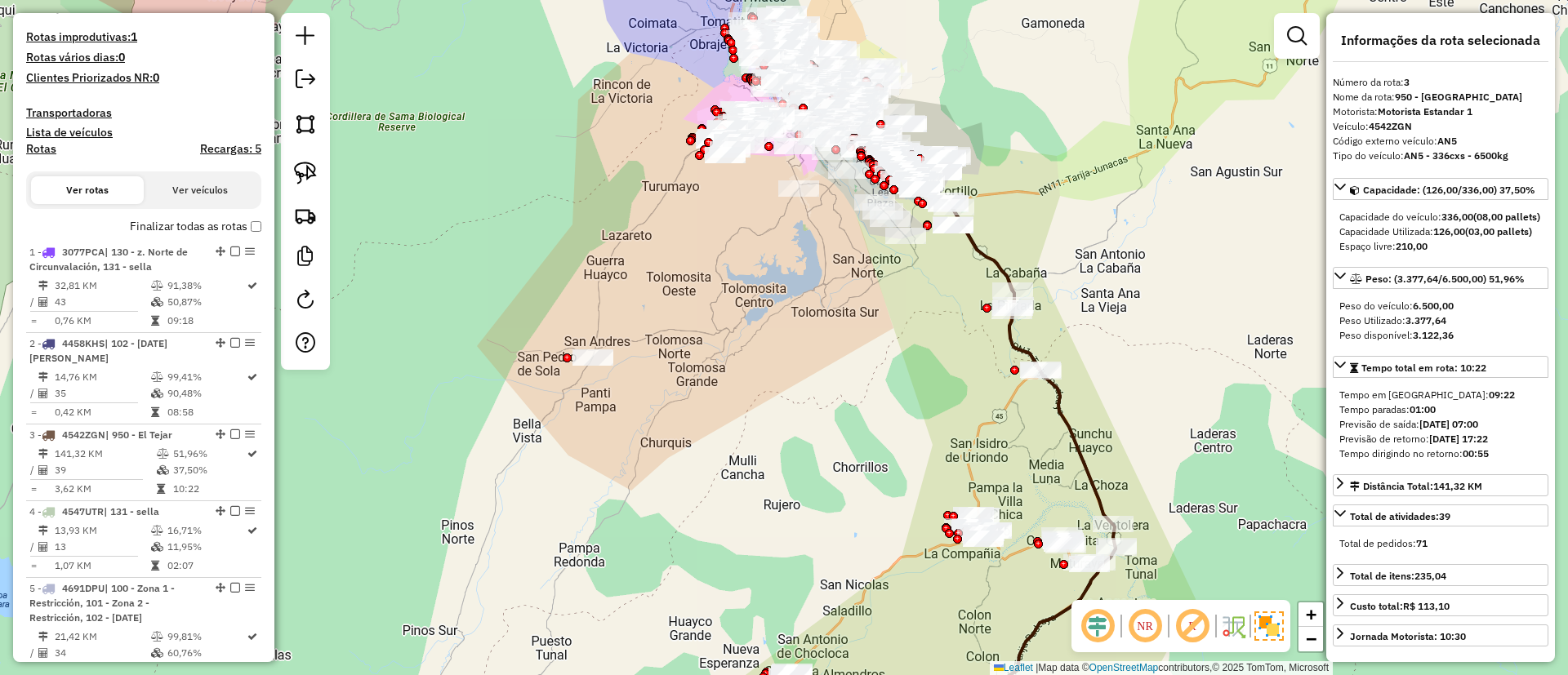
scroll to position [796, 0]
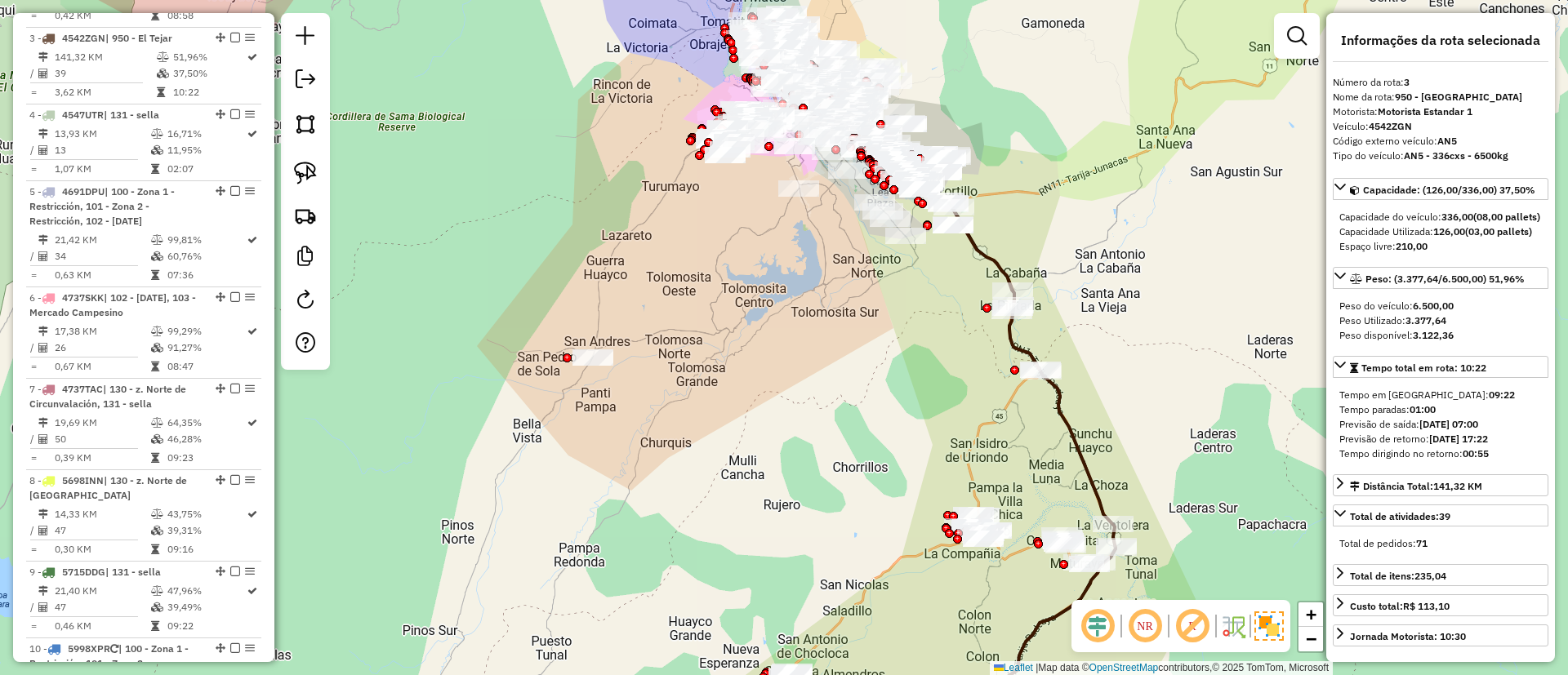
click at [802, 208] on div "Janela de atendimento Grade de atendimento Capacidade Transportadoras Veículos …" at bounding box center [784, 338] width 1568 height 675
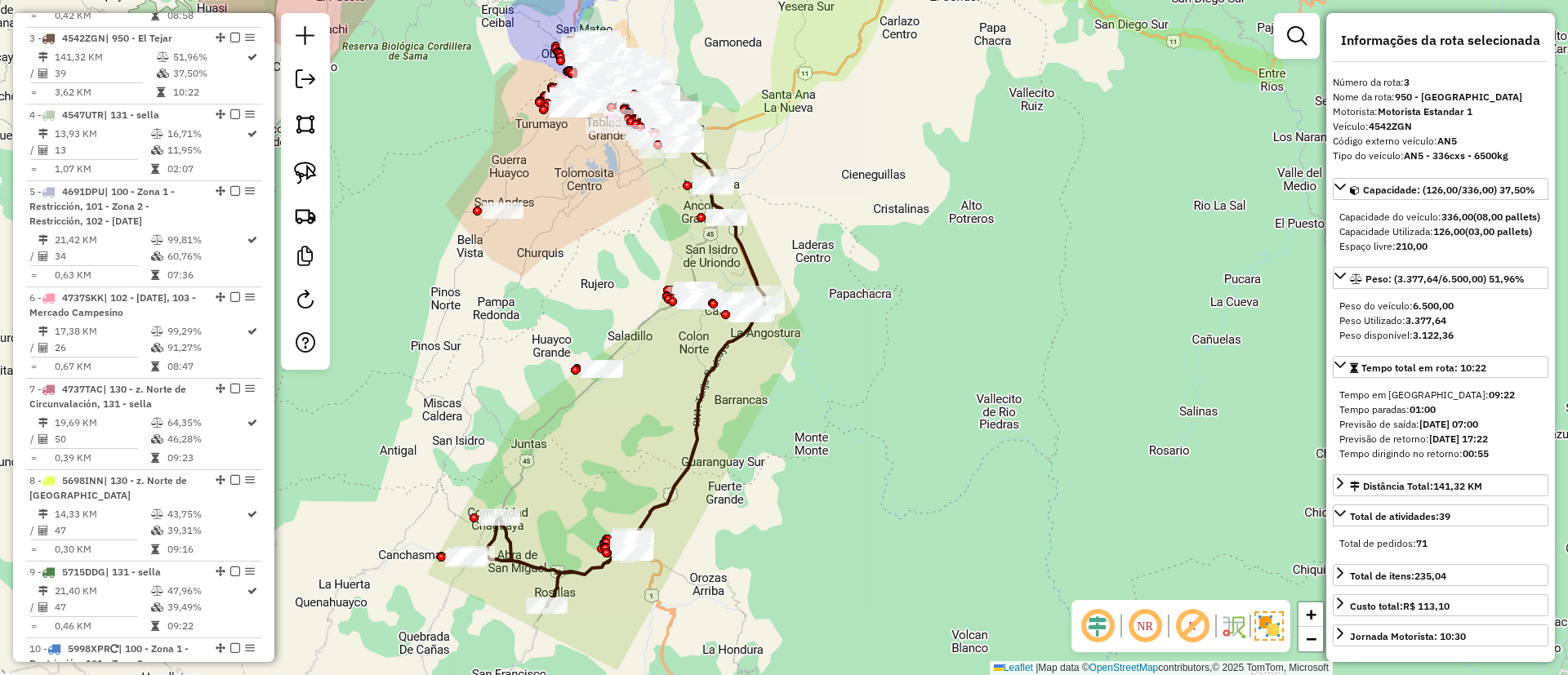
drag, startPoint x: 558, startPoint y: 434, endPoint x: 520, endPoint y: 382, distance: 64.4
click at [520, 382] on div "Janela de atendimento Grade de atendimento Capacidade Transportadoras Veículos …" at bounding box center [784, 338] width 1568 height 675
click at [677, 478] on icon at bounding box center [615, 391] width 299 height 430
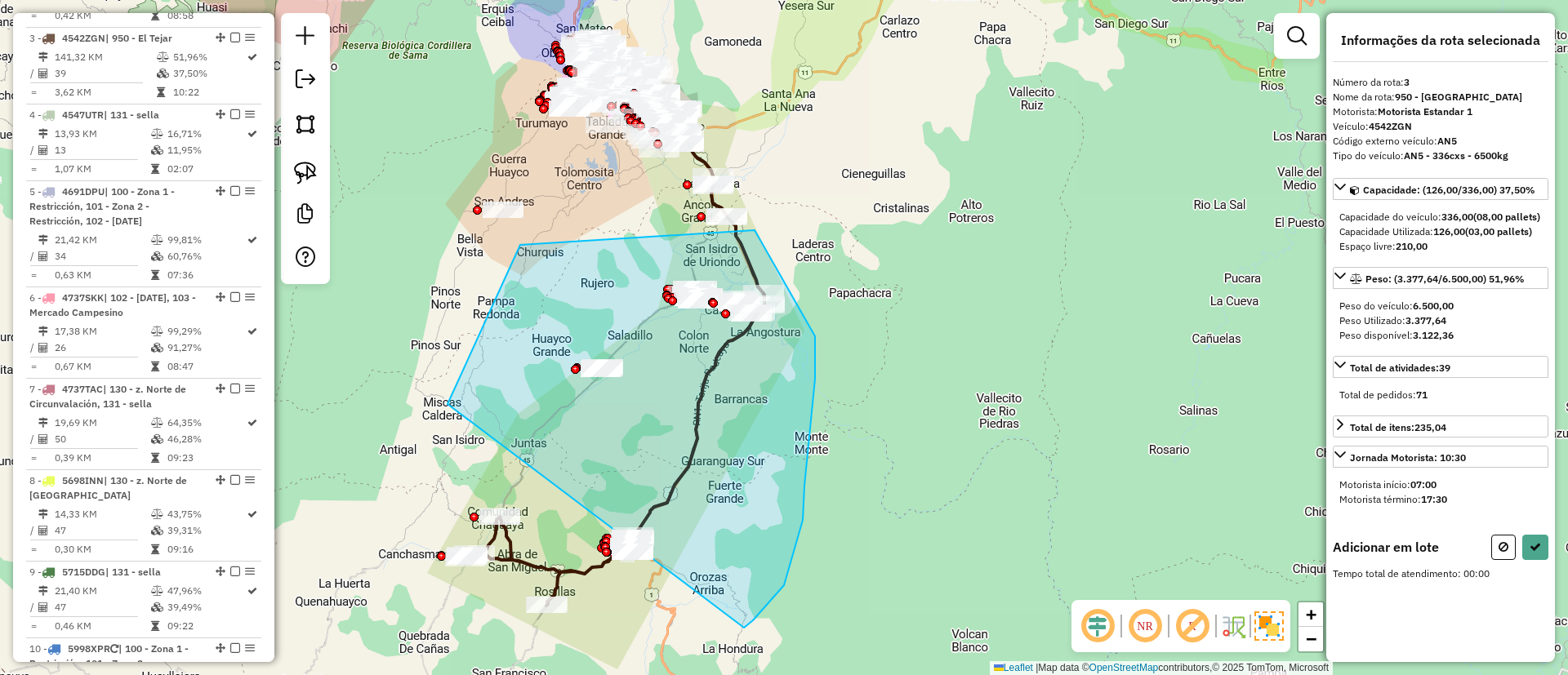
drag, startPoint x: 784, startPoint y: 585, endPoint x: 520, endPoint y: 245, distance: 430.5
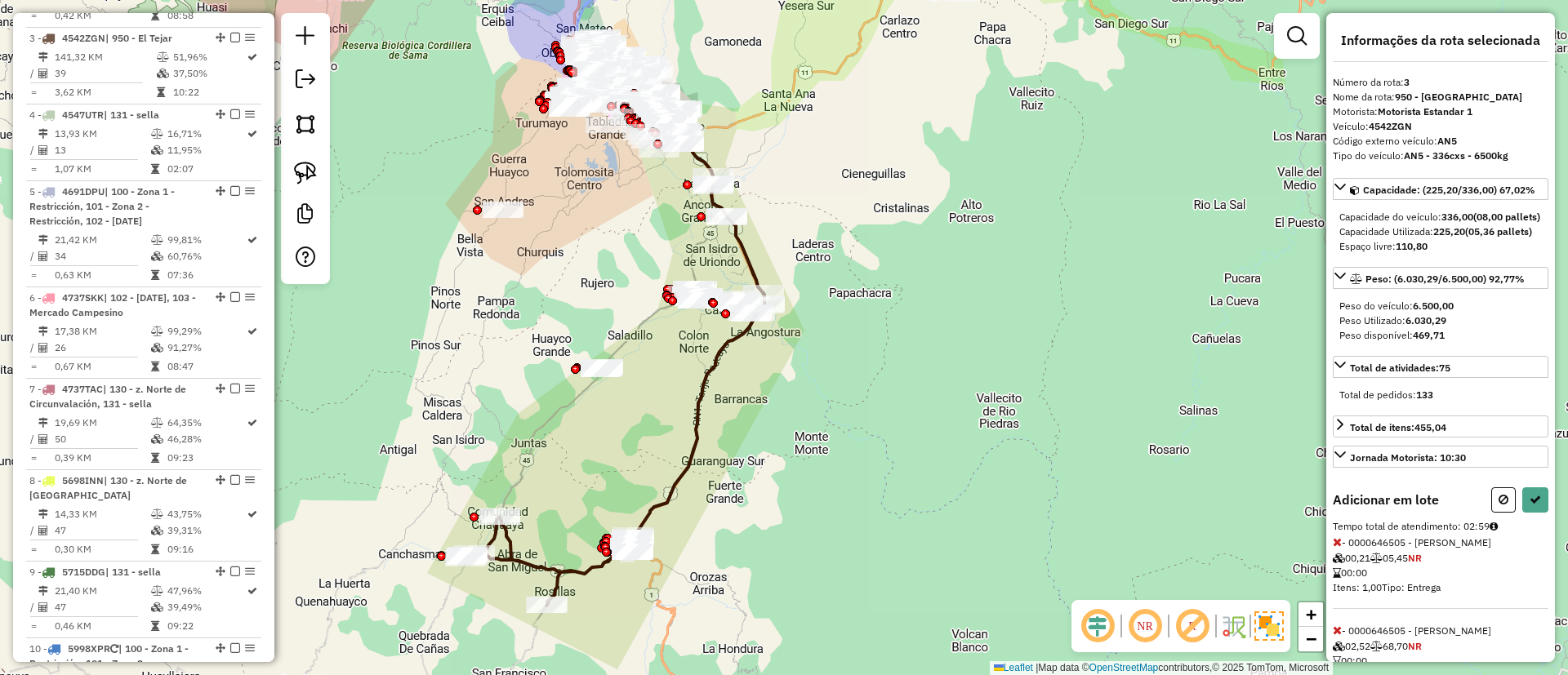
select select "**********"
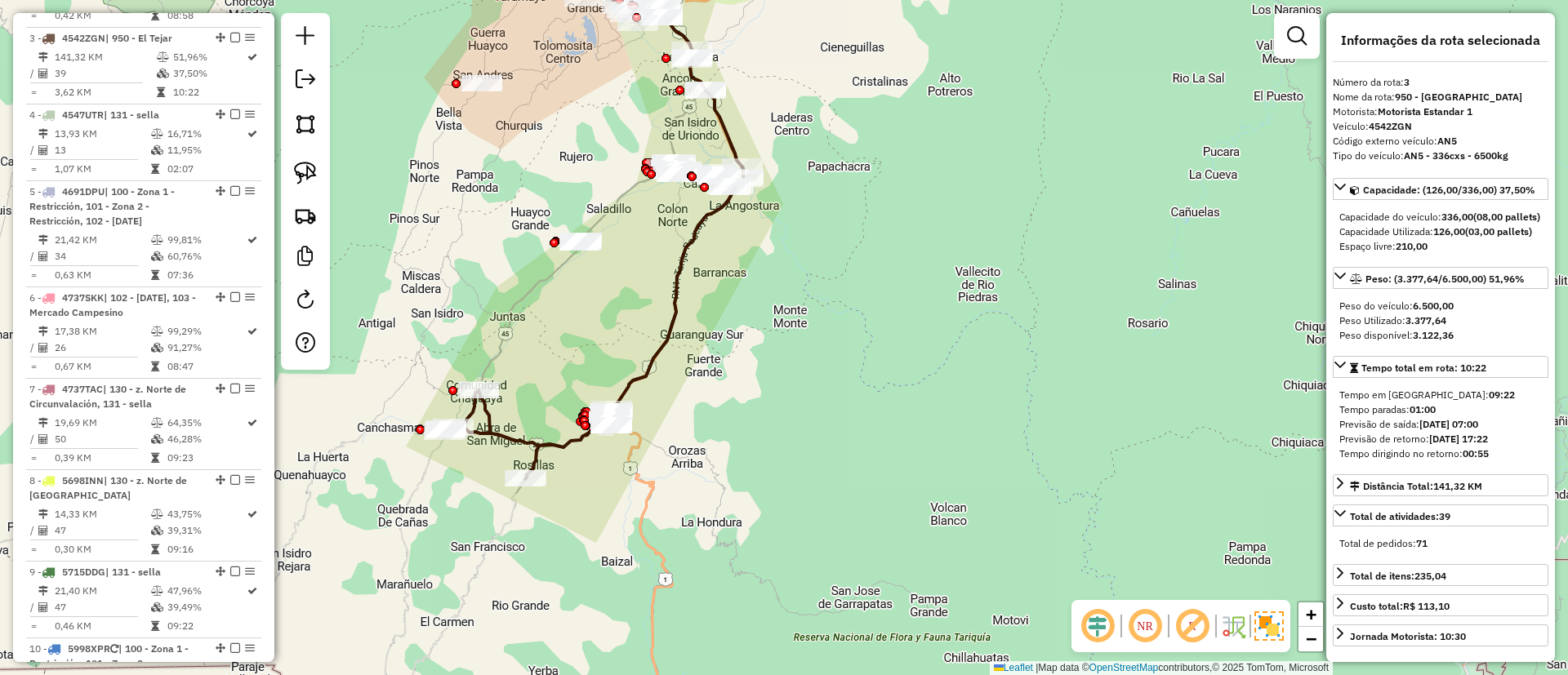
drag, startPoint x: 603, startPoint y: 407, endPoint x: 587, endPoint y: 325, distance: 83.5
click at [587, 325] on div "Janela de atendimento Grade de atendimento Capacidade Transportadoras Veículos …" at bounding box center [784, 338] width 1568 height 675
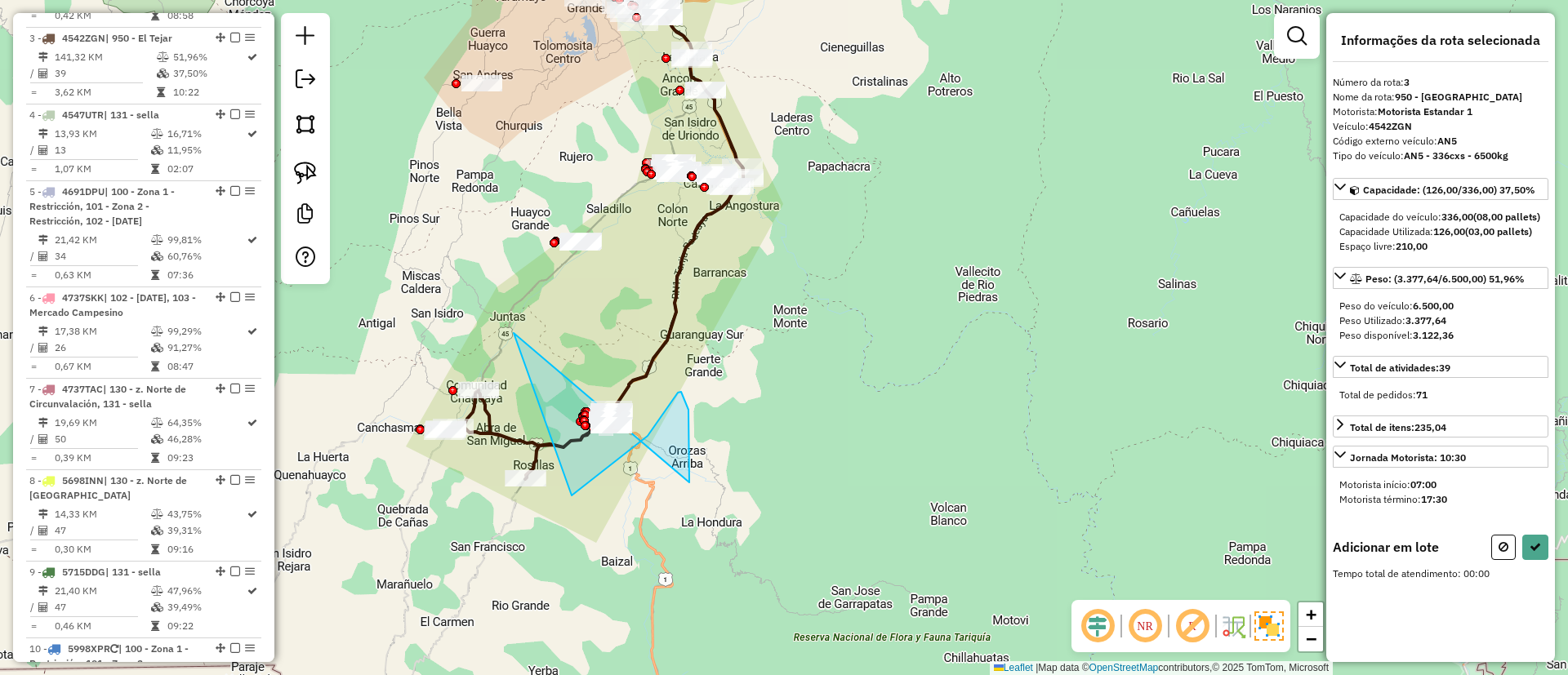
drag, startPoint x: 514, startPoint y: 333, endPoint x: 572, endPoint y: 496, distance: 173.0
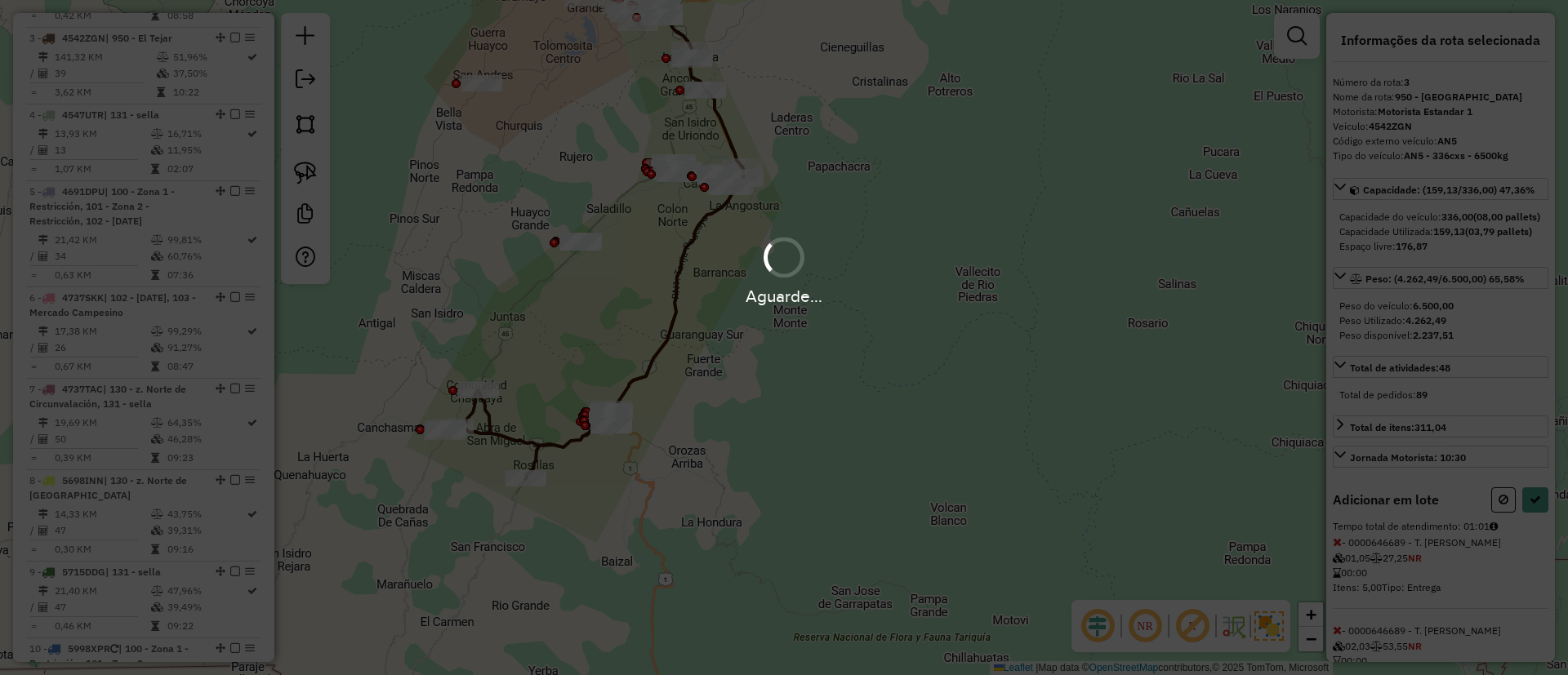
select select "**********"
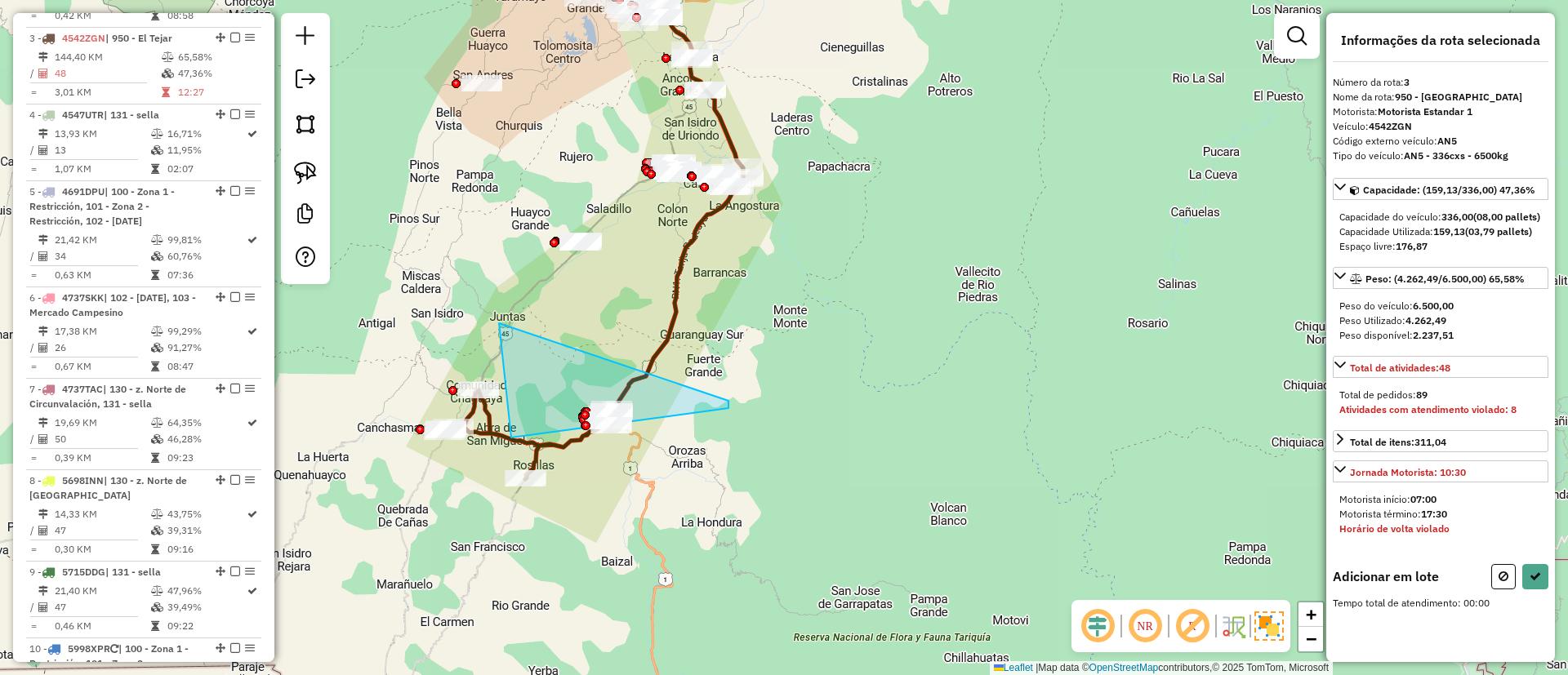
drag, startPoint x: 511, startPoint y: 437, endPoint x: 728, endPoint y: 401, distance: 220.0
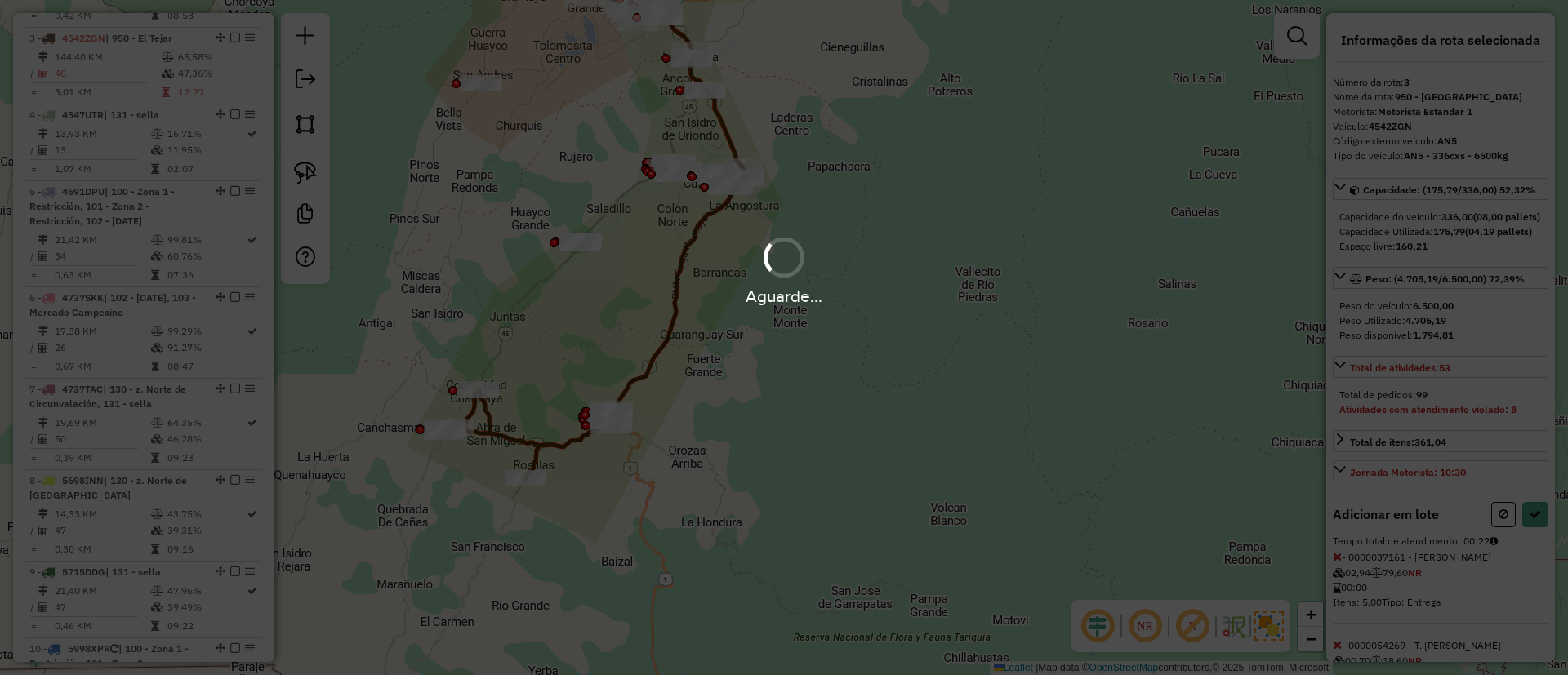
select select "**********"
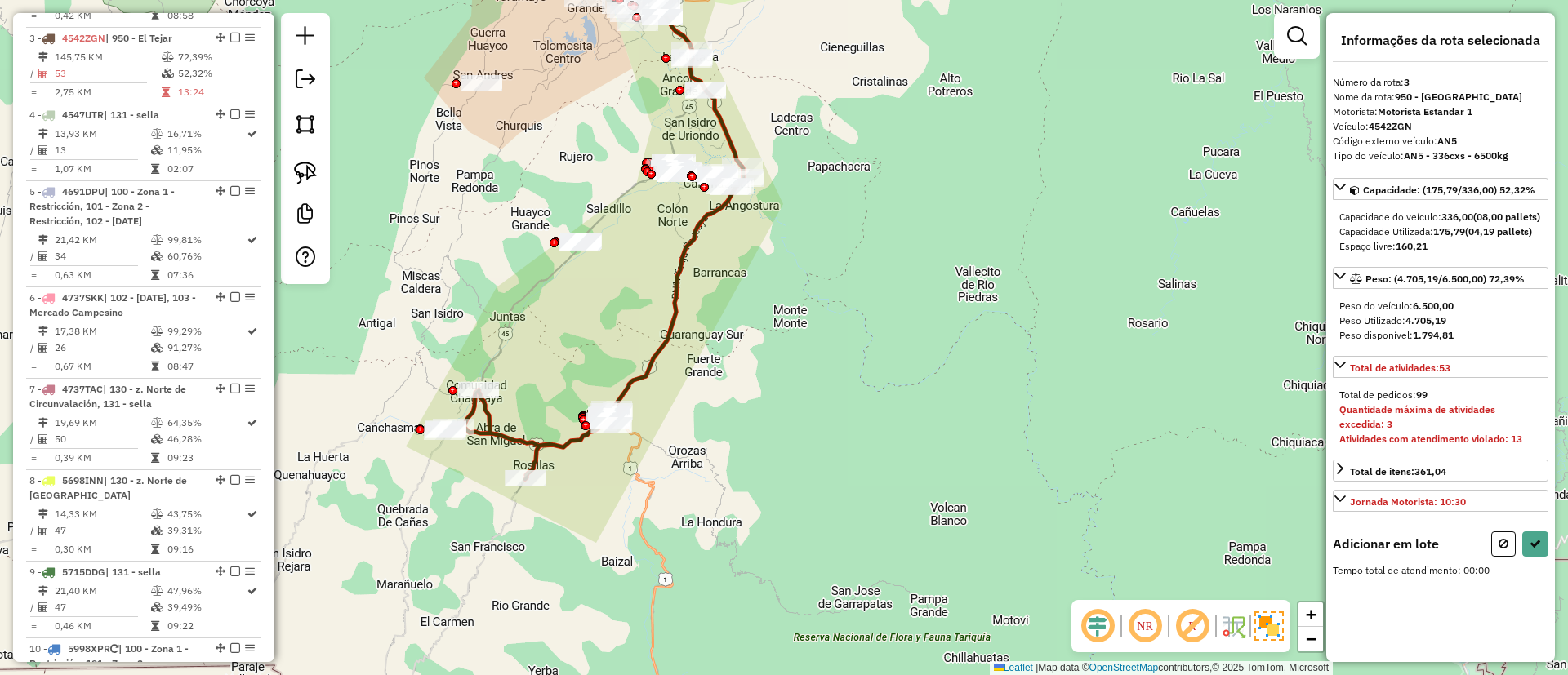
select select "**********"
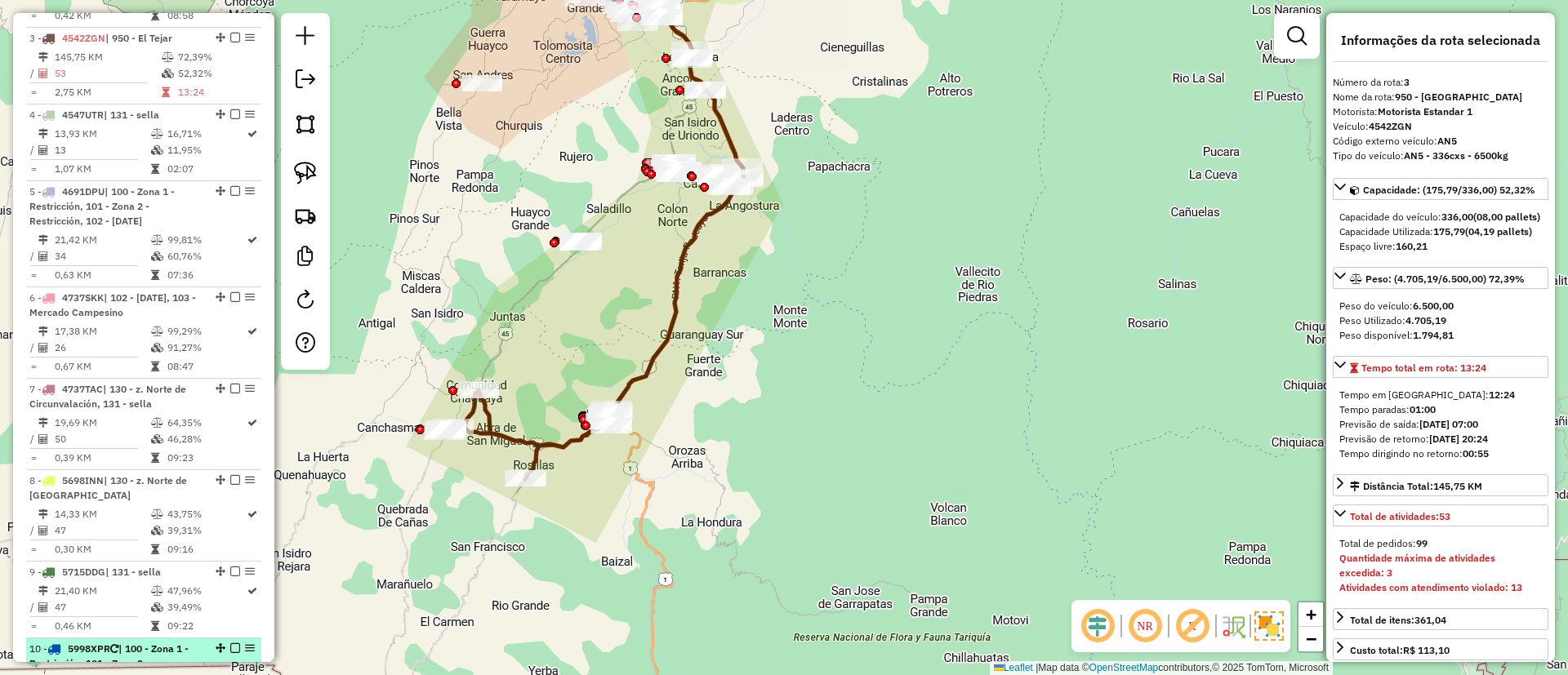
scroll to position [1804, 0]
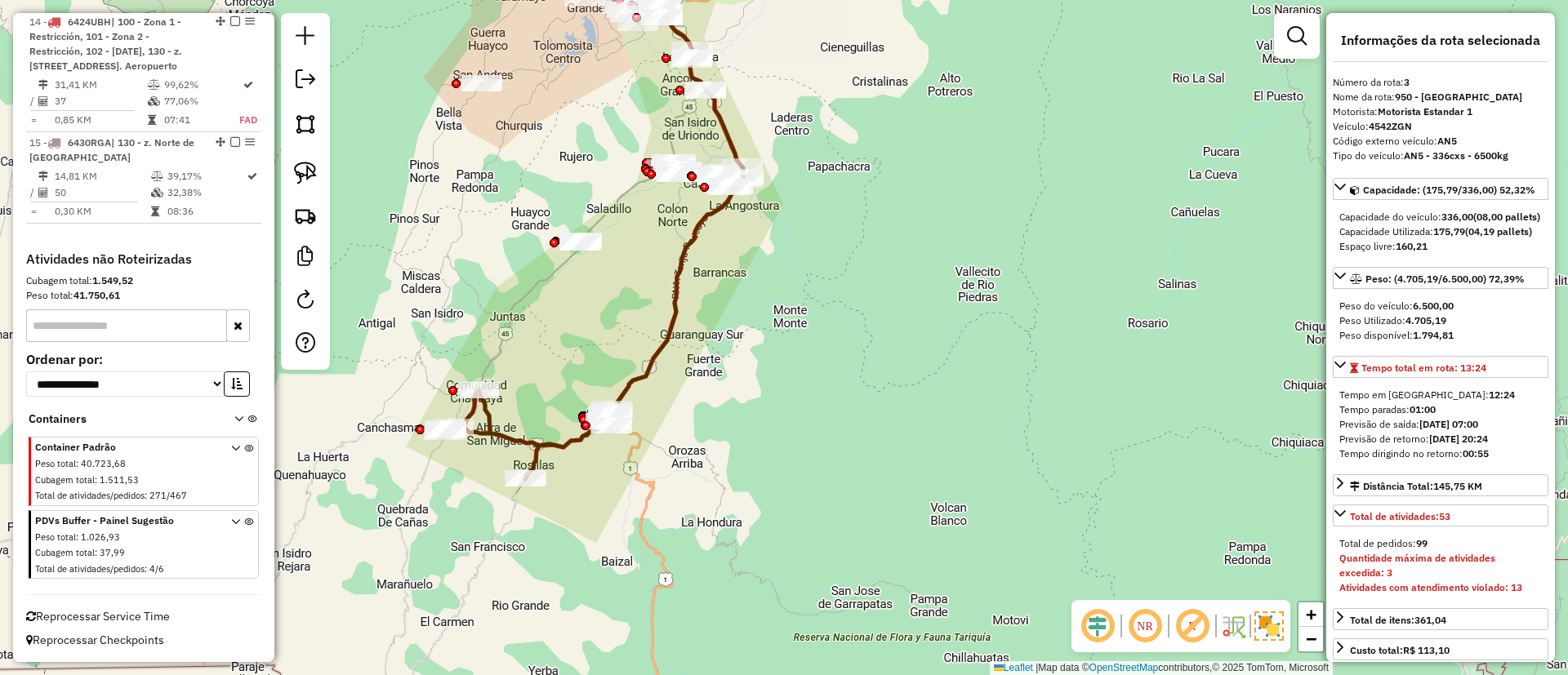
click at [130, 609] on span "Reprocessar Service Time" at bounding box center [98, 616] width 144 height 15
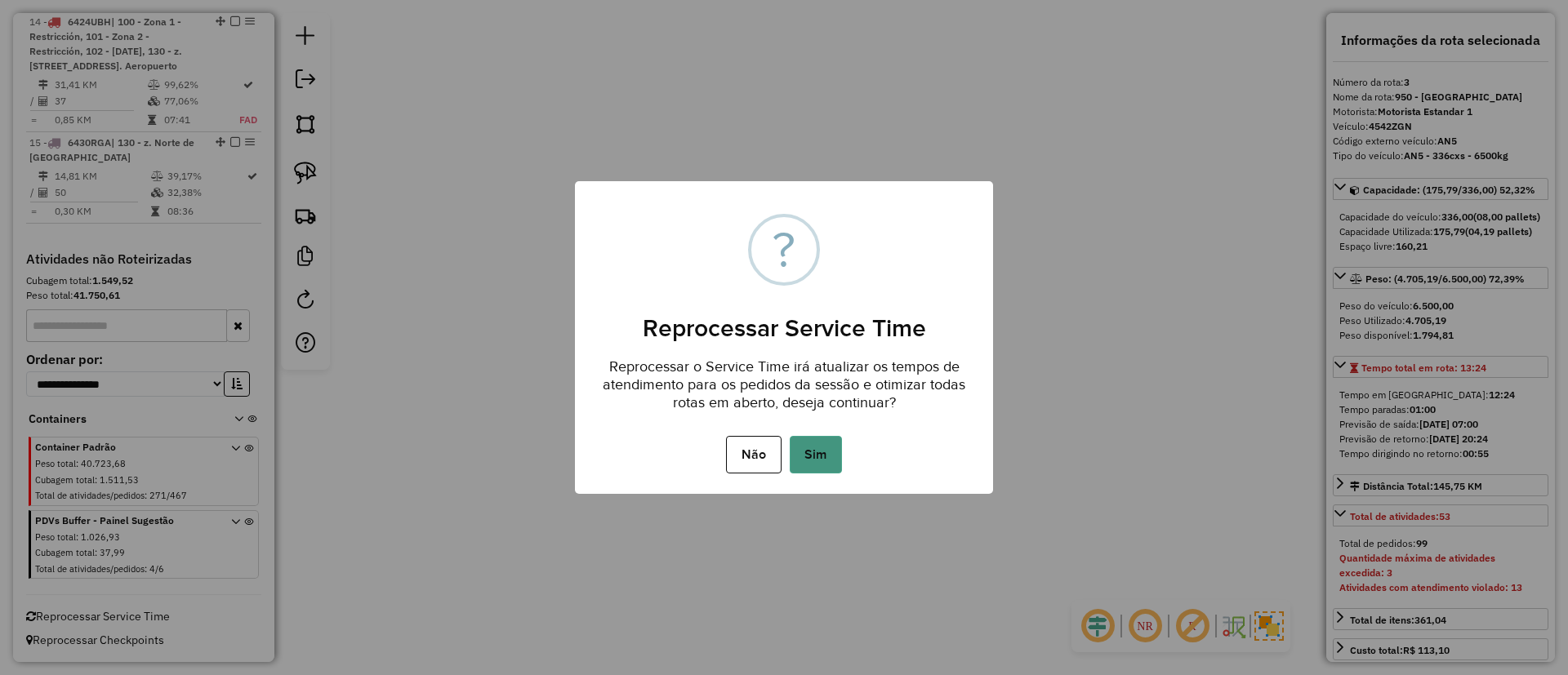
click at [803, 453] on button "Sim" at bounding box center [816, 455] width 52 height 38
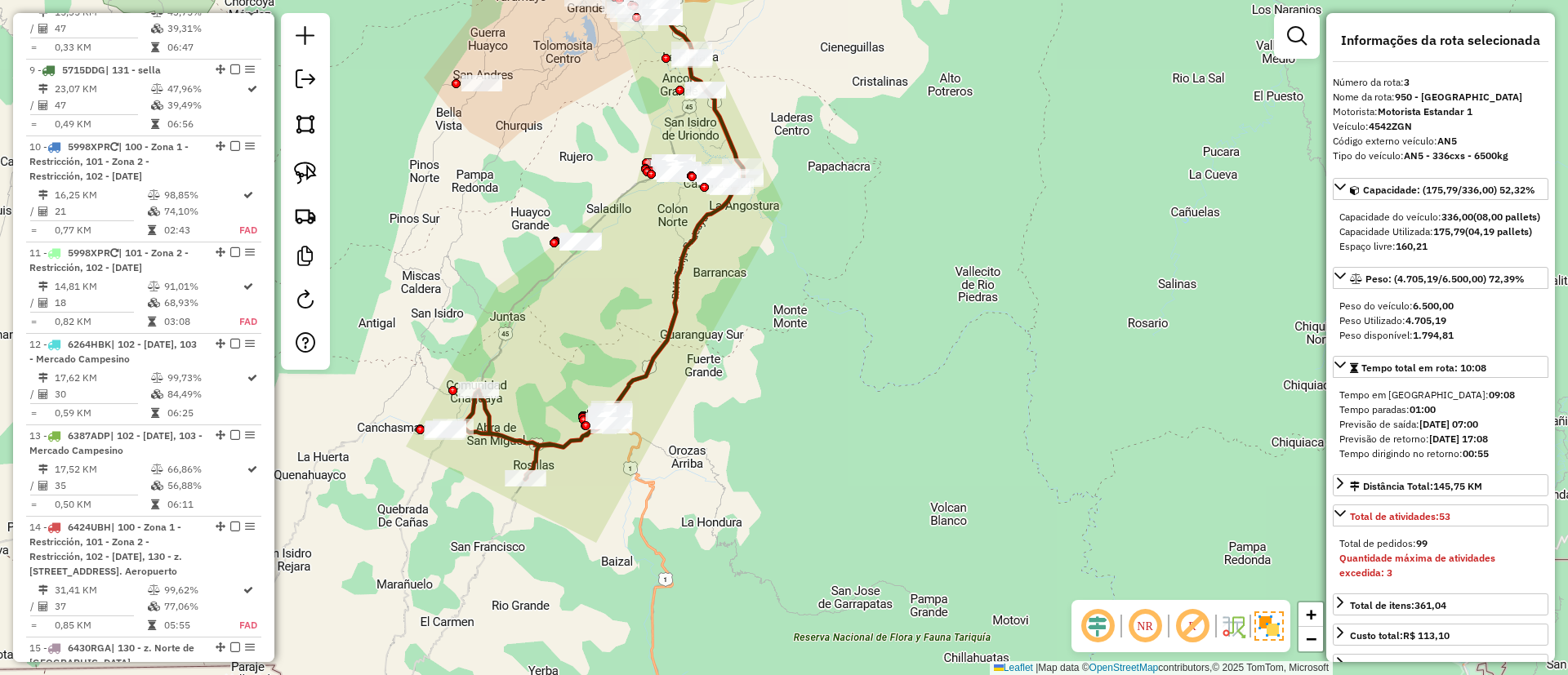
scroll to position [796, 0]
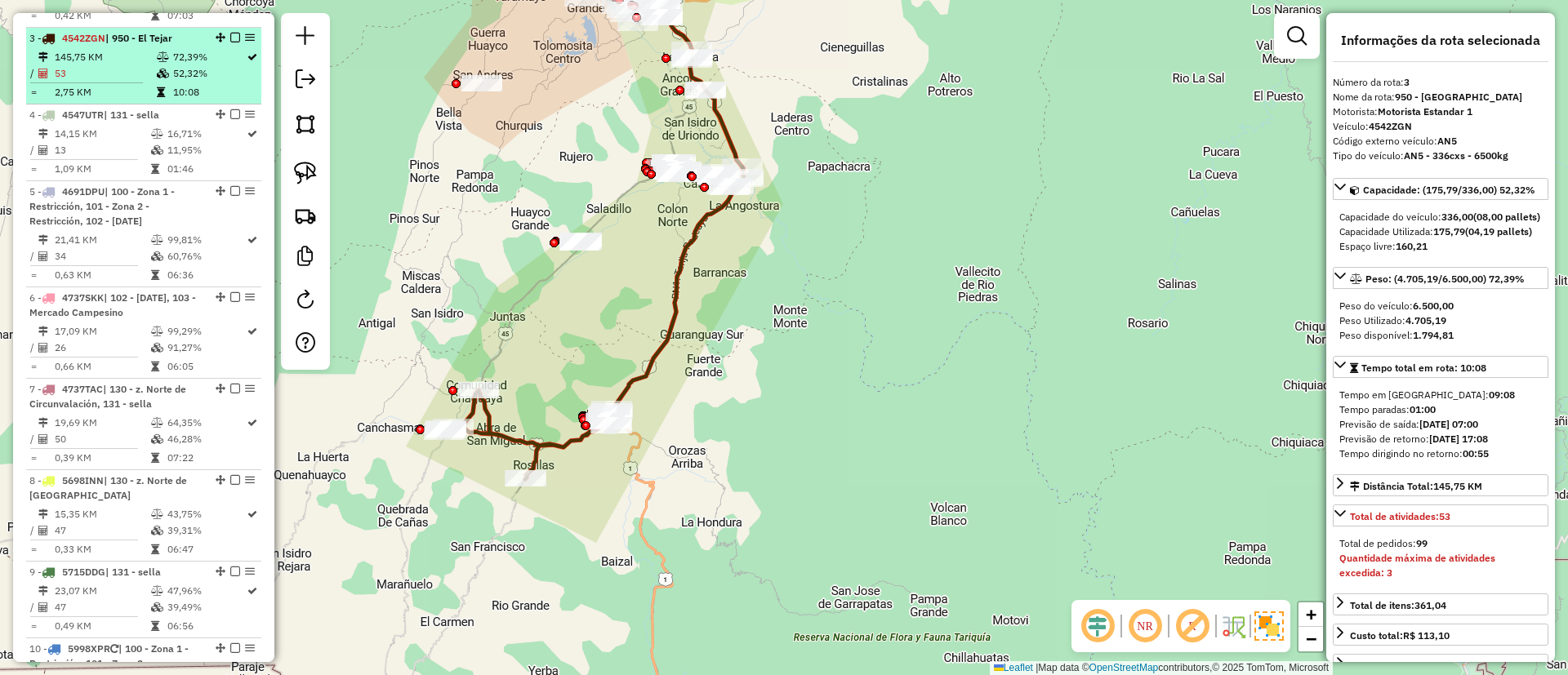
click at [230, 33] on em at bounding box center [235, 38] width 10 height 10
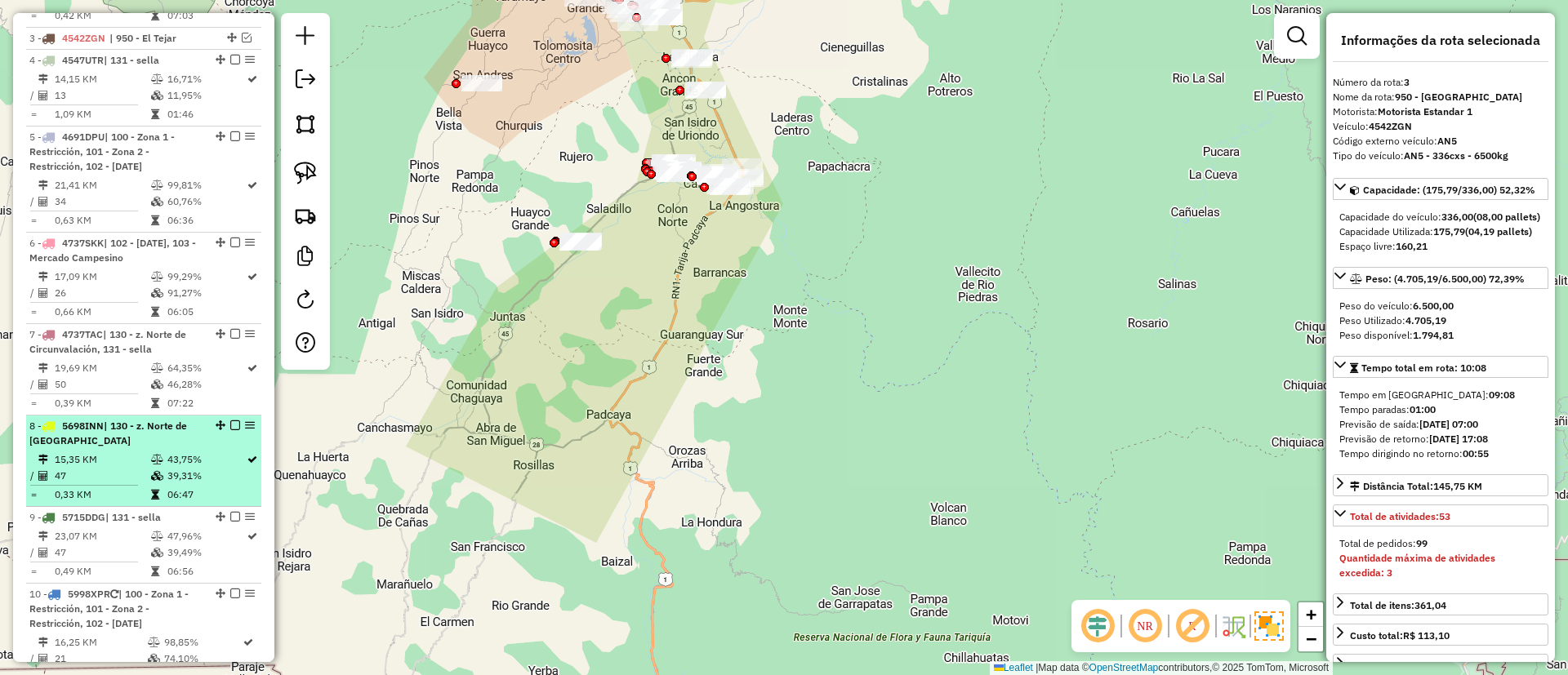
scroll to position [1532, 0]
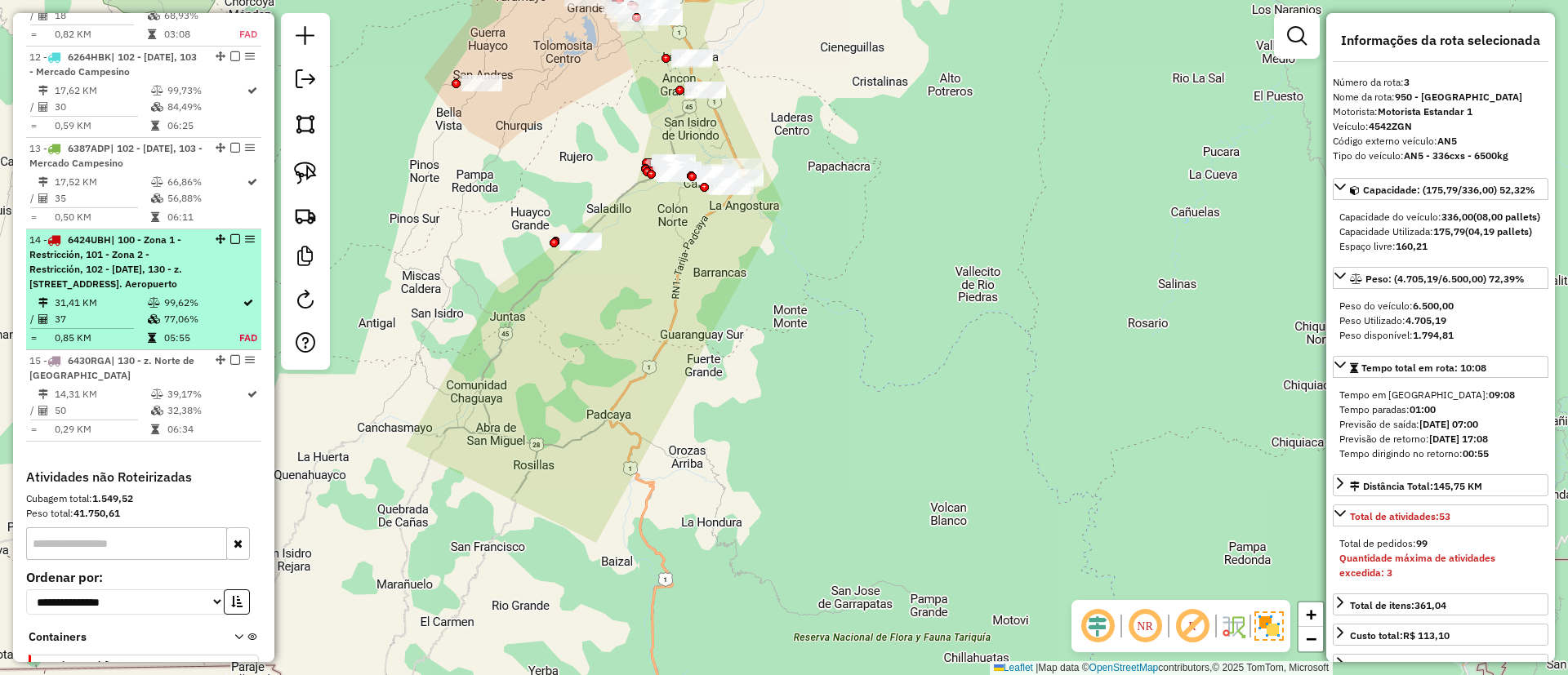
click at [223, 233] on div "14 - 6424UBH | 100 - Zona 1 - Restricción, 101 - Zona 2 - Restricción, 102 - 4 …" at bounding box center [143, 262] width 229 height 59
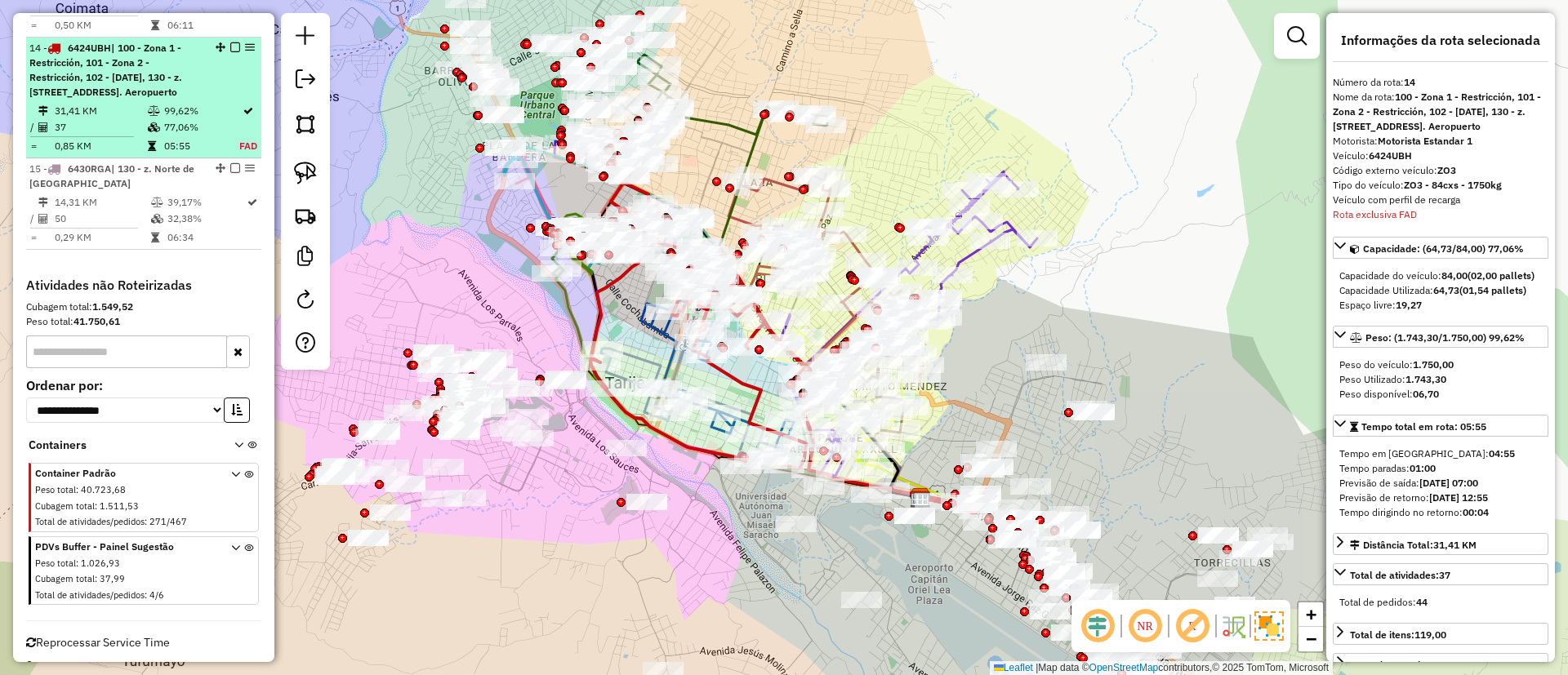
scroll to position [1733, 0]
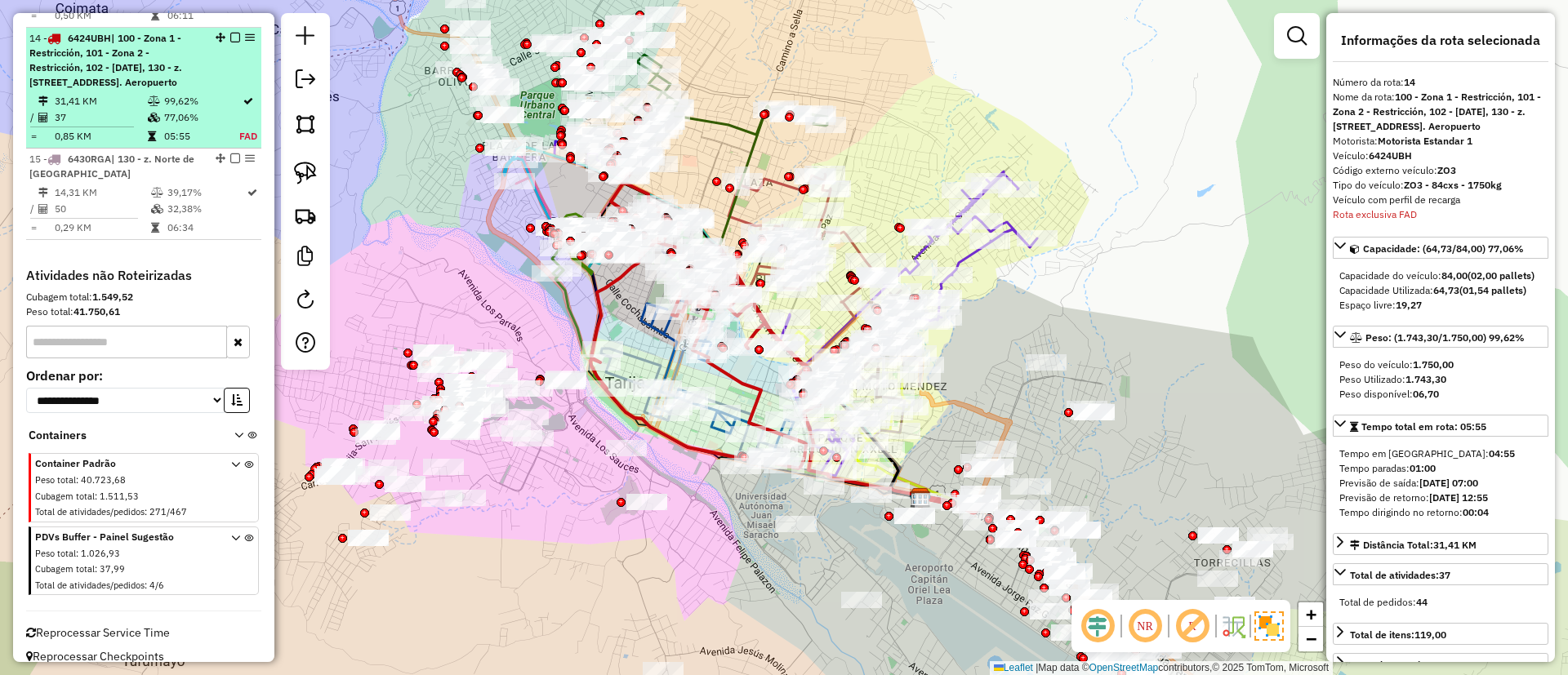
click at [232, 33] on em at bounding box center [235, 38] width 10 height 10
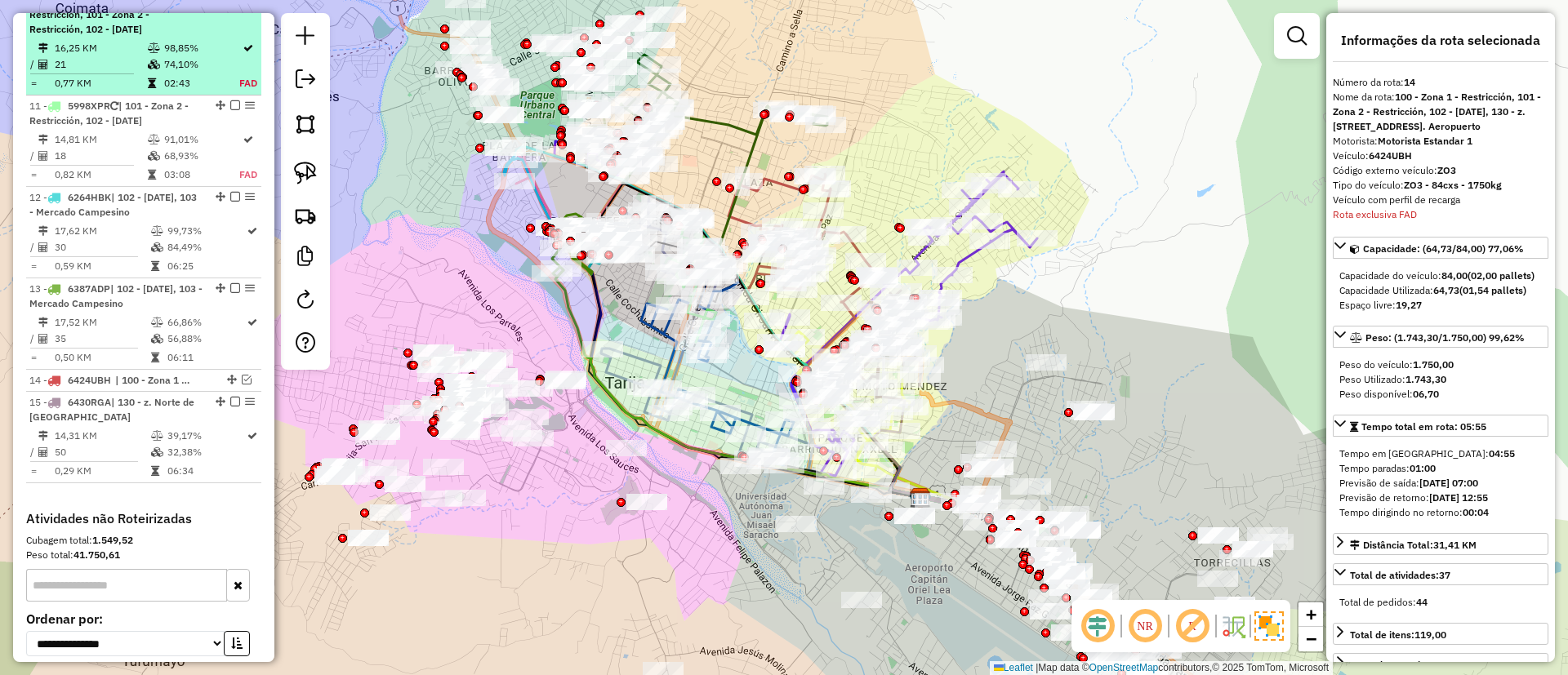
scroll to position [1269, 0]
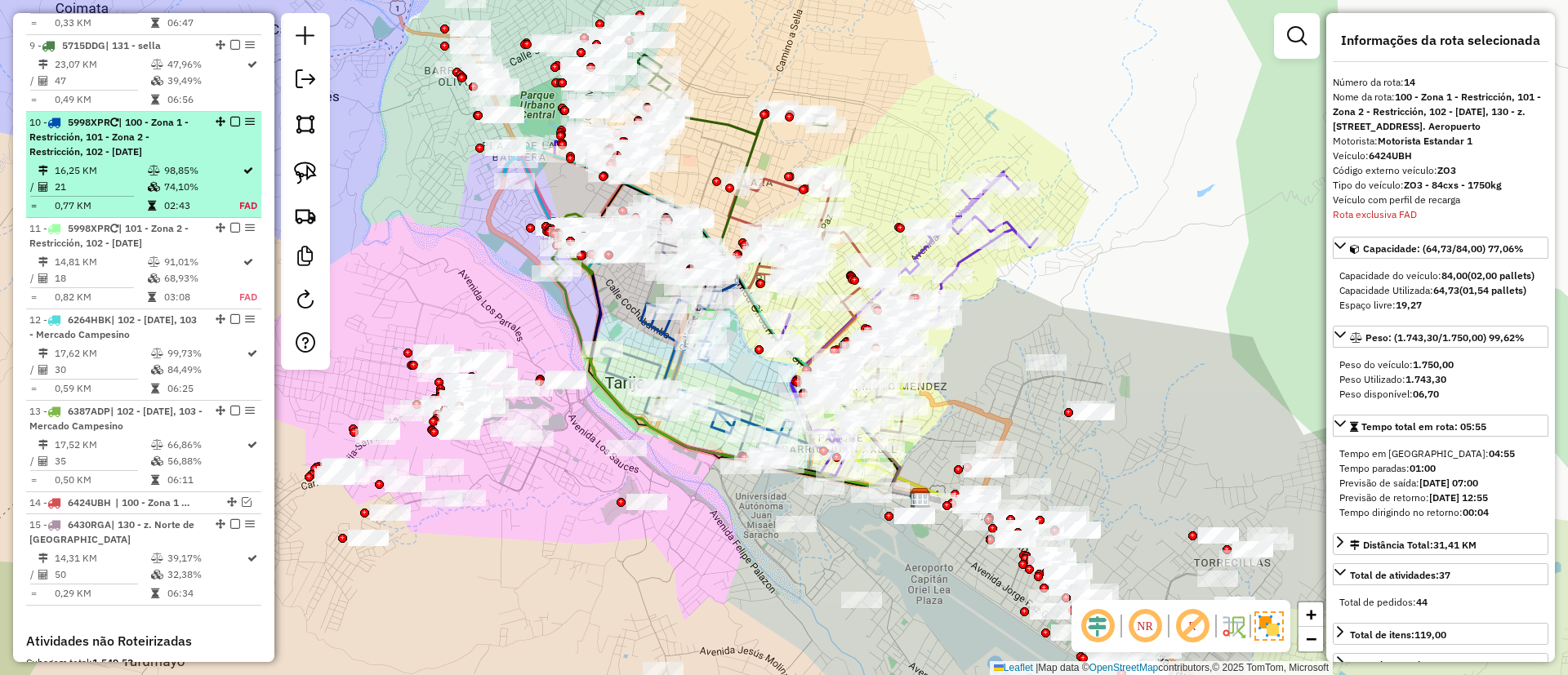
click at [230, 116] on em at bounding box center [235, 121] width 10 height 10
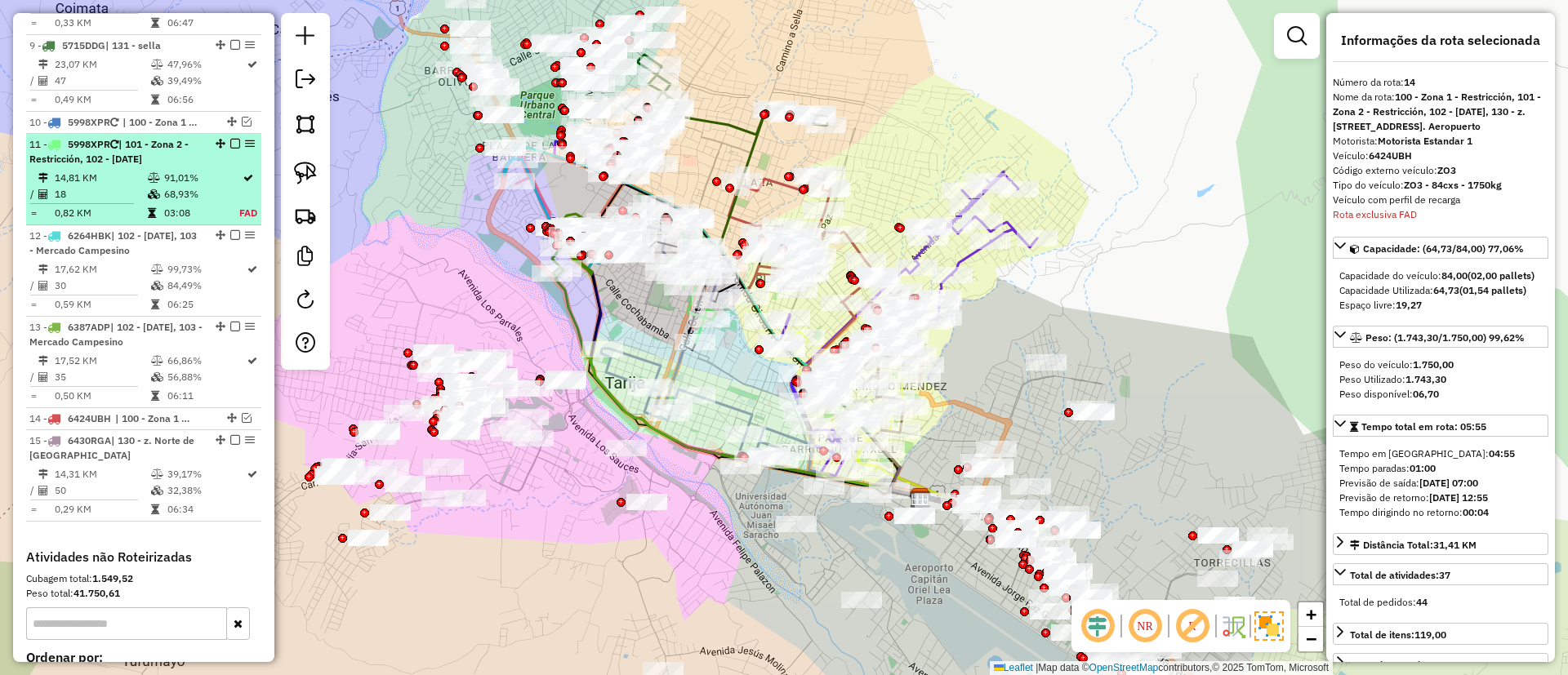
click at [232, 139] on em at bounding box center [235, 144] width 10 height 10
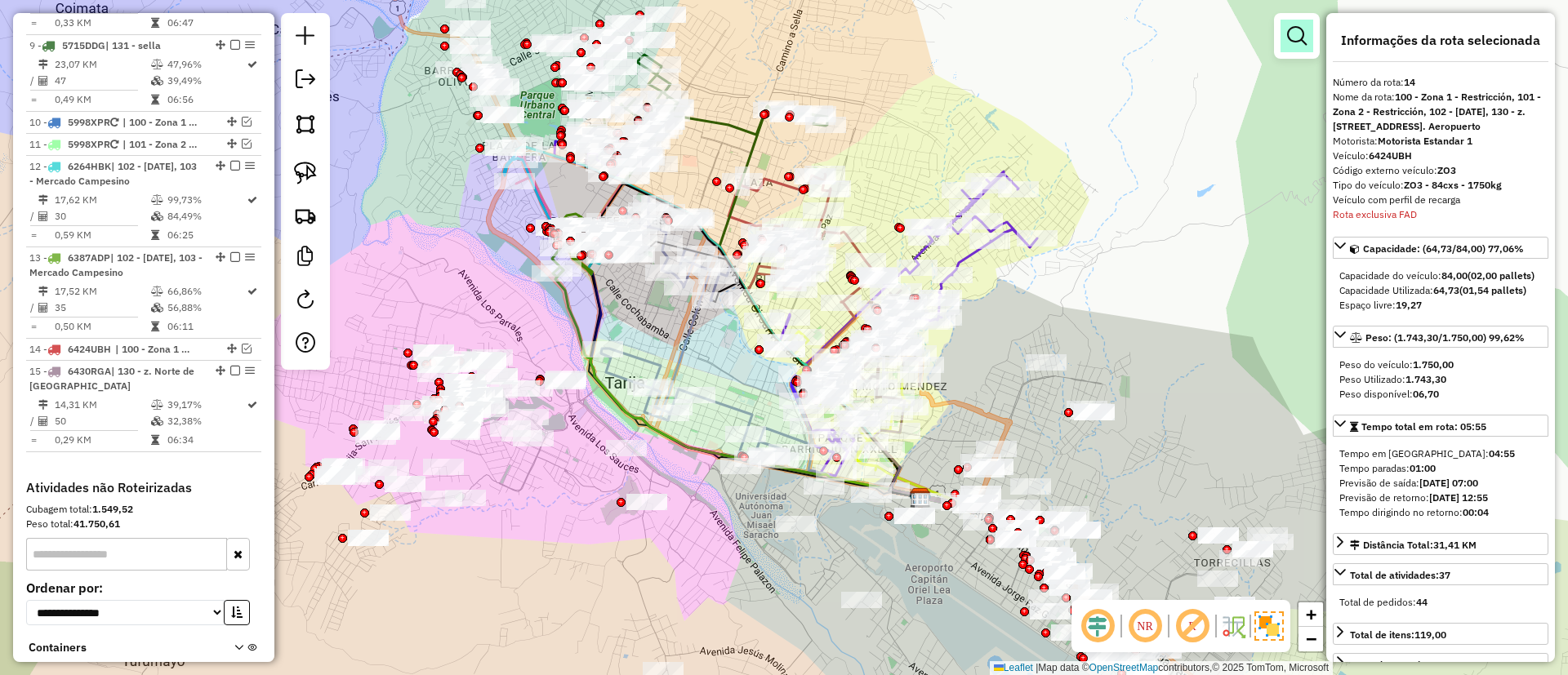
click at [1306, 36] on em at bounding box center [1296, 35] width 19 height 19
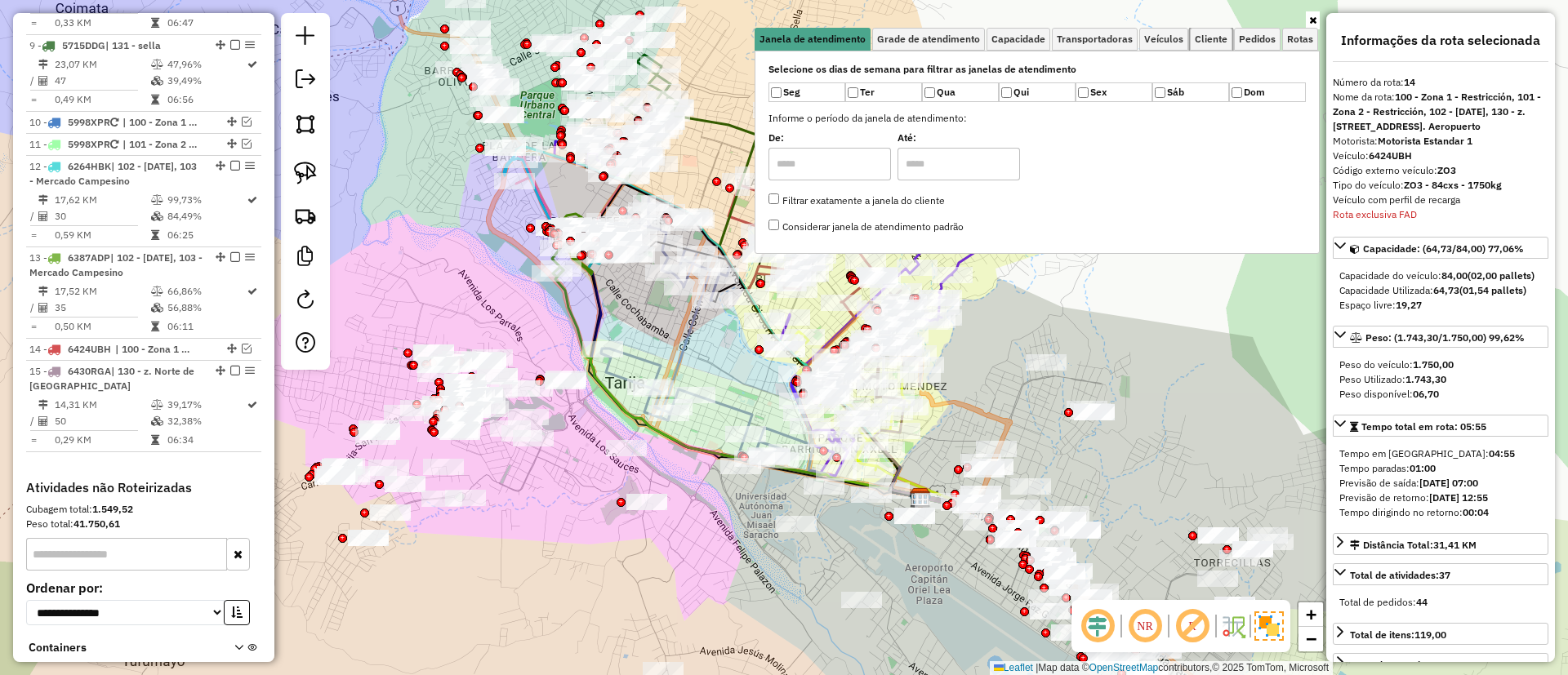
click at [1221, 42] on span "Cliente" at bounding box center [1211, 39] width 33 height 10
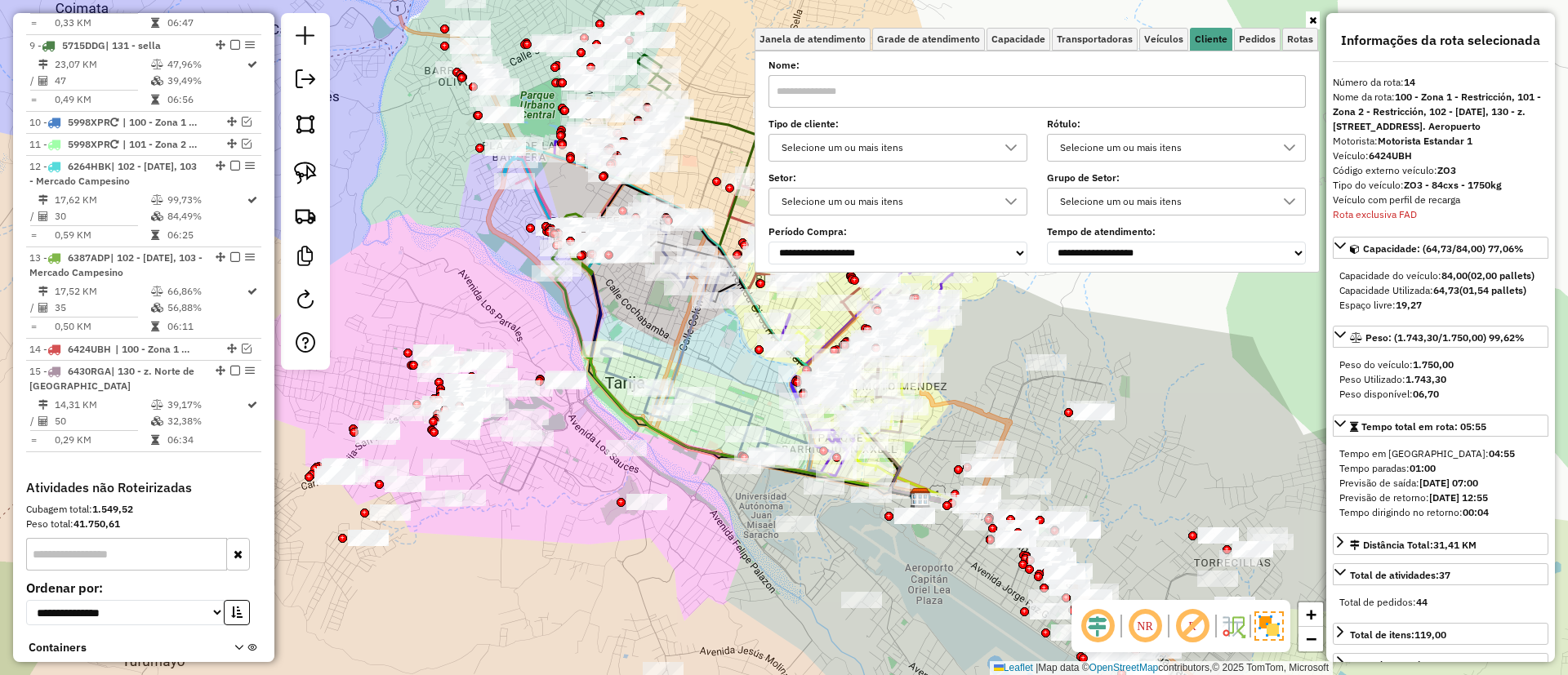
click at [996, 147] on div "Selecione um ou mais itens" at bounding box center [886, 147] width 220 height 26
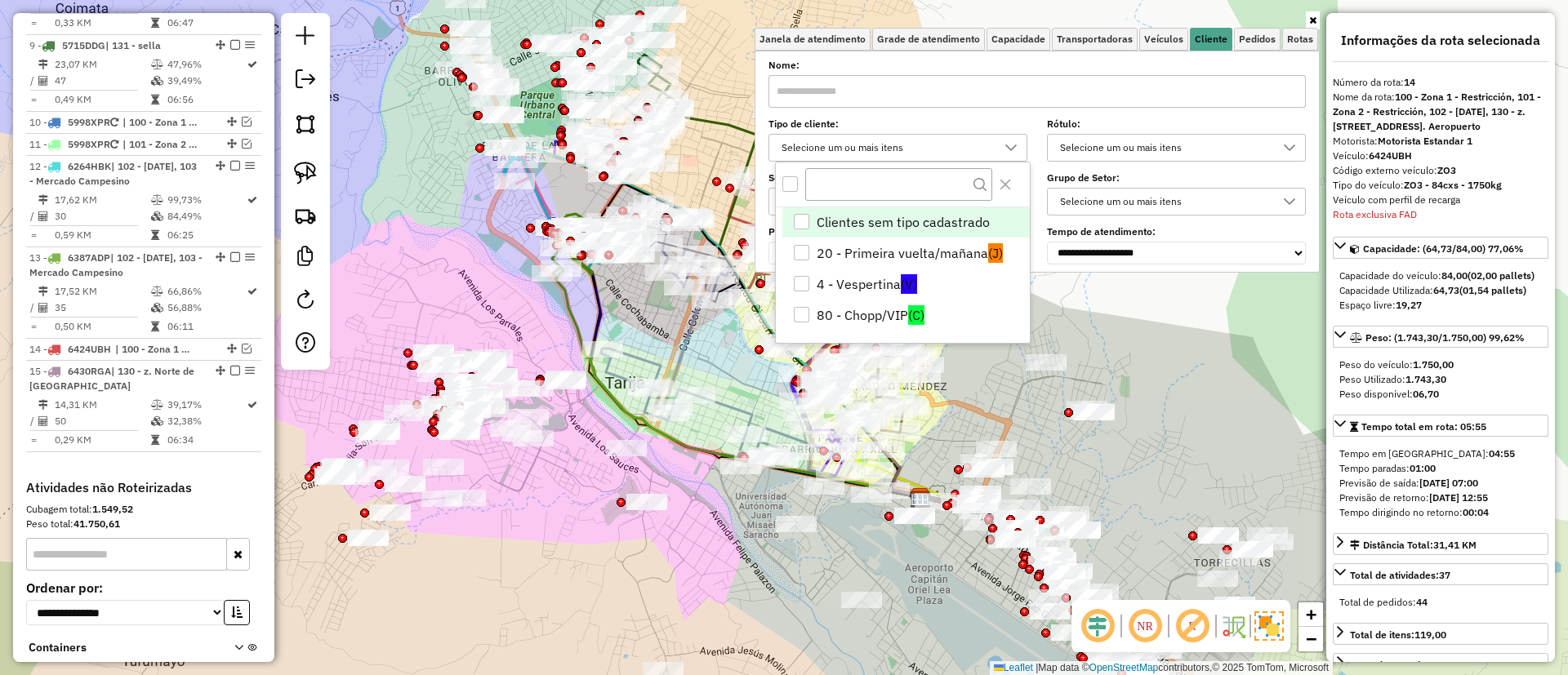
scroll to position [10, 56]
click at [882, 287] on li "4 - Vespertina (V)" at bounding box center [906, 284] width 247 height 31
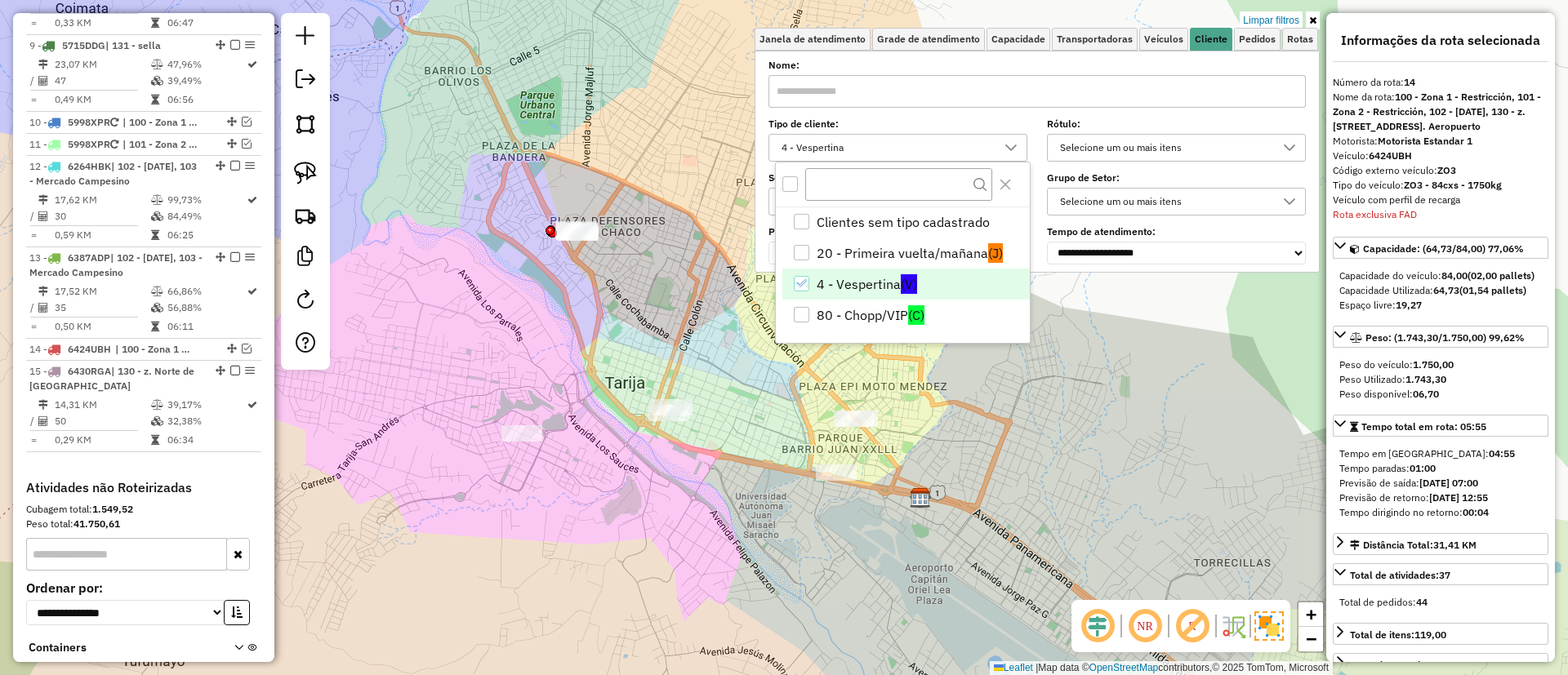
drag, startPoint x: 678, startPoint y: 315, endPoint x: 530, endPoint y: 336, distance: 149.5
click at [530, 336] on div "Limpar filtros Janela de atendimento Grade de atendimento Capacidade Transporta…" at bounding box center [784, 338] width 1568 height 675
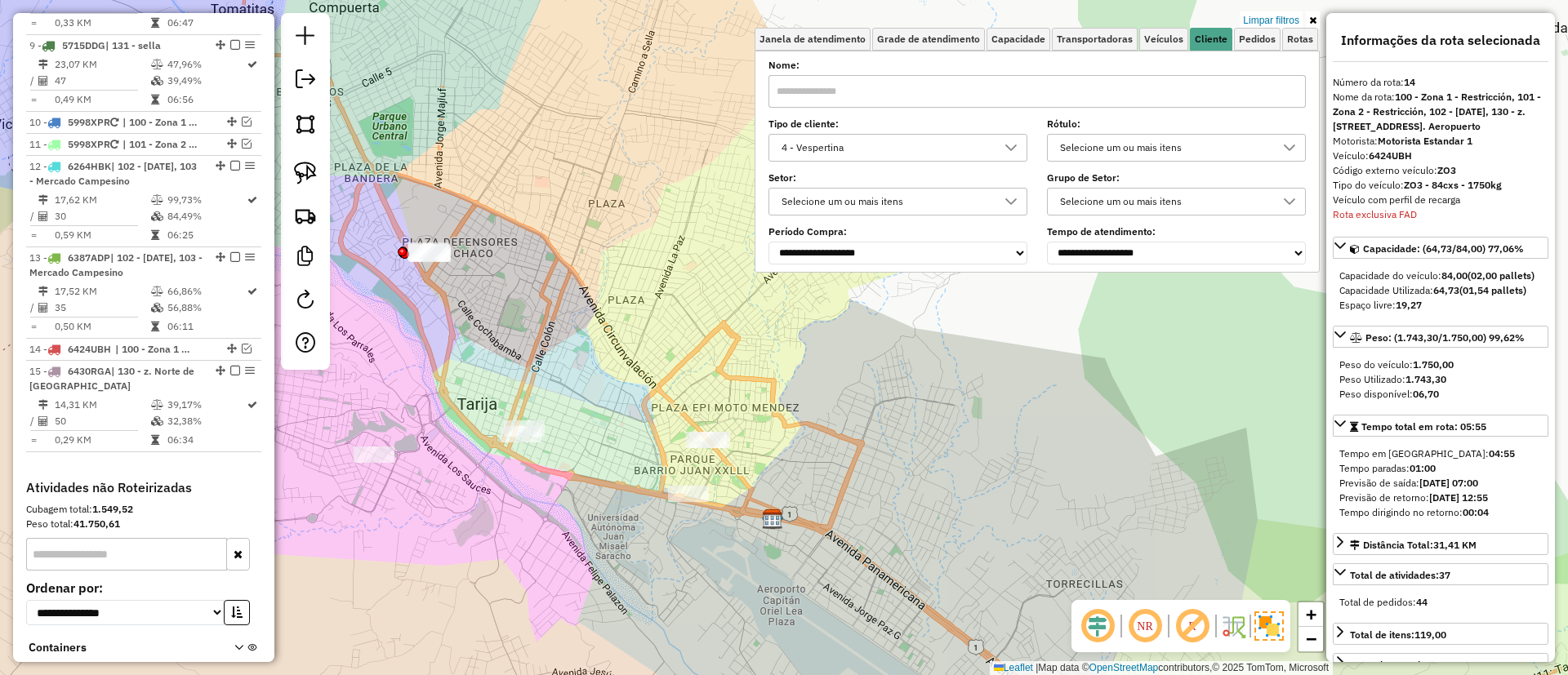
scroll to position [1482, 0]
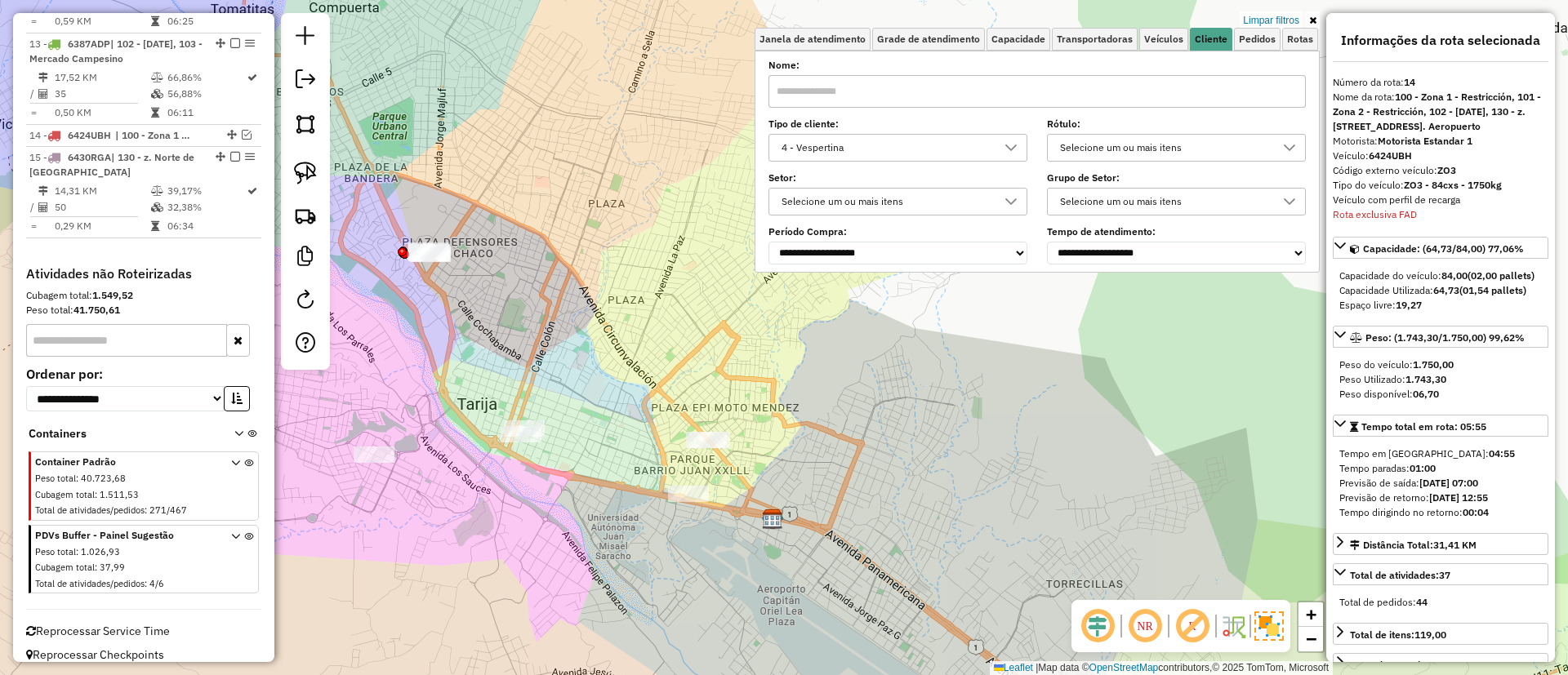
click at [245, 533] on icon at bounding box center [248, 563] width 9 height 61
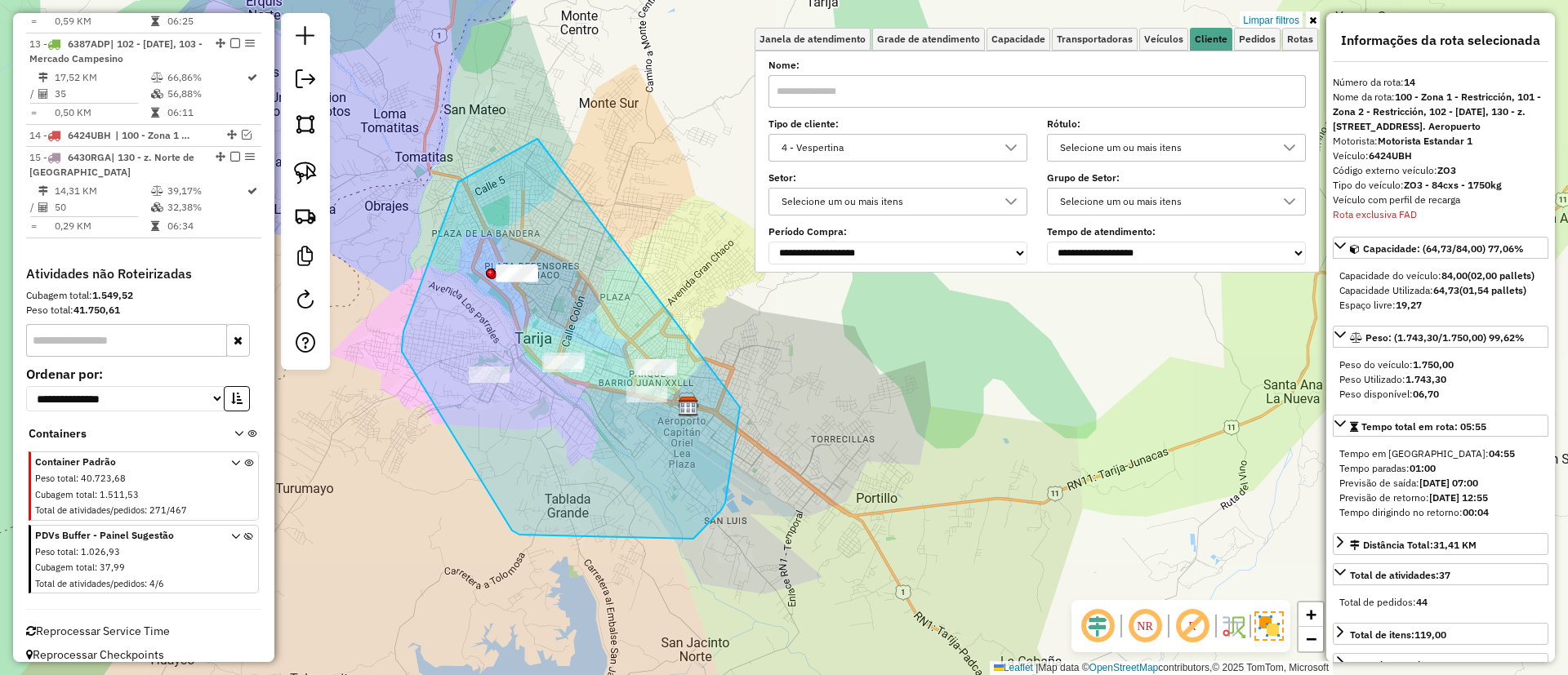
drag, startPoint x: 458, startPoint y: 182, endPoint x: 740, endPoint y: 407, distance: 360.8
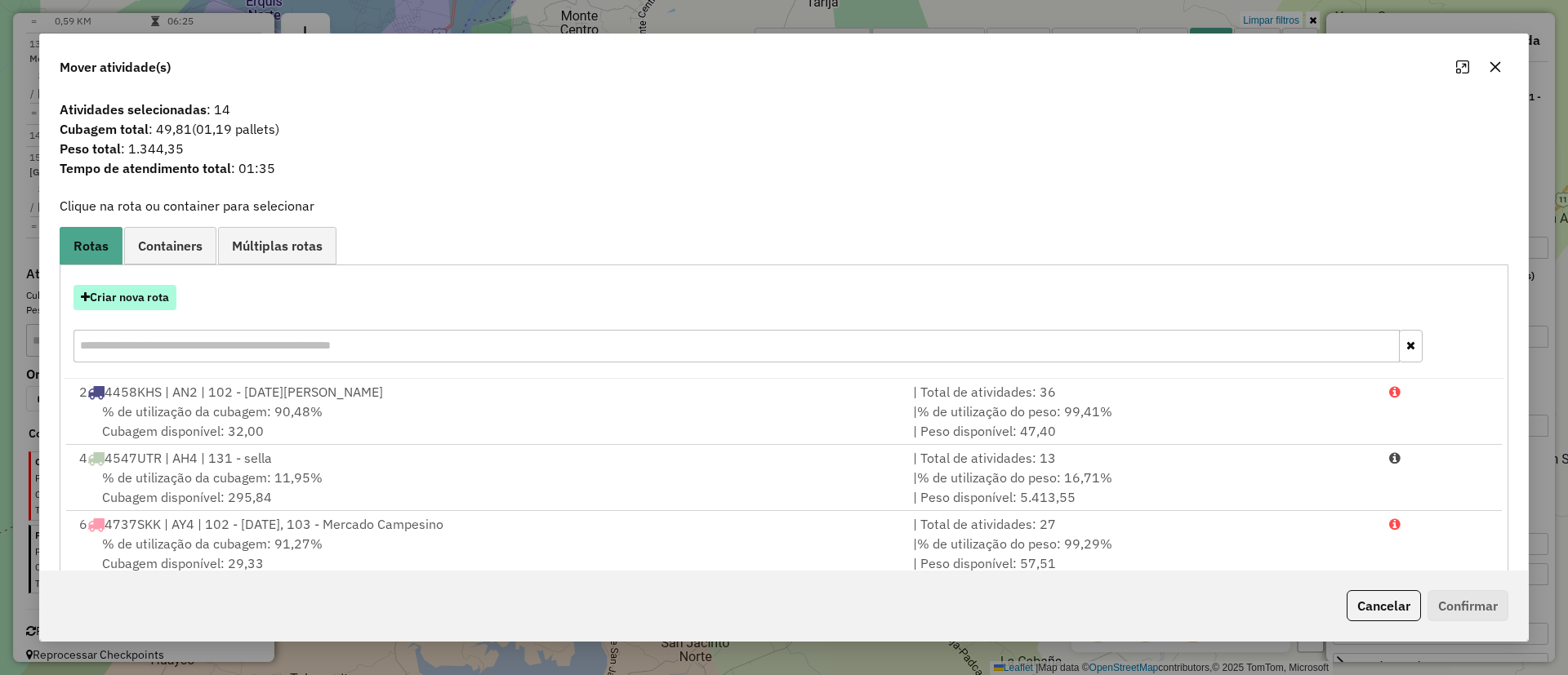
click at [158, 297] on button "Criar nova rota" at bounding box center [125, 297] width 103 height 25
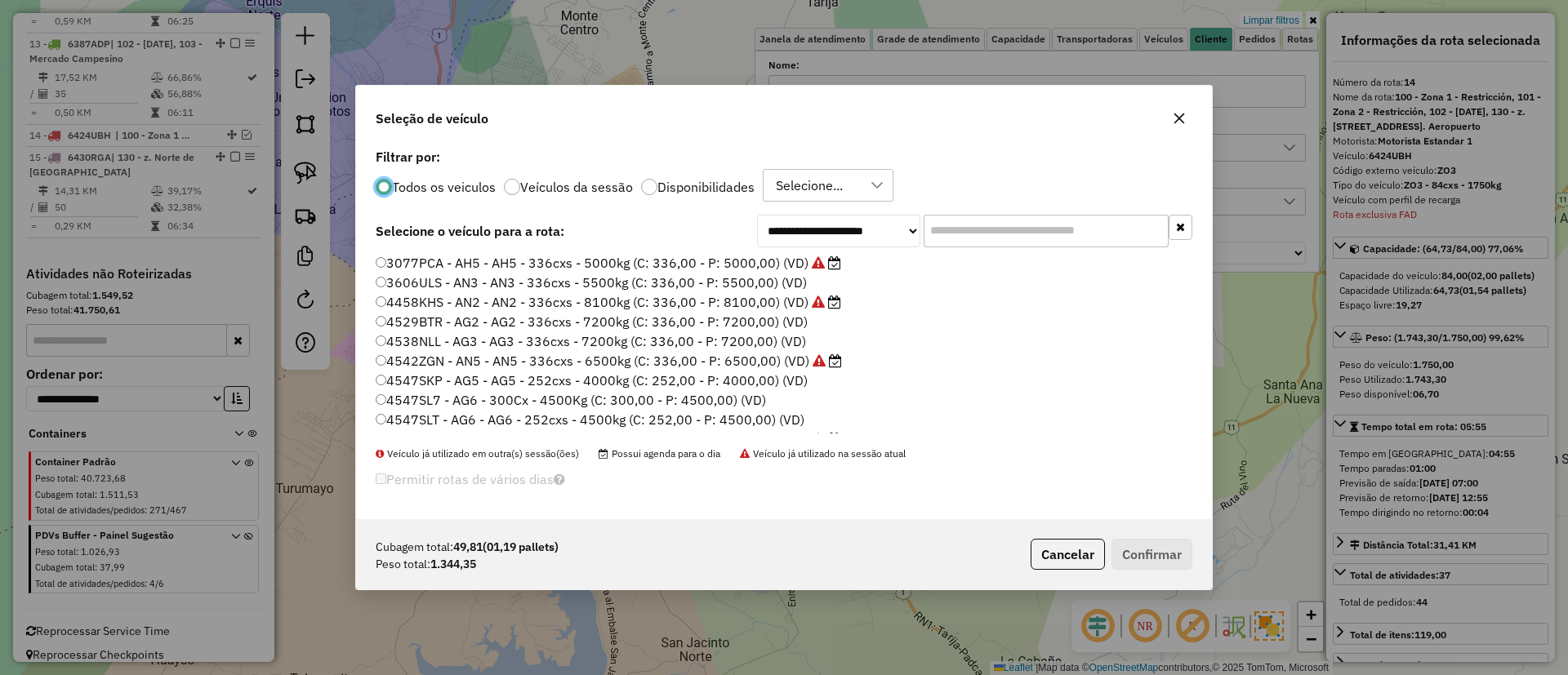
scroll to position [9, 5]
click at [559, 194] on p-radiobutton "Veículos da sessão" at bounding box center [568, 186] width 129 height 16
click at [580, 193] on p-radiobutton "Veículos da sessão" at bounding box center [568, 186] width 129 height 16
click at [566, 193] on label "Veículos da sessão" at bounding box center [577, 187] width 113 height 13
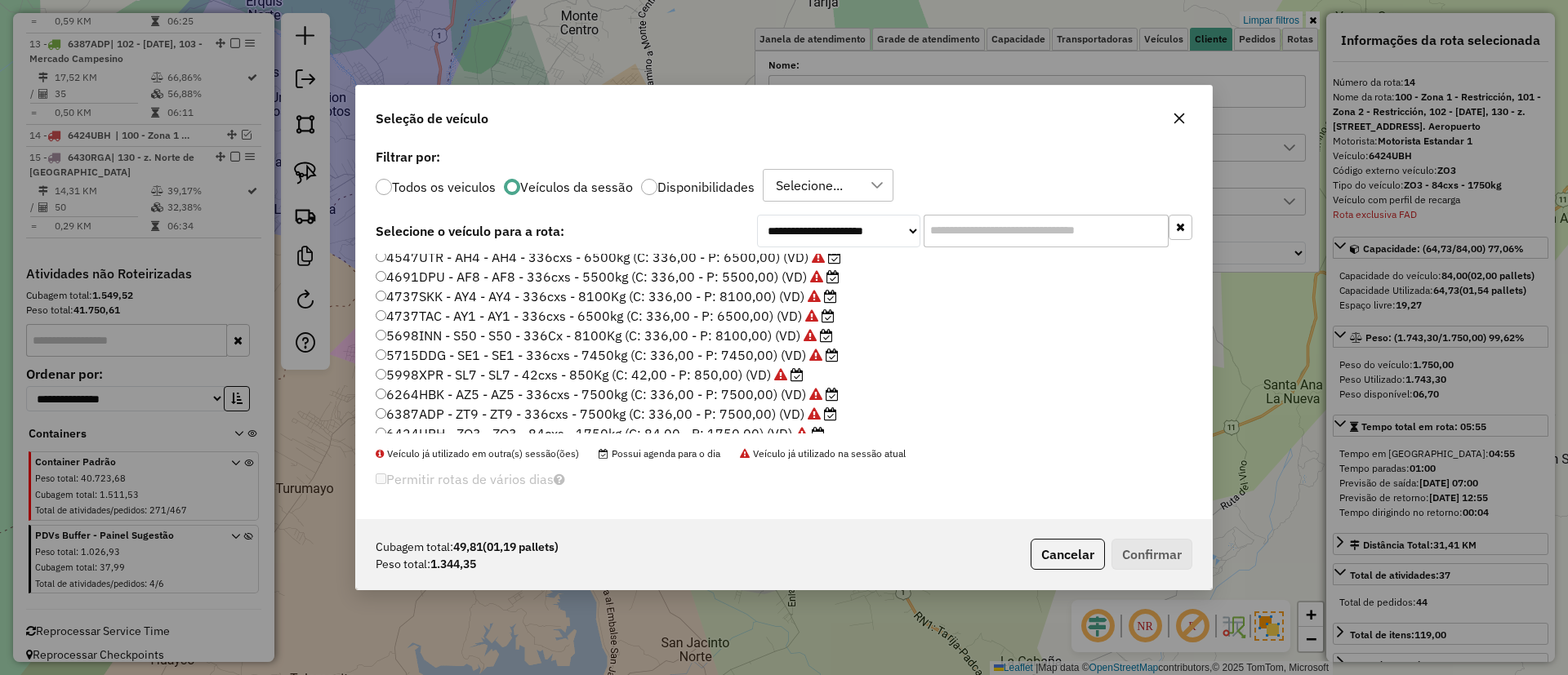
scroll to position [95, 0]
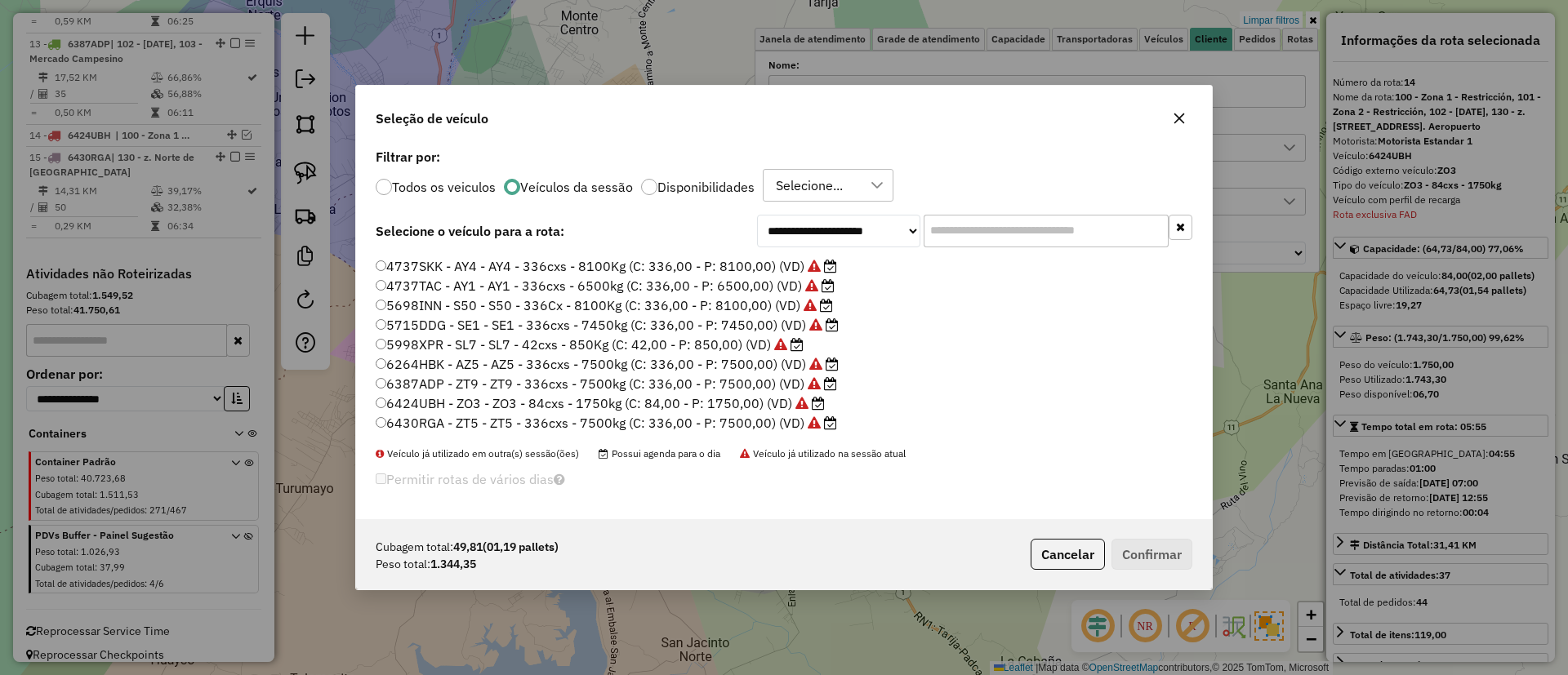
click at [663, 407] on label "6424UBH - ZO3 - ZO3 - 84cxs - 1750kg (C: 84,00 - P: 1750,00) (VD)" at bounding box center [600, 403] width 449 height 19
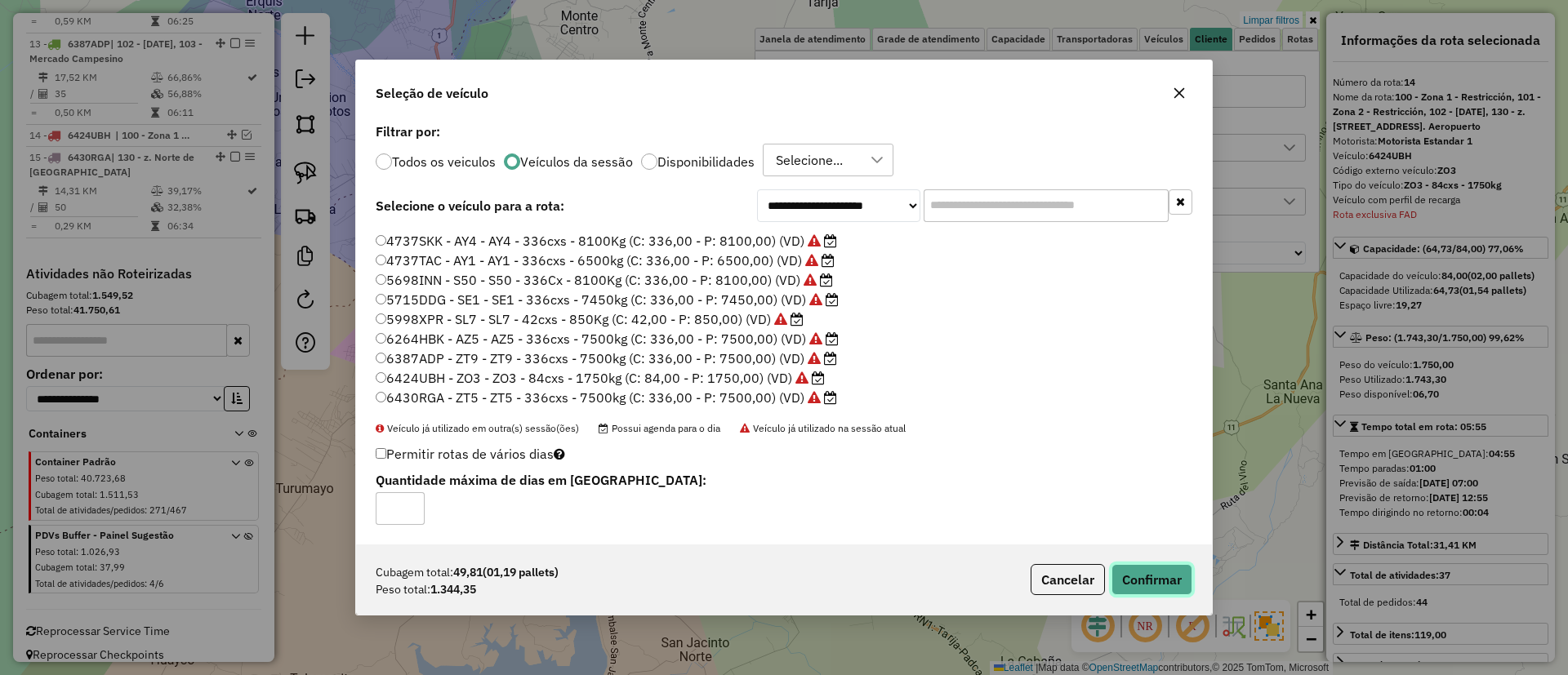
click at [1127, 575] on button "Confirmar" at bounding box center [1152, 580] width 80 height 31
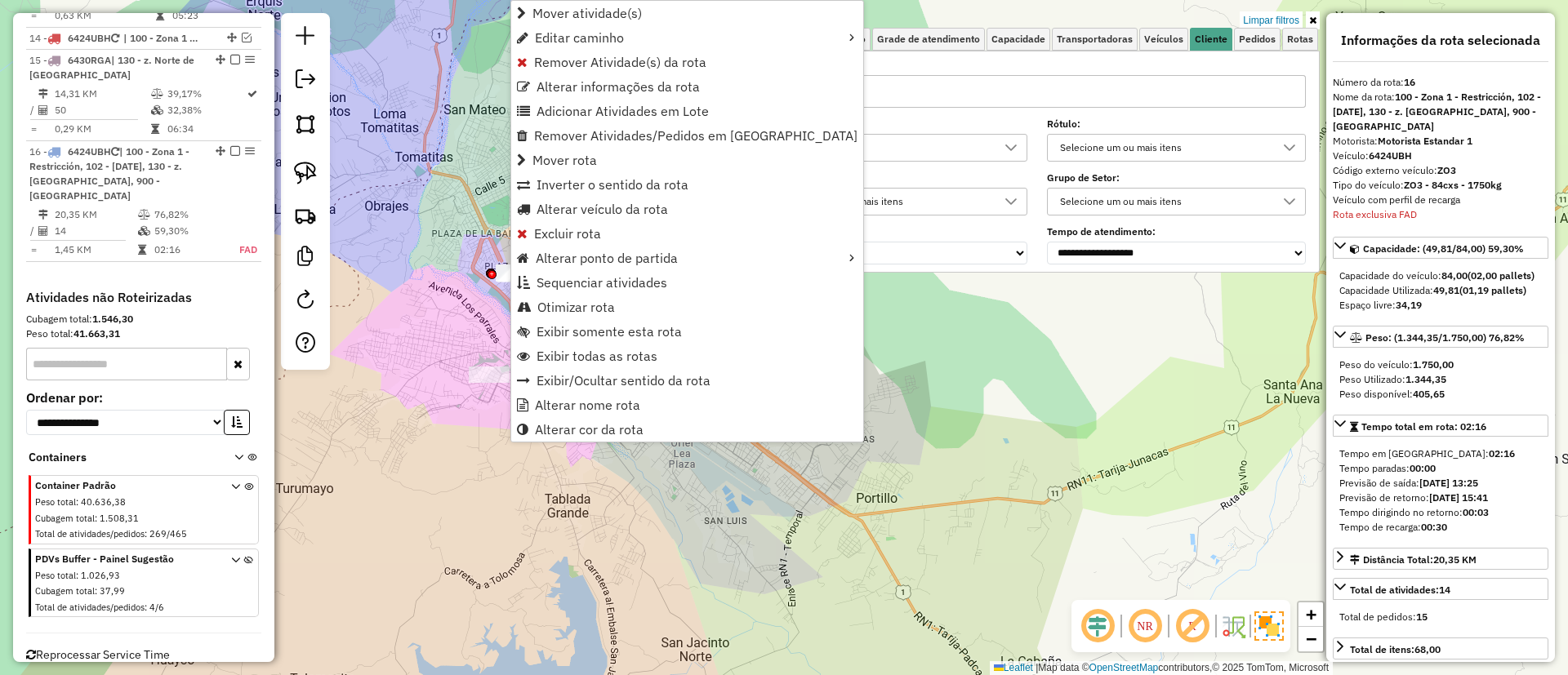
scroll to position [1603, 0]
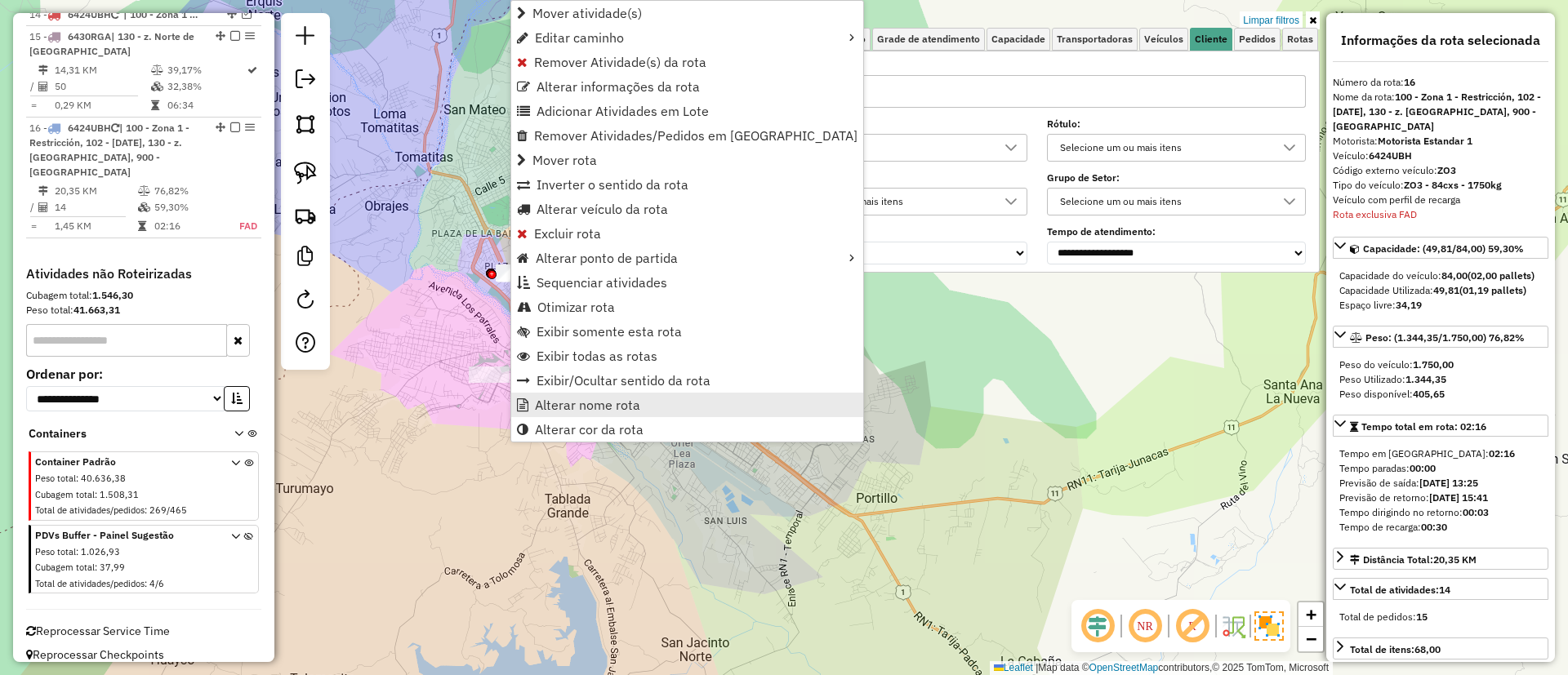
click at [597, 406] on span "Alterar nome rota" at bounding box center [587, 405] width 106 height 13
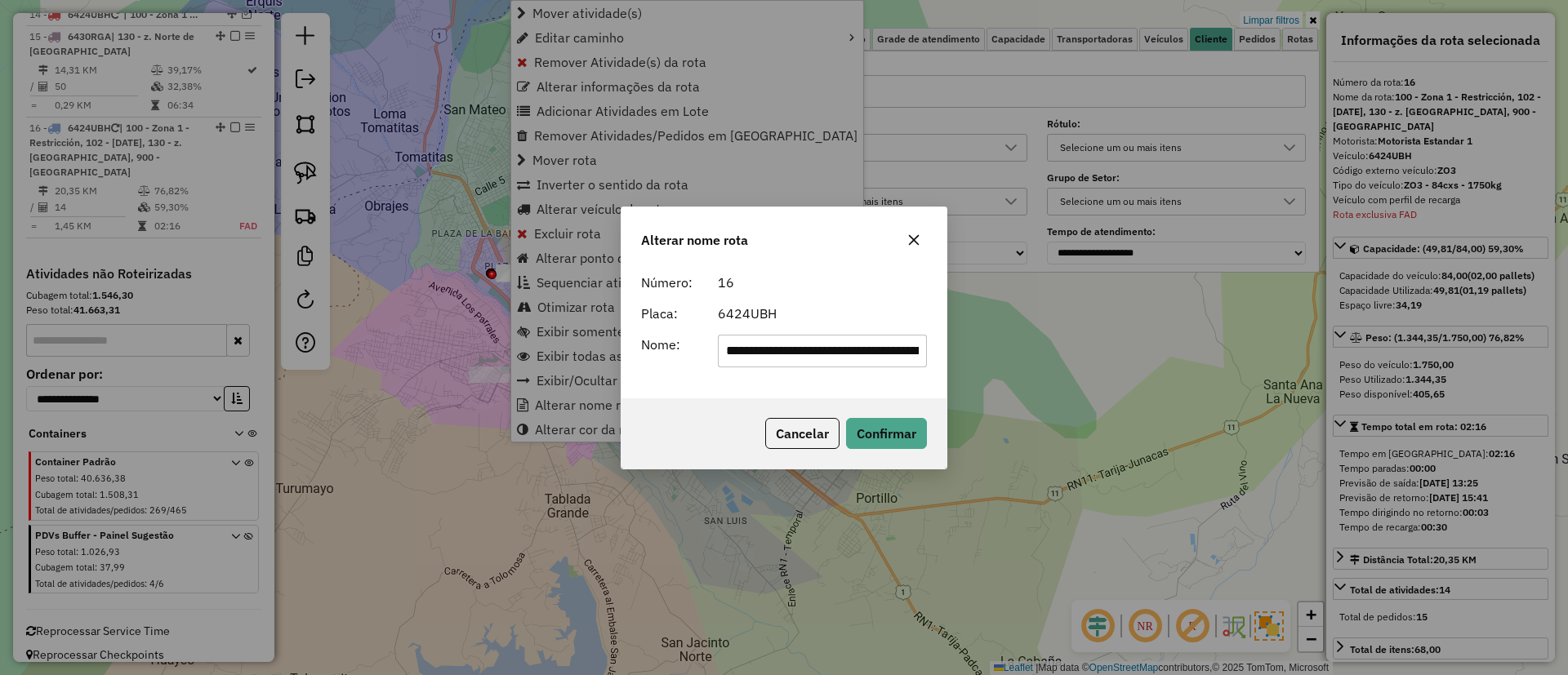
scroll to position [0, 401]
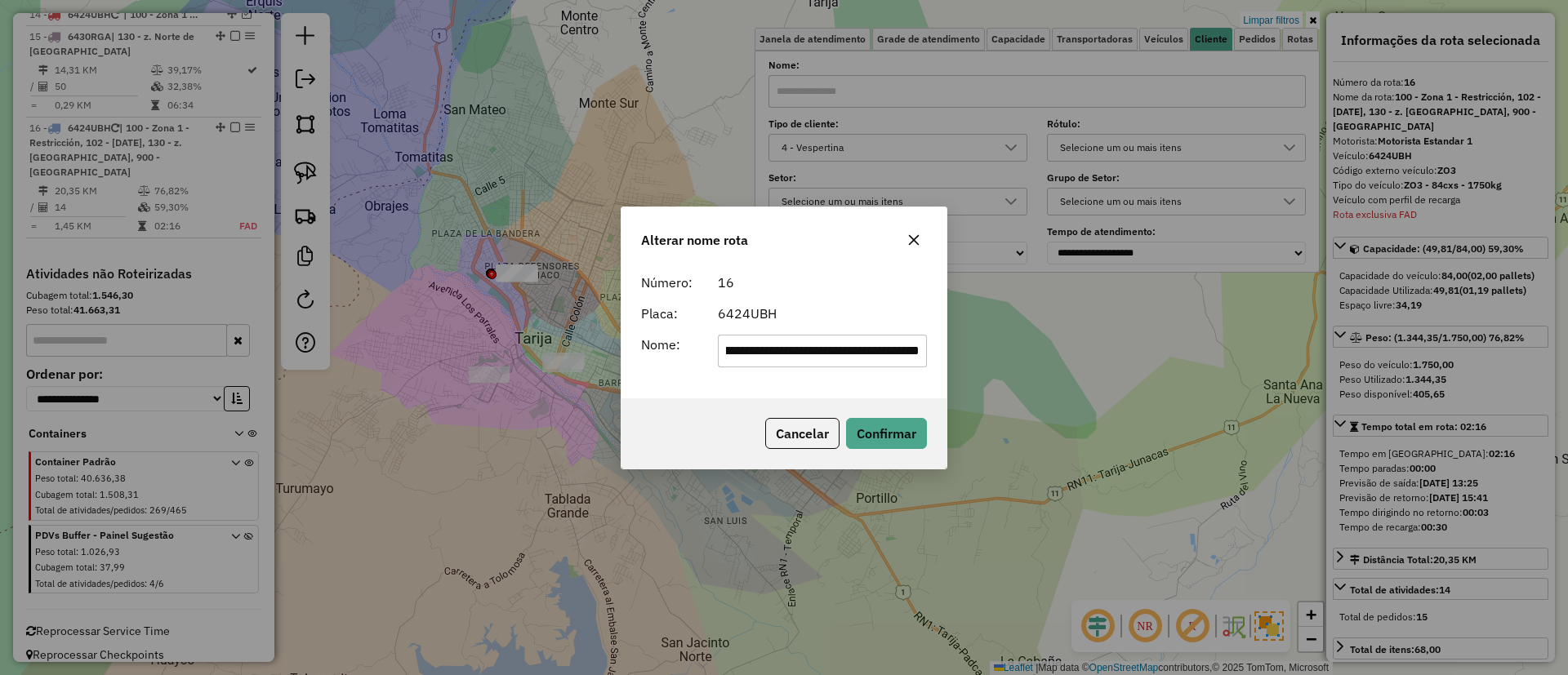
click at [783, 352] on input "**********" at bounding box center [823, 351] width 210 height 33
type input "**********"
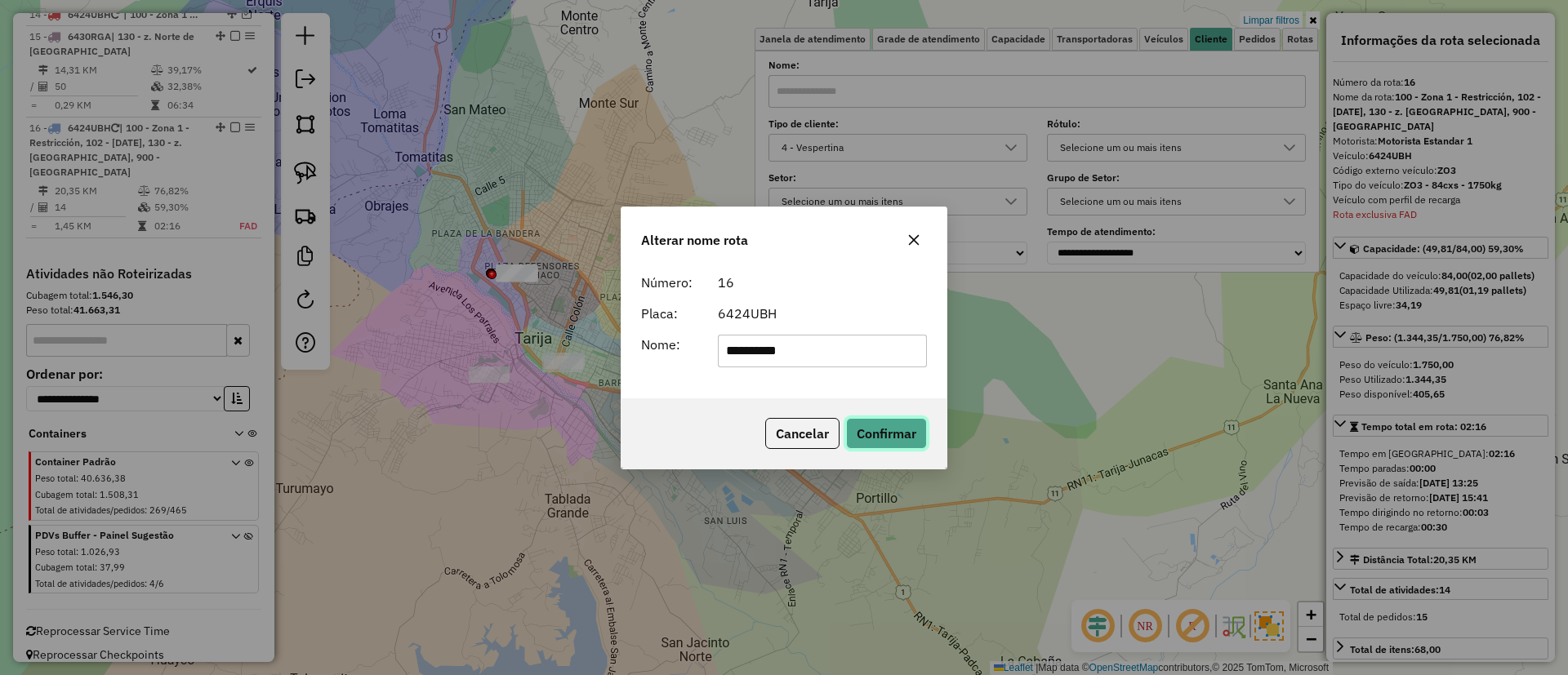
click at [878, 431] on button "Confirmar" at bounding box center [887, 433] width 80 height 31
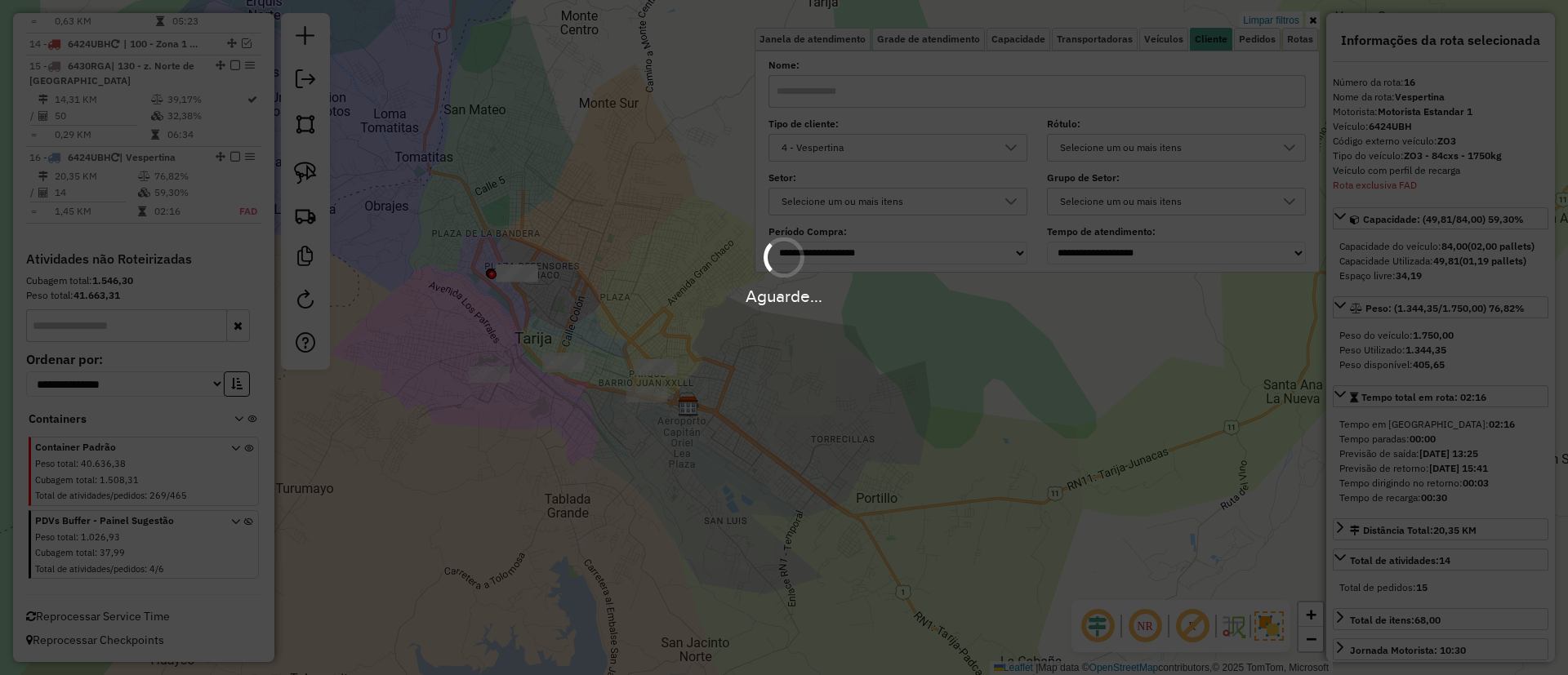
scroll to position [1559, 0]
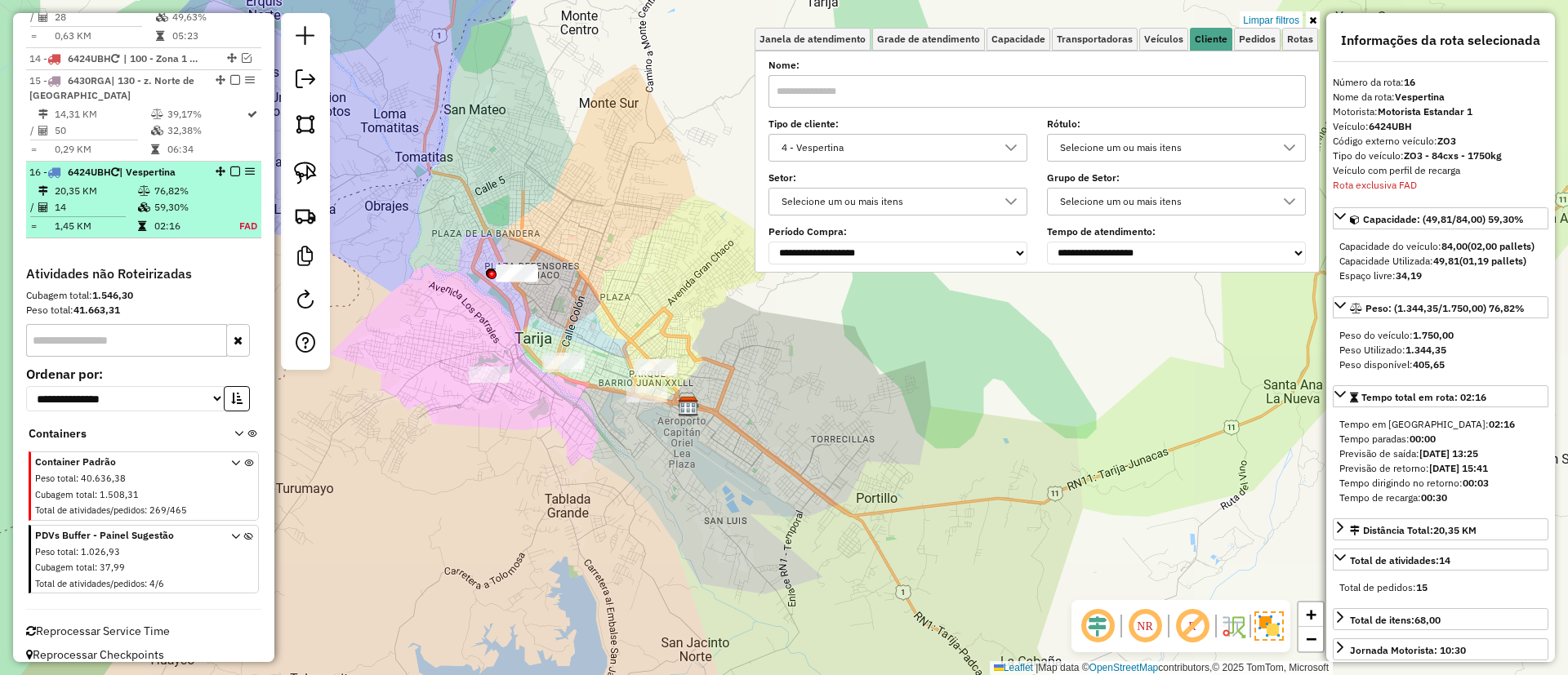
click at [235, 165] on div "16 - 6424UBH | Vespertina" at bounding box center [143, 173] width 229 height 15
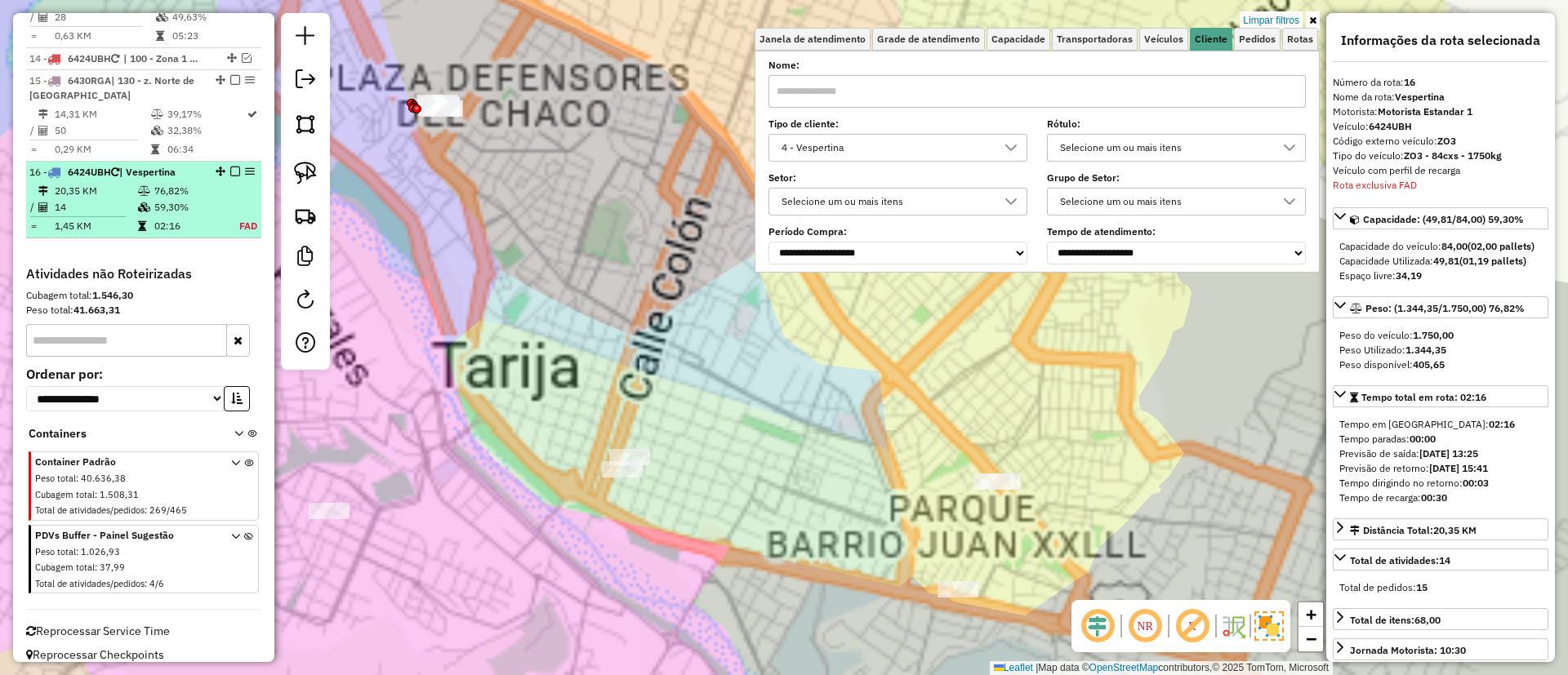
click at [230, 167] on em at bounding box center [235, 172] width 10 height 10
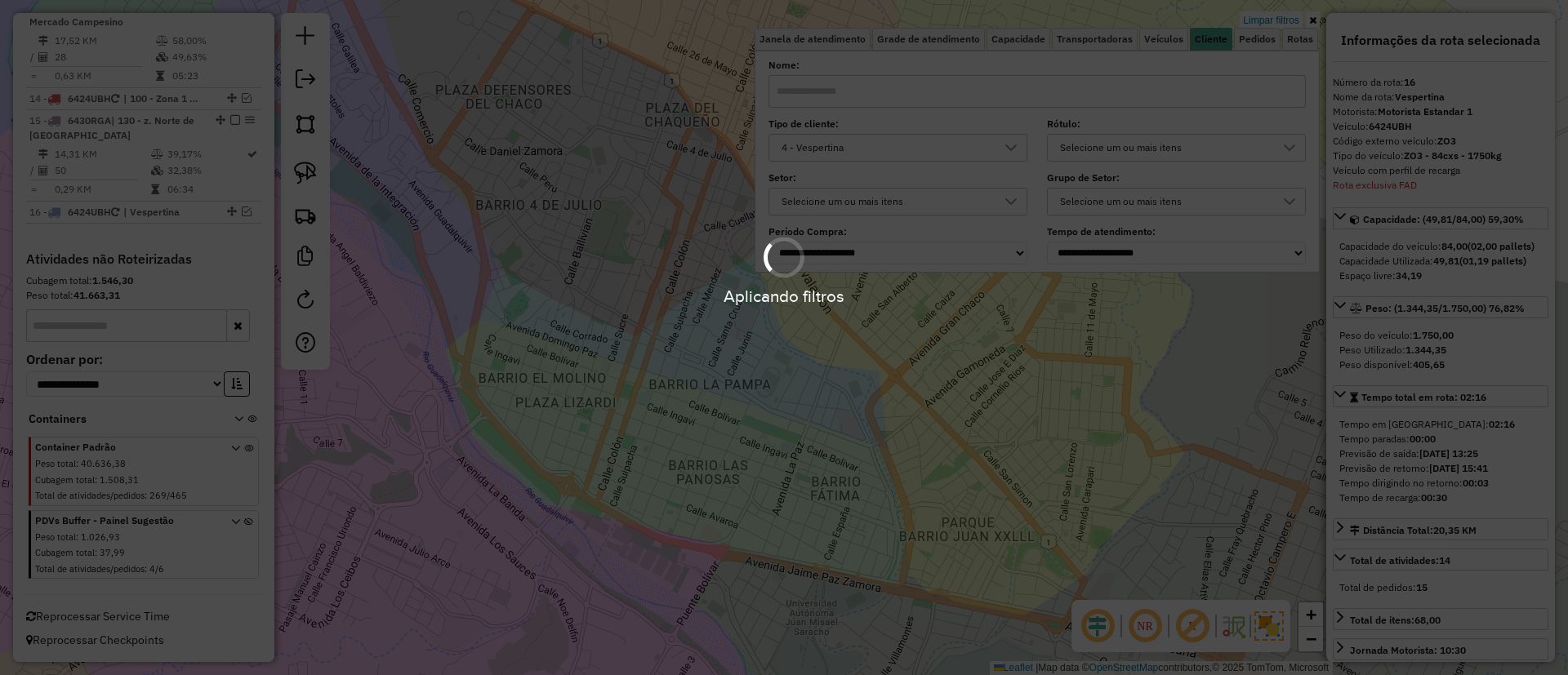
scroll to position [1504, 0]
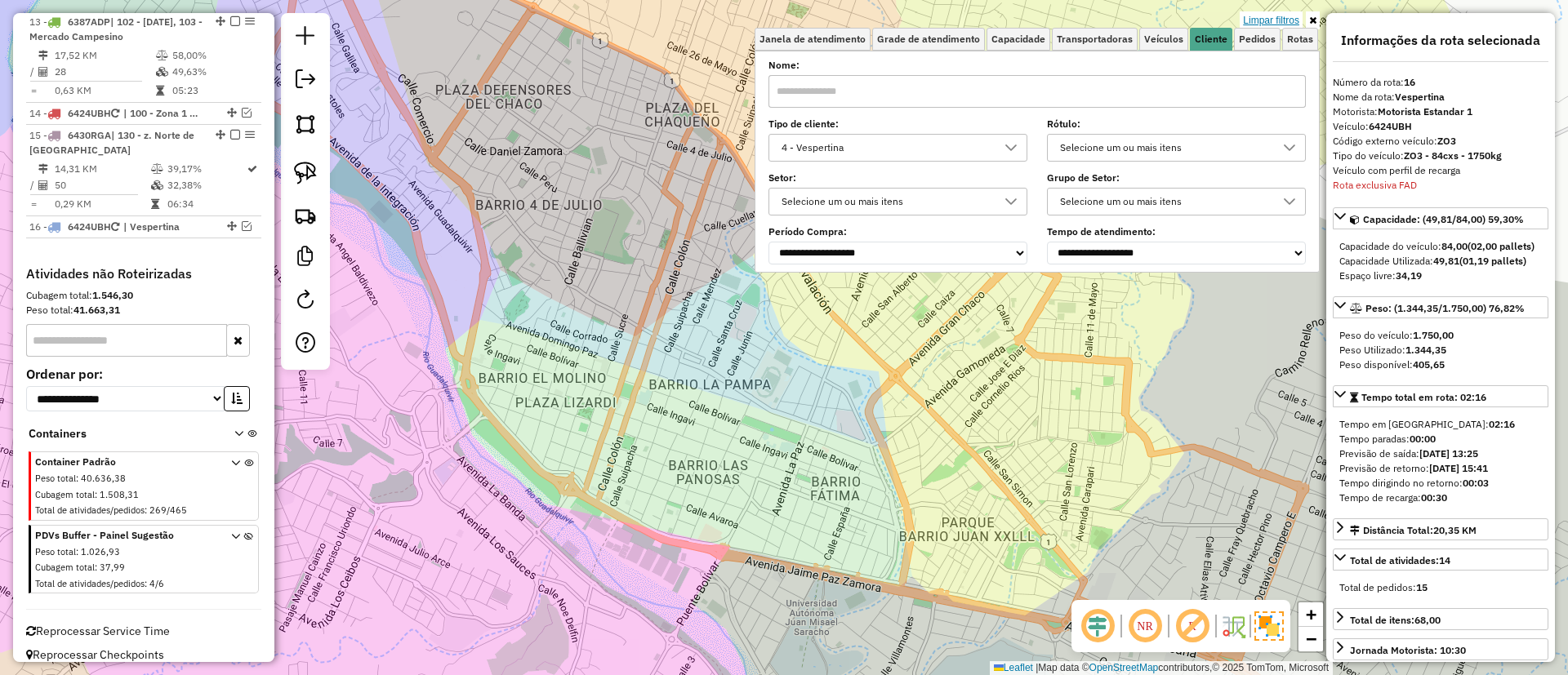
click at [1259, 18] on link "Limpar filtros" at bounding box center [1271, 20] width 63 height 18
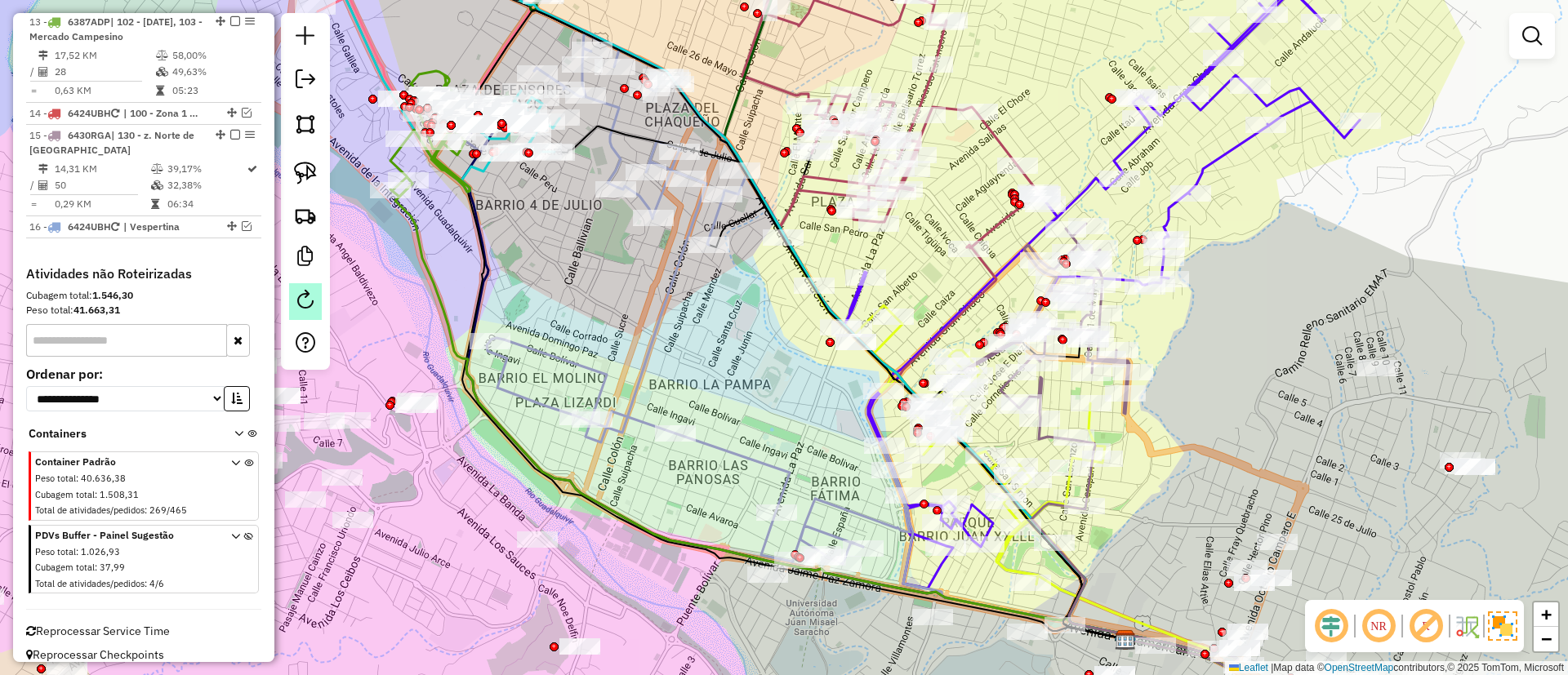
click at [302, 291] on em at bounding box center [305, 299] width 19 height 19
select select "*"
click at [602, 265] on div "Janela de atendimento Grade de atendimento Capacidade Transportadoras Veículos …" at bounding box center [784, 338] width 1568 height 675
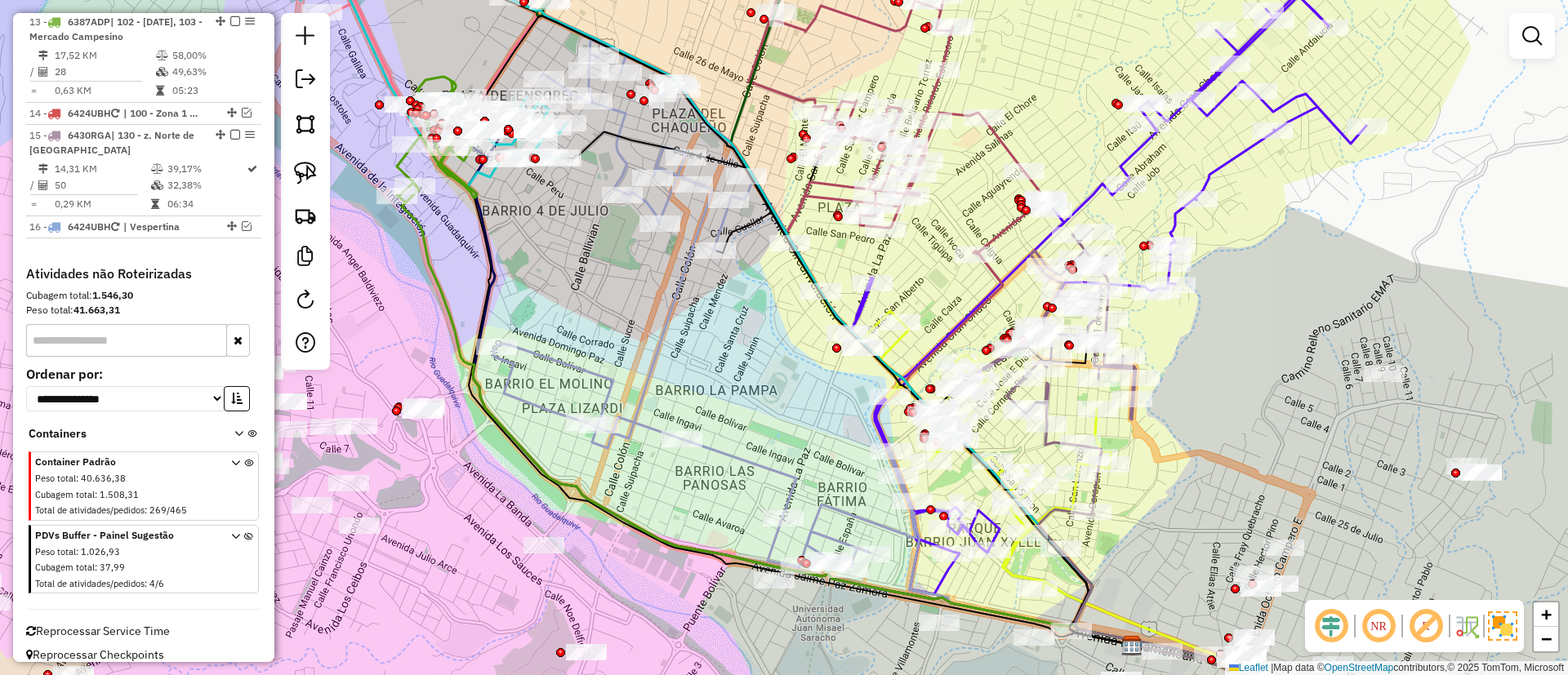
click at [763, 464] on icon at bounding box center [705, 305] width 423 height 531
select select "**********"
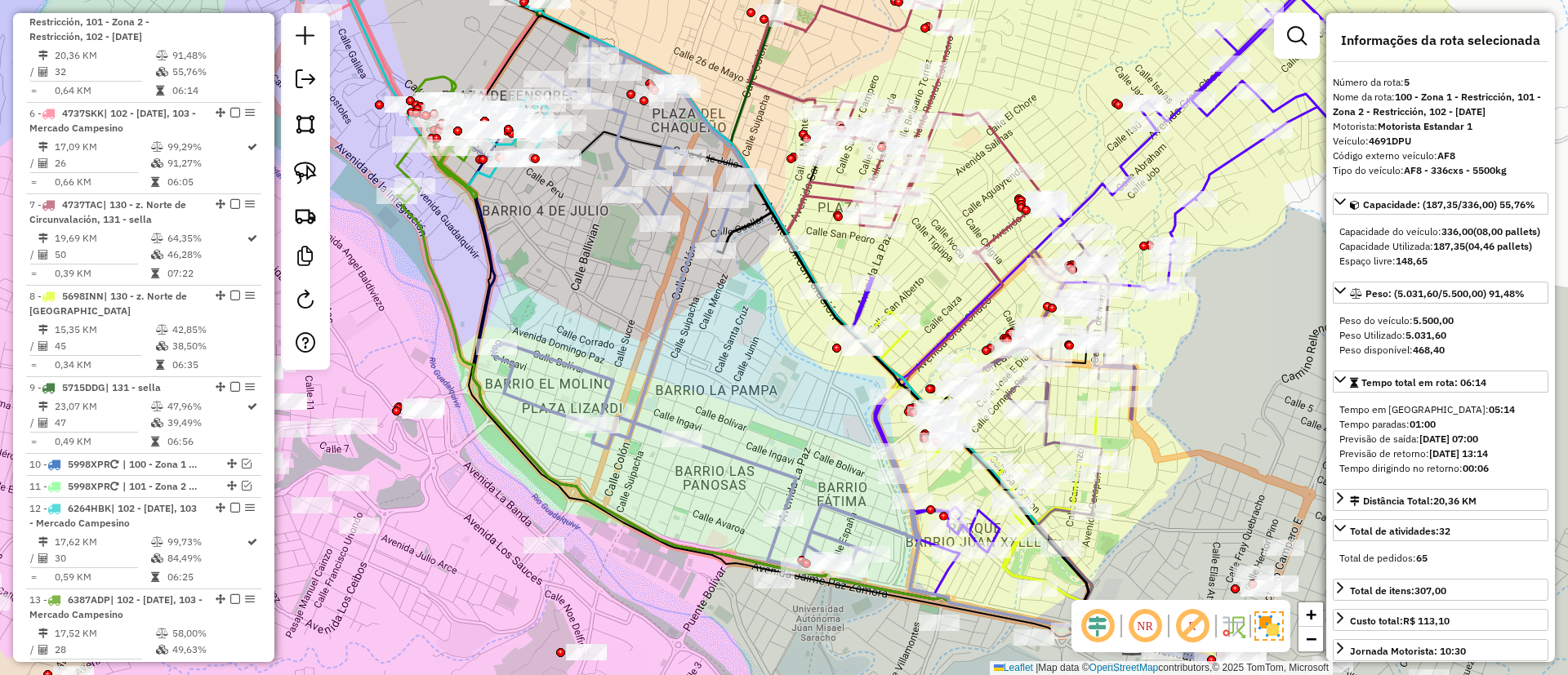
scroll to position [895, 0]
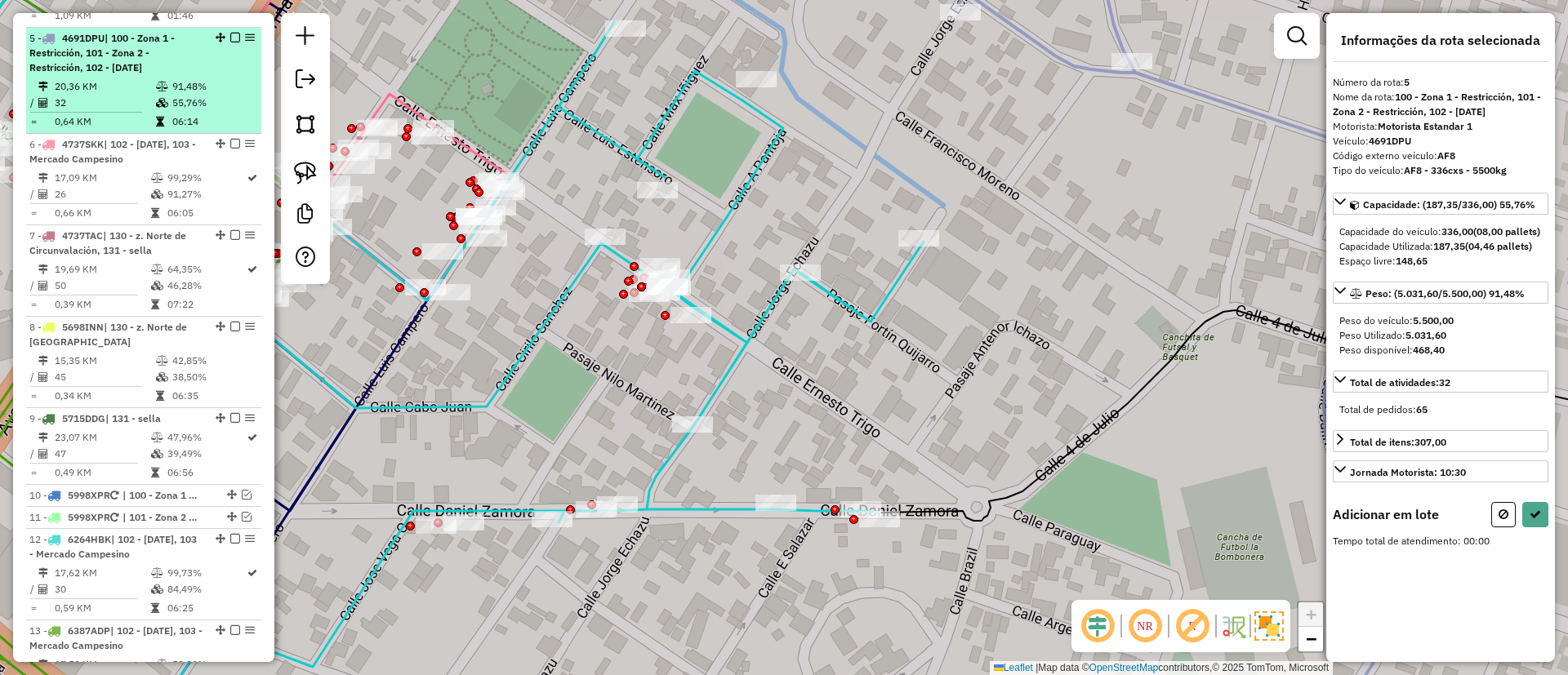
select select "**********"
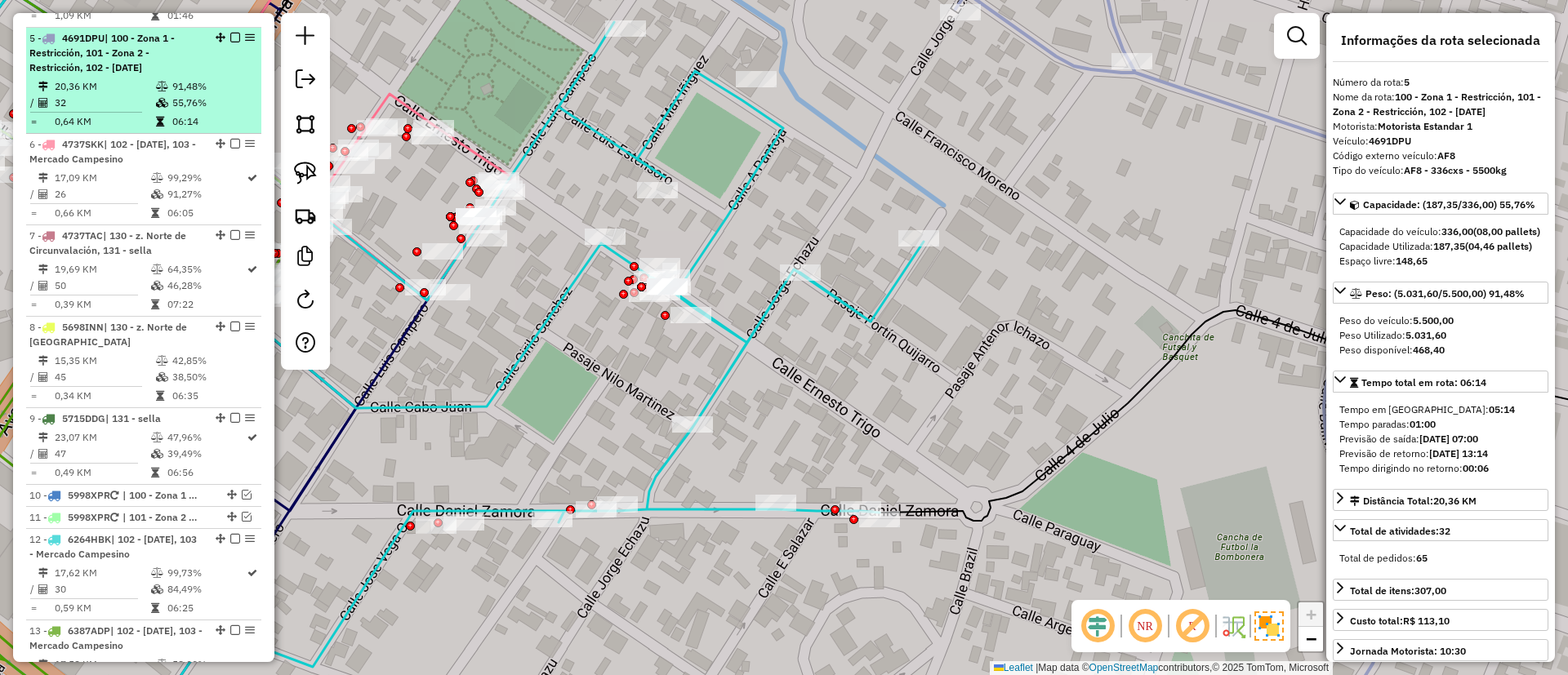
click at [226, 31] on div "5 - 4691DPU | 100 - Zona 1 - Restricción, 101 - Zona 2 - Restricción, 102 - 4 d…" at bounding box center [143, 53] width 229 height 44
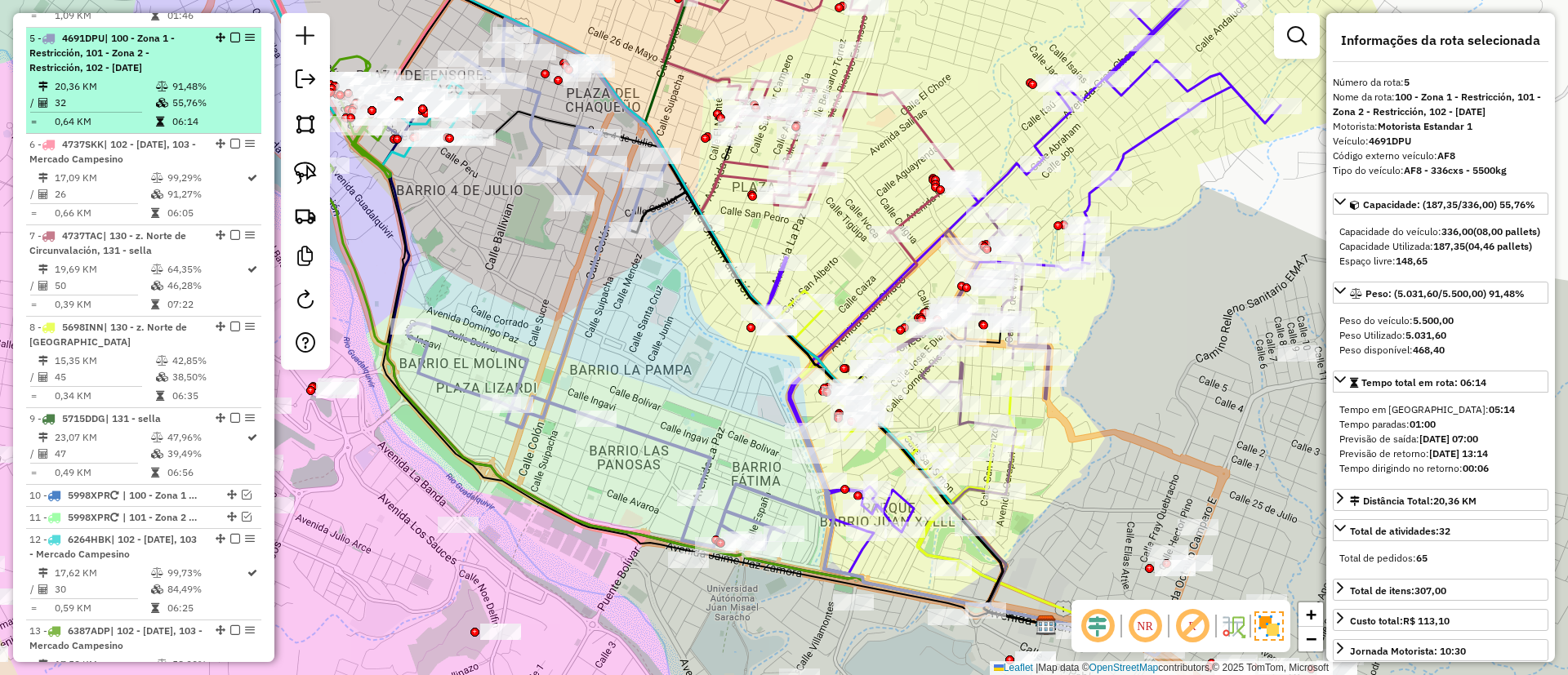
click at [230, 33] on em at bounding box center [235, 38] width 10 height 10
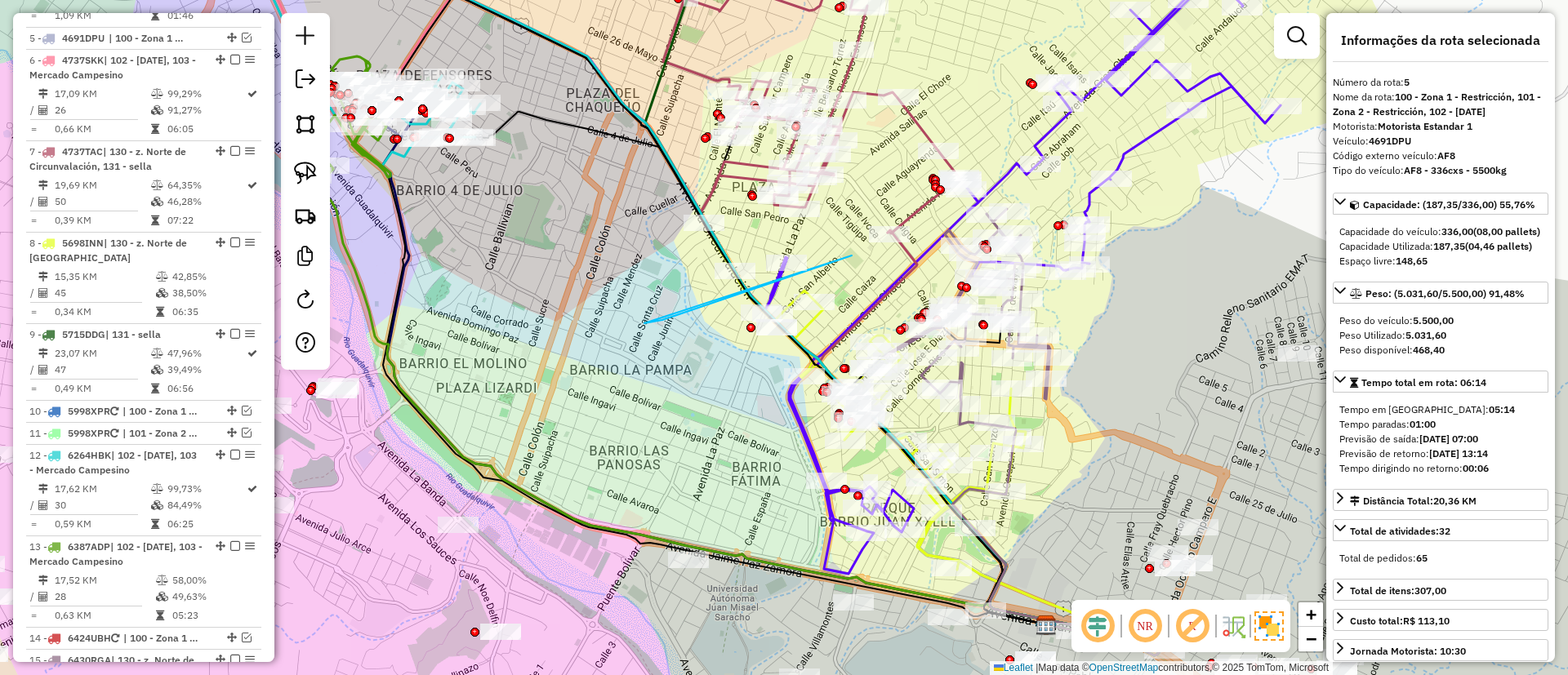
drag, startPoint x: 644, startPoint y: 323, endPoint x: 852, endPoint y: 255, distance: 218.8
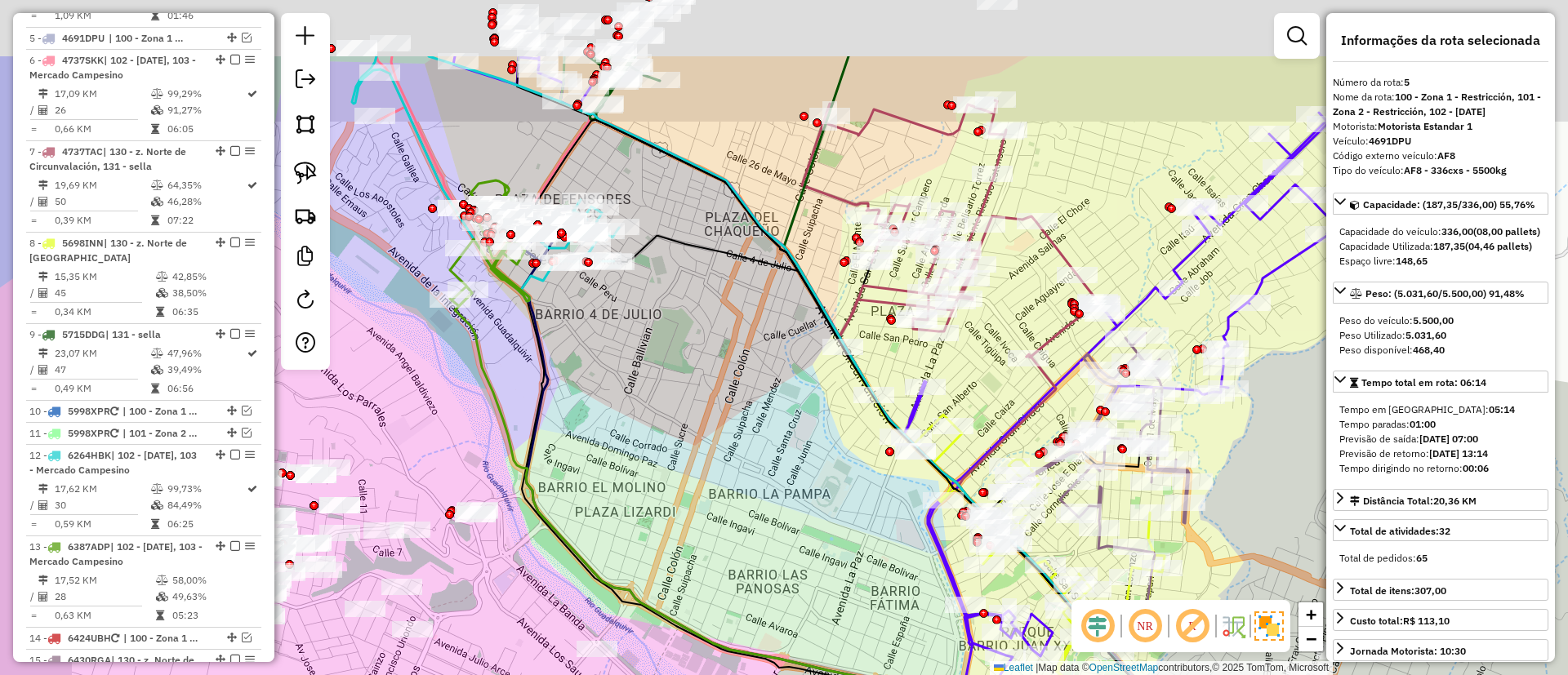
drag, startPoint x: 762, startPoint y: 384, endPoint x: 798, endPoint y: 422, distance: 52.3
click at [798, 422] on div "Janela de atendimento Grade de atendimento Capacidade Transportadoras Veículos …" at bounding box center [784, 338] width 1568 height 675
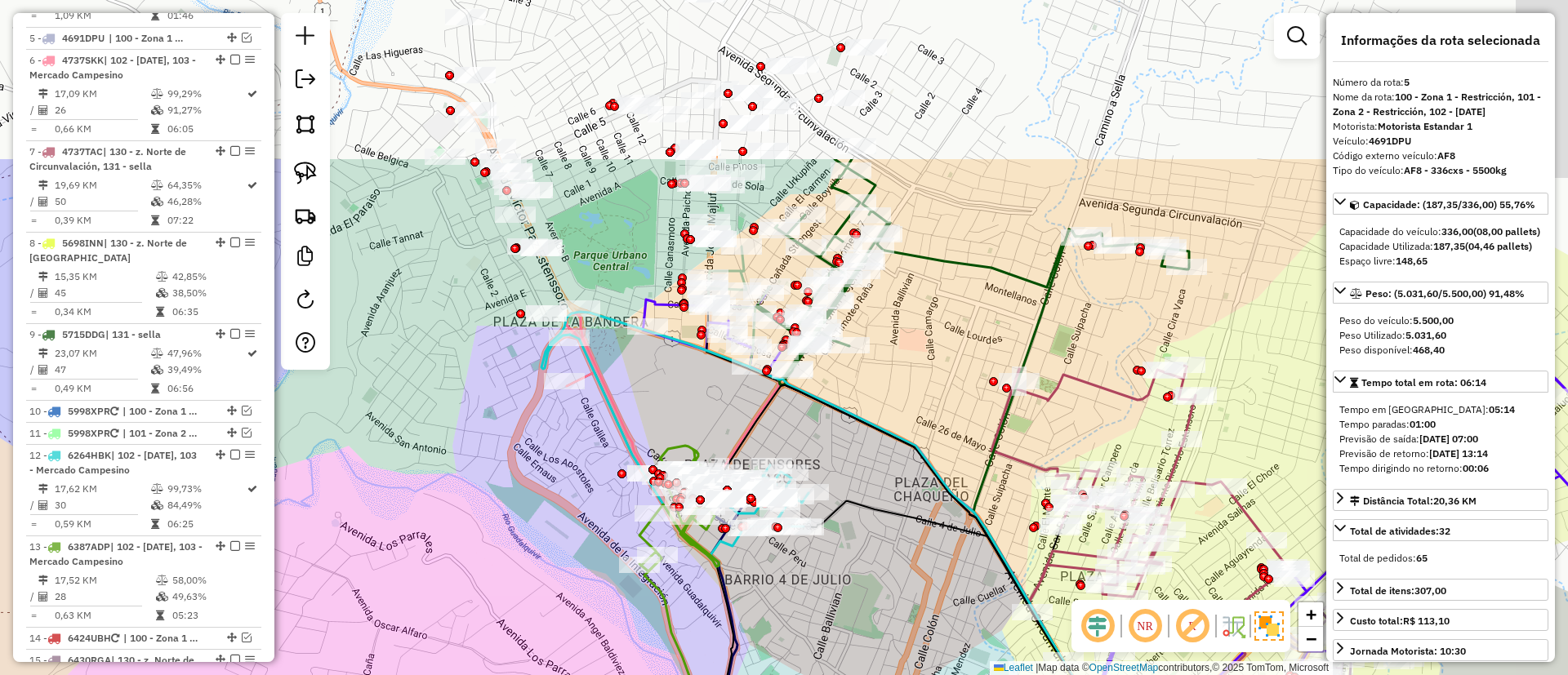
drag, startPoint x: 872, startPoint y: 317, endPoint x: 851, endPoint y: 314, distance: 21.2
click at [992, 418] on div "Janela de atendimento Grade de atendimento Capacidade Transportadoras Veículos …" at bounding box center [784, 338] width 1568 height 675
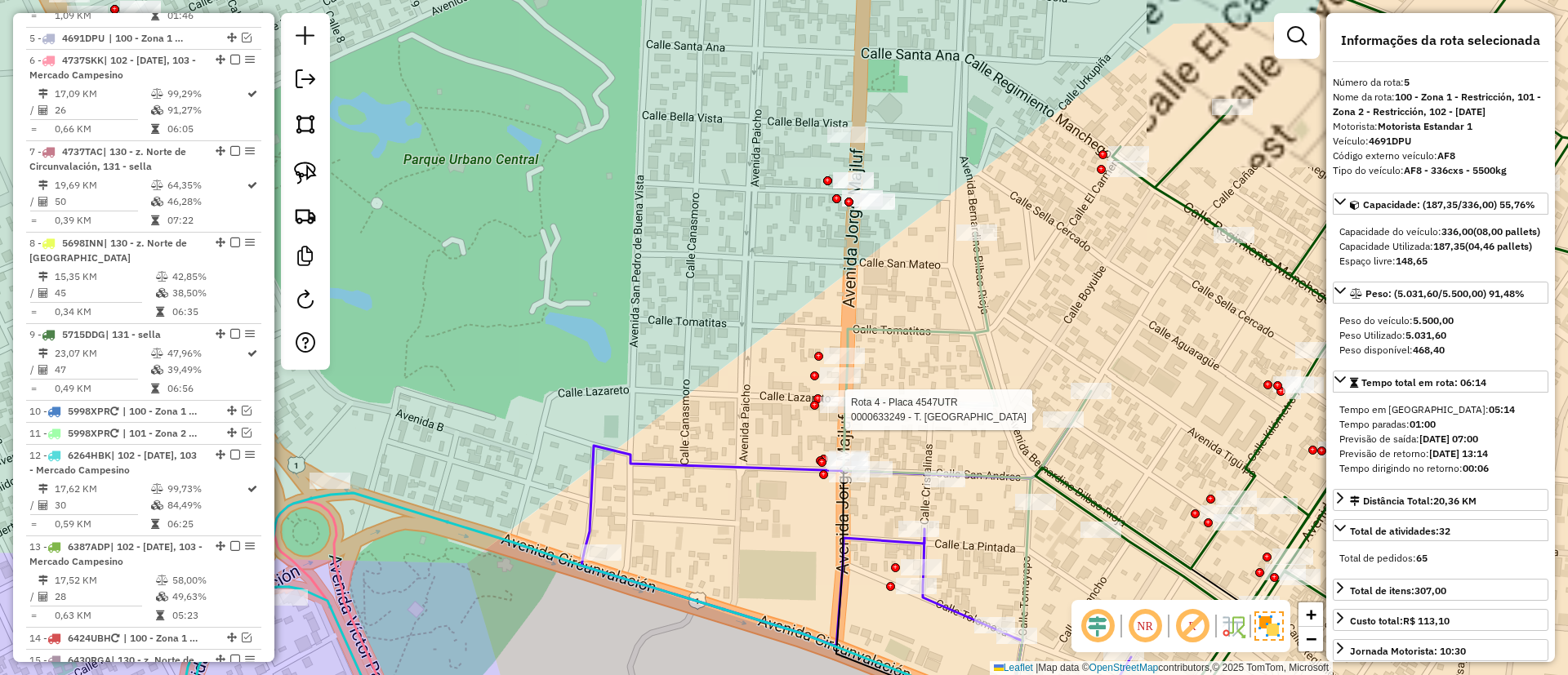
click at [991, 399] on icon at bounding box center [967, 368] width 247 height 270
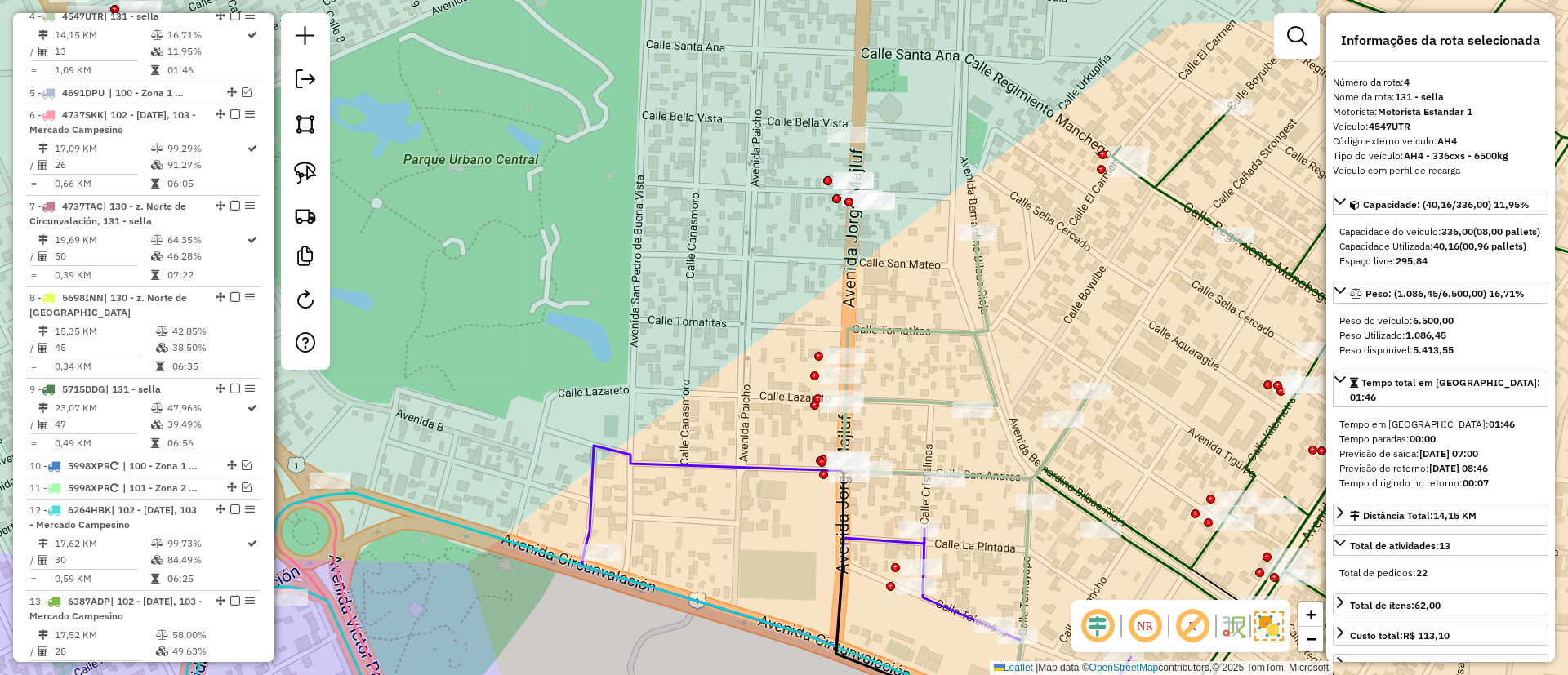
scroll to position [819, 0]
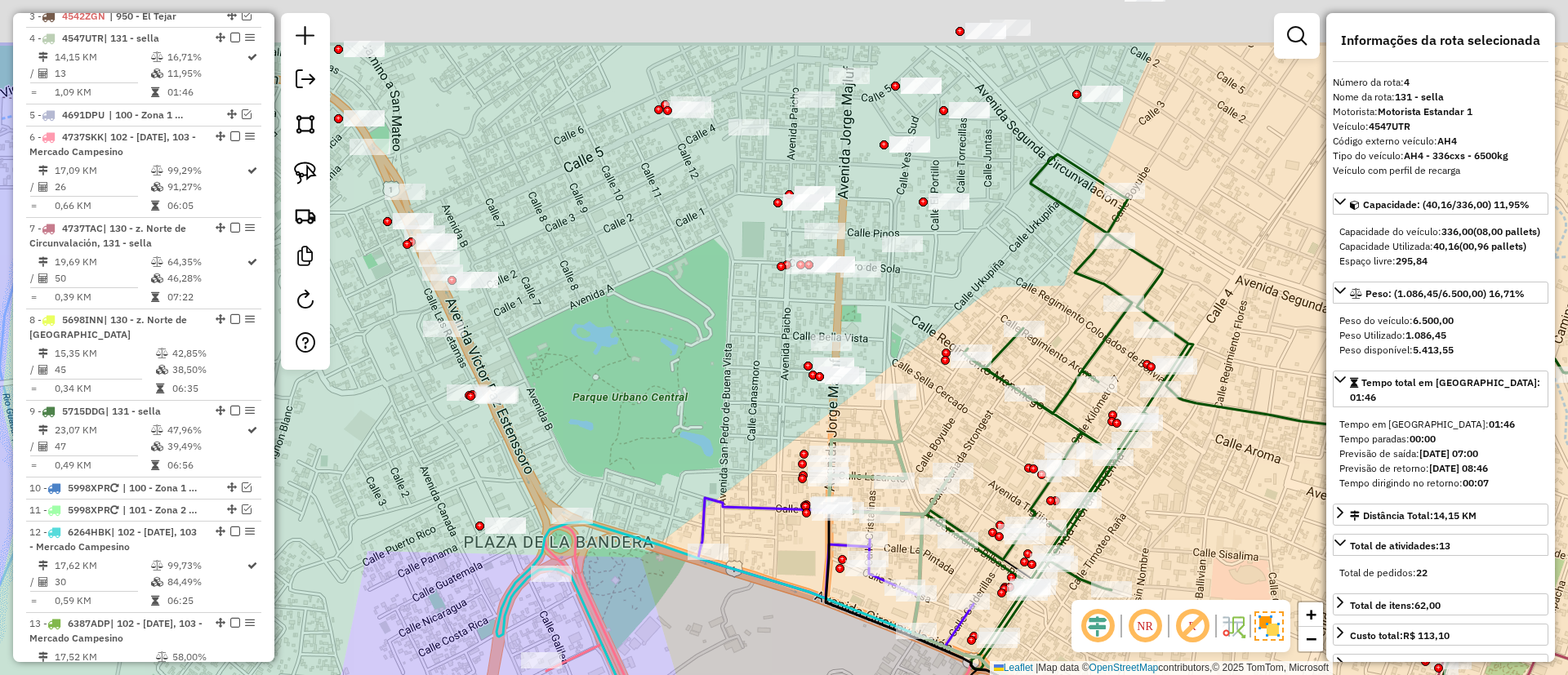
click at [683, 348] on div "Janela de atendimento Grade de atendimento Capacidade Transportadoras Veículos …" at bounding box center [784, 338] width 1568 height 675
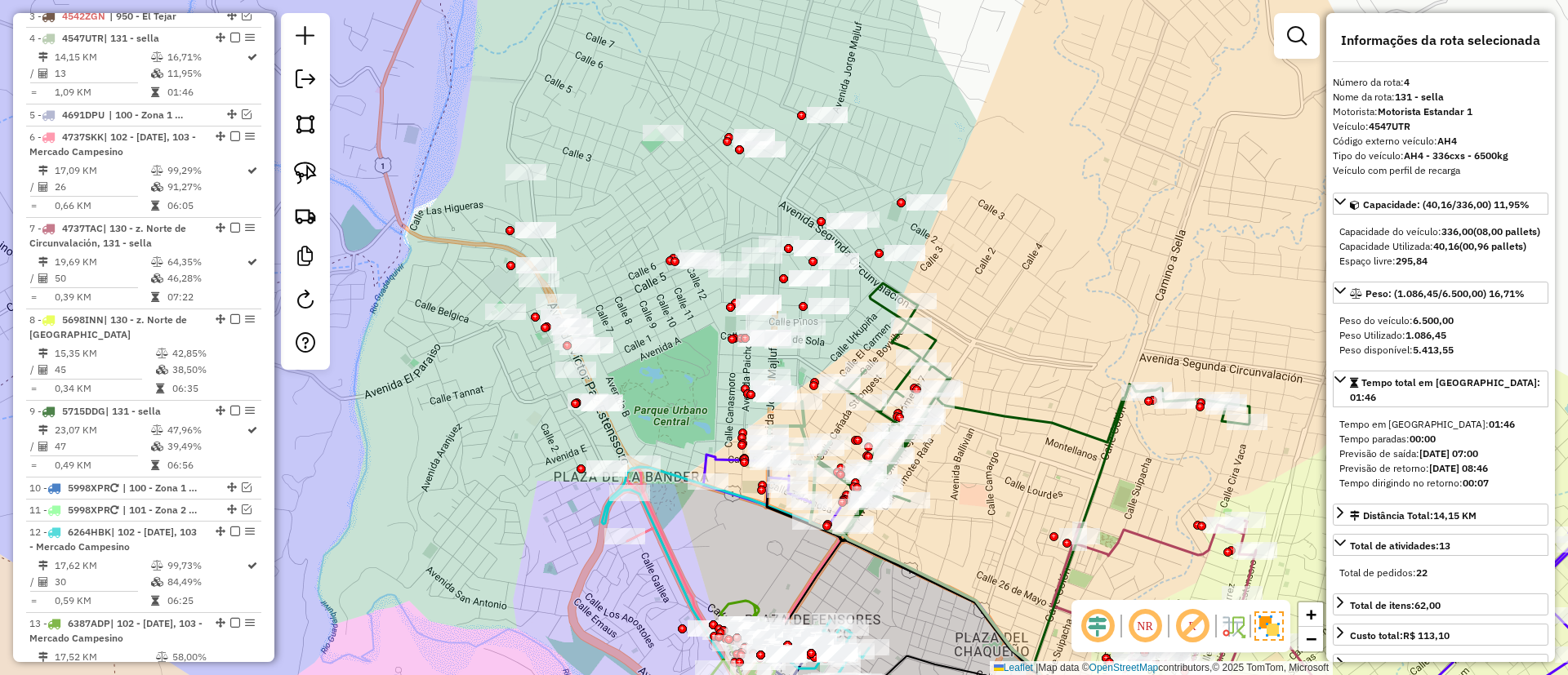
click at [629, 200] on div "Janela de atendimento Grade de atendimento Capacidade Transportadoras Veículos …" at bounding box center [784, 338] width 1568 height 675
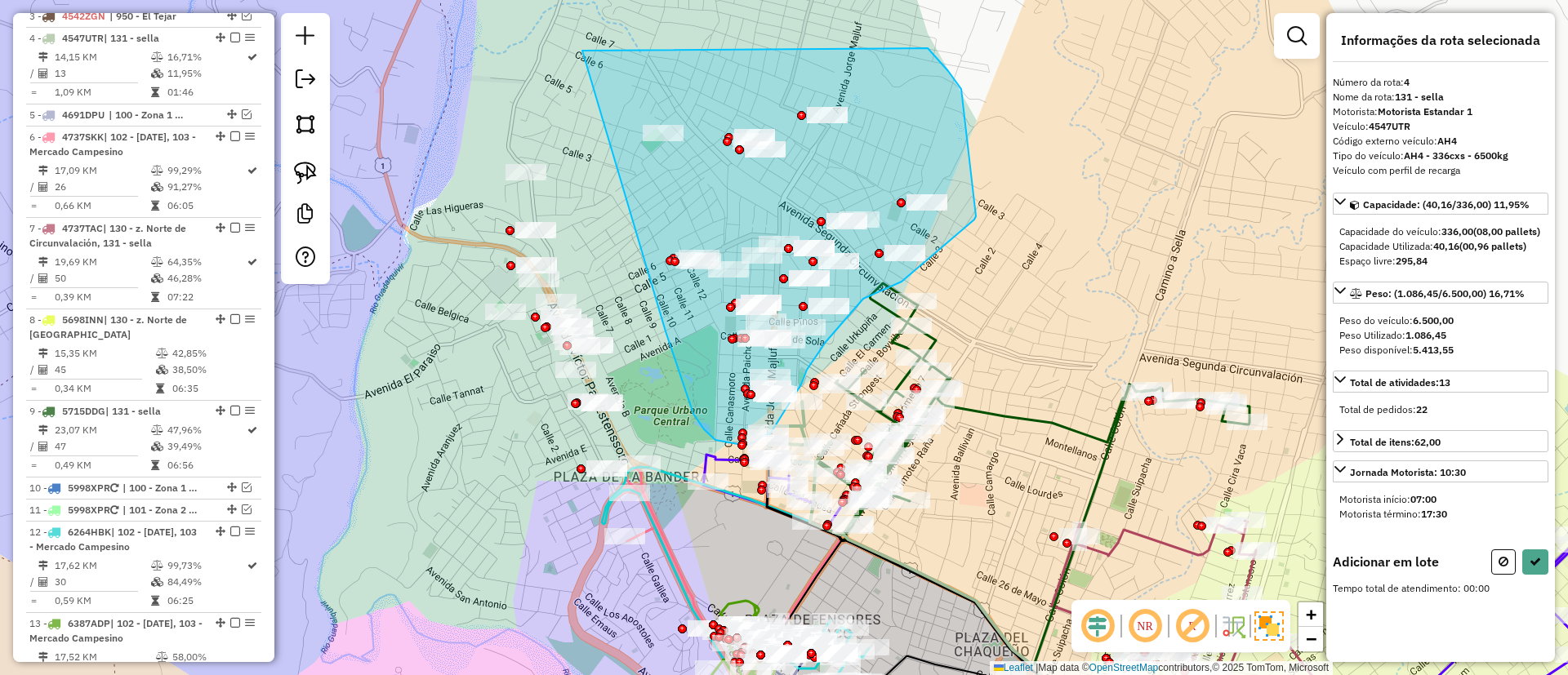
drag, startPoint x: 677, startPoint y: 366, endPoint x: 928, endPoint y: 49, distance: 404.3
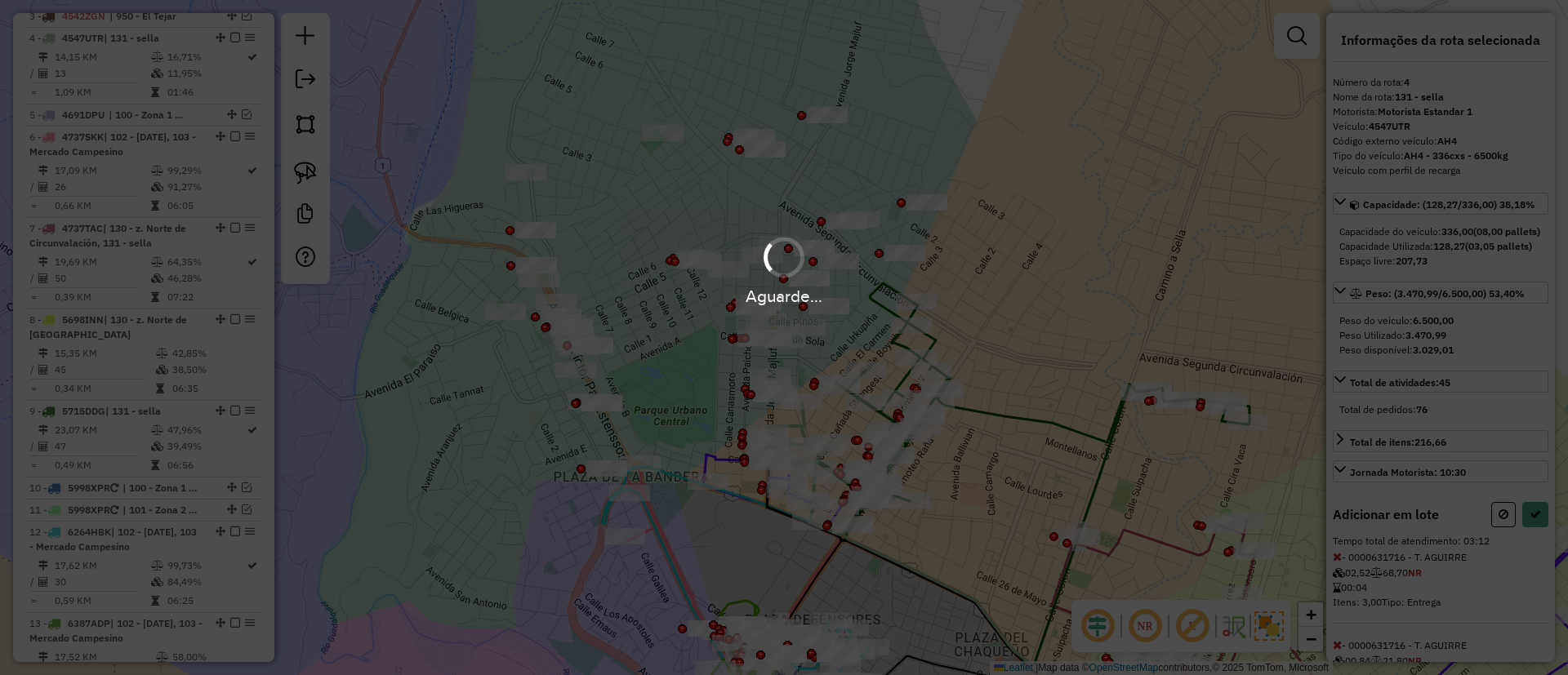
select select "**********"
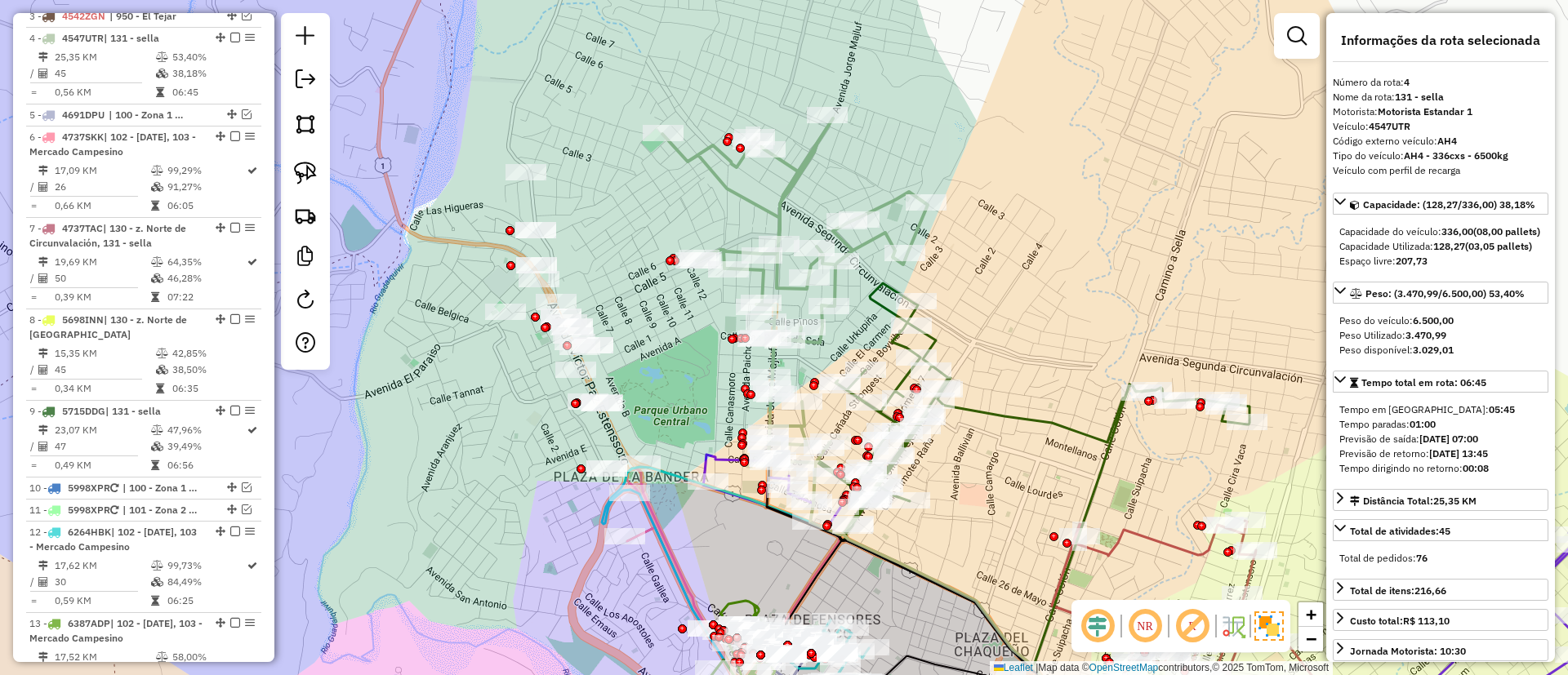
click at [776, 205] on icon at bounding box center [795, 293] width 266 height 350
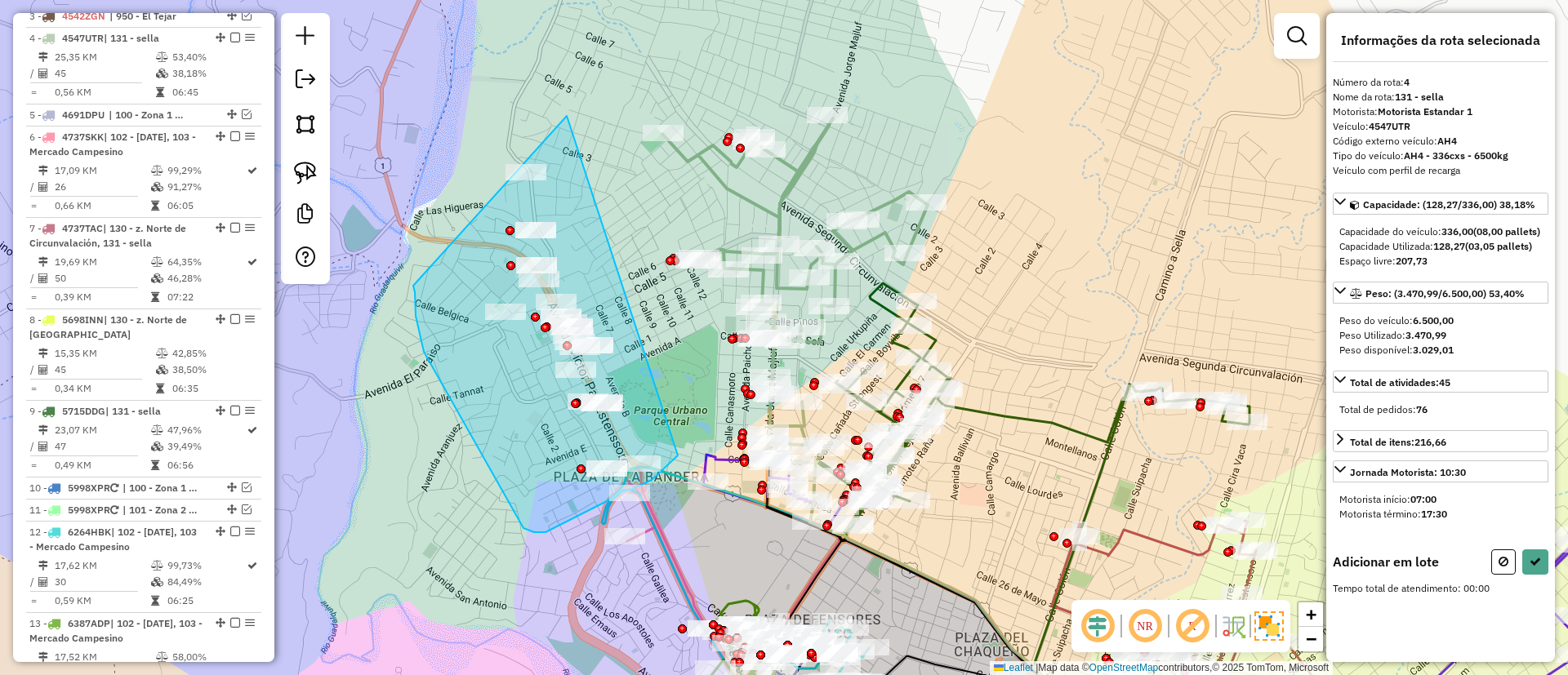
drag, startPoint x: 415, startPoint y: 292, endPoint x: 678, endPoint y: 455, distance: 309.4
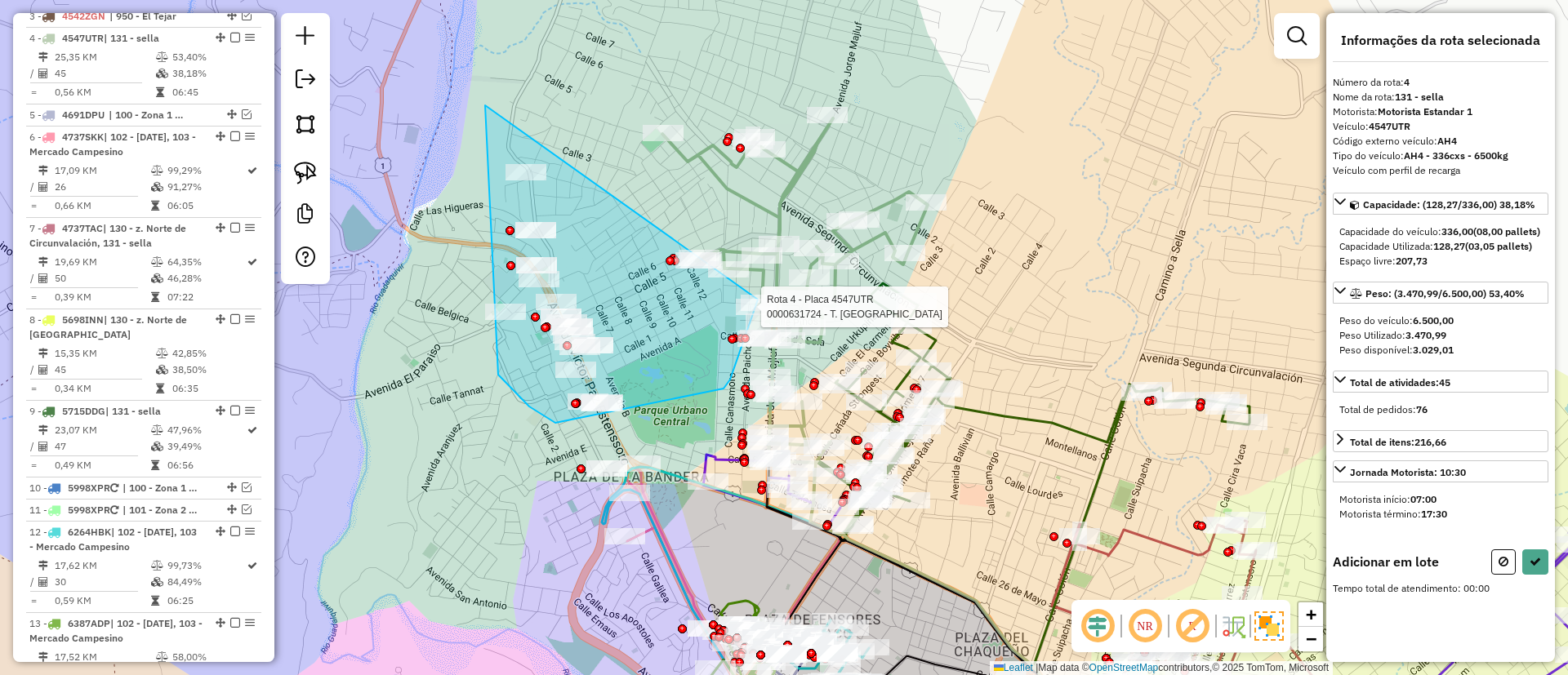
click at [758, 298] on div "Rota 4 - Placa 4547UTR 0000631724 - T. CAZON Janela de atendimento Grade de ate…" at bounding box center [784, 338] width 1568 height 675
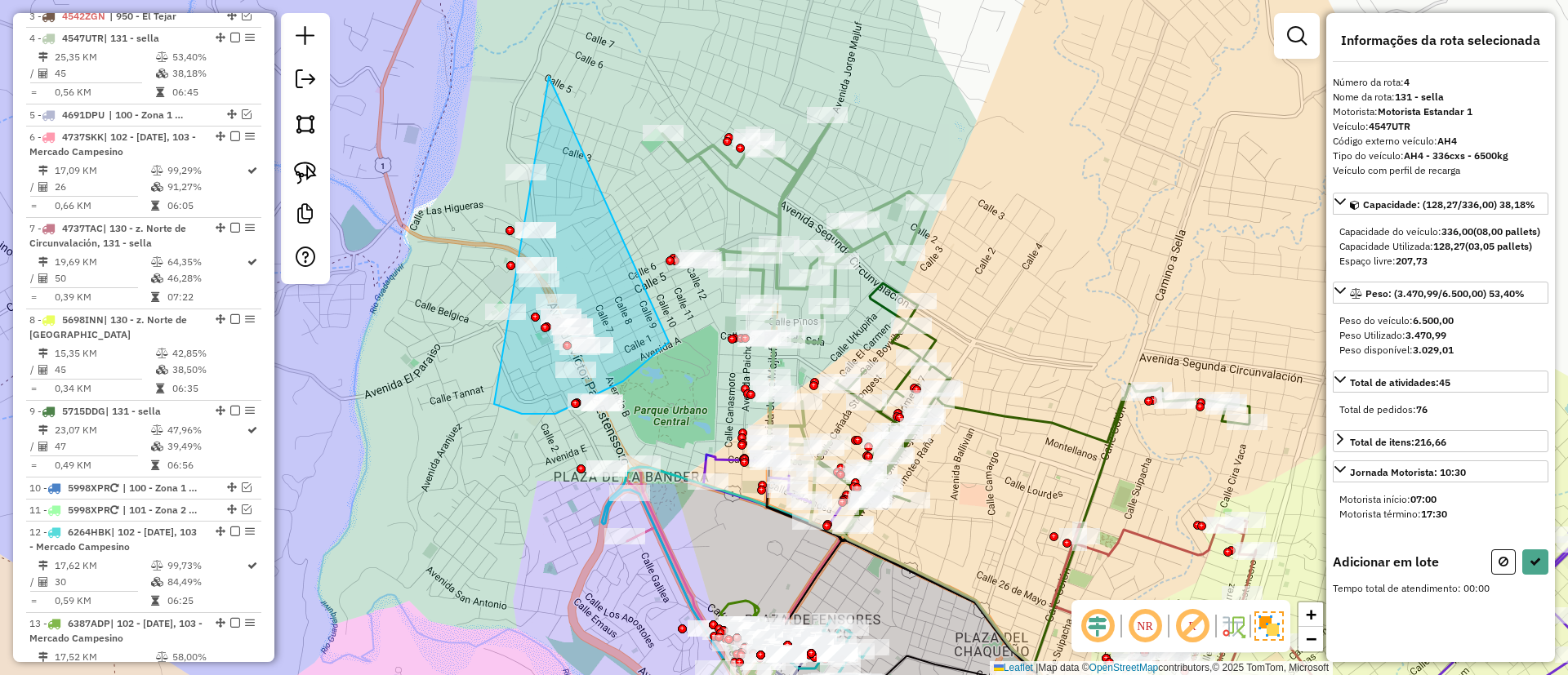
drag, startPoint x: 525, startPoint y: 414, endPoint x: 669, endPoint y: 342, distance: 161.0
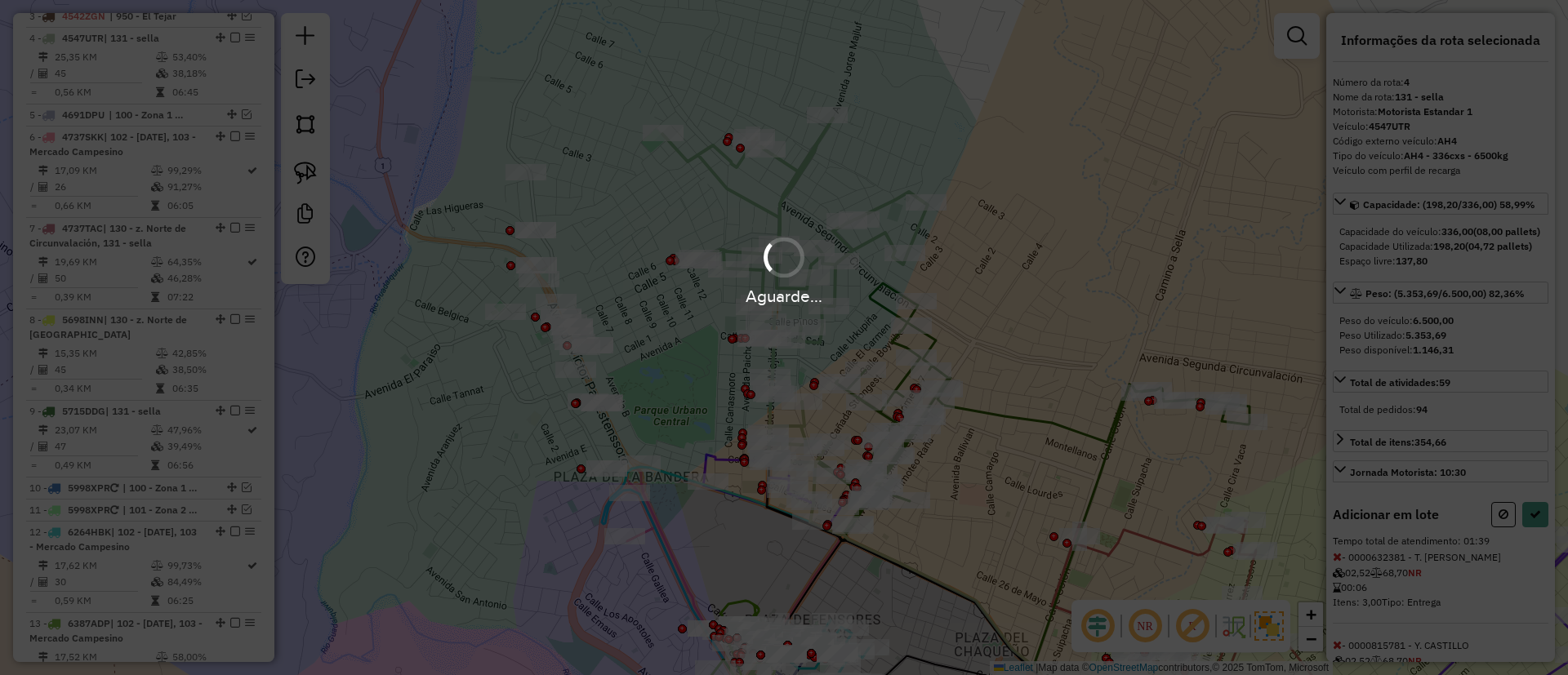
select select "**********"
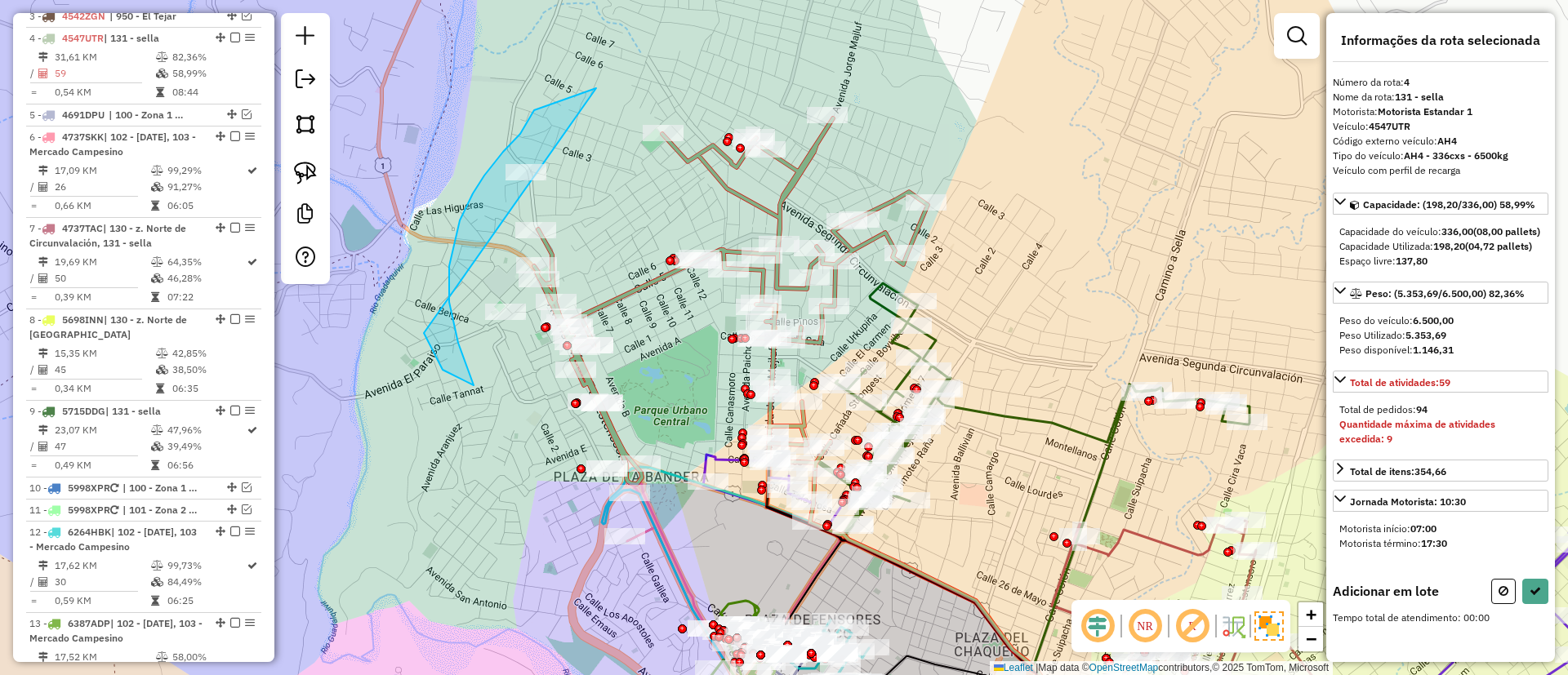
drag, startPoint x: 424, startPoint y: 333, endPoint x: 615, endPoint y: 79, distance: 317.8
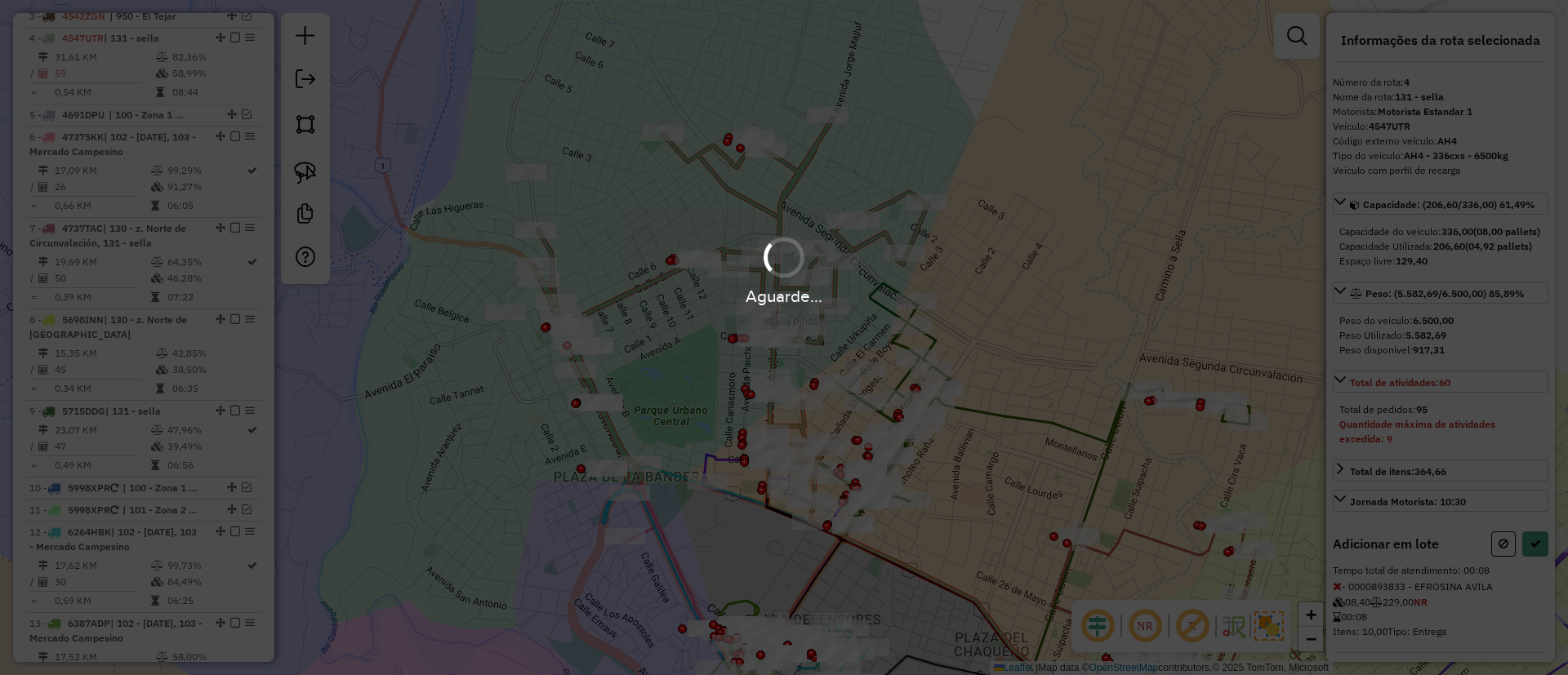
select select "**********"
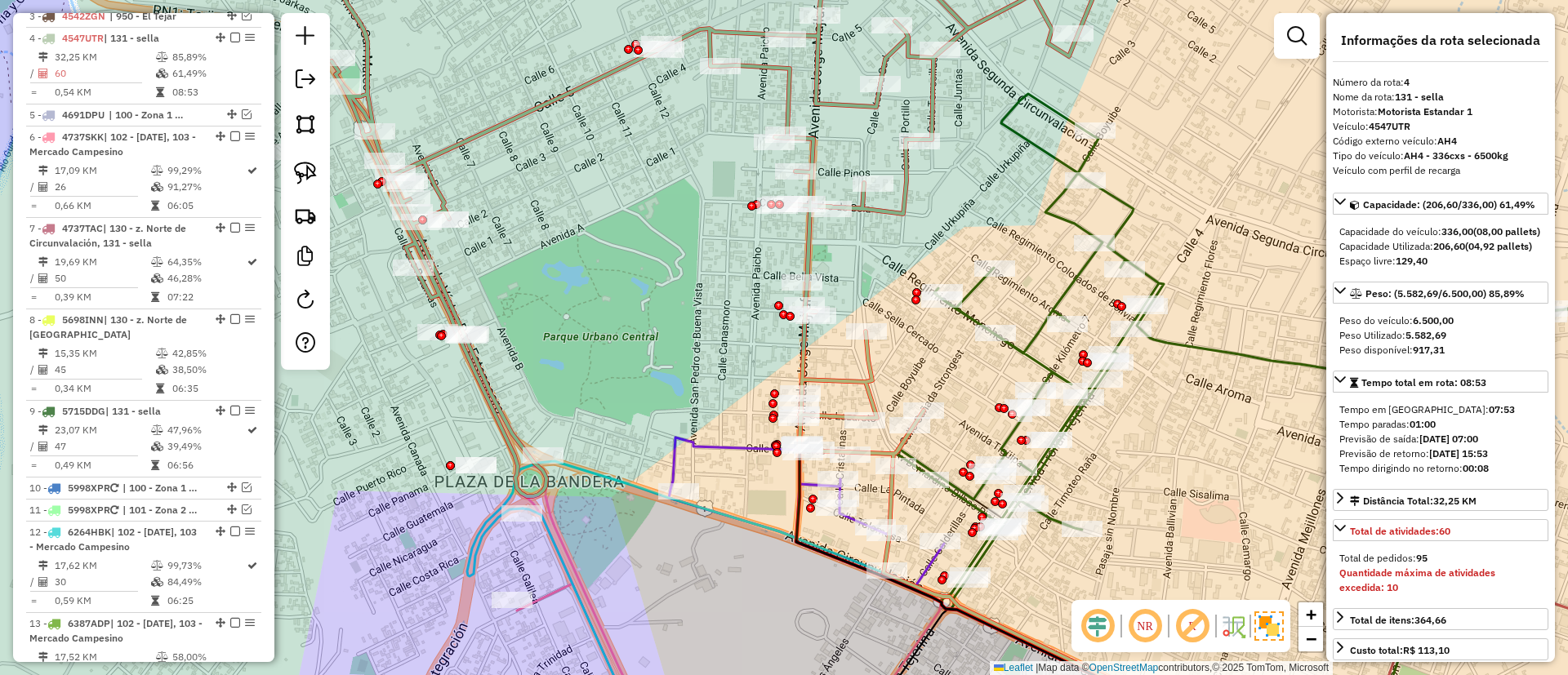
click at [719, 450] on icon at bounding box center [947, 585] width 556 height 314
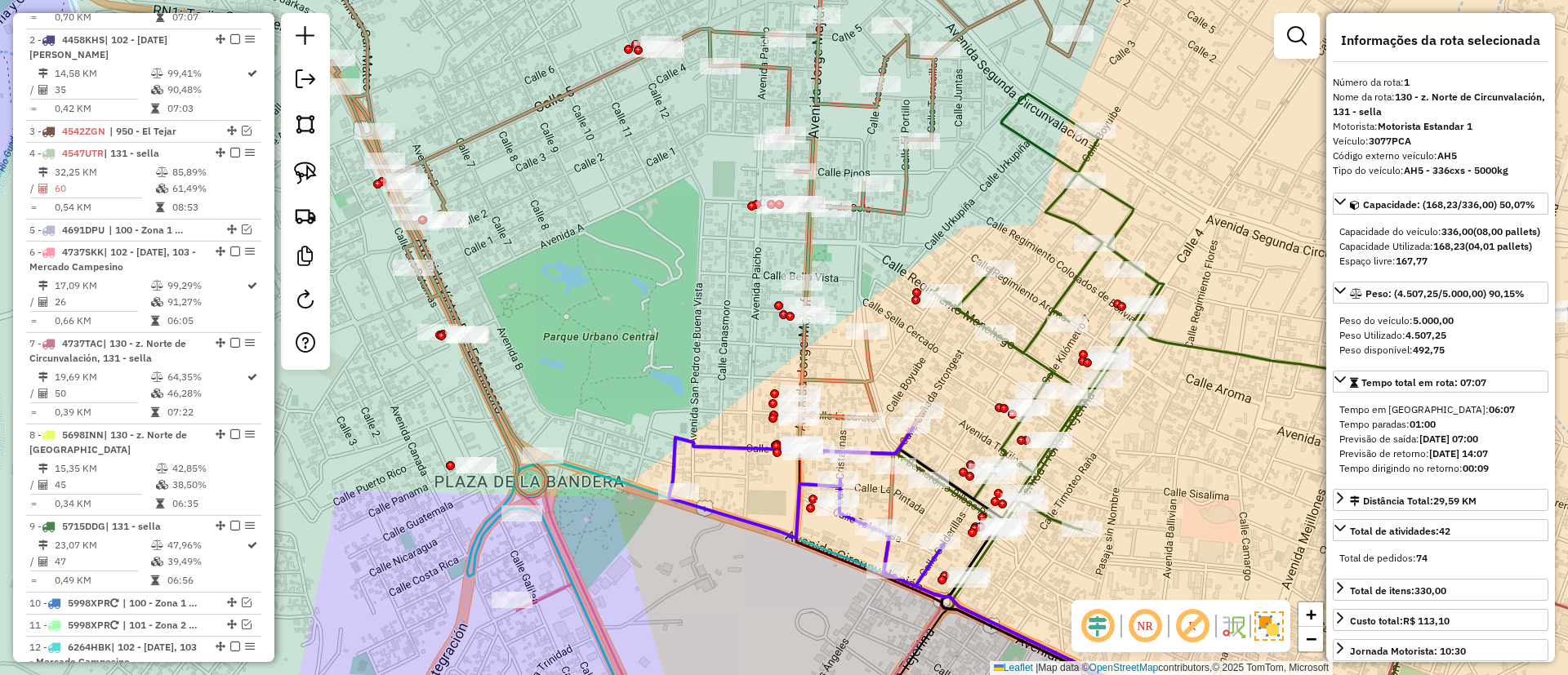
scroll to position [629, 0]
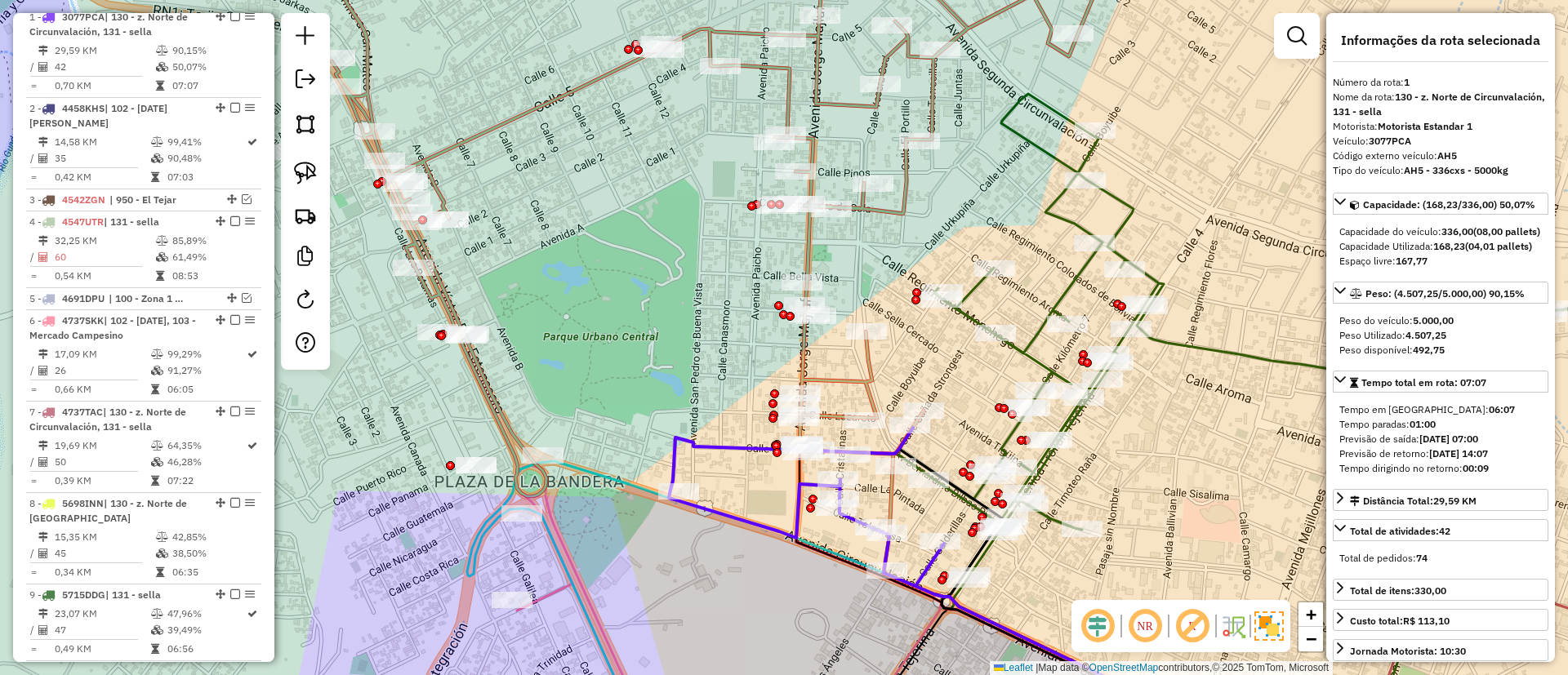
click at [724, 444] on icon at bounding box center [947, 585] width 556 height 314
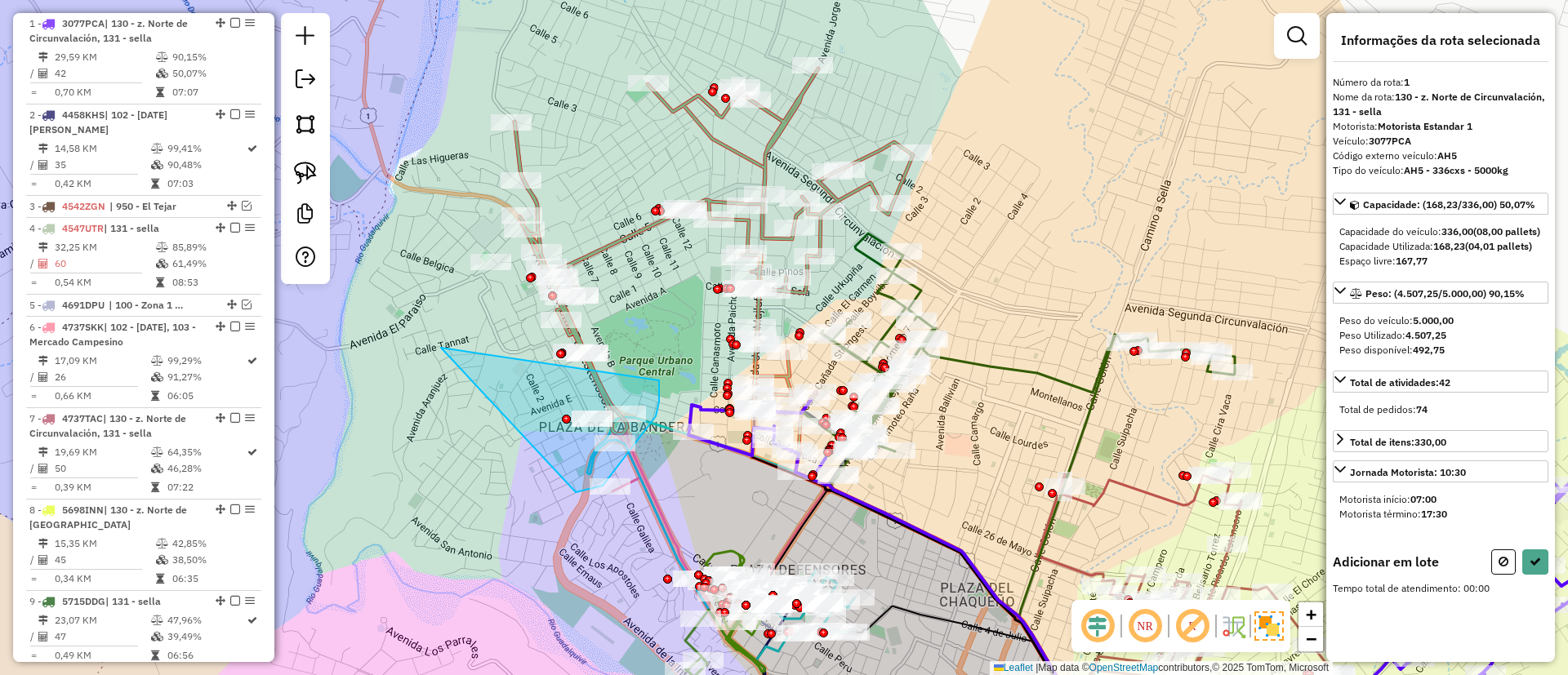
drag, startPoint x: 576, startPoint y: 492, endPoint x: 660, endPoint y: 380, distance: 140.0
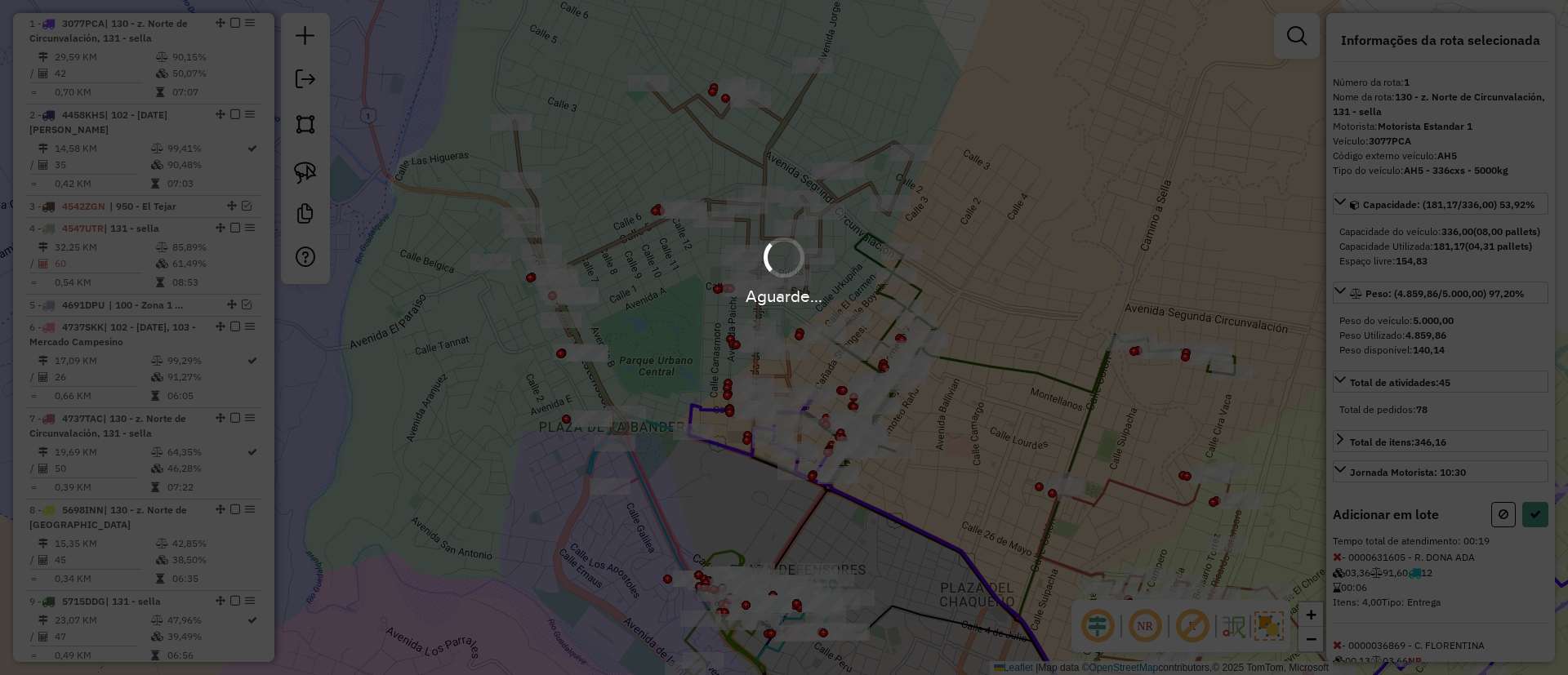
select select "**********"
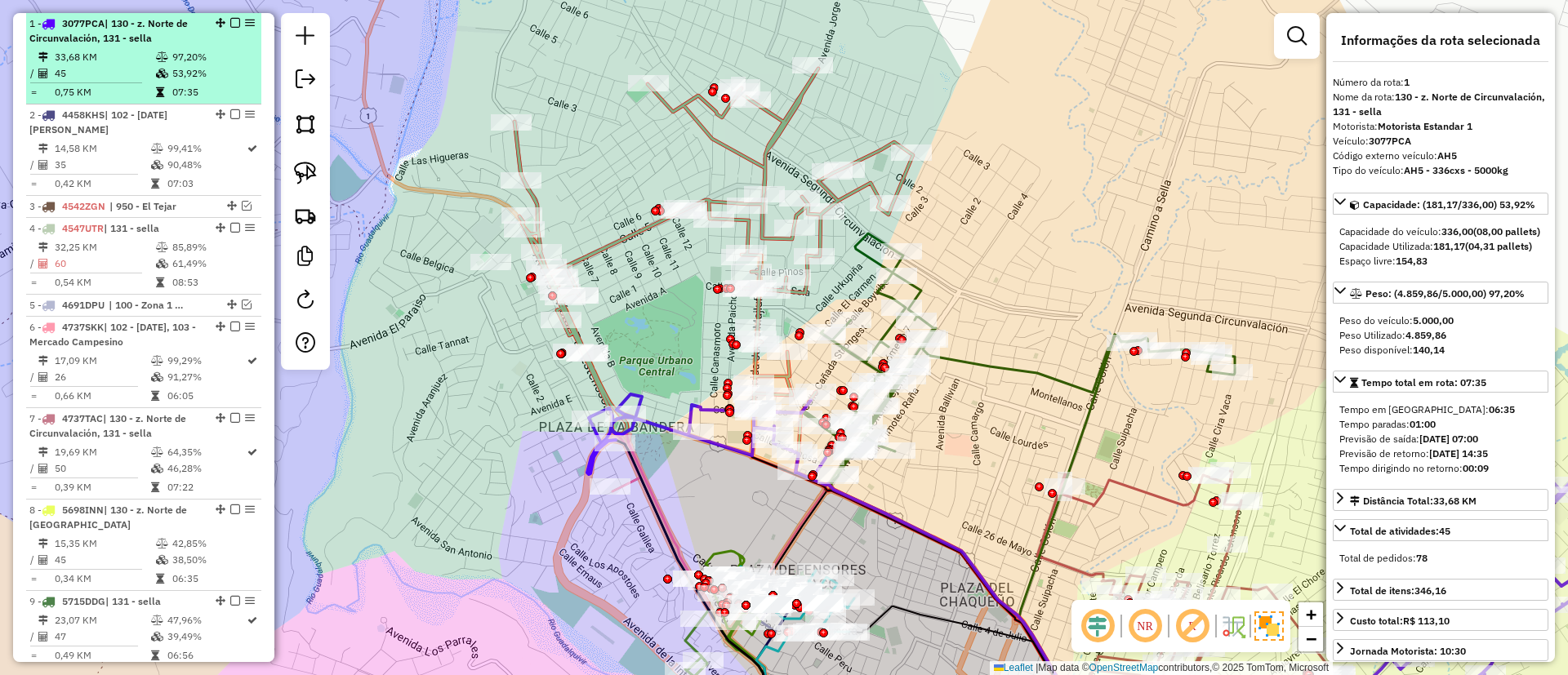
click at [234, 18] on em at bounding box center [235, 23] width 10 height 10
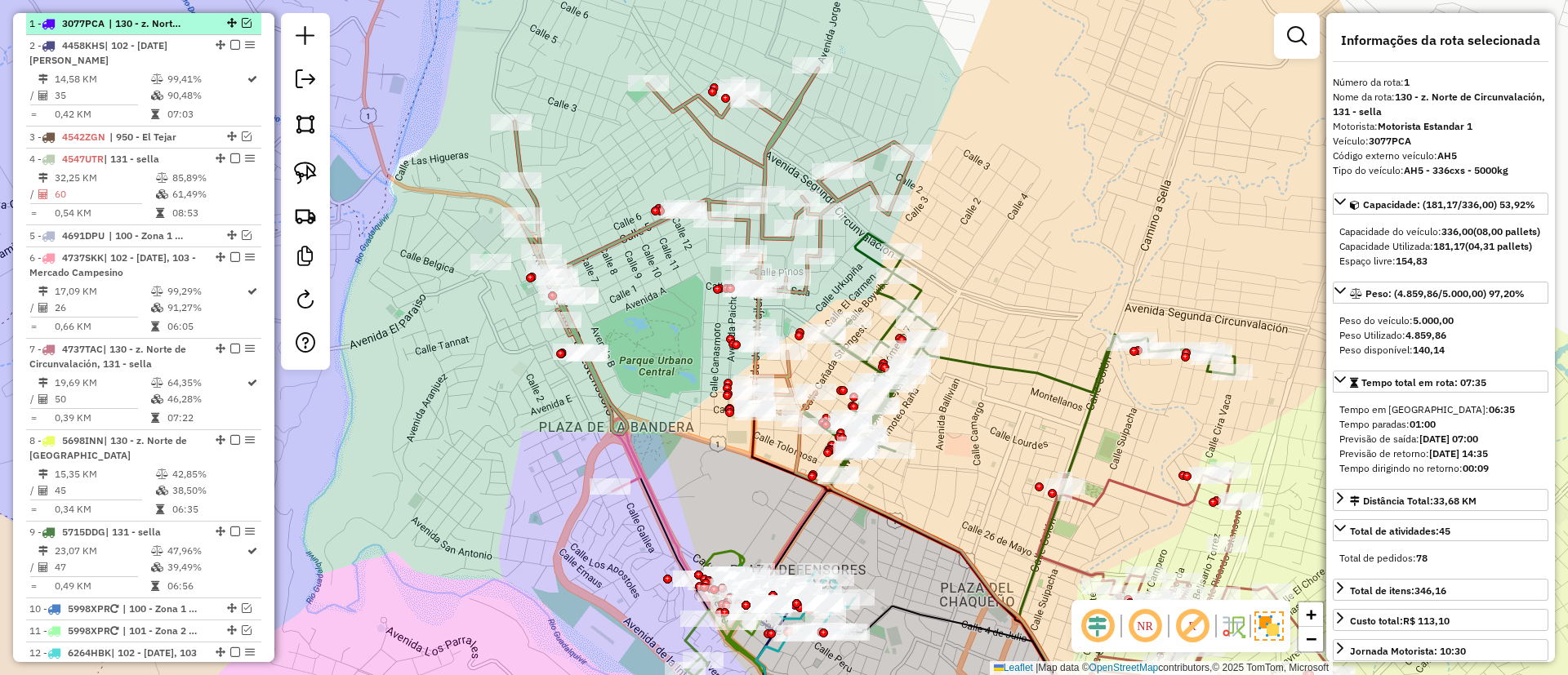
scroll to position [559, 0]
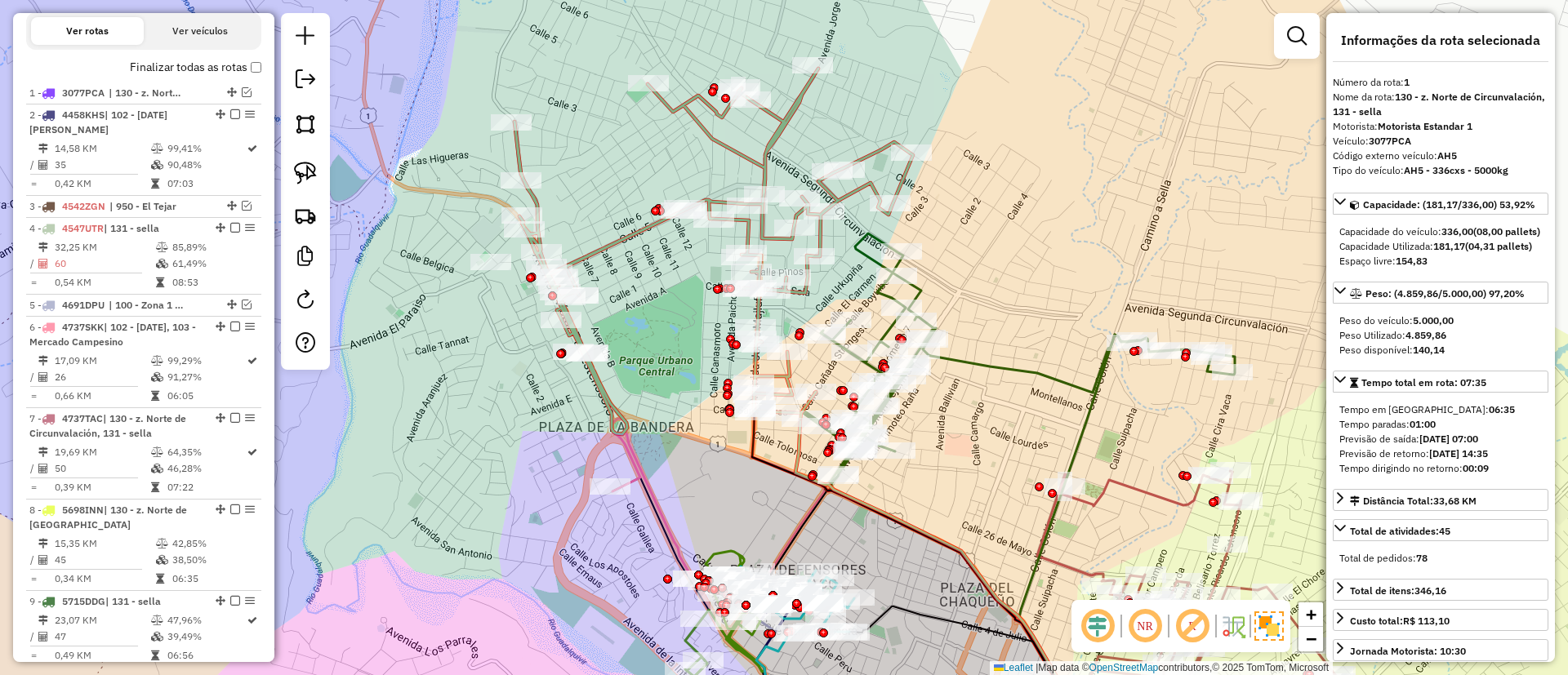
click at [1019, 366] on icon at bounding box center [1018, 362] width 433 height 257
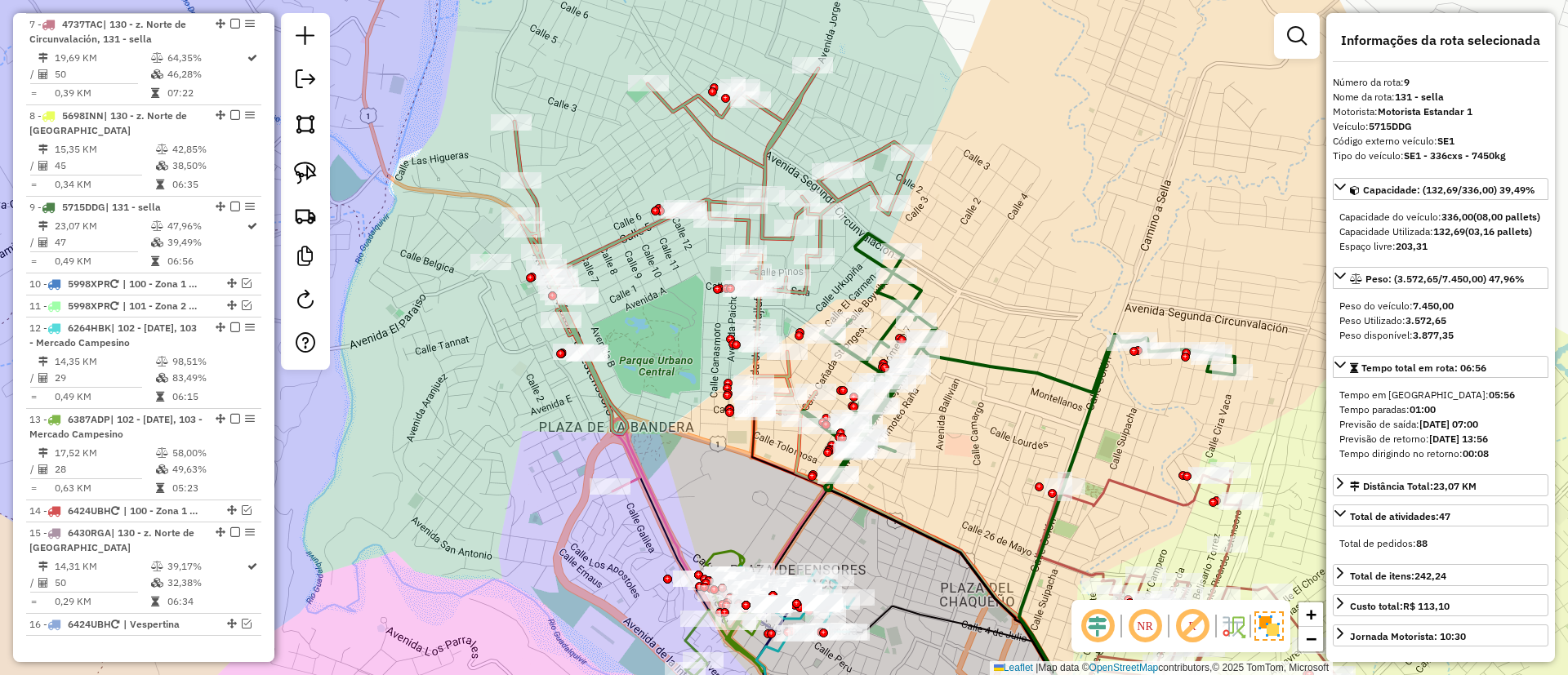
scroll to position [1122, 0]
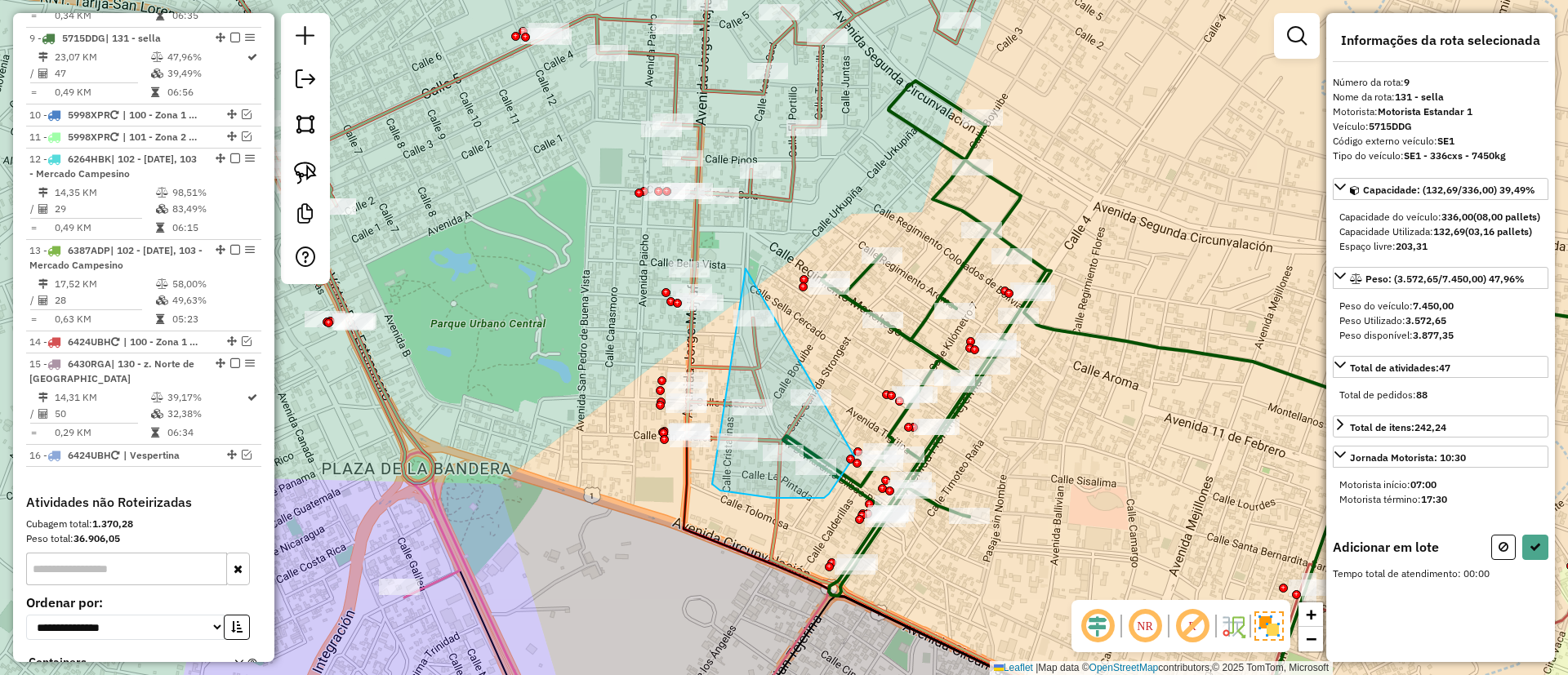
drag, startPoint x: 721, startPoint y: 491, endPoint x: 746, endPoint y: 269, distance: 223.4
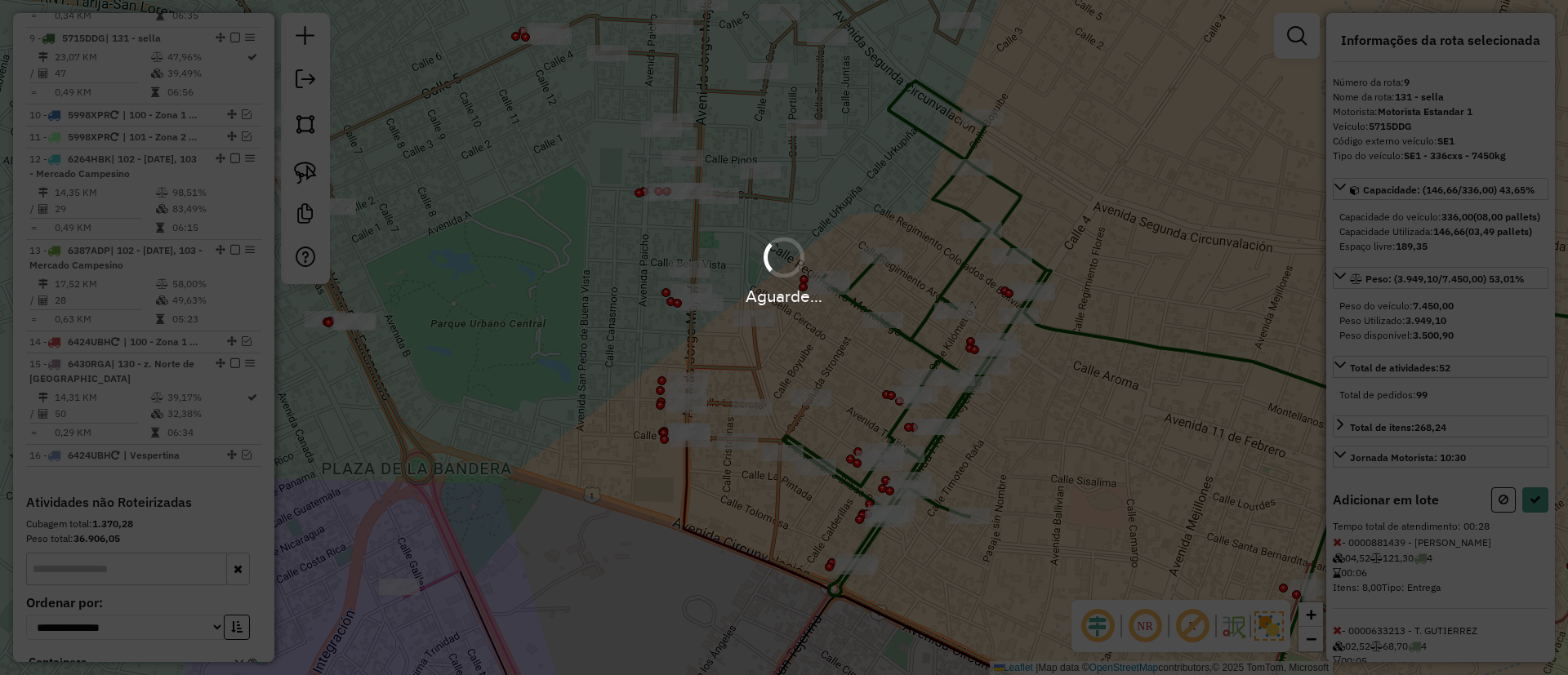
select select "**********"
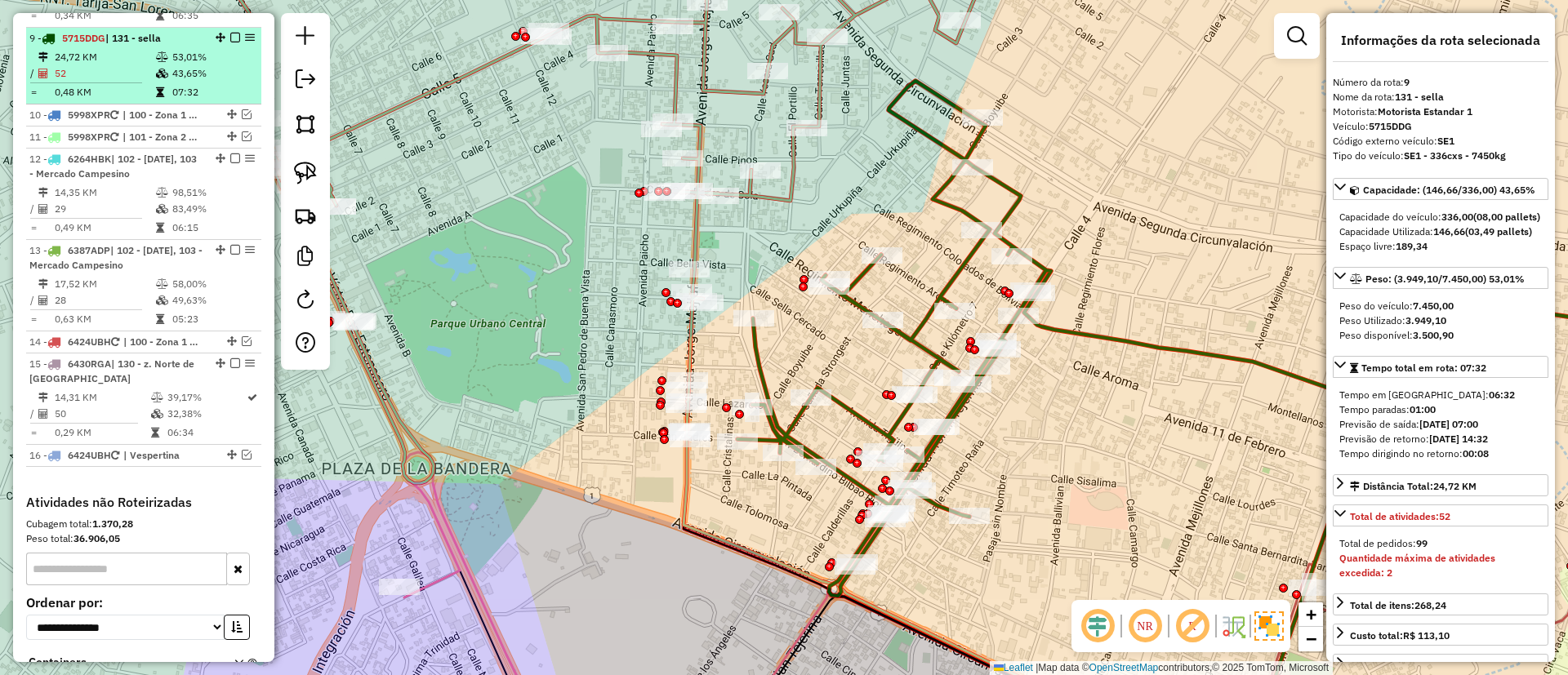
click at [231, 33] on em at bounding box center [235, 38] width 10 height 10
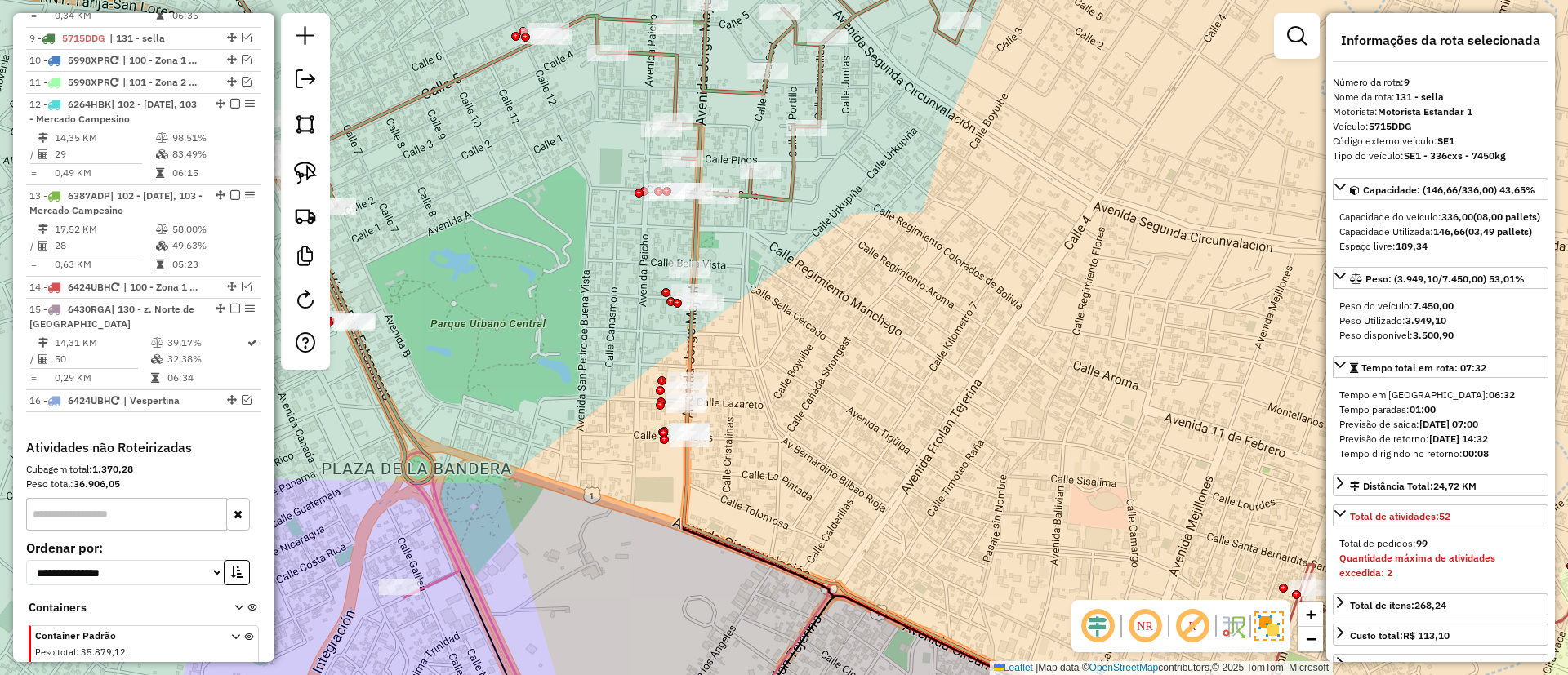
scroll to position [1068, 0]
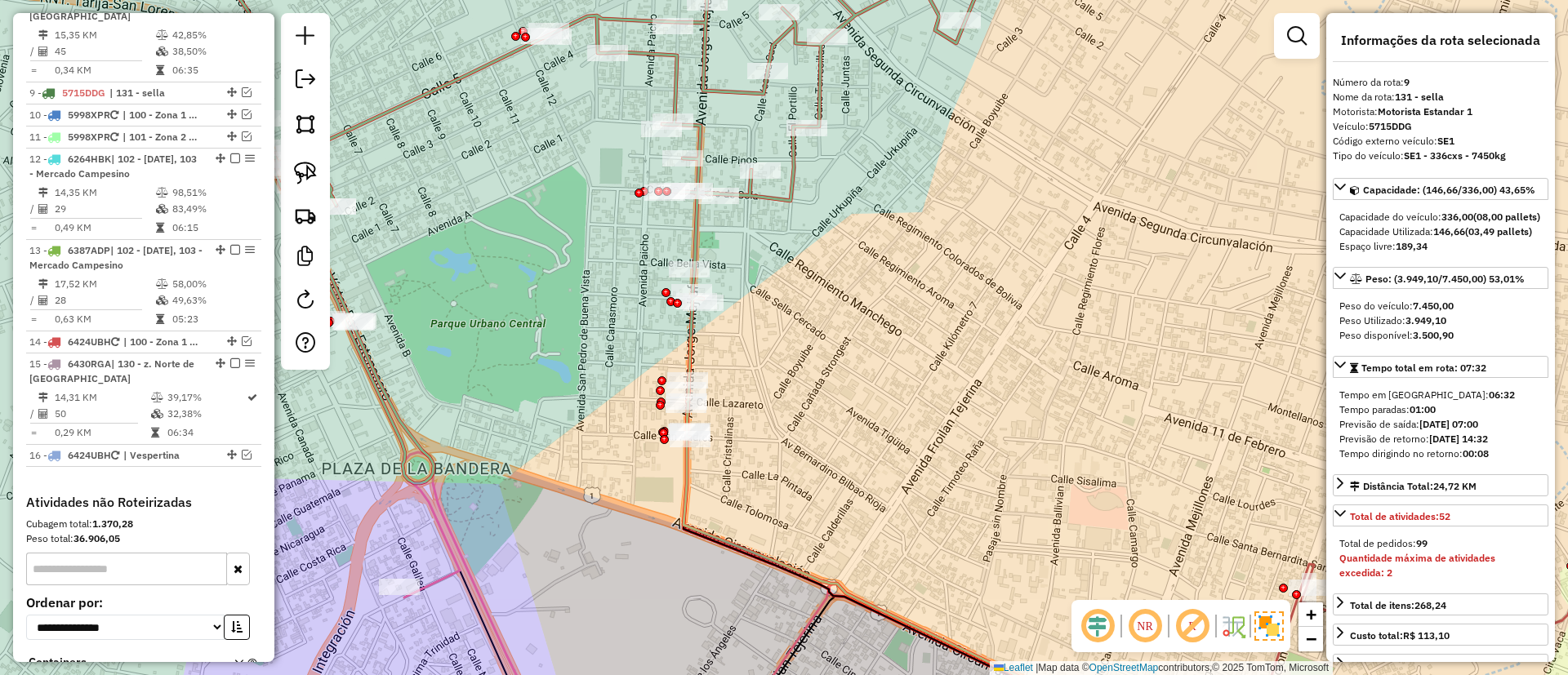
click at [792, 182] on icon at bounding box center [609, 208] width 785 height 551
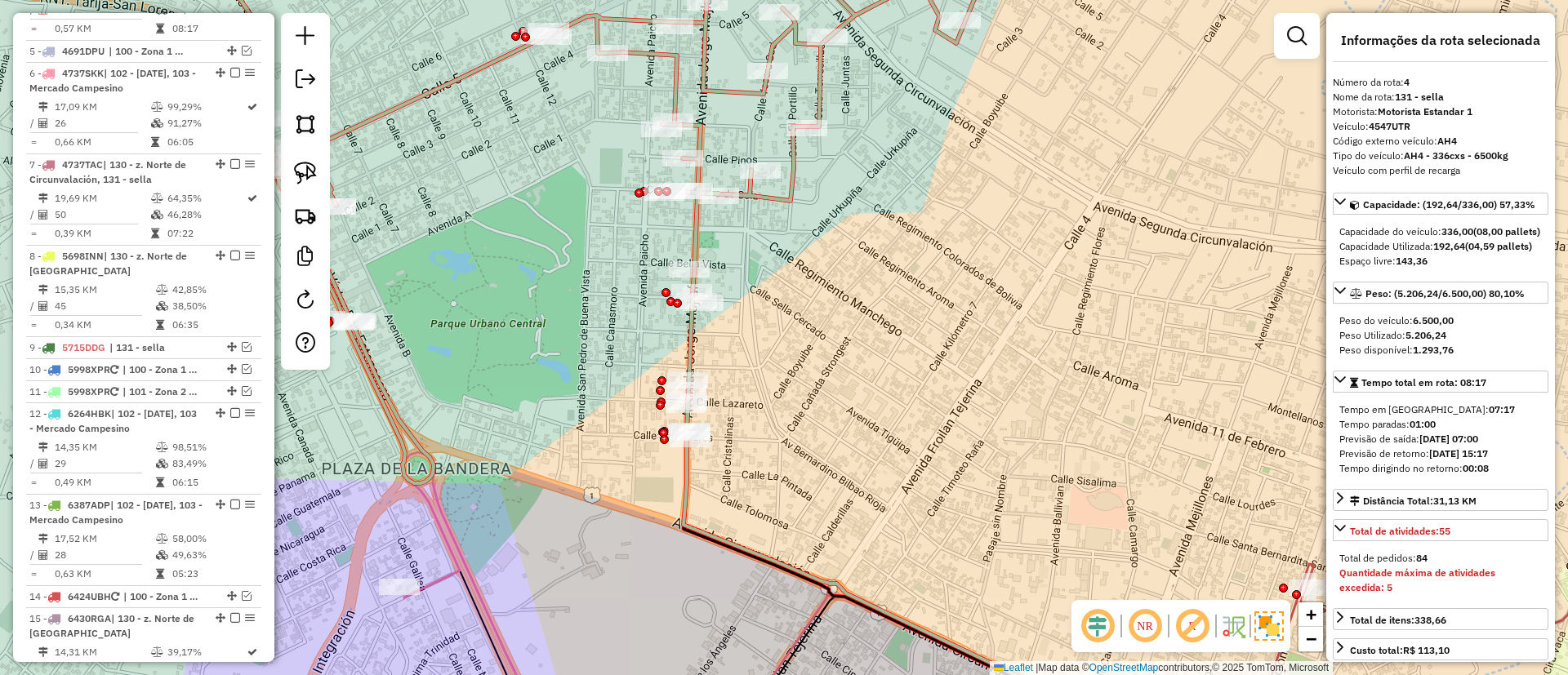
scroll to position [750, 0]
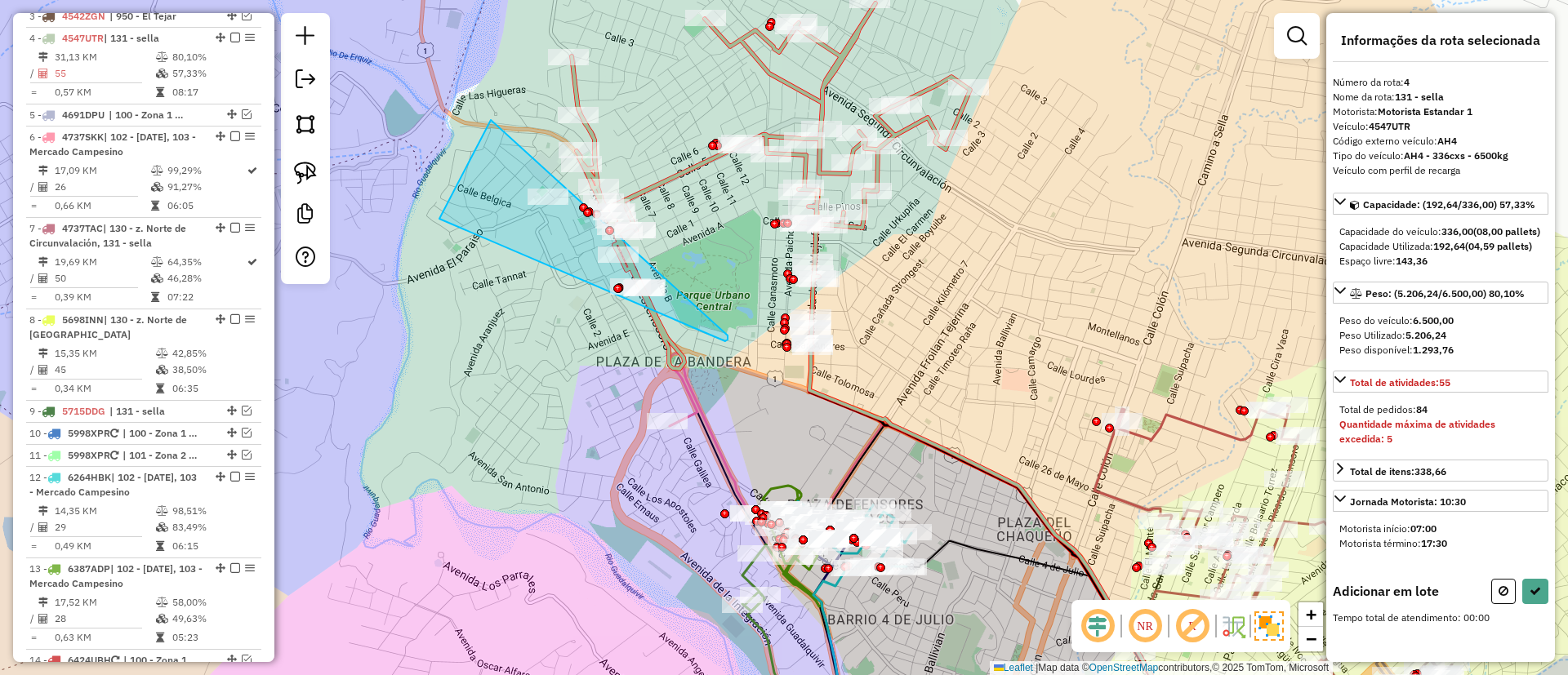
drag, startPoint x: 439, startPoint y: 219, endPoint x: 735, endPoint y: 317, distance: 311.8
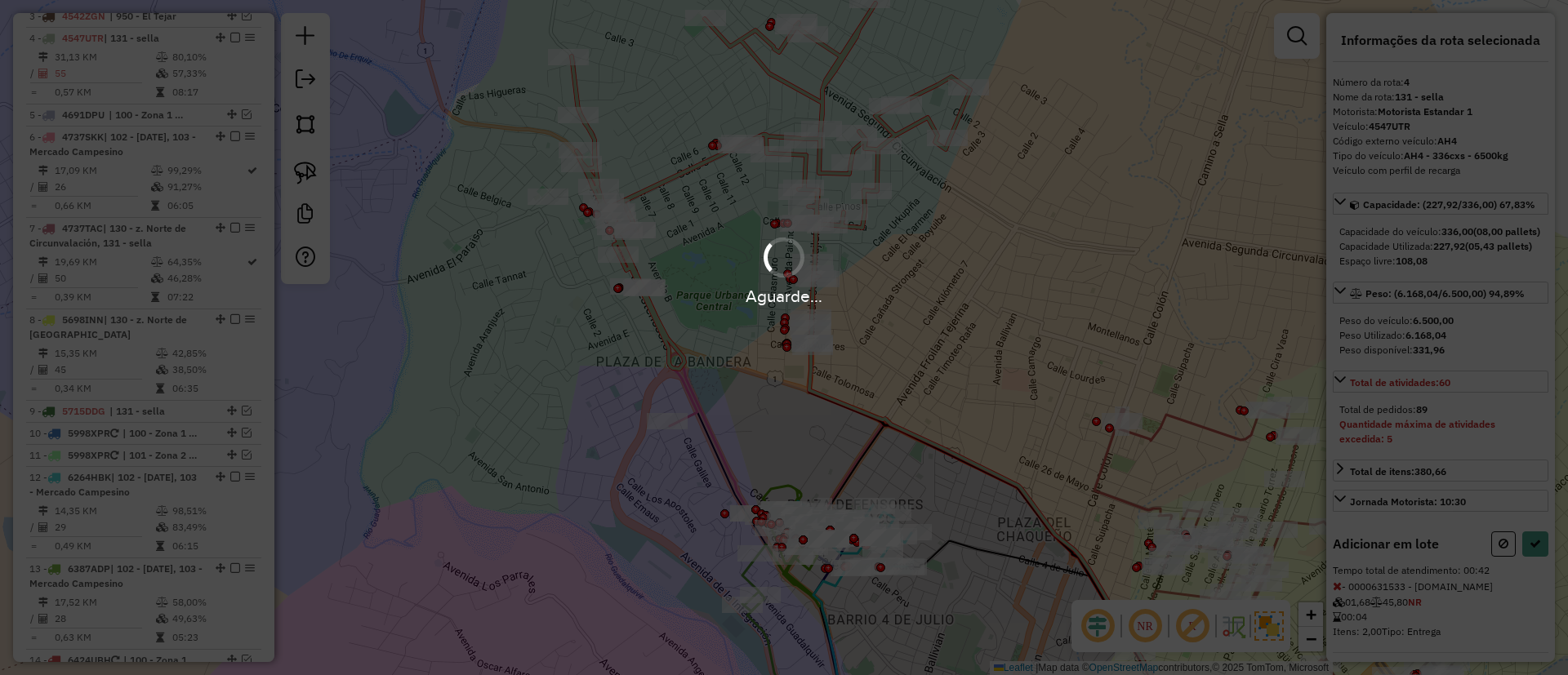
select select "**********"
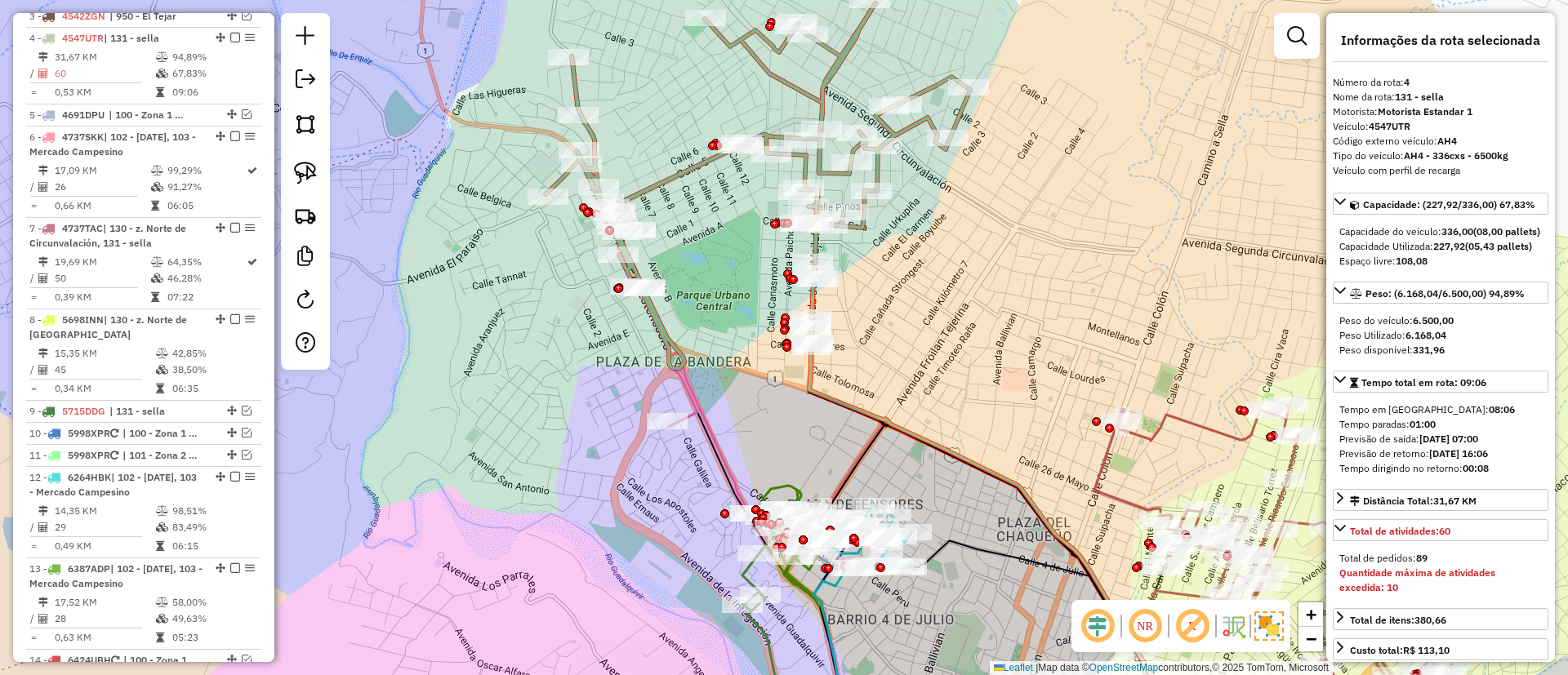
click at [231, 33] on em at bounding box center [235, 38] width 10 height 10
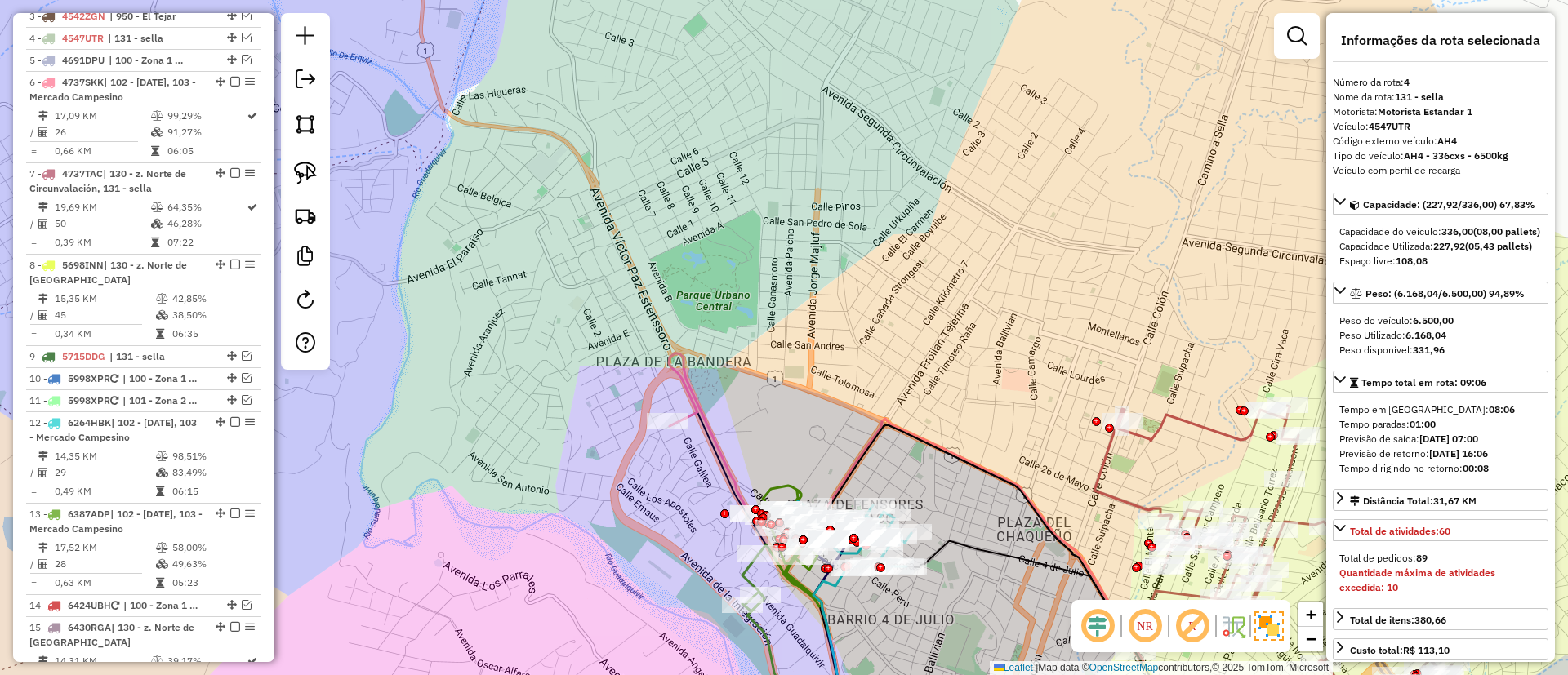
scroll to position [695, 0]
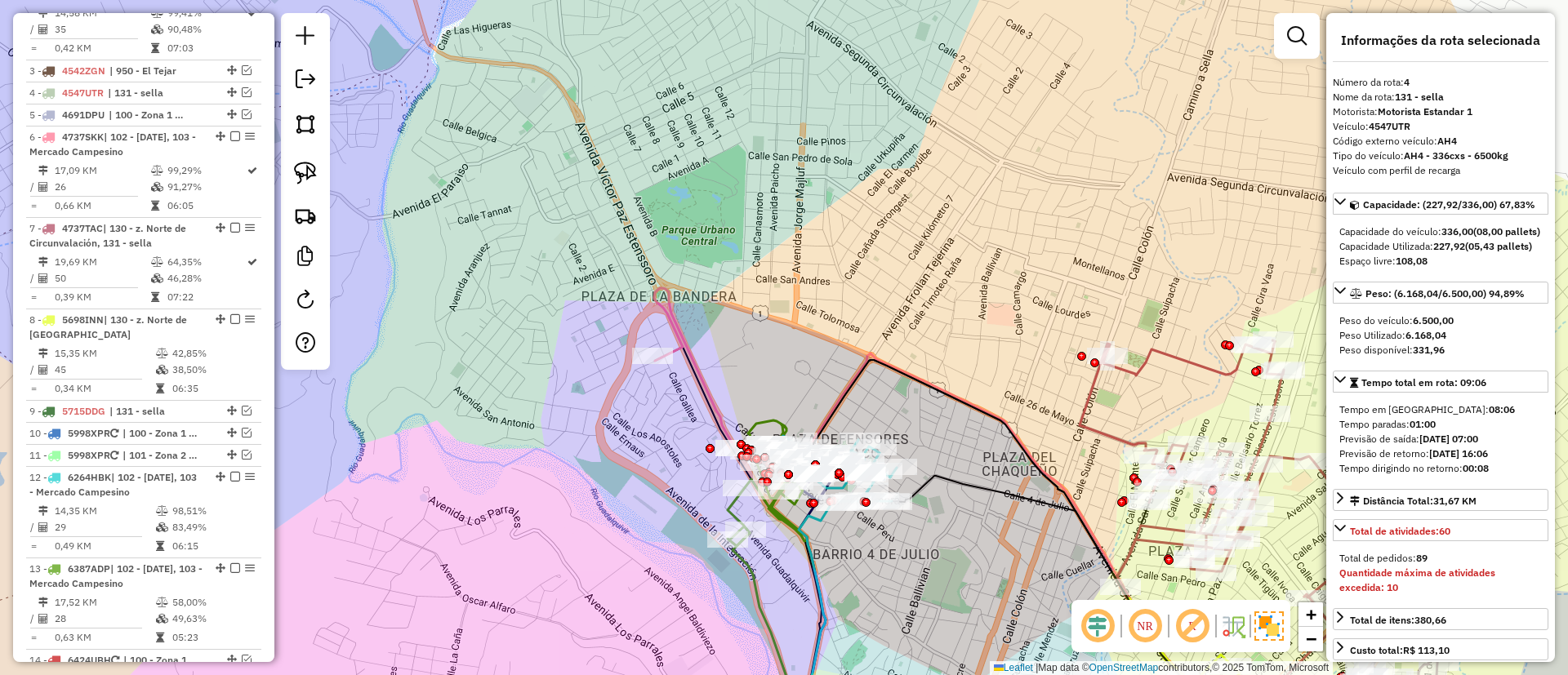
drag, startPoint x: 822, startPoint y: 311, endPoint x: 790, endPoint y: 162, distance: 152.4
click at [790, 162] on div "Janela de atendimento Grade de atendimento Capacidade Transportadoras Veículos …" at bounding box center [784, 338] width 1568 height 675
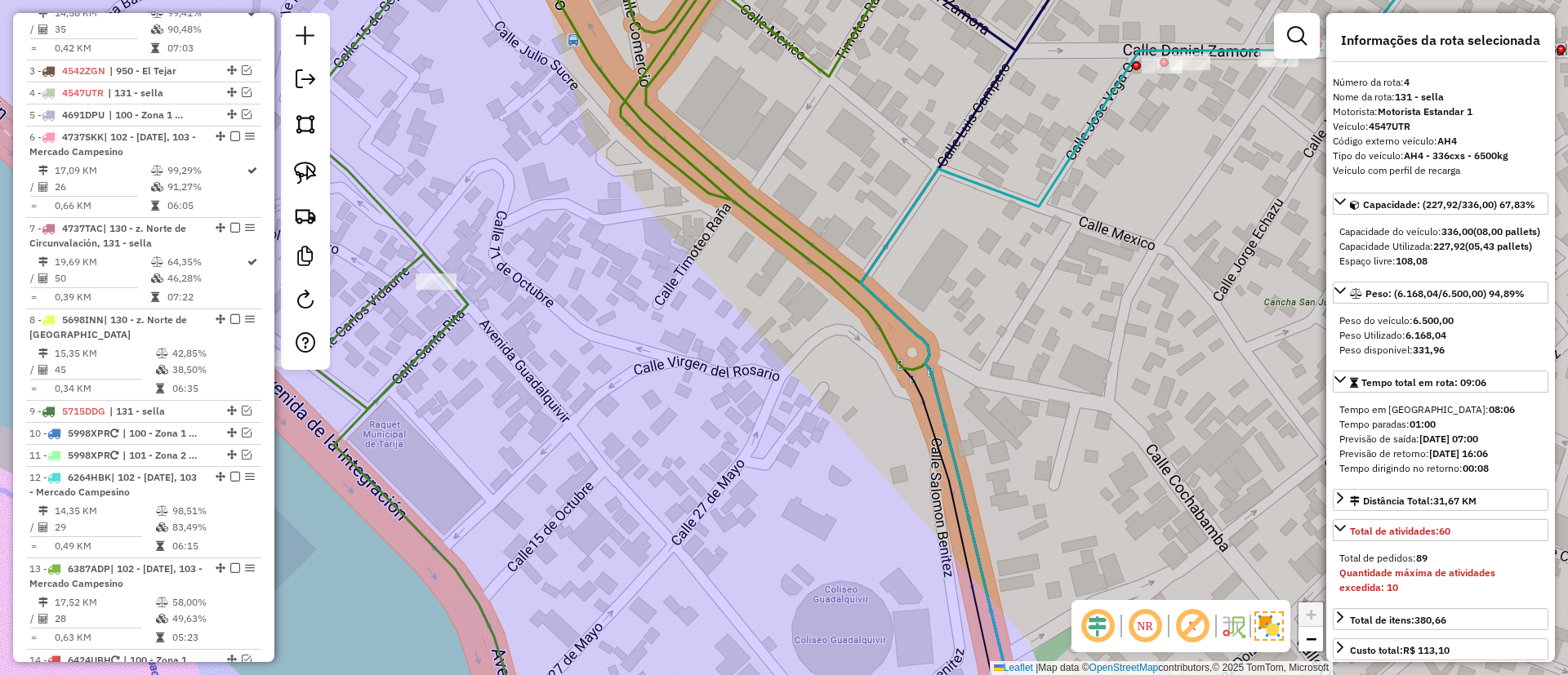
click at [754, 210] on icon at bounding box center [610, 170] width 638 height 477
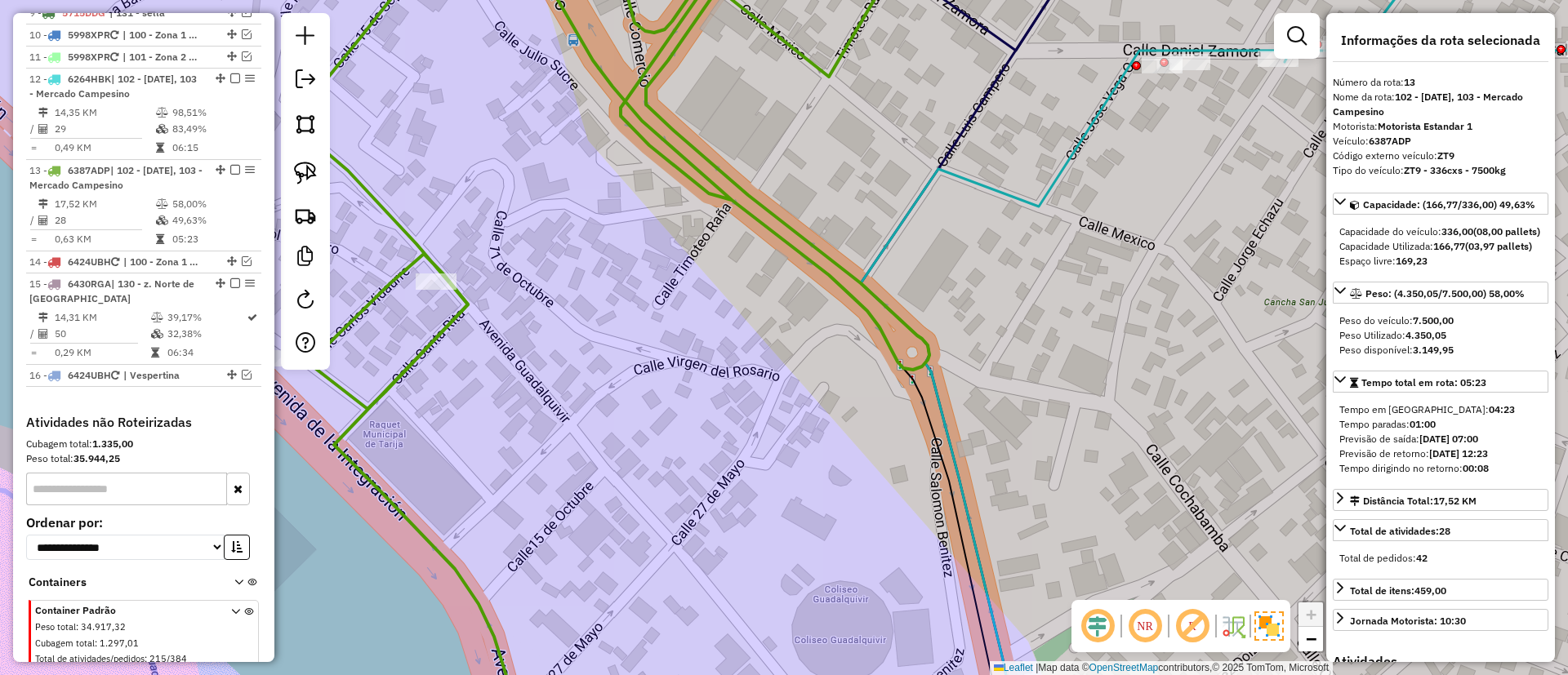
scroll to position [1225, 0]
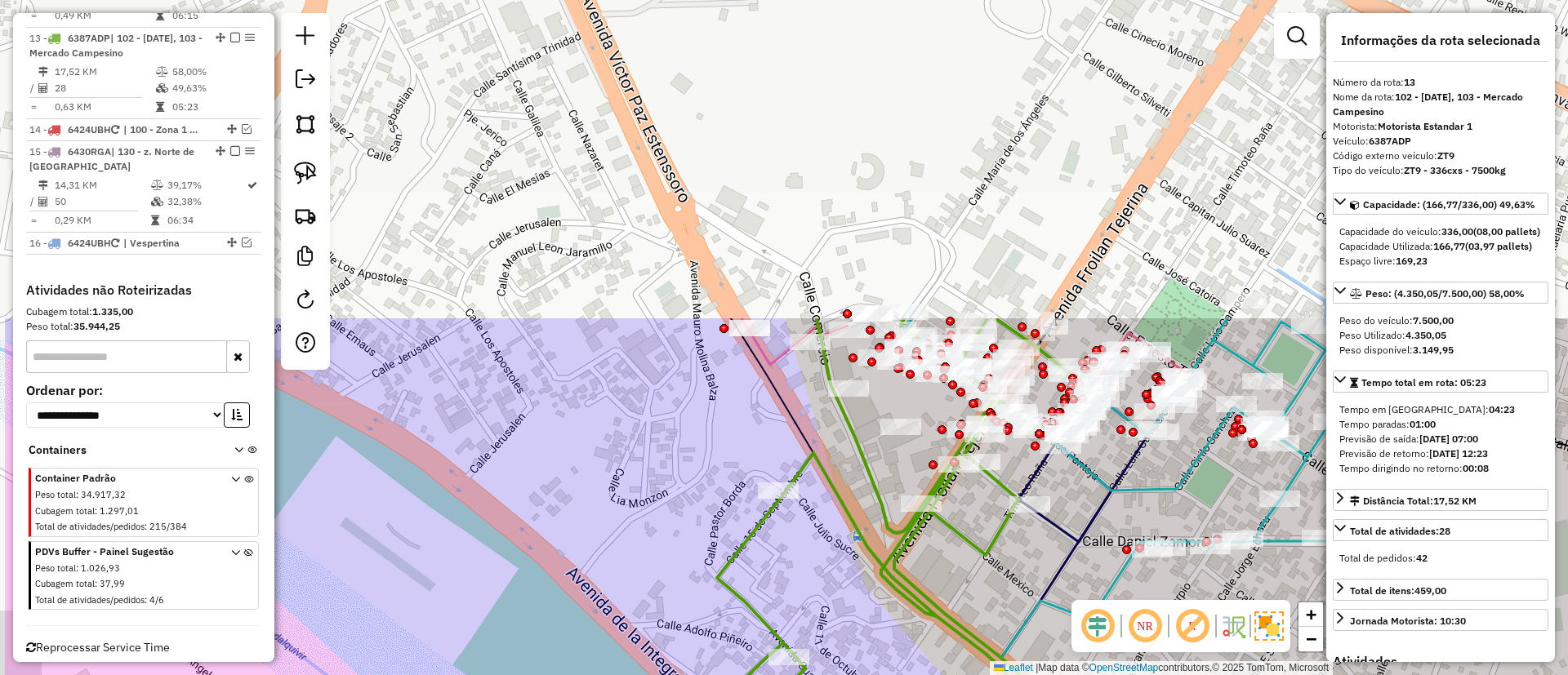
drag, startPoint x: 844, startPoint y: 246, endPoint x: 1006, endPoint y: 632, distance: 418.6
click at [1006, 632] on div "Janela de atendimento Grade de atendimento Capacidade Transportadoras Veículos …" at bounding box center [784, 338] width 1568 height 675
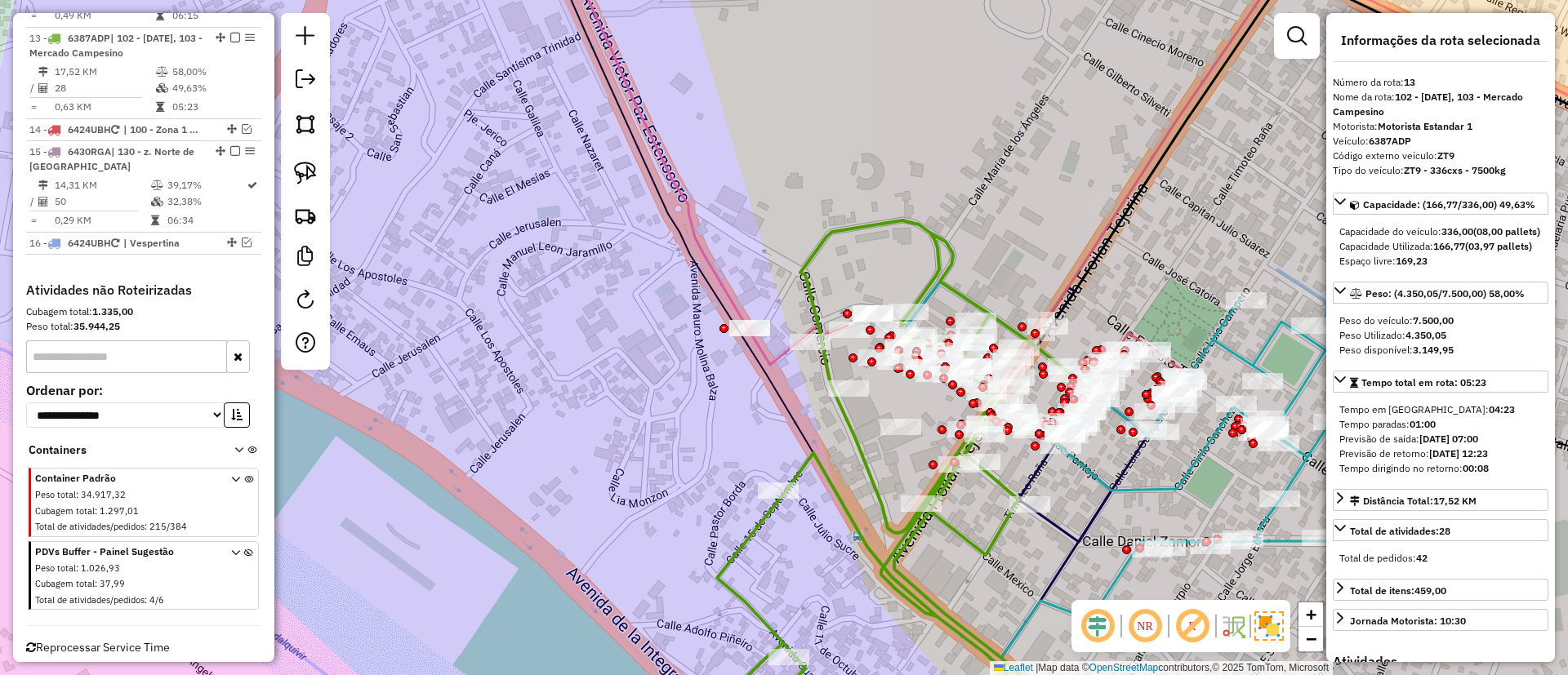
click at [704, 252] on icon at bounding box center [808, 232] width 763 height 600
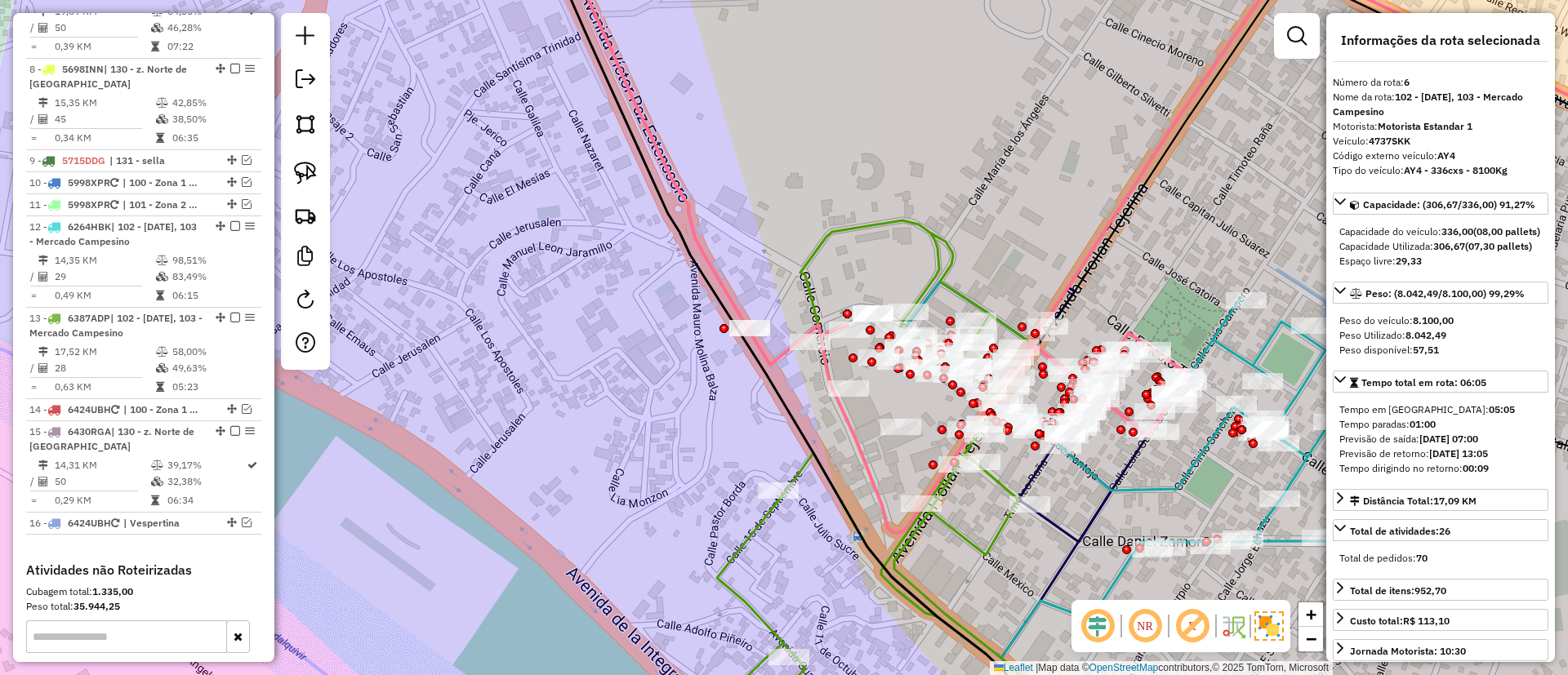
scroll to position [793, 0]
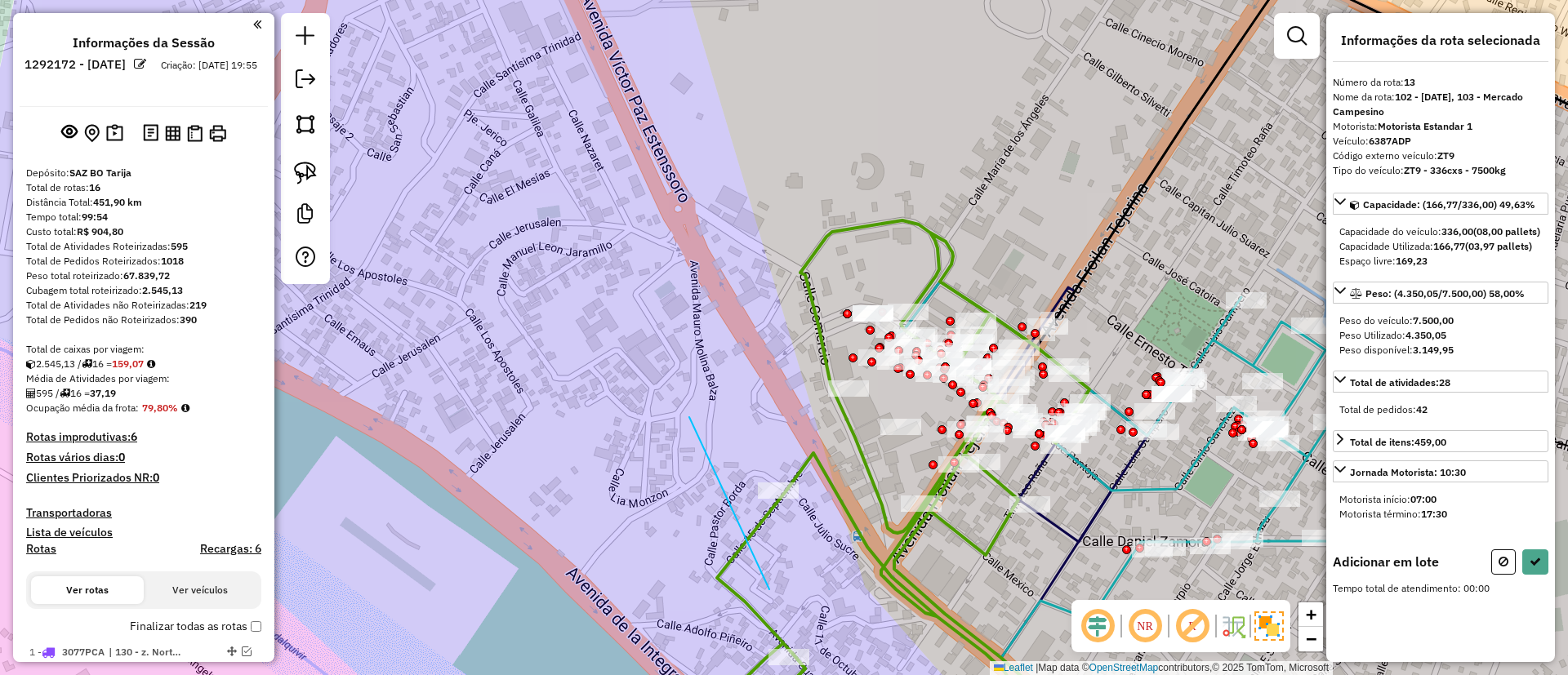
scroll to position [1156, 0]
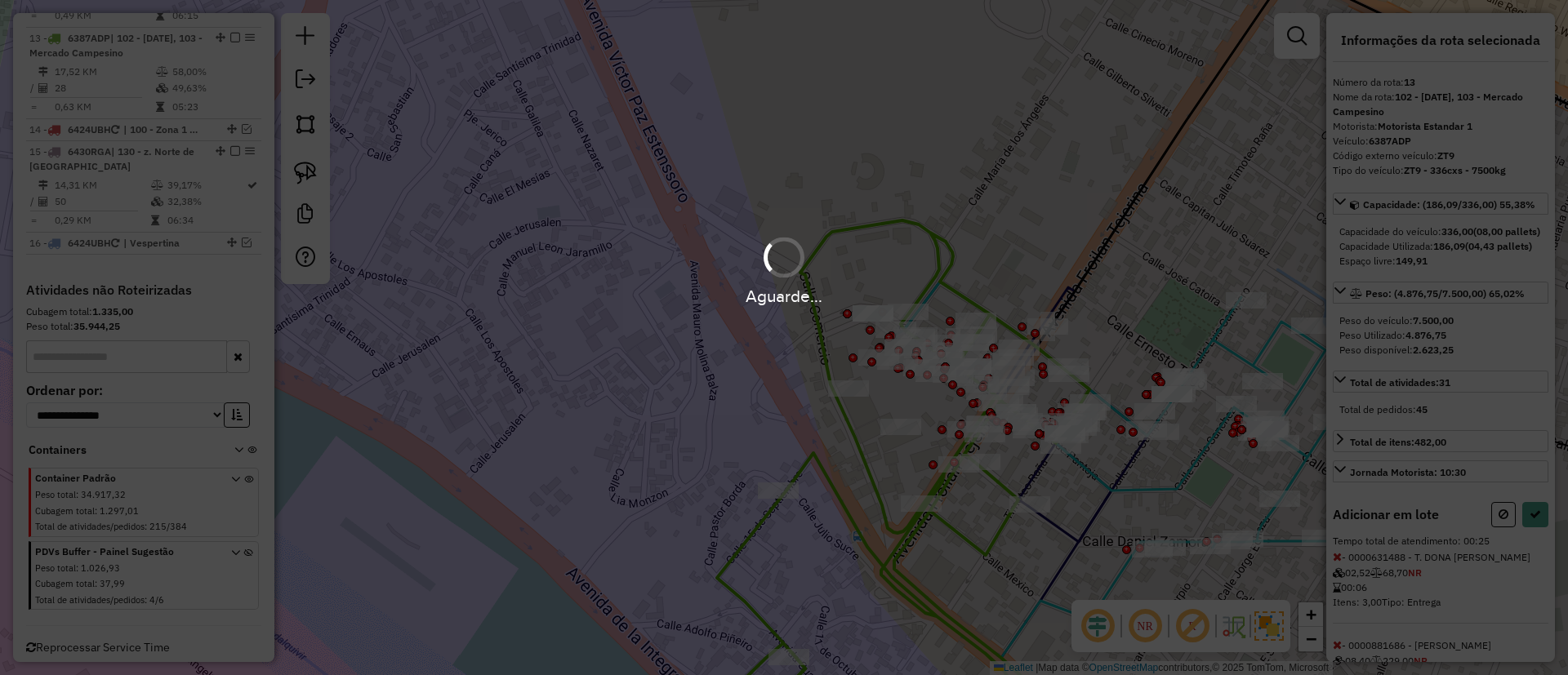
select select "**********"
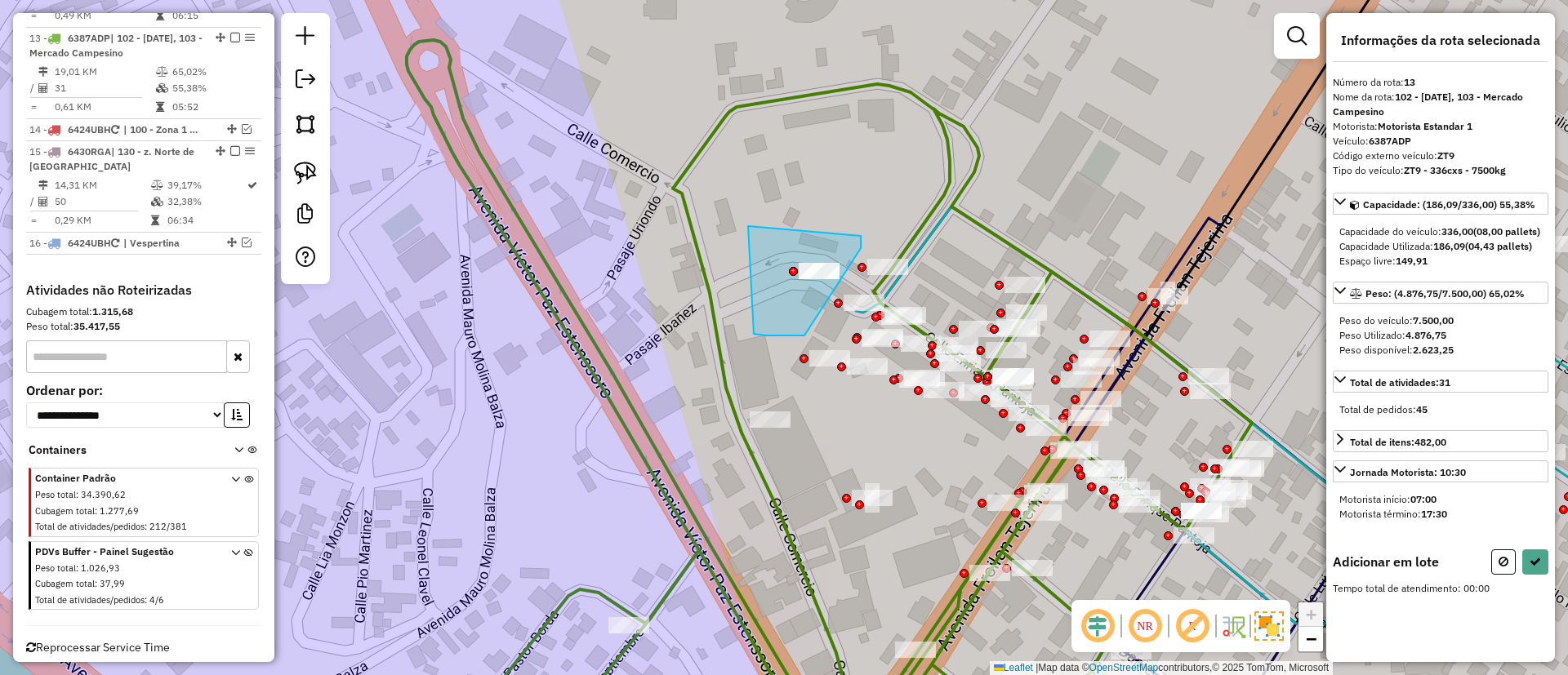
drag, startPoint x: 758, startPoint y: 335, endPoint x: 861, endPoint y: 236, distance: 142.9
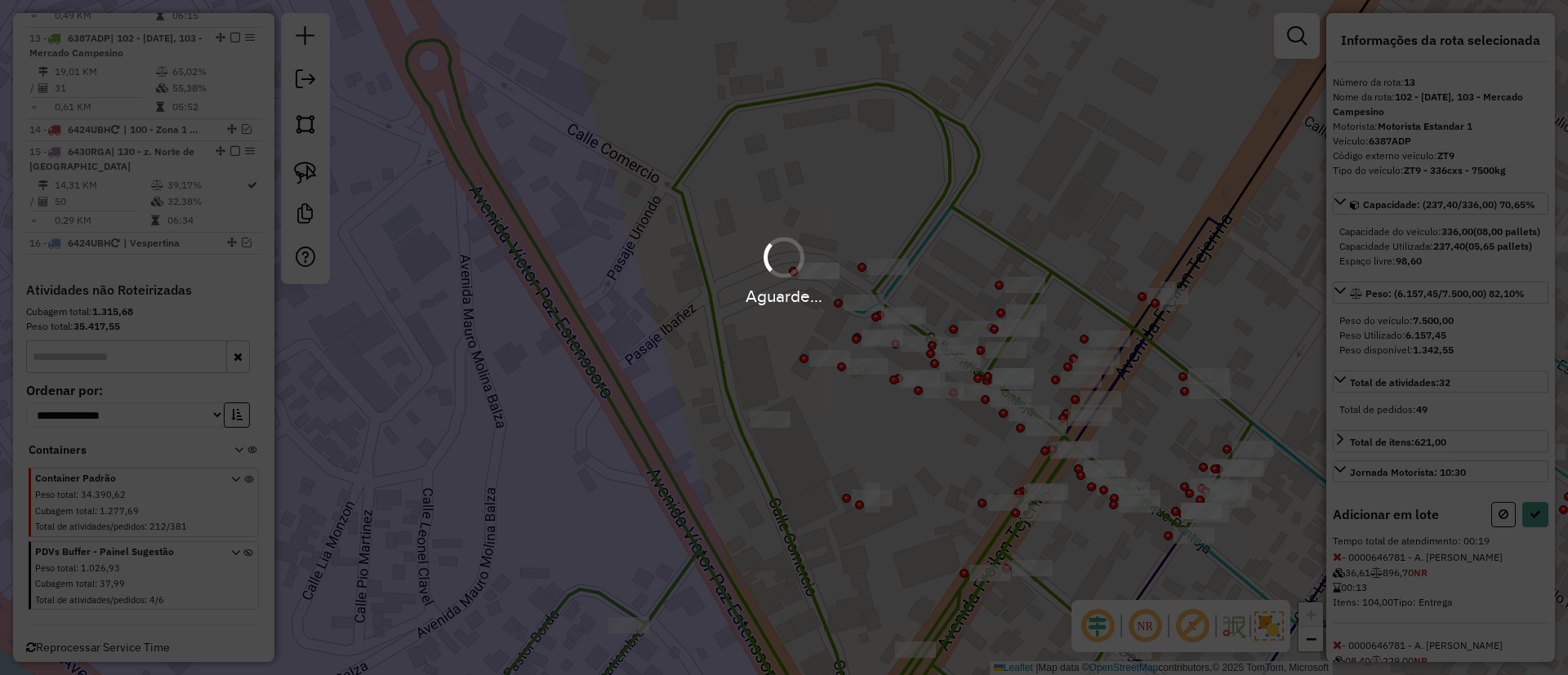
select select "**********"
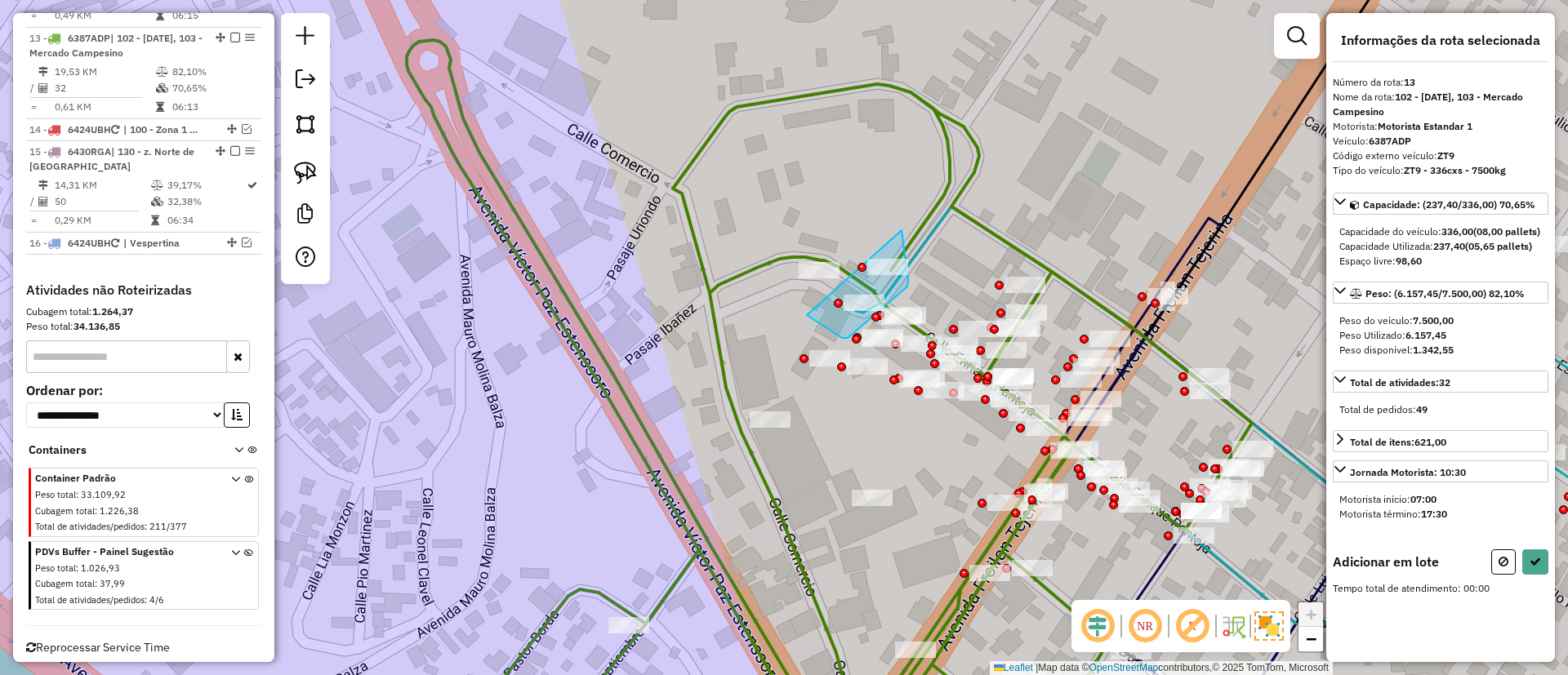
drag, startPoint x: 807, startPoint y: 315, endPoint x: 902, endPoint y: 230, distance: 127.5
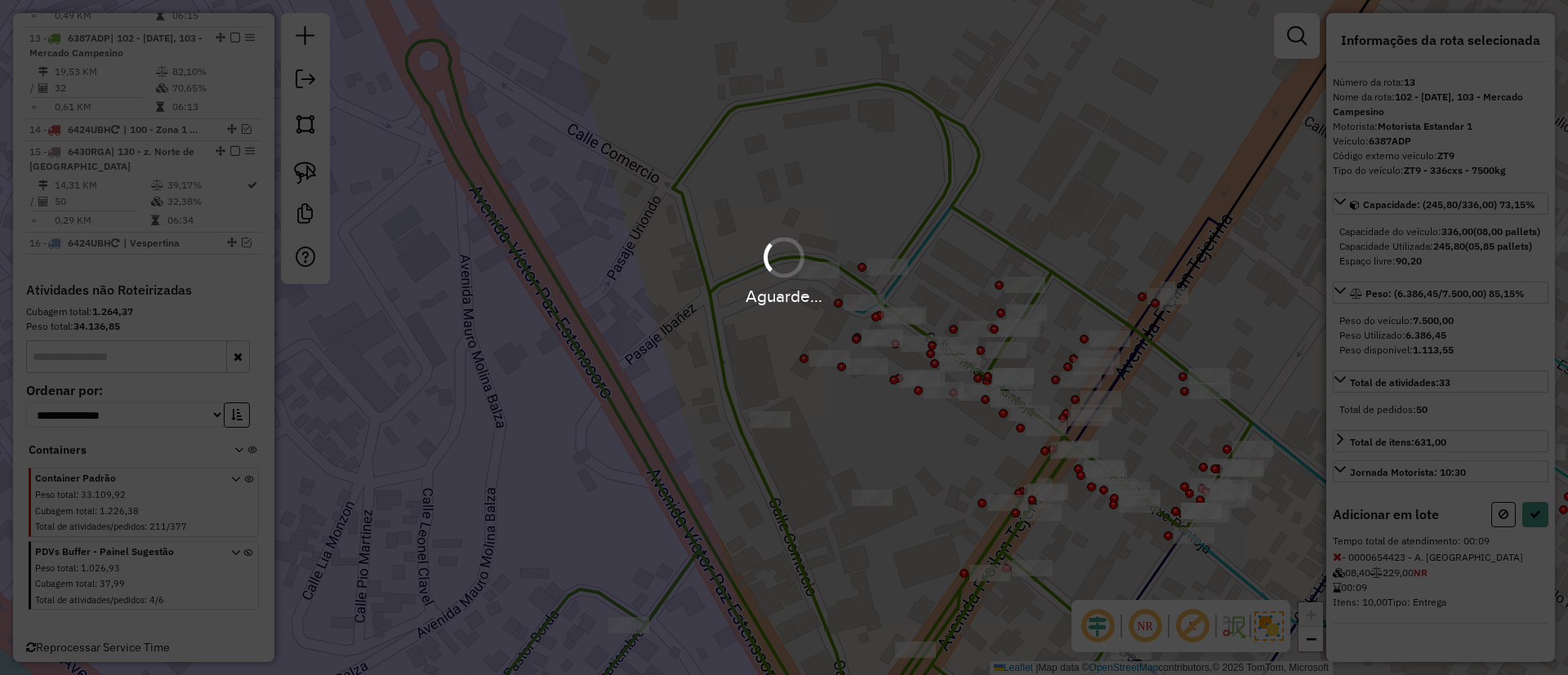
select select "**********"
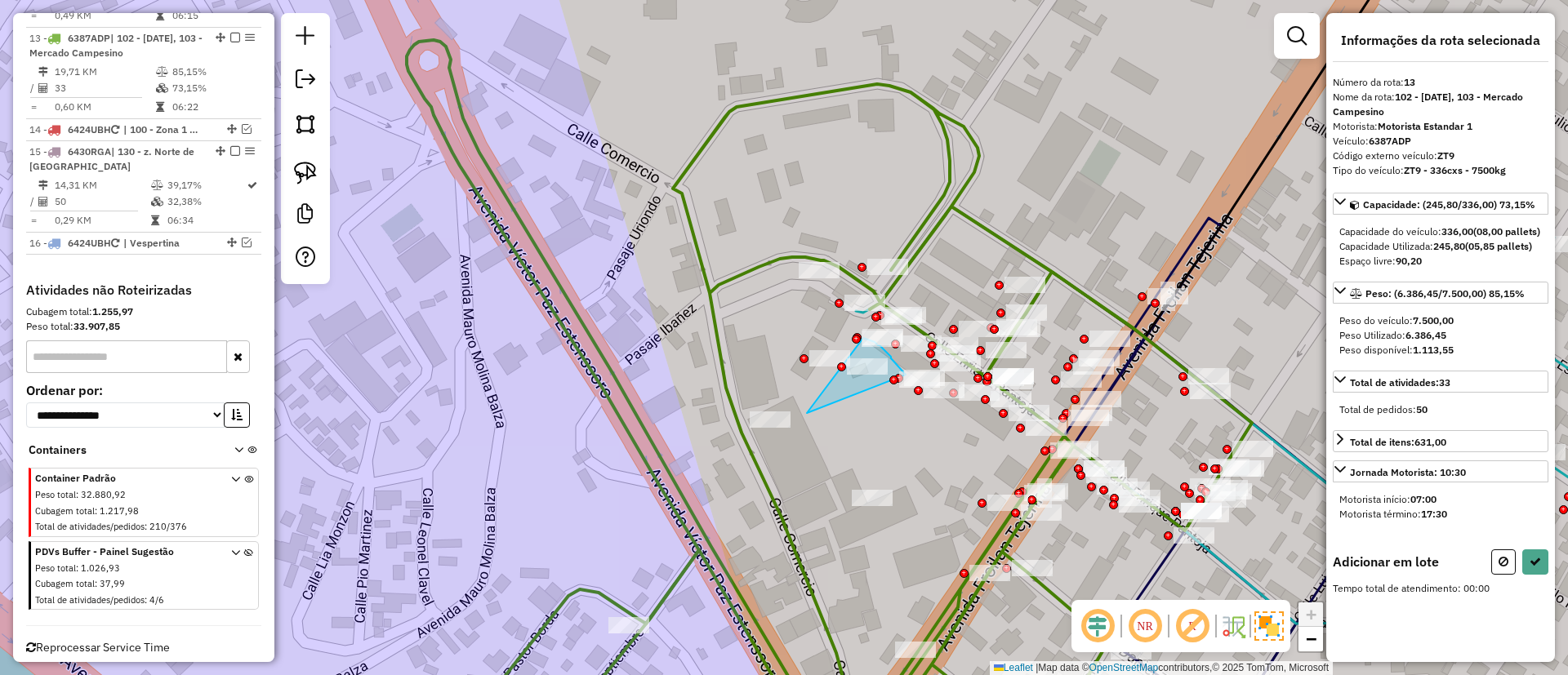
click at [862, 338] on div "Janela de atendimento Grade de atendimento Capacidade Transportadoras Veículos …" at bounding box center [784, 338] width 1568 height 675
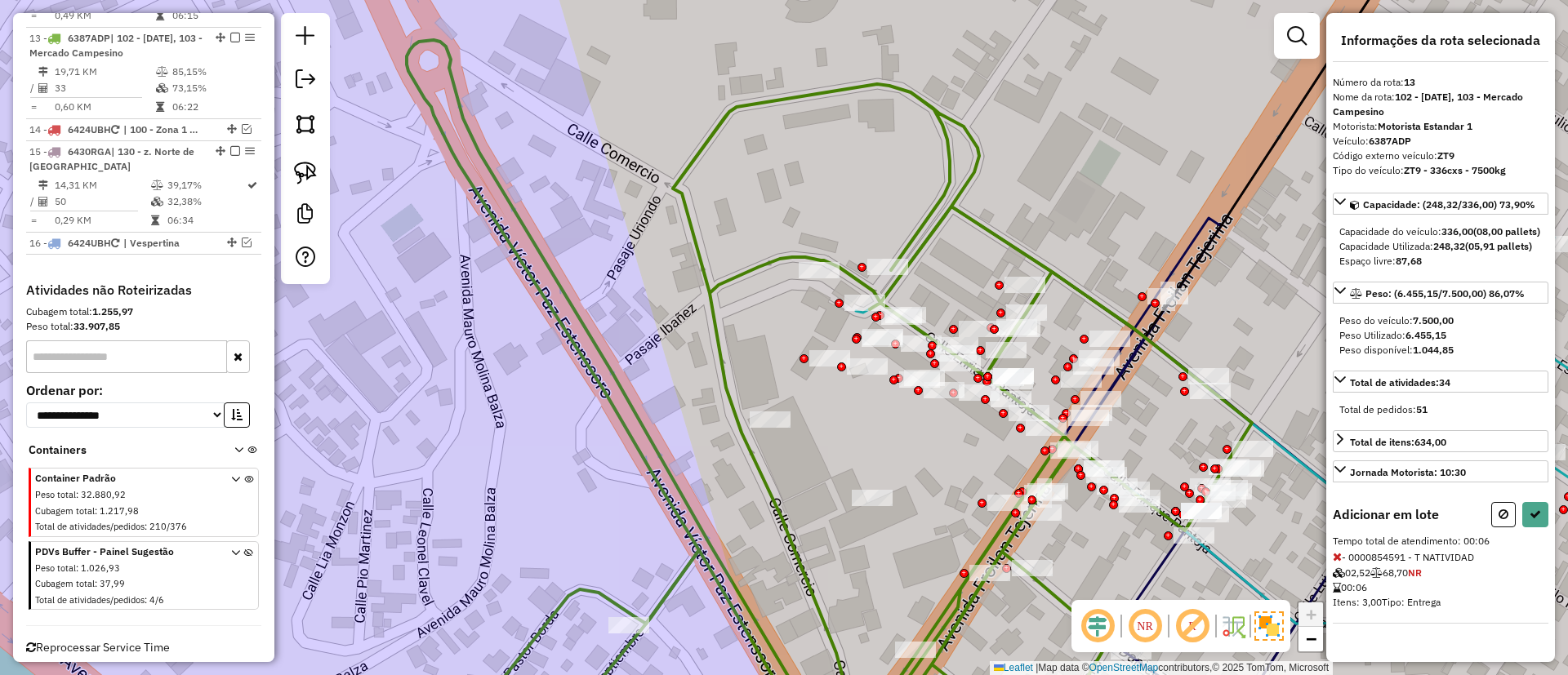
select select "**********"
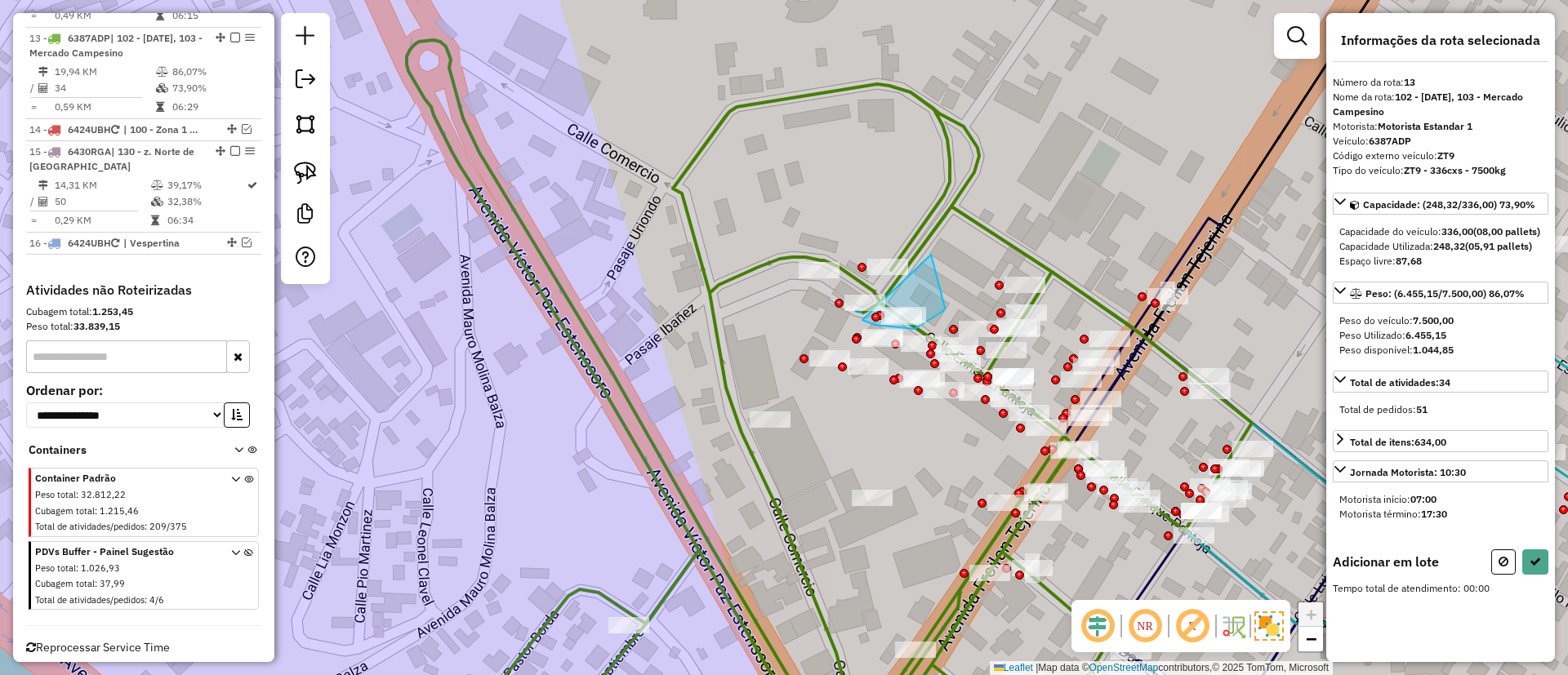
drag, startPoint x: 931, startPoint y: 255, endPoint x: 862, endPoint y: 319, distance: 94.1
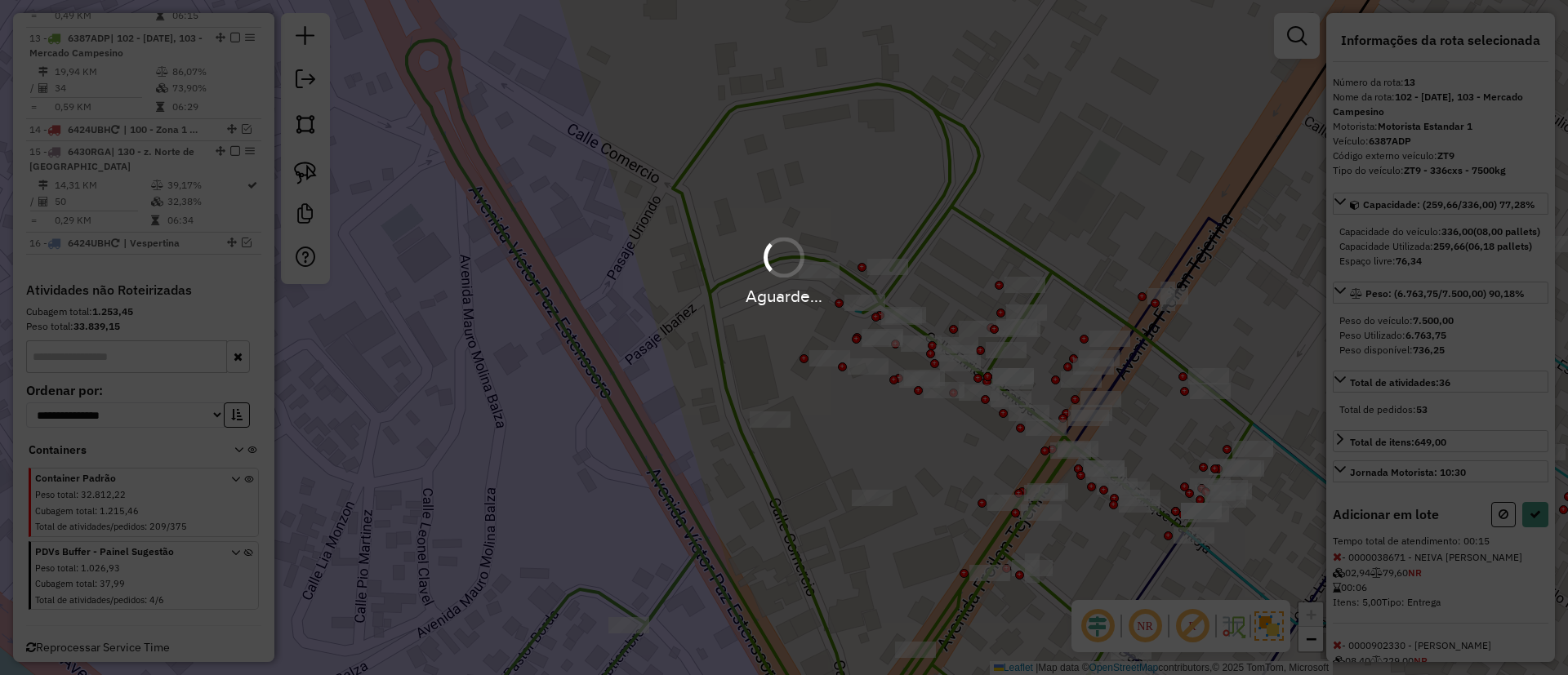
select select "**********"
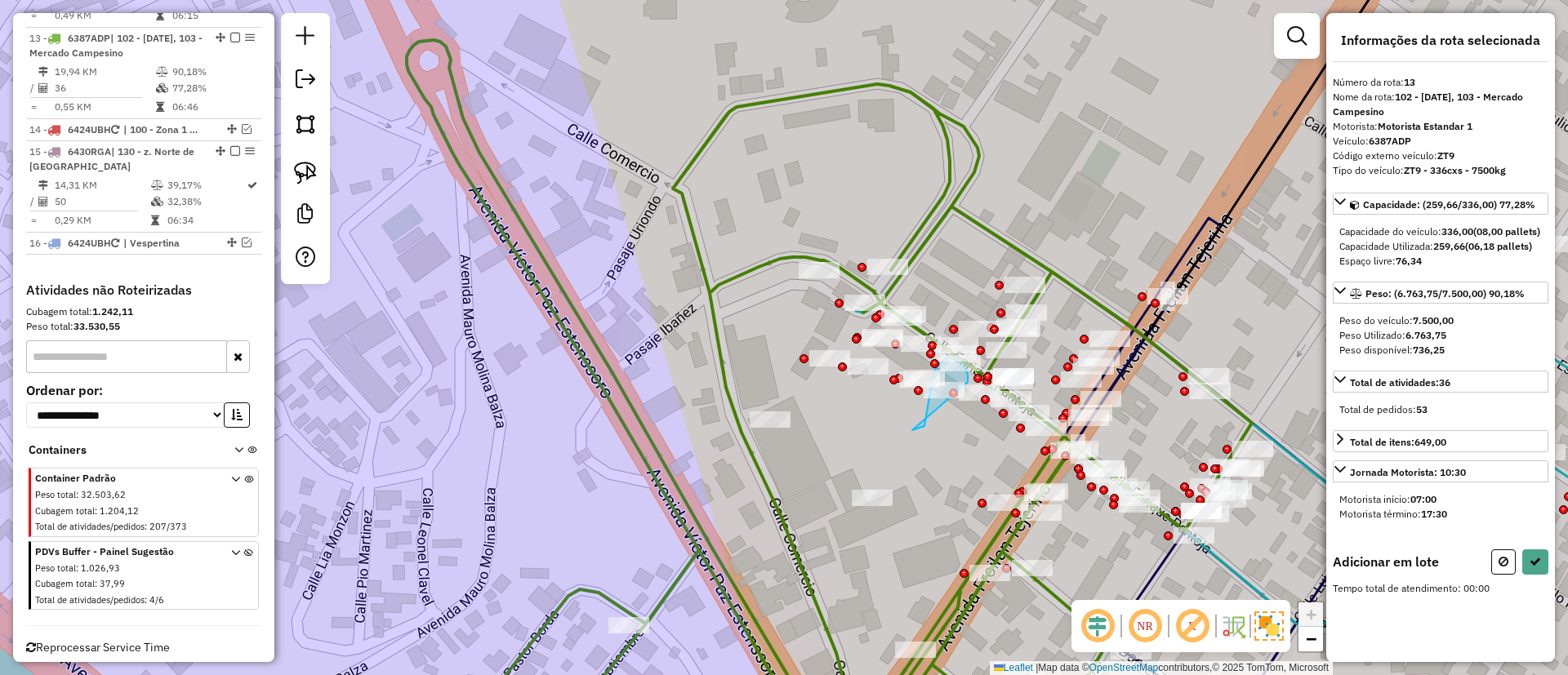
drag, startPoint x: 968, startPoint y: 374, endPoint x: 924, endPoint y: 429, distance: 70.4
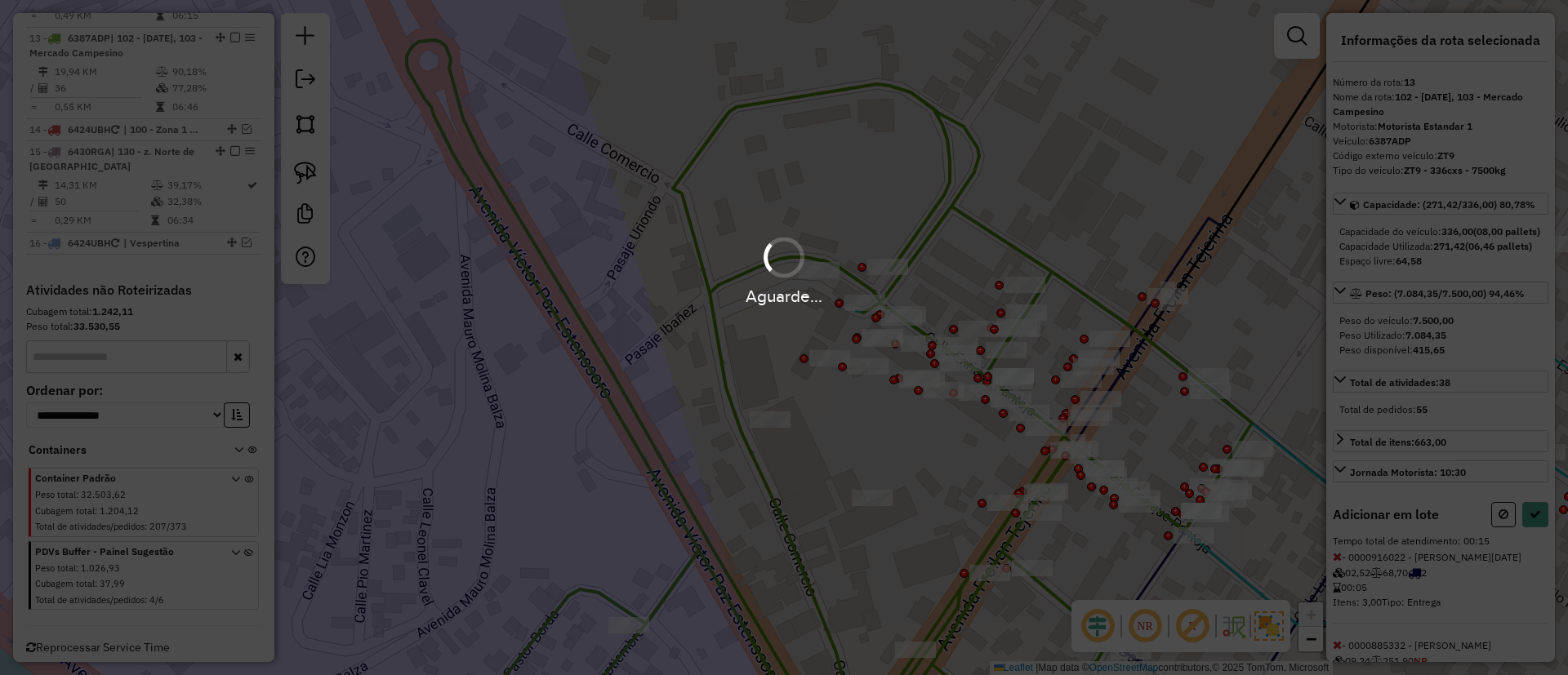
select select "**********"
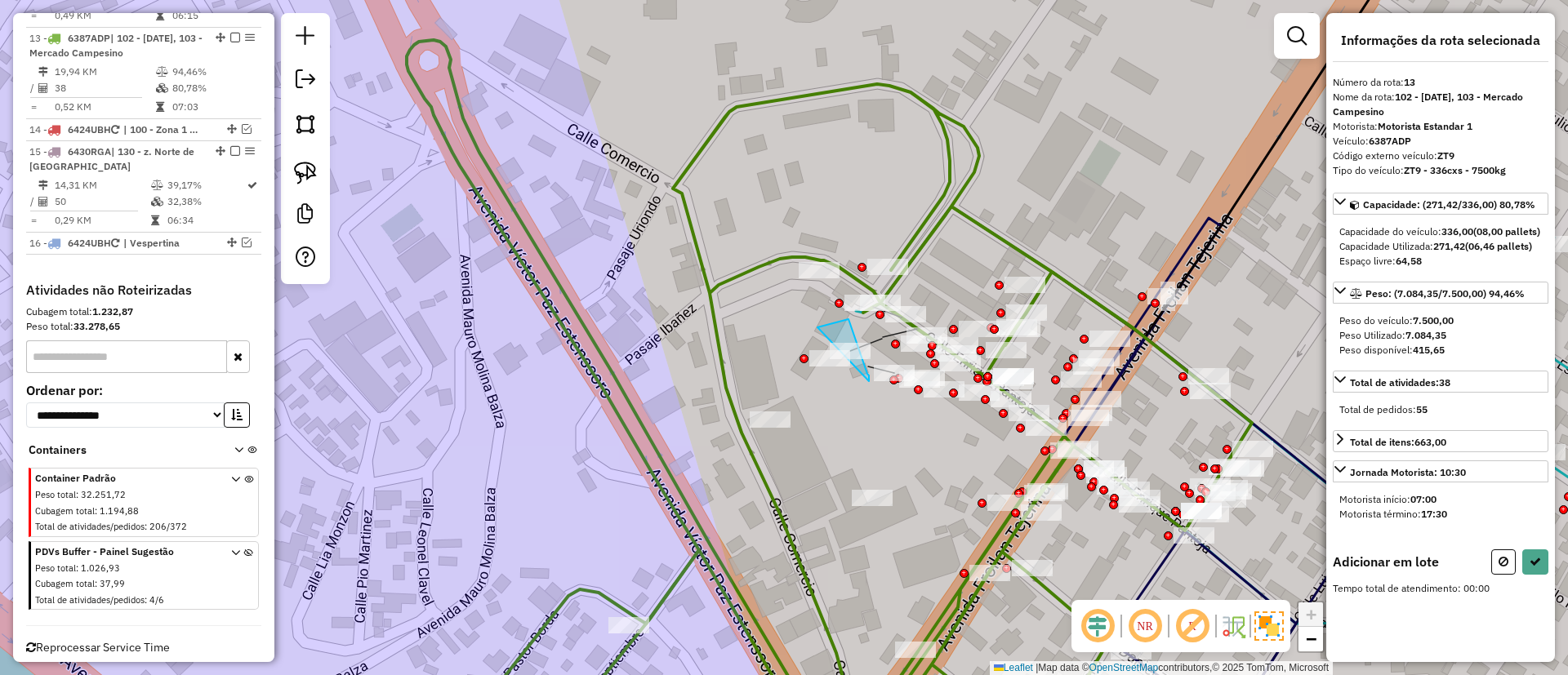
drag, startPoint x: 849, startPoint y: 319, endPoint x: 869, endPoint y: 381, distance: 65.1
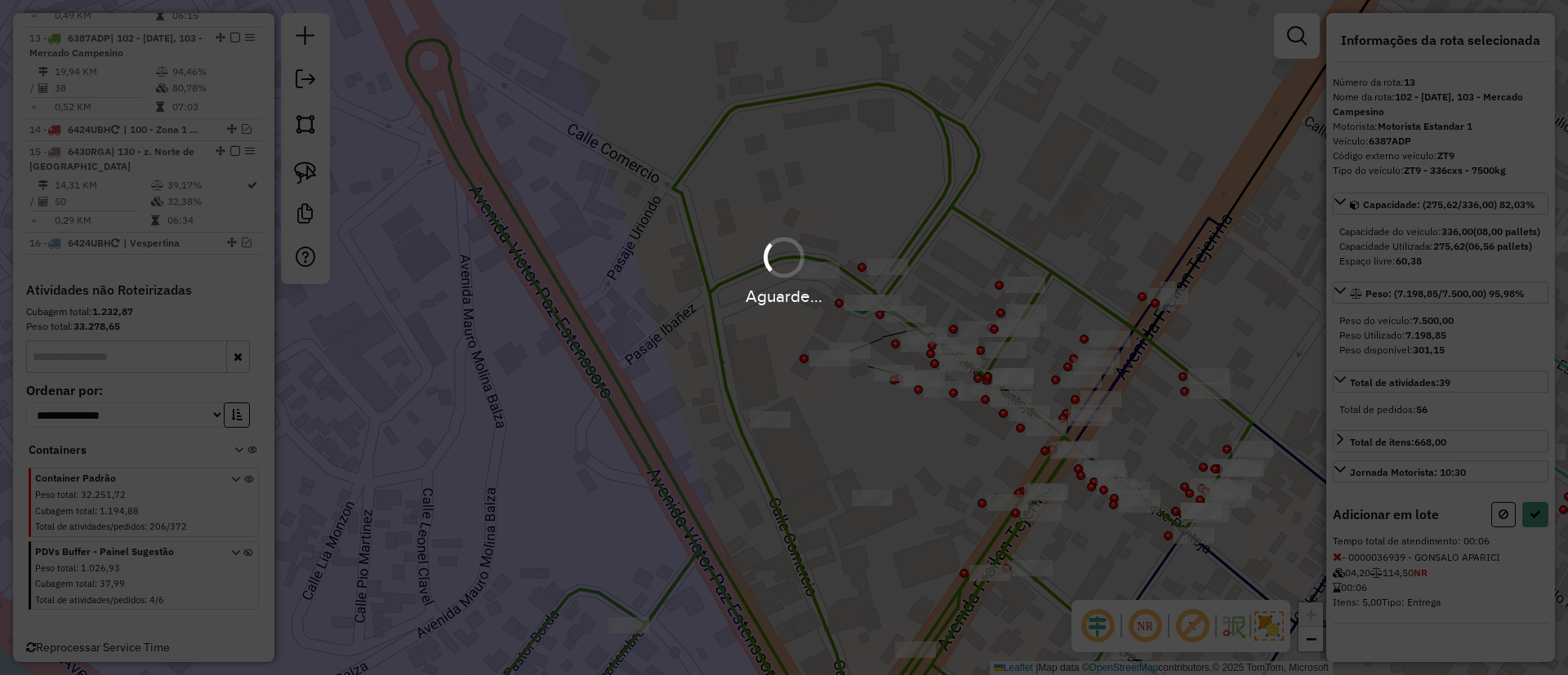
select select "**********"
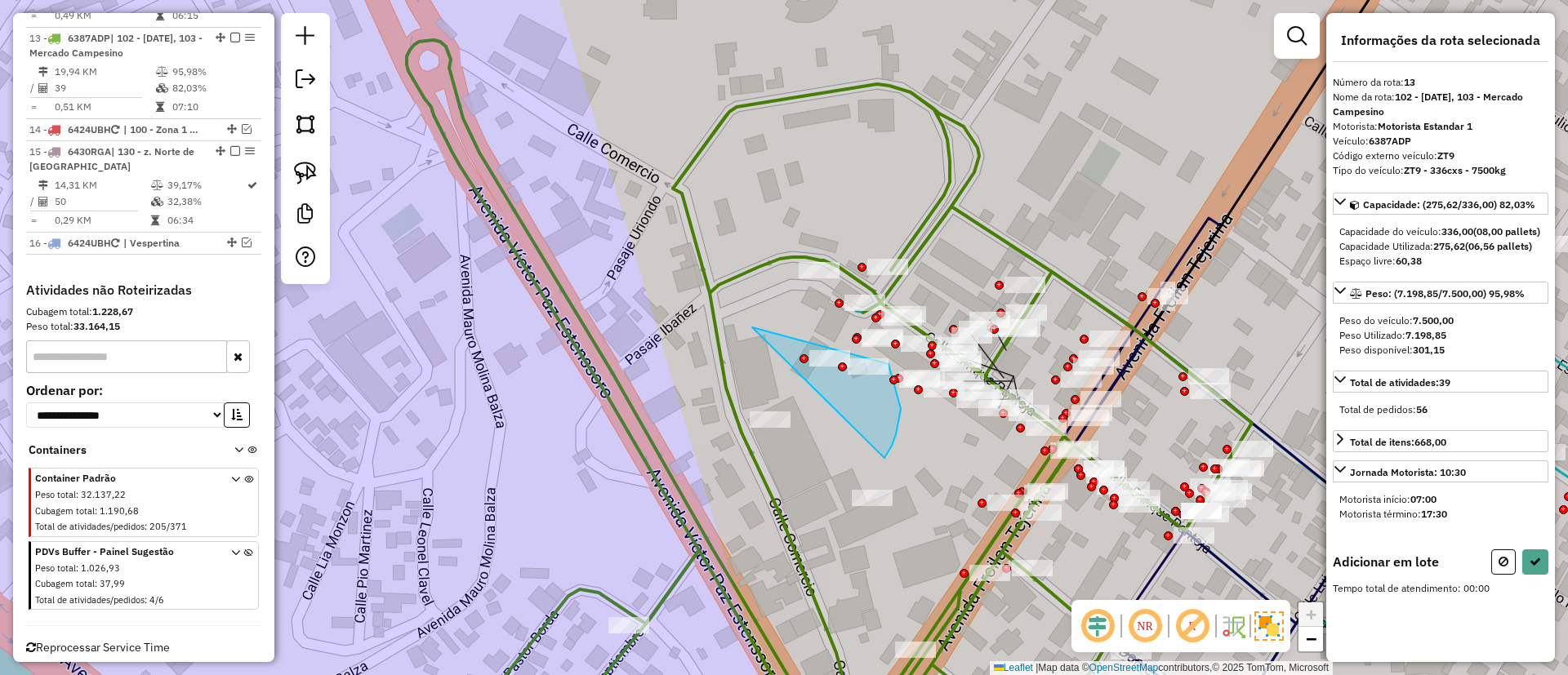
drag, startPoint x: 901, startPoint y: 409, endPoint x: 874, endPoint y: 323, distance: 90.1
click at [874, 323] on div "Janela de atendimento Grade de atendimento Capacidade Transportadoras Veículos …" at bounding box center [784, 338] width 1568 height 675
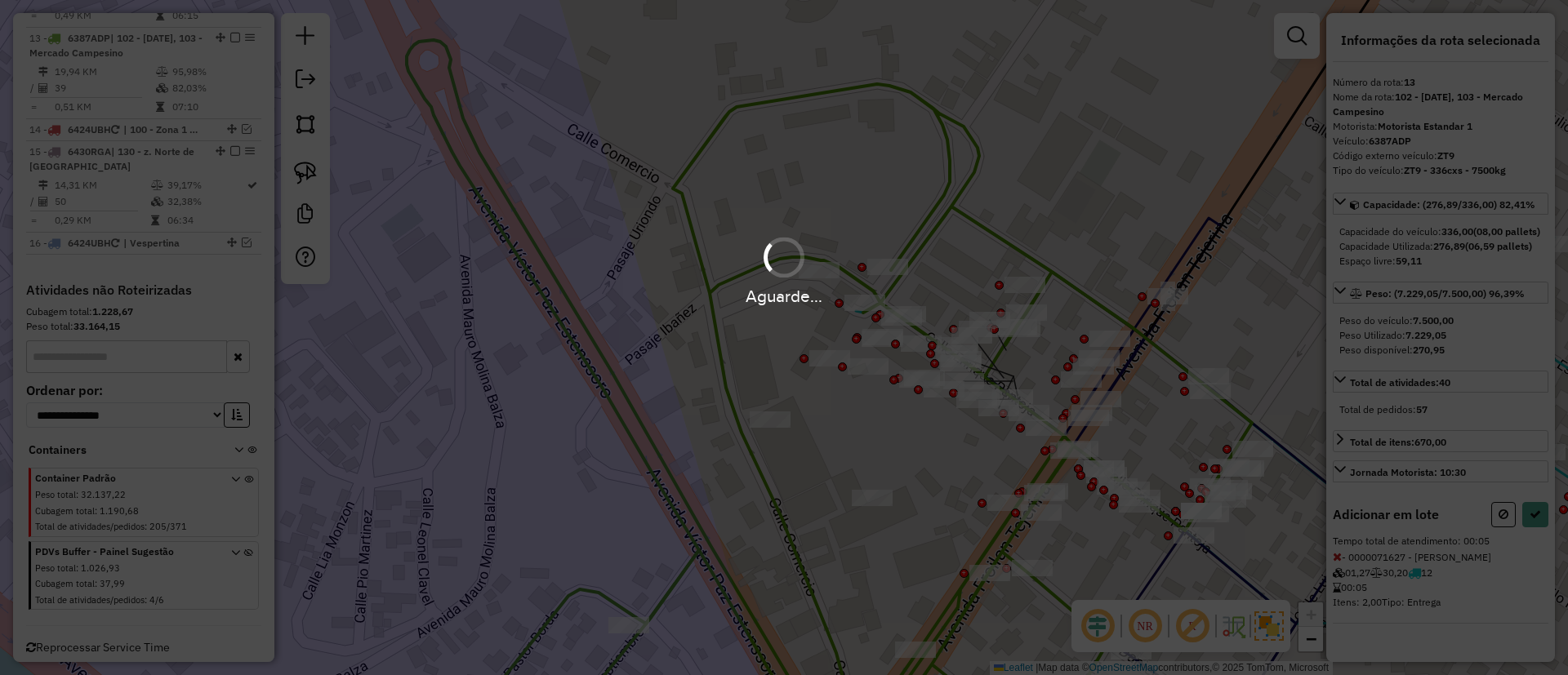
select select "**********"
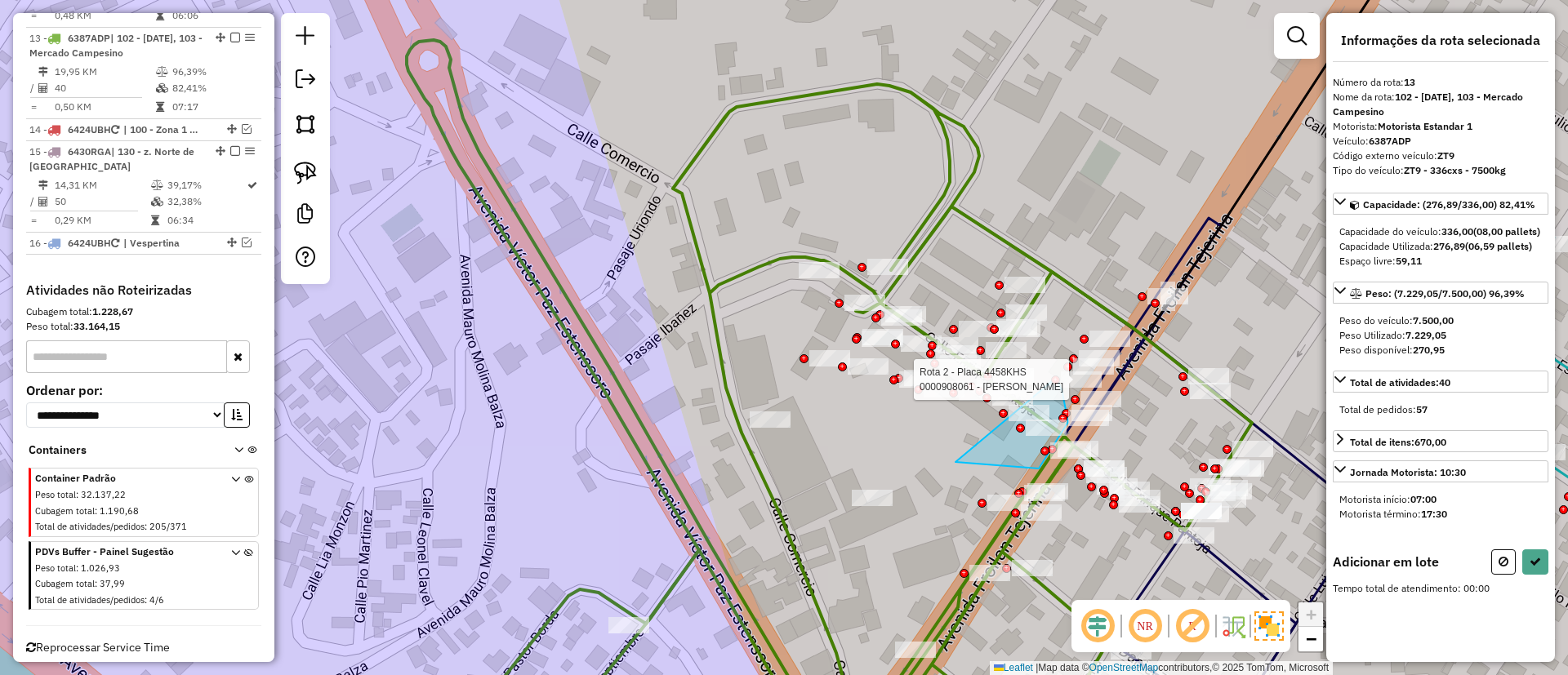
drag, startPoint x: 1039, startPoint y: 468, endPoint x: 1056, endPoint y: 378, distance: 91.6
click at [1056, 378] on div "Rota 2 - Placa 4458KHS 0000908061 - [PERSON_NAME] Janela de atendimento Grade d…" at bounding box center [784, 338] width 1568 height 675
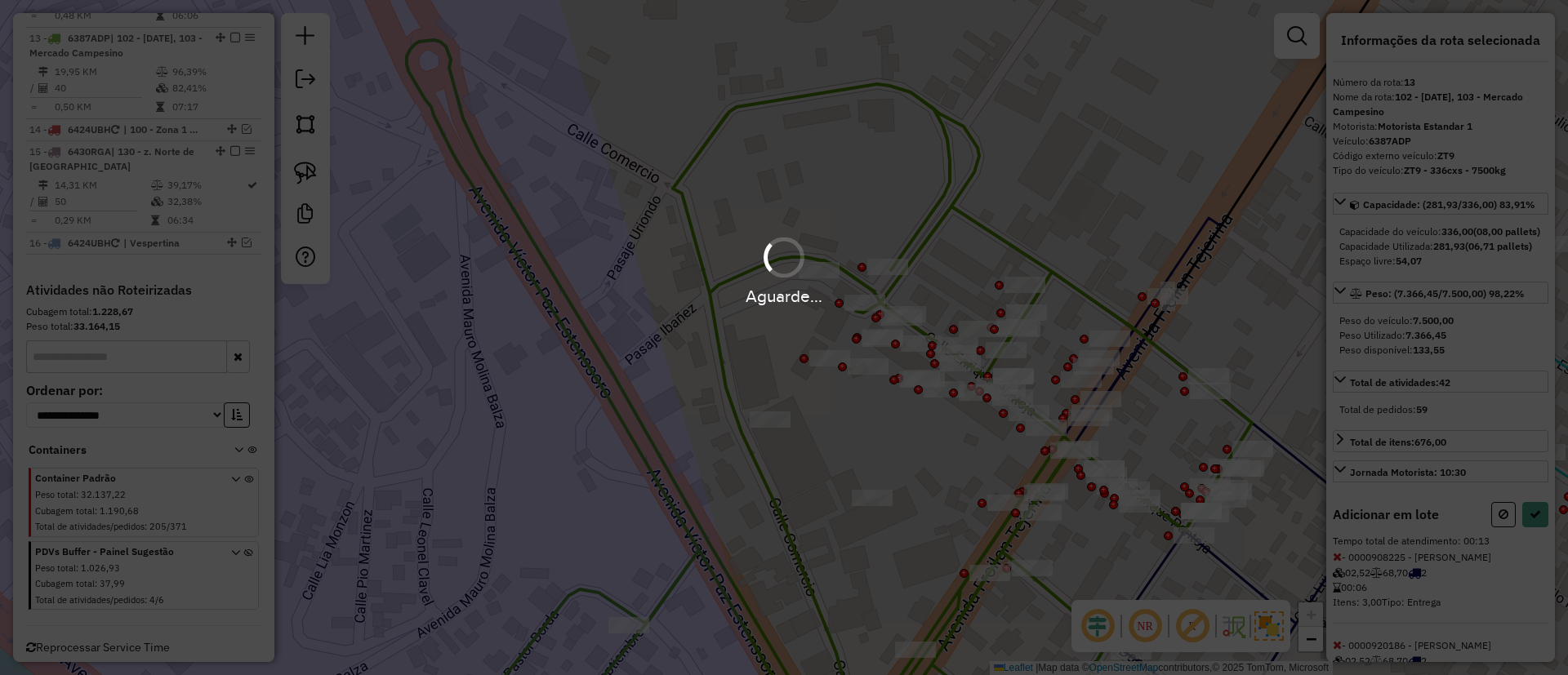
select select "**********"
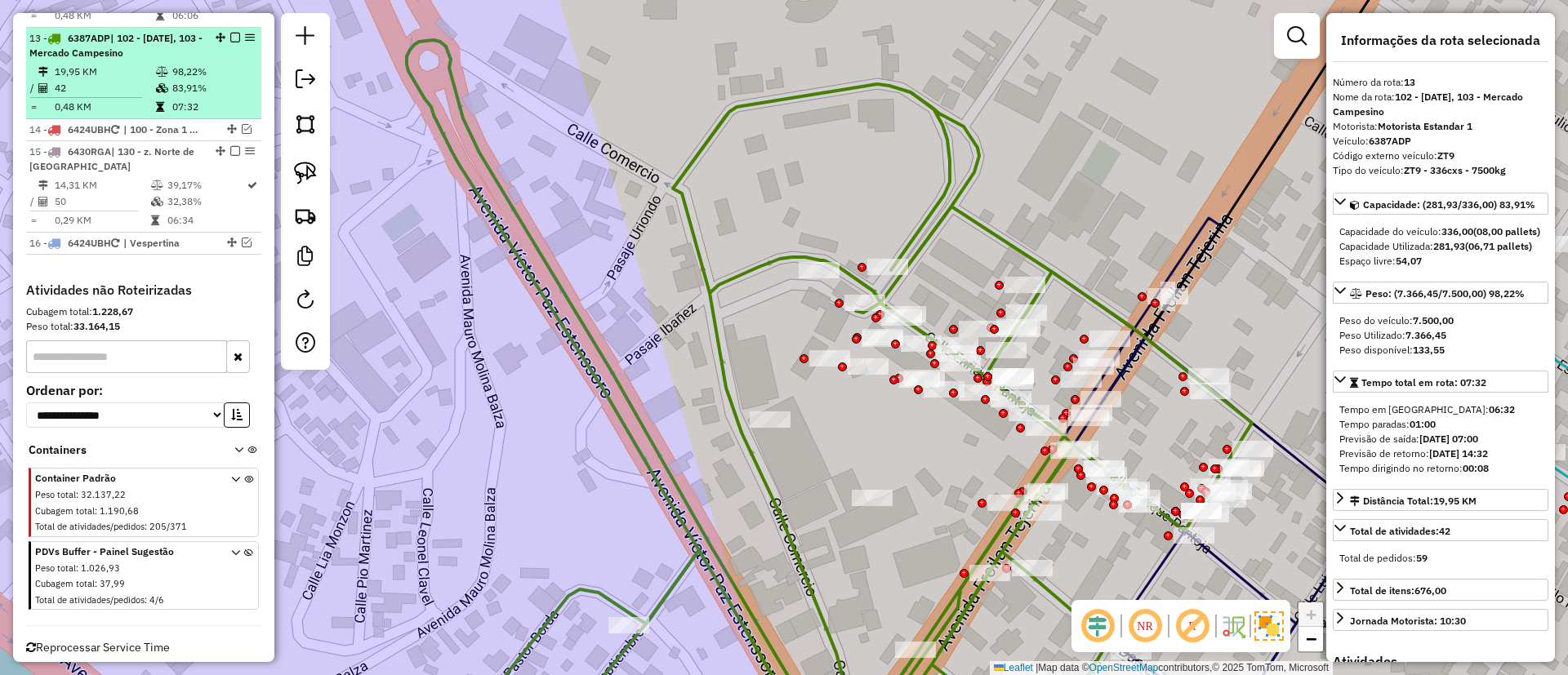
click at [231, 33] on em at bounding box center [235, 38] width 10 height 10
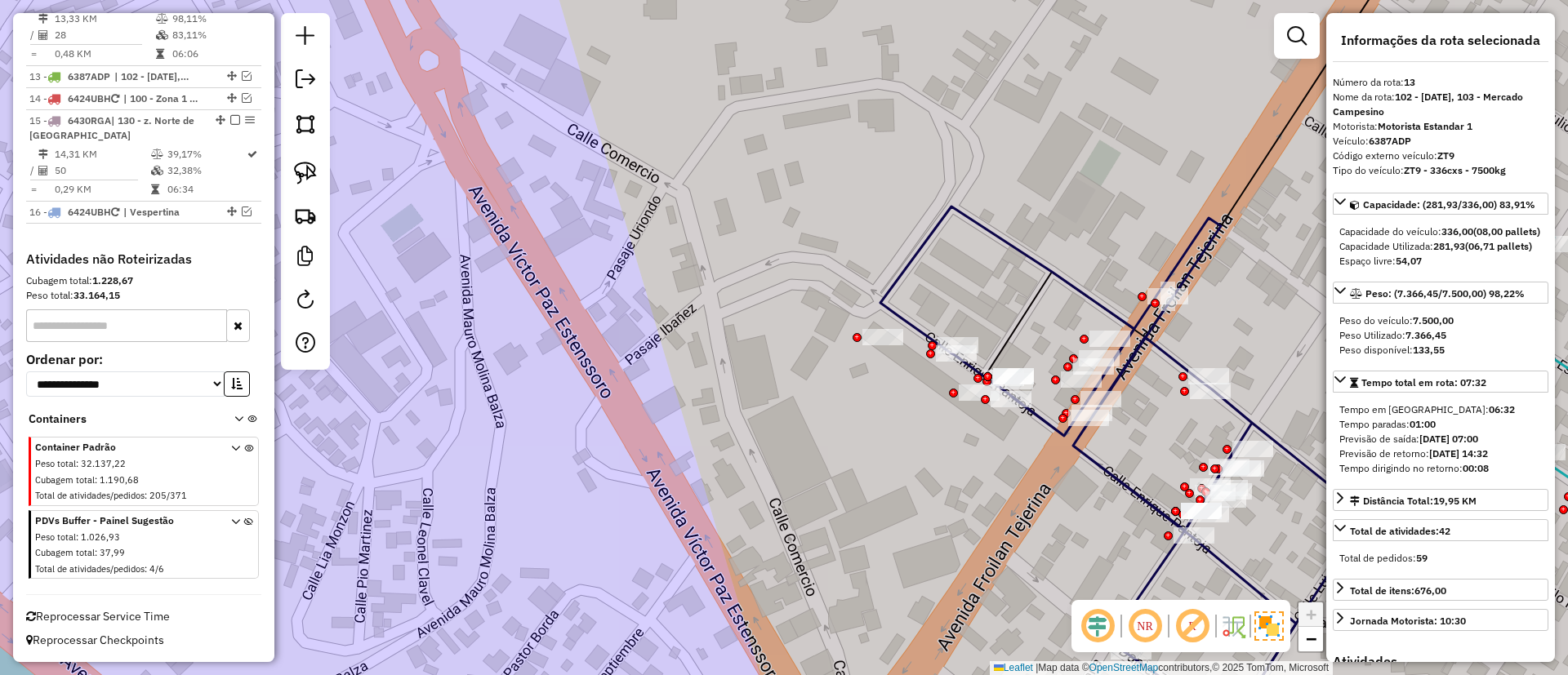
scroll to position [1086, 0]
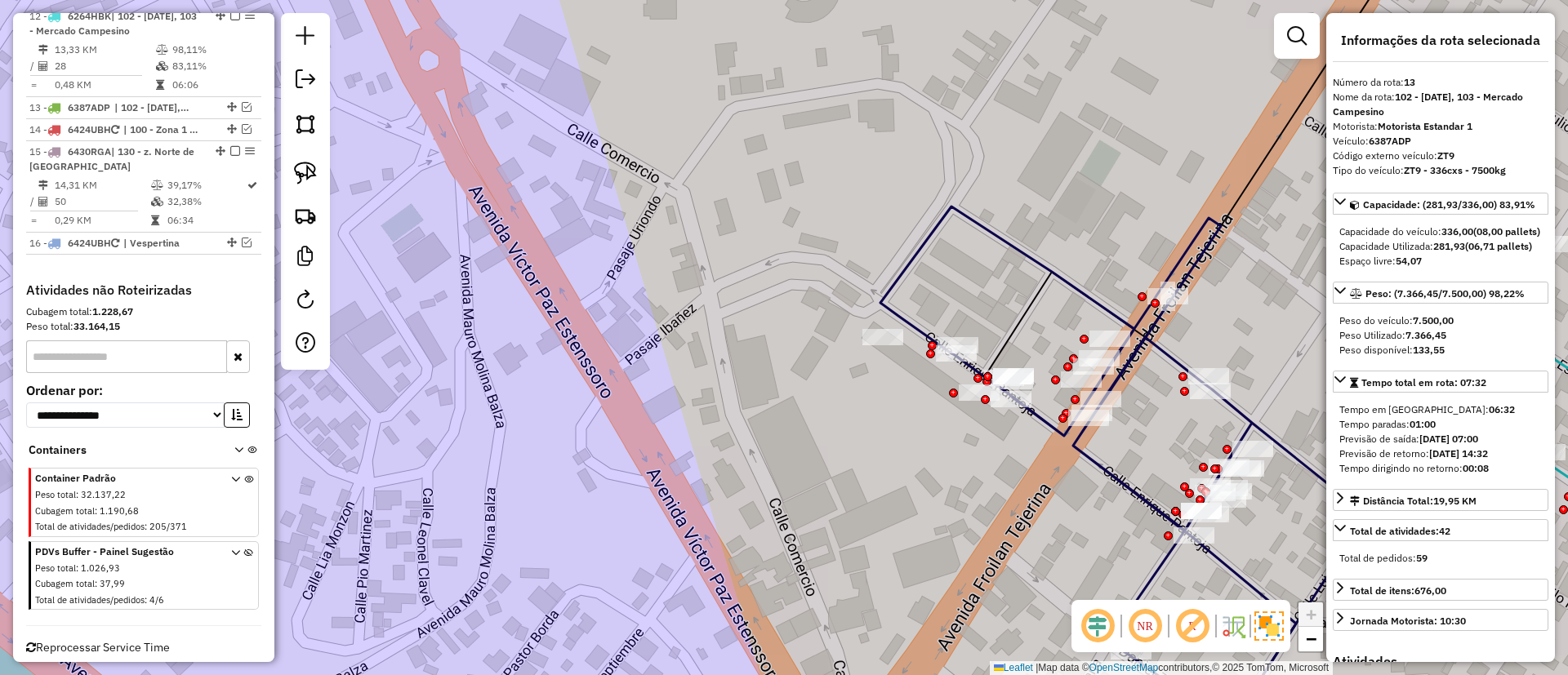
click at [1151, 346] on icon at bounding box center [1138, 466] width 515 height 520
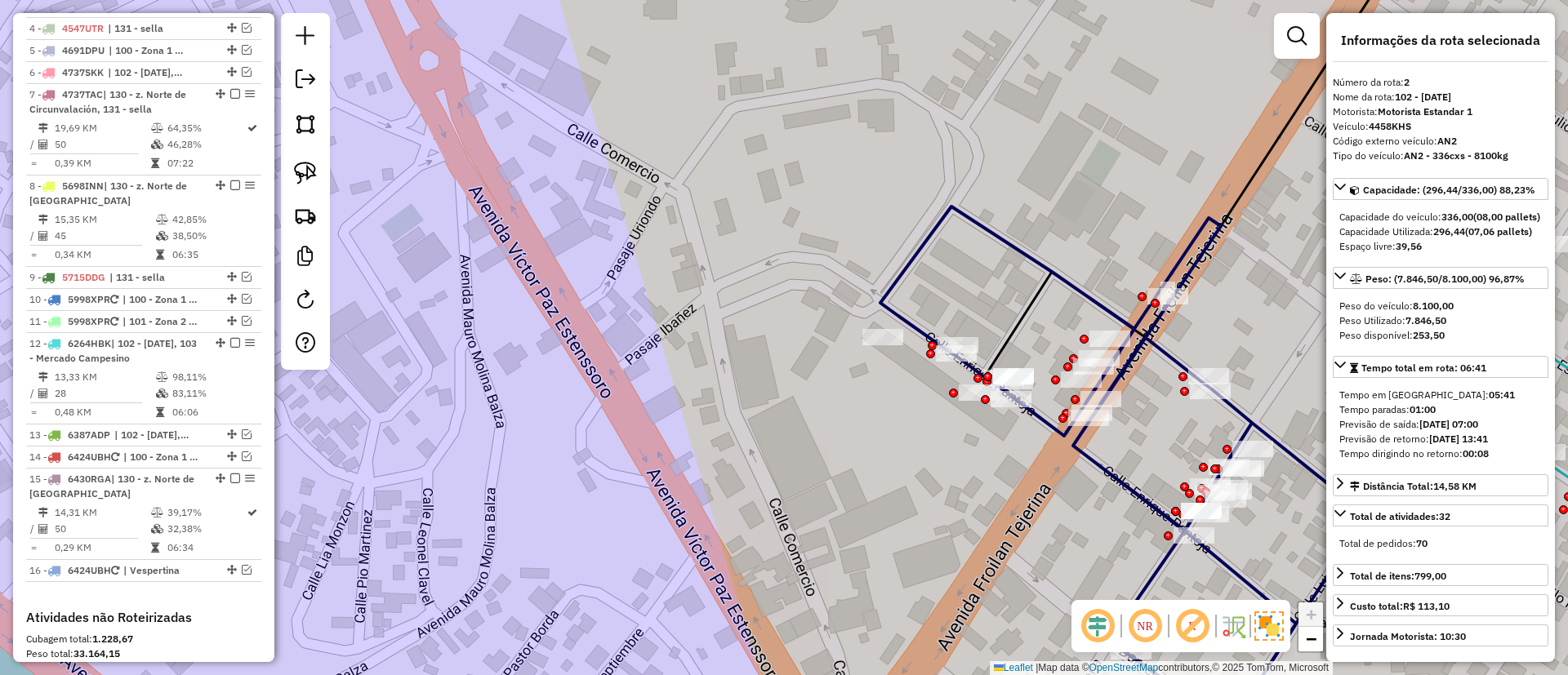
scroll to position [651, 0]
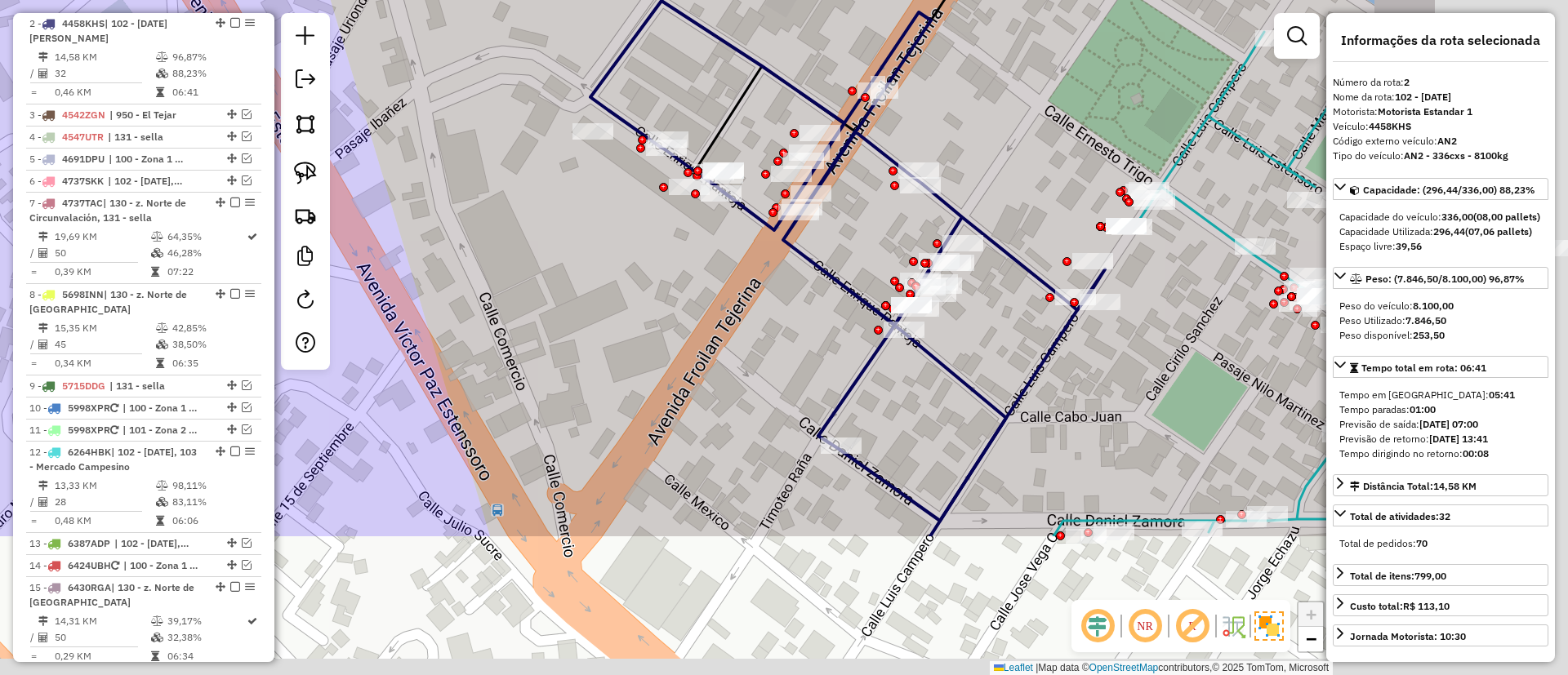
drag, startPoint x: 858, startPoint y: 470, endPoint x: 673, endPoint y: 296, distance: 254.0
click at [567, 264] on div "Janela de atendimento Grade de atendimento Capacidade Transportadoras Veículos …" at bounding box center [784, 338] width 1568 height 675
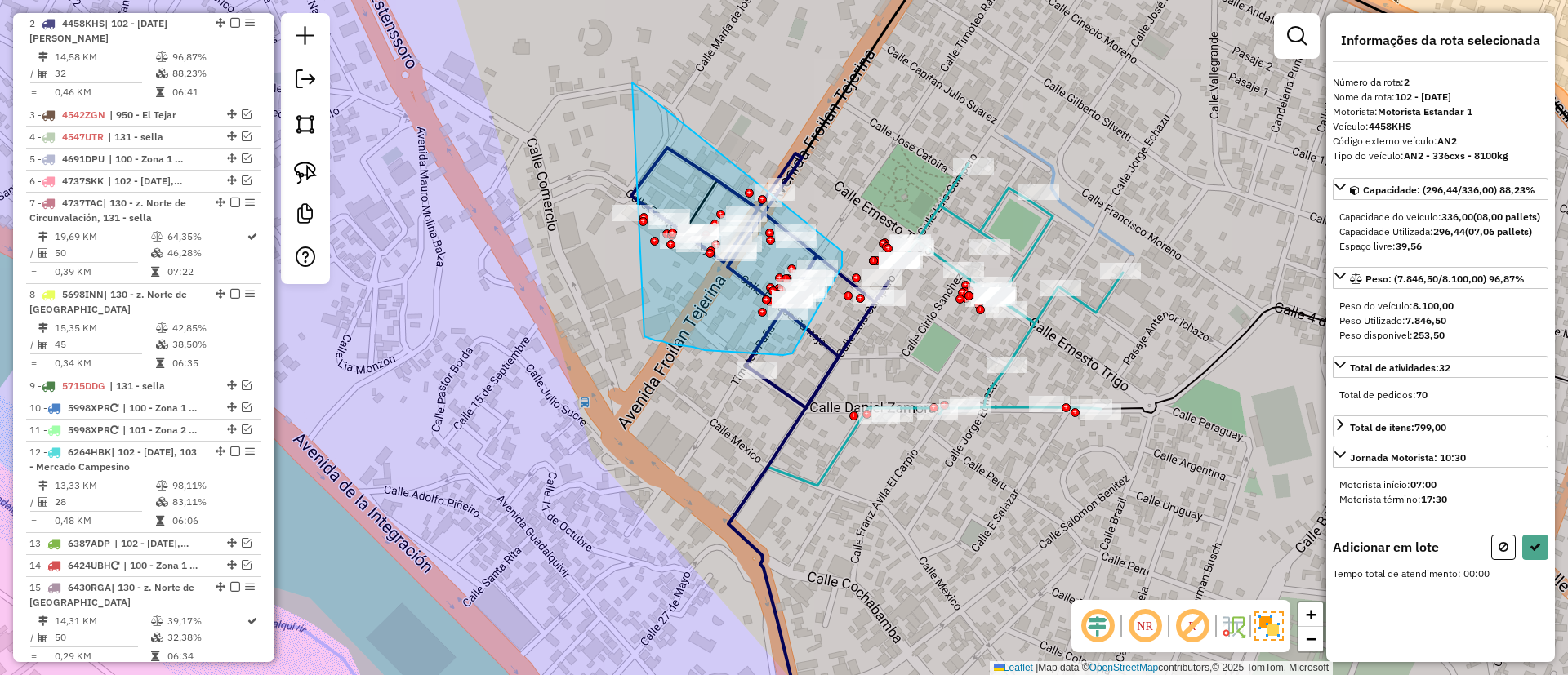
drag, startPoint x: 693, startPoint y: 347, endPoint x: 842, endPoint y: 251, distance: 177.2
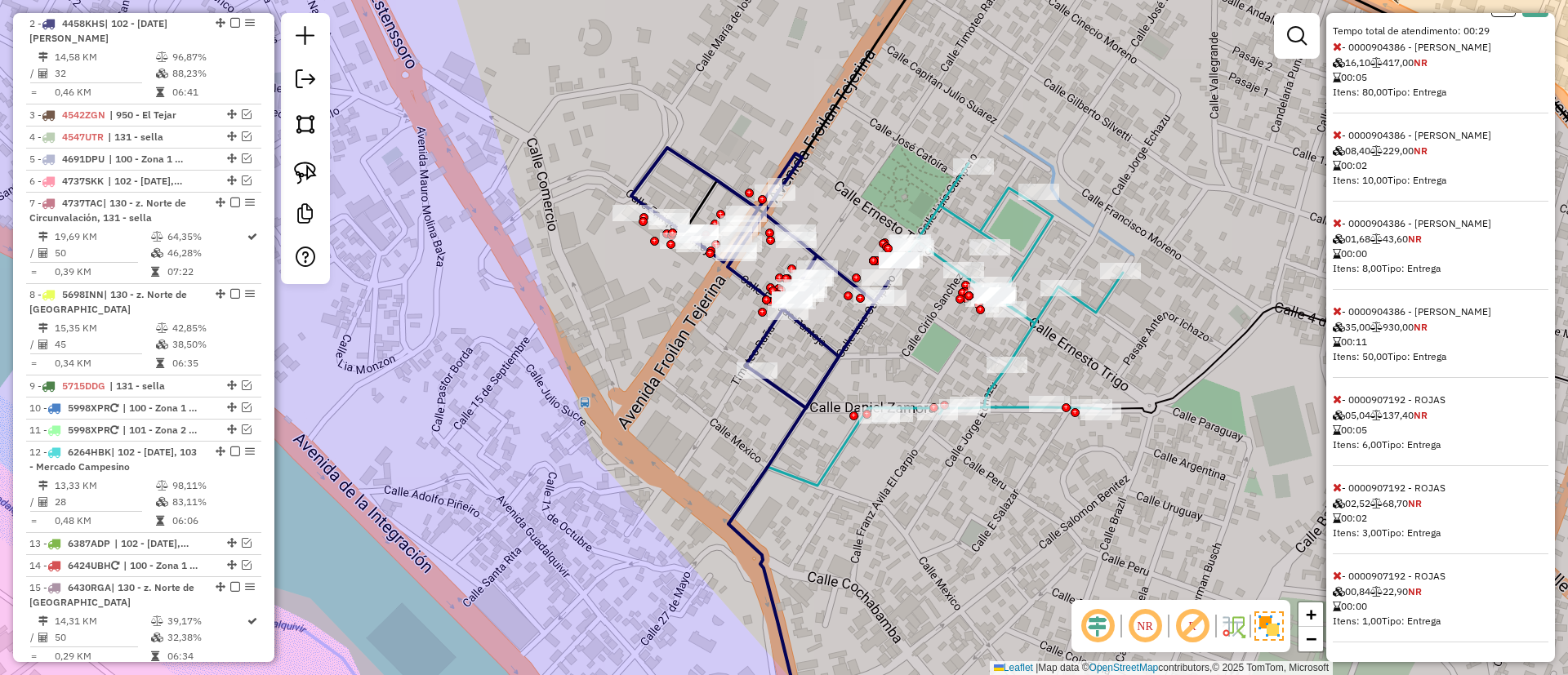
scroll to position [342, 0]
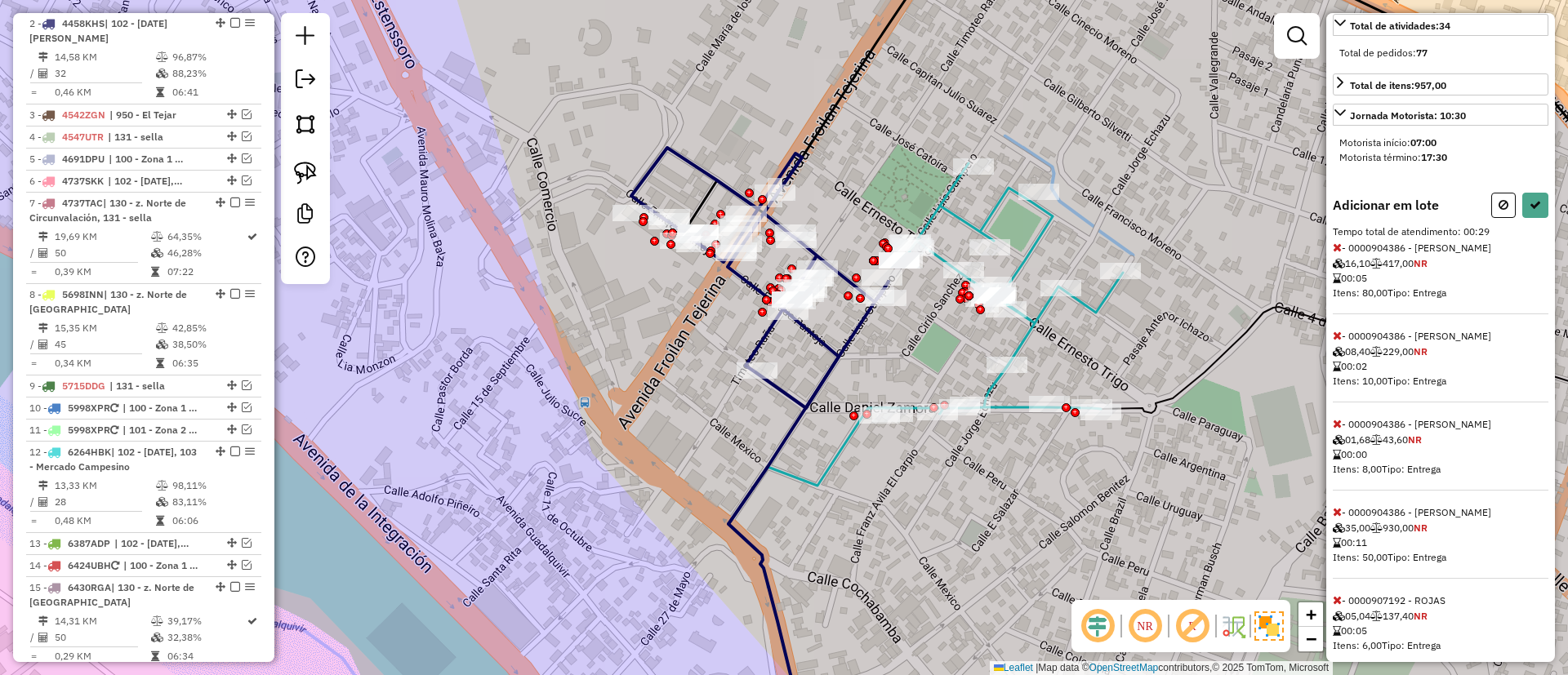
click at [1338, 255] on span at bounding box center [1338, 248] width 9 height 15
click at [1340, 253] on icon at bounding box center [1338, 248] width 9 height 12
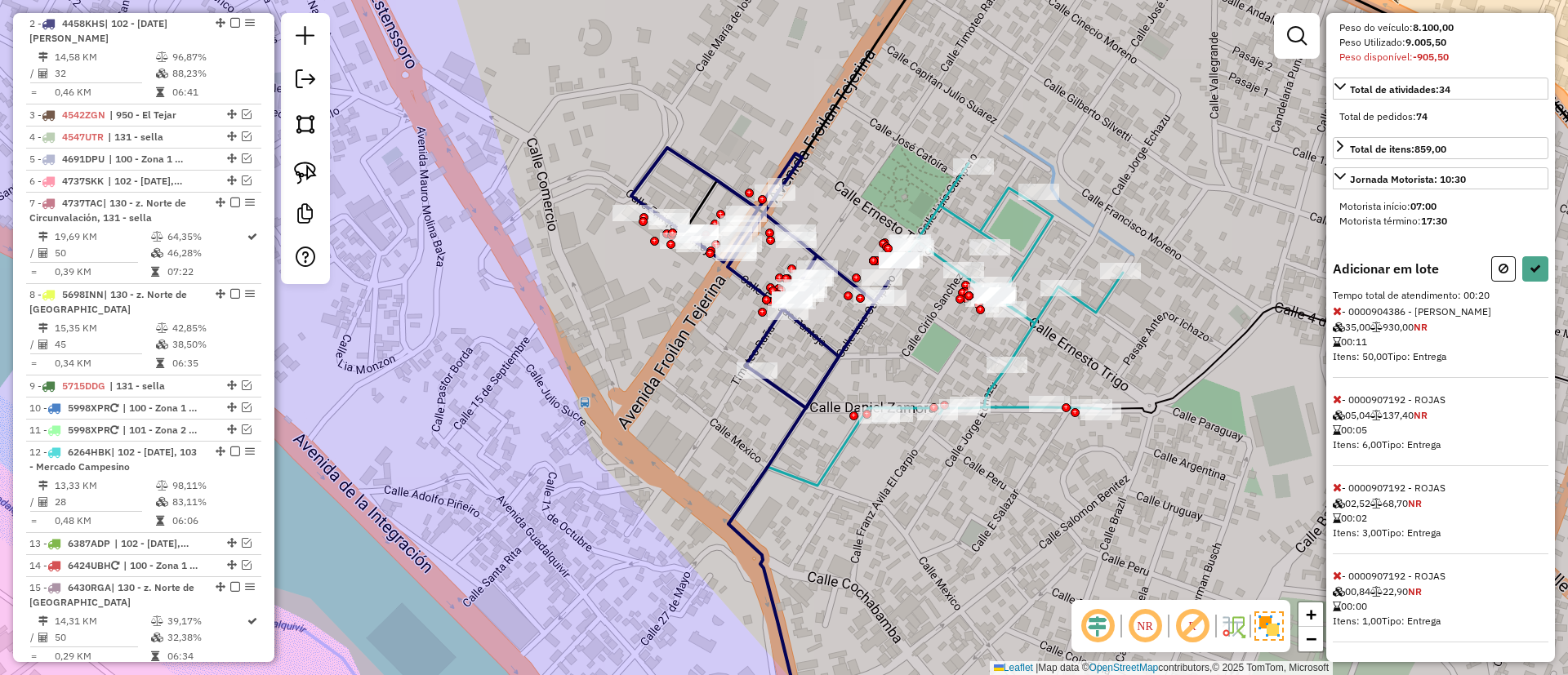
click at [1340, 317] on span at bounding box center [1338, 312] width 9 height 15
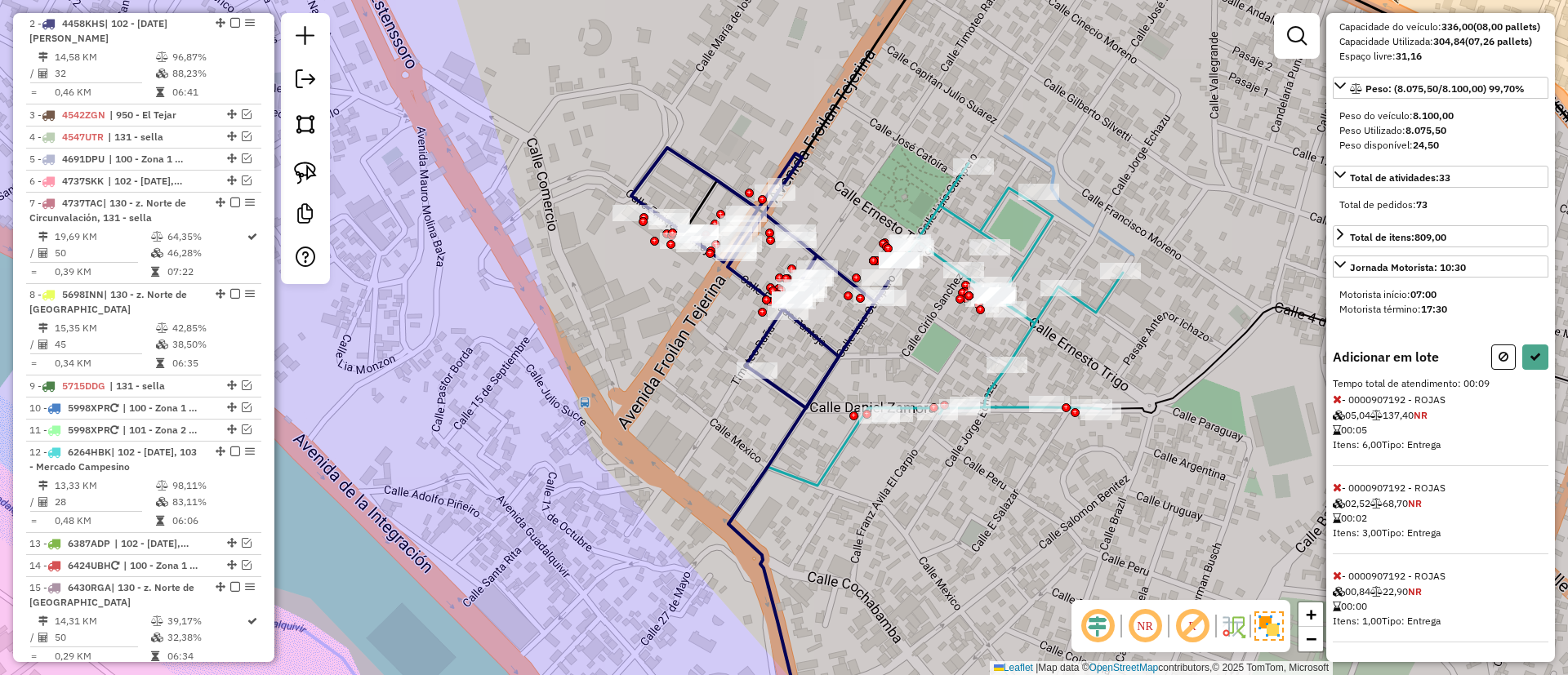
scroll to position [0, 0]
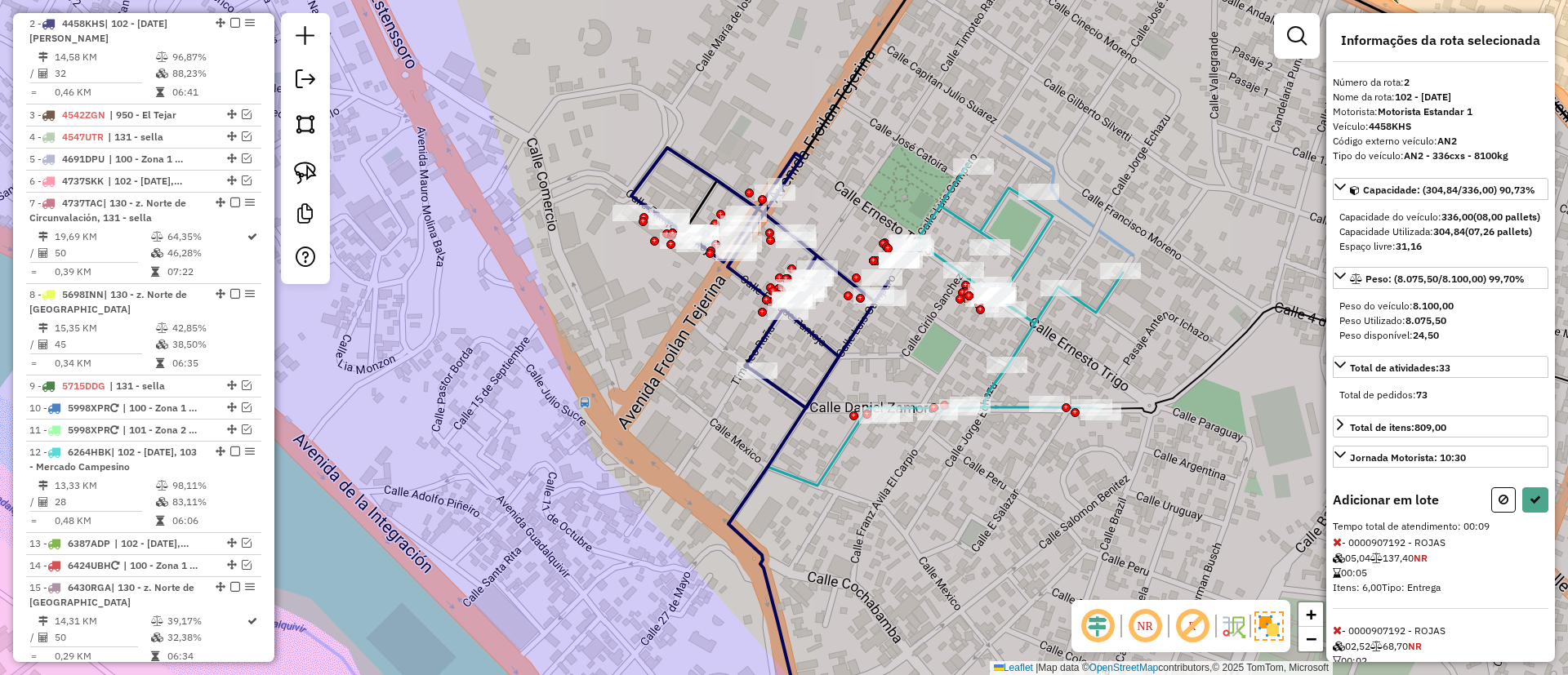
select select "**********"
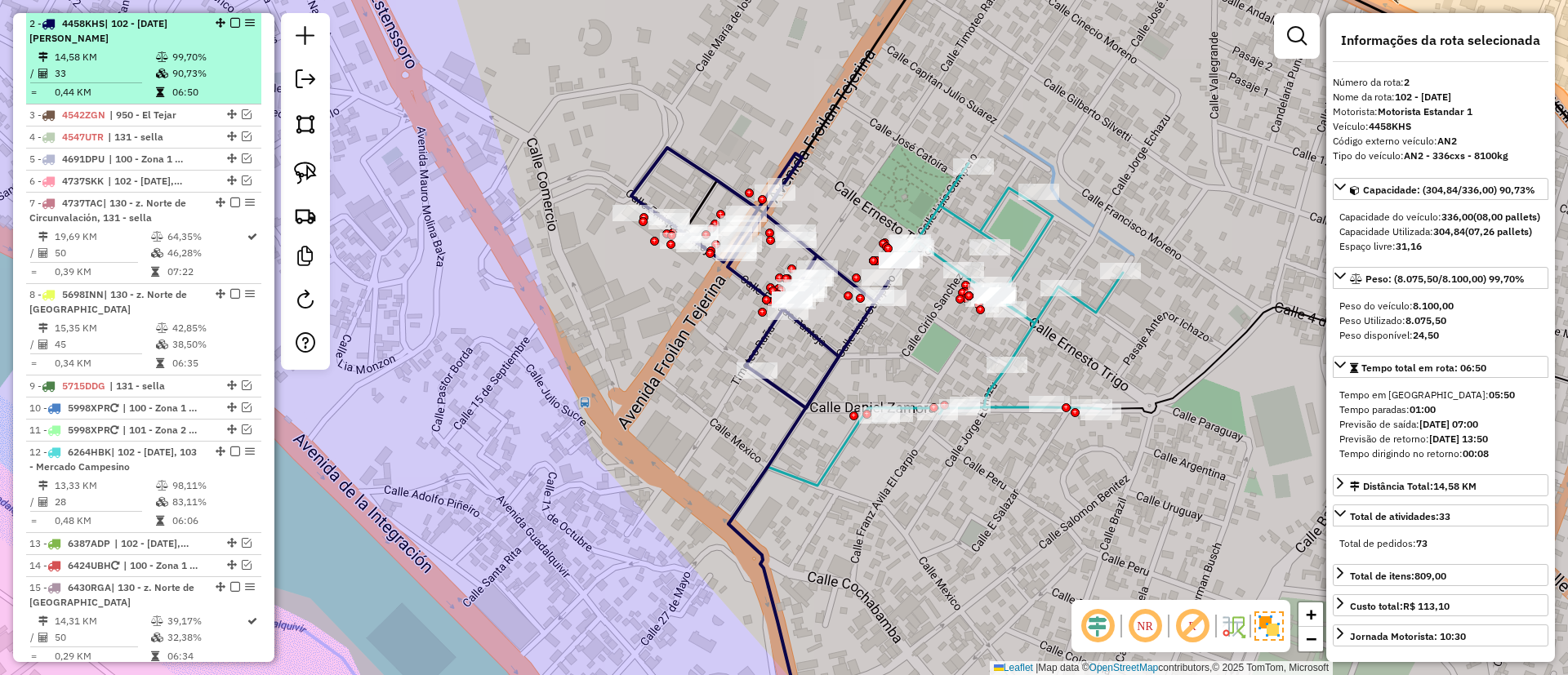
click at [232, 23] on em at bounding box center [235, 23] width 10 height 10
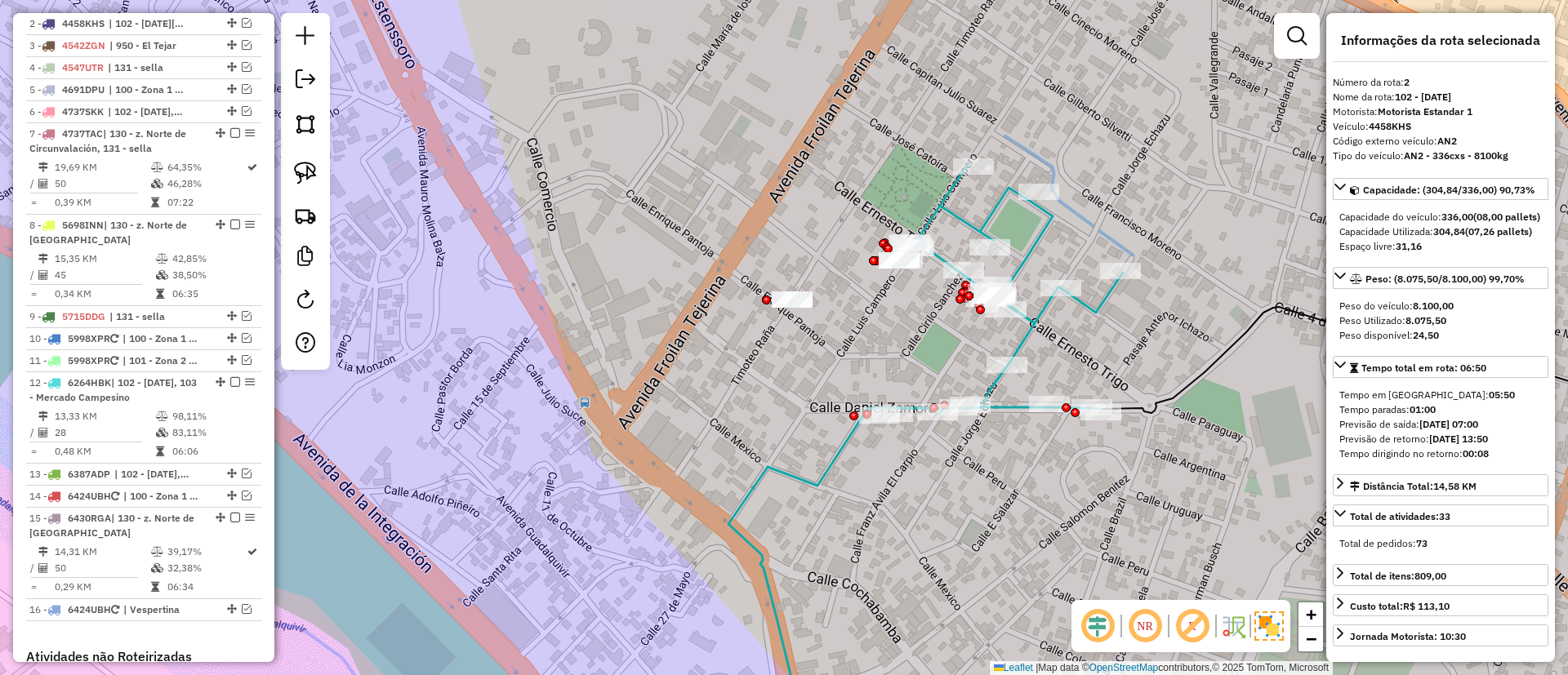
scroll to position [596, 0]
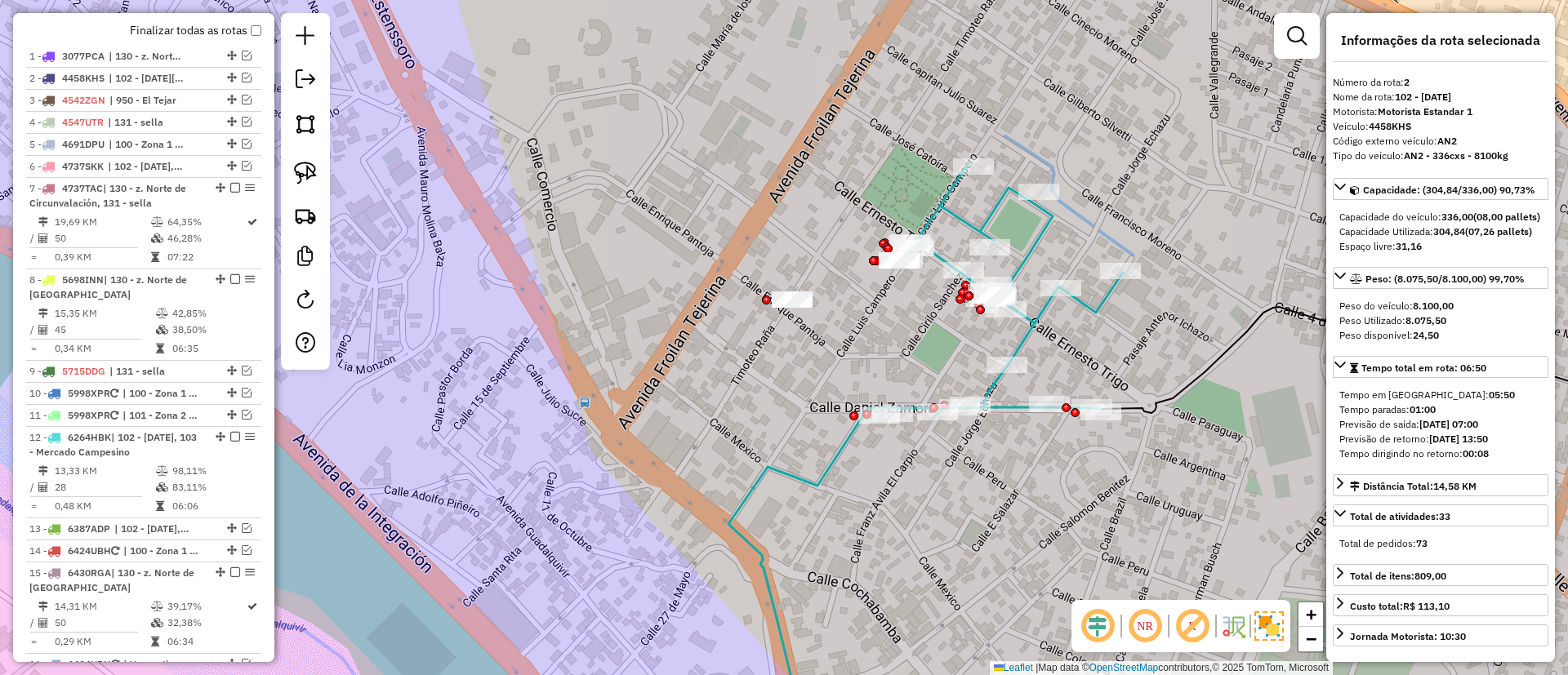
click at [1094, 305] on icon at bounding box center [1001, 288] width 243 height 250
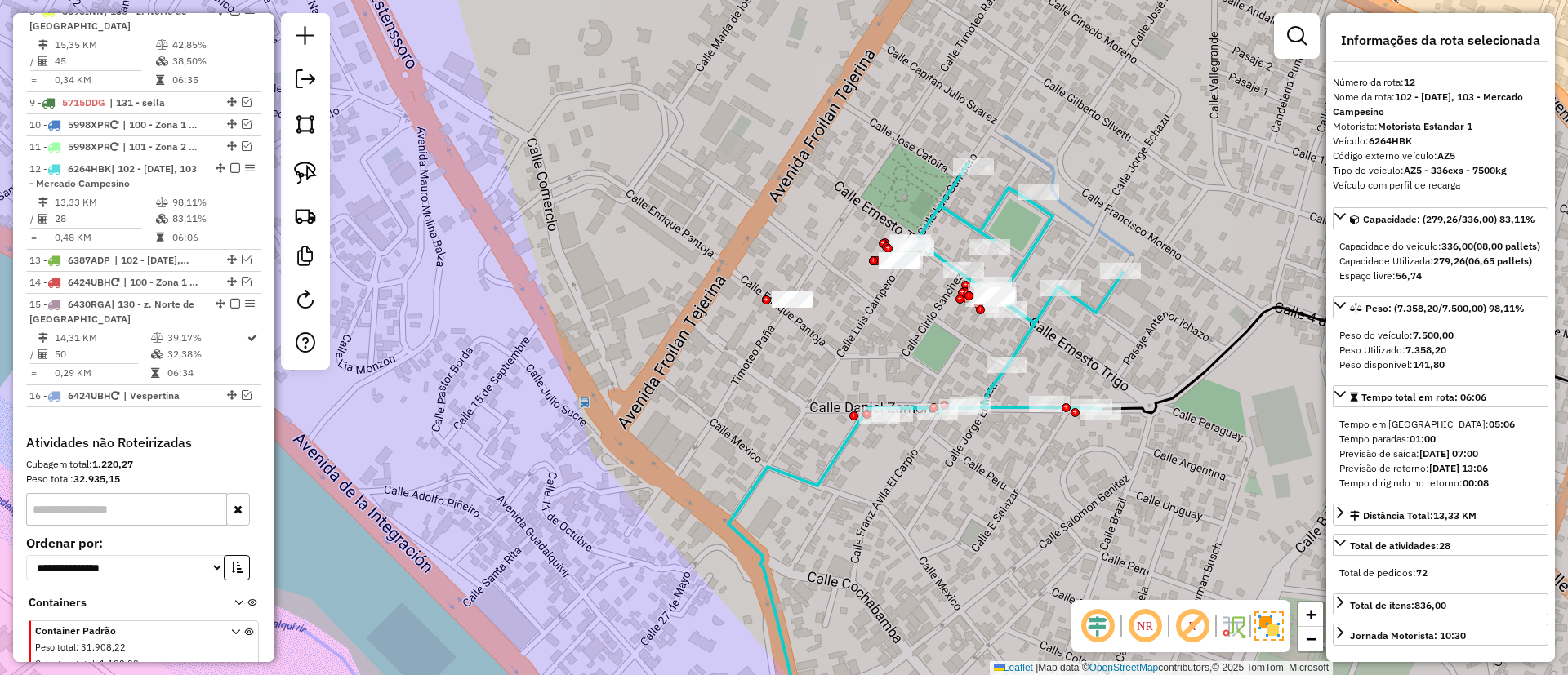
scroll to position [1010, 0]
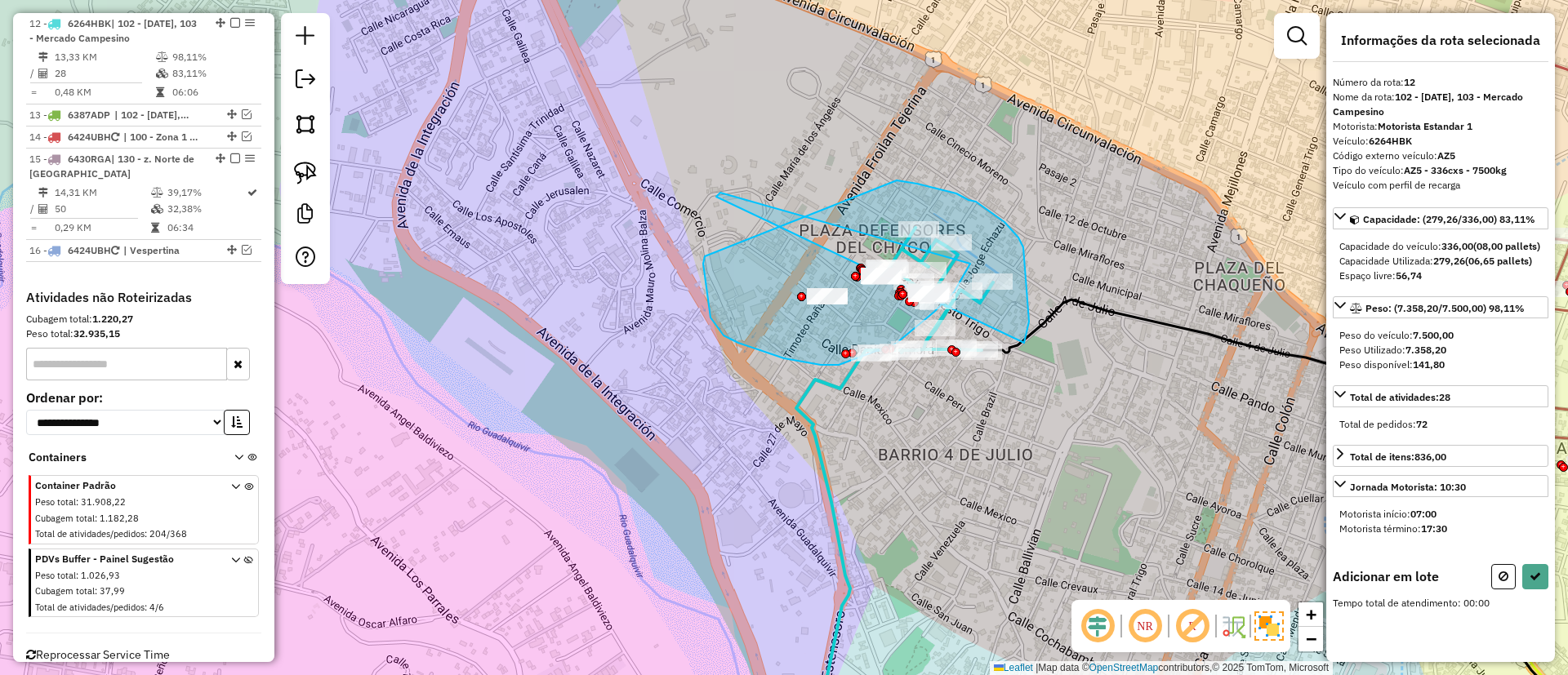
drag, startPoint x: 717, startPoint y: 197, endPoint x: 970, endPoint y: 264, distance: 261.7
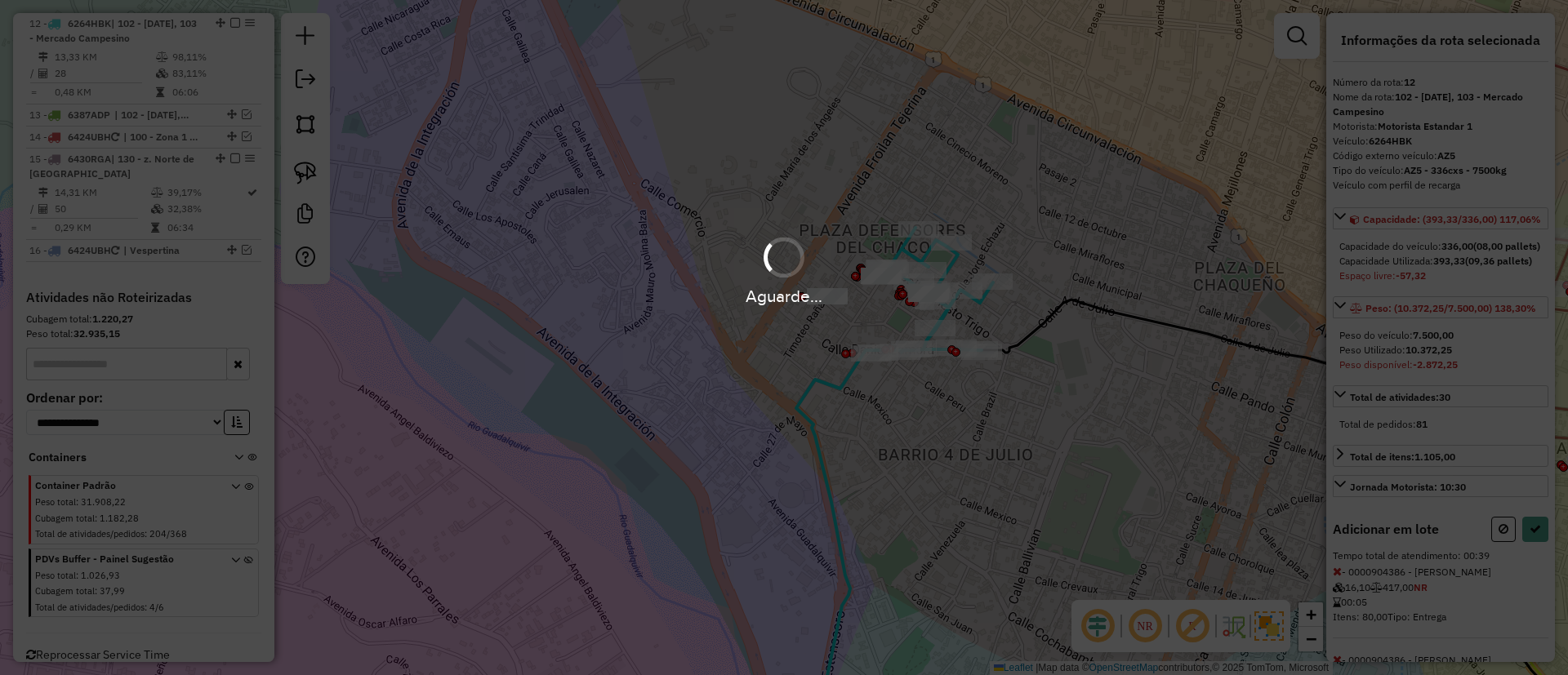
select select "**********"
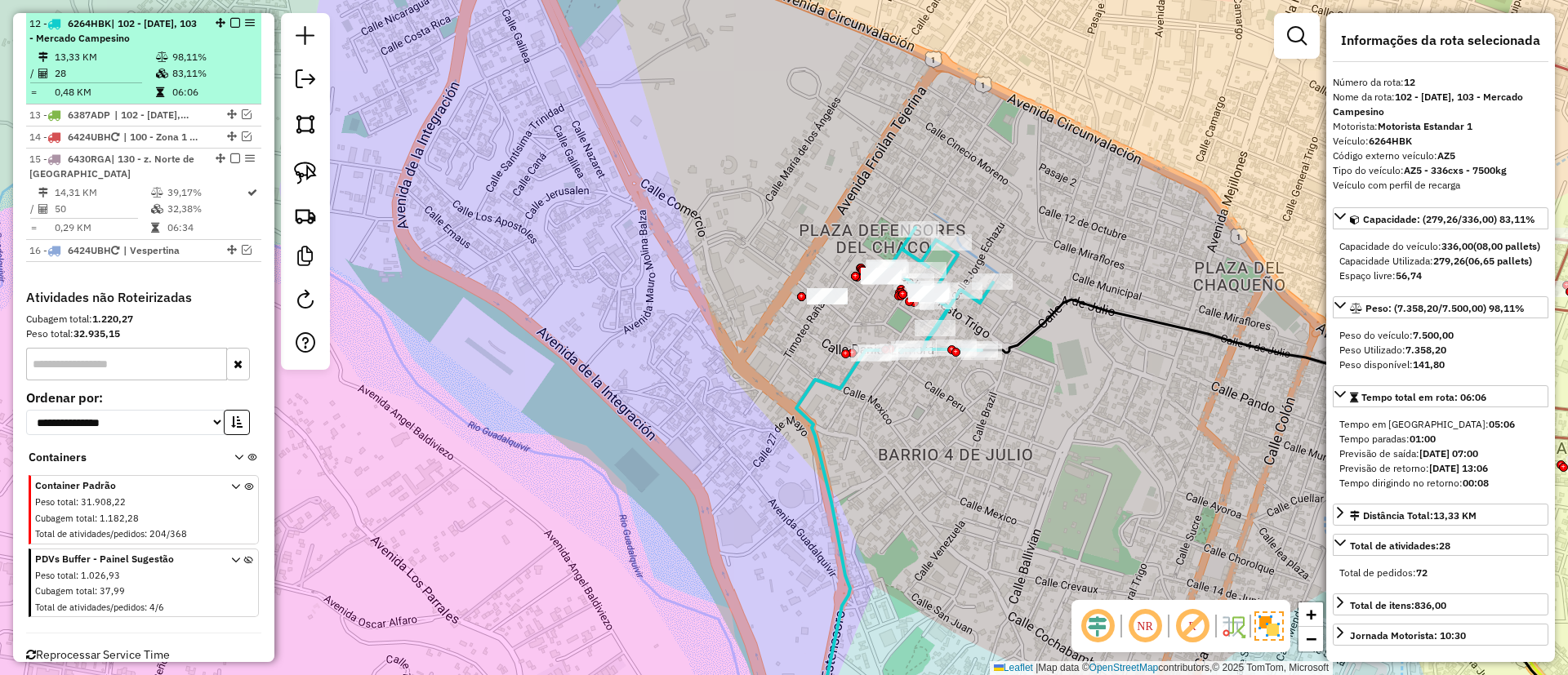
click at [230, 18] on em at bounding box center [235, 23] width 10 height 10
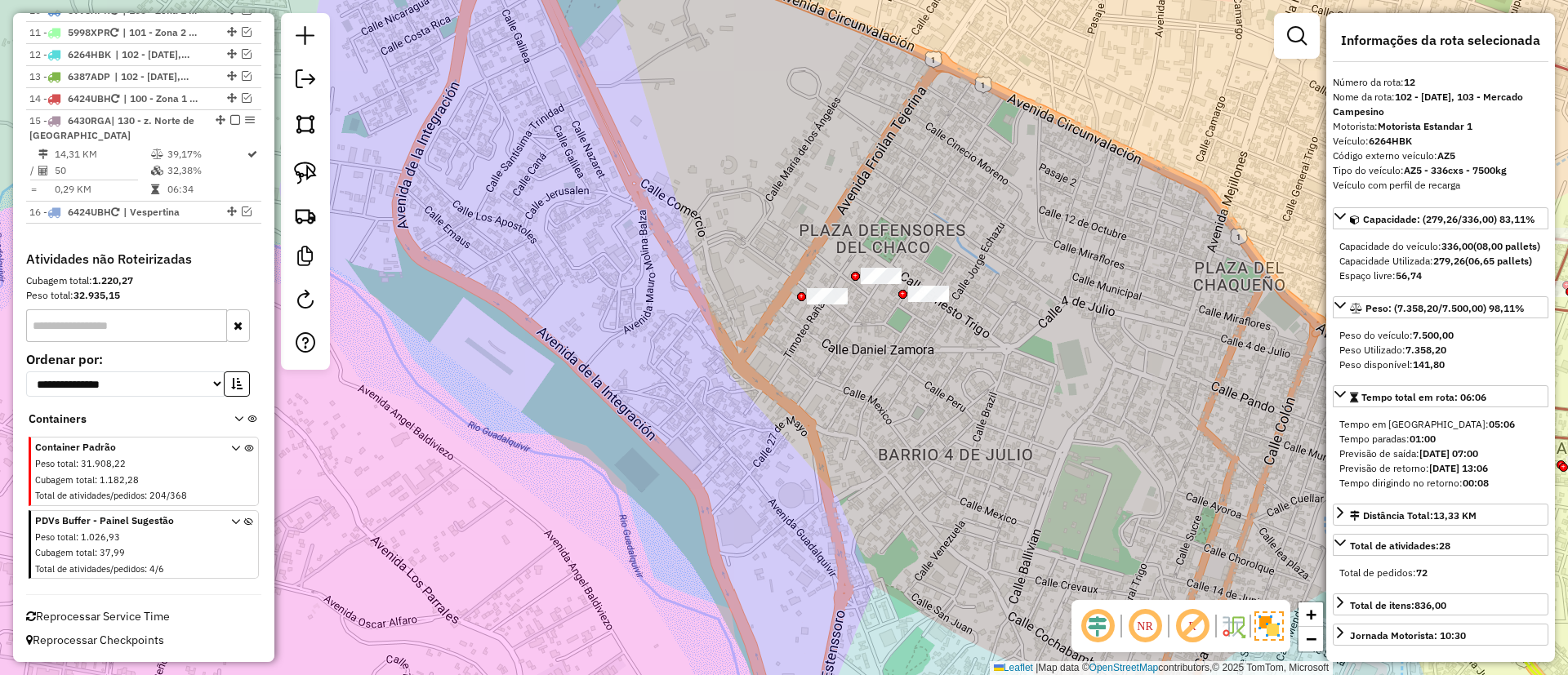
scroll to position [979, 0]
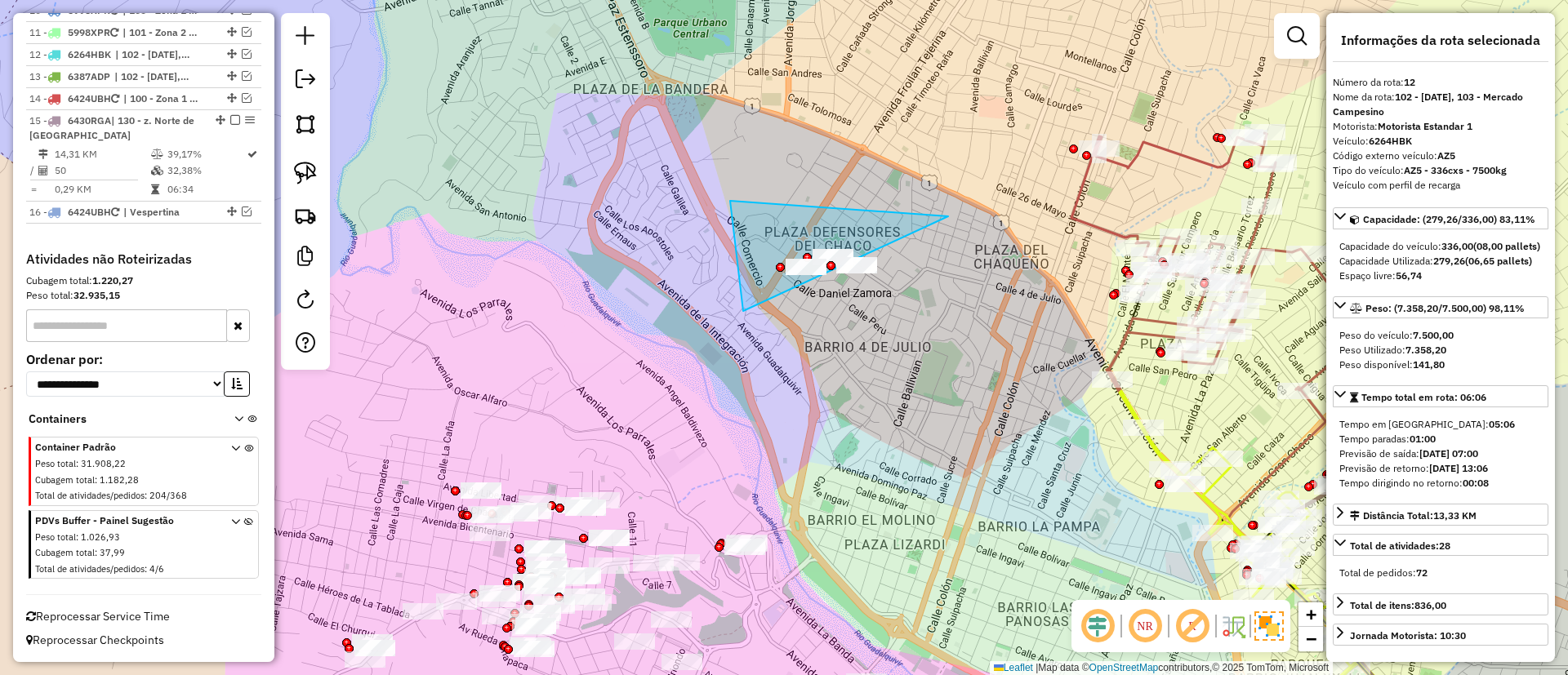
drag, startPoint x: 743, startPoint y: 311, endPoint x: 949, endPoint y: 216, distance: 226.9
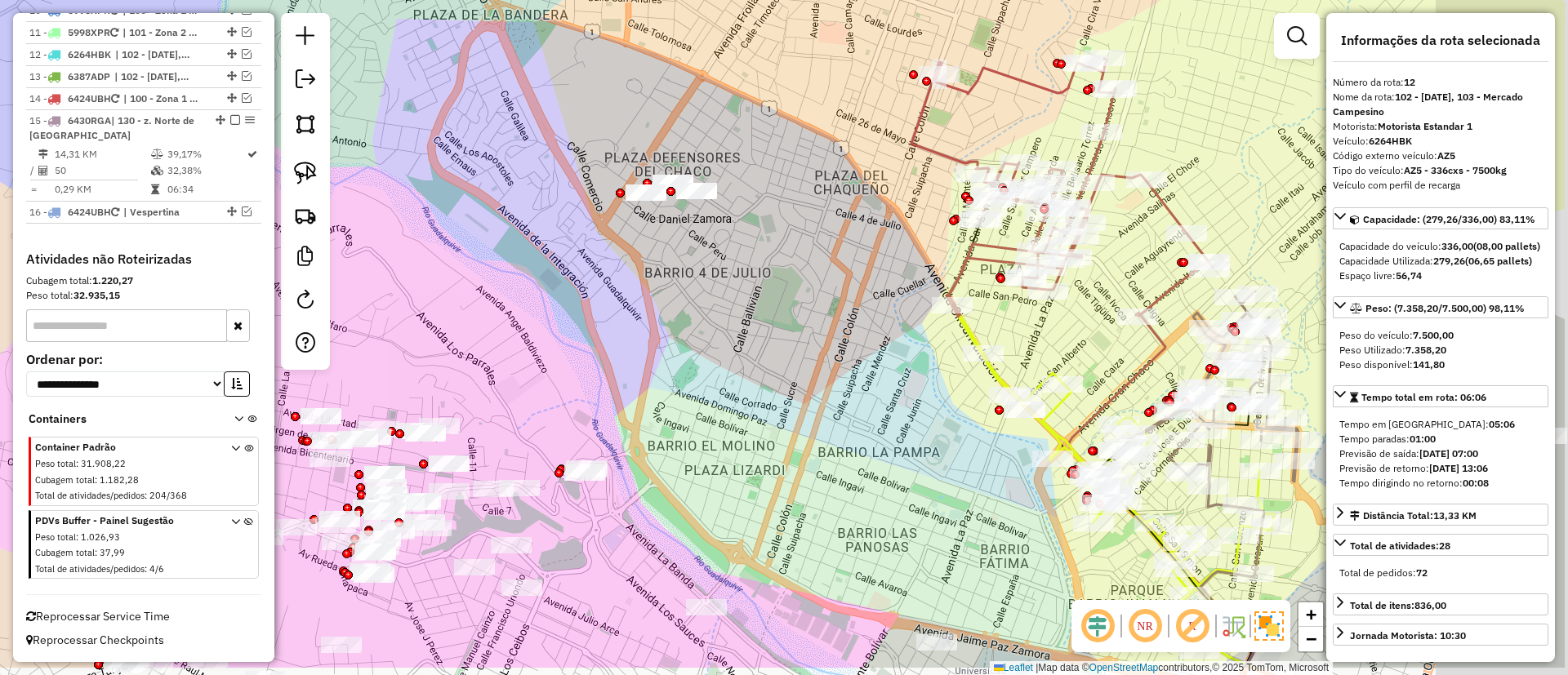
drag, startPoint x: 956, startPoint y: 317, endPoint x: 916, endPoint y: 193, distance: 130.3
click at [793, 241] on div "Janela de atendimento Grade de atendimento Capacidade Transportadoras Veículos …" at bounding box center [784, 338] width 1568 height 675
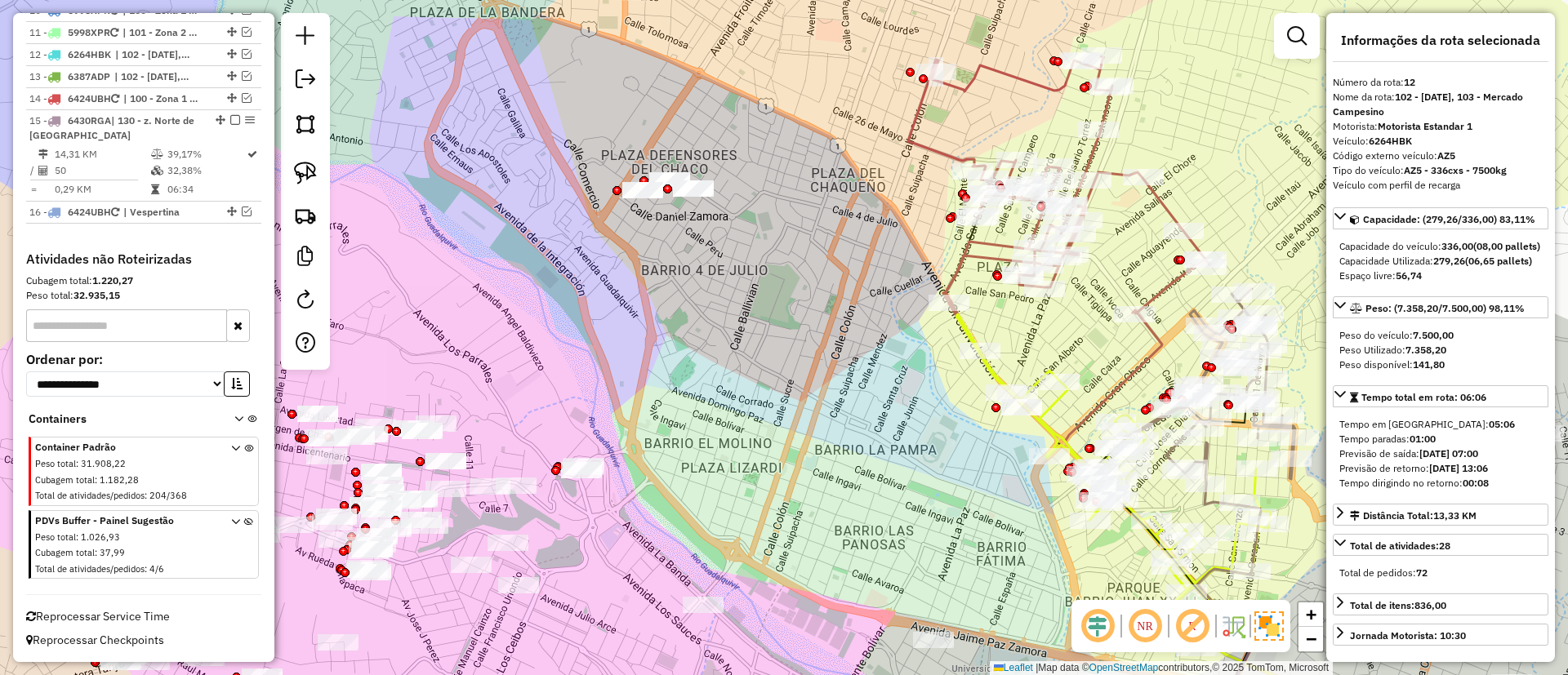
click at [940, 153] on icon at bounding box center [1059, 186] width 302 height 260
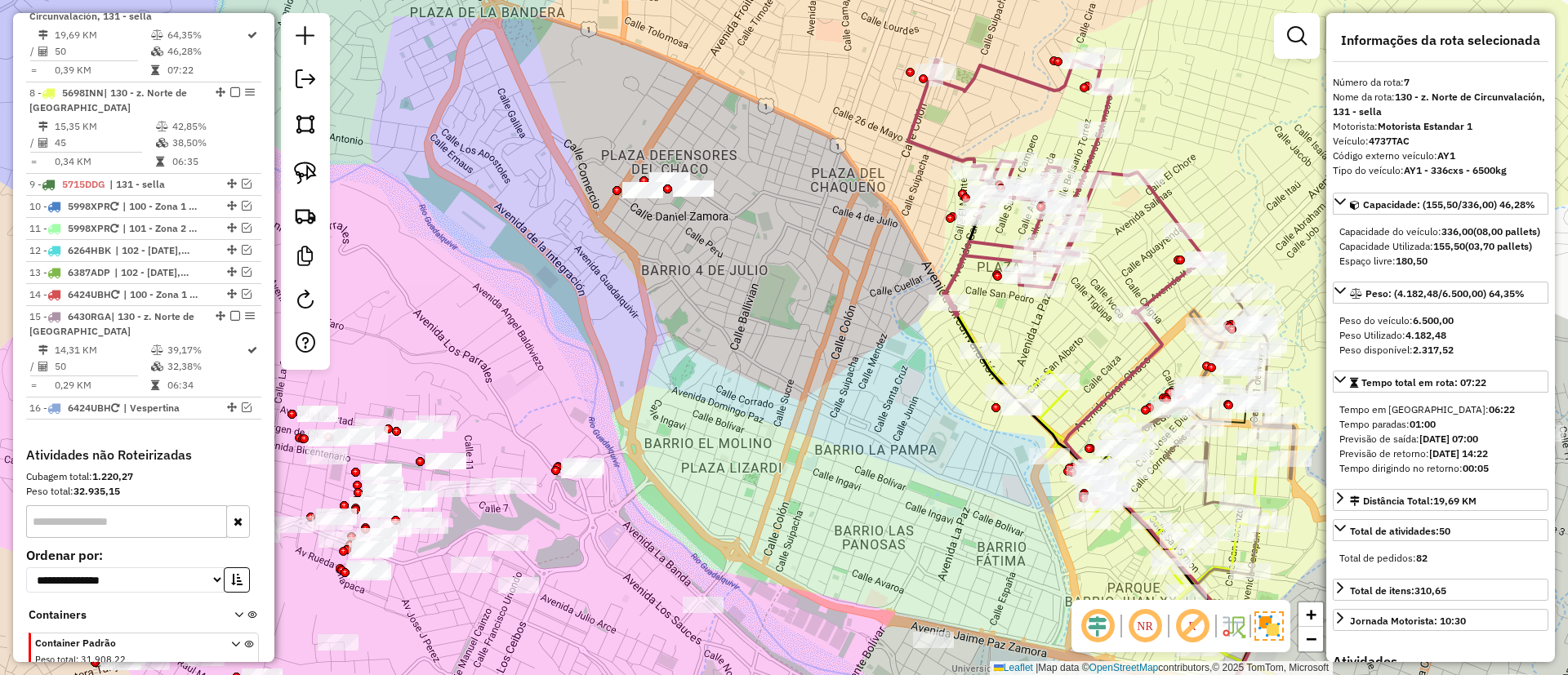
scroll to position [760, 0]
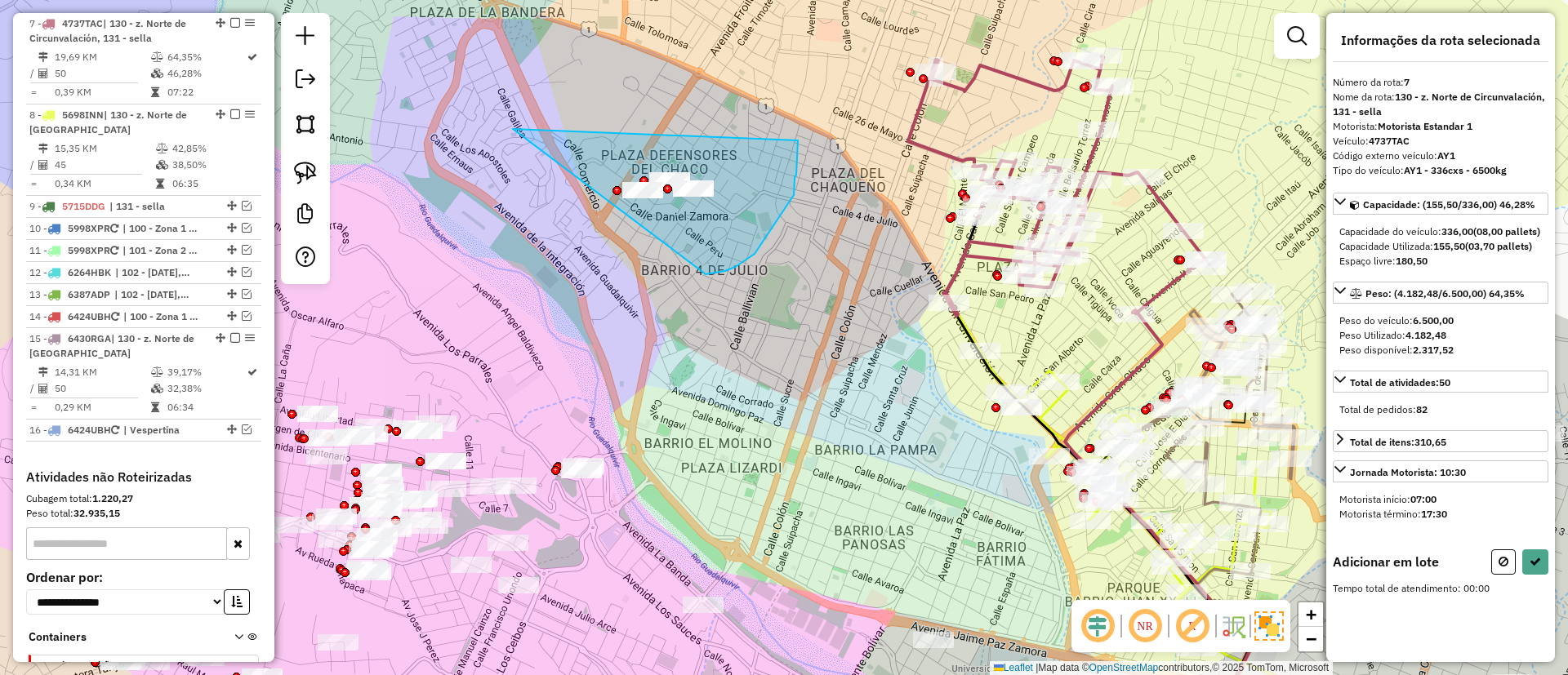
drag, startPoint x: 513, startPoint y: 129, endPoint x: 798, endPoint y: 141, distance: 285.3
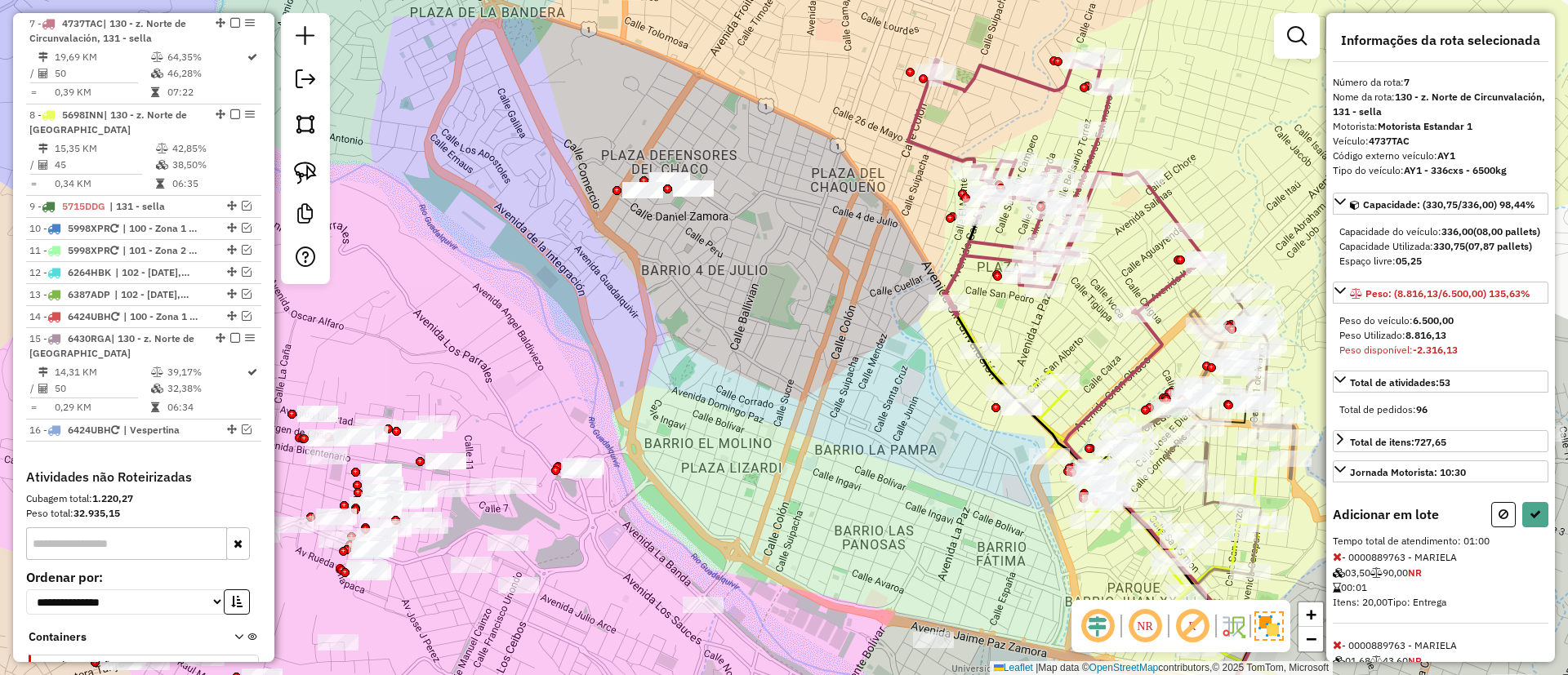
select select "**********"
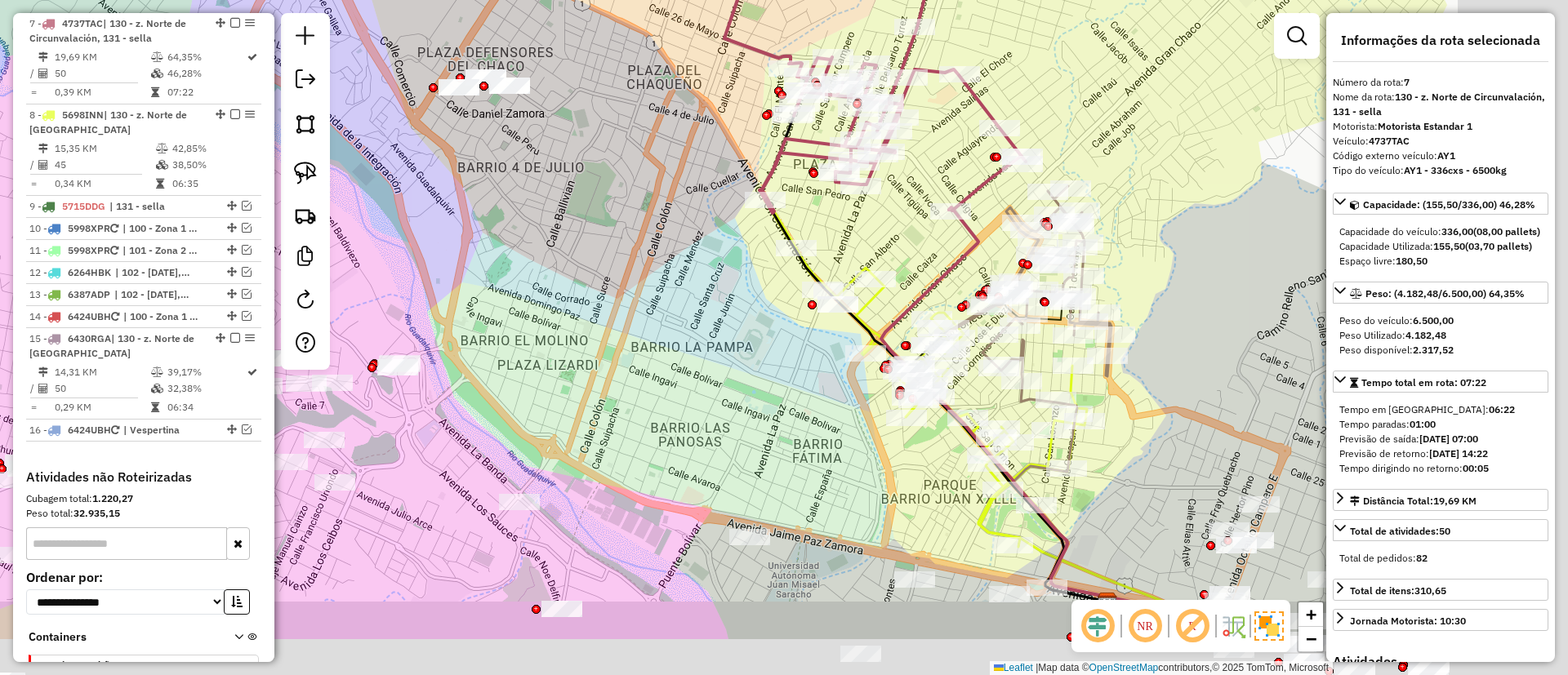
drag, startPoint x: 1089, startPoint y: 352, endPoint x: 884, endPoint y: 239, distance: 234.1
click at [885, 239] on div "Janela de atendimento Grade de atendimento Capacidade Transportadoras Veículos …" at bounding box center [784, 338] width 1568 height 675
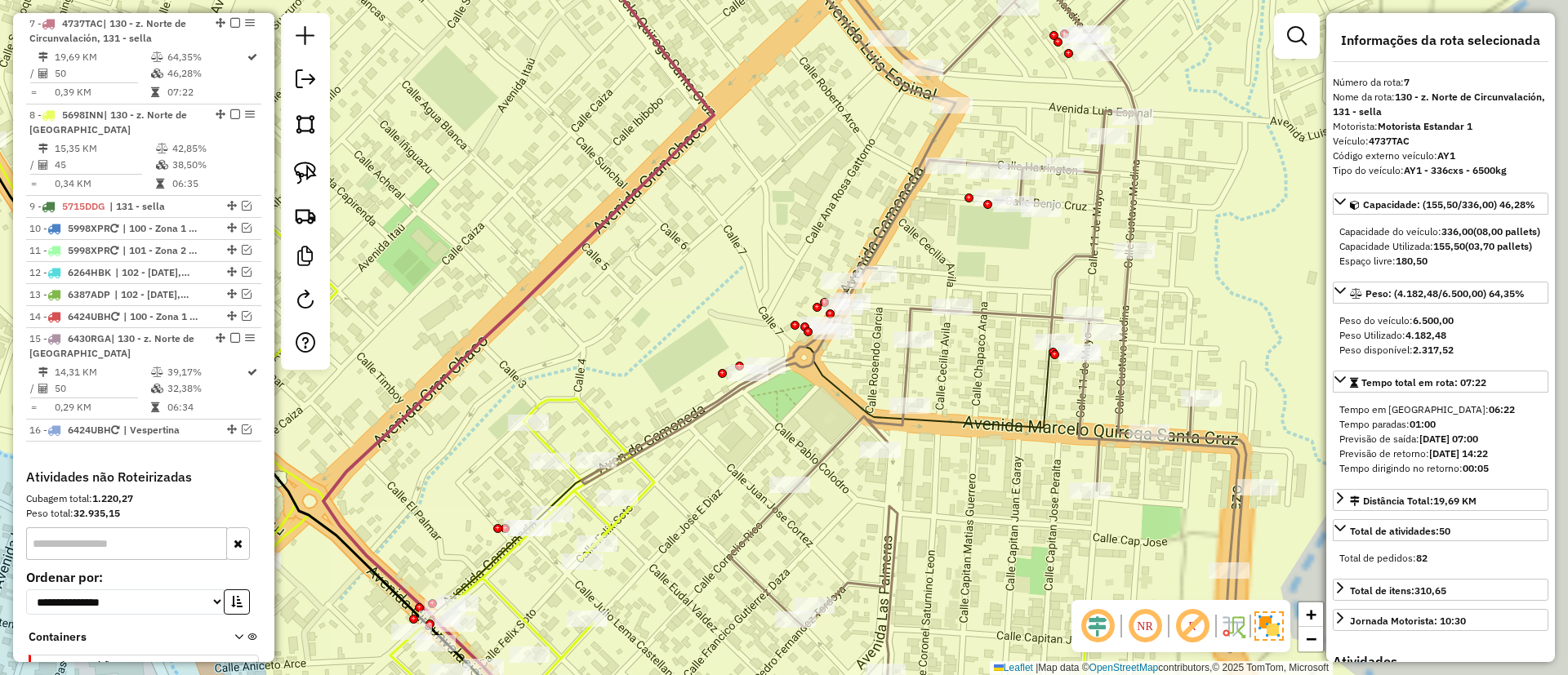
click at [1100, 236] on icon at bounding box center [913, 337] width 665 height 810
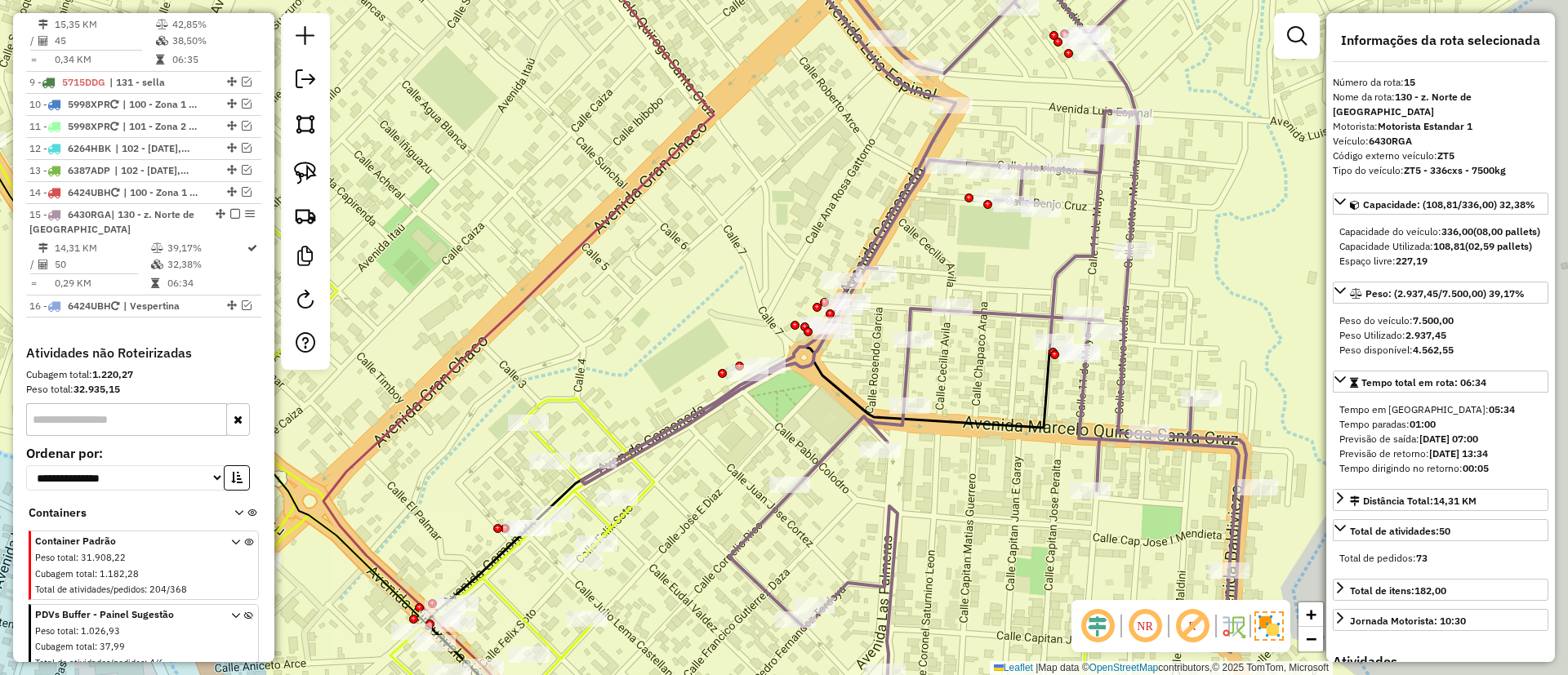
scroll to position [979, 0]
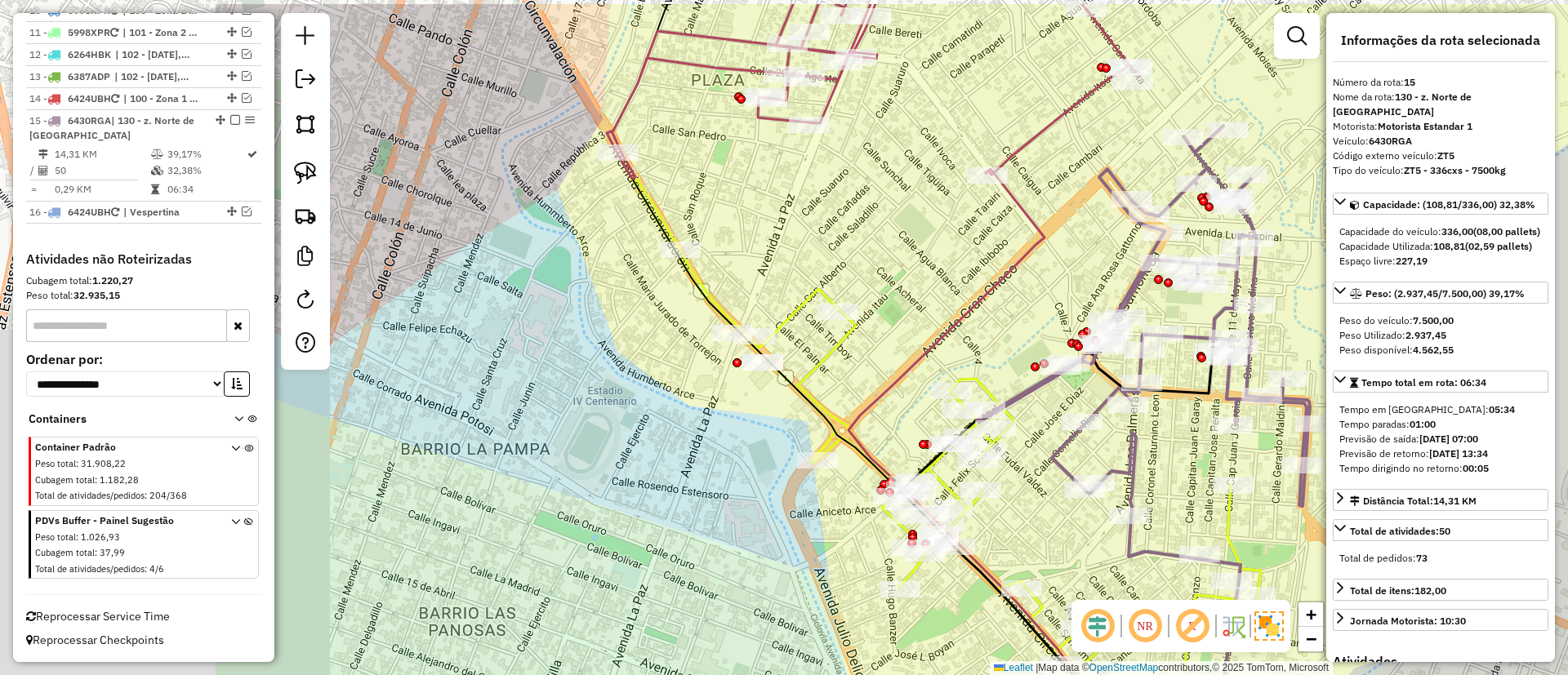
drag, startPoint x: 913, startPoint y: 259, endPoint x: 1017, endPoint y: 284, distance: 107.0
click at [1135, 286] on div "Janela de atendimento Grade de atendimento Capacidade Transportadoras Veículos …" at bounding box center [784, 338] width 1568 height 675
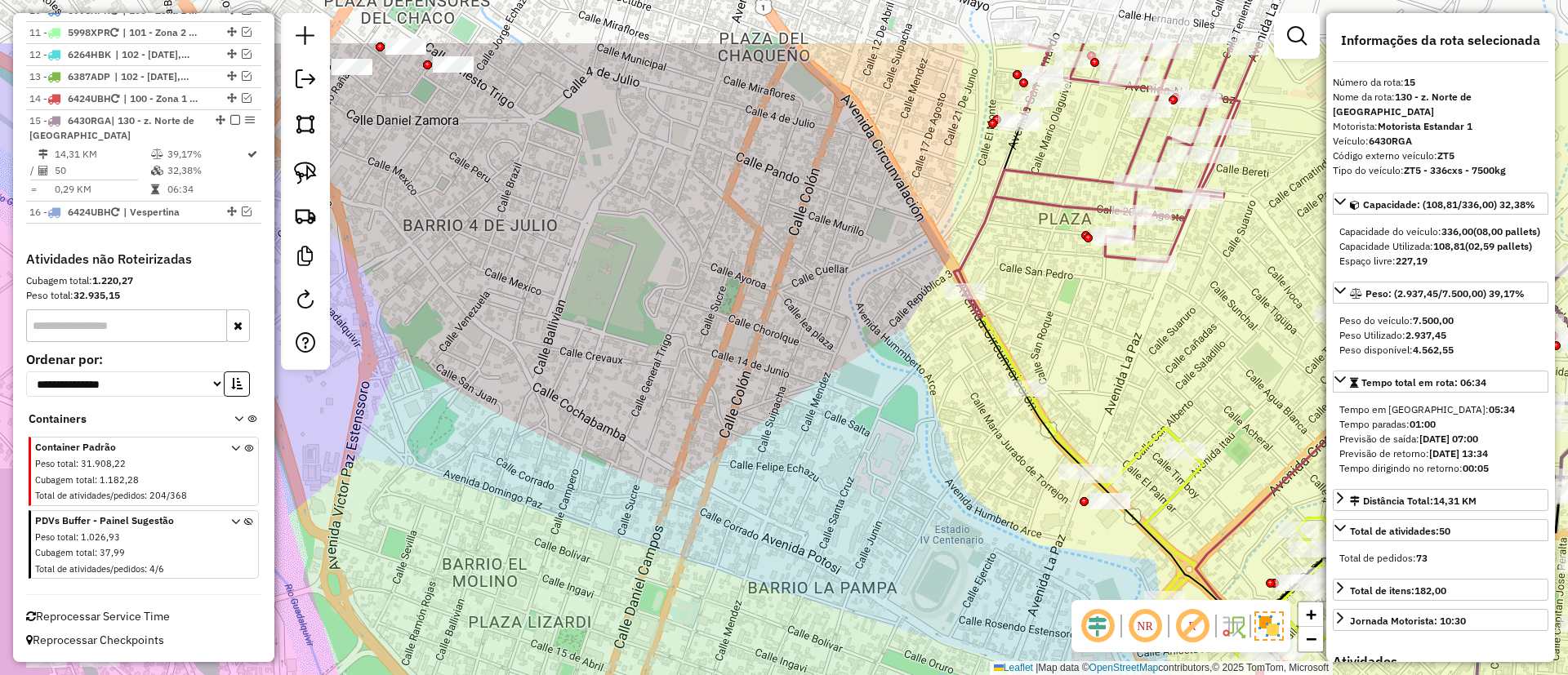
drag, startPoint x: 463, startPoint y: 167, endPoint x: 649, endPoint y: 309, distance: 234.0
click at [649, 309] on div "Janela de atendimento Grade de atendimento Capacidade Transportadoras Veículos …" at bounding box center [784, 338] width 1568 height 675
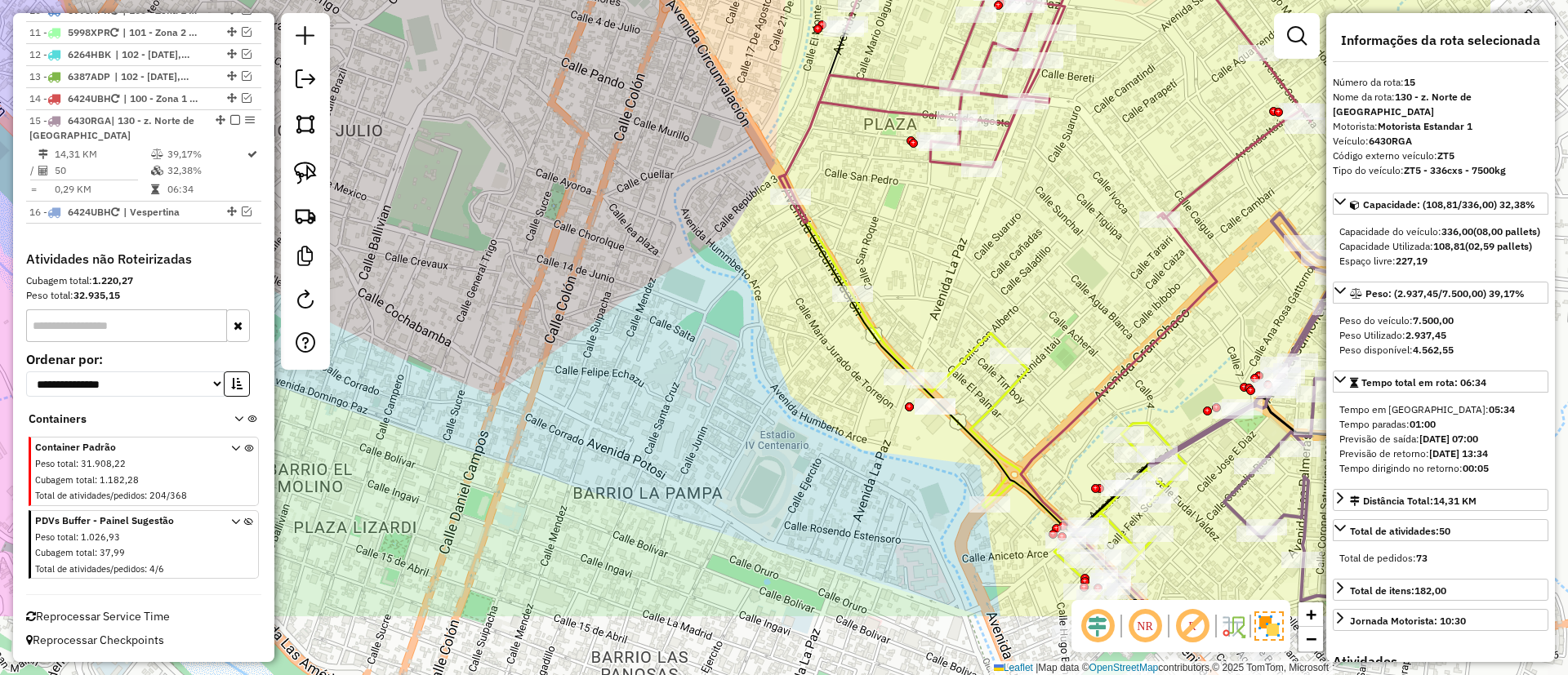
drag, startPoint x: 712, startPoint y: 418, endPoint x: 703, endPoint y: 409, distance: 12.7
click at [703, 409] on div "Janela de atendimento Grade de atendimento Capacidade Transportadoras Veículos …" at bounding box center [784, 338] width 1568 height 675
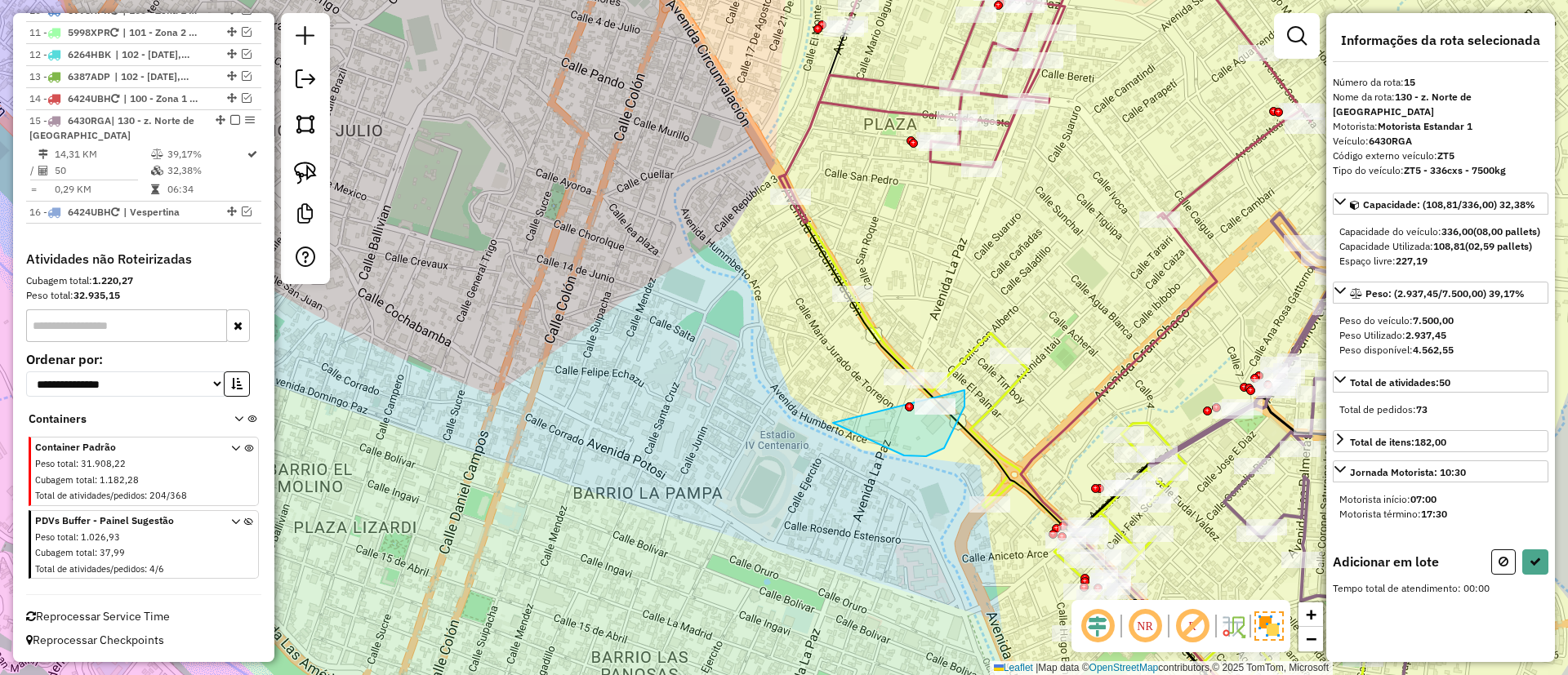
drag, startPoint x: 904, startPoint y: 456, endPoint x: 965, endPoint y: 390, distance: 89.9
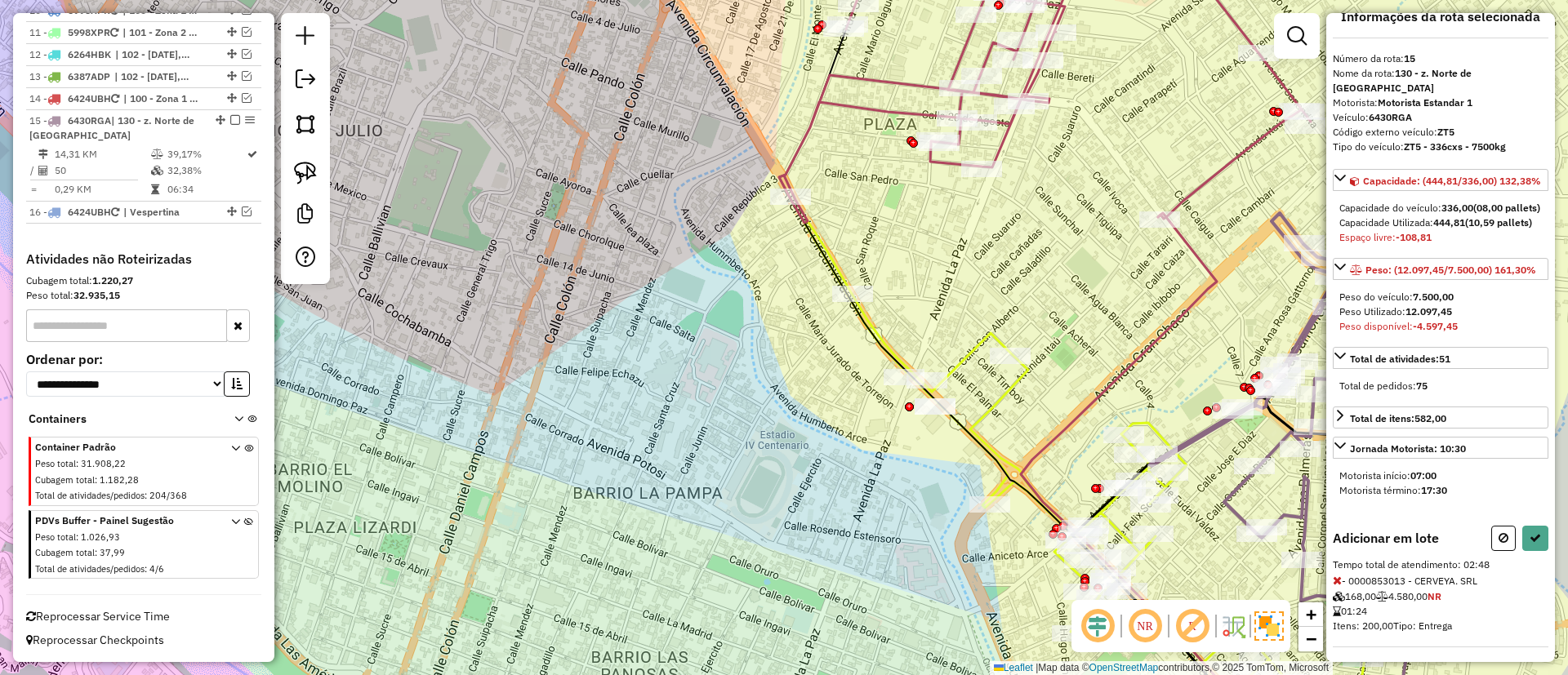
scroll to position [146, 0]
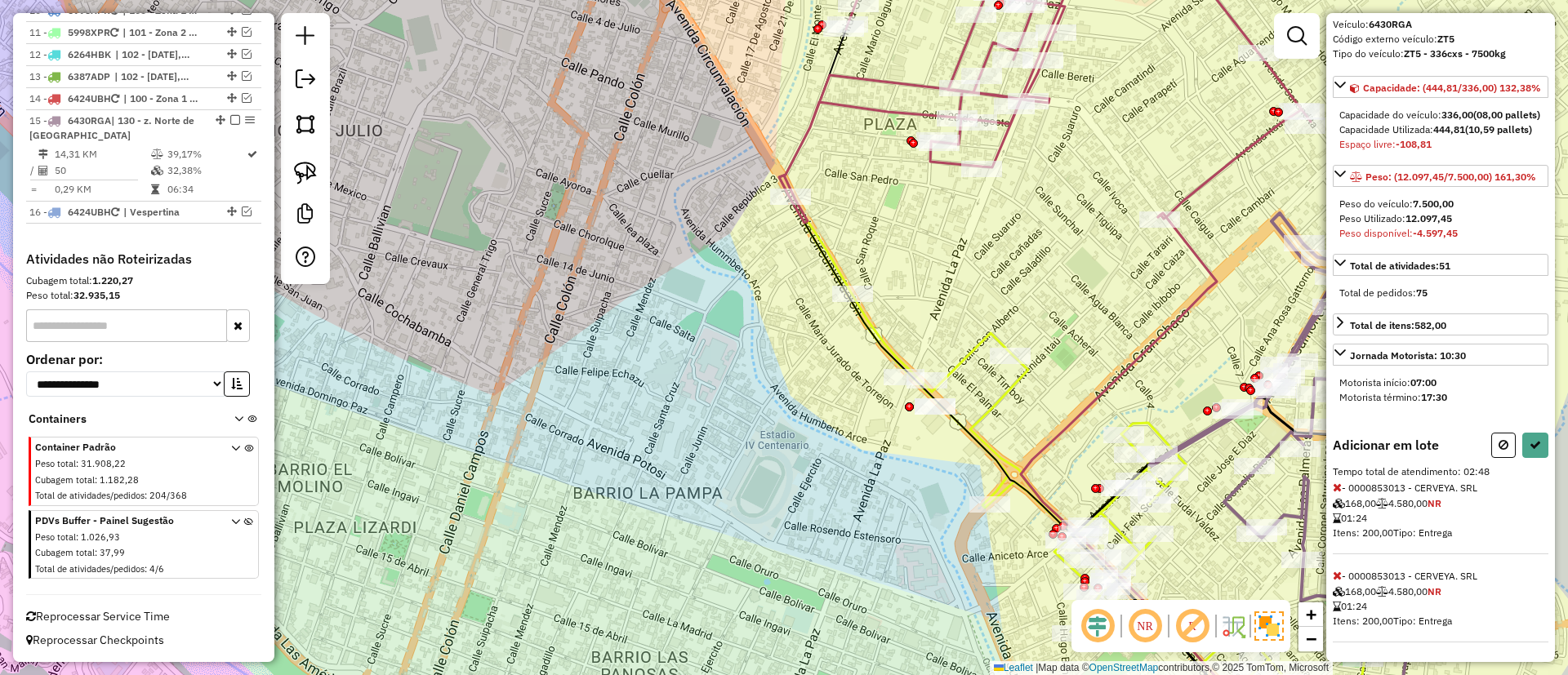
click at [1338, 485] on icon at bounding box center [1338, 487] width 9 height 12
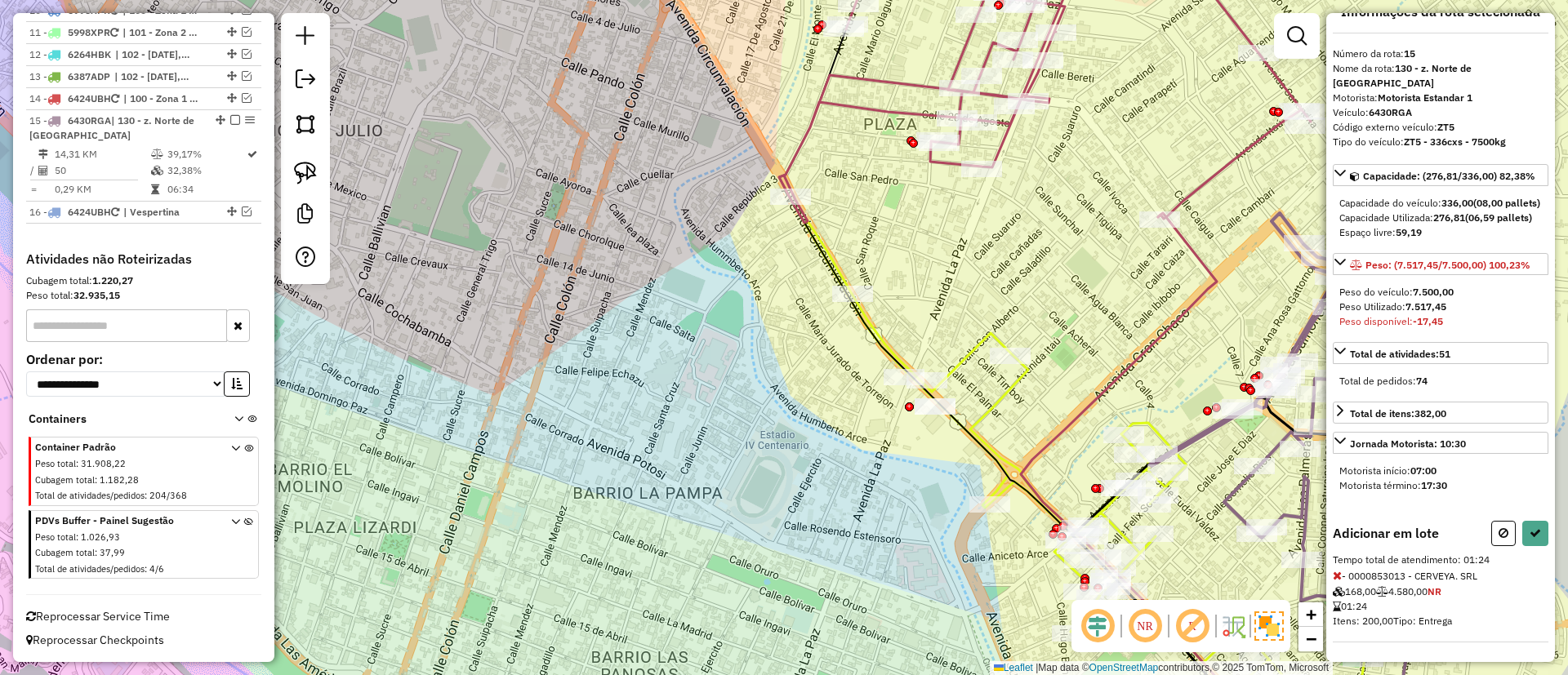
scroll to position [44, 0]
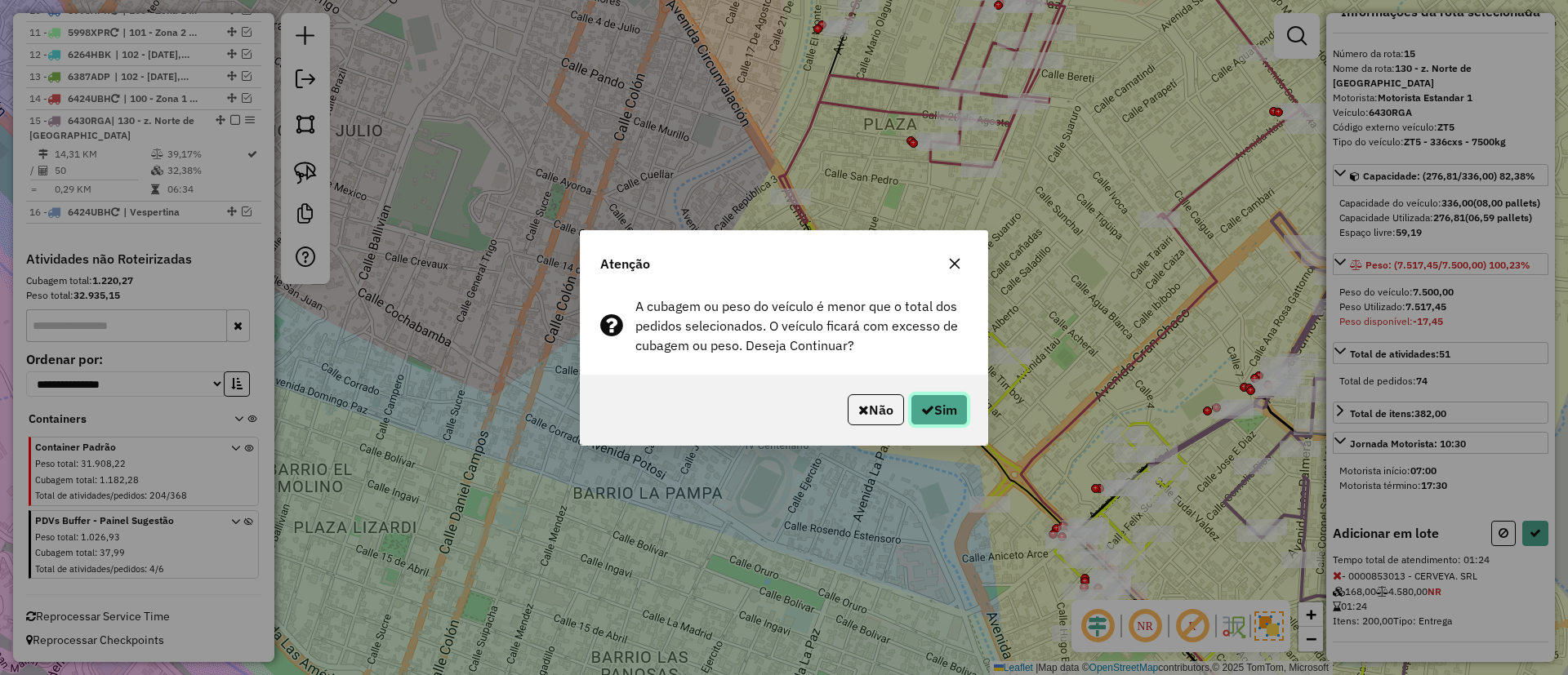
click at [955, 399] on button "Sim" at bounding box center [939, 410] width 57 height 31
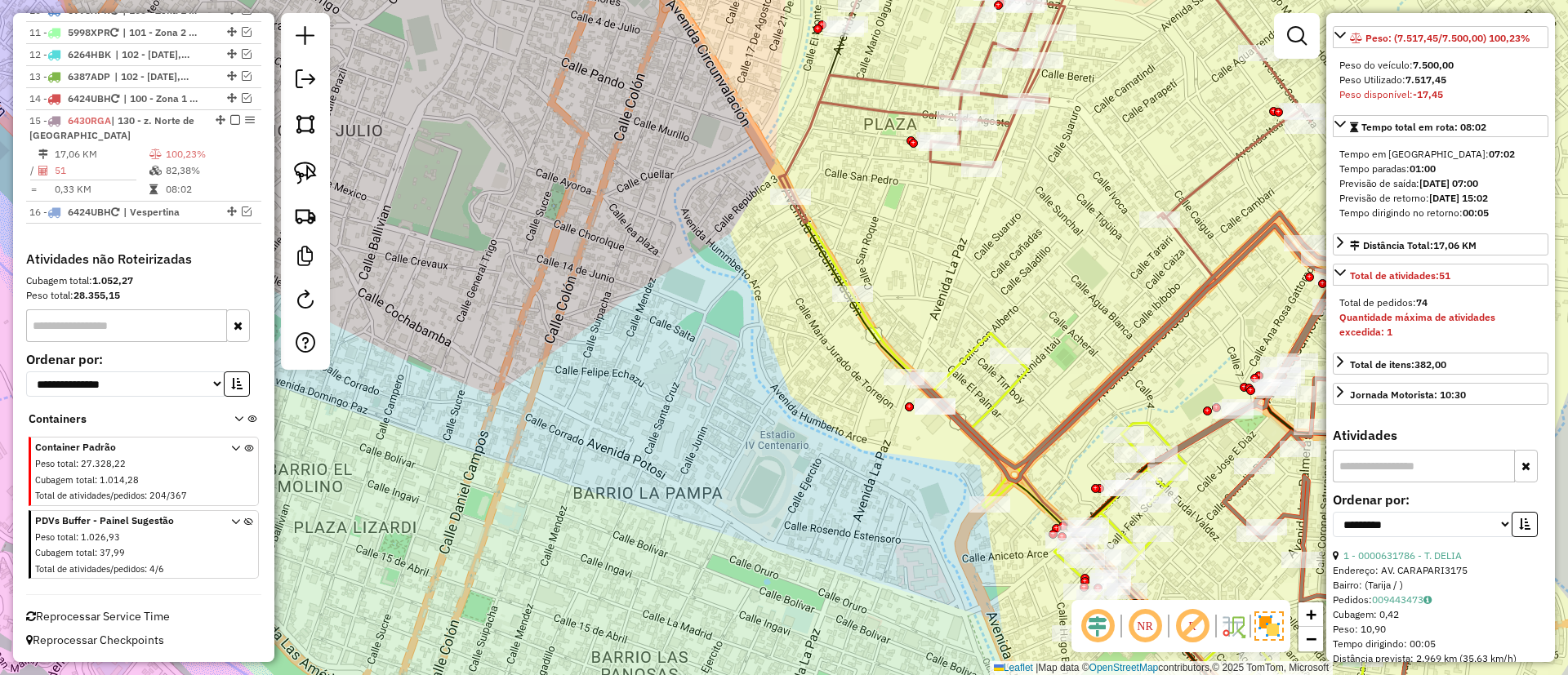
scroll to position [269, 0]
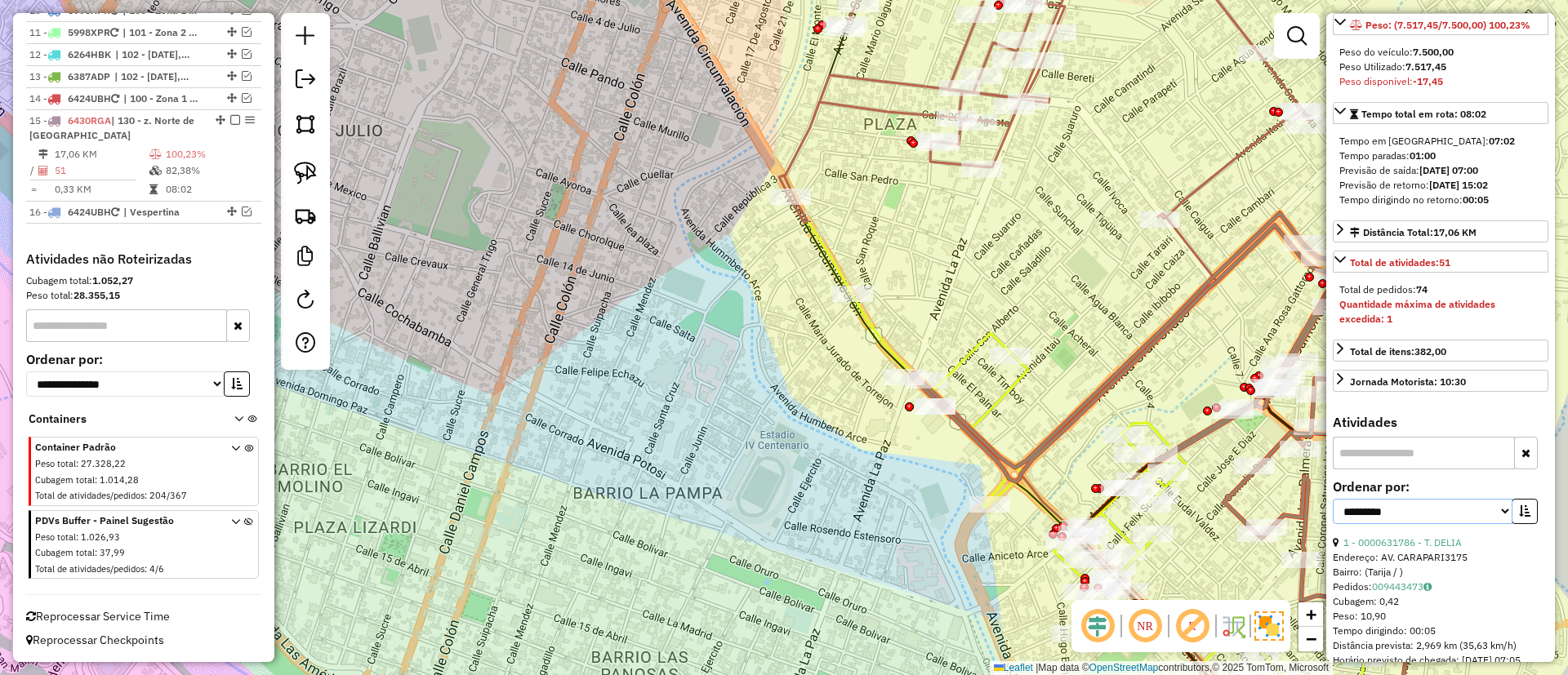
click at [1427, 519] on select "**********" at bounding box center [1423, 512] width 179 height 25
select select "*********"
click at [1333, 513] on select "**********" at bounding box center [1423, 512] width 179 height 25
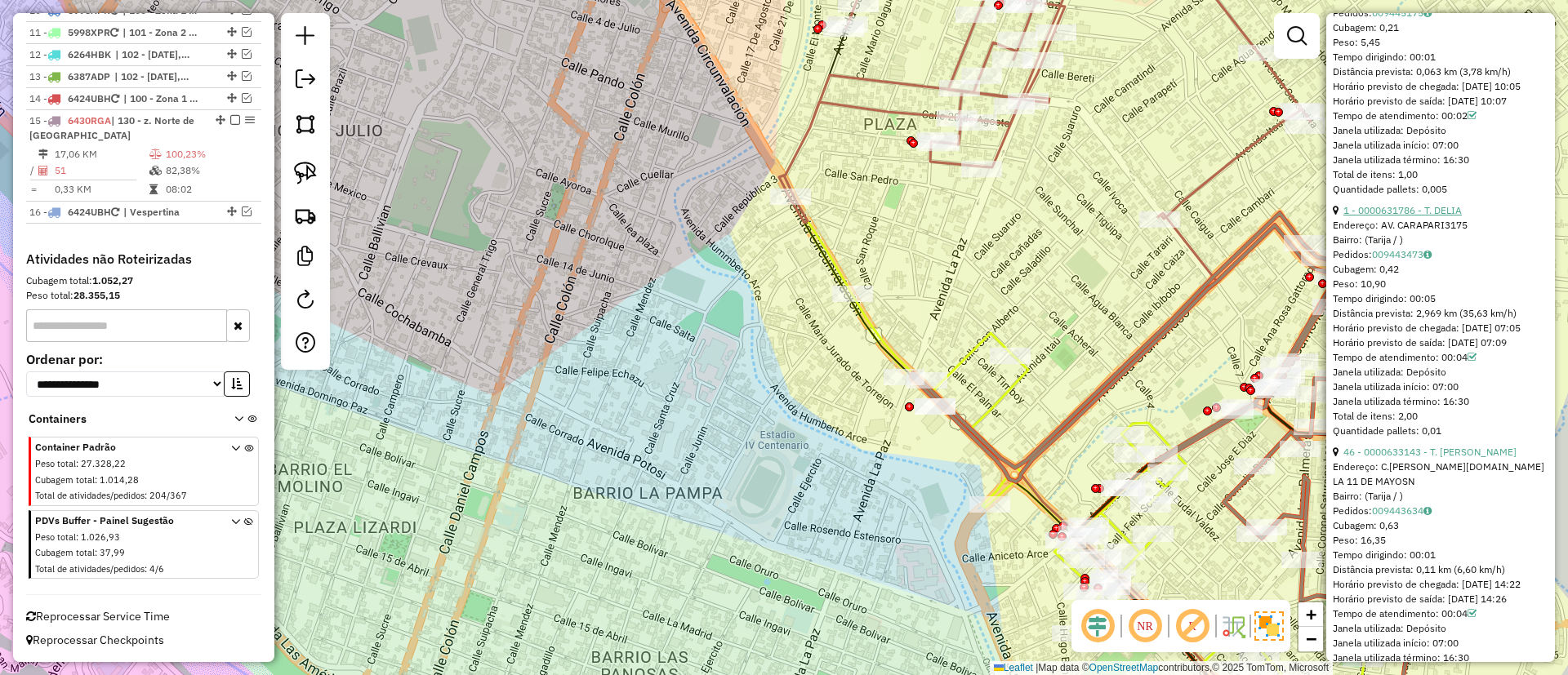
scroll to position [1347, 0]
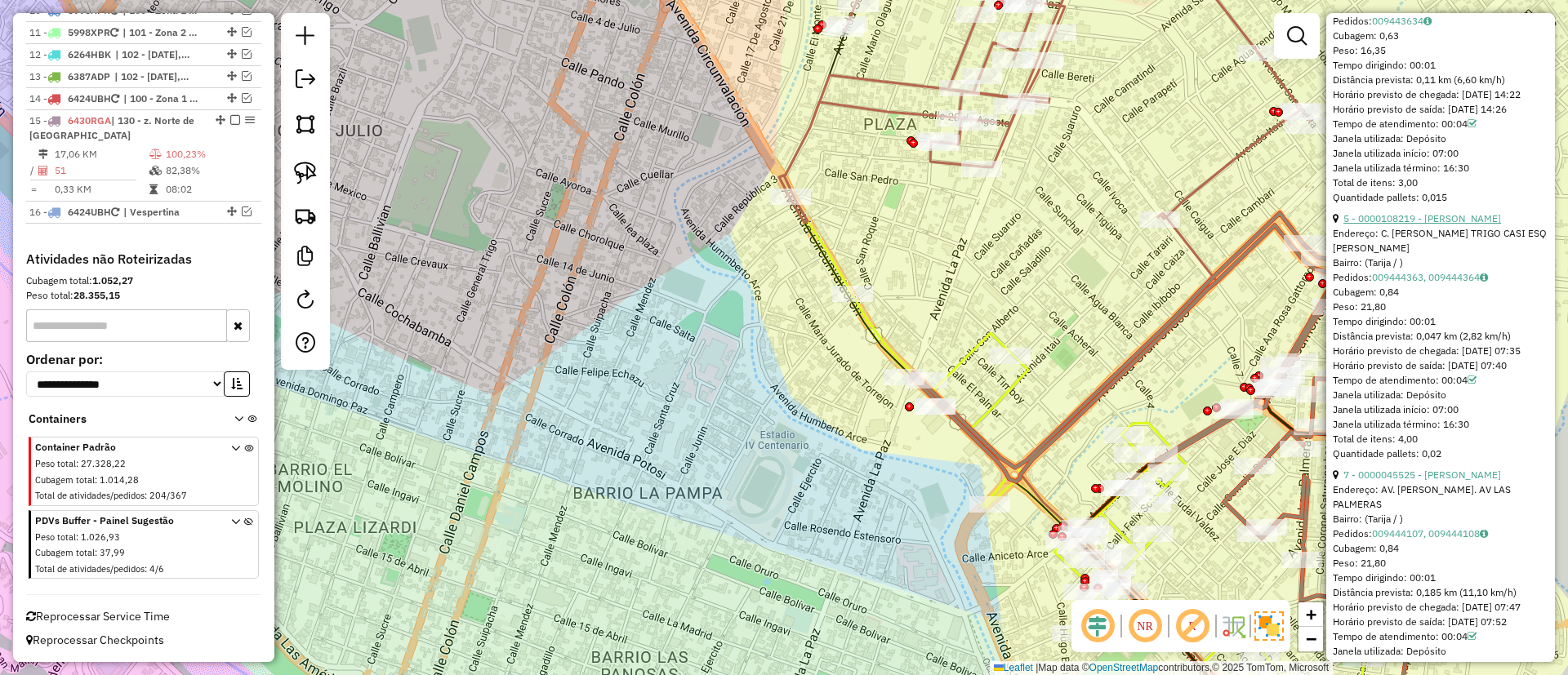
click at [1439, 224] on link "5 - 0000108219 - [PERSON_NAME]" at bounding box center [1422, 218] width 158 height 13
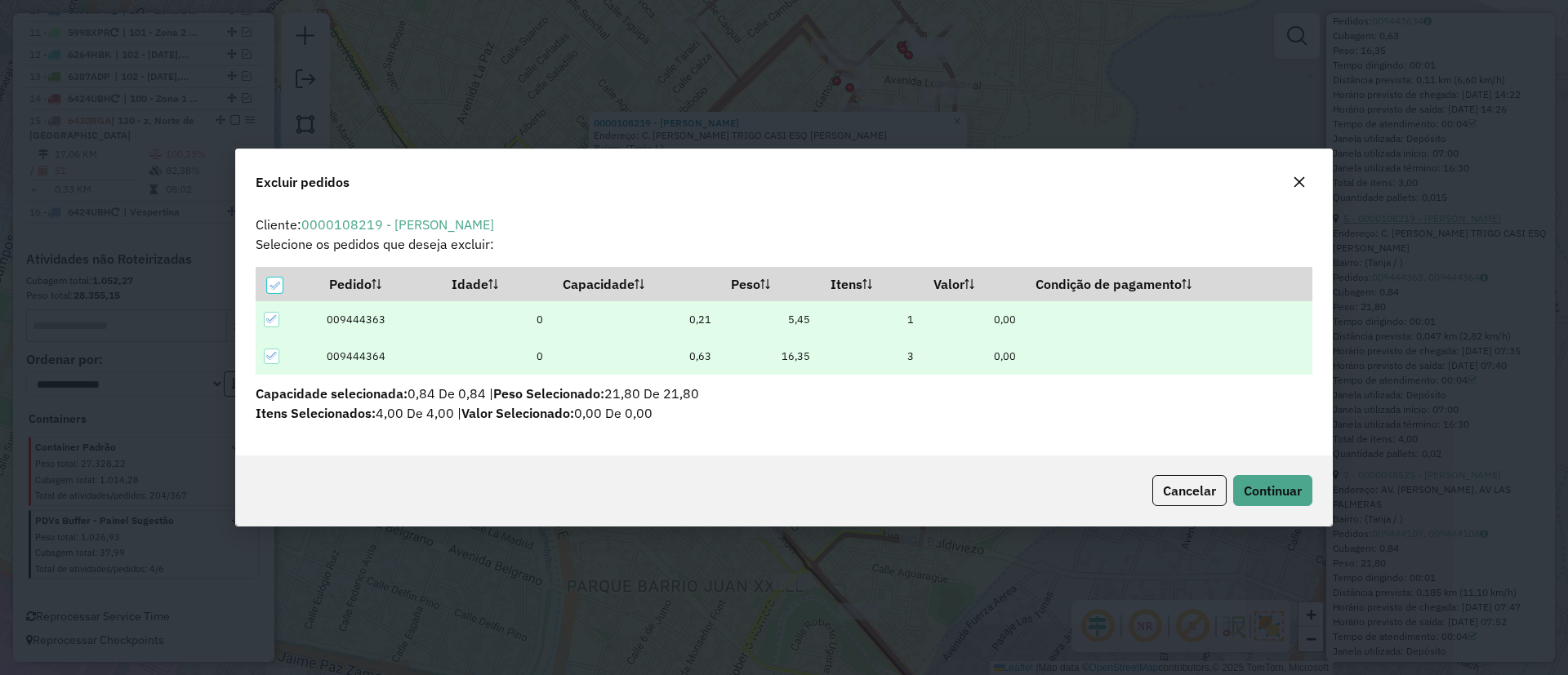
scroll to position [0, 0]
click at [1246, 485] on span "Continuar" at bounding box center [1273, 490] width 58 height 16
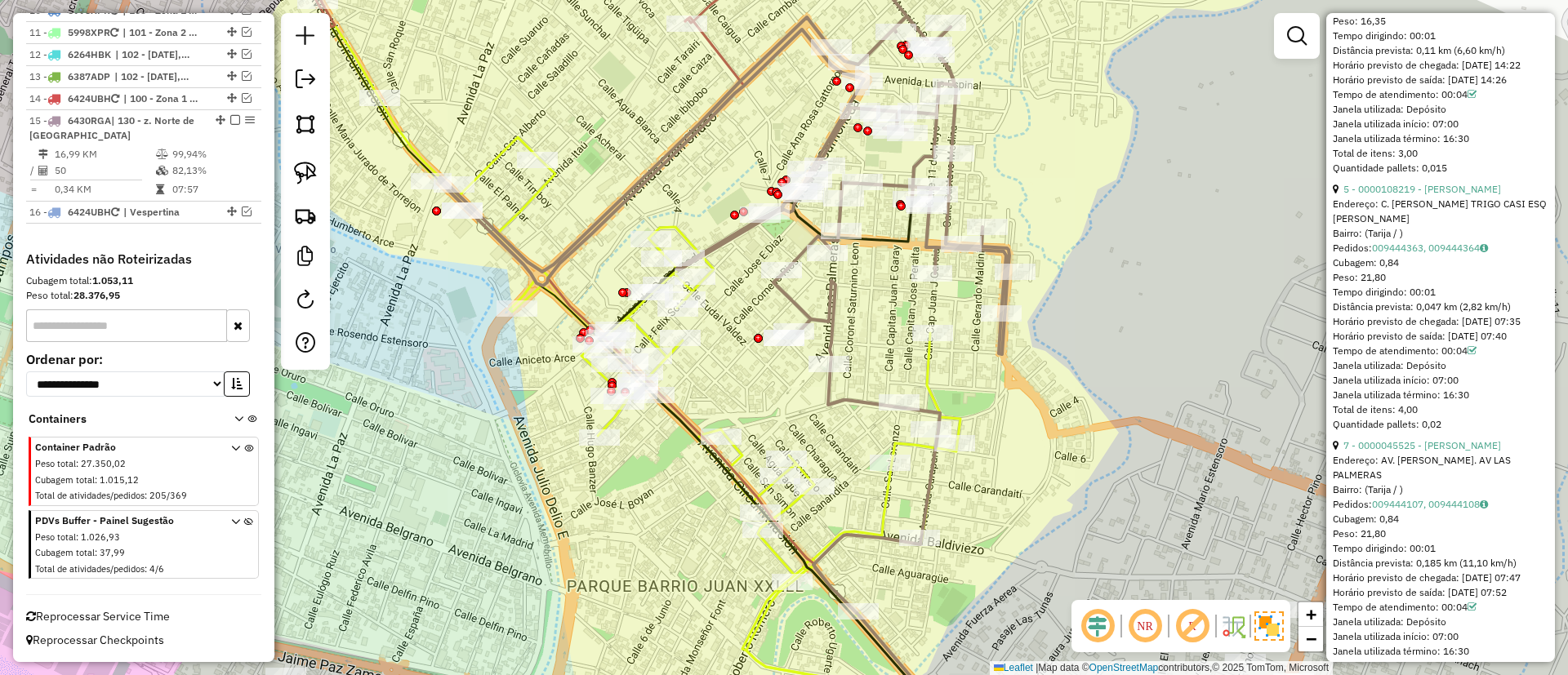
scroll to position [549, 0]
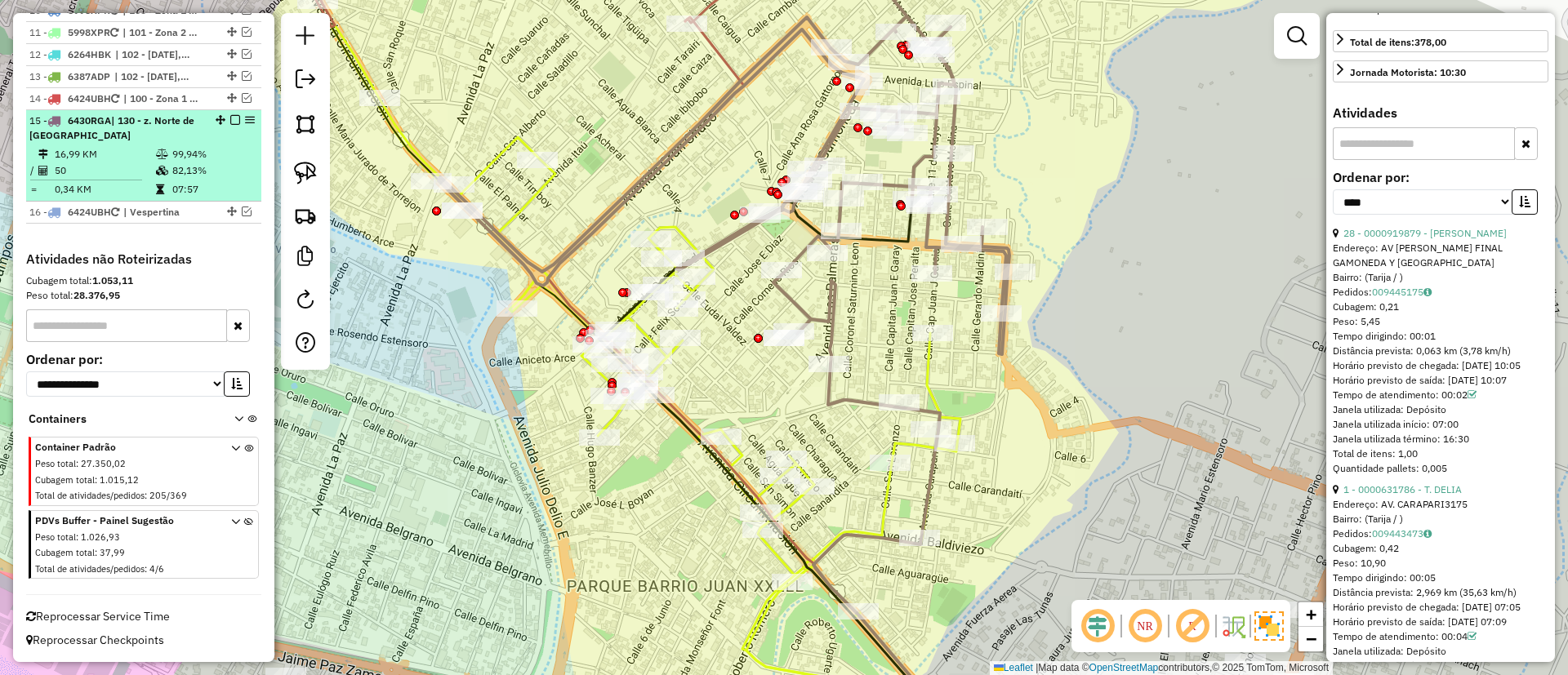
click at [230, 117] on em at bounding box center [235, 120] width 10 height 10
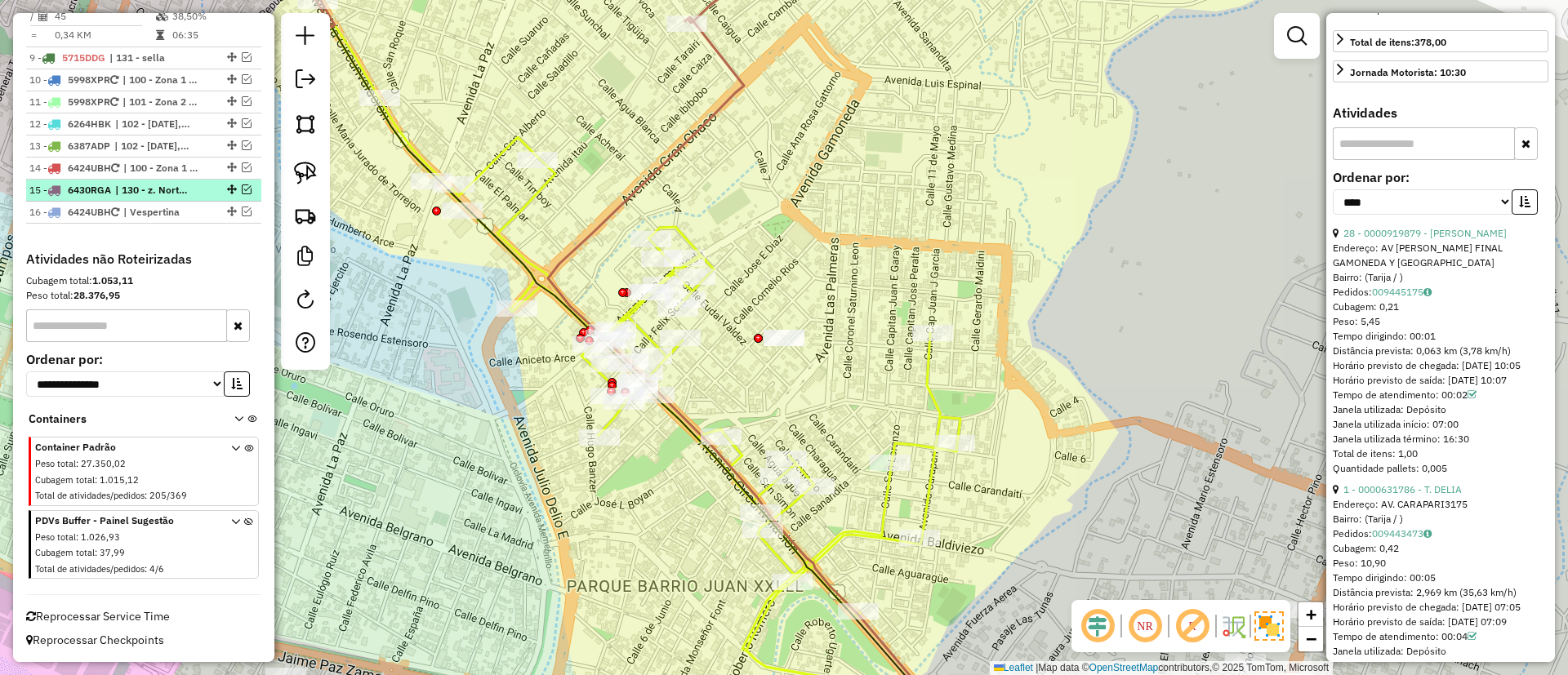
scroll to position [909, 0]
click at [929, 500] on icon at bounding box center [646, 359] width 629 height 669
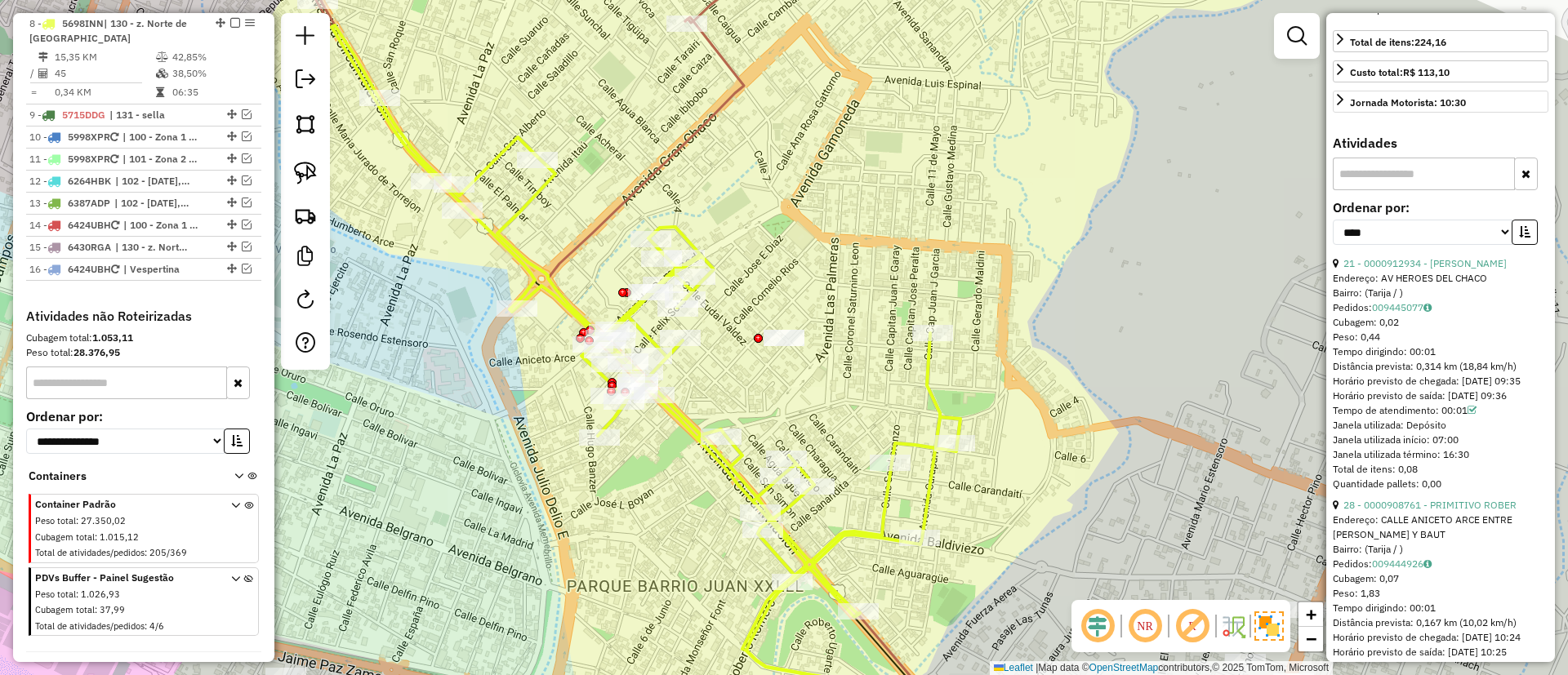
scroll to position [0, 0]
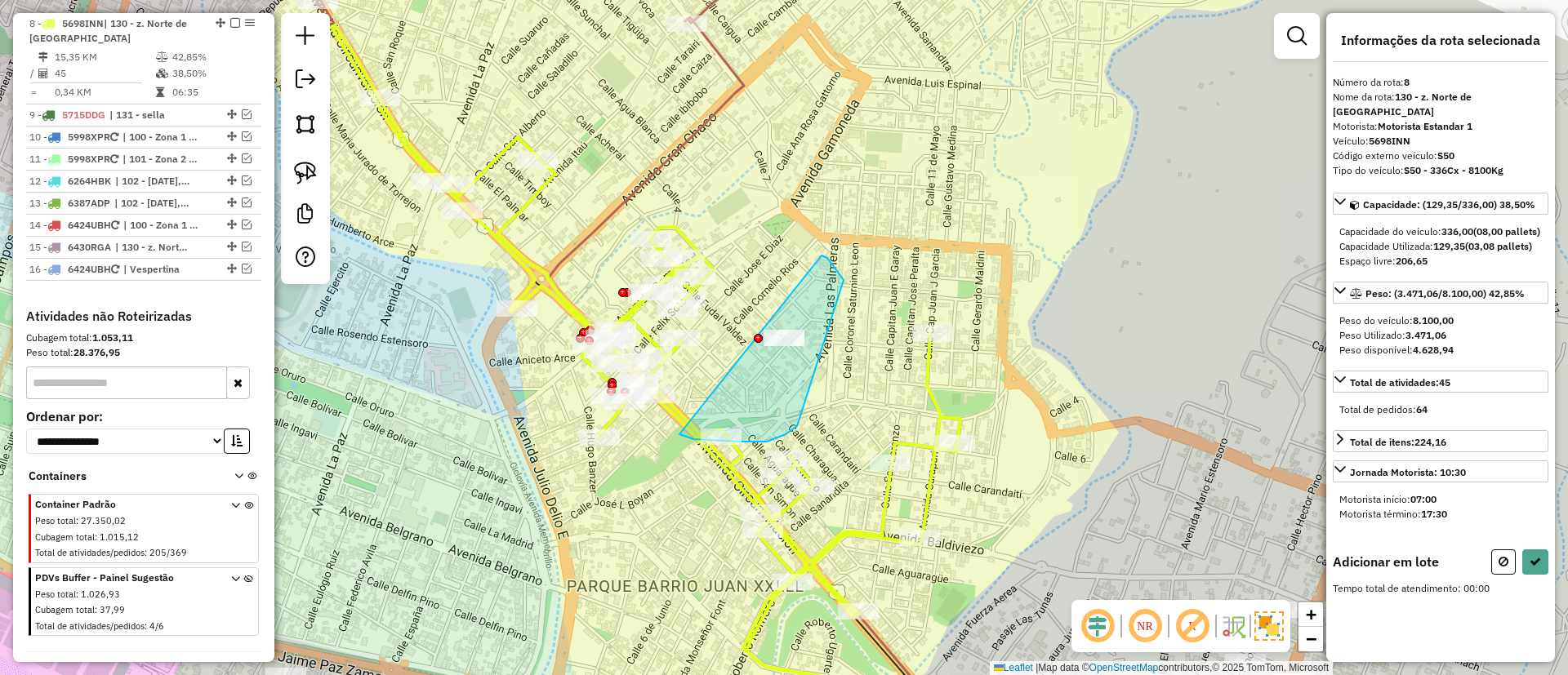
drag, startPoint x: 753, startPoint y: 441, endPoint x: 801, endPoint y: 242, distance: 204.7
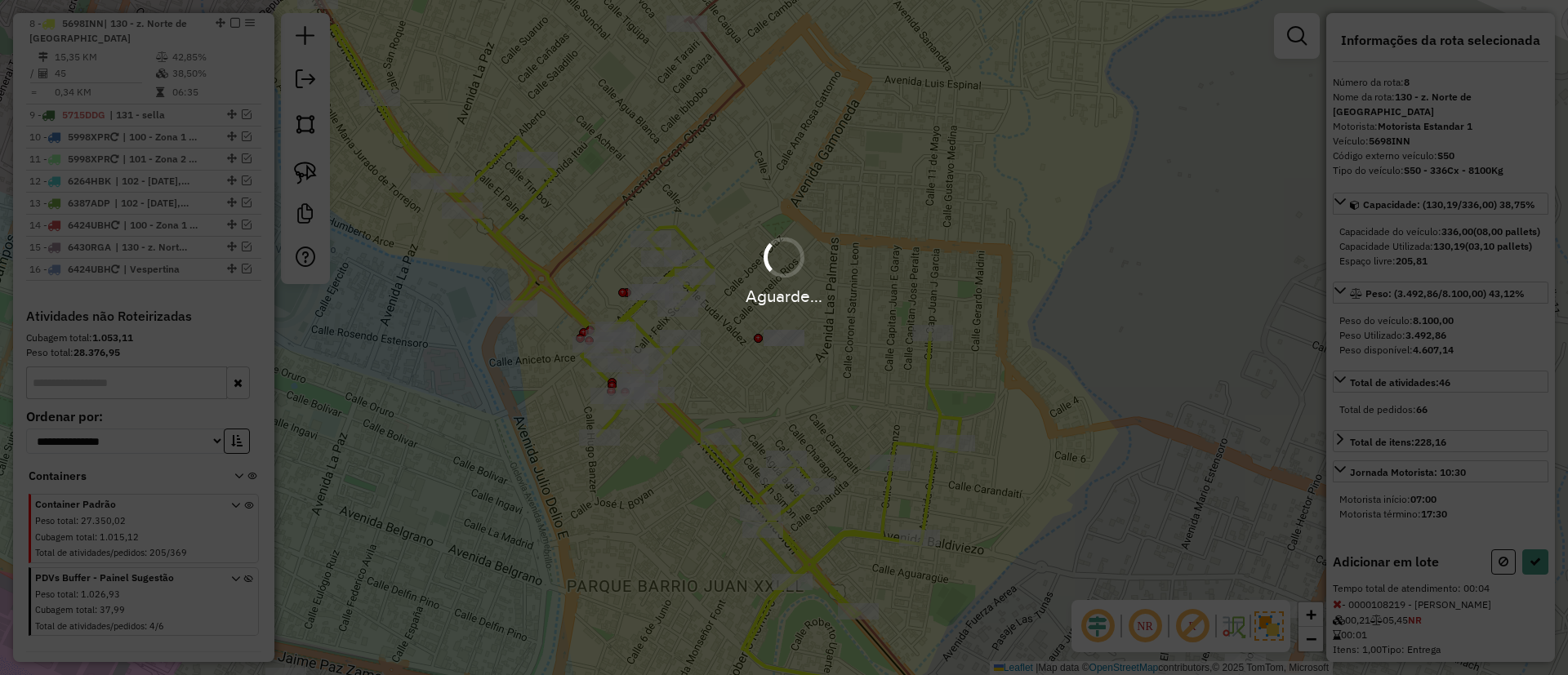
select select "*********"
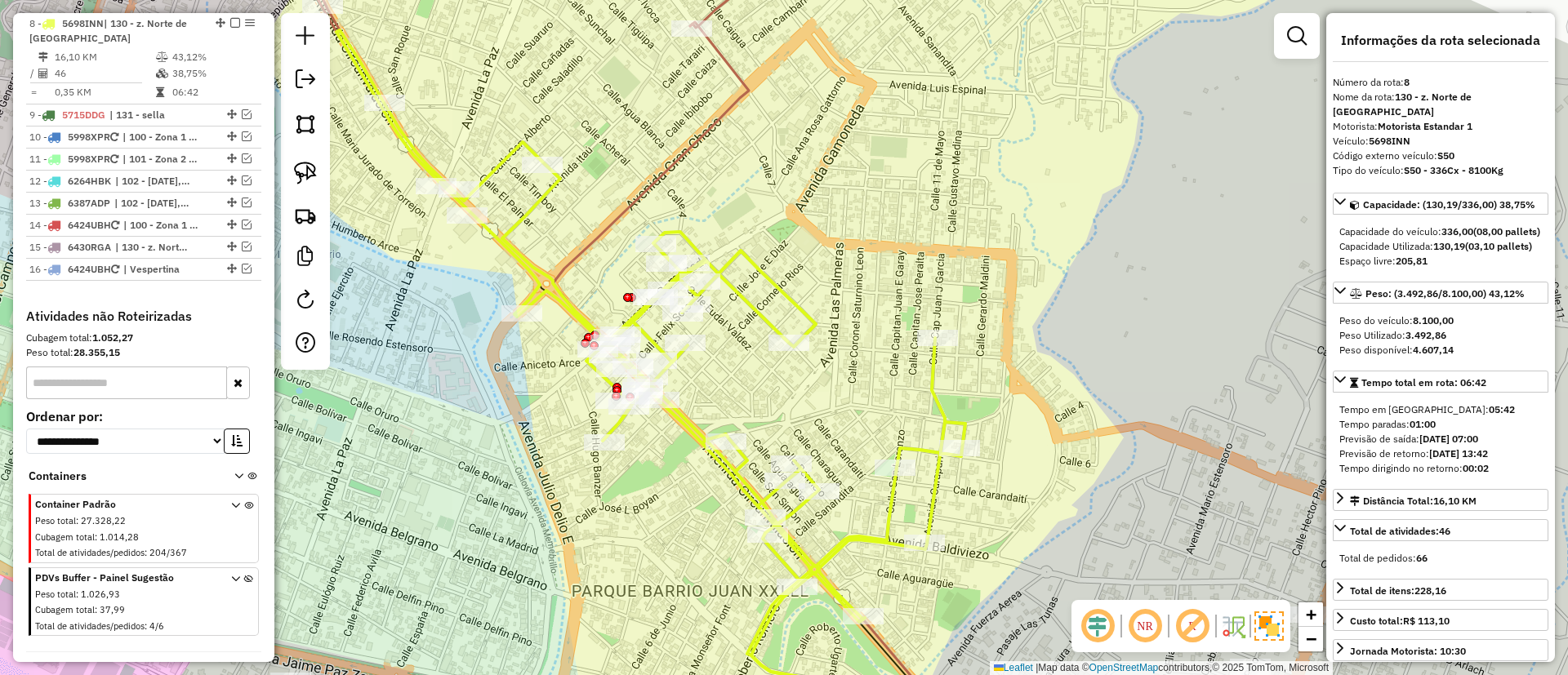
drag, startPoint x: 637, startPoint y: 135, endPoint x: 788, endPoint y: 286, distance: 213.5
click at [788, 286] on div "Janela de atendimento Grade de atendimento Capacidade Transportadoras Veículos …" at bounding box center [784, 338] width 1568 height 675
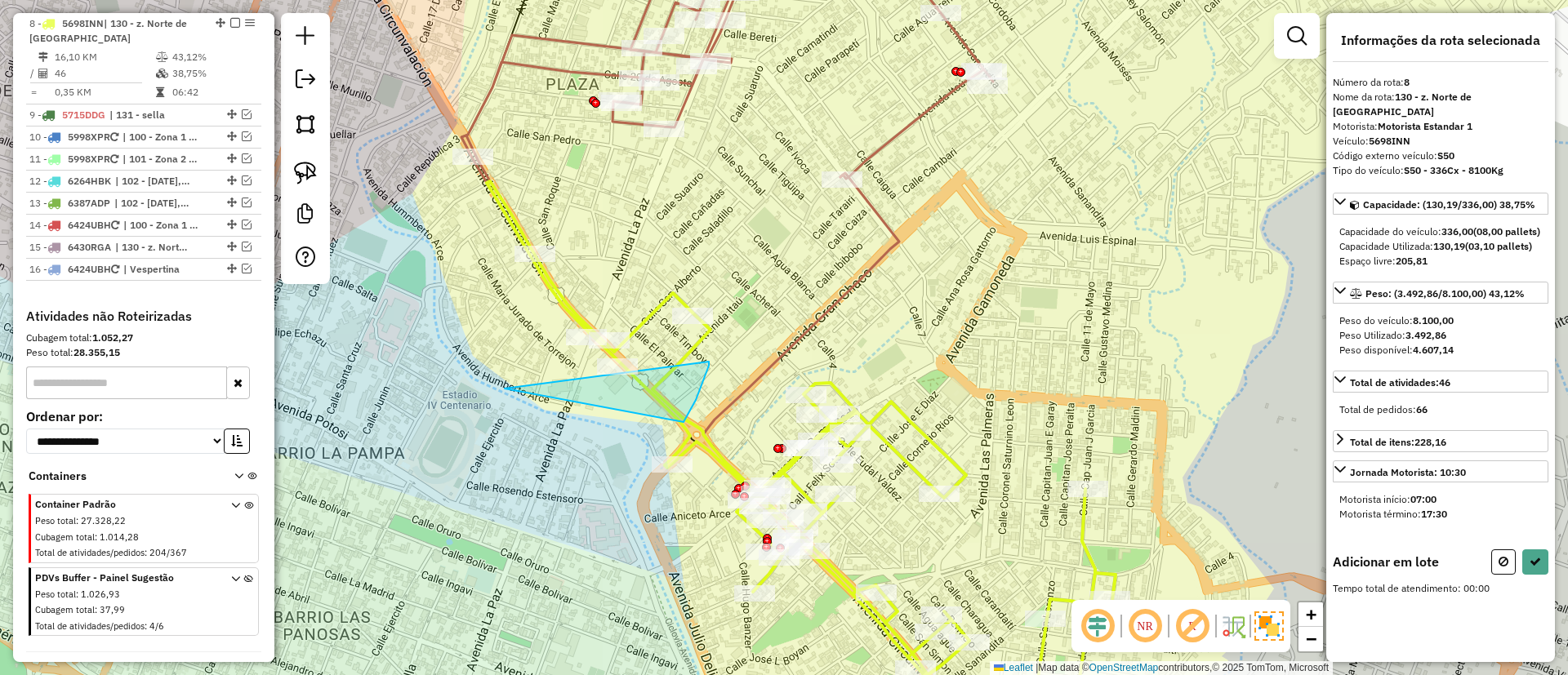
drag, startPoint x: 505, startPoint y: 389, endPoint x: 686, endPoint y: 297, distance: 203.0
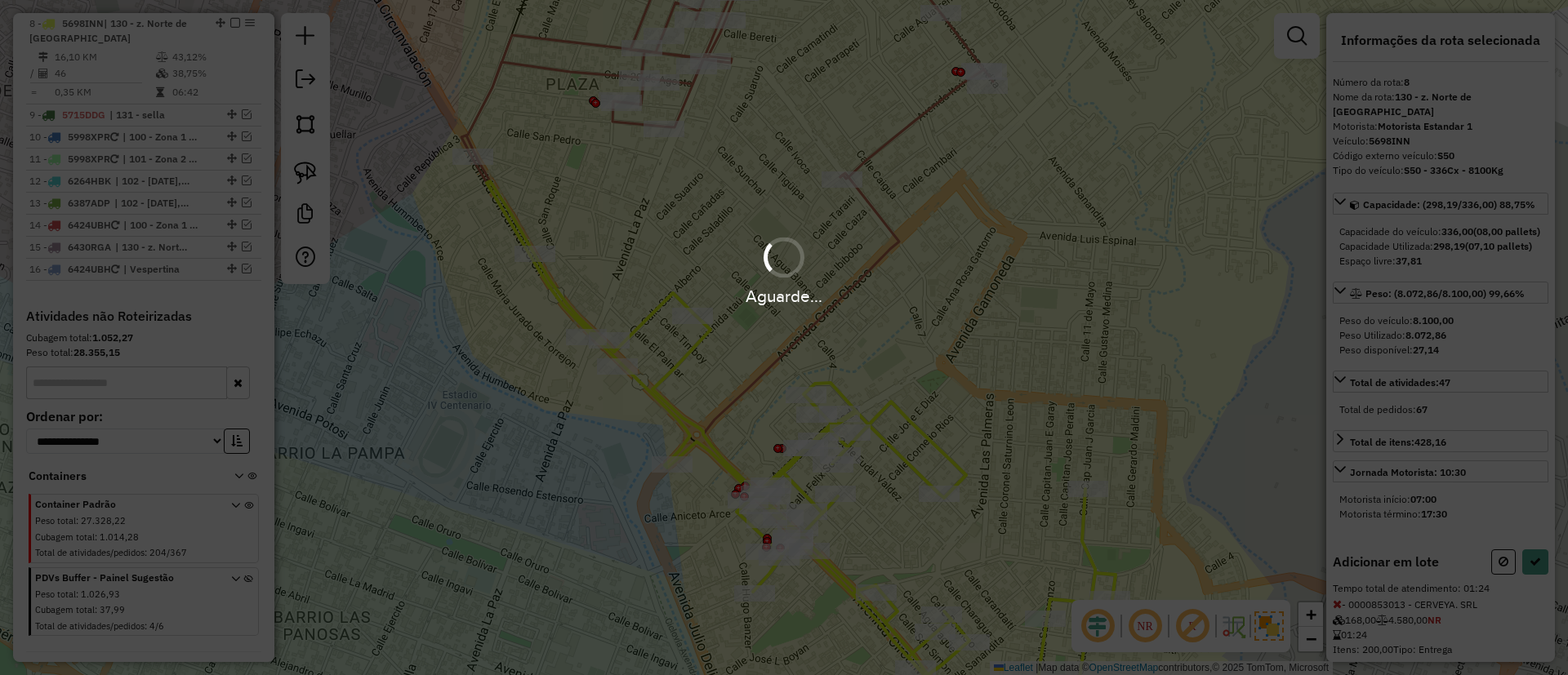
select select "*********"
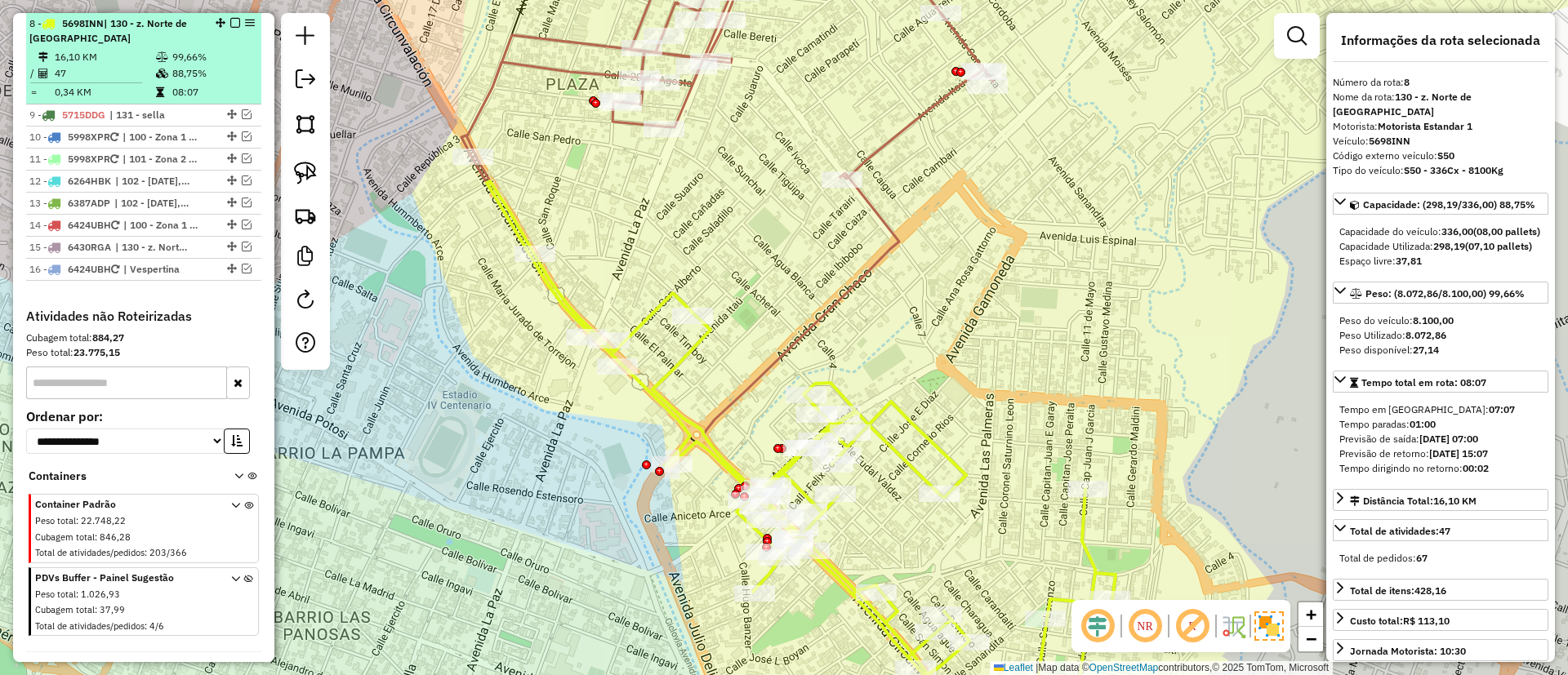
click at [230, 23] on em at bounding box center [235, 23] width 10 height 10
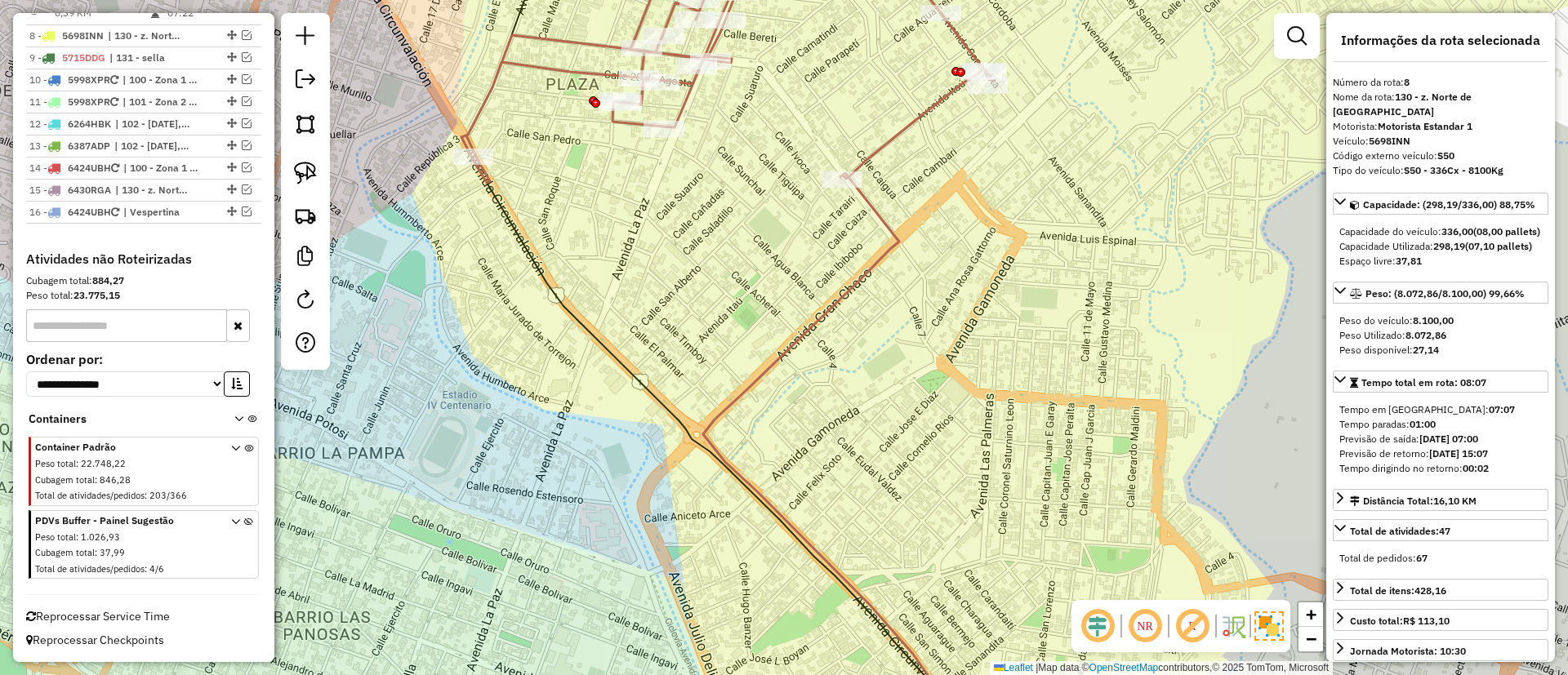
scroll to position [783, 0]
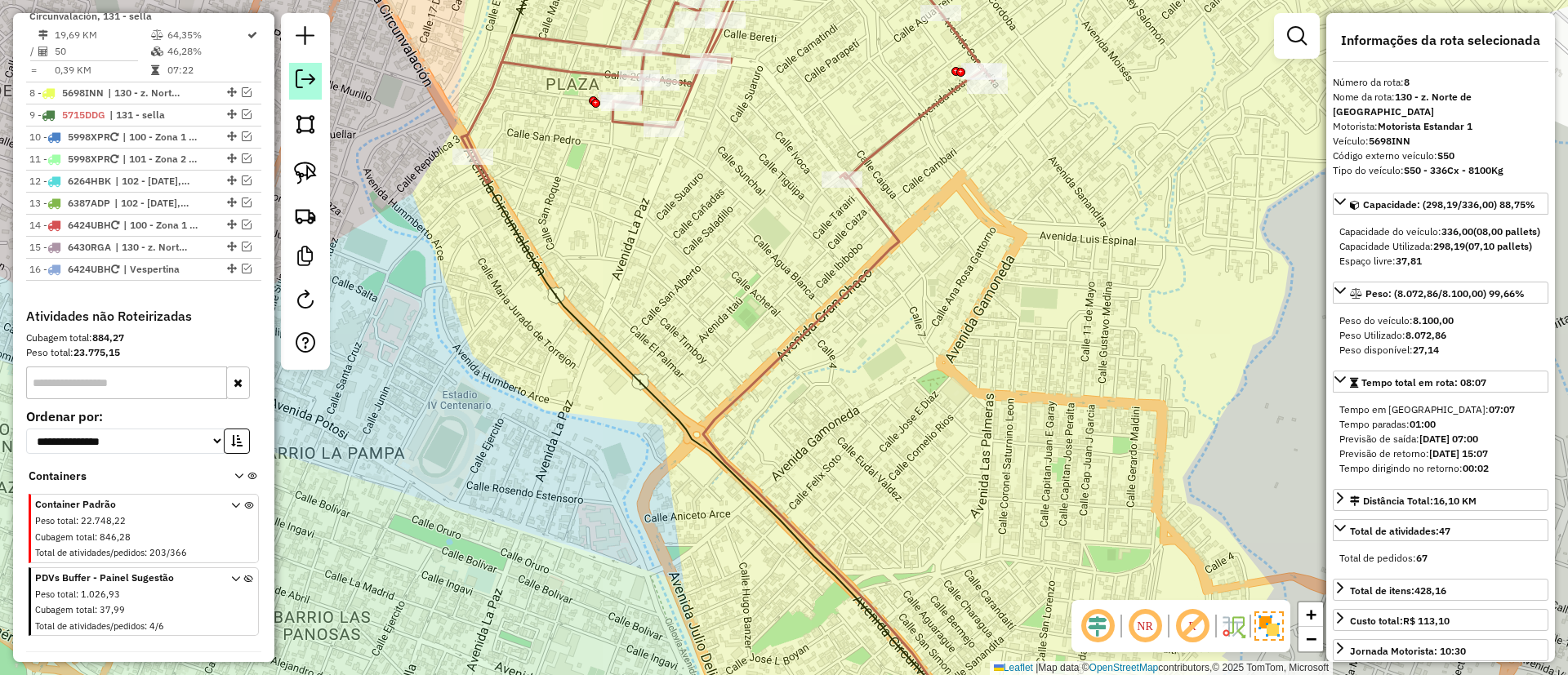
click at [887, 145] on icon at bounding box center [727, 57] width 532 height 250
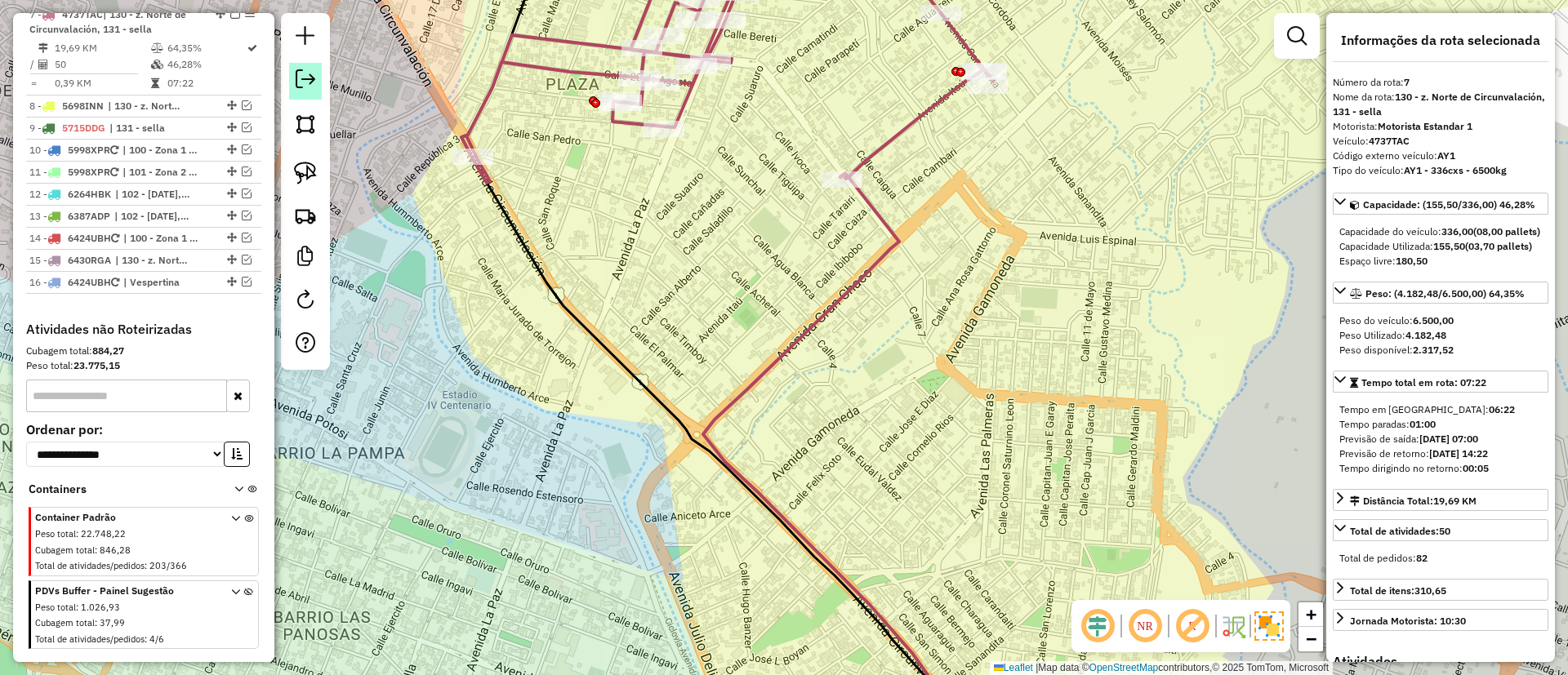
scroll to position [760, 0]
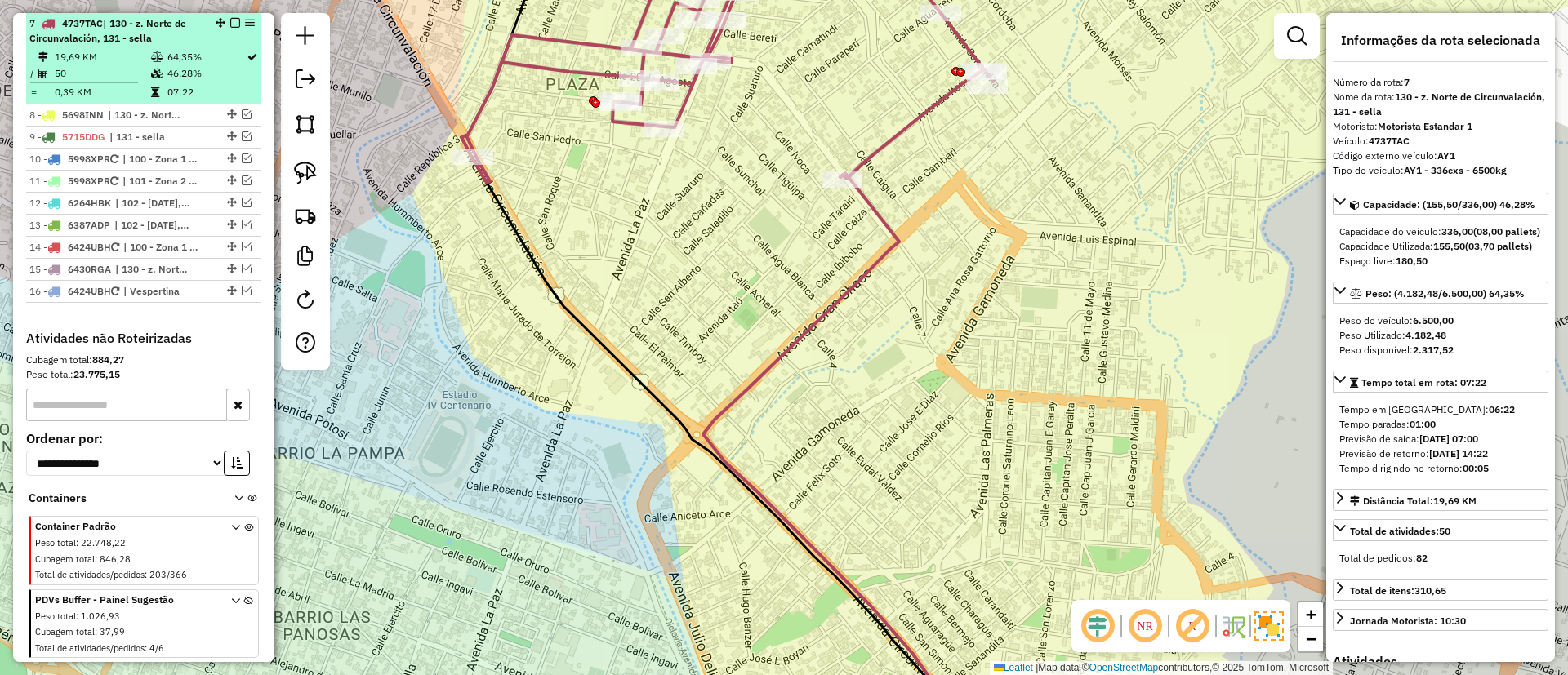
click at [230, 20] on em at bounding box center [235, 23] width 10 height 10
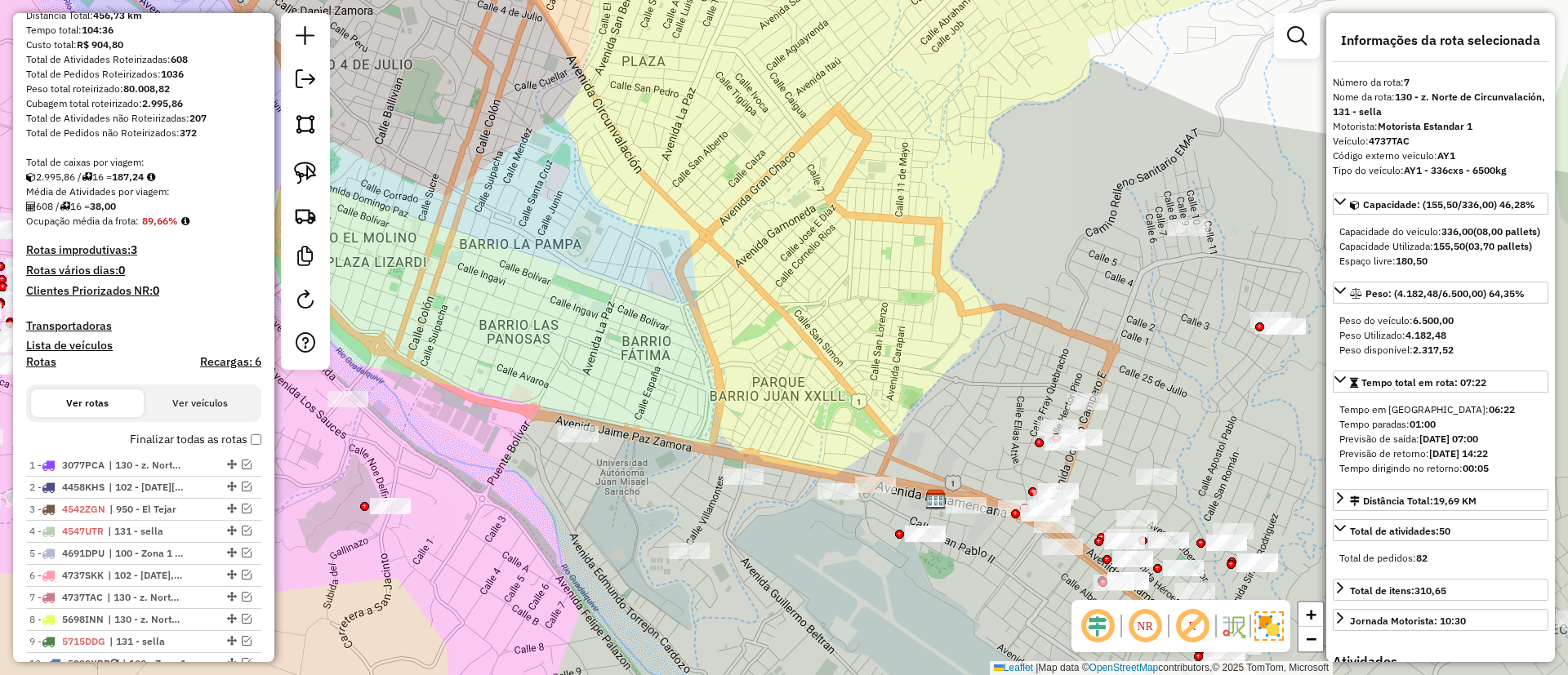
scroll to position [148, 0]
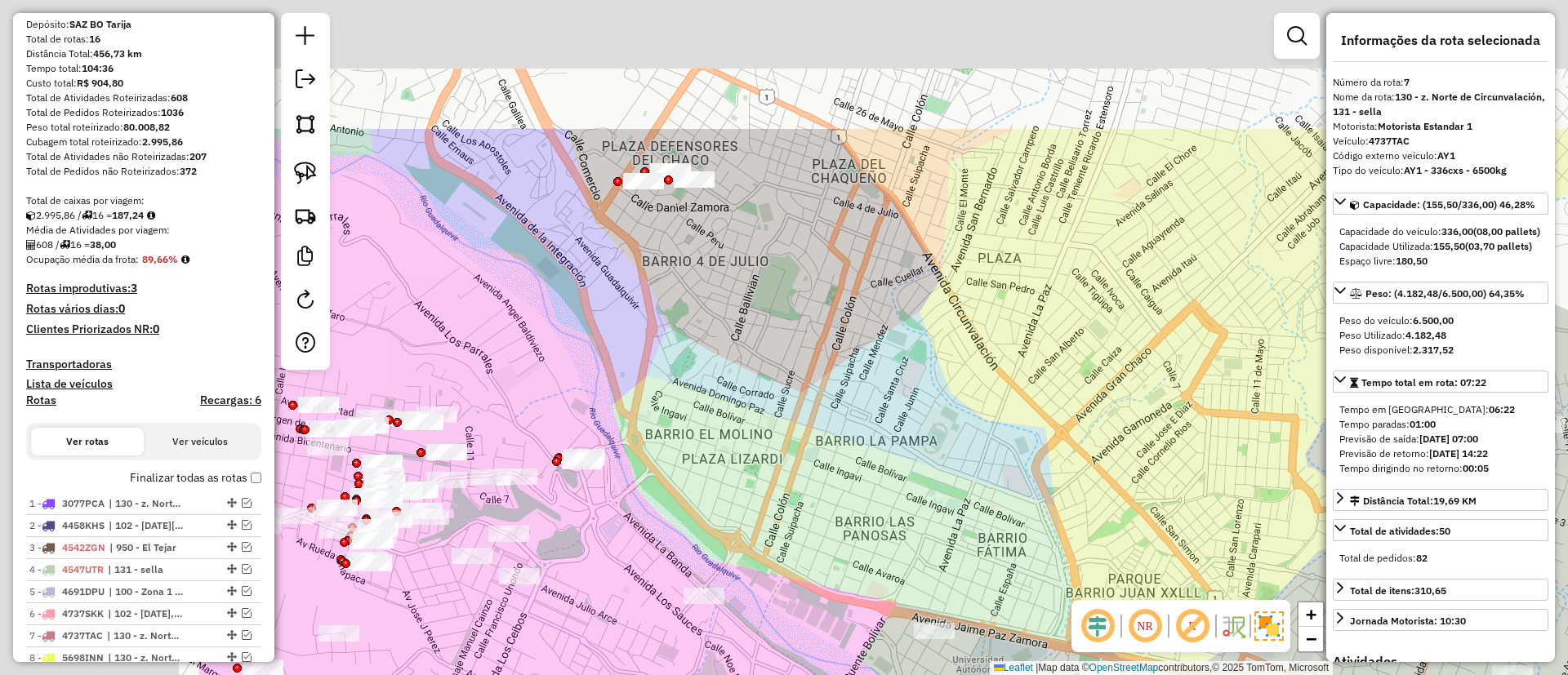
drag, startPoint x: 519, startPoint y: 322, endPoint x: 875, endPoint y: 519, distance: 406.9
click at [875, 519] on div "Janela de atendimento Grade de atendimento Capacidade Transportadoras Veículos …" at bounding box center [784, 338] width 1568 height 675
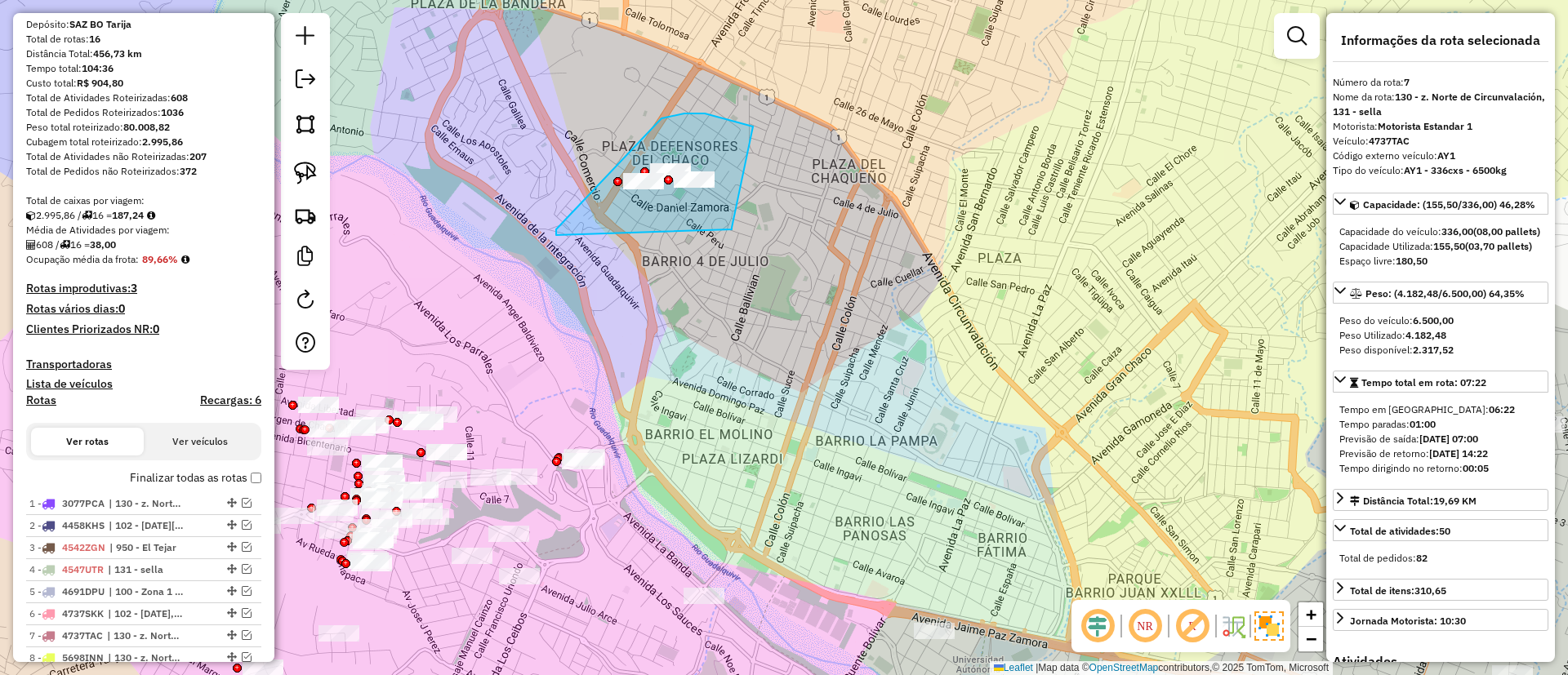
drag, startPoint x: 685, startPoint y: 113, endPoint x: 732, endPoint y: 228, distance: 124.2
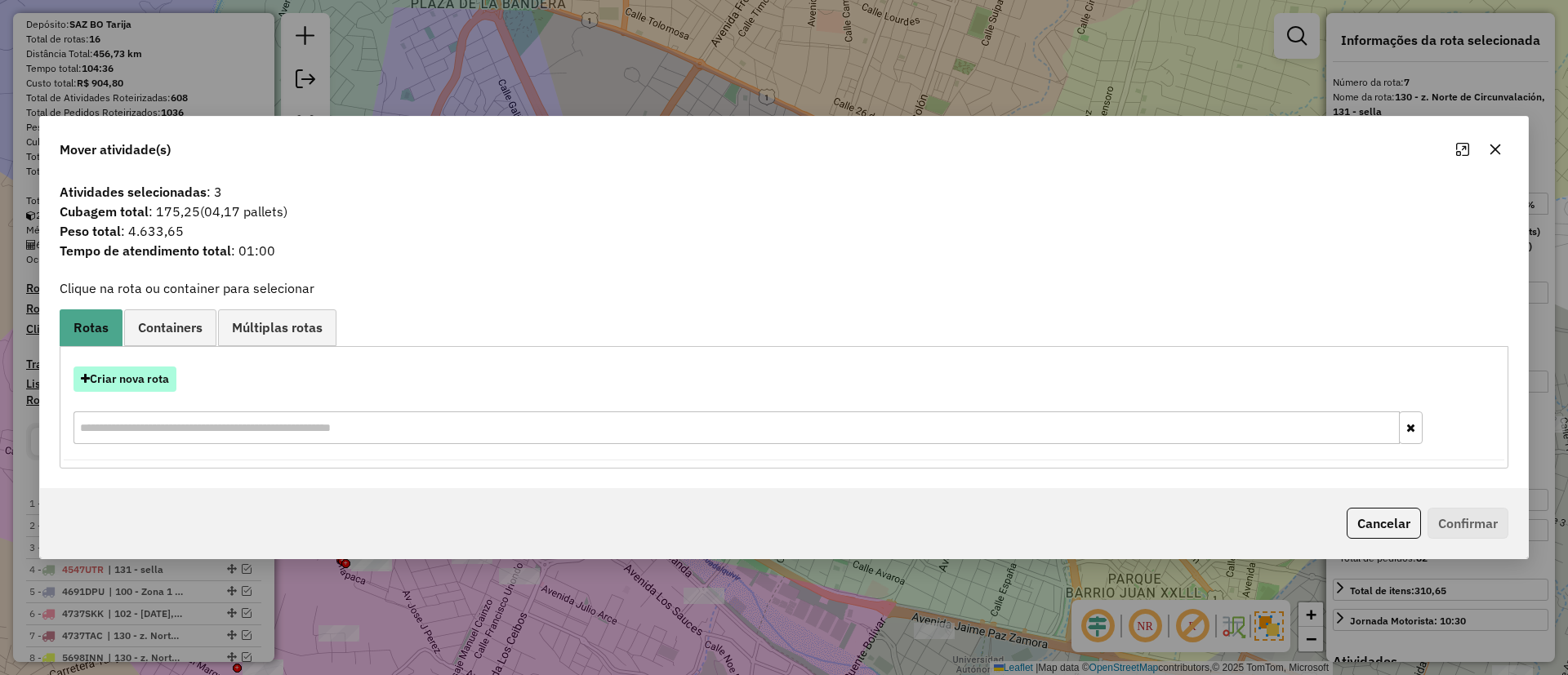
click at [131, 373] on button "Criar nova rota" at bounding box center [125, 379] width 103 height 25
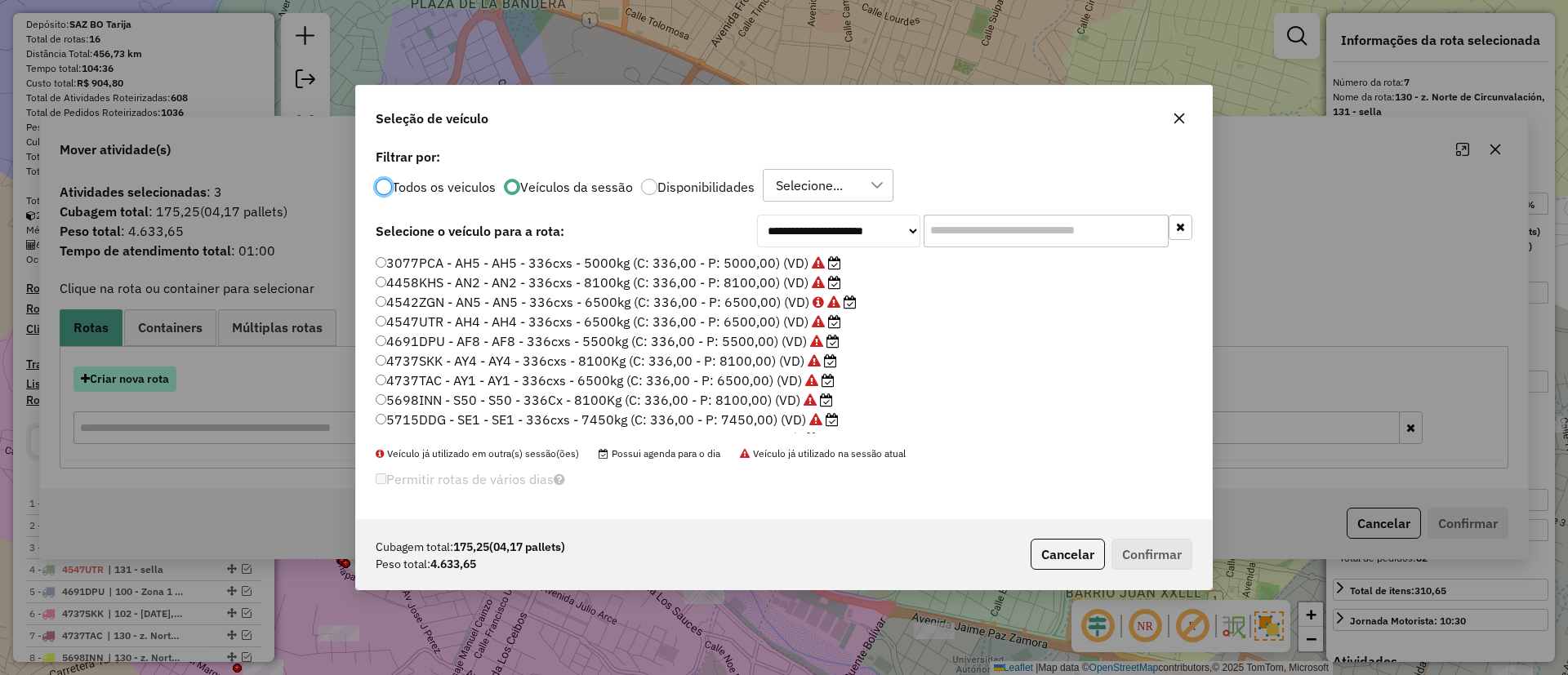
scroll to position [9, 5]
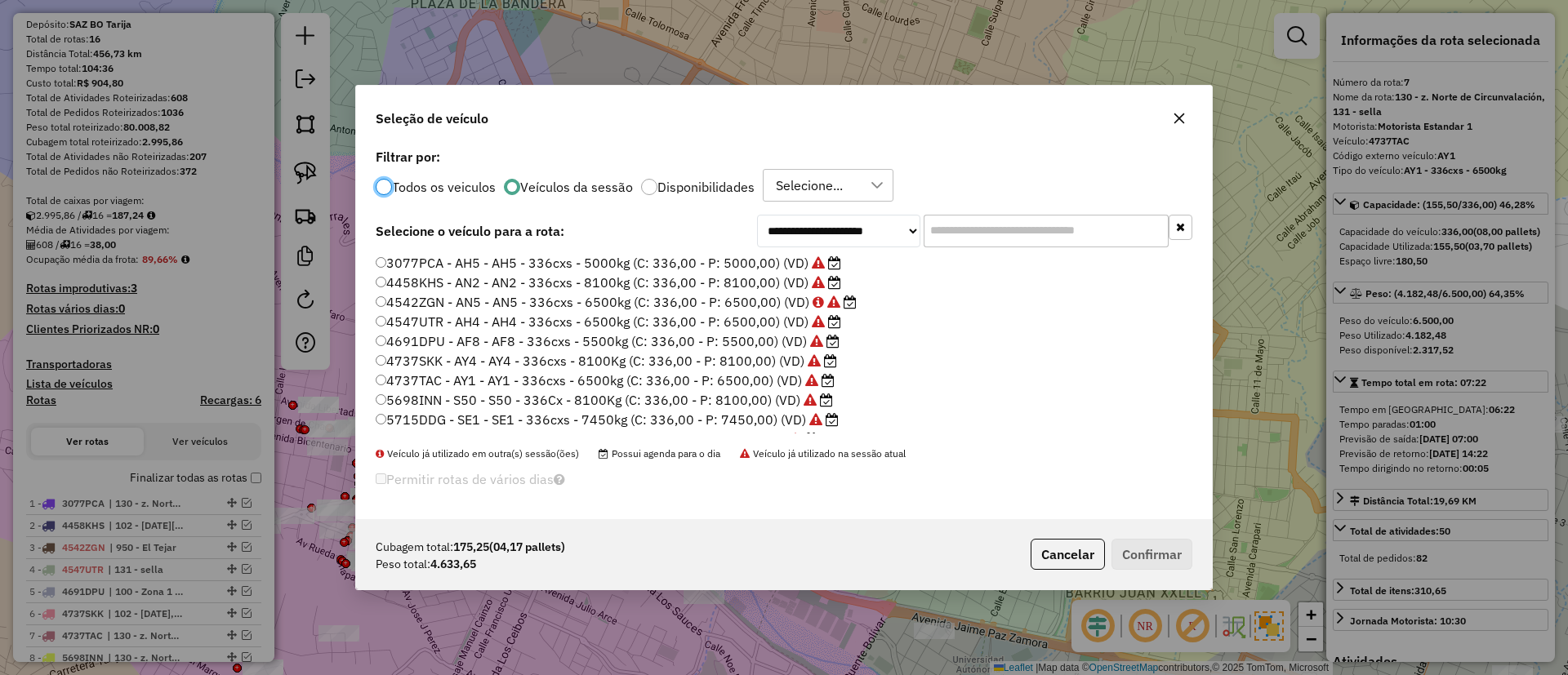
click at [951, 215] on input "text" at bounding box center [1046, 230] width 245 height 33
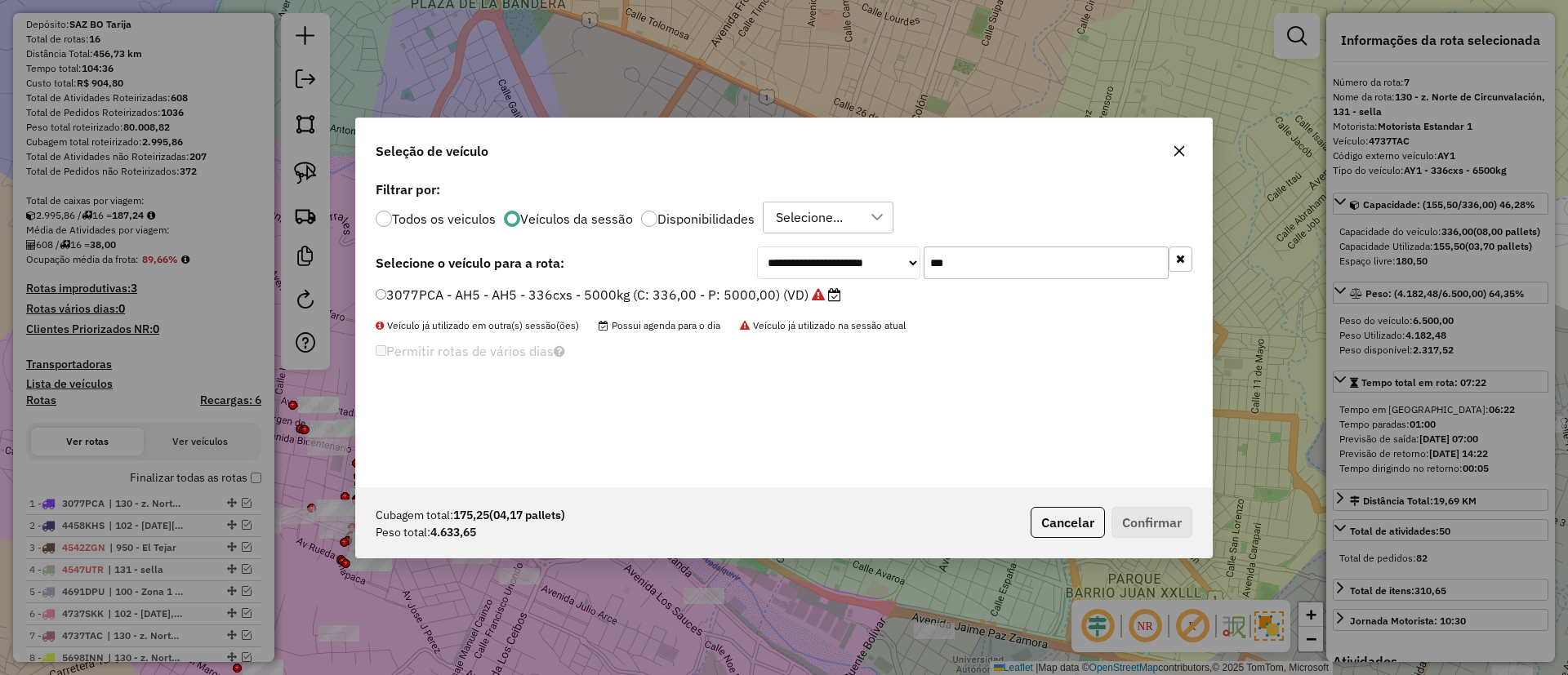
type input "***"
click at [786, 300] on label "3077PCA - AH5 - AH5 - 336cxs - 5000kg (C: 336,00 - P: 5000,00) (VD)" at bounding box center [608, 294] width 466 height 19
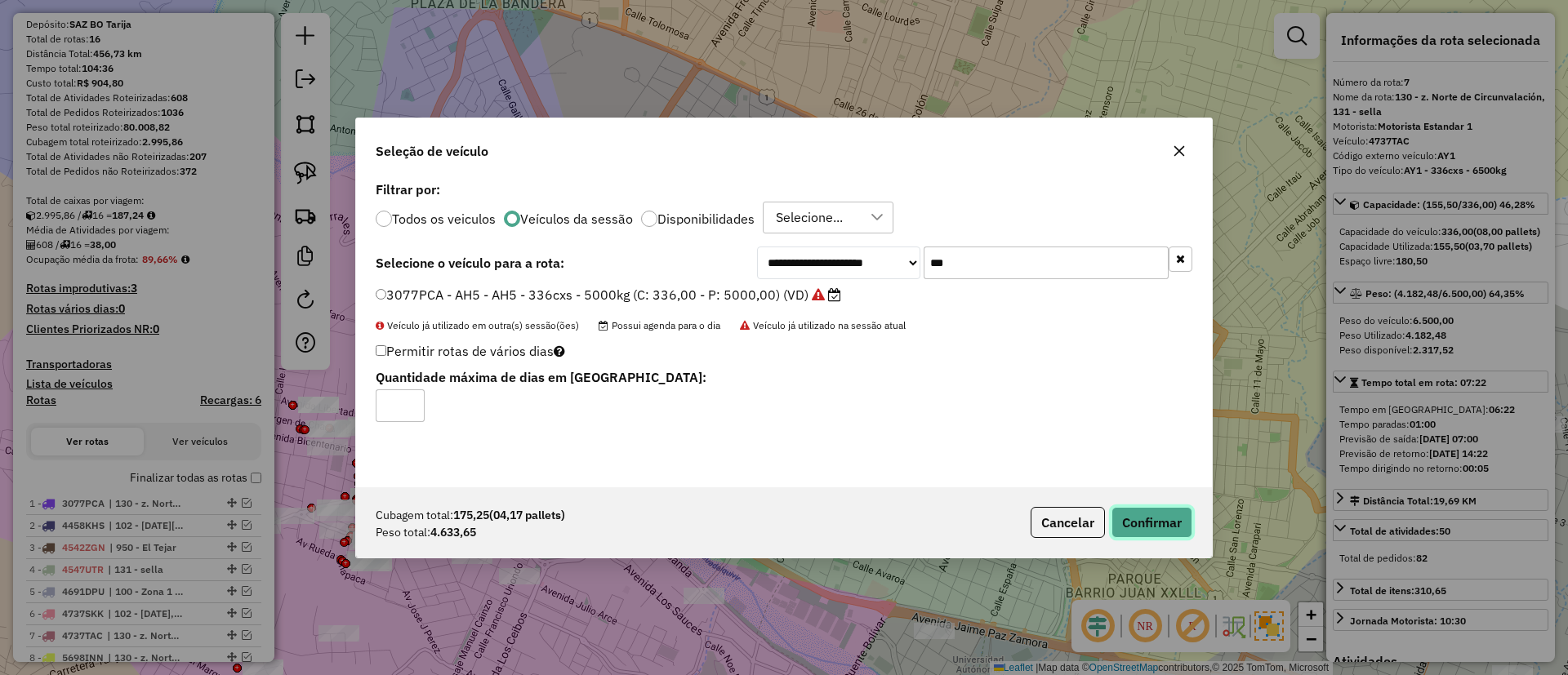
click at [1188, 525] on button "Confirmar" at bounding box center [1152, 522] width 80 height 31
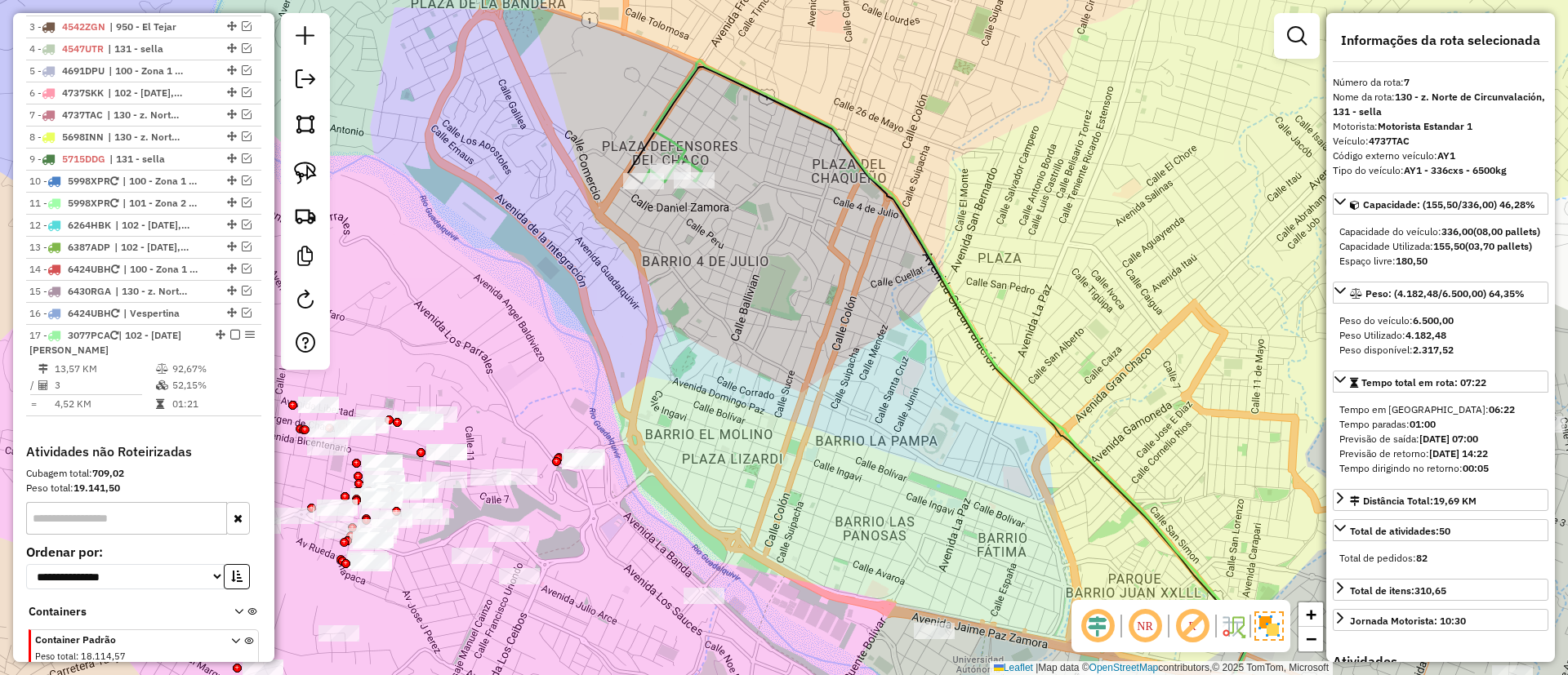
scroll to position [760, 0]
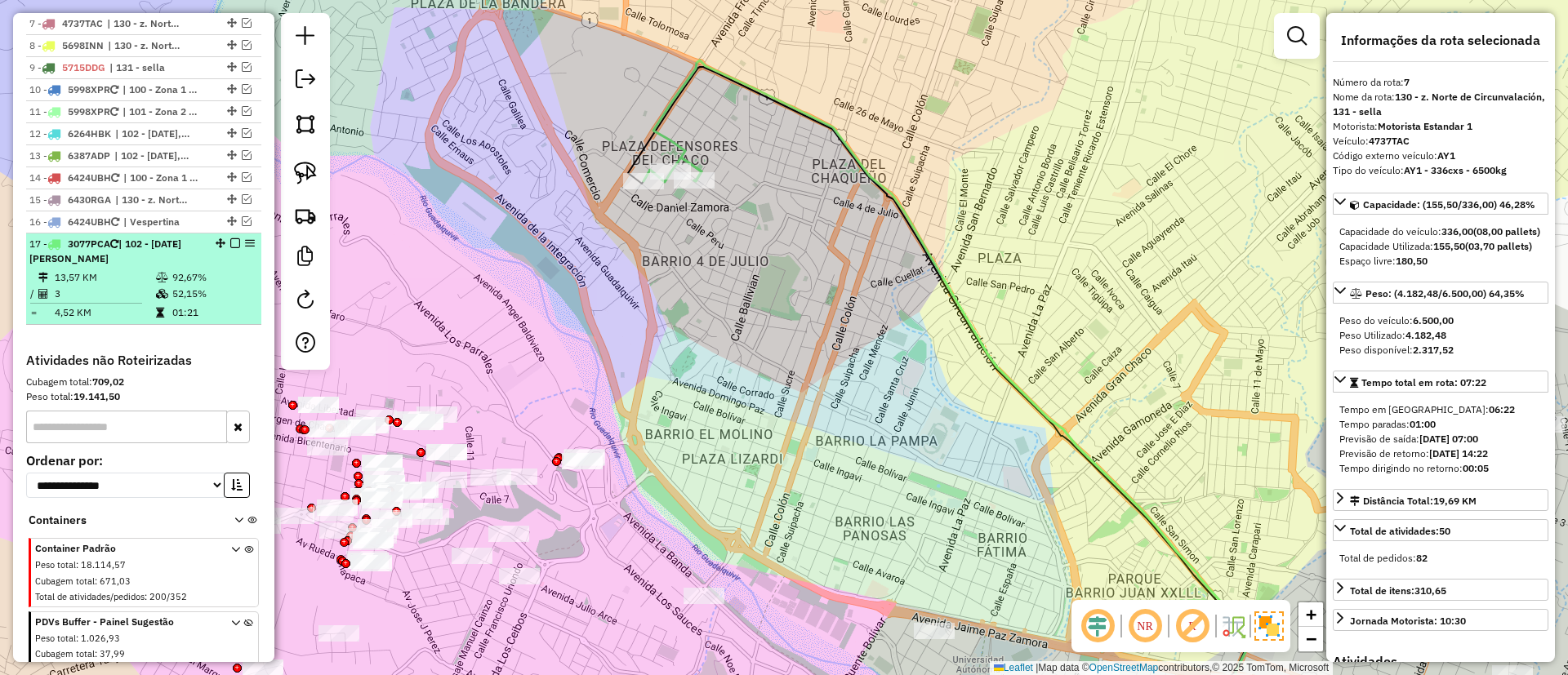
click at [232, 241] on em at bounding box center [235, 244] width 10 height 10
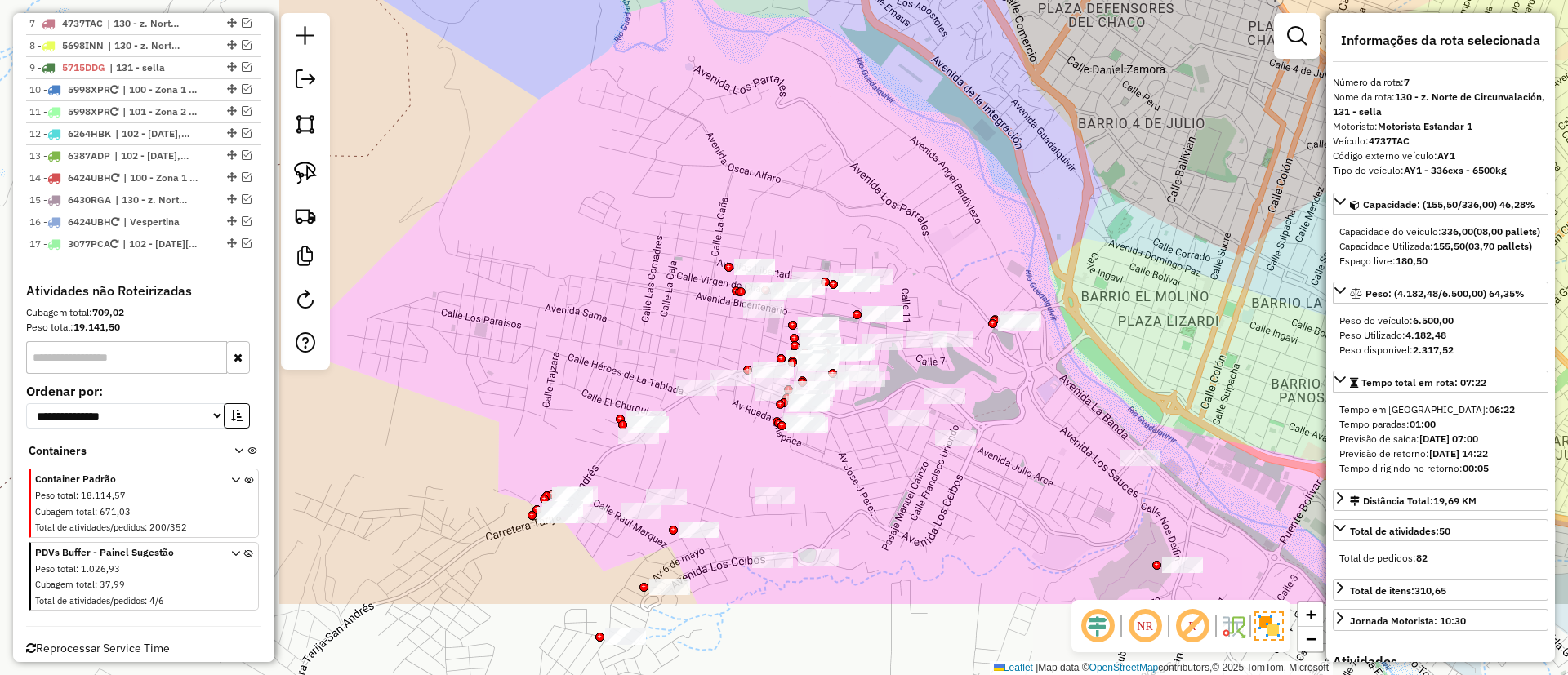
drag, startPoint x: 622, startPoint y: 304, endPoint x: 1029, endPoint y: 173, distance: 427.6
click at [1029, 173] on div "Janela de atendimento Grade de atendimento Capacidade Transportadoras Veículos …" at bounding box center [784, 338] width 1568 height 675
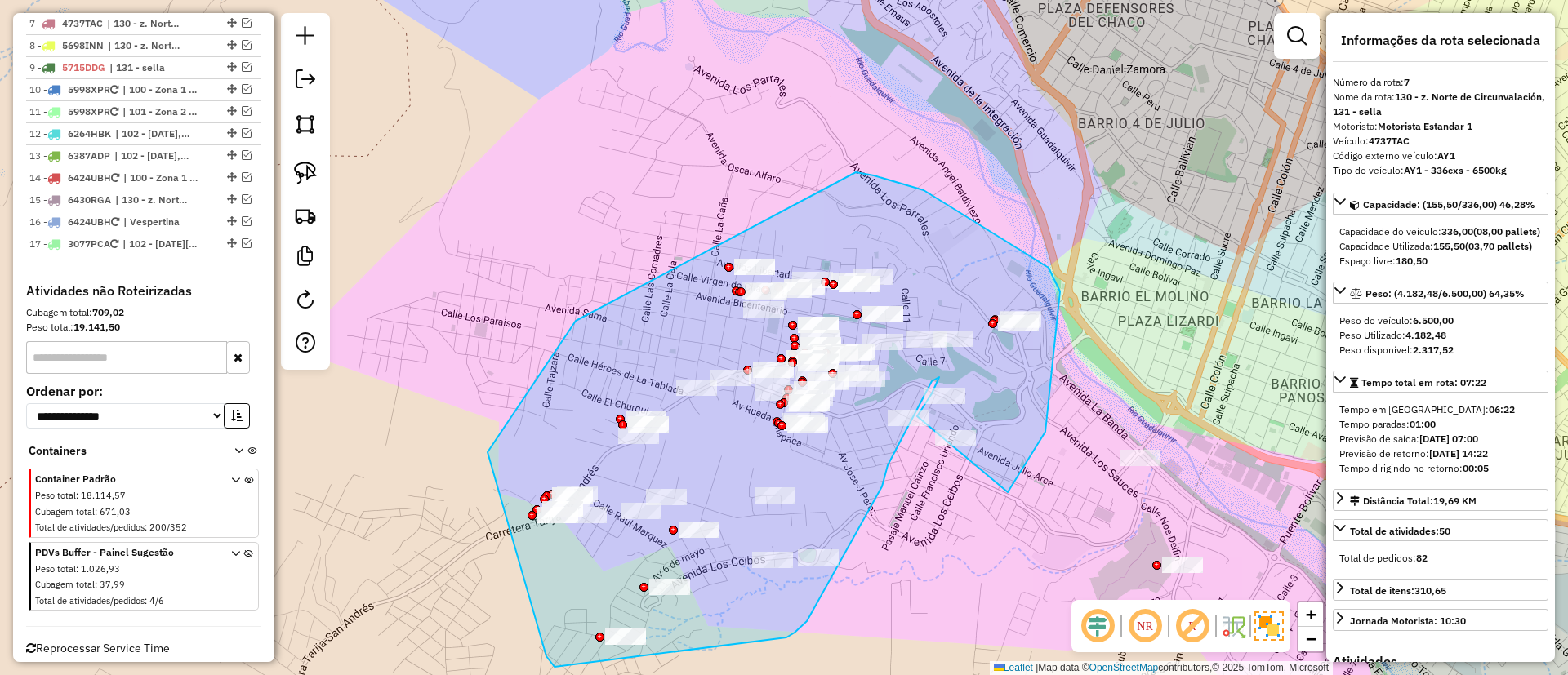
drag, startPoint x: 576, startPoint y: 321, endPoint x: 850, endPoint y: 172, distance: 311.9
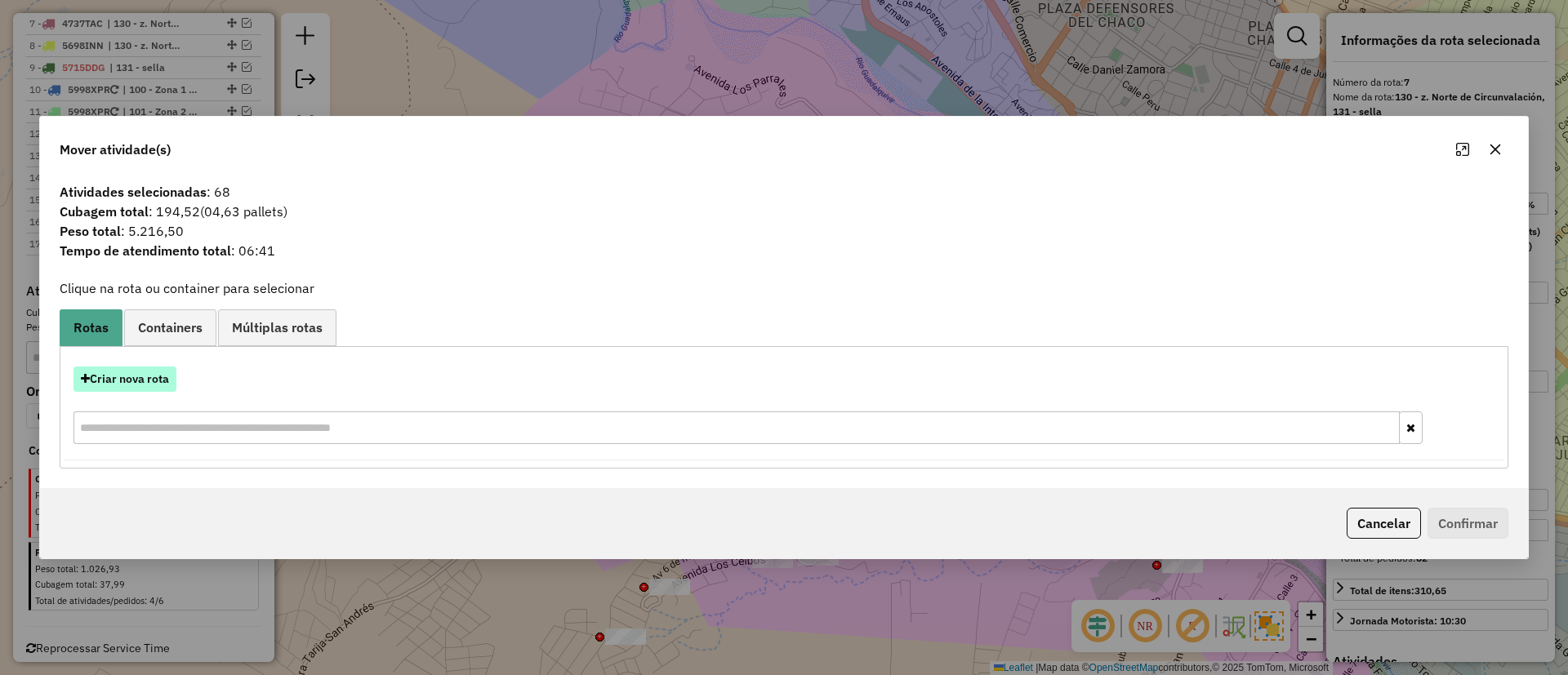
click at [124, 369] on button "Criar nova rota" at bounding box center [125, 379] width 103 height 25
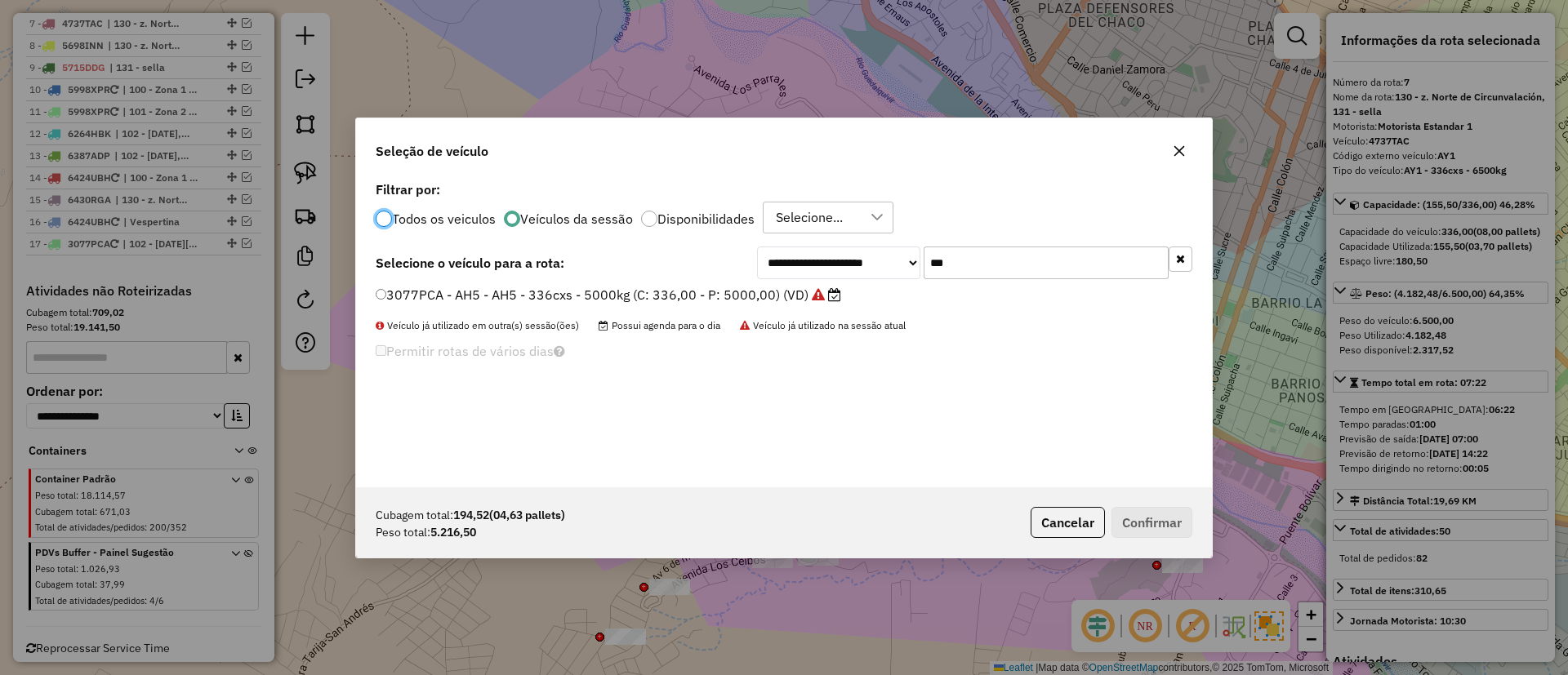
scroll to position [9, 5]
drag, startPoint x: 965, startPoint y: 264, endPoint x: 902, endPoint y: 263, distance: 63.0
click at [902, 263] on div "**********" at bounding box center [975, 262] width 436 height 33
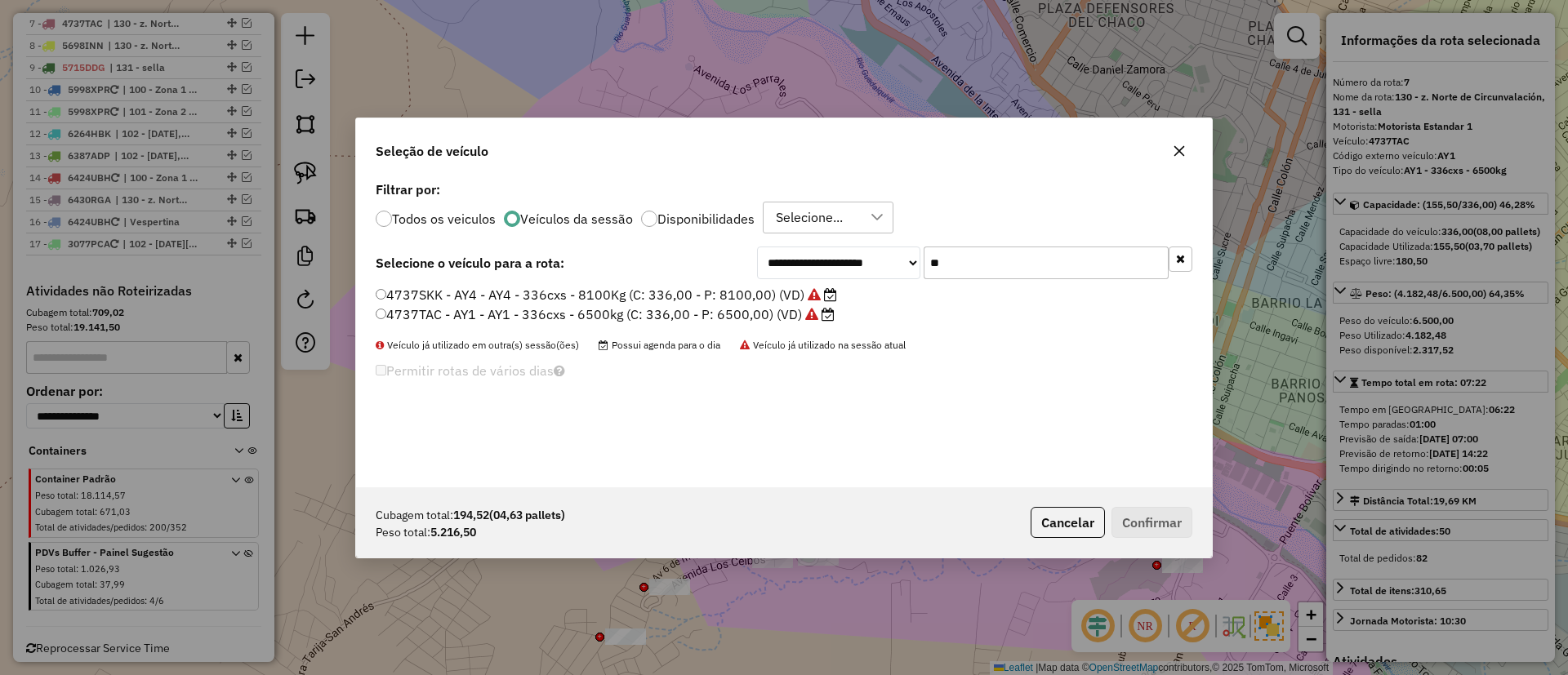
type input "**"
click at [709, 309] on label "4737TAC - AY1 - AY1 - 336cxs - 6500kg (C: 336,00 - P: 6500,00) (VD)" at bounding box center [605, 314] width 459 height 19
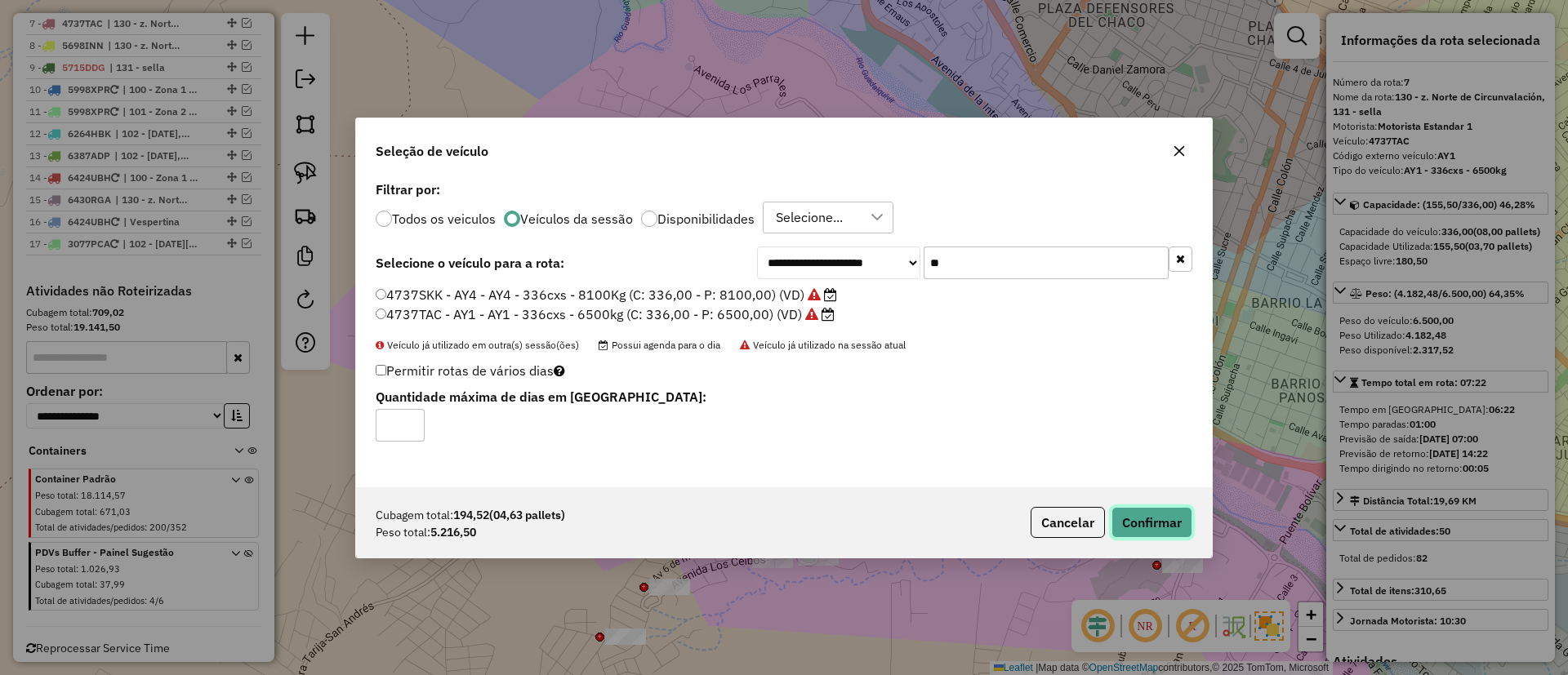
click at [1152, 524] on button "Confirmar" at bounding box center [1152, 522] width 80 height 31
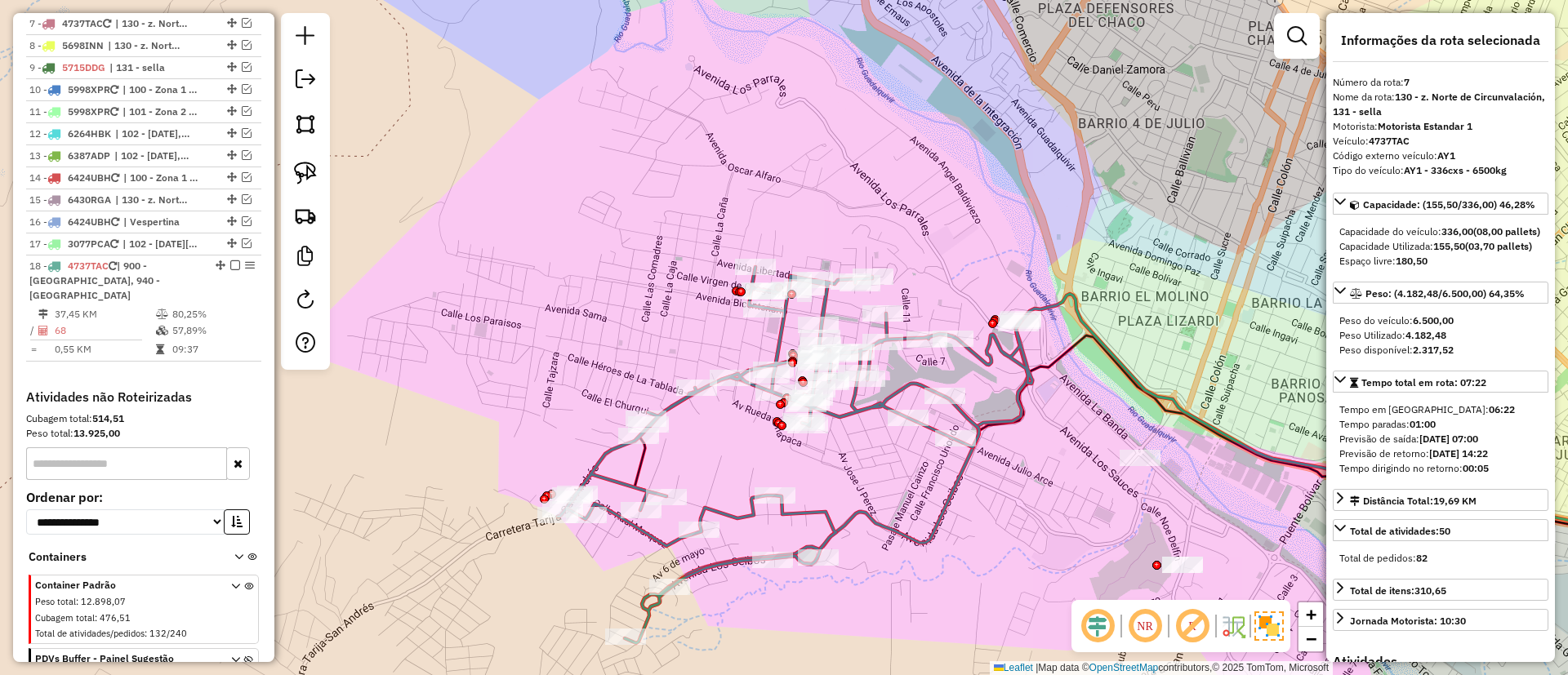
click at [908, 535] on icon at bounding box center [1197, 441] width 1056 height 293
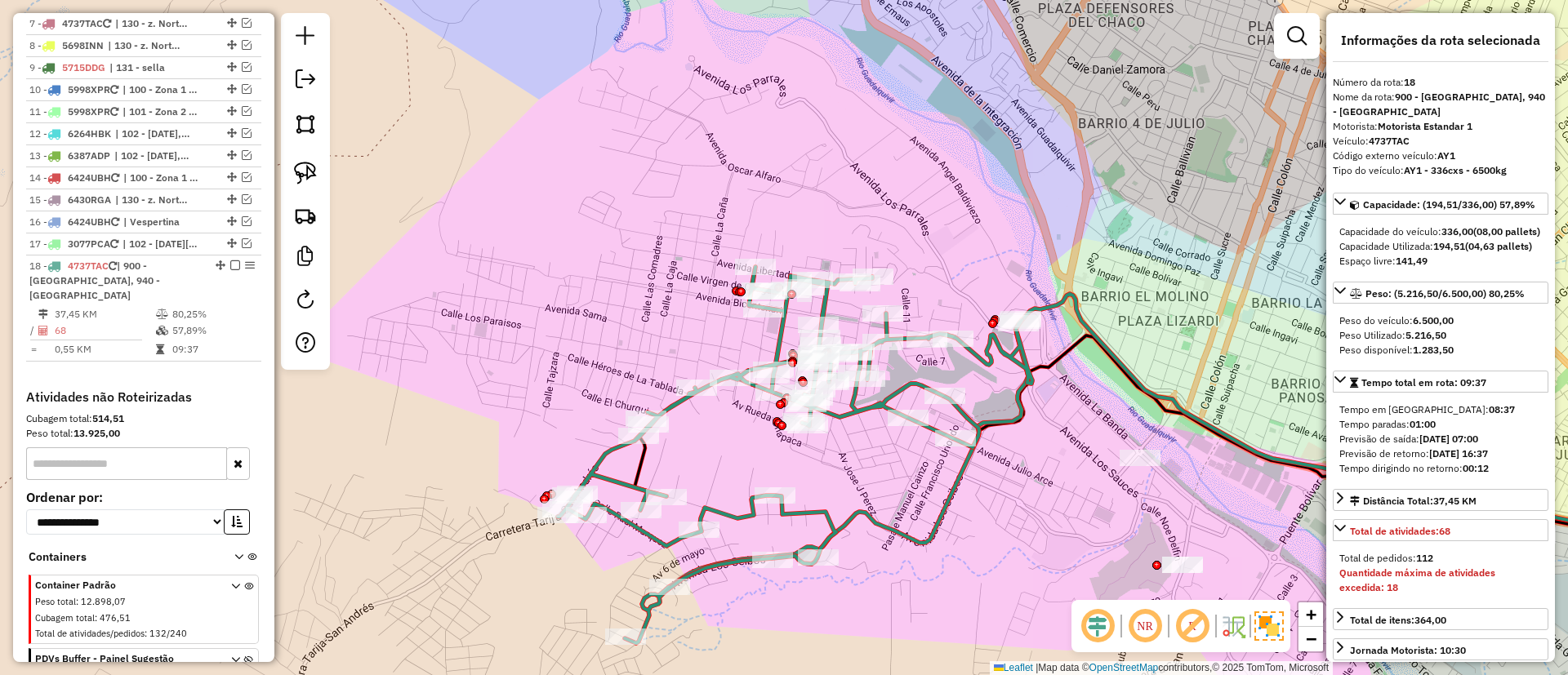
scroll to position [884, 0]
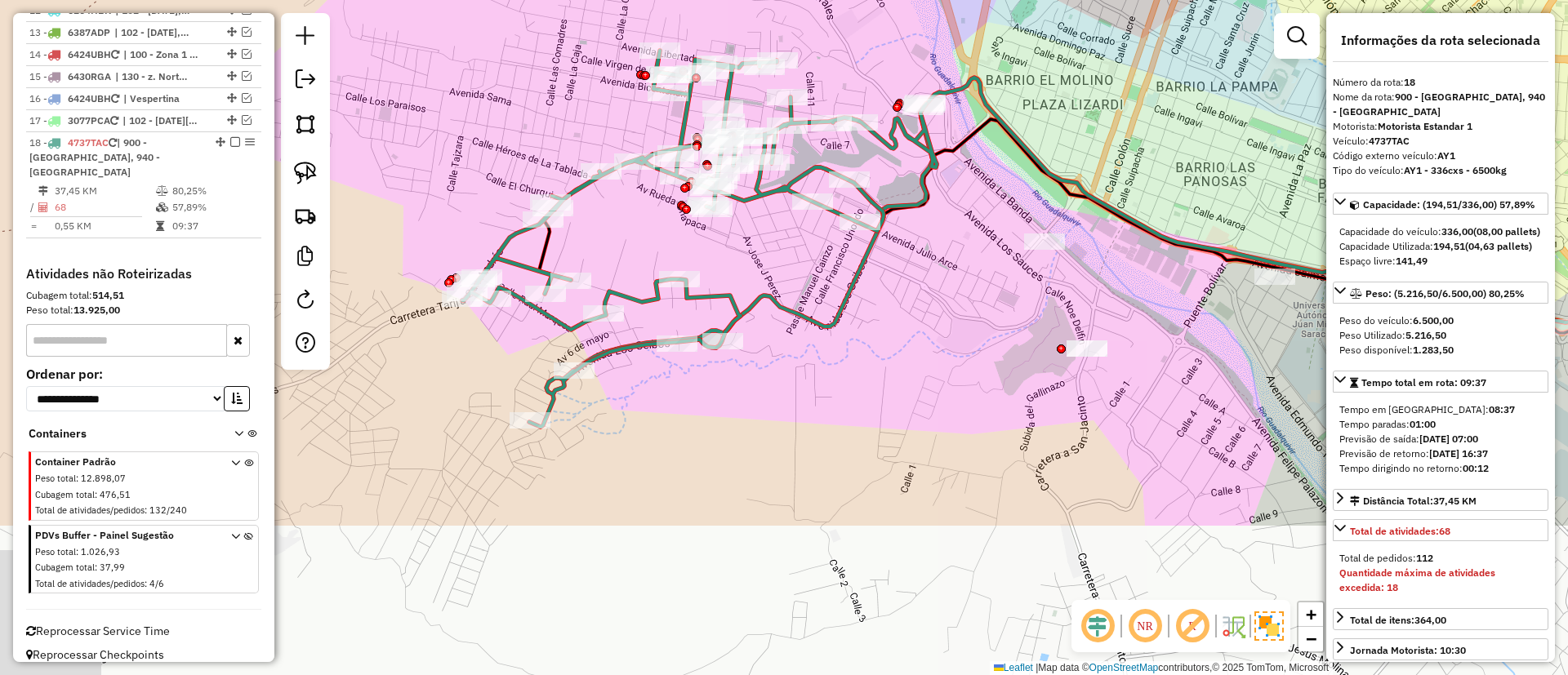
drag, startPoint x: 954, startPoint y: 541, endPoint x: 866, endPoint y: 341, distance: 218.5
click at [866, 341] on div "Janela de atendimento Grade de atendimento Capacidade Transportadoras Veículos …" at bounding box center [784, 338] width 1568 height 675
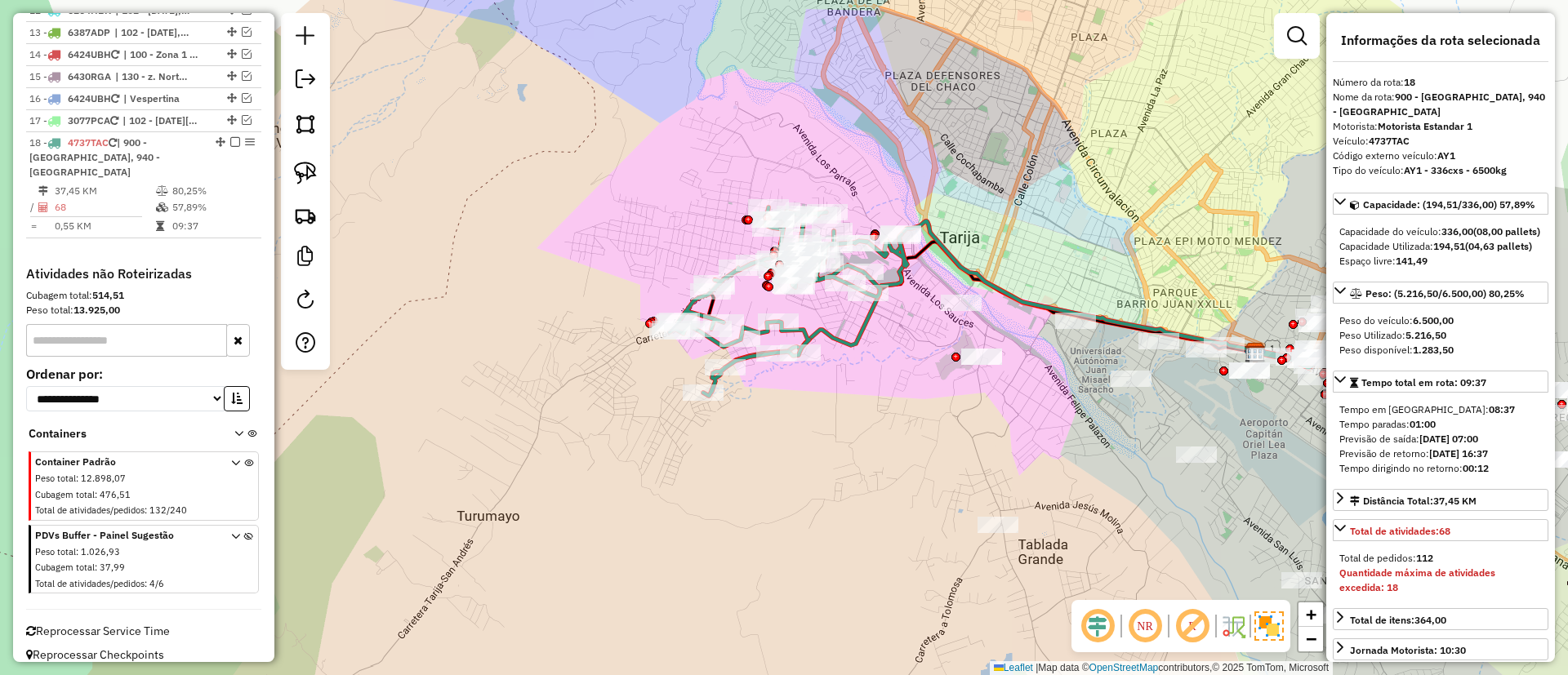
select select "*********"
drag, startPoint x: 993, startPoint y: 447, endPoint x: 761, endPoint y: 374, distance: 243.2
click at [600, 370] on div "Janela de atendimento Grade de atendimento Capacidade Transportadoras Veículos …" at bounding box center [784, 338] width 1568 height 675
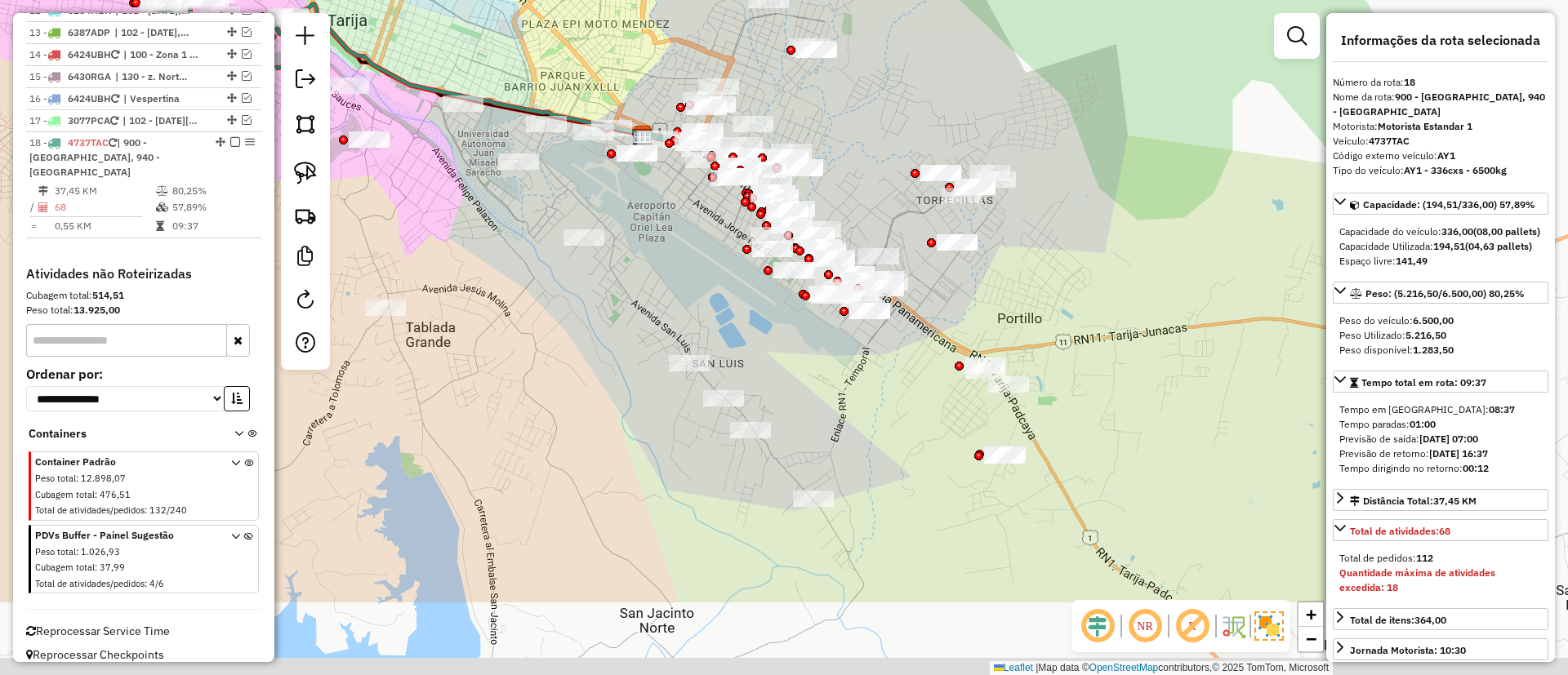
drag, startPoint x: 905, startPoint y: 396, endPoint x: 870, endPoint y: 319, distance: 84.6
click at [871, 362] on div "Janela de atendimento Grade de atendimento Capacidade Transportadoras Veículos …" at bounding box center [784, 338] width 1568 height 675
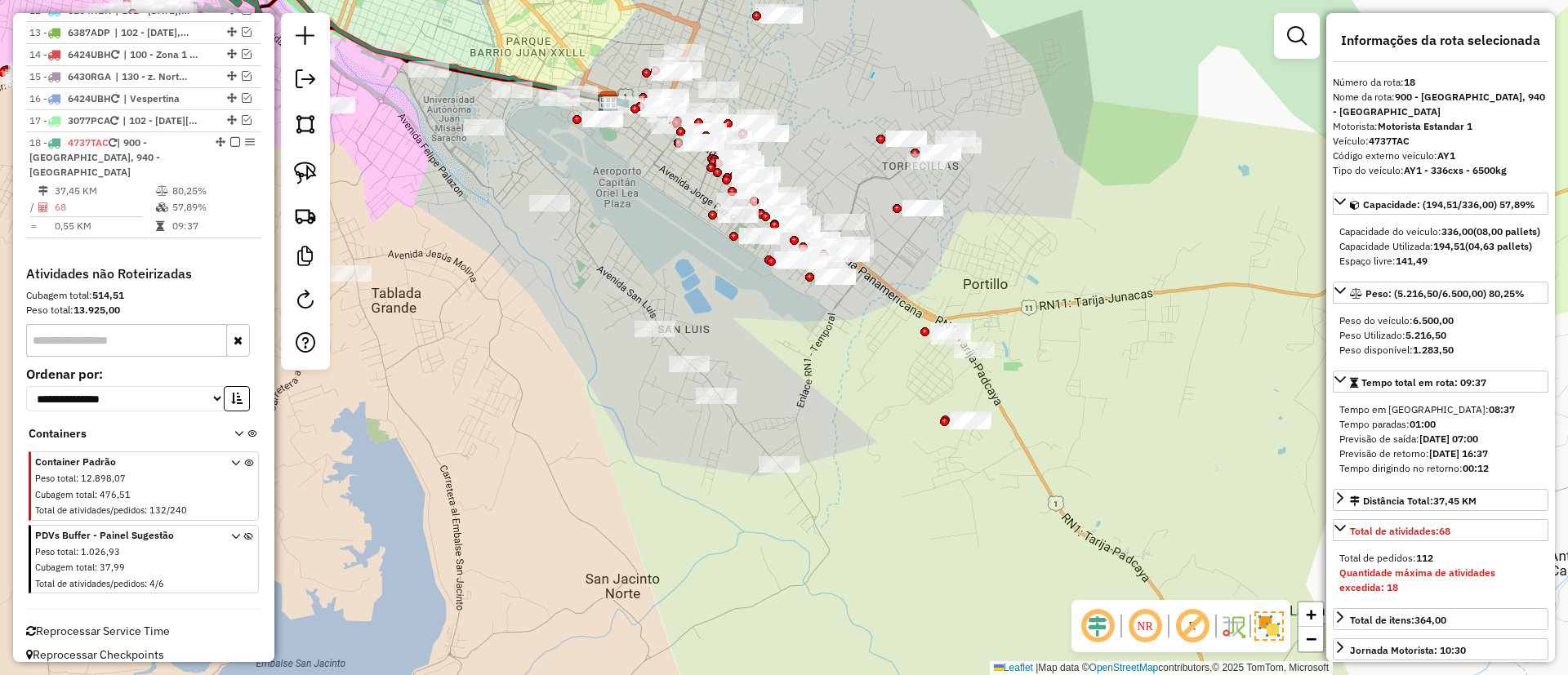
drag, startPoint x: 872, startPoint y: 78, endPoint x: 828, endPoint y: 127, distance: 65.9
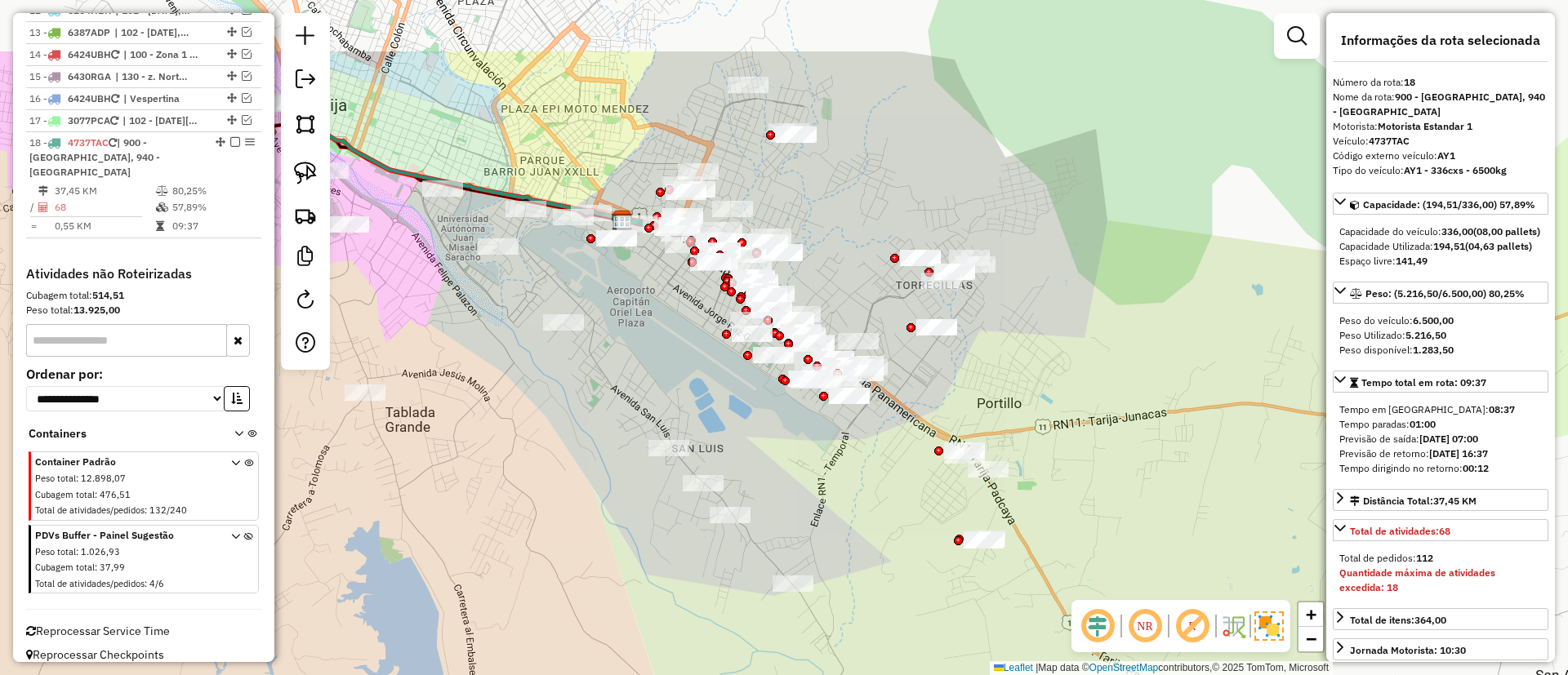
drag, startPoint x: 815, startPoint y: 142, endPoint x: 825, endPoint y: 222, distance: 80.6
click at [825, 222] on div "Janela de atendimento Grade de atendimento Capacidade Transportadoras Veículos …" at bounding box center [784, 338] width 1568 height 675
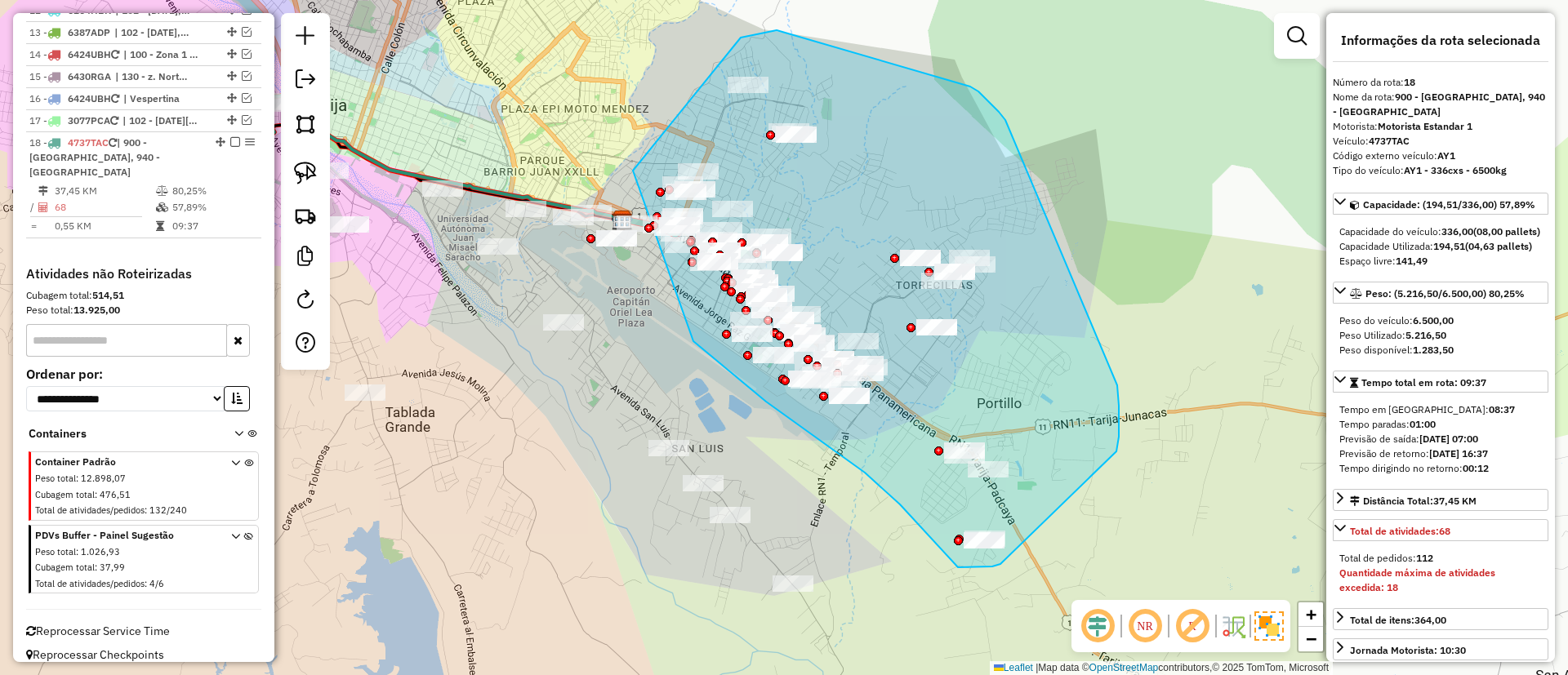
drag, startPoint x: 633, startPoint y: 171, endPoint x: 694, endPoint y: 340, distance: 179.7
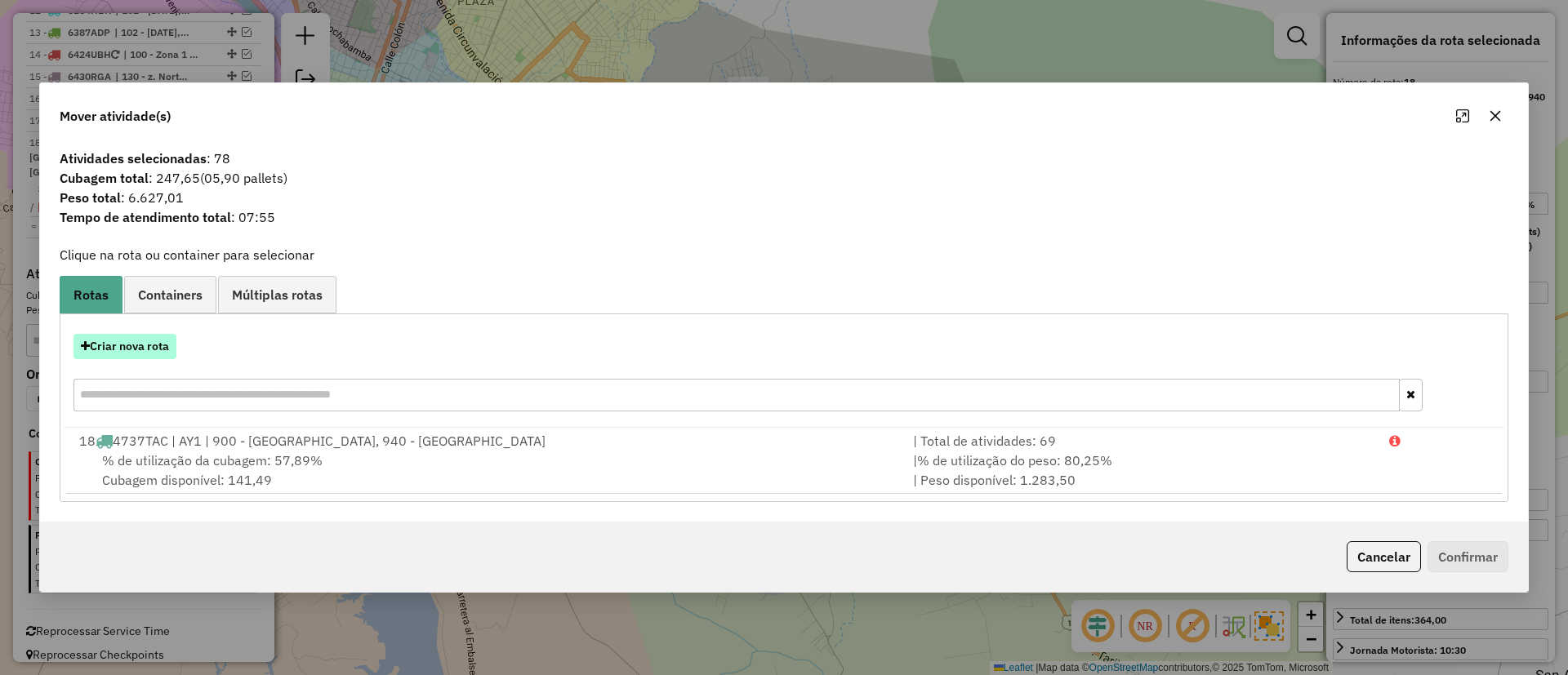
click at [133, 351] on button "Criar nova rota" at bounding box center [125, 347] width 103 height 25
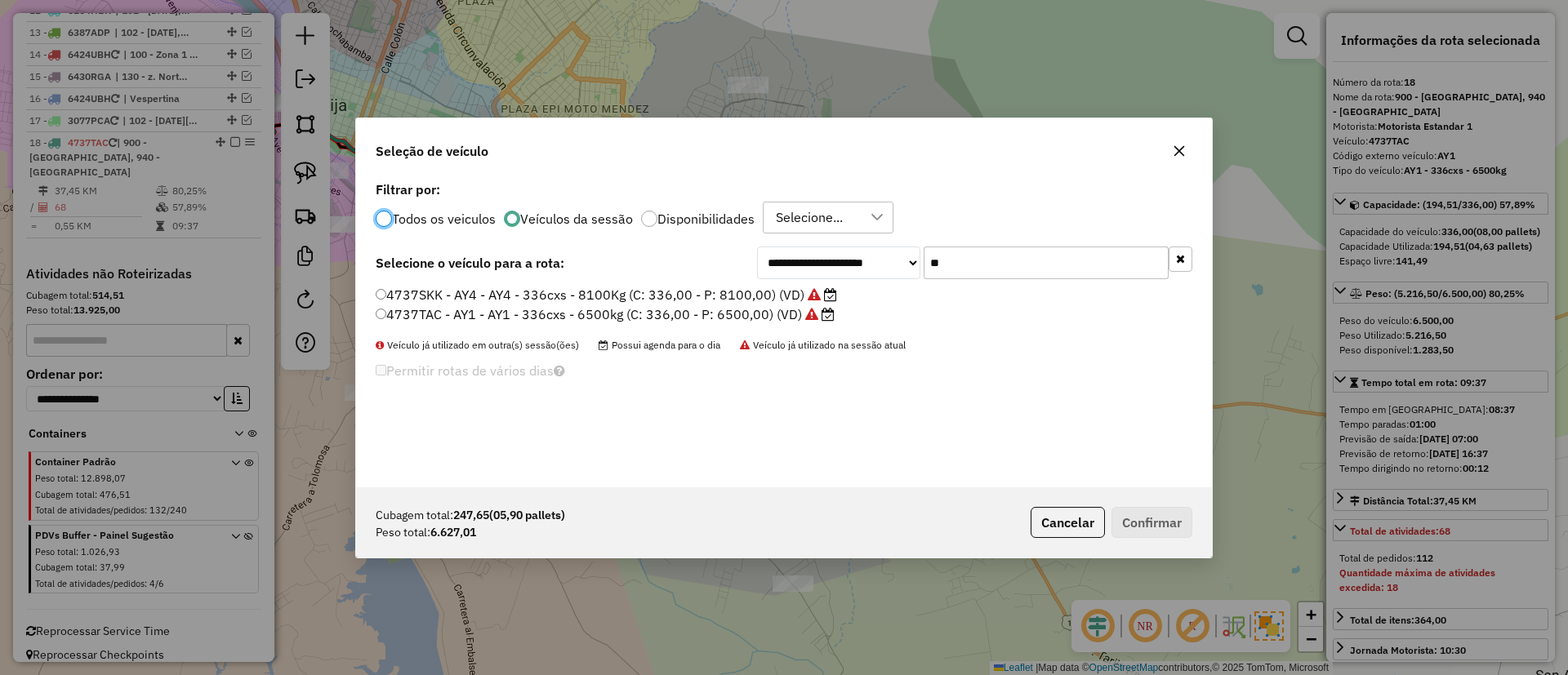
scroll to position [9, 5]
drag, startPoint x: 935, startPoint y: 273, endPoint x: 922, endPoint y: 273, distance: 13.0
click at [922, 273] on div "**********" at bounding box center [975, 262] width 436 height 33
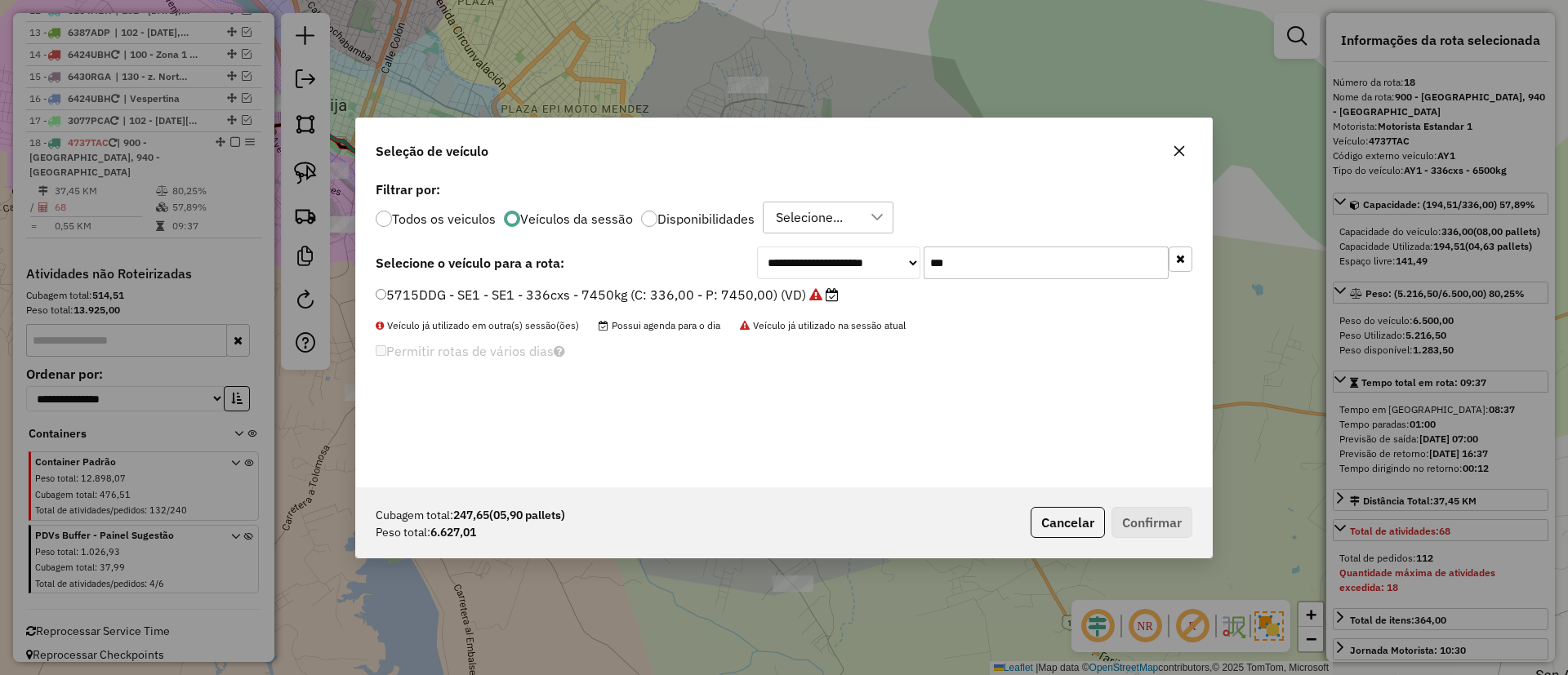
type input "***"
click at [761, 293] on label "5715DDG - SE1 - SE1 - 336cxs - 7450kg (C: 336,00 - P: 7450,00) (VD)" at bounding box center [607, 294] width 463 height 19
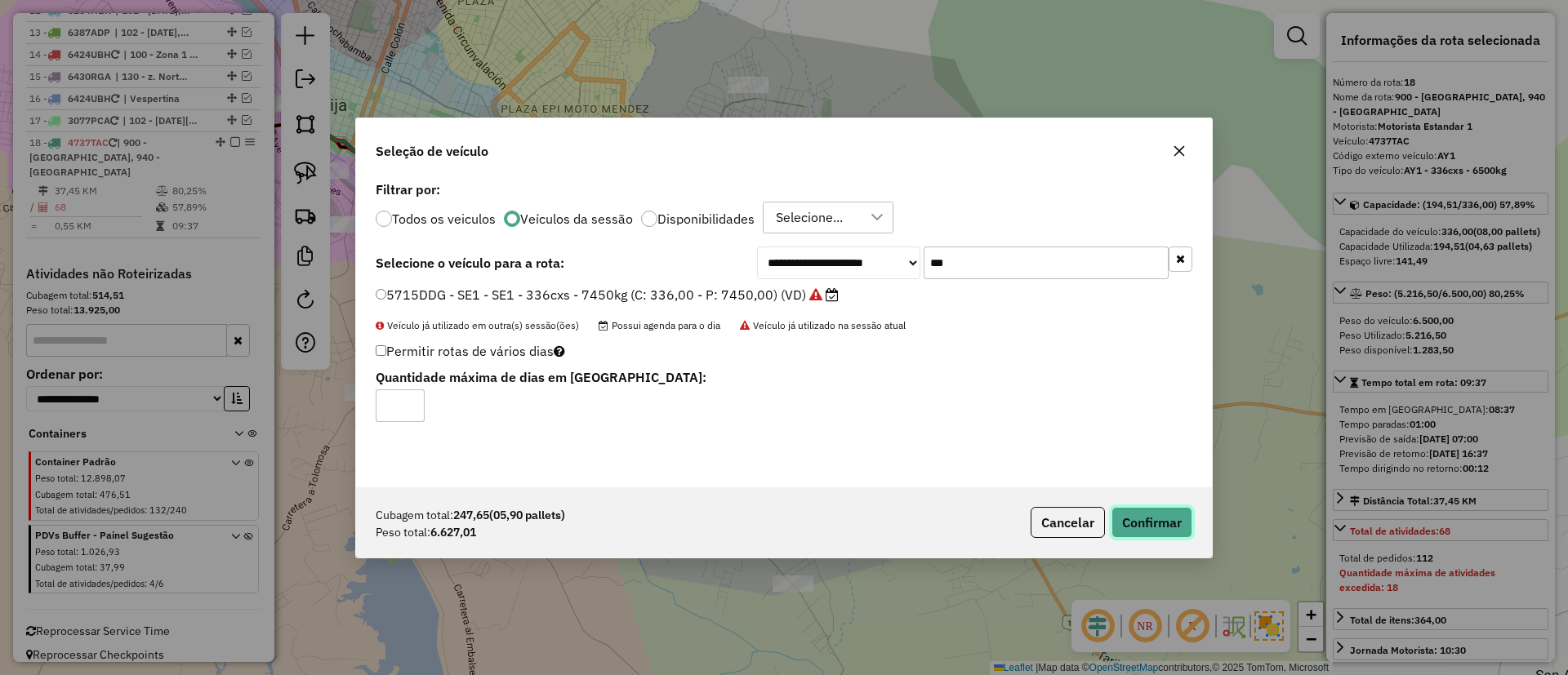
click at [1132, 509] on button "Confirmar" at bounding box center [1152, 522] width 80 height 31
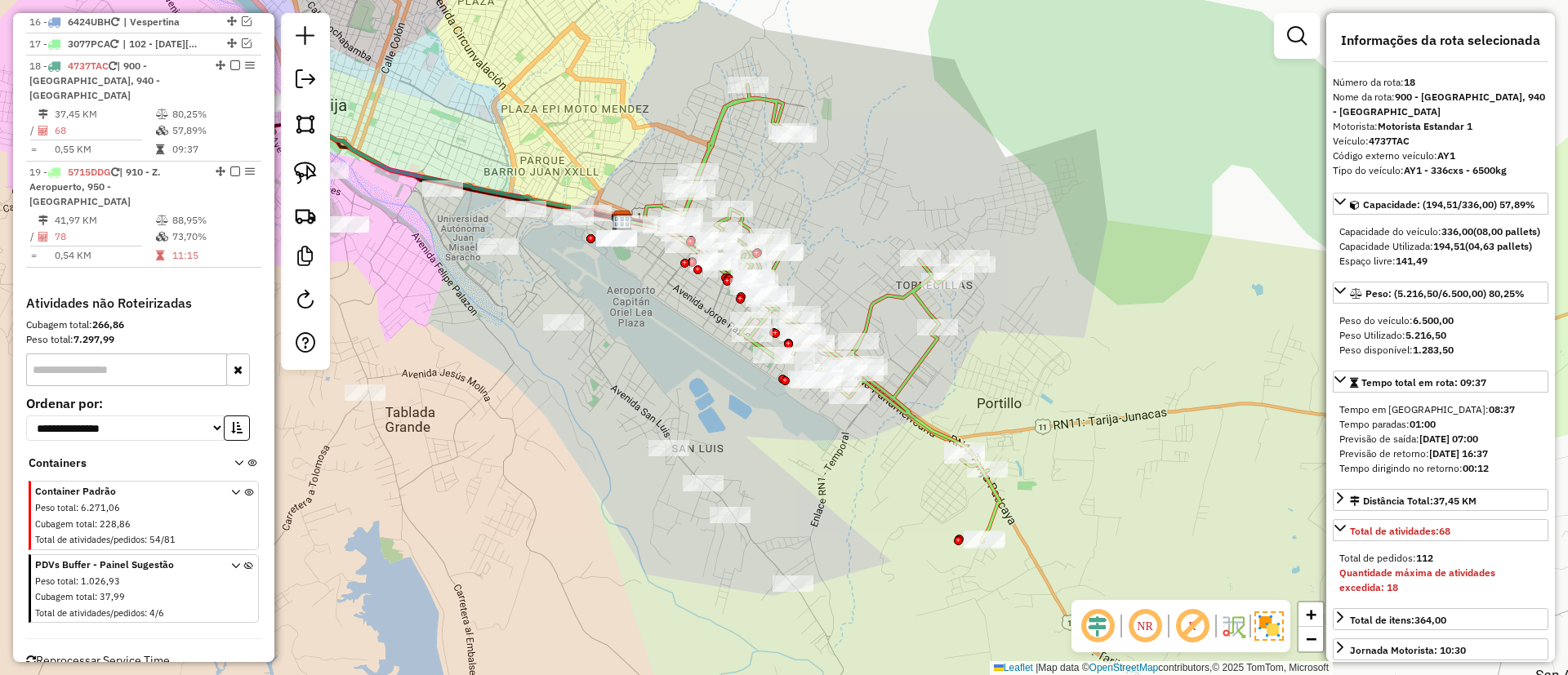
scroll to position [976, 0]
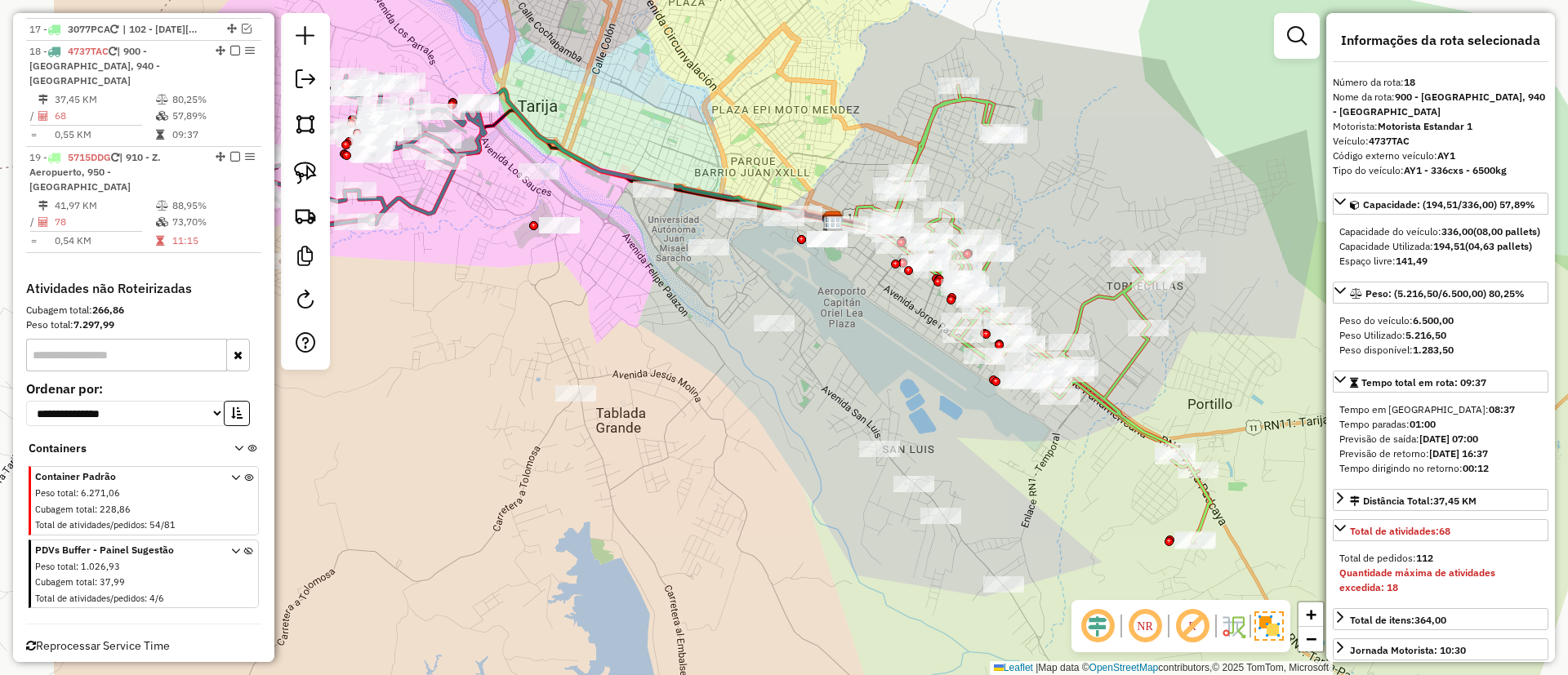
drag, startPoint x: 683, startPoint y: 381, endPoint x: 861, endPoint y: 374, distance: 178.1
click at [861, 374] on div "Janela de atendimento Grade de atendimento Capacidade Transportadoras Veículos …" at bounding box center [784, 338] width 1568 height 675
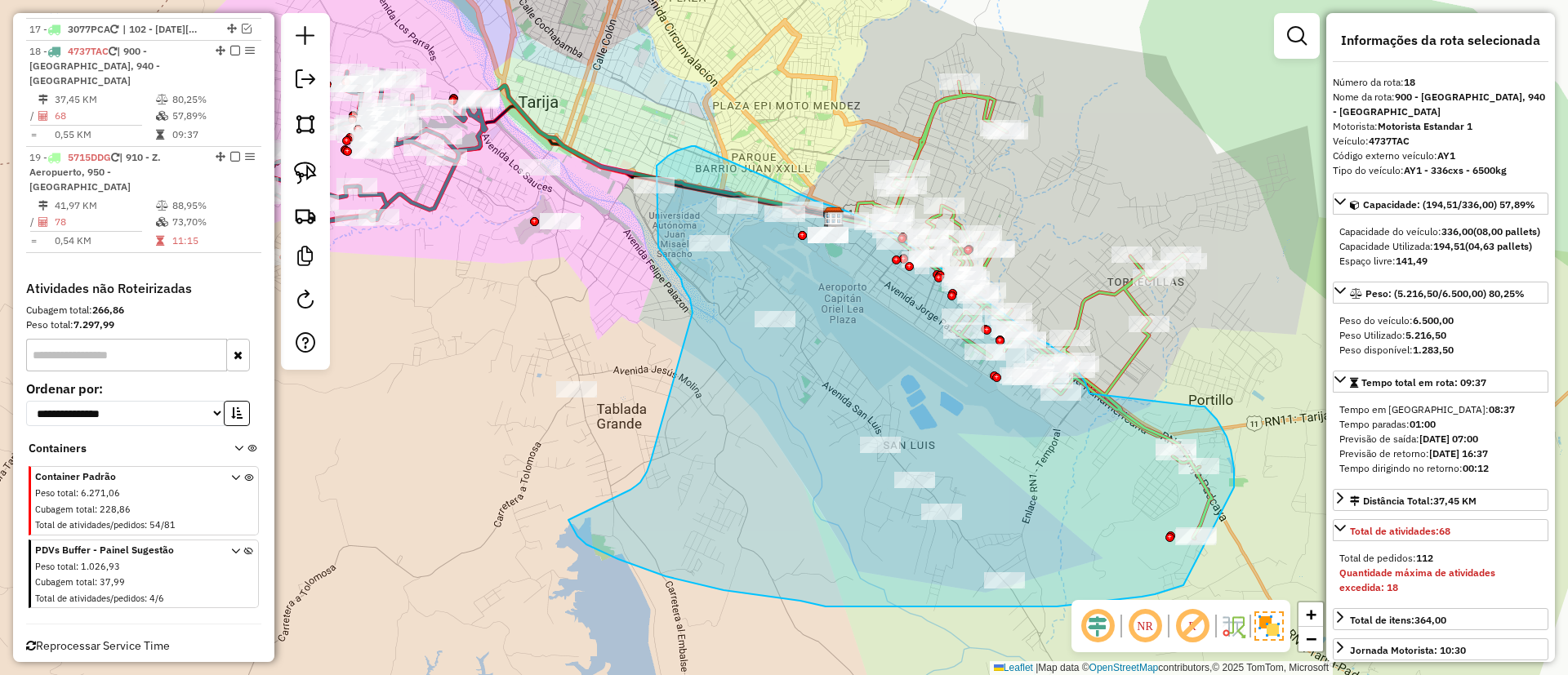
drag, startPoint x: 1200, startPoint y: 406, endPoint x: 1089, endPoint y: 394, distance: 111.6
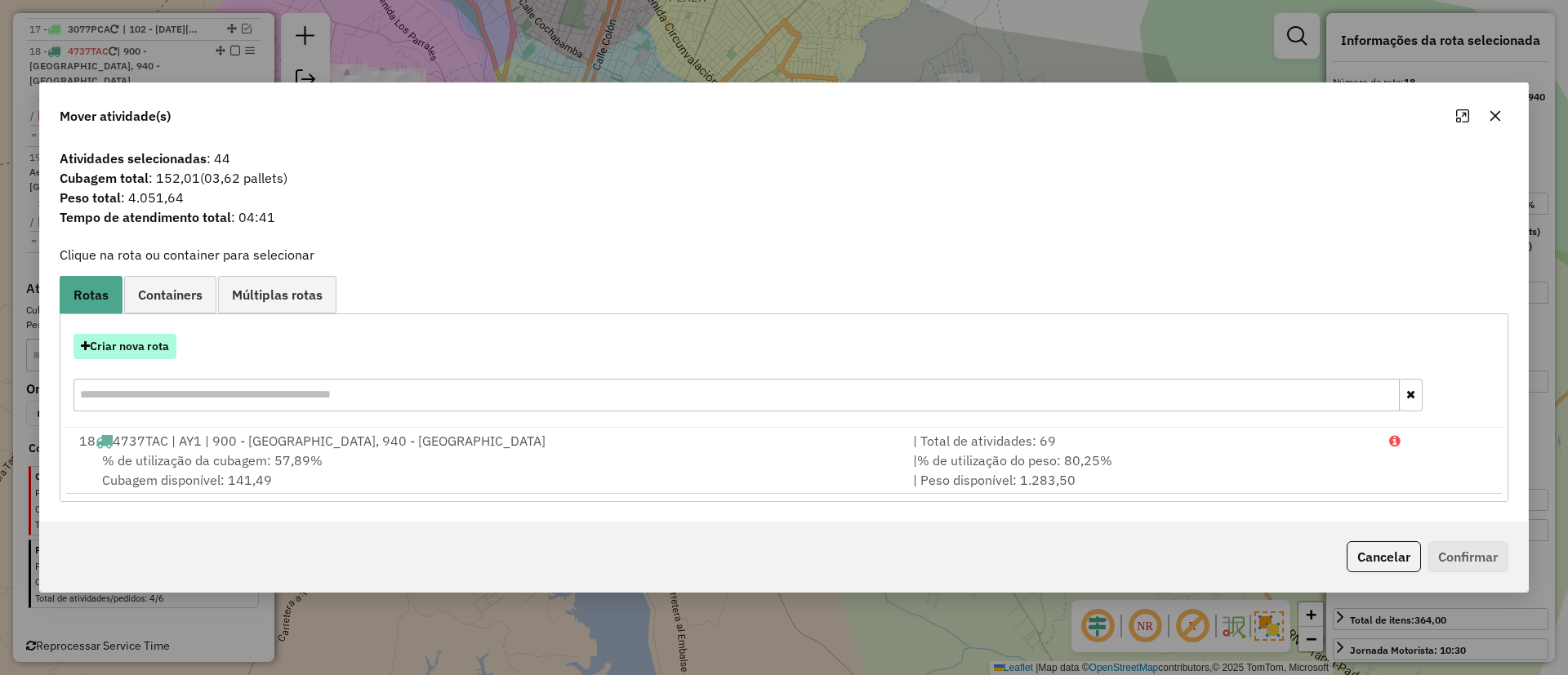
click at [128, 339] on button "Criar nova rota" at bounding box center [125, 347] width 103 height 25
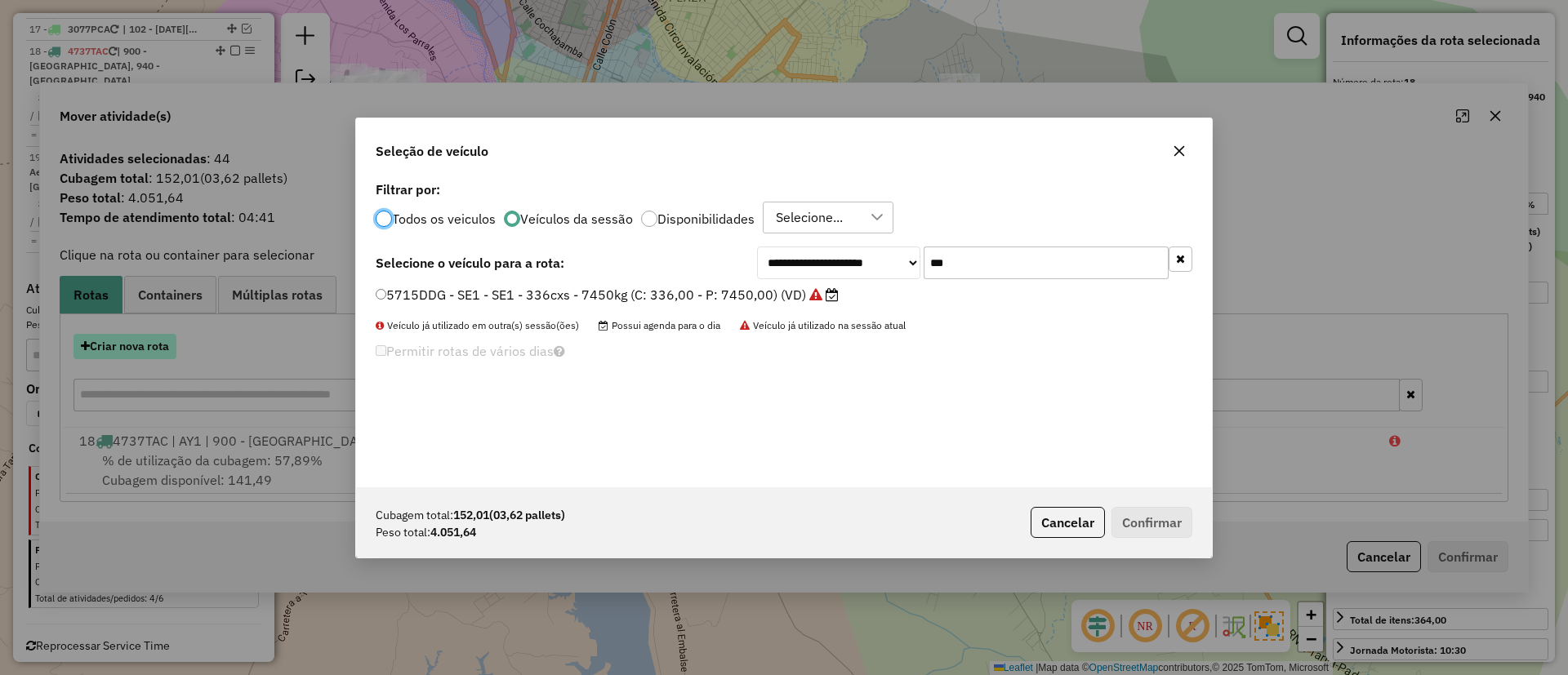
scroll to position [9, 5]
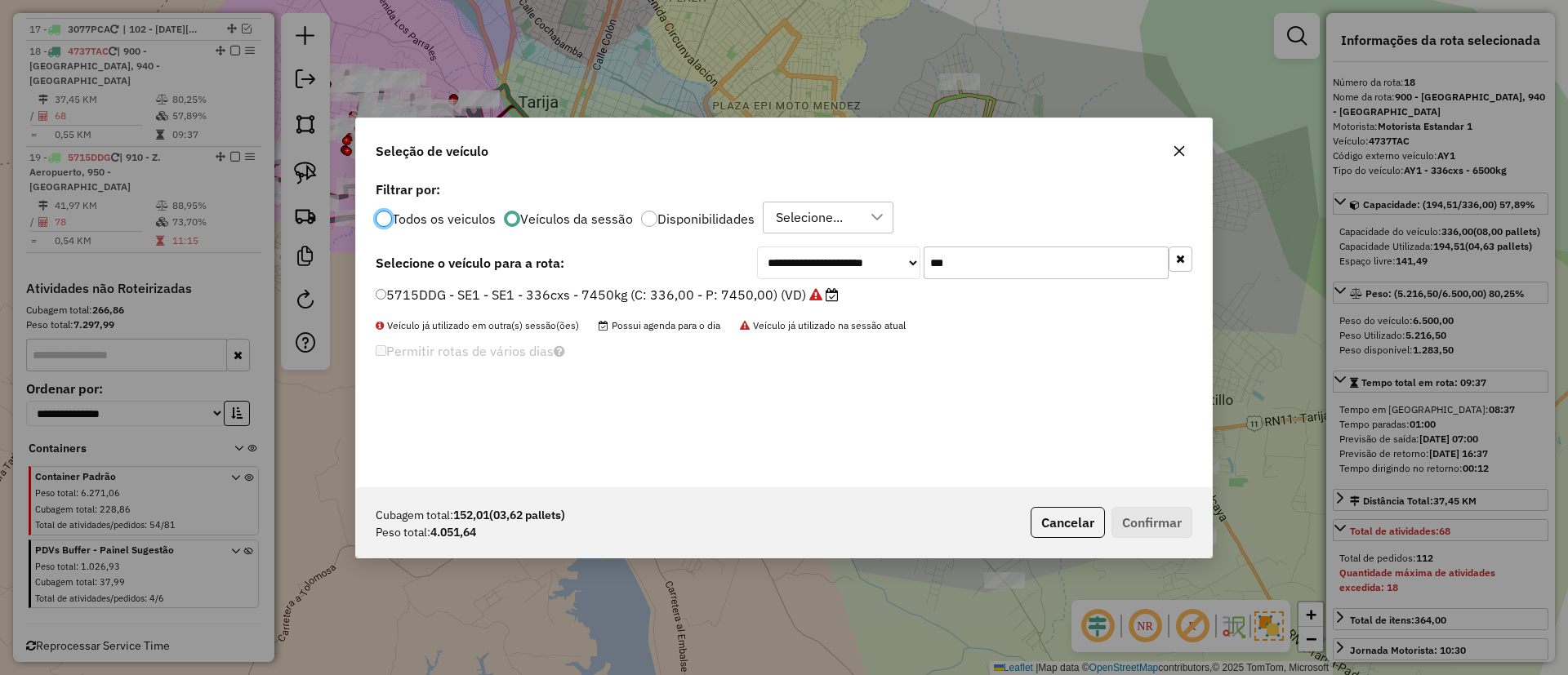
click at [883, 271] on div "**********" at bounding box center [975, 262] width 436 height 33
type input "***"
click at [771, 289] on label "4691DPU - AF8 - AF8 - 336cxs - 5500kg (C: 336,00 - P: 5500,00) (VD)" at bounding box center [608, 294] width 464 height 19
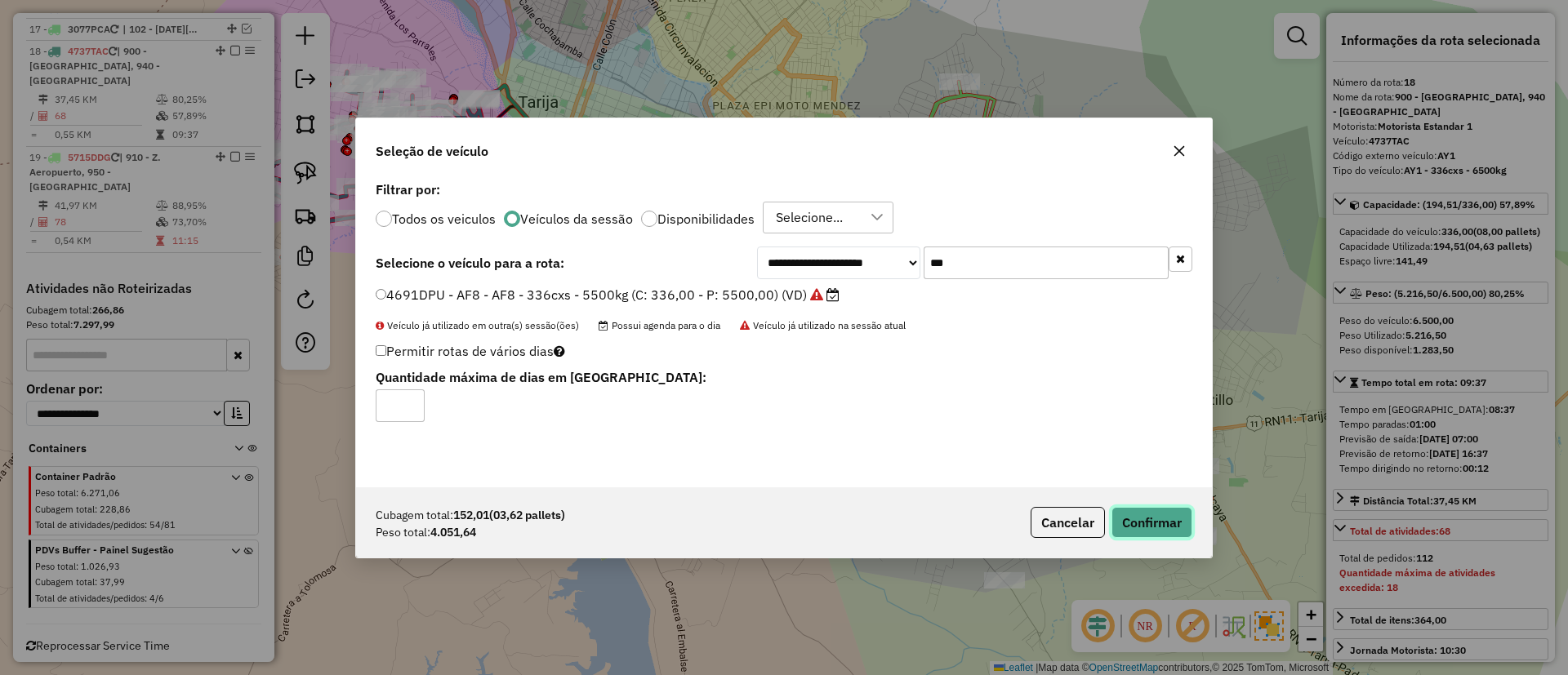
click at [1143, 514] on button "Confirmar" at bounding box center [1152, 522] width 80 height 31
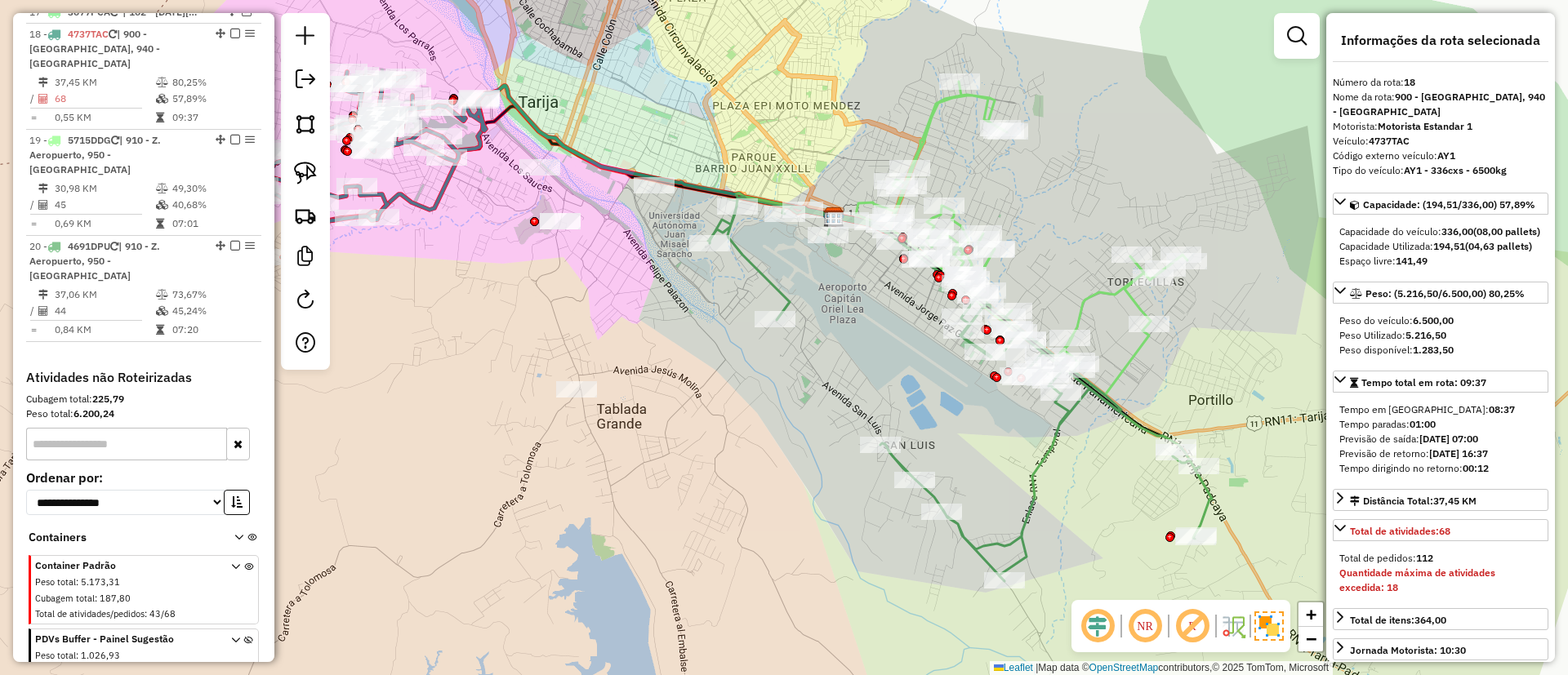
scroll to position [1003, 0]
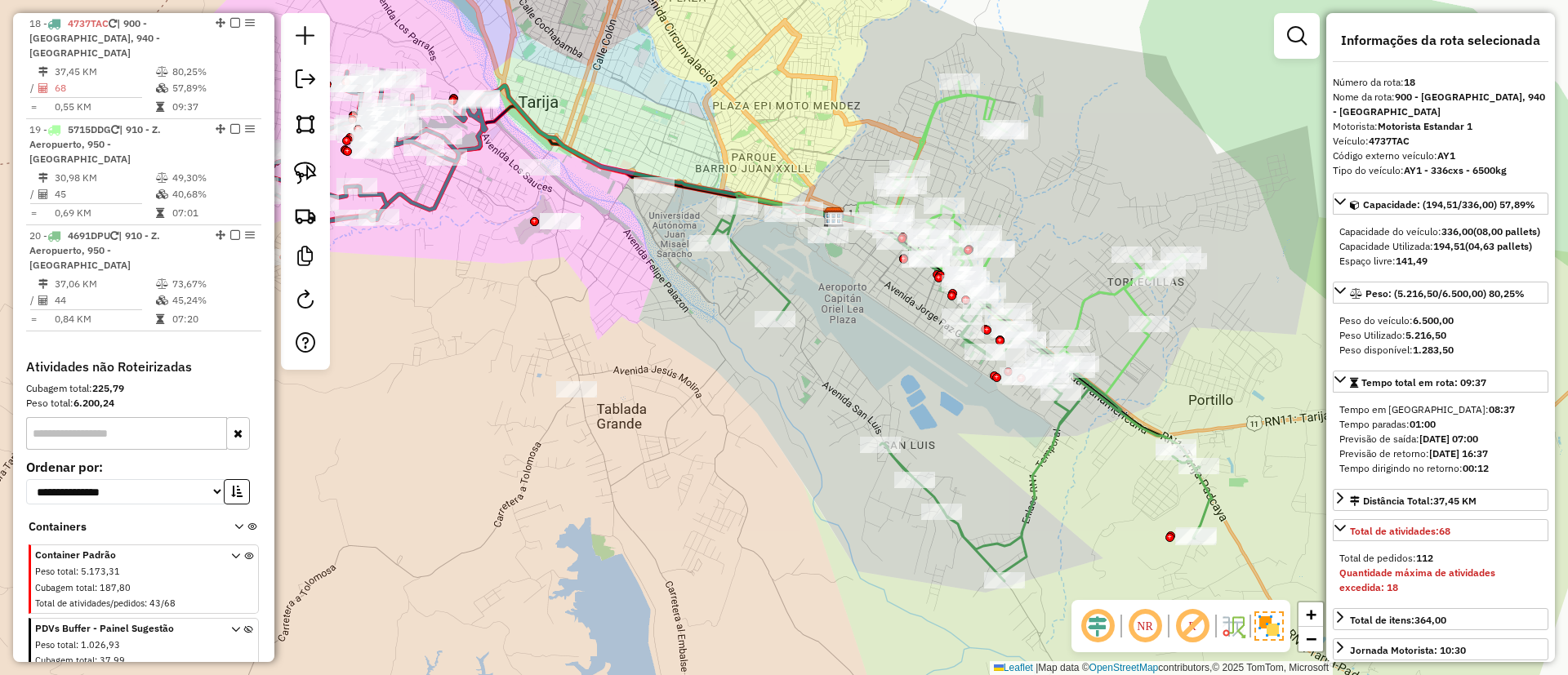
click at [1035, 502] on icon at bounding box center [960, 387] width 504 height 388
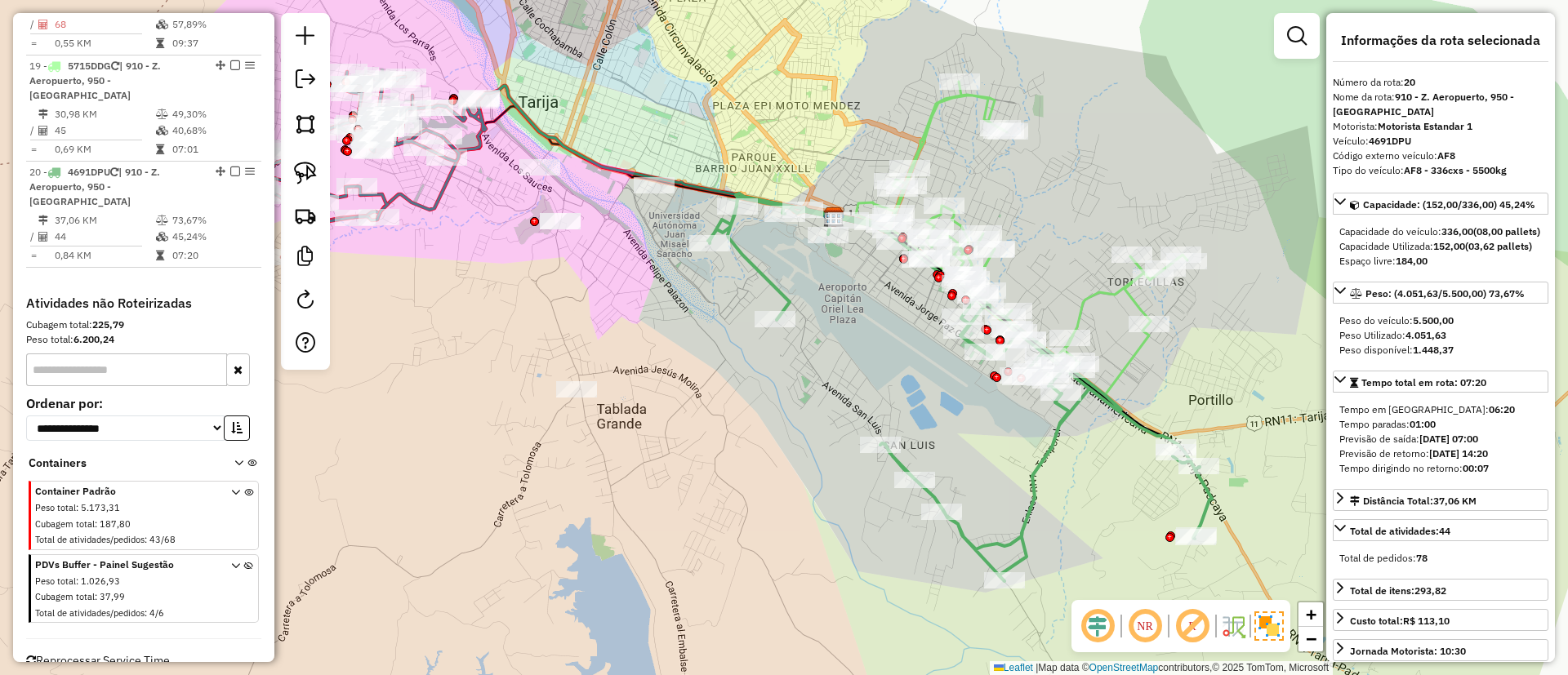
scroll to position [1067, 0]
click at [1091, 310] on icon at bounding box center [1022, 225] width 332 height 289
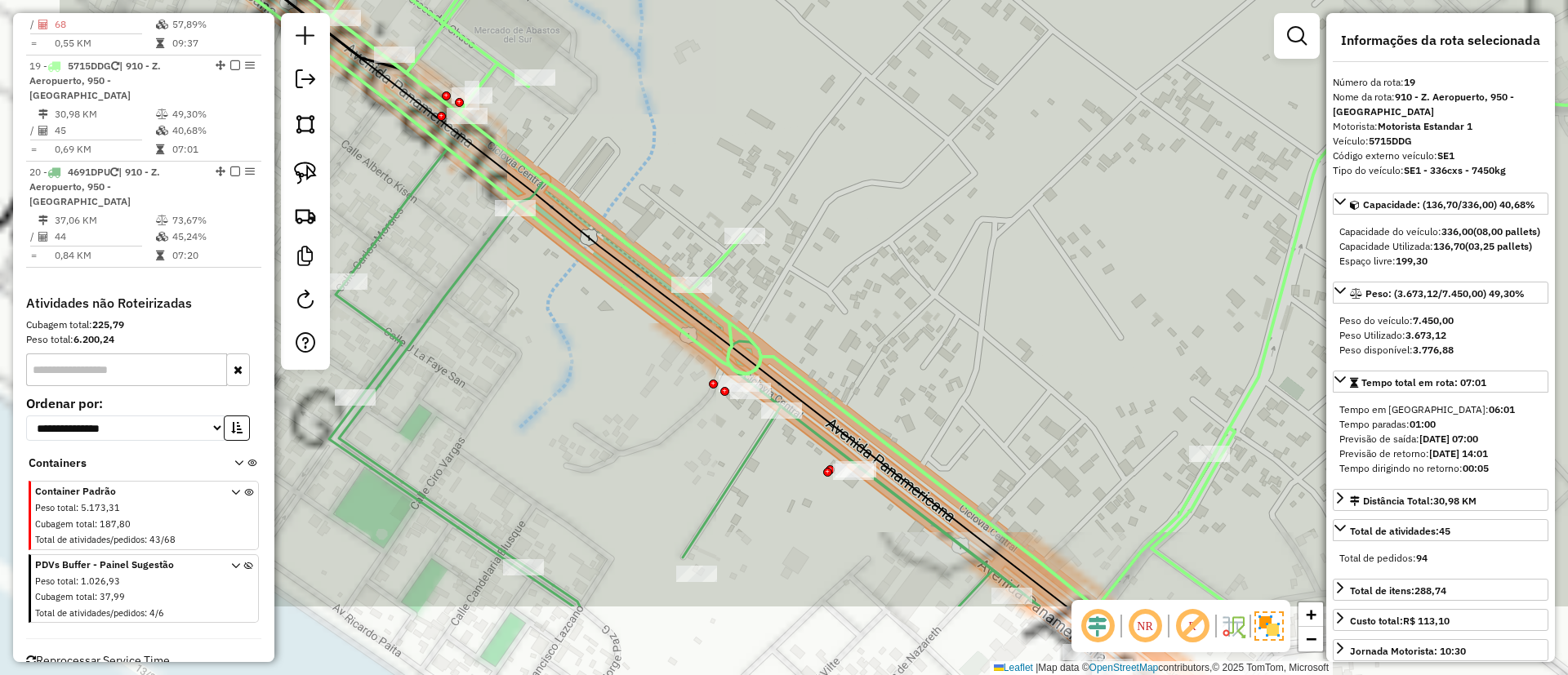
drag, startPoint x: 828, startPoint y: 363, endPoint x: 1049, endPoint y: 221, distance: 262.7
click at [1049, 221] on div "Janela de atendimento Grade de atendimento Capacidade Transportadoras Veículos …" at bounding box center [784, 338] width 1568 height 675
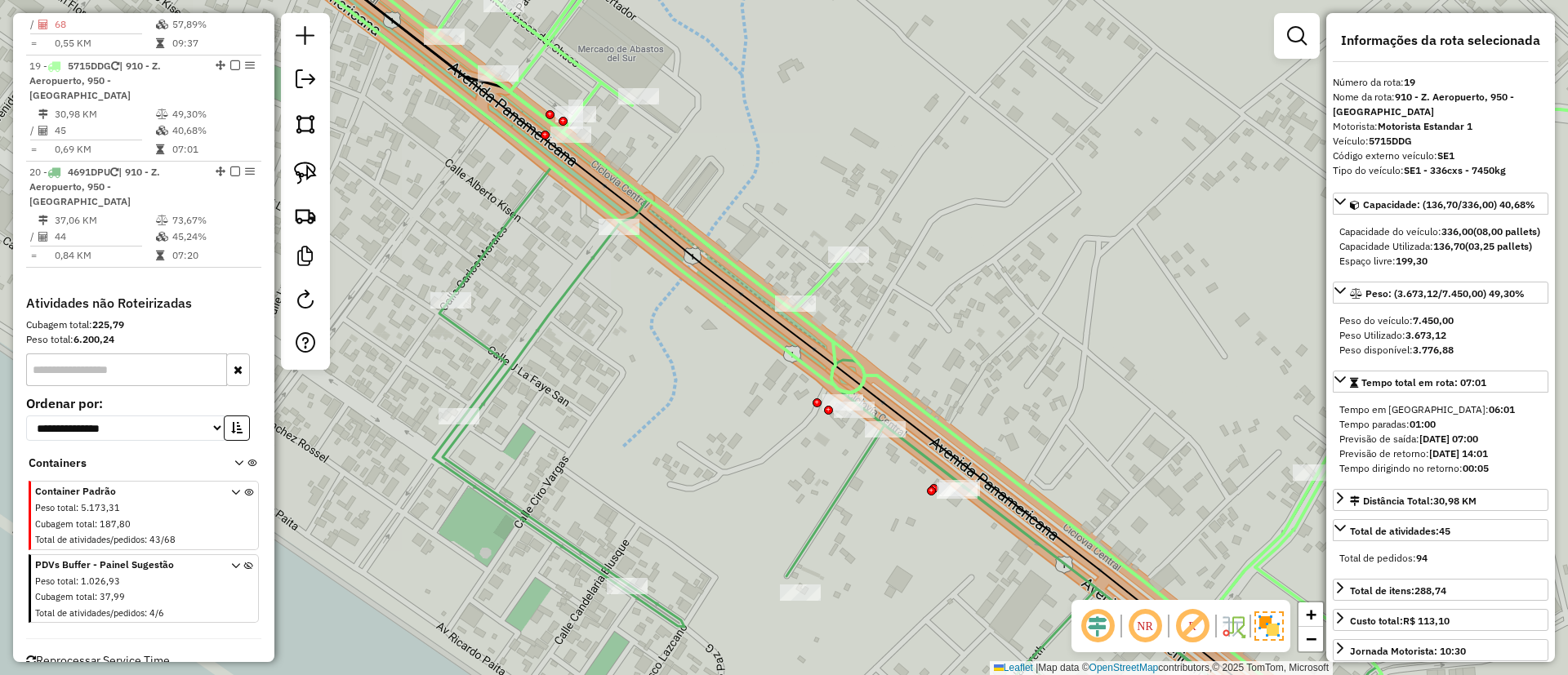
drag, startPoint x: 630, startPoint y: 174, endPoint x: 729, endPoint y: 198, distance: 101.9
click at [729, 198] on div "Janela de atendimento Grade de atendimento Capacidade Transportadoras Veículos …" at bounding box center [784, 338] width 1568 height 675
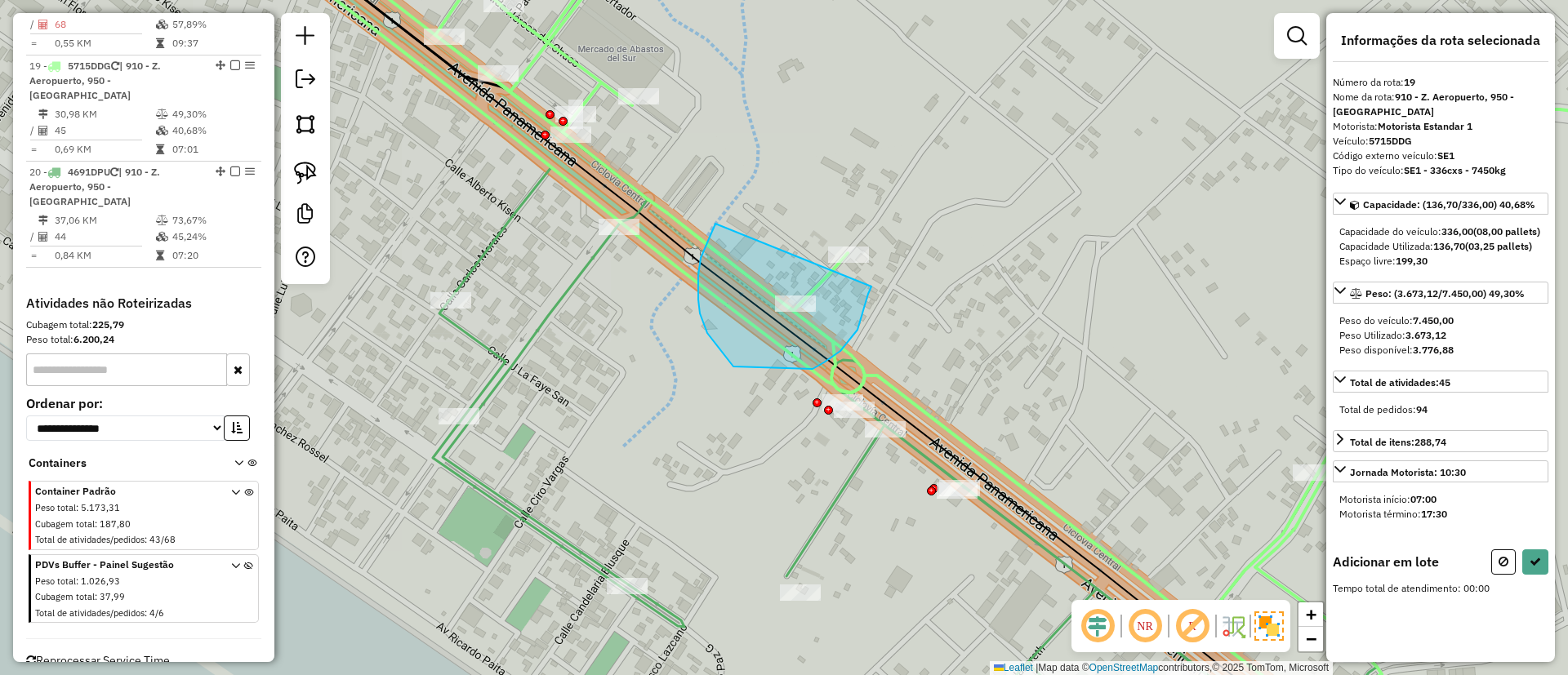
drag, startPoint x: 707, startPoint y: 333, endPoint x: 872, endPoint y: 286, distance: 171.6
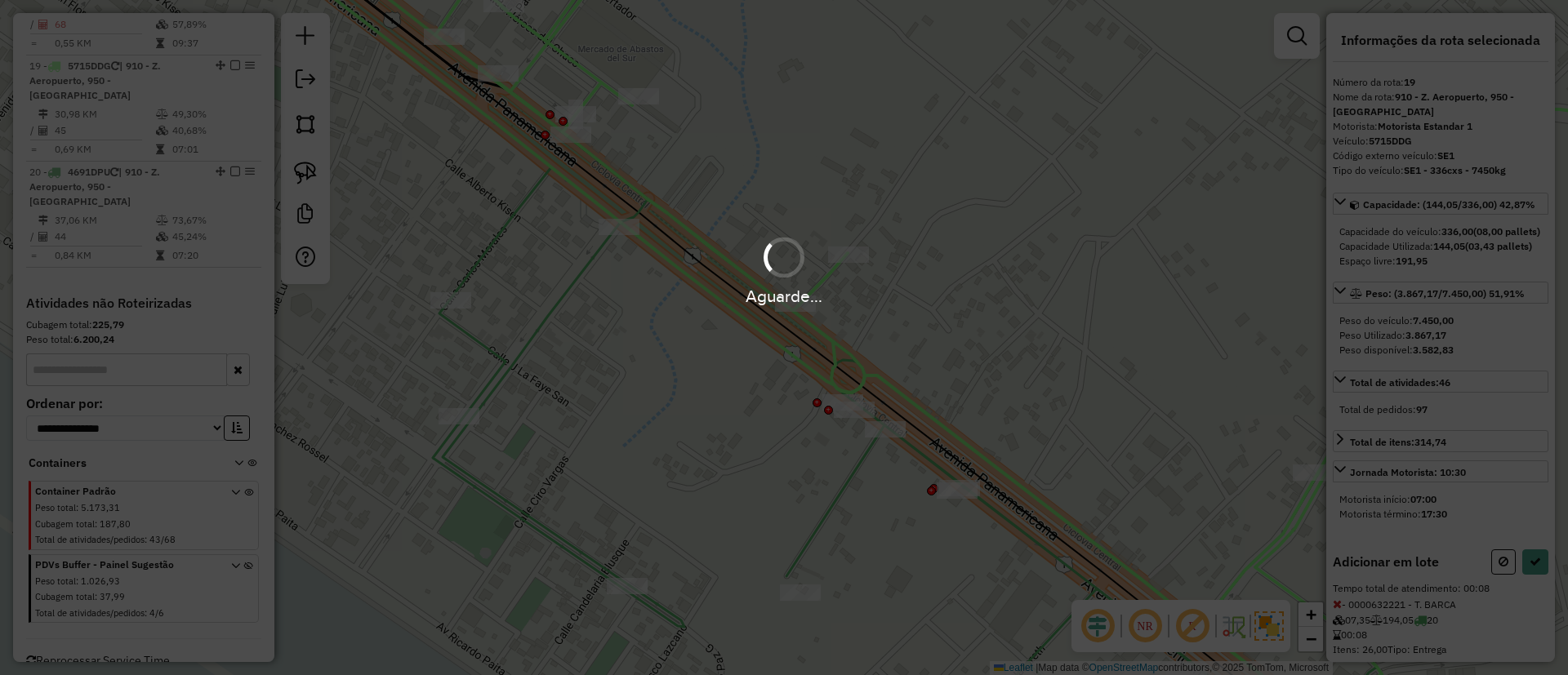
select select "*********"
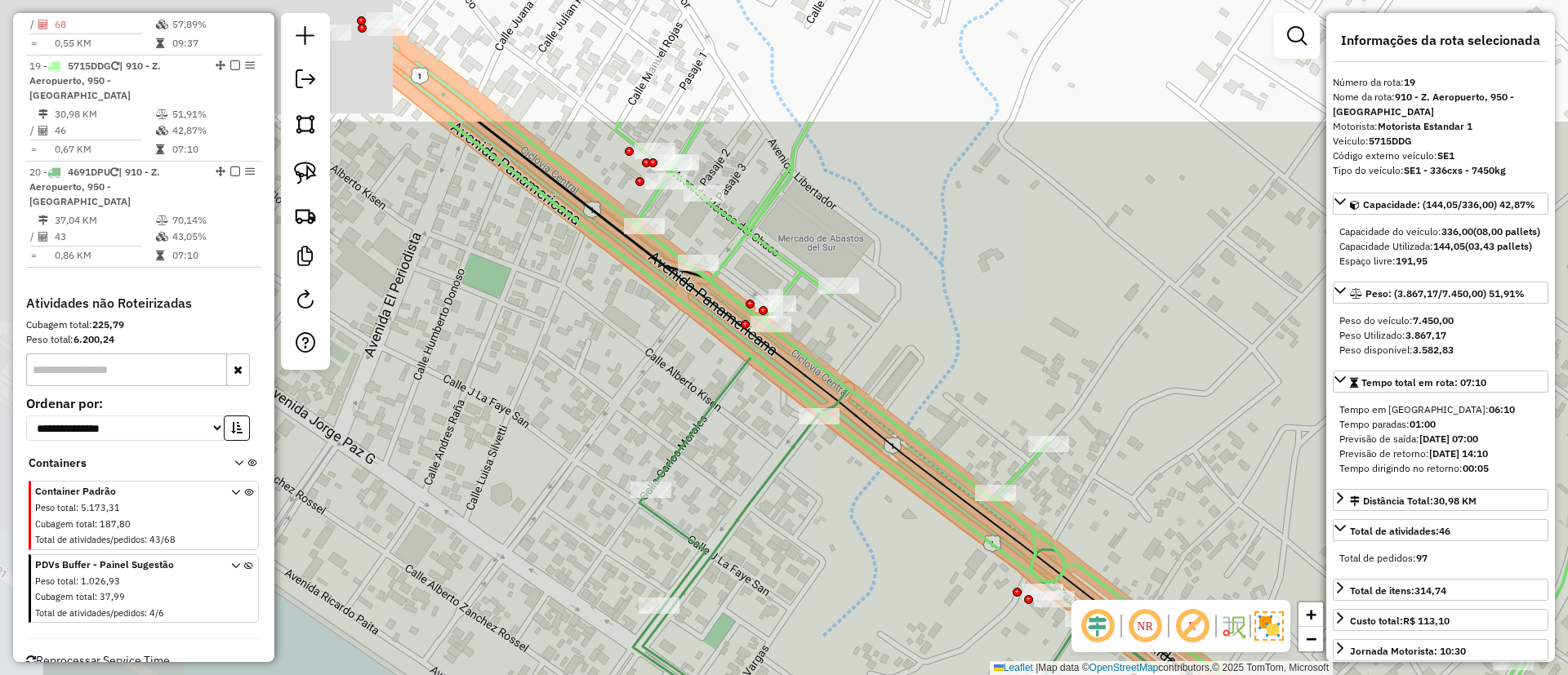
drag, startPoint x: 917, startPoint y: 154, endPoint x: 1186, endPoint y: 437, distance: 390.4
click at [1186, 437] on div "Janela de atendimento Grade de atendimento Capacidade Transportadoras Veículos …" at bounding box center [784, 338] width 1568 height 675
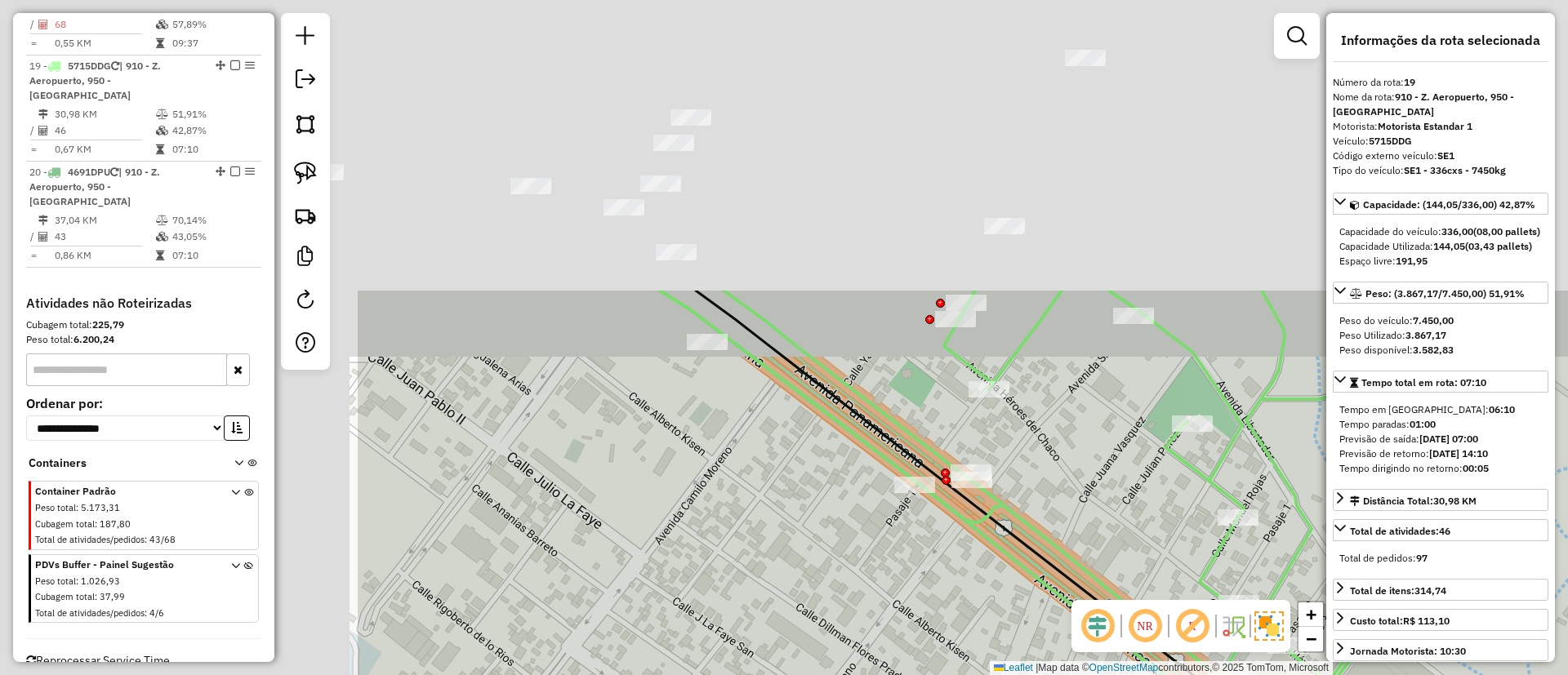
drag, startPoint x: 597, startPoint y: 111, endPoint x: 1111, endPoint y: 468, distance: 625.8
click at [1111, 468] on div "Janela de atendimento Grade de atendimento Capacidade Transportadoras Veículos …" at bounding box center [784, 338] width 1568 height 675
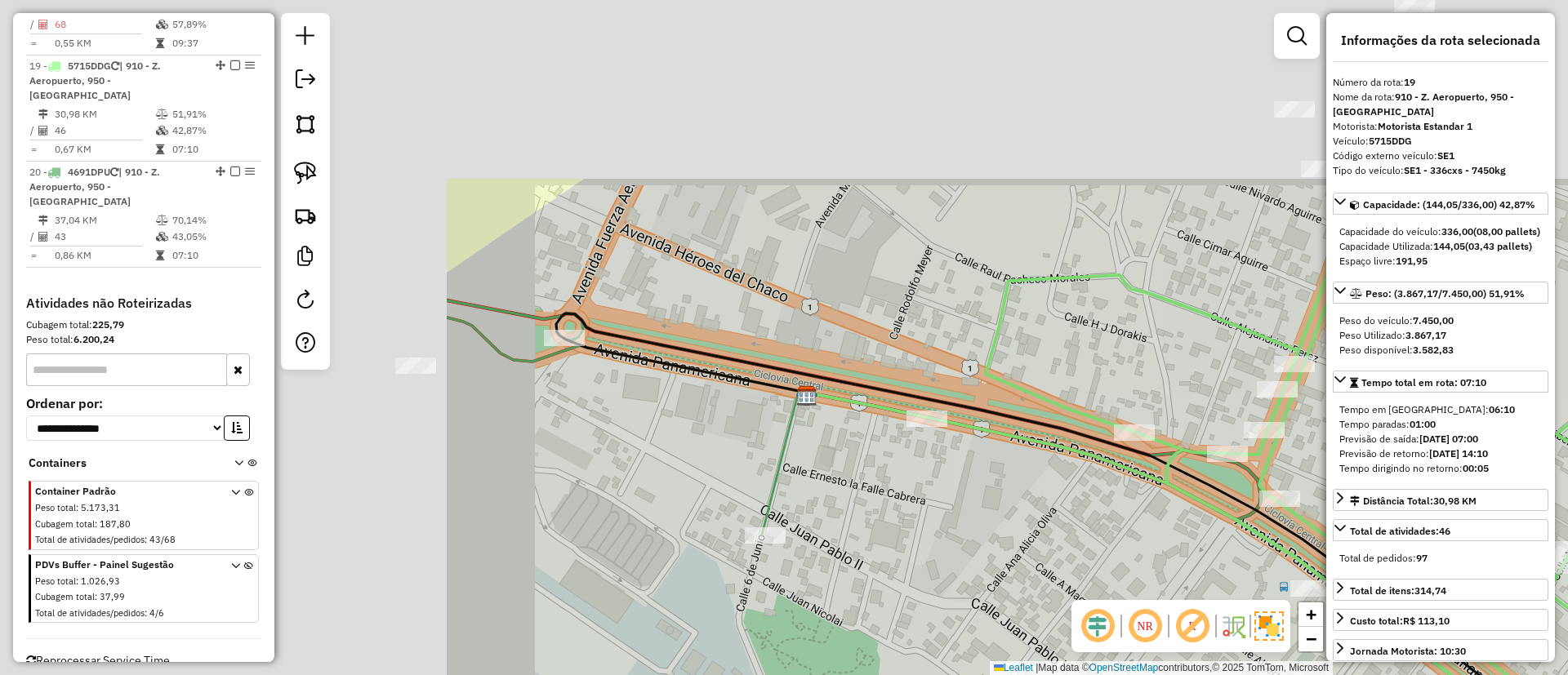
drag, startPoint x: 778, startPoint y: 178, endPoint x: 1364, endPoint y: 417, distance: 632.9
click at [1364, 417] on hb-router-mapa "Informações da Sessão 1292172 - [DATE] Criação: [DATE] 19:55 Depósito: SAZ BO T…" at bounding box center [784, 338] width 1568 height 675
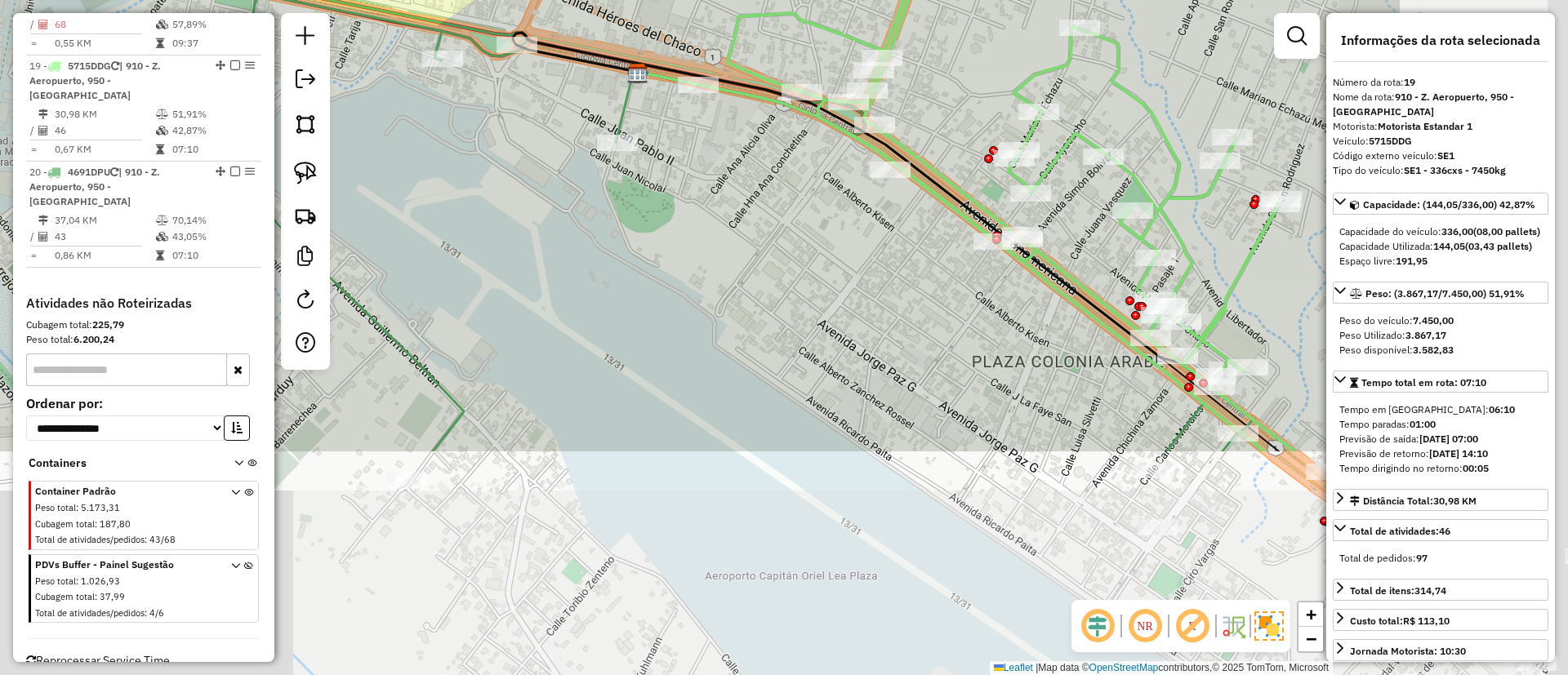
drag, startPoint x: 843, startPoint y: 231, endPoint x: 743, endPoint y: 173, distance: 115.6
click at [794, 201] on div "Janela de atendimento Grade de atendimento Capacidade Transportadoras Veículos …" at bounding box center [784, 338] width 1568 height 675
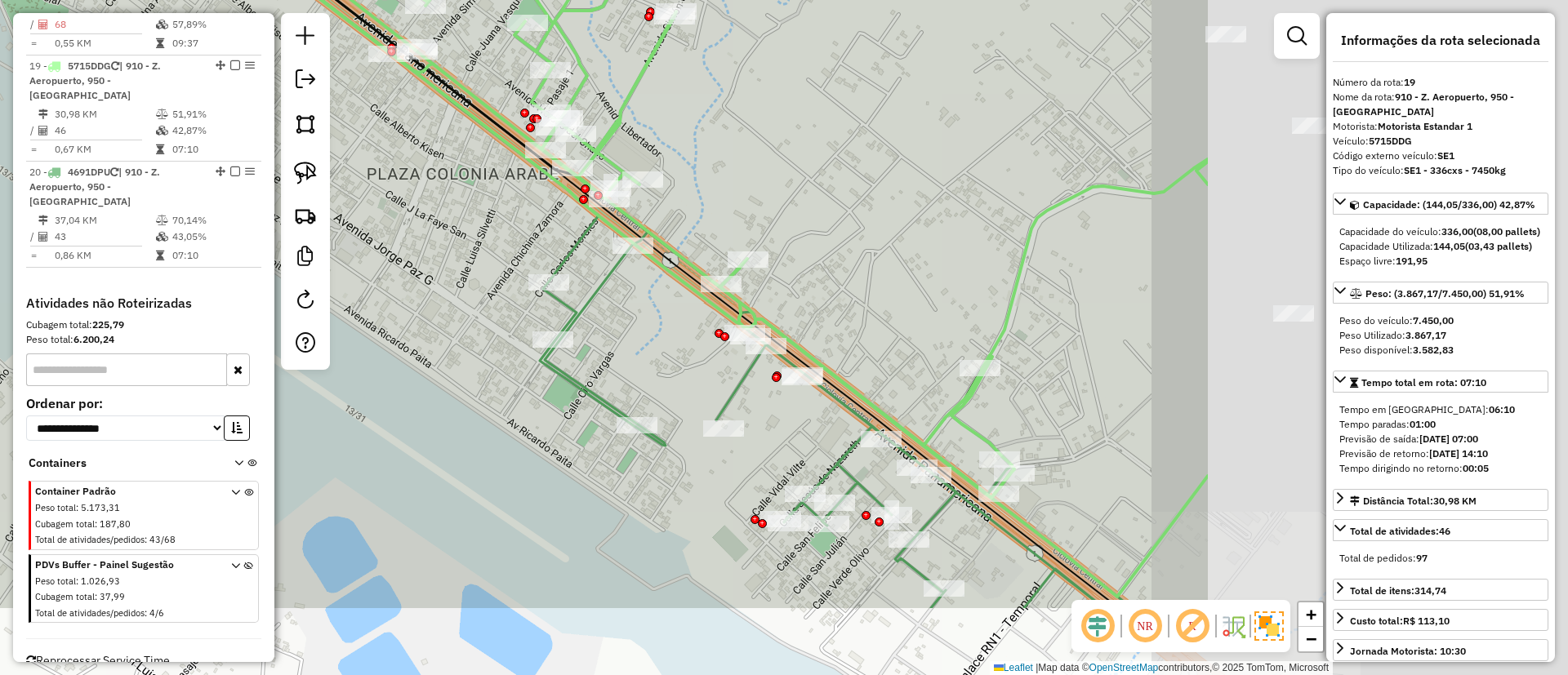
drag, startPoint x: 1059, startPoint y: 173, endPoint x: 1032, endPoint y: 332, distance: 161.3
click at [722, 78] on div "Janela de atendimento Grade de atendimento Capacidade Transportadoras Veículos …" at bounding box center [784, 338] width 1568 height 675
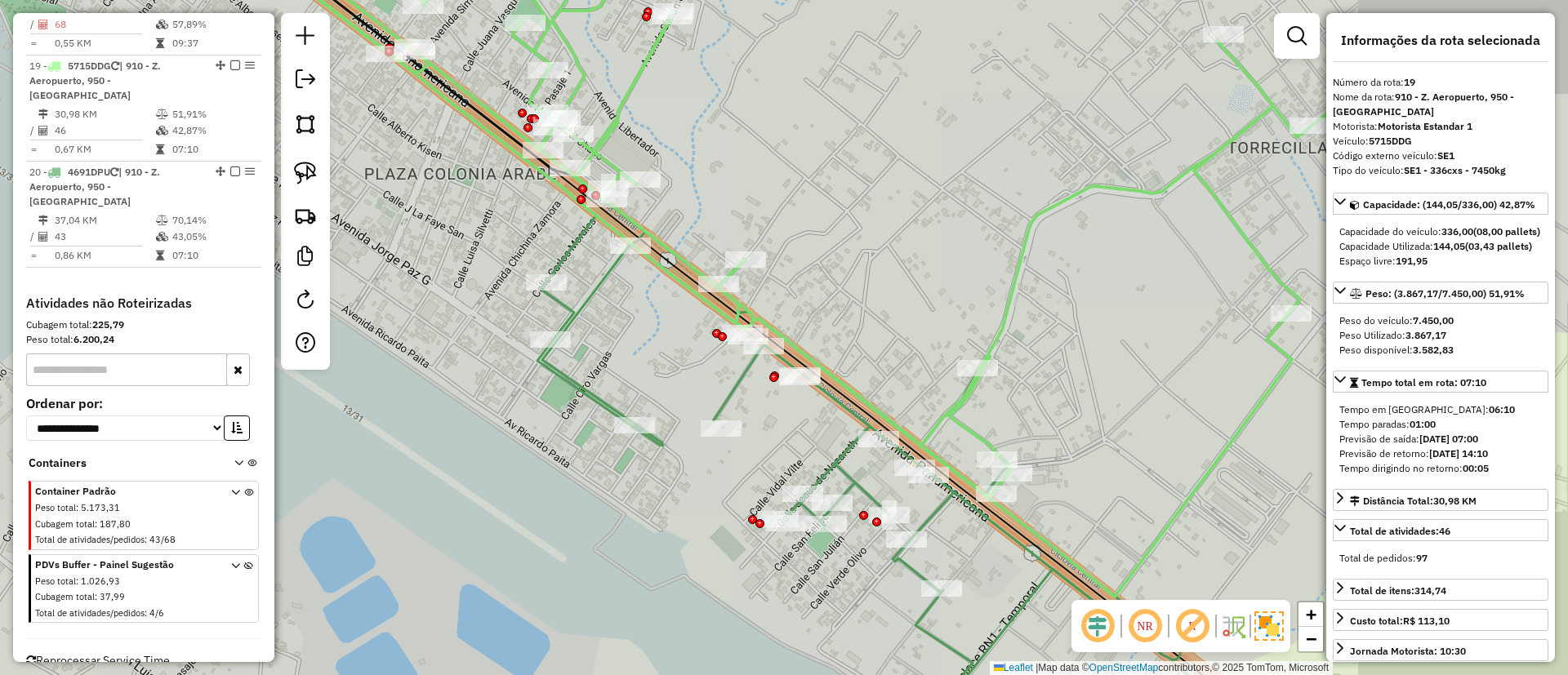
drag, startPoint x: 1084, startPoint y: 387, endPoint x: 919, endPoint y: 196, distance: 252.4
click at [919, 196] on div "Janela de atendimento Grade de atendimento Capacidade Transportadoras Veículos …" at bounding box center [784, 338] width 1568 height 675
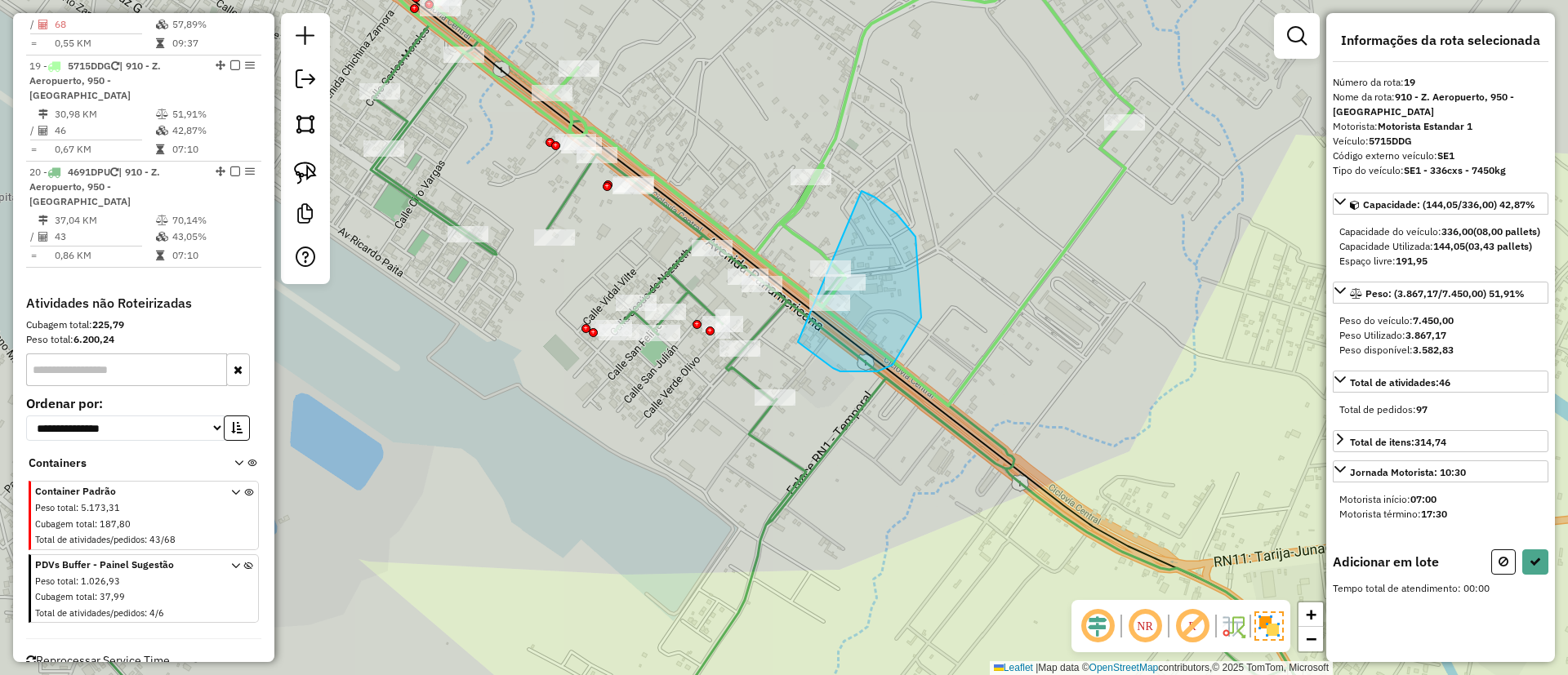
drag, startPoint x: 884, startPoint y: 369, endPoint x: 862, endPoint y: 191, distance: 179.4
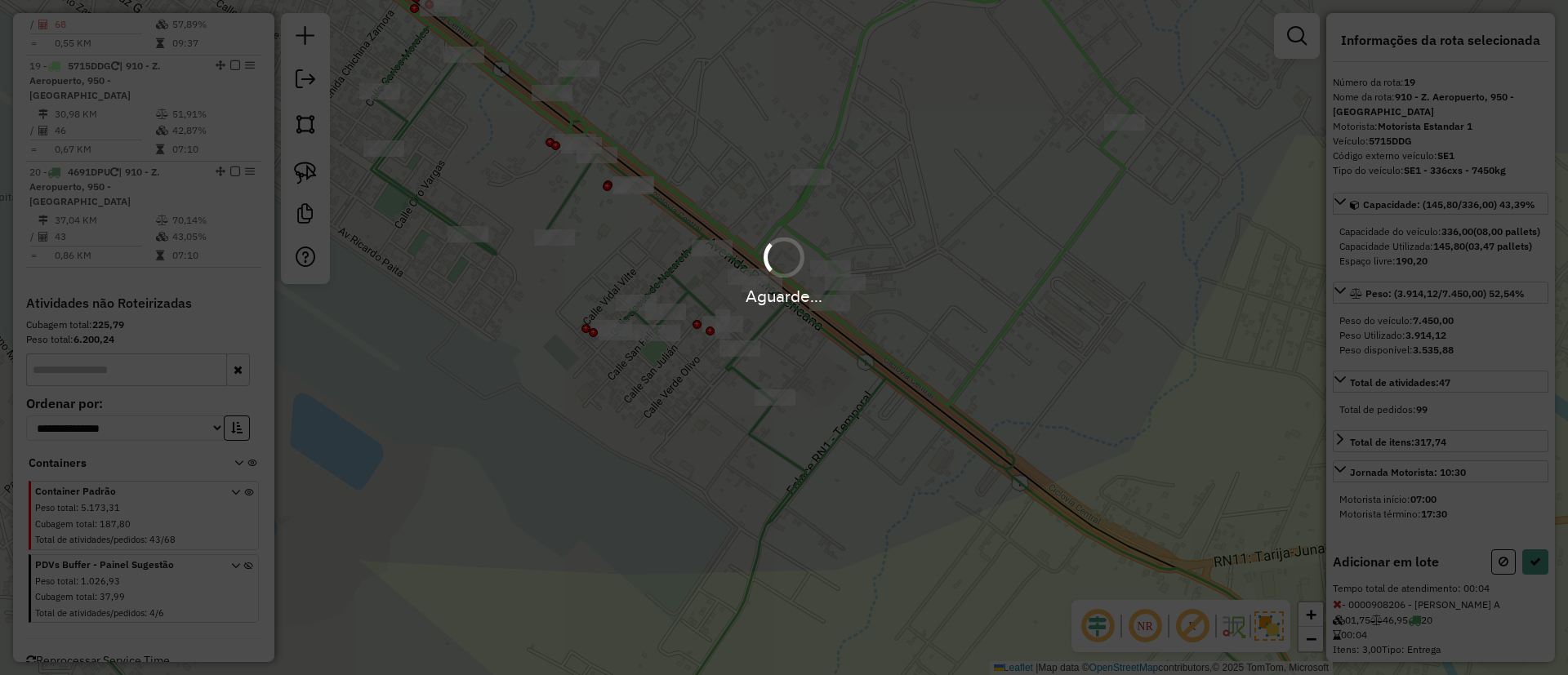
select select "*********"
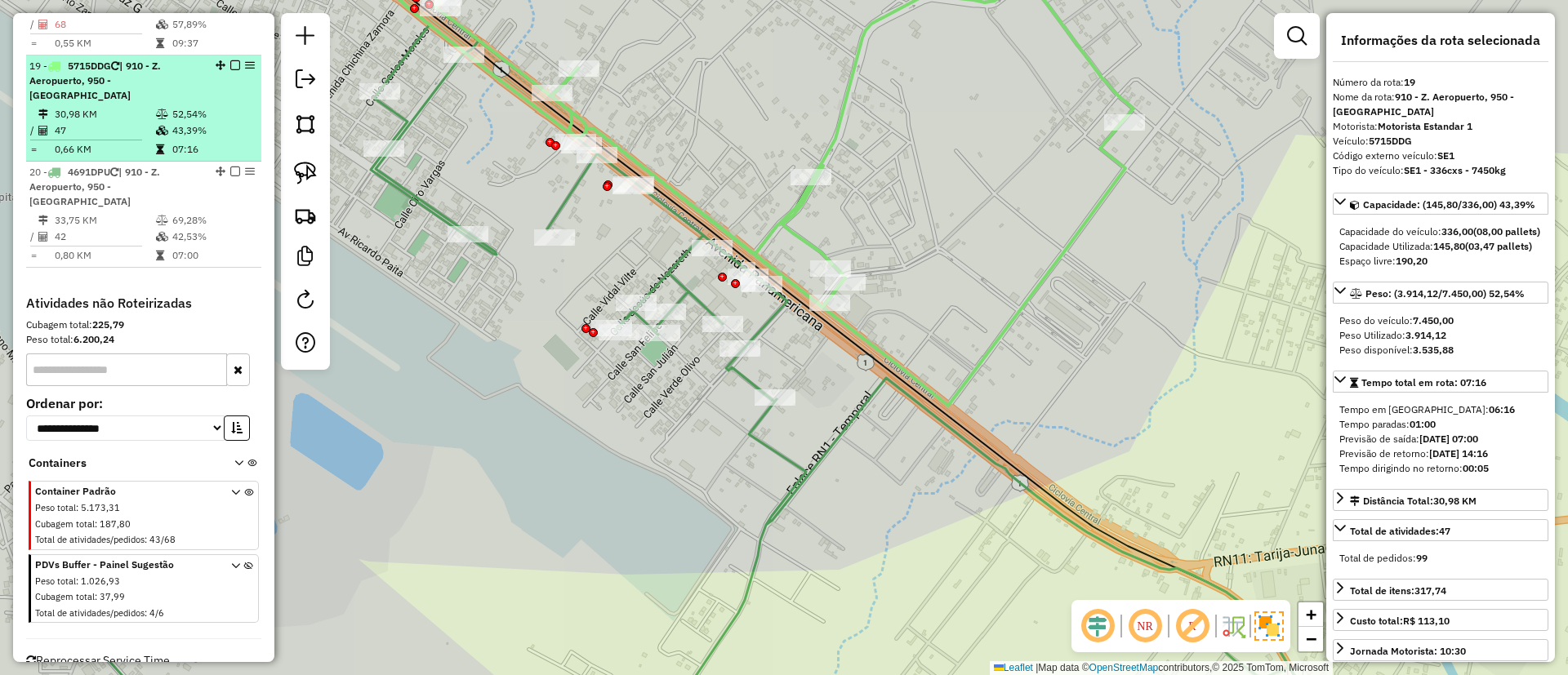
click at [235, 60] on em at bounding box center [235, 65] width 10 height 10
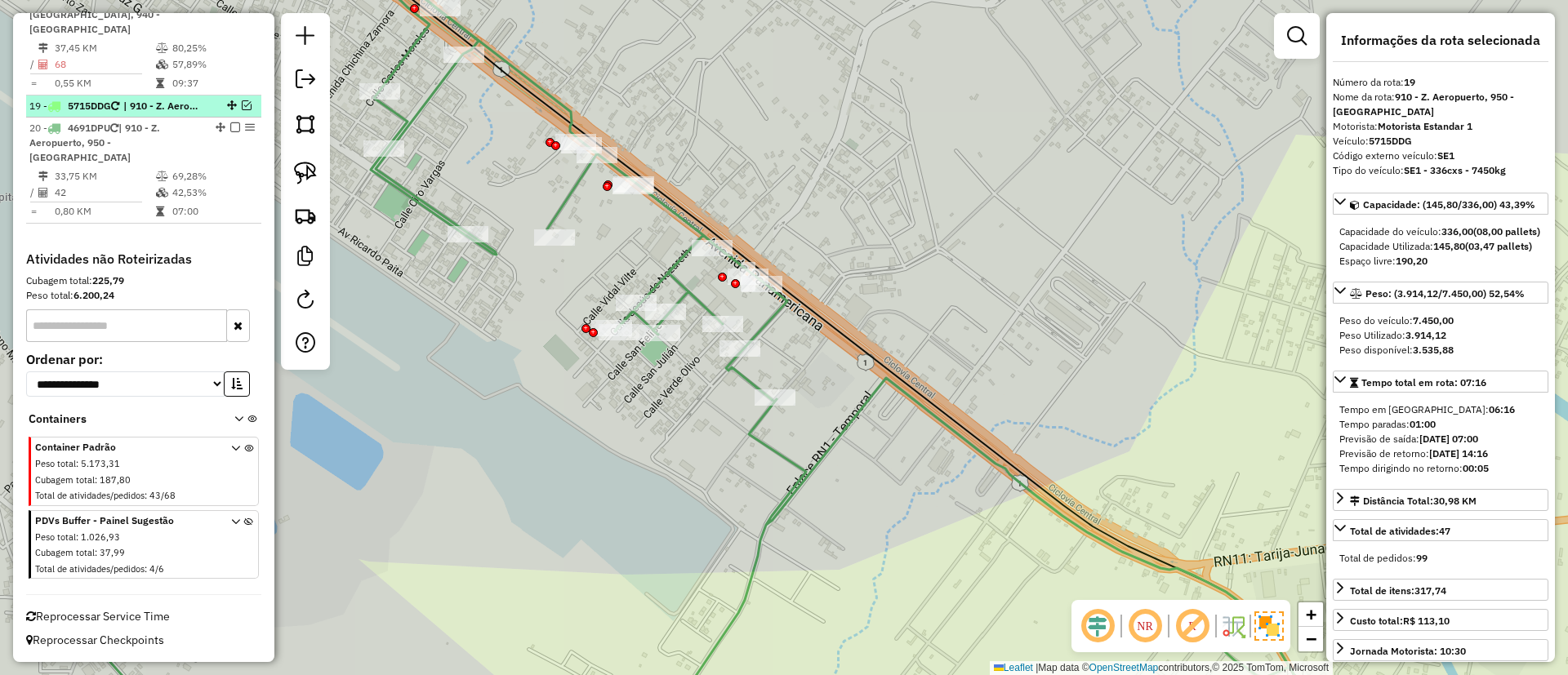
scroll to position [997, 0]
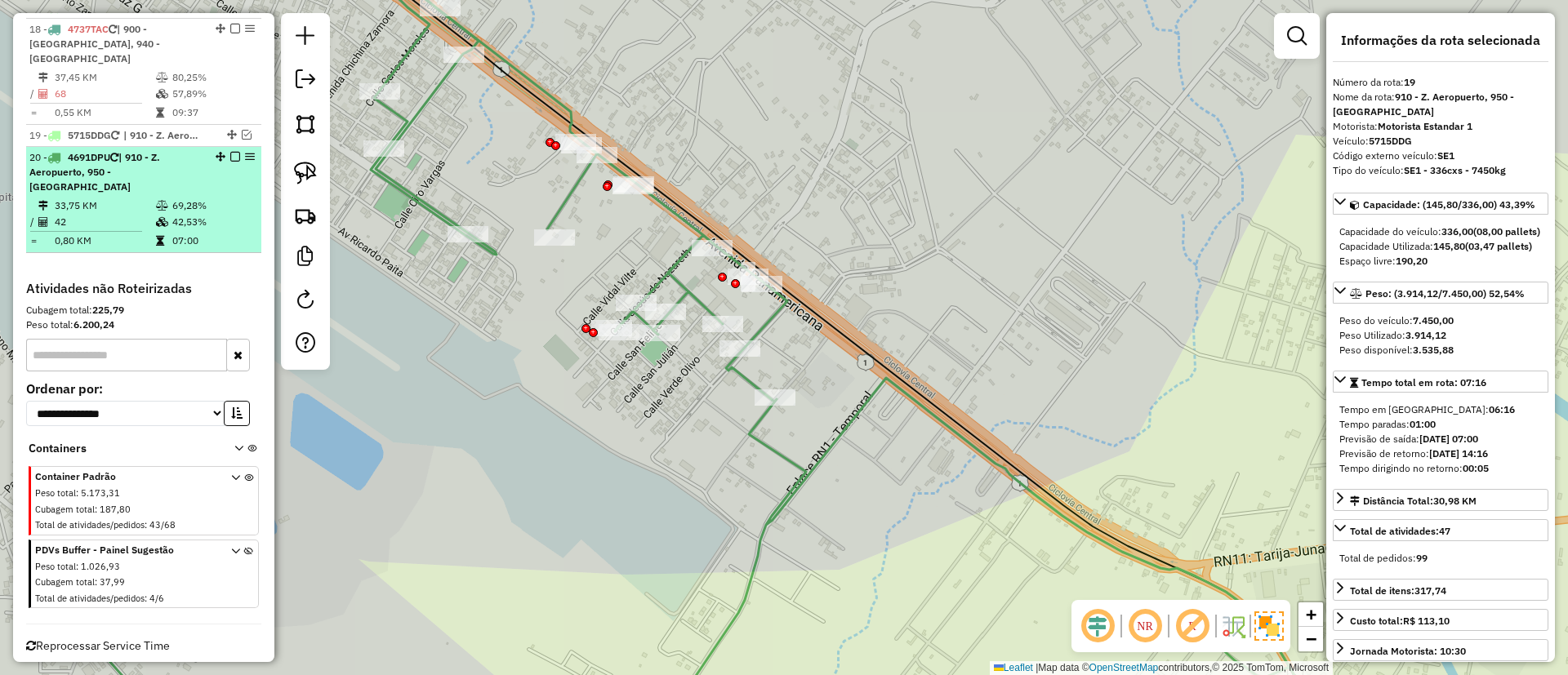
click at [233, 152] on em at bounding box center [235, 157] width 10 height 10
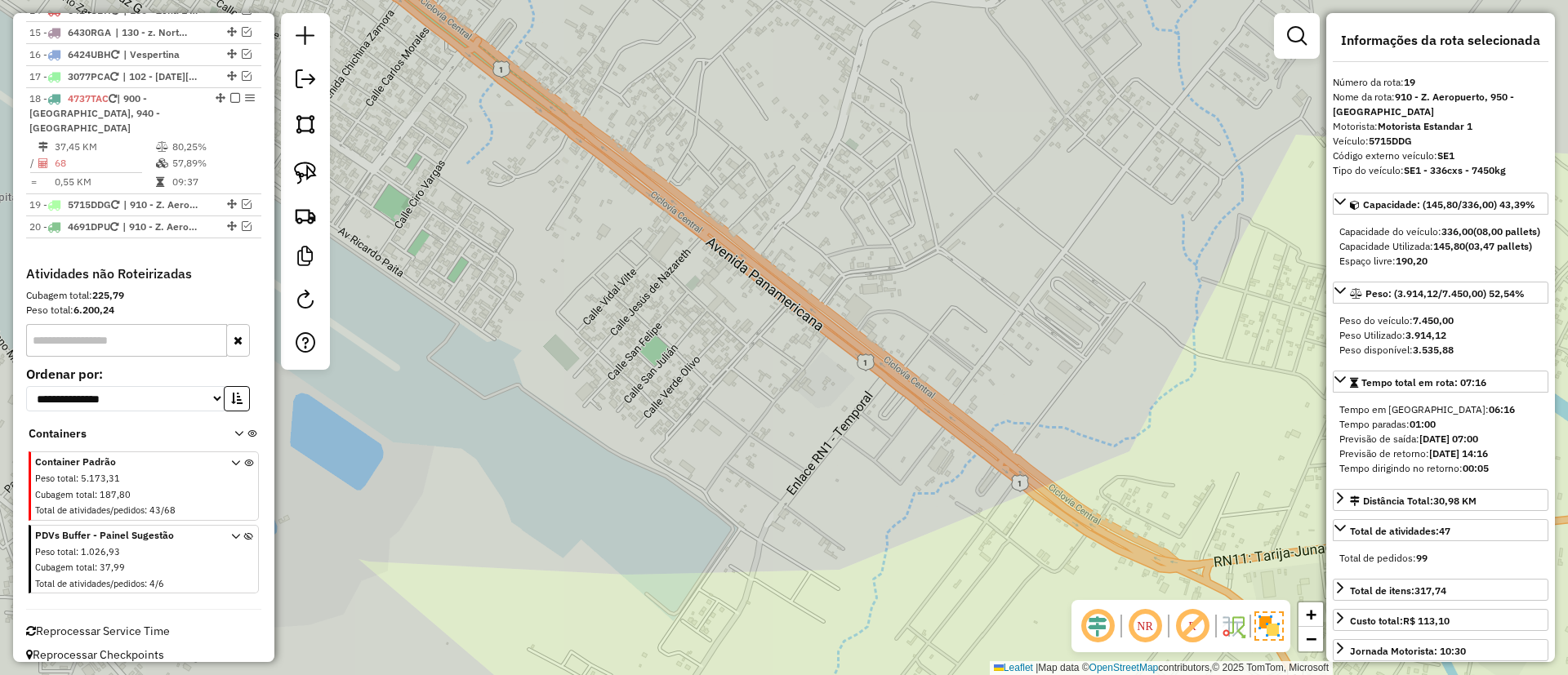
click at [991, 202] on div "Janela de atendimento Grade de atendimento Capacidade Transportadoras Veículos …" at bounding box center [784, 338] width 1568 height 675
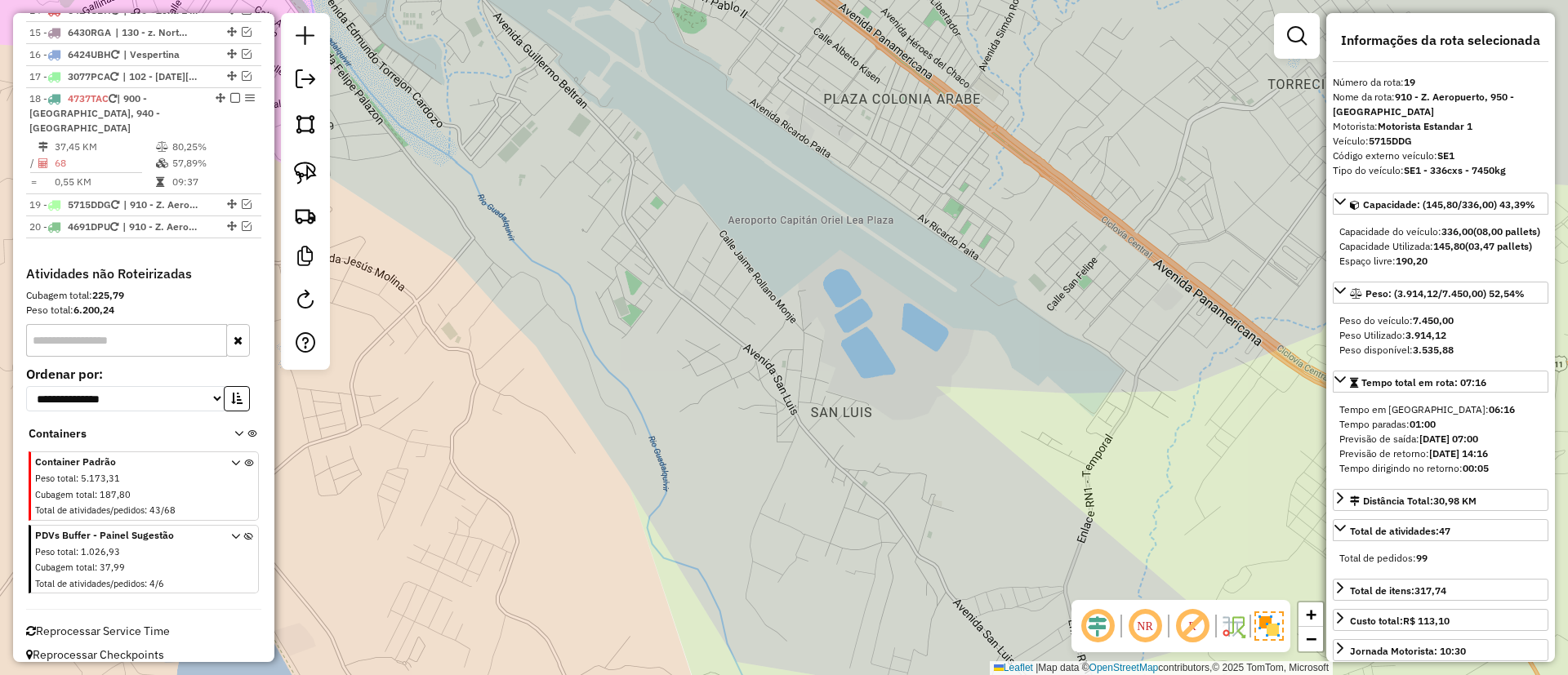
drag, startPoint x: 814, startPoint y: 301, endPoint x: 959, endPoint y: 292, distance: 145.3
click at [959, 292] on div "Janela de atendimento Grade de atendimento Capacidade Transportadoras Veículos …" at bounding box center [784, 338] width 1568 height 675
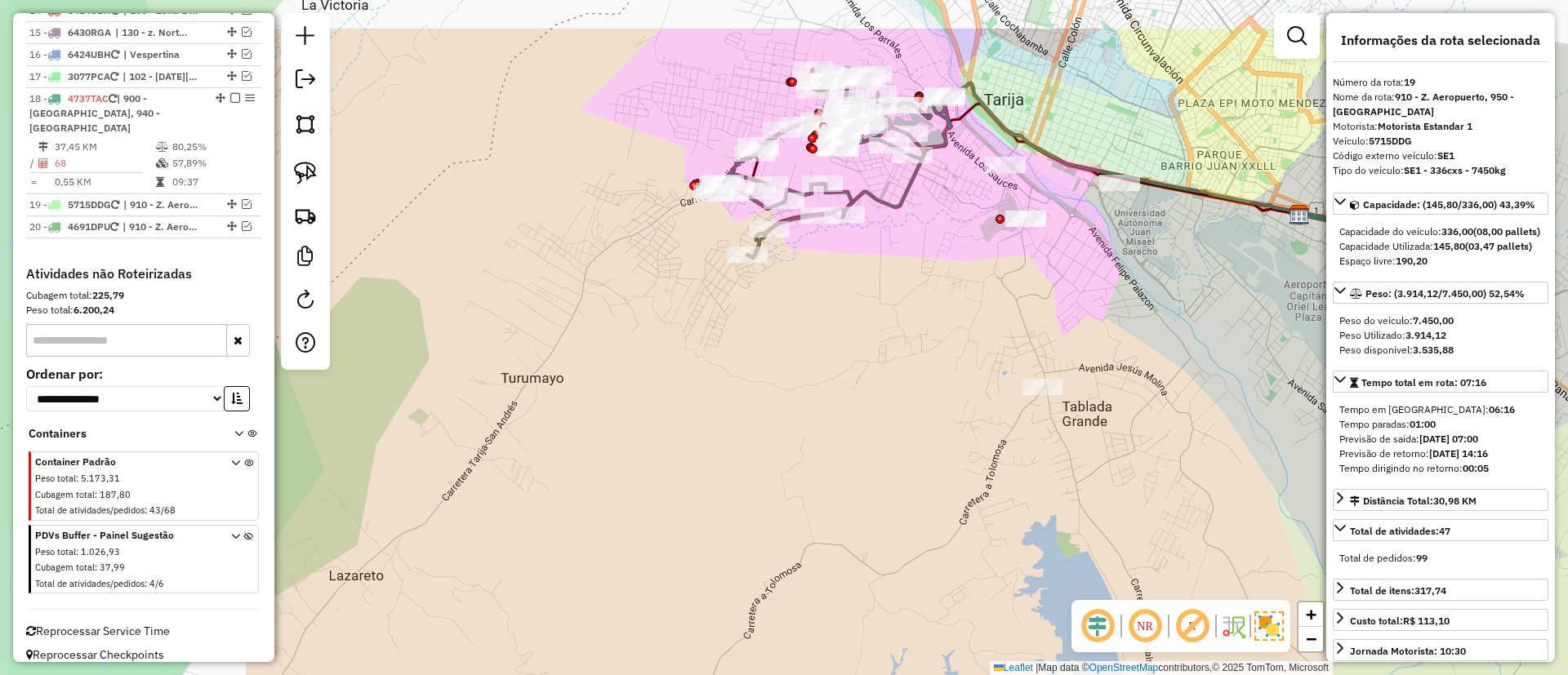
drag, startPoint x: 878, startPoint y: 288, endPoint x: 1215, endPoint y: 303, distance: 337.3
click at [1245, 343] on div "Janela de atendimento Grade de atendimento Capacidade Transportadoras Veículos …" at bounding box center [784, 338] width 1568 height 675
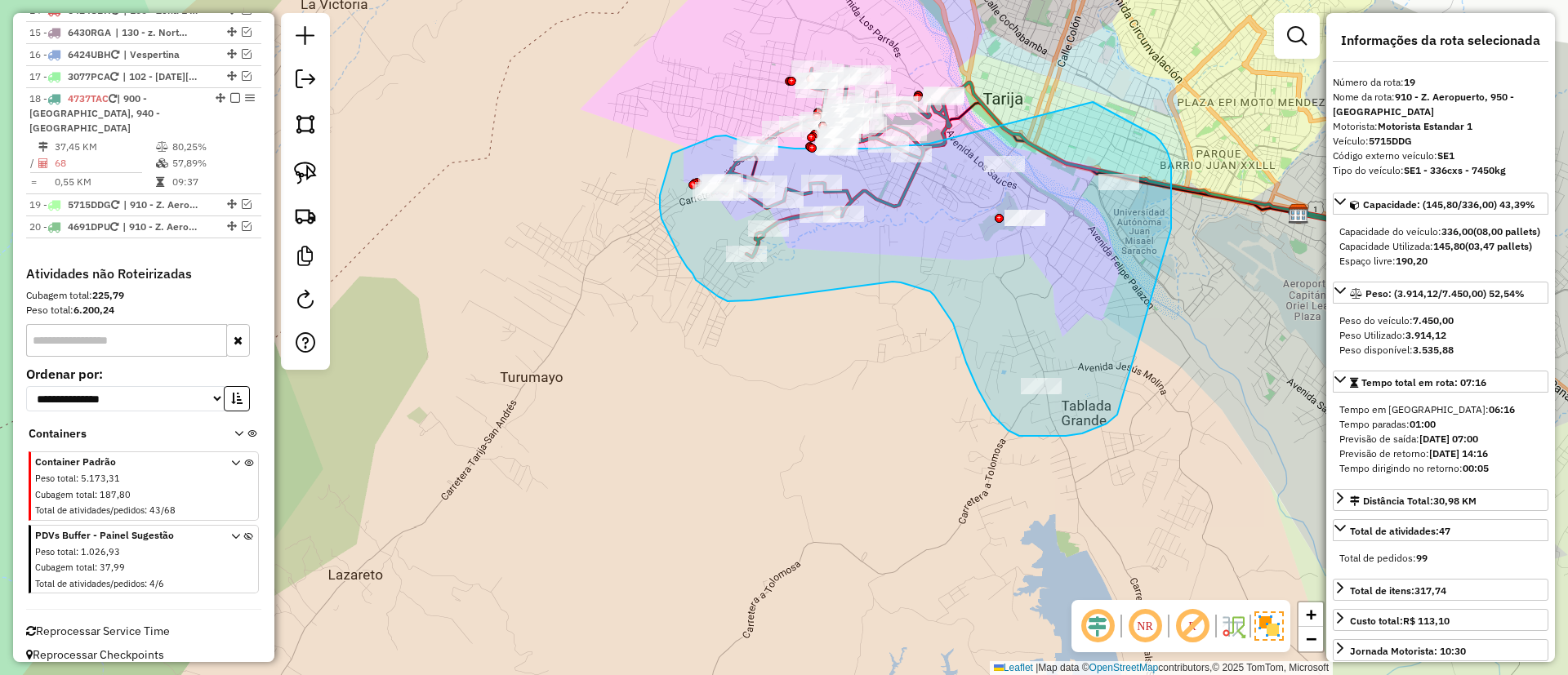
drag, startPoint x: 1172, startPoint y: 178, endPoint x: 929, endPoint y: 144, distance: 245.4
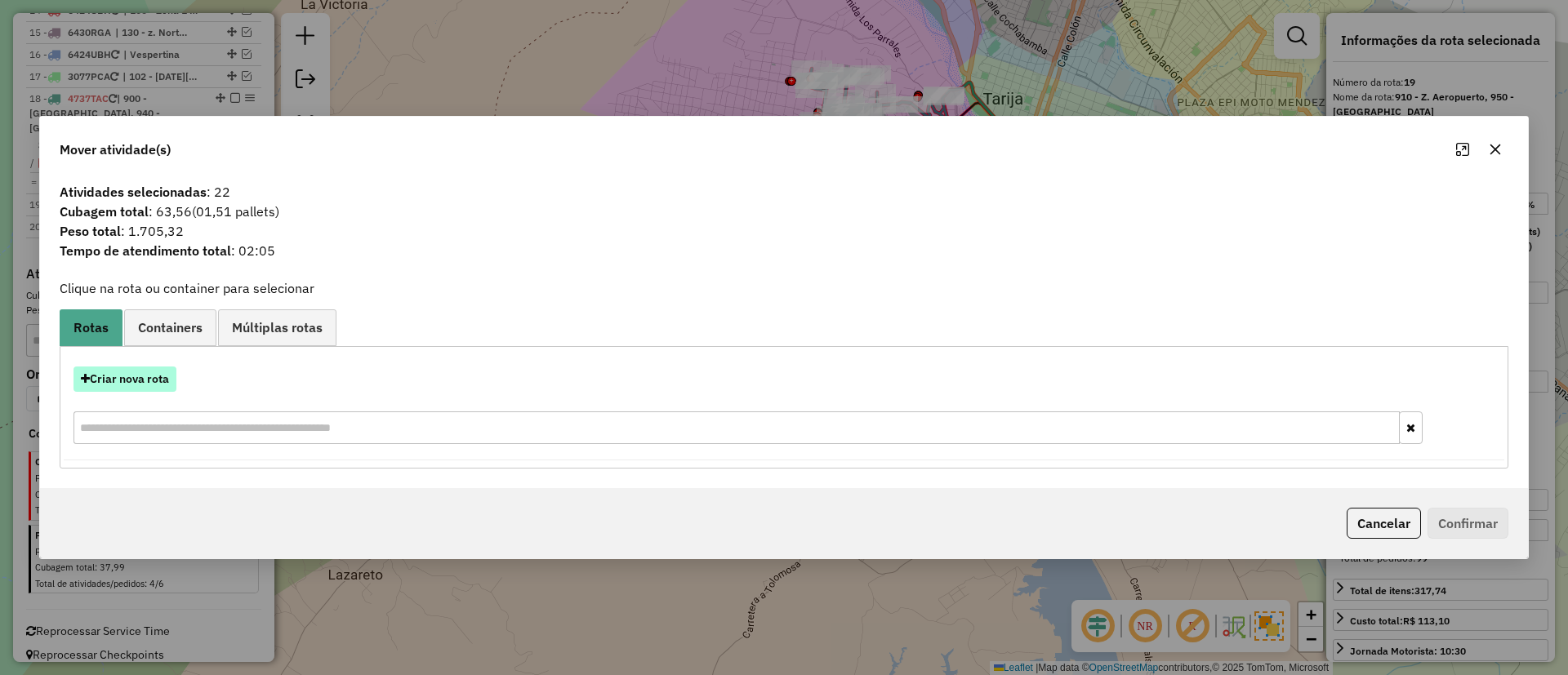
click at [139, 377] on button "Criar nova rota" at bounding box center [125, 379] width 103 height 25
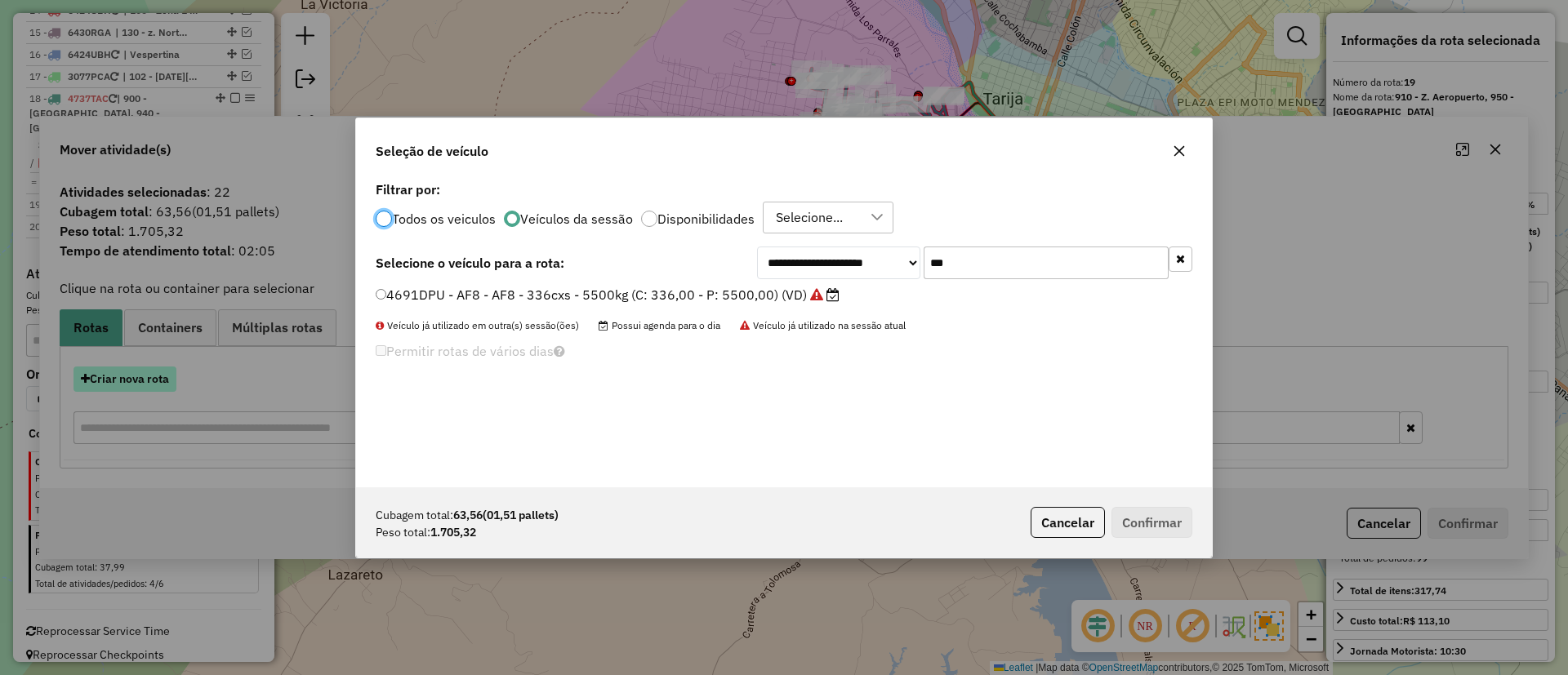
scroll to position [9, 5]
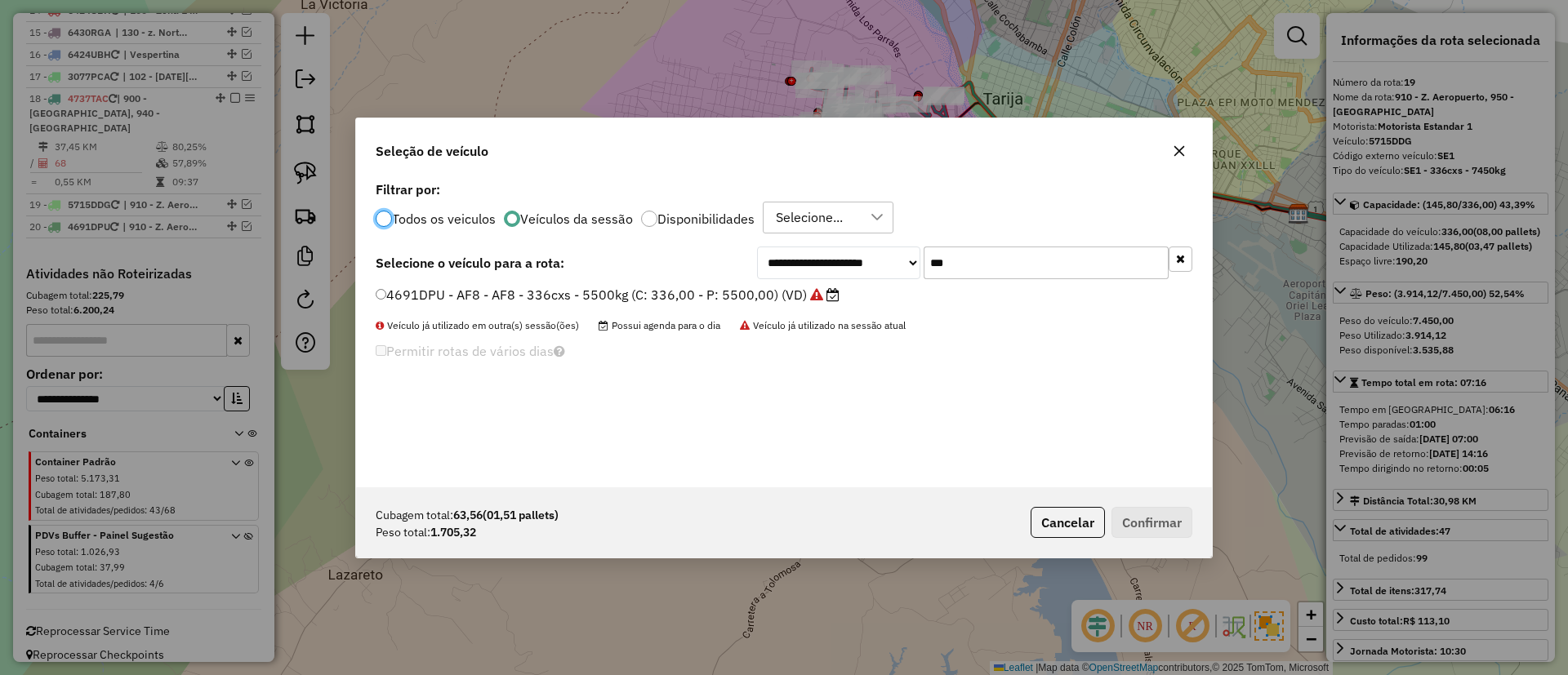
click at [841, 250] on div "**********" at bounding box center [975, 262] width 436 height 33
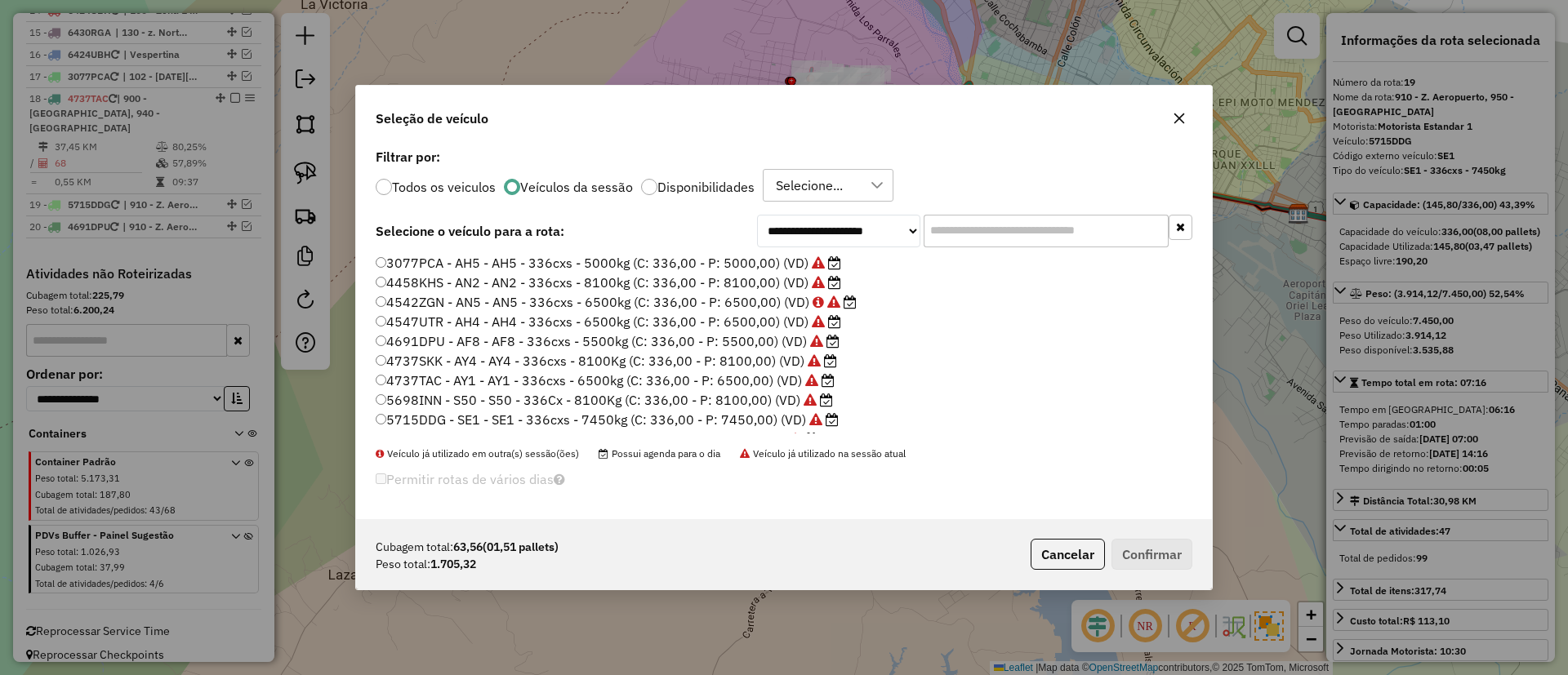
click at [768, 327] on label "4547UTR - AH4 - AH4 - 336cxs - 6500kg (C: 336,00 - P: 6500,00) (VD)" at bounding box center [608, 321] width 466 height 19
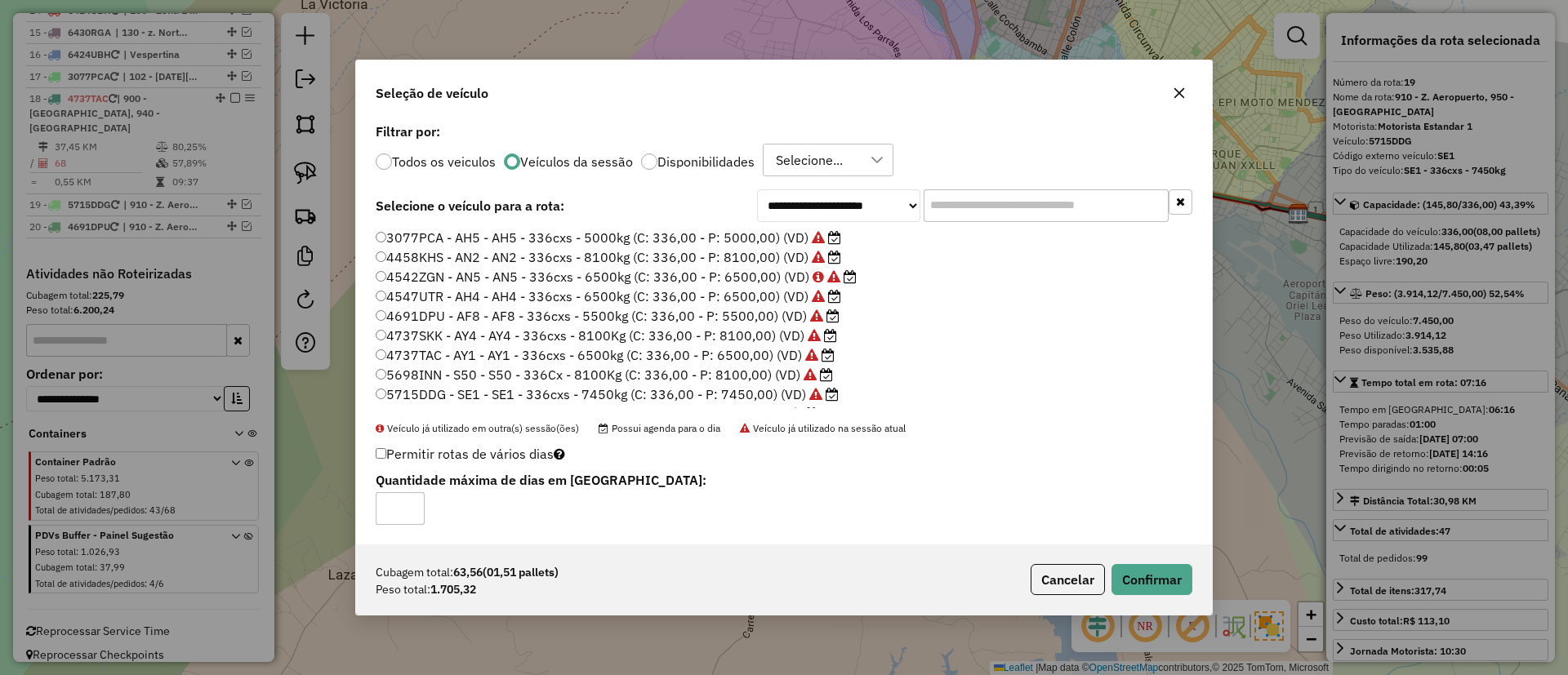
click at [954, 211] on input "text" at bounding box center [1046, 205] width 245 height 33
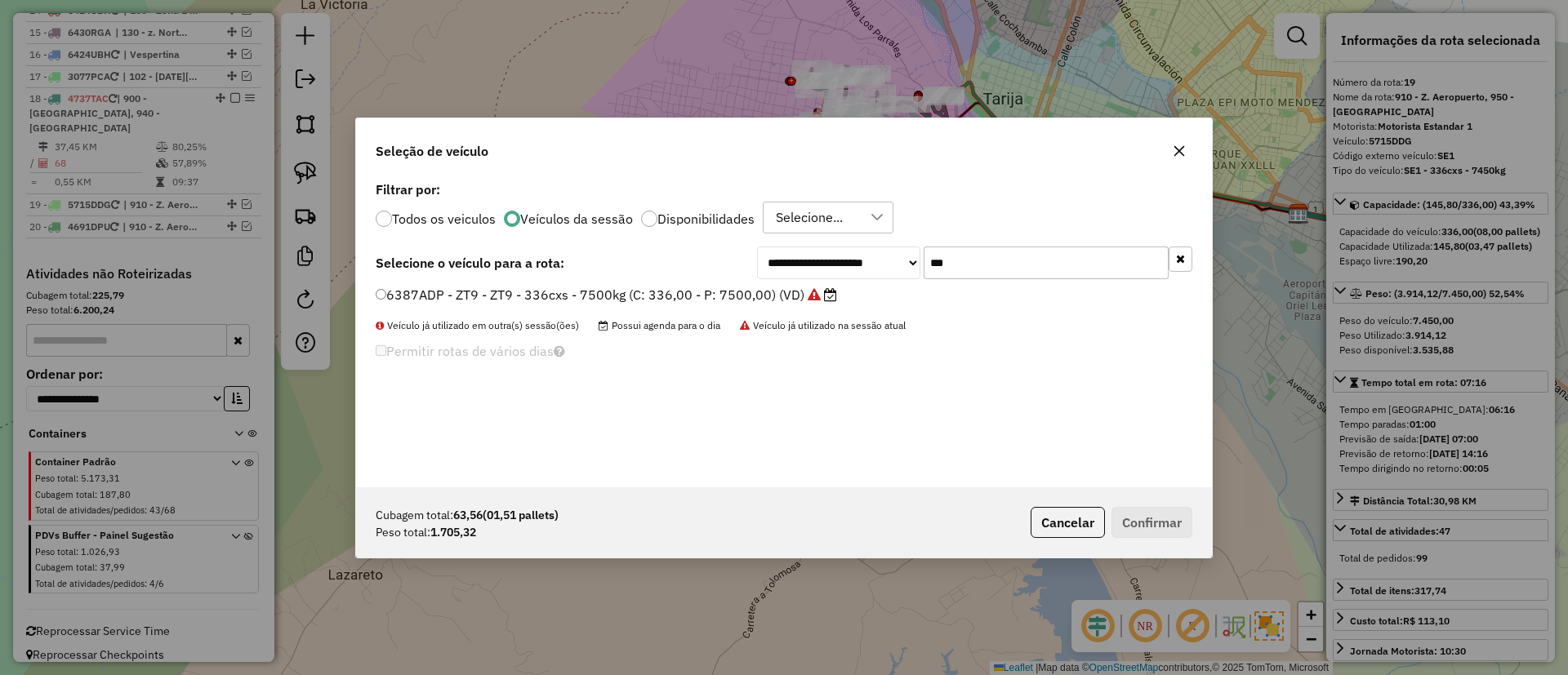
type input "***"
click at [746, 300] on label "6387ADP - ZT9 - ZT9 - 336cxs - 7500kg (C: 336,00 - P: 7500,00) (VD)" at bounding box center [606, 294] width 462 height 19
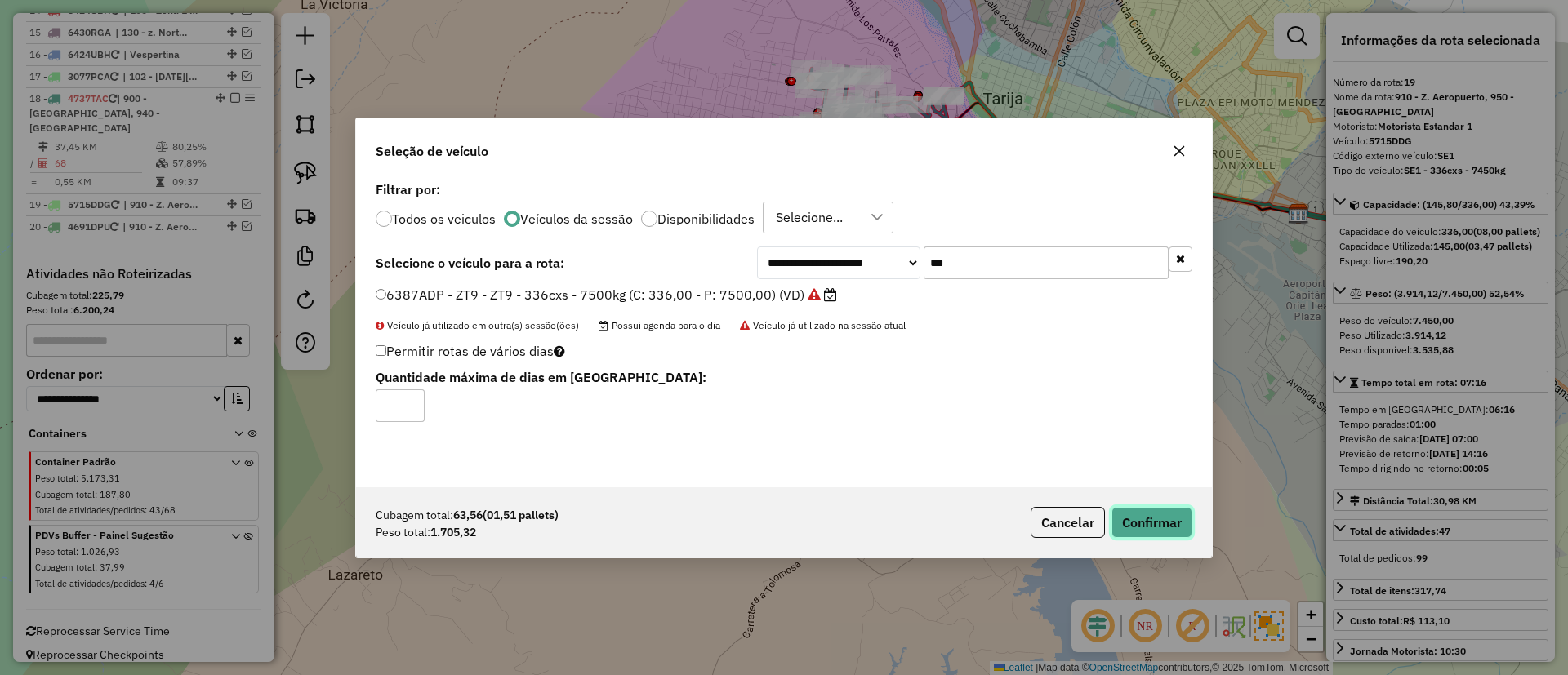
click at [1137, 522] on button "Confirmar" at bounding box center [1152, 522] width 80 height 31
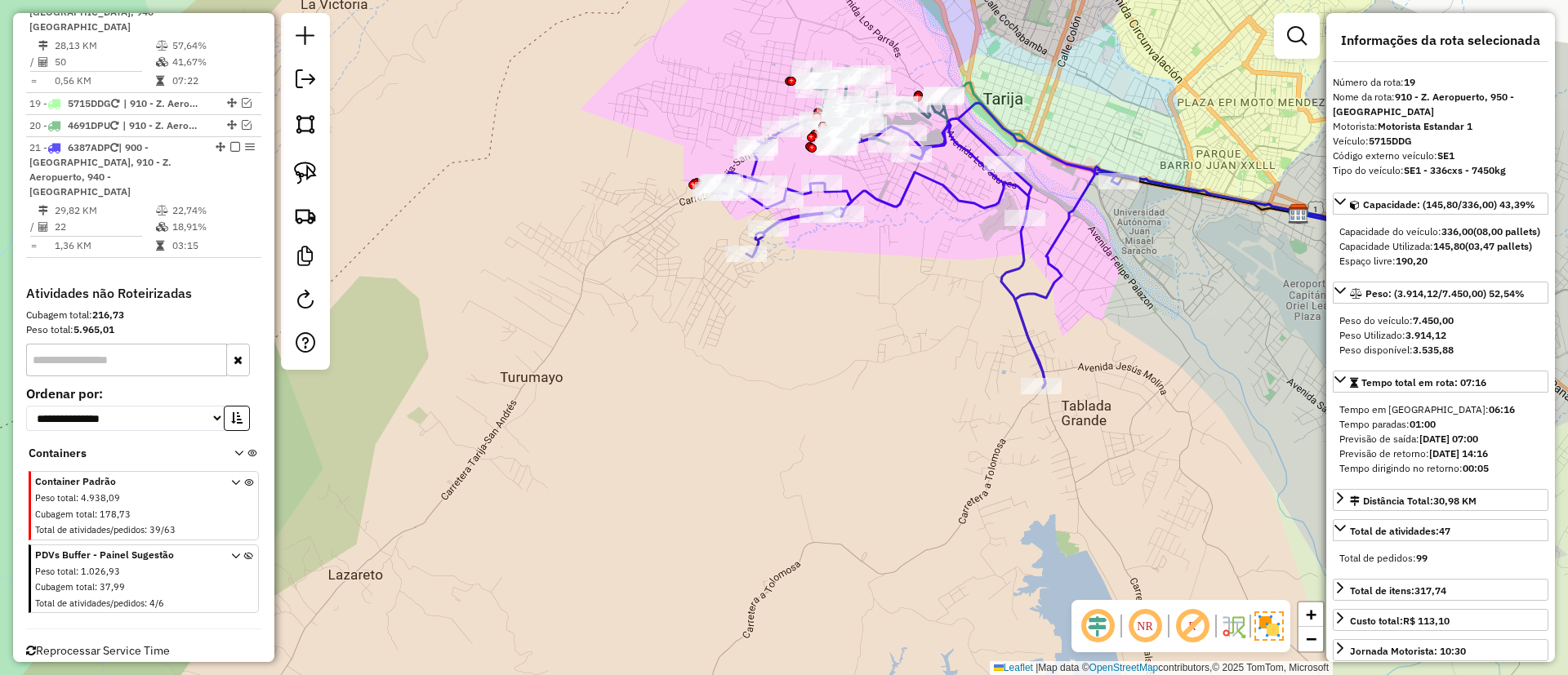
scroll to position [1034, 0]
click at [1053, 277] on icon at bounding box center [1185, 277] width 339 height 221
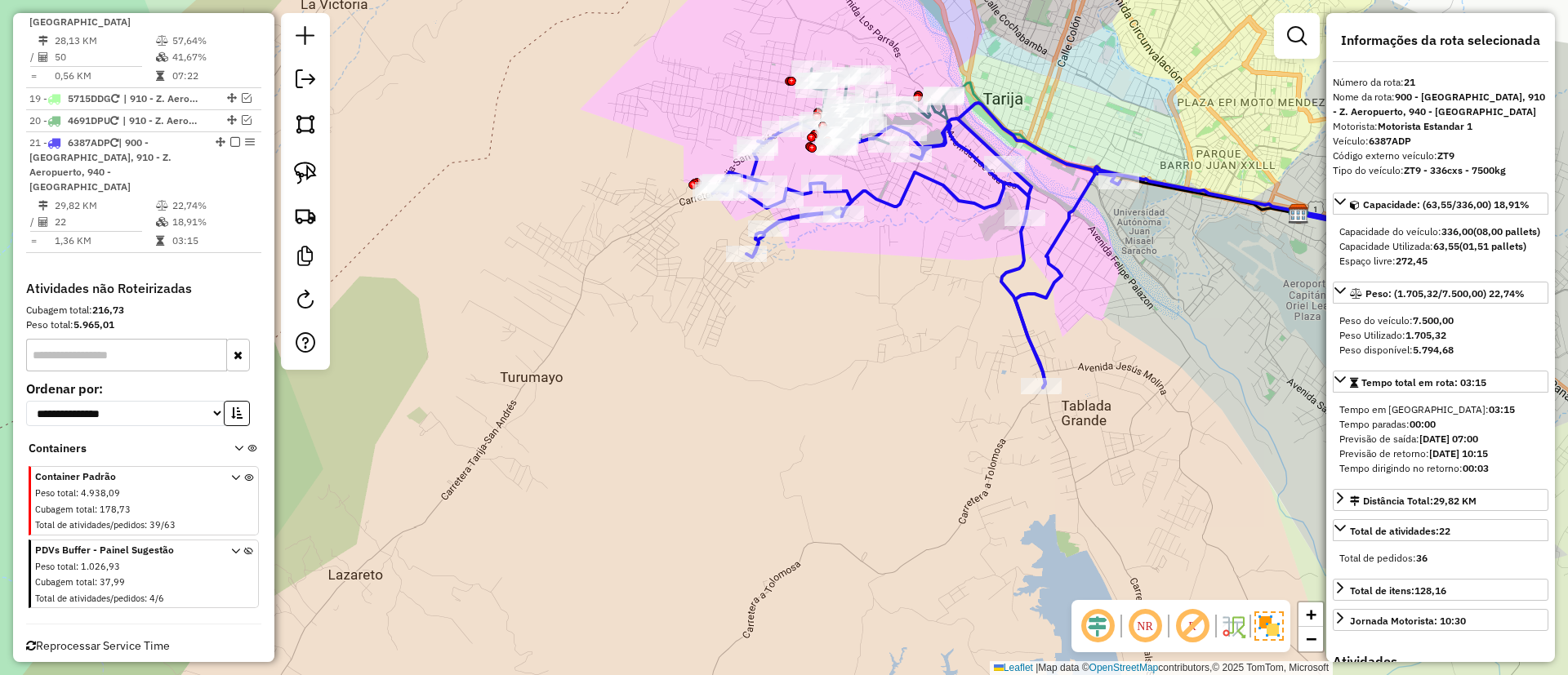
click at [1008, 276] on icon at bounding box center [916, 245] width 406 height 285
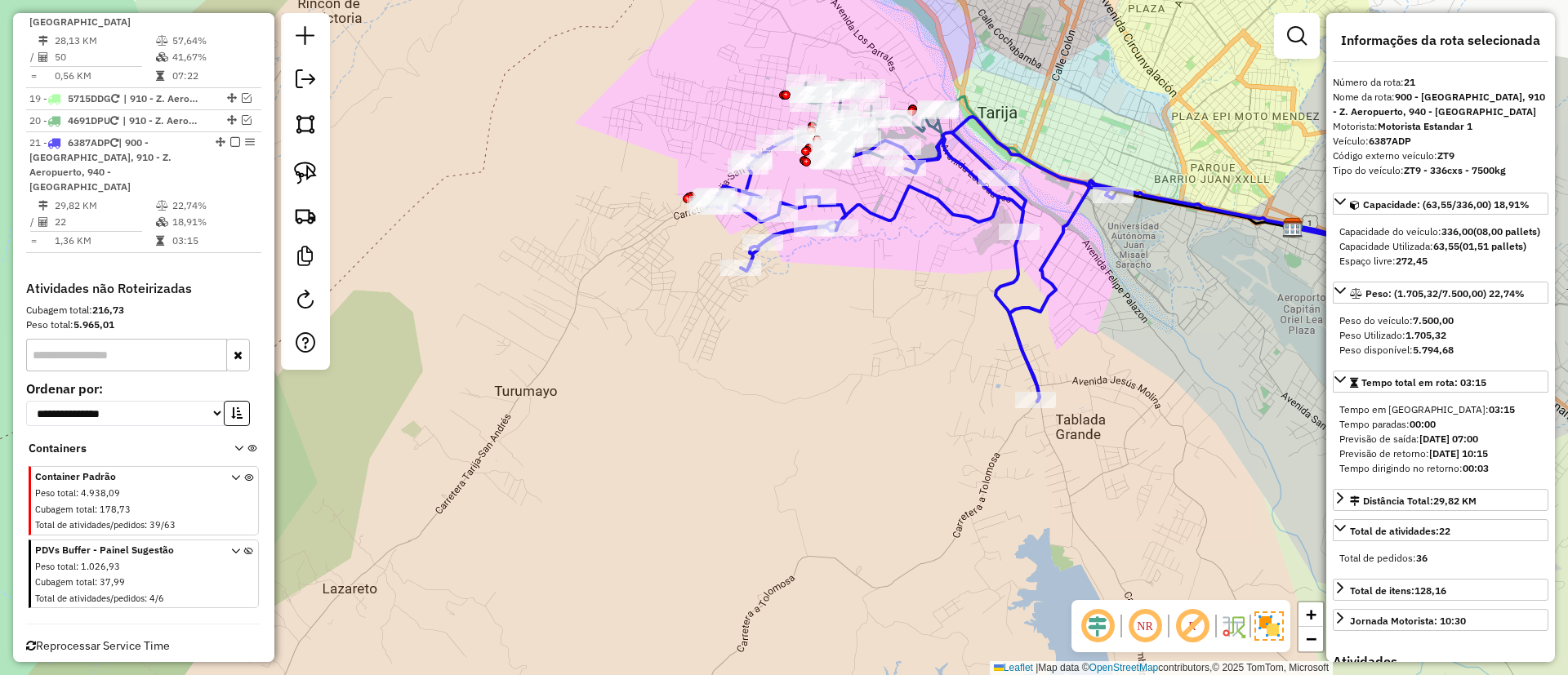
drag, startPoint x: 957, startPoint y: 245, endPoint x: 934, endPoint y: 294, distance: 54.1
click at [939, 294] on div "Janela de atendimento Grade de atendimento Capacidade Transportadoras Veículos …" at bounding box center [784, 338] width 1568 height 675
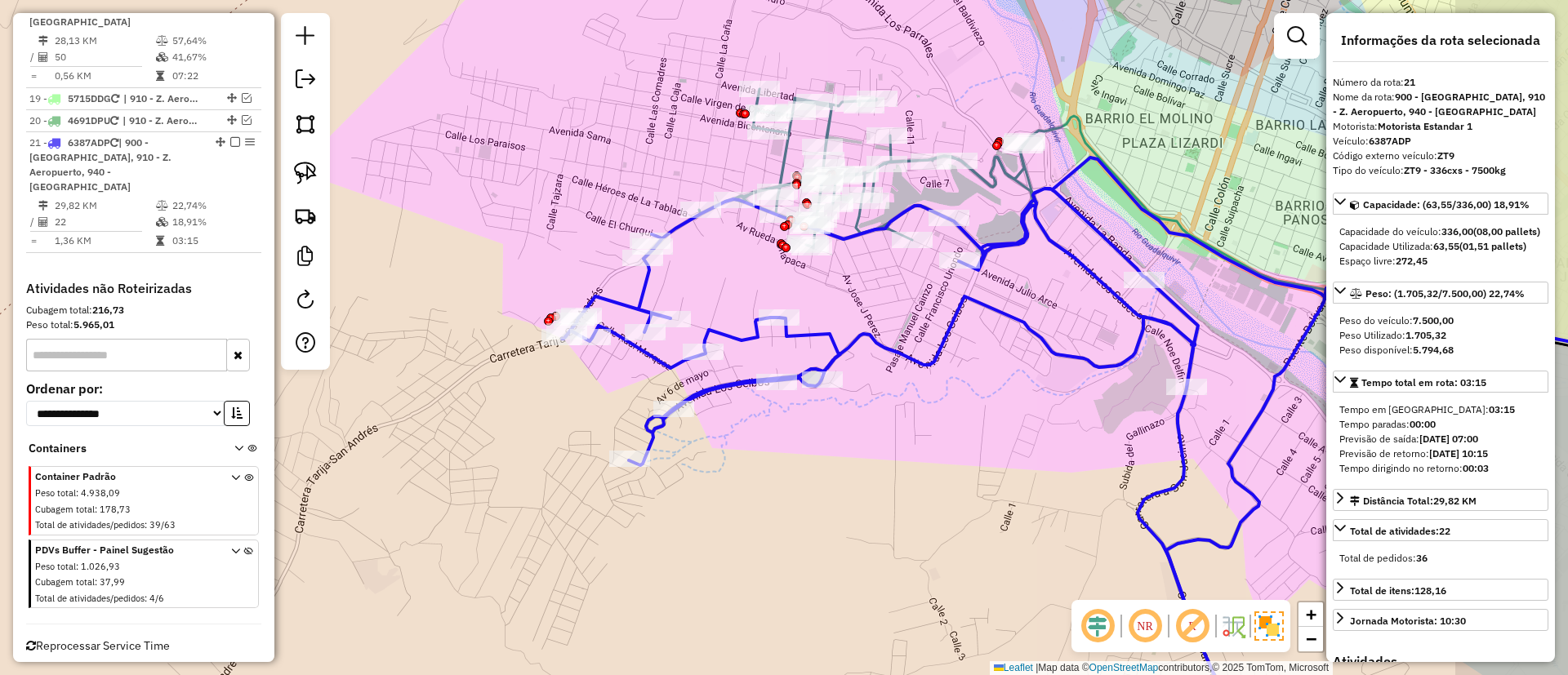
drag, startPoint x: 763, startPoint y: 147, endPoint x: 613, endPoint y: 158, distance: 150.4
click at [613, 158] on div "Janela de atendimento Grade de atendimento Capacidade Transportadoras Veículos …" at bounding box center [784, 338] width 1568 height 675
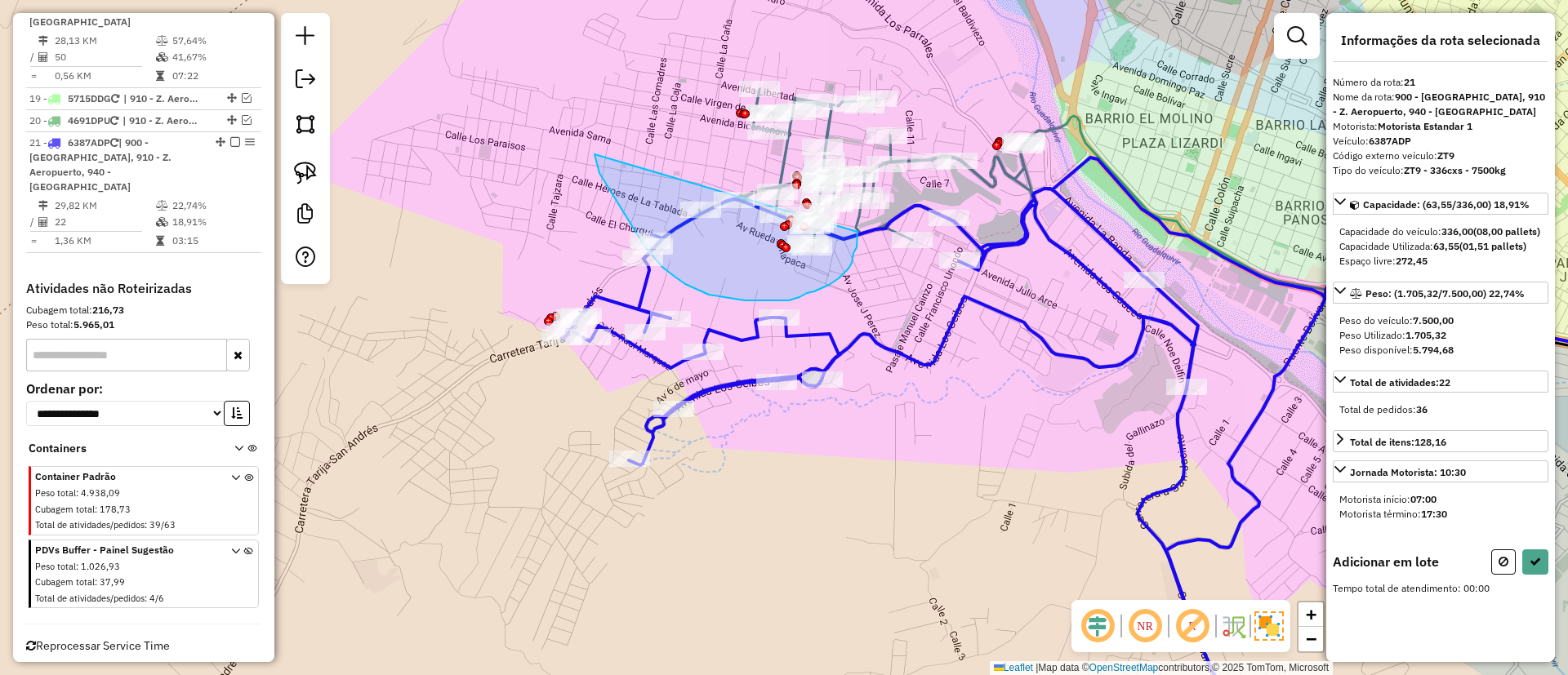
drag, startPoint x: 599, startPoint y: 173, endPoint x: 857, endPoint y: 232, distance: 264.7
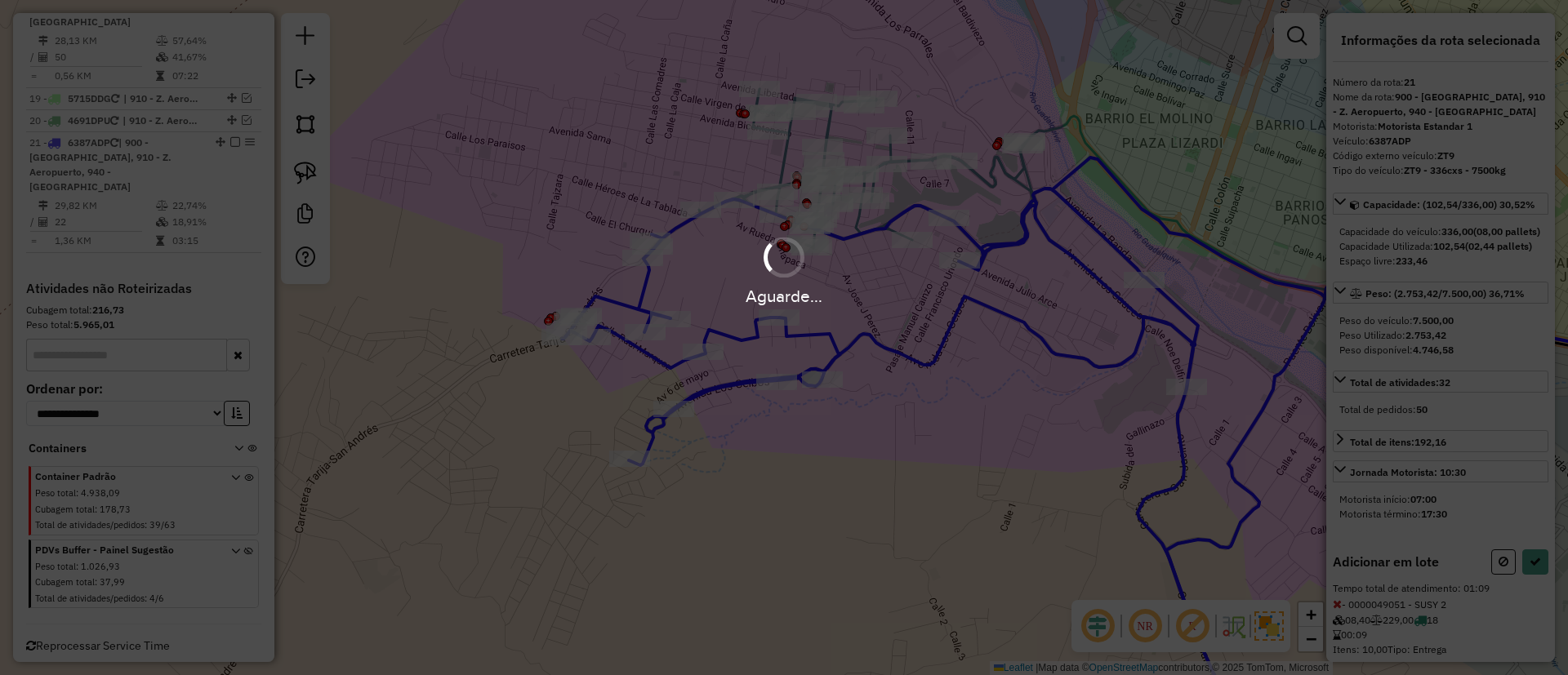
select select "*********"
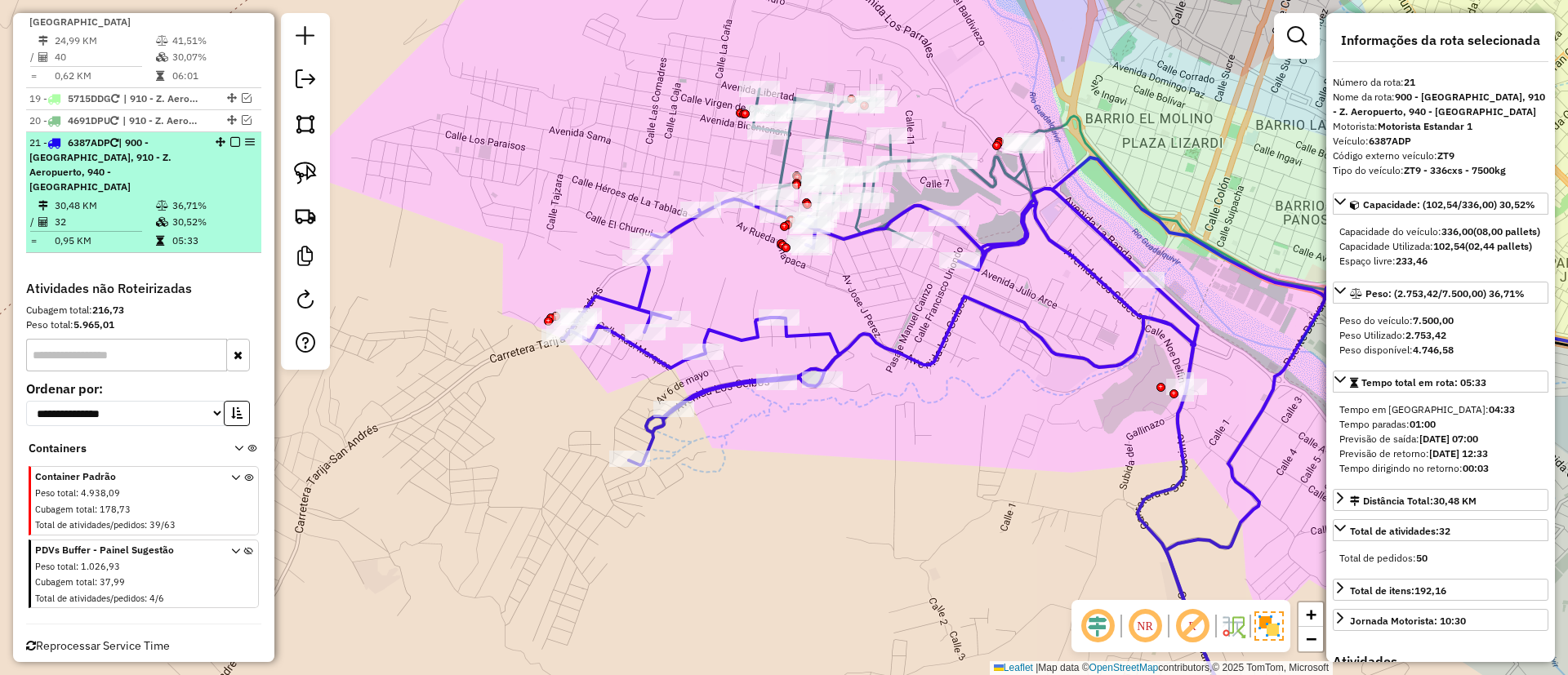
scroll to position [912, 0]
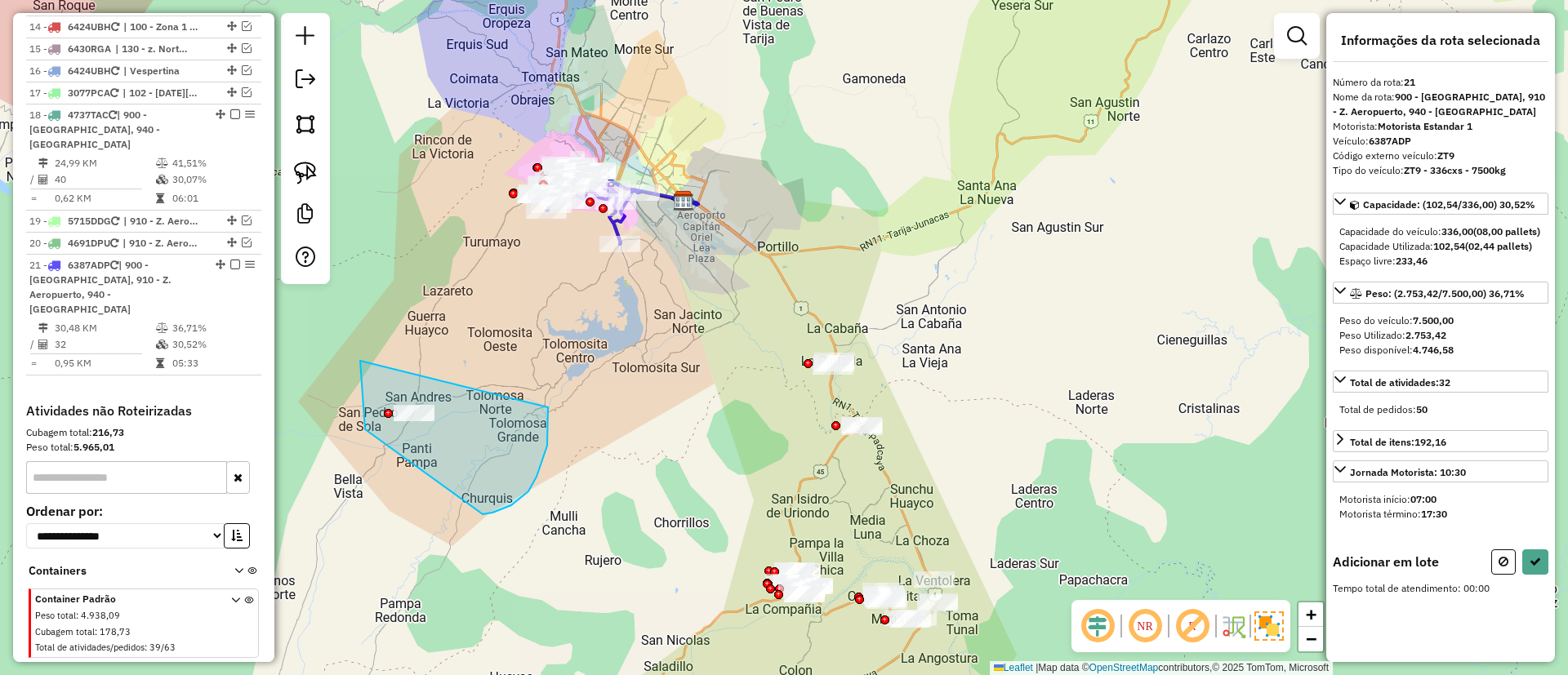
drag, startPoint x: 365, startPoint y: 430, endPoint x: 529, endPoint y: 366, distance: 176.0
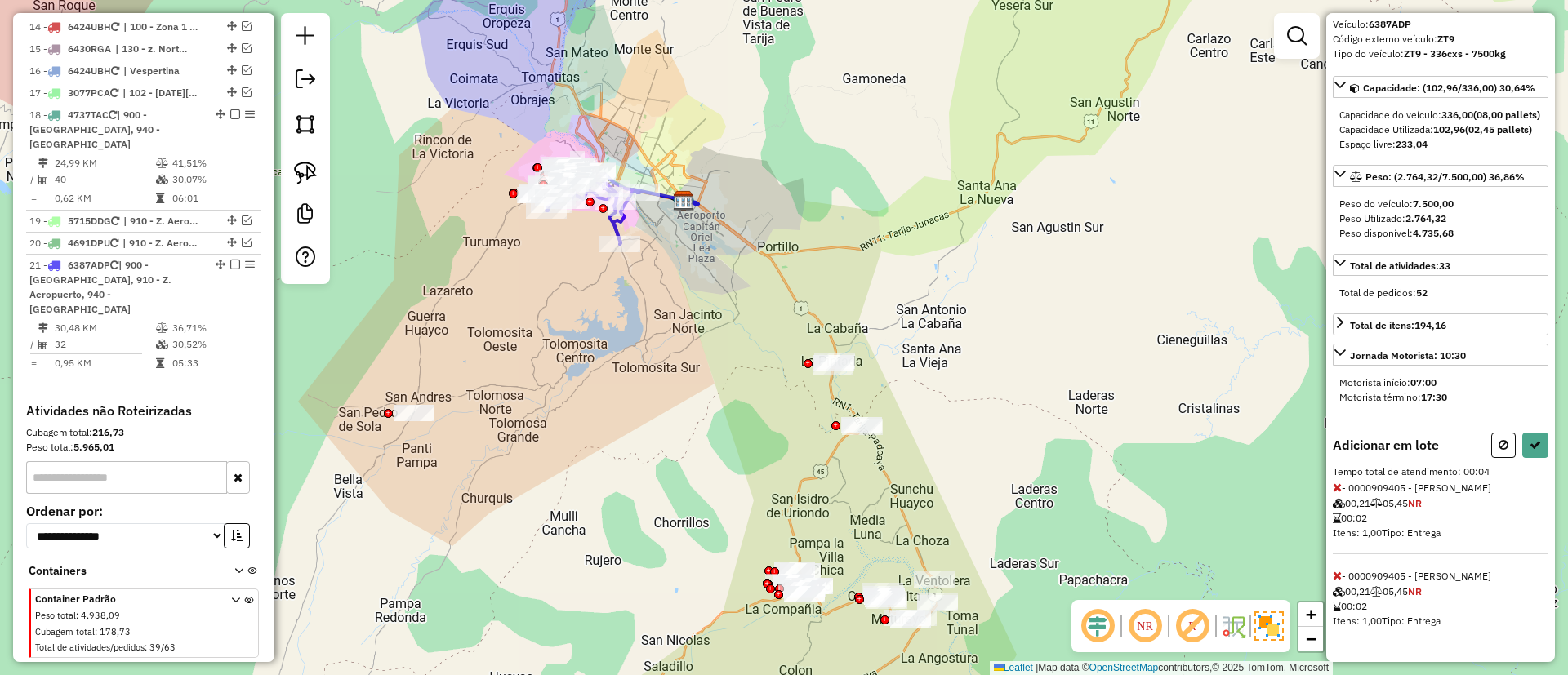
scroll to position [146, 0]
select select "*********"
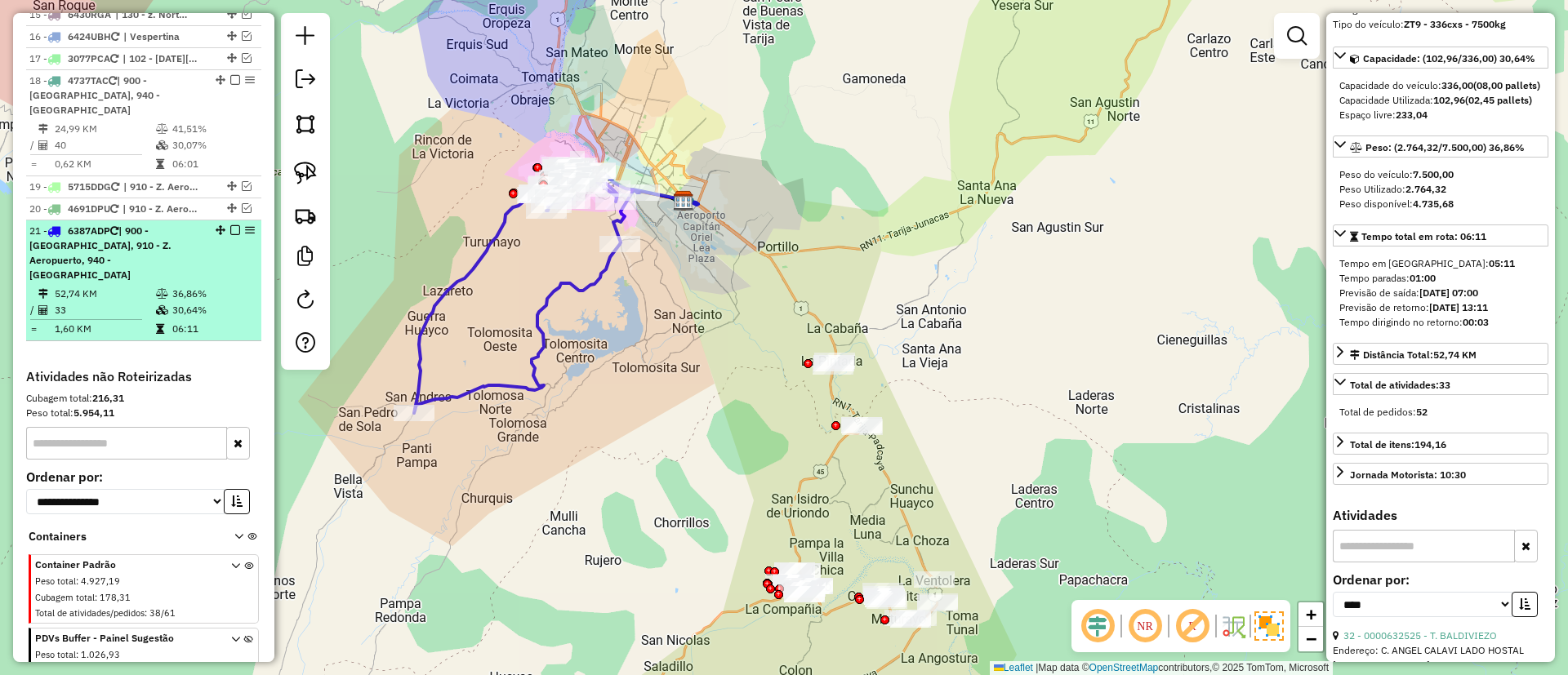
scroll to position [1034, 0]
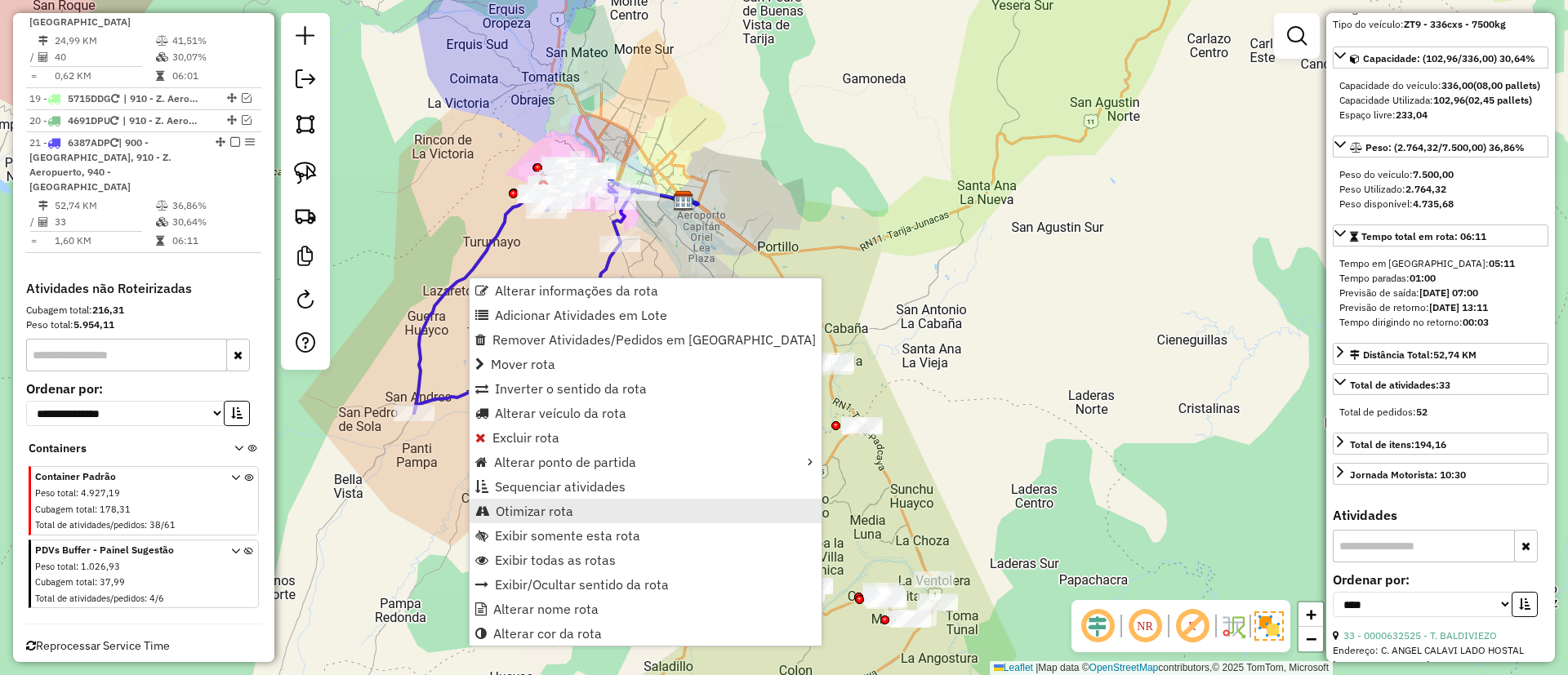
click at [575, 514] on link "Otimizar rota" at bounding box center [645, 511] width 352 height 24
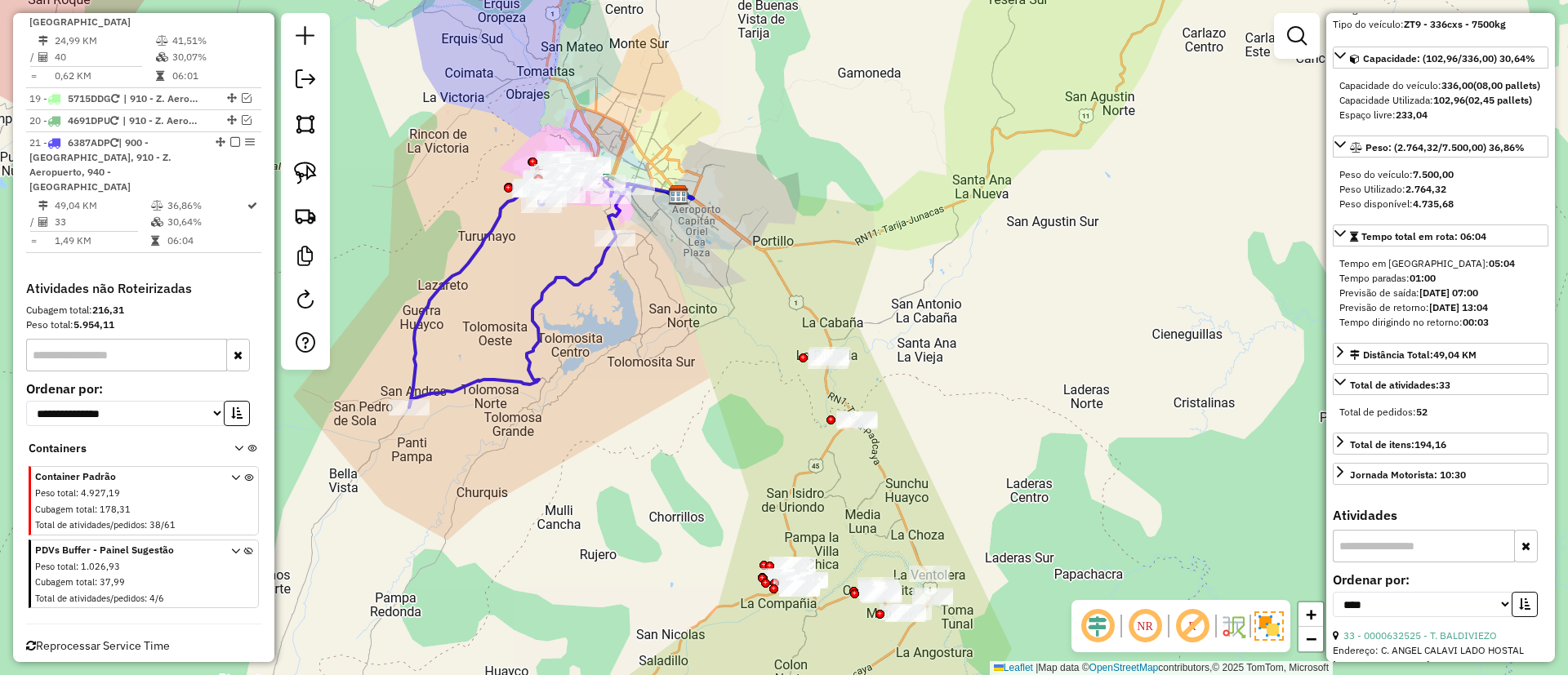
drag, startPoint x: 1001, startPoint y: 276, endPoint x: 934, endPoint y: 111, distance: 178.1
click at [934, 111] on div "Janela de atendimento Grade de atendimento Capacidade Transportadoras Veículos …" at bounding box center [784, 338] width 1568 height 675
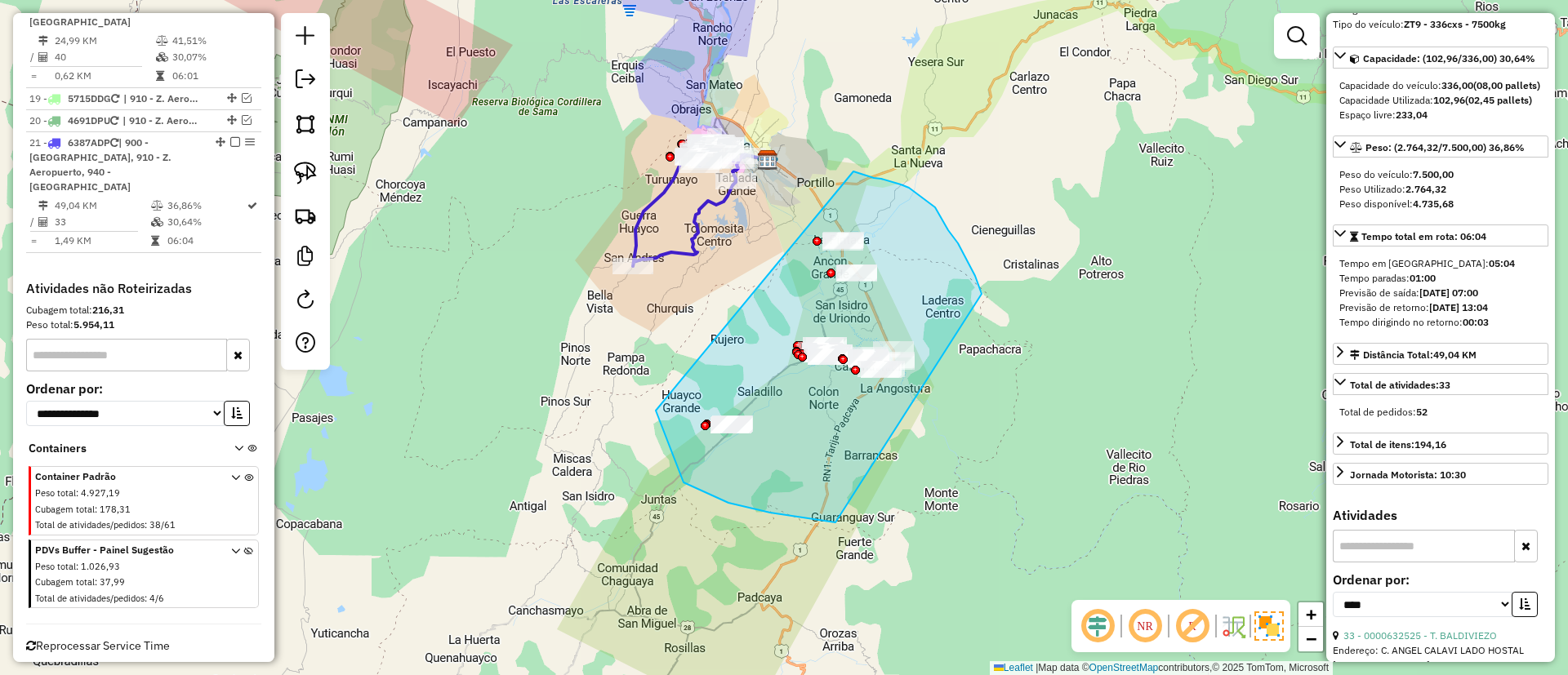
drag, startPoint x: 770, startPoint y: 513, endPoint x: 854, endPoint y: 172, distance: 351.2
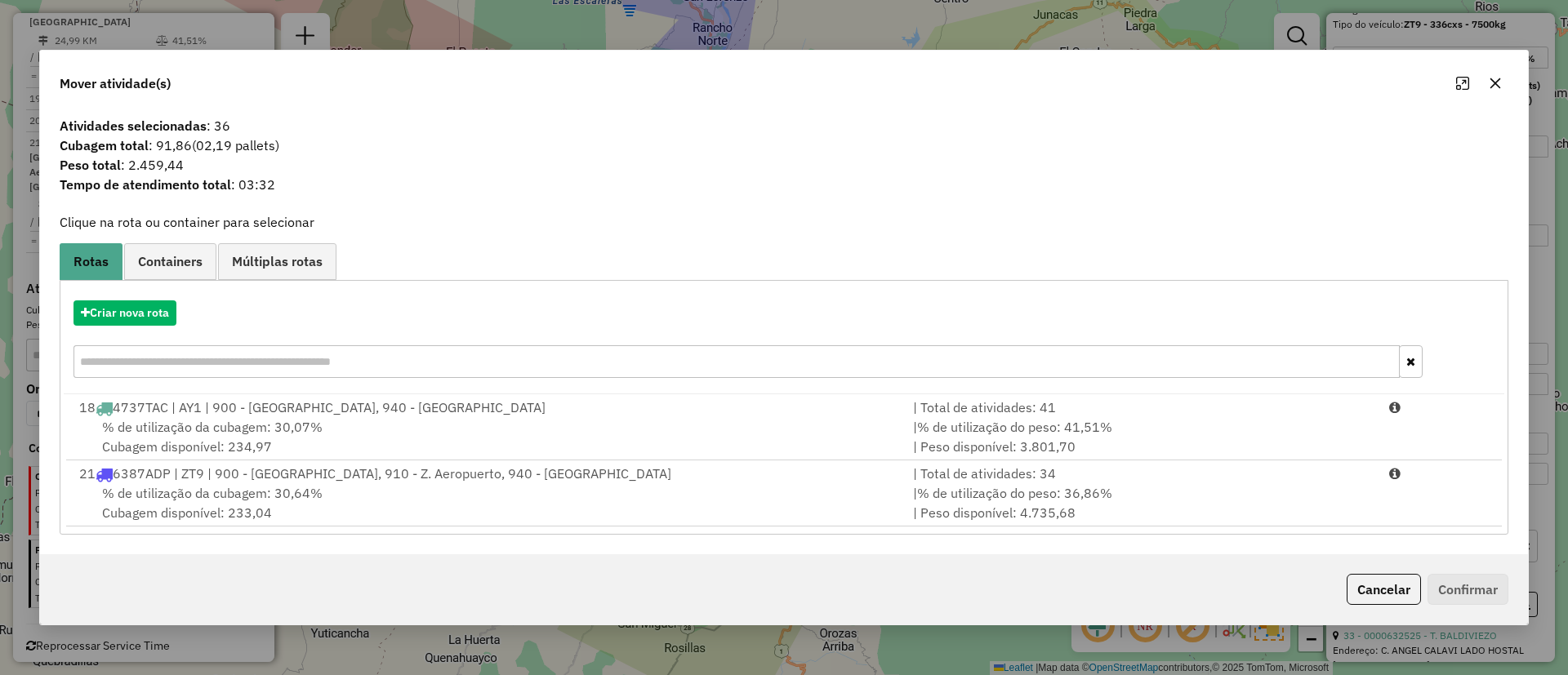
click at [72, 323] on div "Criar nova rota" at bounding box center [784, 313] width 1441 height 25
click at [96, 318] on button "Criar nova rota" at bounding box center [125, 313] width 103 height 25
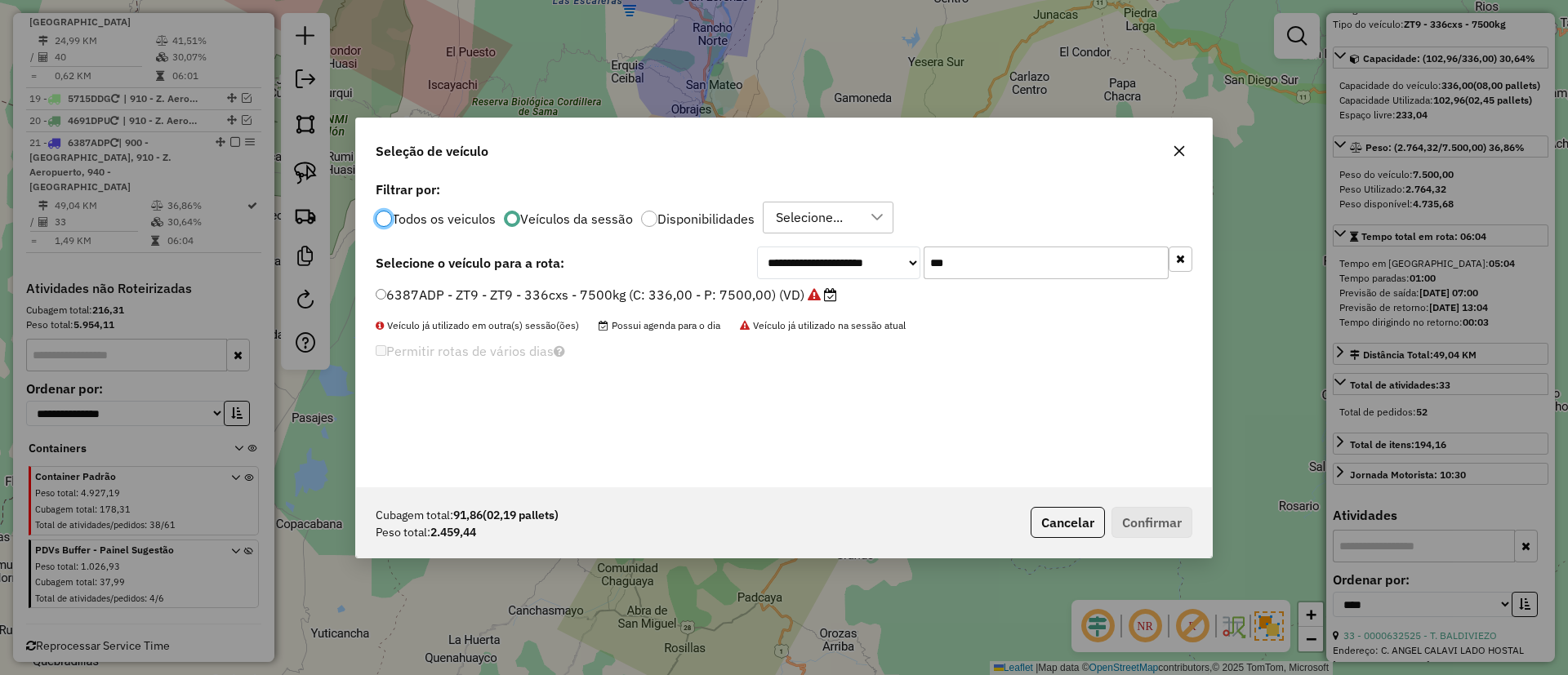
scroll to position [9, 5]
click at [1064, 265] on input "***" at bounding box center [1046, 262] width 245 height 33
type input "***"
click at [719, 299] on label "6430RGA - ZT5 - ZT5 - 336cxs - 7500kg (C: 336,00 - P: 7500,00) (VD)" at bounding box center [606, 294] width 462 height 19
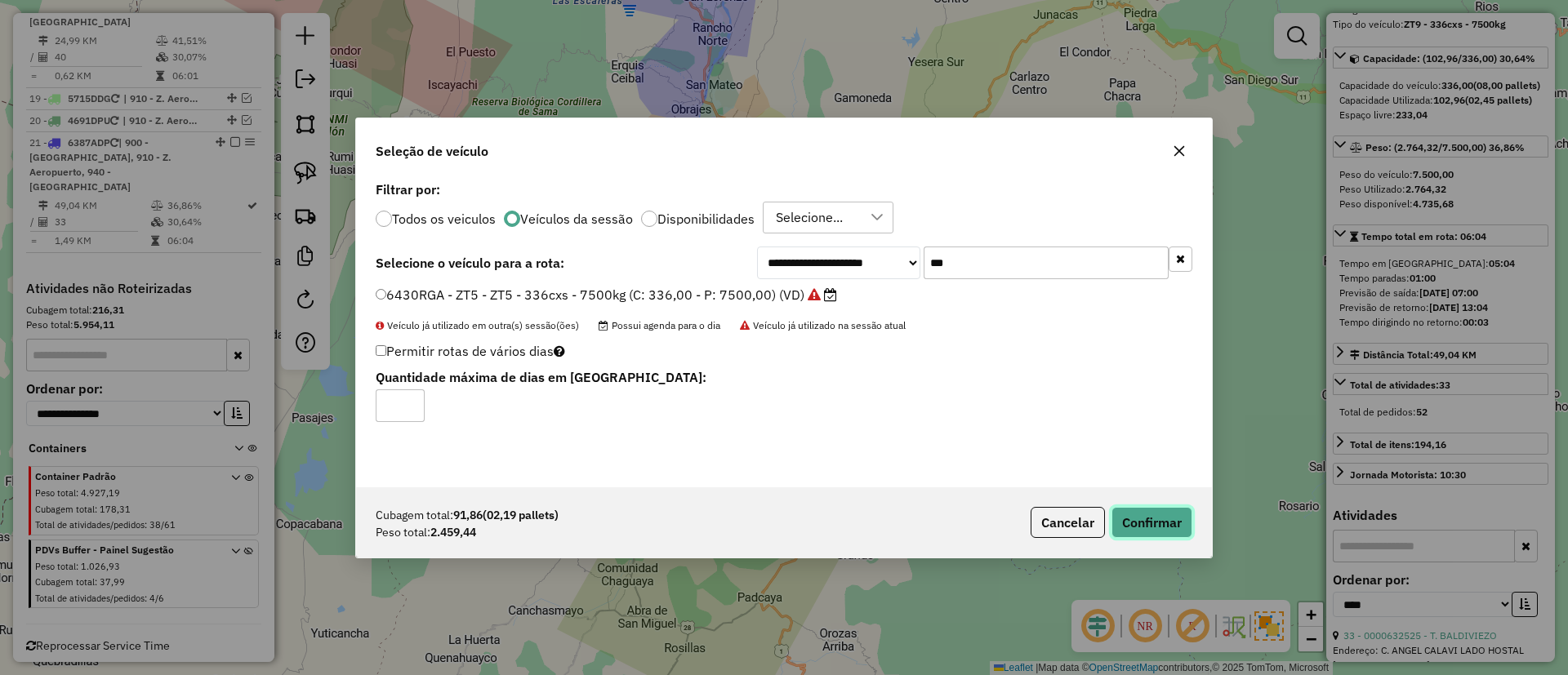
click at [1120, 525] on button "Confirmar" at bounding box center [1152, 522] width 80 height 31
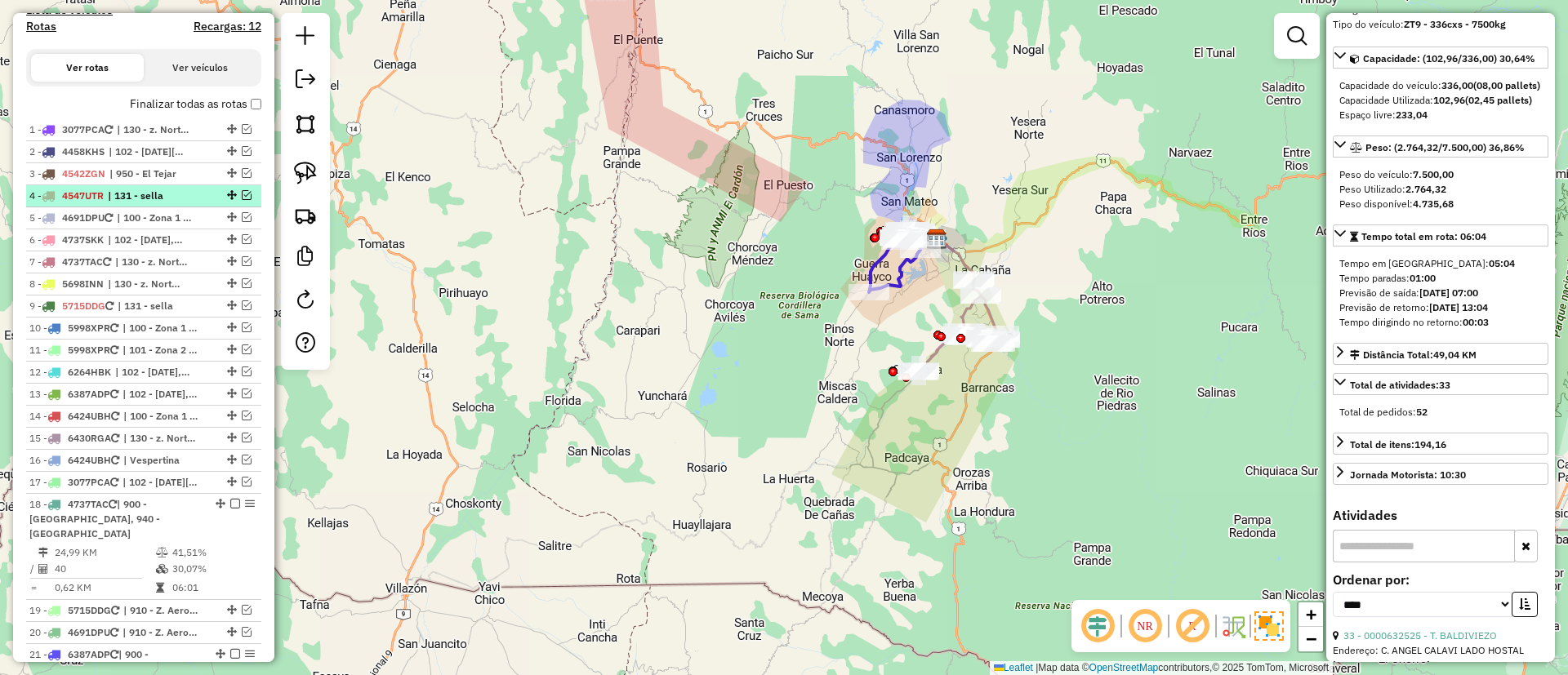
scroll to position [499, 0]
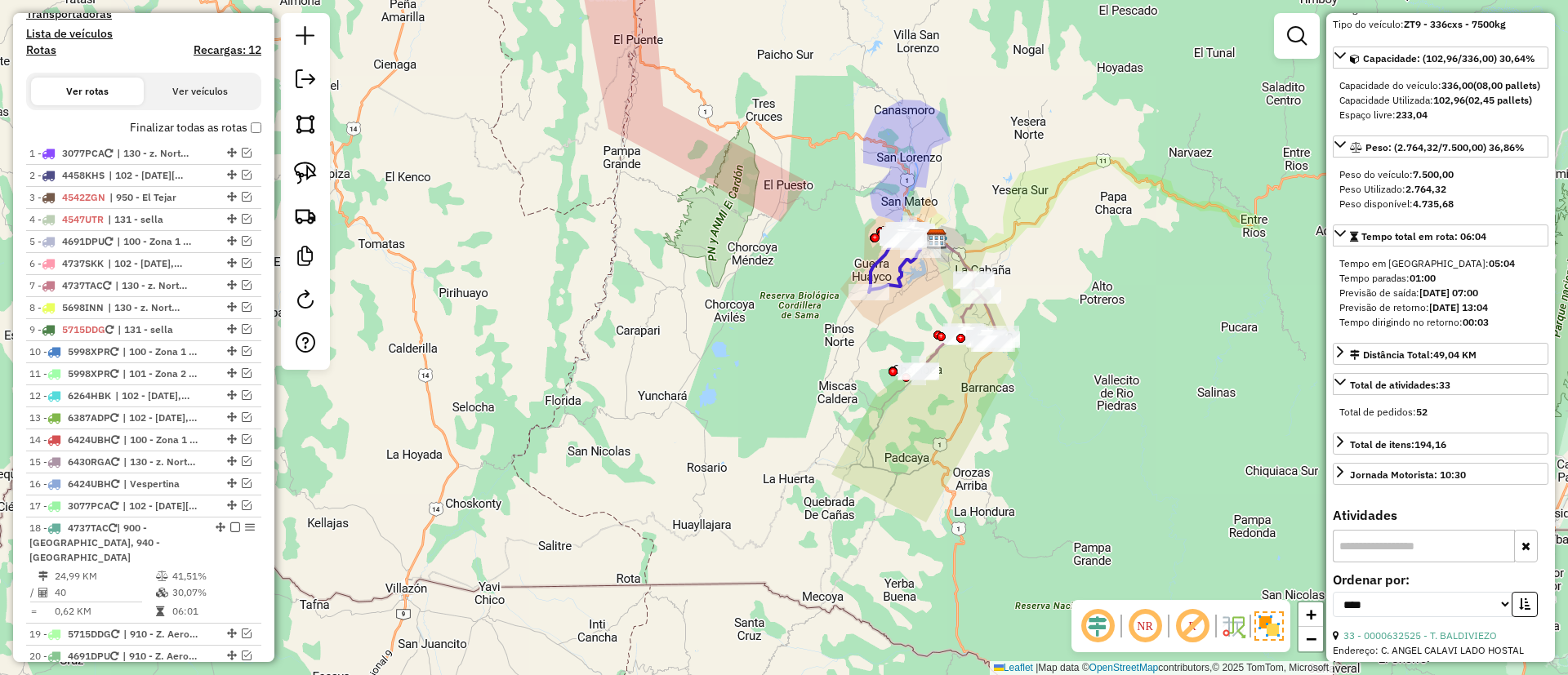
click at [180, 127] on label "Finalizar todas as rotas" at bounding box center [195, 127] width 132 height 17
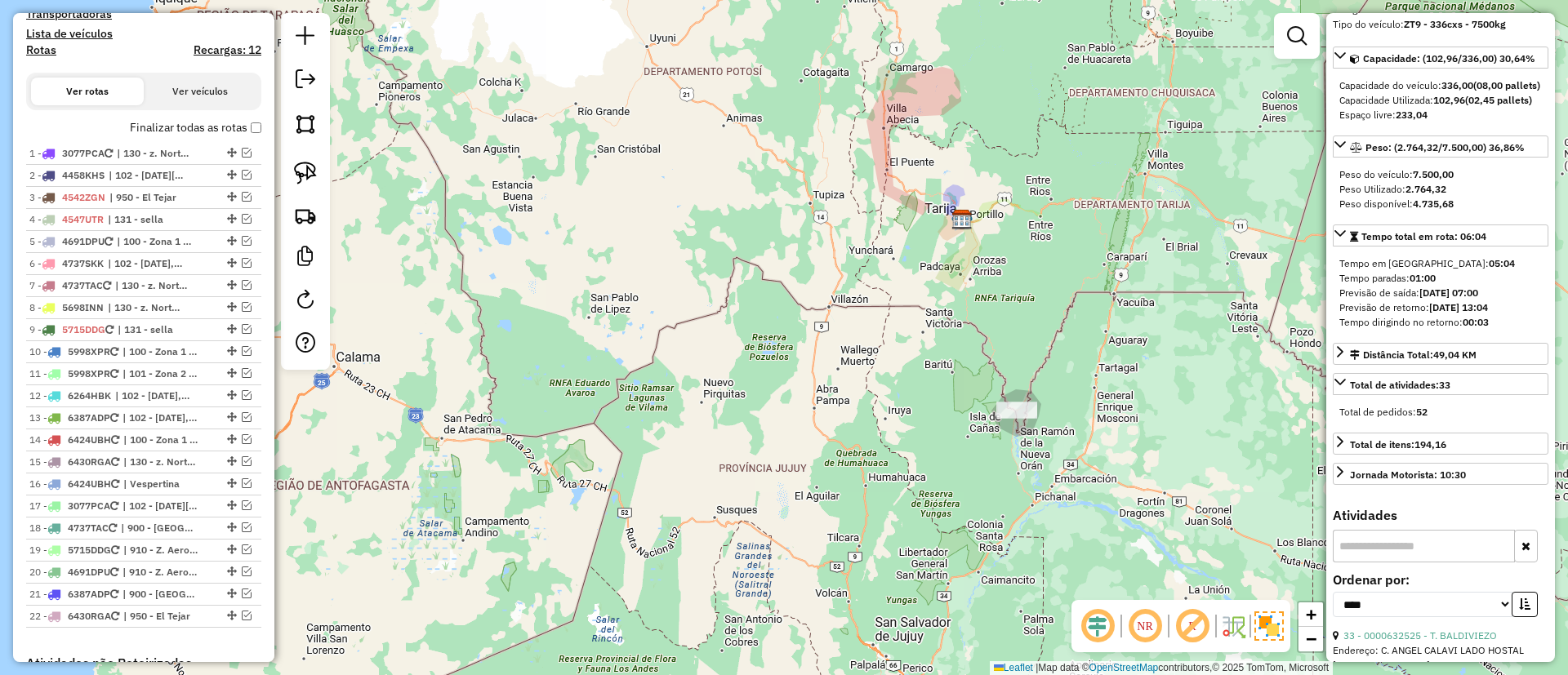
drag, startPoint x: 977, startPoint y: 240, endPoint x: 810, endPoint y: 254, distance: 167.6
click at [810, 254] on div "Janela de atendimento Grade de atendimento Capacidade Transportadoras Veículos …" at bounding box center [784, 338] width 1568 height 675
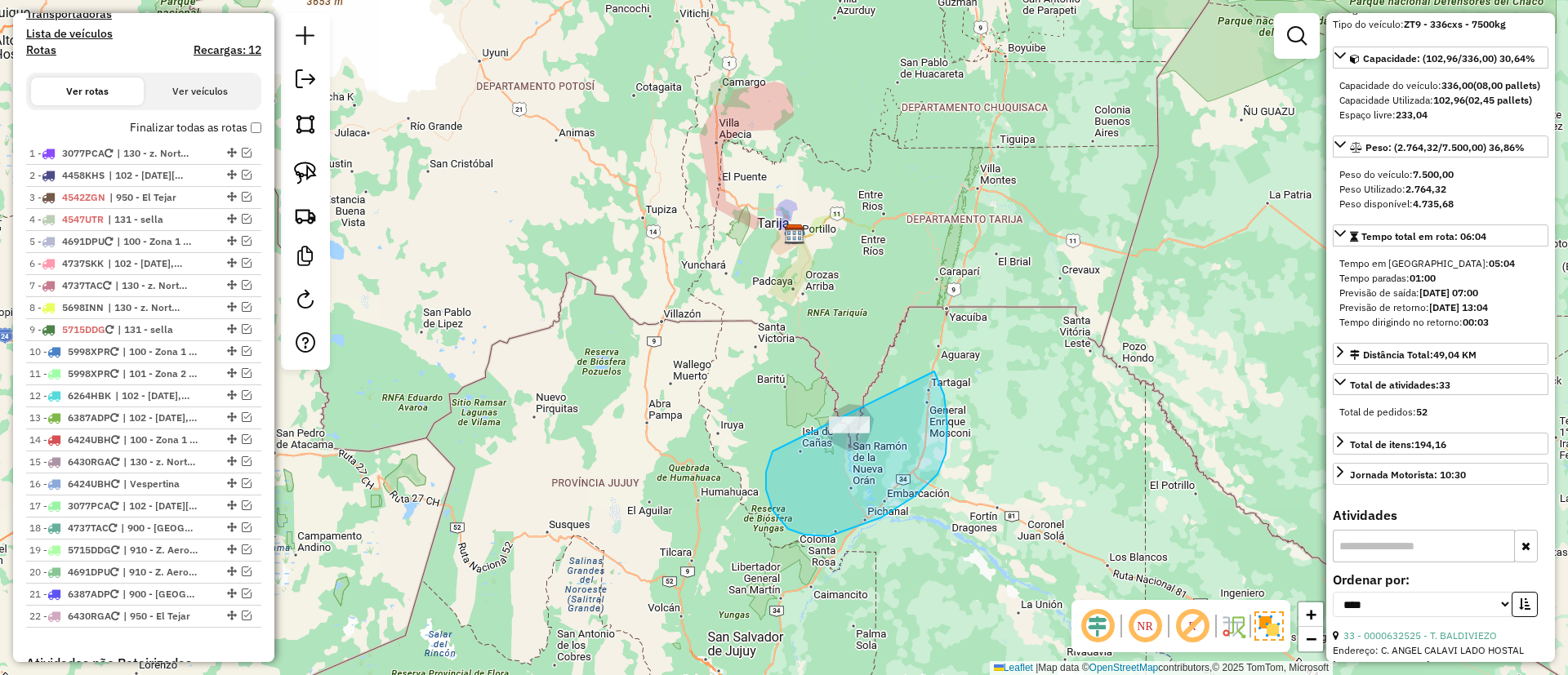
drag, startPoint x: 789, startPoint y: 529, endPoint x: 901, endPoint y: 332, distance: 226.6
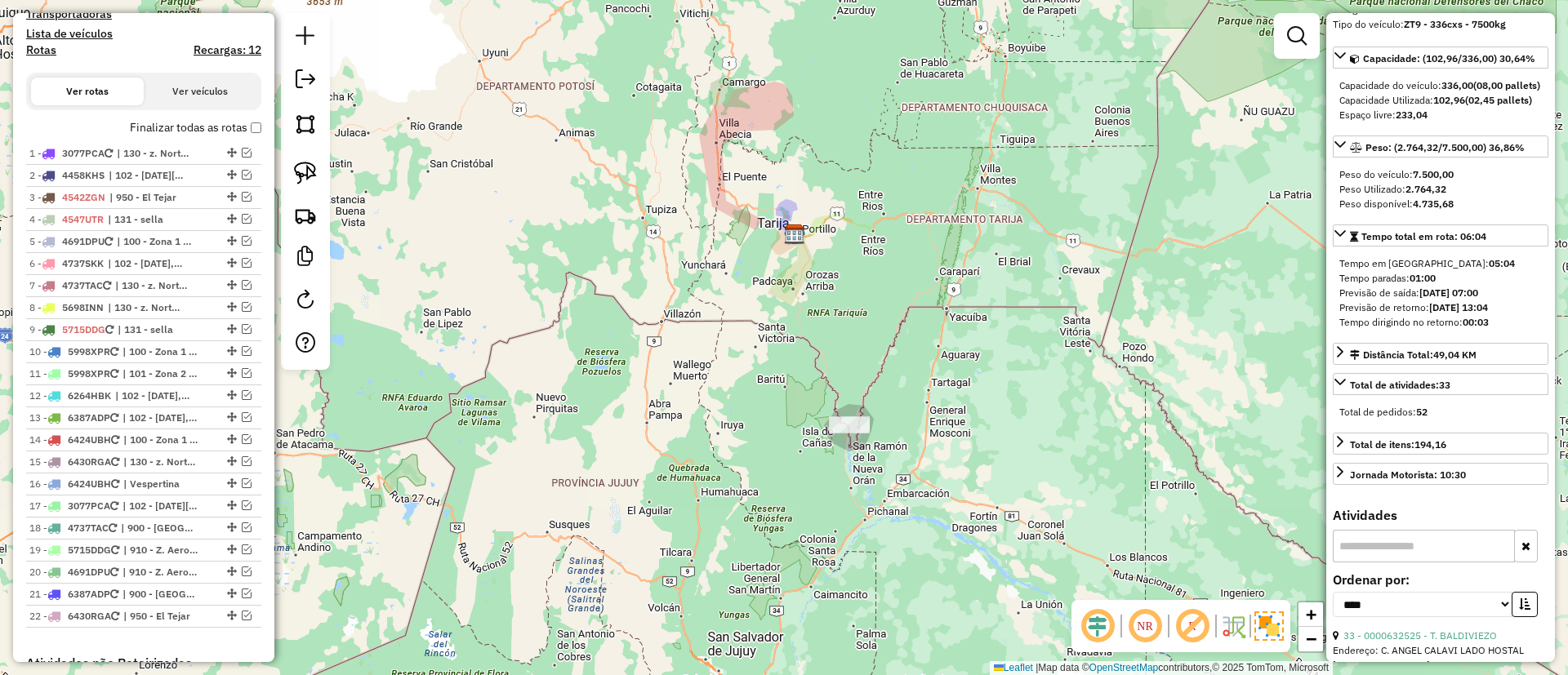
click at [186, 126] on label "Finalizar todas as rotas" at bounding box center [195, 127] width 132 height 17
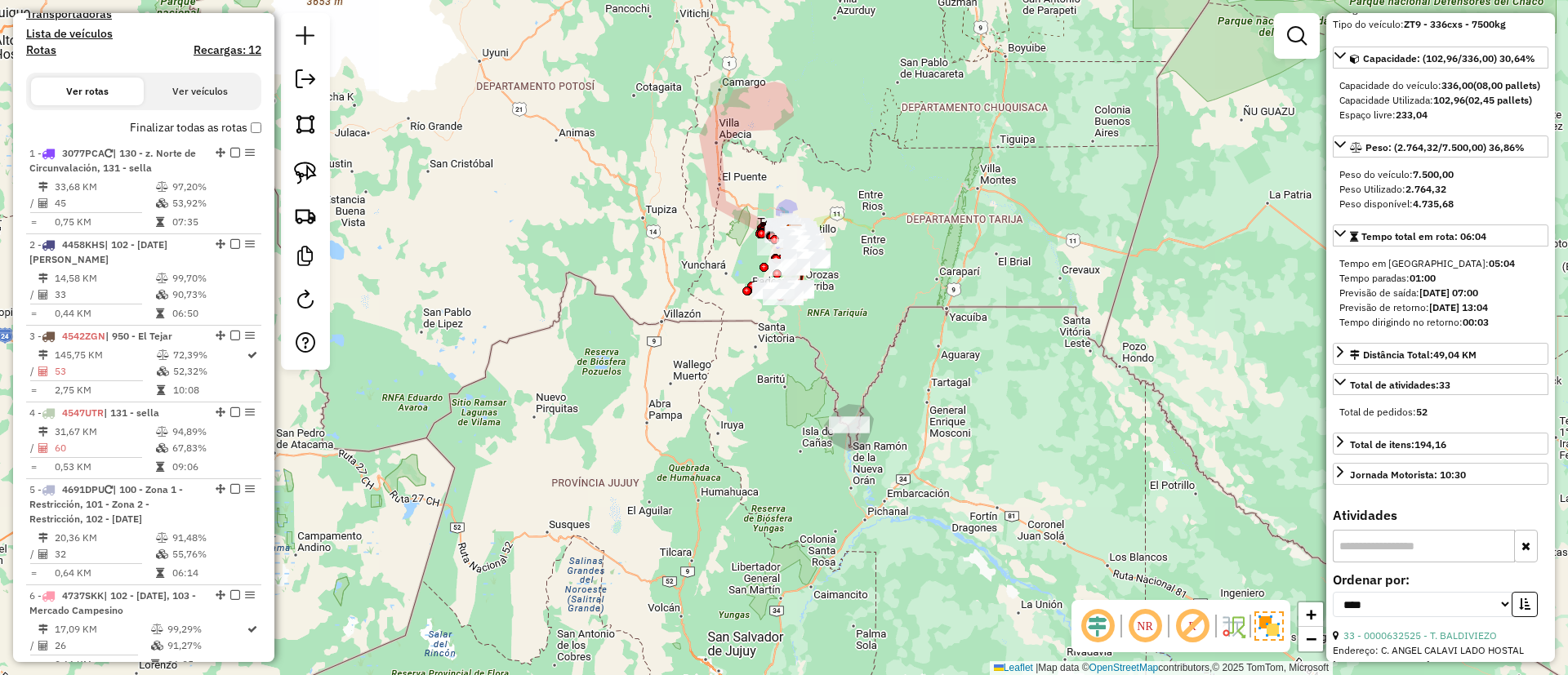
click at [43, 49] on h4 "Rotas" at bounding box center [41, 50] width 30 height 14
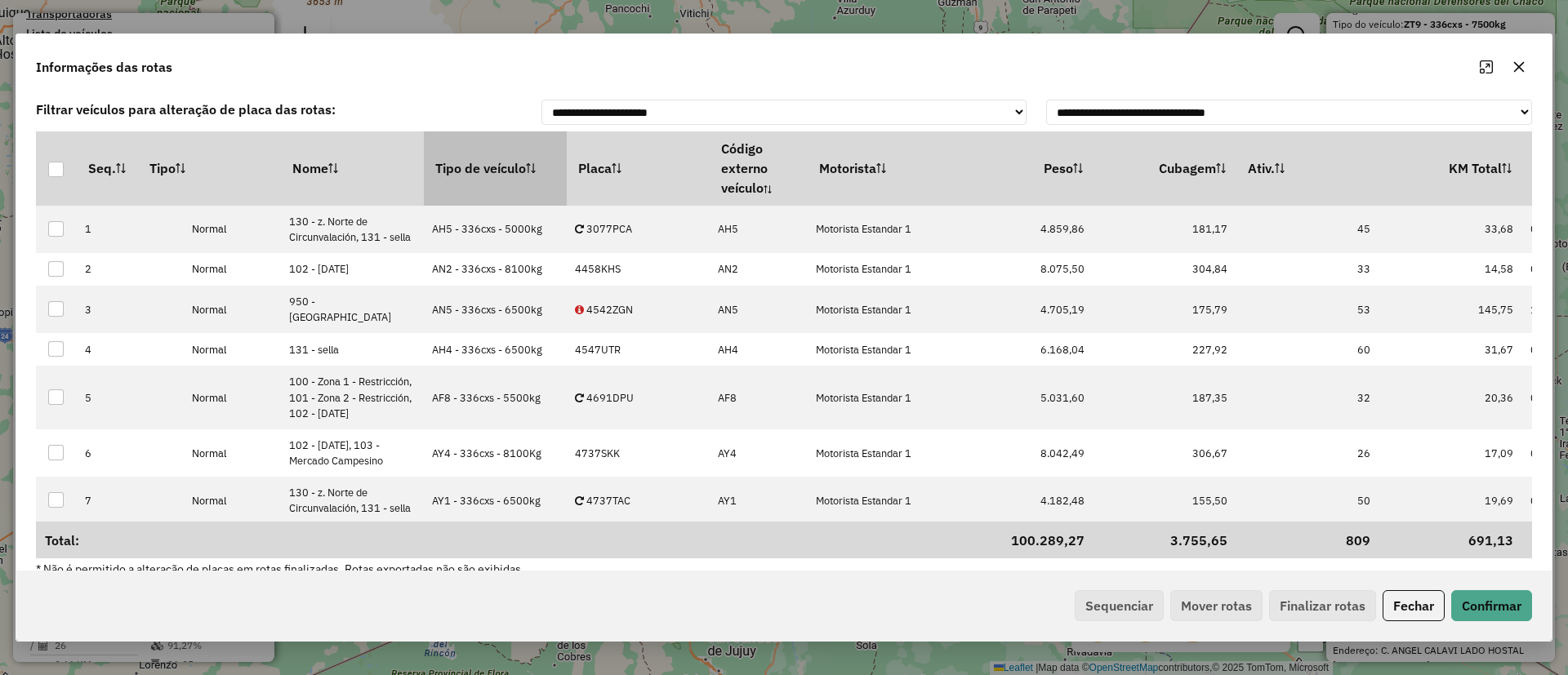
click at [452, 172] on th "Tipo de veículo" at bounding box center [495, 168] width 143 height 74
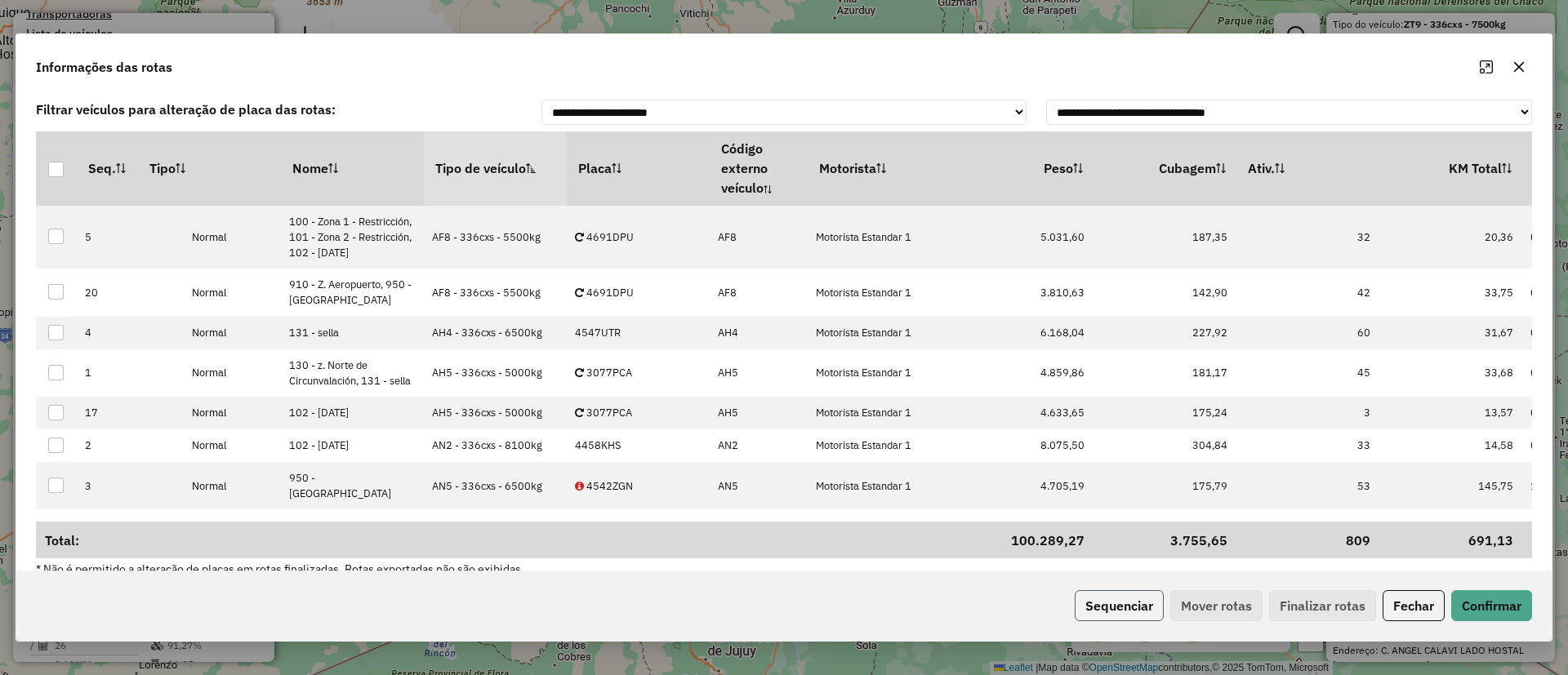
click at [1134, 599] on button "Sequenciar" at bounding box center [1120, 605] width 89 height 31
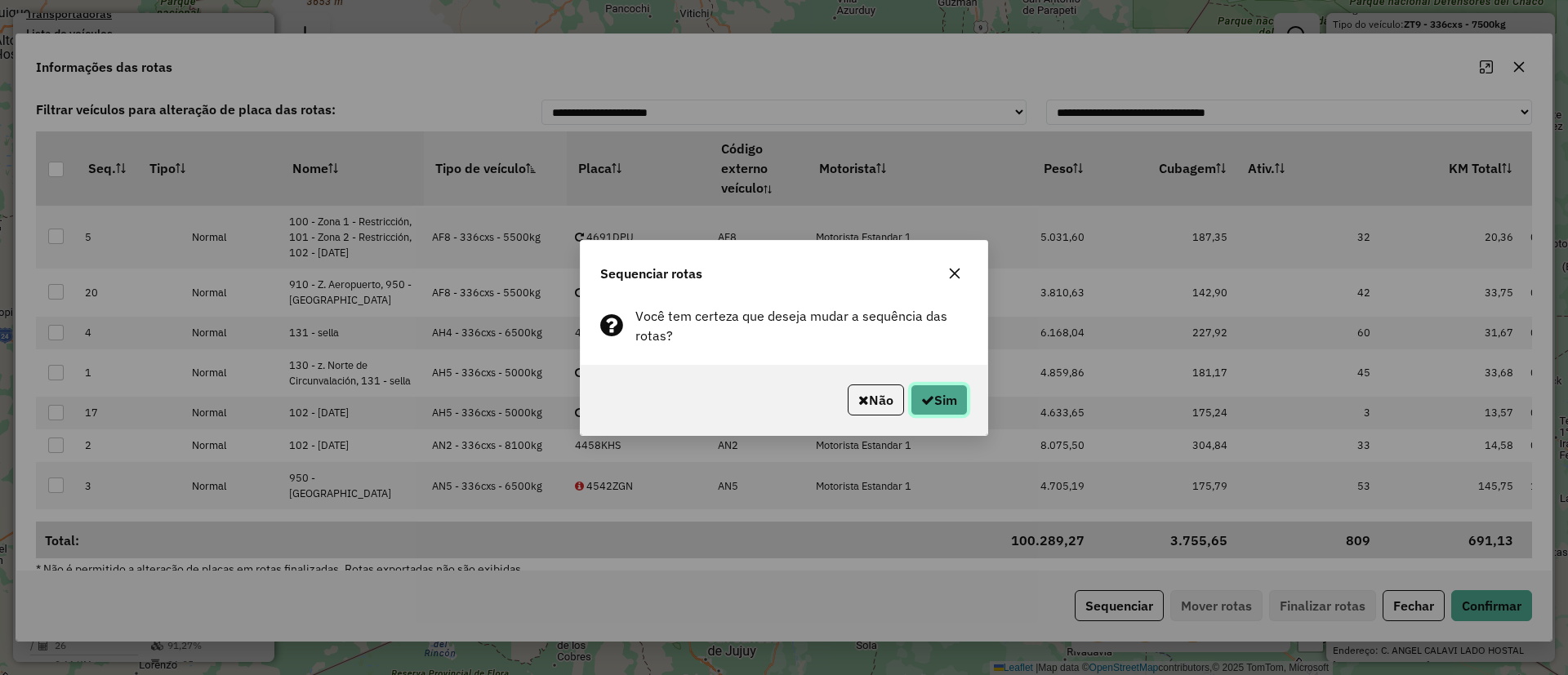
click at [934, 390] on button "Sim" at bounding box center [939, 399] width 57 height 31
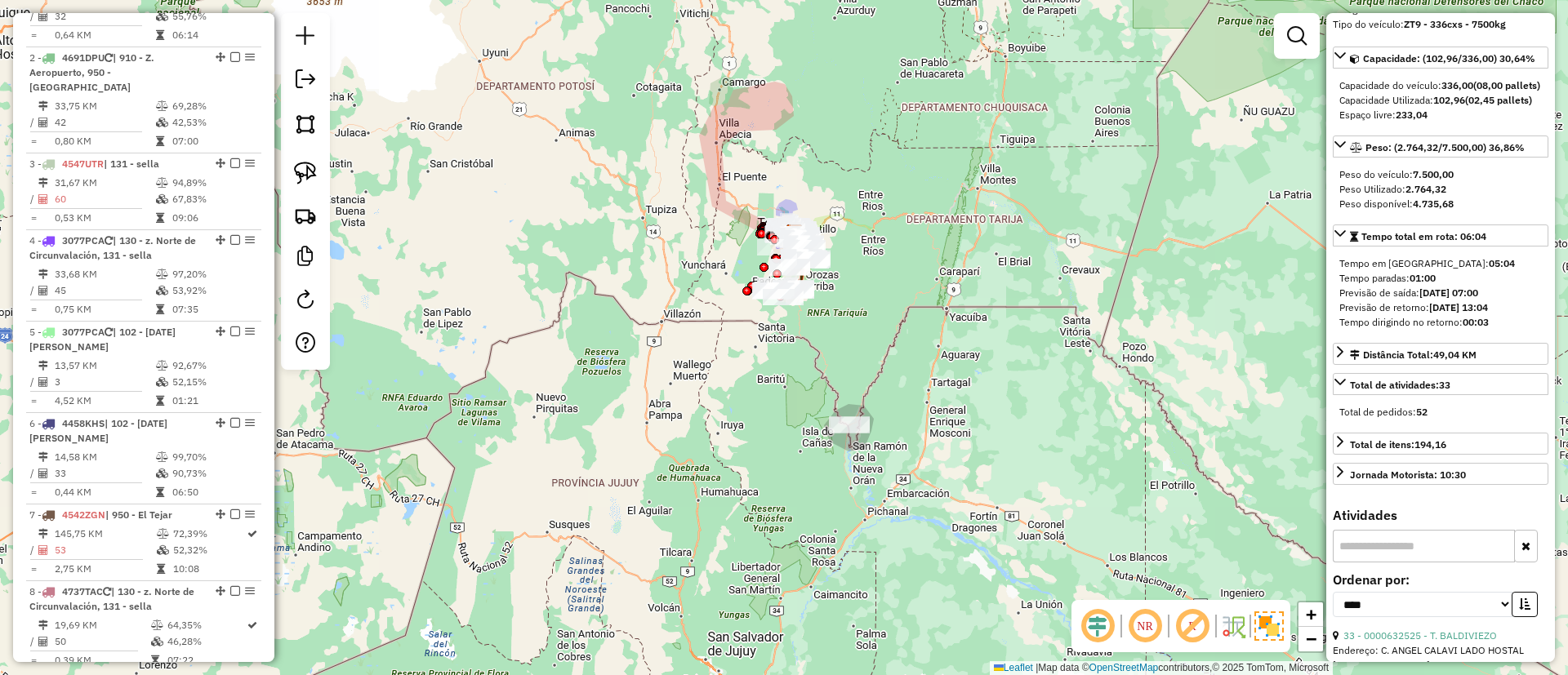
scroll to position [210, 0]
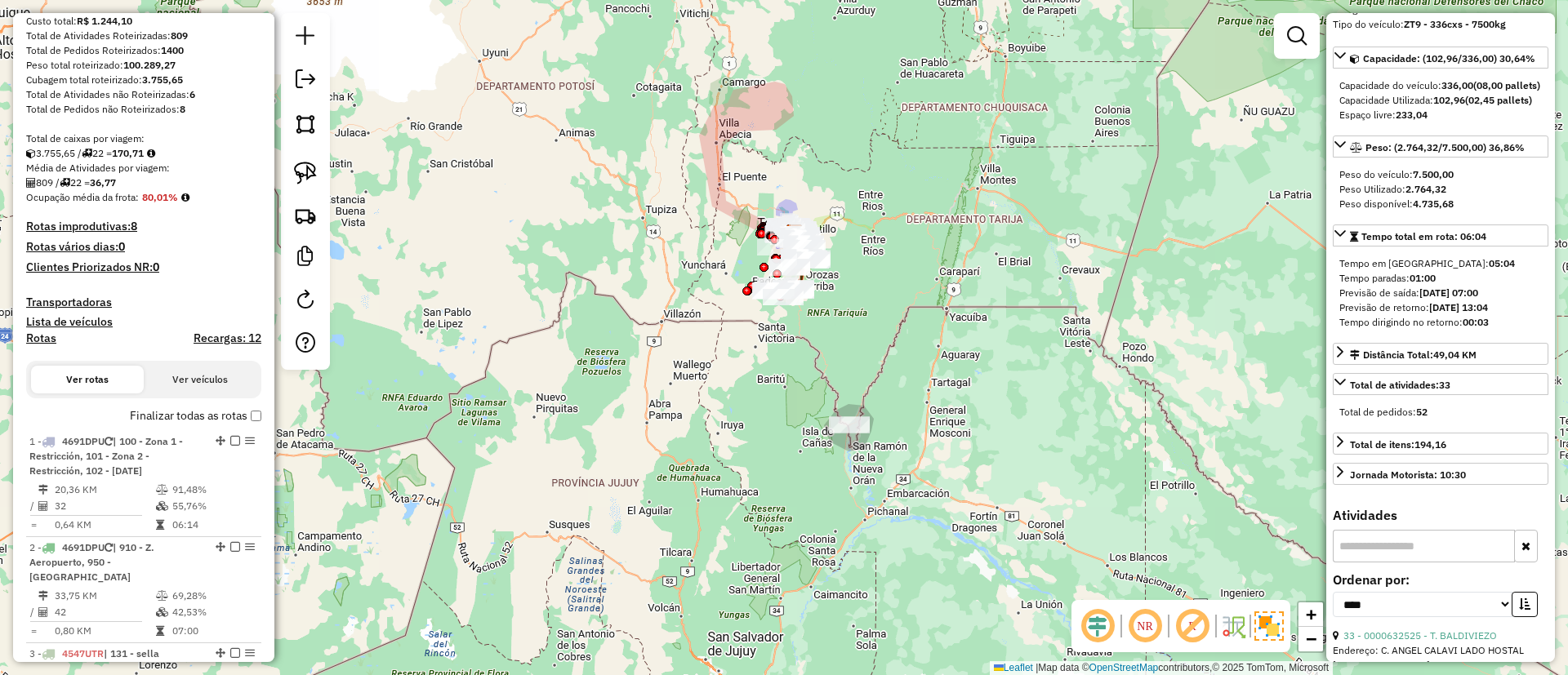
click at [171, 412] on label "Finalizar todas as rotas" at bounding box center [195, 415] width 132 height 17
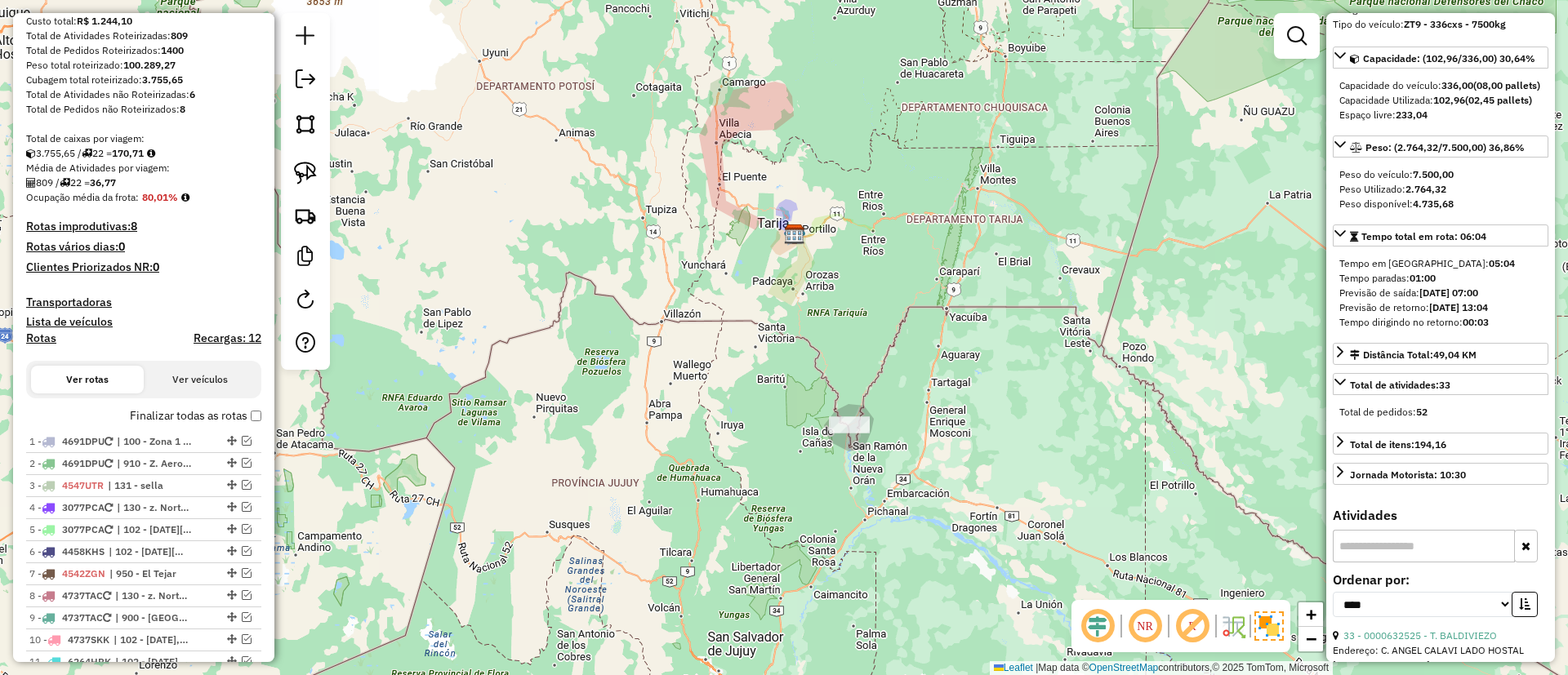
click at [230, 338] on h4 "Recargas: 12" at bounding box center [227, 338] width 68 height 14
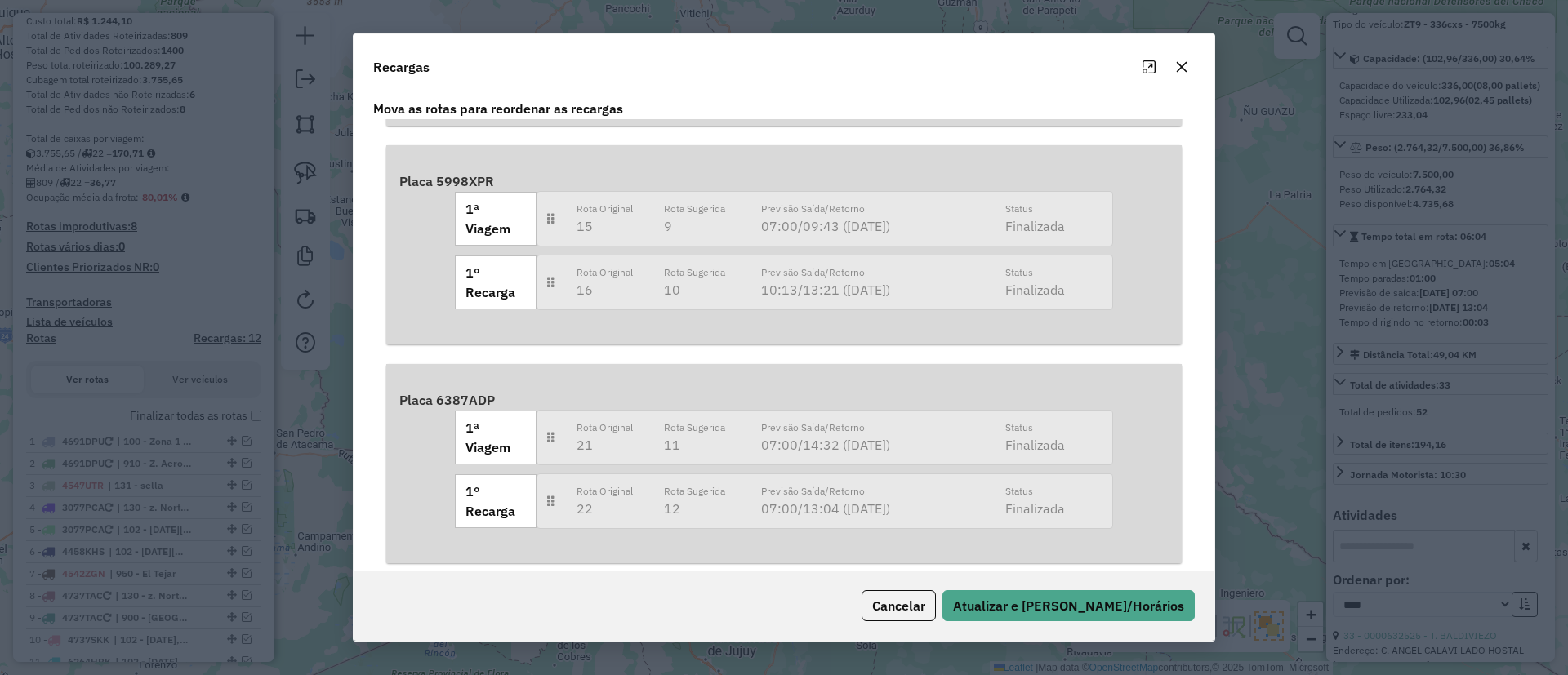
scroll to position [1262, 0]
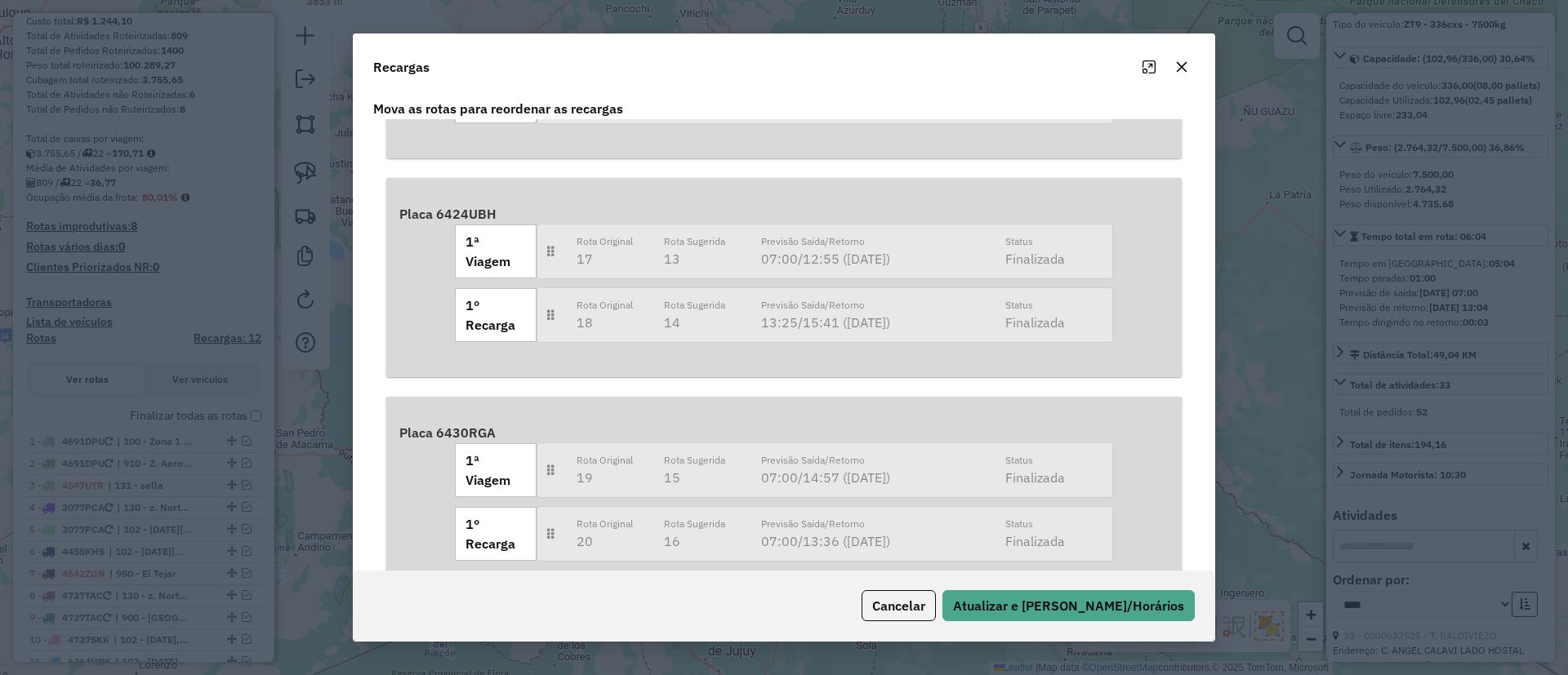
click at [1186, 67] on icon "button" at bounding box center [1182, 67] width 13 height 13
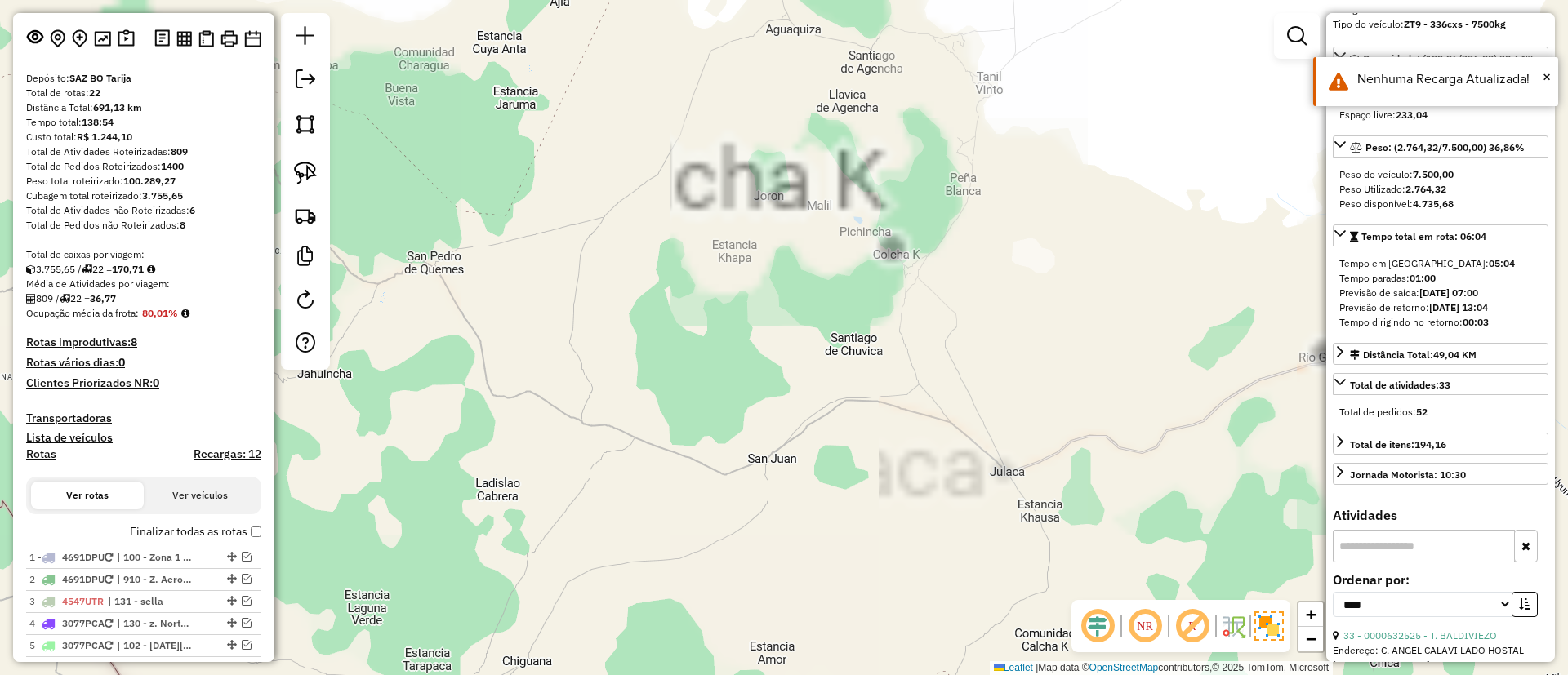
scroll to position [0, 0]
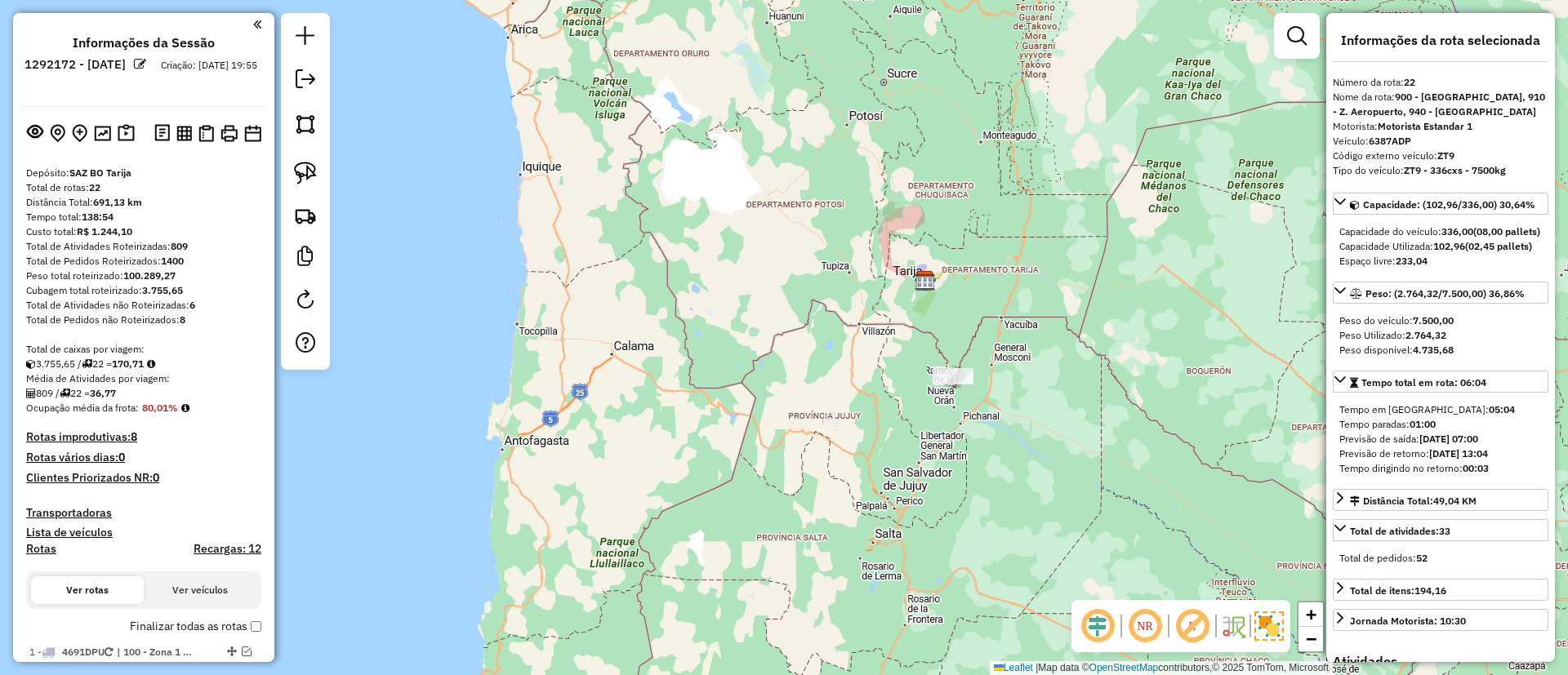
select select "*********"
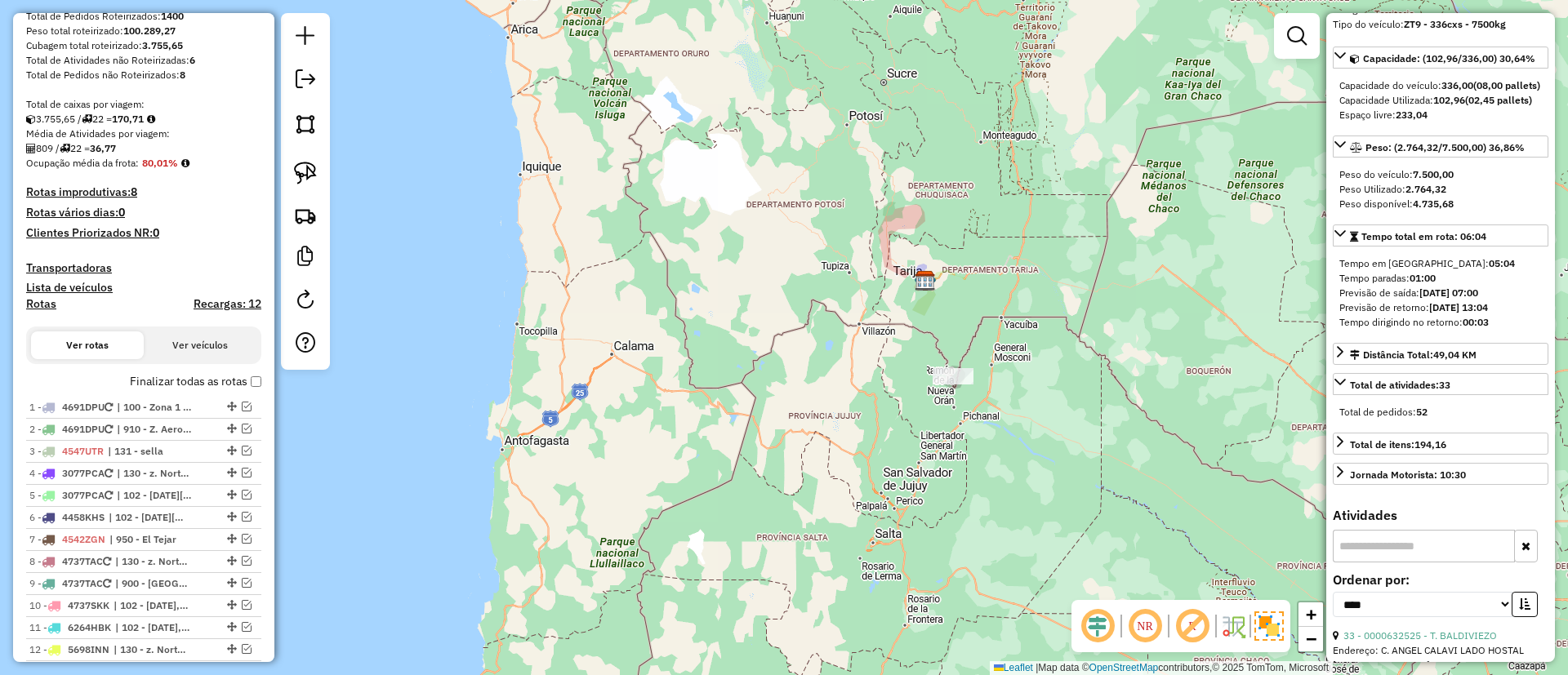
click at [191, 381] on label "Finalizar todas as rotas" at bounding box center [195, 381] width 132 height 17
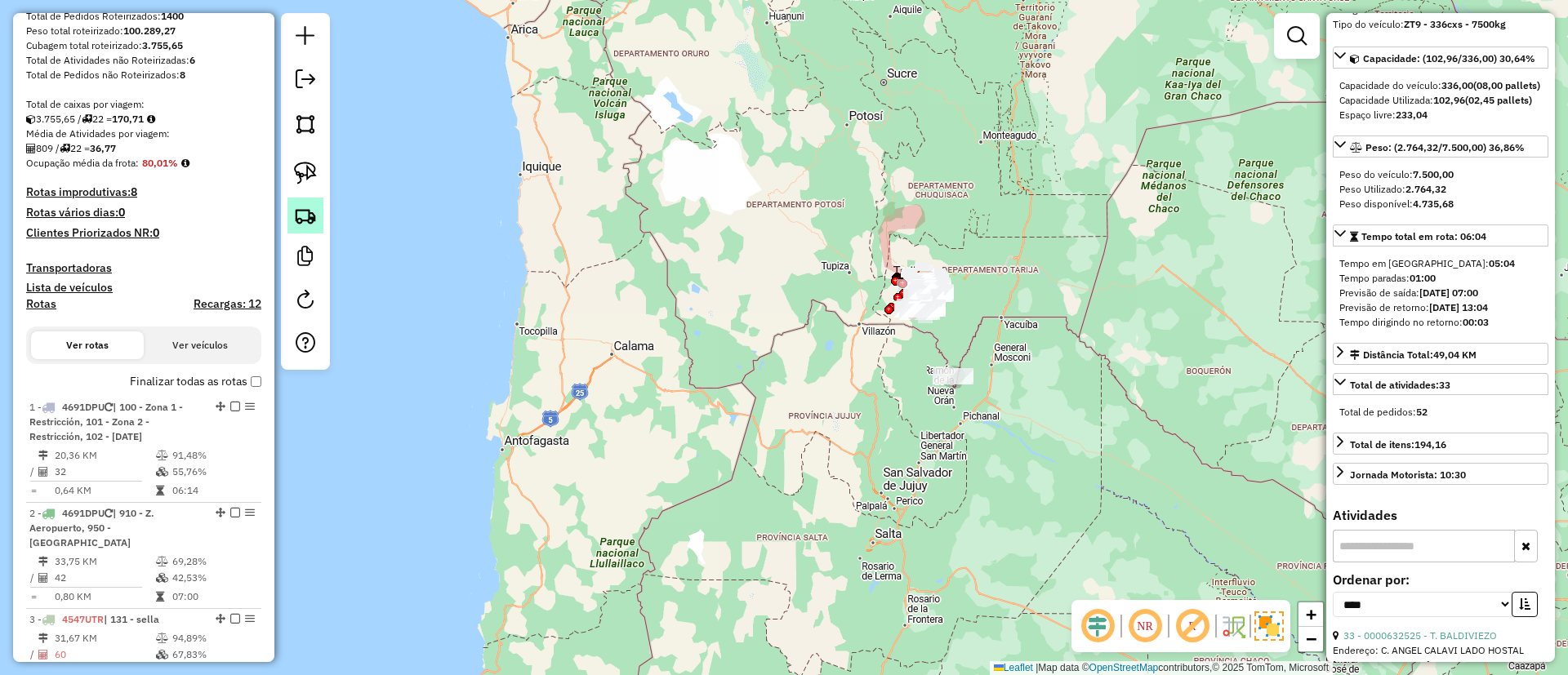
click at [298, 217] on img at bounding box center [305, 215] width 23 height 23
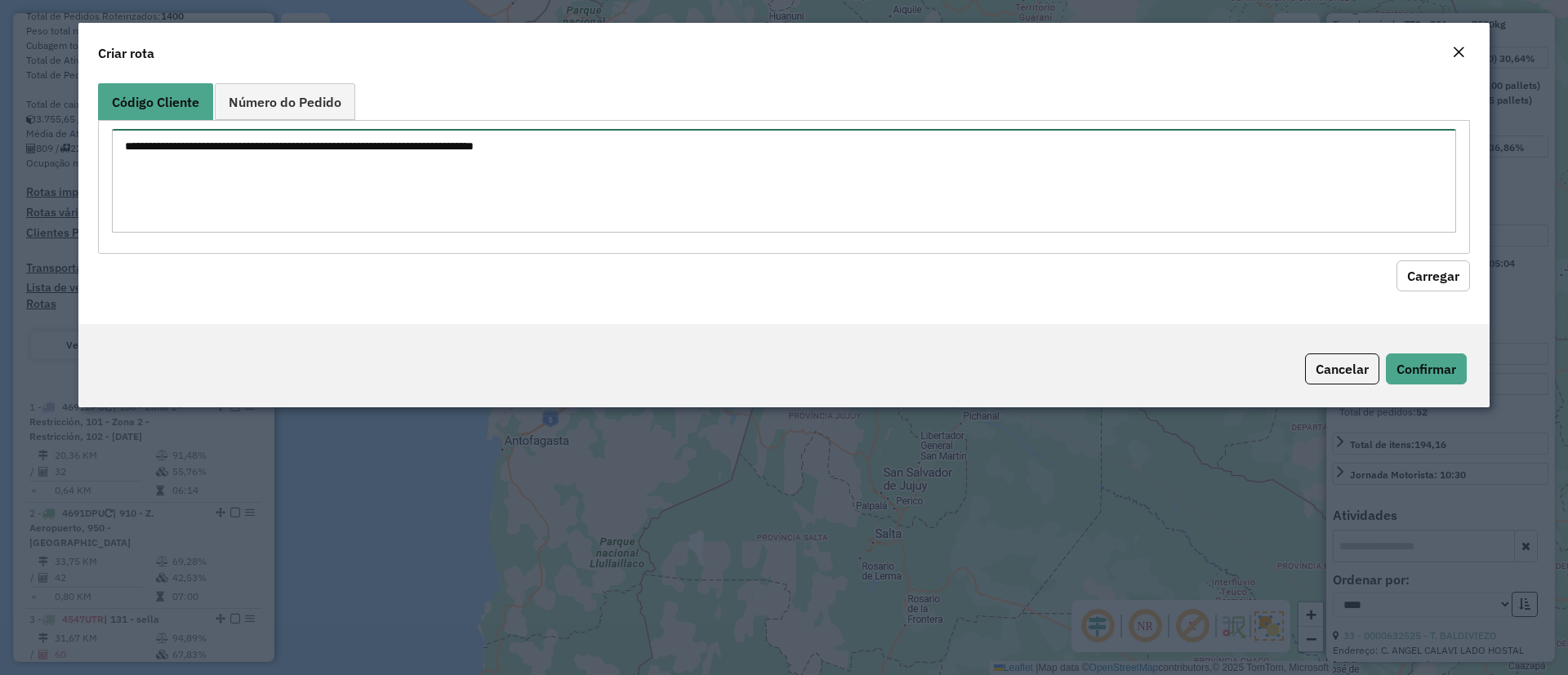
click at [365, 183] on textarea at bounding box center [784, 181] width 1344 height 104
paste textarea "**********"
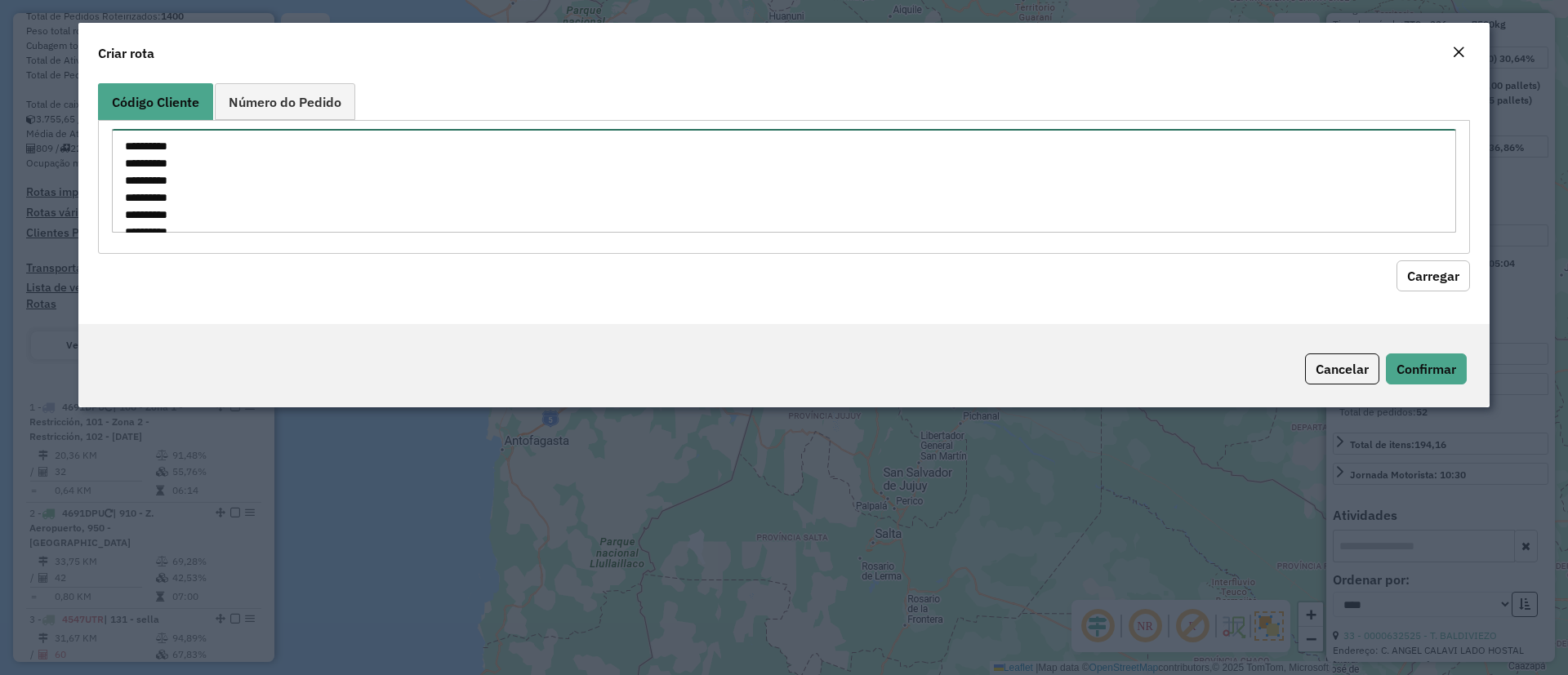
scroll to position [41, 0]
type textarea "**********"
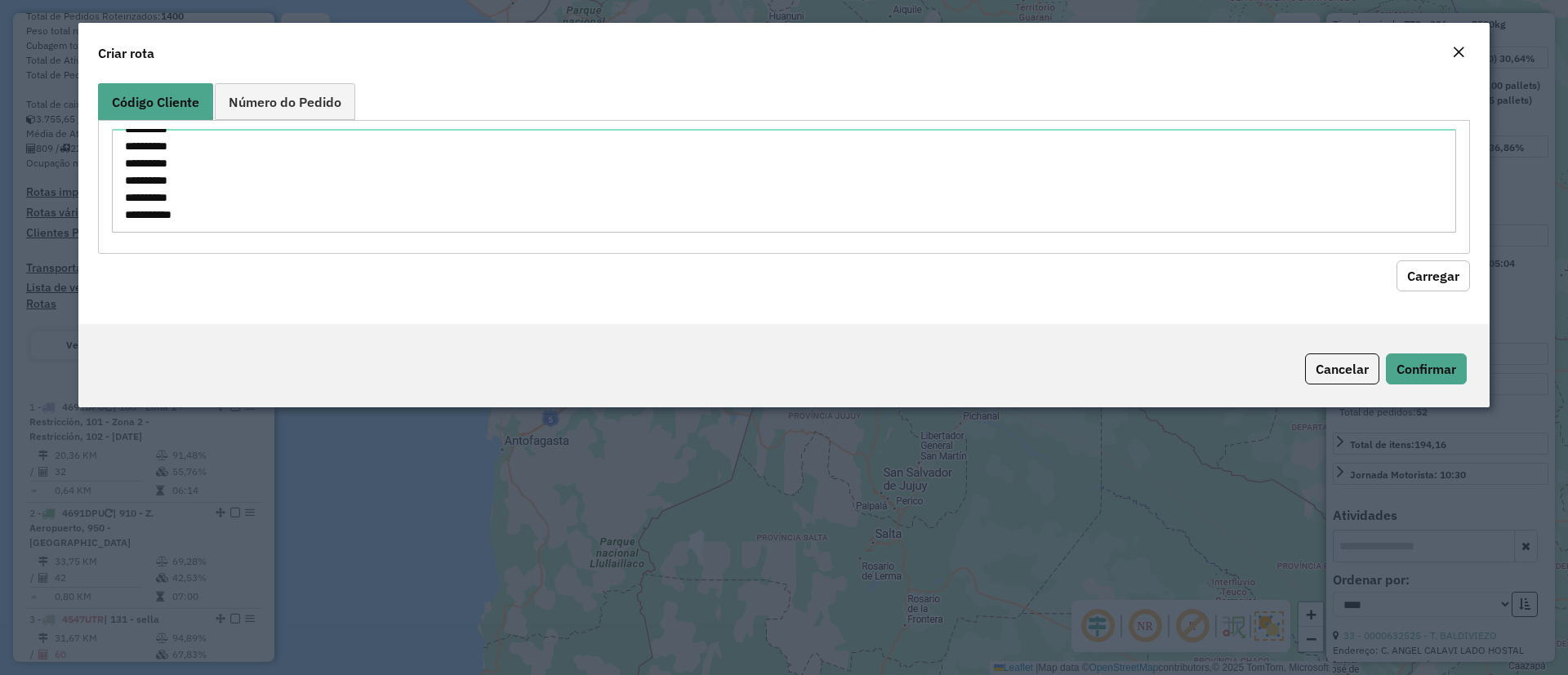
click at [1423, 281] on button "Carregar" at bounding box center [1434, 276] width 74 height 31
click at [1426, 271] on button "Carregar" at bounding box center [1434, 276] width 74 height 31
click at [1426, 271] on button "Carregar" at bounding box center [1434, 276] width 74 height 31
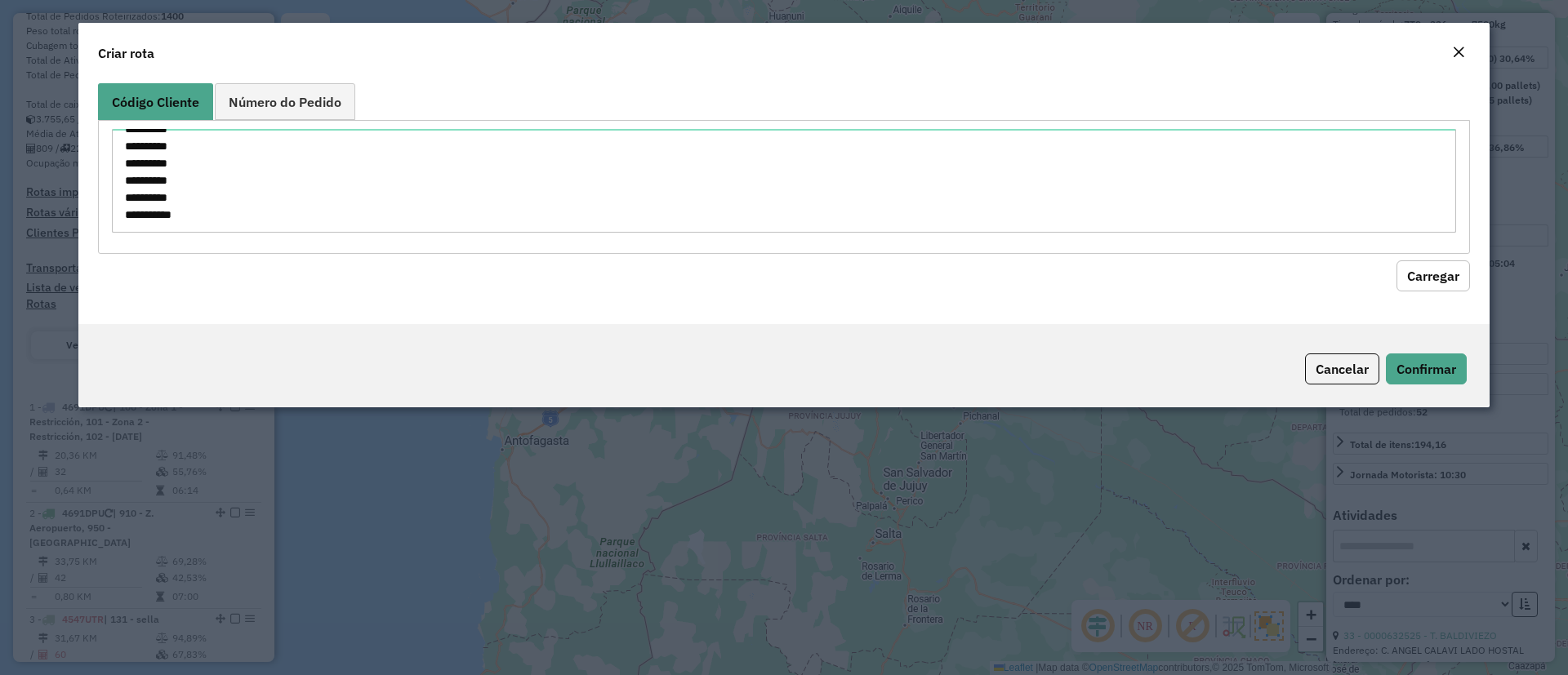
click at [1425, 277] on button "Carregar" at bounding box center [1434, 276] width 74 height 31
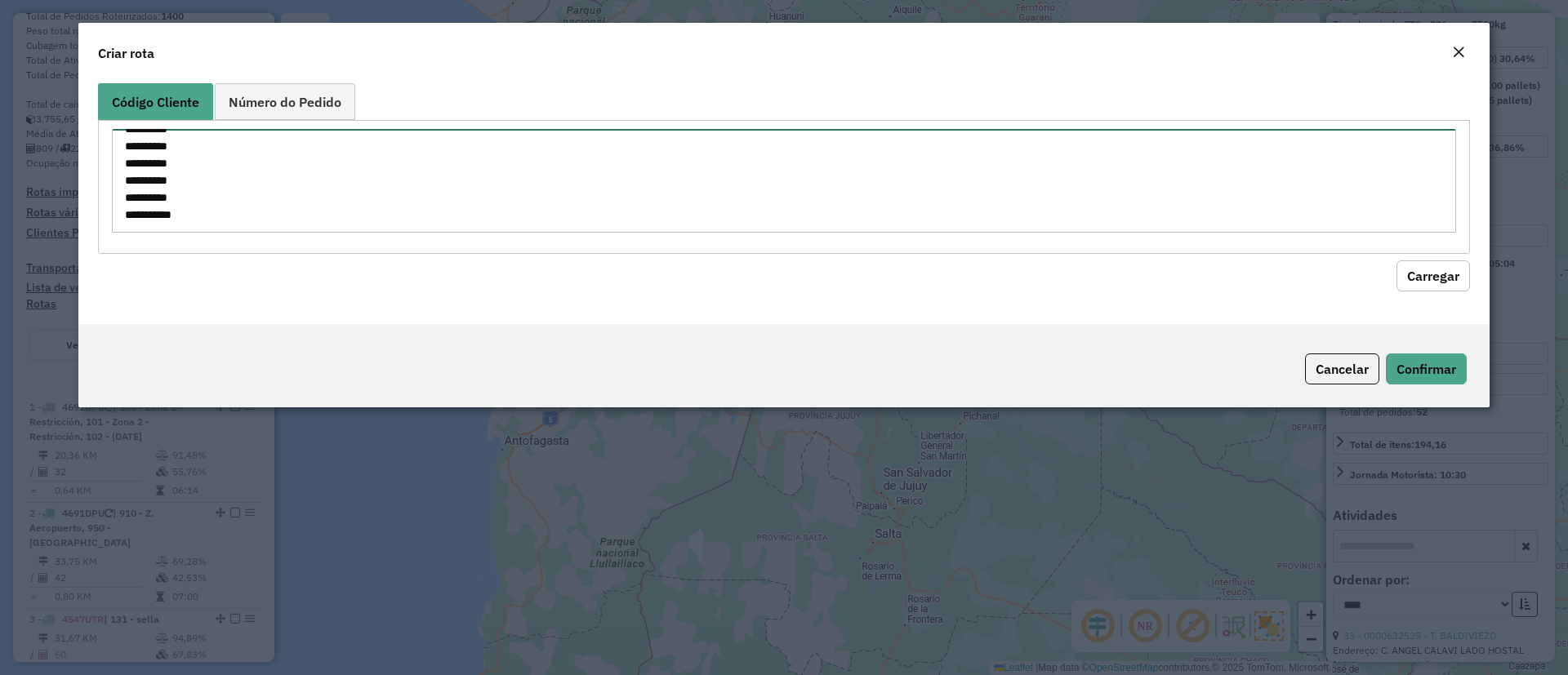
click at [797, 193] on textarea "**********" at bounding box center [784, 181] width 1344 height 104
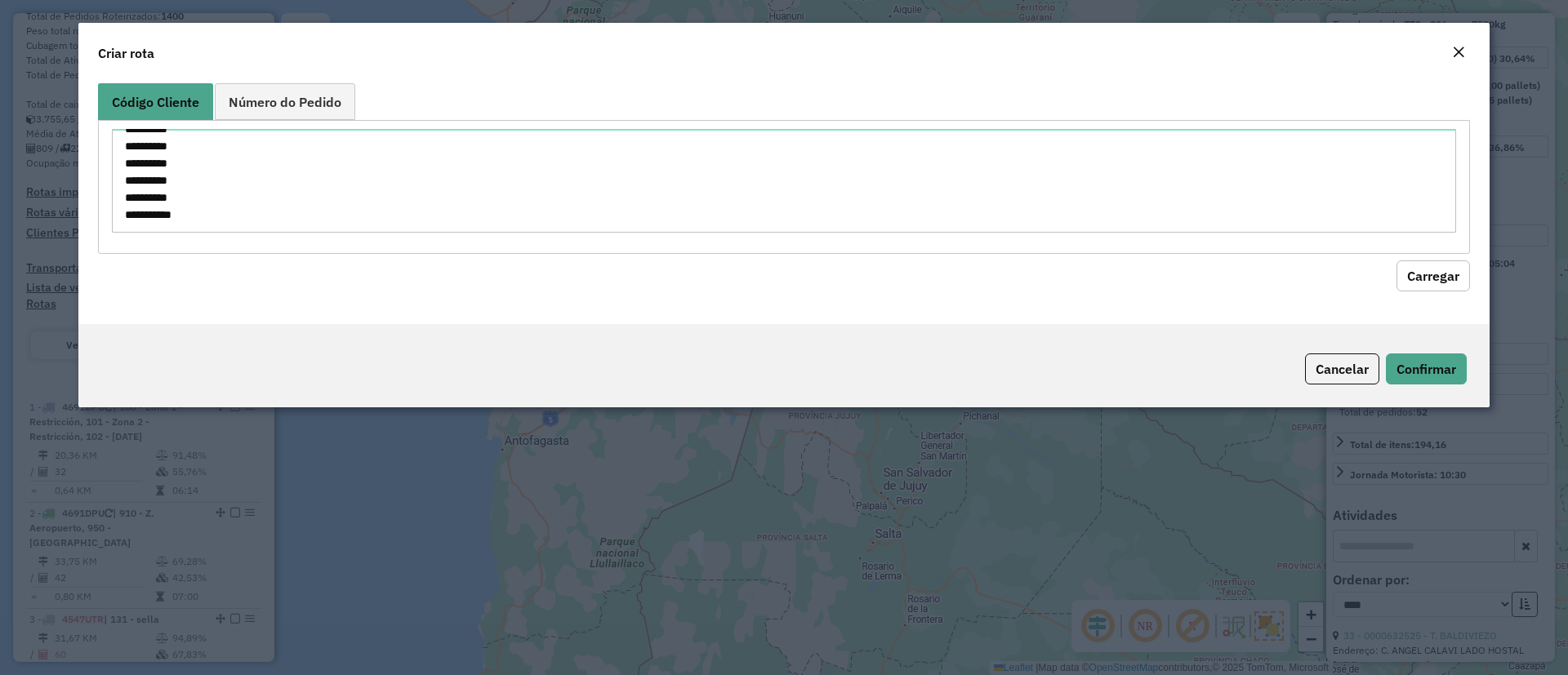
click at [1436, 281] on button "Carregar" at bounding box center [1434, 276] width 74 height 31
click at [392, 121] on div "**********" at bounding box center [784, 186] width 1373 height 133
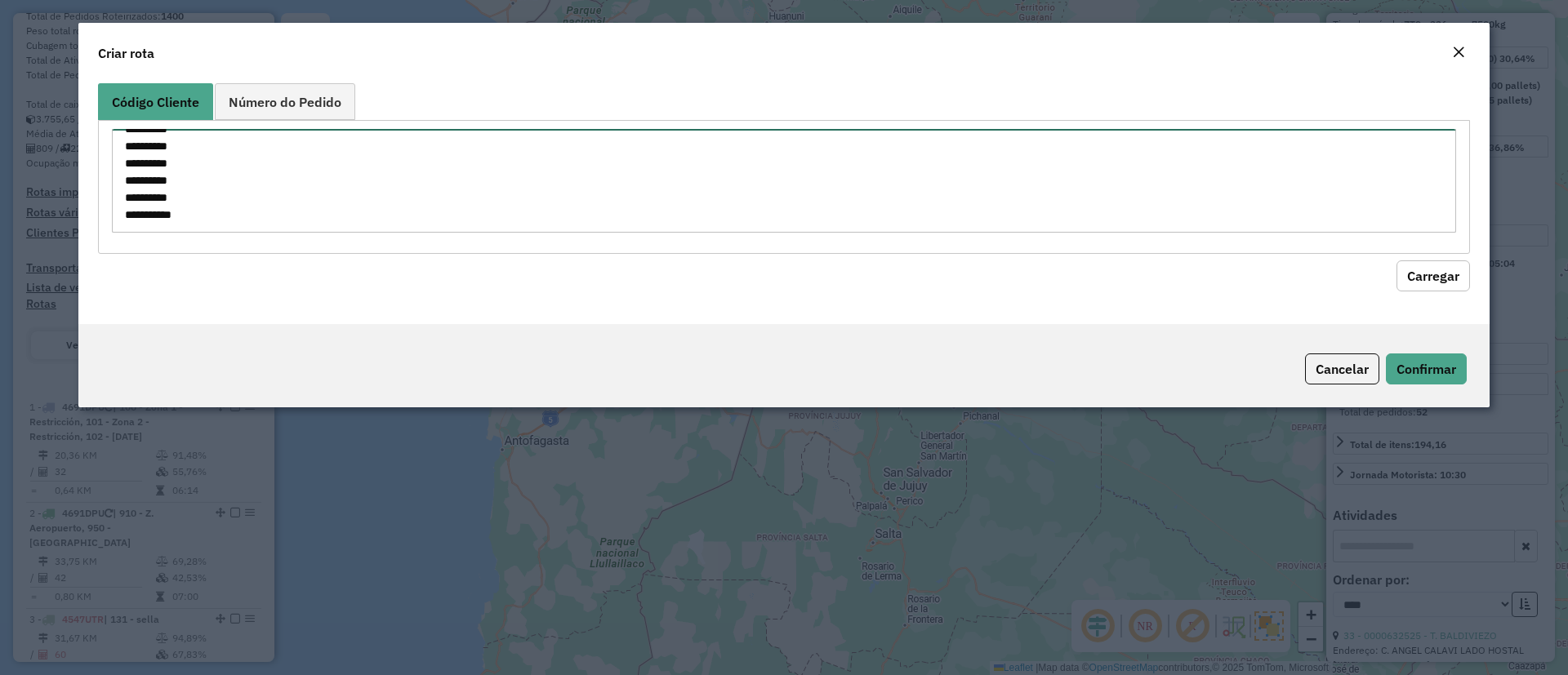
click at [189, 144] on textarea "**********" at bounding box center [784, 181] width 1344 height 104
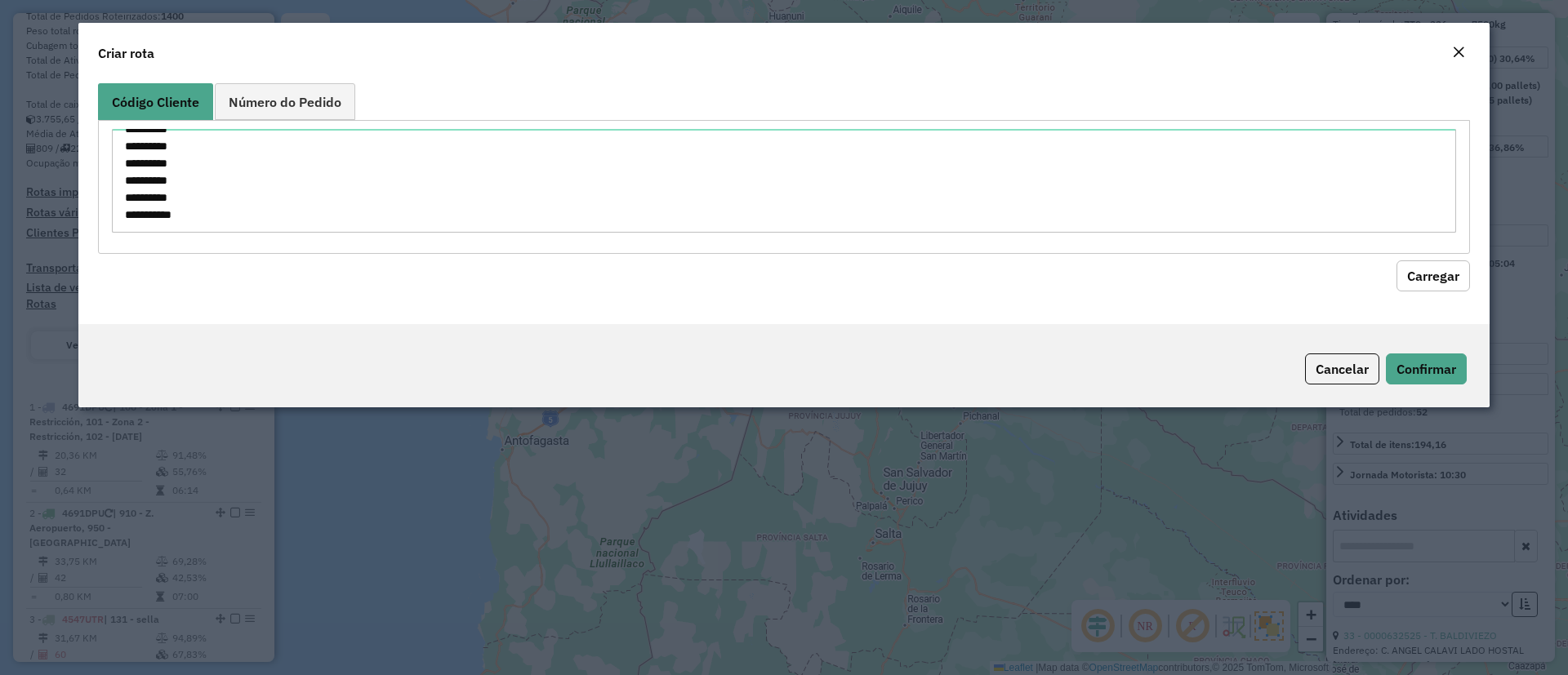
click at [1428, 271] on button "Carregar" at bounding box center [1434, 276] width 74 height 31
click at [1345, 373] on button "Cancelar" at bounding box center [1343, 368] width 75 height 31
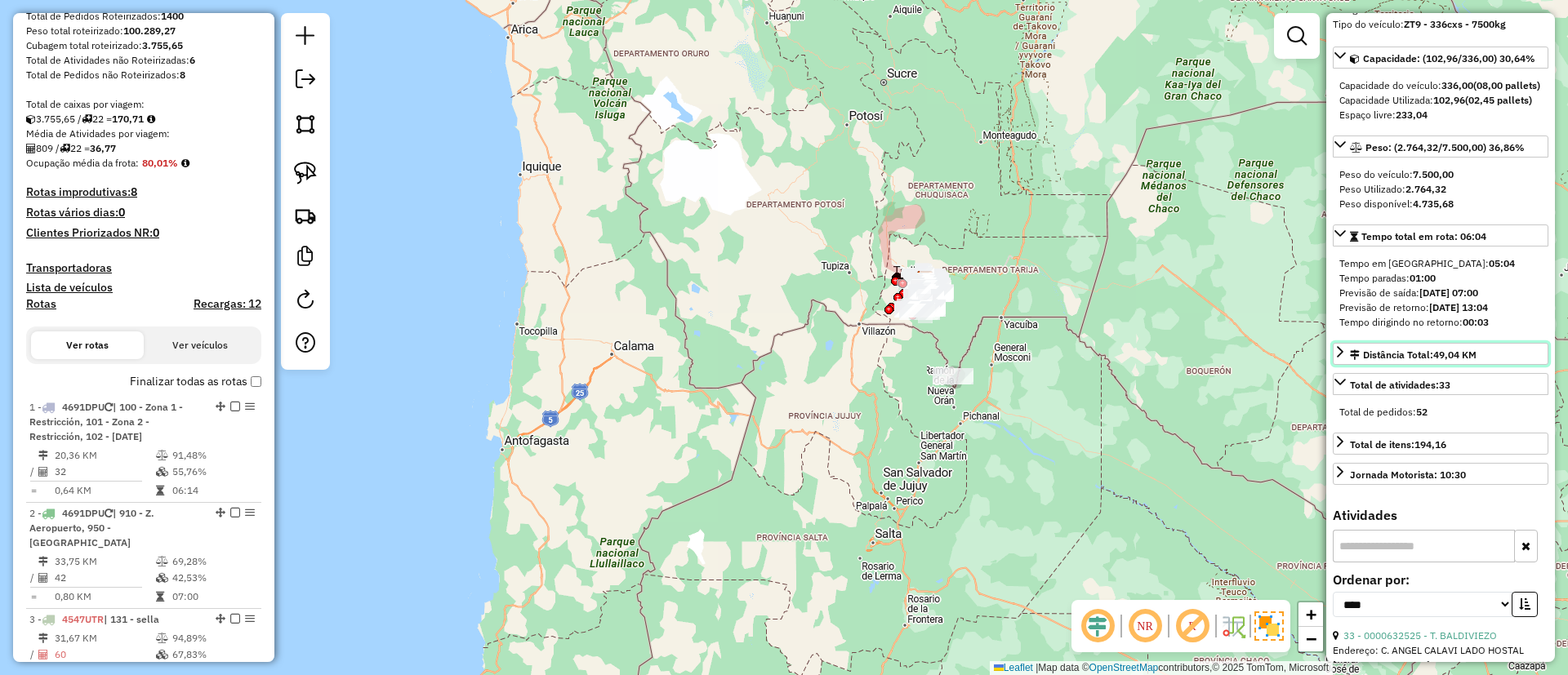
click at [1345, 365] on link "Distância Total: 49,04 KM" at bounding box center [1441, 353] width 215 height 22
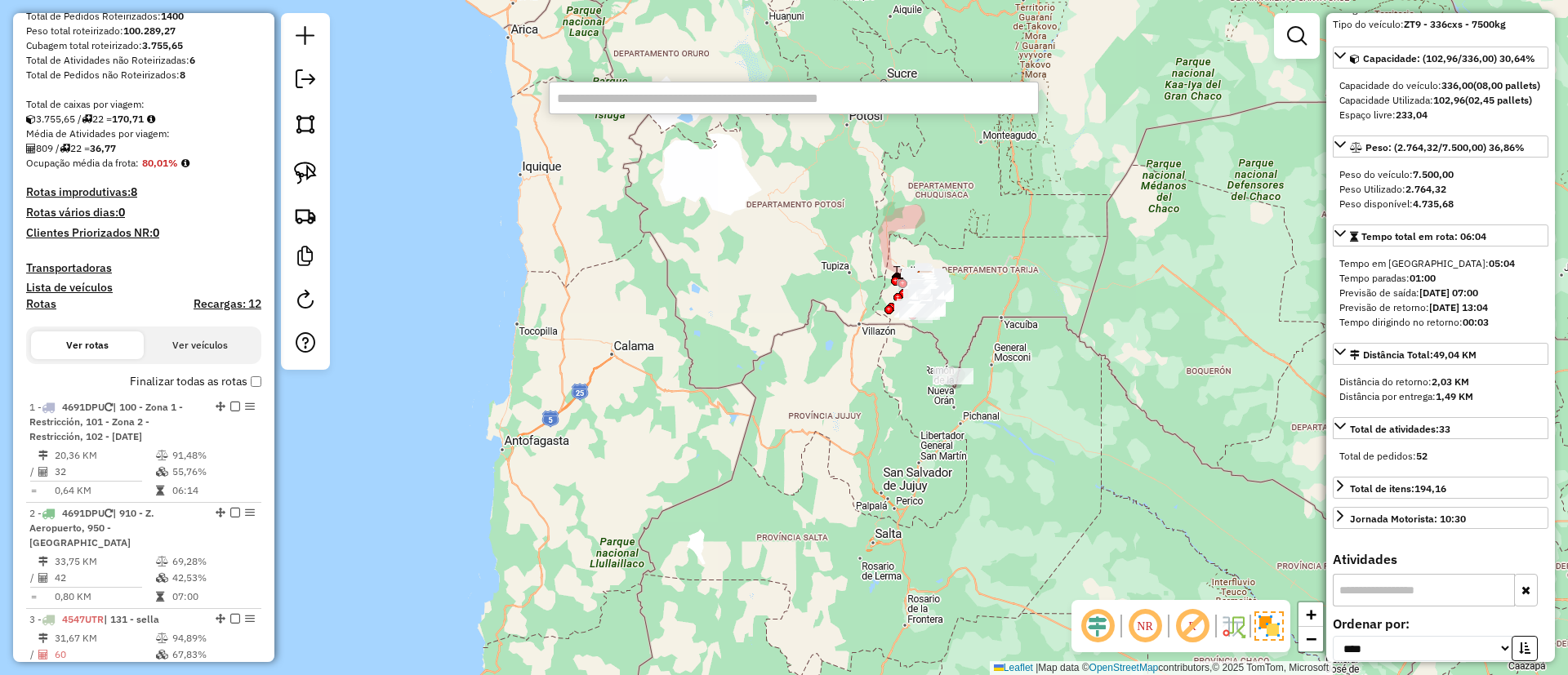
click at [590, 100] on input "text" at bounding box center [794, 97] width 490 height 33
paste input "**********"
type input "**********"
click at [199, 380] on label "Finalizar todas as rotas" at bounding box center [195, 381] width 132 height 17
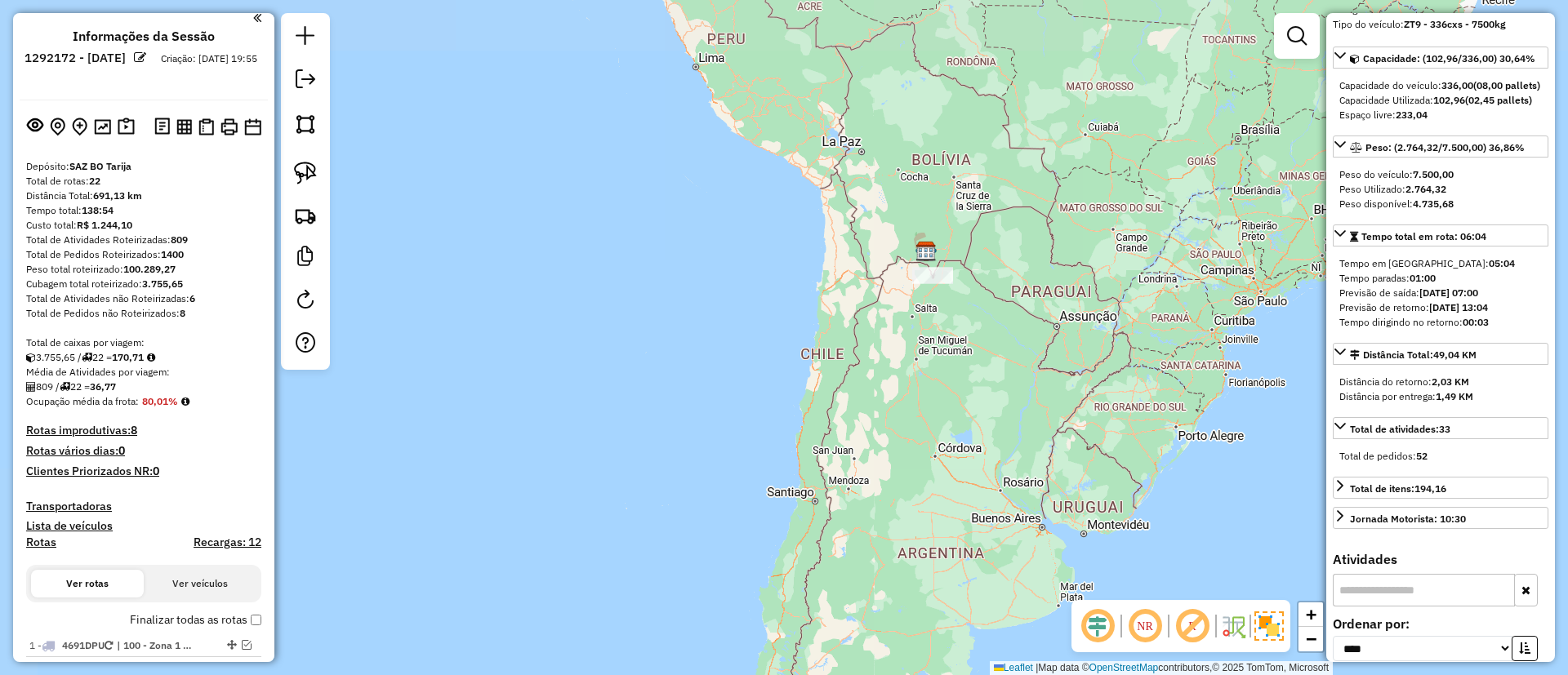
scroll to position [0, 0]
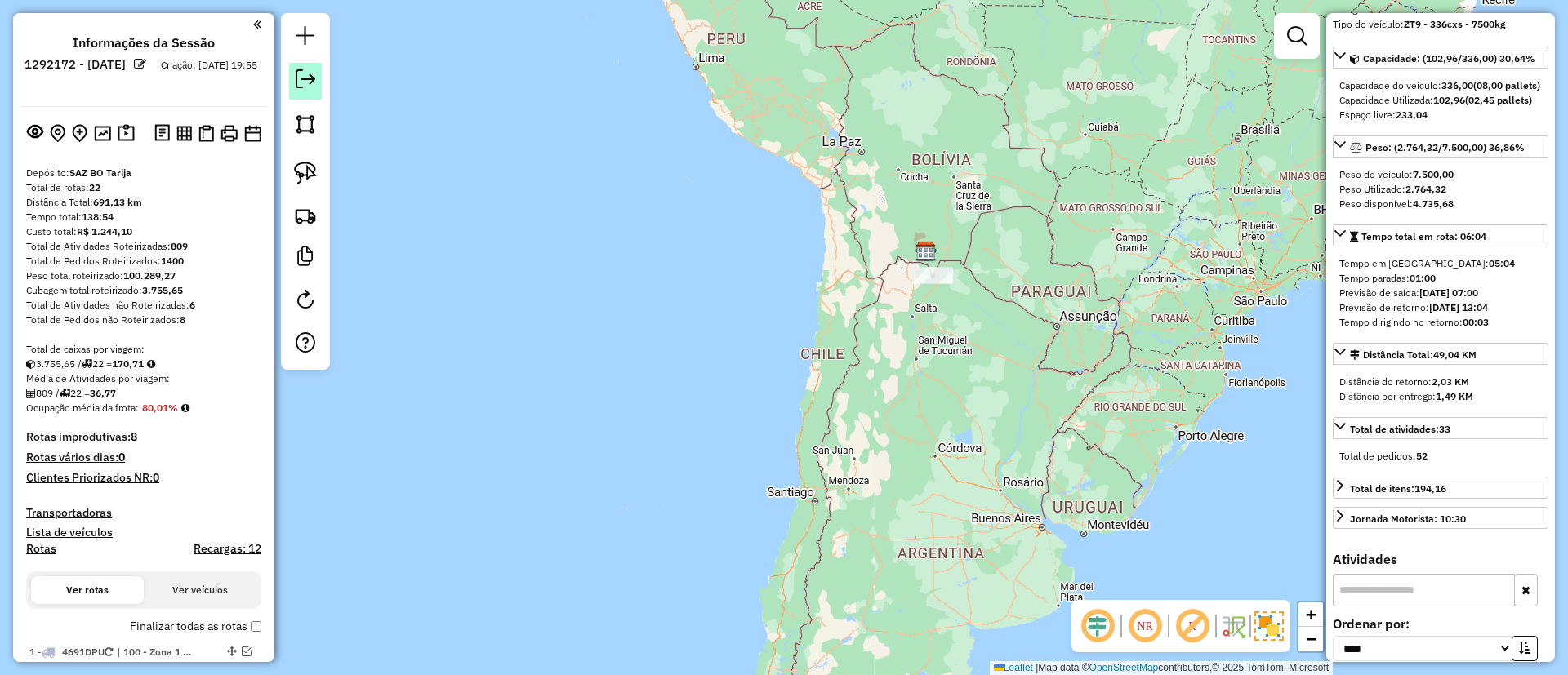
click at [313, 66] on link at bounding box center [305, 81] width 33 height 37
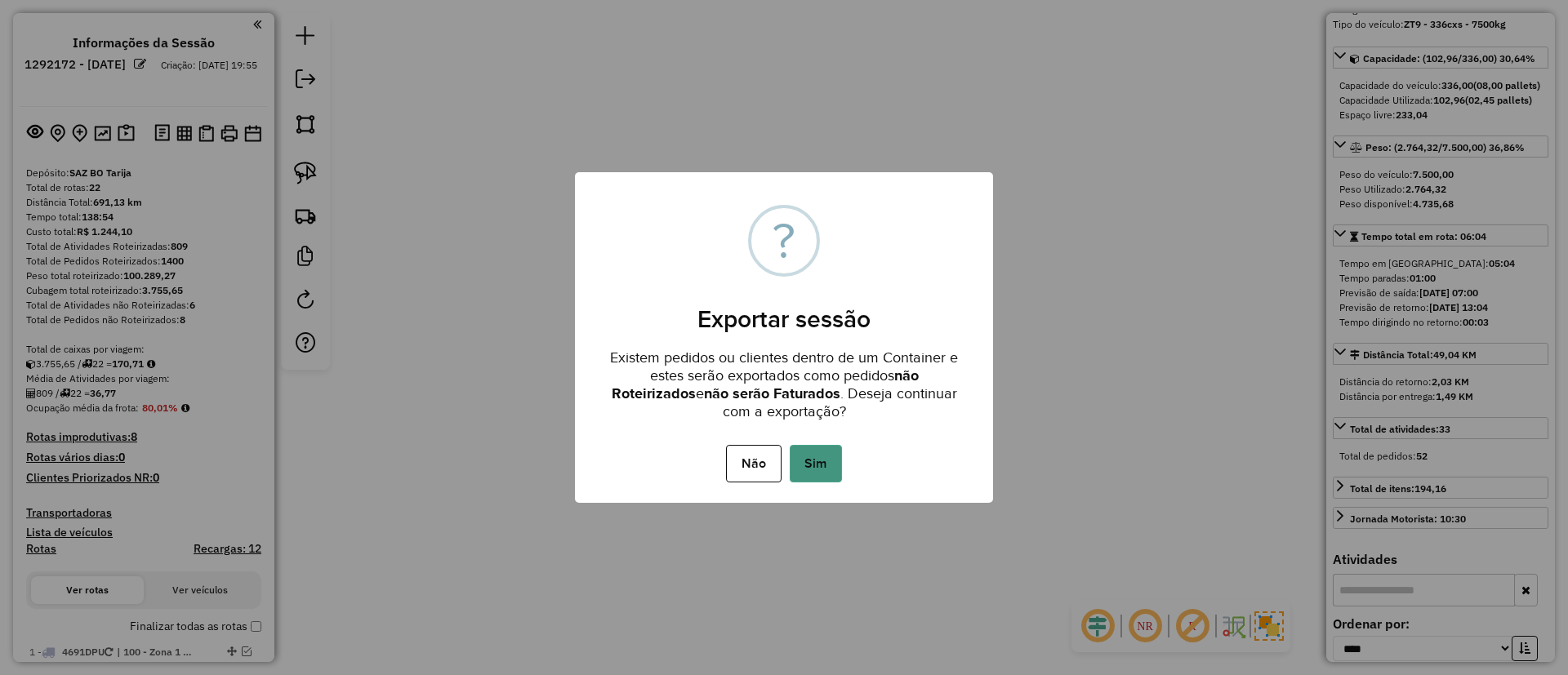
click at [810, 466] on button "Sim" at bounding box center [816, 463] width 52 height 38
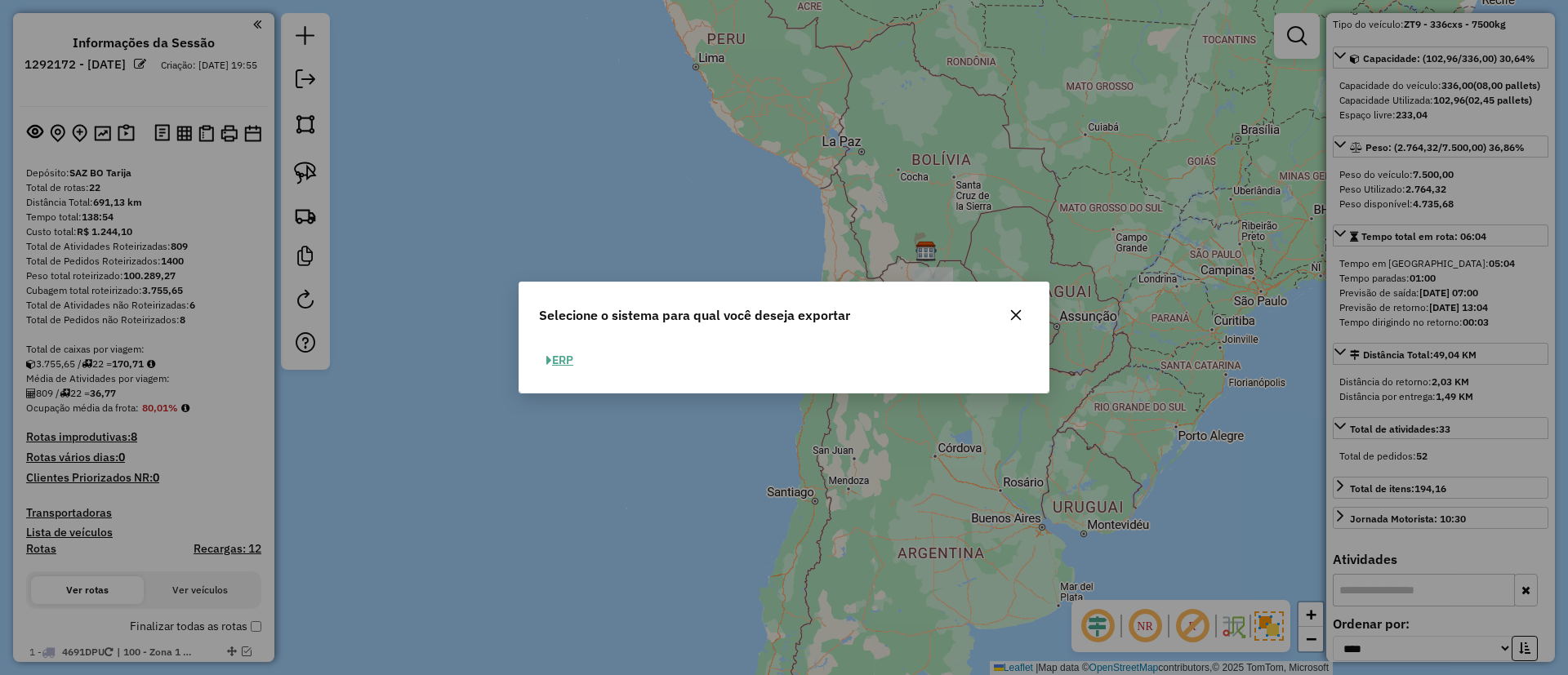
click at [564, 367] on button "ERP" at bounding box center [560, 360] width 42 height 25
select select "**"
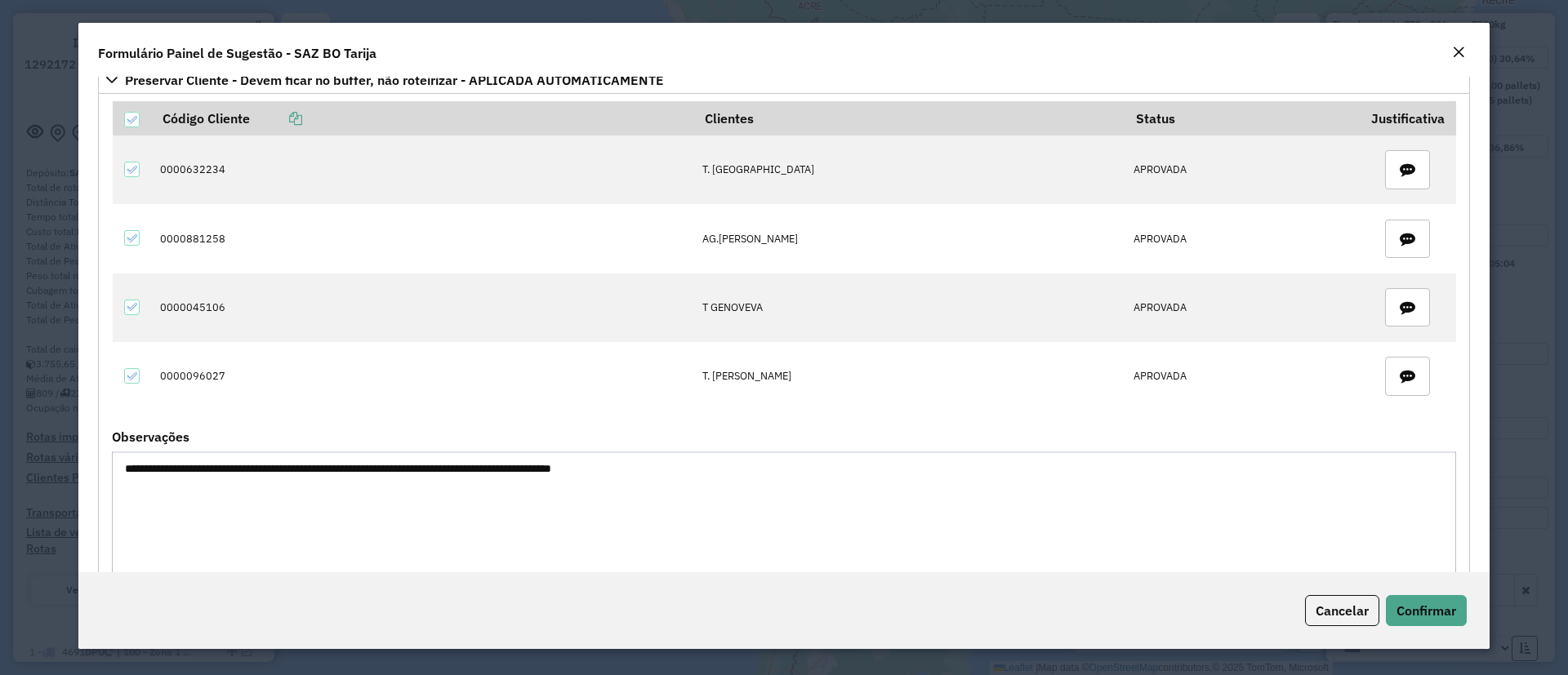
scroll to position [143, 0]
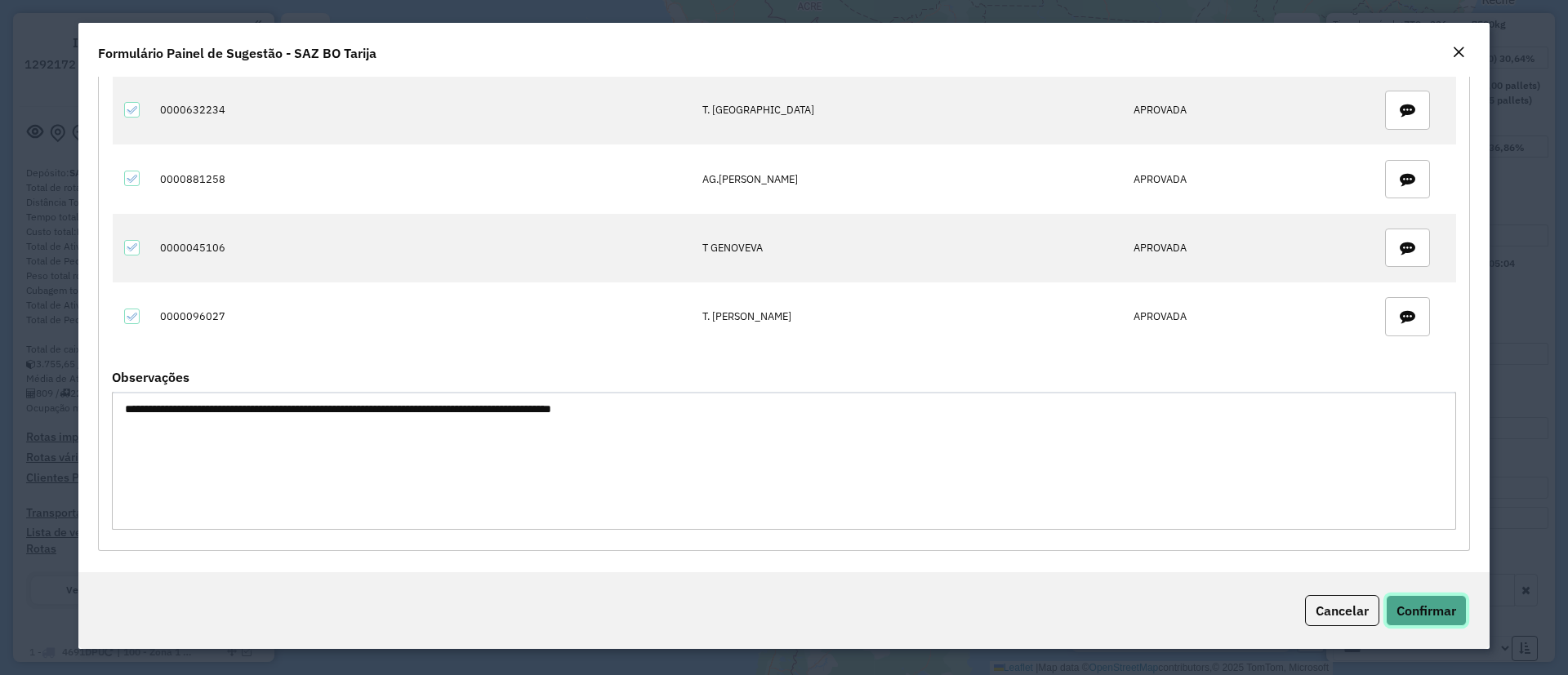
click at [1426, 612] on span "Confirmar" at bounding box center [1426, 610] width 60 height 16
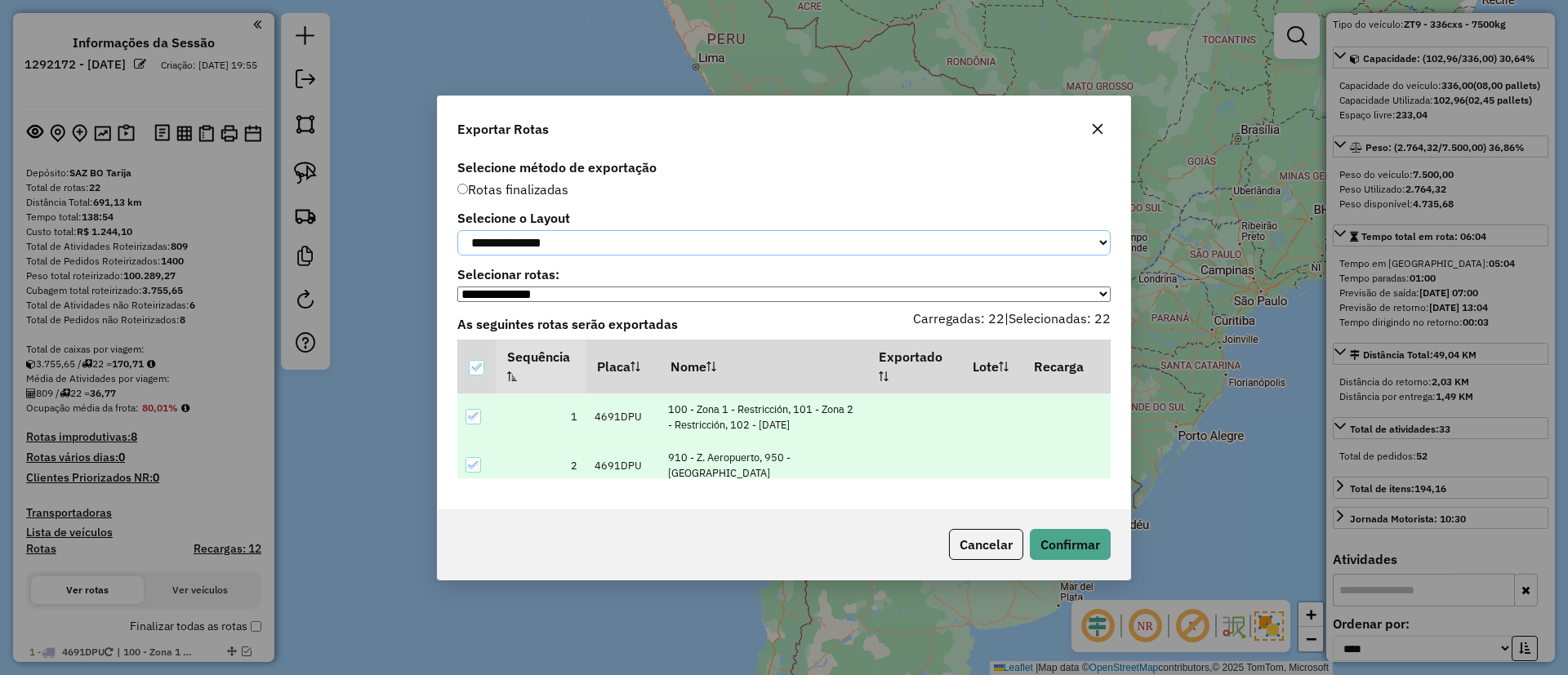
drag, startPoint x: 570, startPoint y: 241, endPoint x: 577, endPoint y: 249, distance: 10.6
click at [570, 241] on select "**********" at bounding box center [784, 243] width 654 height 25
select select "*********"
click at [458, 230] on select "**********" at bounding box center [784, 243] width 654 height 25
click at [1067, 550] on button "Confirmar" at bounding box center [1070, 544] width 80 height 31
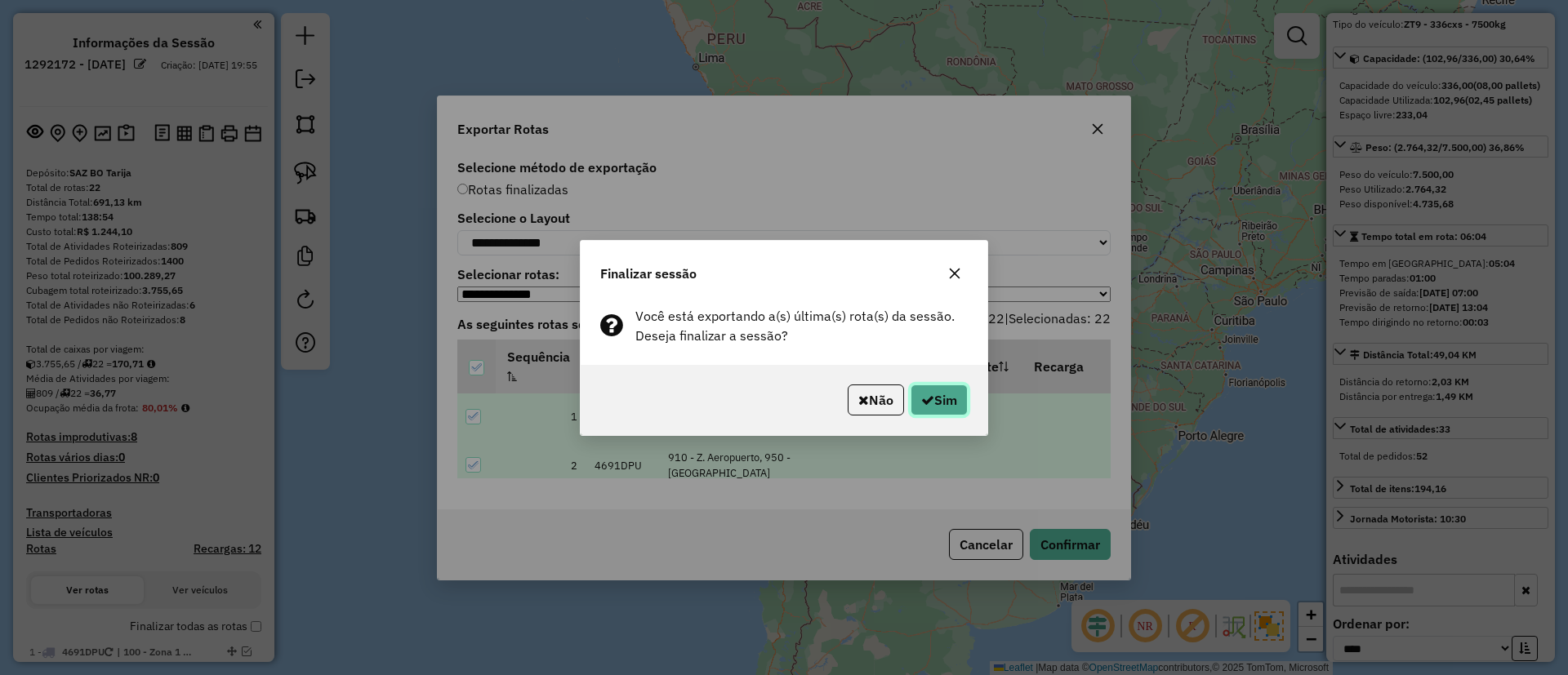
click at [948, 402] on button "Sim" at bounding box center [939, 399] width 57 height 31
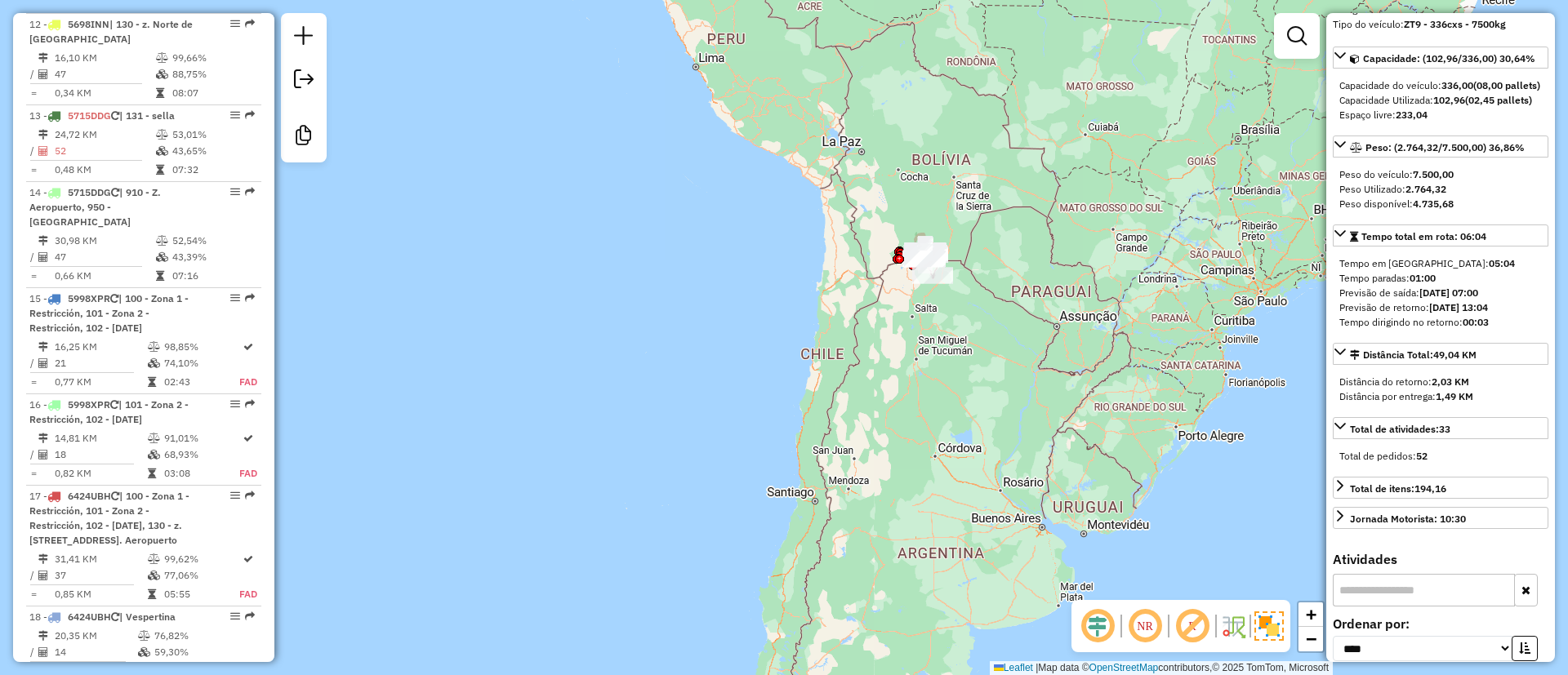
scroll to position [2345, 0]
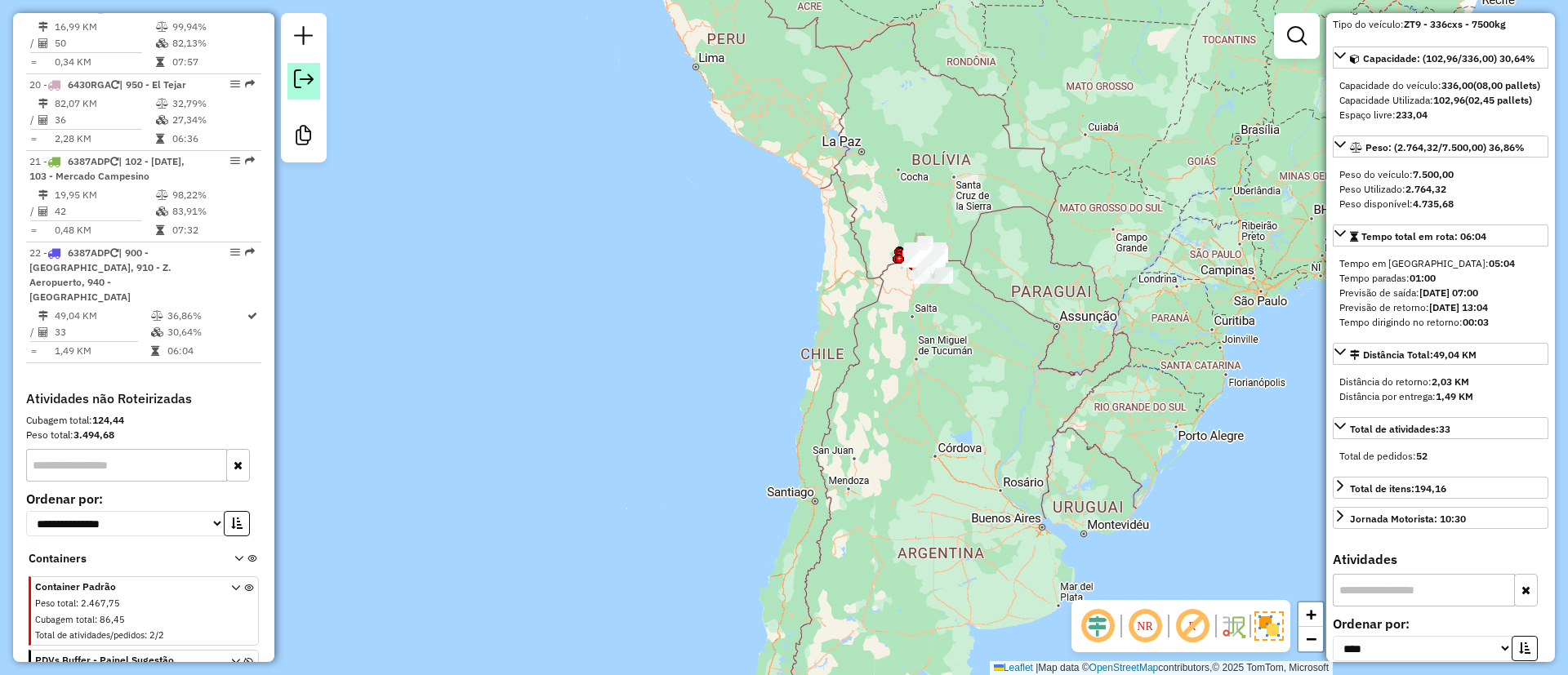
click at [310, 79] on em at bounding box center [303, 79] width 19 height 19
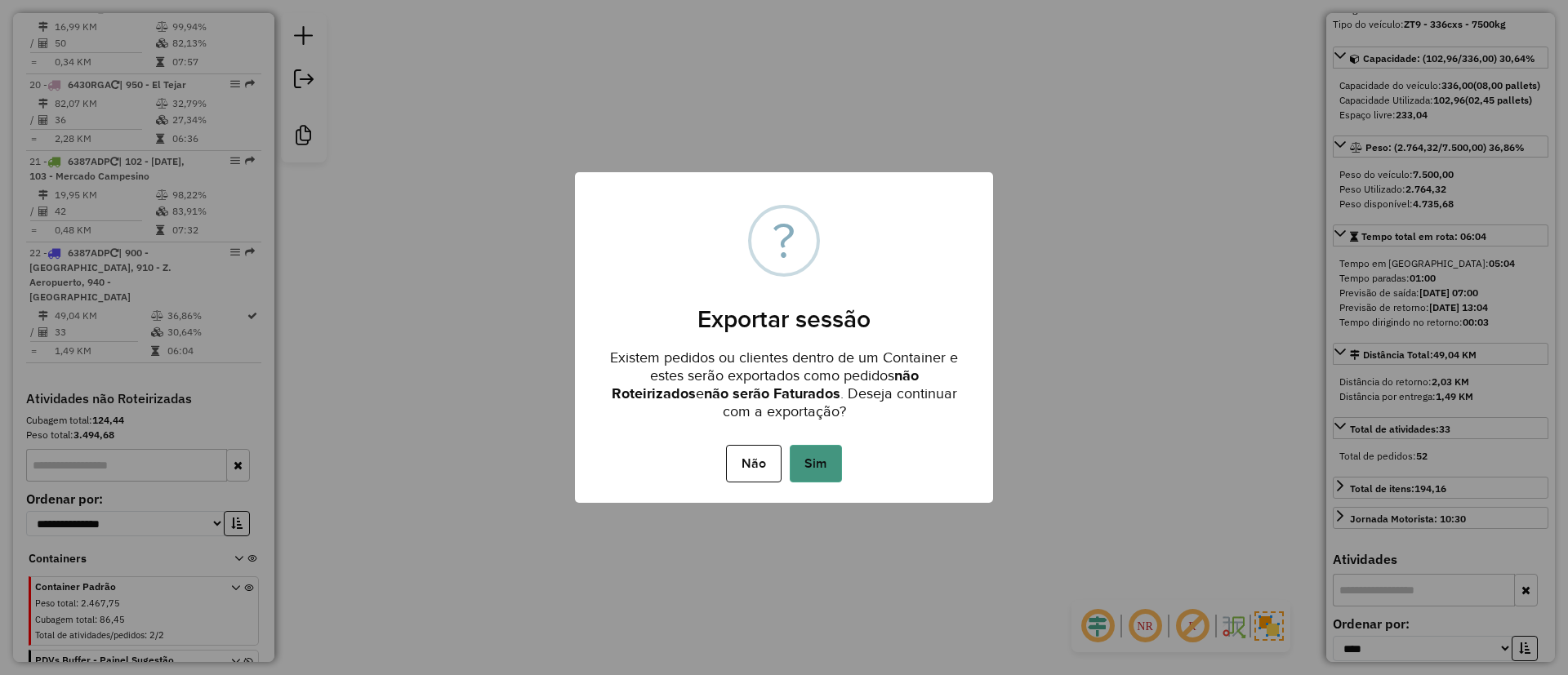
click at [814, 446] on button "Sim" at bounding box center [816, 463] width 52 height 38
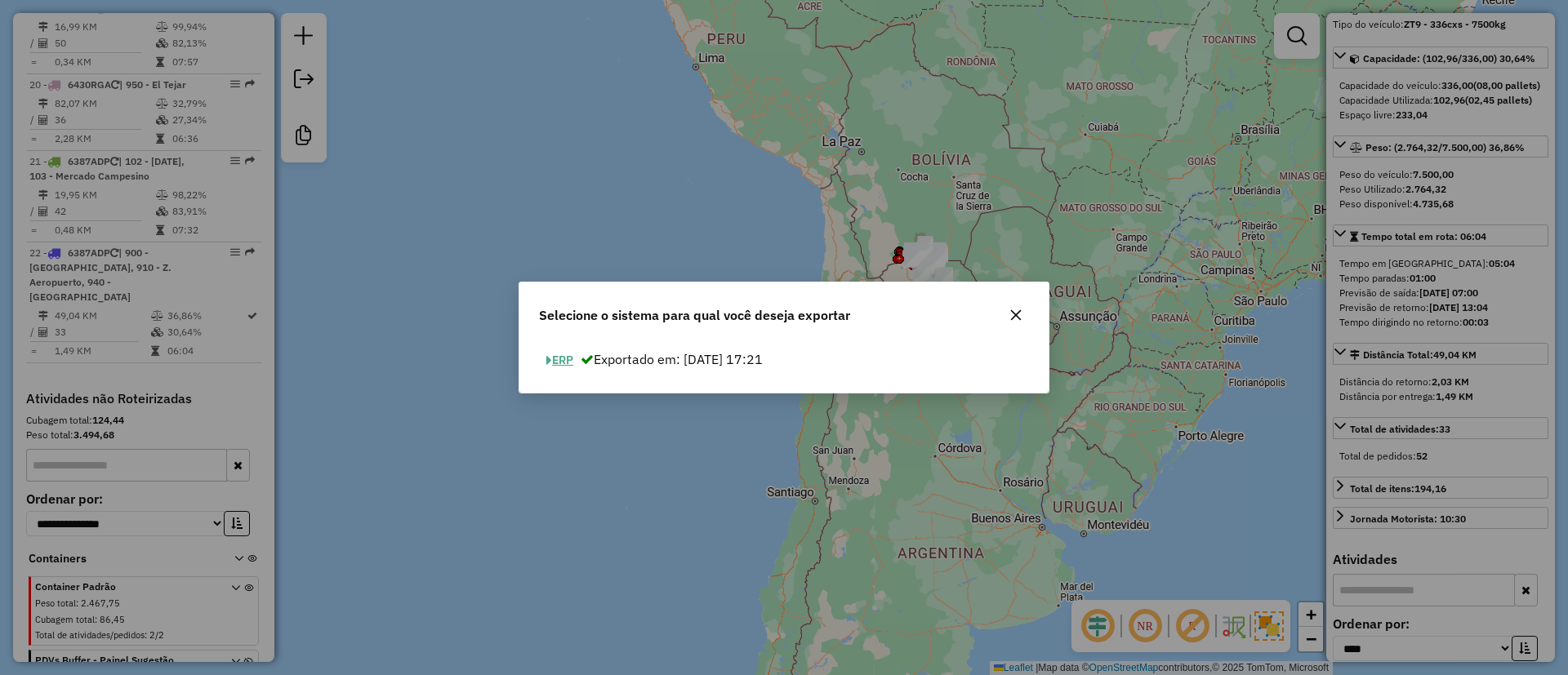
click at [557, 363] on button "ERP" at bounding box center [560, 360] width 42 height 25
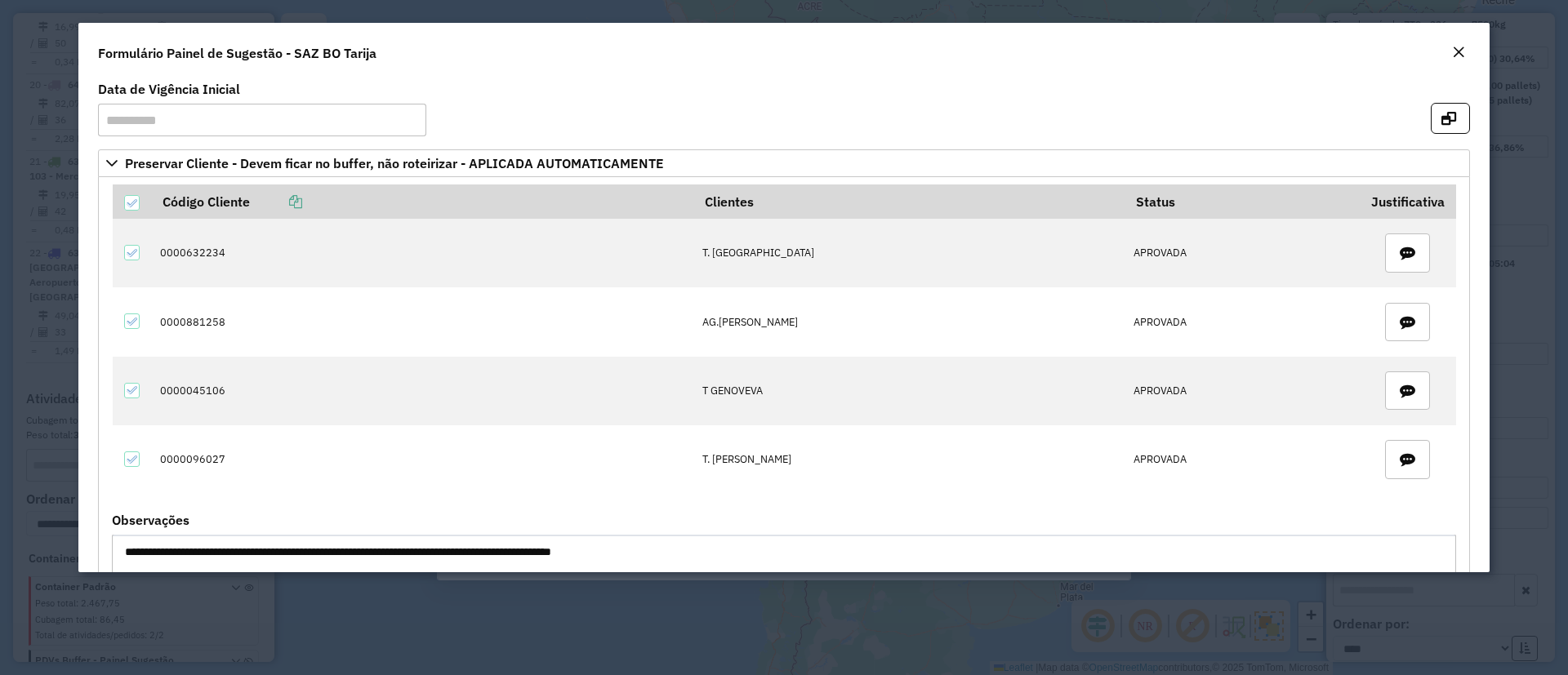
click at [1458, 49] on em "Close" at bounding box center [1459, 53] width 13 height 13
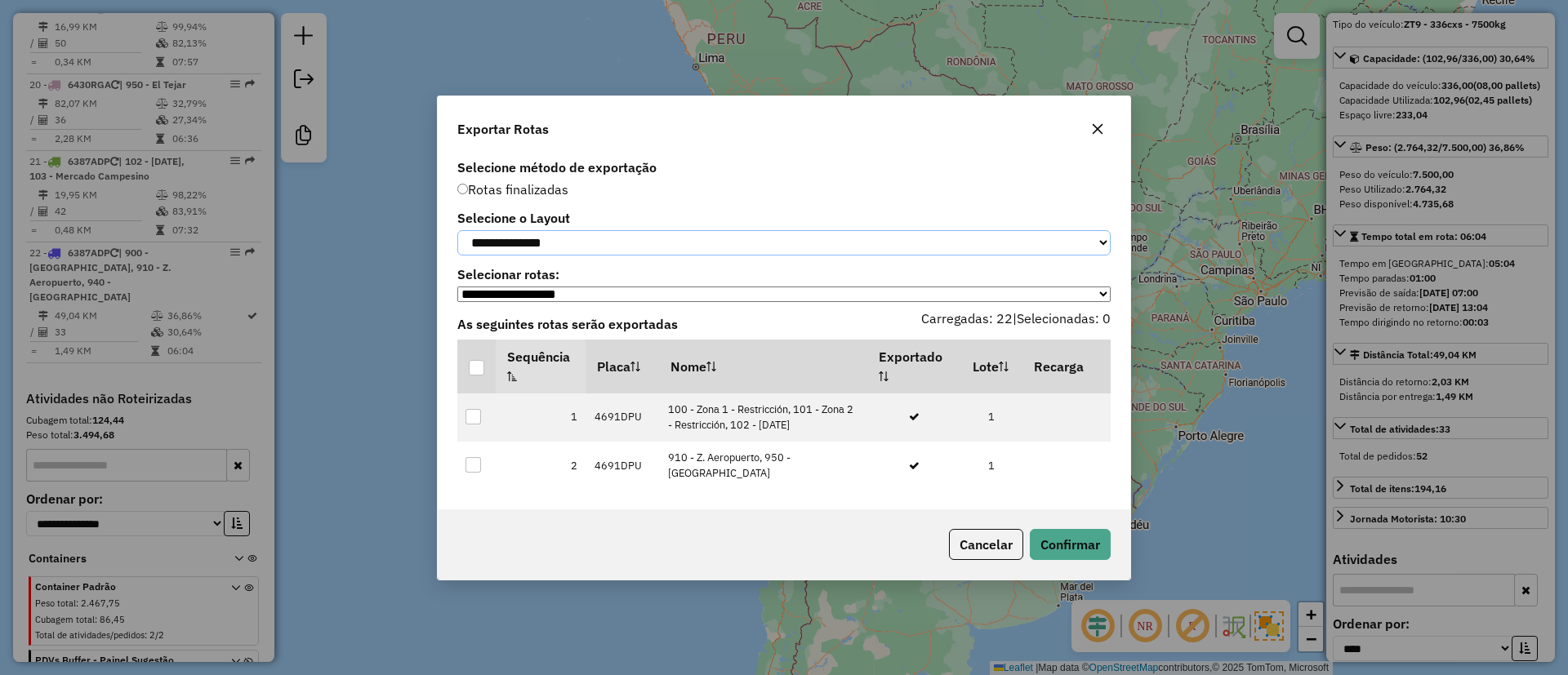
click at [495, 231] on select "**********" at bounding box center [784, 243] width 654 height 25
select select "*********"
click at [458, 230] on select "**********" at bounding box center [784, 243] width 654 height 25
click at [478, 368] on div at bounding box center [476, 368] width 16 height 16
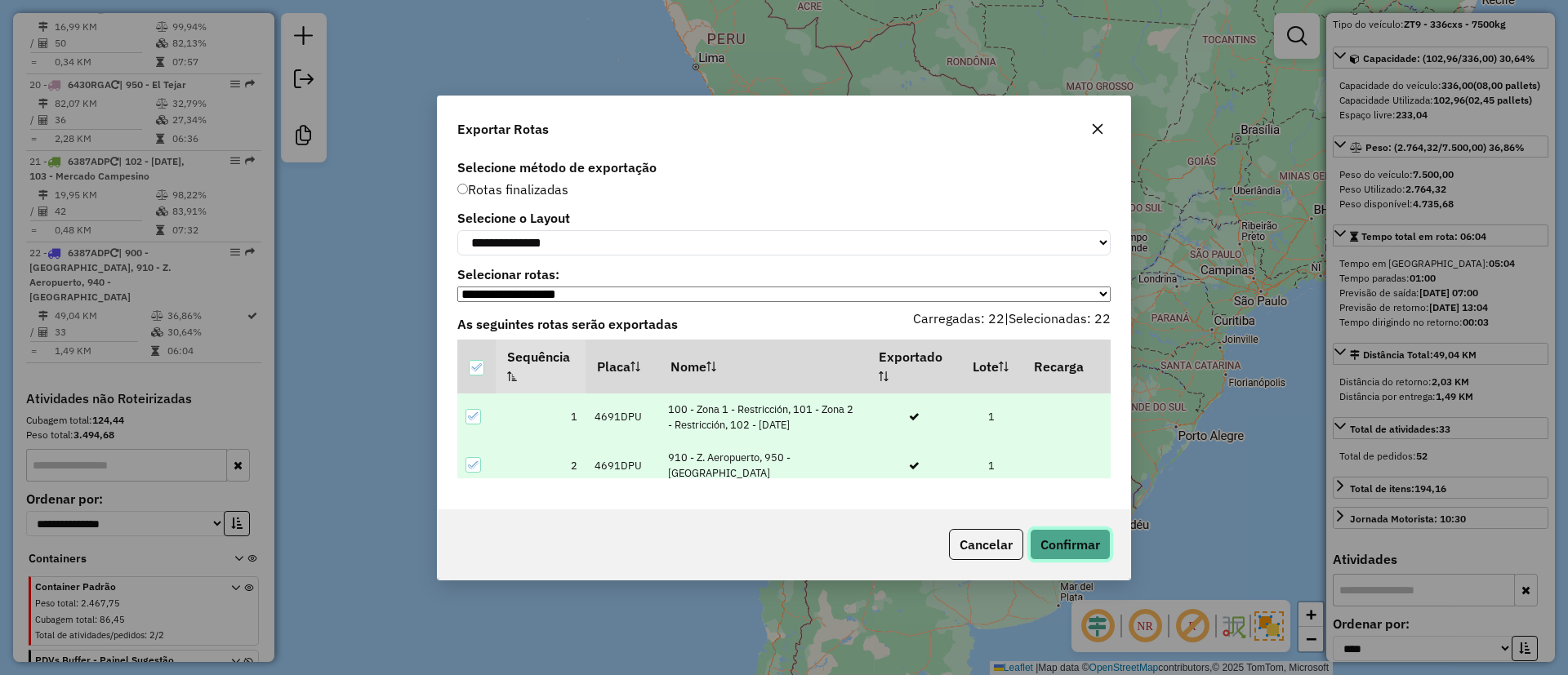
click at [1094, 554] on button "Confirmar" at bounding box center [1070, 544] width 80 height 31
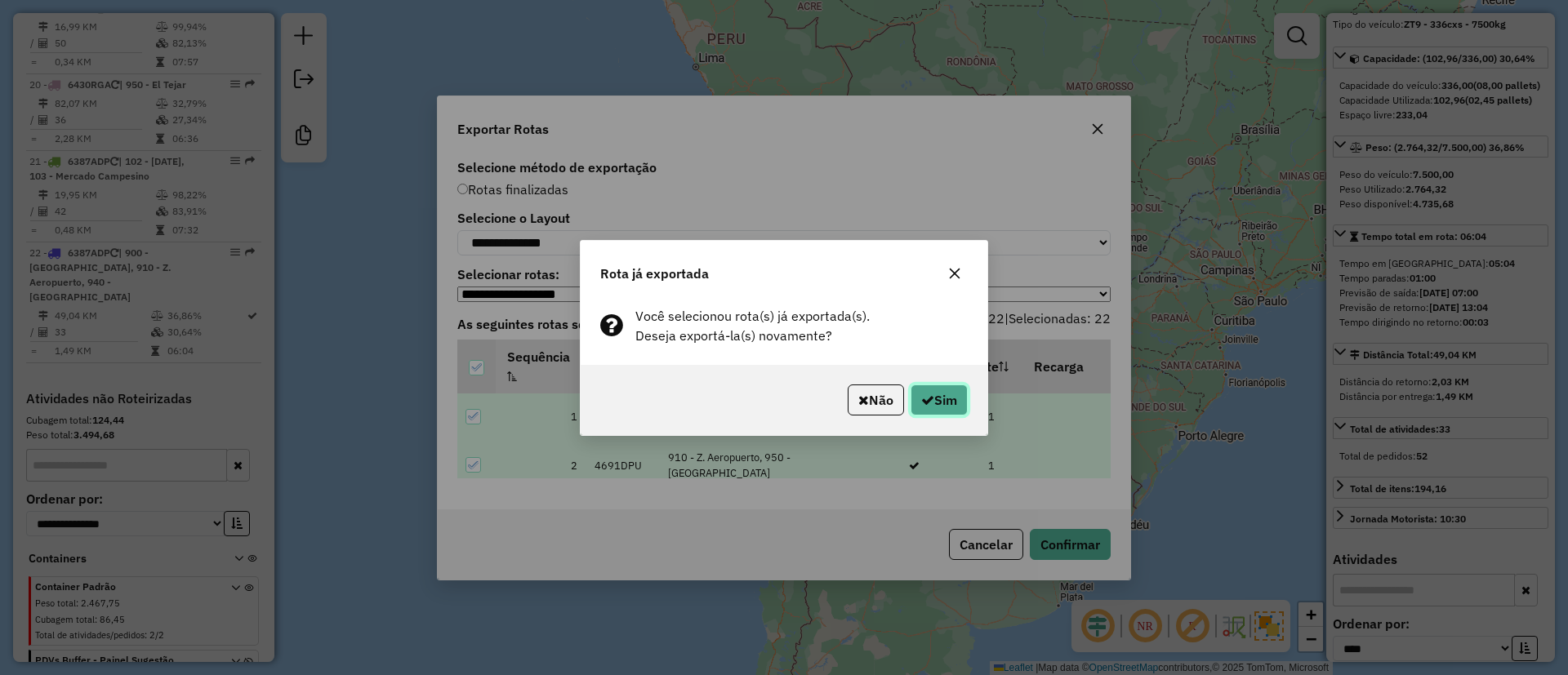
click at [934, 396] on button "Sim" at bounding box center [939, 399] width 57 height 31
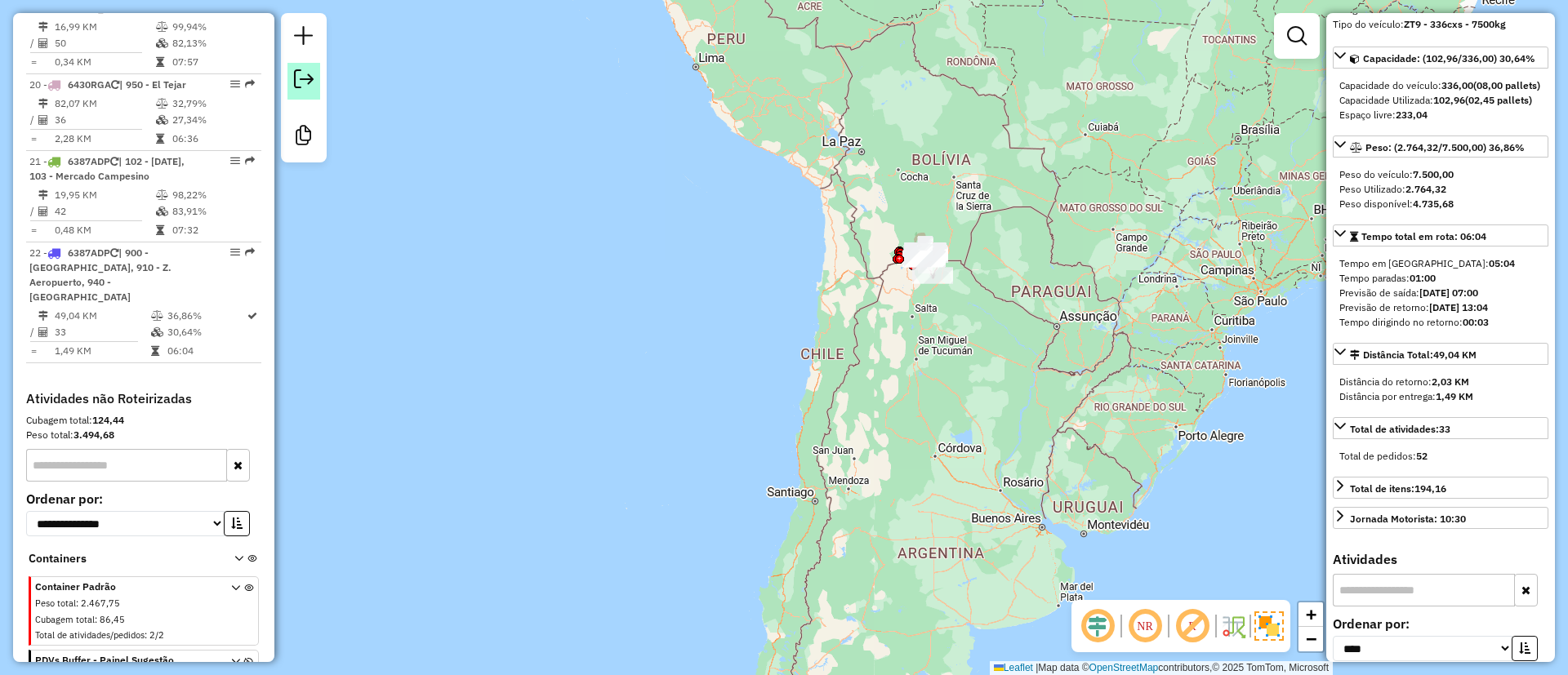
click at [303, 86] on em at bounding box center [303, 79] width 19 height 19
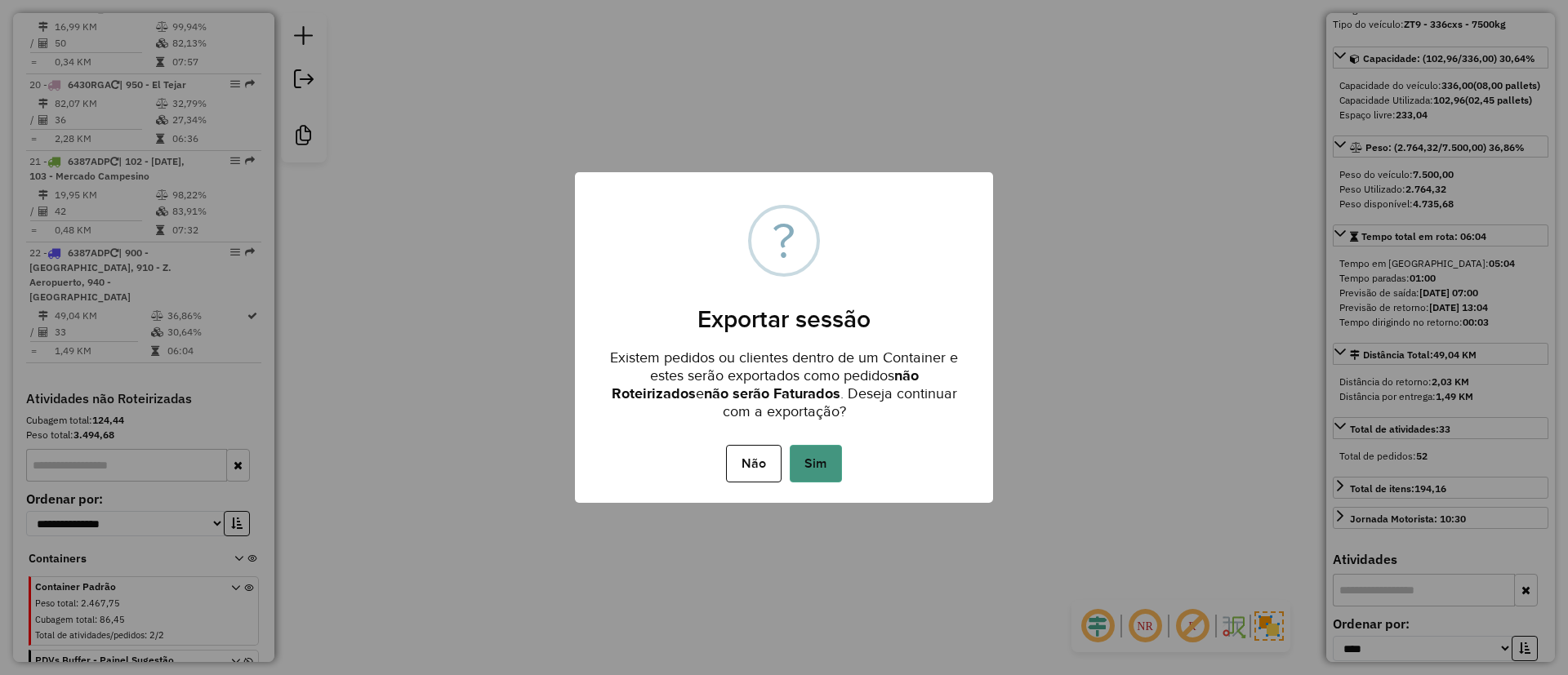
click at [838, 461] on button "Sim" at bounding box center [816, 463] width 52 height 38
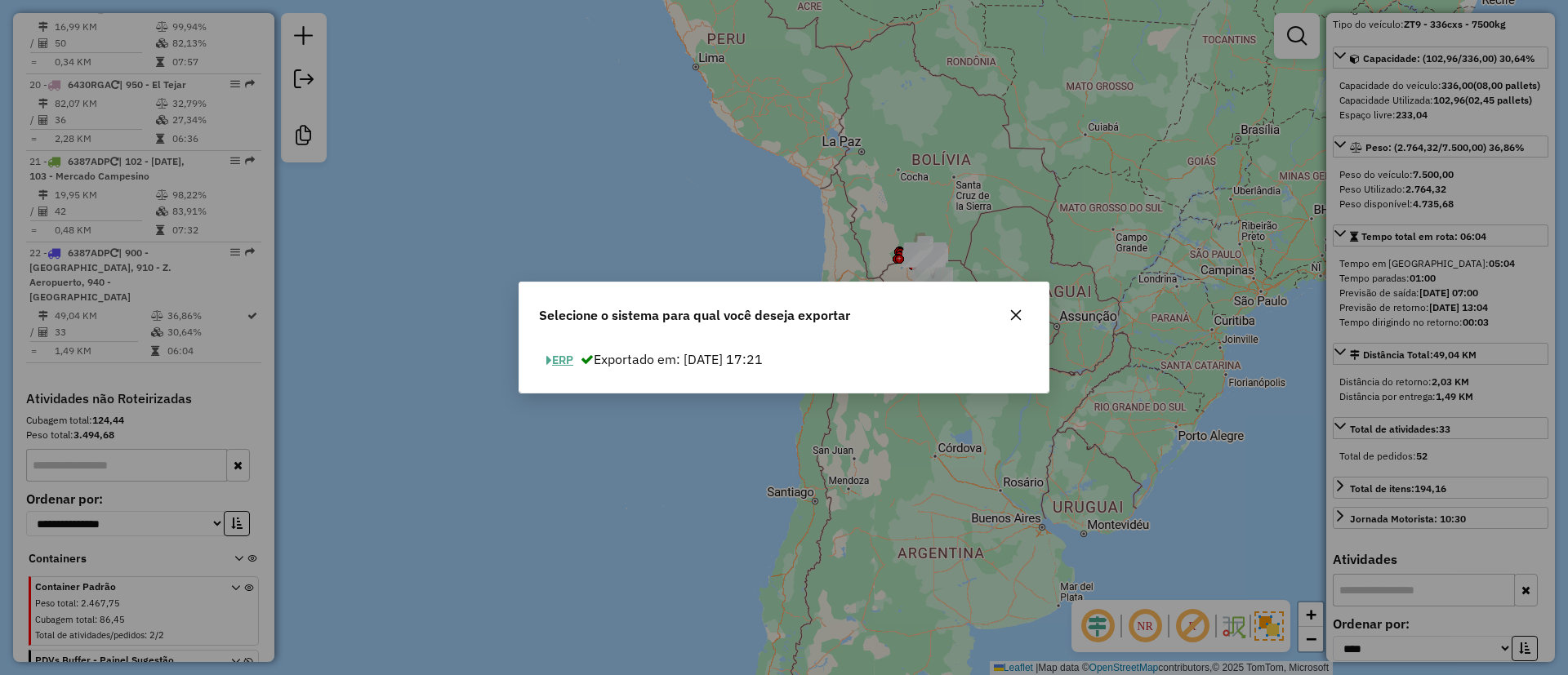
click at [561, 349] on button "ERP" at bounding box center [560, 360] width 42 height 25
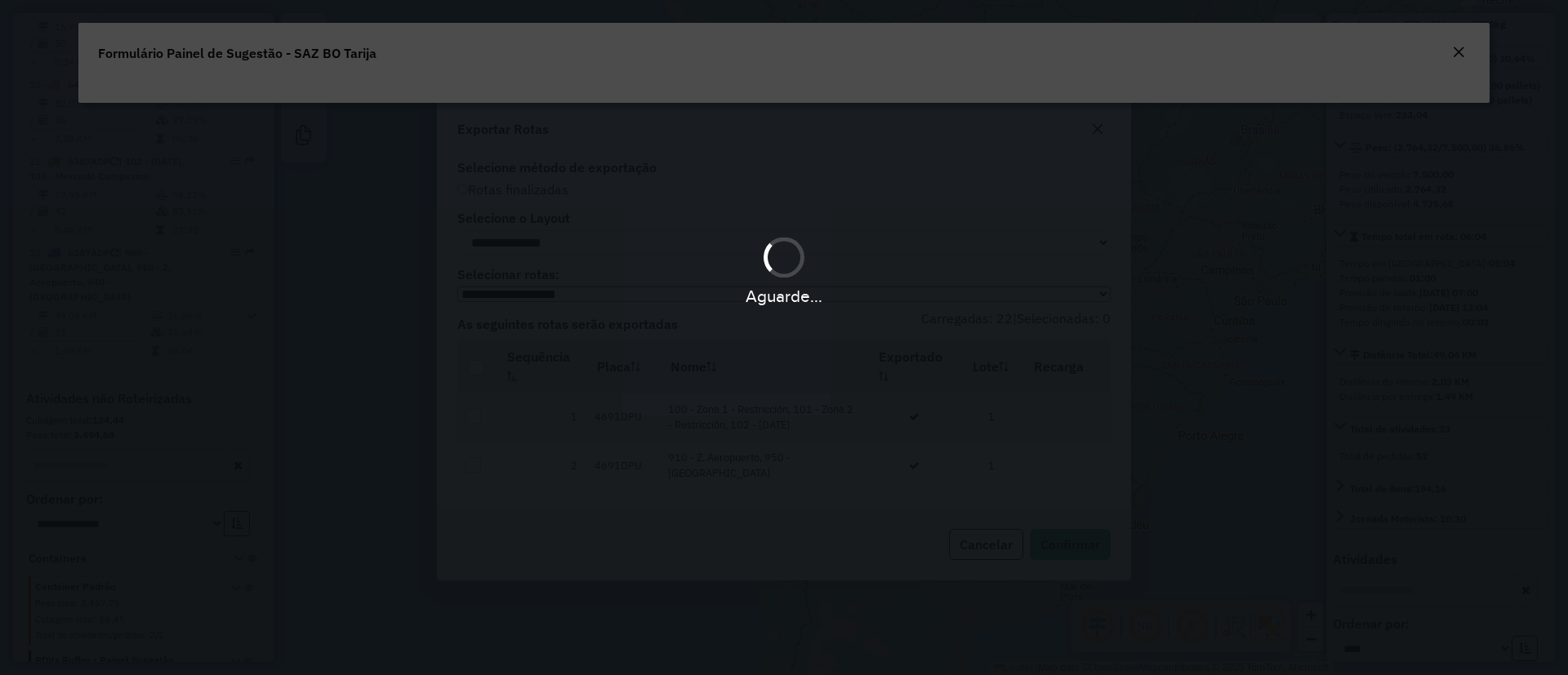
click at [561, 349] on div "Aguarde..." at bounding box center [784, 338] width 1568 height 675
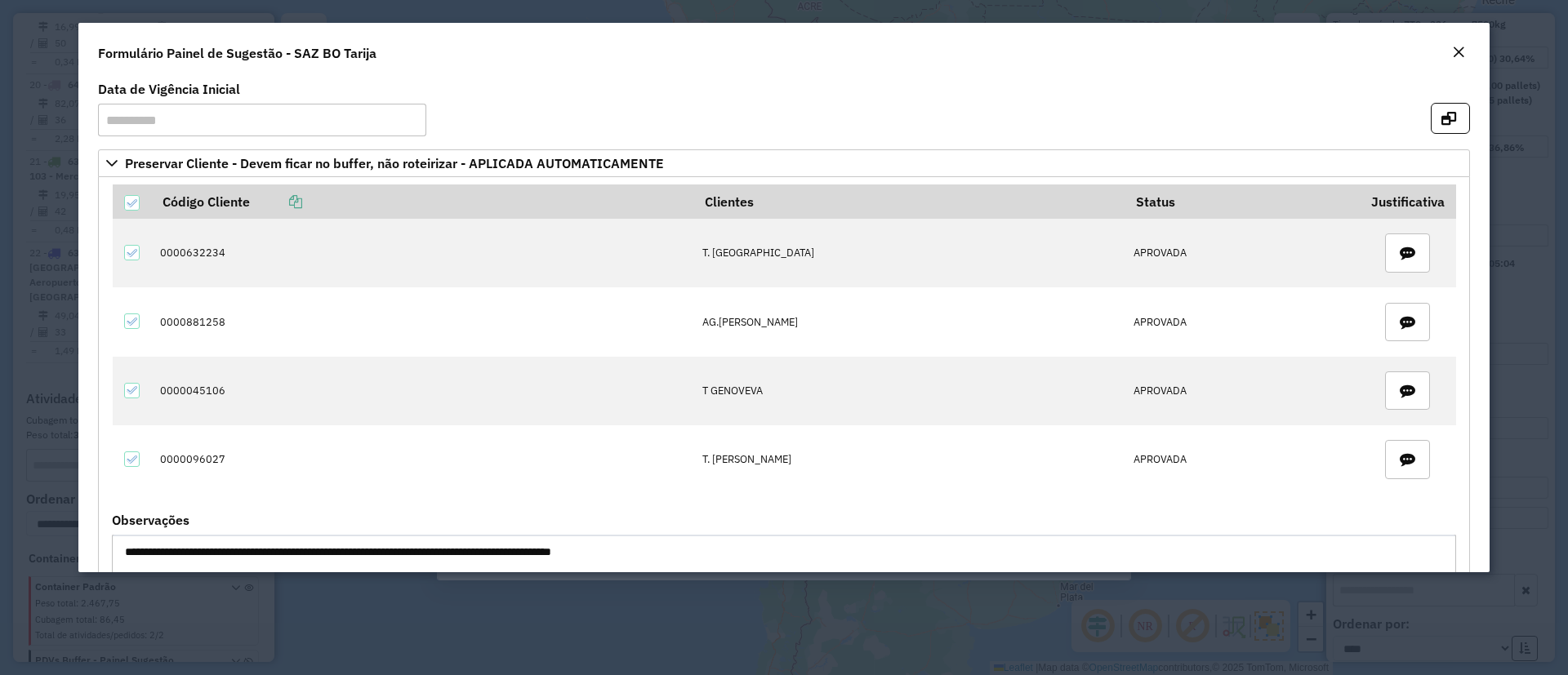
click at [1457, 61] on div "Close" at bounding box center [1459, 53] width 13 height 19
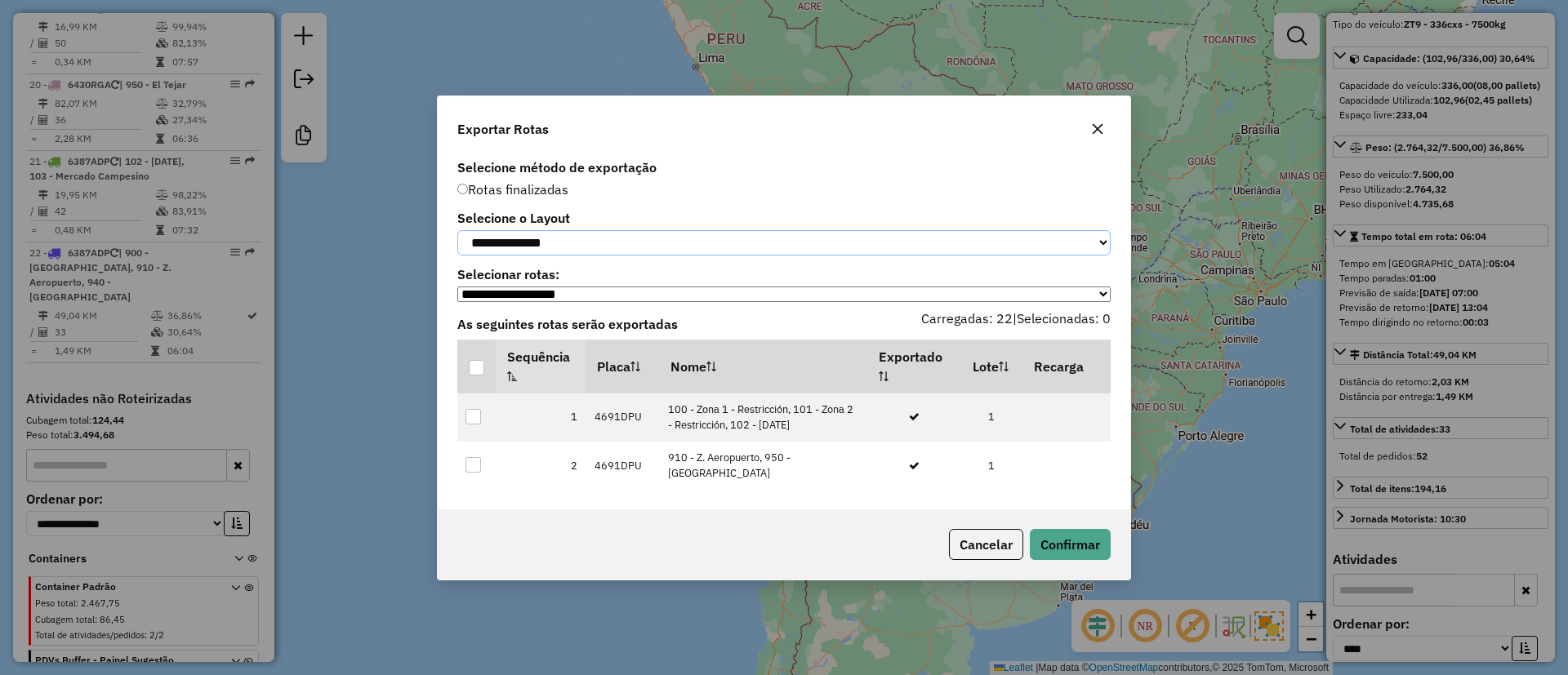
click at [509, 245] on select "**********" at bounding box center [784, 243] width 654 height 25
select select "*********"
click at [458, 230] on select "**********" at bounding box center [784, 243] width 654 height 25
drag, startPoint x: 480, startPoint y: 371, endPoint x: 953, endPoint y: 504, distance: 491.3
click at [479, 372] on div at bounding box center [476, 368] width 16 height 16
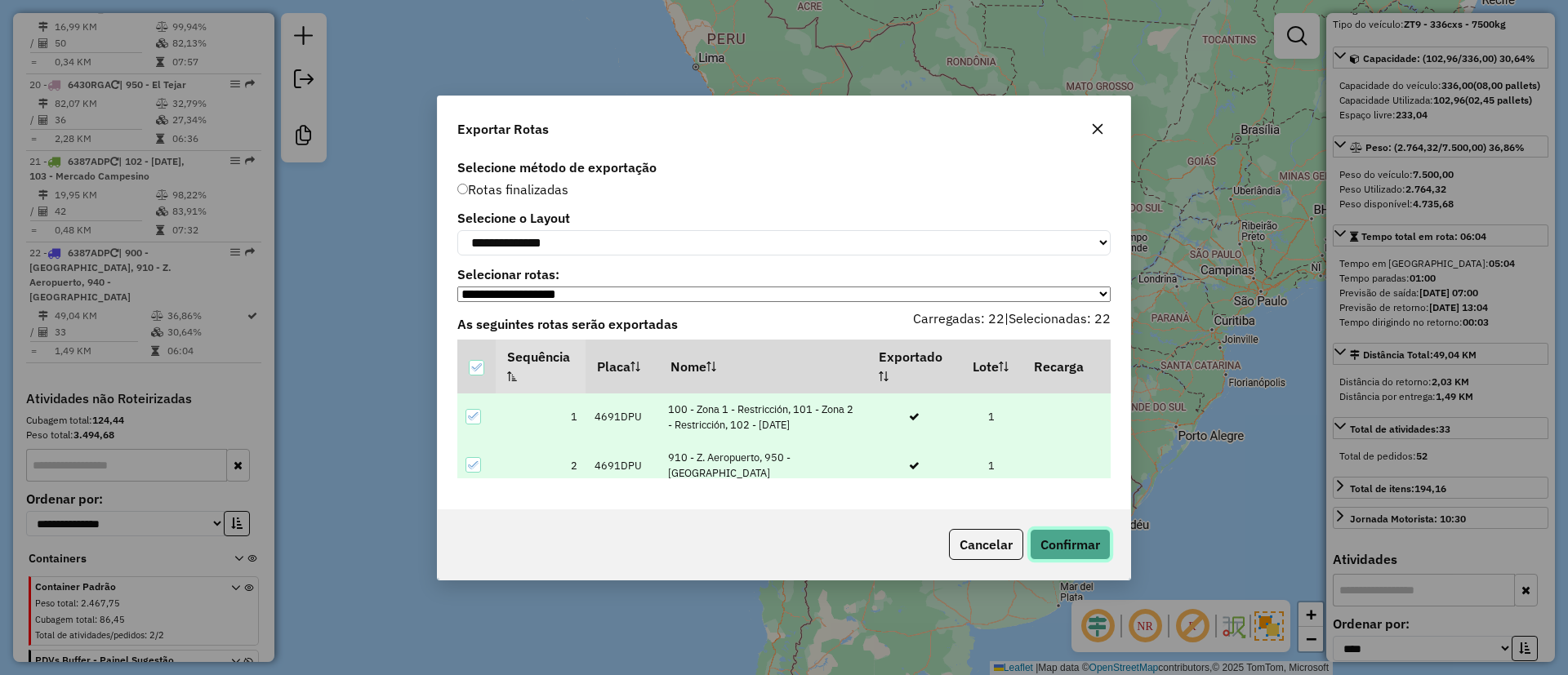
click at [1074, 537] on button "Confirmar" at bounding box center [1070, 544] width 80 height 31
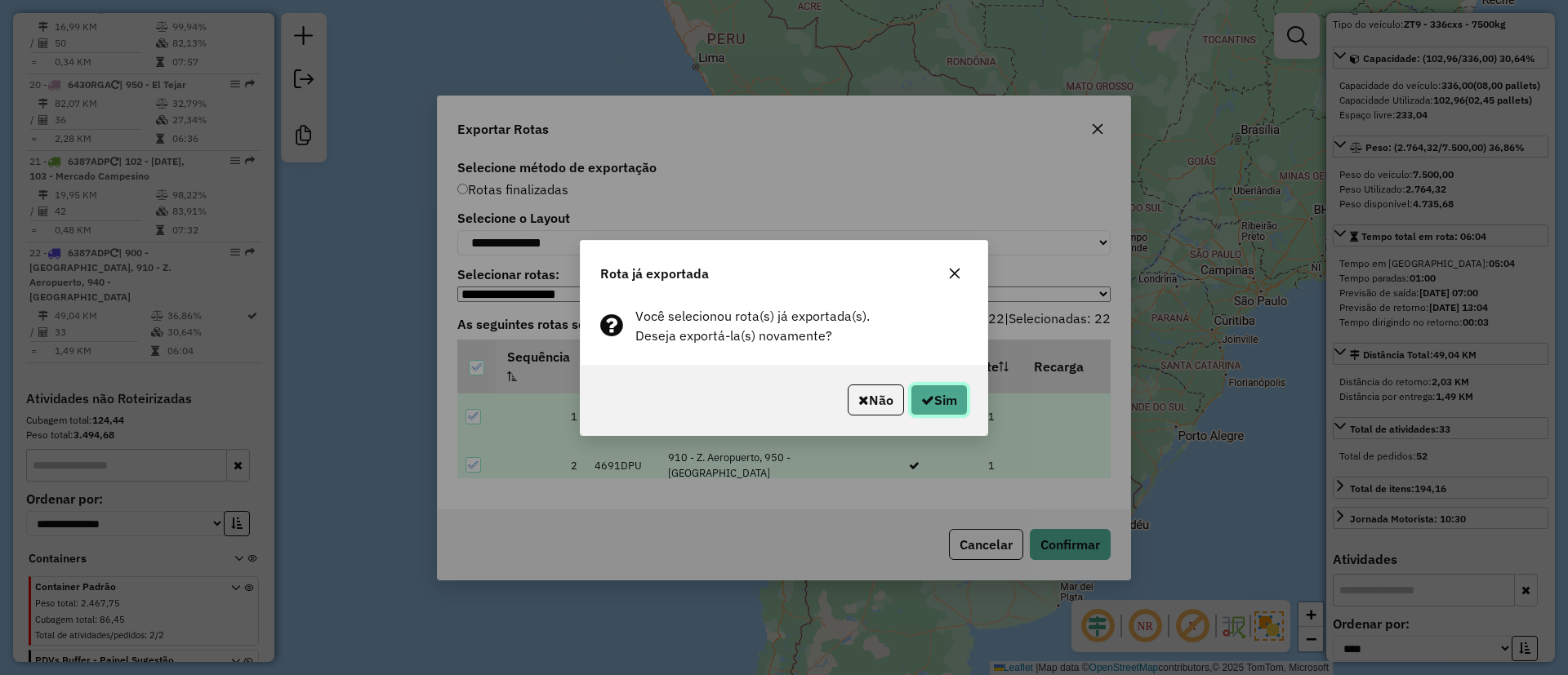
click at [954, 399] on button "Sim" at bounding box center [939, 399] width 57 height 31
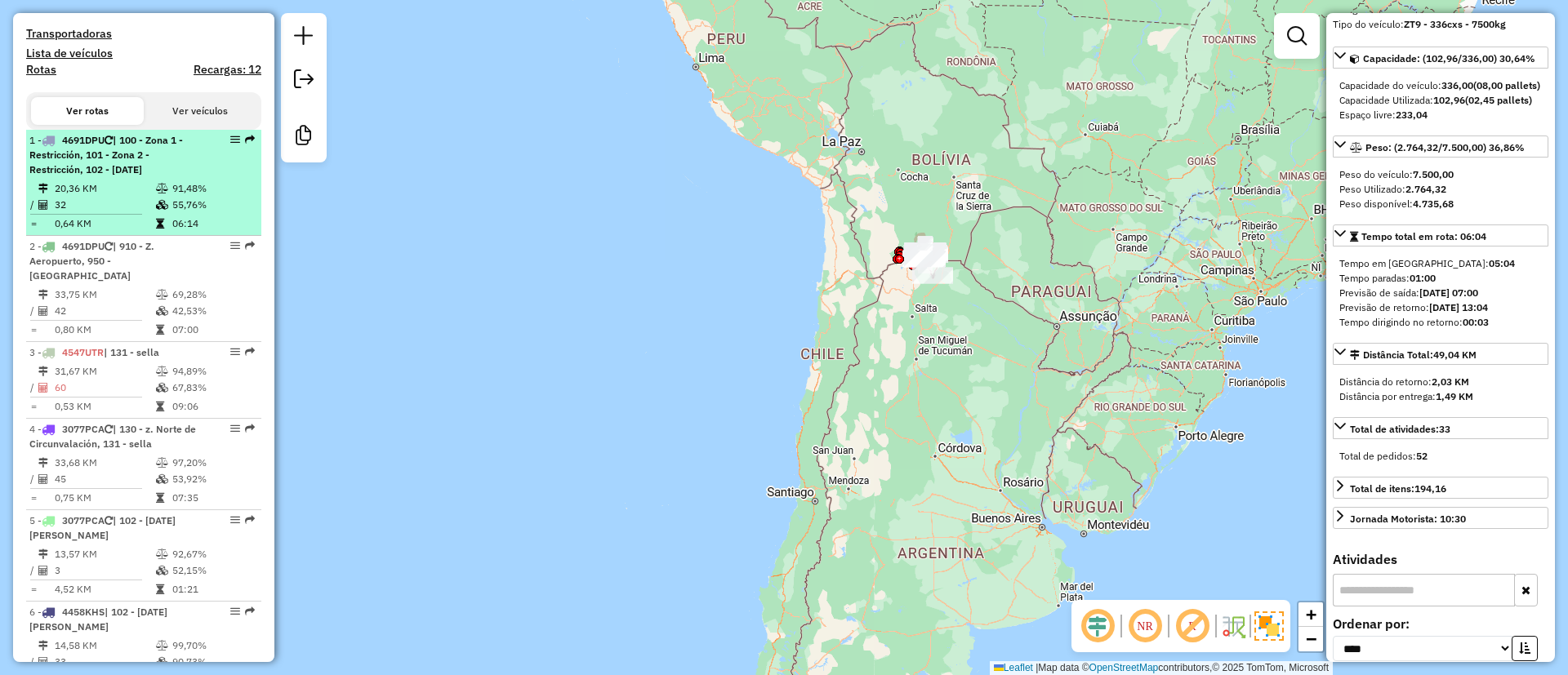
scroll to position [0, 0]
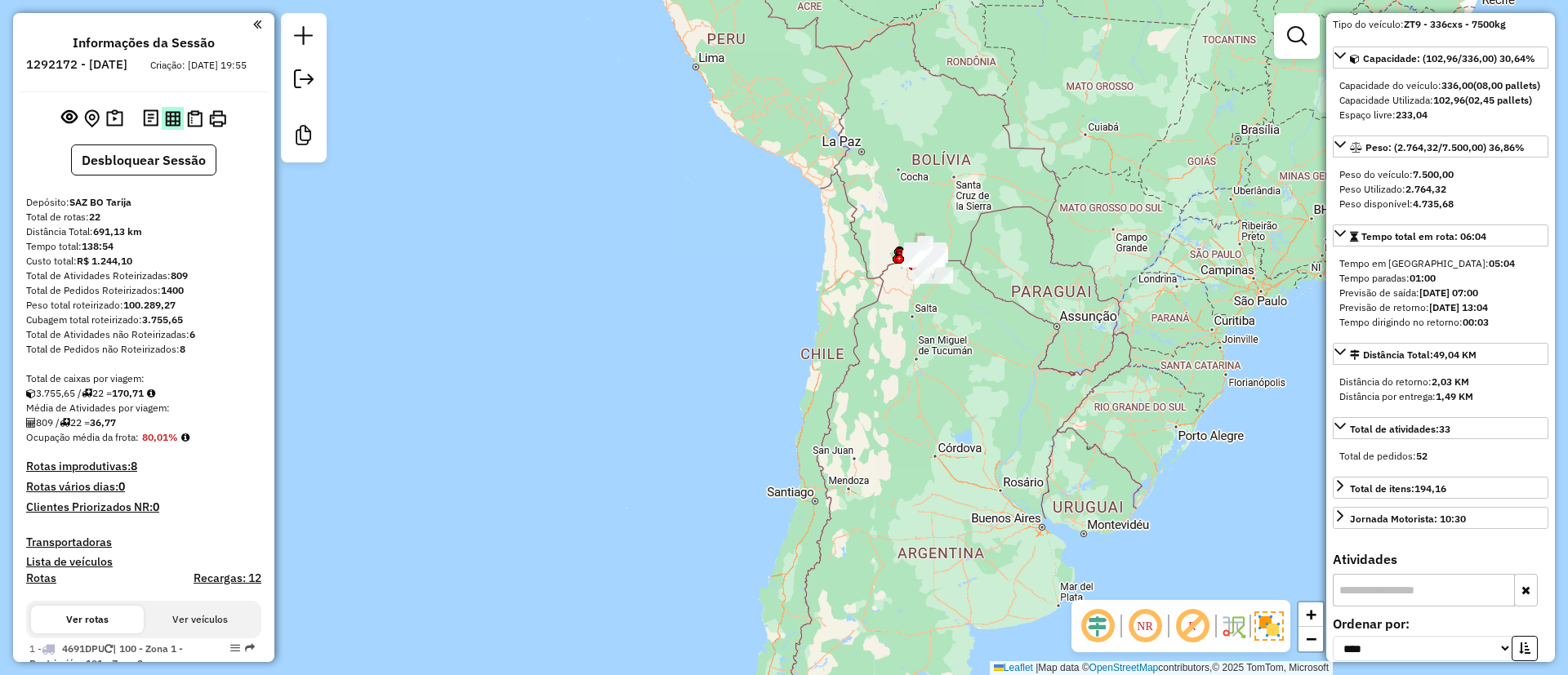
click at [165, 126] on img at bounding box center [173, 119] width 16 height 16
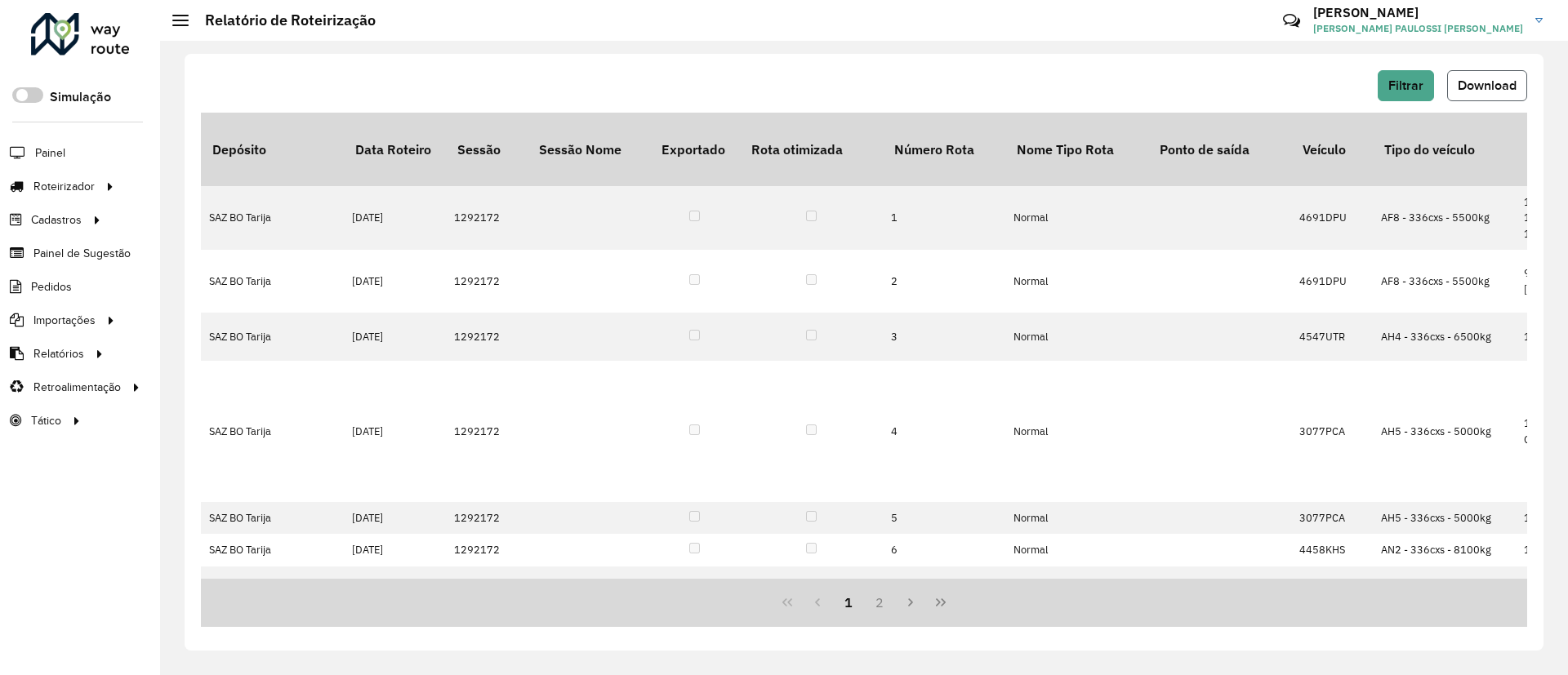
click at [1469, 80] on span "Download" at bounding box center [1488, 85] width 59 height 14
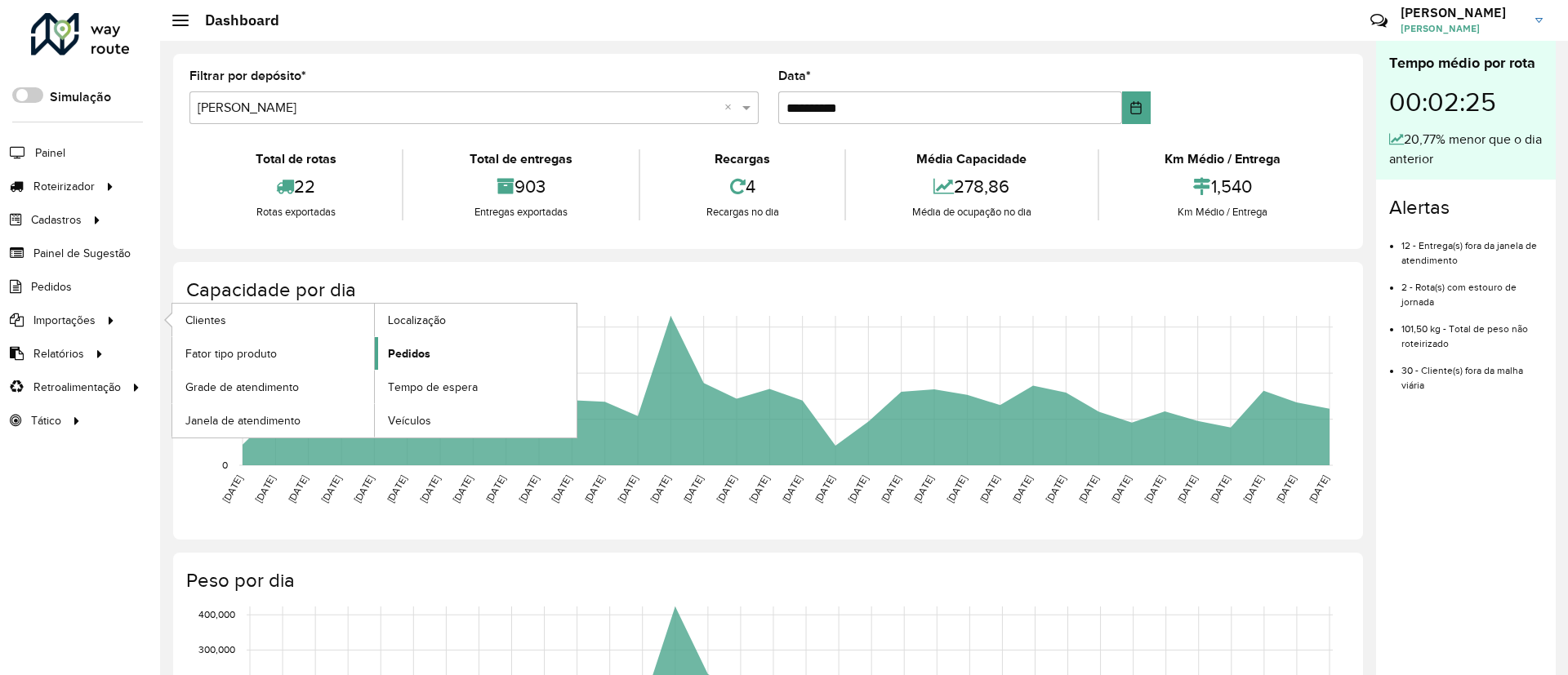
click at [513, 367] on link "Pedidos" at bounding box center [475, 353] width 202 height 33
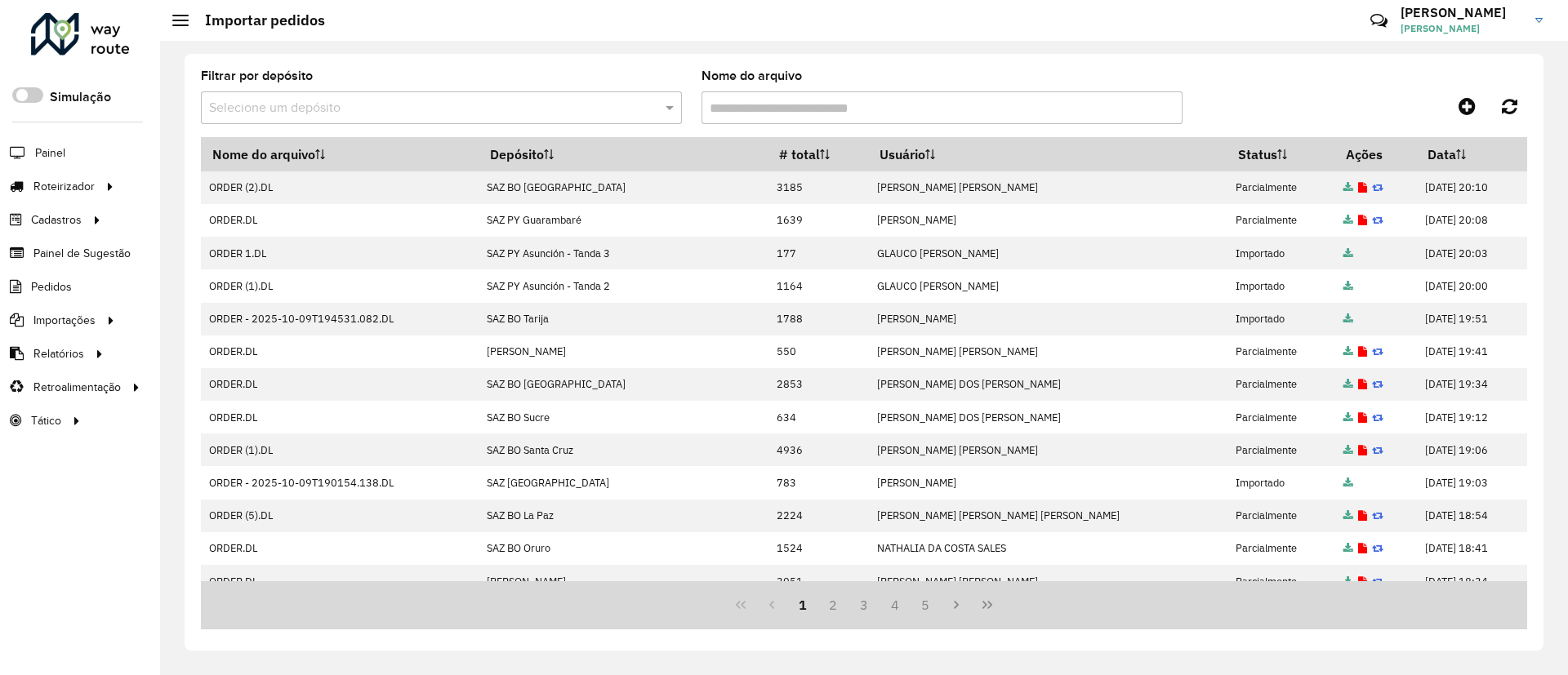
click at [1476, 89] on div "Filtrar por depósito Selecione um depósito Nome do arquivo" at bounding box center [864, 104] width 1327 height 67
click at [1474, 96] on icon at bounding box center [1467, 106] width 17 height 19
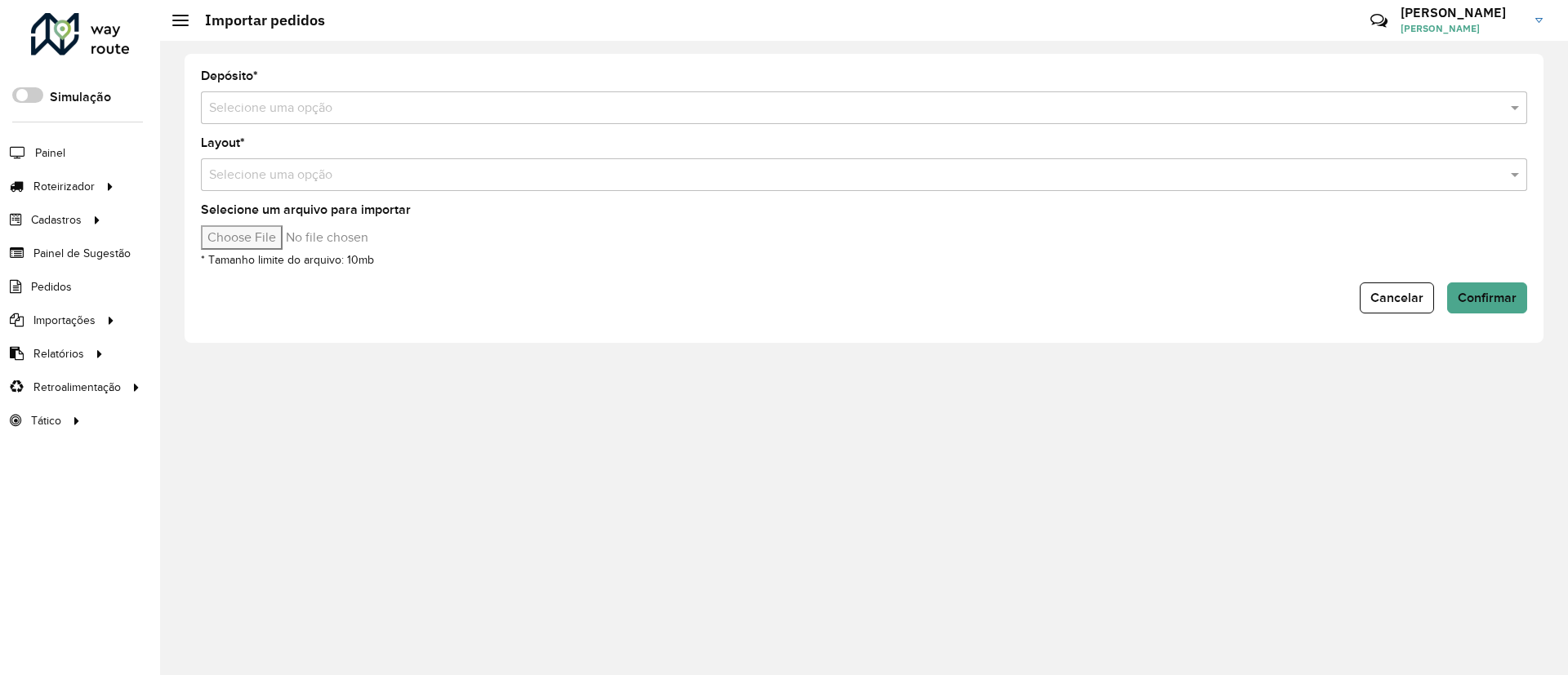
click at [837, 107] on input "text" at bounding box center [848, 108] width 1277 height 19
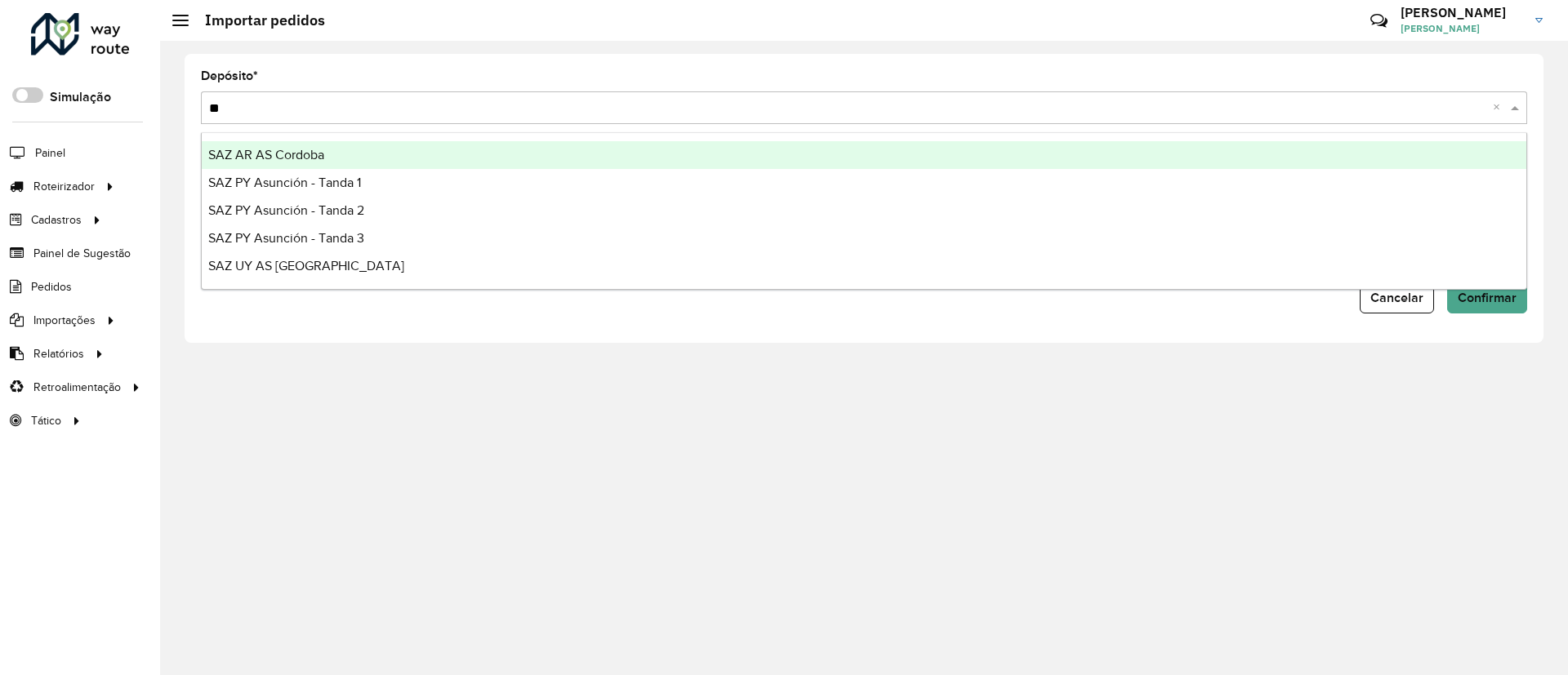
type input "*"
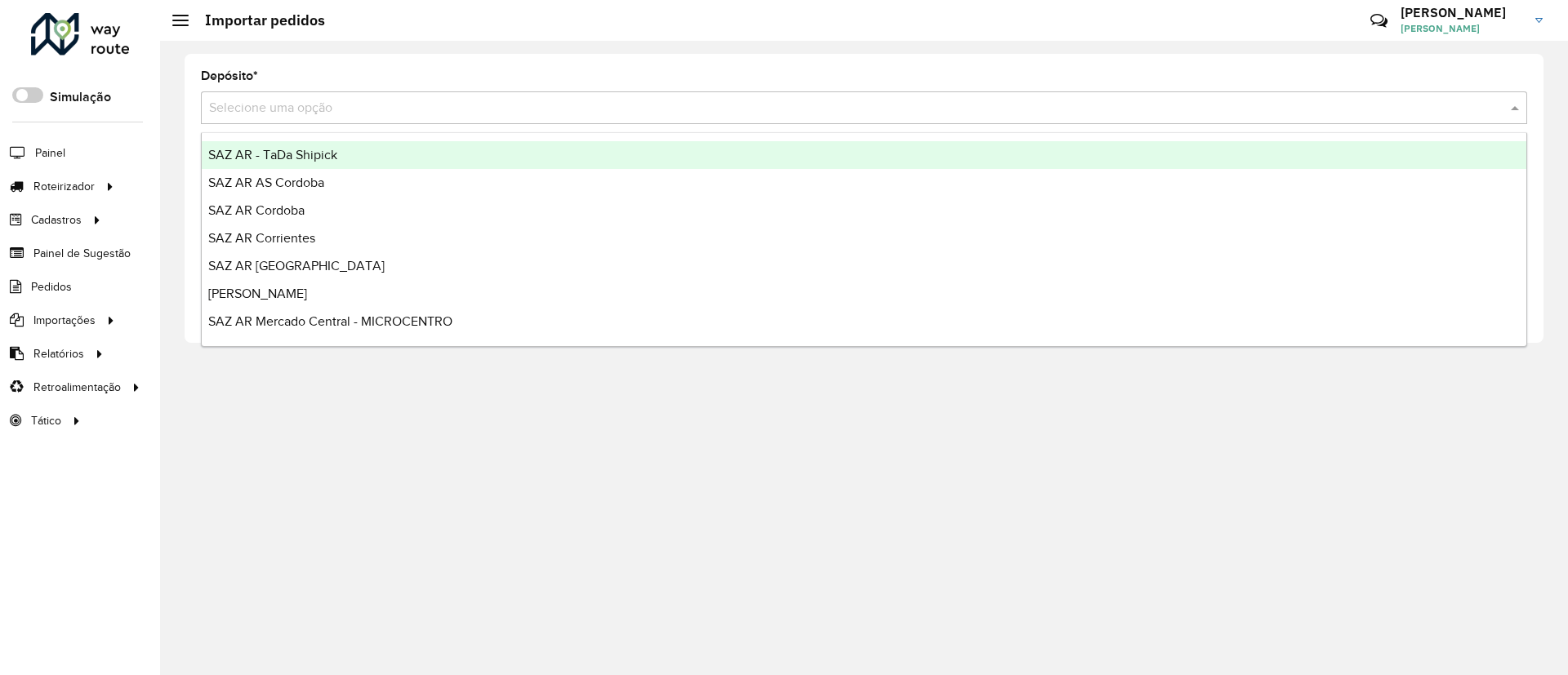
type input "*"
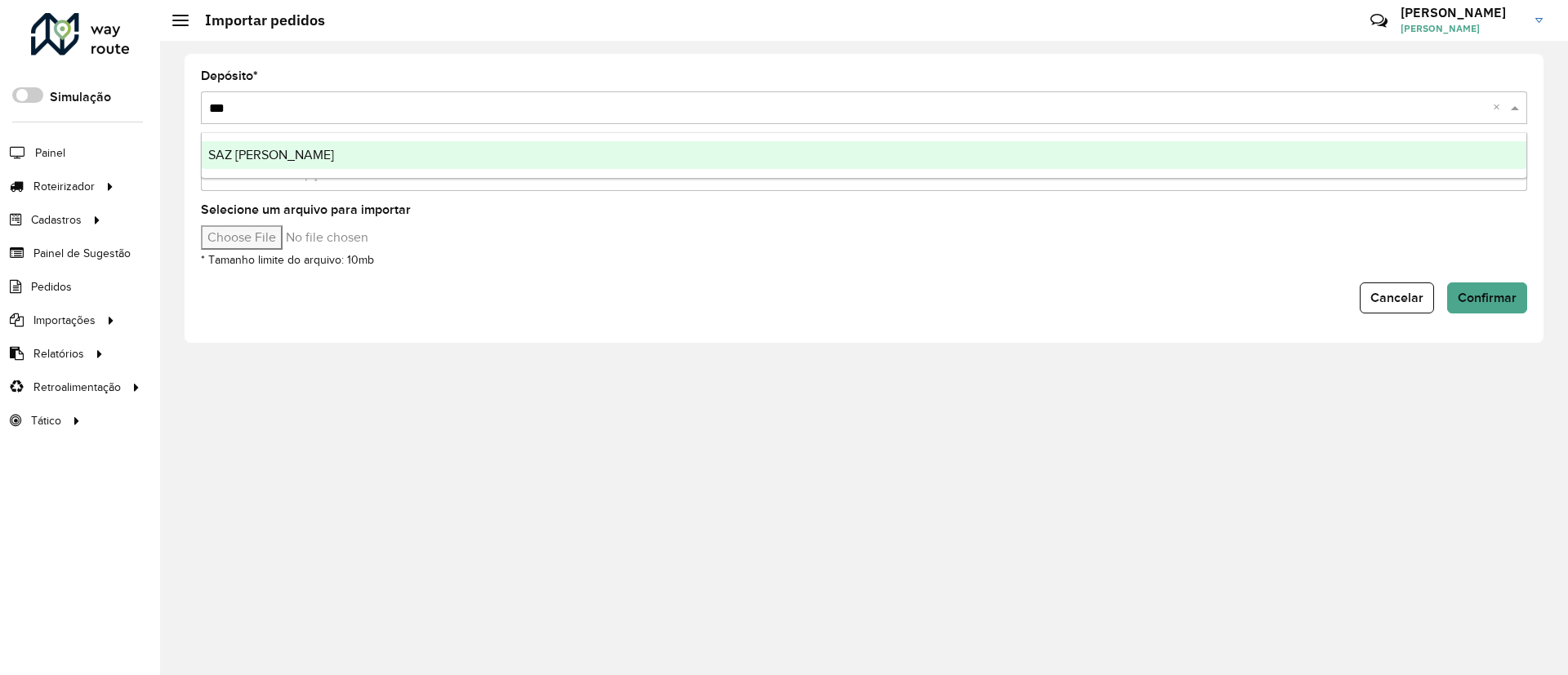
type input "****"
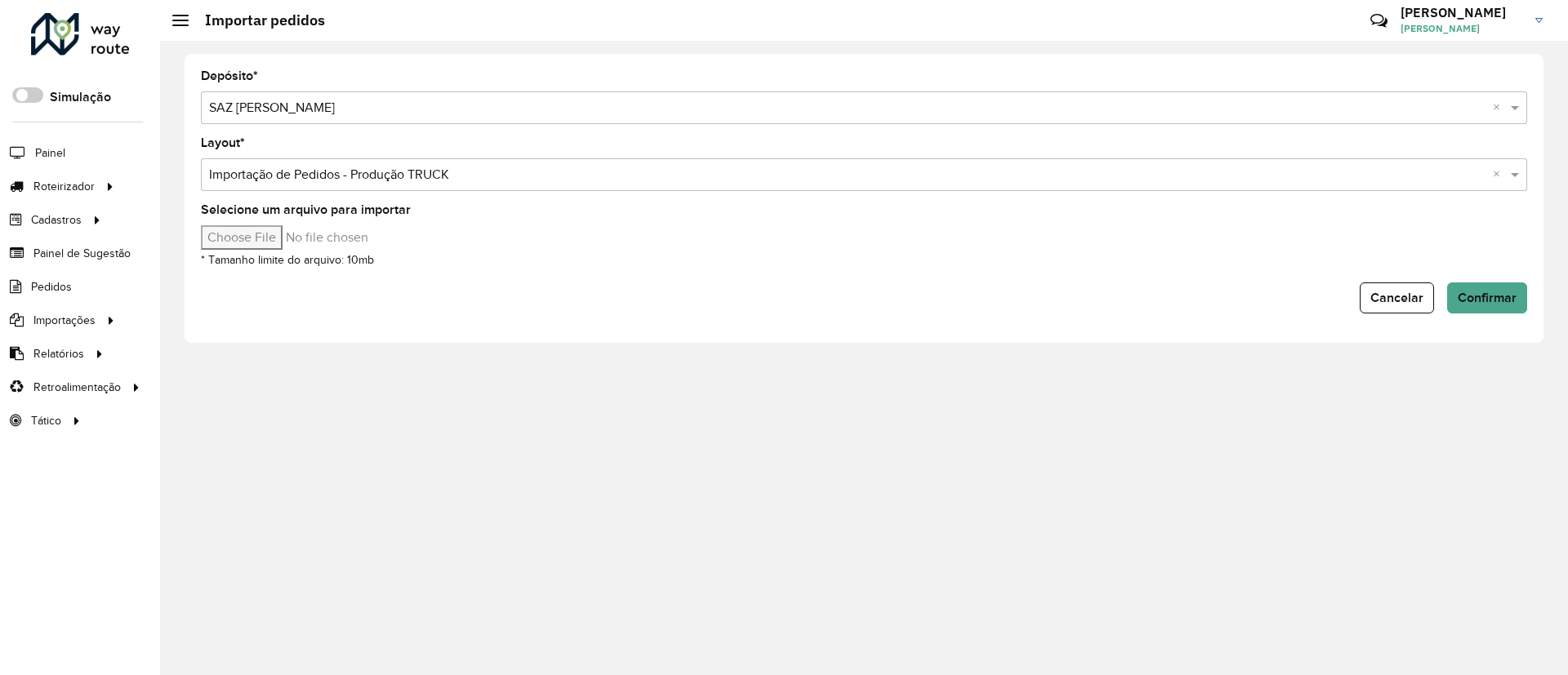
click at [271, 241] on input "Selecione um arquivo para importar" at bounding box center [339, 237] width 277 height 24
type input "**********"
click at [1514, 286] on button "Confirmar" at bounding box center [1488, 297] width 80 height 31
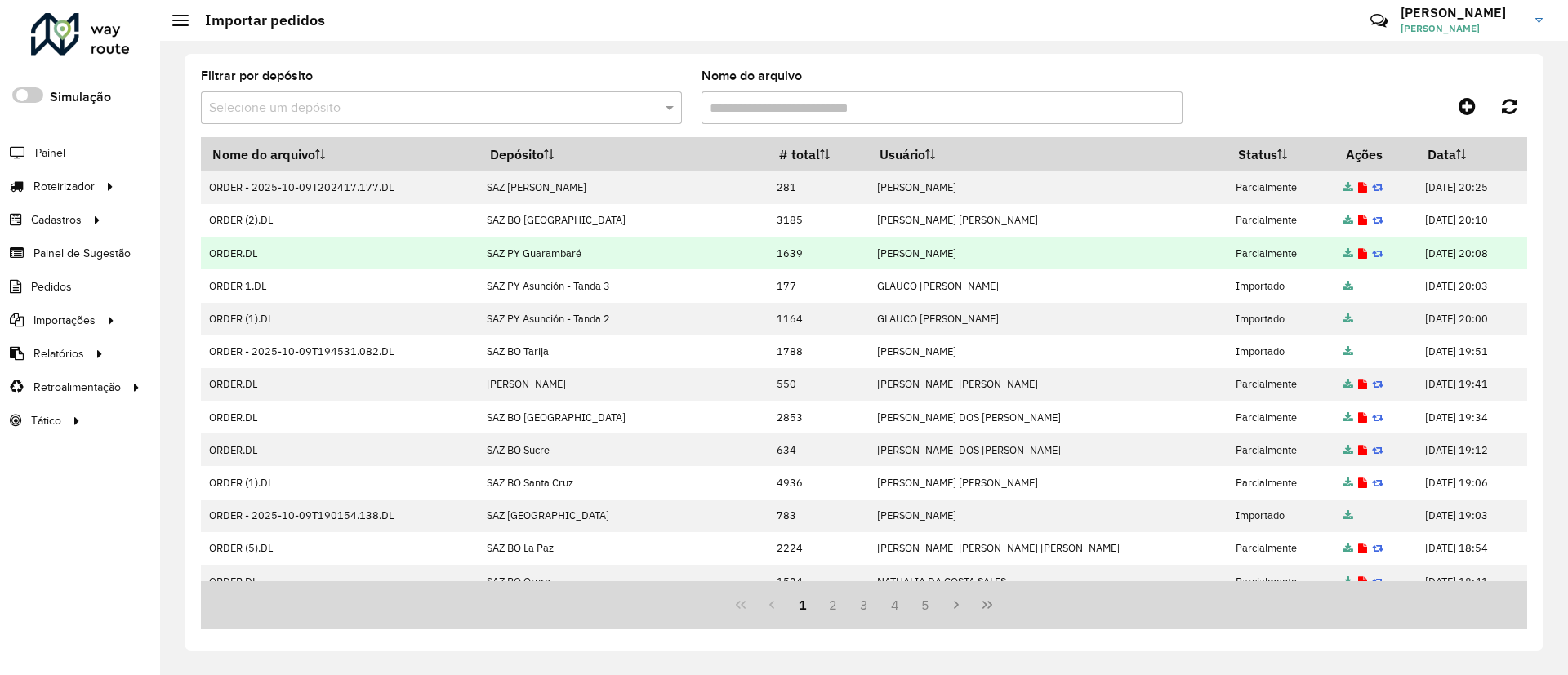
click at [1358, 255] on icon at bounding box center [1363, 254] width 9 height 11
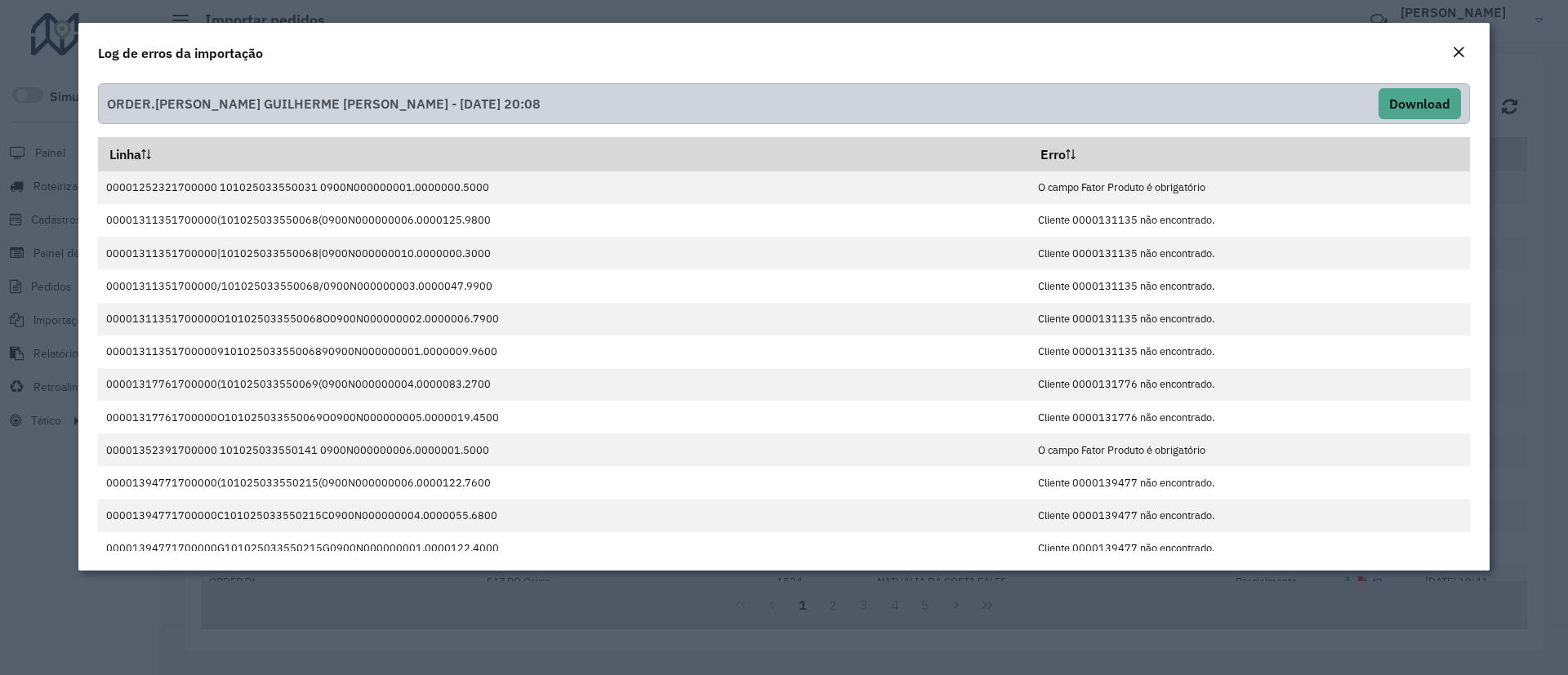
click at [1457, 51] on em "Close" at bounding box center [1459, 53] width 13 height 13
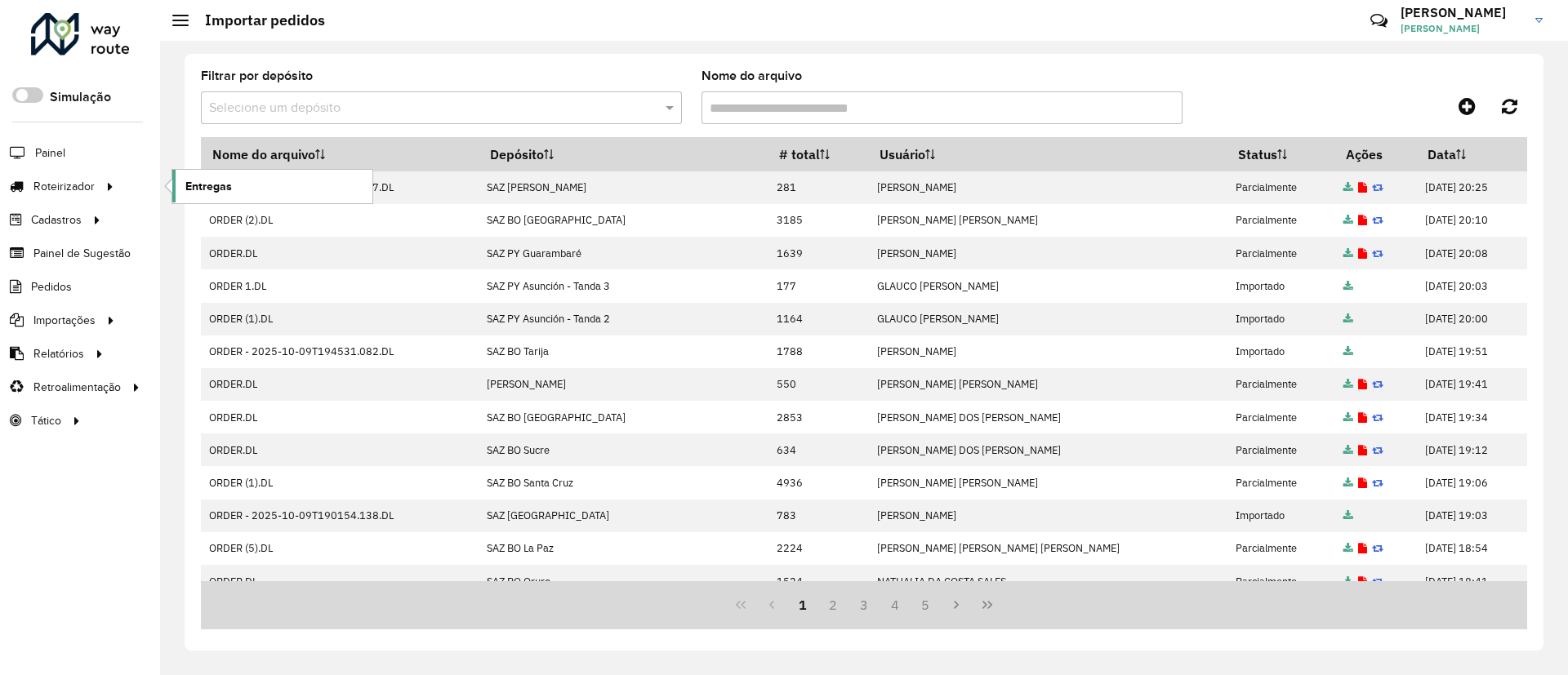
click at [242, 180] on link "Entregas" at bounding box center [272, 186] width 200 height 33
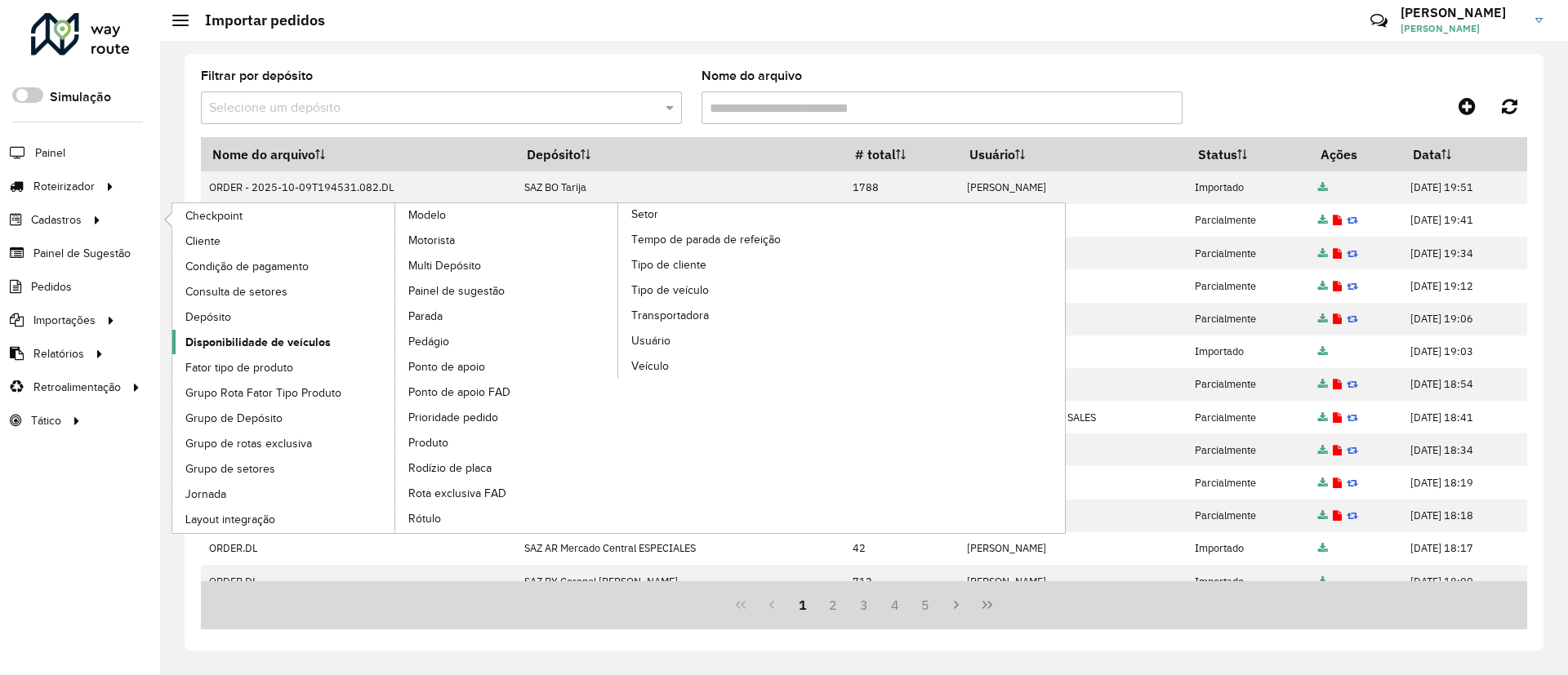
click at [322, 337] on span "Disponibilidade de veículos" at bounding box center [258, 343] width 146 height 17
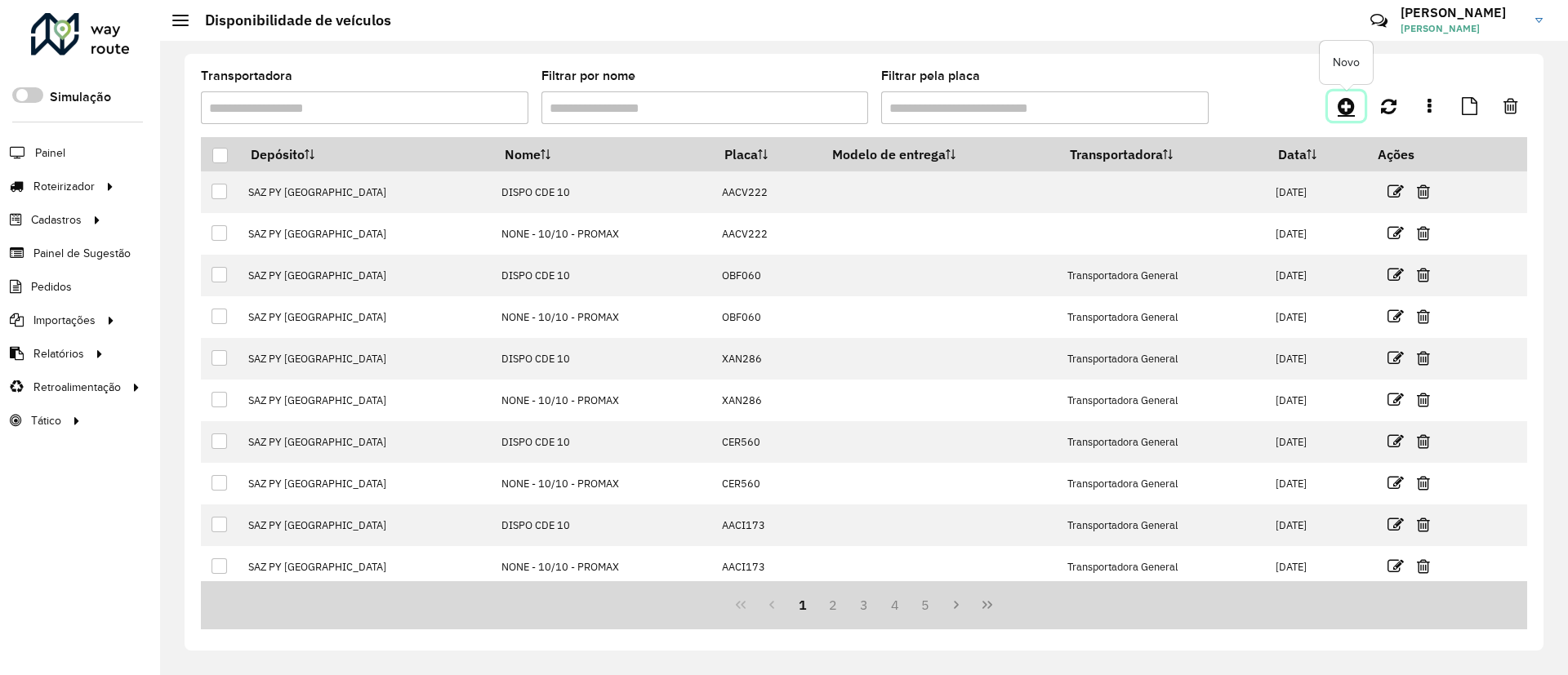
click at [1358, 116] on link at bounding box center [1347, 106] width 37 height 29
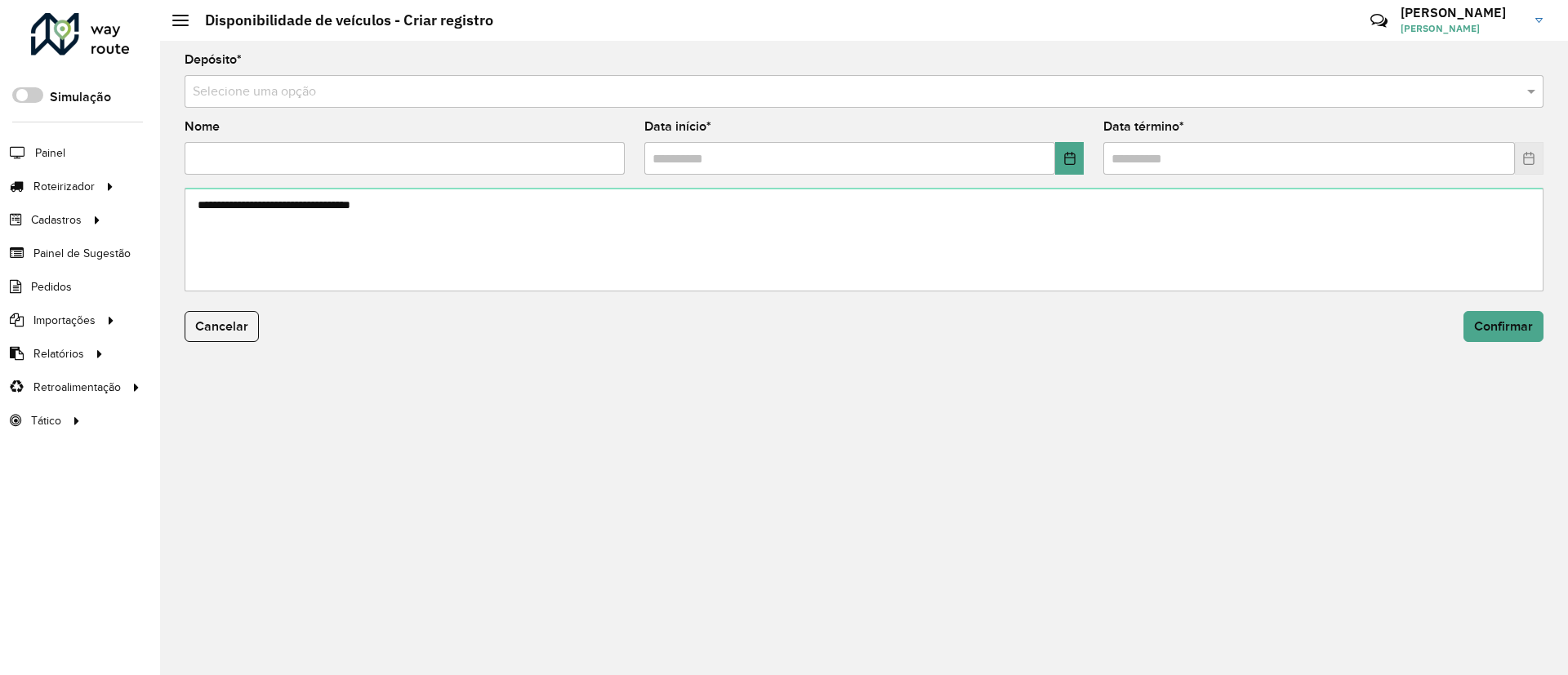
click at [932, 103] on div "Selecione uma opção" at bounding box center [864, 91] width 1359 height 33
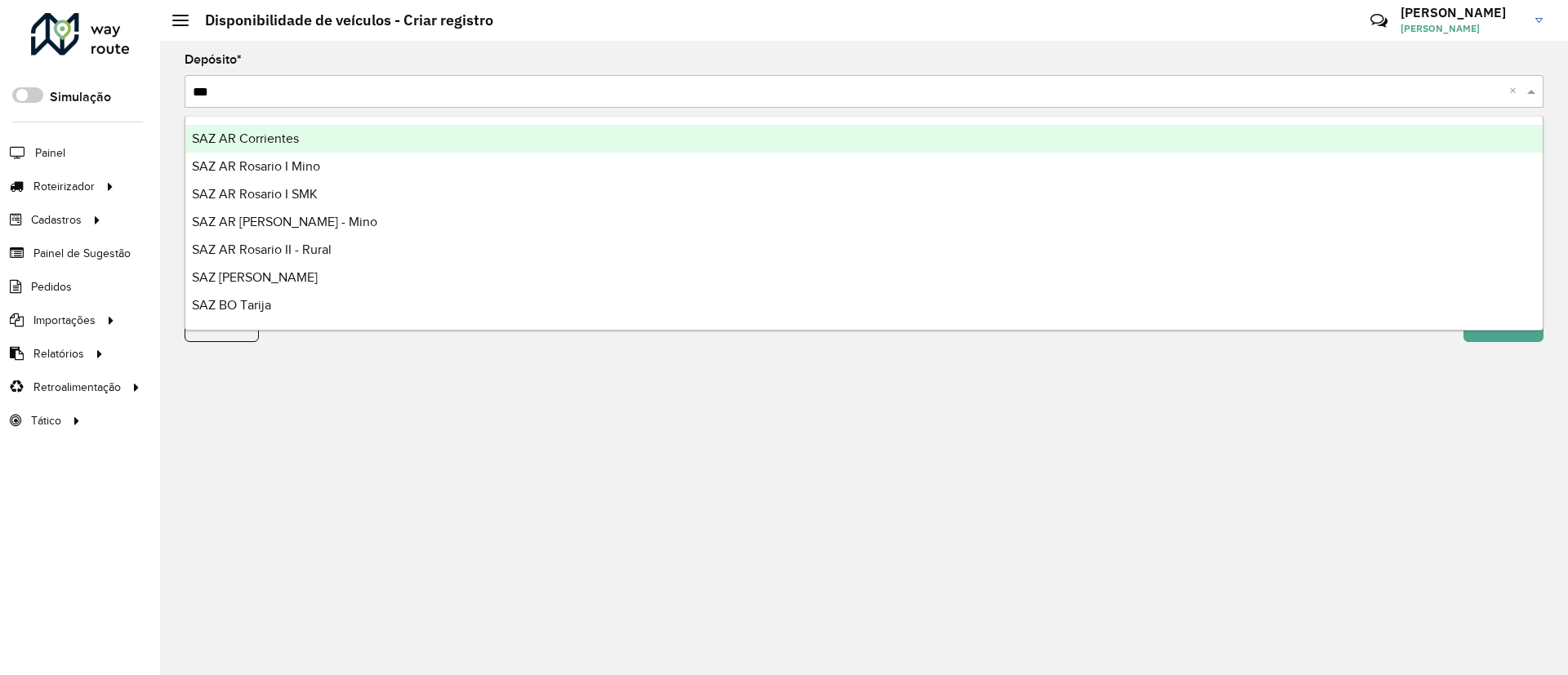
type input "****"
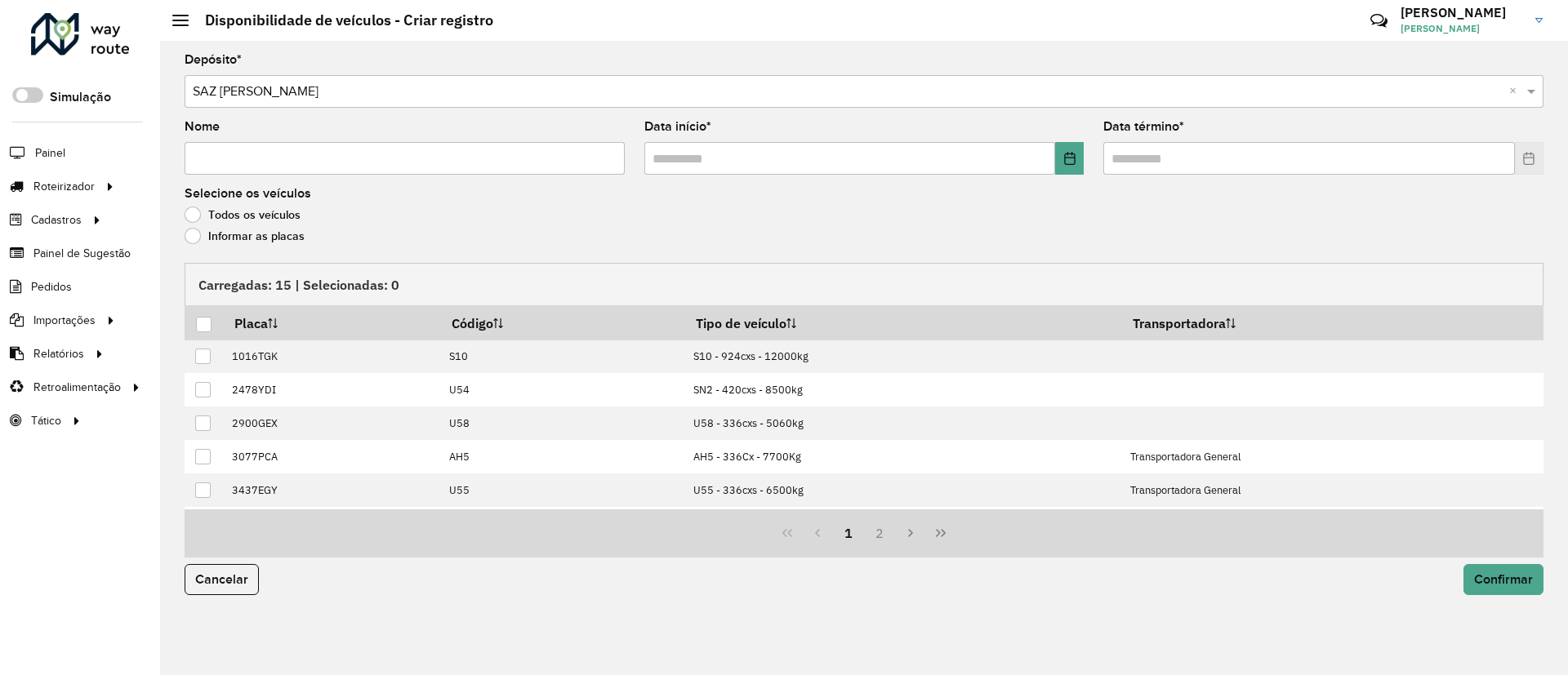
click at [330, 146] on input "Nome" at bounding box center [404, 158] width 440 height 33
type input "**********"
click at [1077, 162] on button "Choose Date" at bounding box center [1069, 158] width 28 height 33
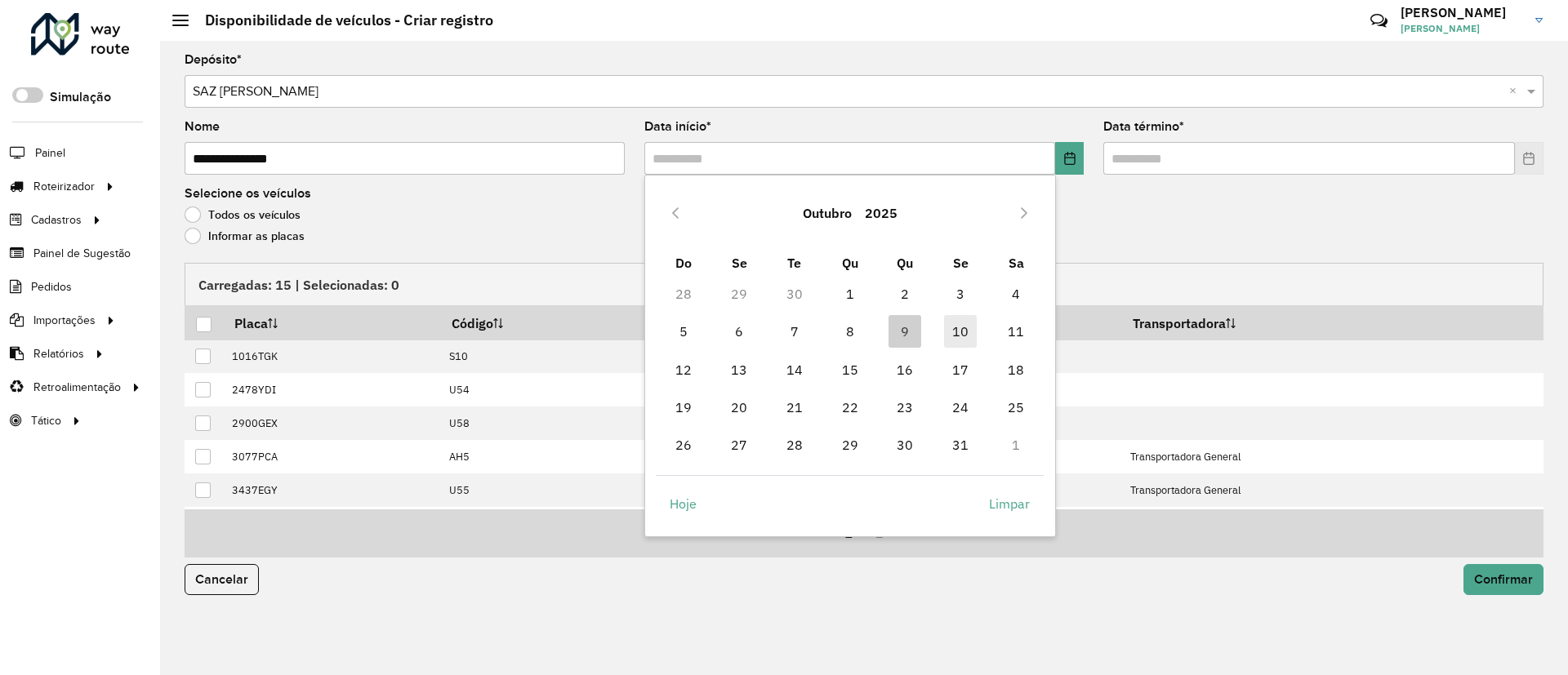
click at [972, 323] on span "10" at bounding box center [960, 331] width 33 height 33
type input "**********"
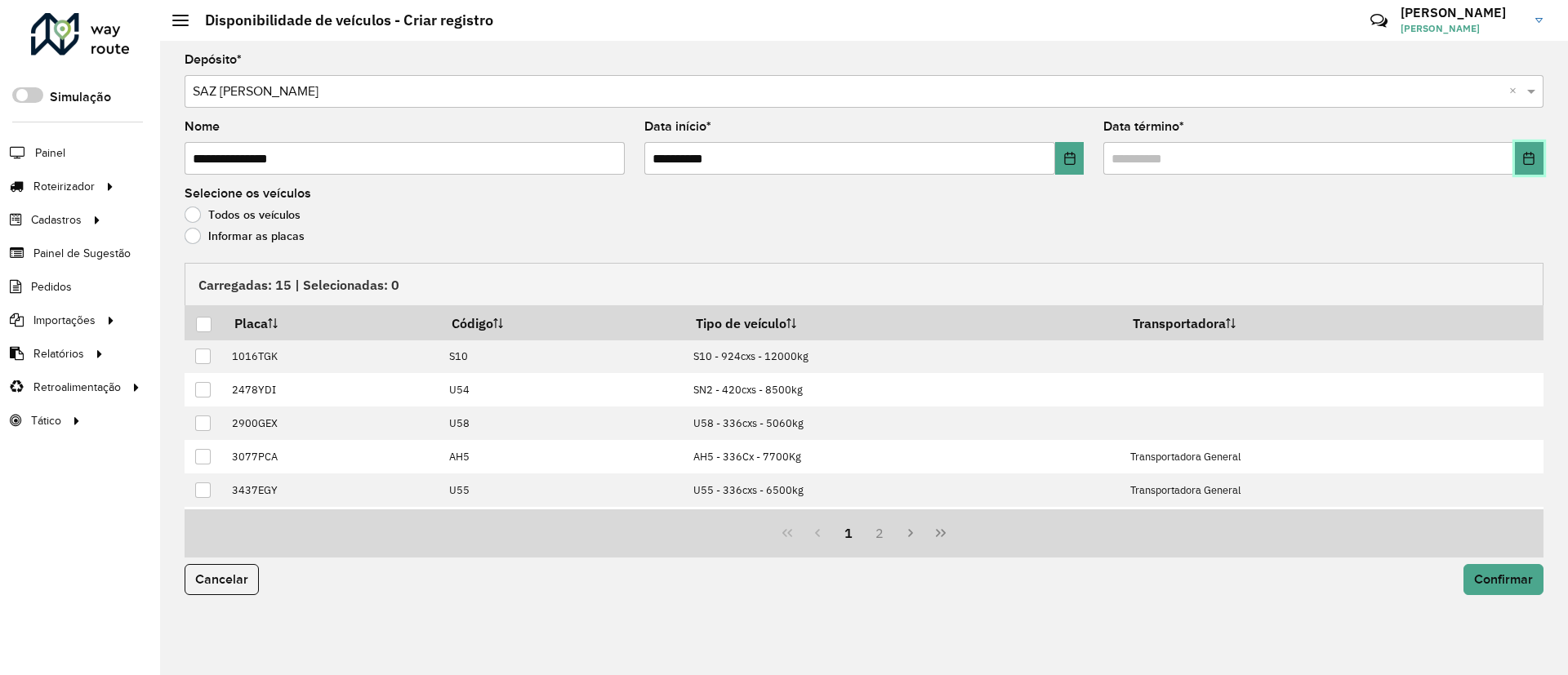
click at [1535, 159] on icon "Choose Date" at bounding box center [1529, 158] width 11 height 13
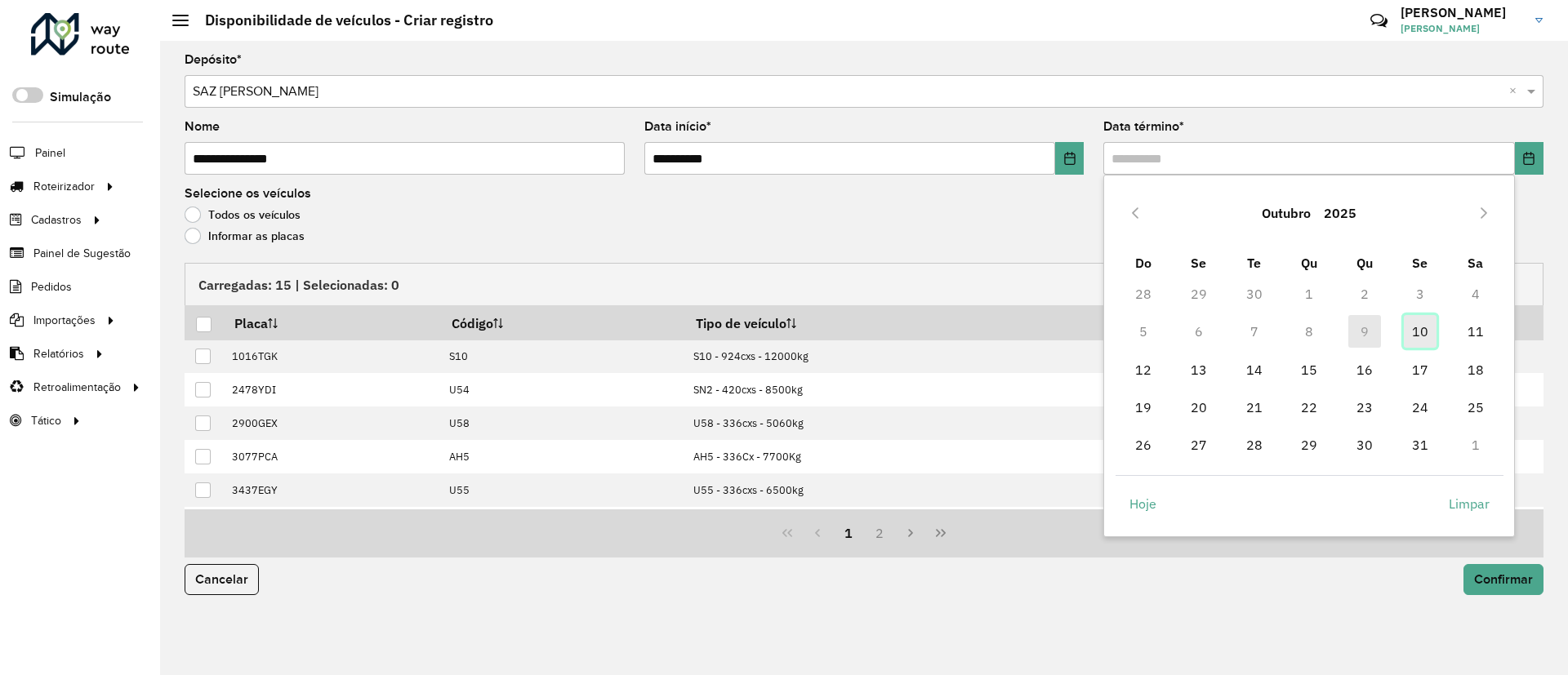
click at [1426, 335] on span "10" at bounding box center [1421, 331] width 33 height 33
type input "**********"
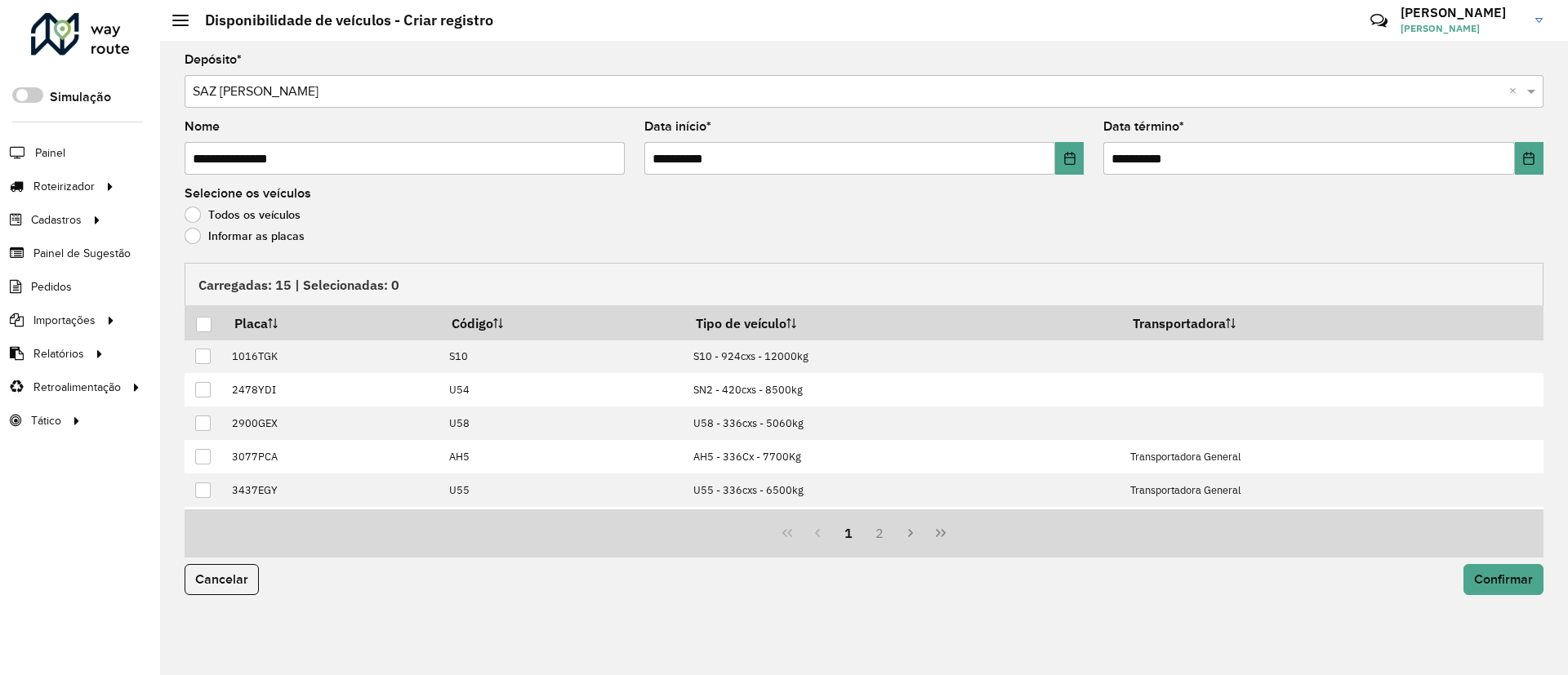
click at [229, 231] on label "Informar as placas" at bounding box center [244, 235] width 120 height 16
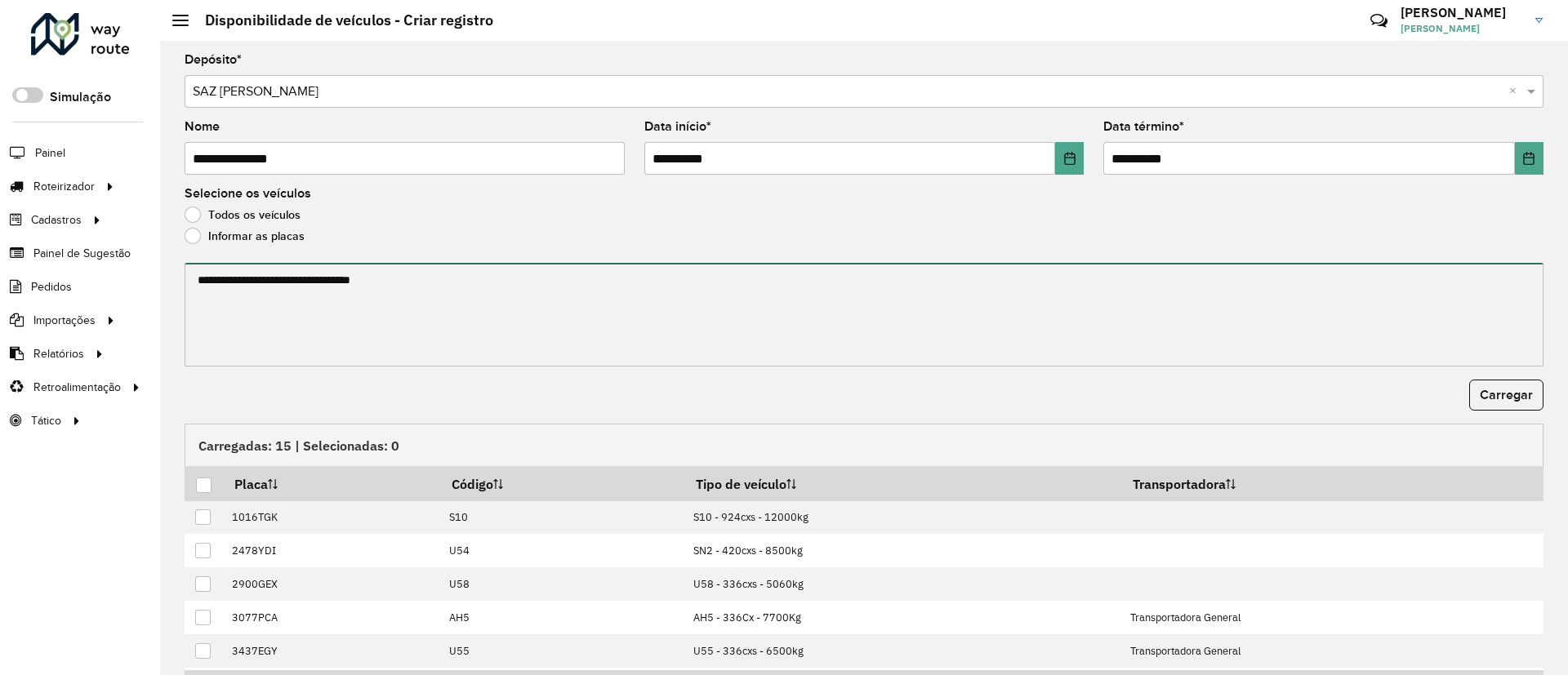
click at [243, 280] on textarea at bounding box center [864, 315] width 1359 height 104
paste textarea "******* ******* ******* ******* ******* ******* ******* *******"
type textarea "******* ******* ******* ******* ******* ******* ******* *******"
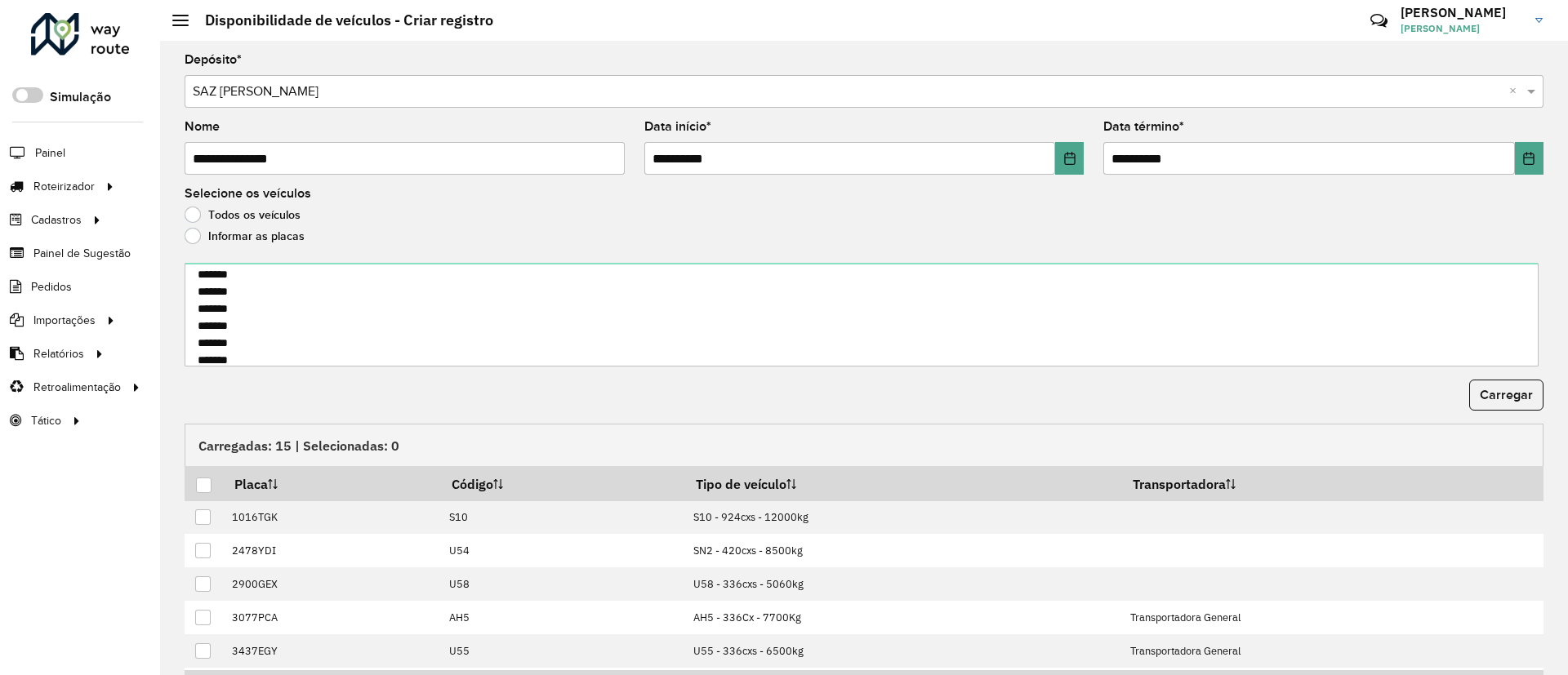
drag, startPoint x: 1524, startPoint y: 404, endPoint x: 1038, endPoint y: 336, distance: 490.7
click at [1520, 402] on button "Carregar" at bounding box center [1507, 394] width 75 height 31
click at [208, 477] on div at bounding box center [204, 485] width 16 height 16
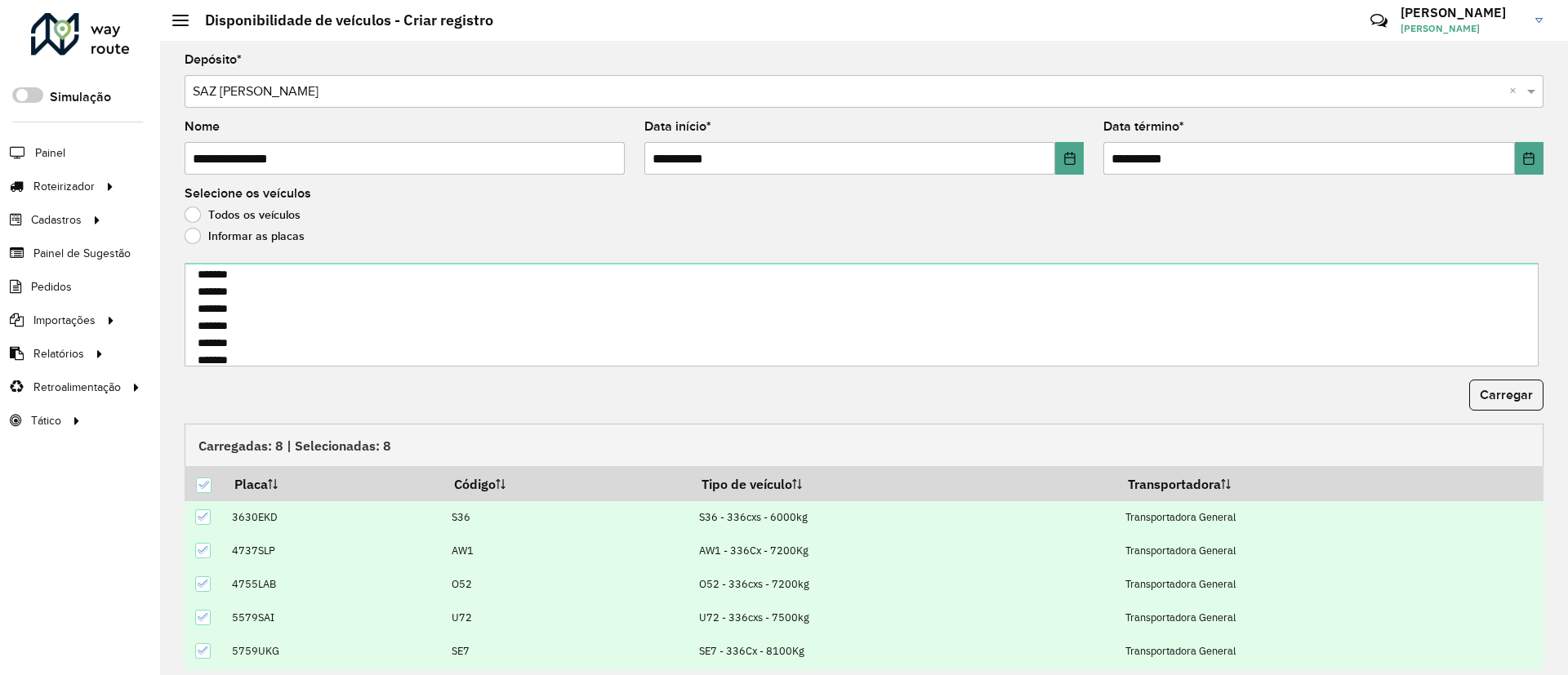
scroll to position [52, 0]
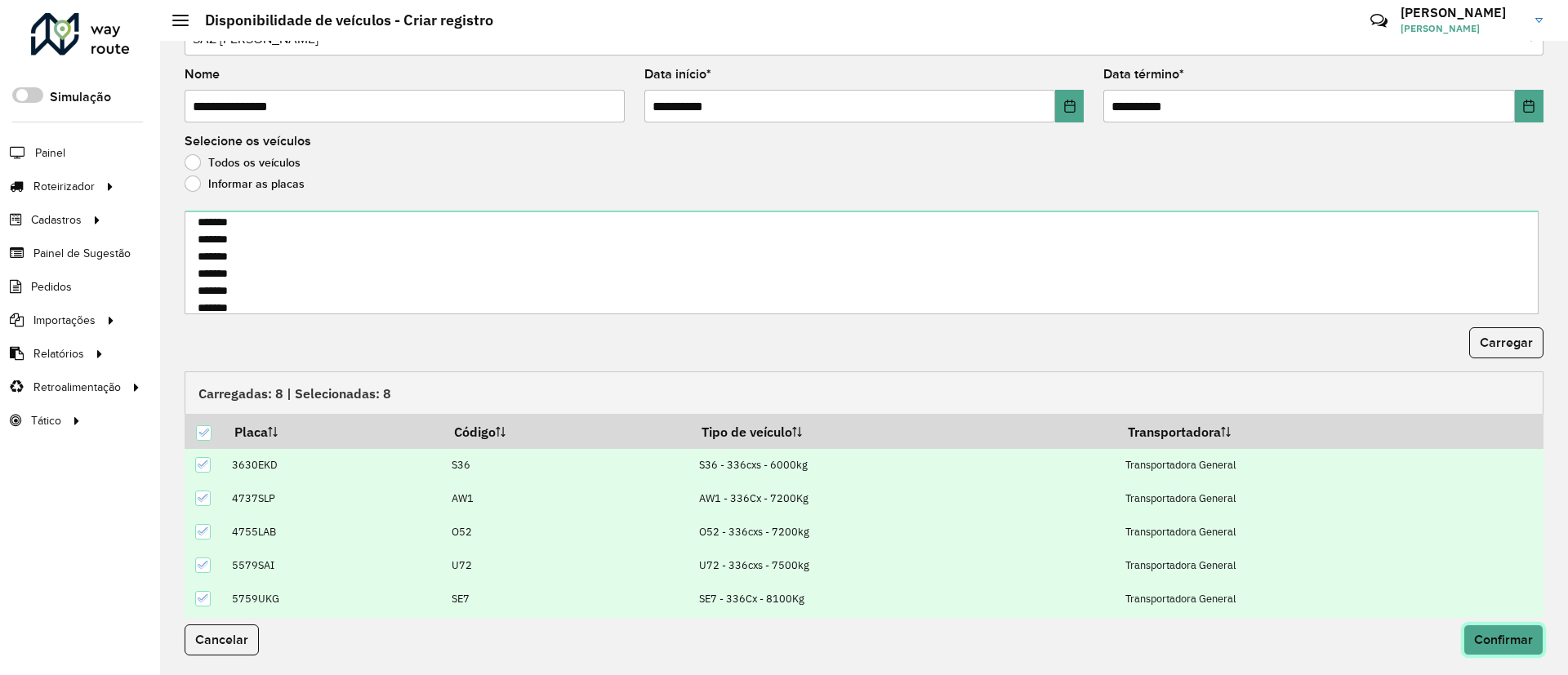
click at [1503, 636] on span "Confirmar" at bounding box center [1503, 639] width 59 height 14
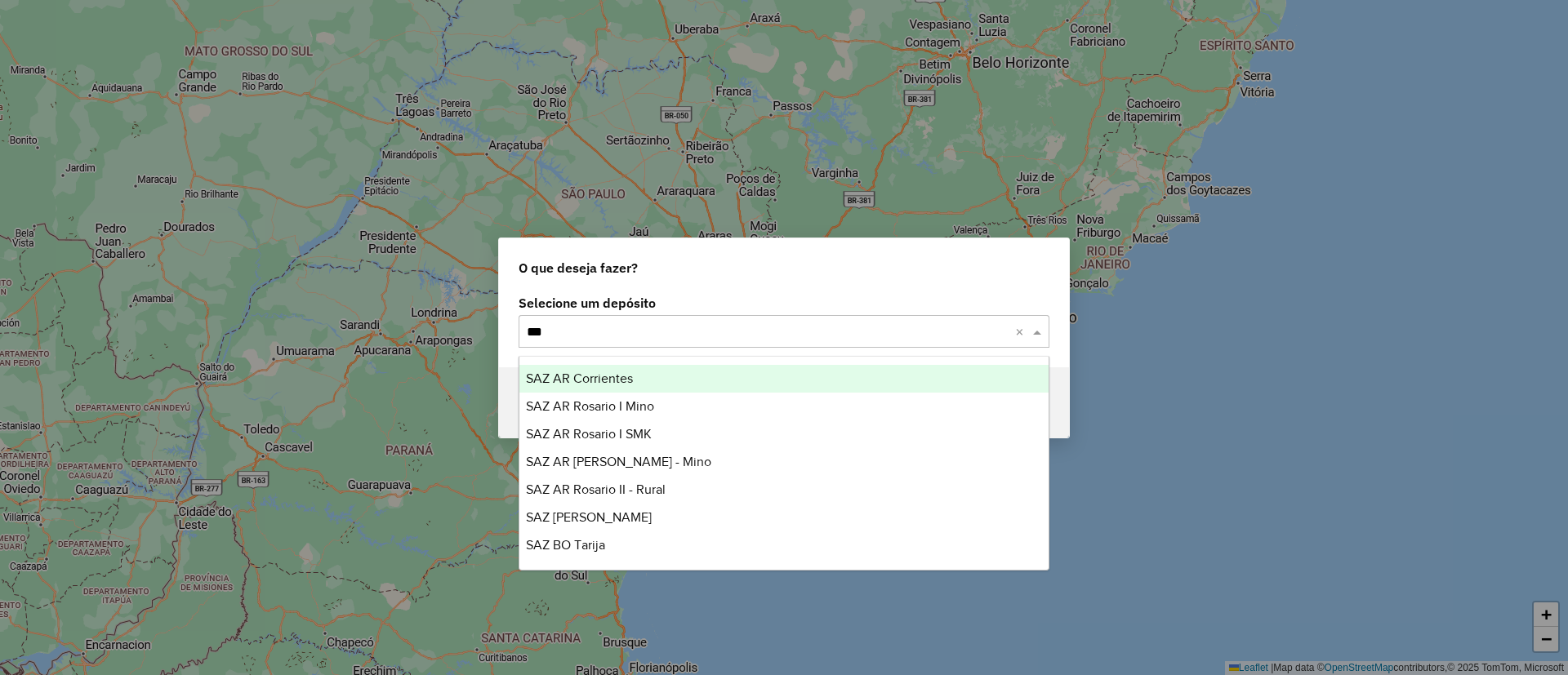
type input "****"
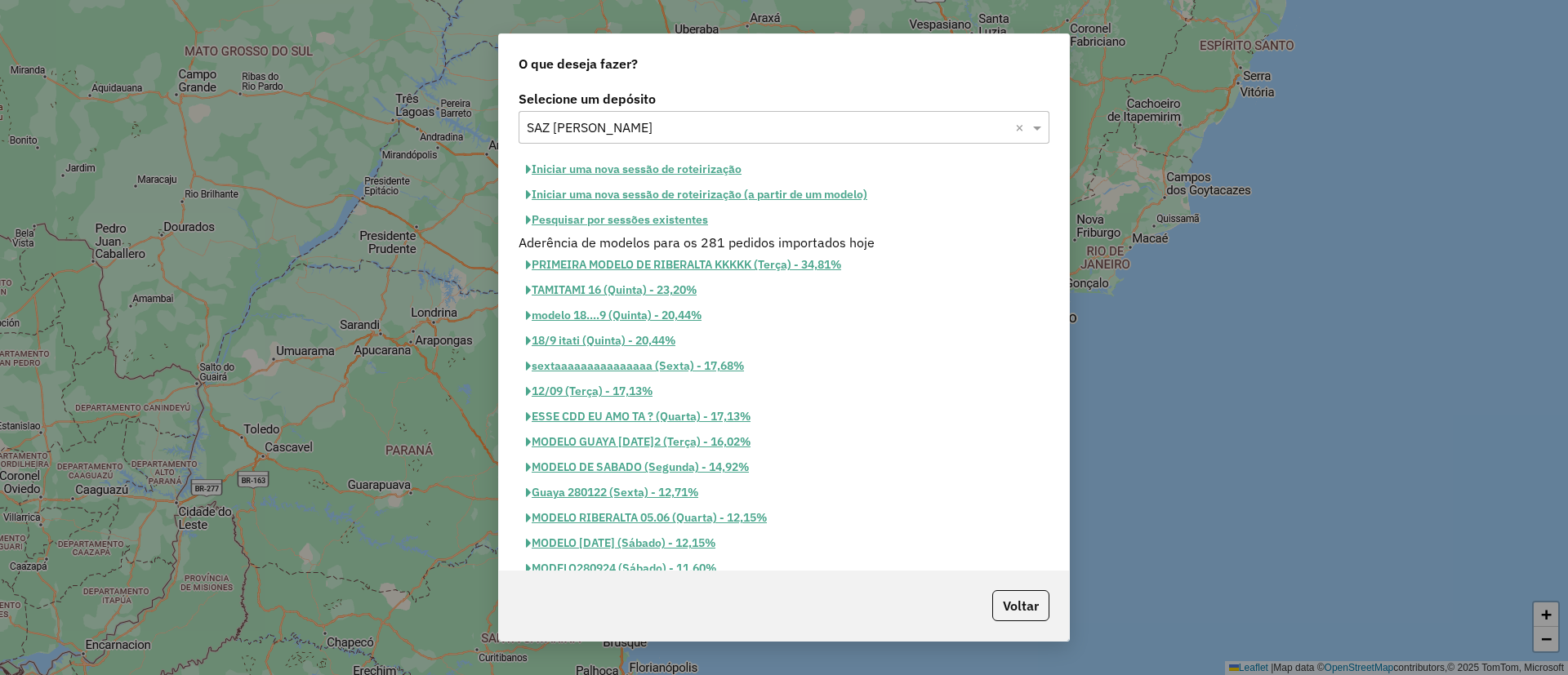
click at [639, 178] on button "Iniciar uma nova sessão de roteirização" at bounding box center [634, 169] width 230 height 25
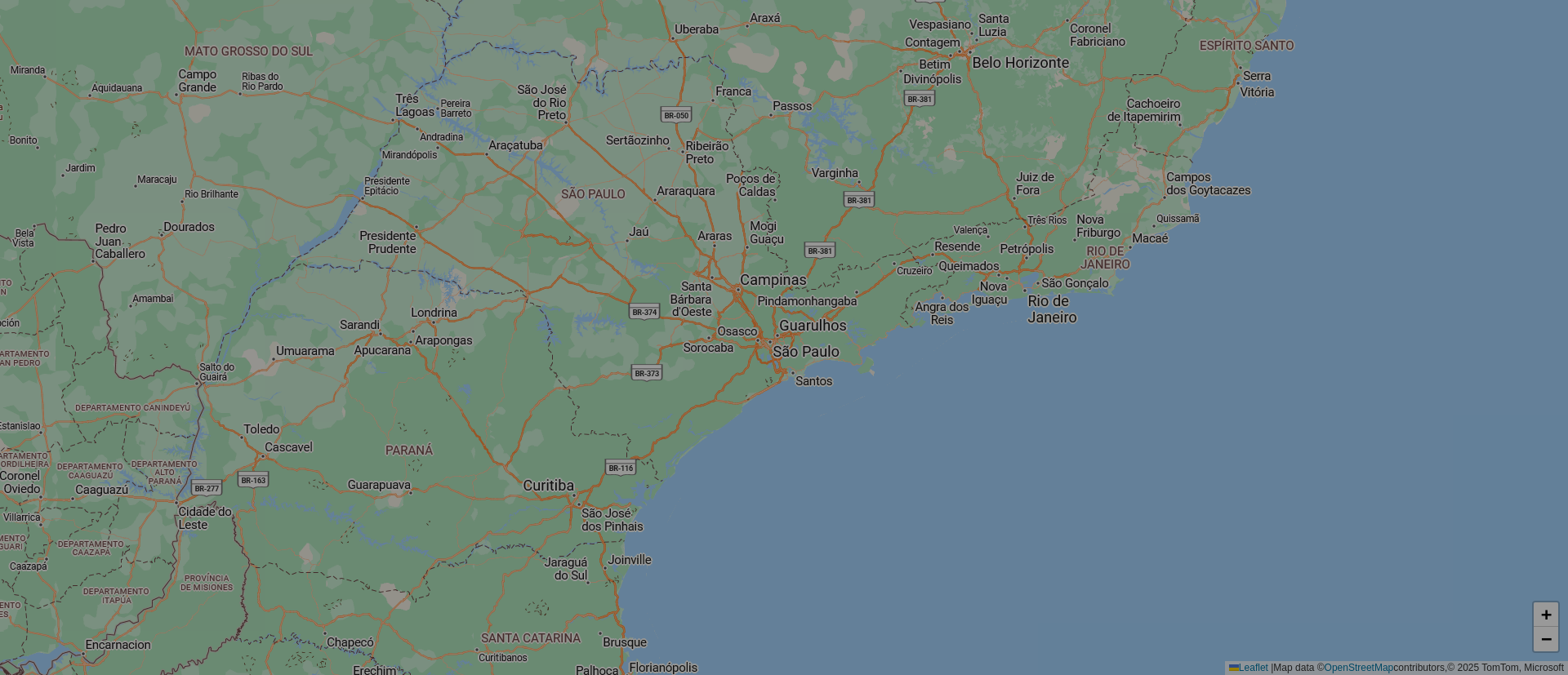
select select "*"
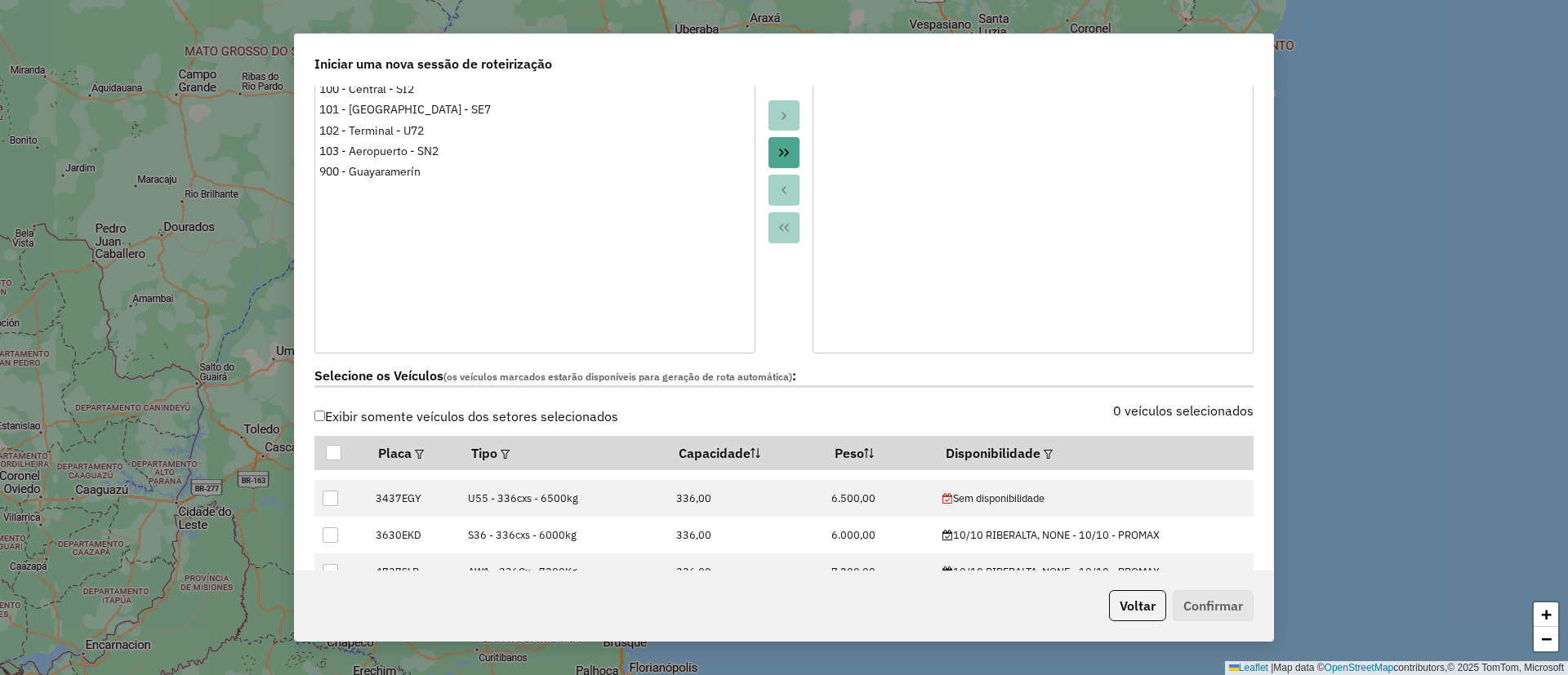
scroll to position [245, 0]
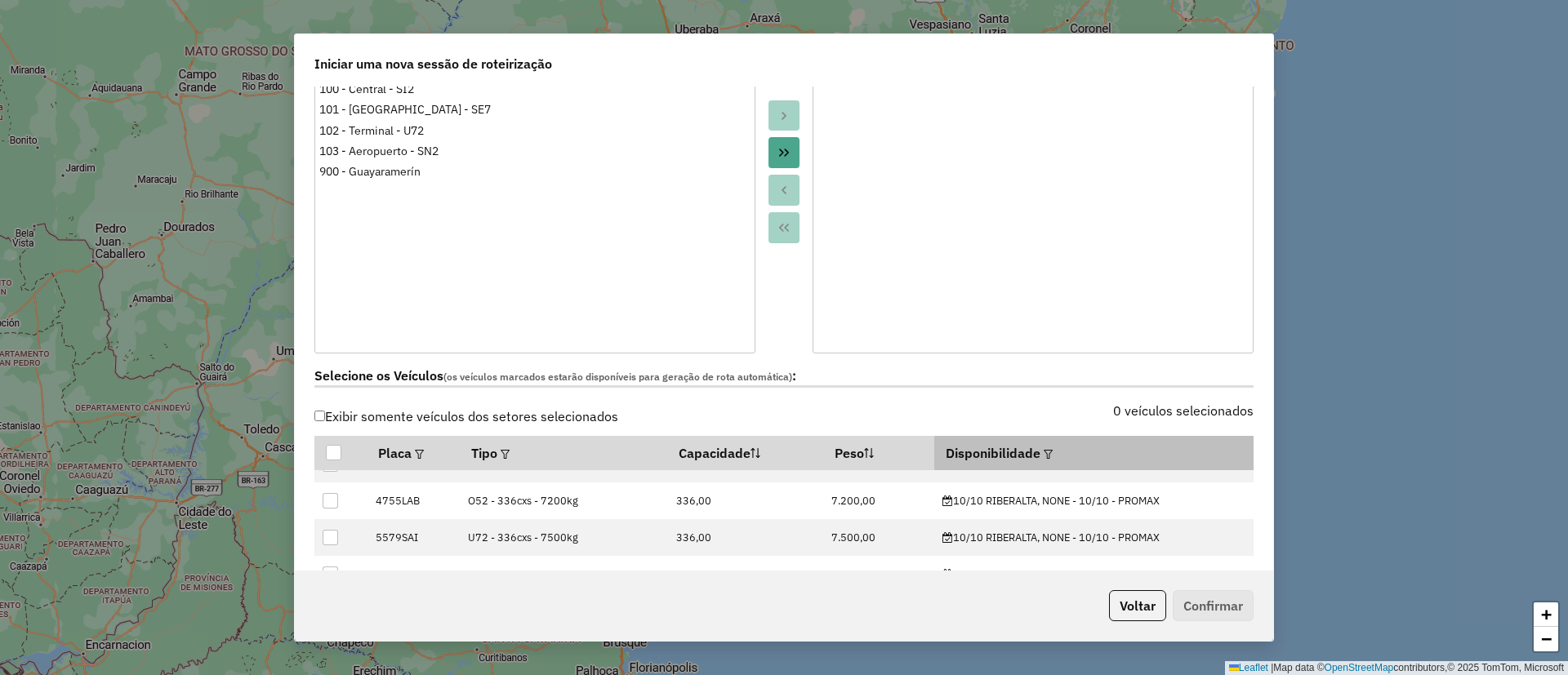
click at [1044, 451] on em at bounding box center [1048, 454] width 9 height 9
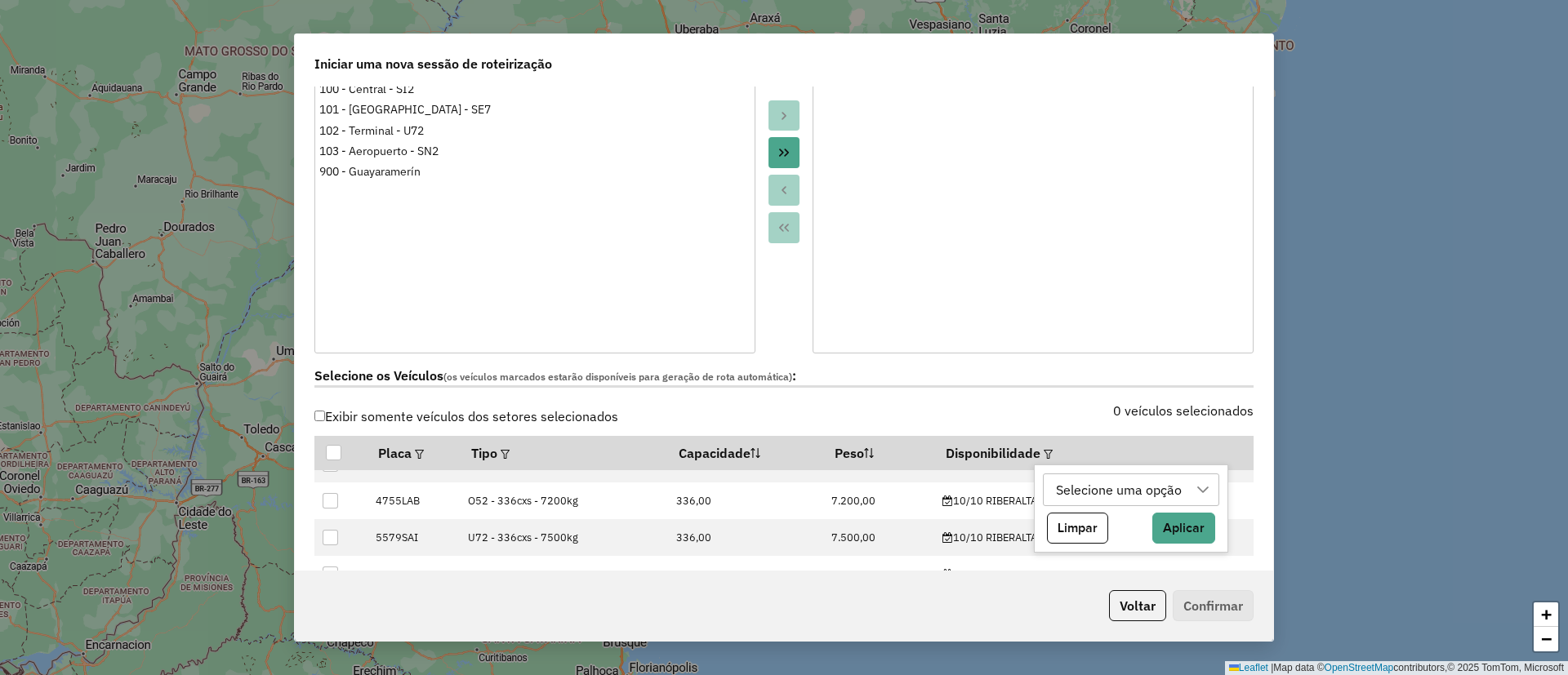
click at [1100, 492] on div "Selecione uma opção" at bounding box center [1120, 489] width 137 height 31
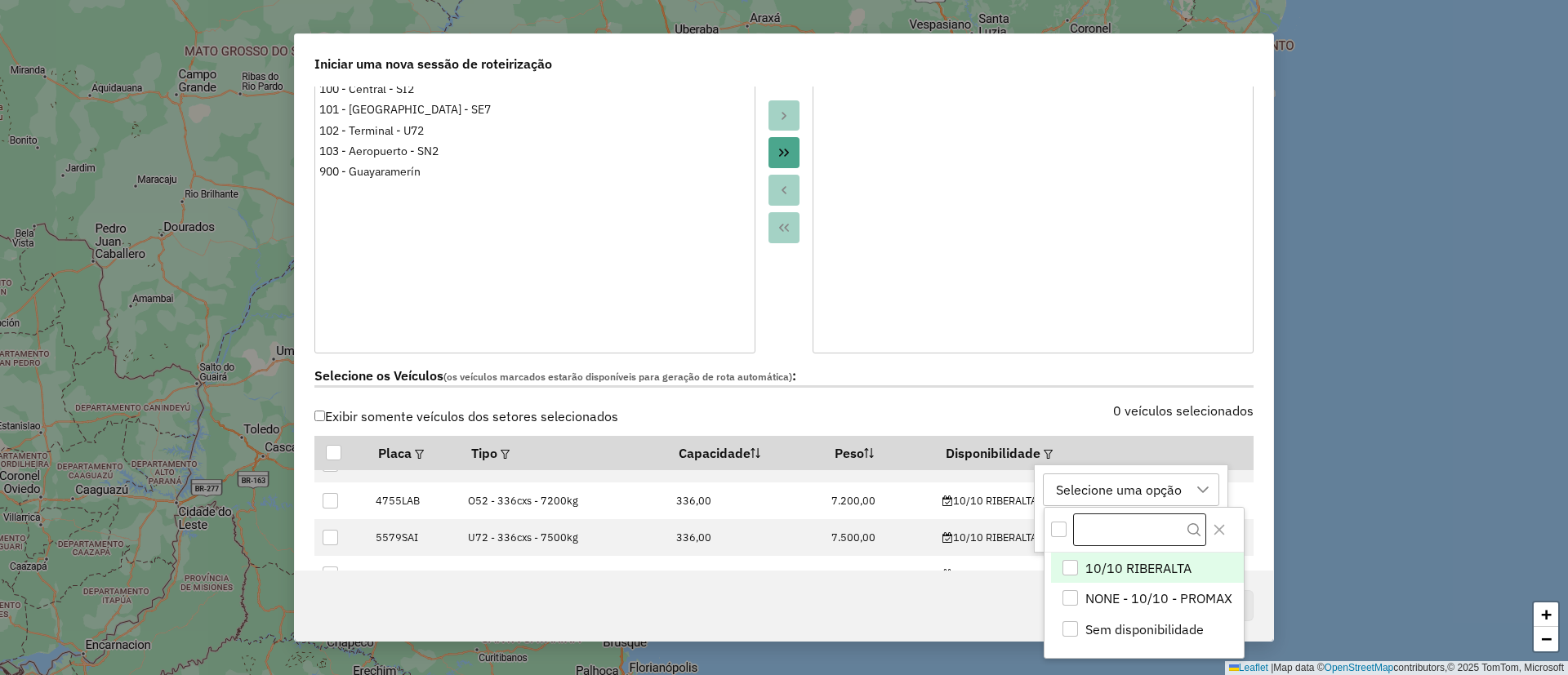
scroll to position [13, 75]
click at [1118, 566] on span "10/10 RIBERALTA" at bounding box center [1138, 568] width 106 height 19
click at [1214, 532] on icon "Close" at bounding box center [1219, 530] width 13 height 13
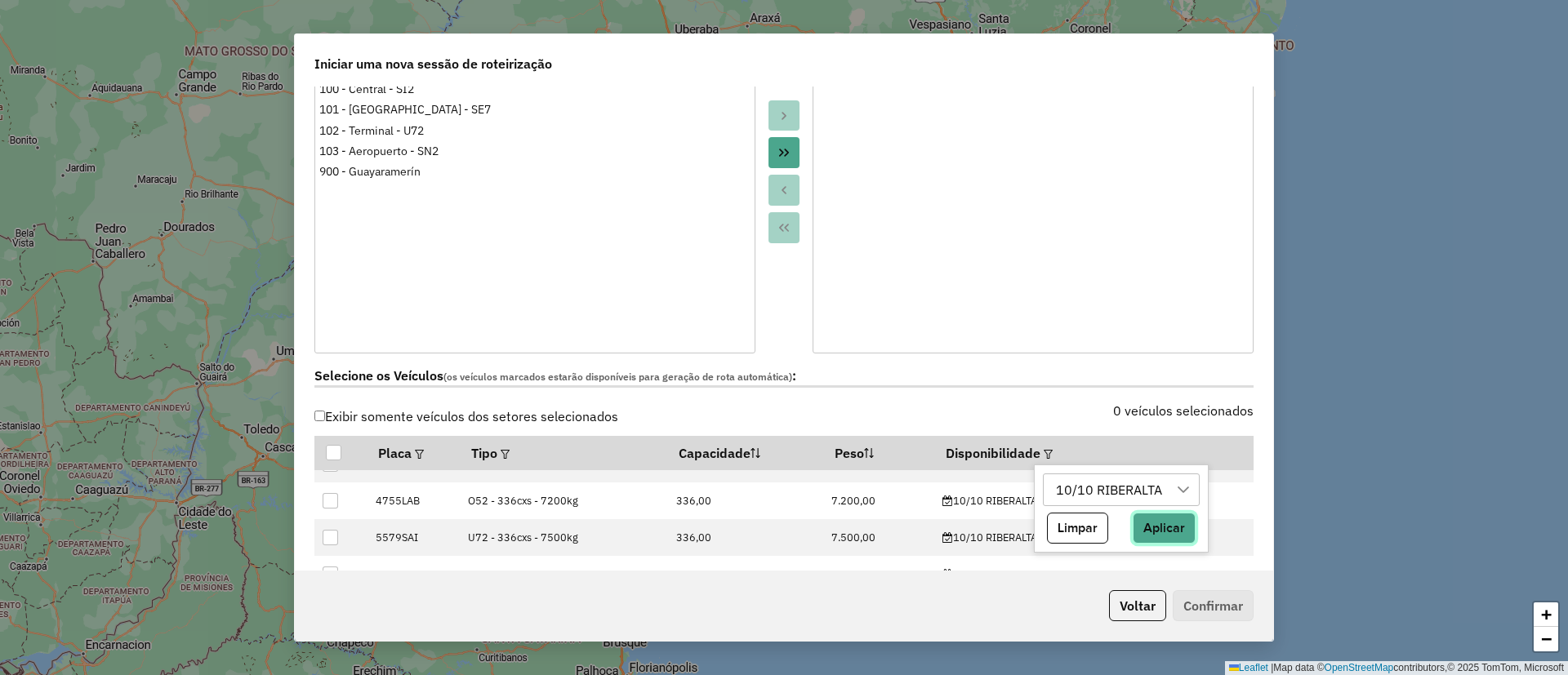
click at [1160, 520] on button "Aplicar" at bounding box center [1164, 528] width 63 height 31
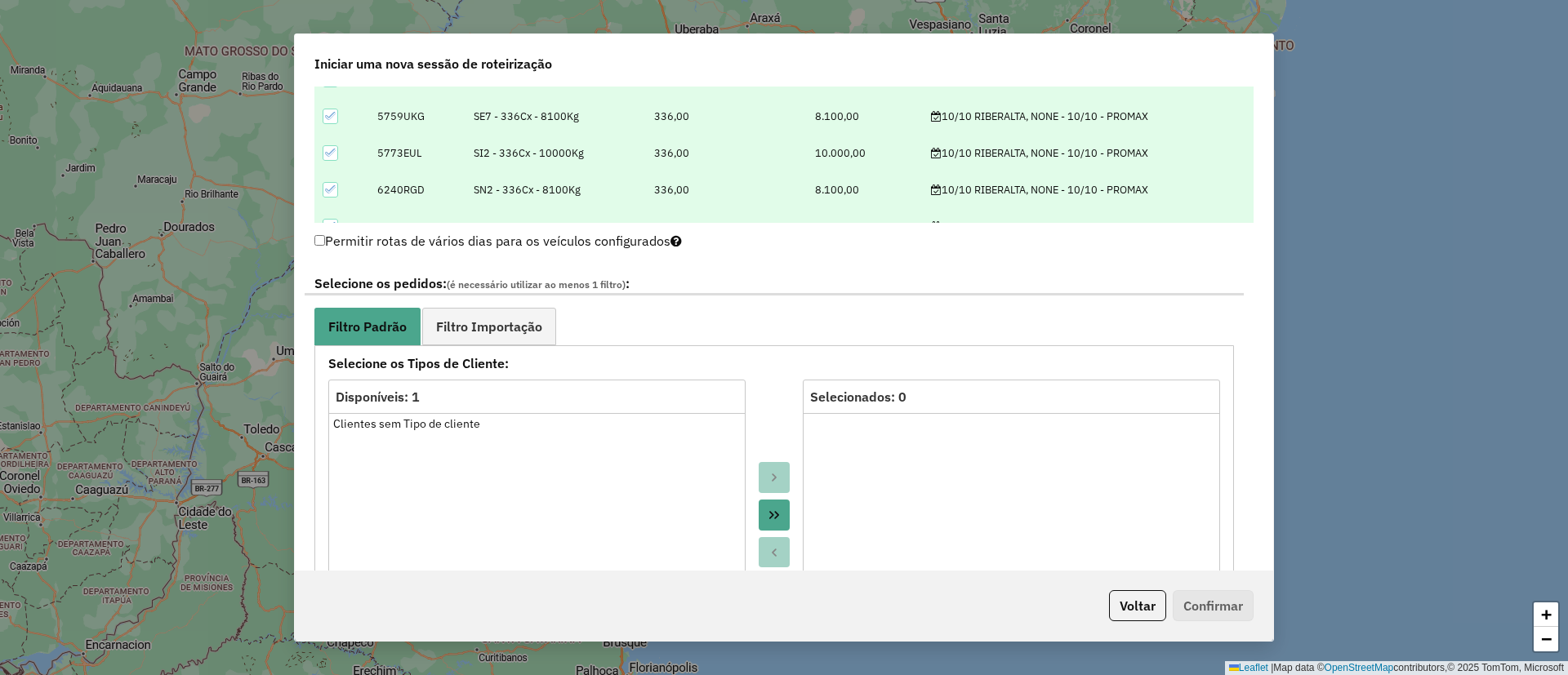
scroll to position [734, 0]
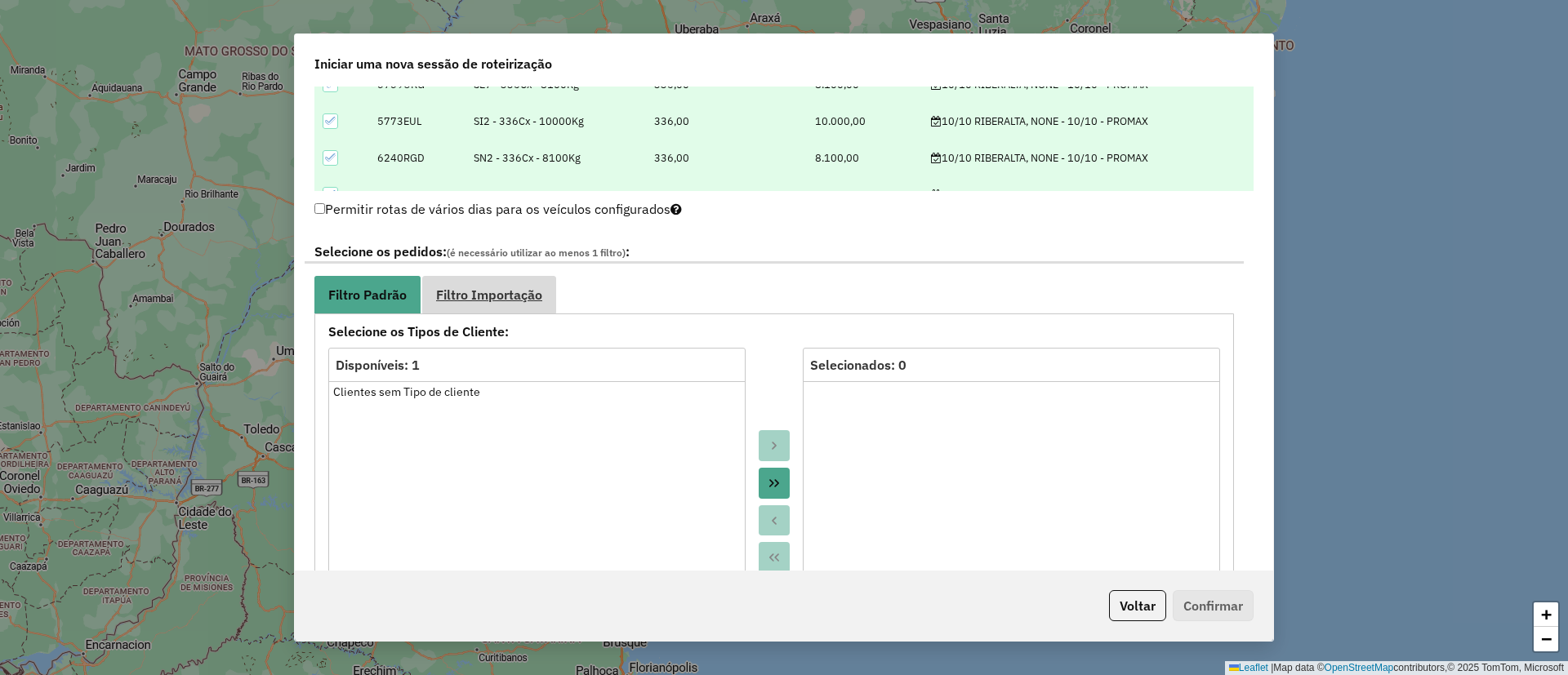
click at [500, 282] on link "Filtro Importação" at bounding box center [489, 294] width 134 height 37
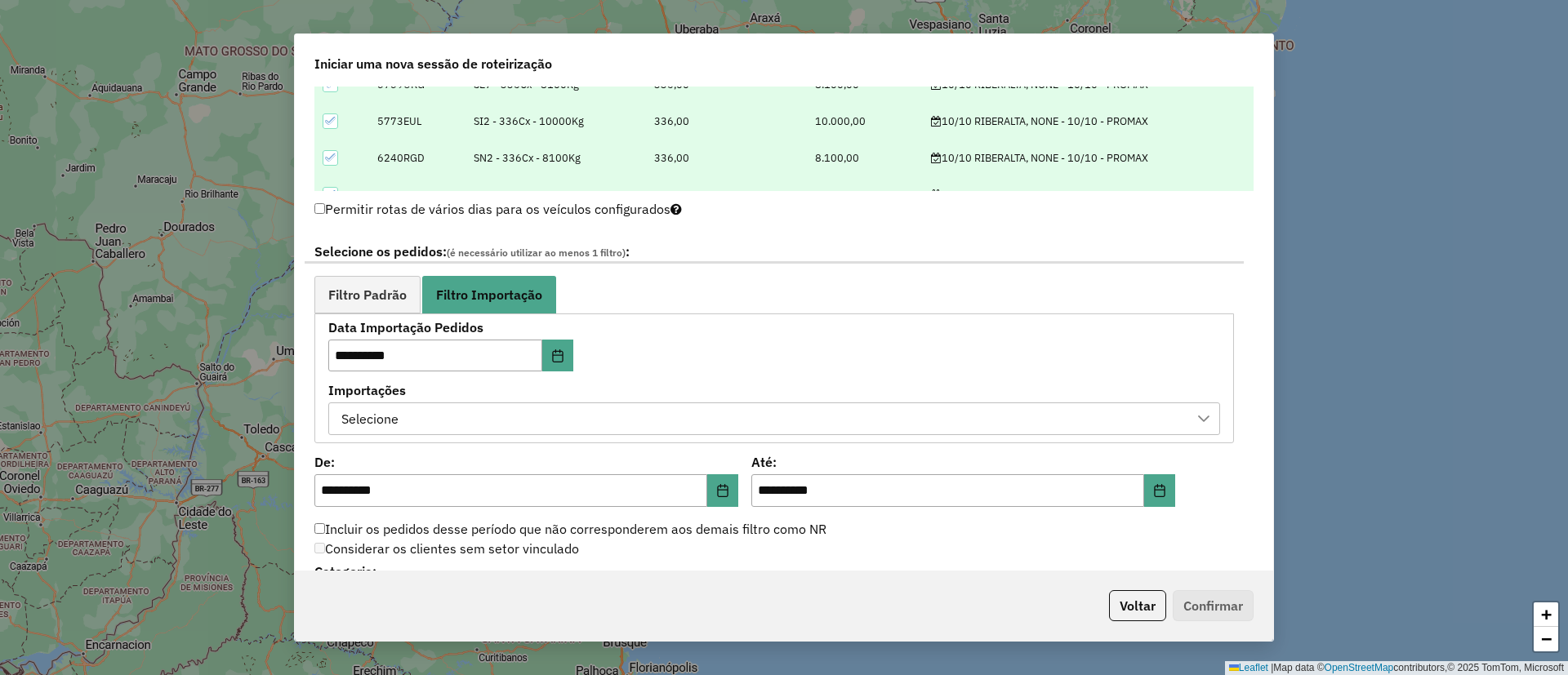
click at [465, 421] on div "Selecione" at bounding box center [763, 419] width 853 height 31
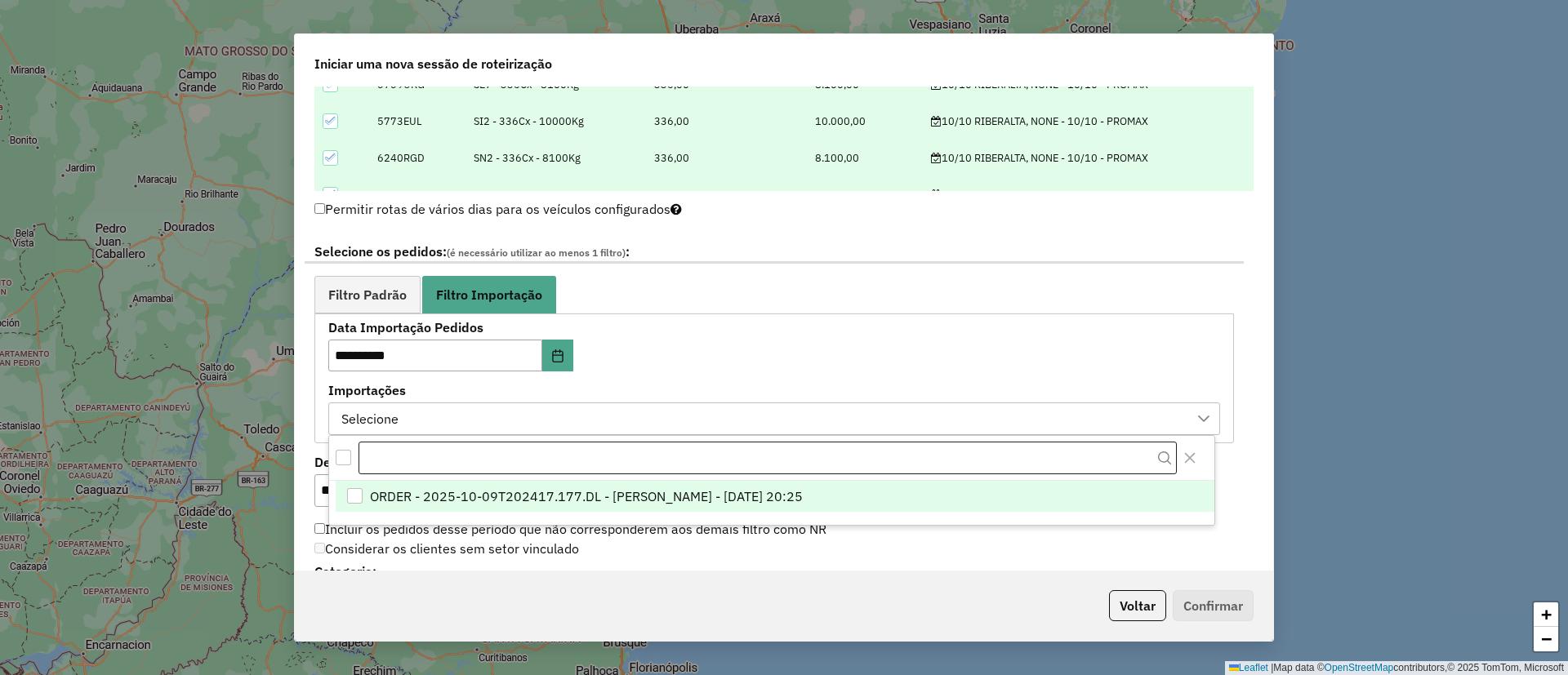
scroll to position [13, 75]
drag, startPoint x: 505, startPoint y: 502, endPoint x: 506, endPoint y: 477, distance: 25.0
click at [501, 497] on span "ORDER - 2025-10-09T202417.177.DL - [PERSON_NAME] - [DATE] 20:25" at bounding box center [587, 496] width 433 height 19
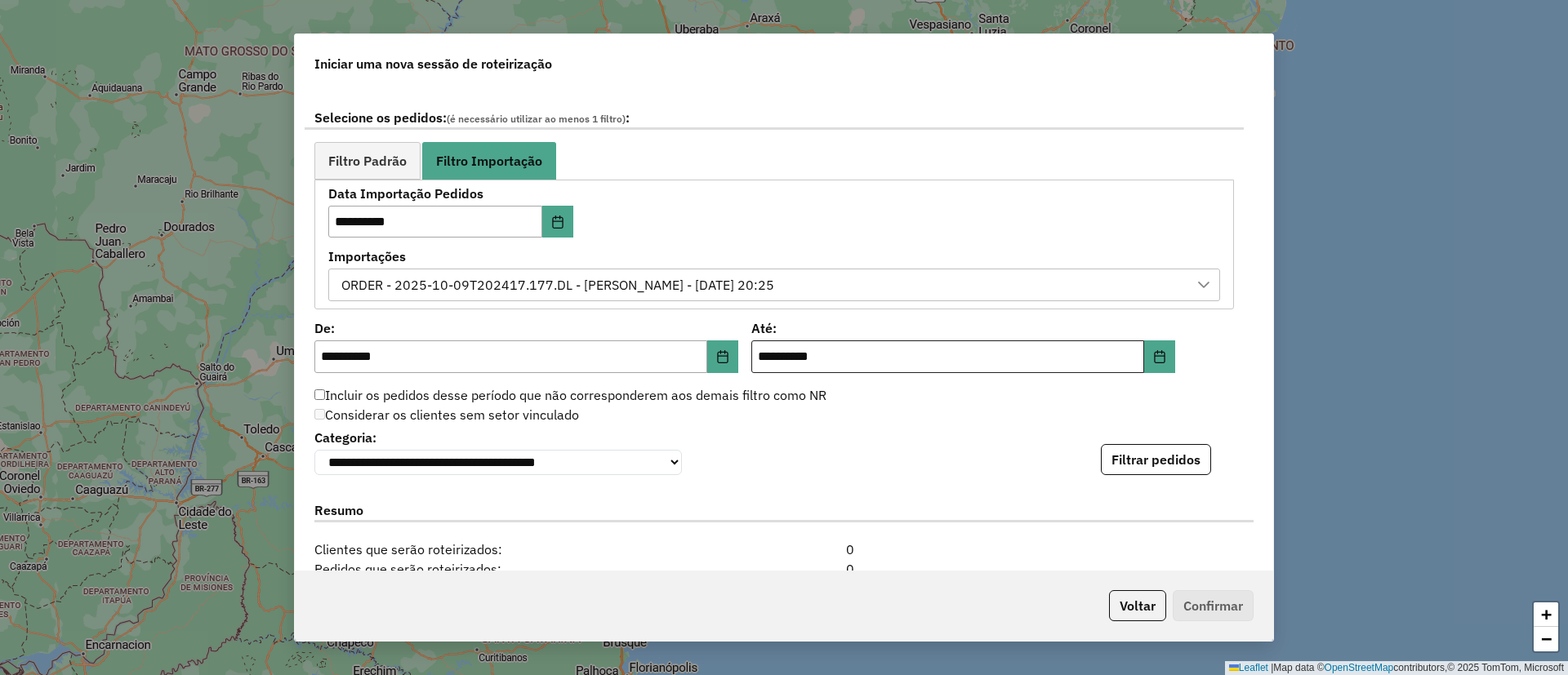
scroll to position [857, 0]
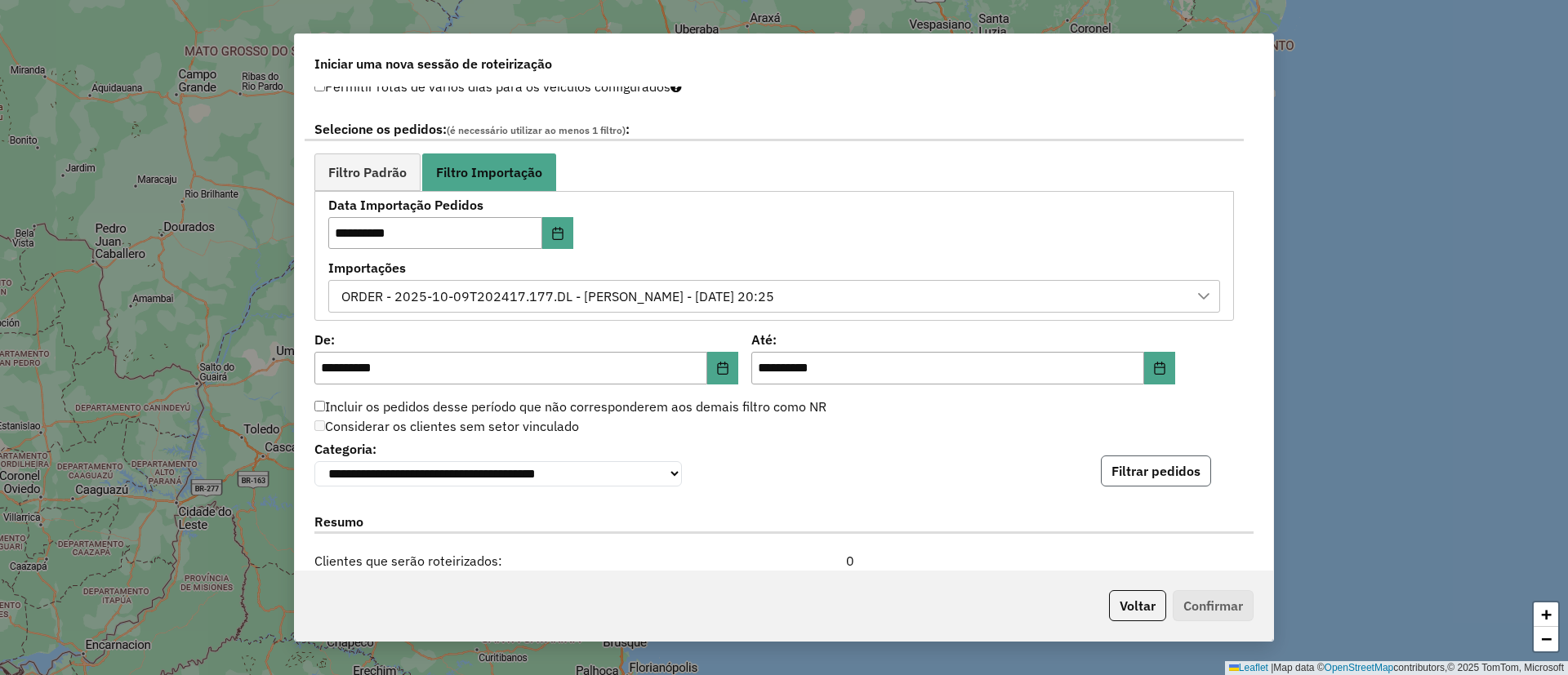
click at [1137, 484] on button "Filtrar pedidos" at bounding box center [1157, 471] width 111 height 31
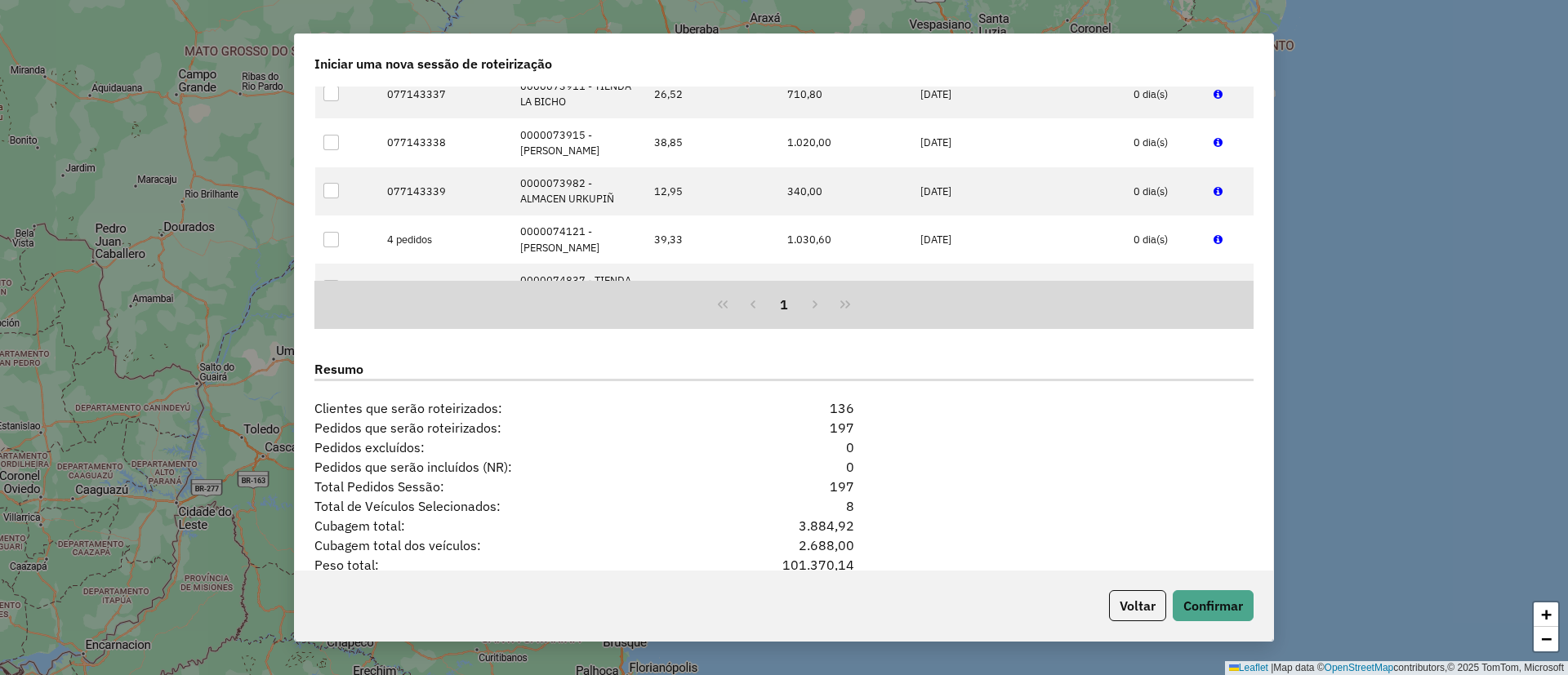
scroll to position [1484, 0]
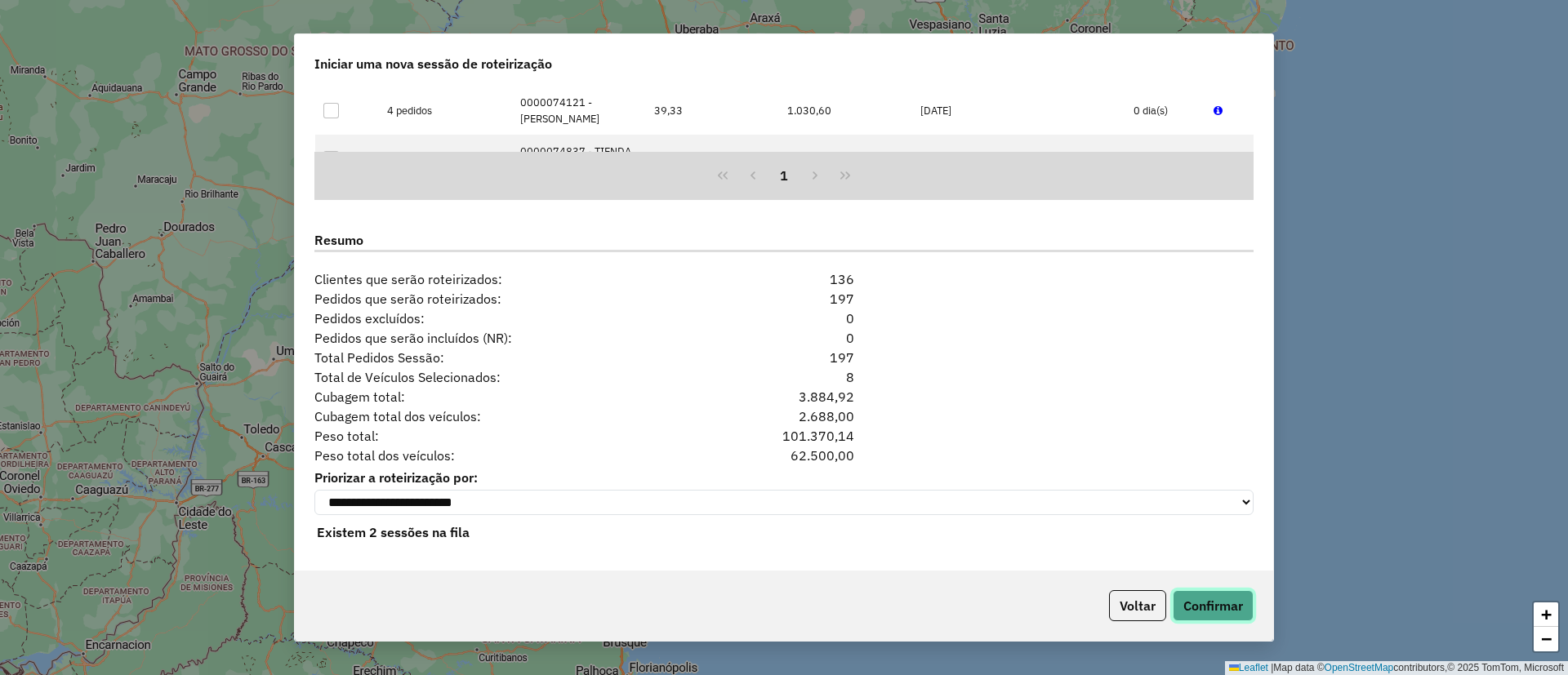
click at [1214, 595] on button "Confirmar" at bounding box center [1214, 605] width 80 height 31
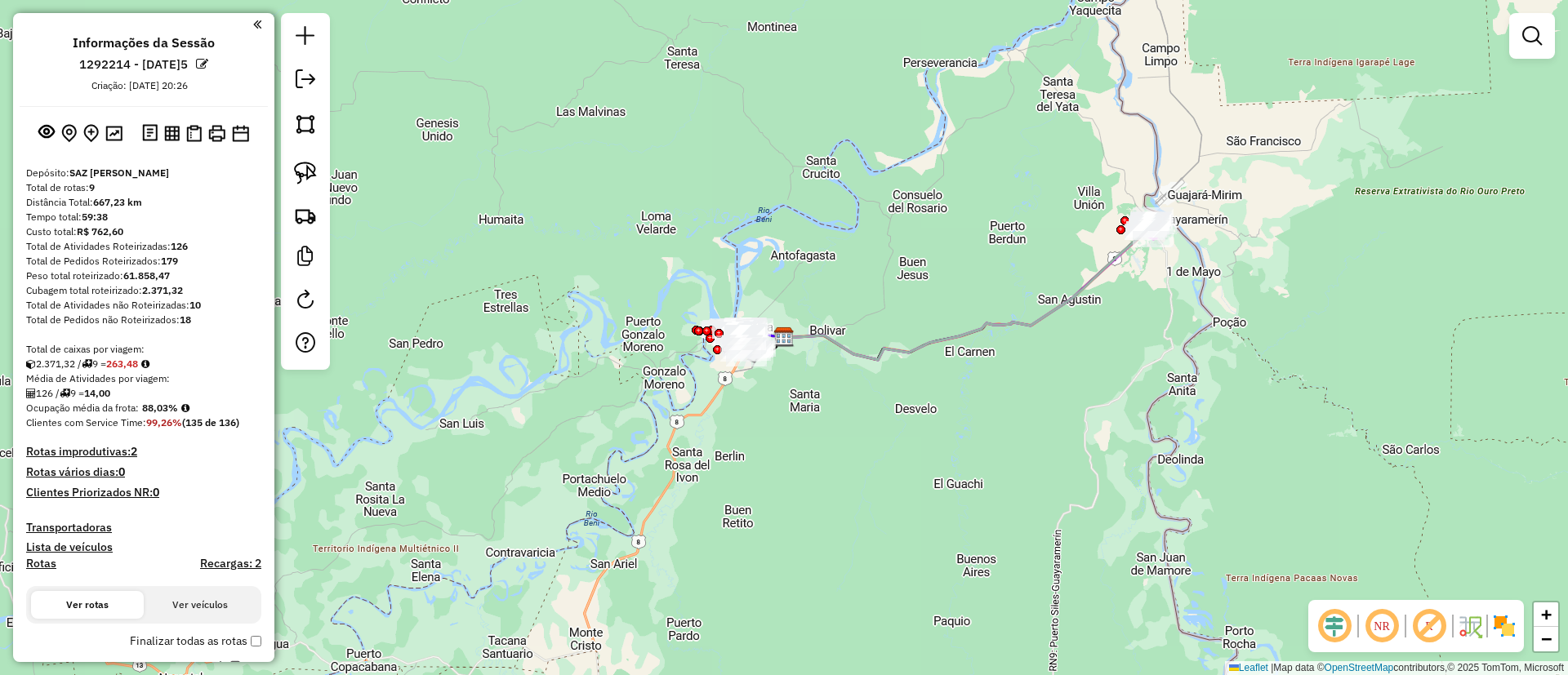
click at [1056, 315] on icon at bounding box center [968, 291] width 368 height 138
select select "**********"
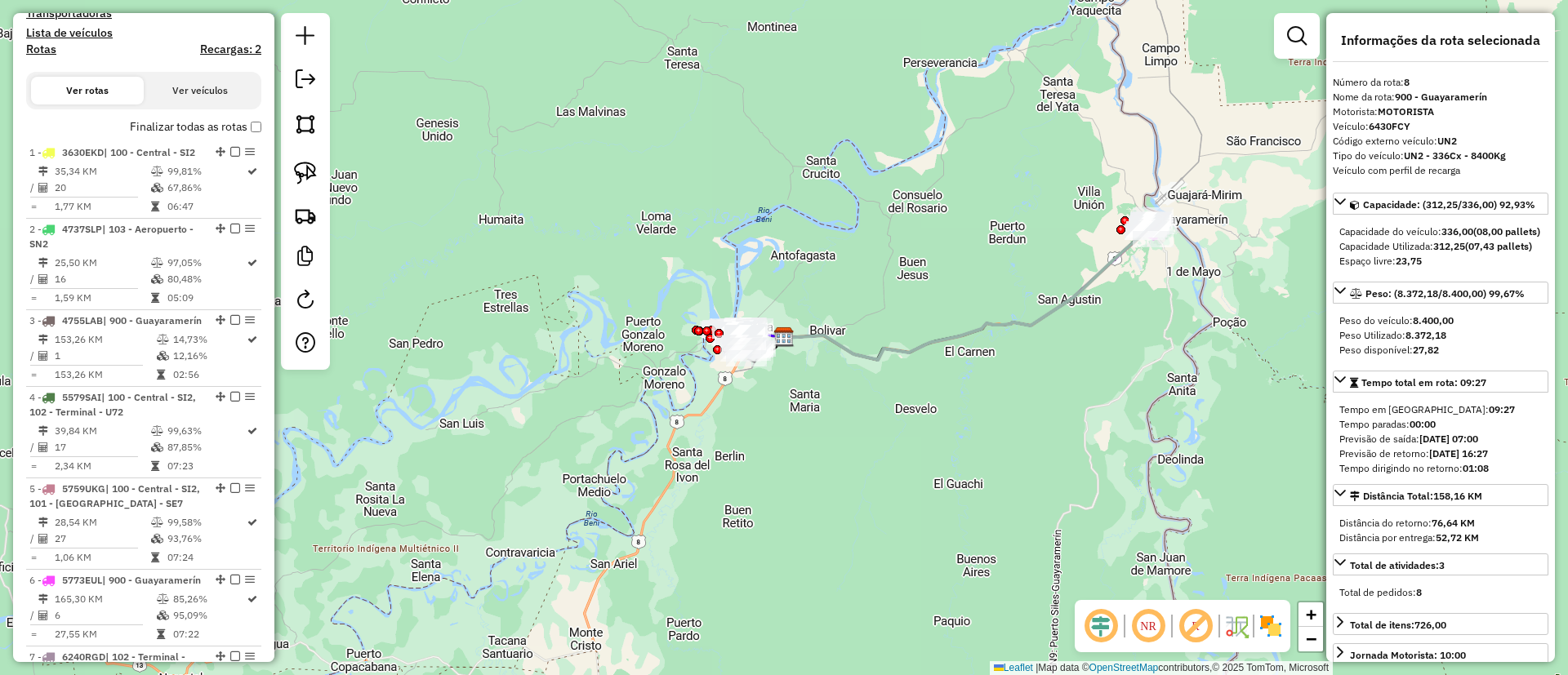
scroll to position [1183, 0]
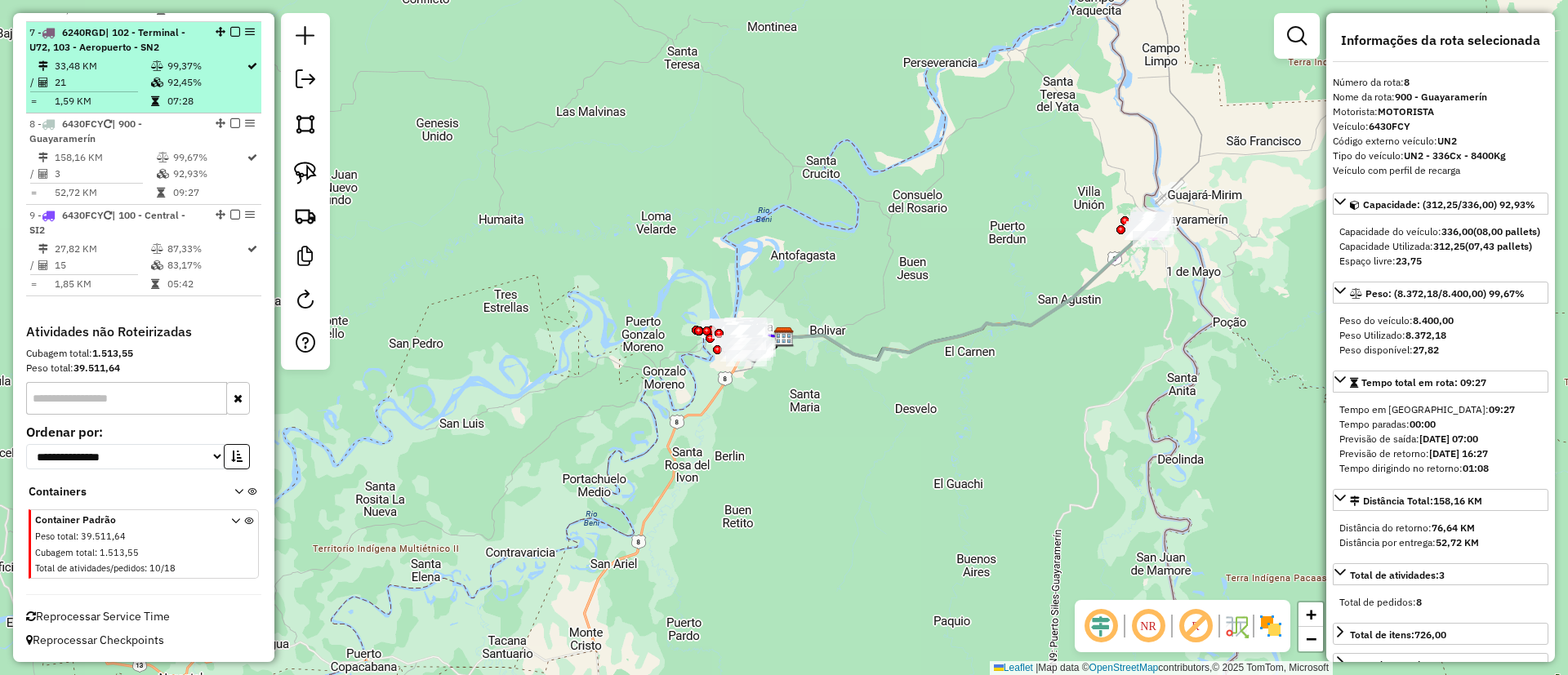
click at [231, 28] on em at bounding box center [235, 32] width 10 height 10
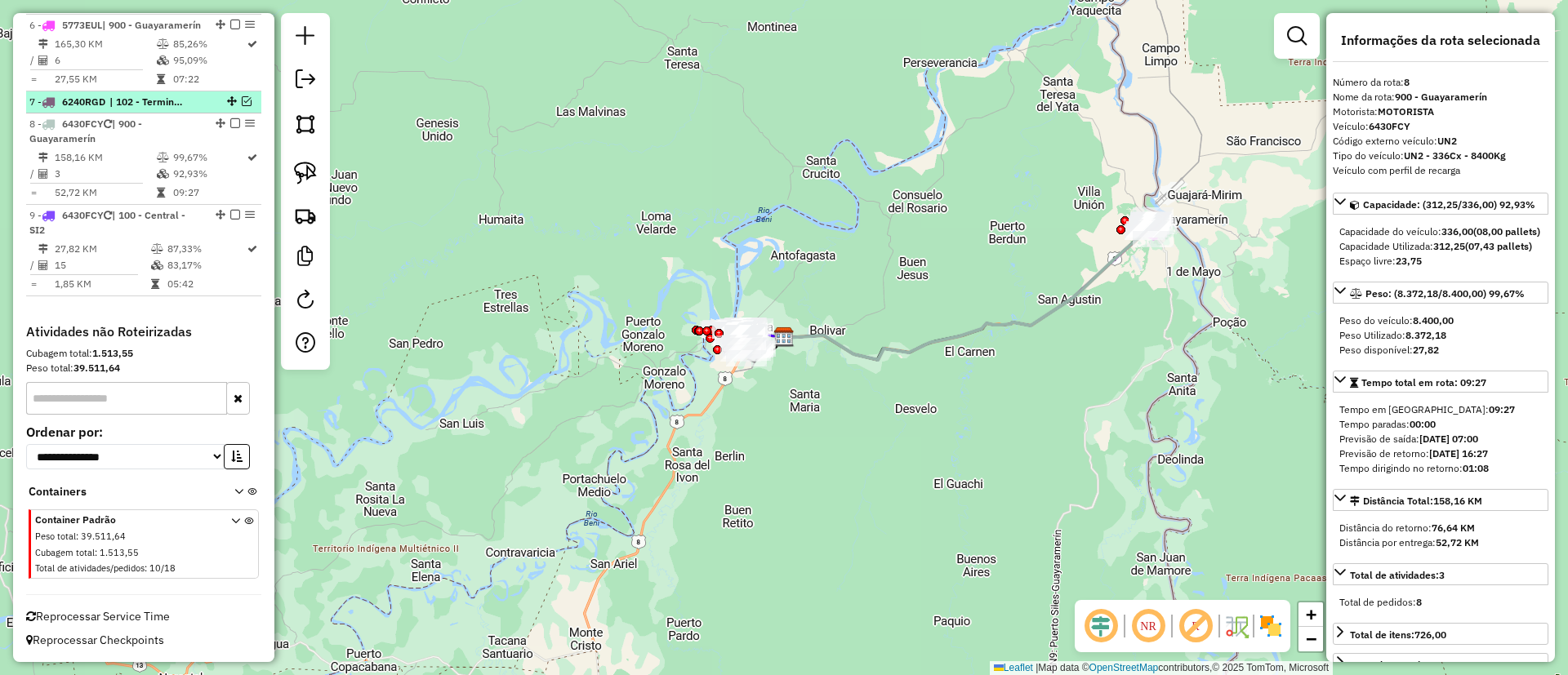
scroll to position [1114, 0]
click at [234, 100] on div at bounding box center [230, 101] width 49 height 10
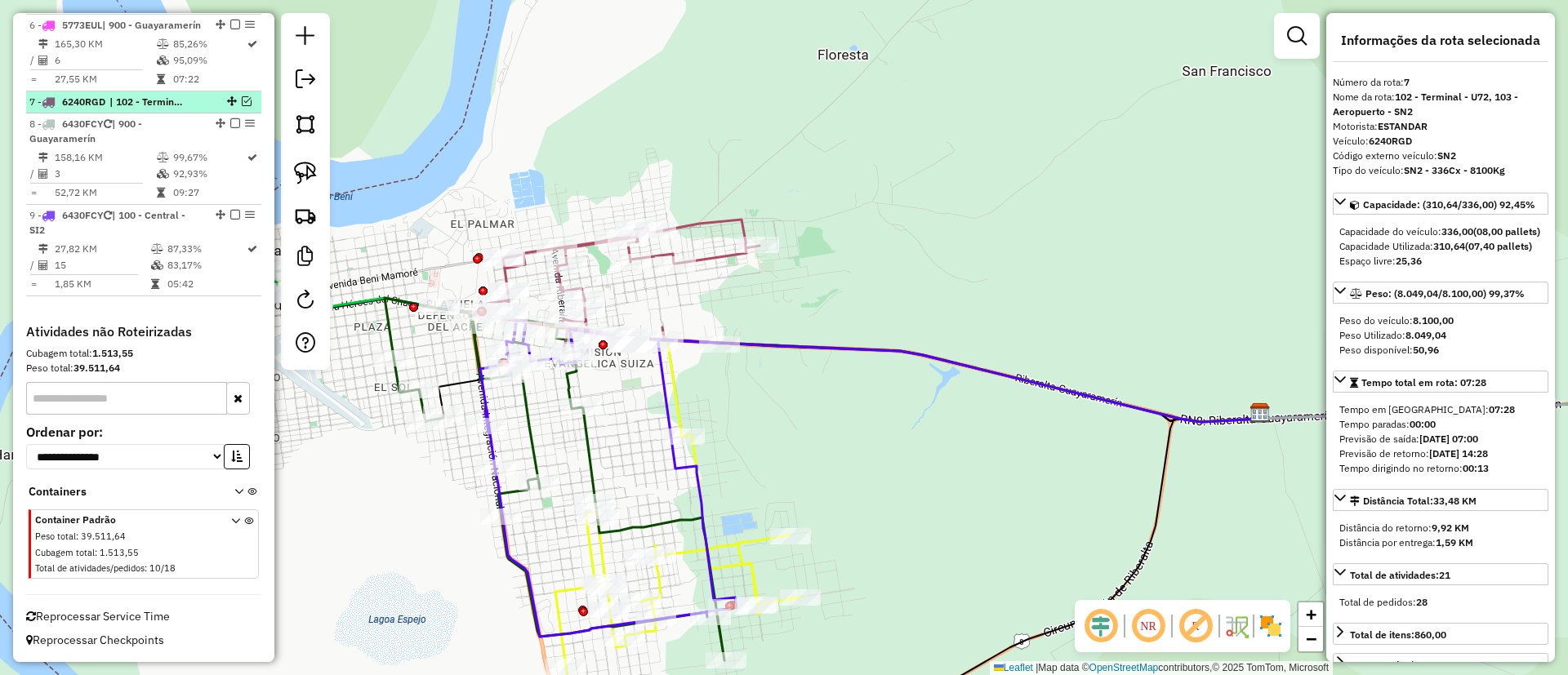
click at [242, 97] on em at bounding box center [247, 101] width 10 height 10
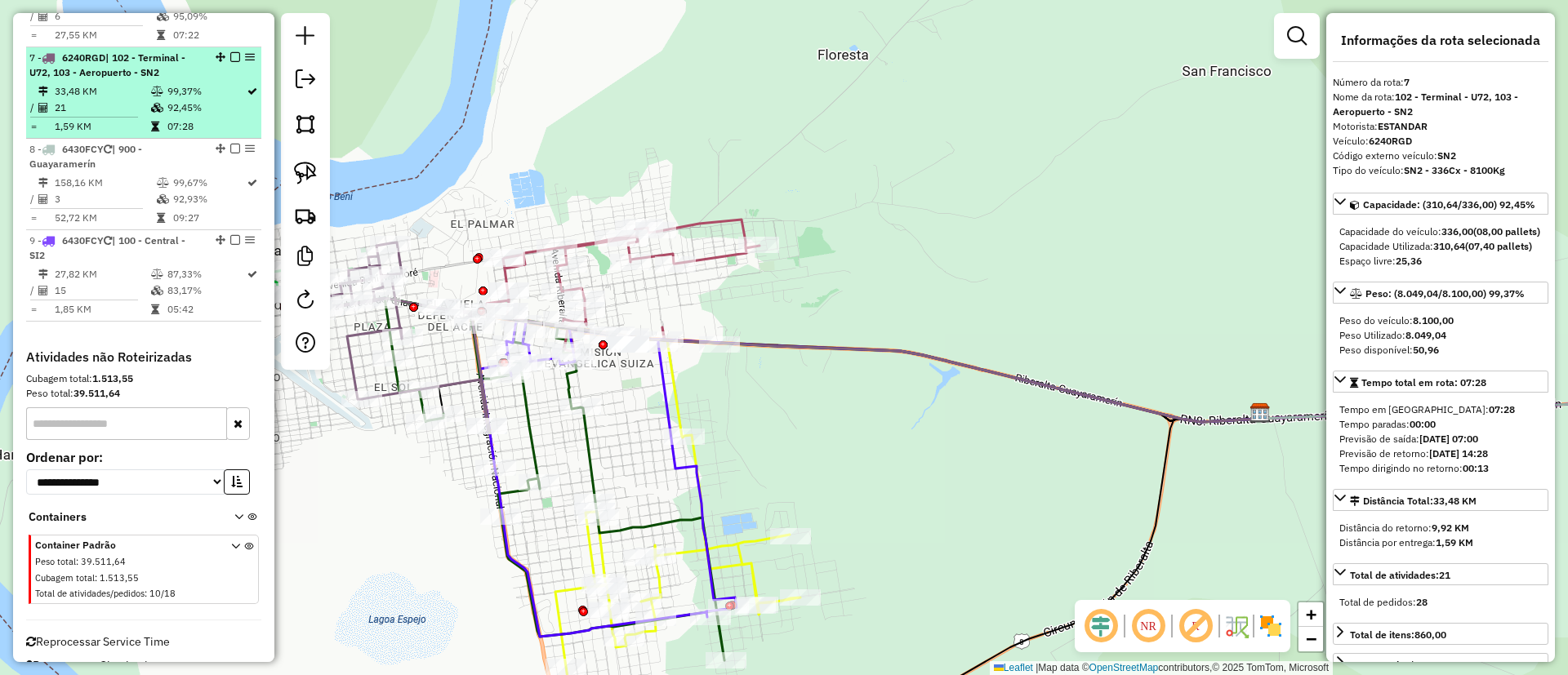
scroll to position [1183, 0]
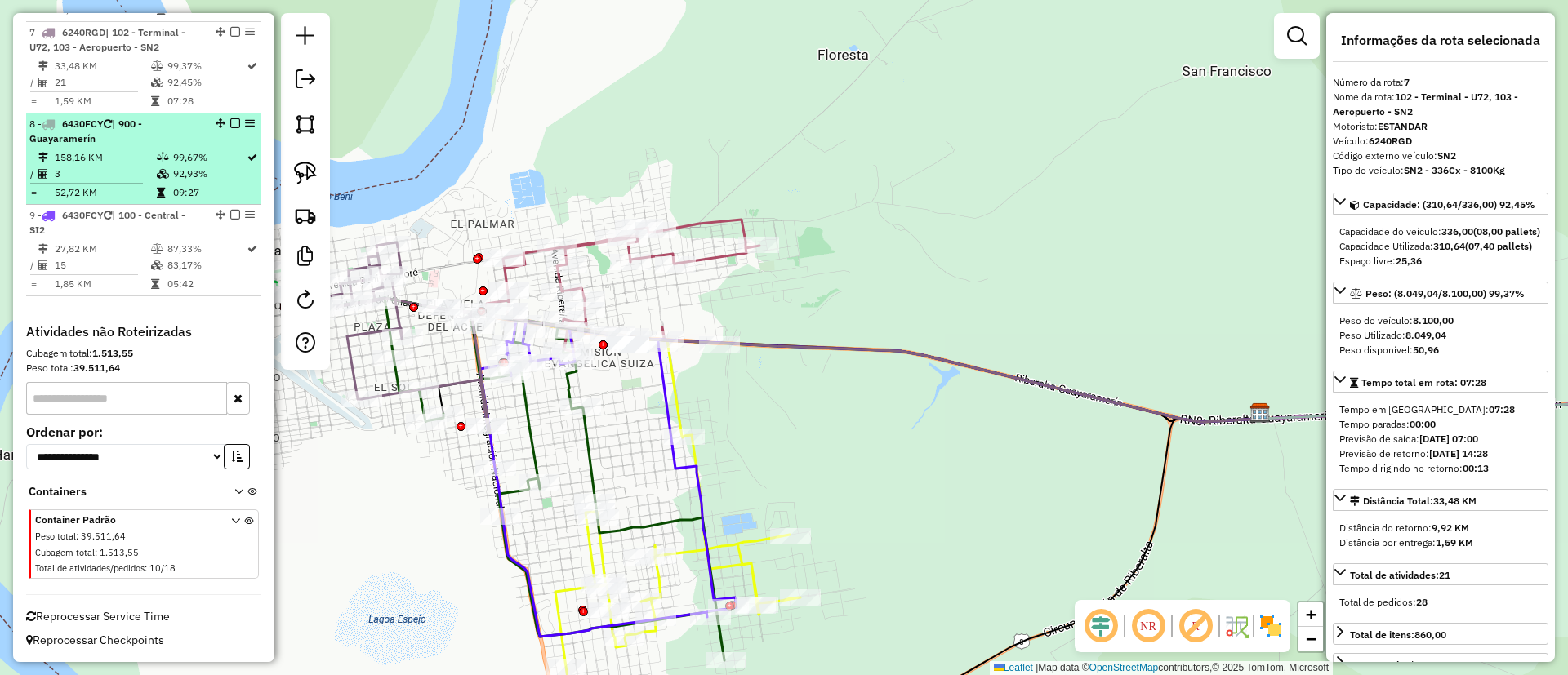
click at [211, 140] on div "8 - 6430FCY | 900 - [GEOGRAPHIC_DATA]" at bounding box center [143, 131] width 229 height 29
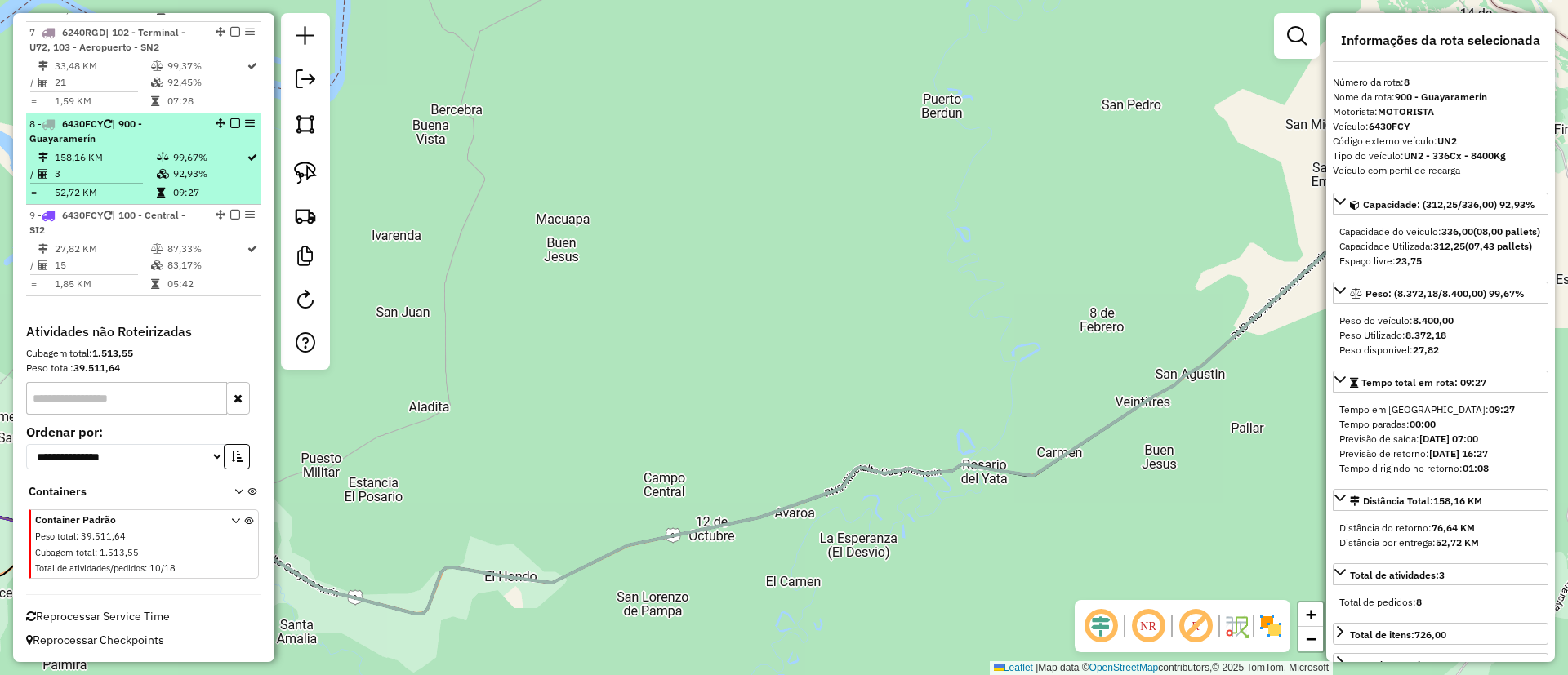
click at [231, 123] on em at bounding box center [235, 123] width 10 height 10
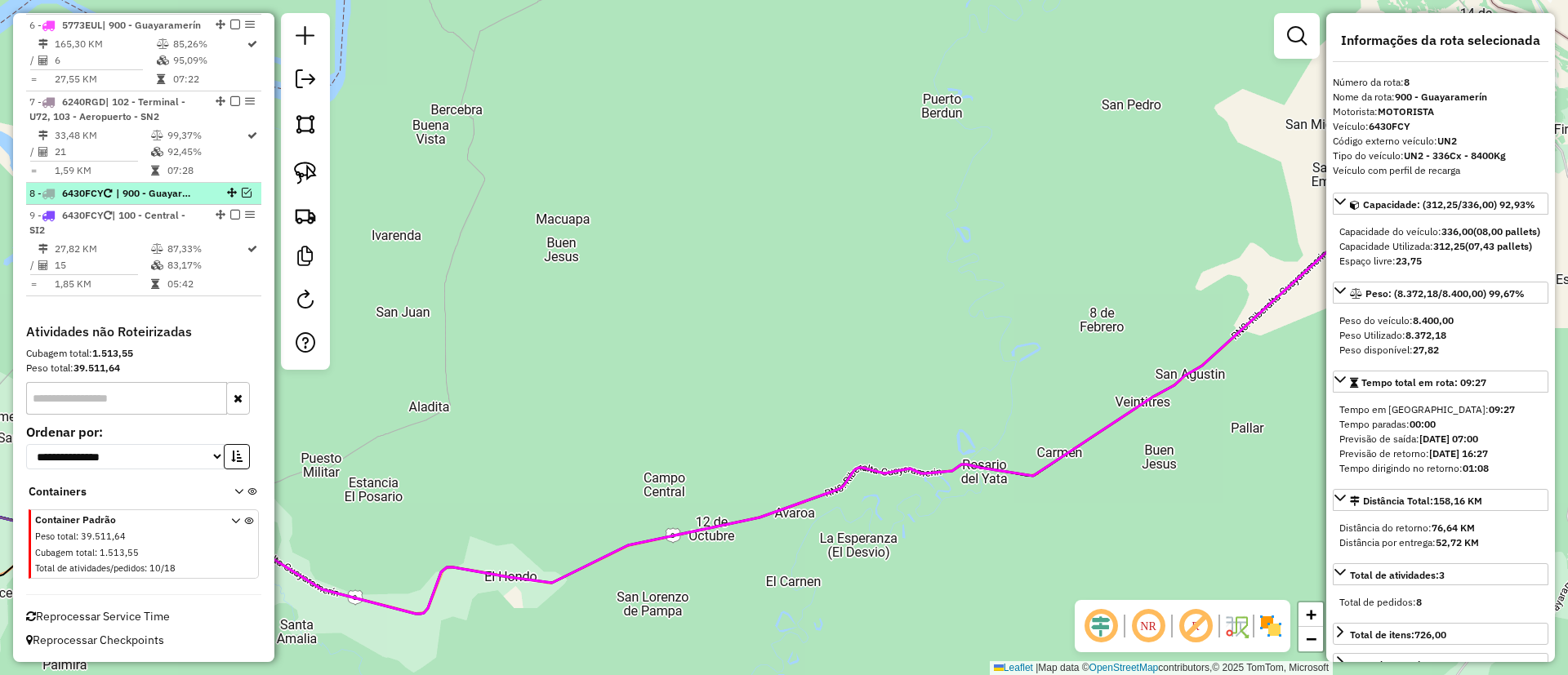
scroll to position [1114, 0]
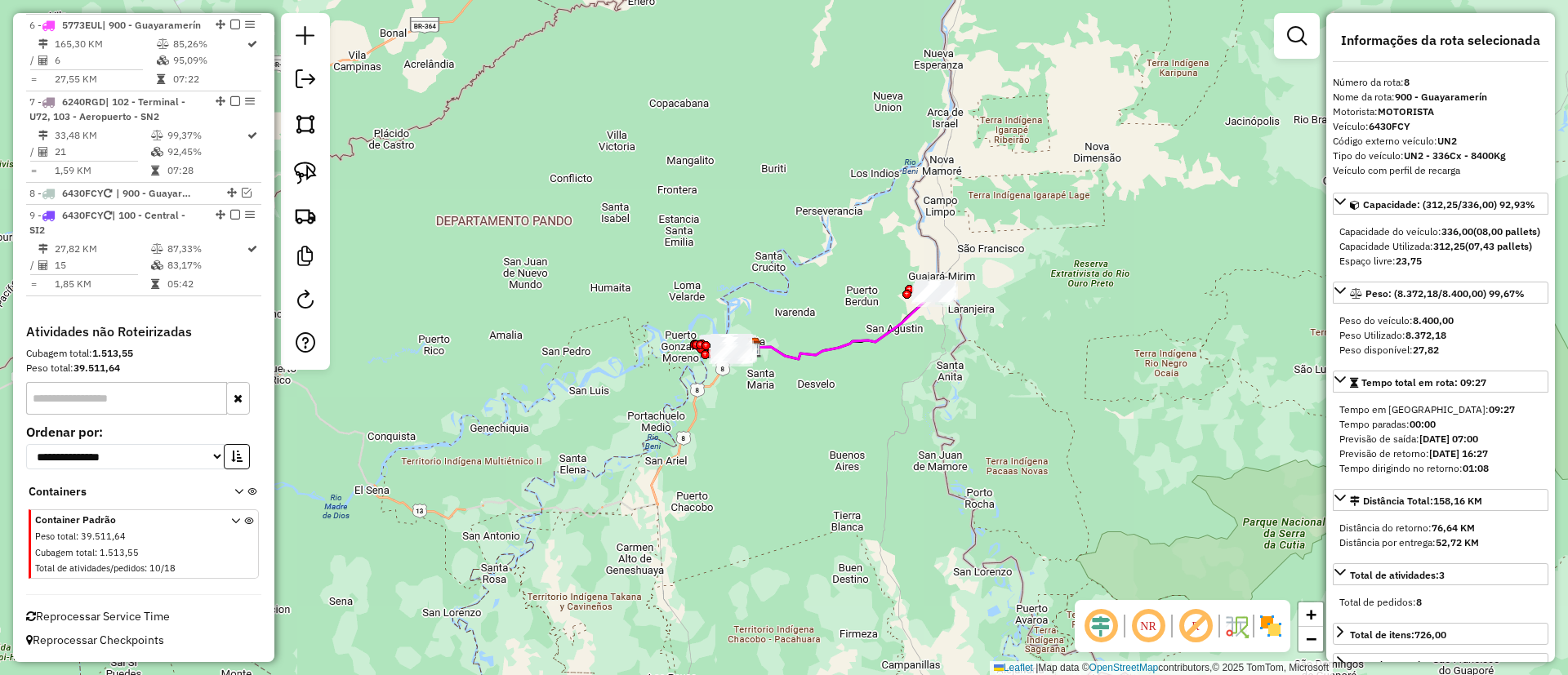
click at [889, 329] on icon at bounding box center [844, 328] width 184 height 62
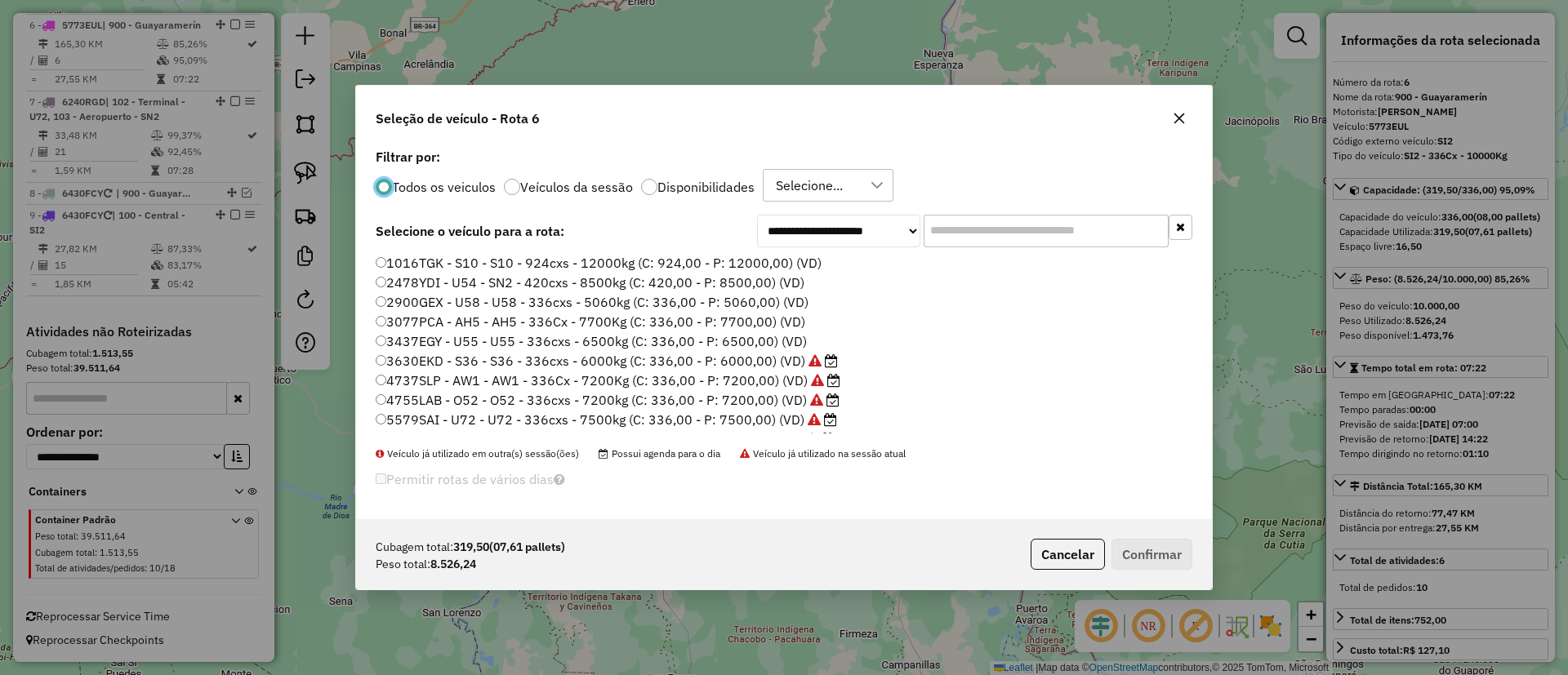
scroll to position [9, 5]
click at [1032, 219] on input "text" at bounding box center [1046, 230] width 245 height 33
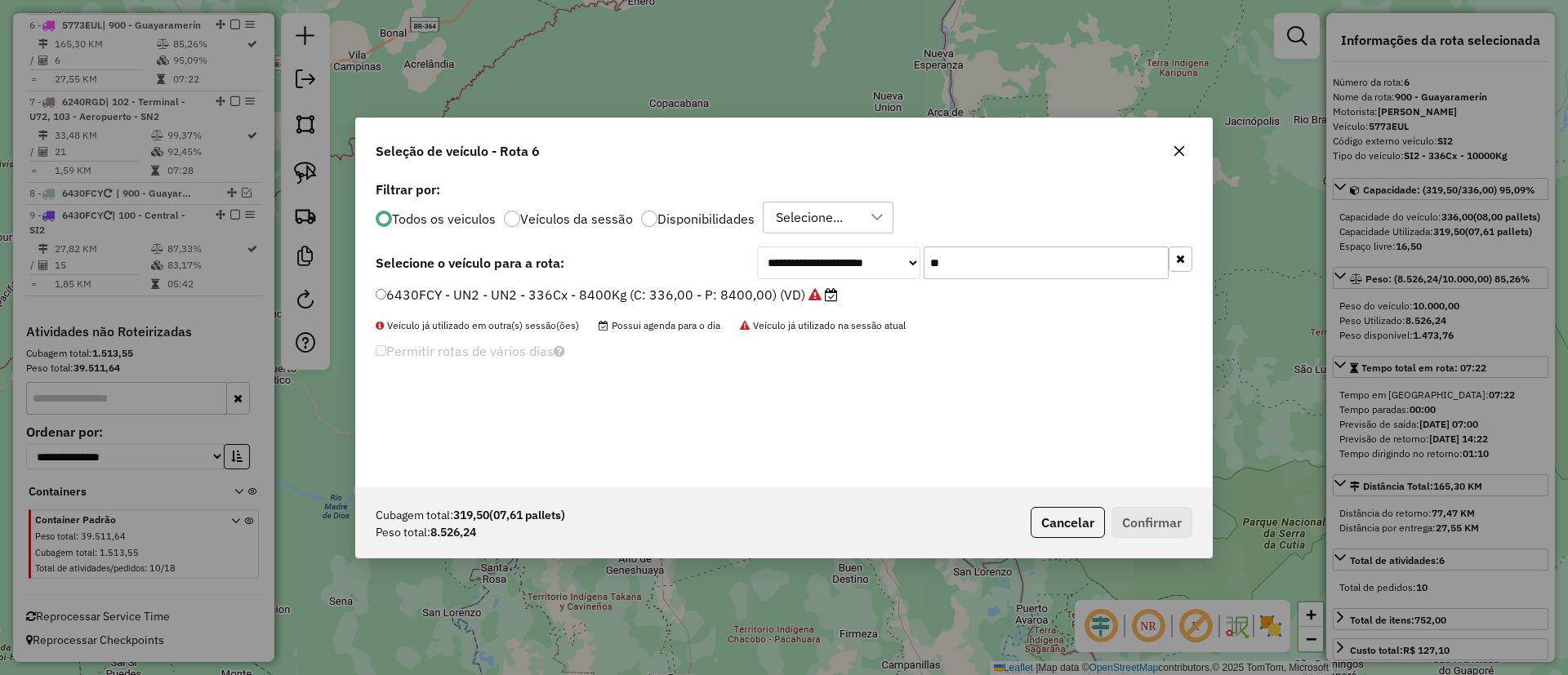
type input "**"
drag, startPoint x: 817, startPoint y: 294, endPoint x: 851, endPoint y: 318, distance: 41.6
click at [817, 294] on icon at bounding box center [815, 295] width 13 height 13
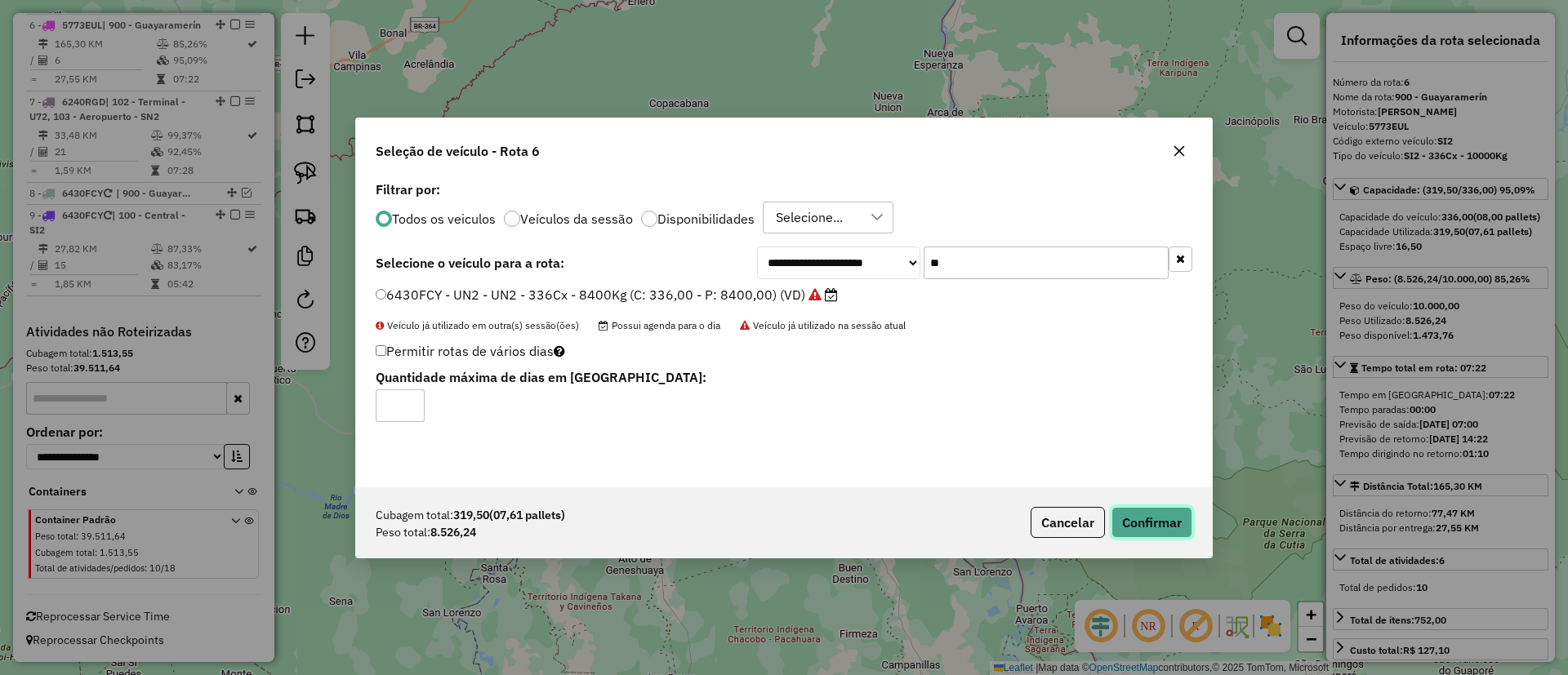
click at [1136, 513] on button "Confirmar" at bounding box center [1152, 522] width 80 height 31
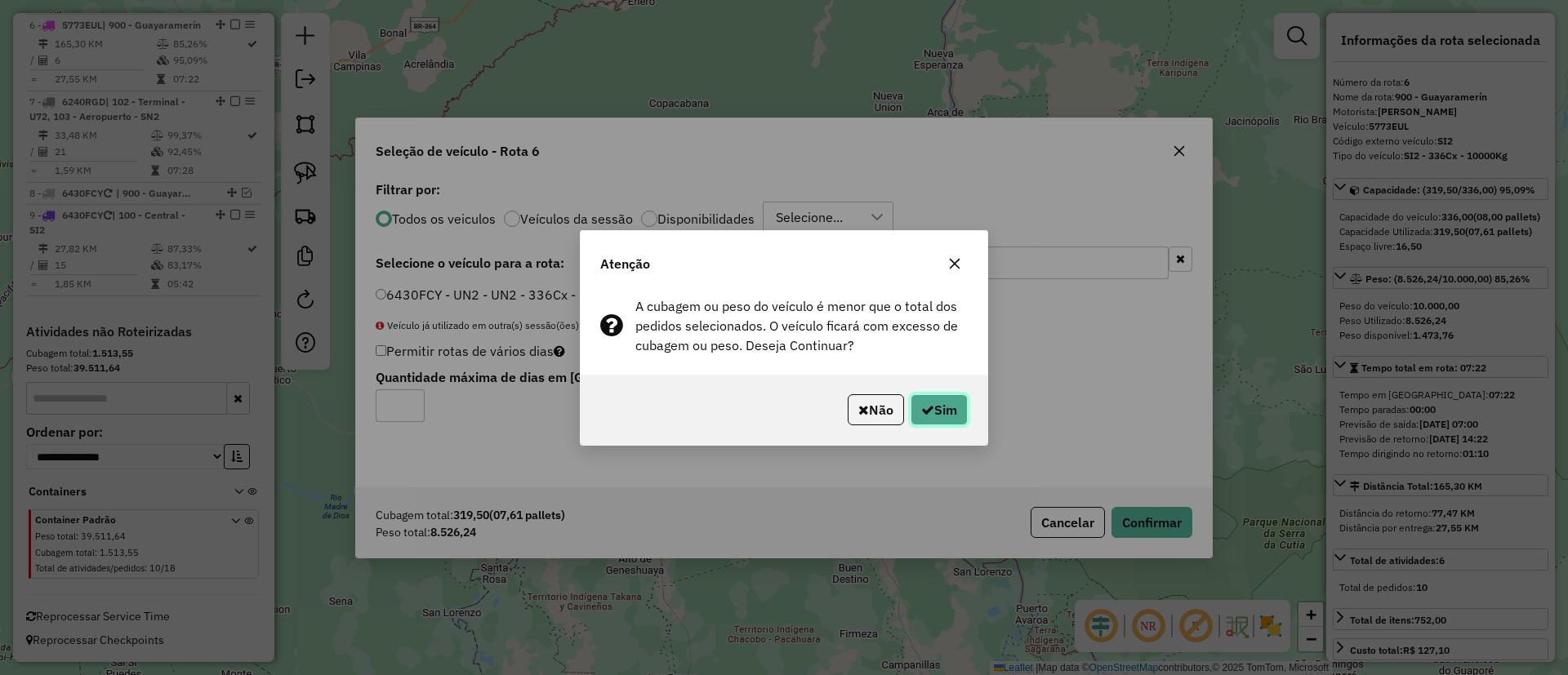
click at [939, 415] on button "Sim" at bounding box center [939, 410] width 57 height 31
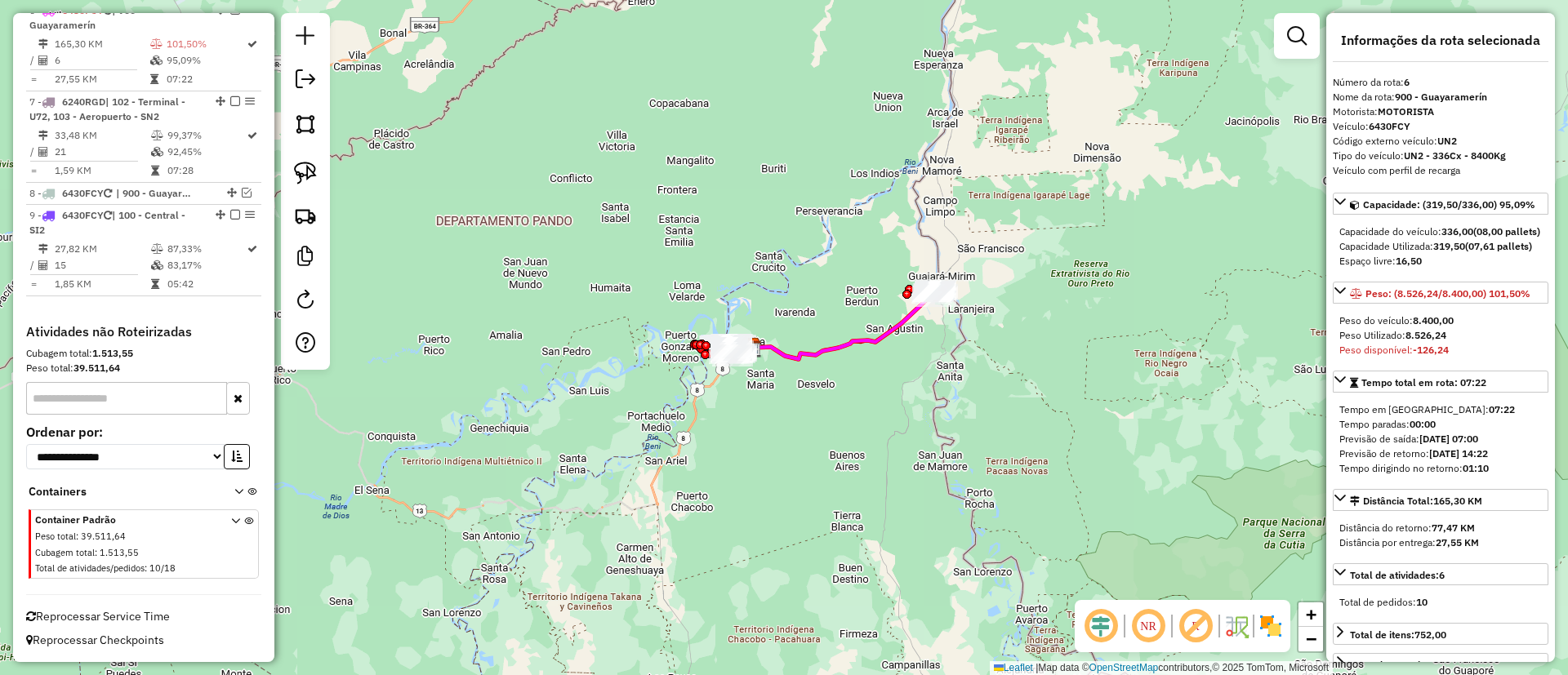
click at [889, 320] on icon at bounding box center [844, 328] width 184 height 62
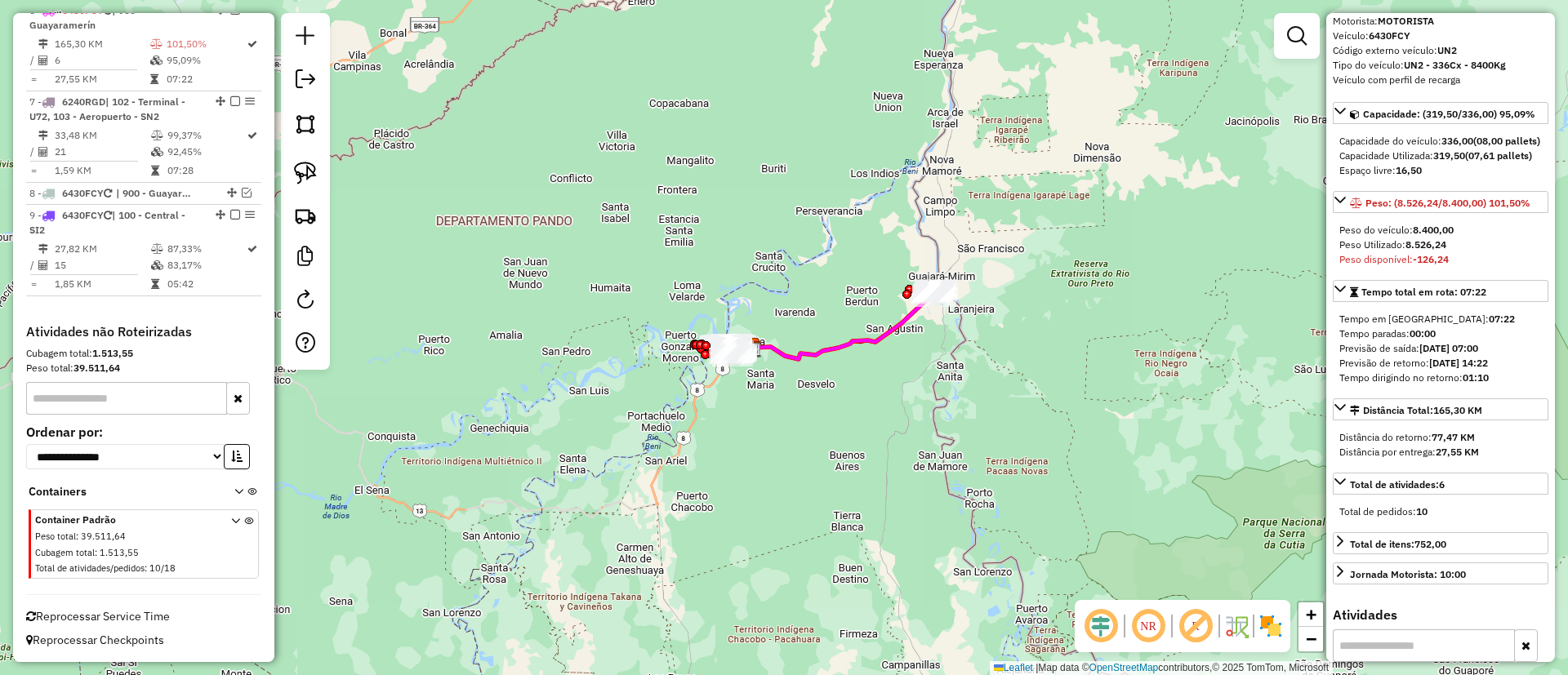
scroll to position [245, 0]
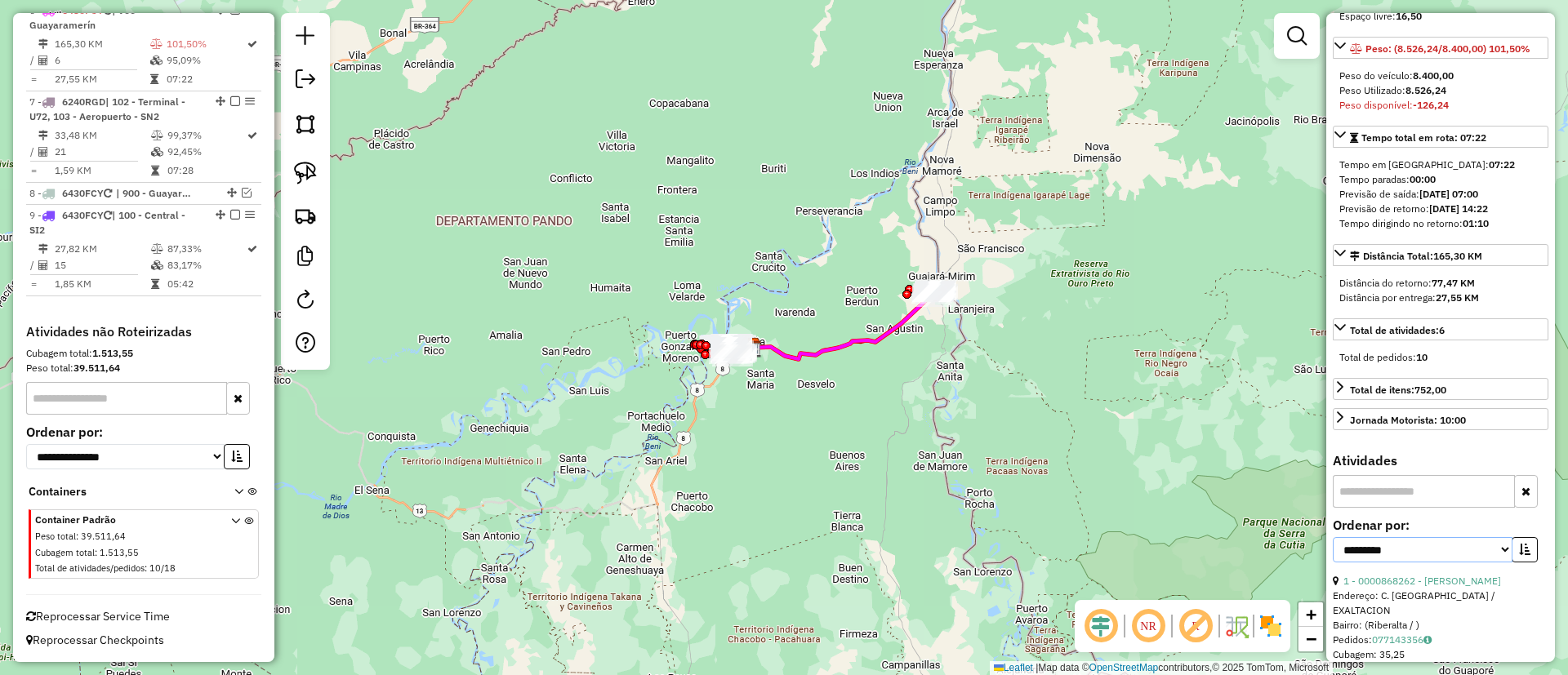
click at [1407, 563] on select "**********" at bounding box center [1423, 549] width 179 height 25
select select "*********"
click at [1333, 563] on select "**********" at bounding box center [1423, 549] width 179 height 25
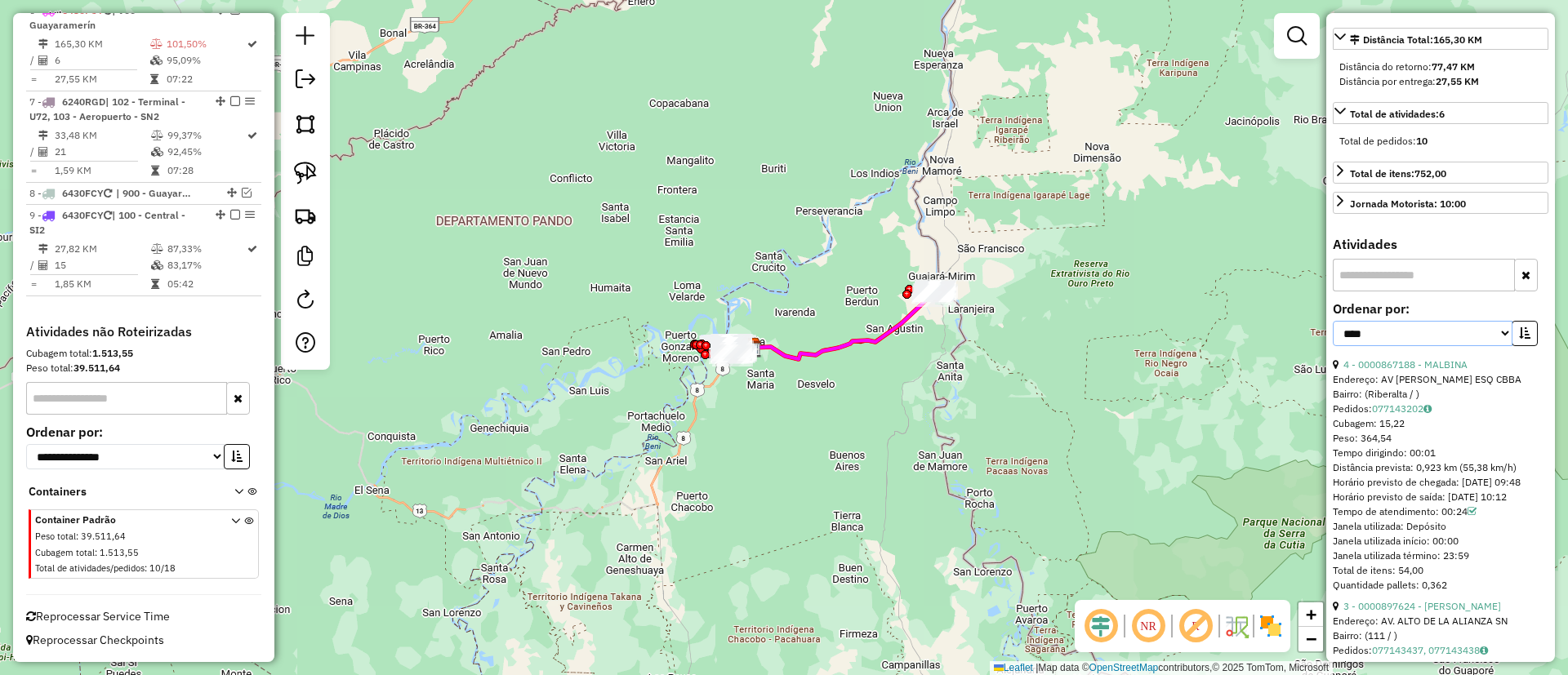
scroll to position [490, 0]
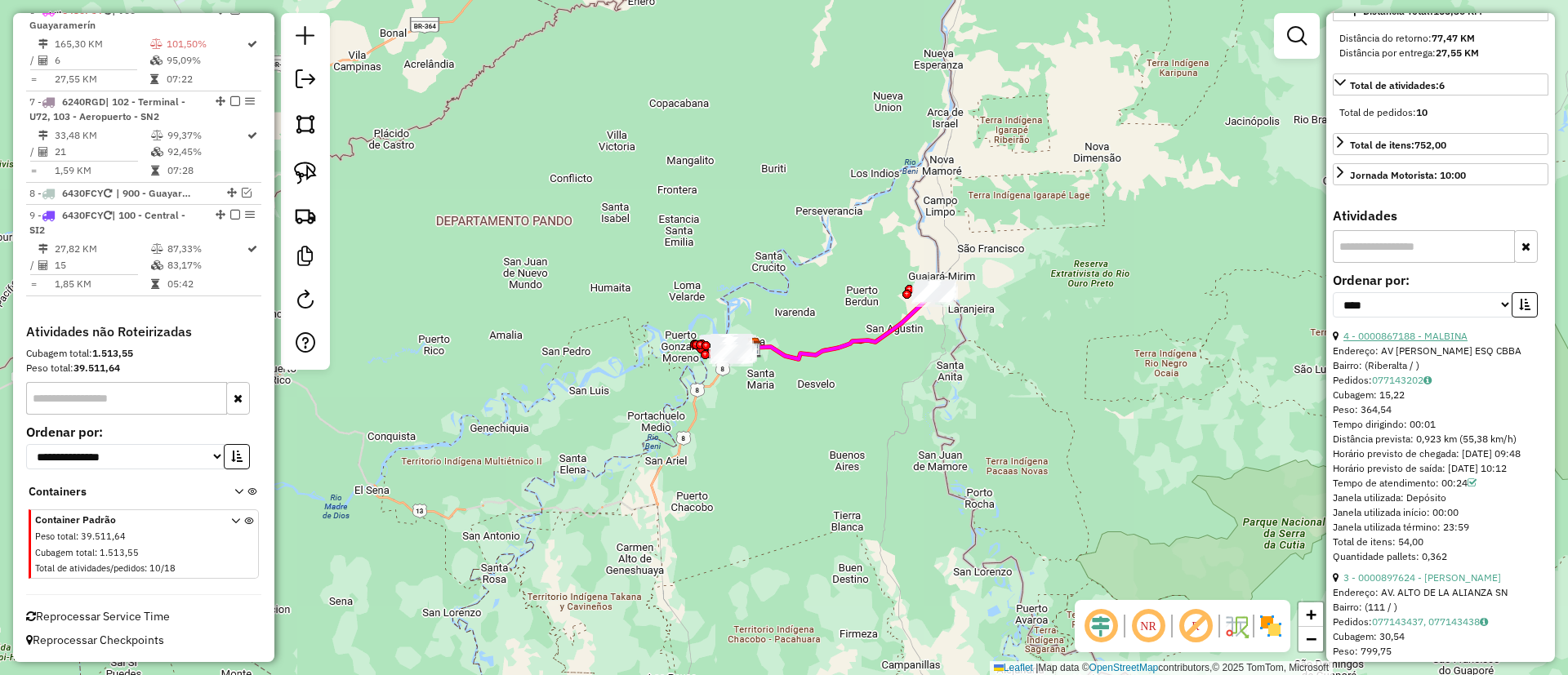
click at [1406, 342] on link "4 - 0000867188 - MALBINA" at bounding box center [1405, 336] width 124 height 13
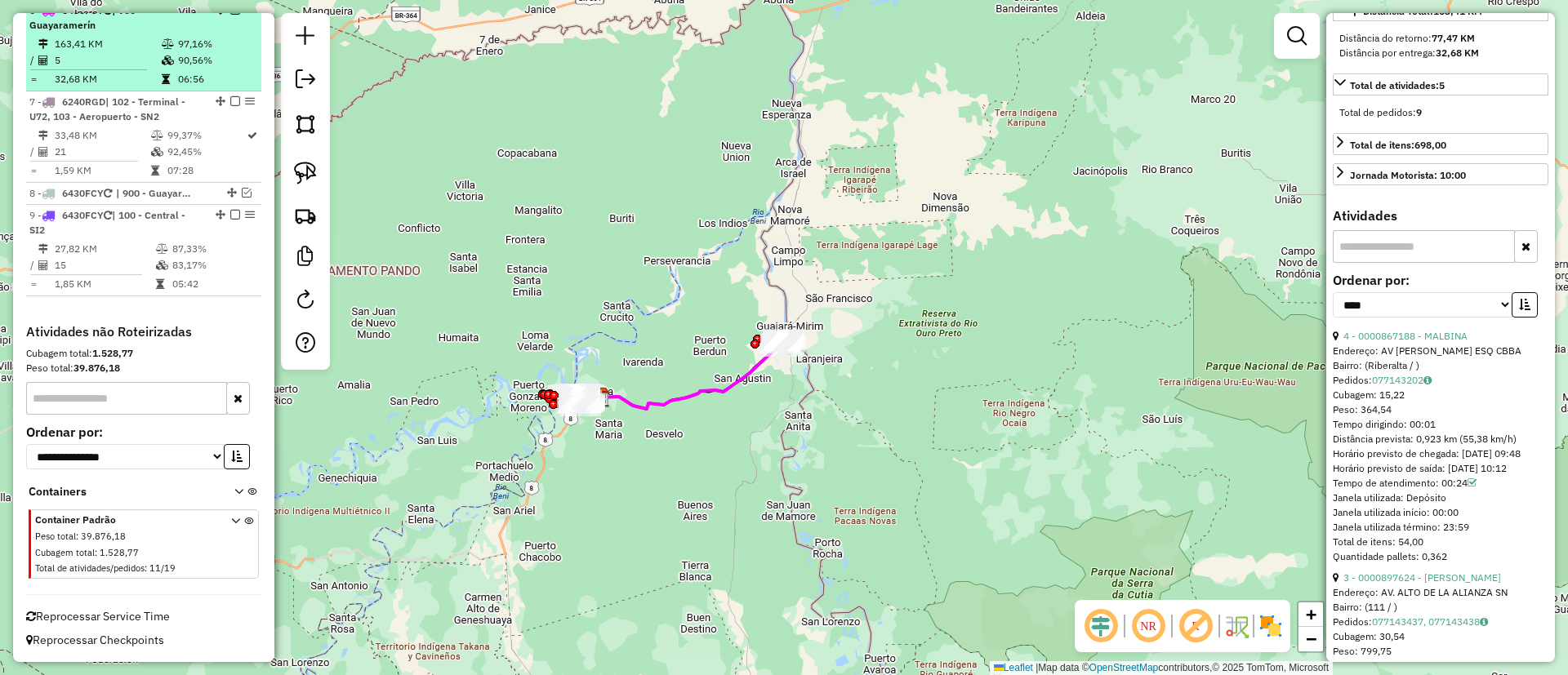
click at [231, 15] on em at bounding box center [235, 10] width 10 height 10
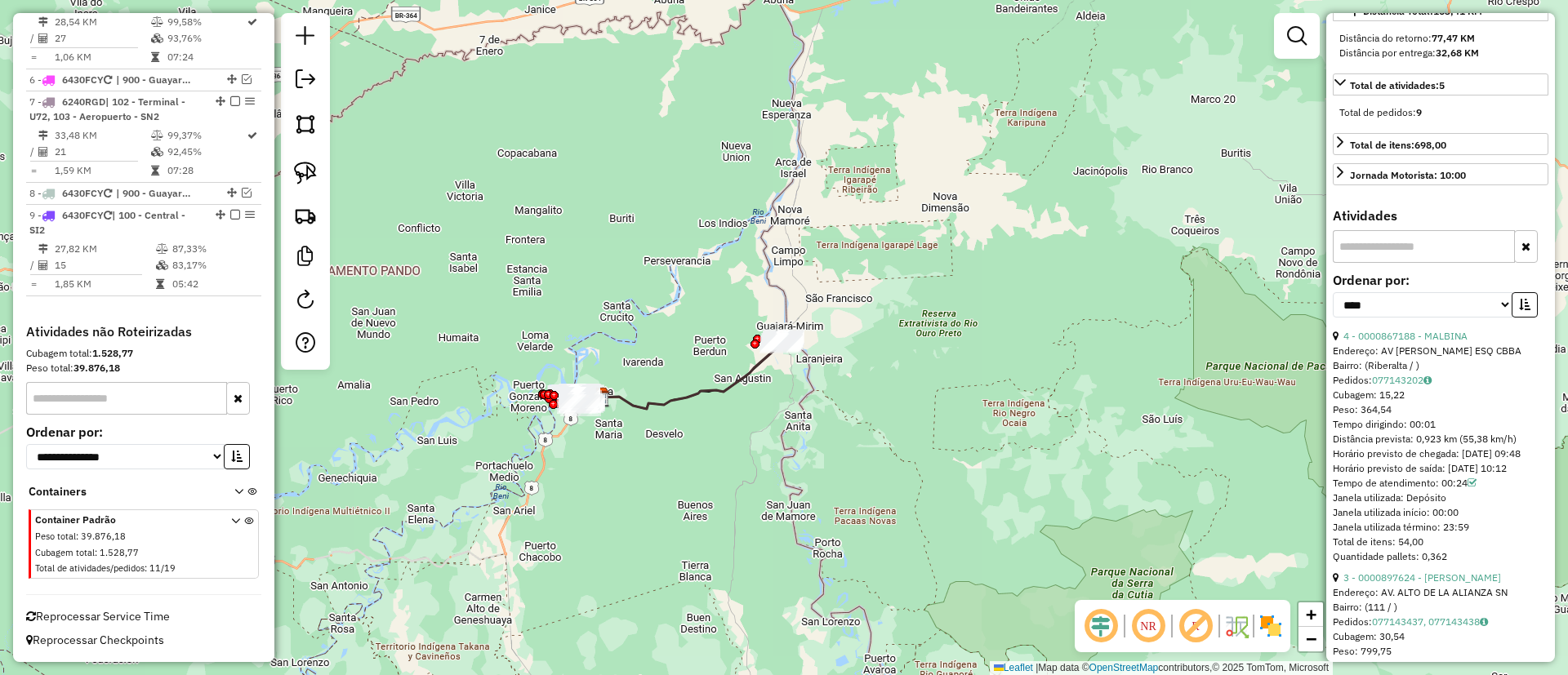
click at [732, 384] on icon at bounding box center [689, 377] width 180 height 64
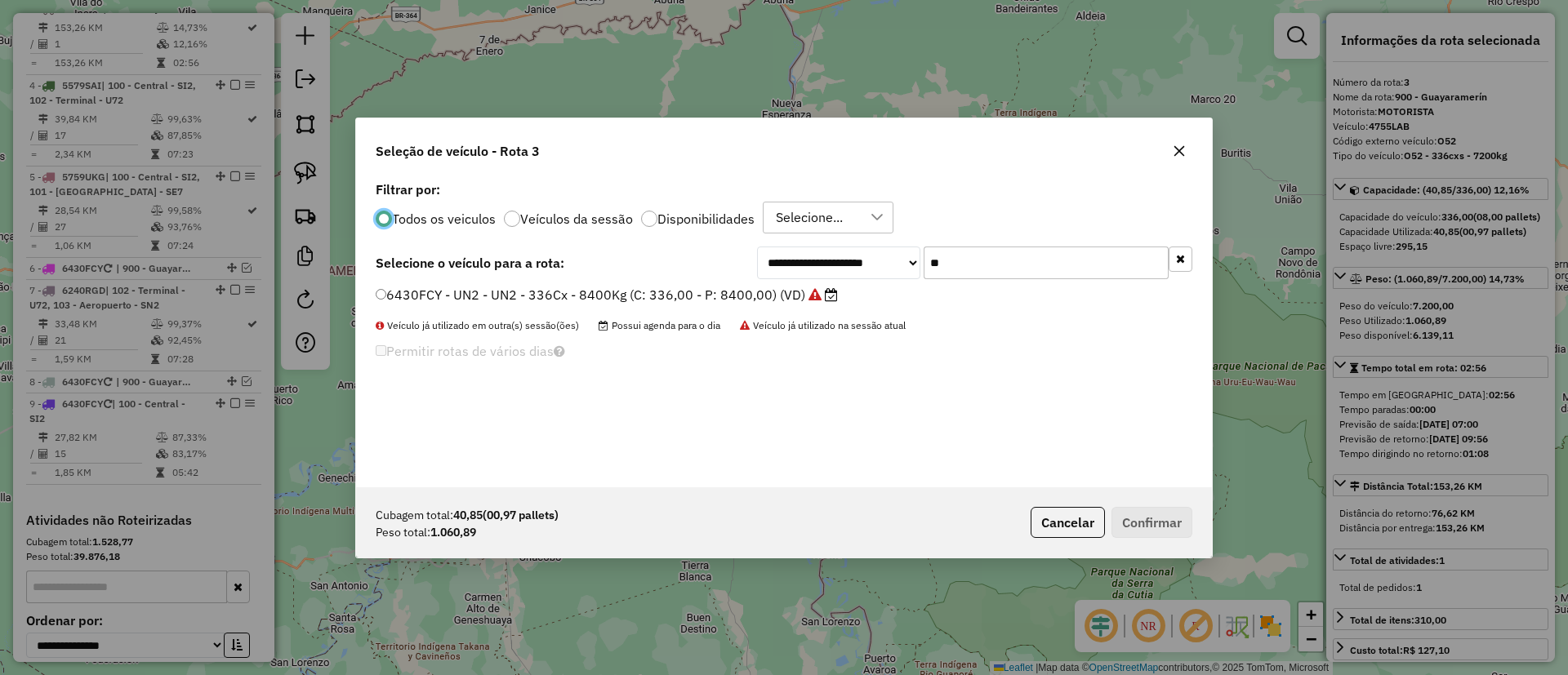
scroll to position [9, 5]
click at [988, 284] on div "**********" at bounding box center [784, 332] width 856 height 310
drag, startPoint x: 986, startPoint y: 271, endPoint x: 922, endPoint y: 269, distance: 64.0
click at [922, 269] on div "**********" at bounding box center [975, 262] width 436 height 33
type input "**"
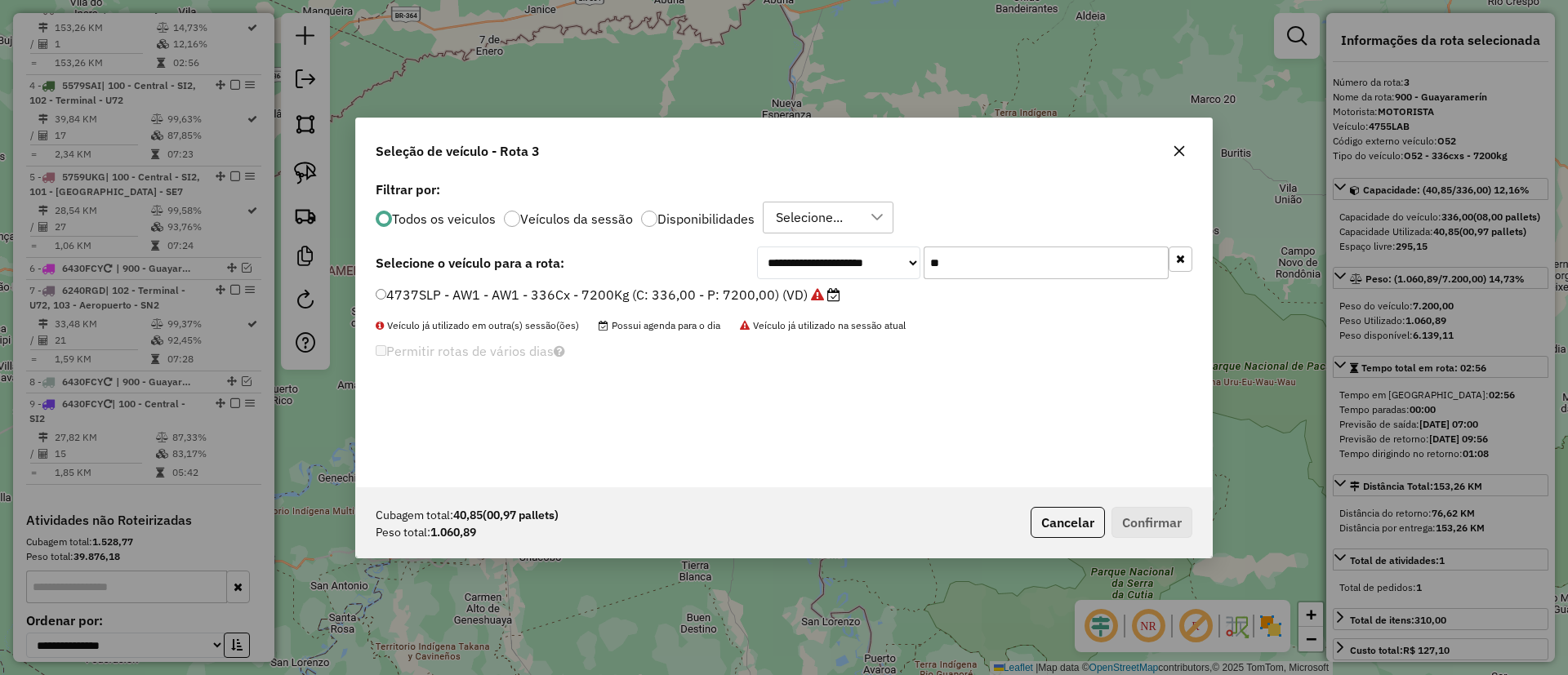
click at [823, 295] on icon at bounding box center [818, 295] width 13 height 13
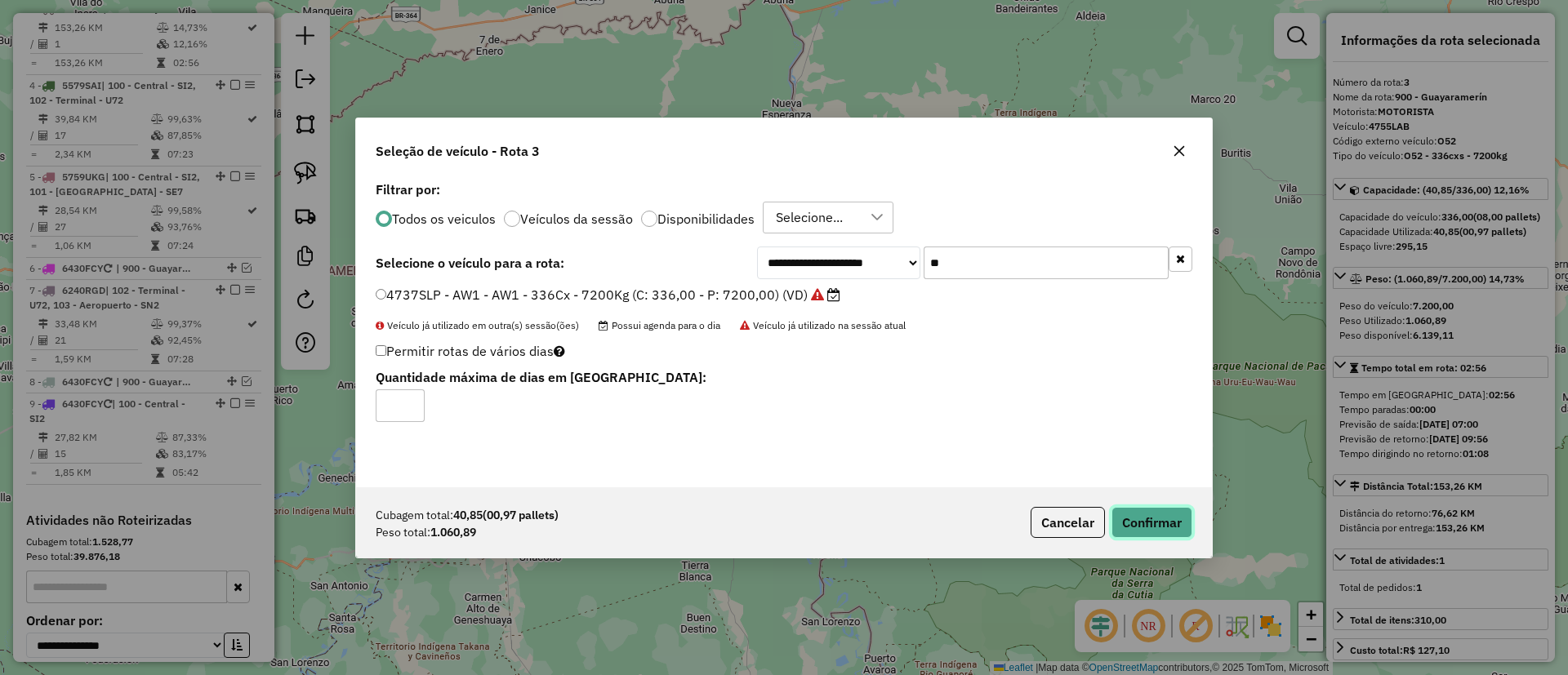
click at [1167, 523] on button "Confirmar" at bounding box center [1152, 522] width 80 height 31
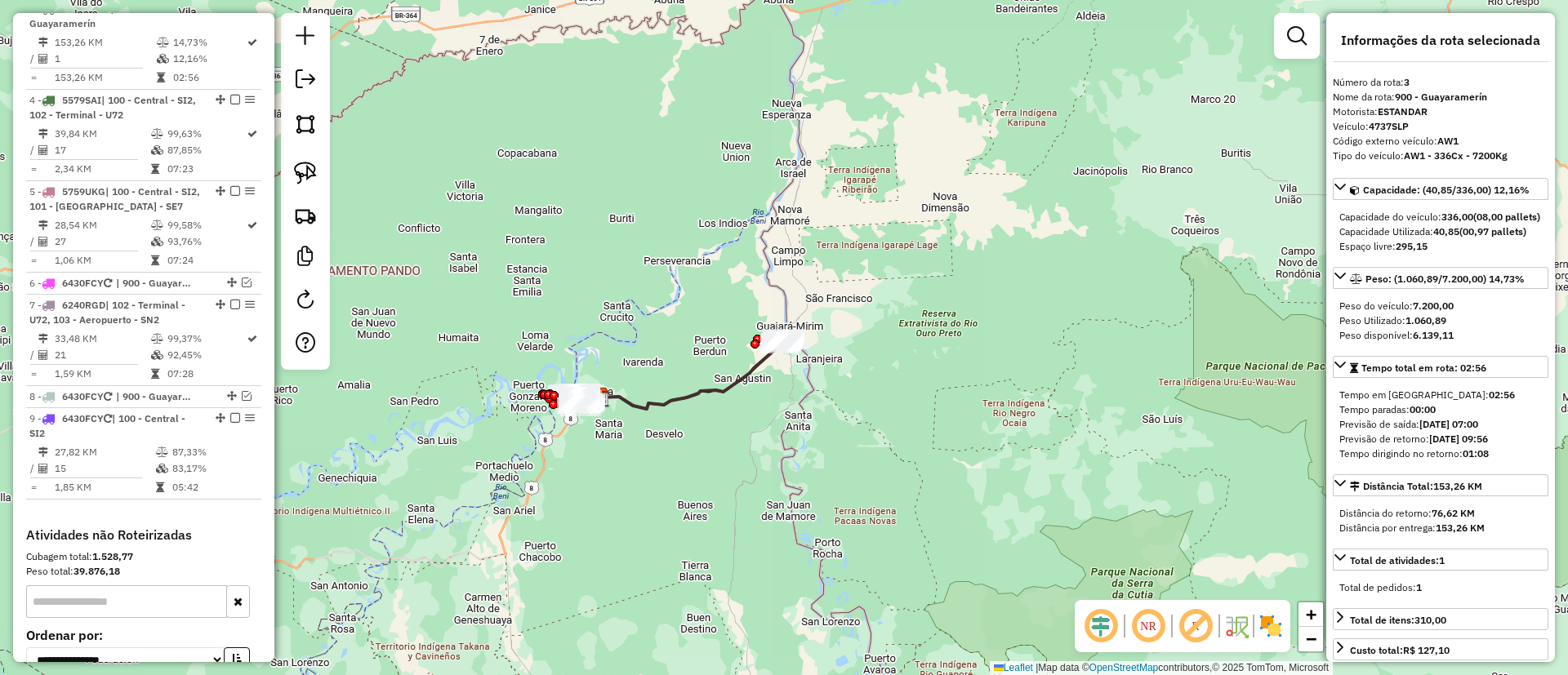
click at [711, 387] on icon at bounding box center [689, 377] width 180 height 64
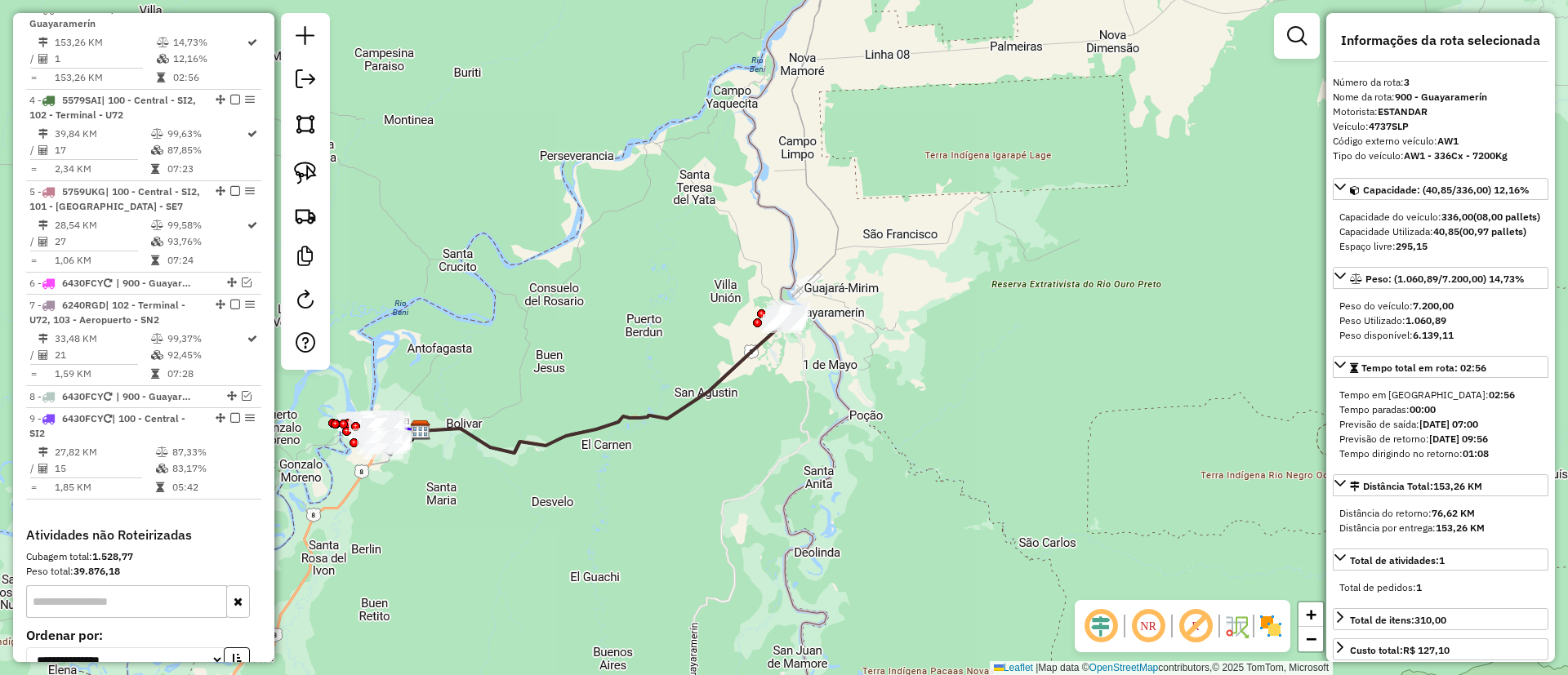
drag, startPoint x: 789, startPoint y: 322, endPoint x: 727, endPoint y: 333, distance: 63.0
click at [727, 333] on div "Janela de atendimento Grade de atendimento Capacidade Transportadoras Veículos …" at bounding box center [784, 338] width 1568 height 675
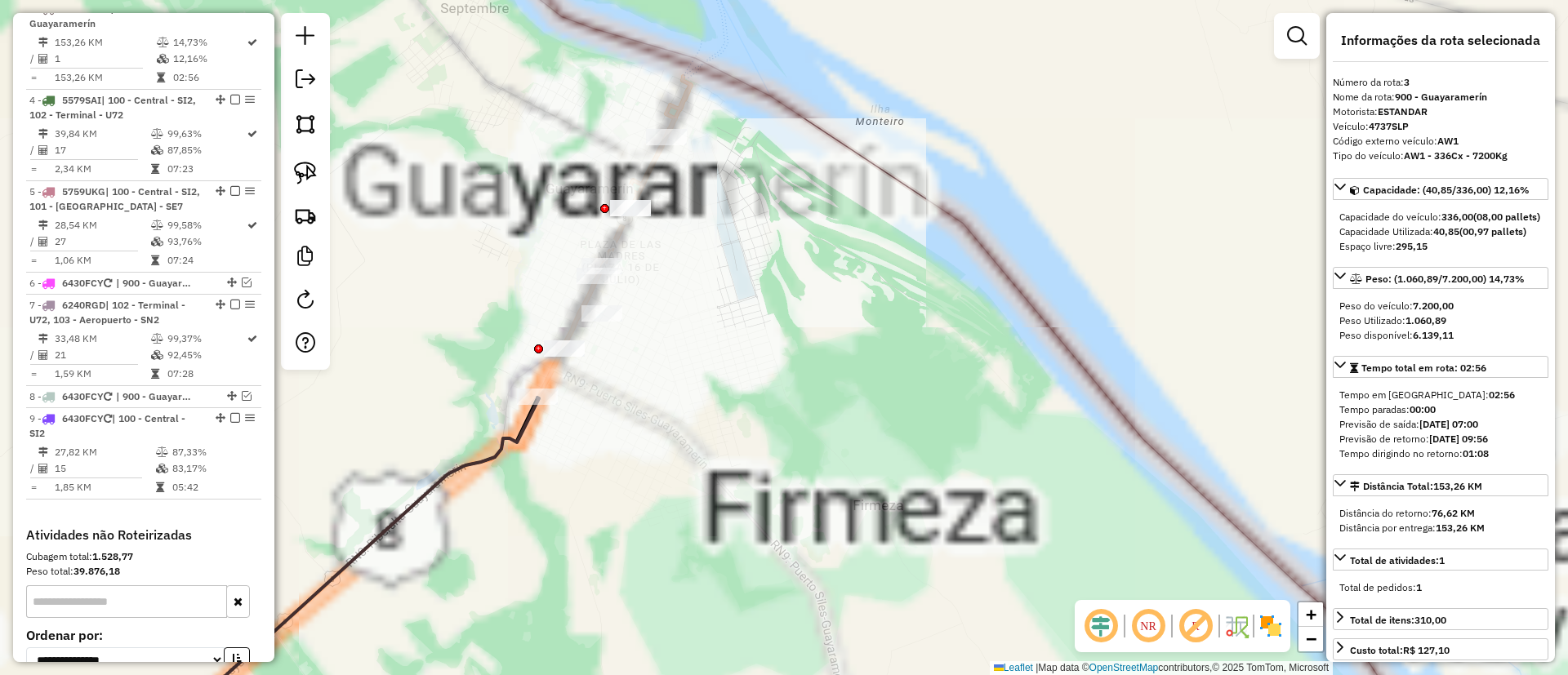
drag, startPoint x: 809, startPoint y: 340, endPoint x: 877, endPoint y: 358, distance: 70.3
click at [877, 358] on div "Janela de atendimento Grade de atendimento Capacidade Transportadoras Veículos …" at bounding box center [784, 338] width 1568 height 675
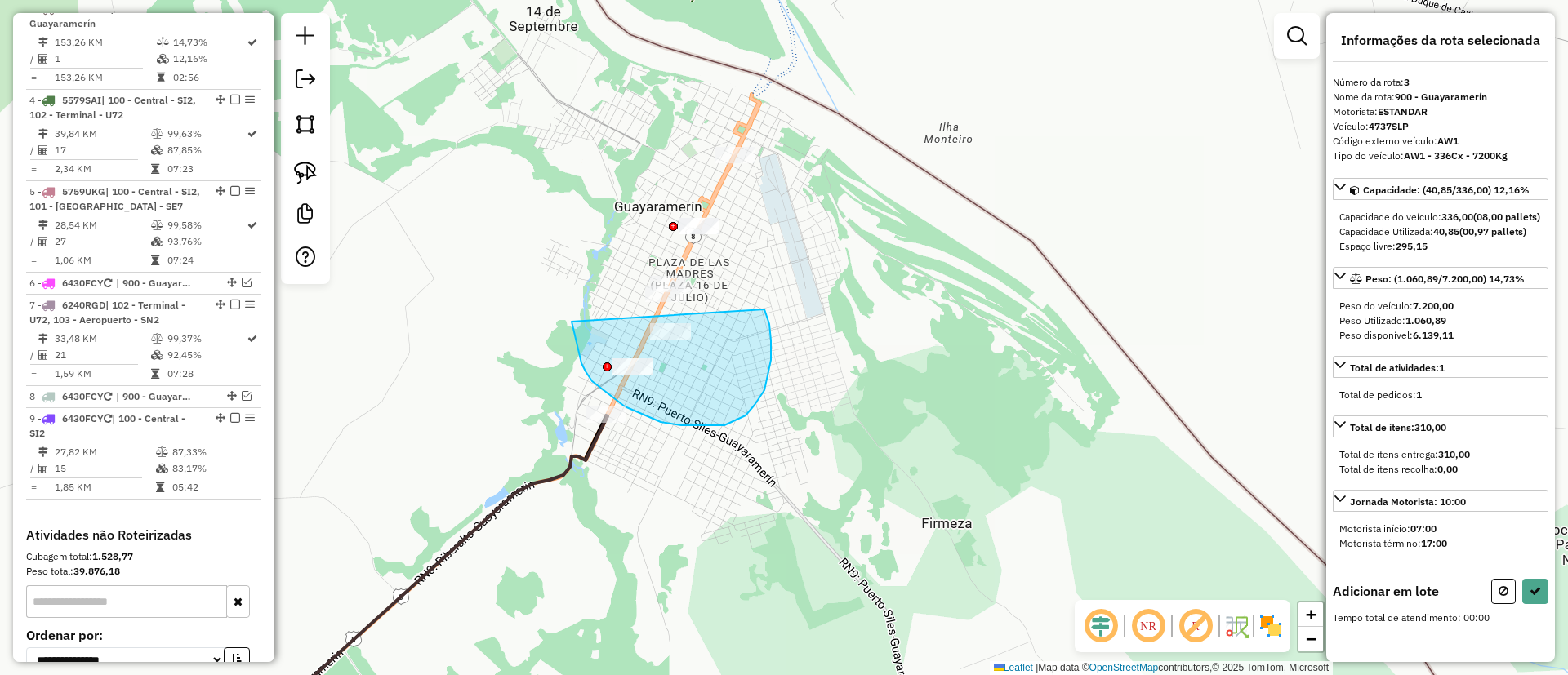
drag, startPoint x: 572, startPoint y: 325, endPoint x: 764, endPoint y: 309, distance: 192.7
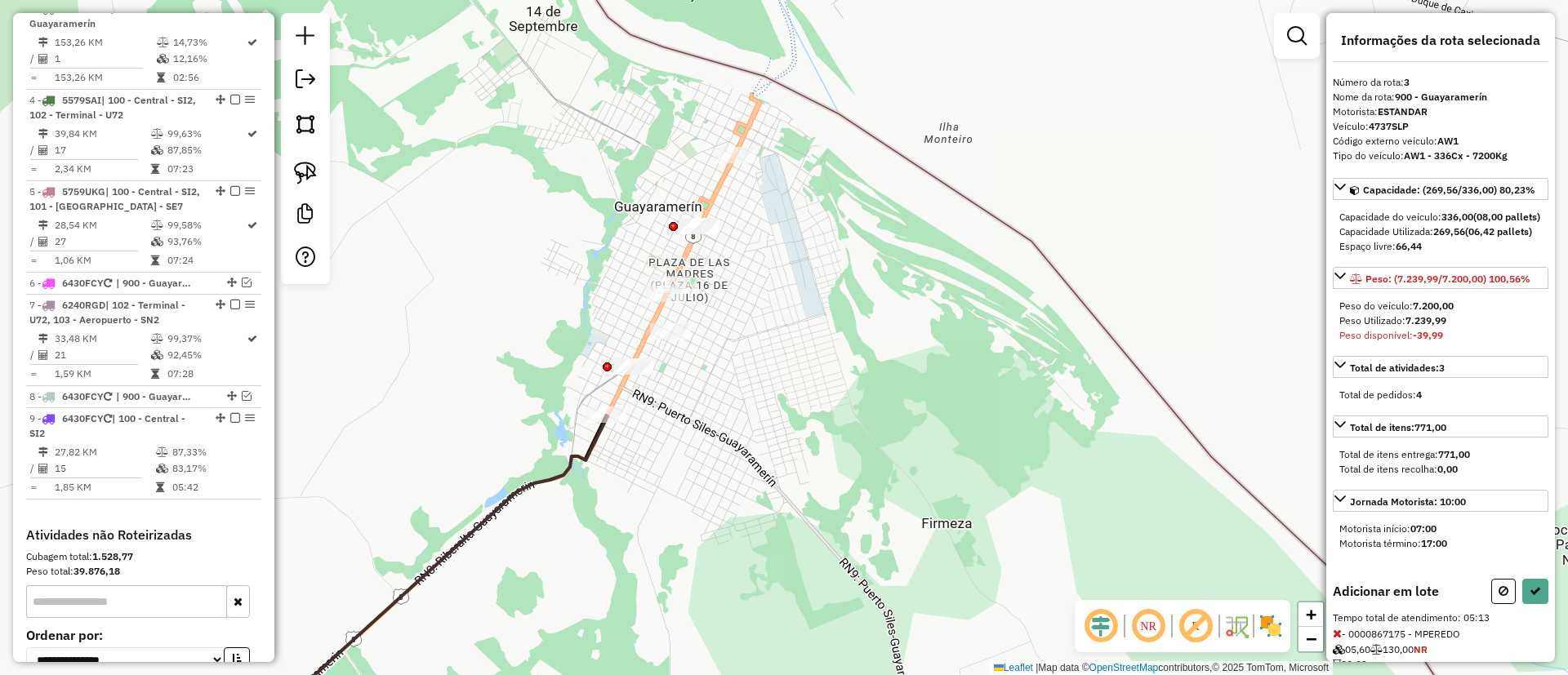
scroll to position [264, 0]
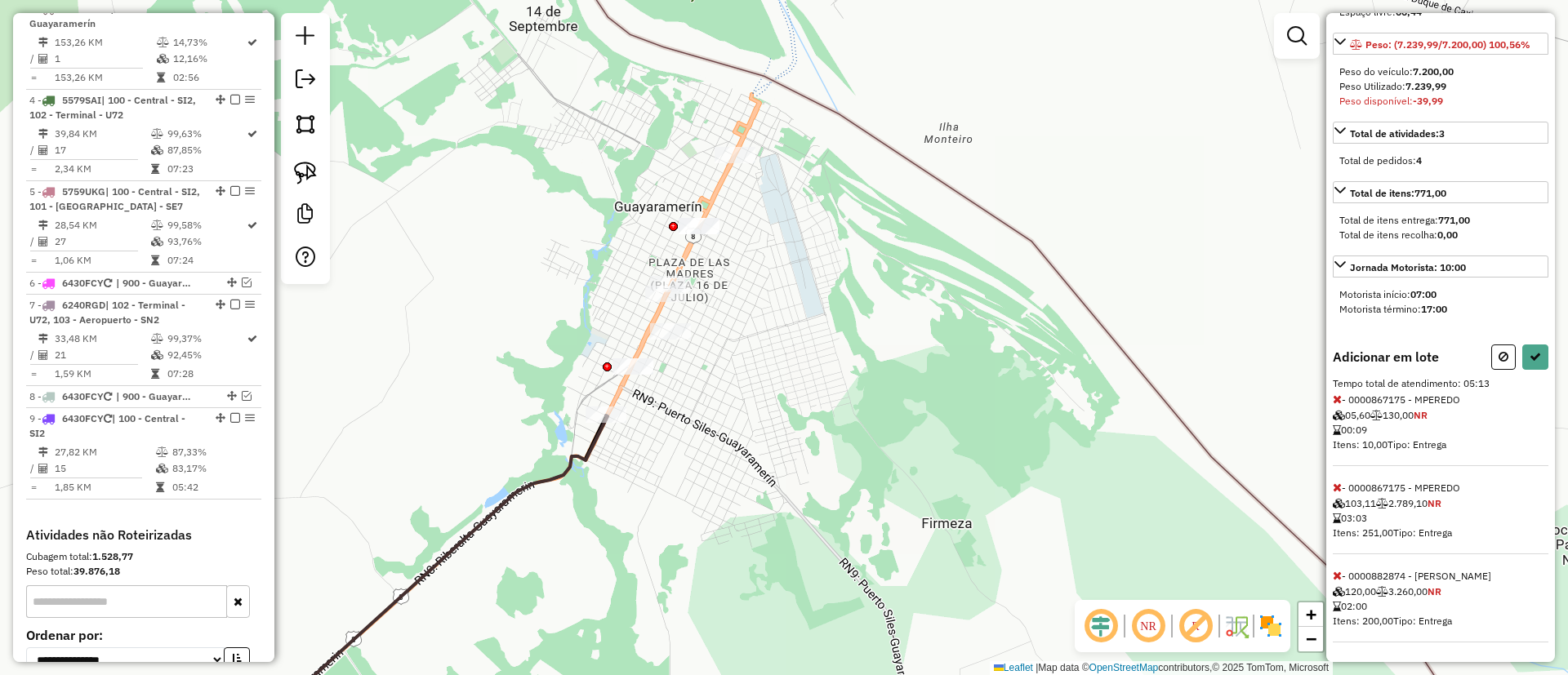
click at [1337, 404] on span at bounding box center [1338, 399] width 9 height 15
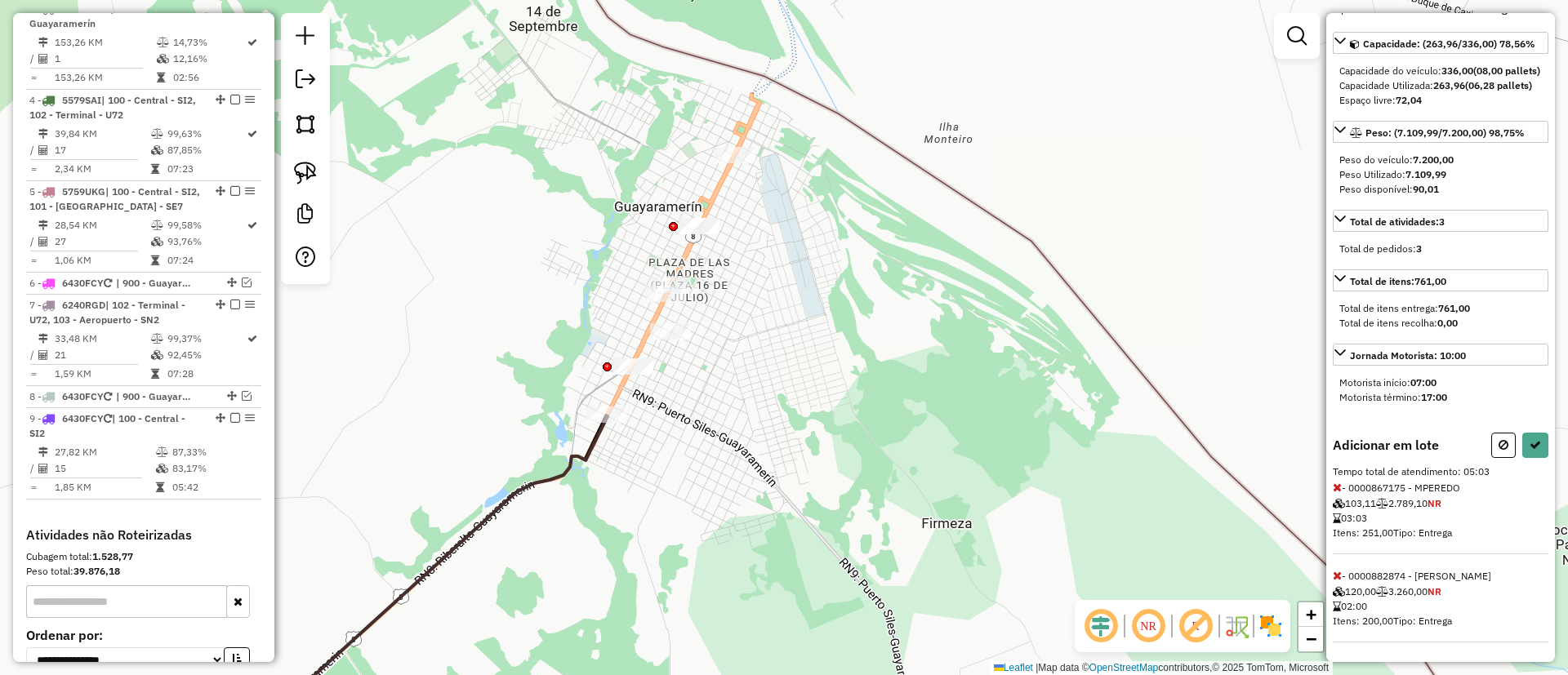
select select "*********"
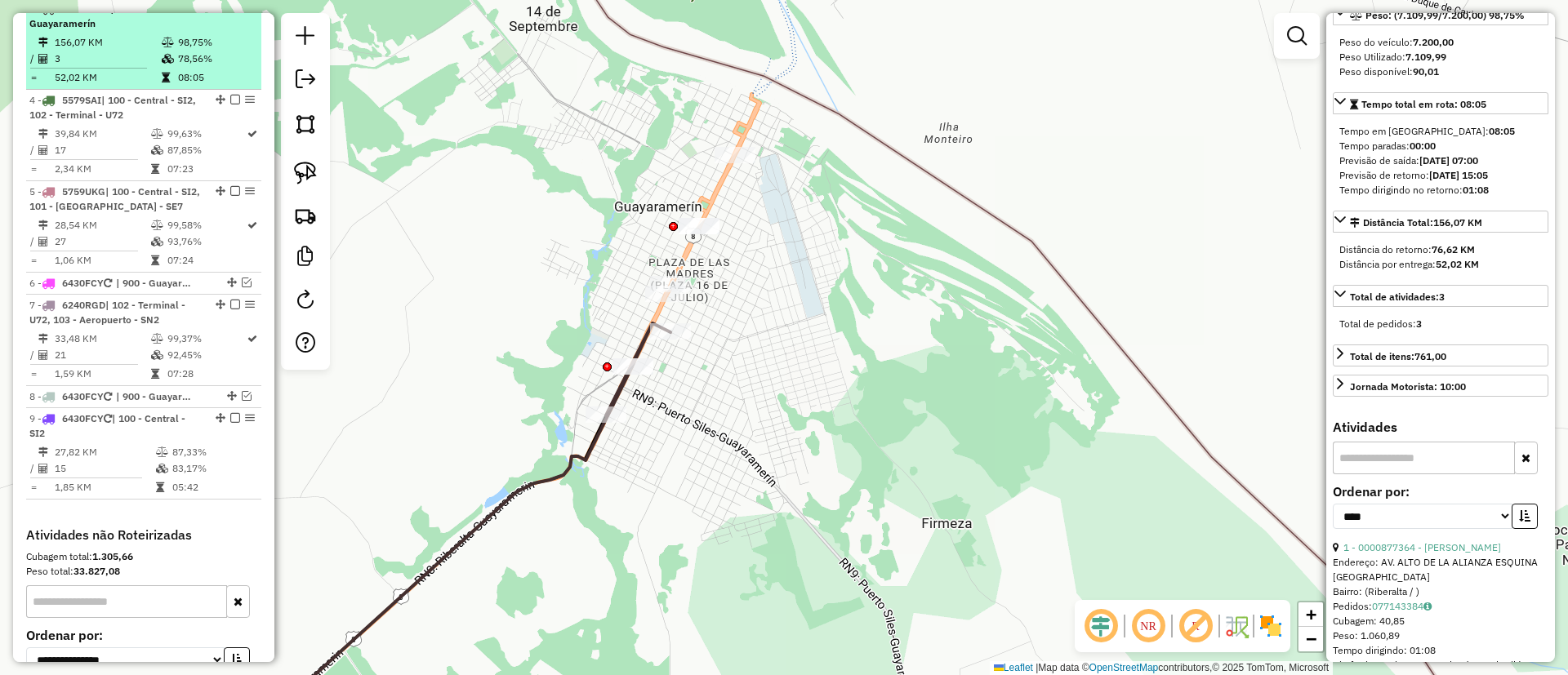
click at [230, 50] on td "98,75%" at bounding box center [216, 42] width 78 height 16
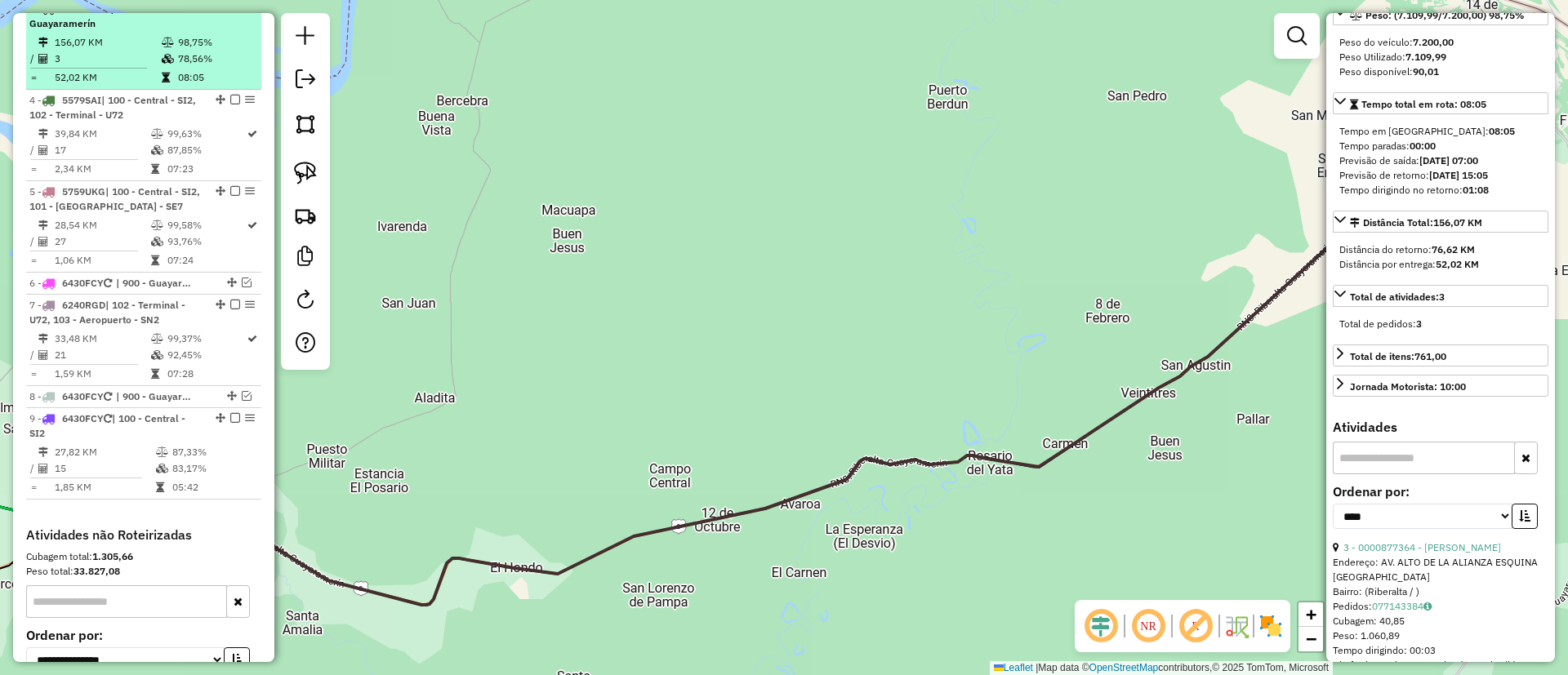
click at [230, 13] on em at bounding box center [235, 8] width 10 height 10
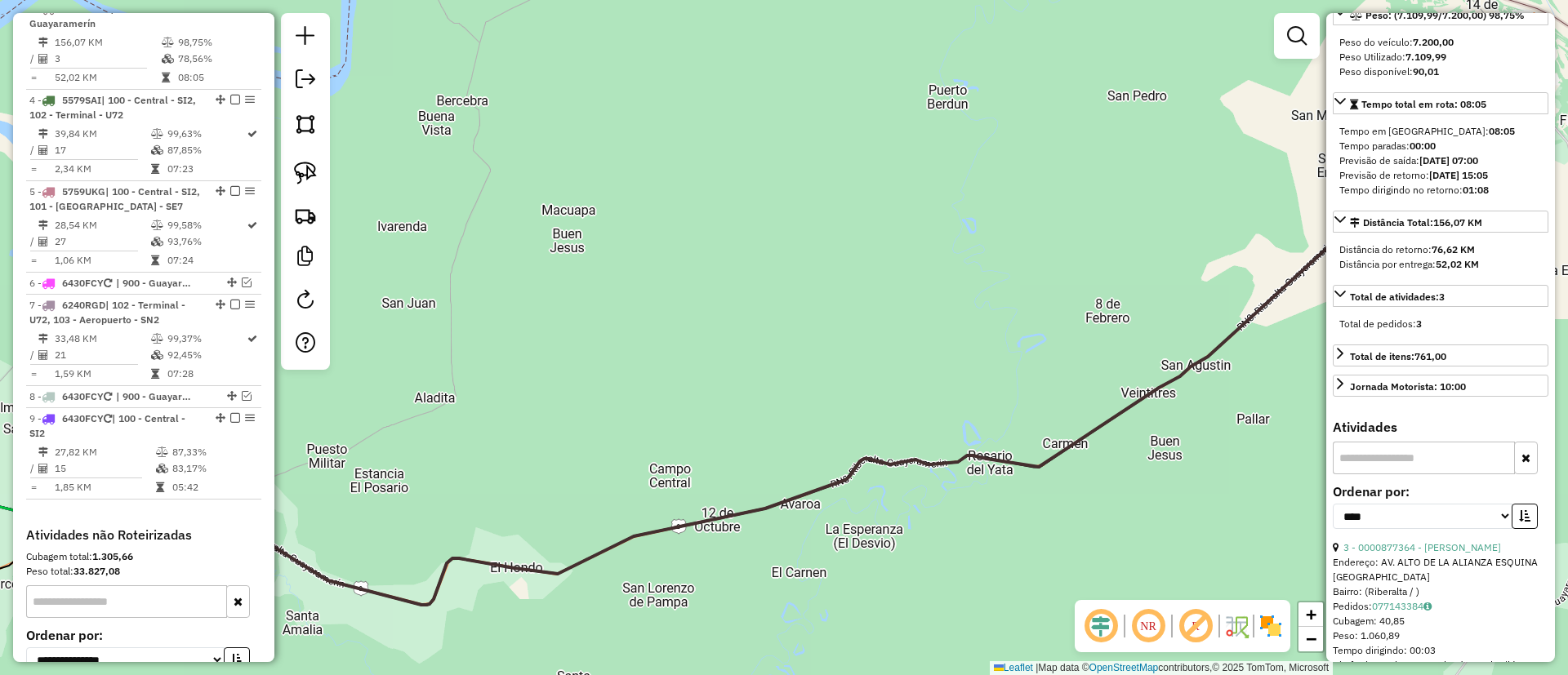
scroll to position [757, 0]
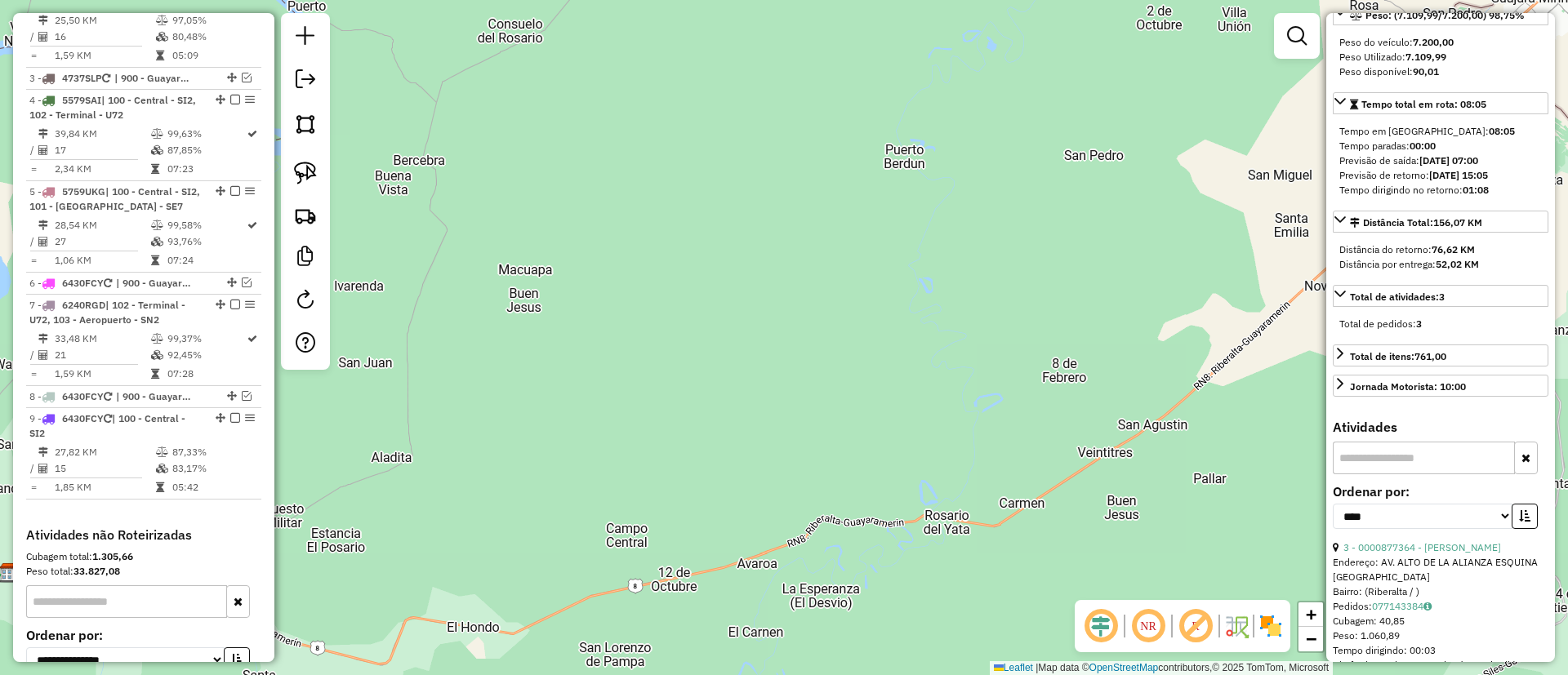
drag, startPoint x: 878, startPoint y: 265, endPoint x: 442, endPoint y: 500, distance: 495.3
click at [437, 501] on div "Janela de atendimento Grade de atendimento Capacidade Transportadoras Veículos …" at bounding box center [784, 338] width 1568 height 675
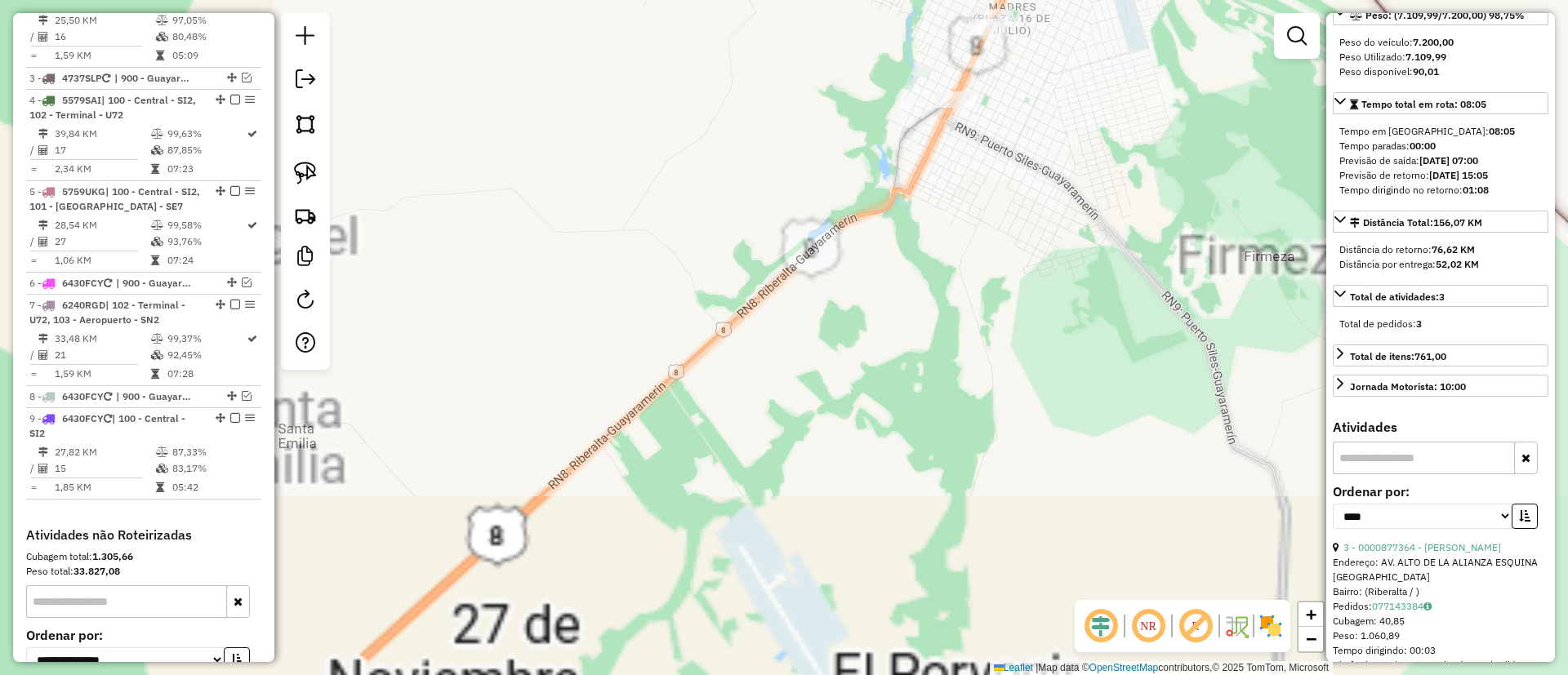
drag, startPoint x: 1069, startPoint y: 322, endPoint x: 955, endPoint y: 503, distance: 213.9
click at [960, 503] on div "Janela de atendimento Grade de atendimento Capacidade Transportadoras Veículos …" at bounding box center [784, 338] width 1568 height 675
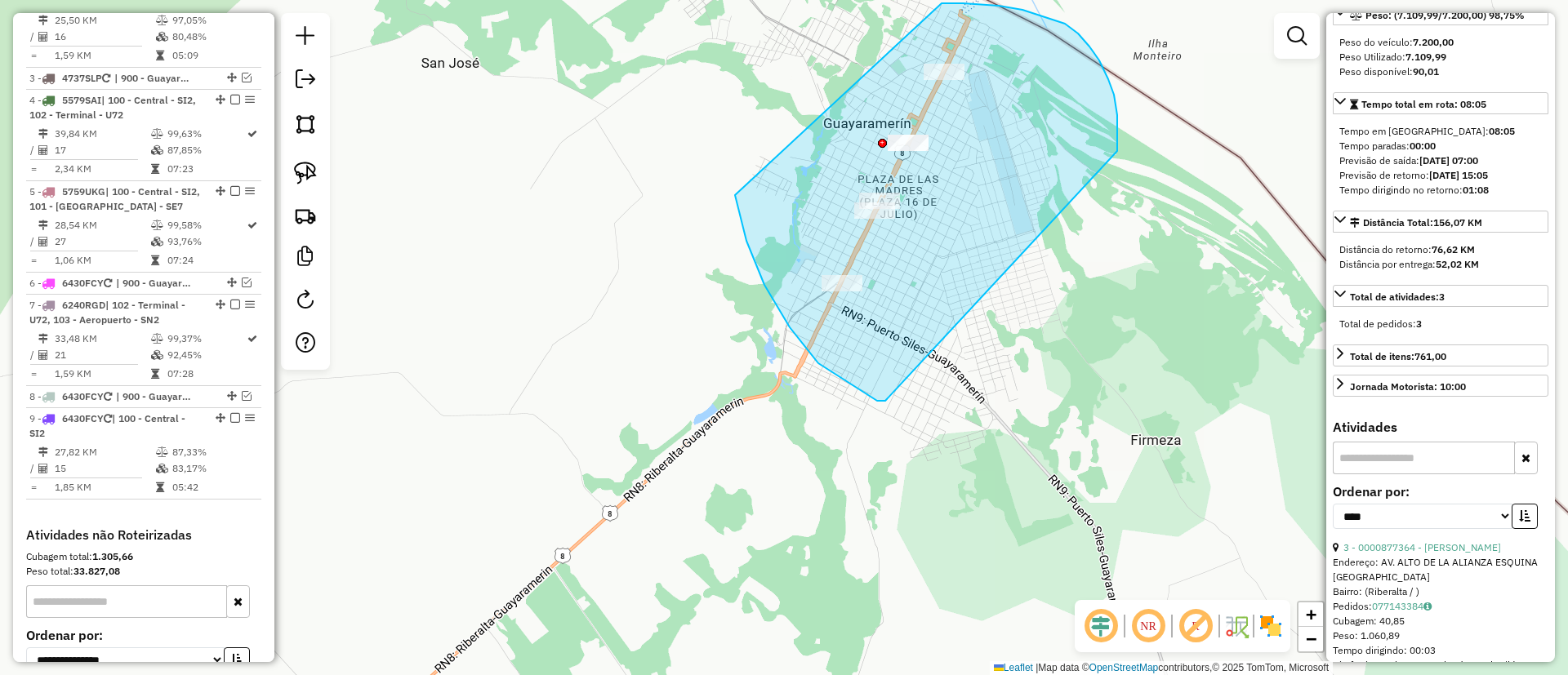
drag, startPoint x: 735, startPoint y: 195, endPoint x: 911, endPoint y: 8, distance: 256.8
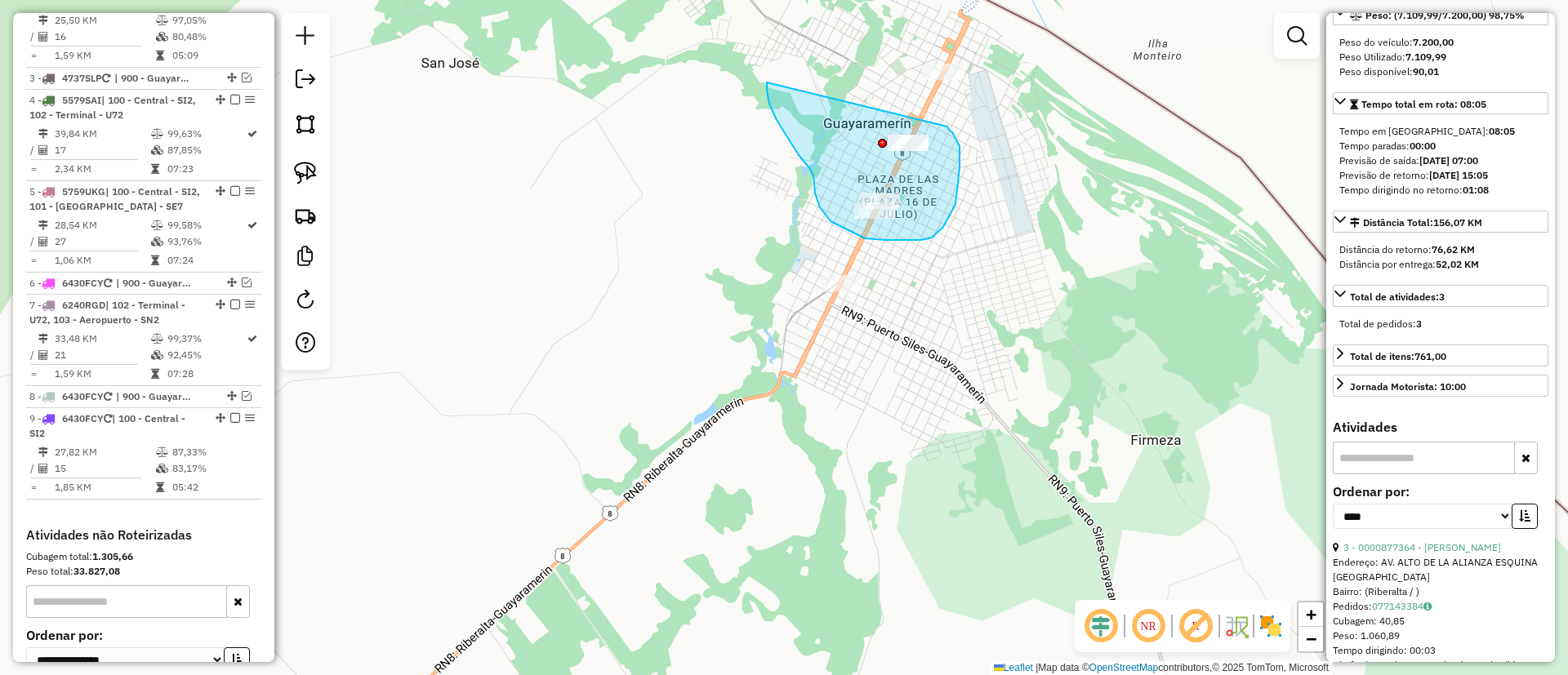
drag, startPoint x: 767, startPoint y: 82, endPoint x: 948, endPoint y: 126, distance: 186.3
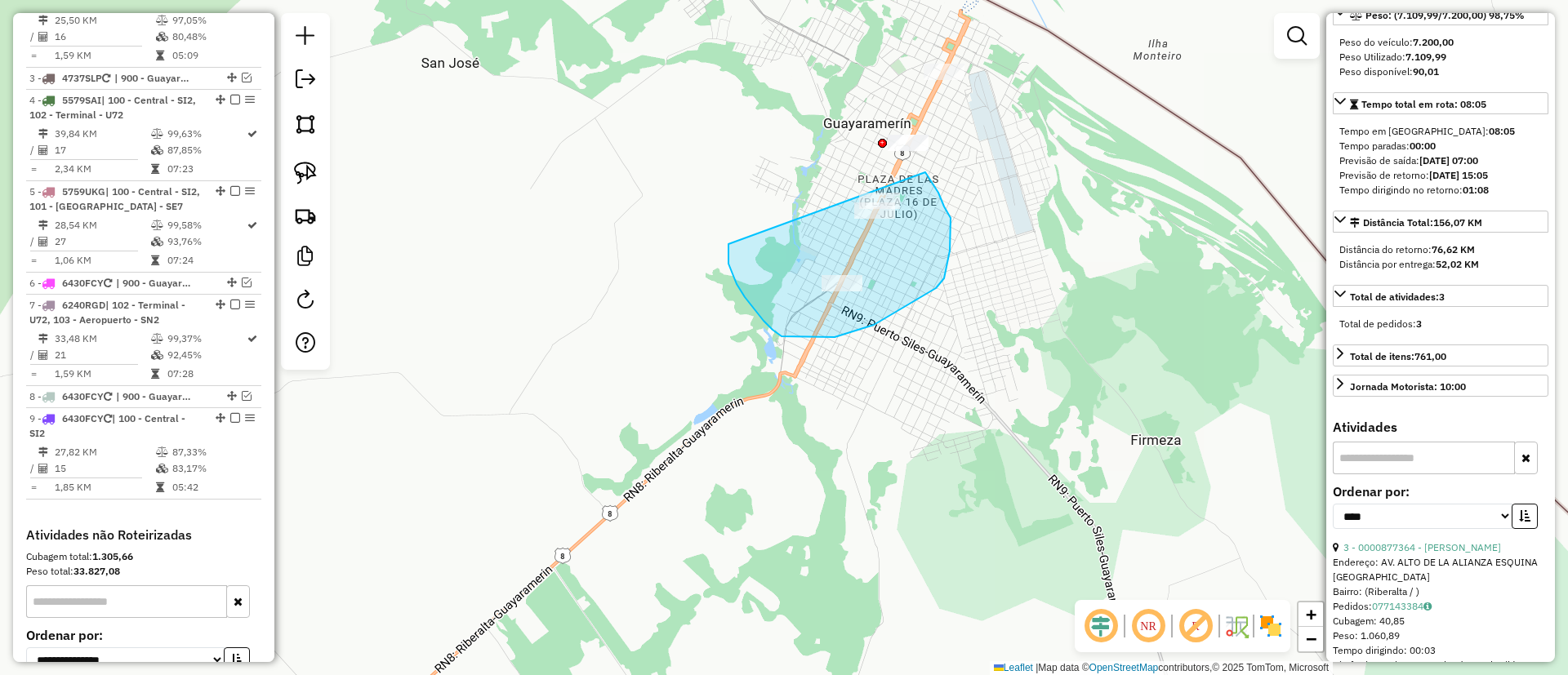
drag, startPoint x: 737, startPoint y: 284, endPoint x: 903, endPoint y: 163, distance: 205.4
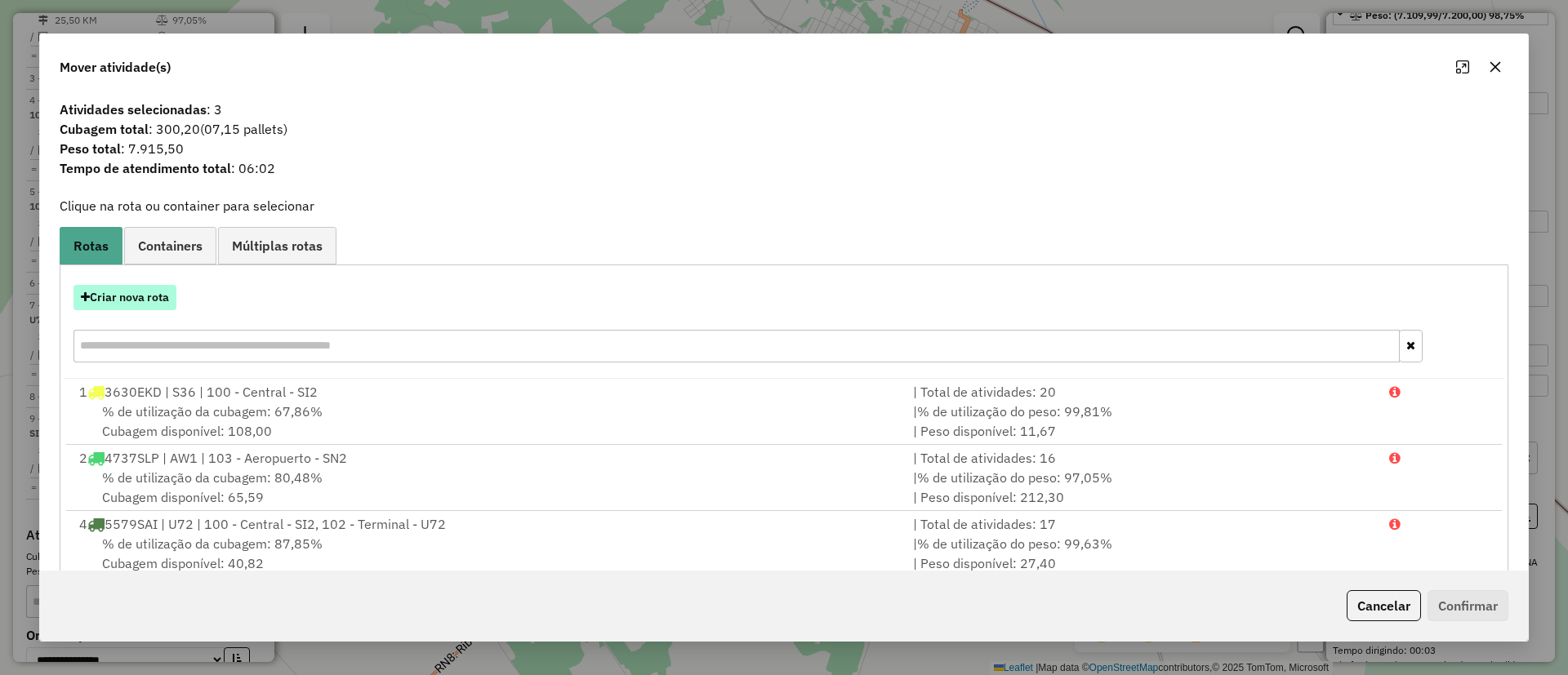
click at [135, 296] on button "Criar nova rota" at bounding box center [125, 297] width 103 height 25
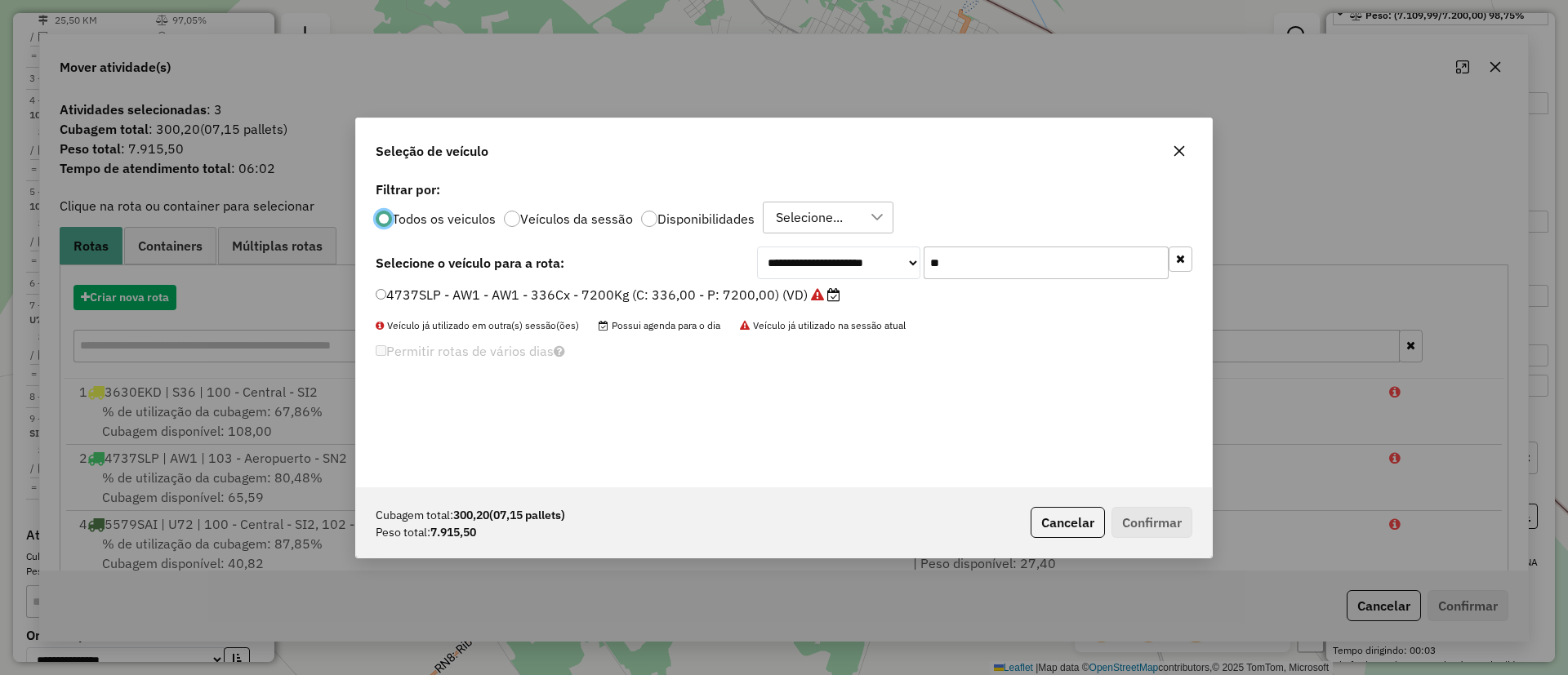
scroll to position [9, 5]
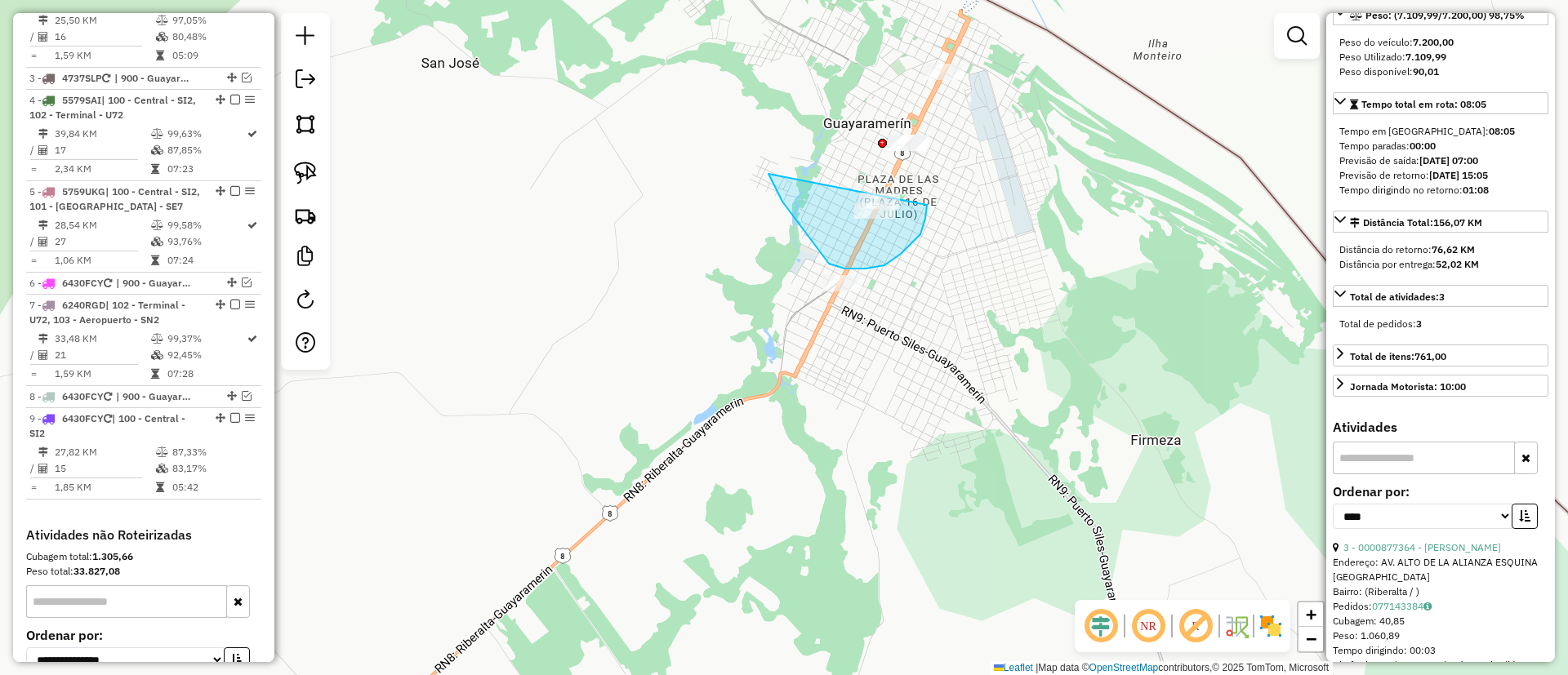
drag, startPoint x: 773, startPoint y: 183, endPoint x: 918, endPoint y: 166, distance: 146.0
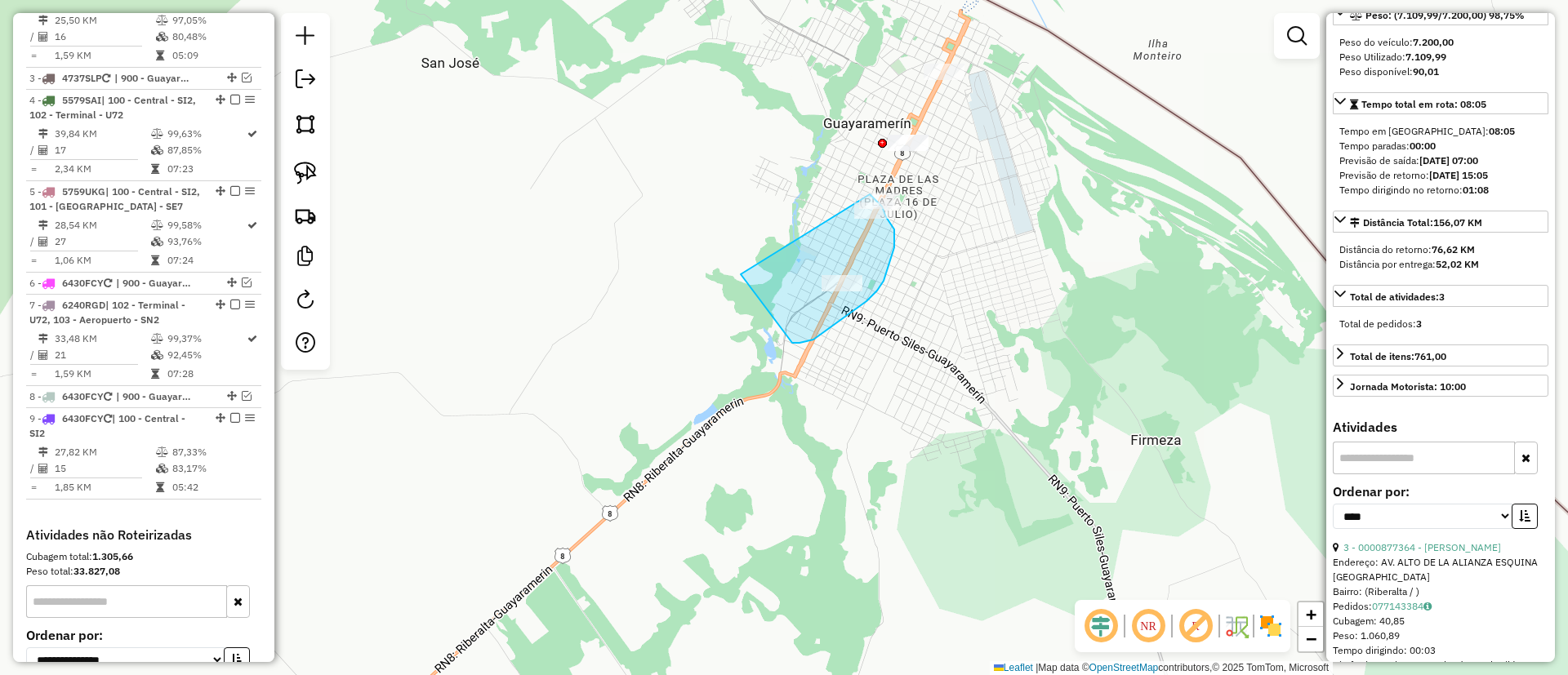
click at [870, 194] on div "Janela de atendimento Grade de atendimento Capacidade Transportadoras Veículos …" at bounding box center [784, 338] width 1568 height 675
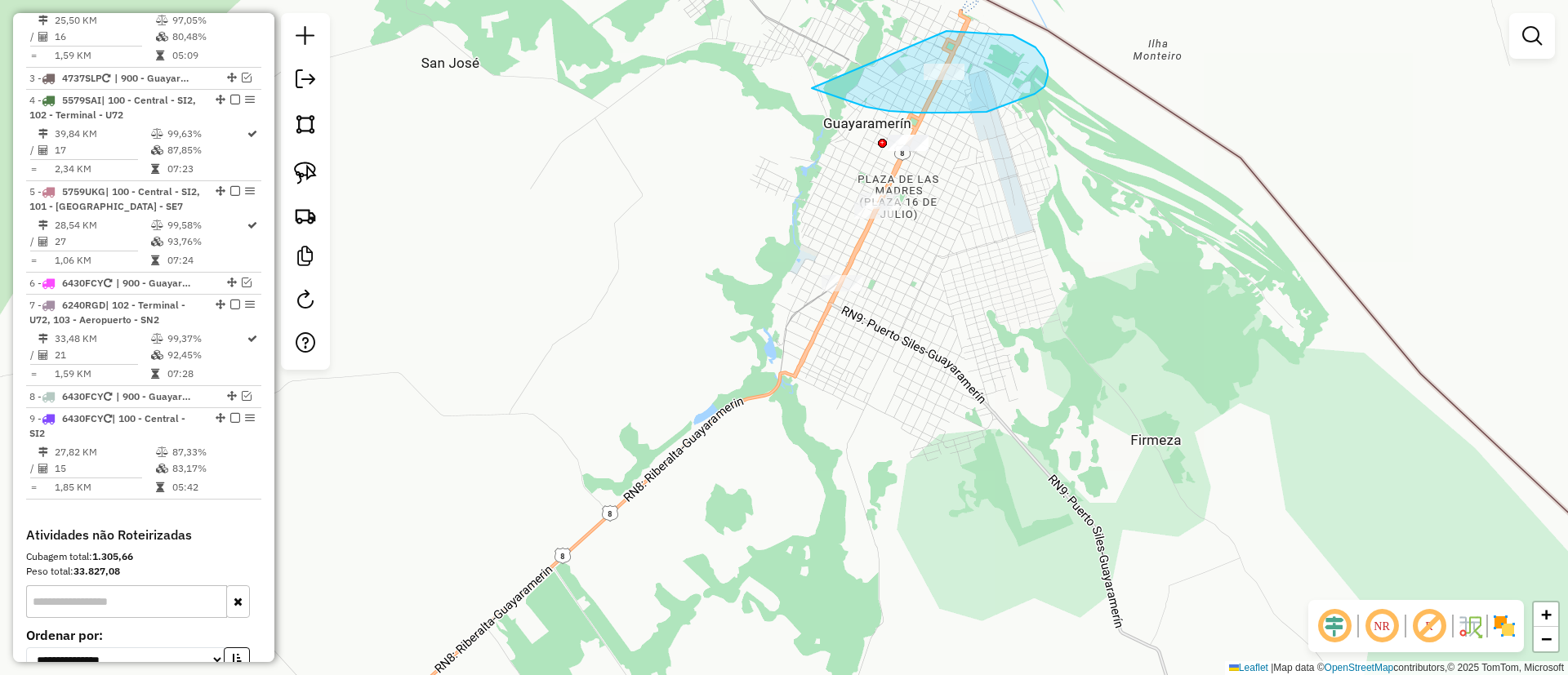
drag, startPoint x: 838, startPoint y: 98, endPoint x: 942, endPoint y: 31, distance: 123.7
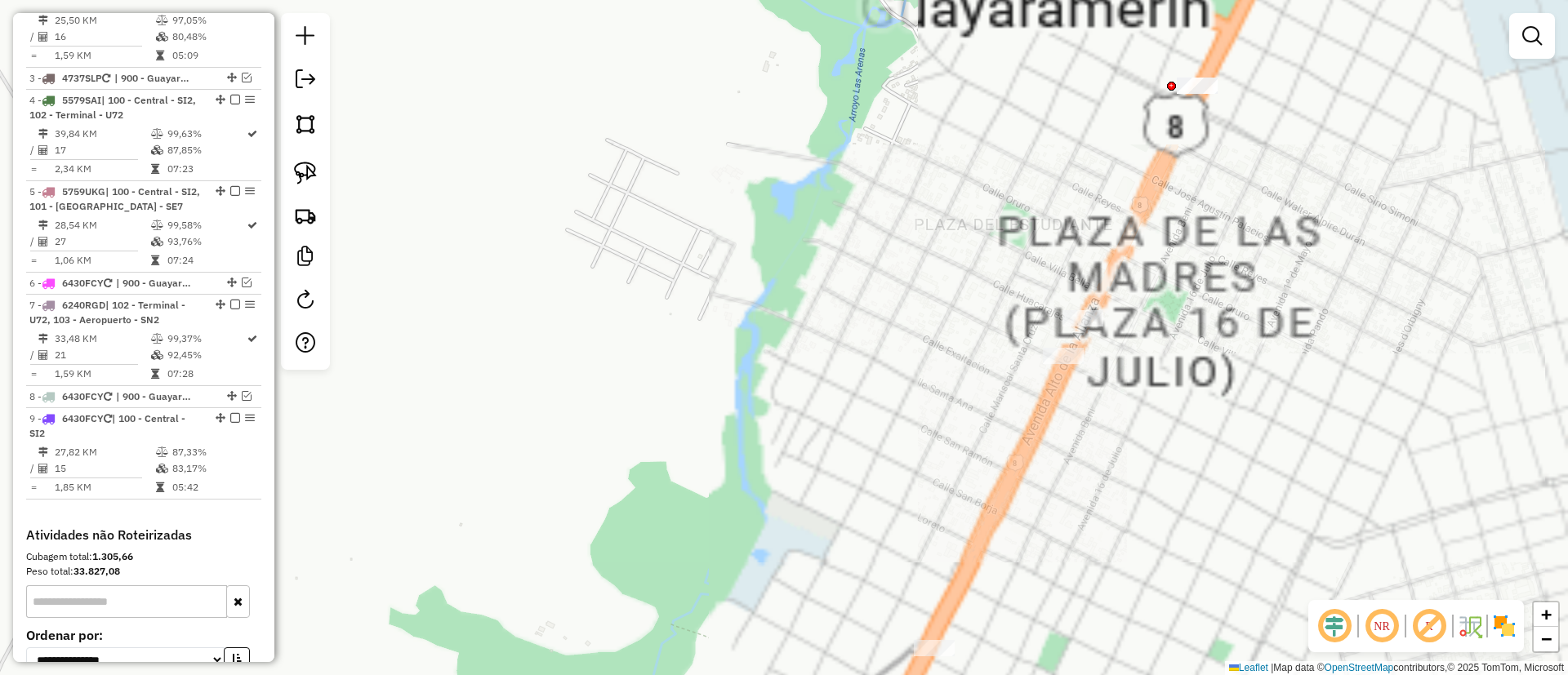
drag, startPoint x: 922, startPoint y: 239, endPoint x: 984, endPoint y: 304, distance: 89.8
click at [984, 307] on div "Janela de atendimento Grade de atendimento Capacidade Transportadoras Veículos …" at bounding box center [784, 338] width 1568 height 675
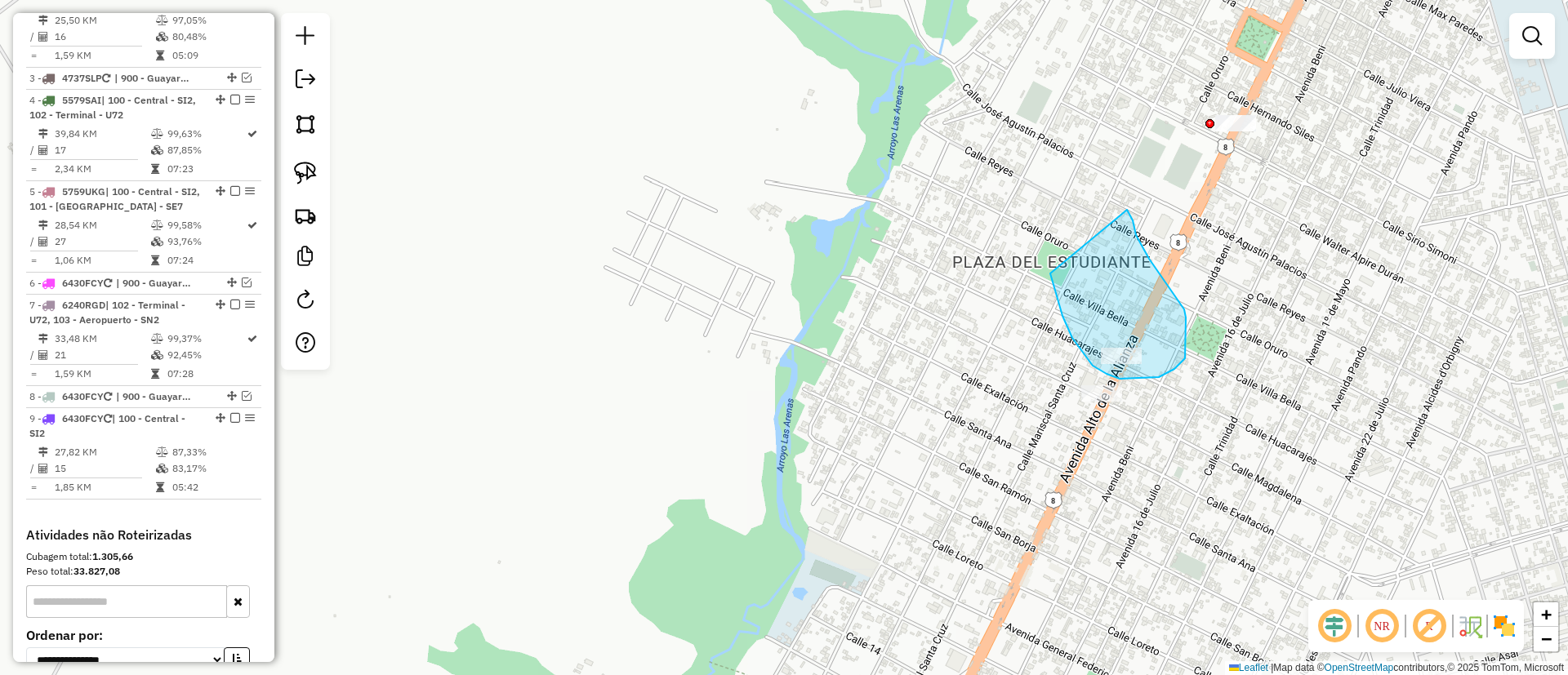
drag, startPoint x: 1079, startPoint y: 347, endPoint x: 1117, endPoint y: 187, distance: 164.5
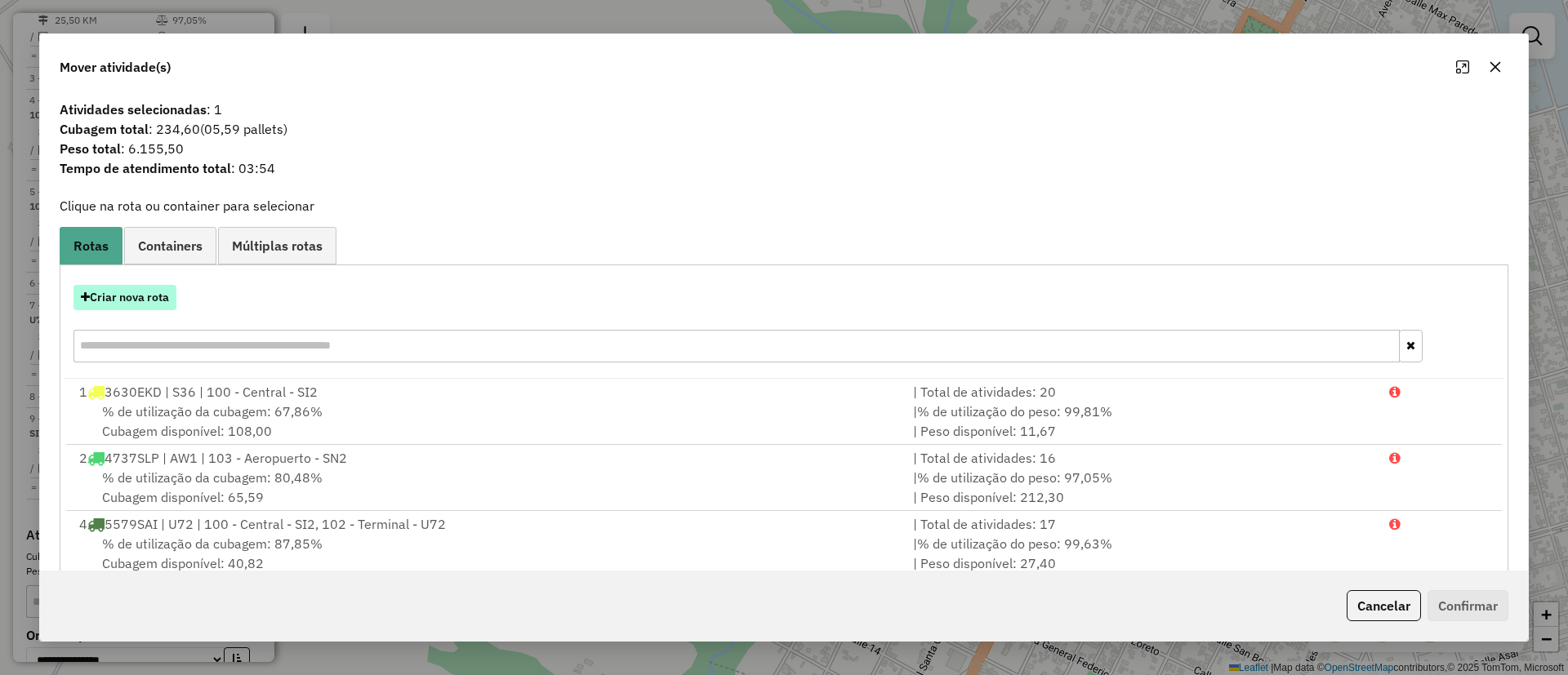
click at [138, 296] on button "Criar nova rota" at bounding box center [125, 297] width 103 height 25
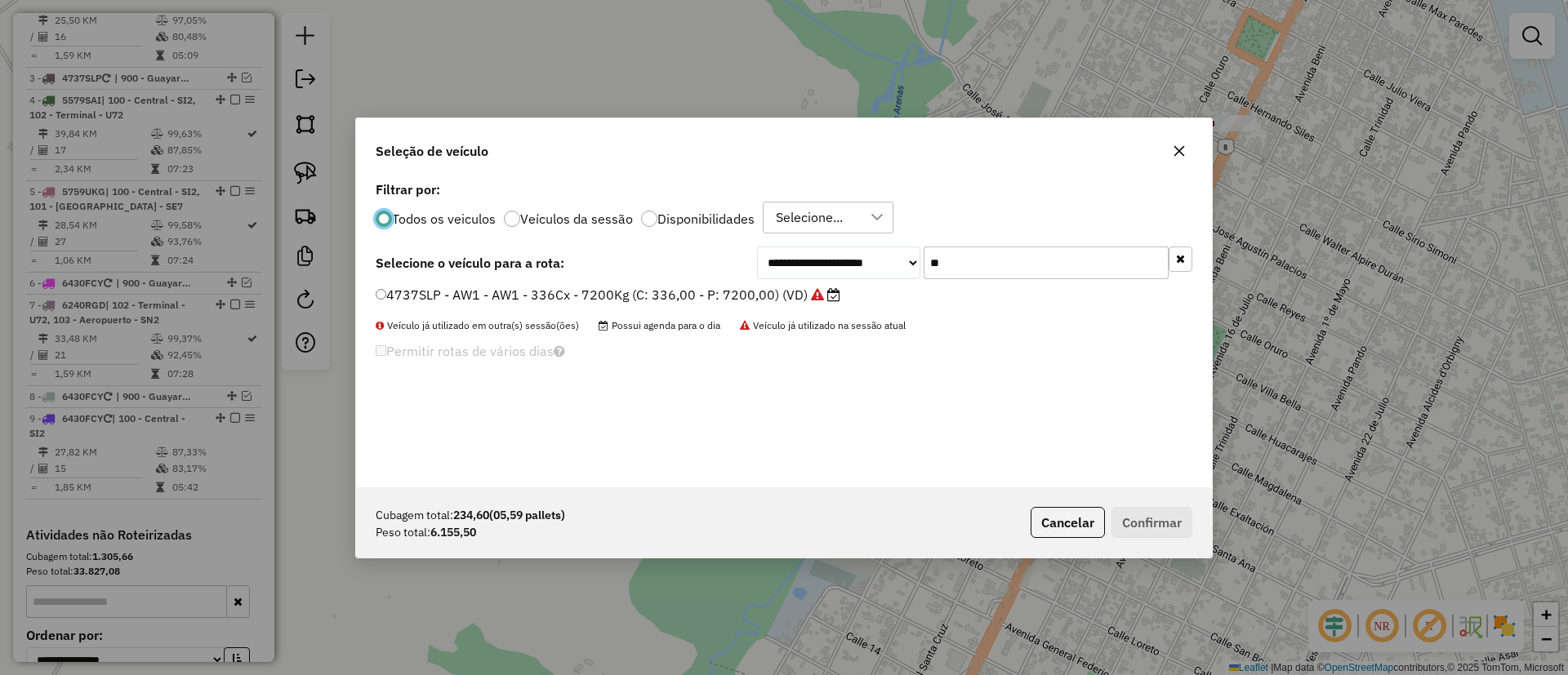
click at [659, 284] on div "**********" at bounding box center [784, 332] width 856 height 310
drag, startPoint x: 787, startPoint y: 296, endPoint x: 886, endPoint y: 342, distance: 109.2
click at [786, 295] on label "4737SLP - AW1 - AW1 - 336Cx - 7200Kg (C: 336,00 - P: 7200,00) (VD)" at bounding box center [608, 294] width 465 height 19
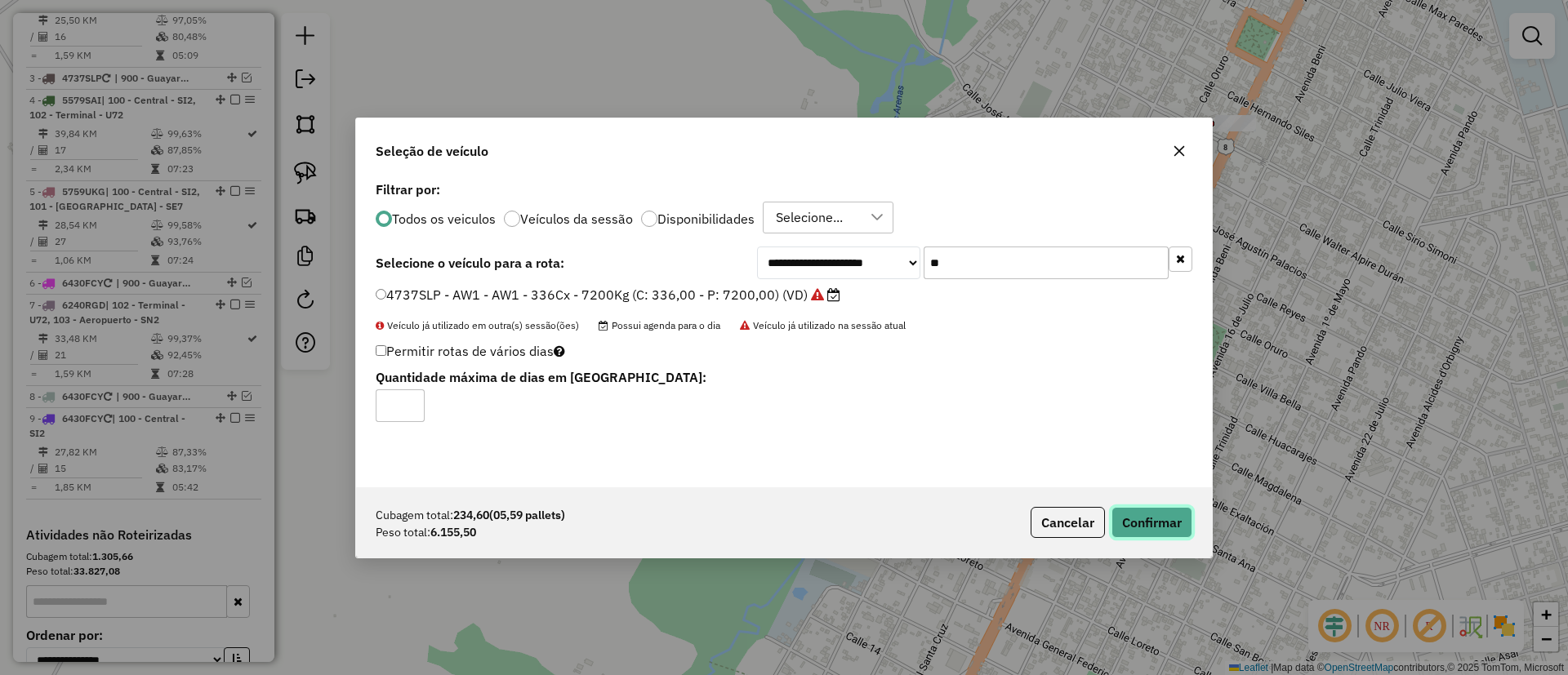
click at [1137, 517] on button "Confirmar" at bounding box center [1152, 522] width 80 height 31
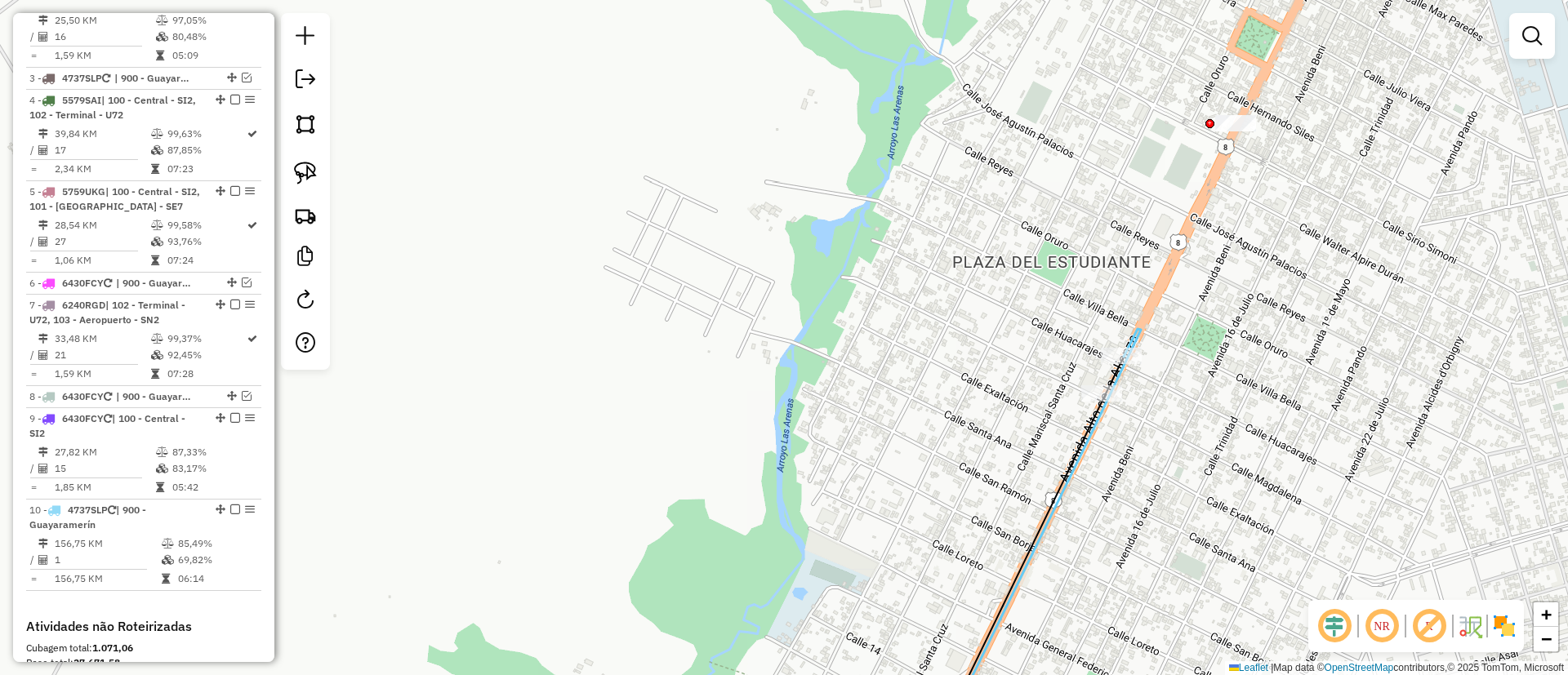
click at [1051, 516] on icon at bounding box center [1041, 535] width 201 height 413
select select "*********"
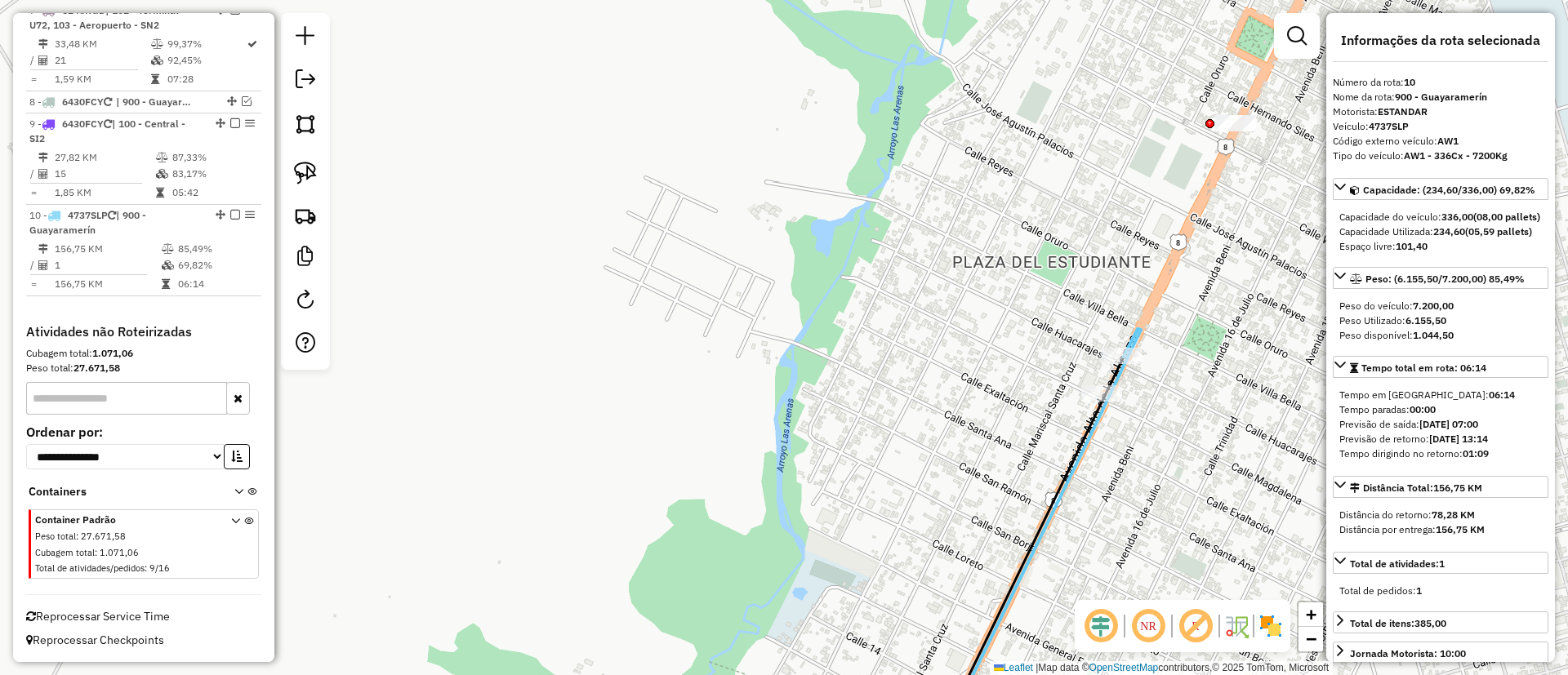
scroll to position [1066, 0]
drag, startPoint x: 1217, startPoint y: 400, endPoint x: 544, endPoint y: 556, distance: 690.8
click at [544, 556] on div "Janela de atendimento Grade de atendimento Capacidade Transportadoras Veículos …" at bounding box center [784, 338] width 1568 height 675
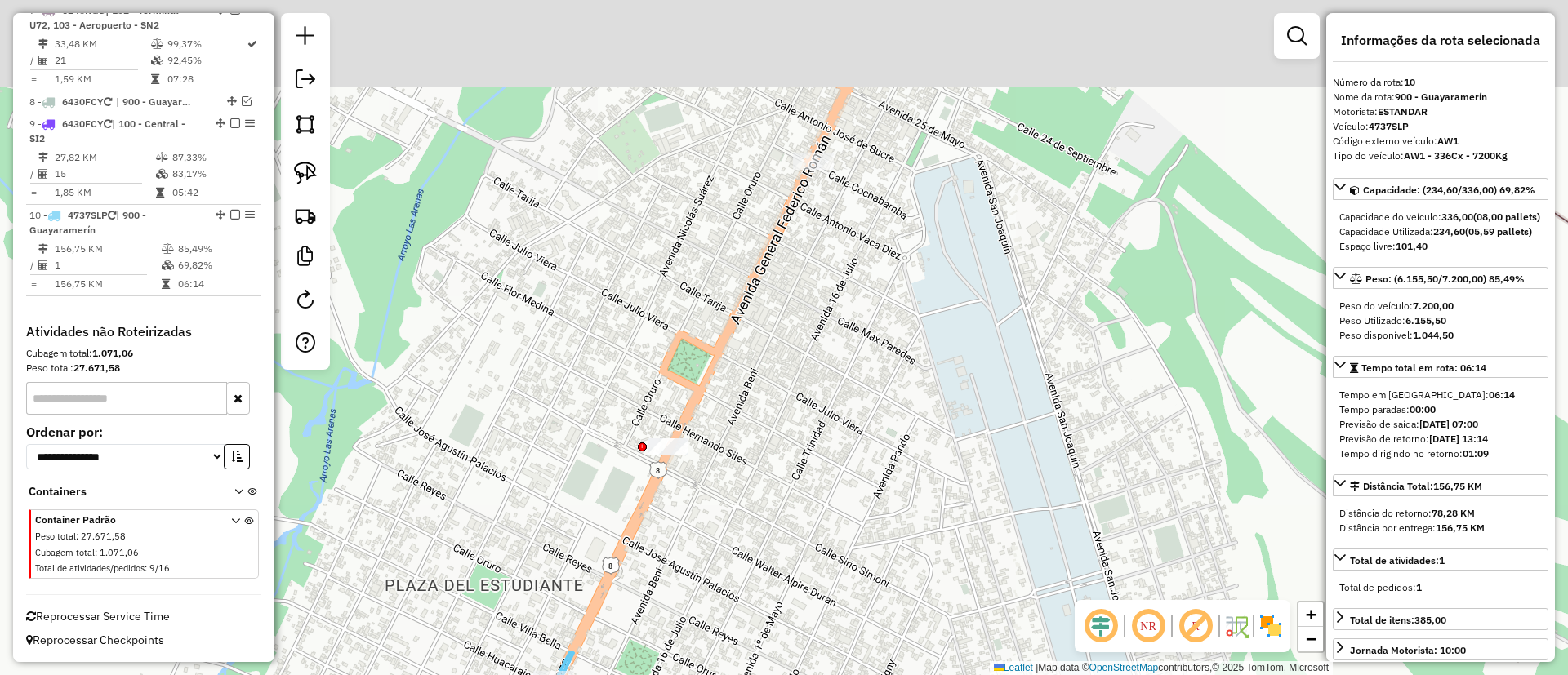
drag, startPoint x: 737, startPoint y: 347, endPoint x: 857, endPoint y: 458, distance: 163.5
click at [851, 528] on div "Janela de atendimento Grade de atendimento Capacidade Transportadoras Veículos …" at bounding box center [784, 338] width 1568 height 675
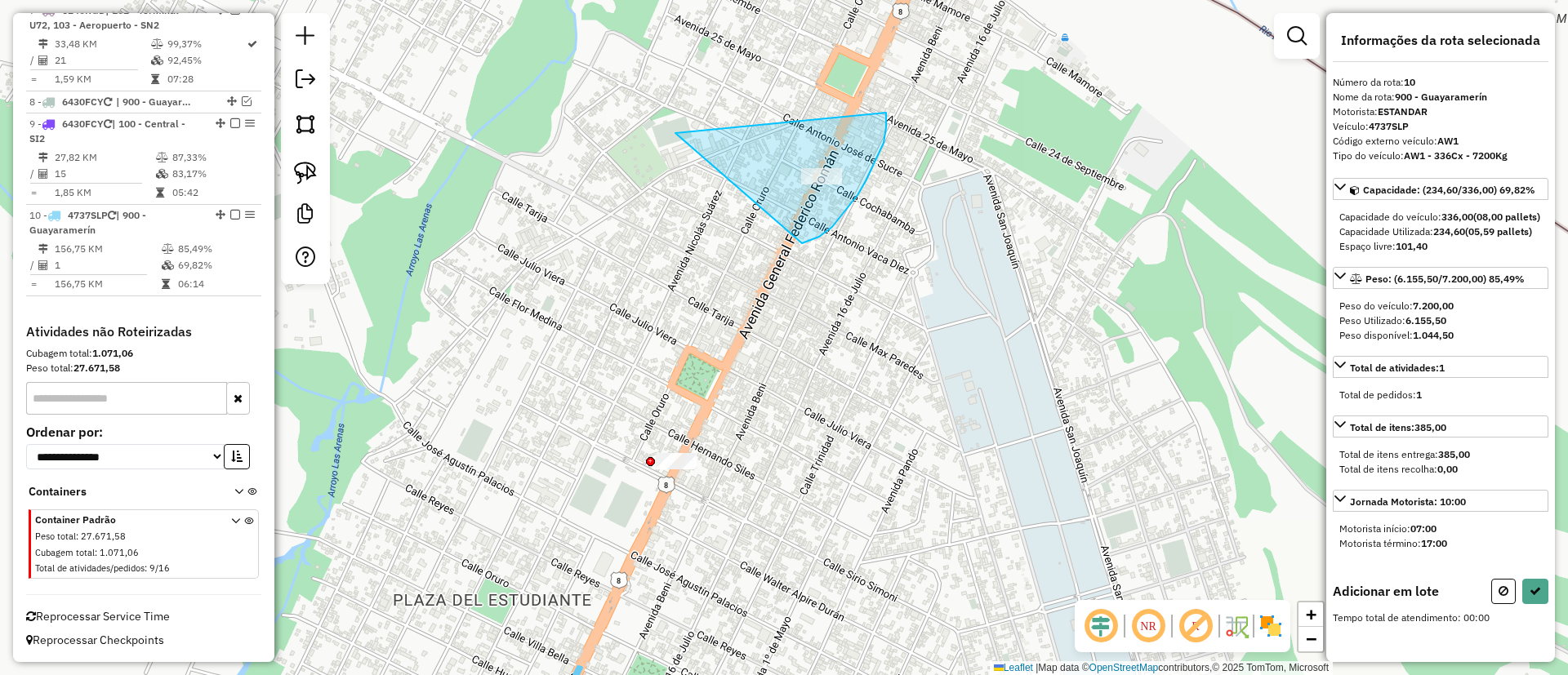
drag, startPoint x: 887, startPoint y: 113, endPoint x: 881, endPoint y: 98, distance: 16.2
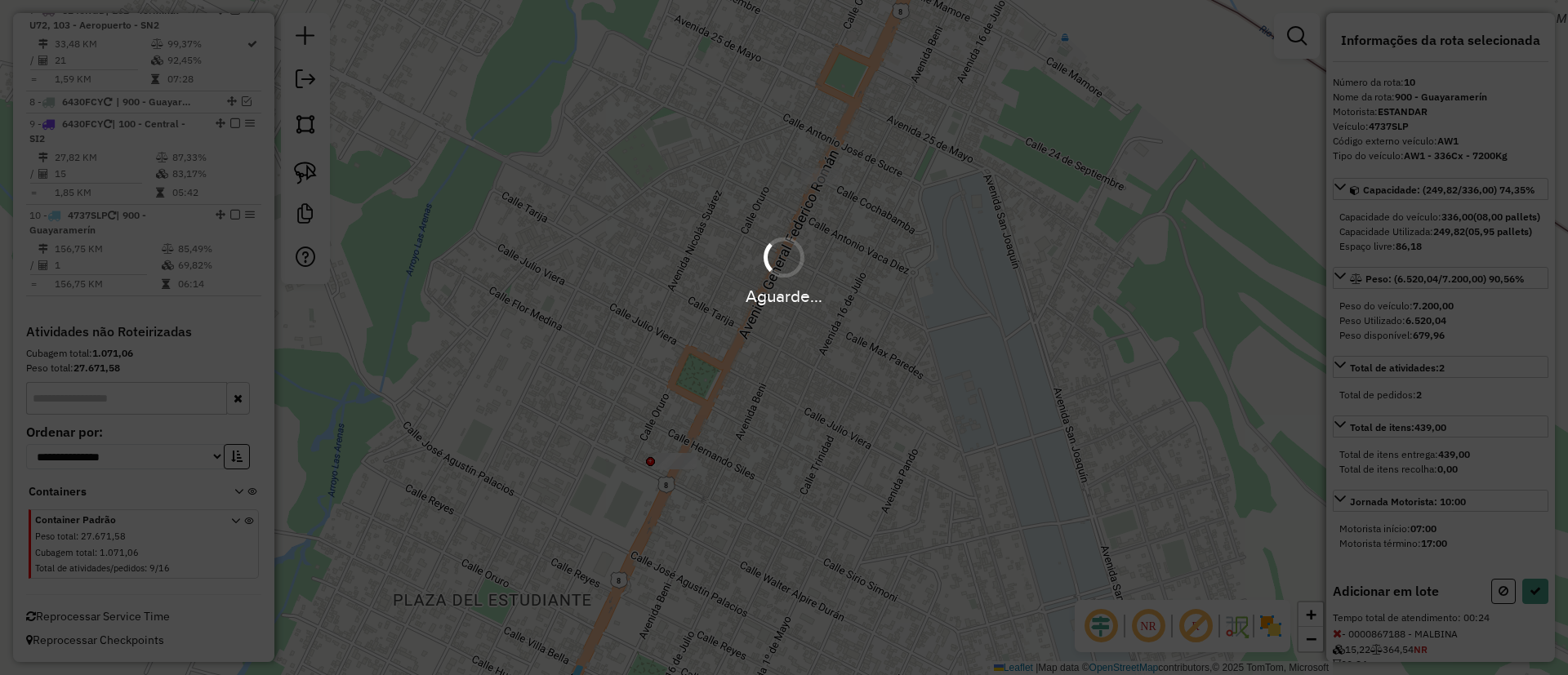
select select "*********"
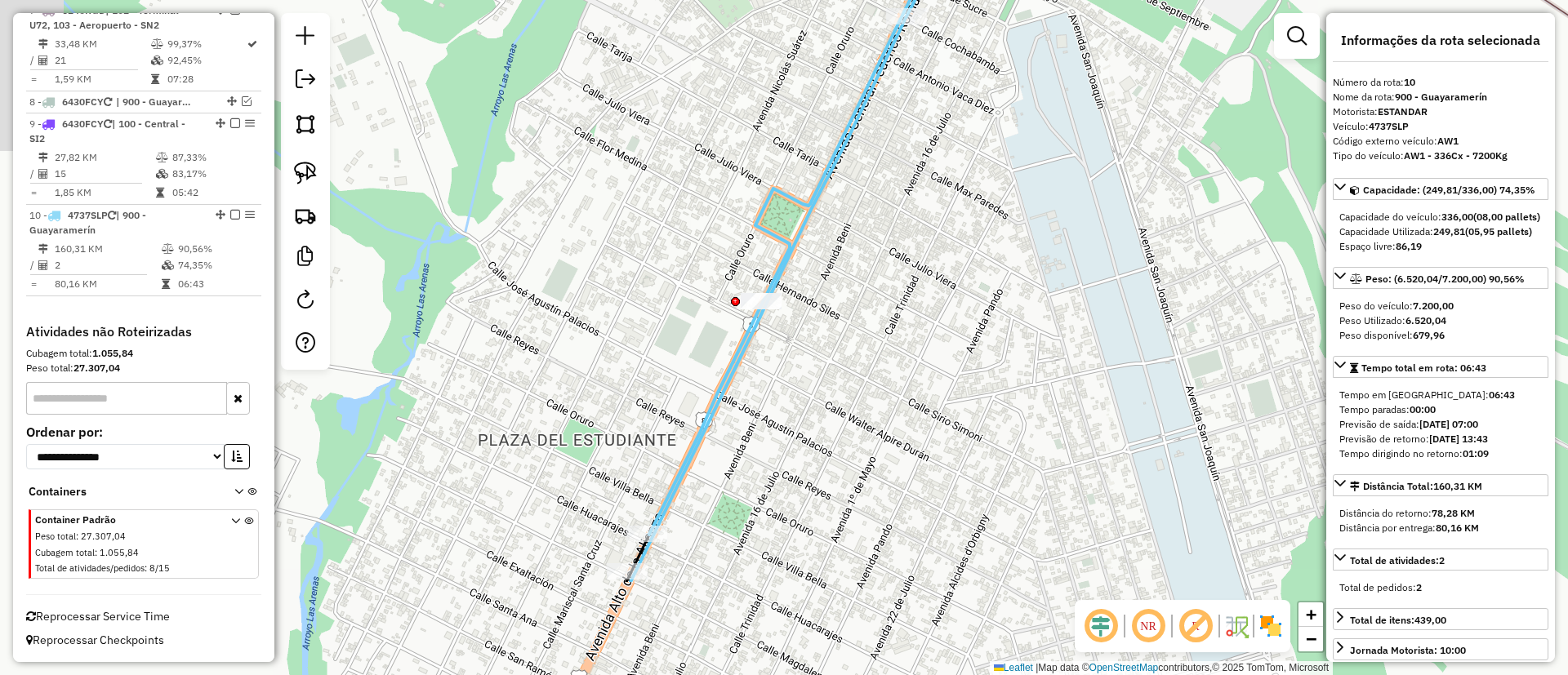
drag, startPoint x: 783, startPoint y: 533, endPoint x: 867, endPoint y: 376, distance: 178.1
click at [867, 376] on div "Janela de atendimento Grade de atendimento Capacidade Transportadoras Veículos …" at bounding box center [784, 338] width 1568 height 675
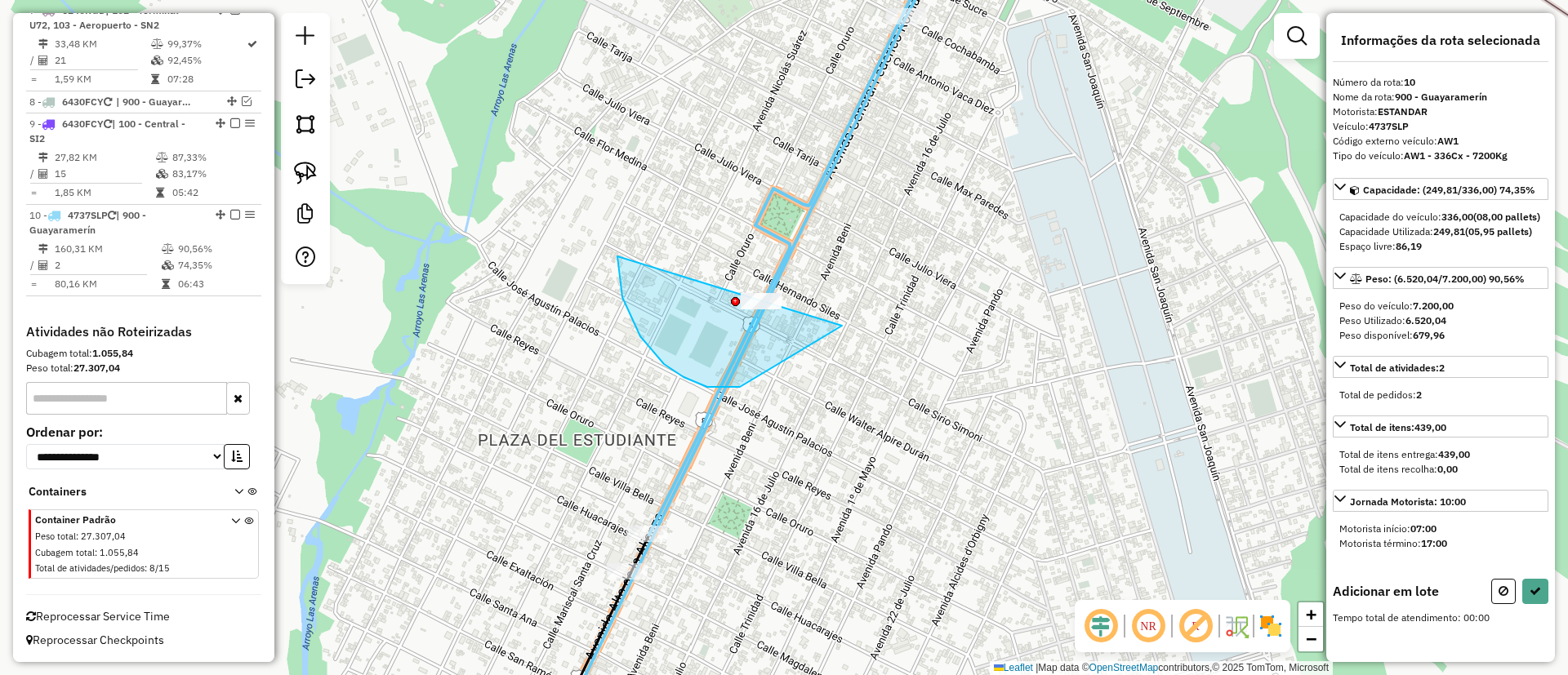
drag, startPoint x: 623, startPoint y: 297, endPoint x: 825, endPoint y: 209, distance: 220.3
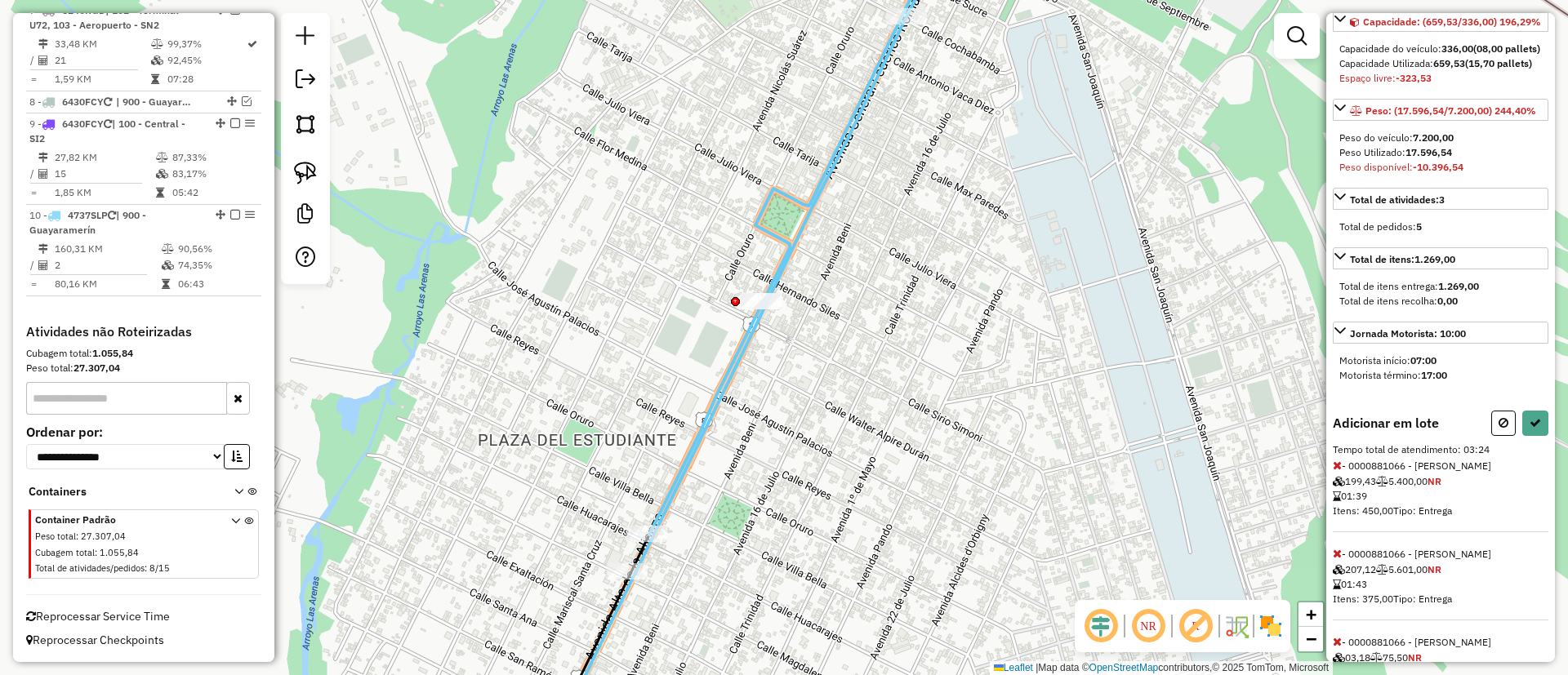
scroll to position [278, 0]
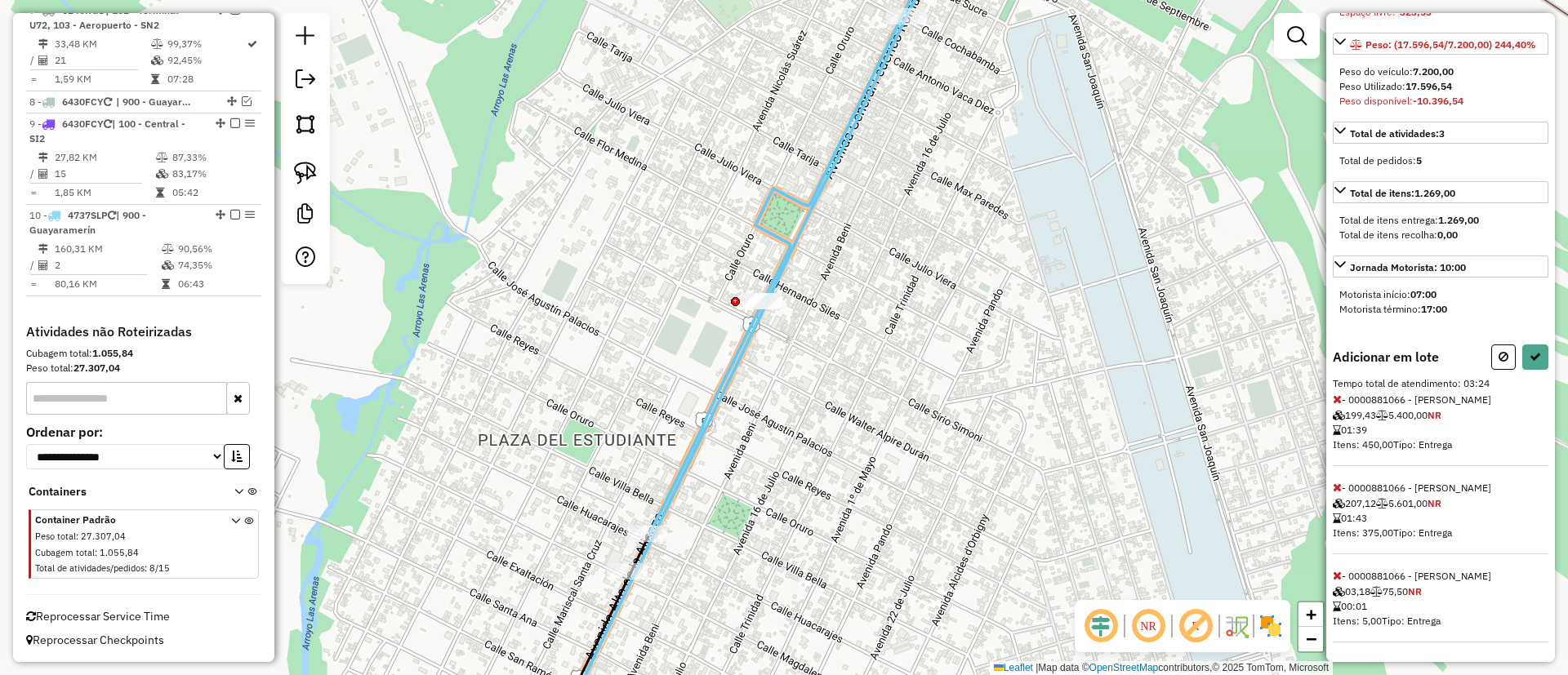
click at [1345, 394] on span "- 0000881066 - NEIZA GONZALES 199,43 5.400,00 NR 01:39 Itens: 450,00 Tipo: Entr…" at bounding box center [1441, 430] width 215 height 73
click at [1339, 394] on icon at bounding box center [1338, 399] width 9 height 12
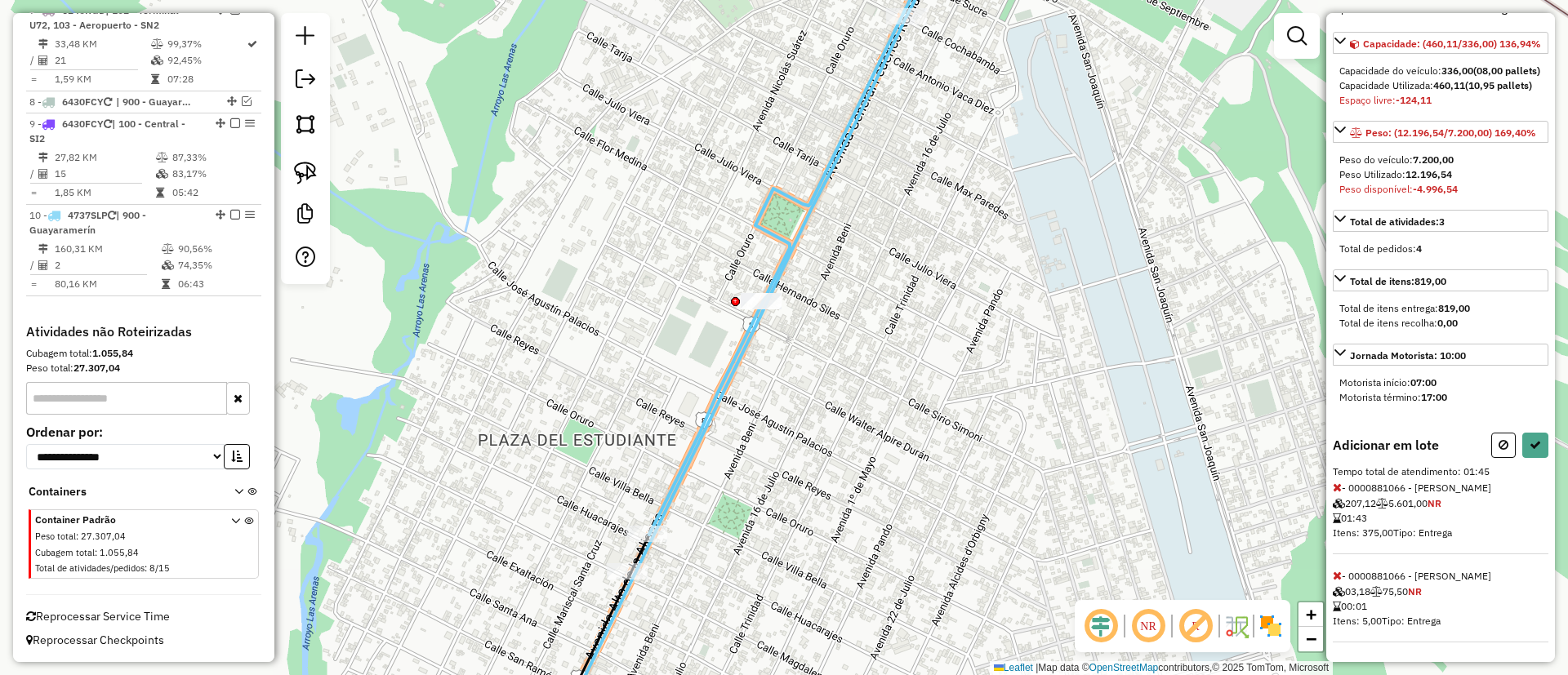
click at [1333, 484] on icon at bounding box center [1338, 487] width 9 height 12
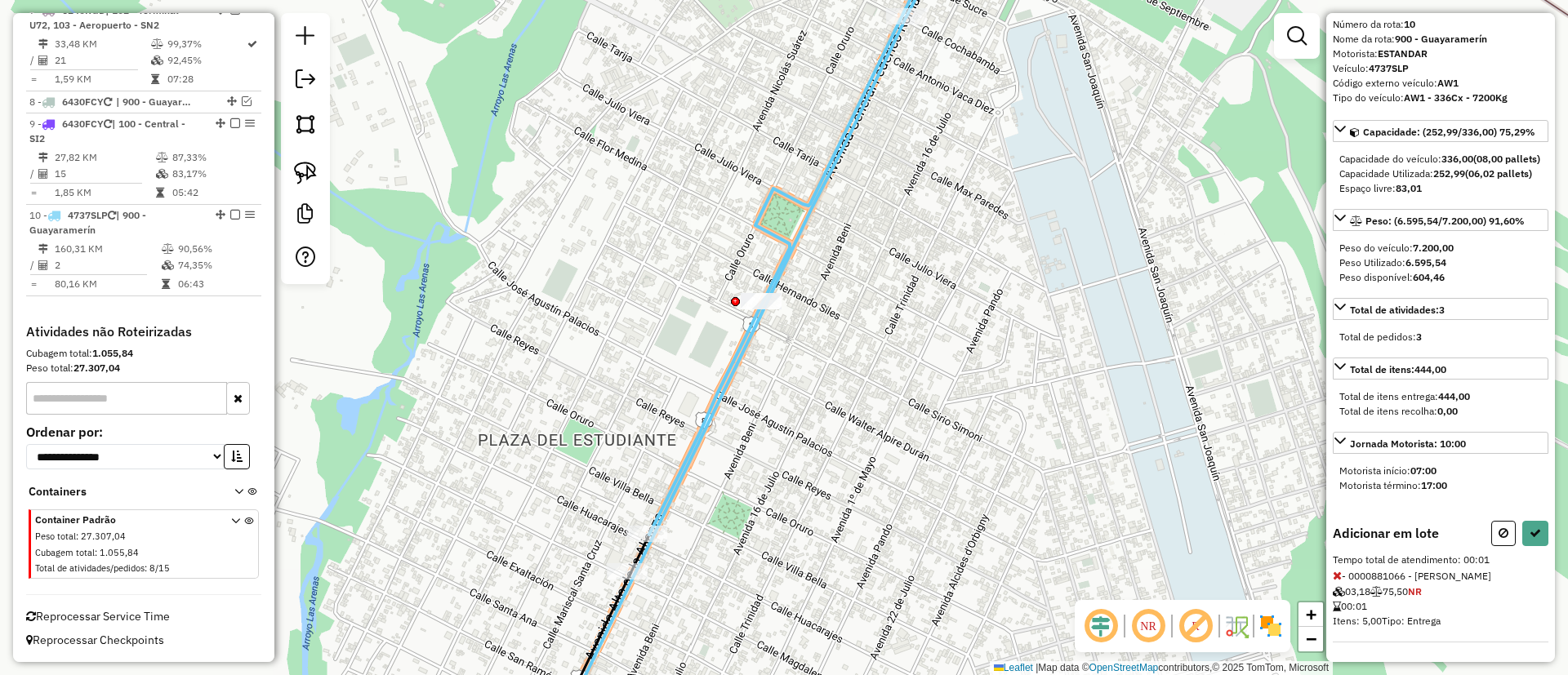
scroll to position [264, 0]
select select "*********"
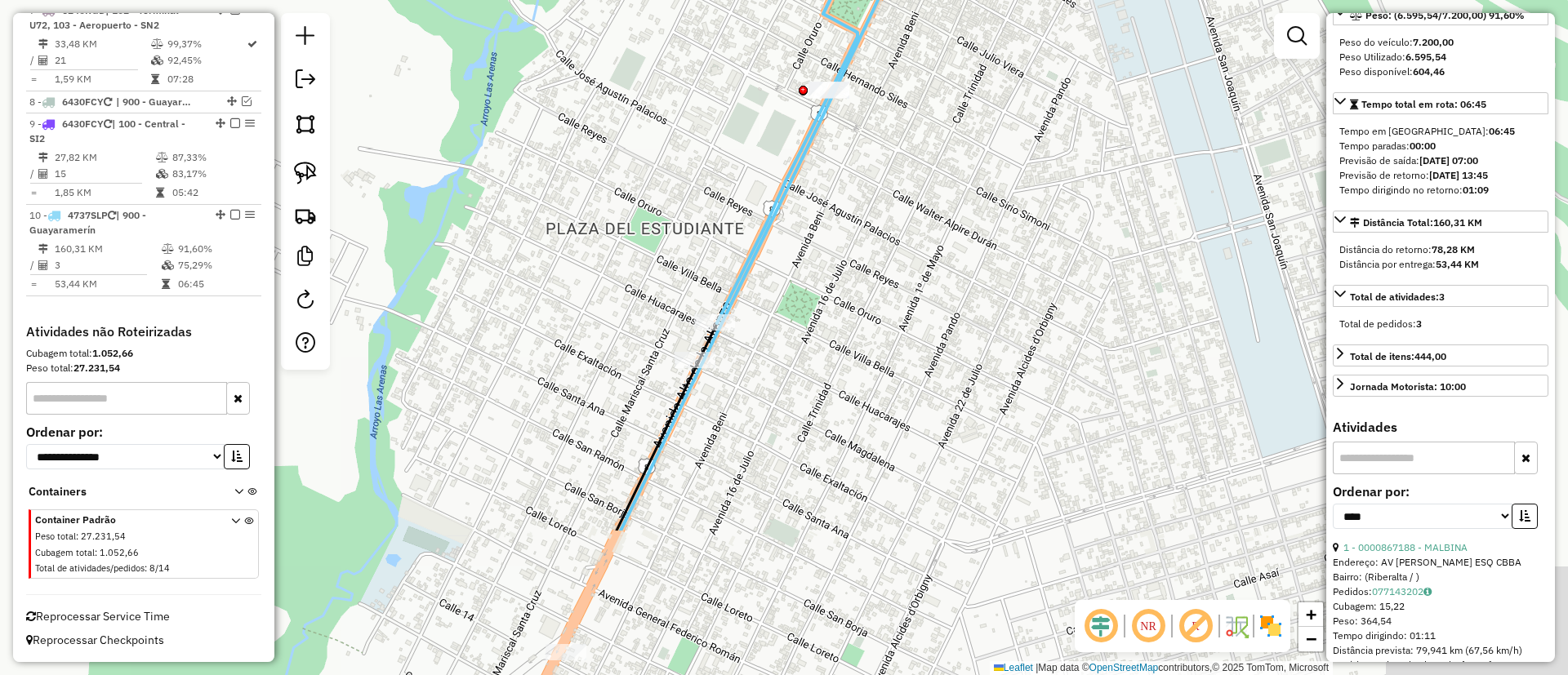
drag, startPoint x: 824, startPoint y: 534, endPoint x: 921, endPoint y: 220, distance: 328.6
click at [921, 220] on div "Janela de atendimento Grade de atendimento Capacidade Transportadoras Veículos …" at bounding box center [784, 338] width 1568 height 675
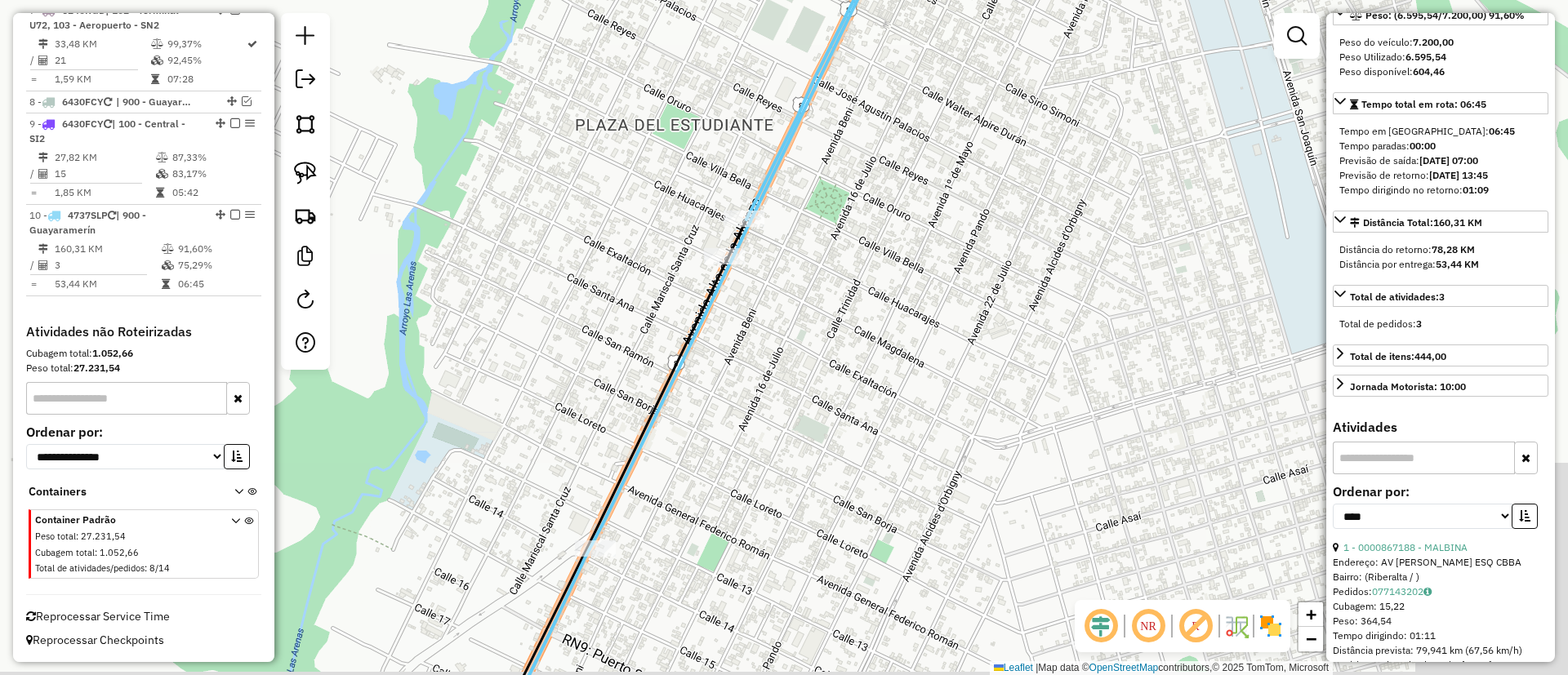
scroll to position [0, 0]
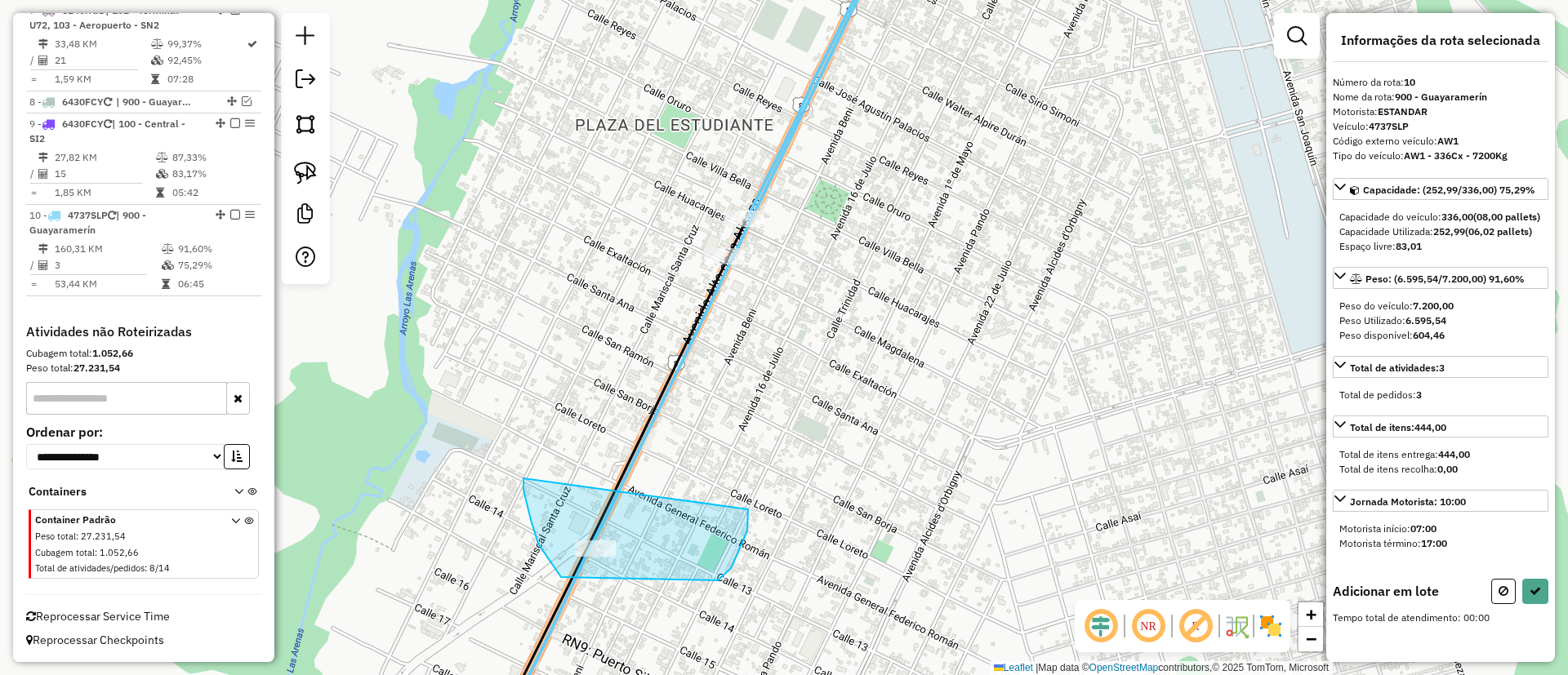
drag, startPoint x: 524, startPoint y: 490, endPoint x: 748, endPoint y: 502, distance: 224.3
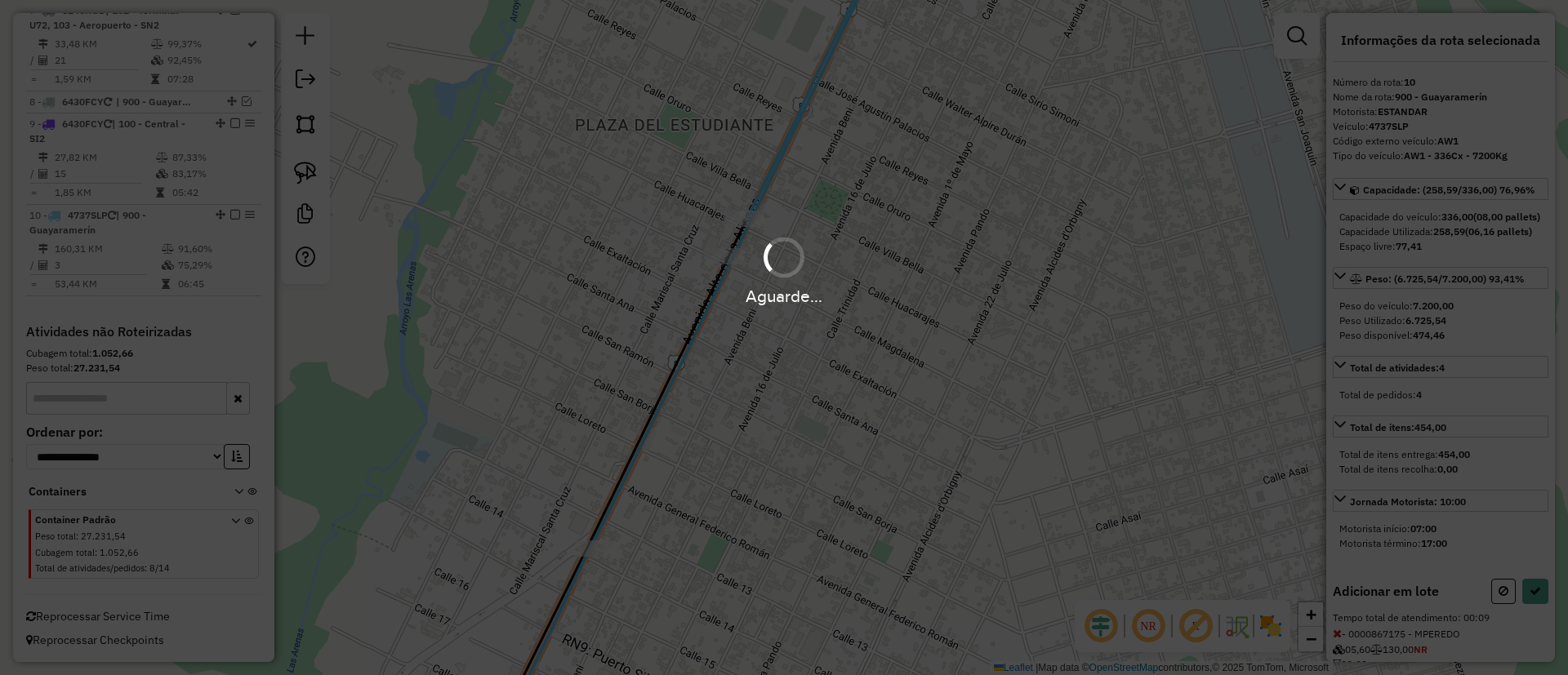
select select "*********"
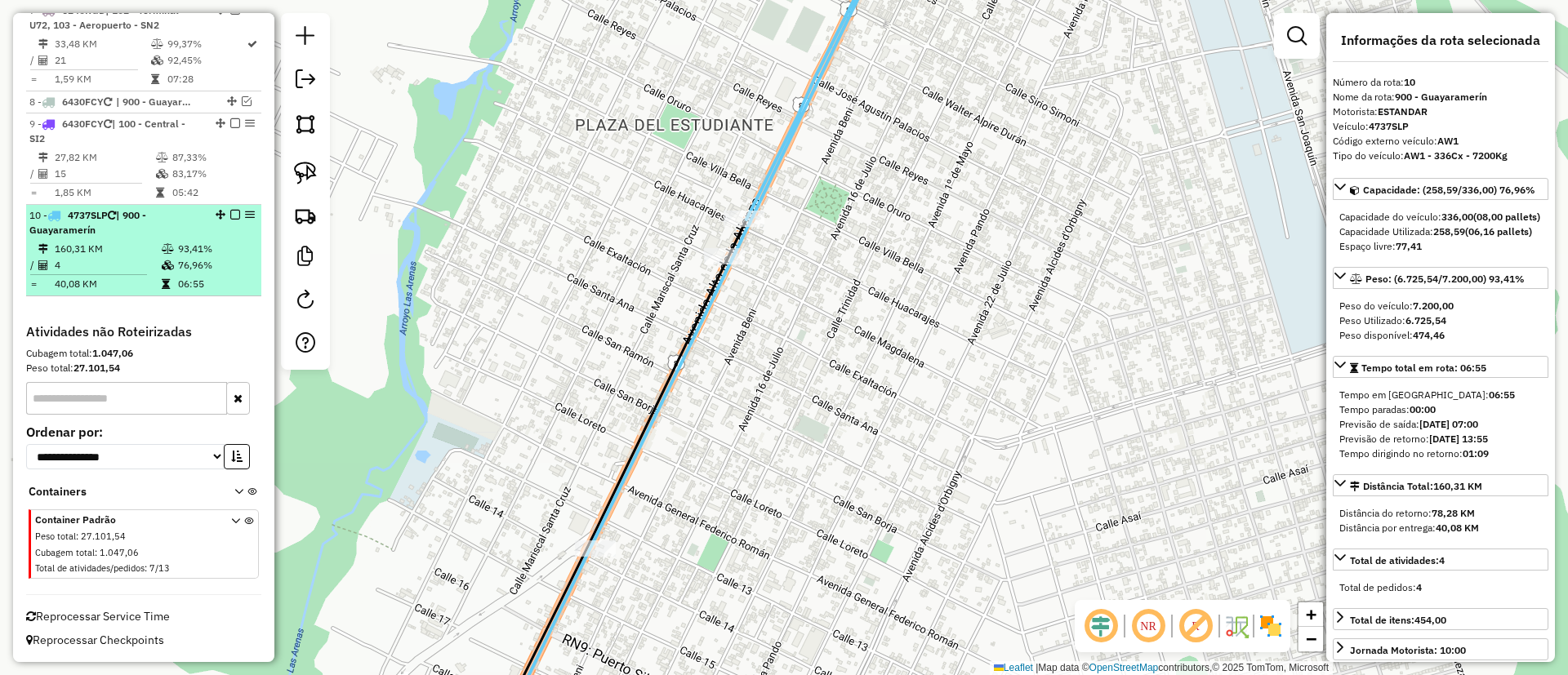
click at [230, 212] on em at bounding box center [235, 215] width 10 height 10
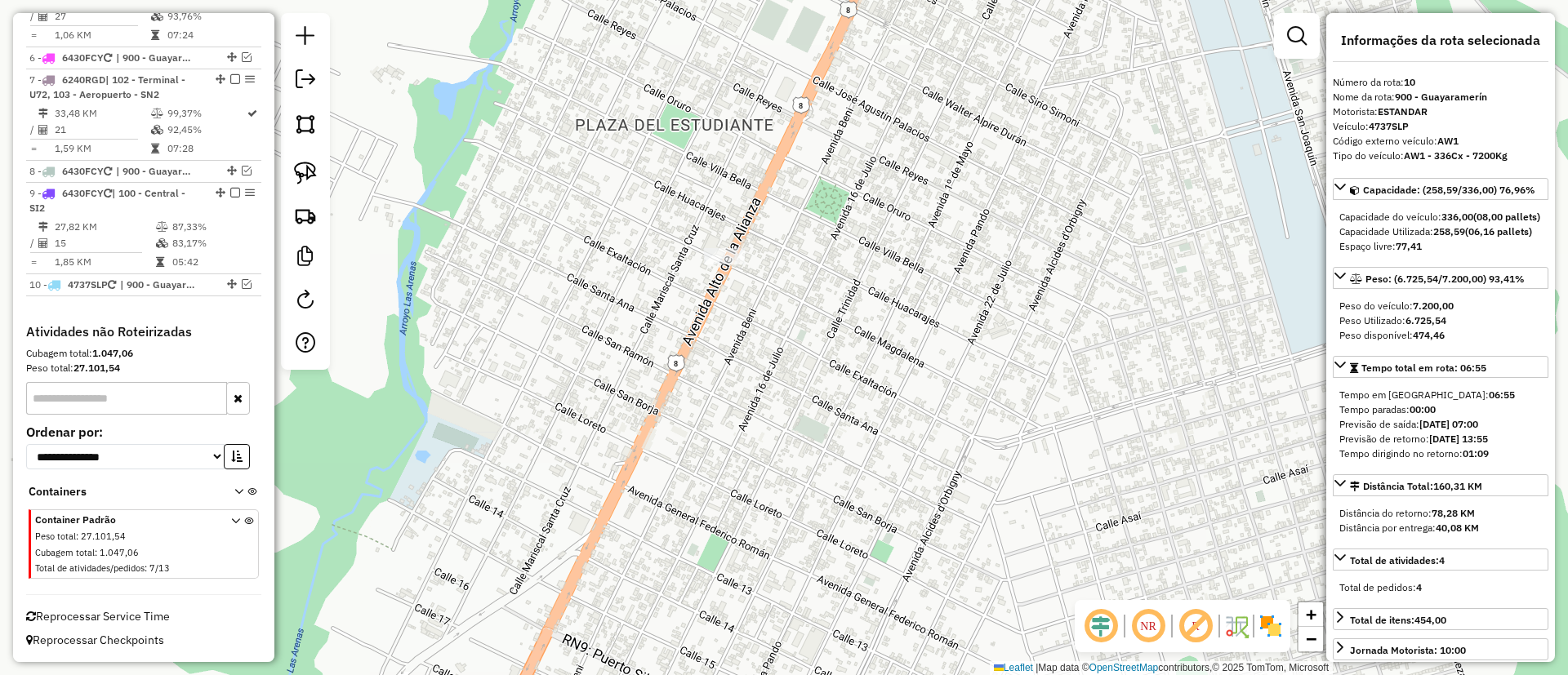
scroll to position [997, 0]
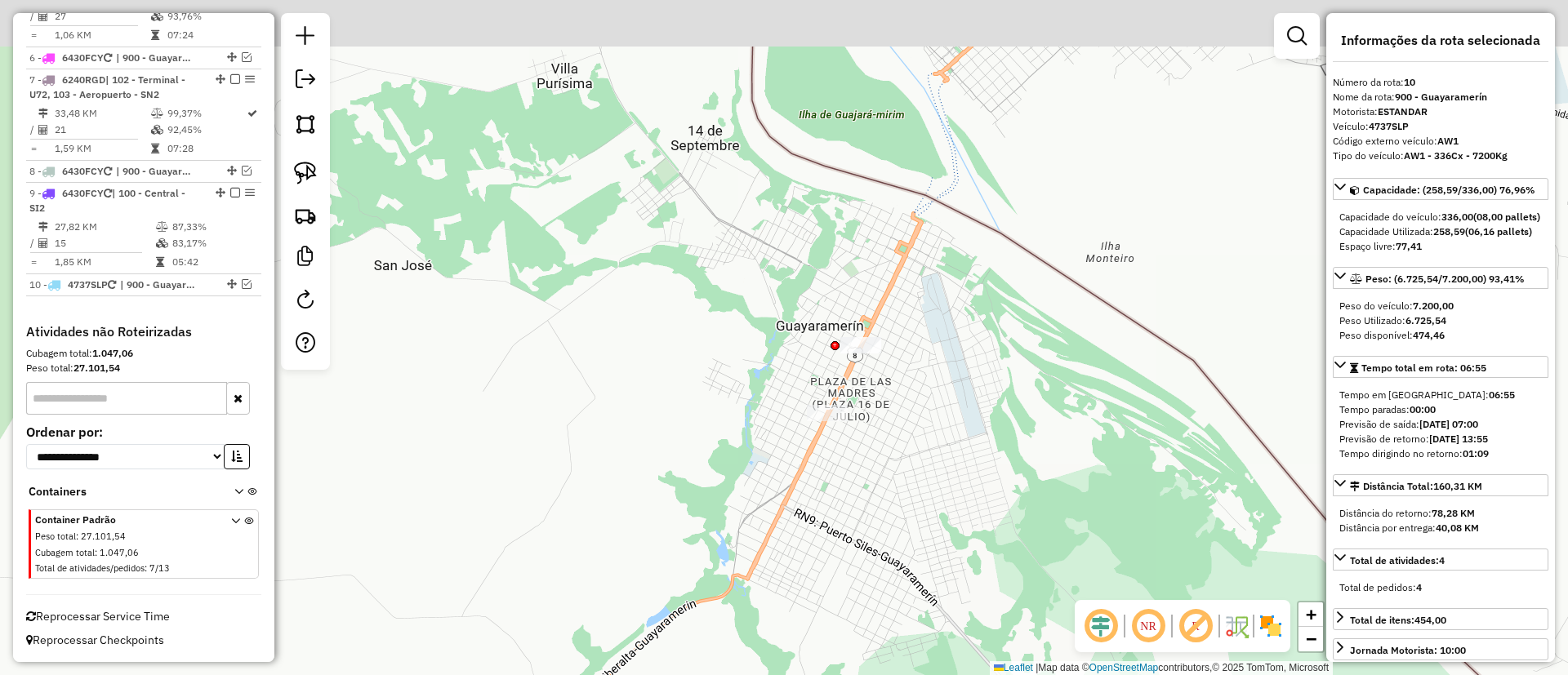
drag, startPoint x: 913, startPoint y: 381, endPoint x: 874, endPoint y: 444, distance: 74.1
click at [874, 444] on div "Janela de atendimento Grade de atendimento Capacidade Transportadoras Veículos …" at bounding box center [784, 338] width 1568 height 675
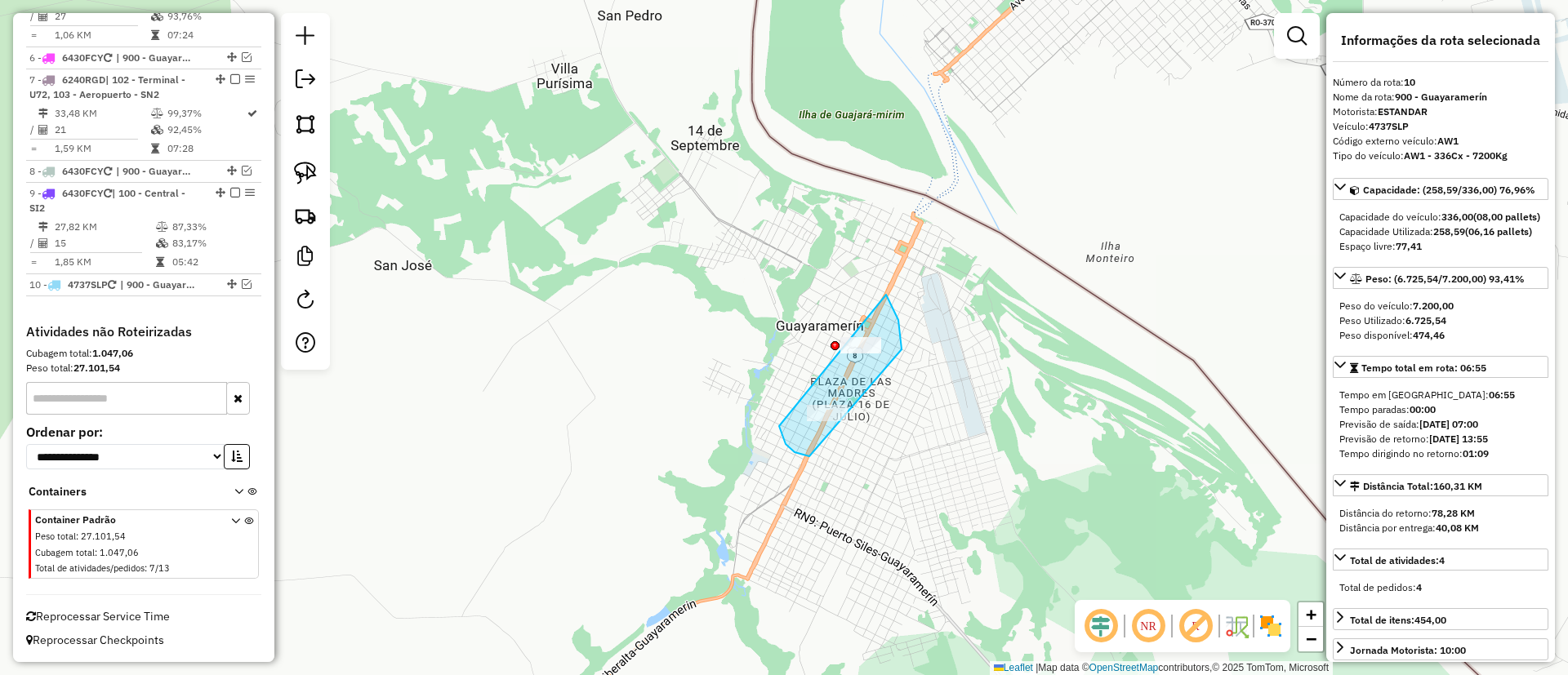
drag, startPoint x: 794, startPoint y: 452, endPoint x: 779, endPoint y: 219, distance: 233.5
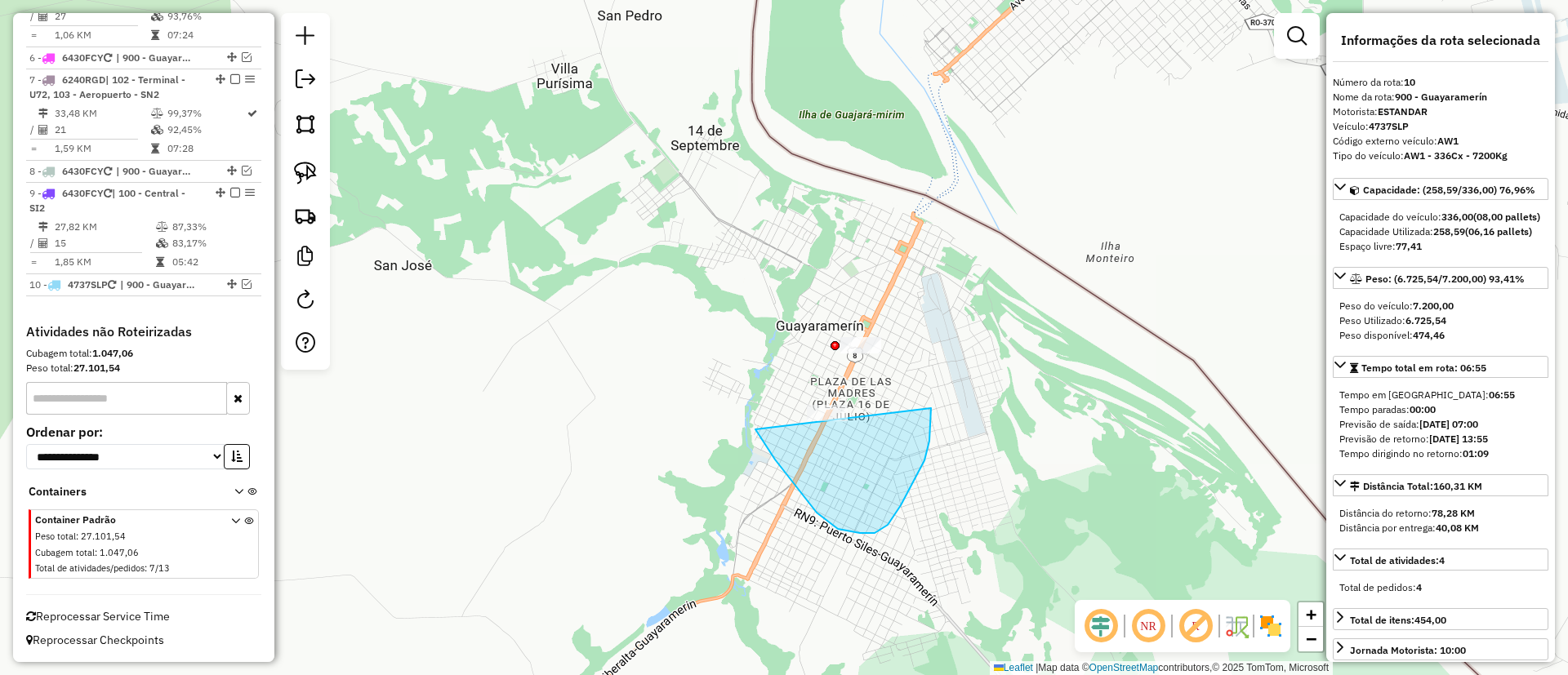
drag, startPoint x: 763, startPoint y: 443, endPoint x: 913, endPoint y: 390, distance: 159.1
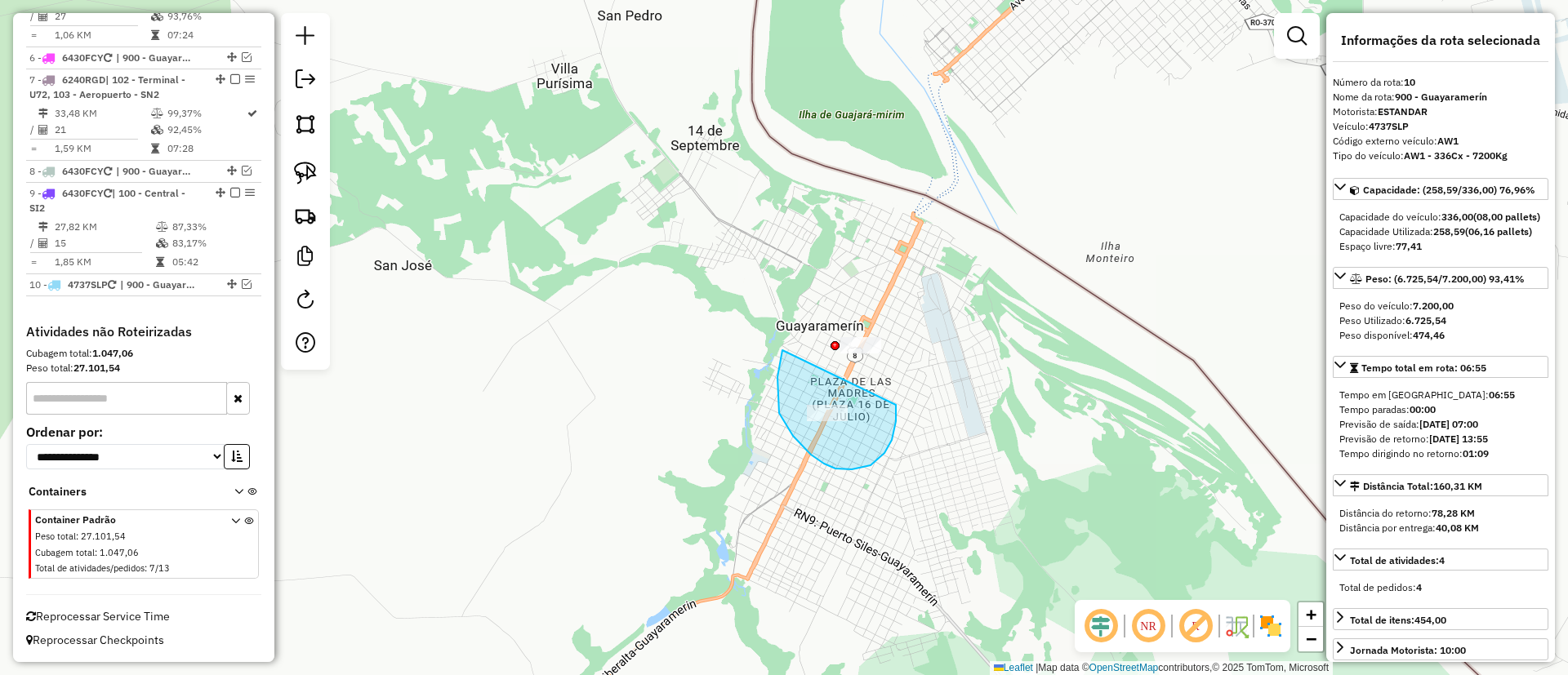
drag, startPoint x: 778, startPoint y: 395, endPoint x: 894, endPoint y: 403, distance: 116.3
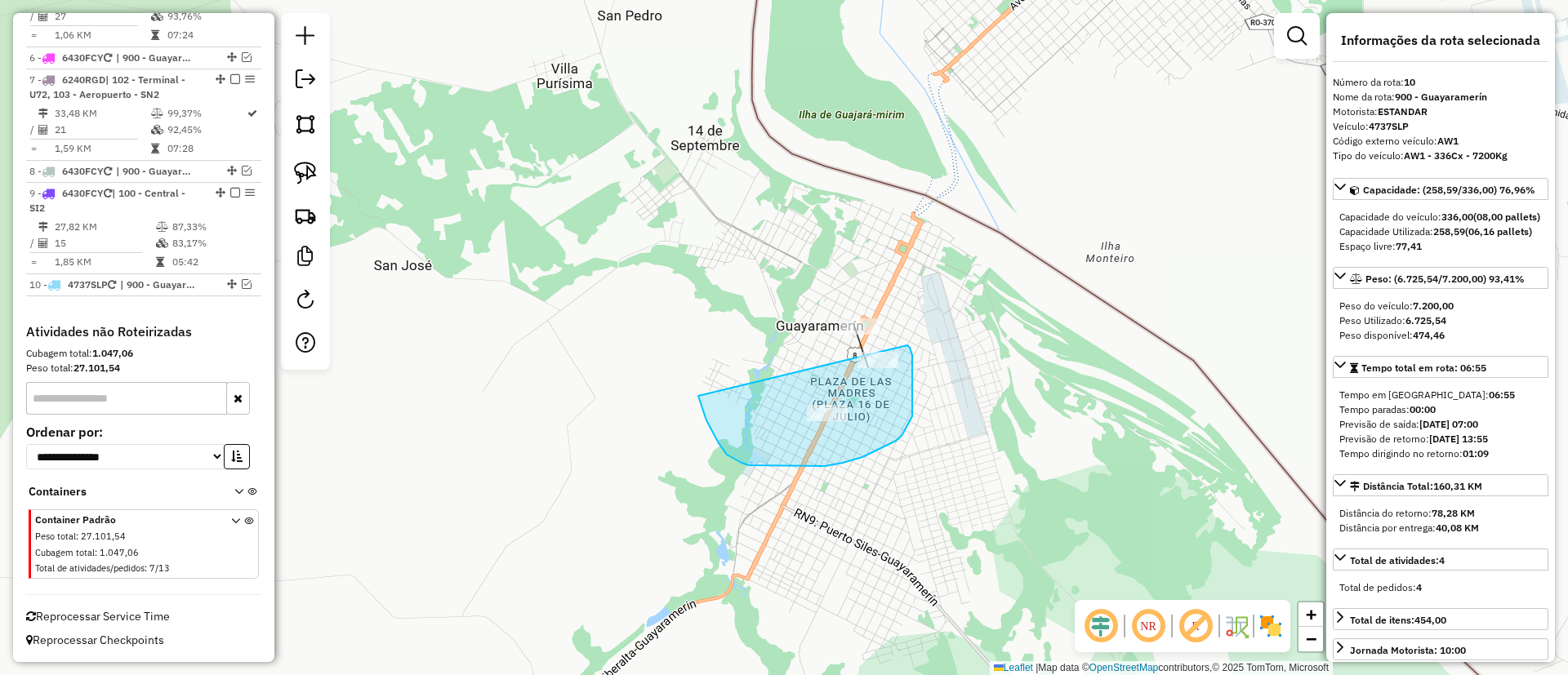
drag, startPoint x: 700, startPoint y: 403, endPoint x: 901, endPoint y: 336, distance: 211.9
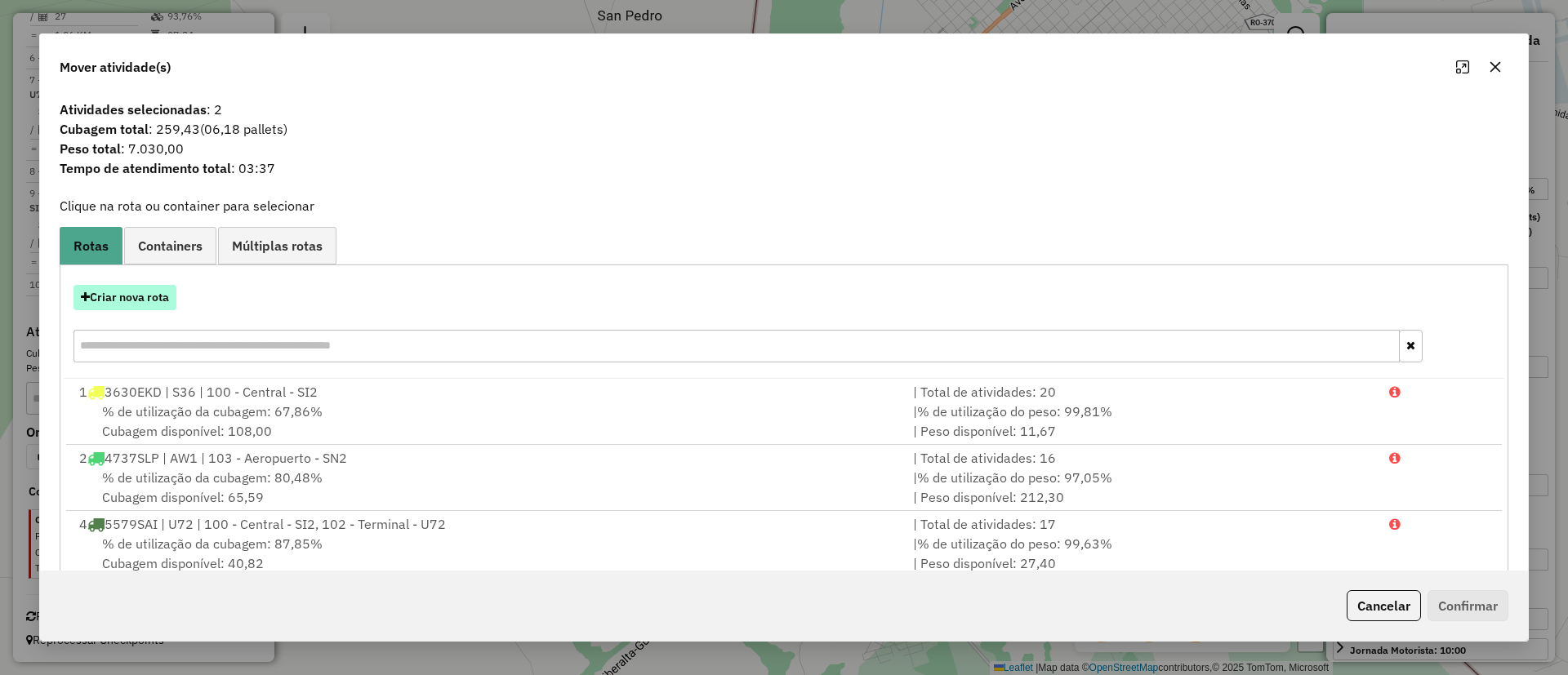
click at [124, 296] on button "Criar nova rota" at bounding box center [125, 297] width 103 height 25
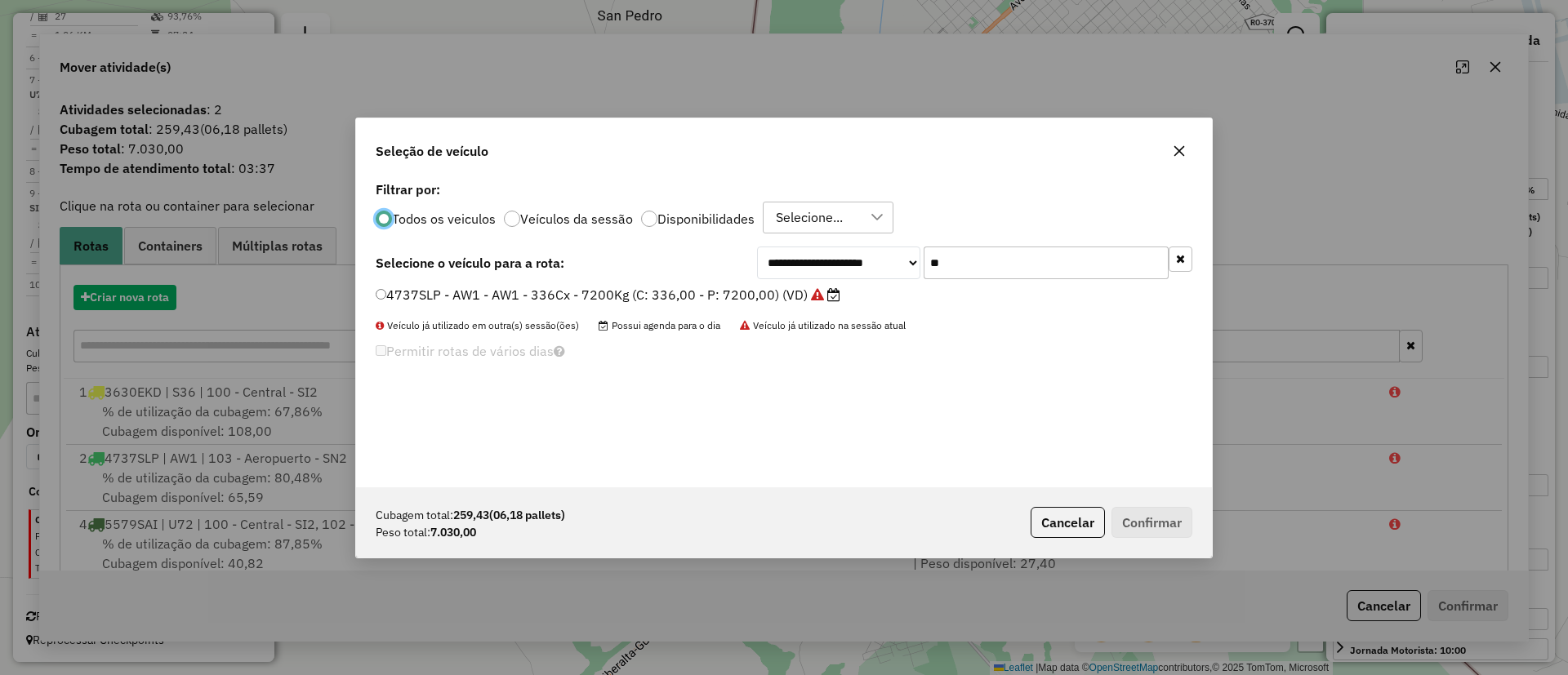
scroll to position [9, 5]
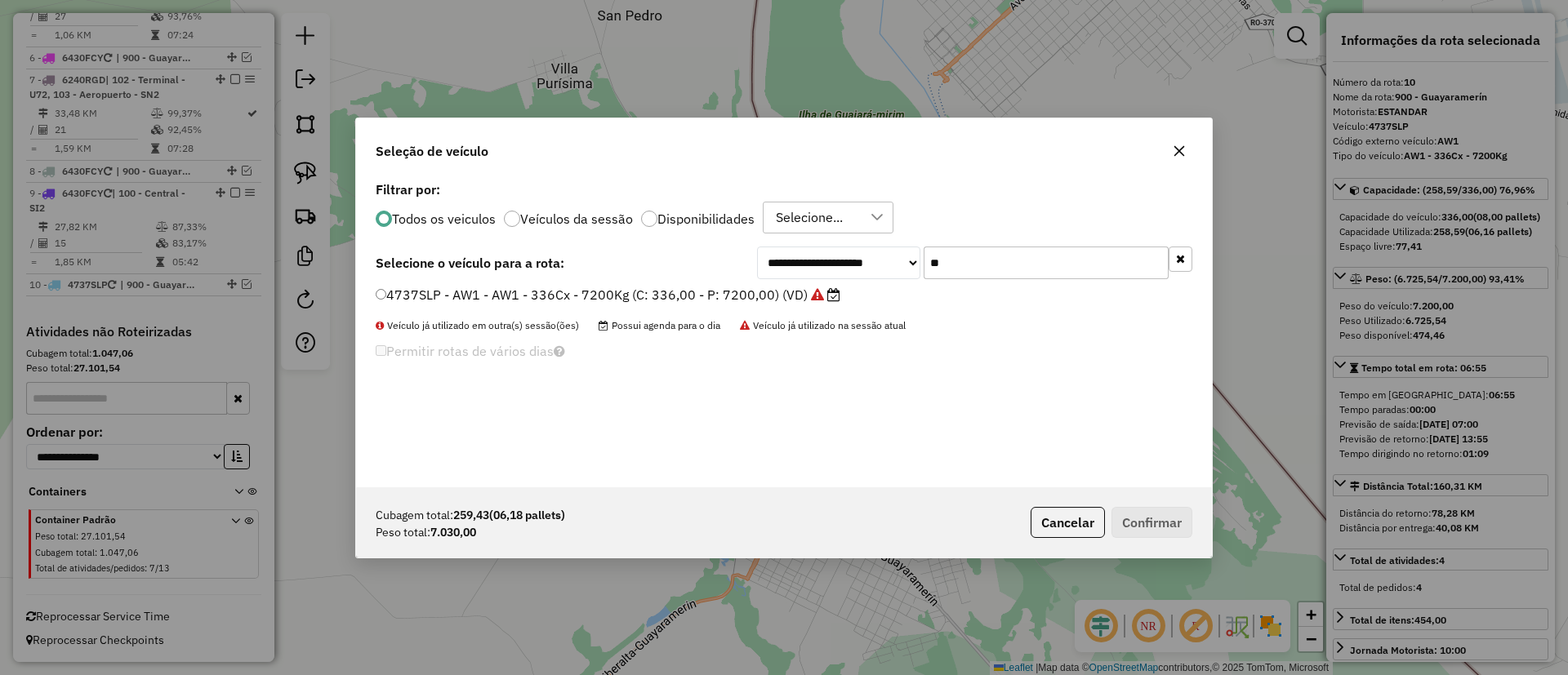
drag, startPoint x: 940, startPoint y: 267, endPoint x: 882, endPoint y: 267, distance: 58.0
click at [882, 267] on div "**********" at bounding box center [975, 262] width 436 height 33
type input "**"
drag, startPoint x: 736, startPoint y: 293, endPoint x: 777, endPoint y: 305, distance: 42.7
click at [736, 293] on label "6430FCY - UN2 - UN2 - 336Cx - 8400Kg (C: 336,00 - P: 8400,00) (VD)" at bounding box center [607, 294] width 463 height 19
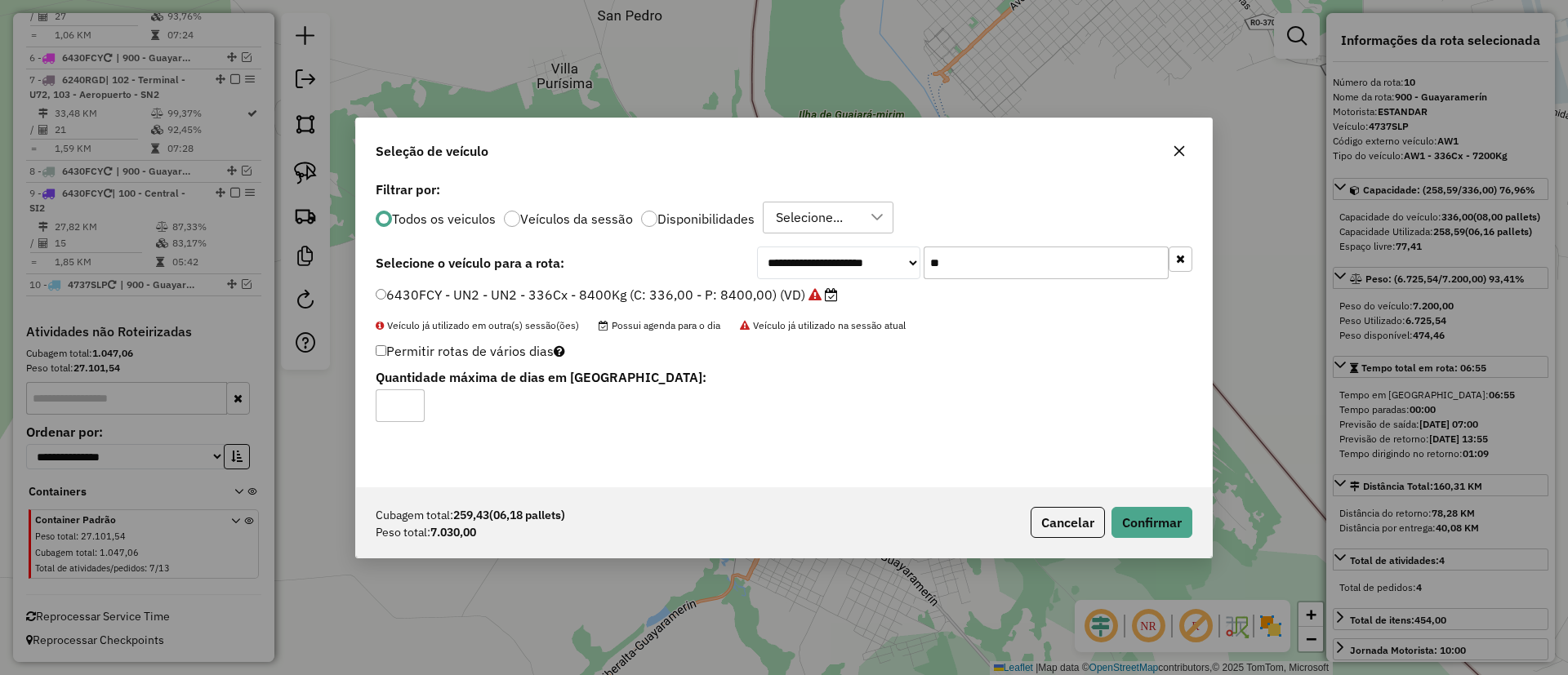
click at [1174, 538] on div "Cubagem total: 259,43 (06,18 pallets) Peso total: 7.030,00 Cancelar Confirmar" at bounding box center [784, 523] width 856 height 70
click at [1166, 518] on button "Confirmar" at bounding box center [1152, 522] width 80 height 31
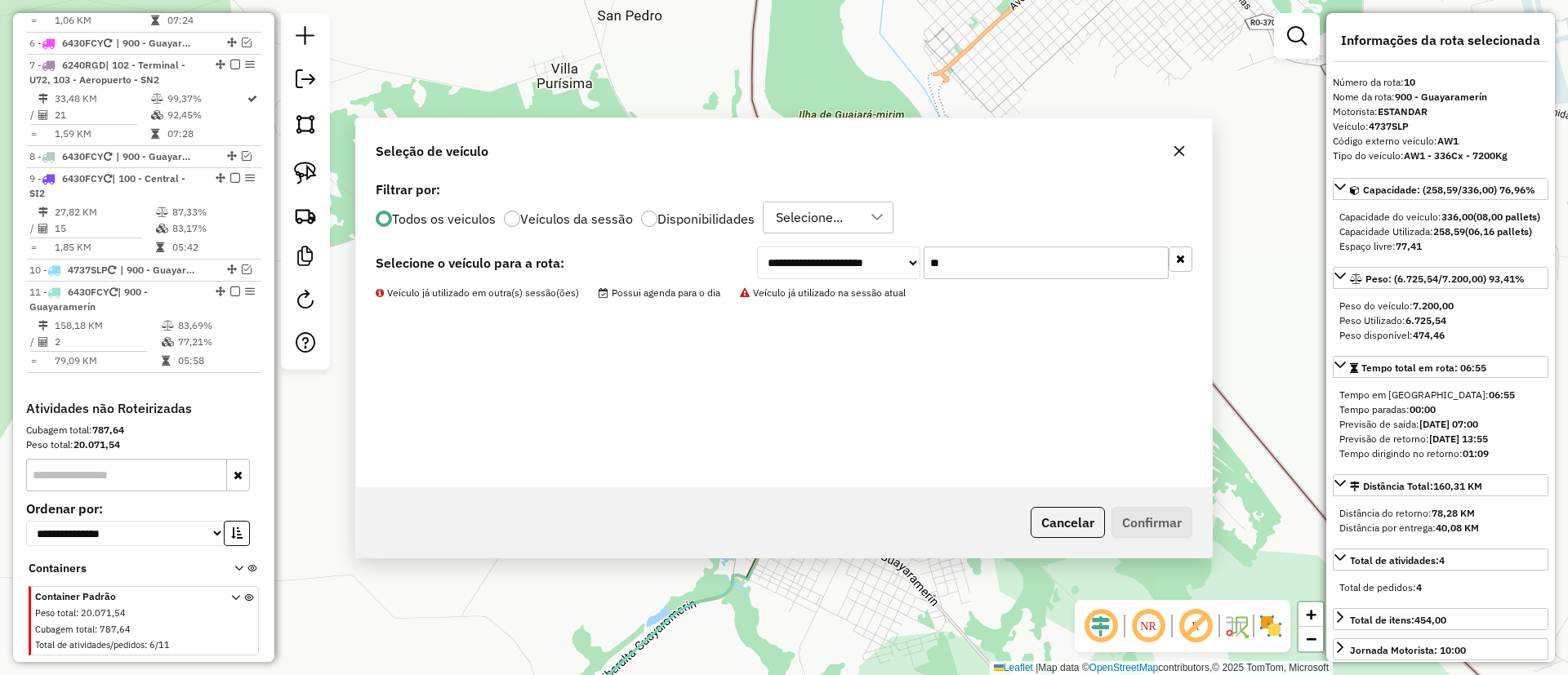
scroll to position [1088, 0]
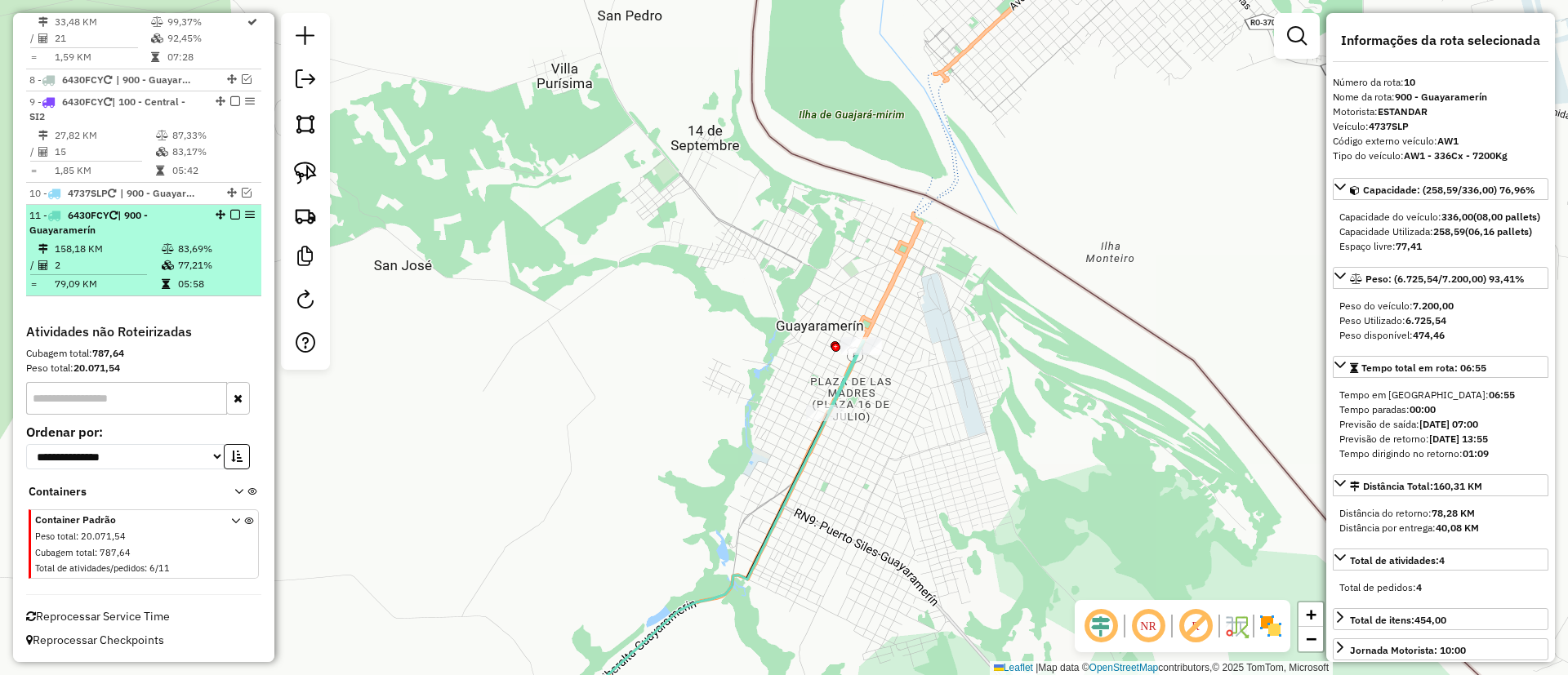
click at [234, 213] on em at bounding box center [235, 215] width 10 height 10
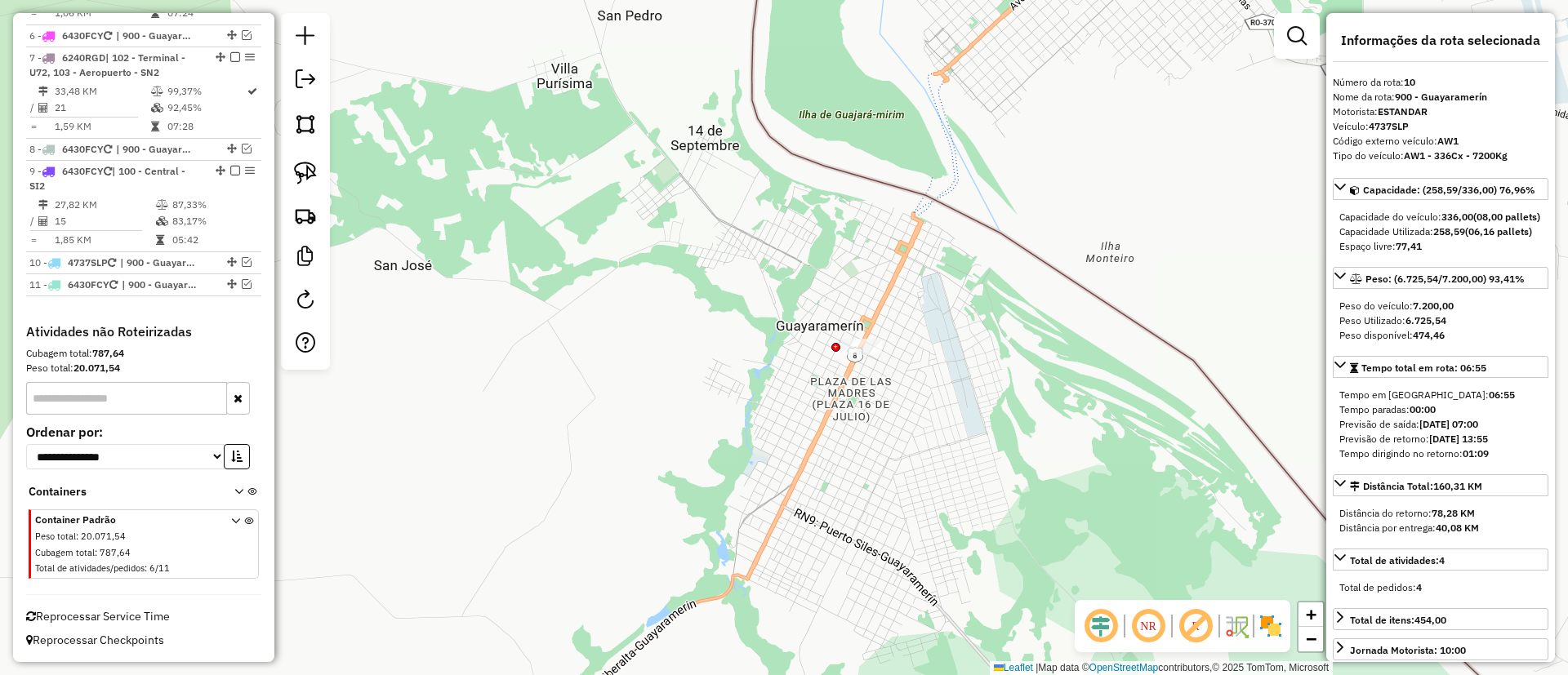
scroll to position [1018, 0]
drag, startPoint x: 785, startPoint y: 387, endPoint x: 903, endPoint y: 245, distance: 184.6
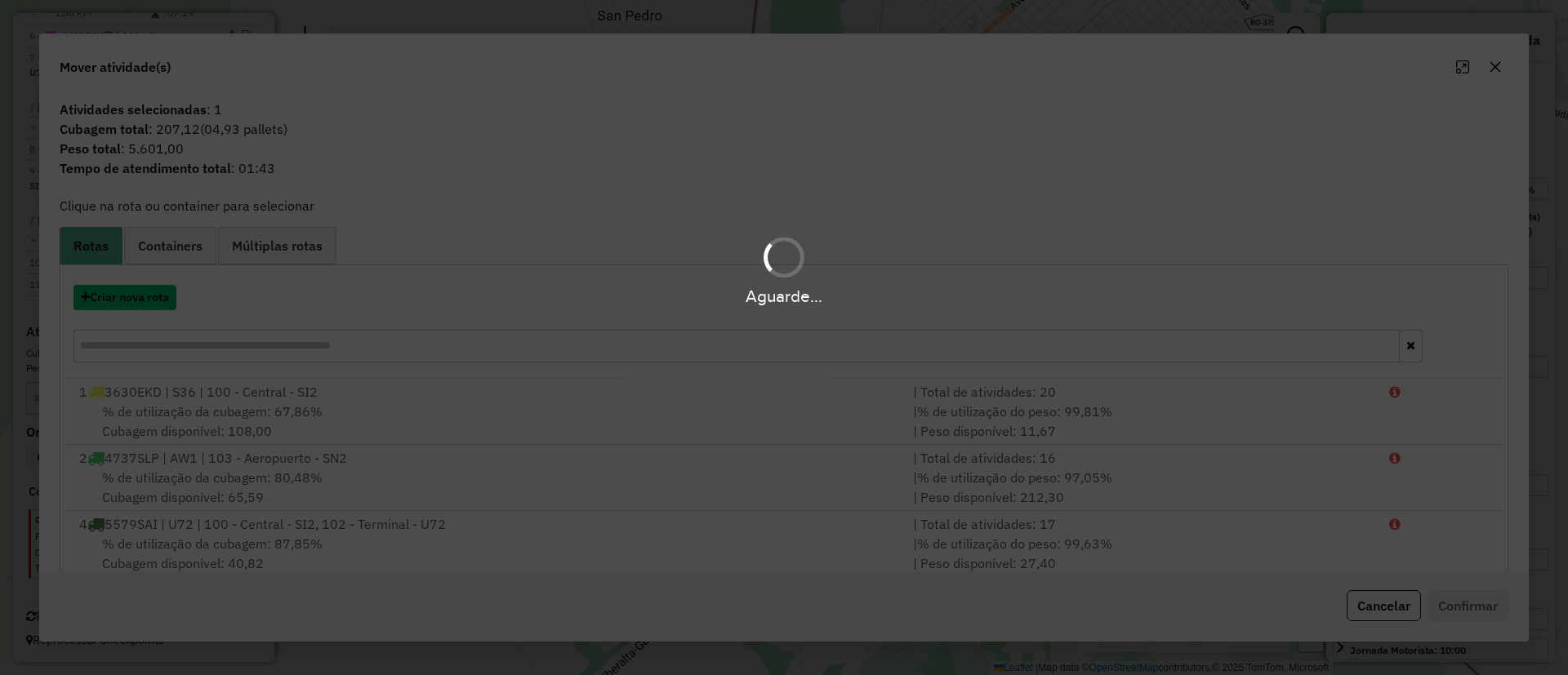
click at [151, 296] on button "Criar nova rota" at bounding box center [125, 297] width 103 height 25
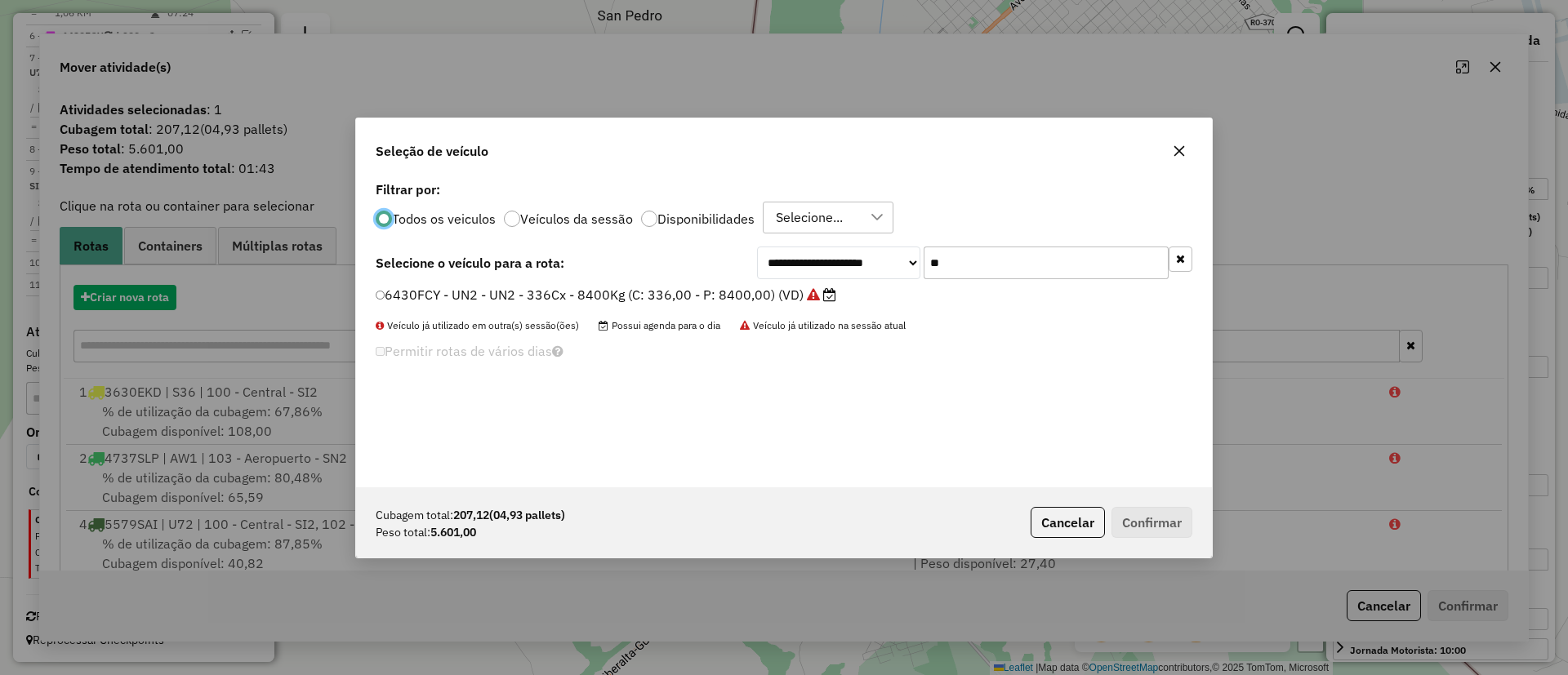
scroll to position [9, 5]
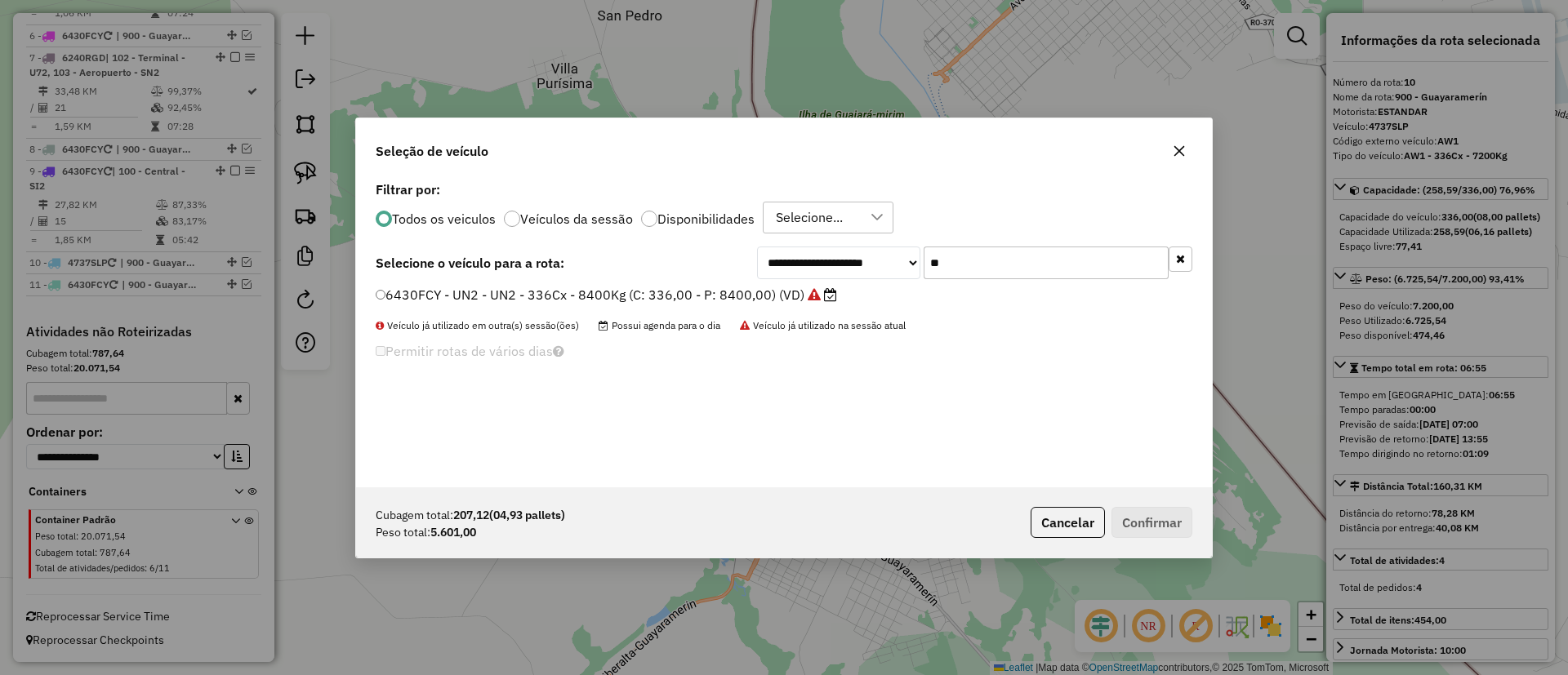
drag, startPoint x: 954, startPoint y: 268, endPoint x: 897, endPoint y: 267, distance: 57.0
click at [897, 267] on div "**********" at bounding box center [975, 262] width 436 height 33
type input "**"
click at [774, 297] on label "4737SLP - AW1 - AW1 - 336Cx - 7200Kg (C: 336,00 - P: 7200,00) (VD)" at bounding box center [608, 294] width 465 height 19
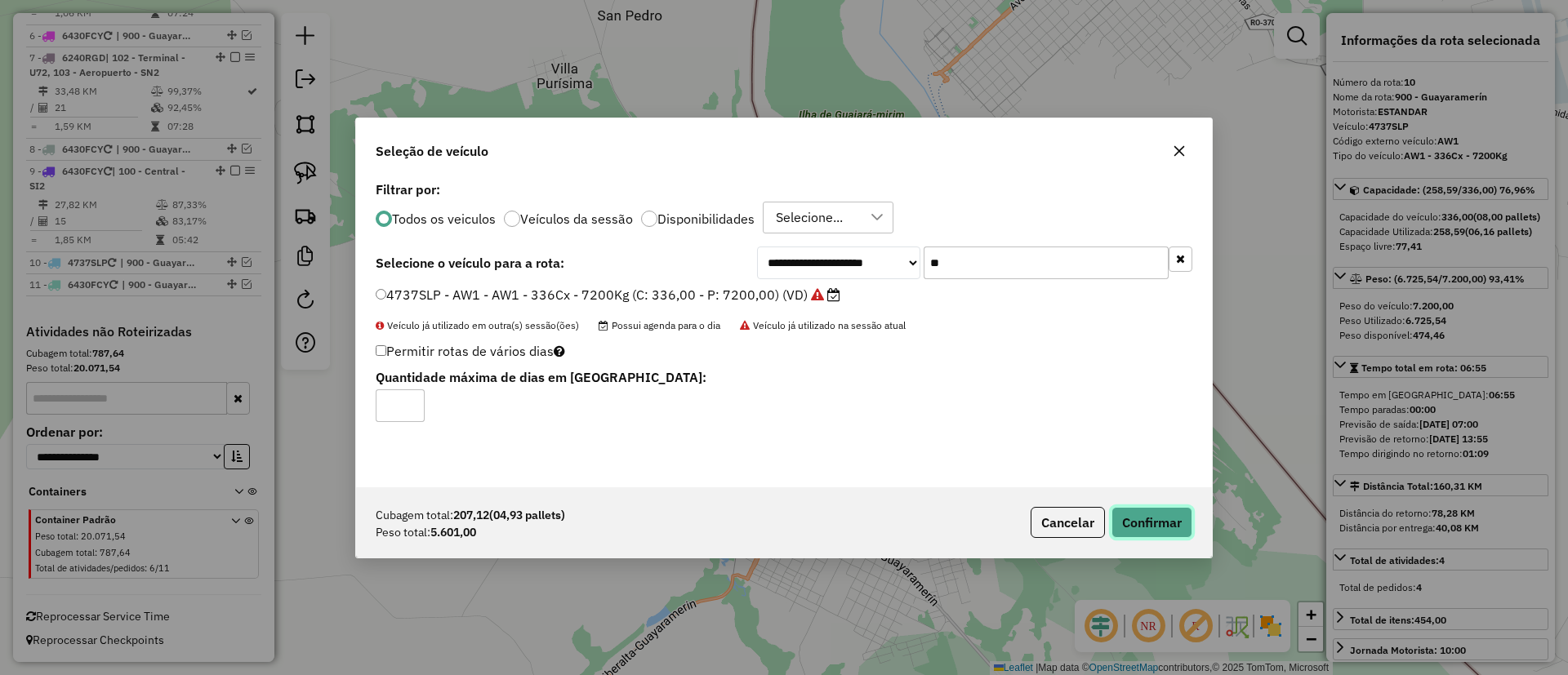
click at [1146, 523] on button "Confirmar" at bounding box center [1152, 522] width 80 height 31
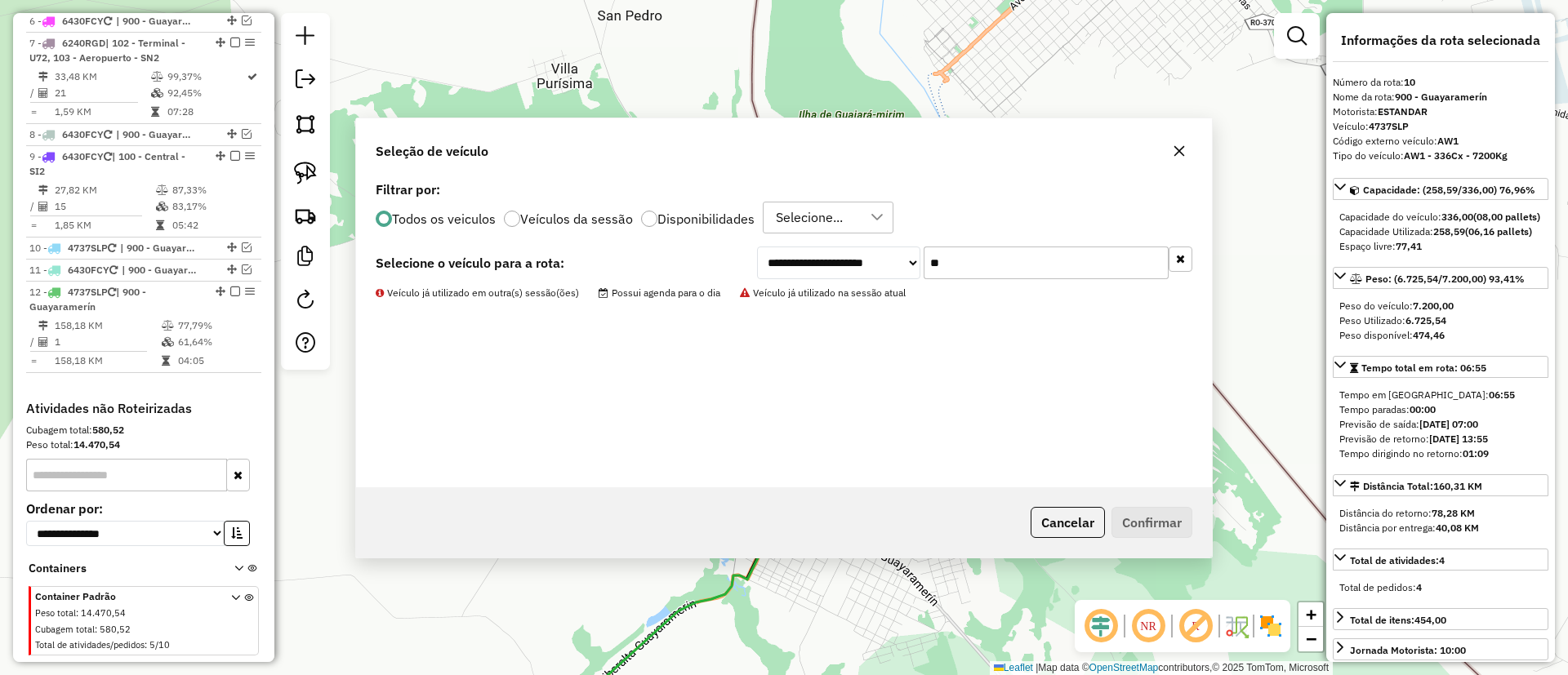
scroll to position [1110, 0]
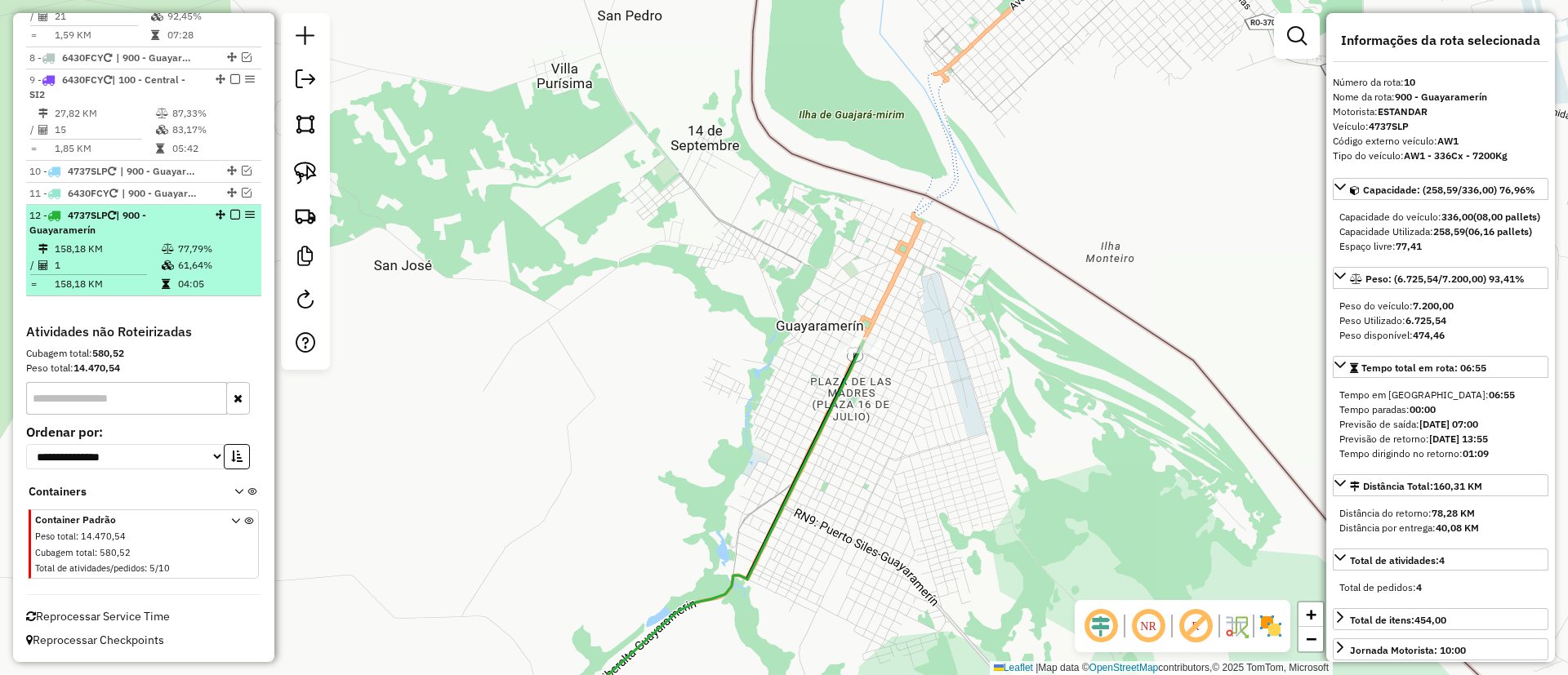
click at [230, 216] on em at bounding box center [235, 215] width 10 height 10
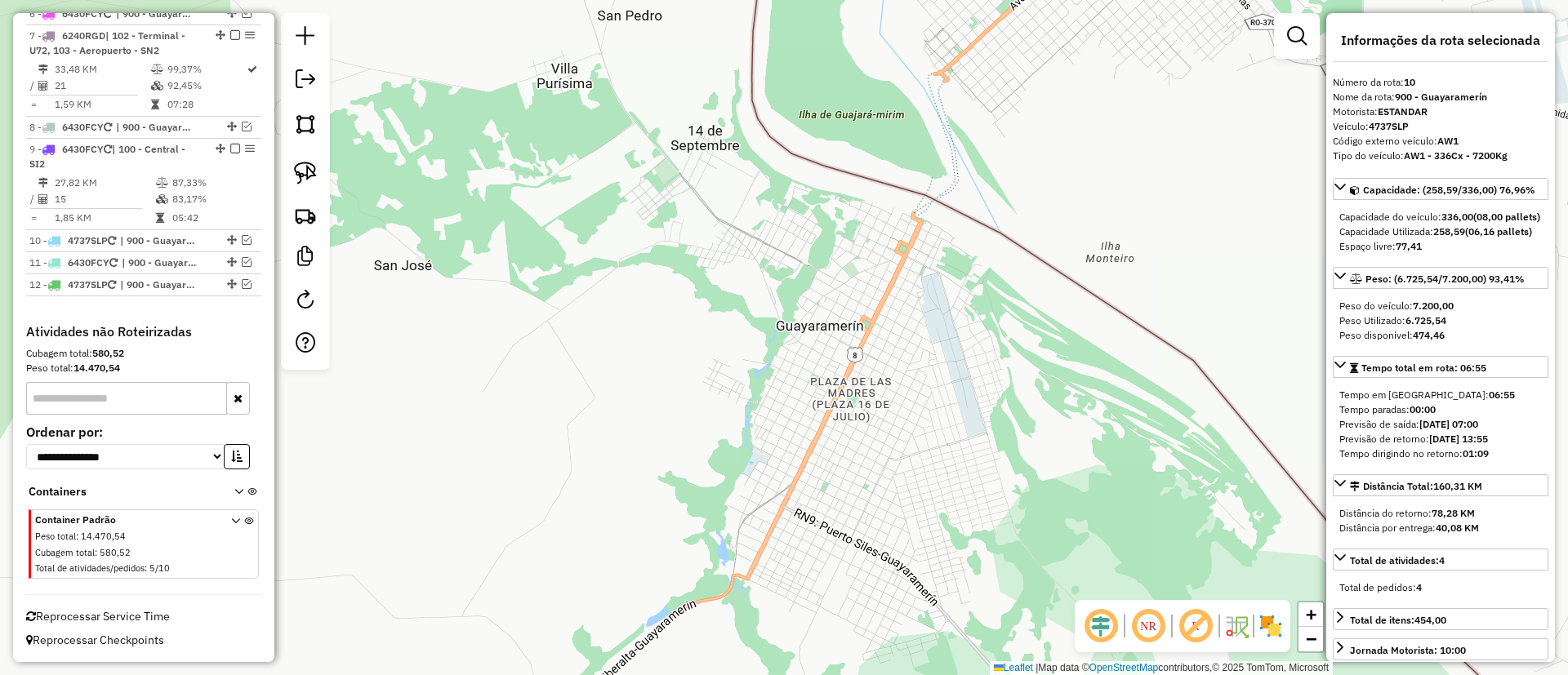
scroll to position [1041, 0]
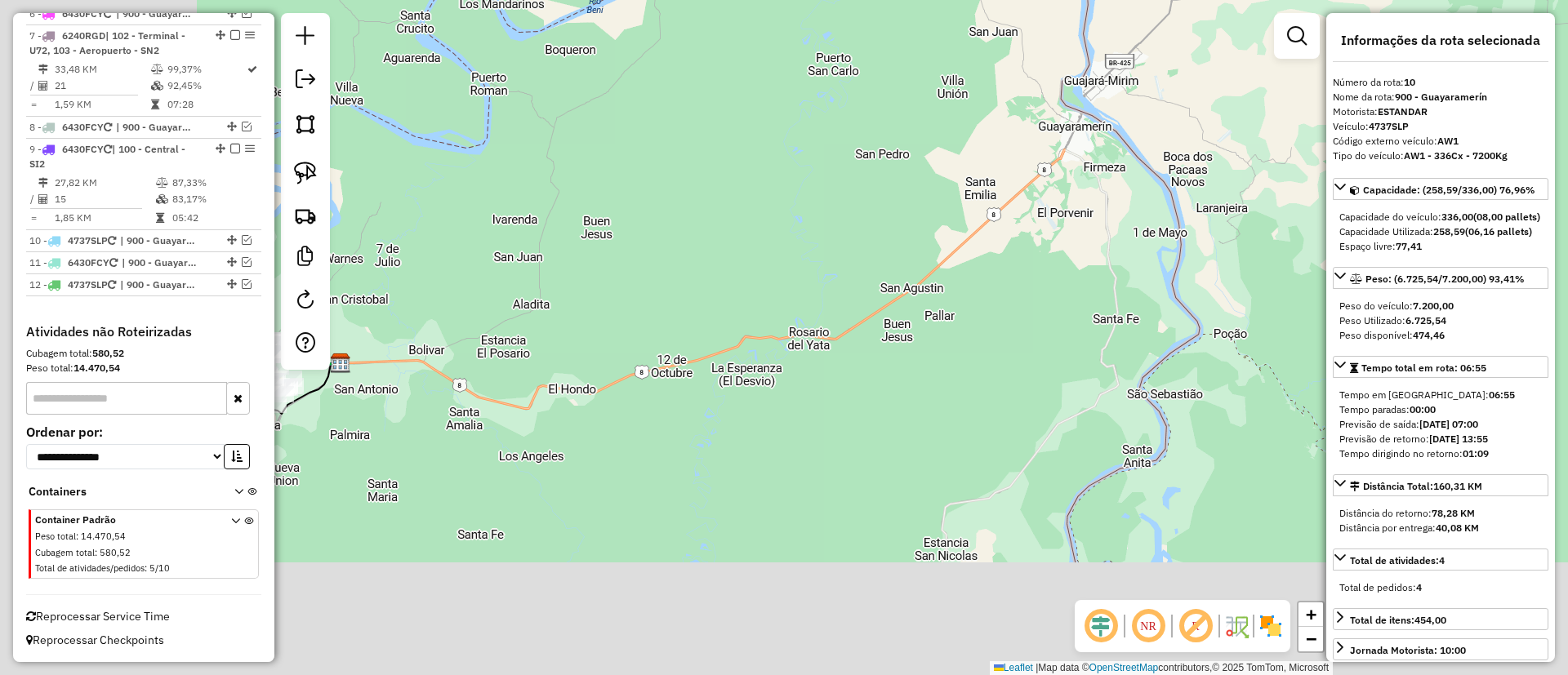
drag, startPoint x: 807, startPoint y: 399, endPoint x: 903, endPoint y: 204, distance: 217.3
click at [1036, 207] on div "Janela de atendimento Grade de atendimento Capacidade Transportadoras Veículos …" at bounding box center [784, 338] width 1568 height 675
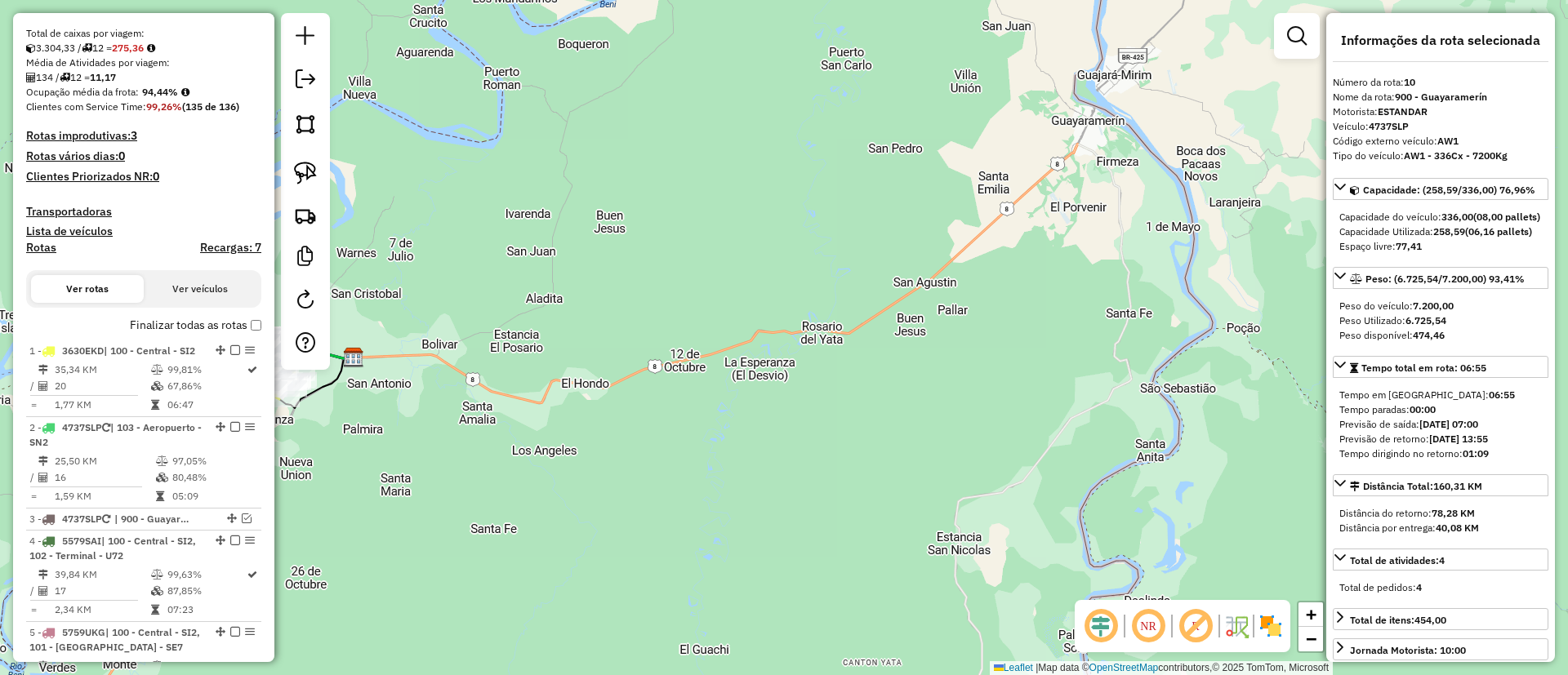
scroll to position [307, 0]
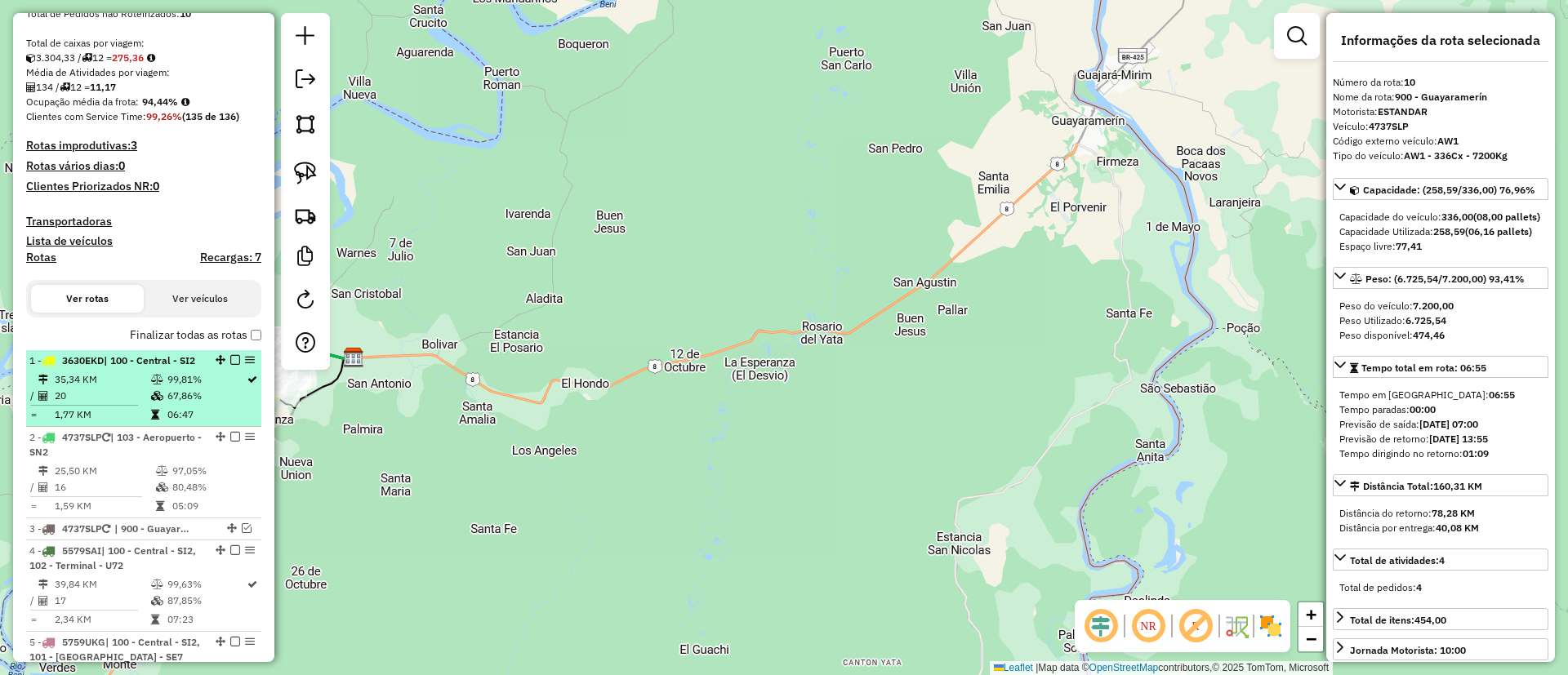
click at [123, 388] on td "35,34 KM" at bounding box center [101, 379] width 96 height 16
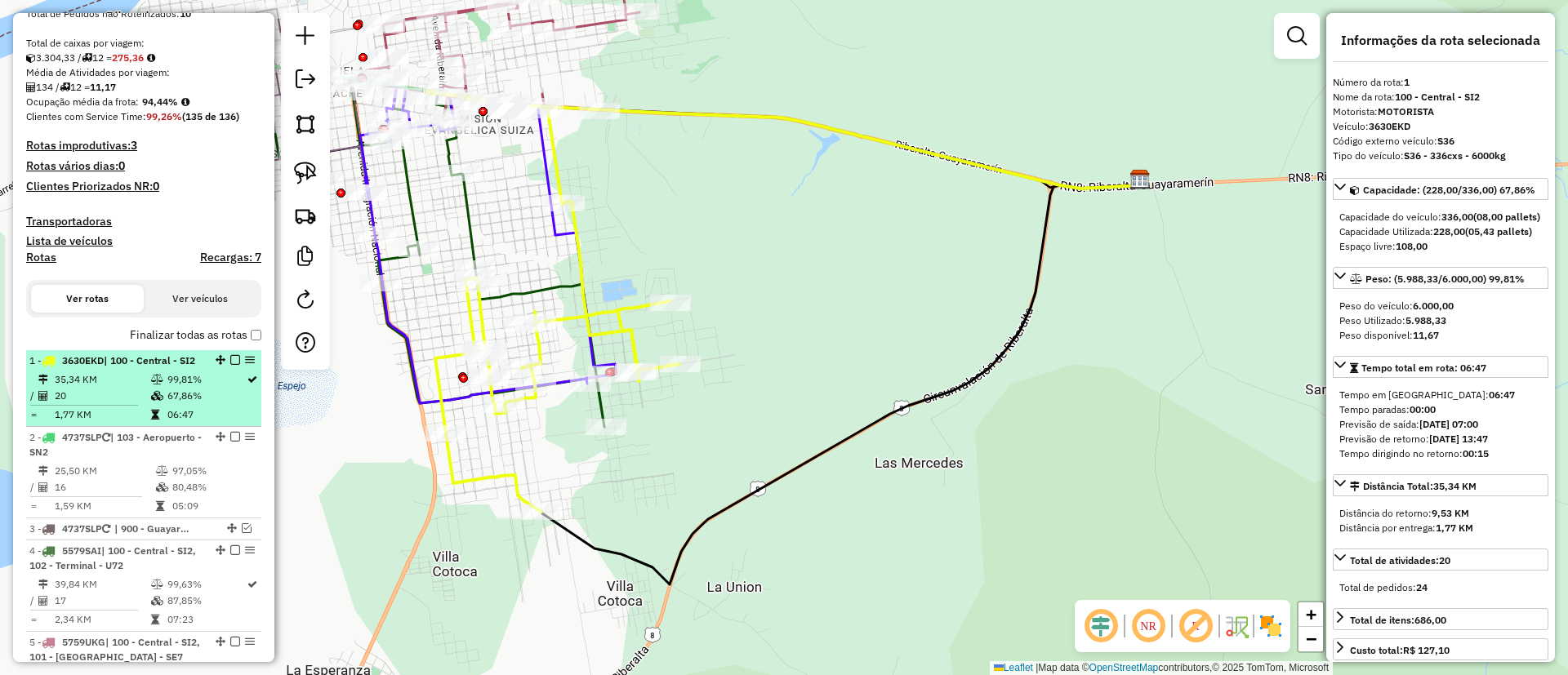
click at [230, 363] on em at bounding box center [235, 360] width 10 height 10
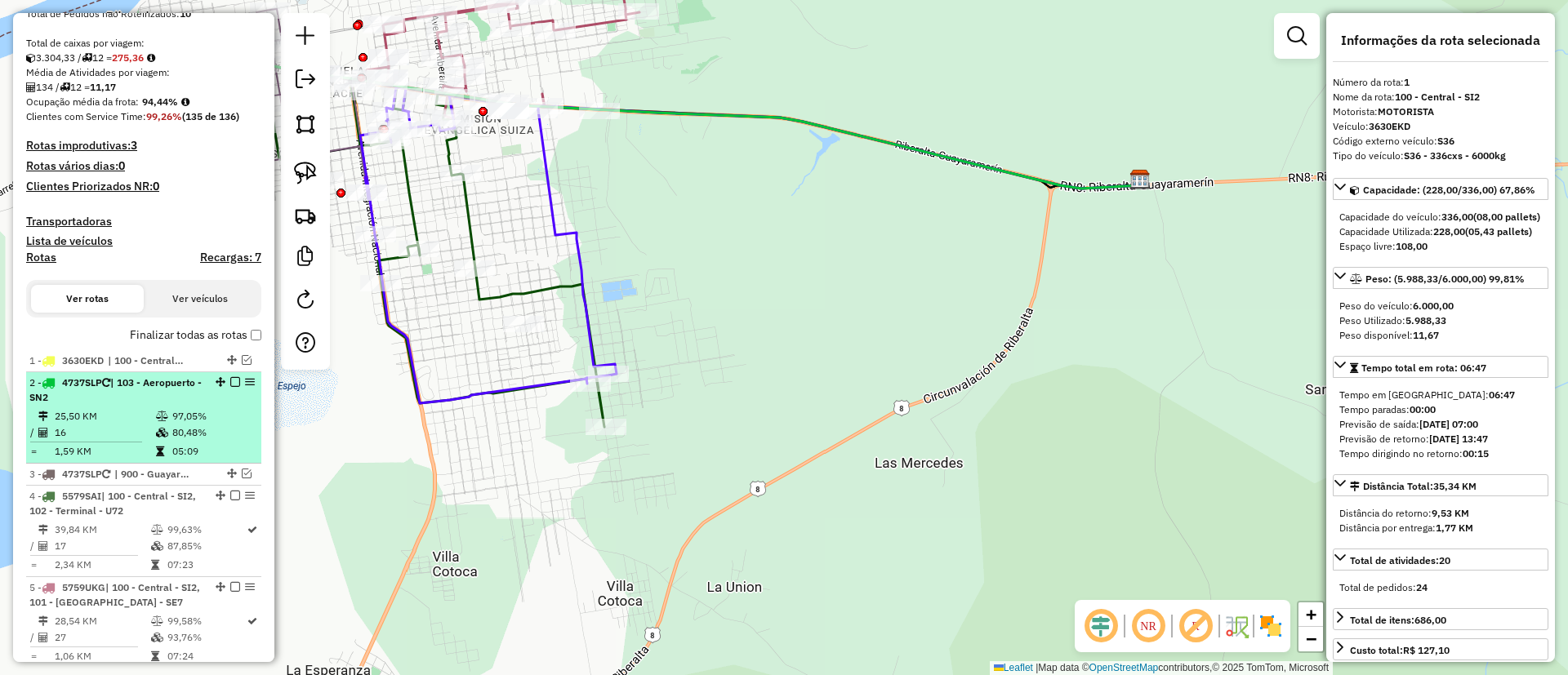
click at [235, 385] on em at bounding box center [235, 382] width 10 height 10
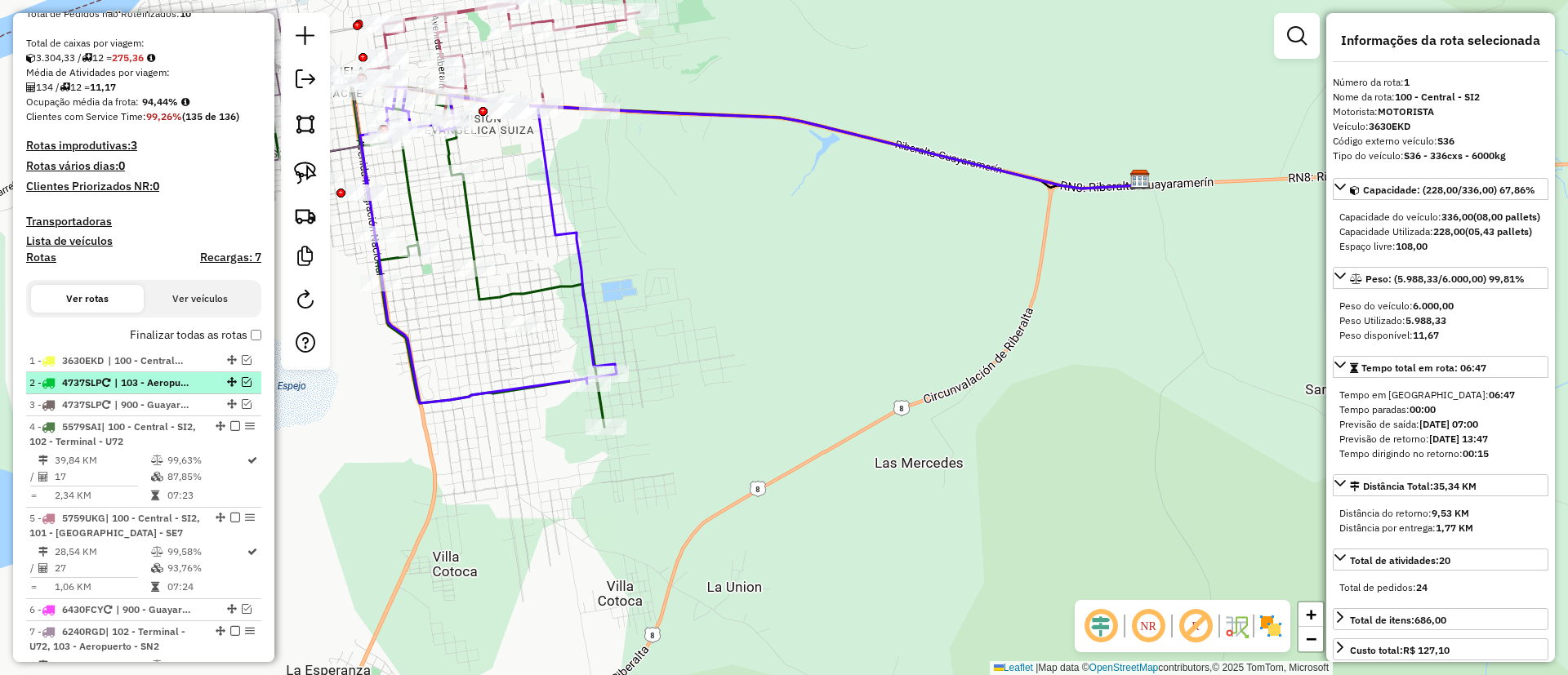
click at [242, 385] on em at bounding box center [247, 382] width 10 height 10
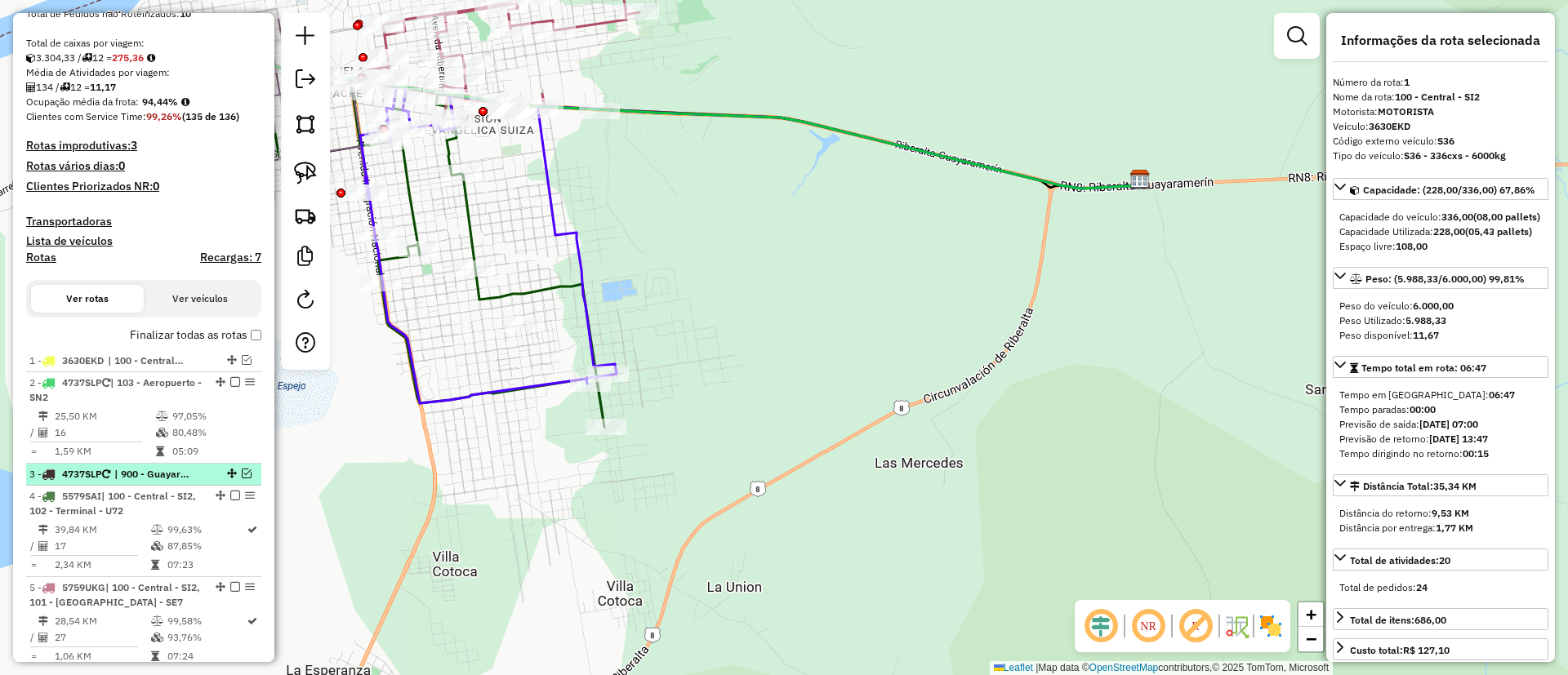
click at [170, 467] on span "| 900 - Guayaramerín" at bounding box center [152, 475] width 75 height 15
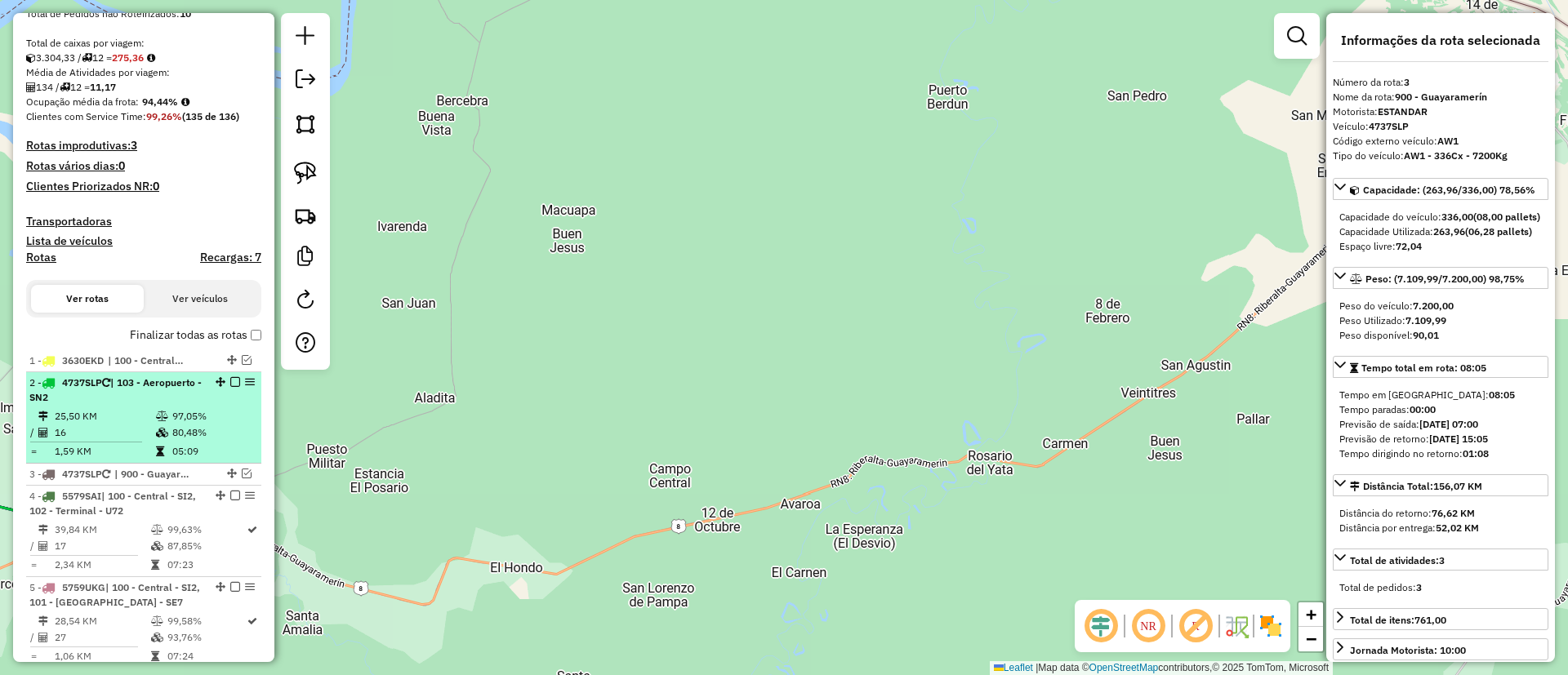
click at [183, 436] on td "80,48%" at bounding box center [213, 432] width 82 height 16
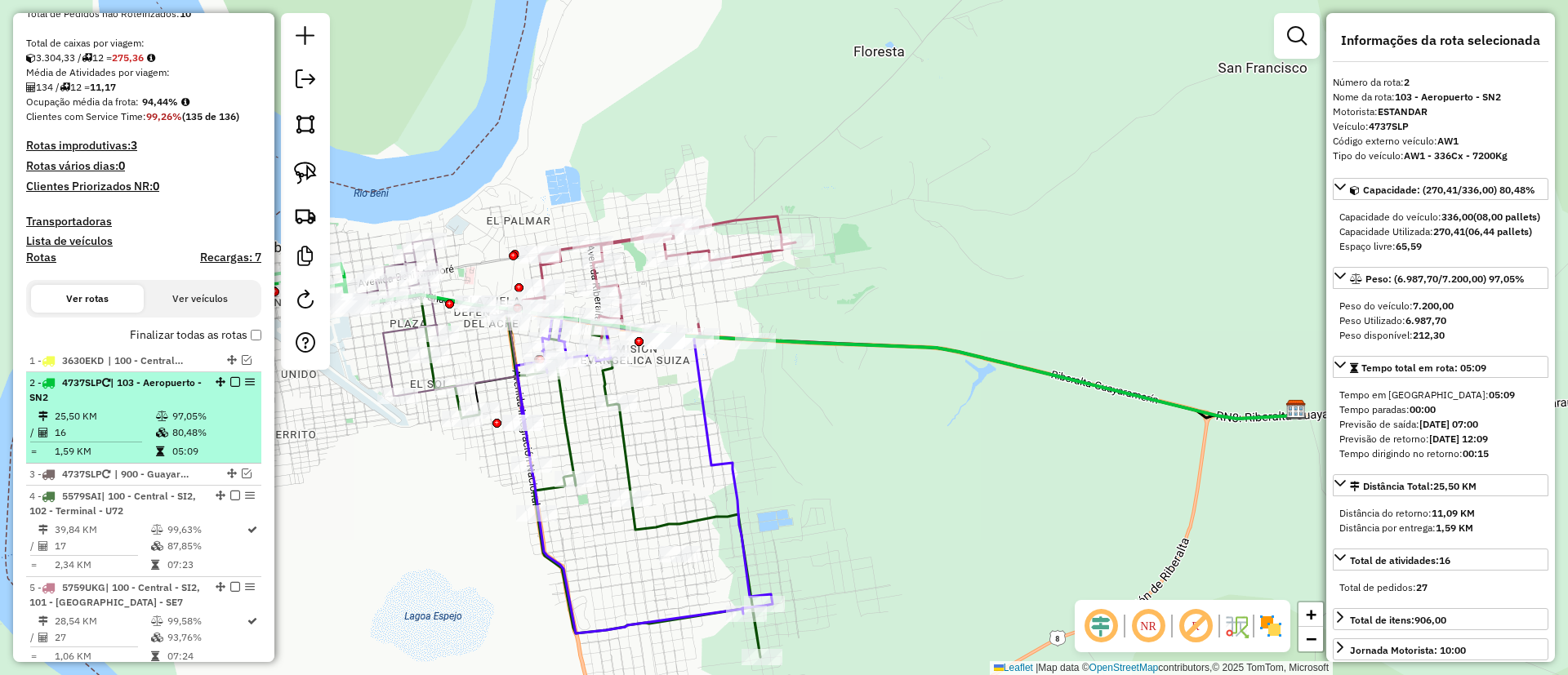
click at [196, 425] on td "80,48%" at bounding box center [213, 432] width 82 height 16
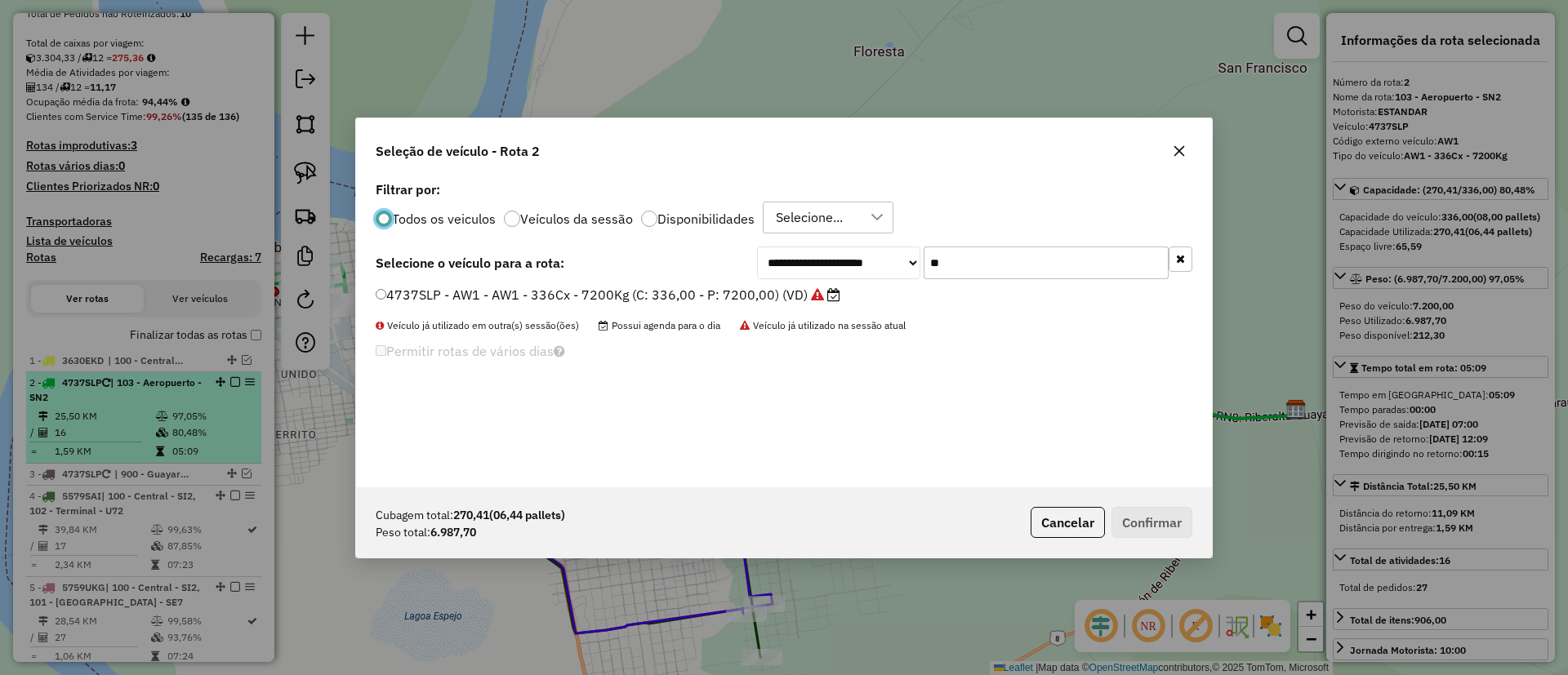
scroll to position [9, 5]
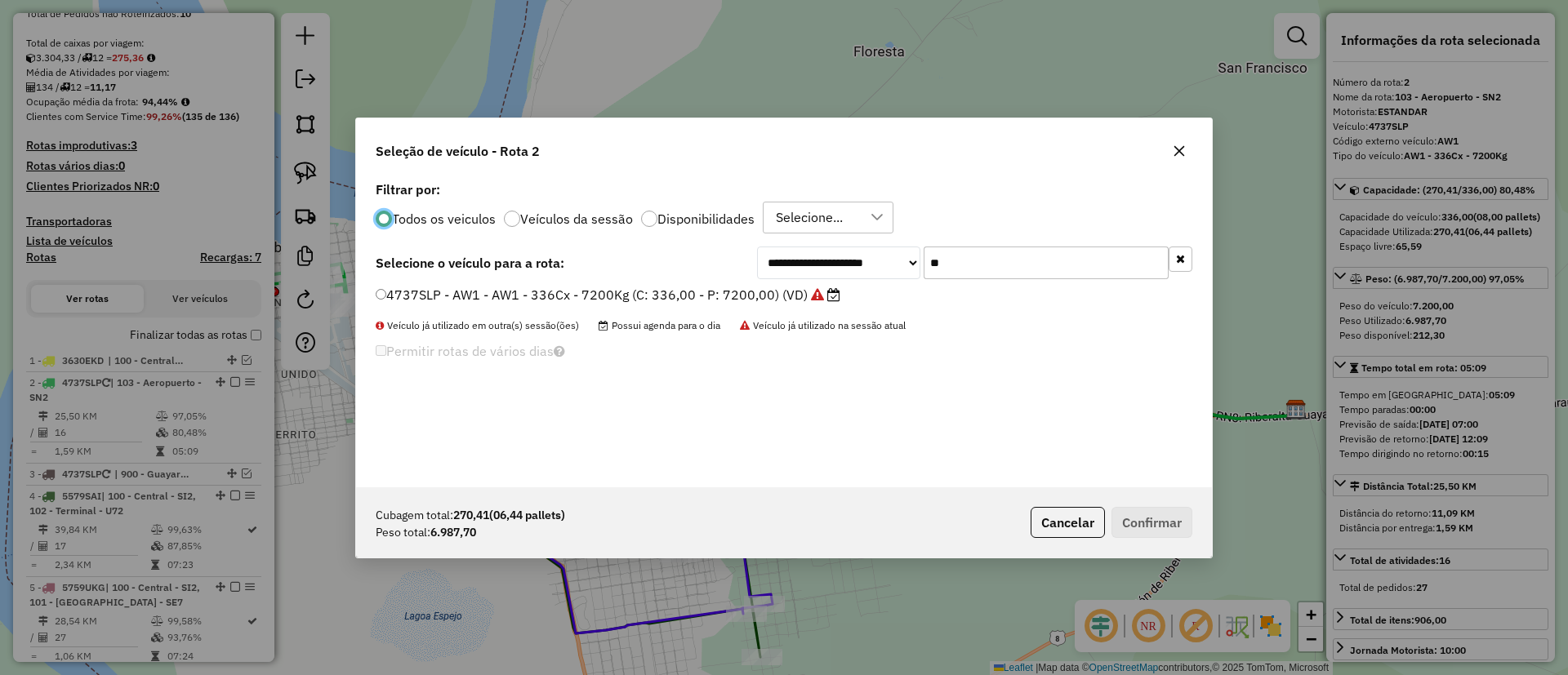
click at [613, 219] on label "Veículos da sessão" at bounding box center [577, 219] width 113 height 13
click at [1179, 255] on icon "button" at bounding box center [1181, 259] width 9 height 12
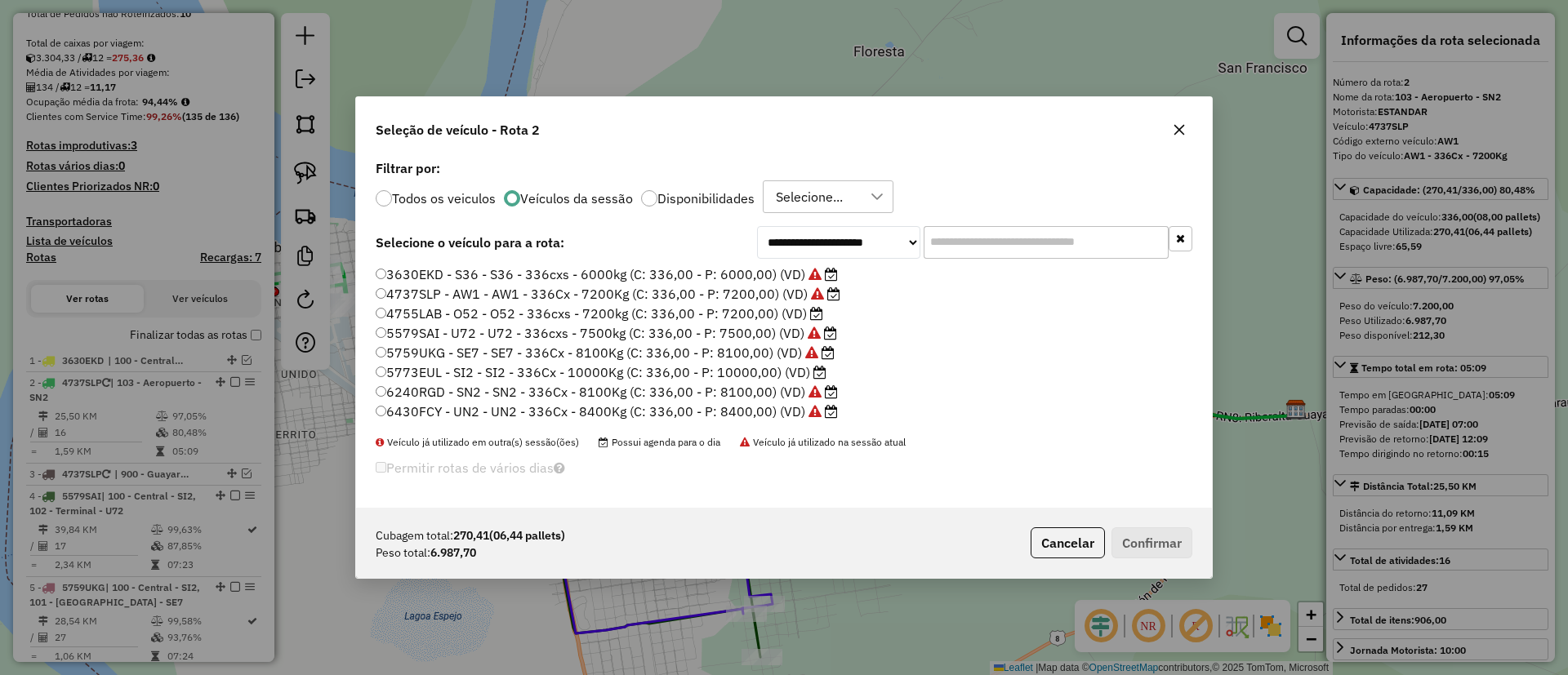
click at [783, 314] on label "4755LAB - O52 - O52 - 336cxs - 7200kg (C: 336,00 - P: 7200,00) (VD)" at bounding box center [599, 313] width 448 height 19
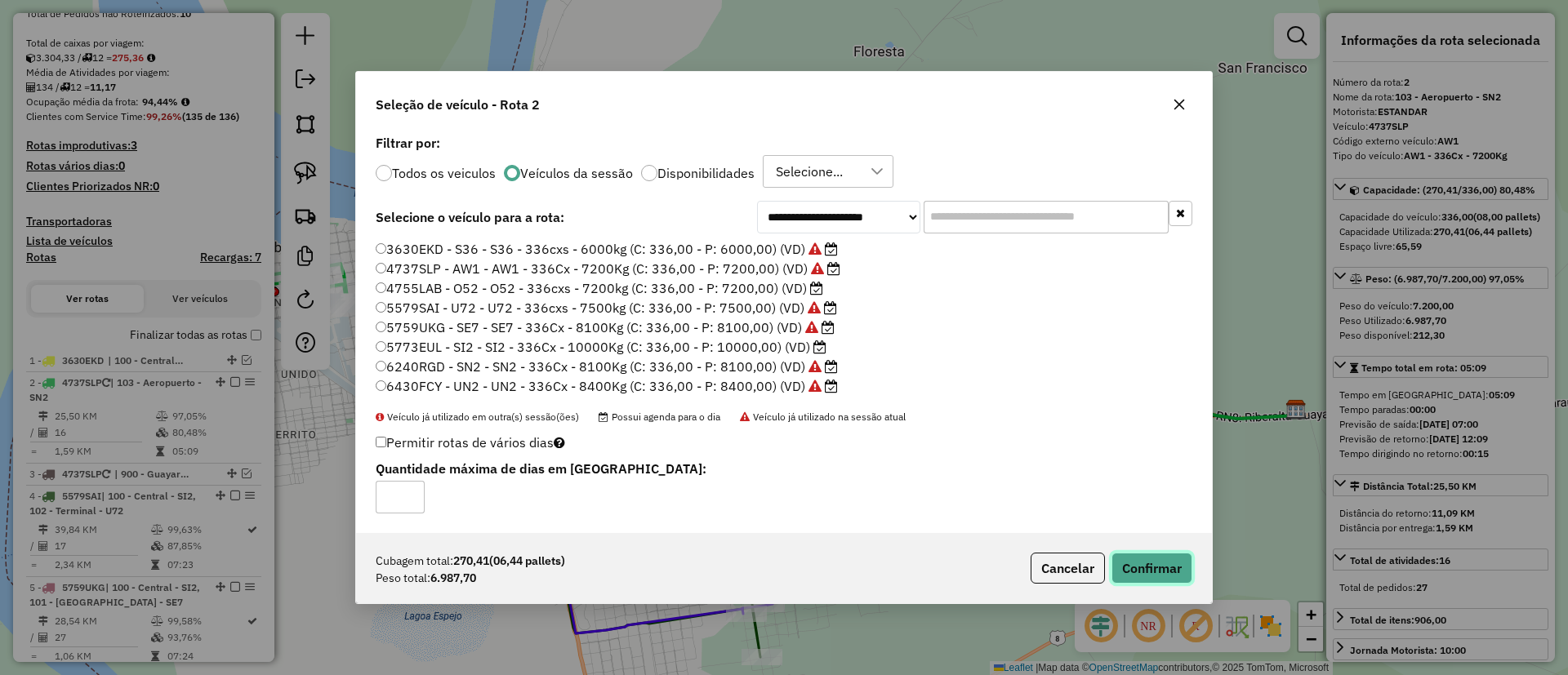
click at [1153, 561] on button "Confirmar" at bounding box center [1152, 568] width 80 height 31
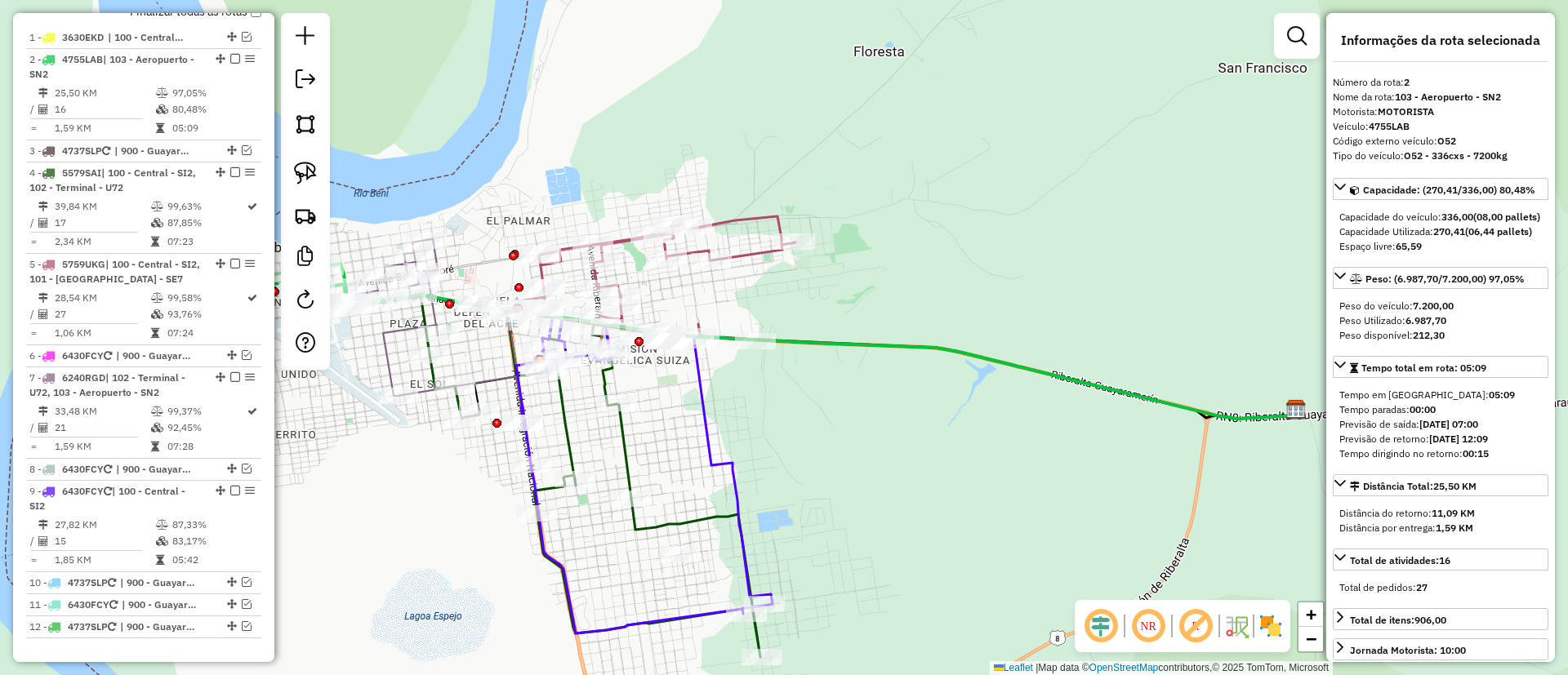
scroll to position [665, 0]
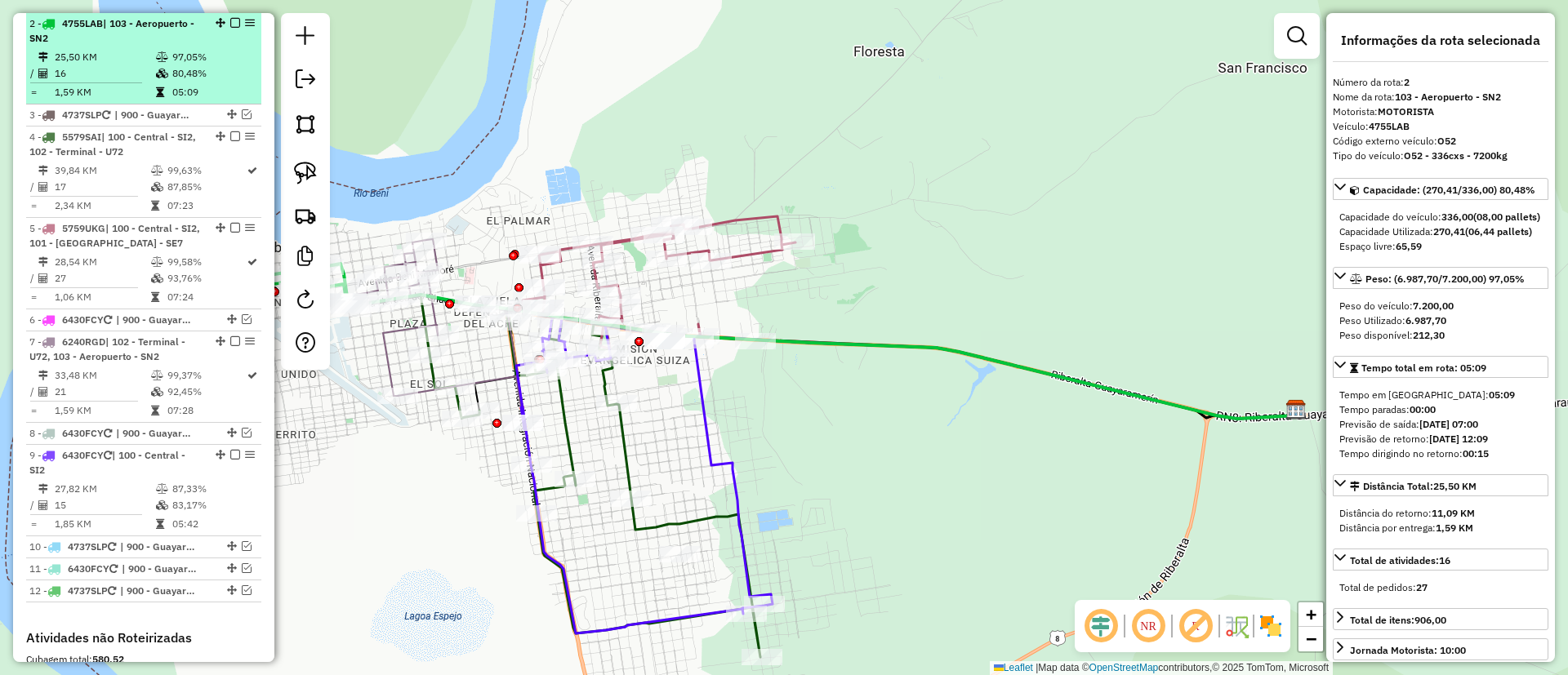
click at [230, 22] on em at bounding box center [235, 23] width 10 height 10
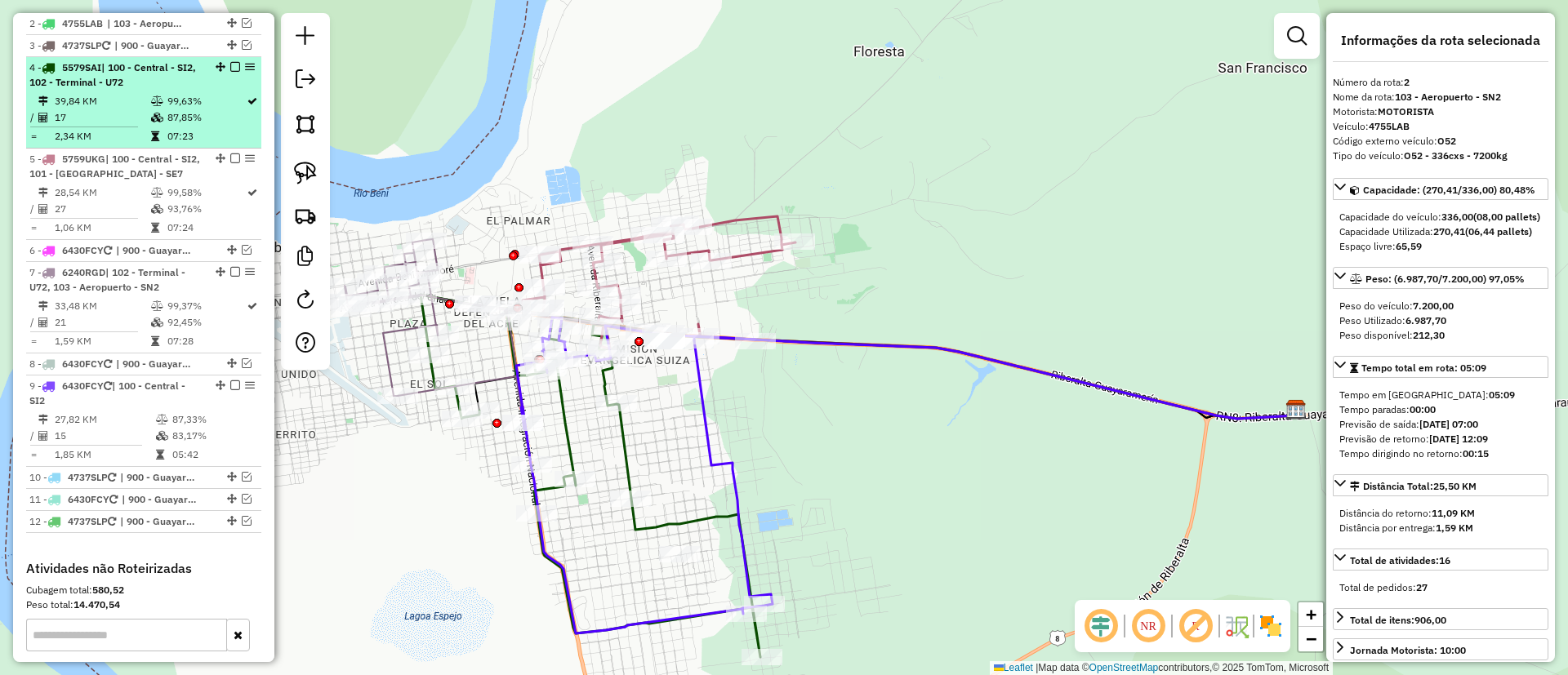
click at [209, 108] on td "99,63%" at bounding box center [206, 100] width 80 height 16
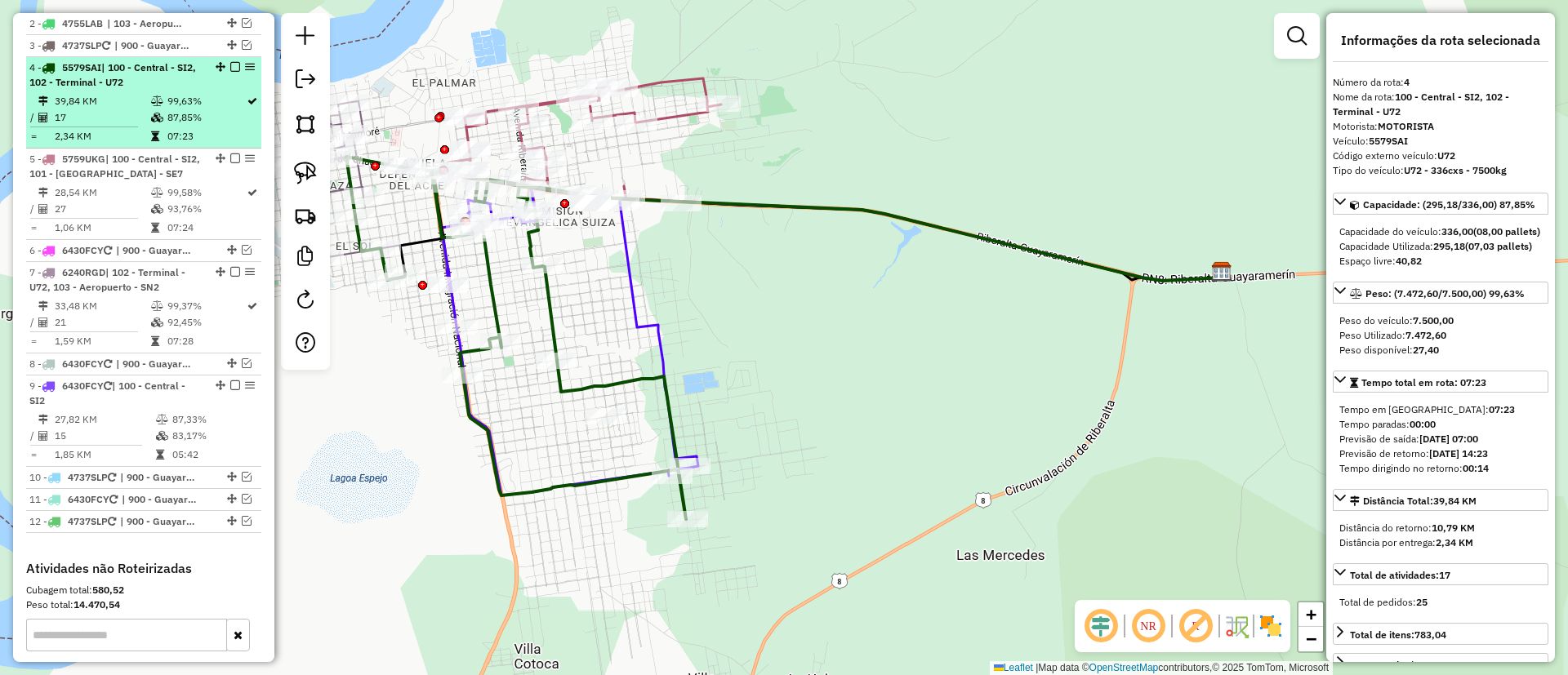
click at [230, 64] on em at bounding box center [235, 67] width 10 height 10
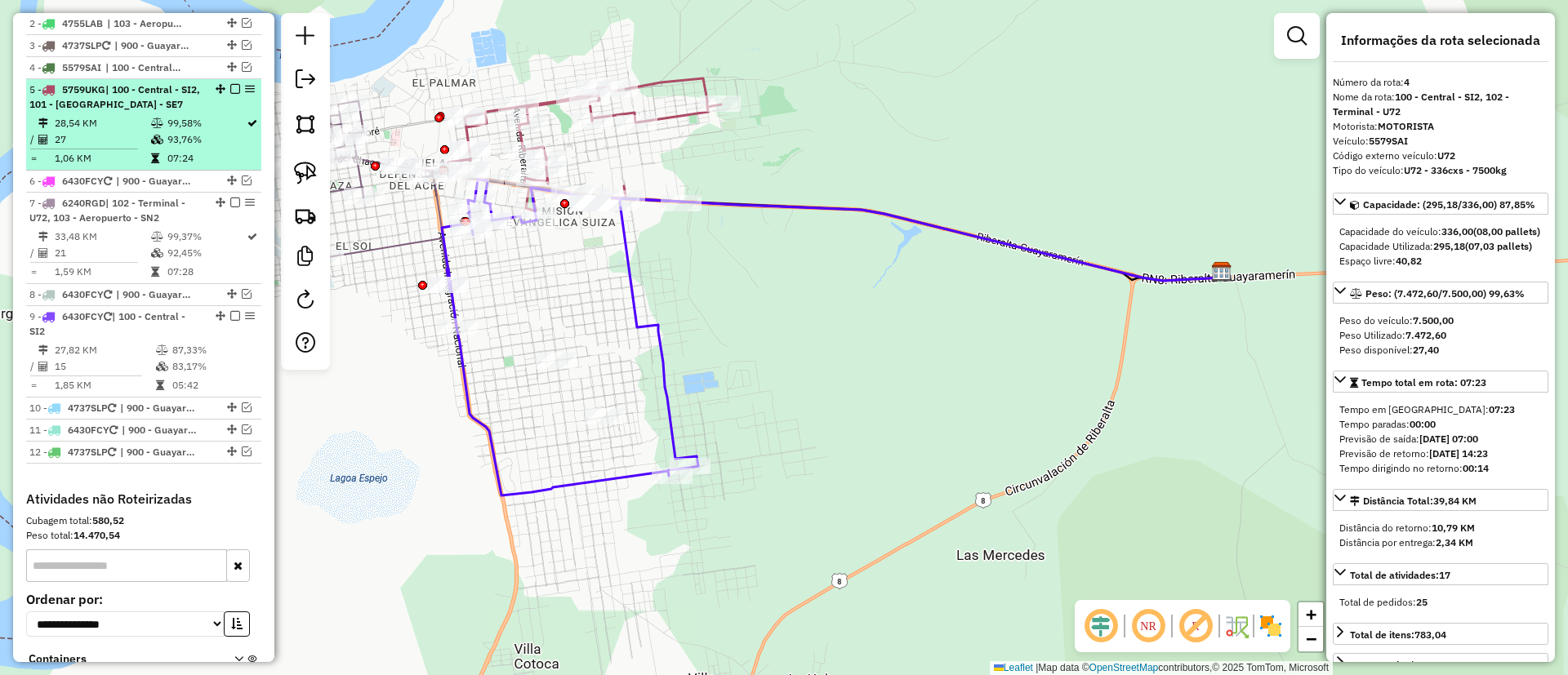
click at [213, 147] on table "28,54 KM 99,58% / 27 93,76% = 1,06 KM 07:24" at bounding box center [143, 140] width 229 height 51
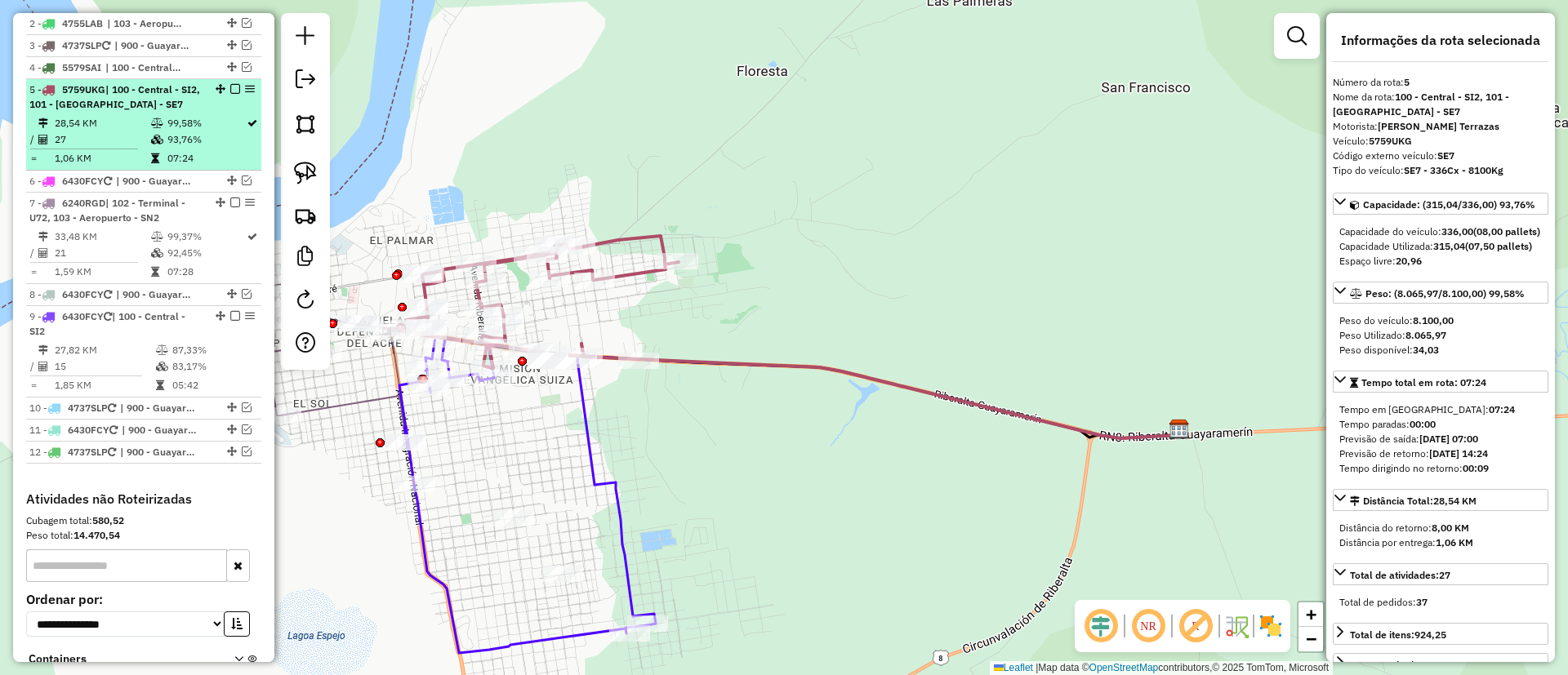
click at [232, 82] on div "5 - 5759UKG | 100 - Central - SI2, 101 - [GEOGRAPHIC_DATA] - SE7" at bounding box center [143, 96] width 229 height 29
click at [235, 85] on em at bounding box center [235, 89] width 10 height 10
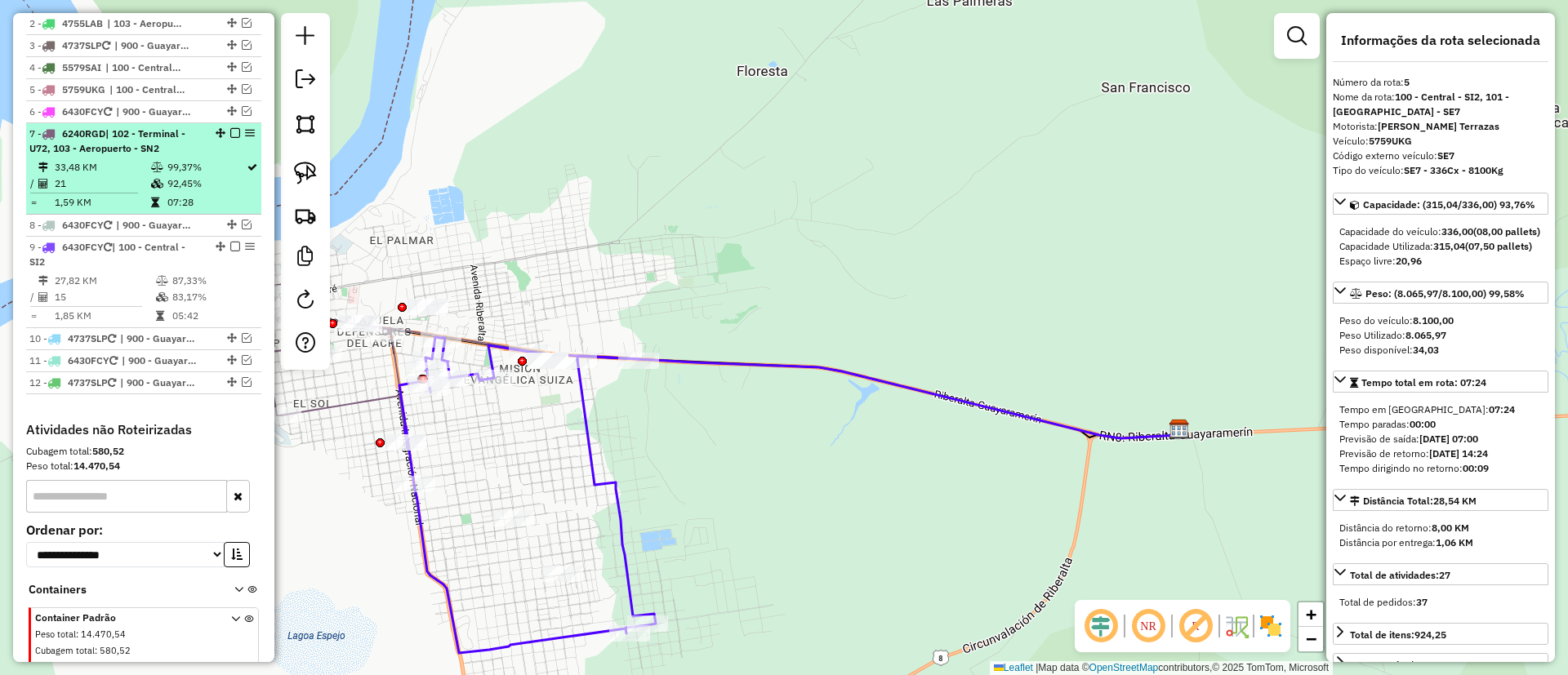
click at [222, 162] on td "99,37%" at bounding box center [206, 167] width 80 height 16
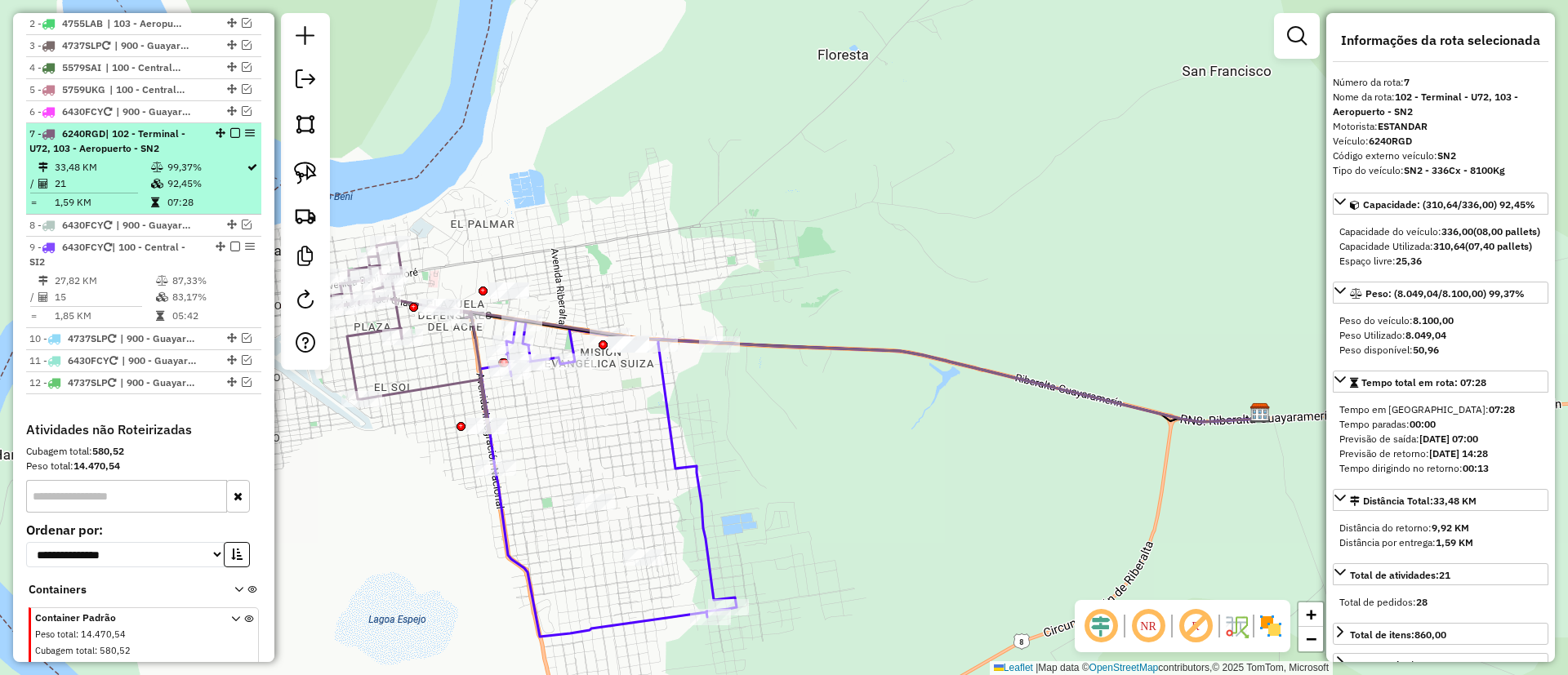
click at [231, 135] on em at bounding box center [235, 133] width 10 height 10
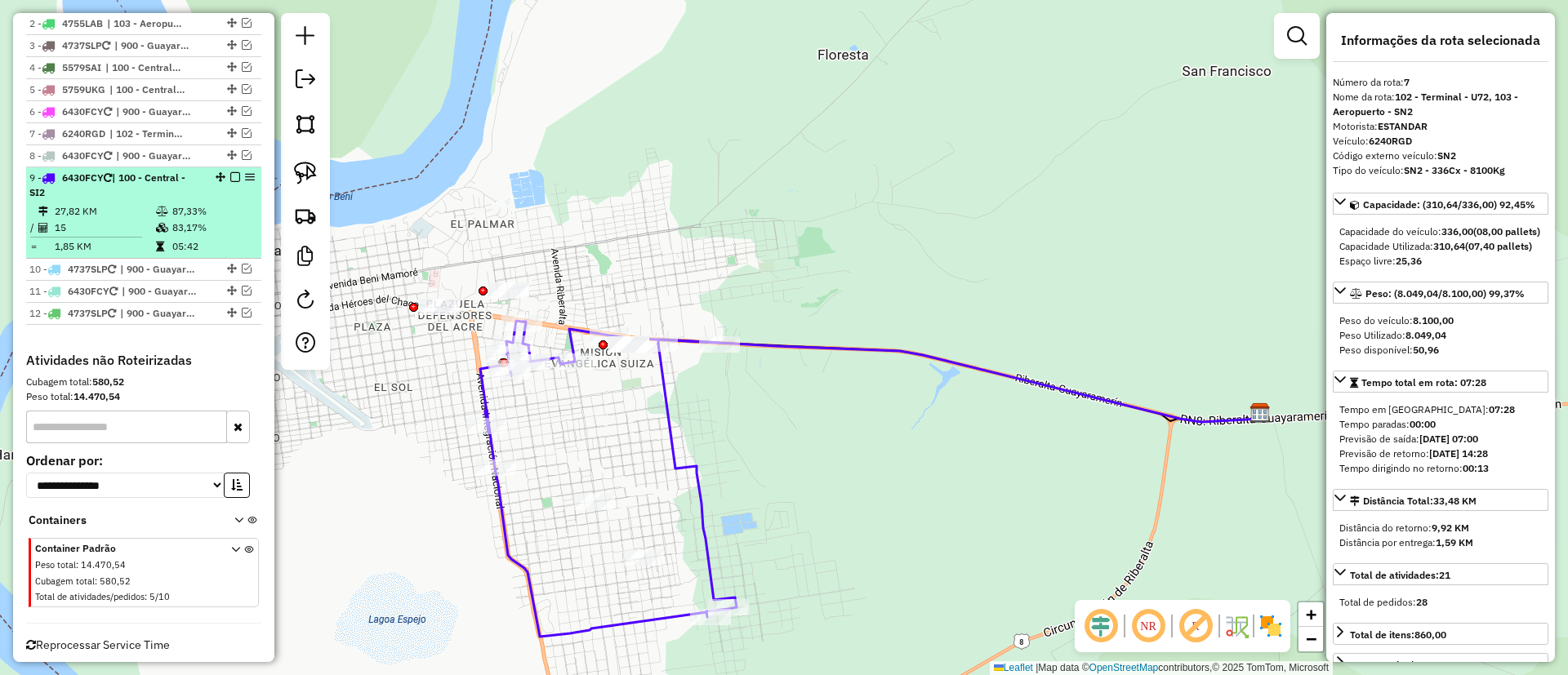
click at [203, 222] on td "83,17%" at bounding box center [213, 227] width 82 height 16
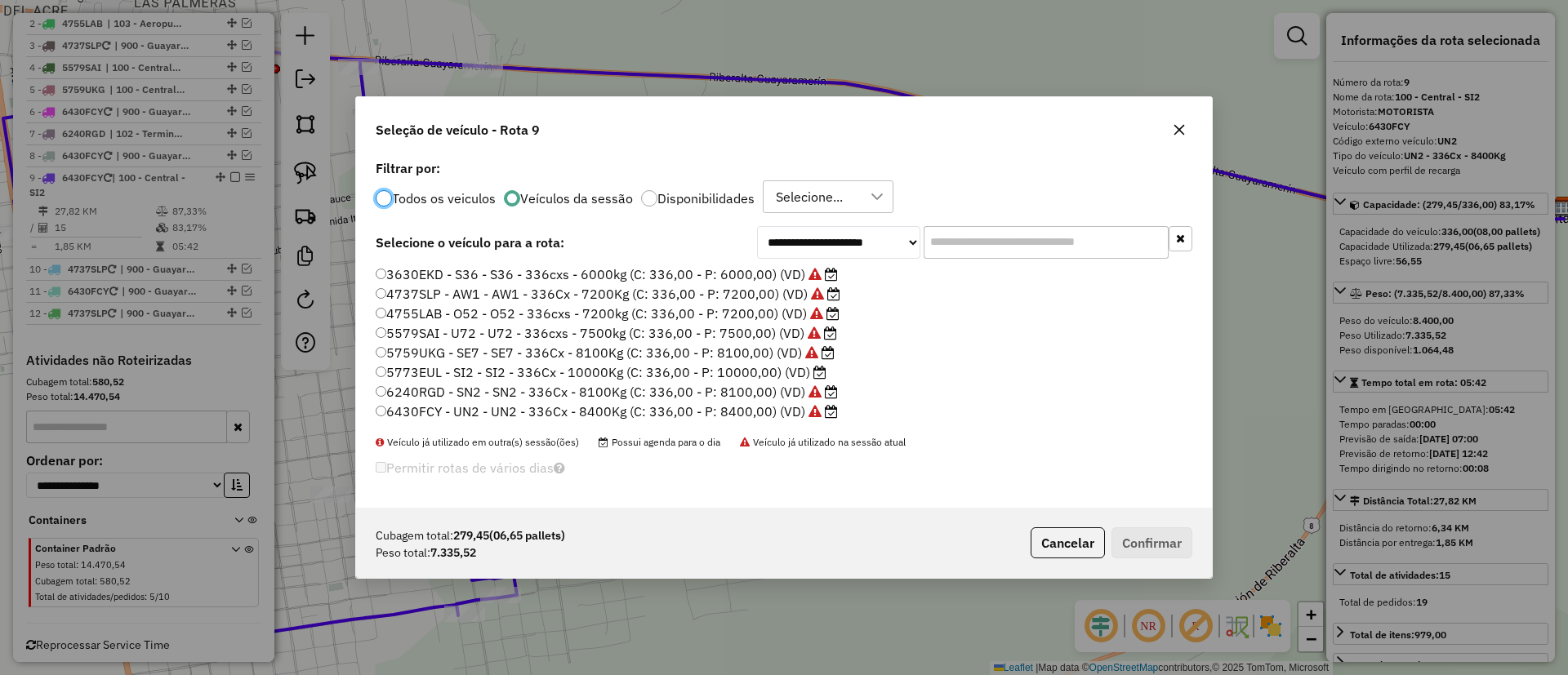
scroll to position [9, 5]
click at [810, 377] on label "5773EUL - SI2 - SI2 - 336Cx - 10000Kg (C: 336,00 - P: 10000,00) (VD)" at bounding box center [601, 372] width 451 height 19
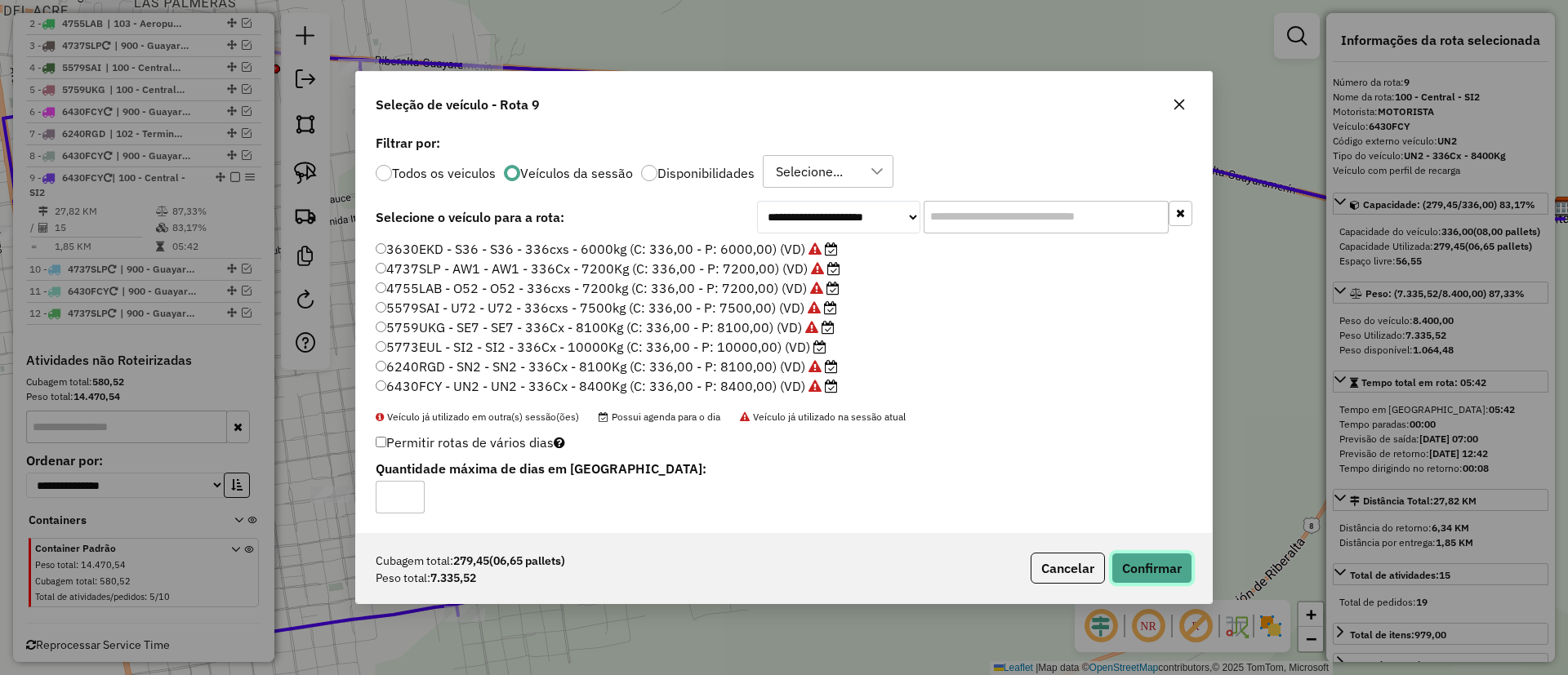
click at [1170, 569] on button "Confirmar" at bounding box center [1152, 568] width 80 height 31
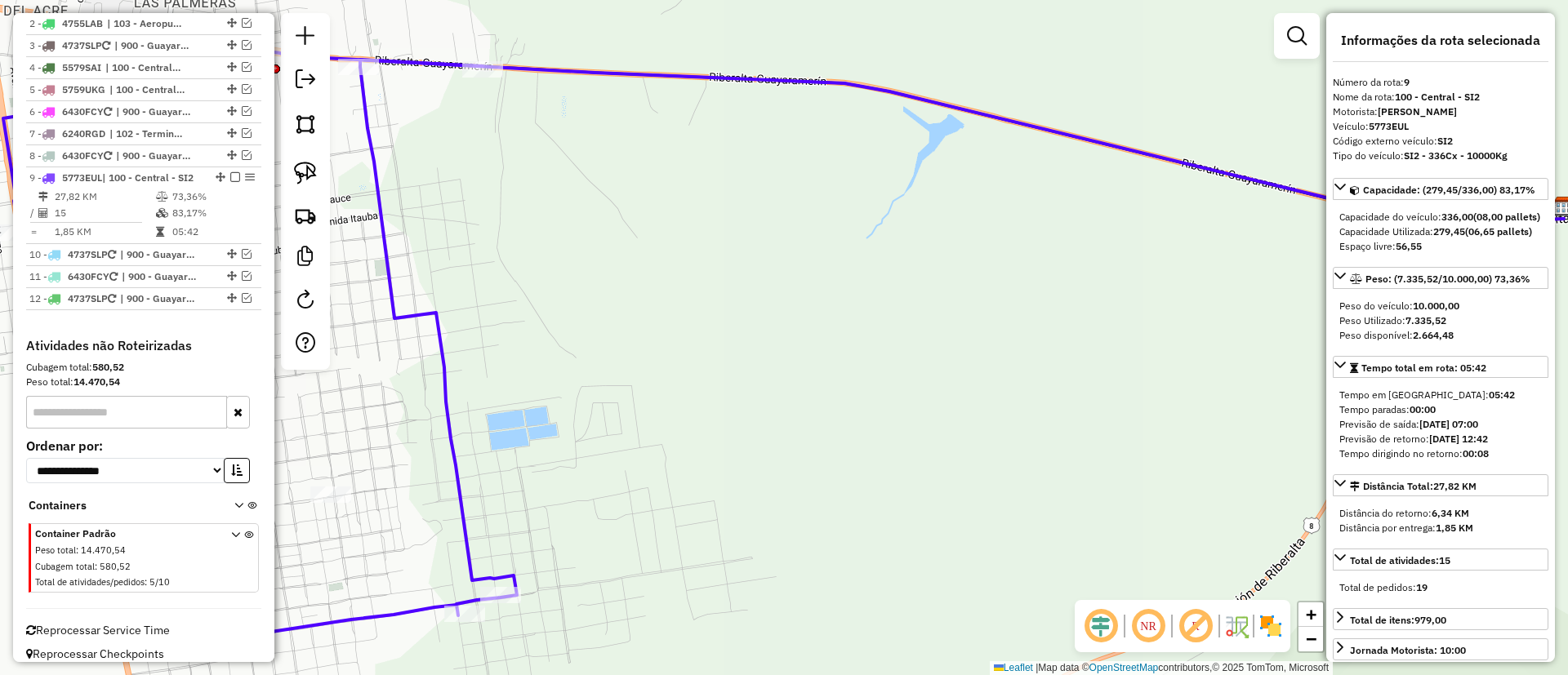
scroll to position [679, 0]
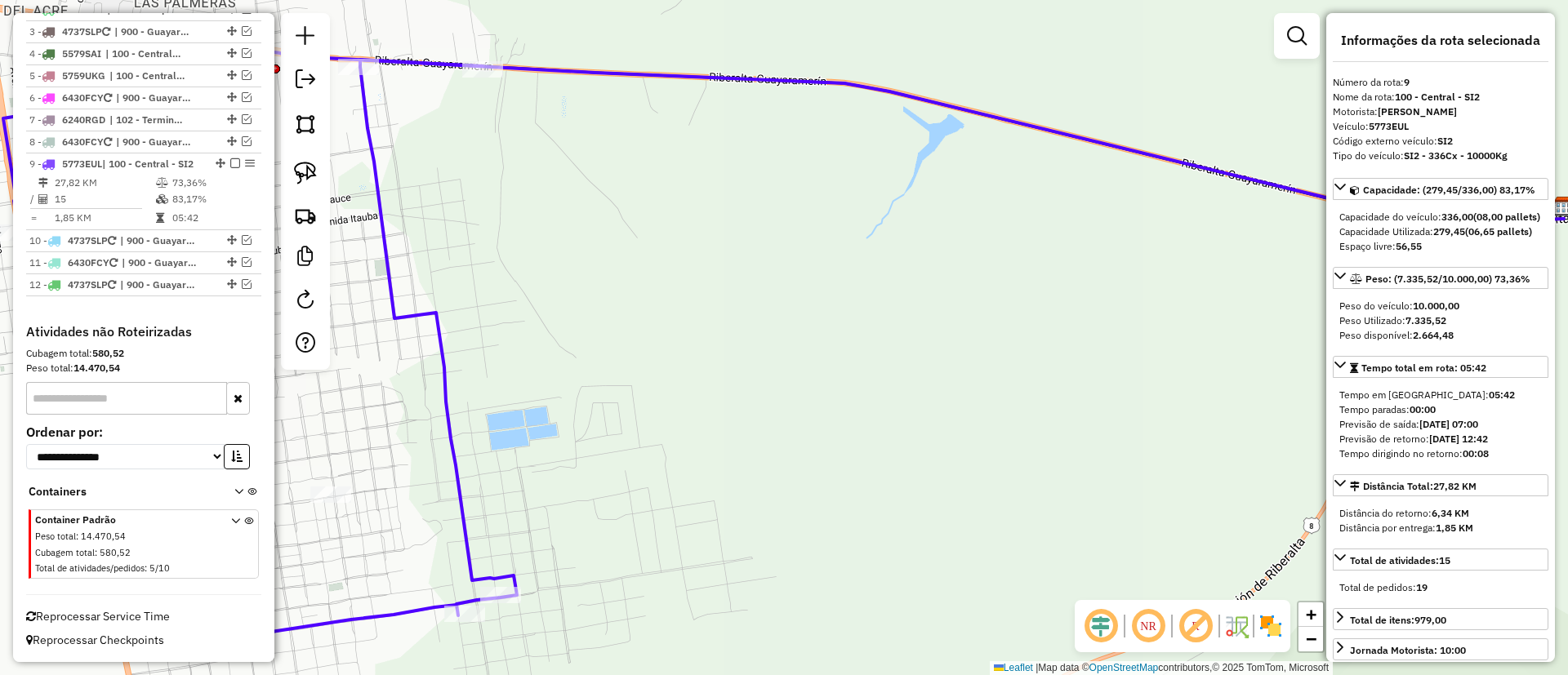
click at [415, 307] on icon at bounding box center [260, 337] width 514 height 632
drag, startPoint x: 669, startPoint y: 345, endPoint x: 1108, endPoint y: 257, distance: 447.7
click at [1097, 260] on div "Janela de atendimento Grade de atendimento Capacidade Transportadoras Veículos …" at bounding box center [784, 338] width 1568 height 675
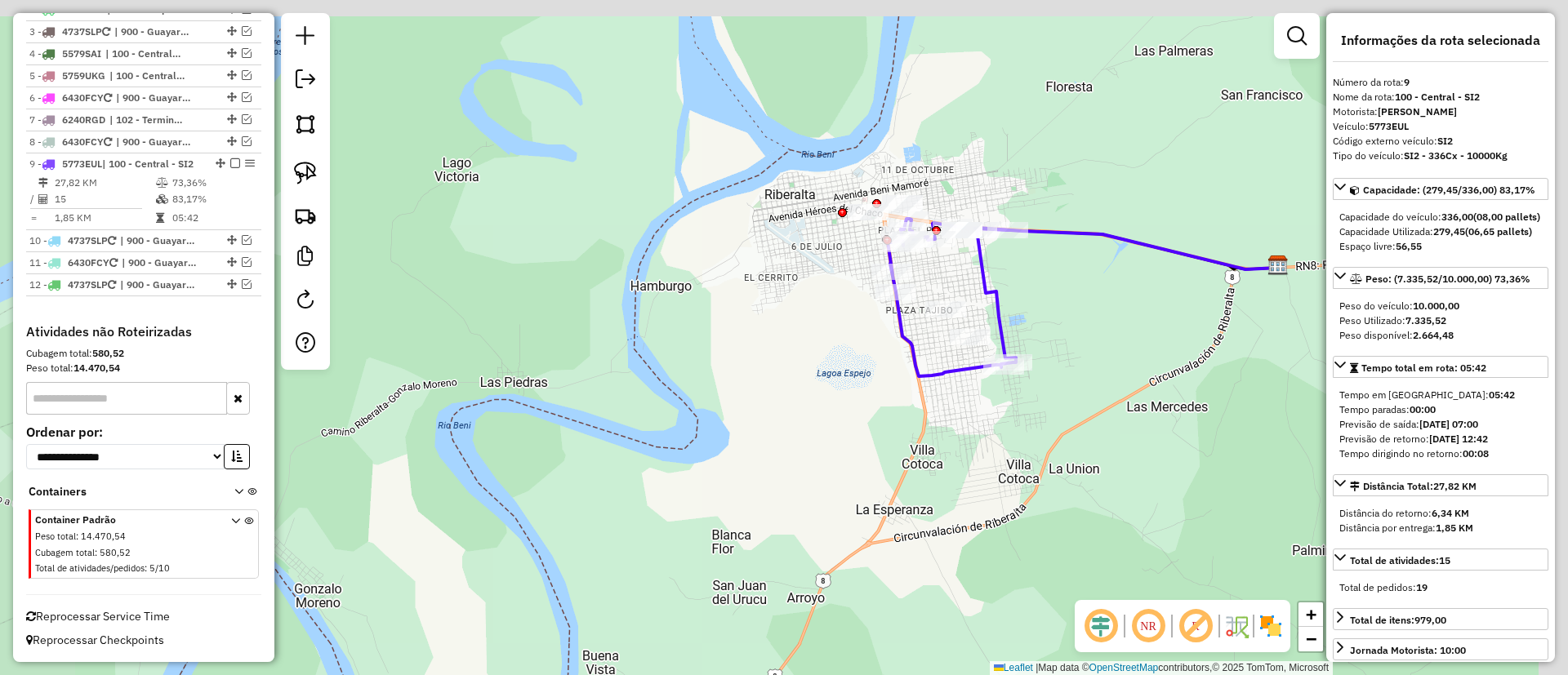
drag, startPoint x: 856, startPoint y: 368, endPoint x: 802, endPoint y: 369, distance: 54.0
click at [785, 414] on div "Janela de atendimento Grade de atendimento Capacidade Transportadoras Veículos …" at bounding box center [784, 338] width 1568 height 675
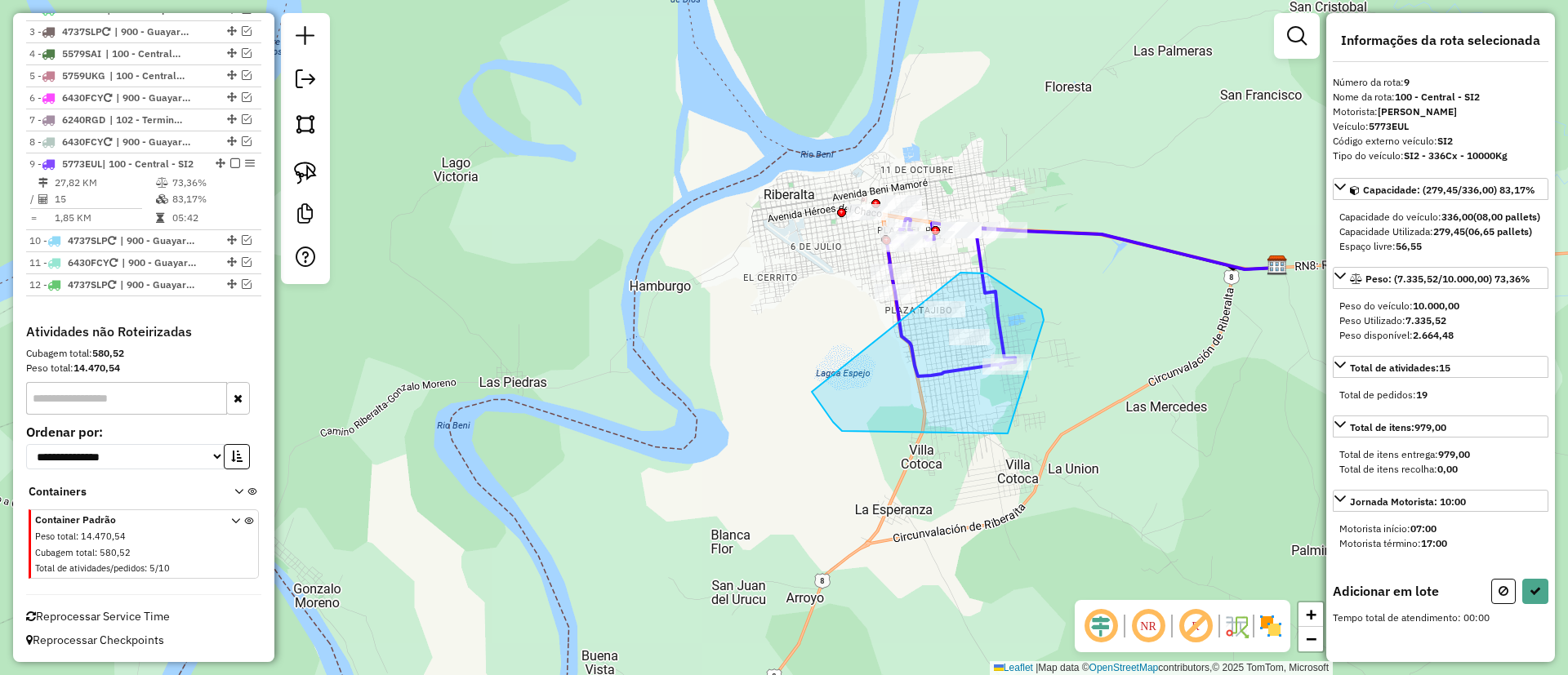
drag, startPoint x: 1008, startPoint y: 434, endPoint x: 960, endPoint y: 273, distance: 168.0
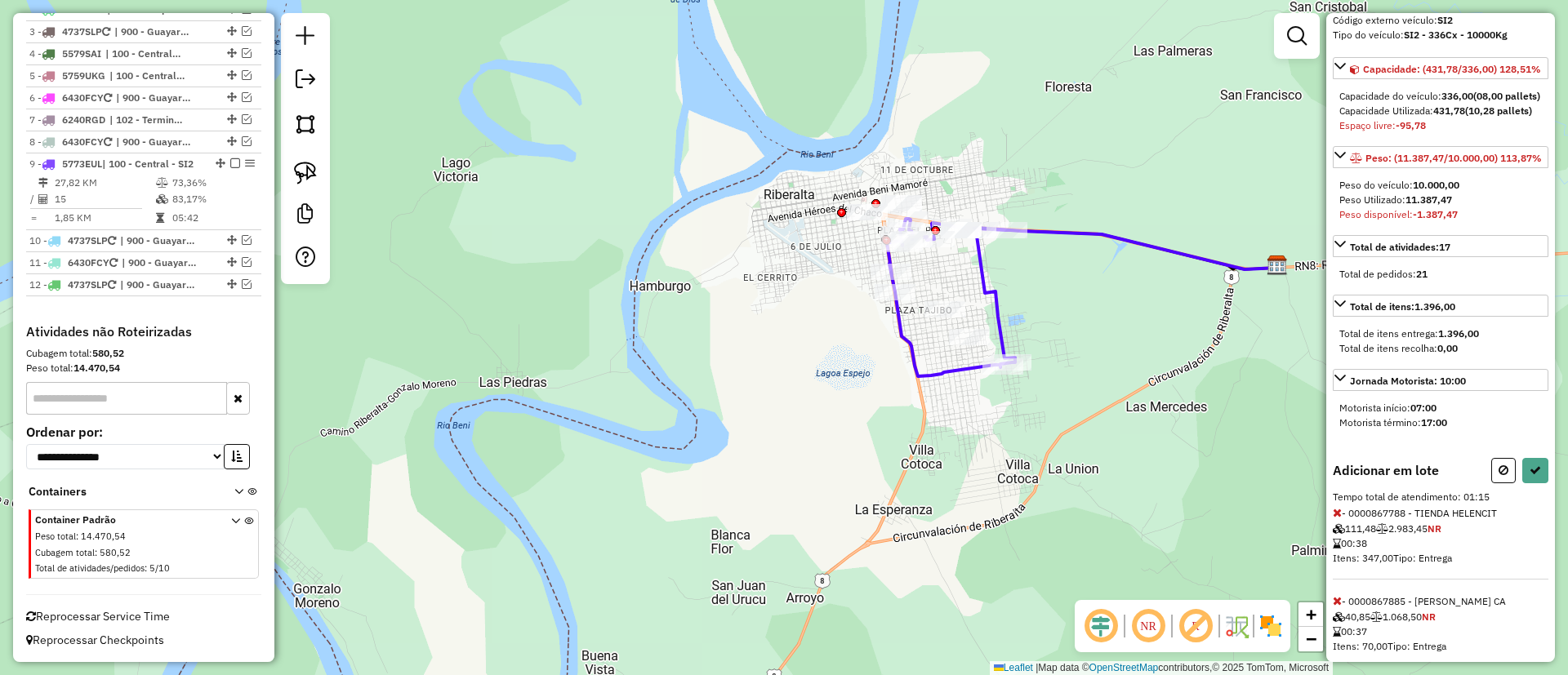
scroll to position [205, 0]
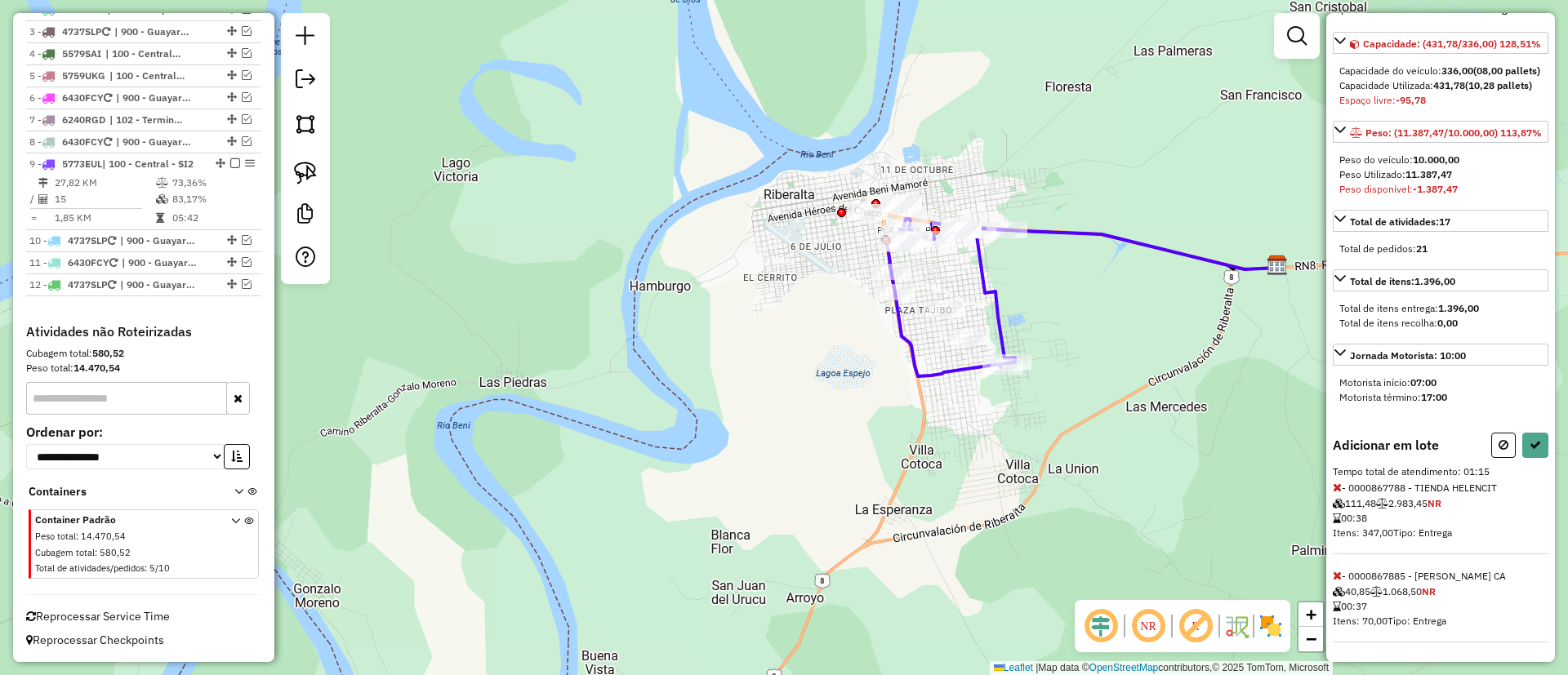
click at [1339, 482] on icon at bounding box center [1338, 487] width 9 height 12
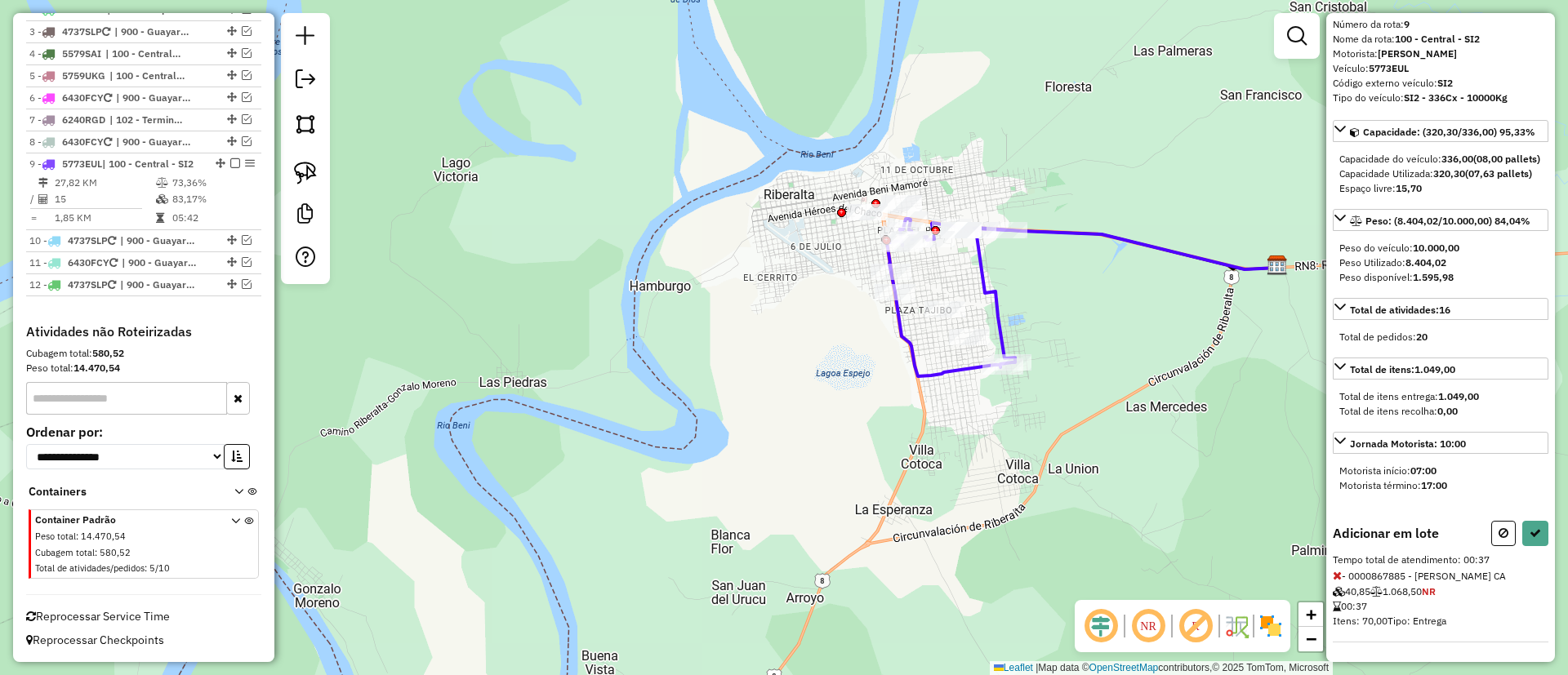
select select "*********"
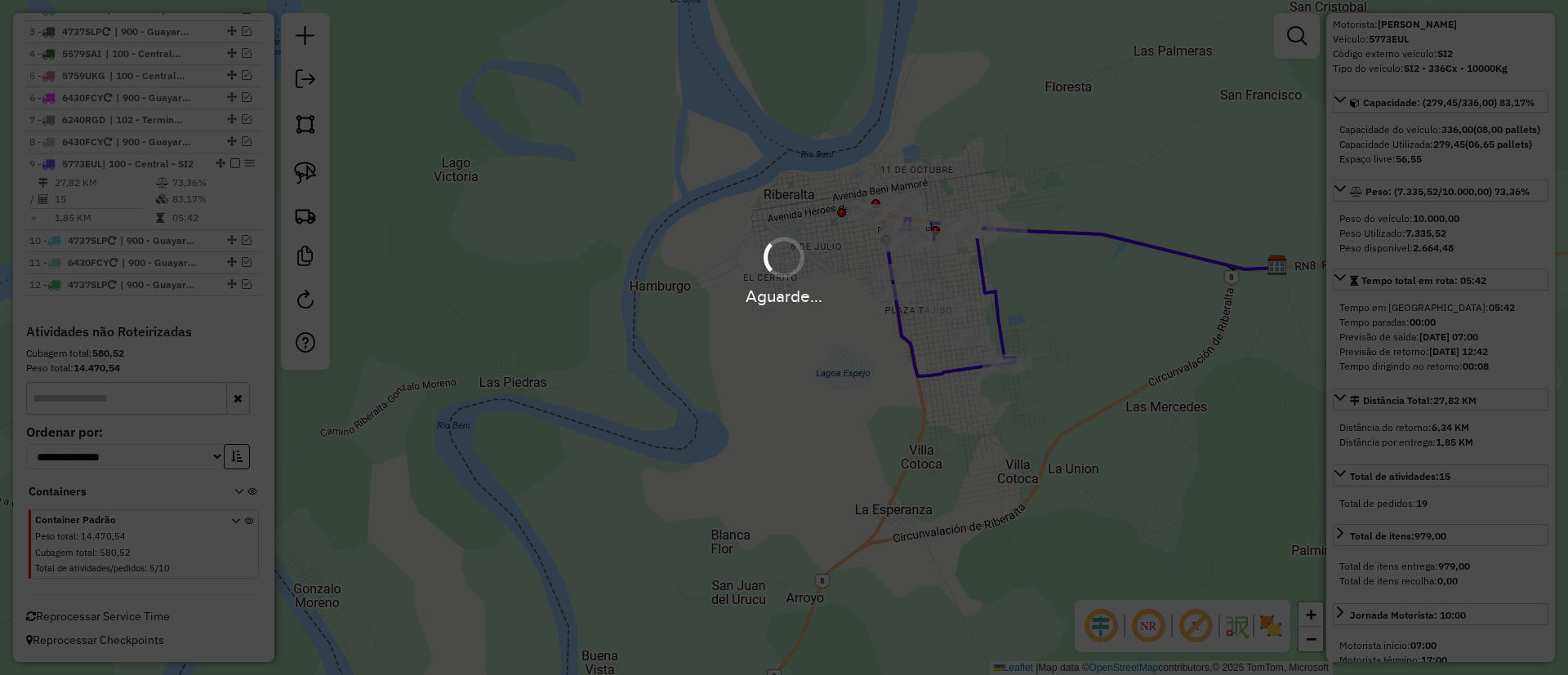
scroll to position [190, 0]
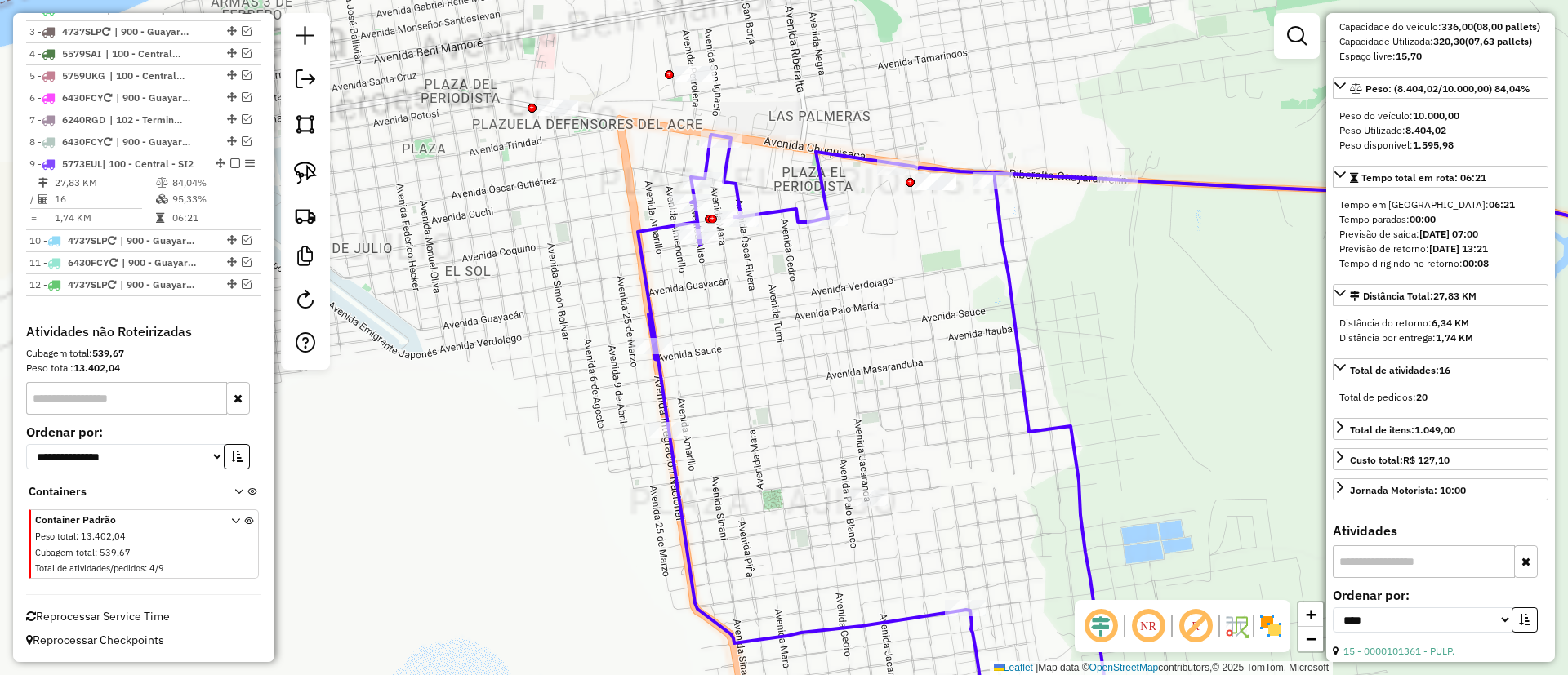
click at [920, 386] on div "Janela de atendimento Grade de atendimento Capacidade Transportadoras Veículos …" at bounding box center [784, 338] width 1568 height 675
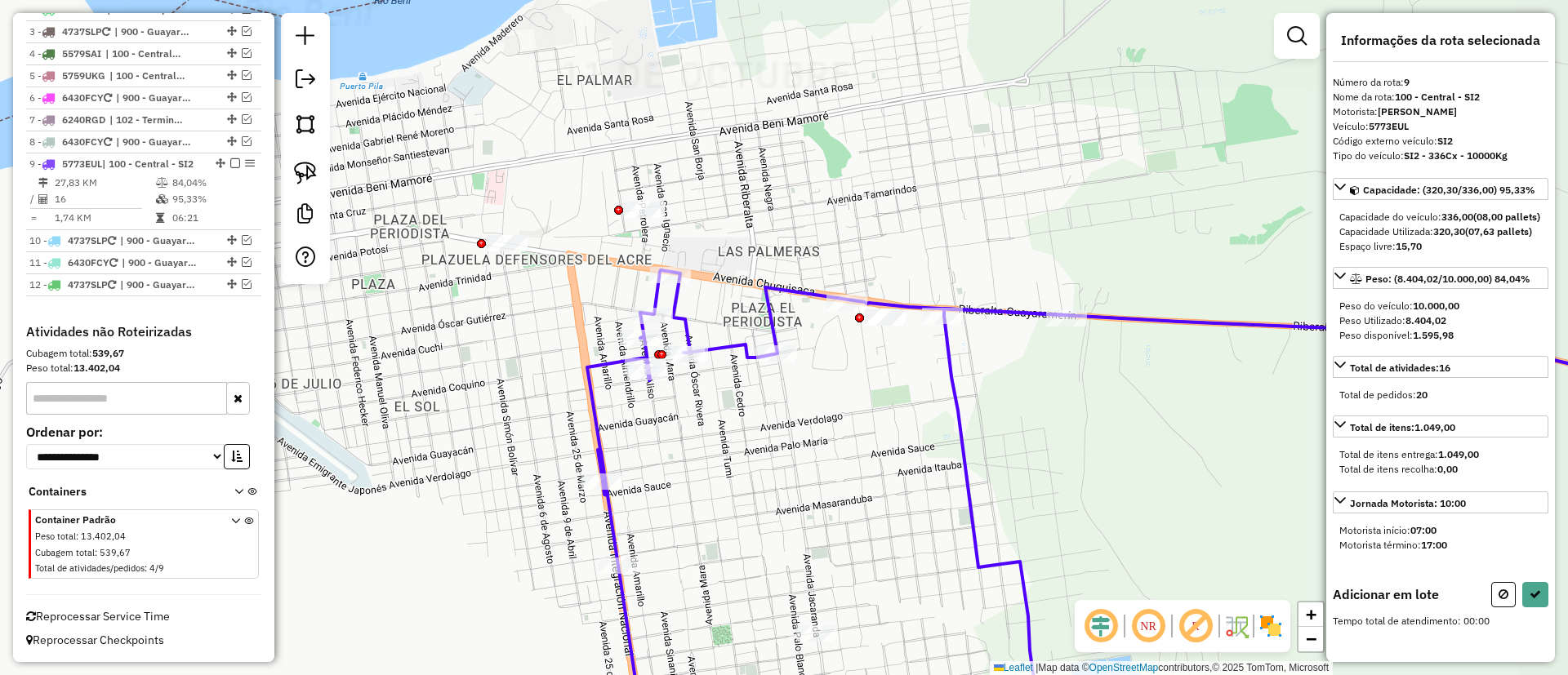
scroll to position [0, 0]
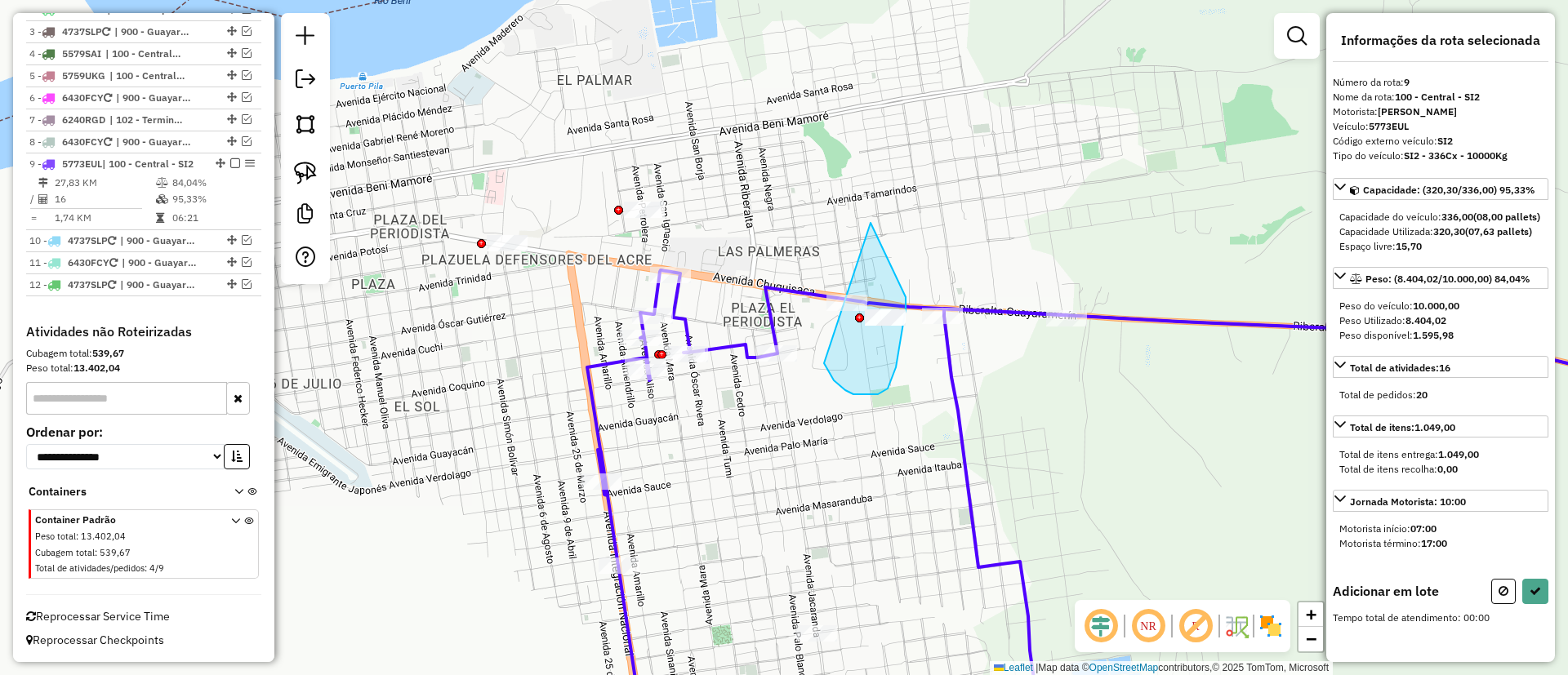
drag, startPoint x: 834, startPoint y: 380, endPoint x: 844, endPoint y: 198, distance: 182.3
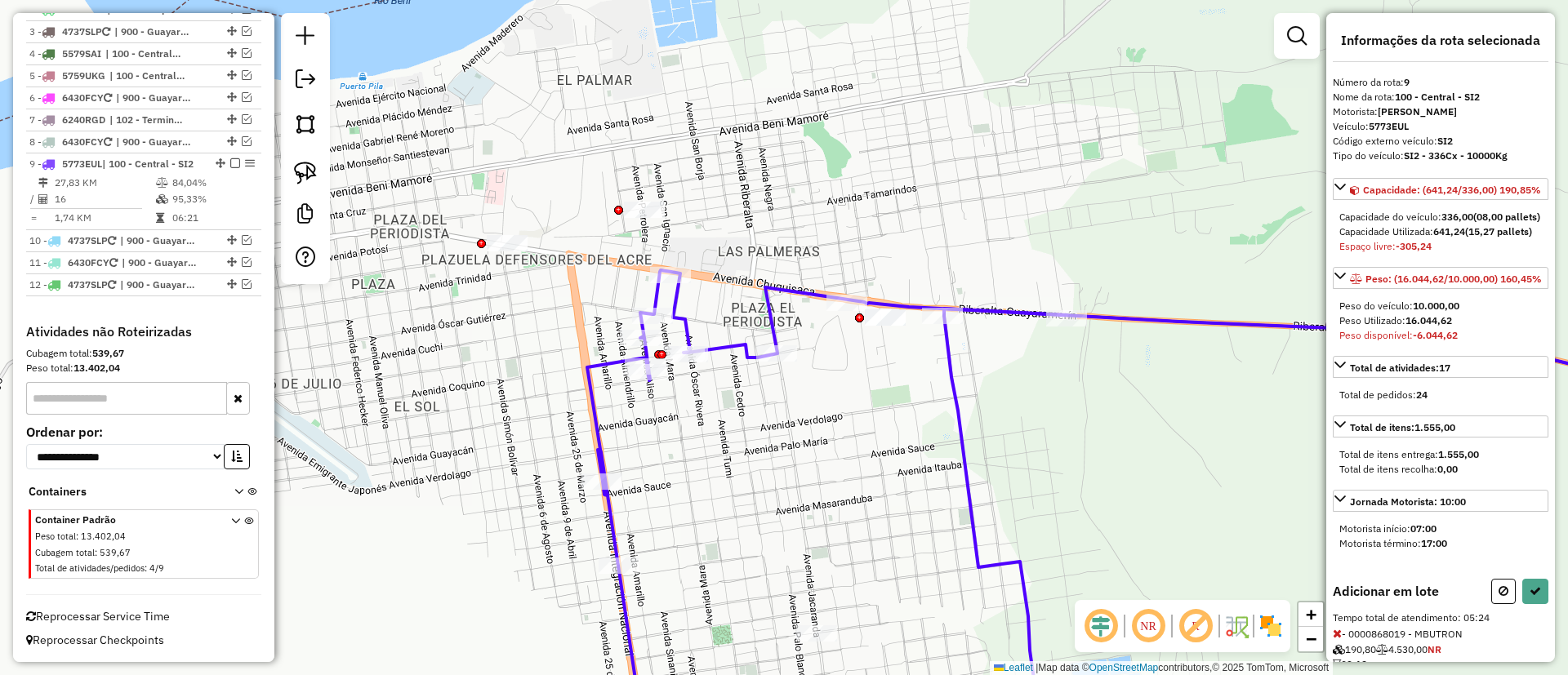
select select "*********"
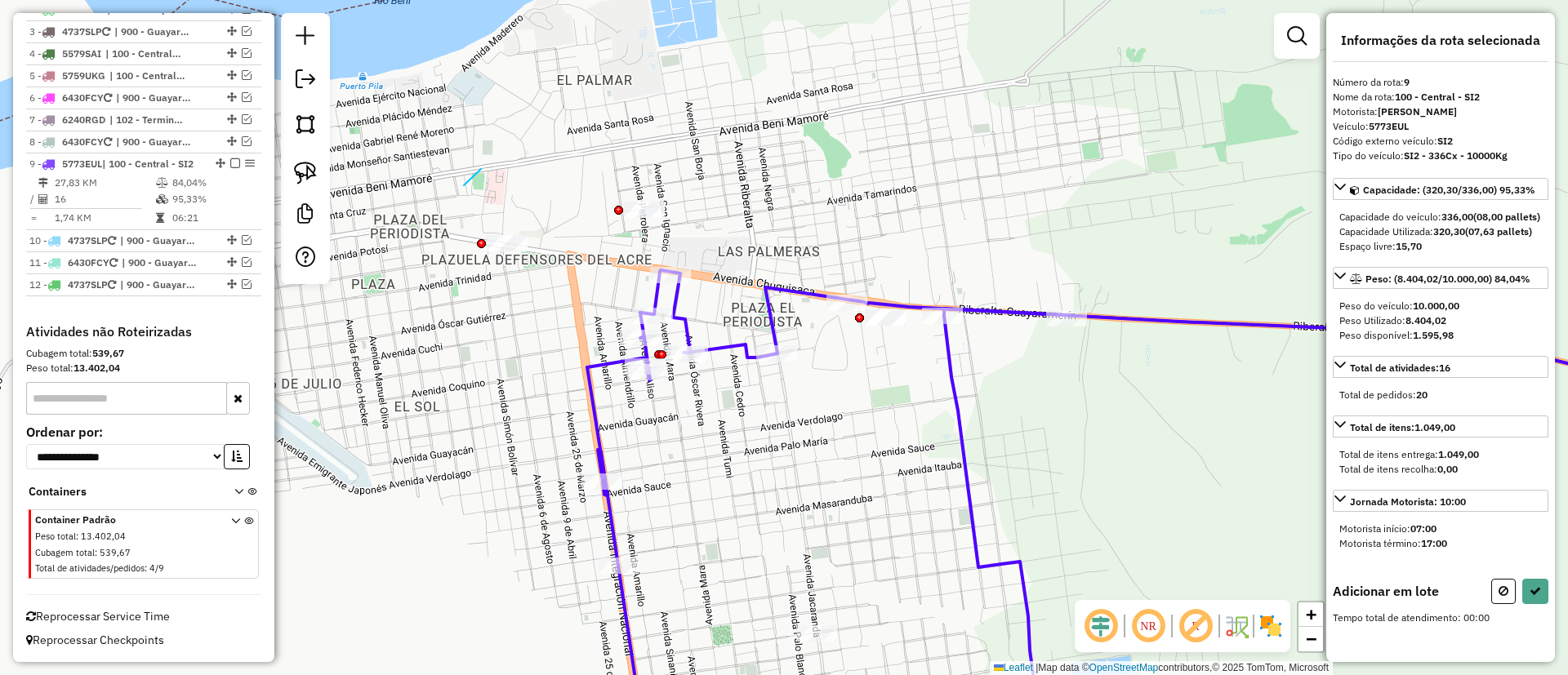
drag, startPoint x: 464, startPoint y: 185, endPoint x: 582, endPoint y: 270, distance: 145.4
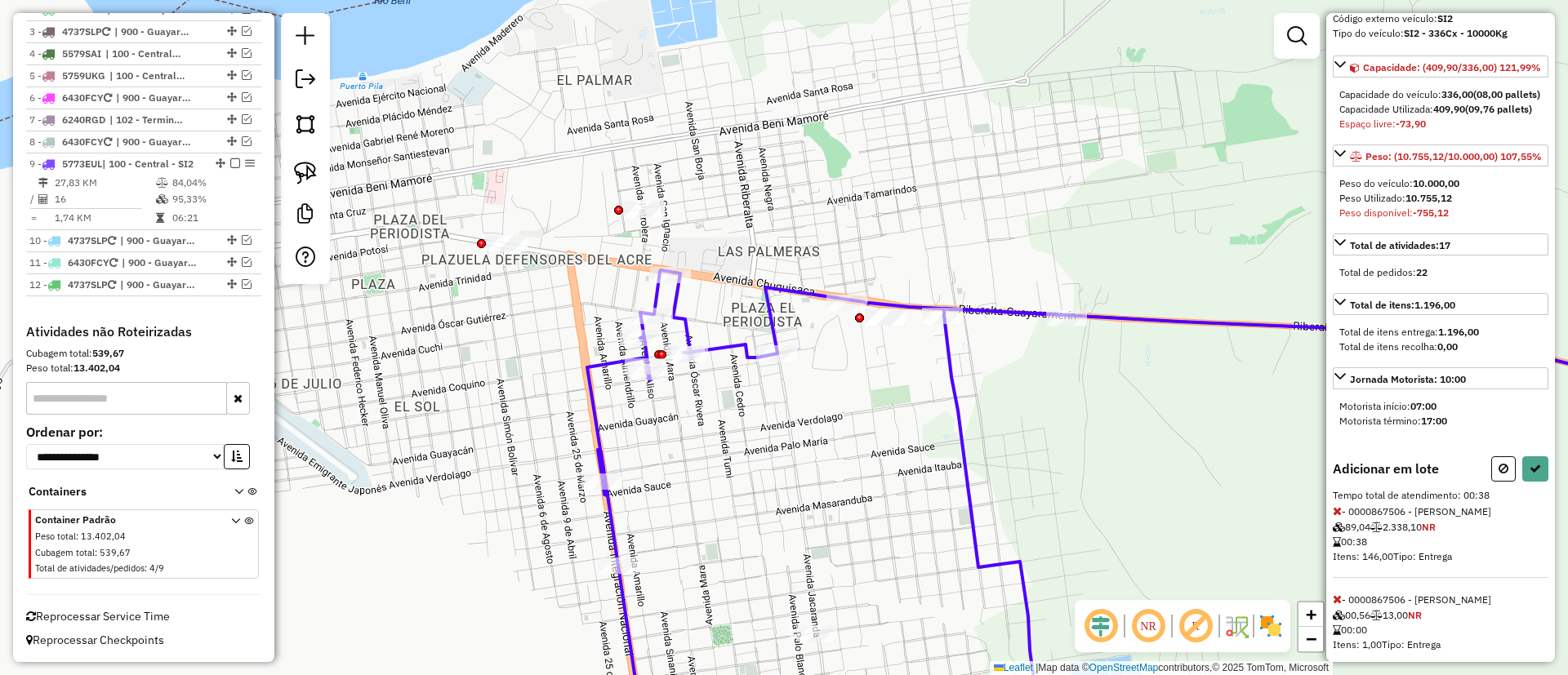
scroll to position [205, 0]
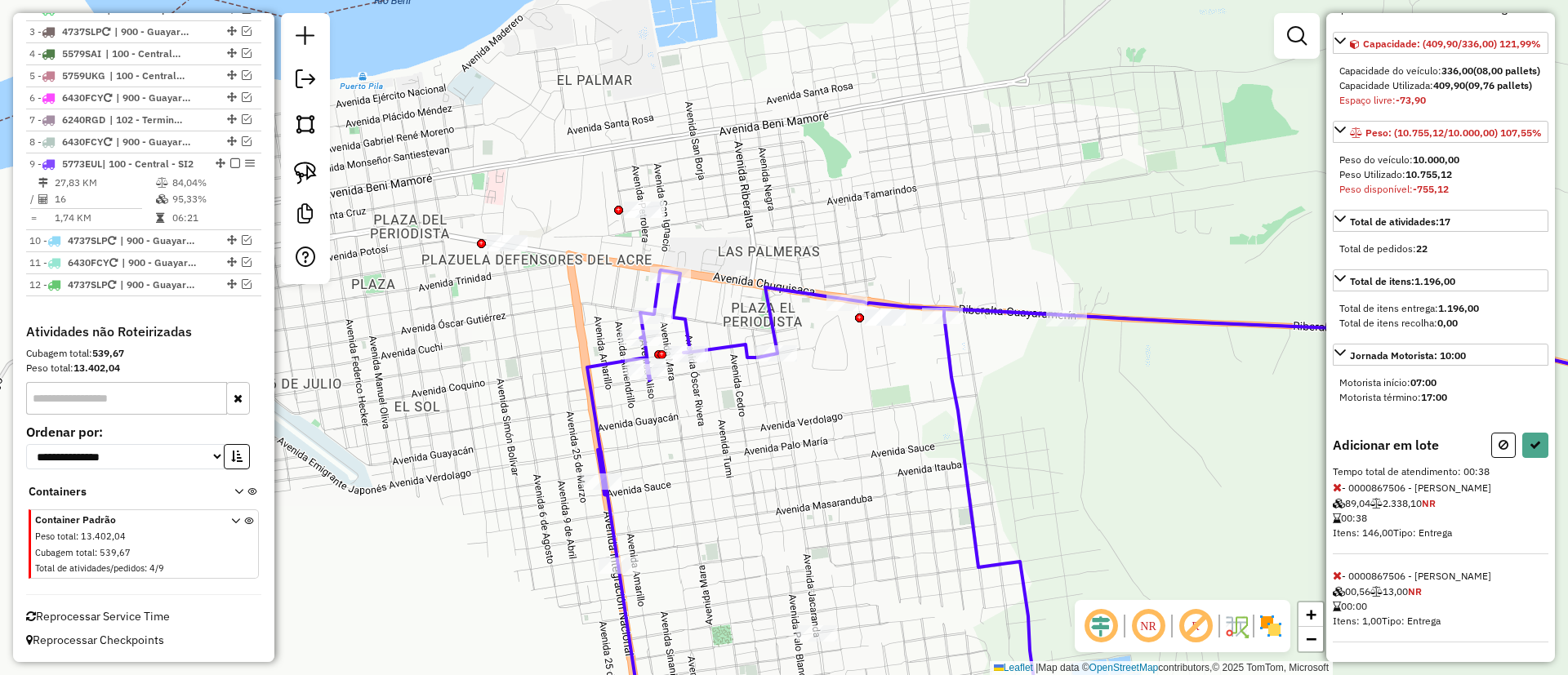
select select "*********"
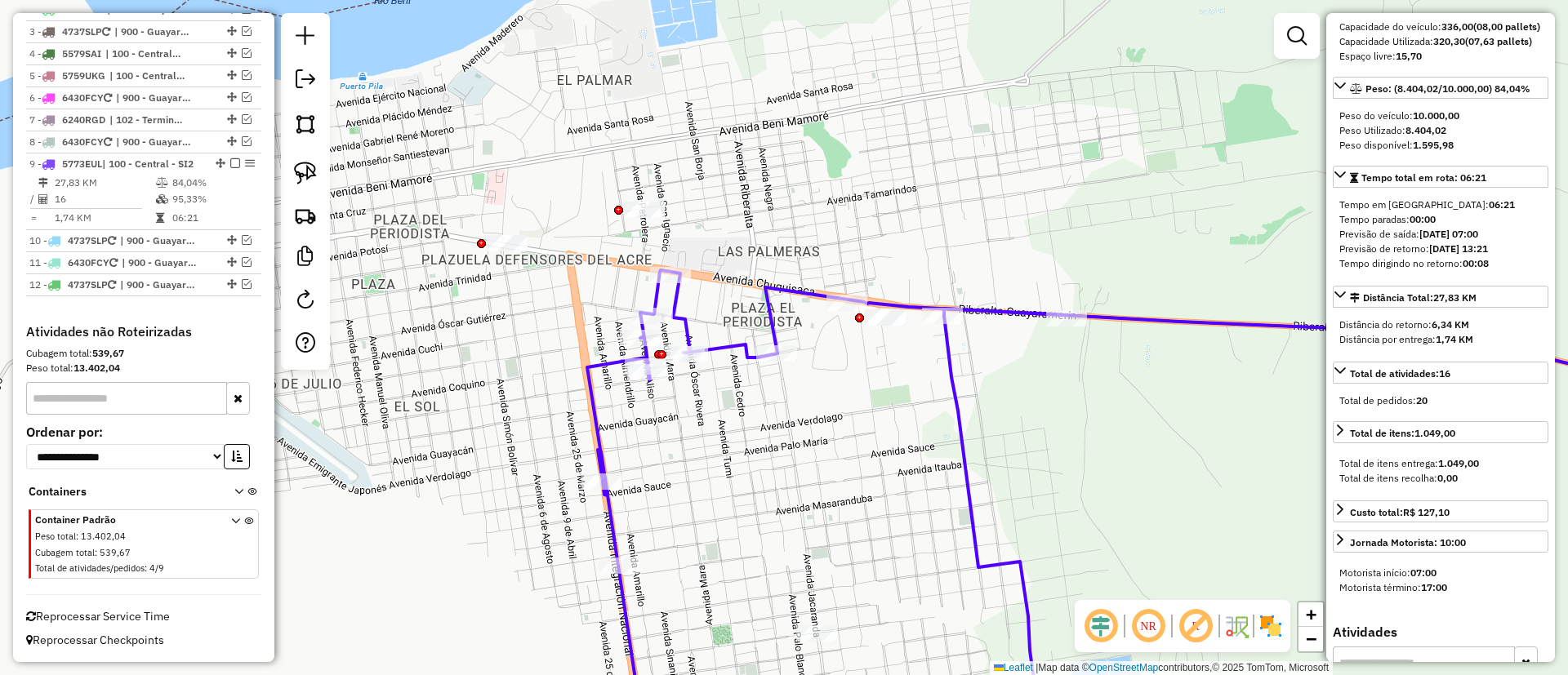
scroll to position [0, 0]
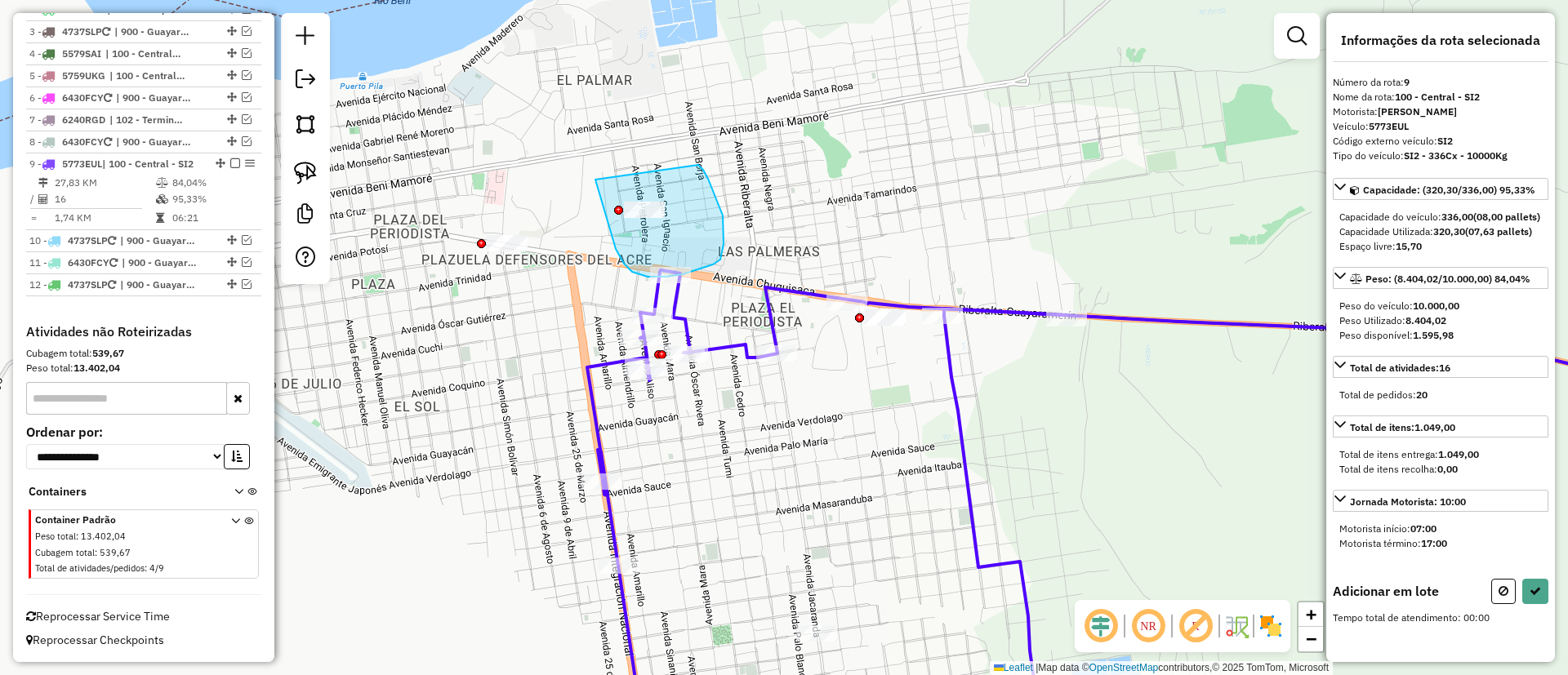
drag, startPoint x: 597, startPoint y: 179, endPoint x: 687, endPoint y: 153, distance: 93.7
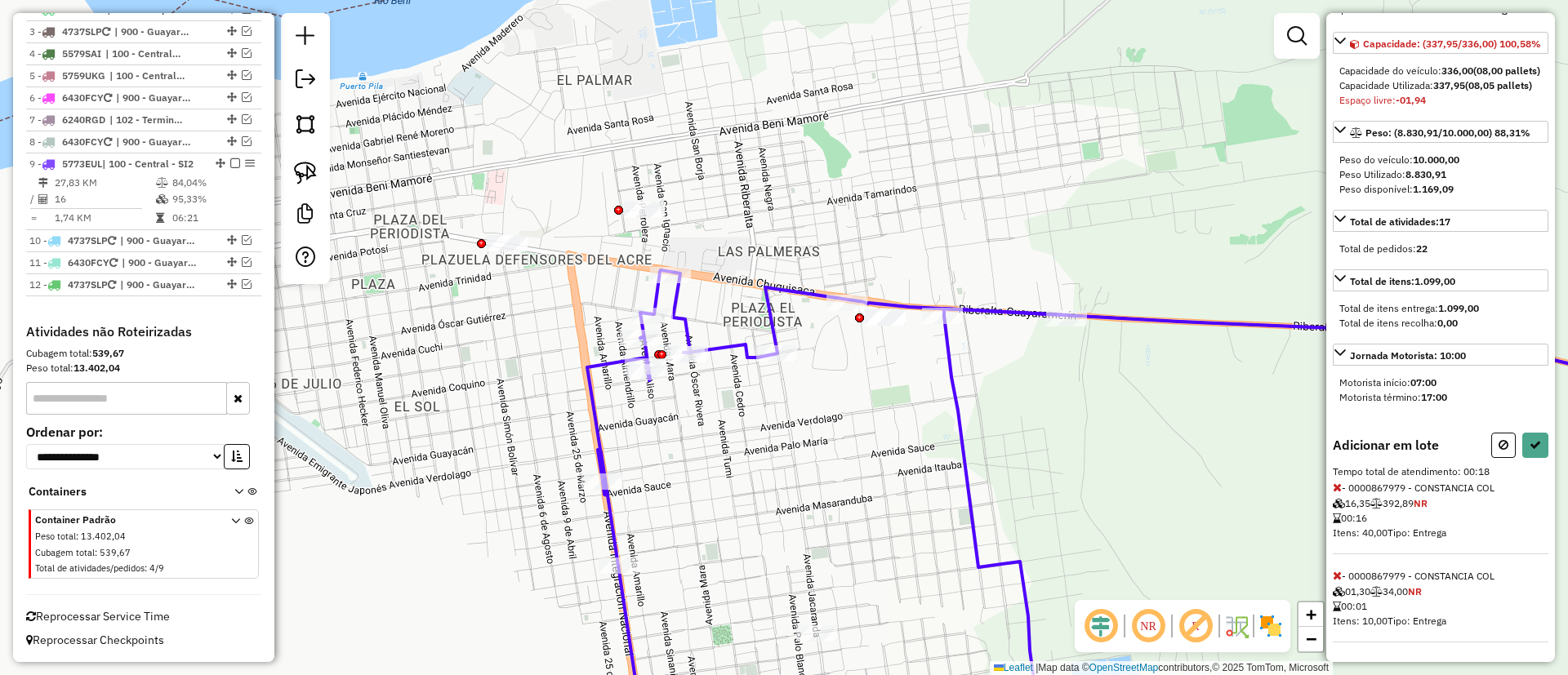
scroll to position [190, 0]
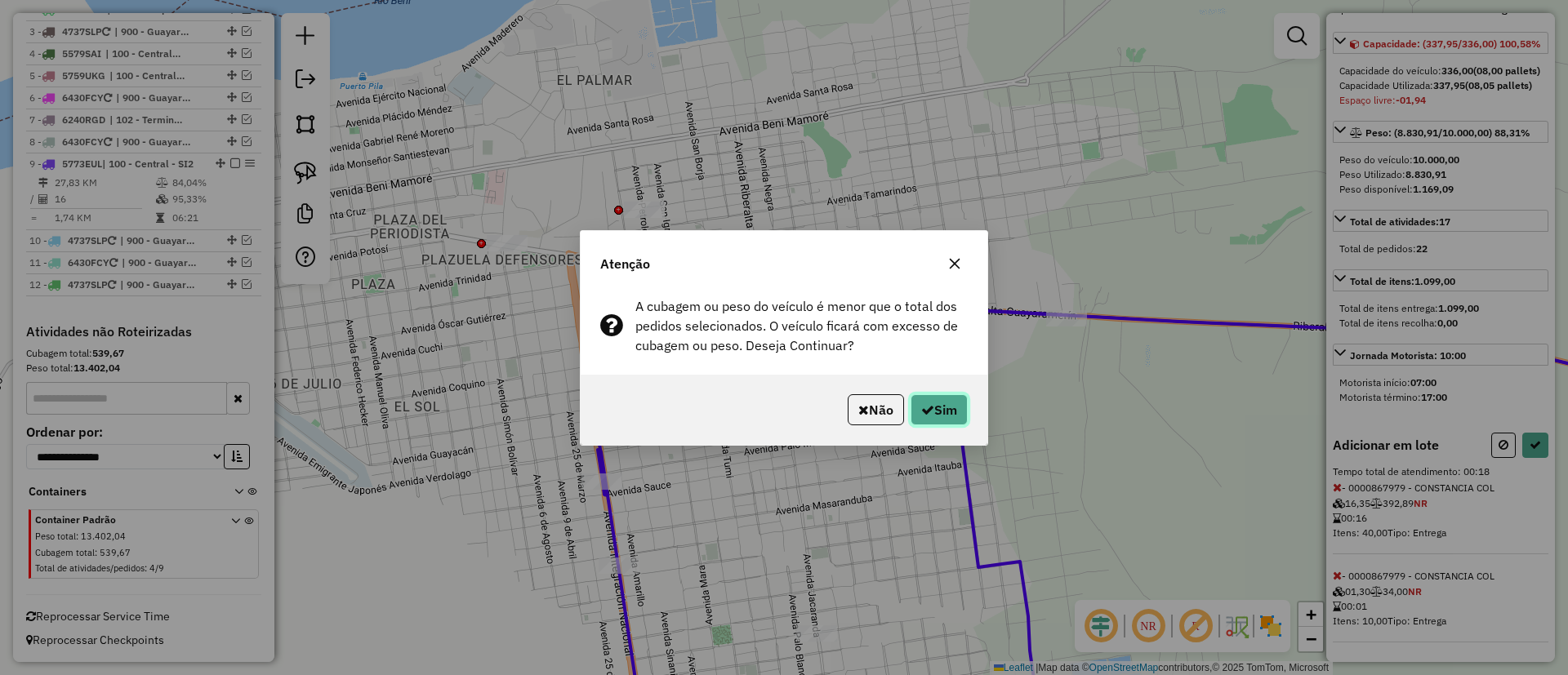
click at [941, 410] on button "Sim" at bounding box center [939, 410] width 57 height 31
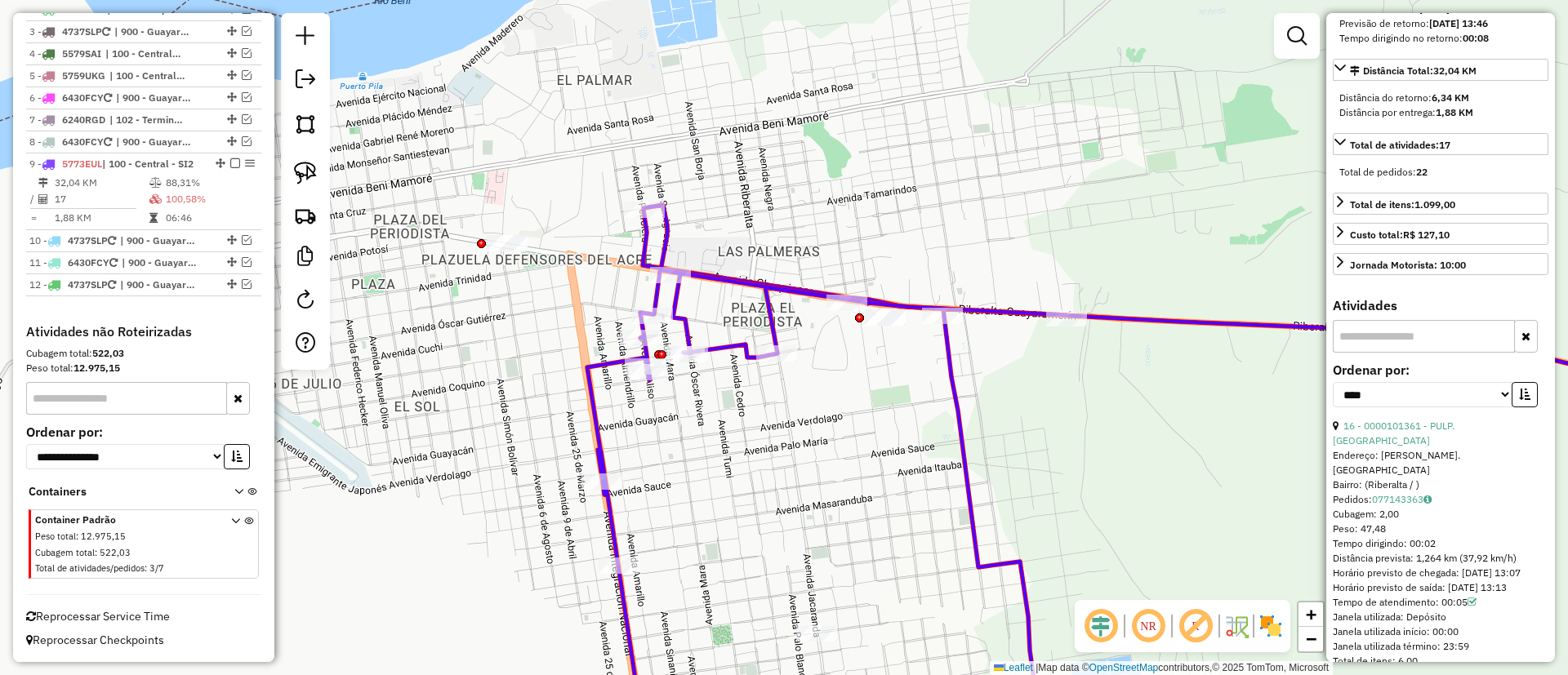
scroll to position [435, 0]
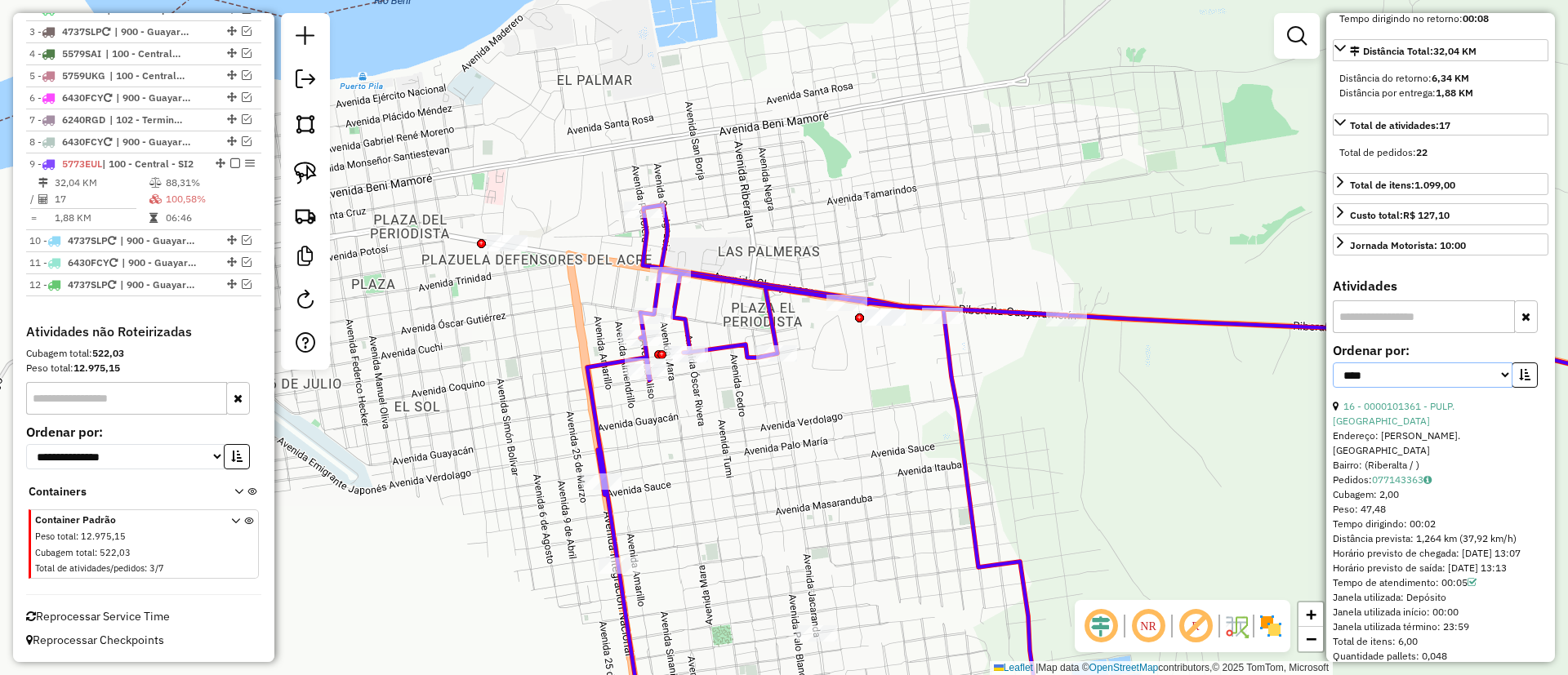
click at [1415, 388] on select "**********" at bounding box center [1423, 375] width 179 height 25
select select "**********"
click at [1333, 388] on select "**********" at bounding box center [1423, 375] width 179 height 25
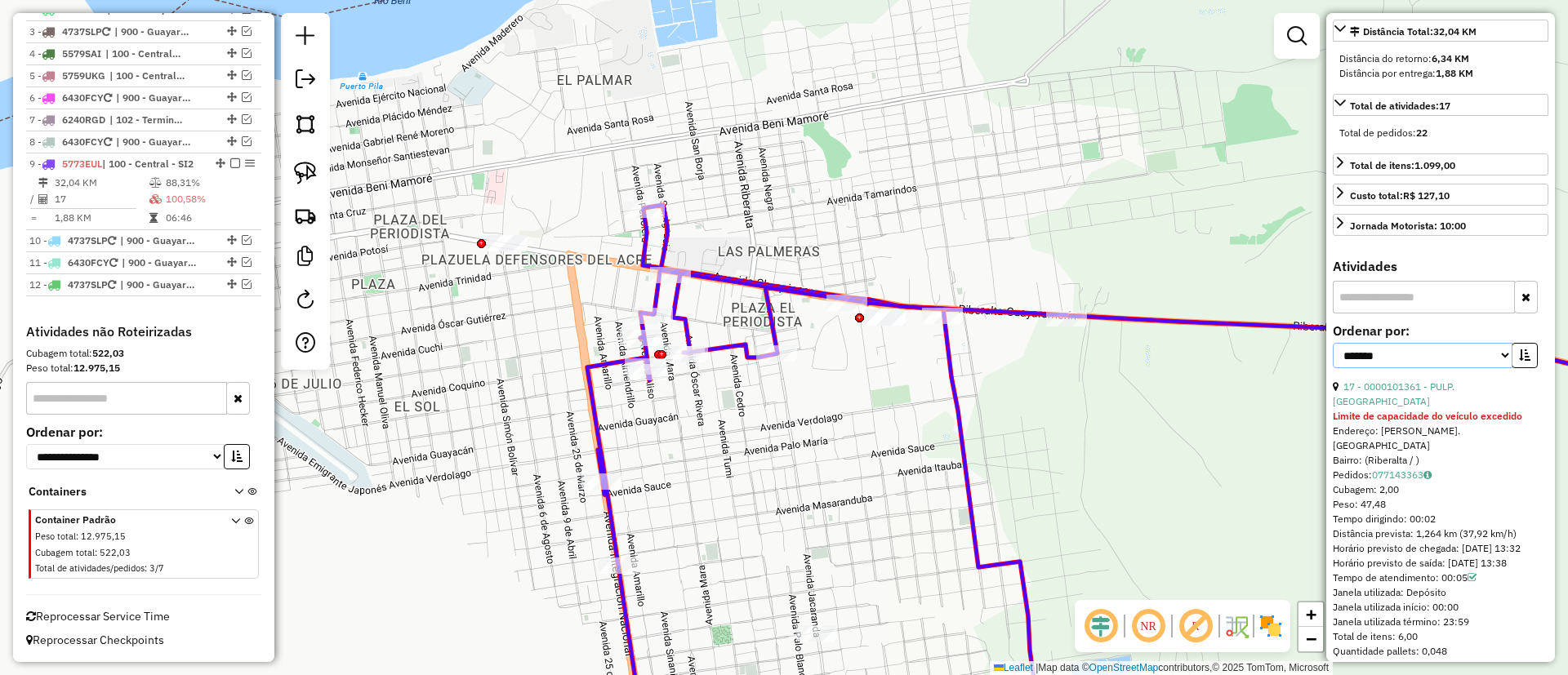
scroll to position [680, 0]
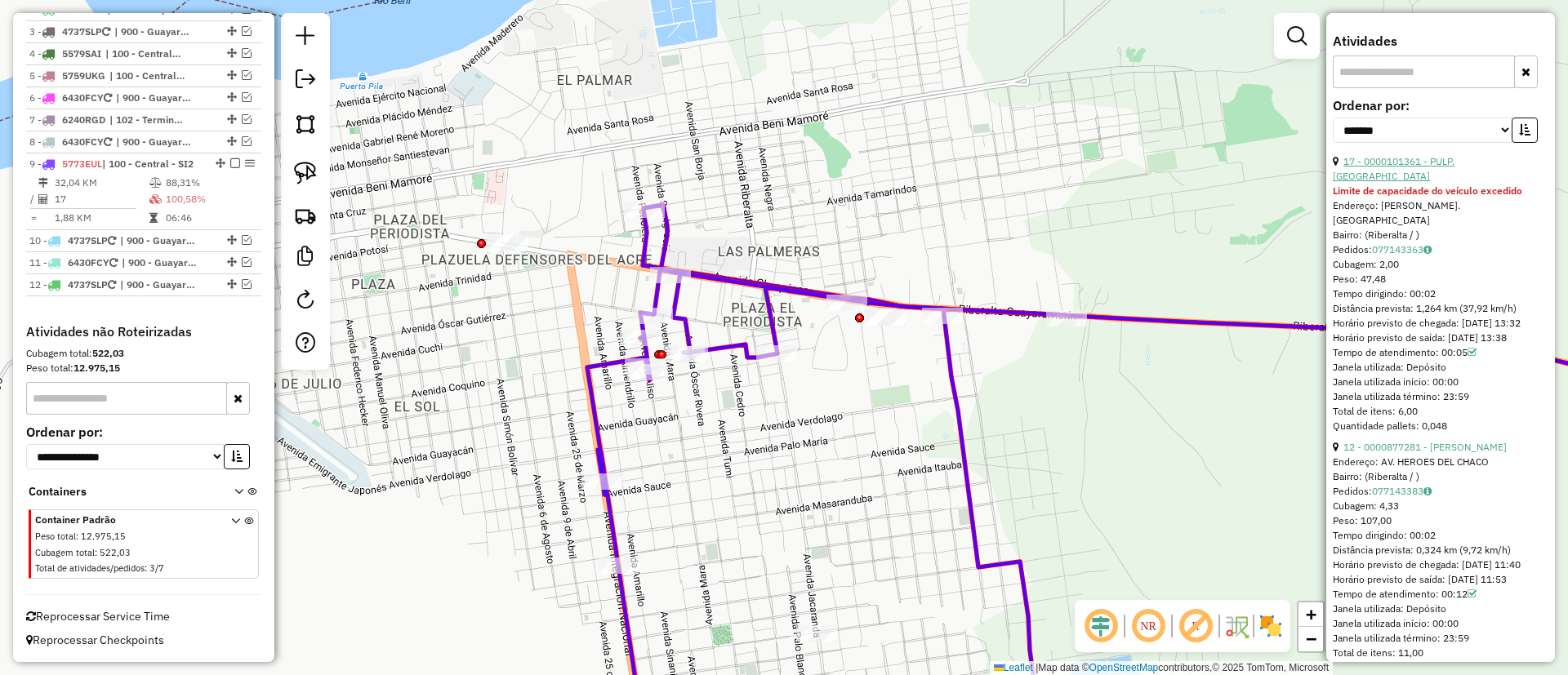
click at [1410, 182] on link "17 - 0000101361 - PULP. [GEOGRAPHIC_DATA]" at bounding box center [1394, 168] width 122 height 27
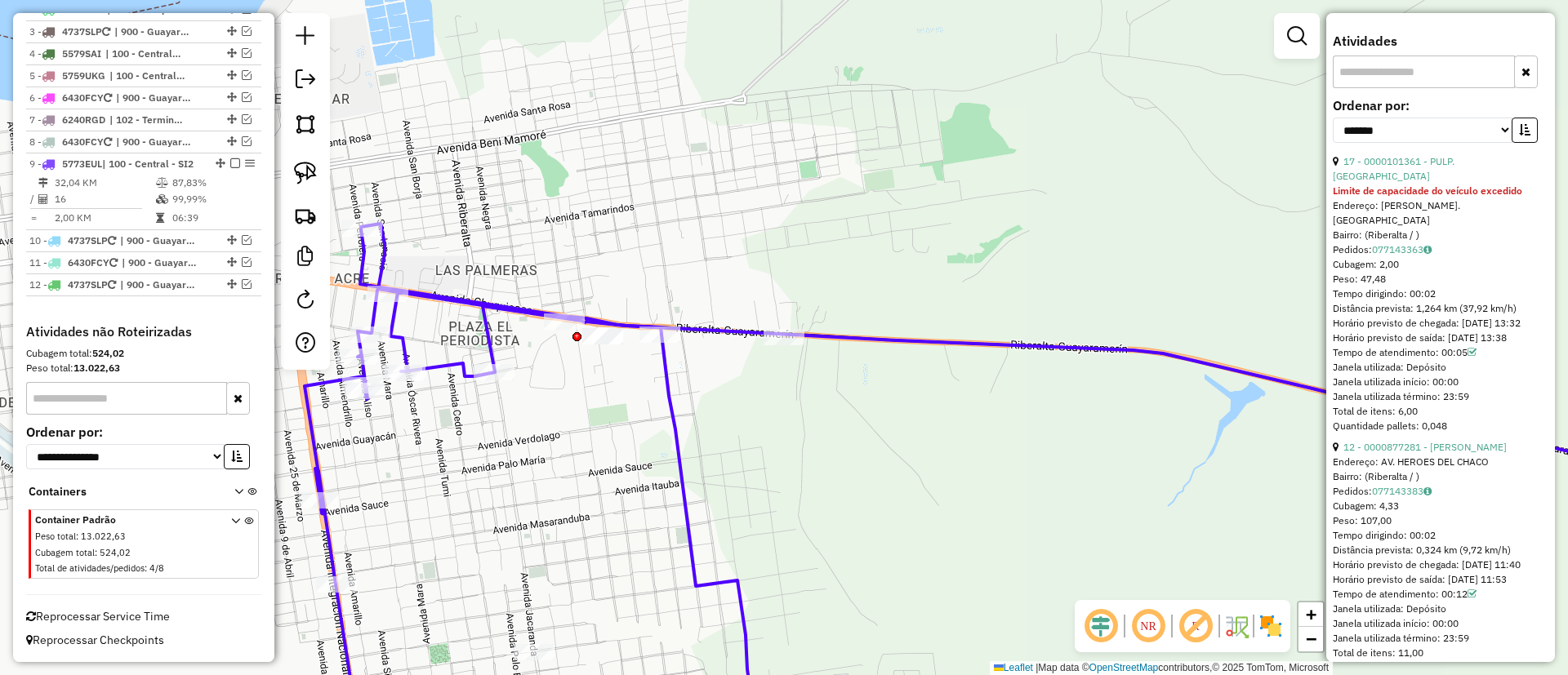
scroll to position [665, 0]
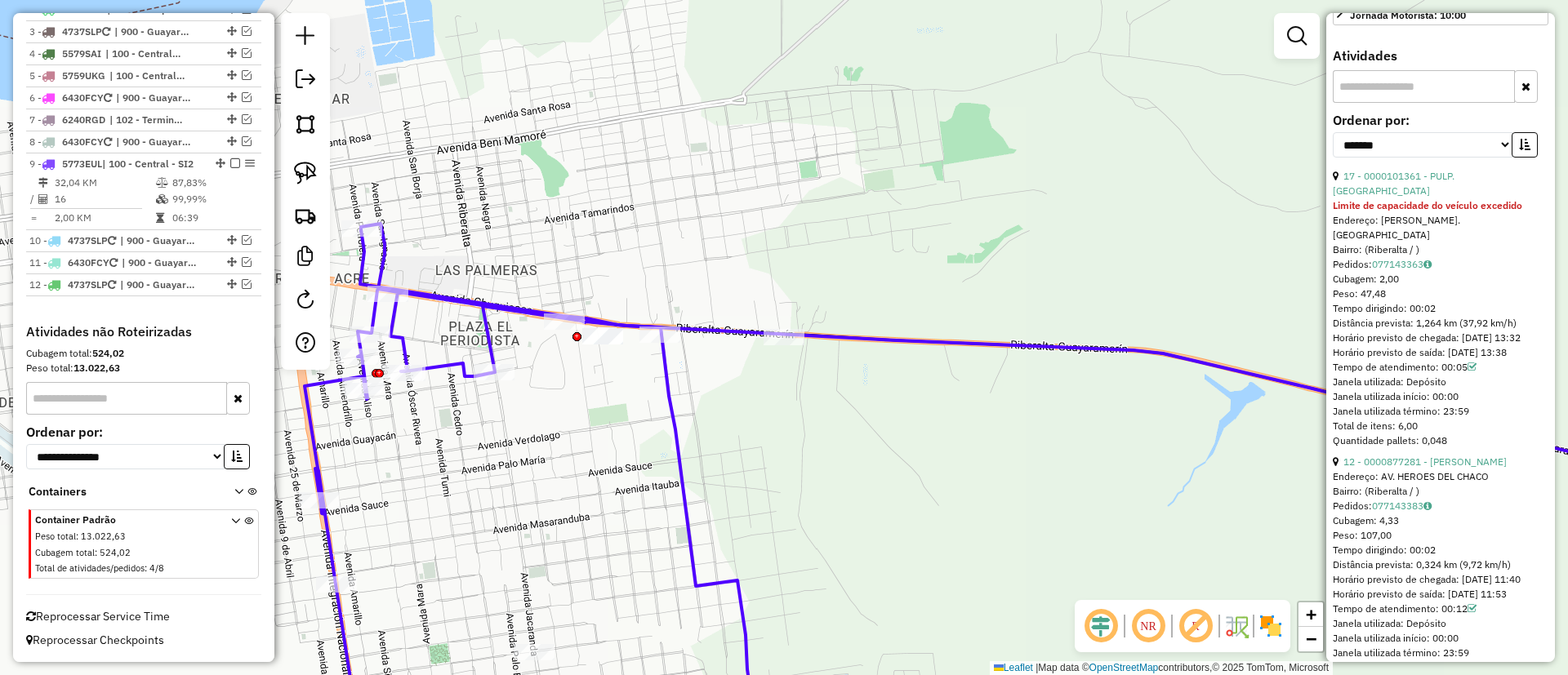
click at [232, 163] on em at bounding box center [235, 163] width 10 height 10
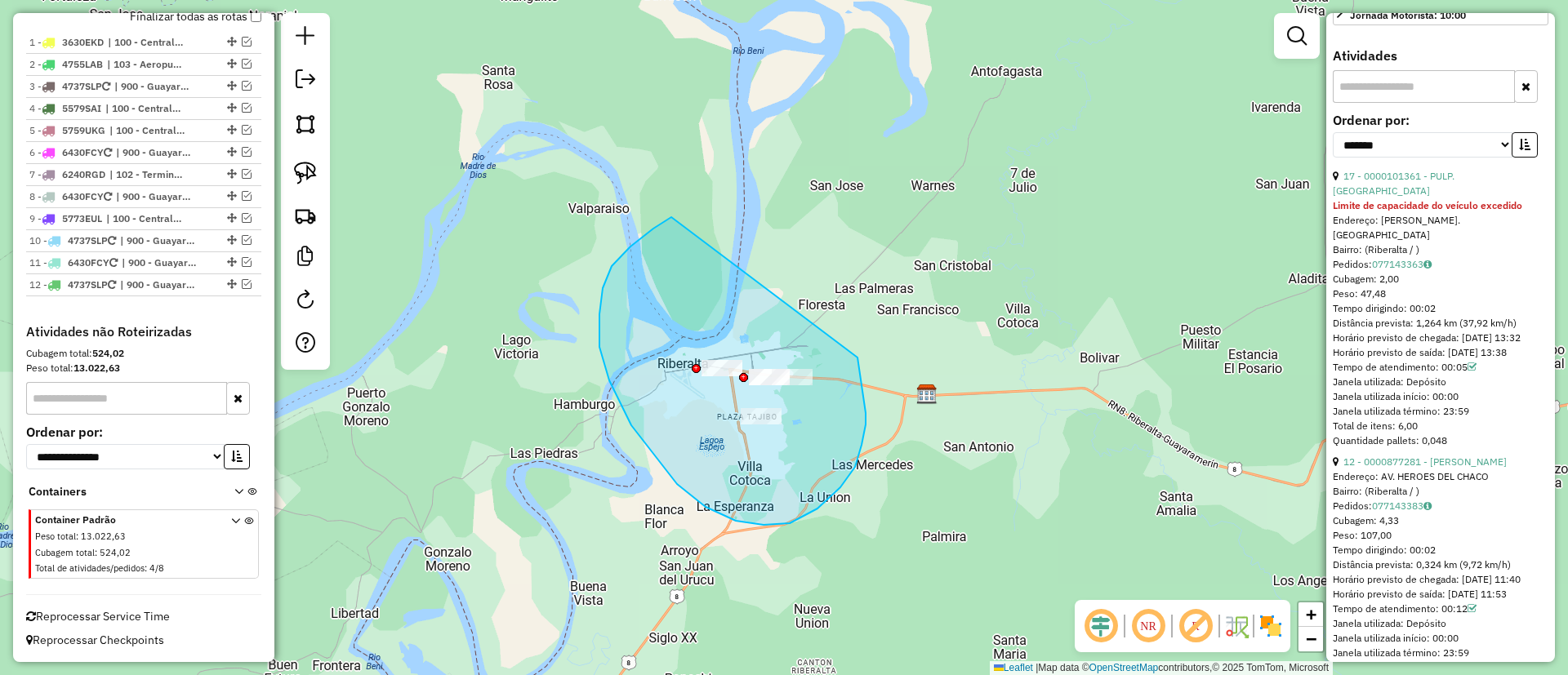
drag, startPoint x: 603, startPoint y: 288, endPoint x: 847, endPoint y: 328, distance: 247.3
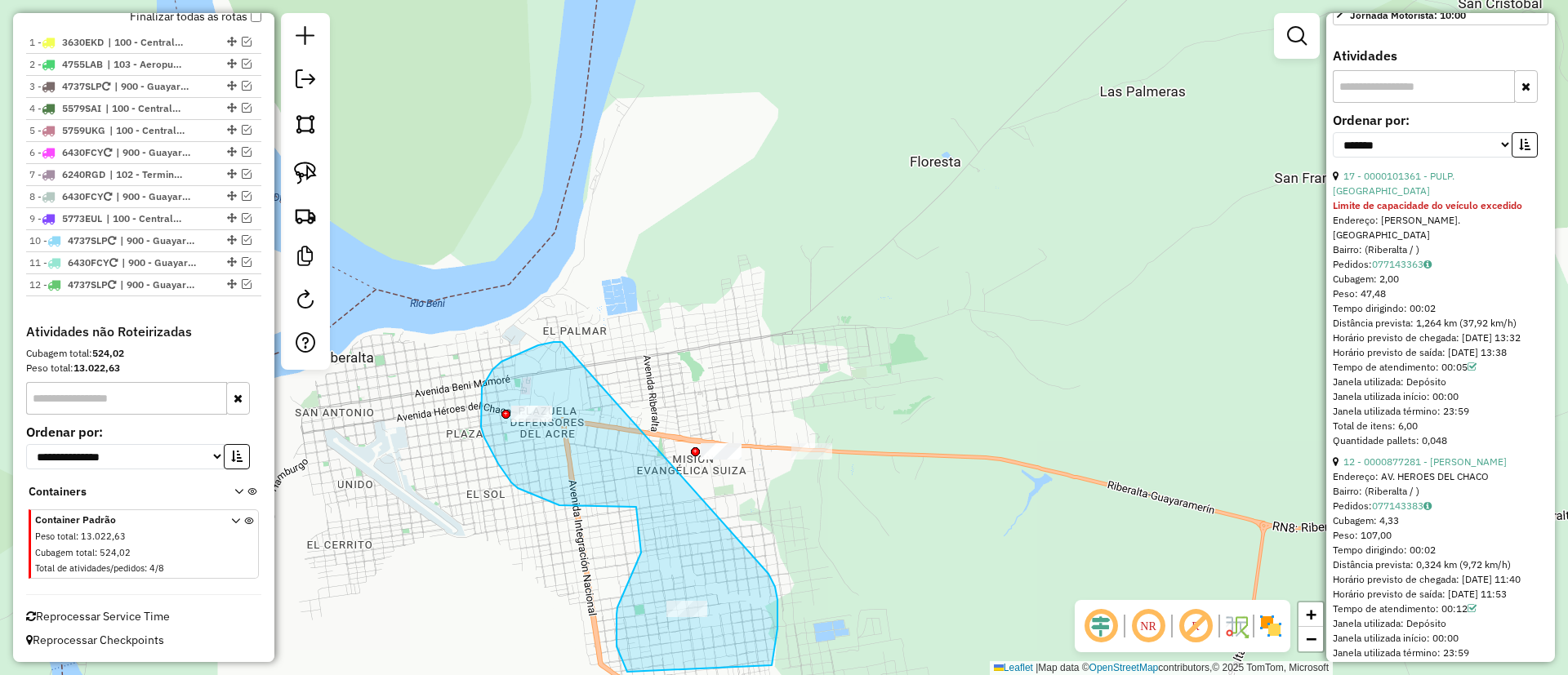
drag, startPoint x: 554, startPoint y: 342, endPoint x: 768, endPoint y: 574, distance: 315.6
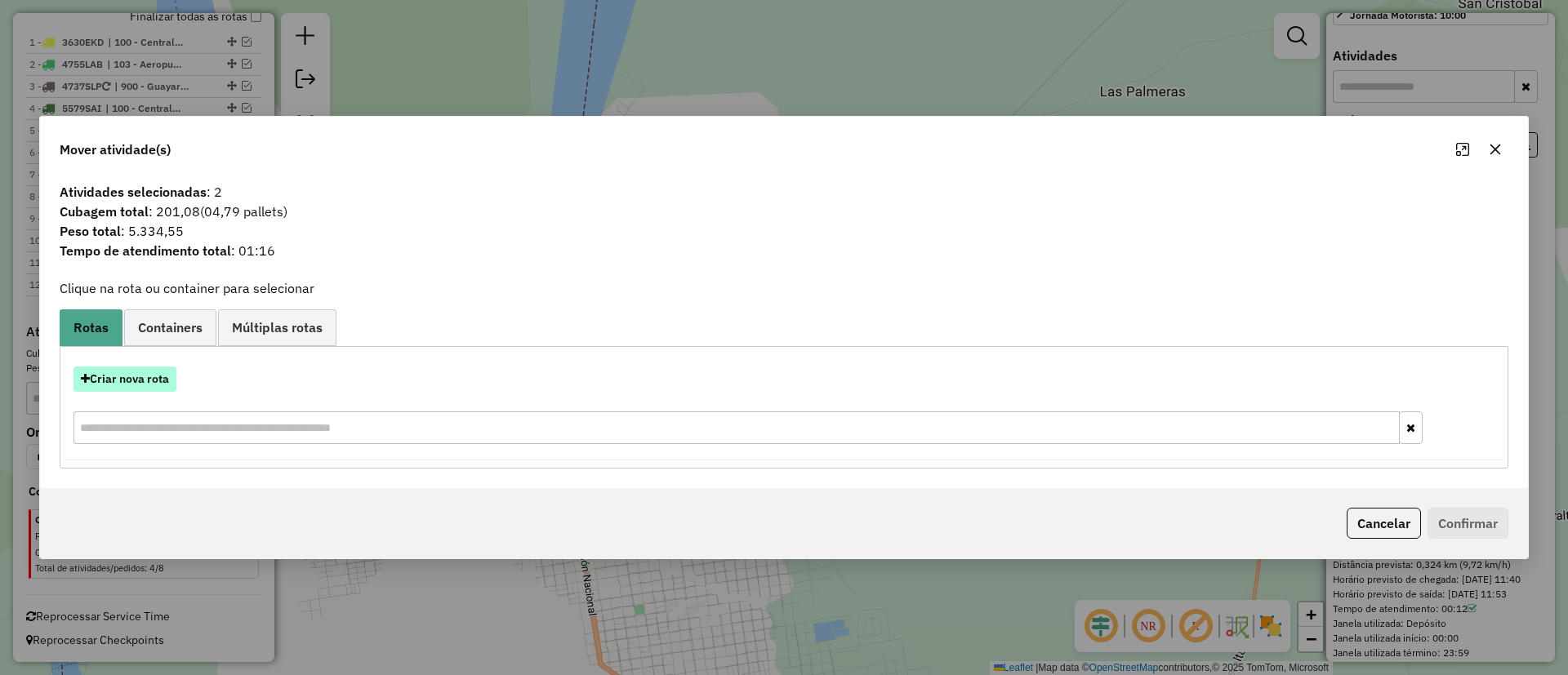
click at [166, 376] on button "Criar nova rota" at bounding box center [125, 379] width 103 height 25
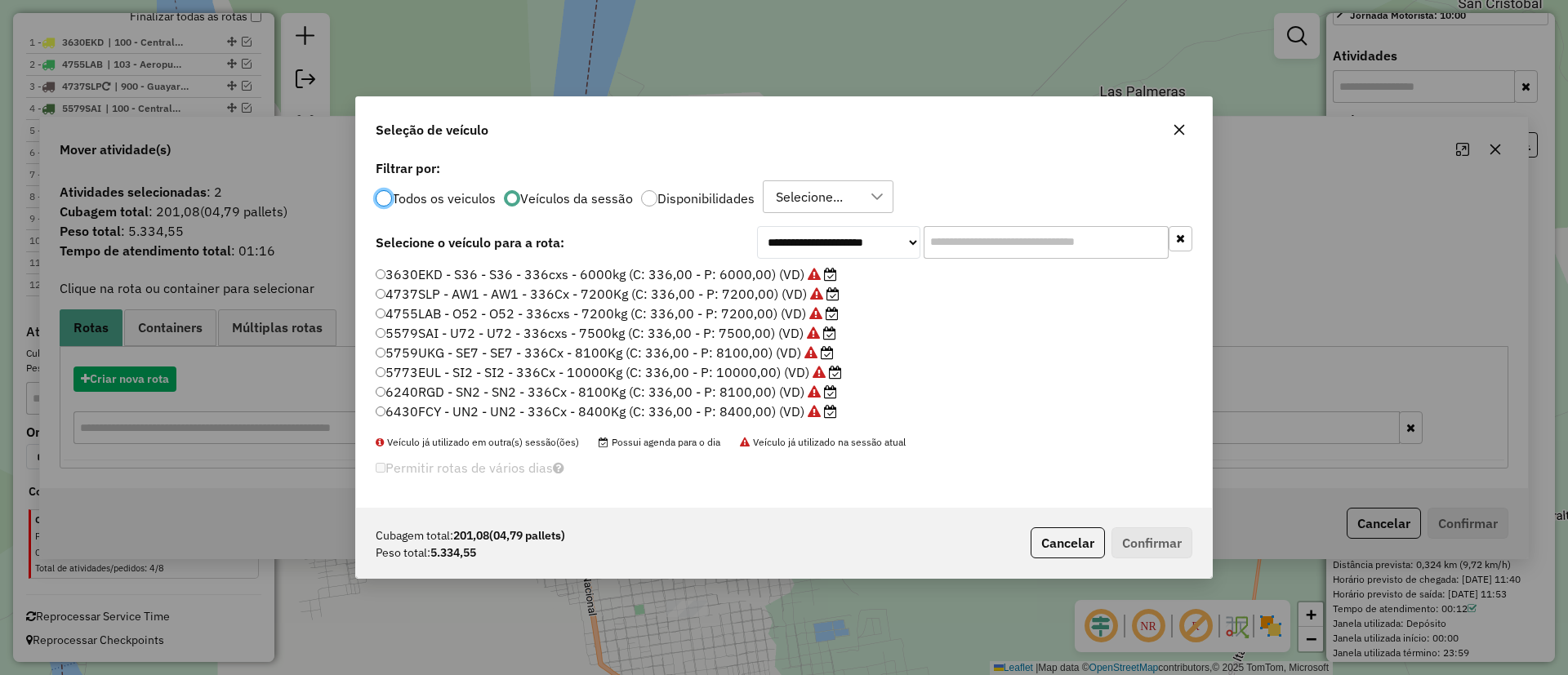
scroll to position [9, 5]
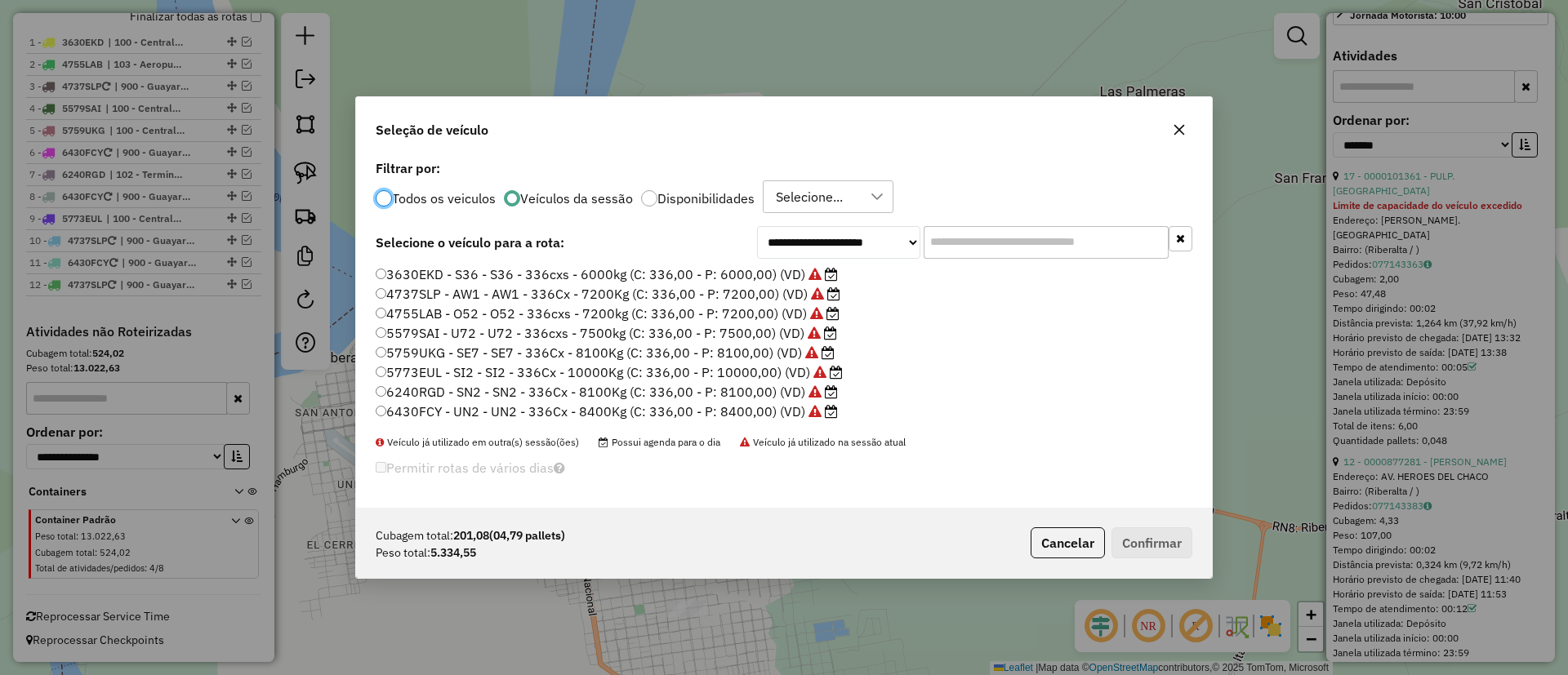
click at [800, 275] on label "3630EKD - S36 - S36 - 336cxs - 6000kg (C: 336,00 - P: 6000,00) (VD)" at bounding box center [607, 274] width 463 height 19
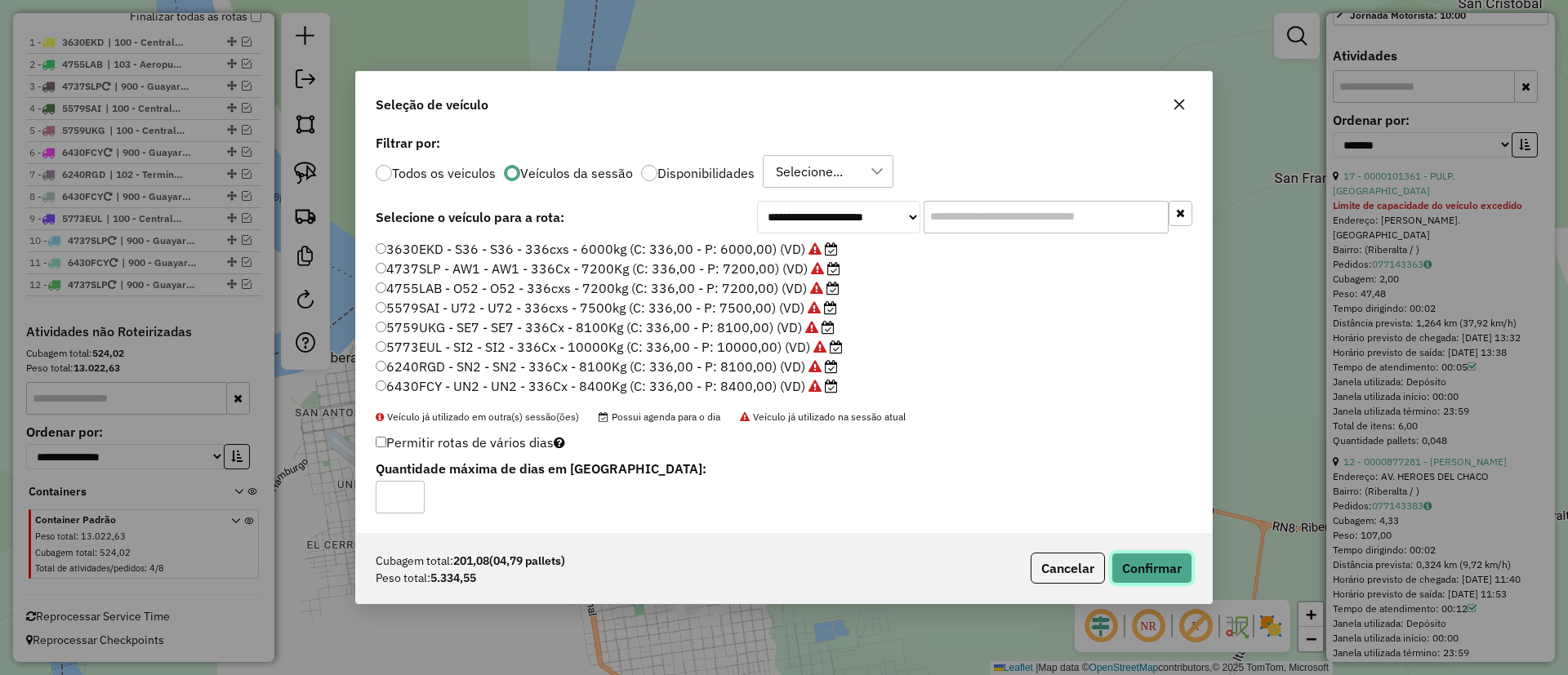
click at [1172, 569] on button "Confirmar" at bounding box center [1152, 568] width 80 height 31
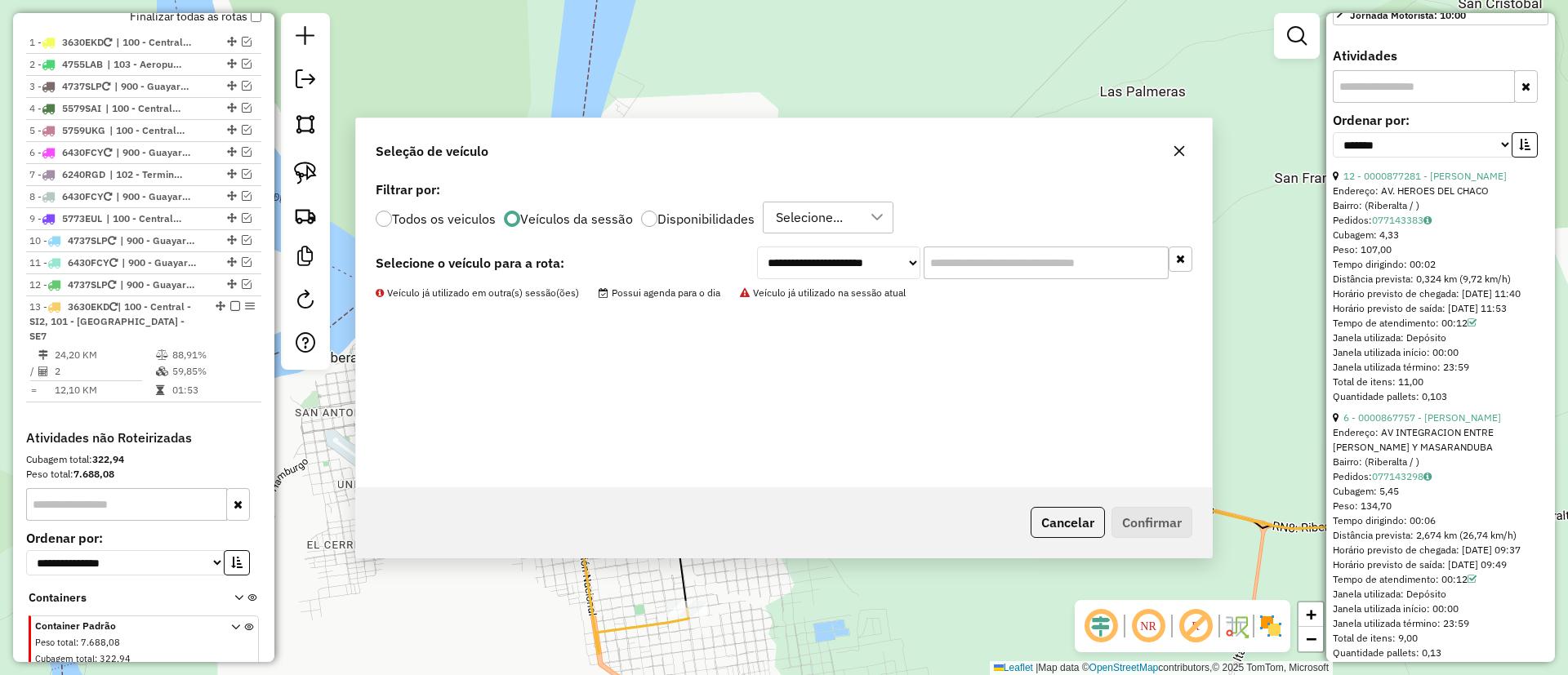
scroll to position [716, 0]
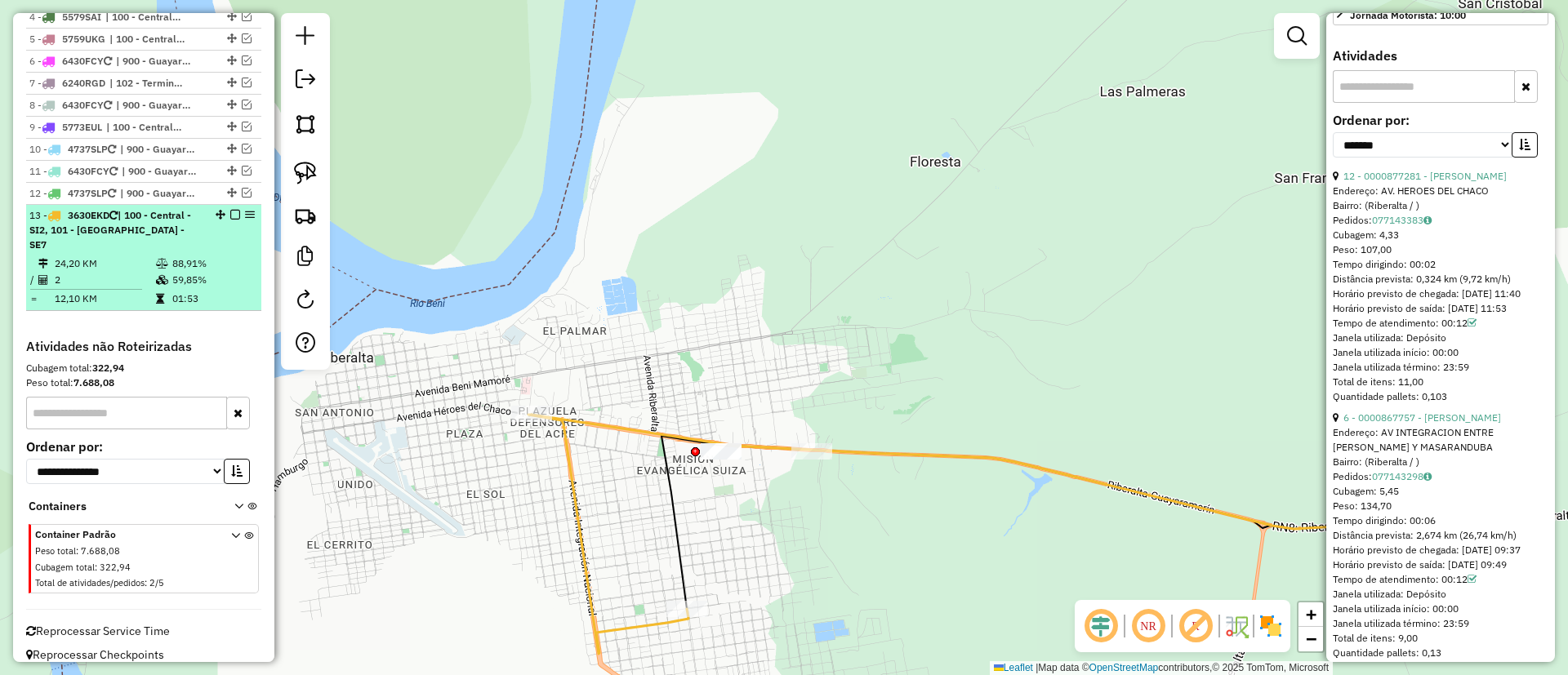
click at [230, 212] on em at bounding box center [235, 215] width 10 height 10
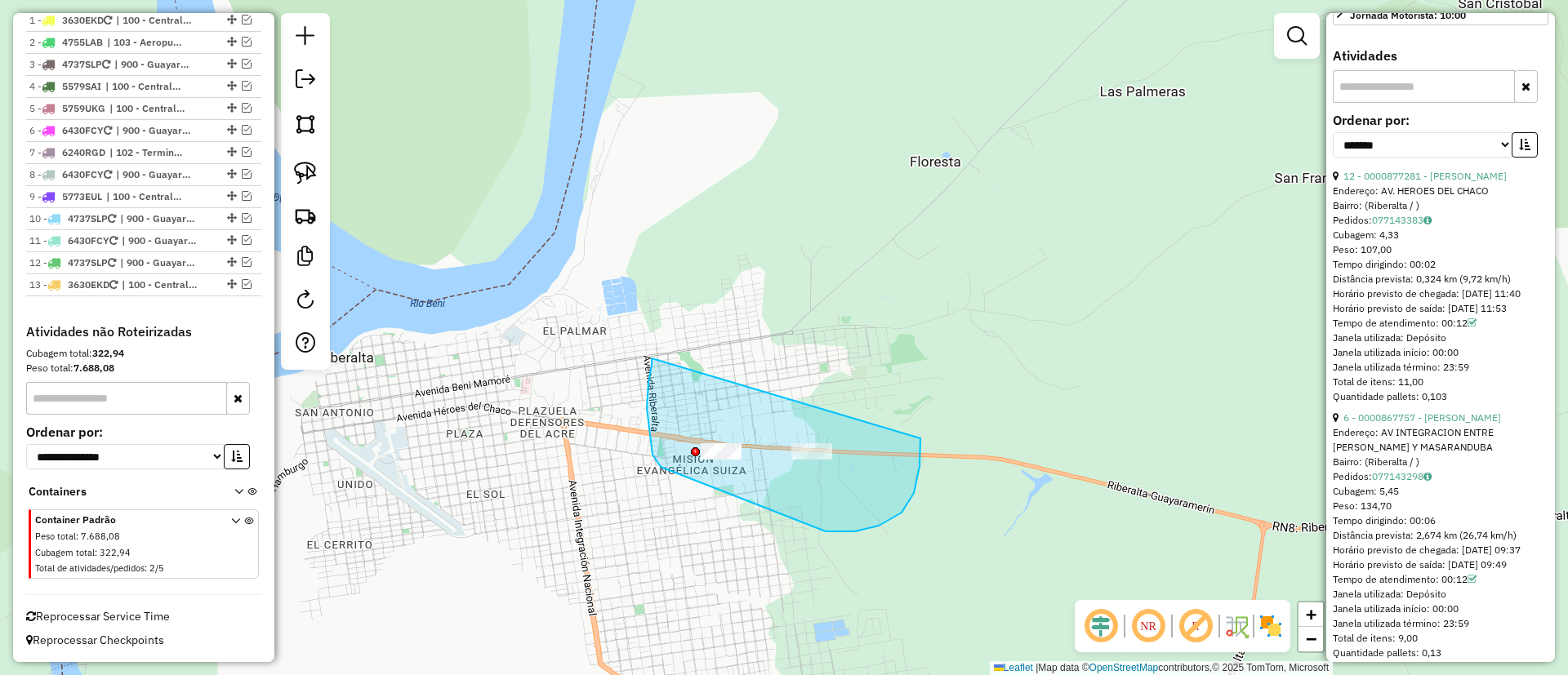
drag, startPoint x: 649, startPoint y: 382, endPoint x: 882, endPoint y: 349, distance: 235.3
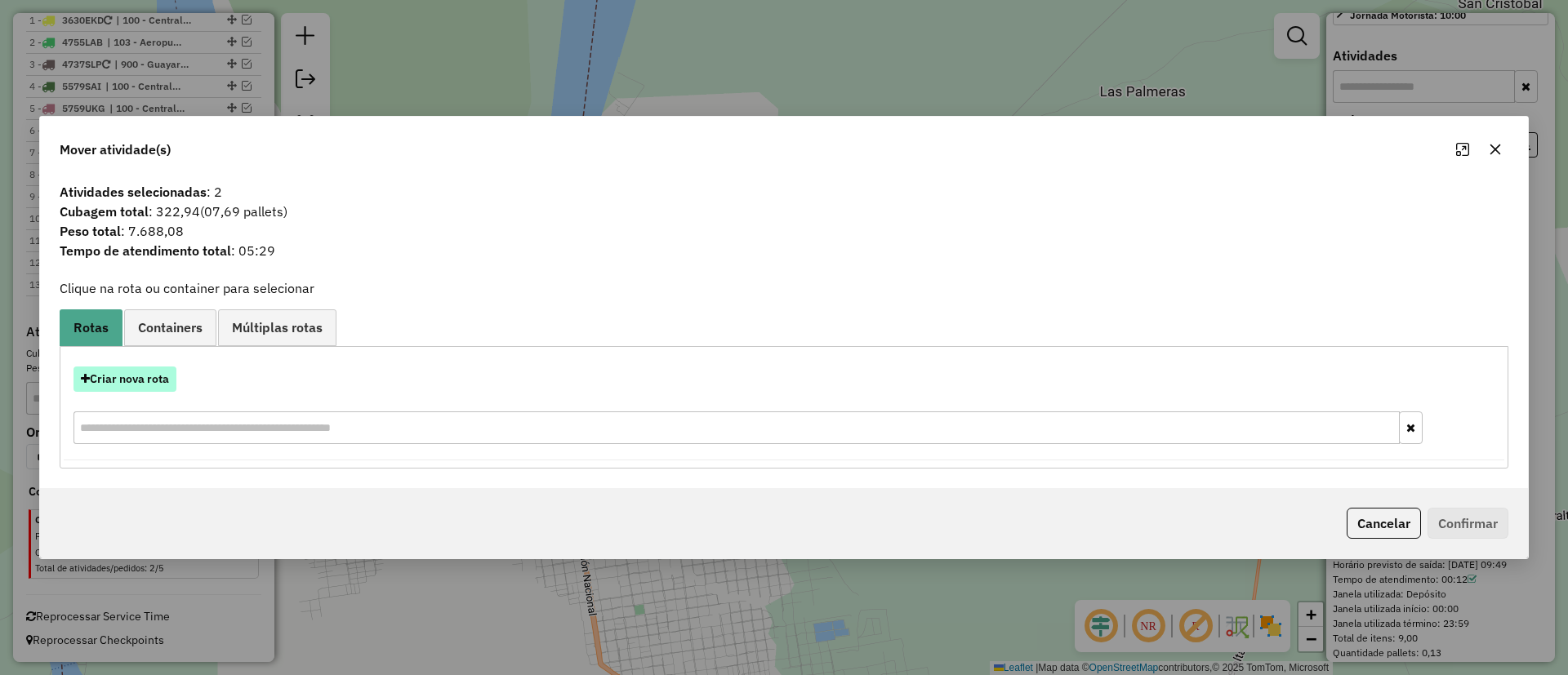
click at [119, 367] on button "Criar nova rota" at bounding box center [125, 379] width 103 height 25
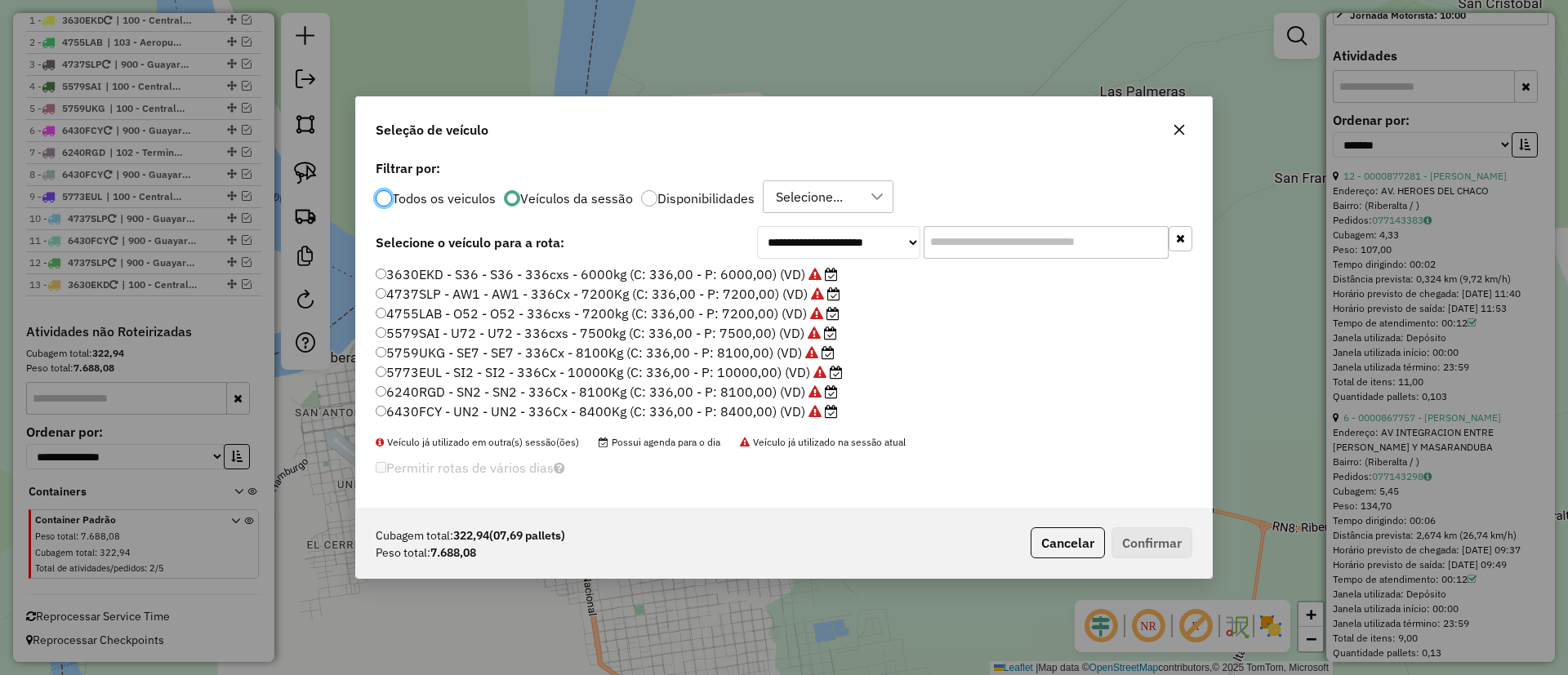
scroll to position [9, 5]
click at [624, 358] on label "5759UKG - SE7 - SE7 - 336Cx - 8100Kg (C: 336,00 - P: 8100,00) (VD)" at bounding box center [605, 352] width 459 height 19
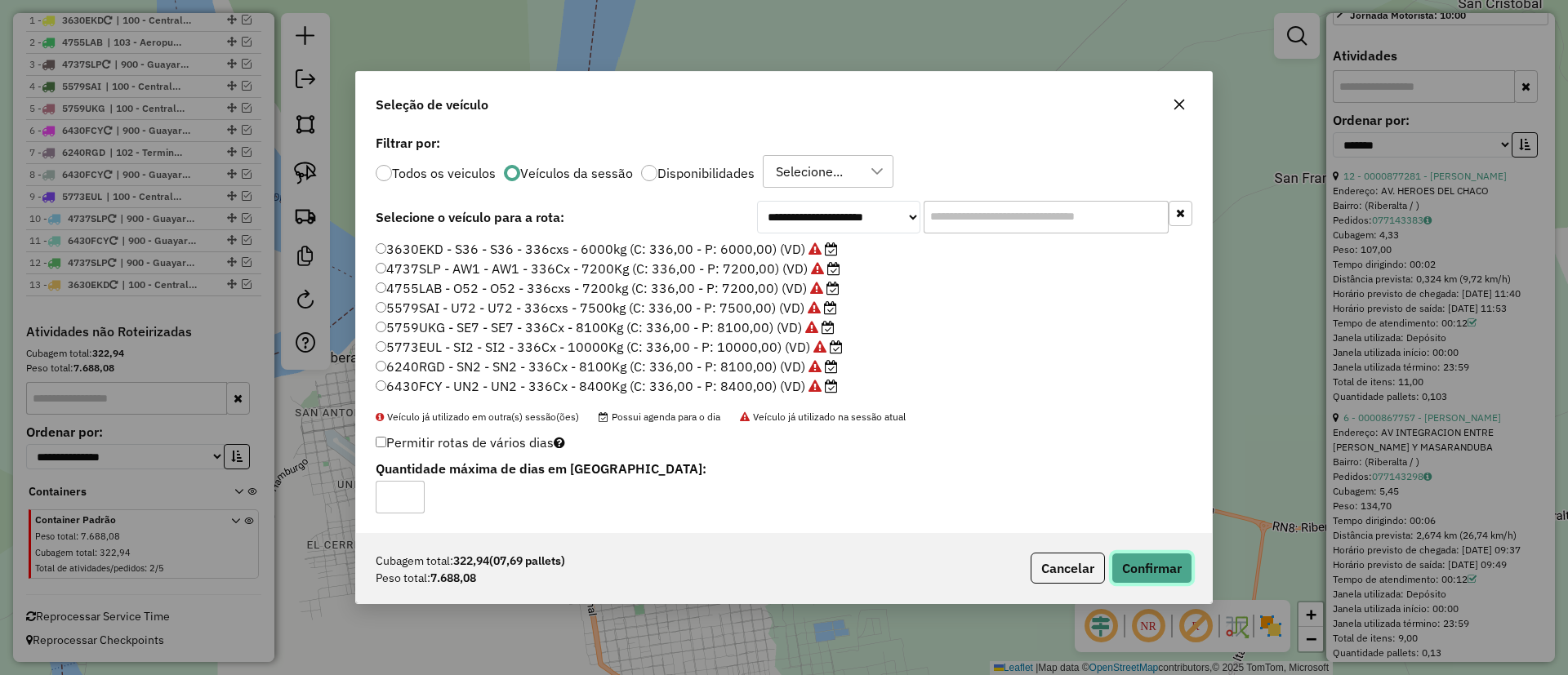
click at [1169, 563] on button "Confirmar" at bounding box center [1152, 568] width 80 height 31
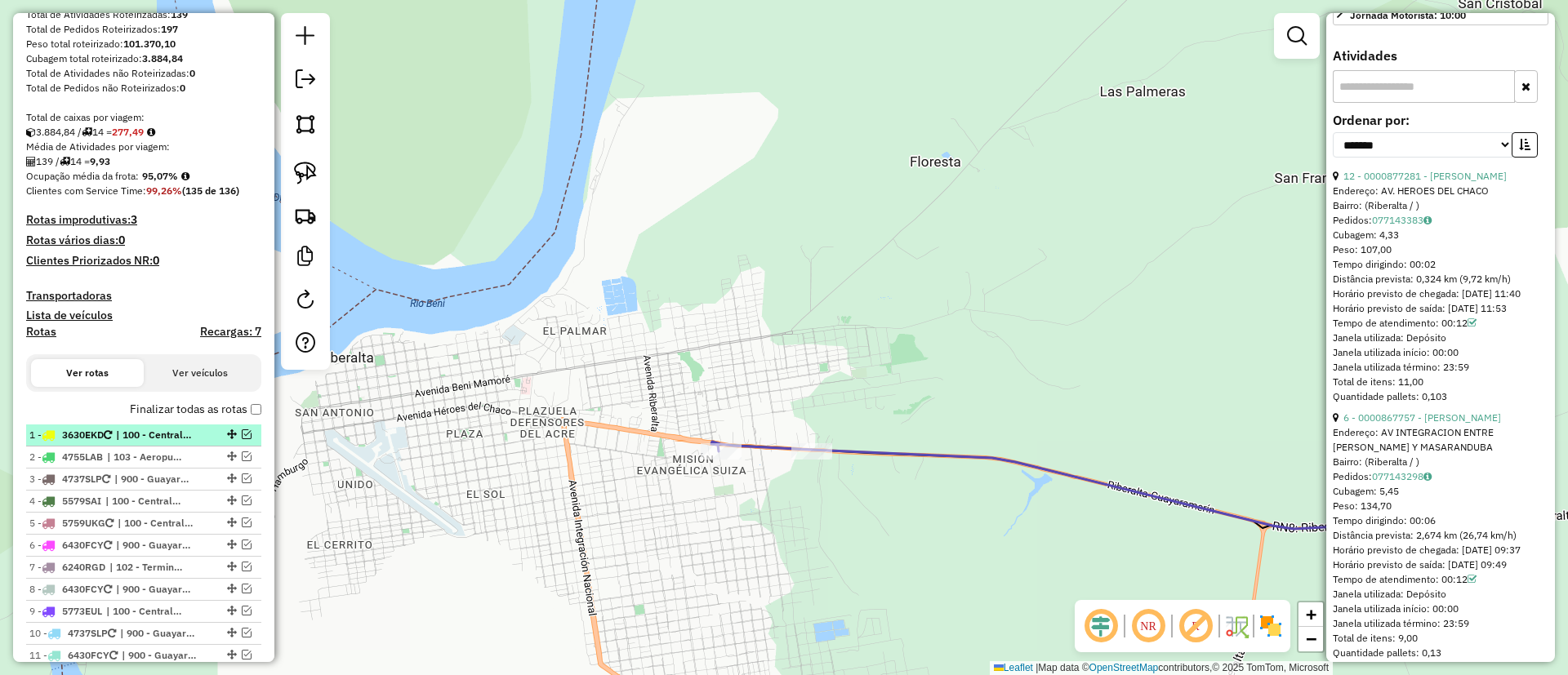
scroll to position [113, 0]
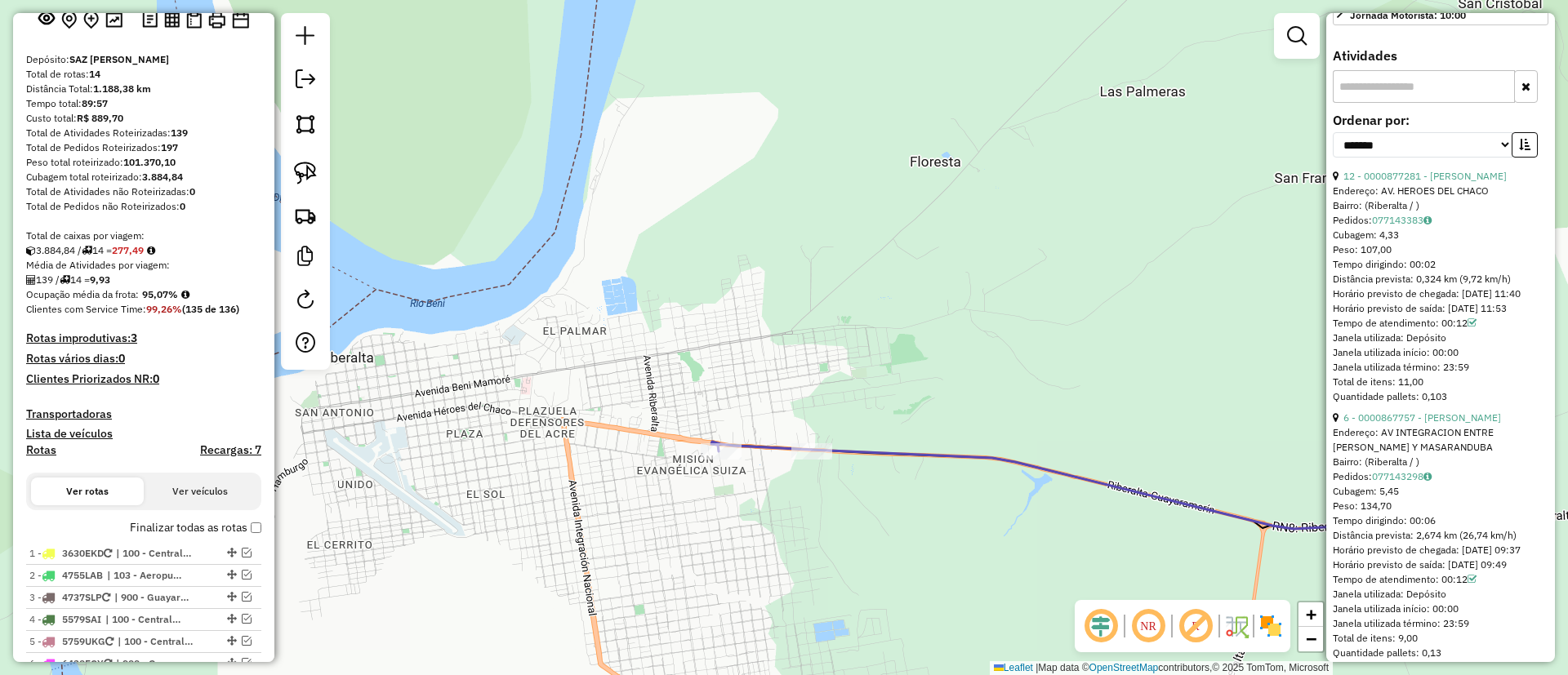
click at [158, 525] on label "Finalizar todas as rotas" at bounding box center [195, 528] width 132 height 17
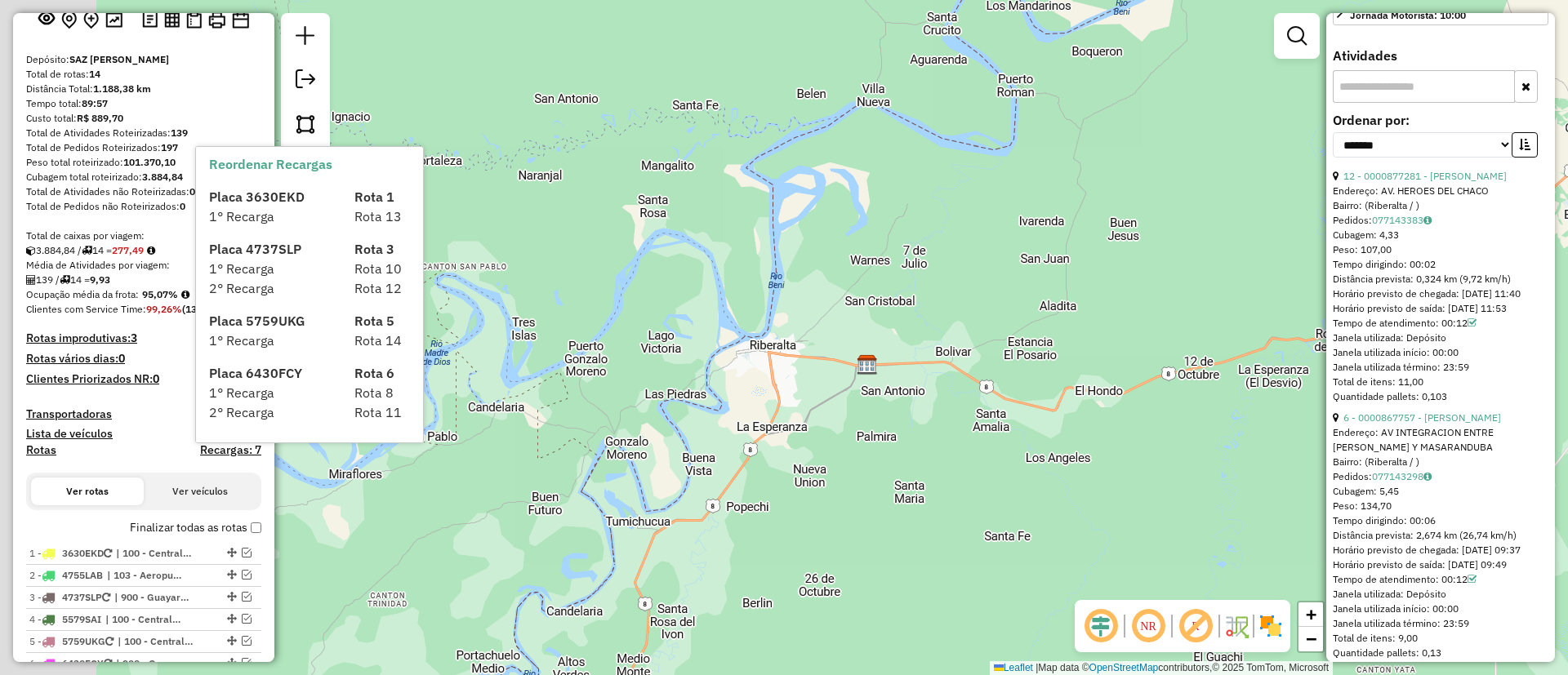
click at [924, 365] on div "Janela de atendimento Grade de atendimento Capacidade Transportadoras Veículos …" at bounding box center [784, 338] width 1568 height 675
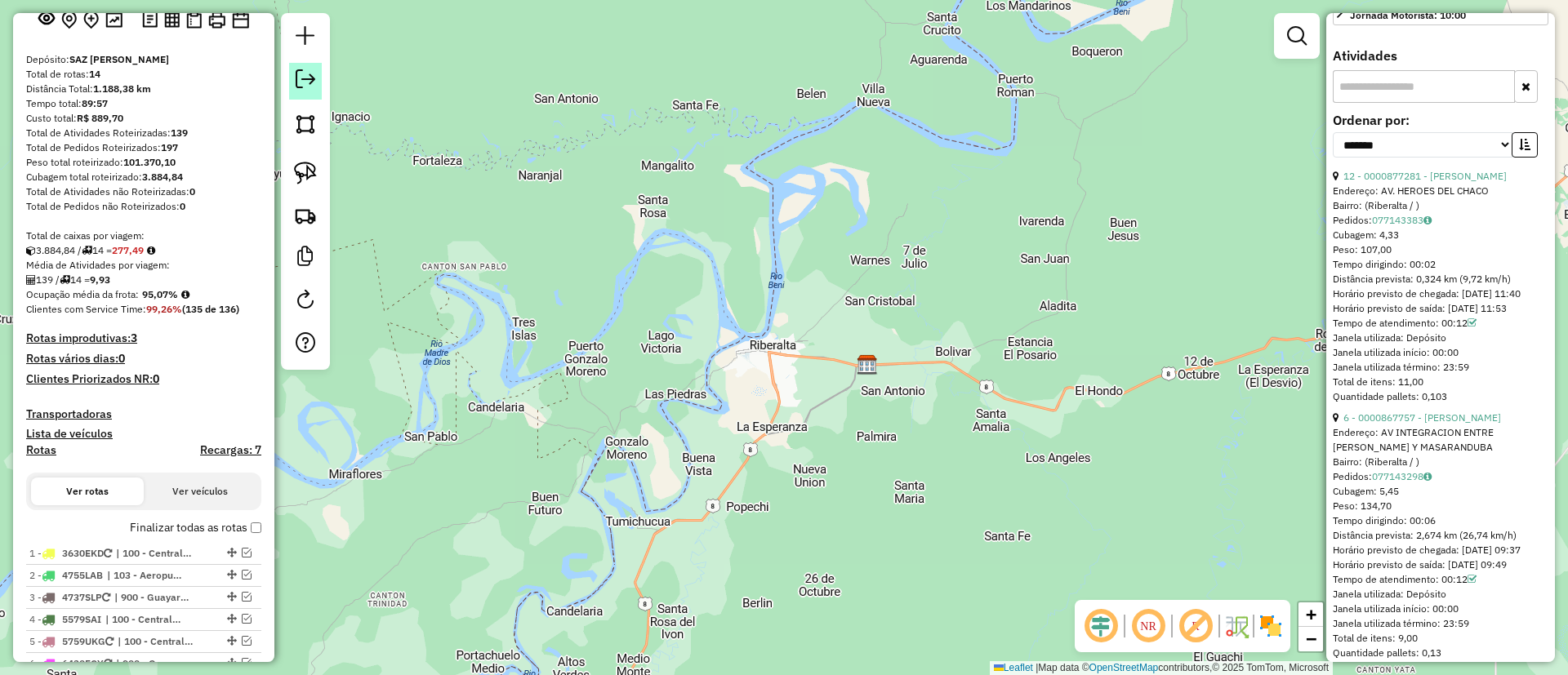
click at [311, 81] on em at bounding box center [305, 79] width 19 height 19
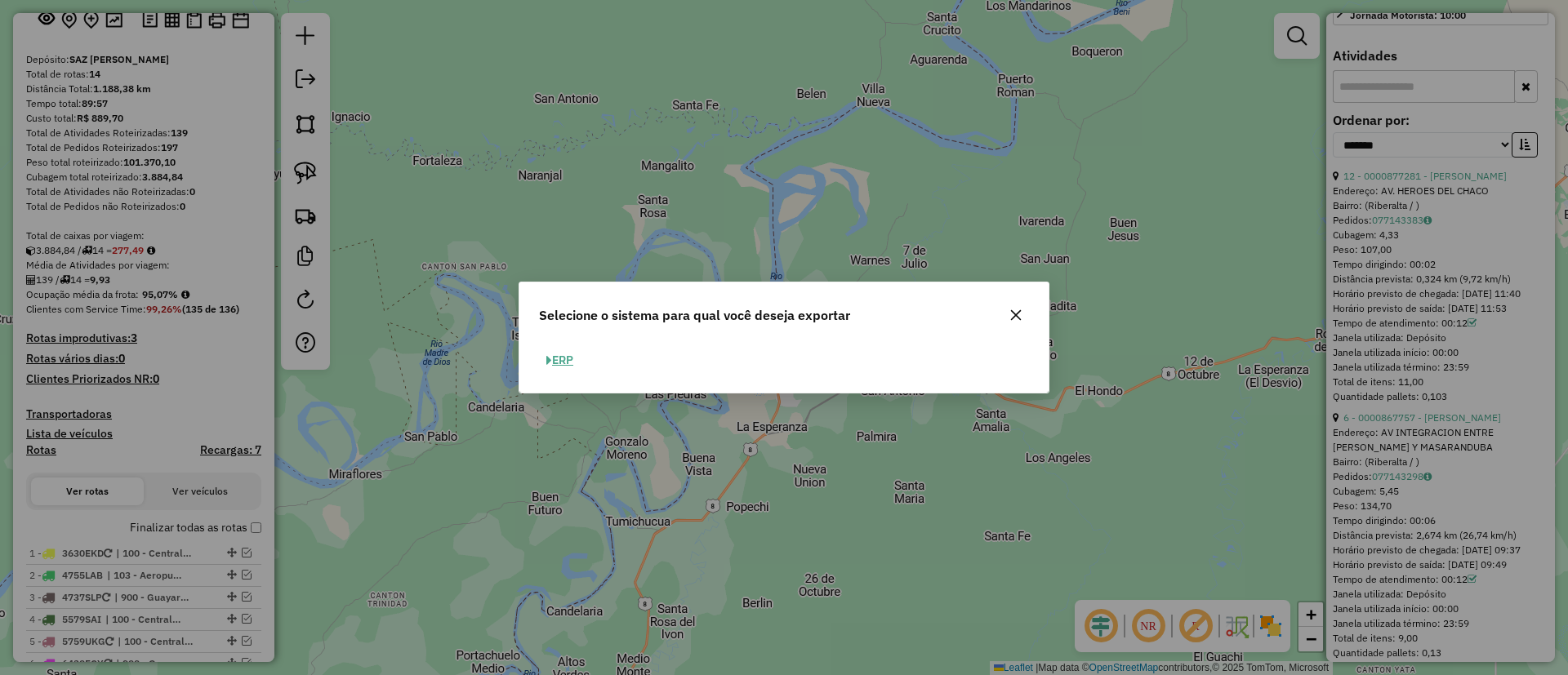
click at [570, 358] on button "ERP" at bounding box center [560, 360] width 42 height 25
select select "**"
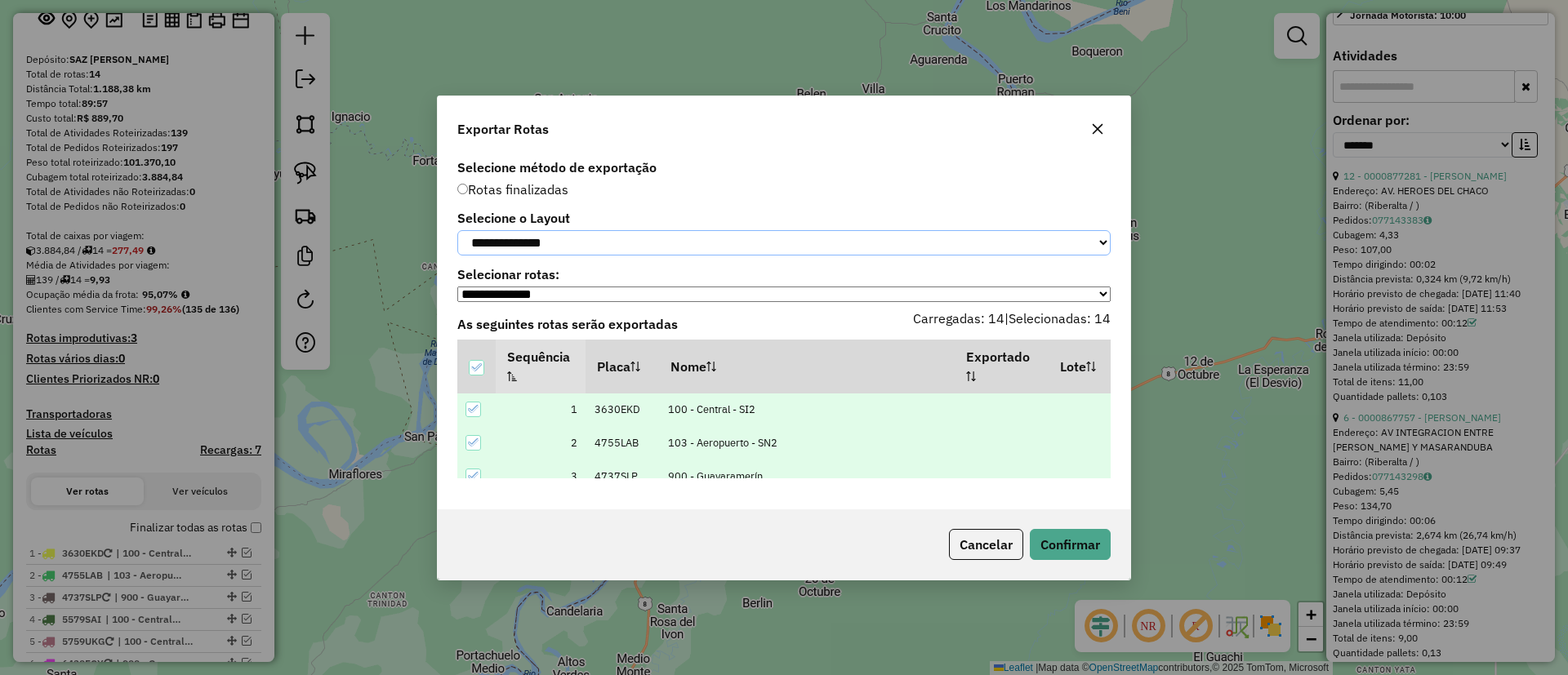
click at [564, 230] on select "**********" at bounding box center [784, 243] width 654 height 25
drag, startPoint x: 565, startPoint y: 244, endPoint x: 564, endPoint y: 268, distance: 24.0
click at [565, 244] on select "**********" at bounding box center [784, 243] width 654 height 25
click at [560, 250] on select "**********" at bounding box center [784, 243] width 654 height 25
select select "*********"
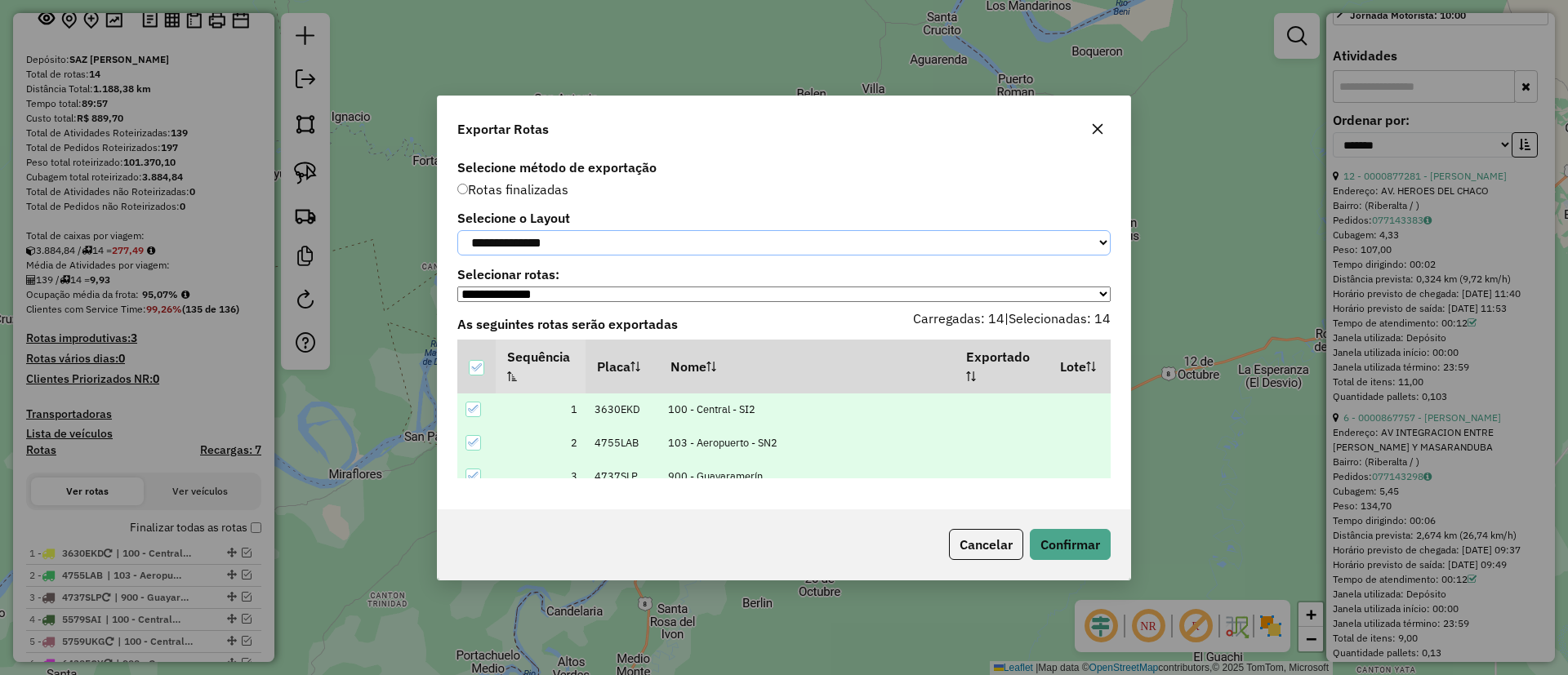
click at [458, 230] on select "**********" at bounding box center [784, 243] width 654 height 25
click at [1083, 544] on button "Confirmar" at bounding box center [1070, 544] width 80 height 31
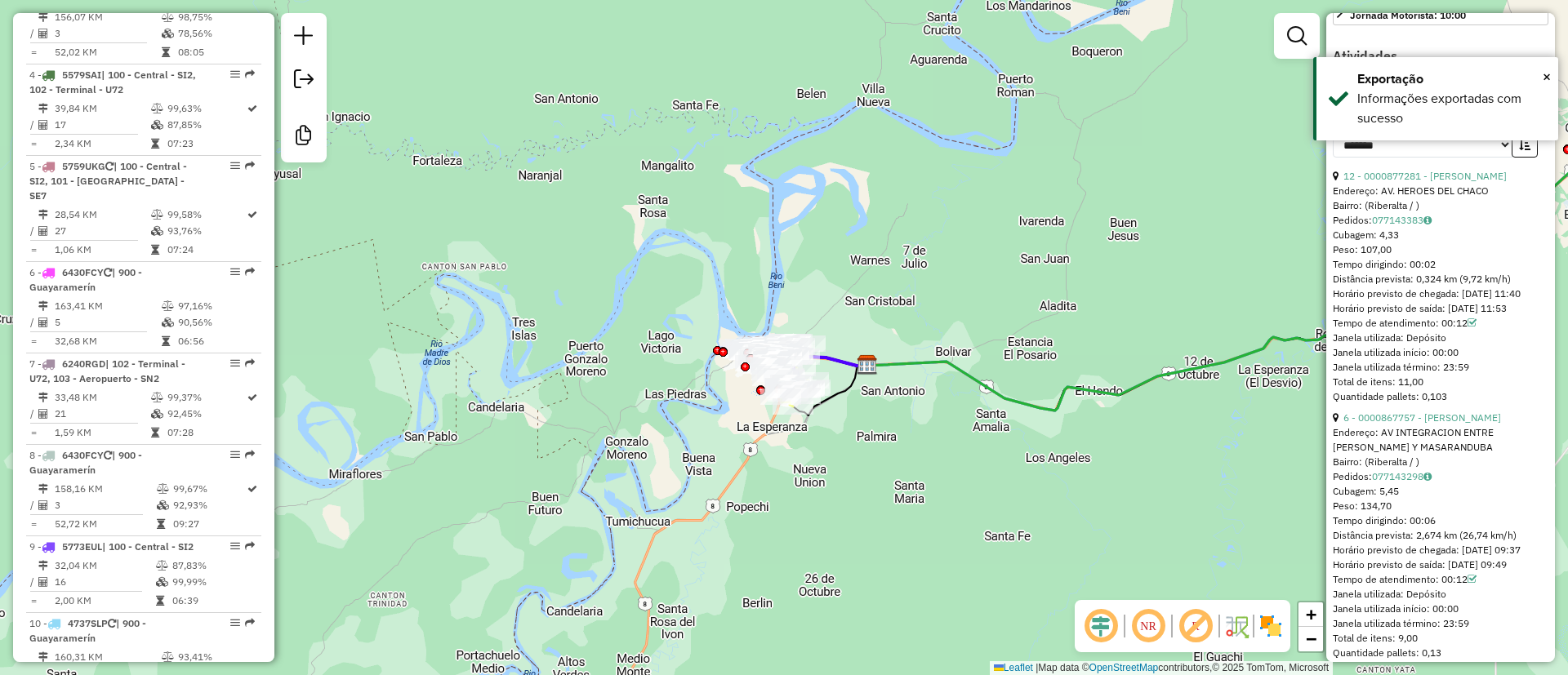
scroll to position [1299, 0]
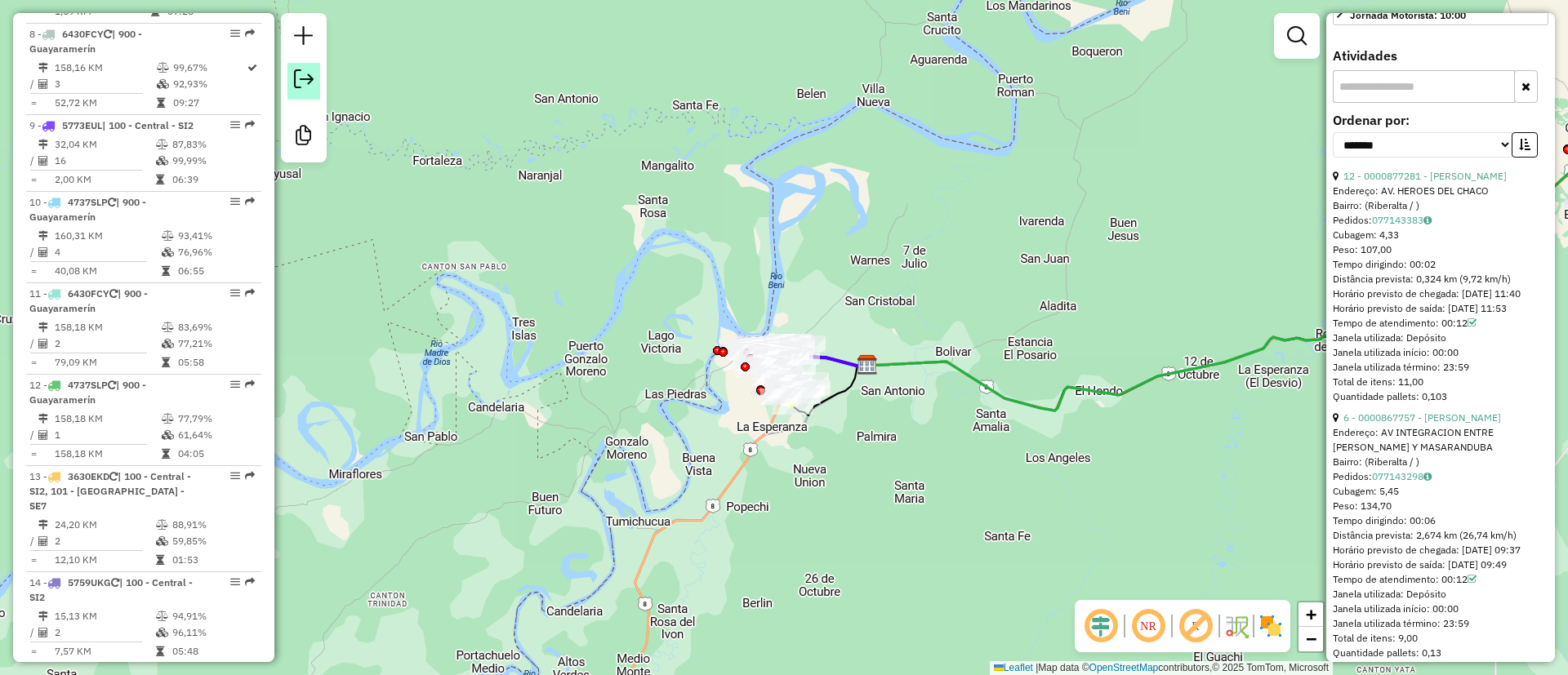
click at [292, 75] on link at bounding box center [303, 81] width 33 height 37
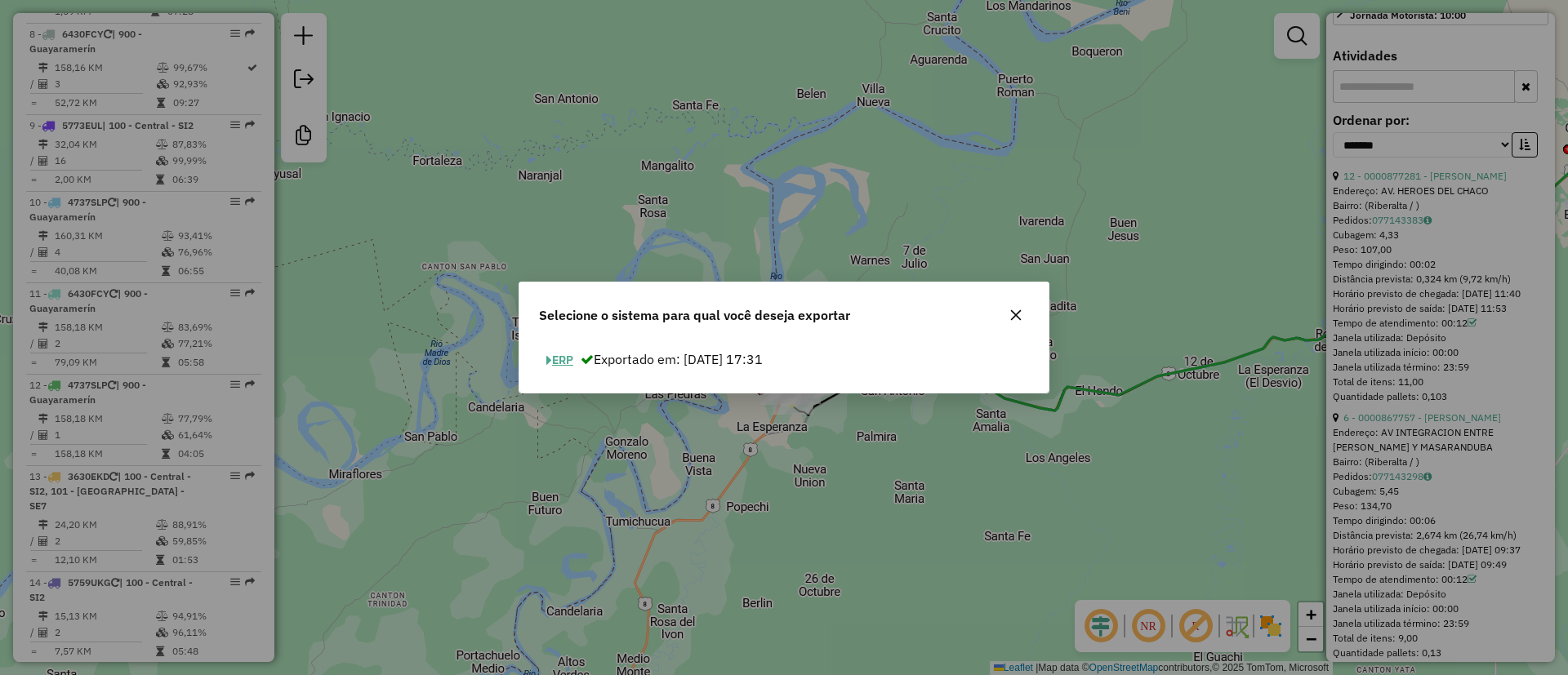
click at [556, 360] on button "ERP" at bounding box center [560, 360] width 42 height 25
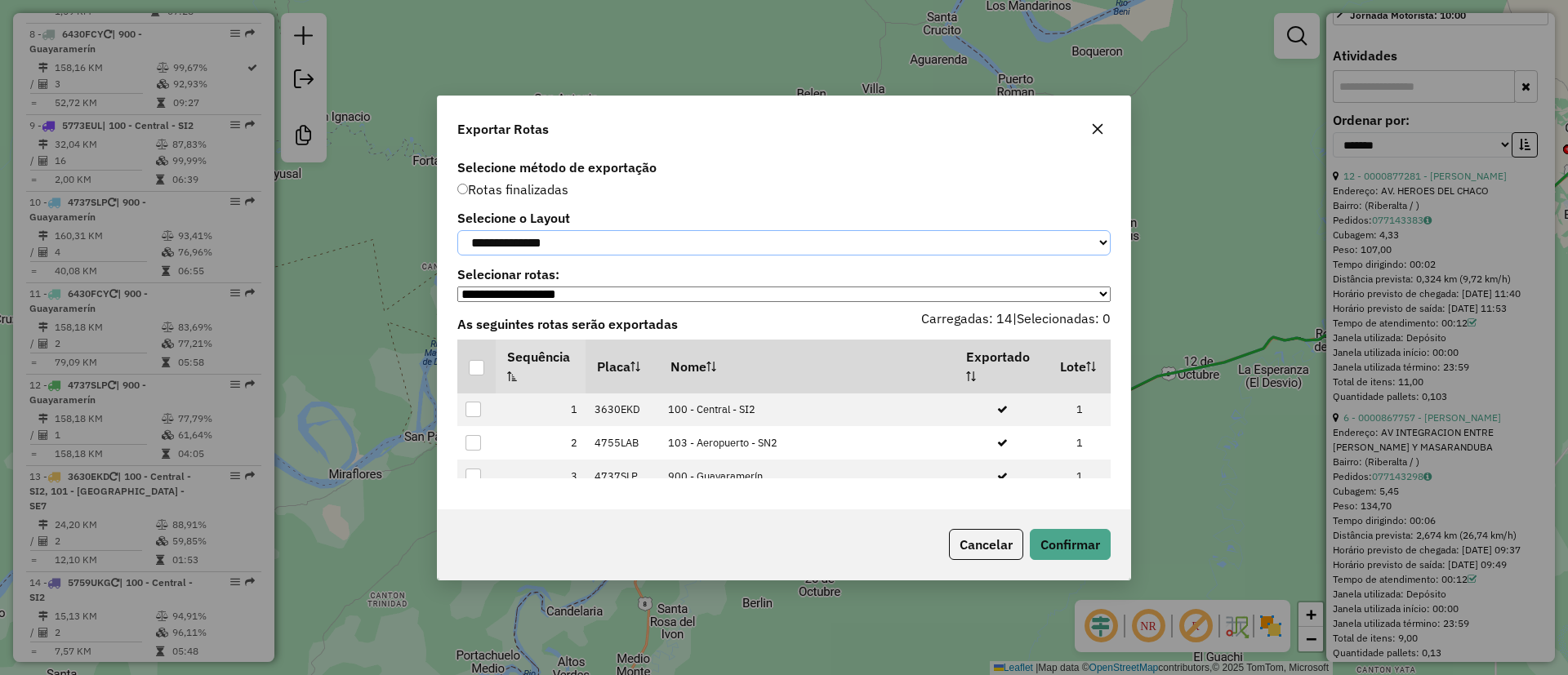
click at [515, 240] on select "**********" at bounding box center [784, 243] width 654 height 25
select select "*********"
click at [458, 230] on select "**********" at bounding box center [784, 243] width 654 height 25
click at [482, 365] on div at bounding box center [476, 368] width 16 height 16
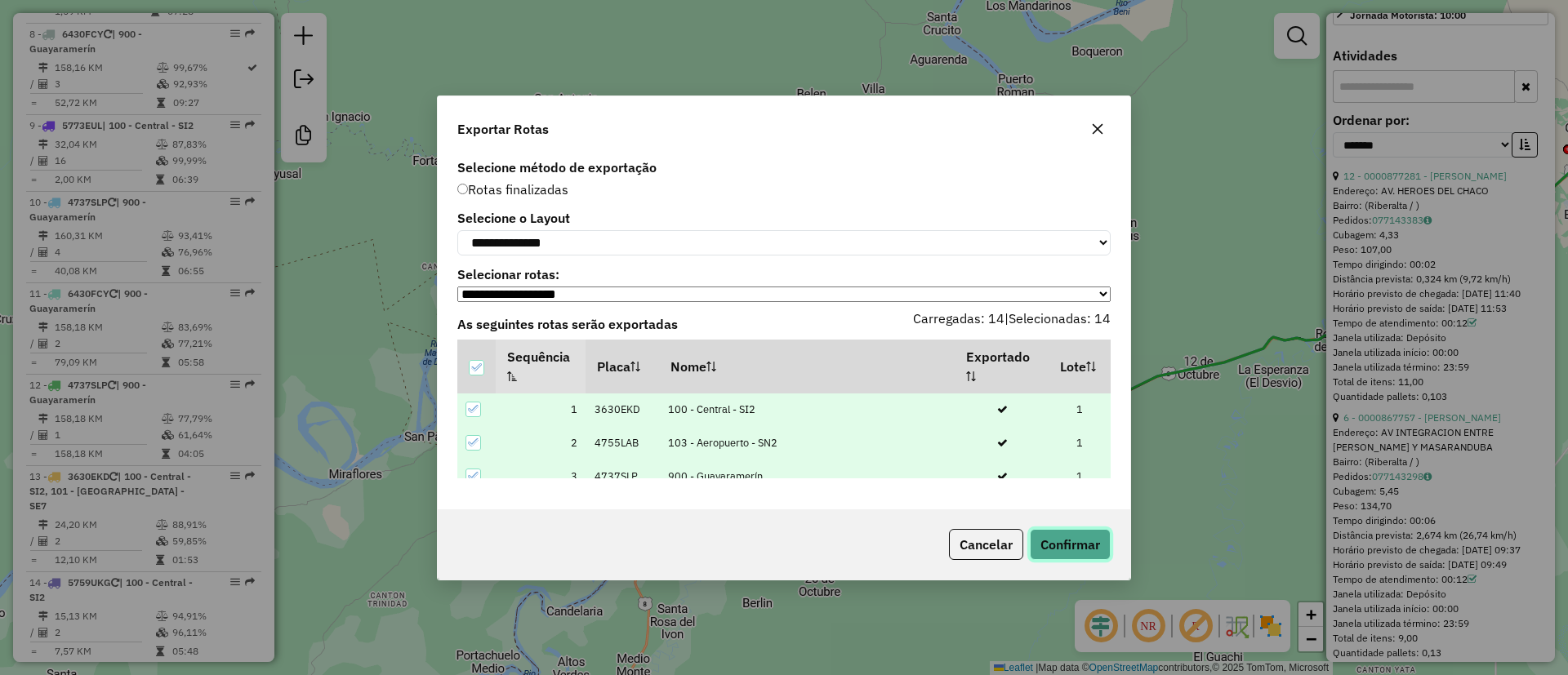
click at [1058, 549] on button "Confirmar" at bounding box center [1070, 544] width 80 height 31
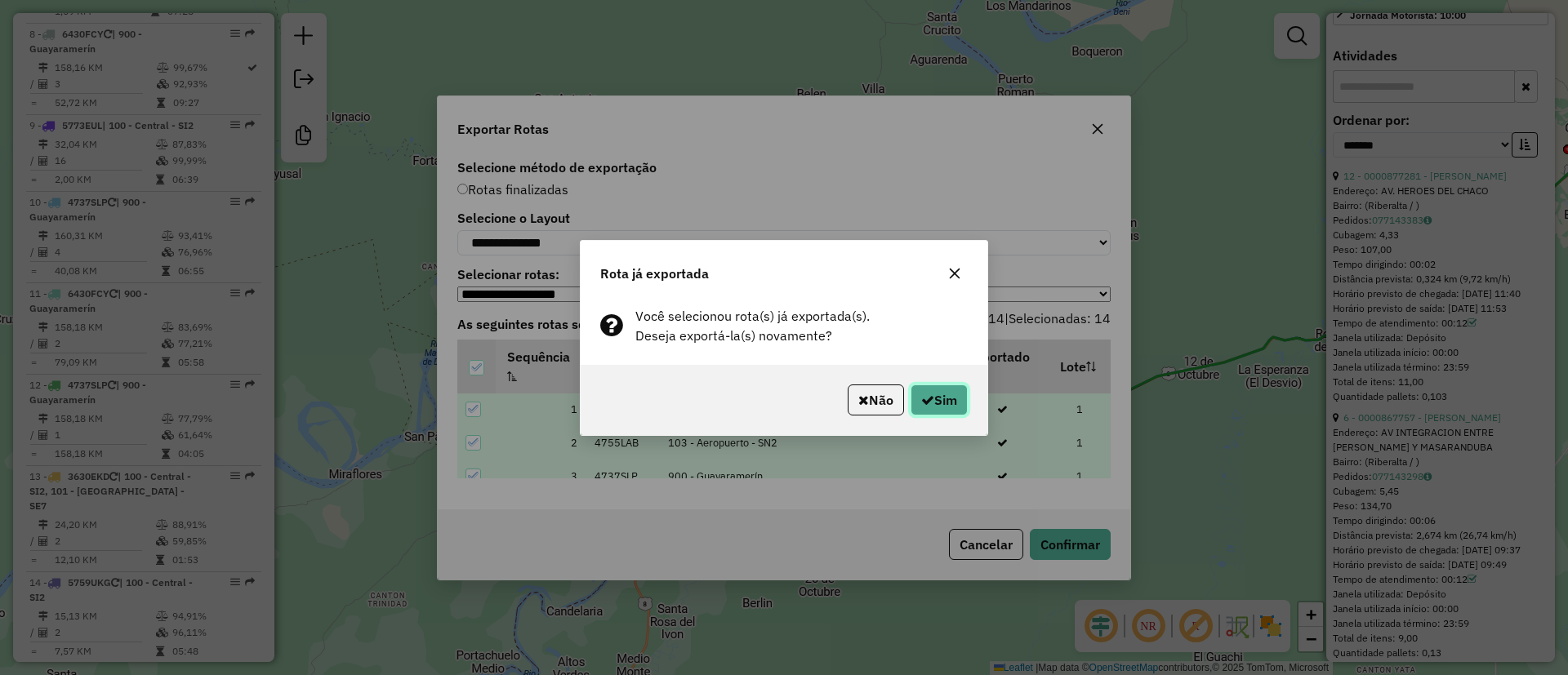
click at [919, 386] on button "Sim" at bounding box center [939, 399] width 57 height 31
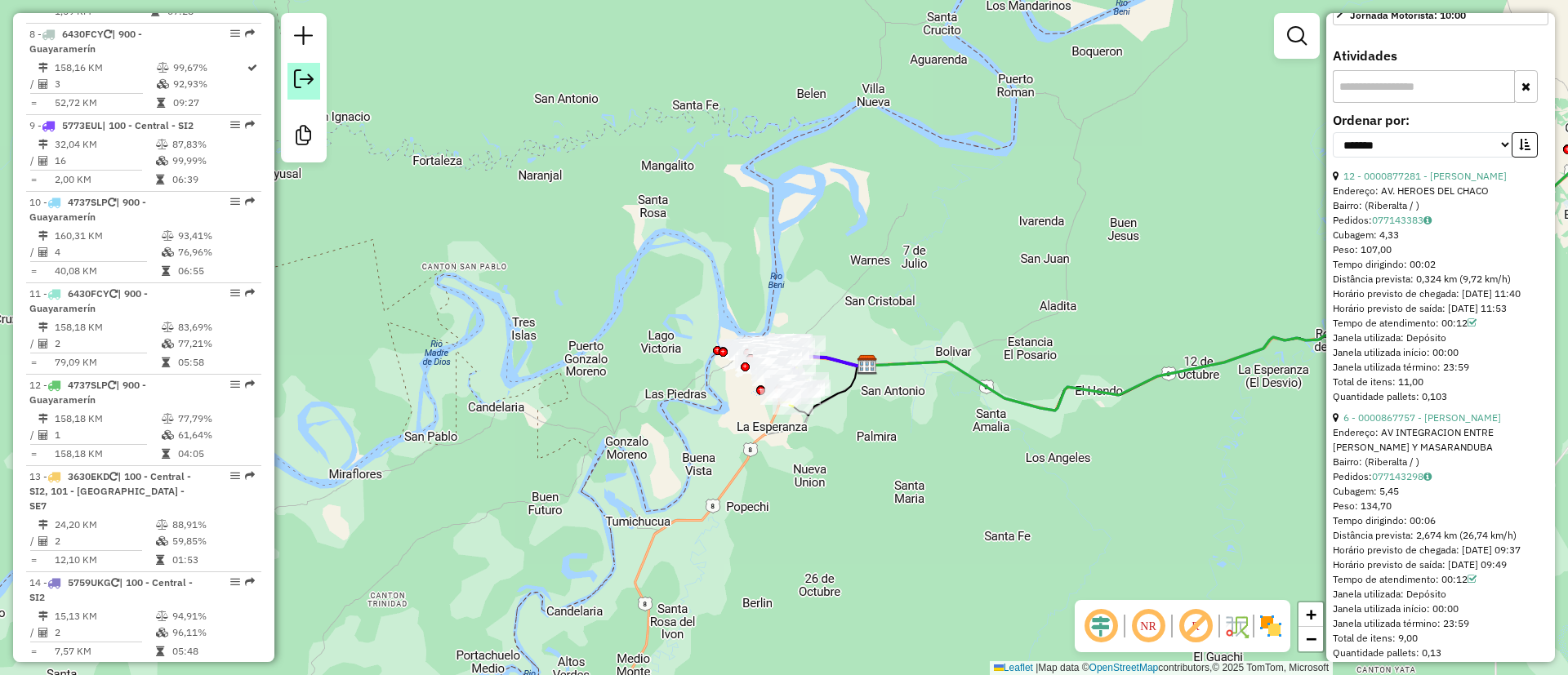
click at [297, 79] on em at bounding box center [303, 79] width 19 height 19
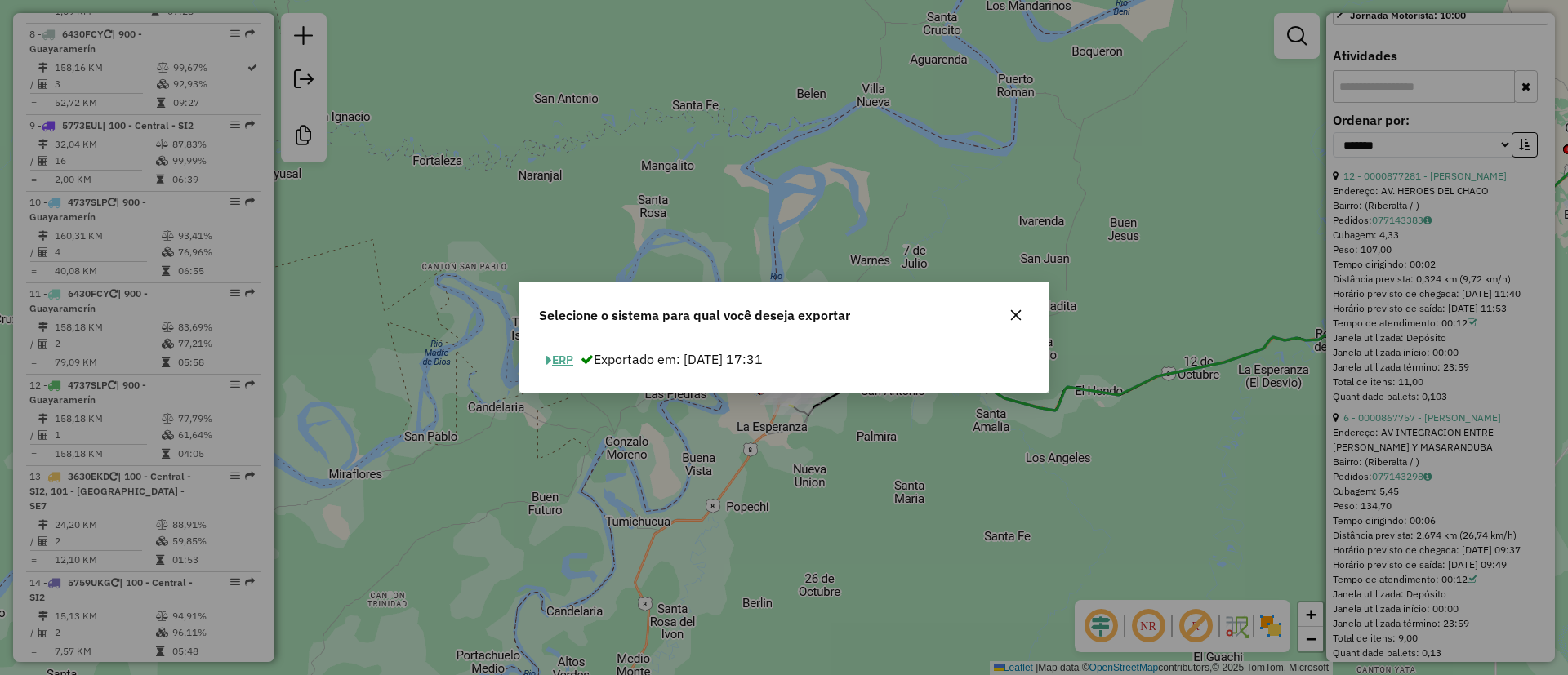
click at [570, 354] on button "ERP" at bounding box center [560, 360] width 42 height 25
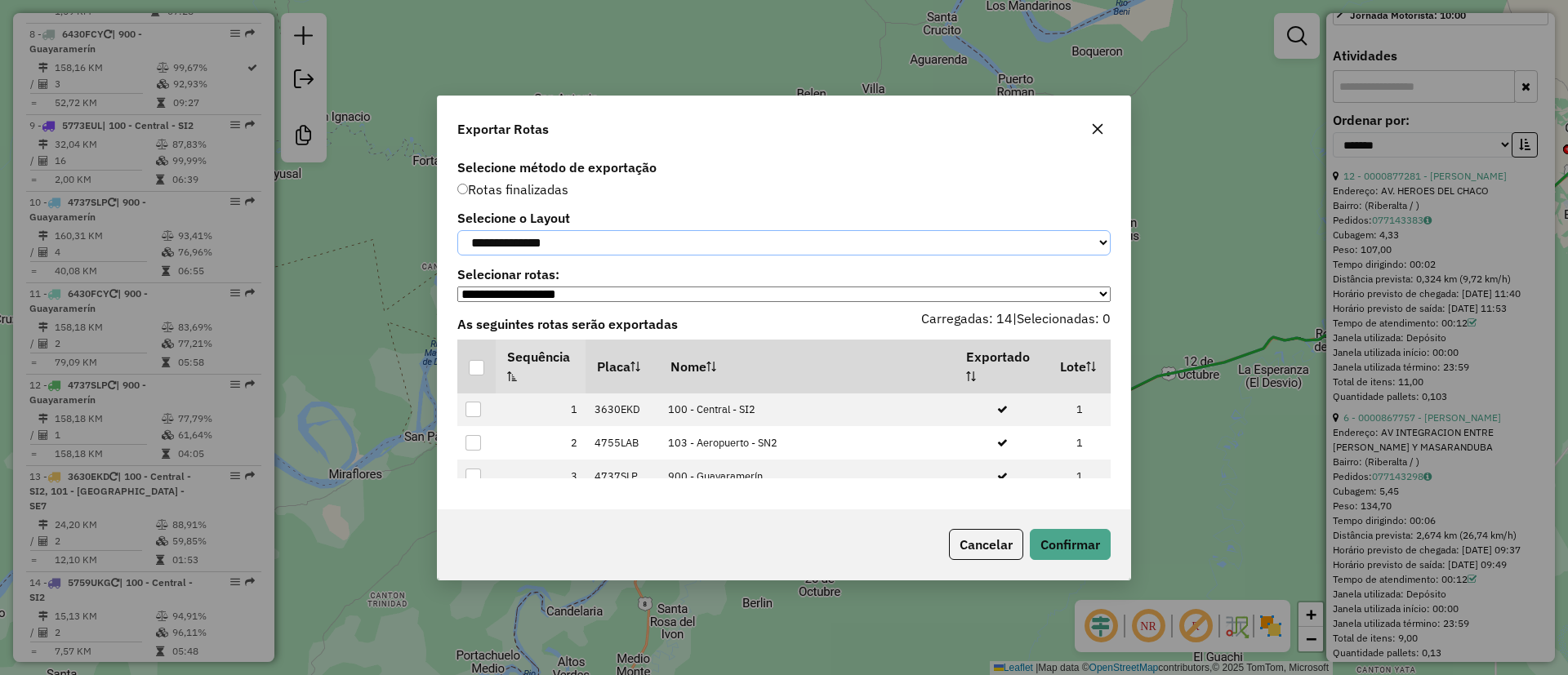
click at [589, 237] on select "**********" at bounding box center [784, 243] width 654 height 25
select select "*********"
click at [458, 230] on select "**********" at bounding box center [784, 243] width 654 height 25
click at [482, 367] on div at bounding box center [476, 368] width 16 height 16
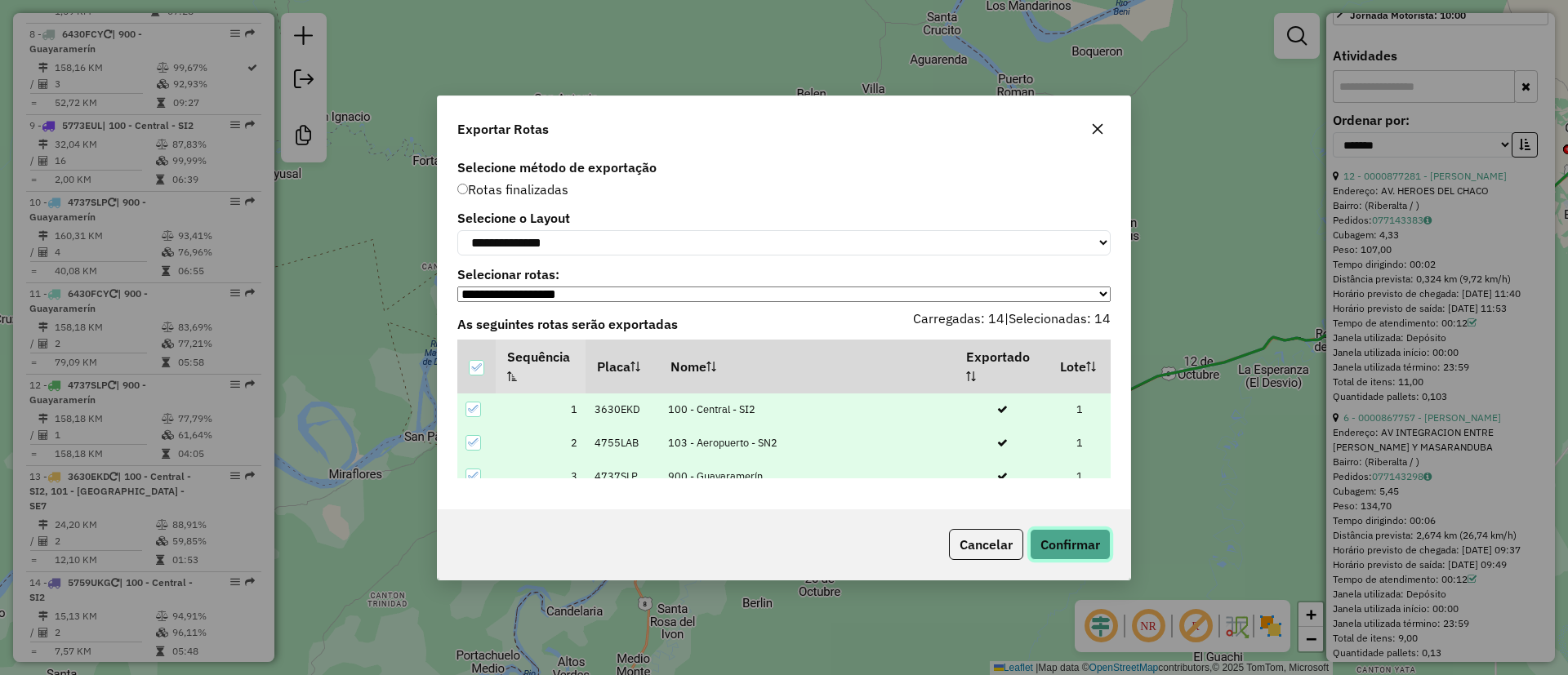
click at [1057, 550] on button "Confirmar" at bounding box center [1070, 544] width 80 height 31
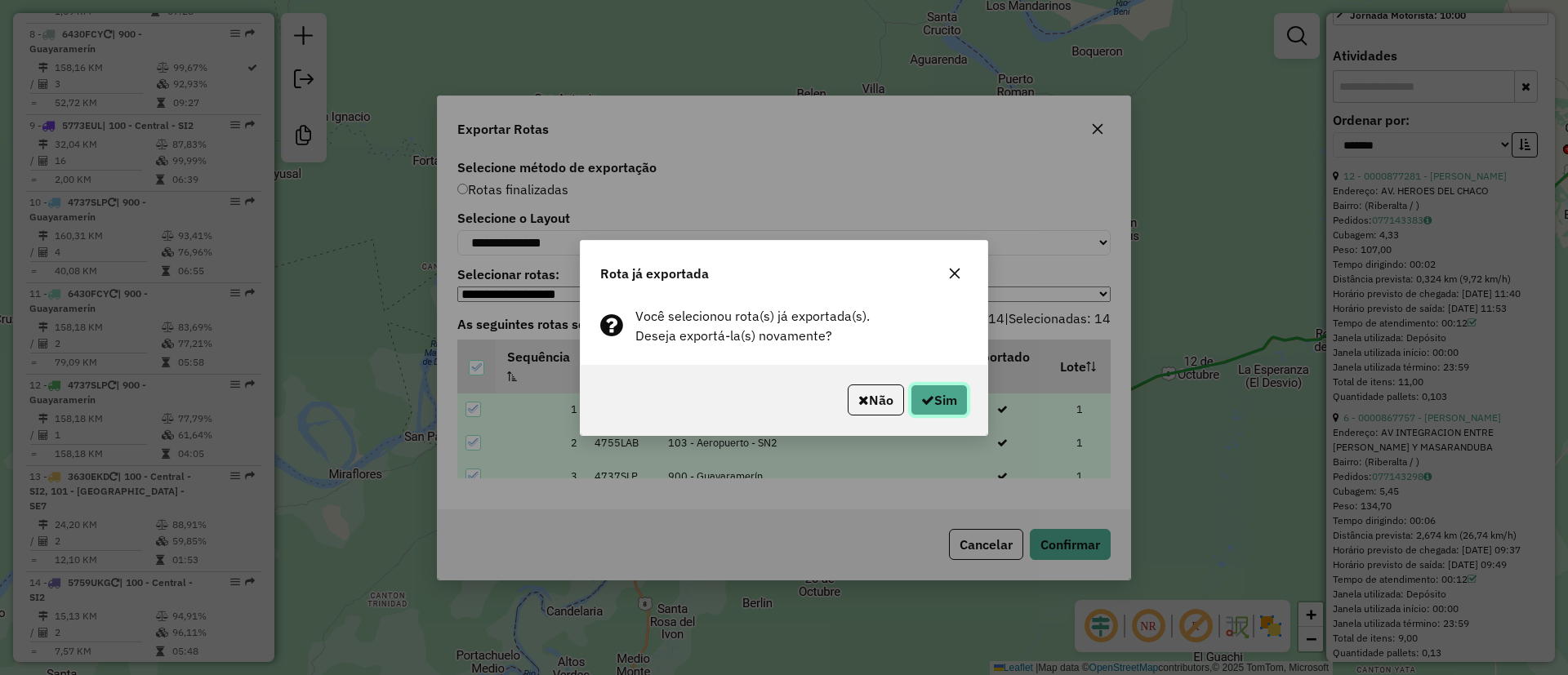
click at [941, 398] on button "Sim" at bounding box center [939, 399] width 57 height 31
